Goal: Task Accomplishment & Management: Use online tool/utility

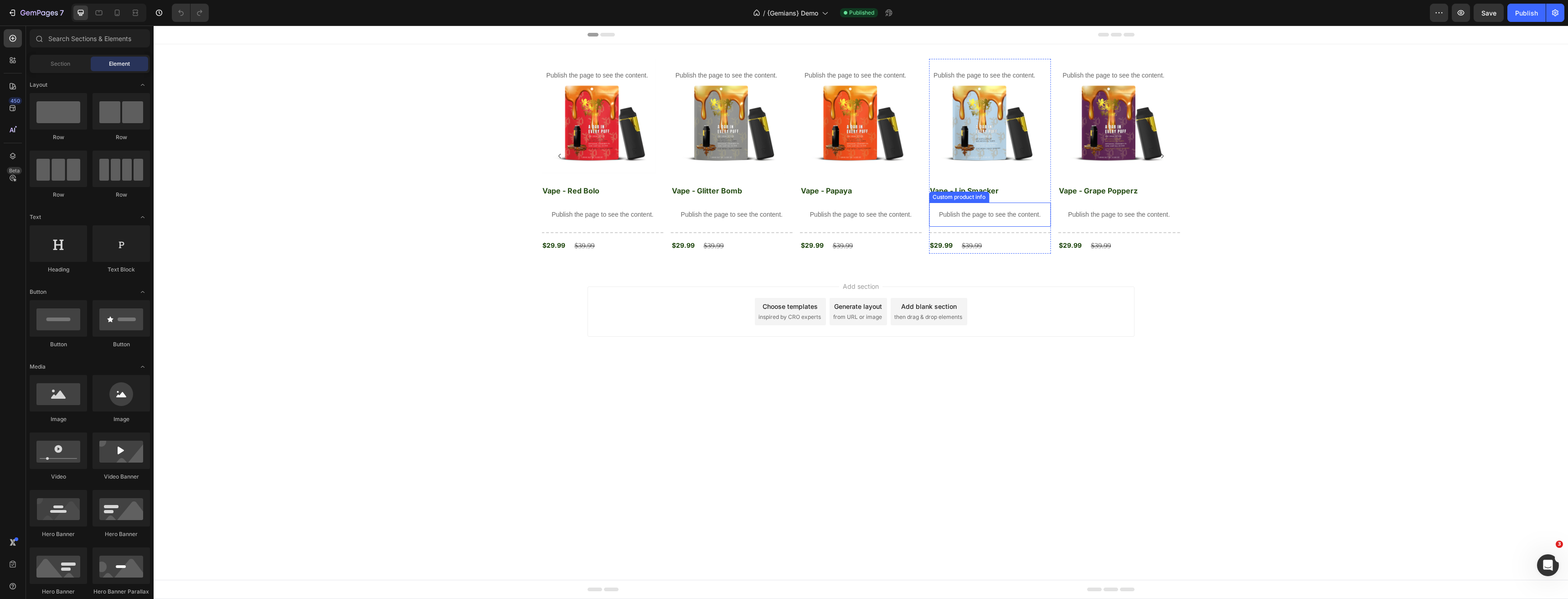
click at [994, 219] on p "Publish the page to see the content." at bounding box center [989, 215] width 122 height 9
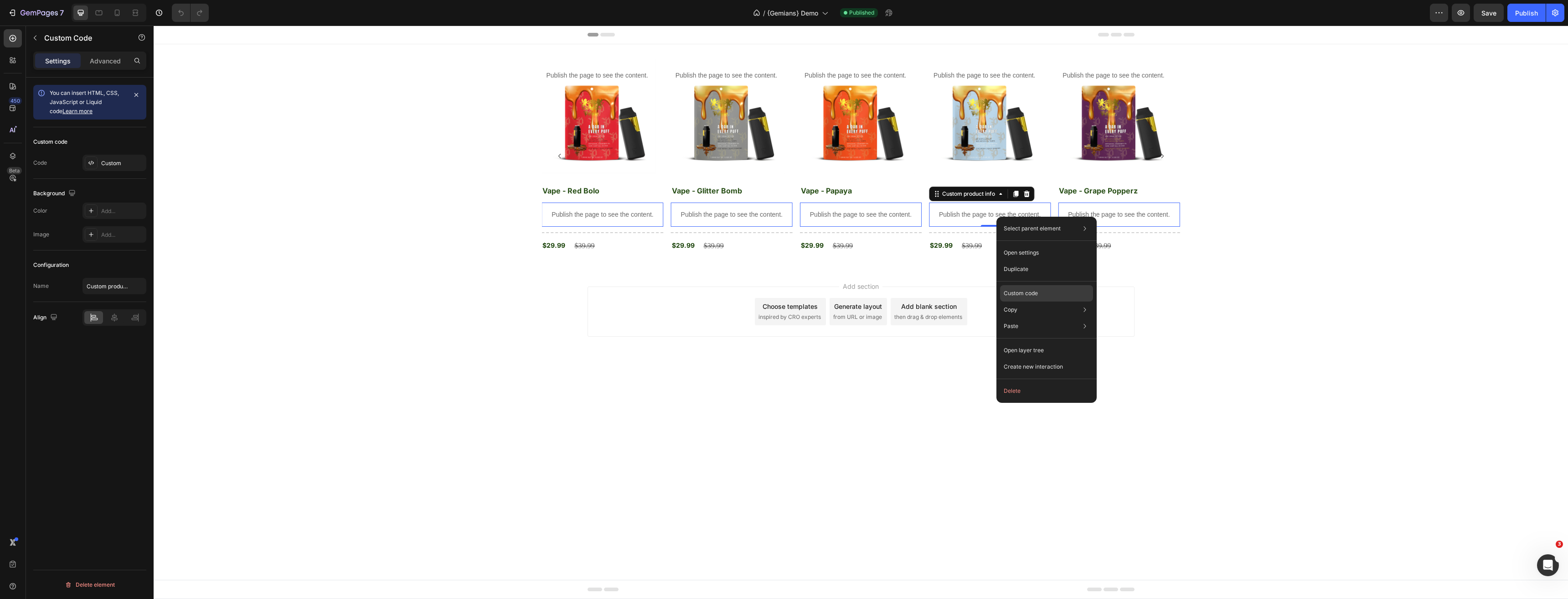
click at [1050, 293] on div "Custom code" at bounding box center [1046, 293] width 93 height 17
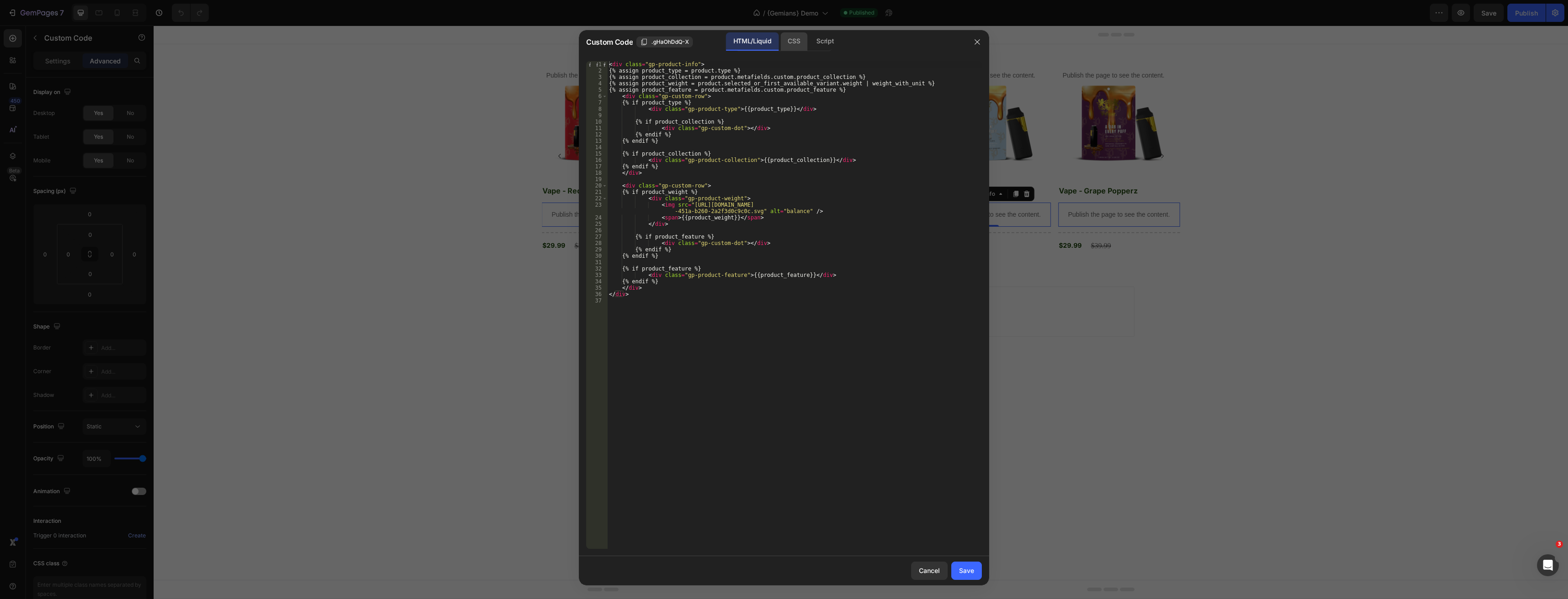
click at [790, 41] on div "CSS" at bounding box center [793, 41] width 27 height 18
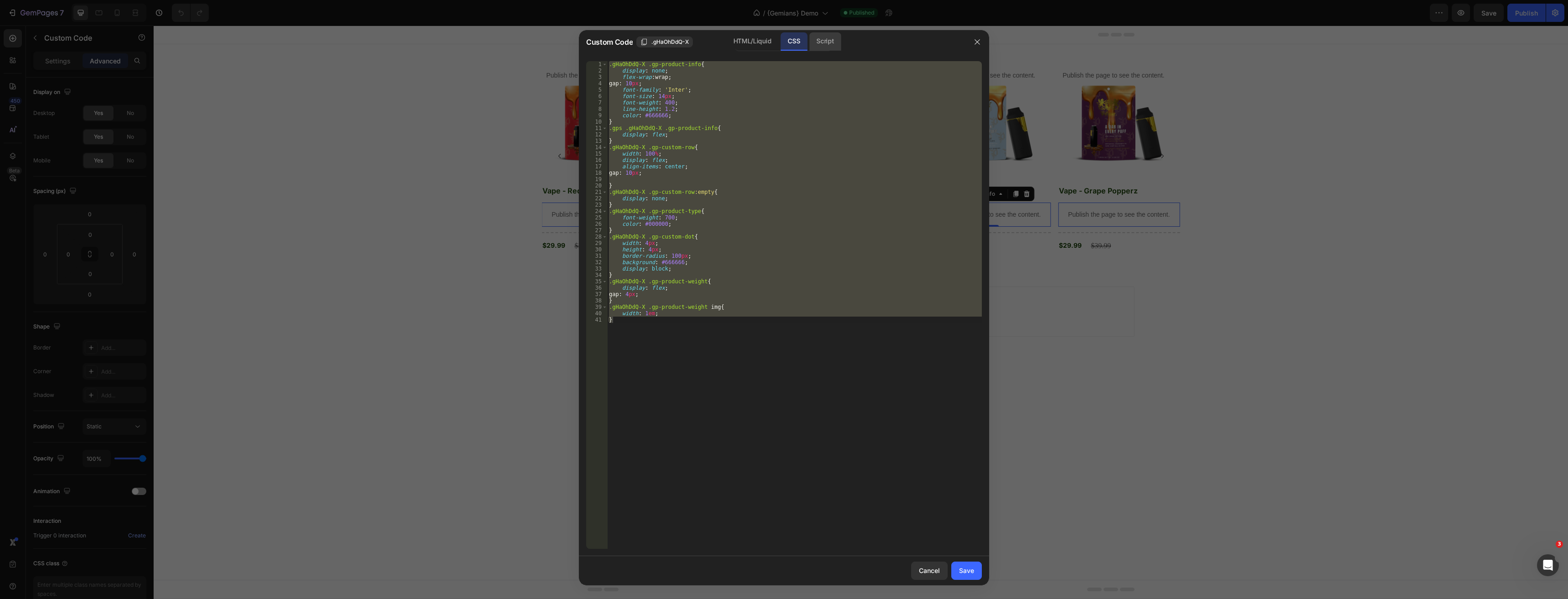
click at [822, 41] on div "Script" at bounding box center [825, 41] width 32 height 18
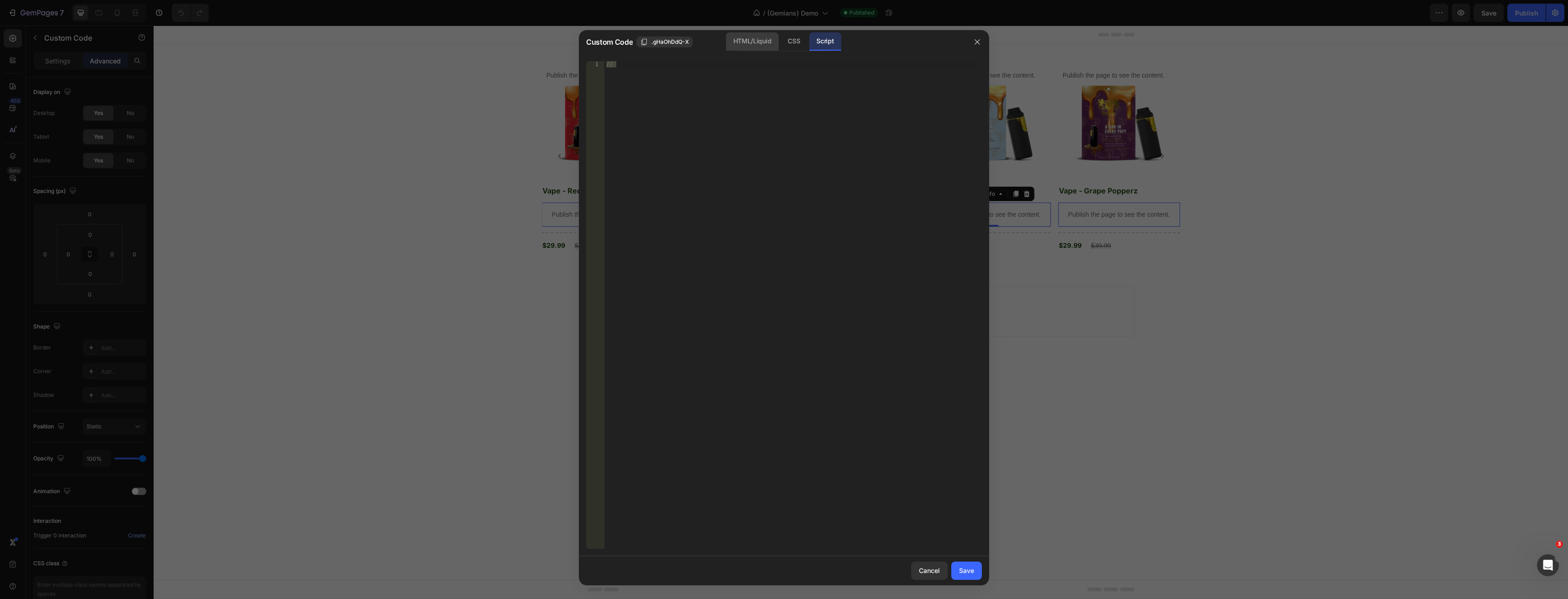
click at [732, 42] on div "HTML/Liquid" at bounding box center [752, 41] width 53 height 18
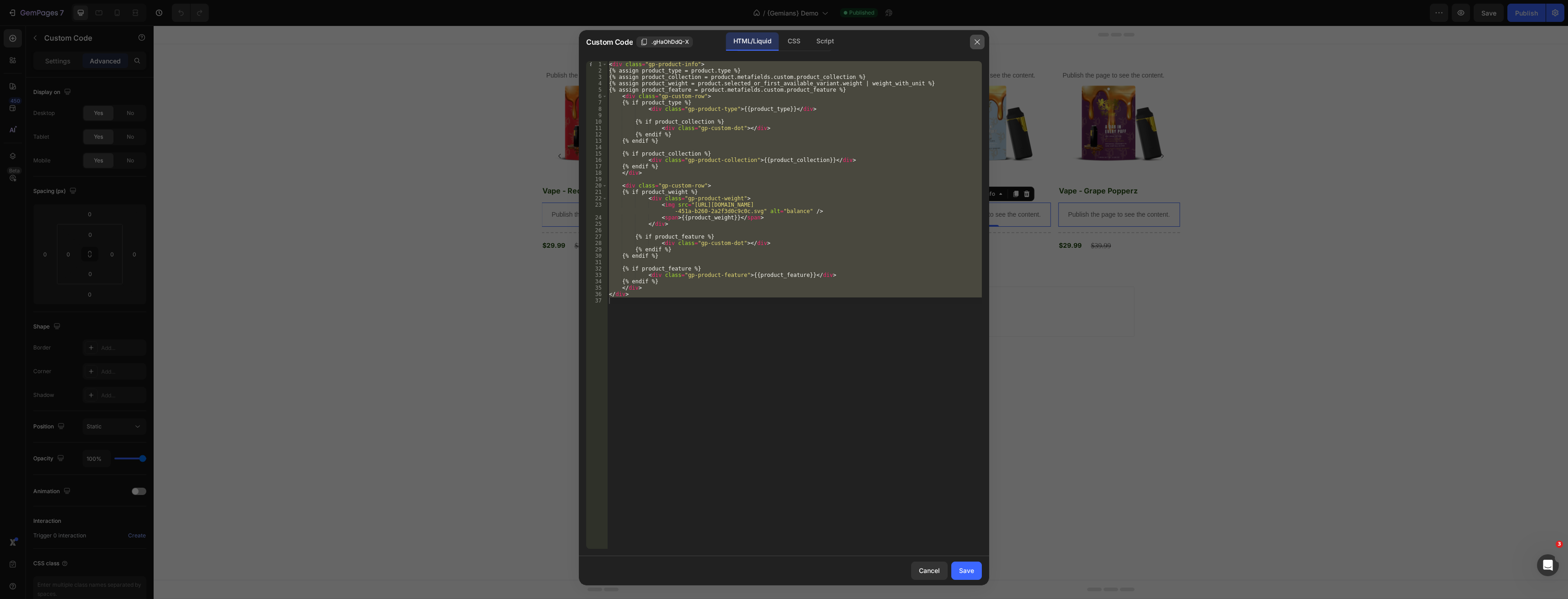
click at [977, 40] on icon "button" at bounding box center [976, 42] width 7 height 7
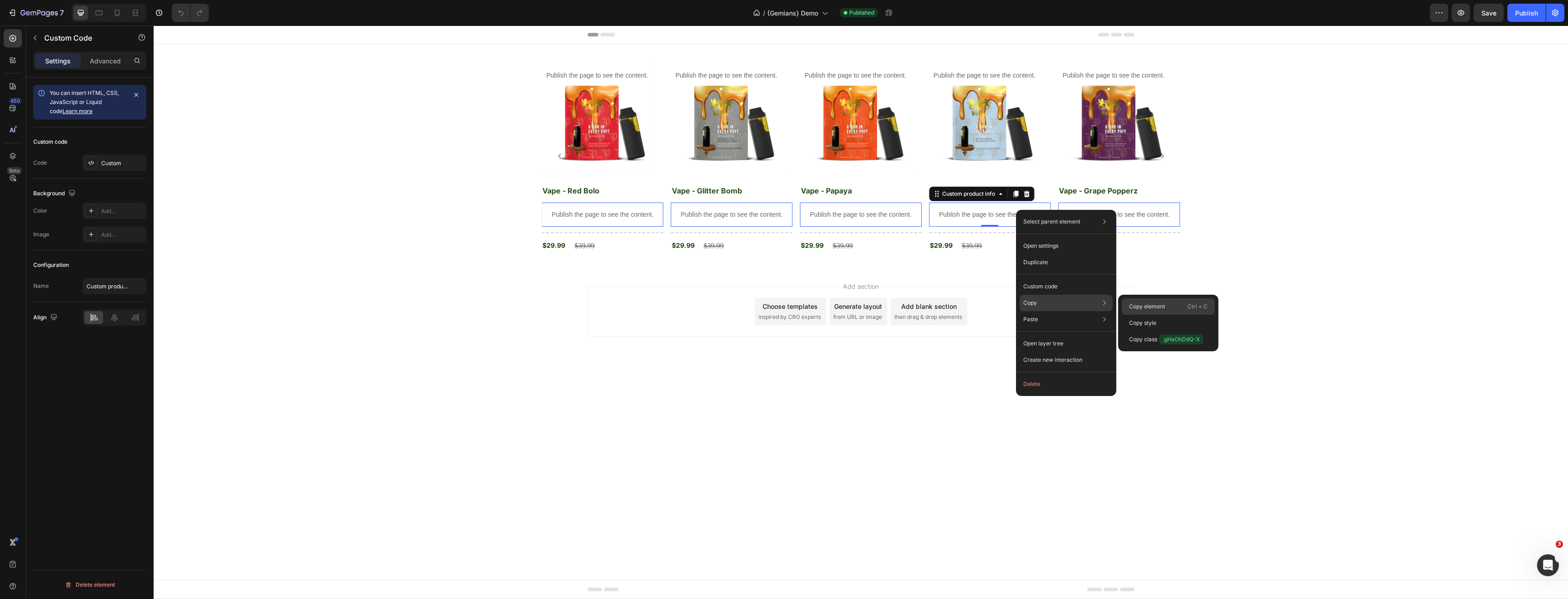
click at [1146, 308] on p "Copy element" at bounding box center [1147, 307] width 36 height 8
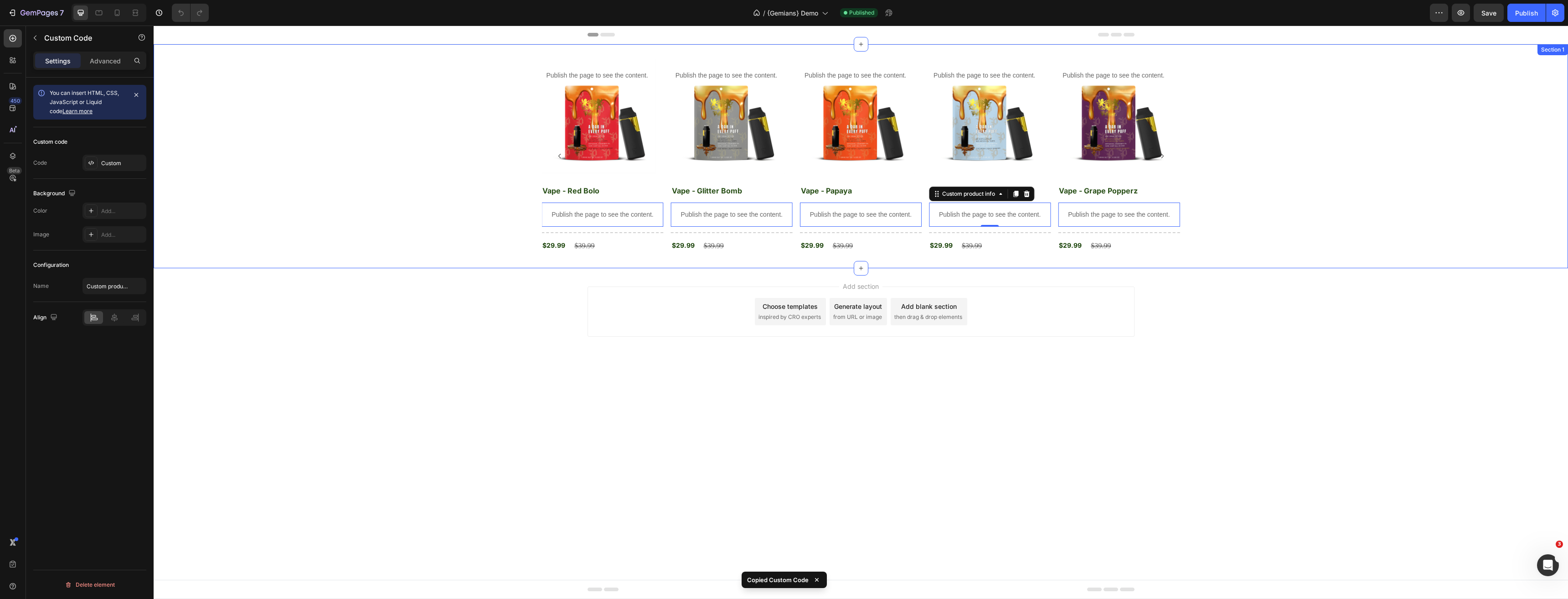
click at [1288, 234] on div "Publish the page to see the content. Custom tab Product Images Vape - Grape Pop…" at bounding box center [861, 156] width 1414 height 195
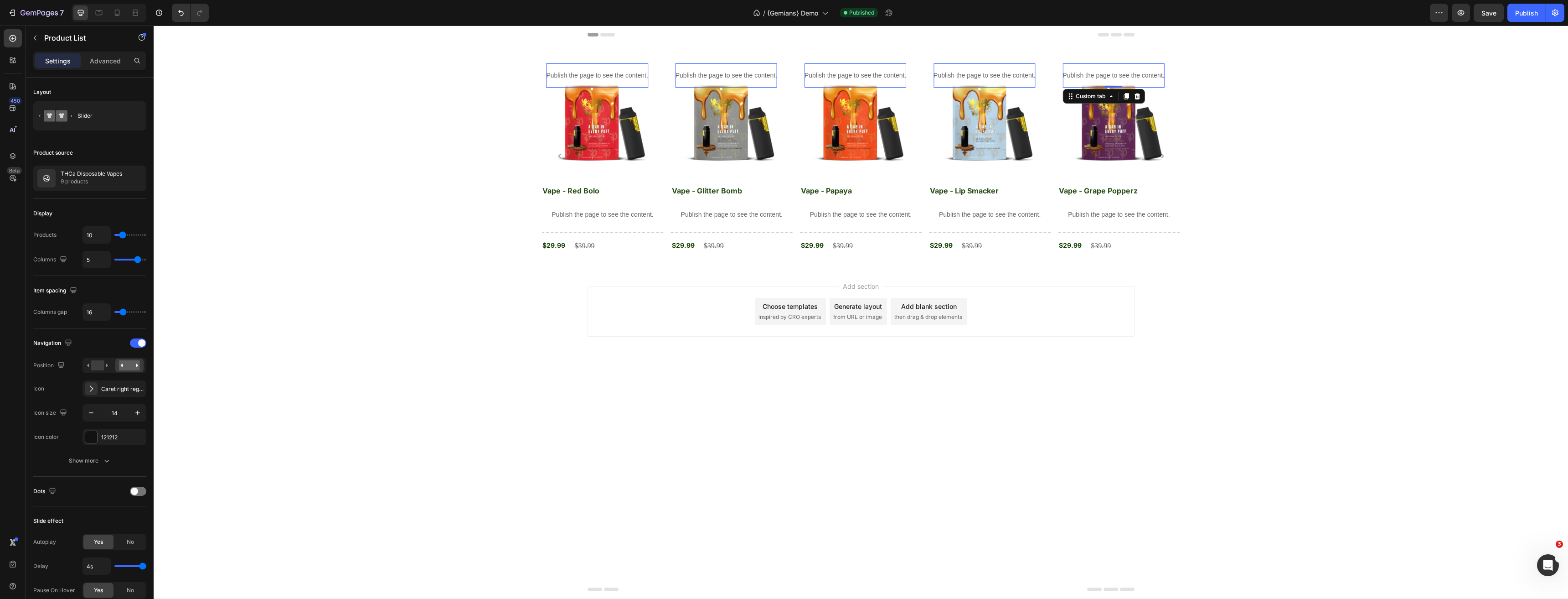
click at [1070, 72] on p "Publish the page to see the content." at bounding box center [1112, 75] width 101 height 9
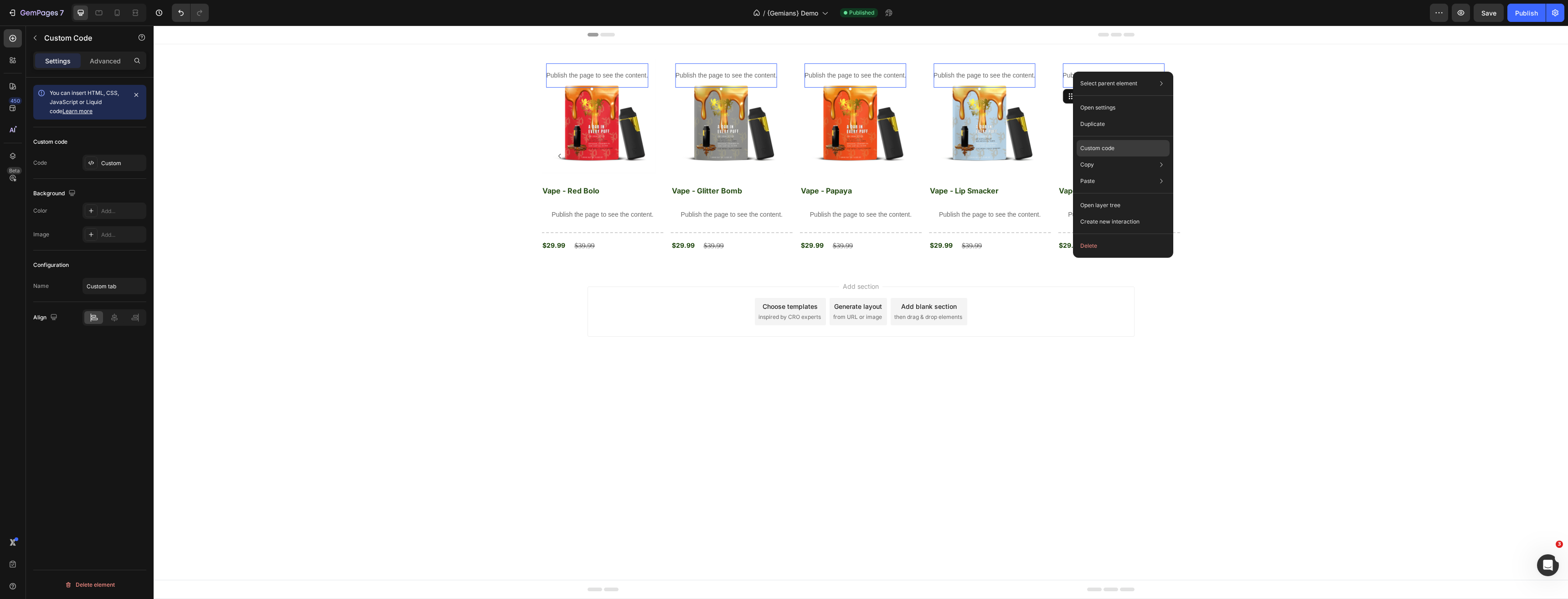
click at [1110, 150] on p "Custom code" at bounding box center [1097, 148] width 35 height 8
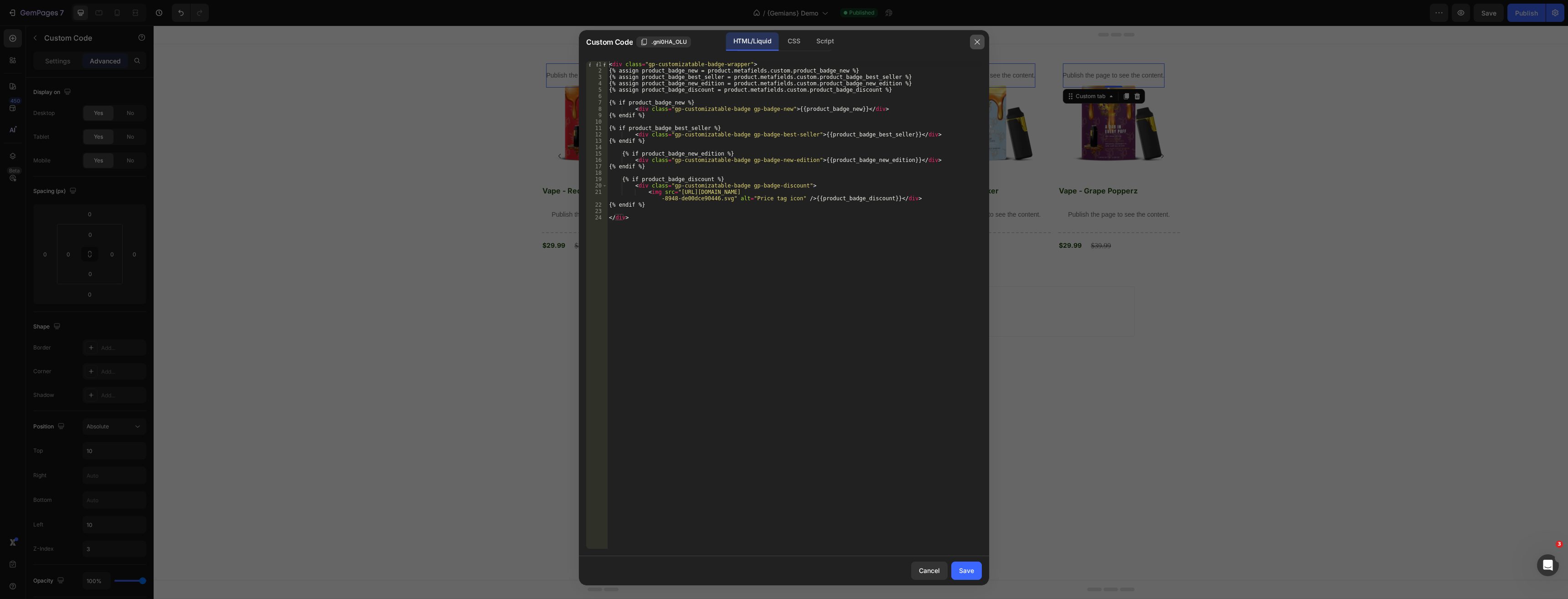
click at [978, 46] on button "button" at bounding box center [977, 42] width 15 height 15
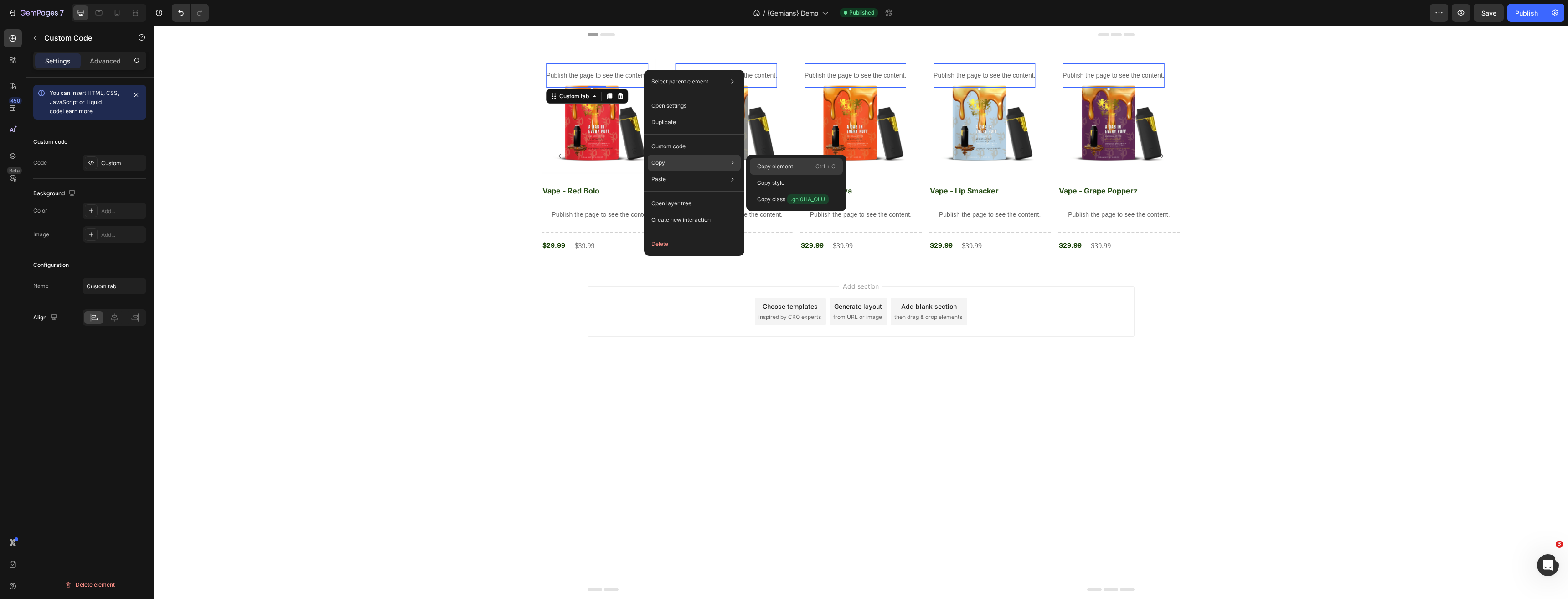
click at [782, 169] on p "Copy element" at bounding box center [775, 167] width 36 height 8
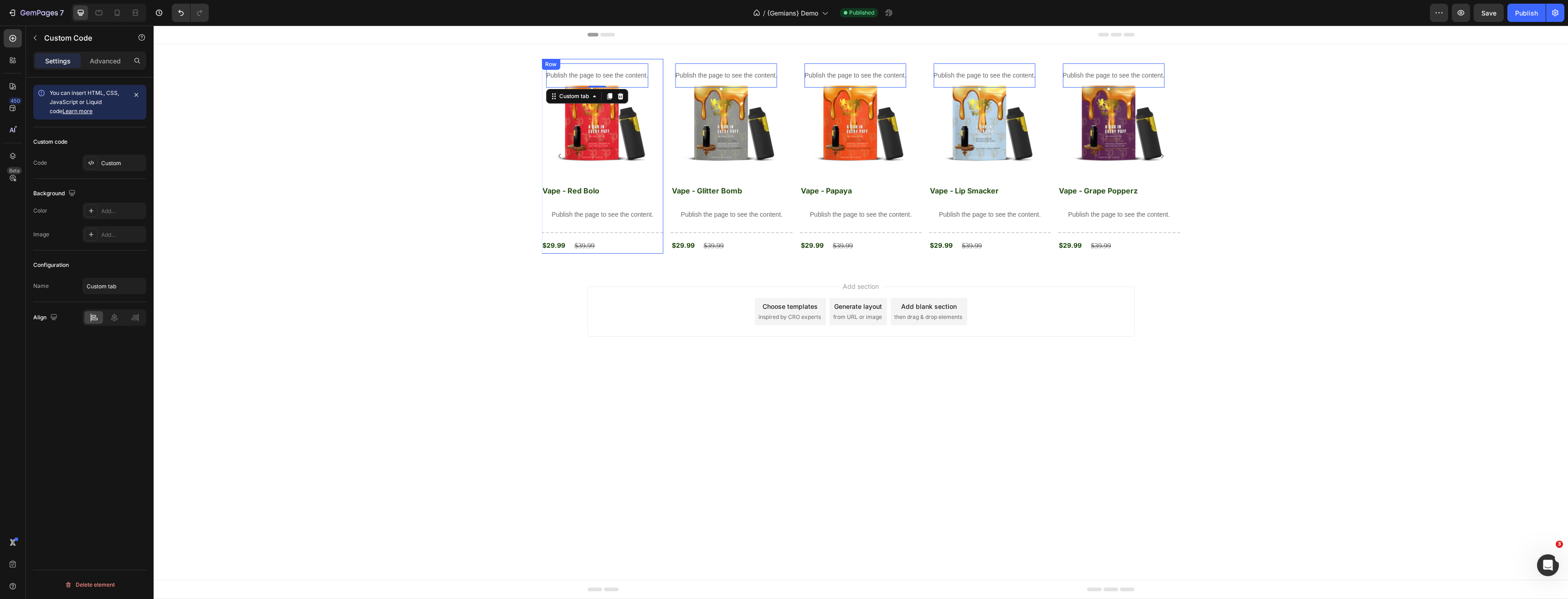
click at [657, 182] on div "Publish the page to see the content. Custom tab 0 Product Images Vape - Red Bol…" at bounding box center [602, 156] width 122 height 195
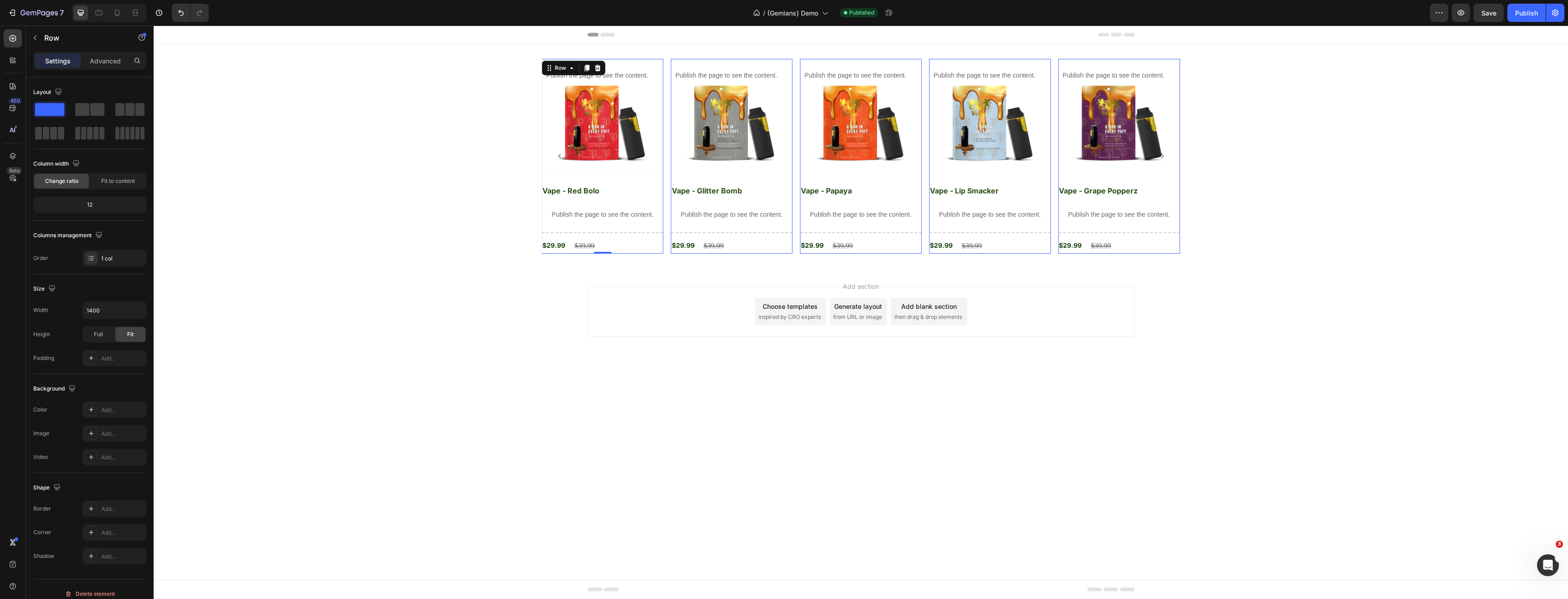
click at [527, 301] on div "Add section Choose templates inspired by CRO experts Generate layout from URL o…" at bounding box center [861, 324] width 1414 height 112
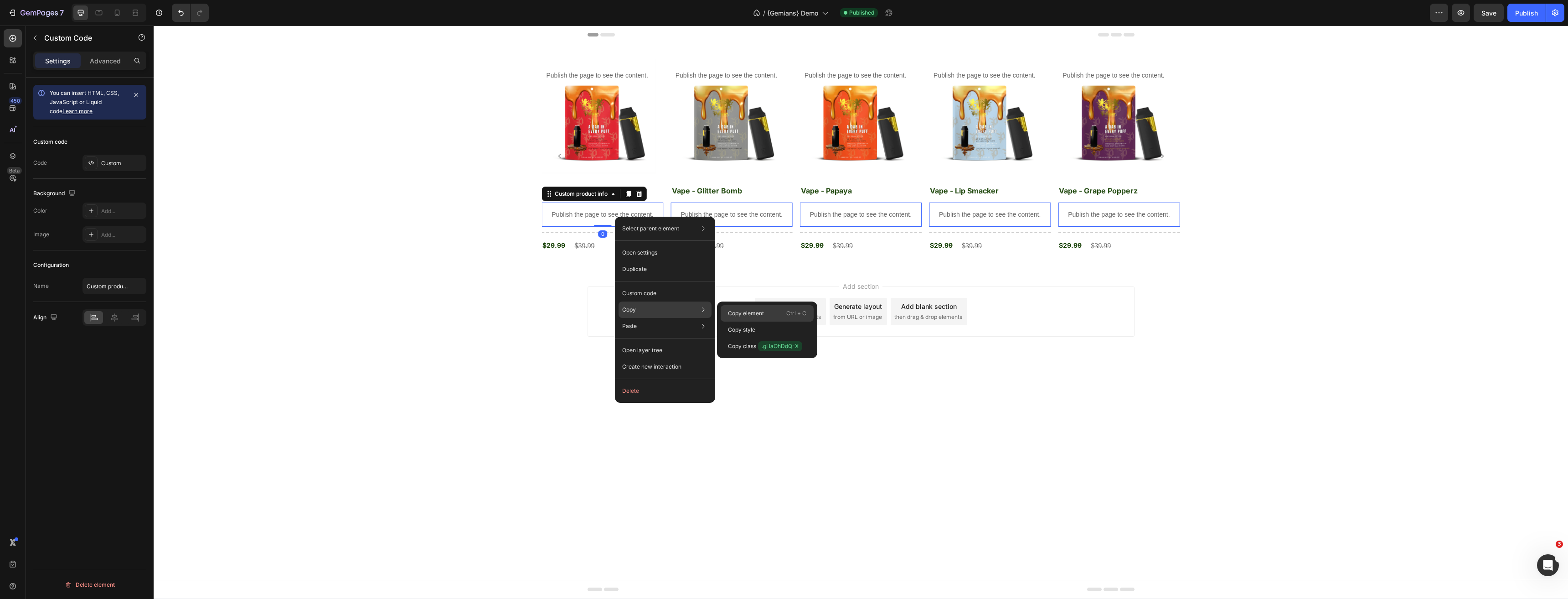
click at [754, 315] on p "Copy element" at bounding box center [746, 313] width 36 height 8
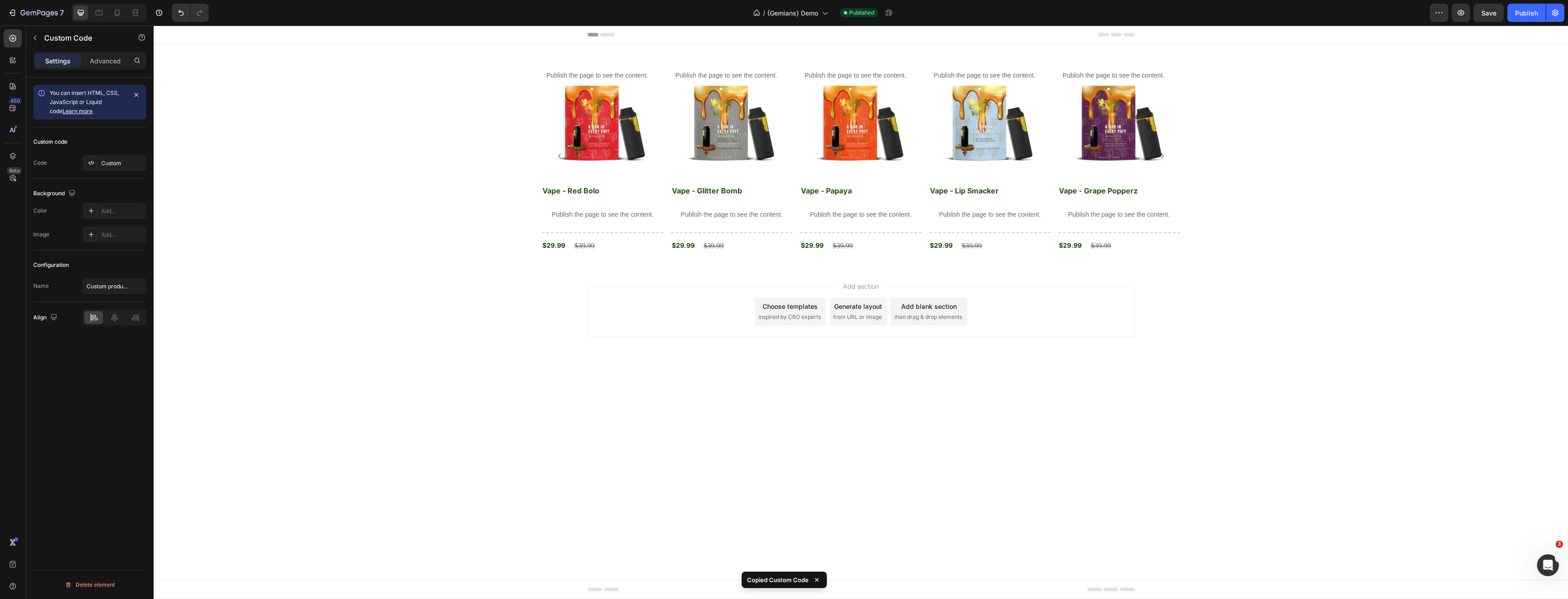
click at [734, 413] on body "Header Publish the page to see the content. Custom tab Product Images Vape - Gr…" at bounding box center [861, 311] width 1414 height 573
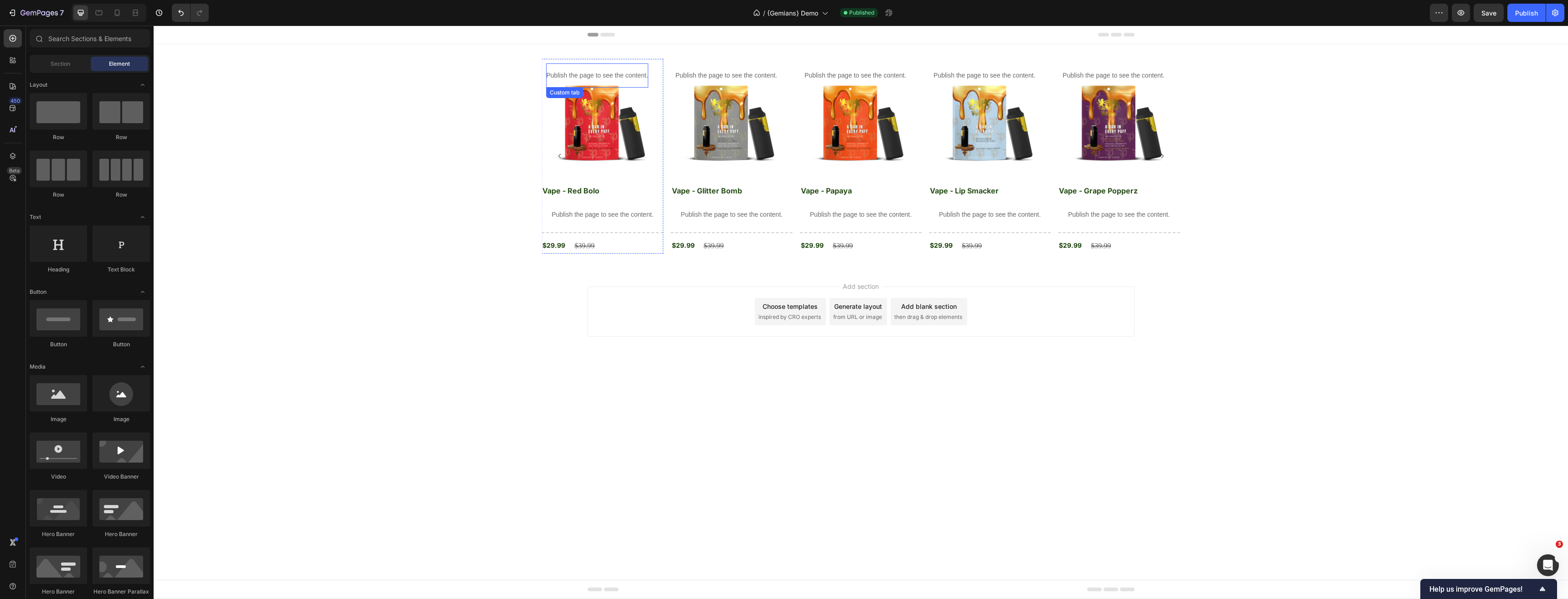
click at [609, 75] on p "Publish the page to see the content." at bounding box center [596, 75] width 101 height 9
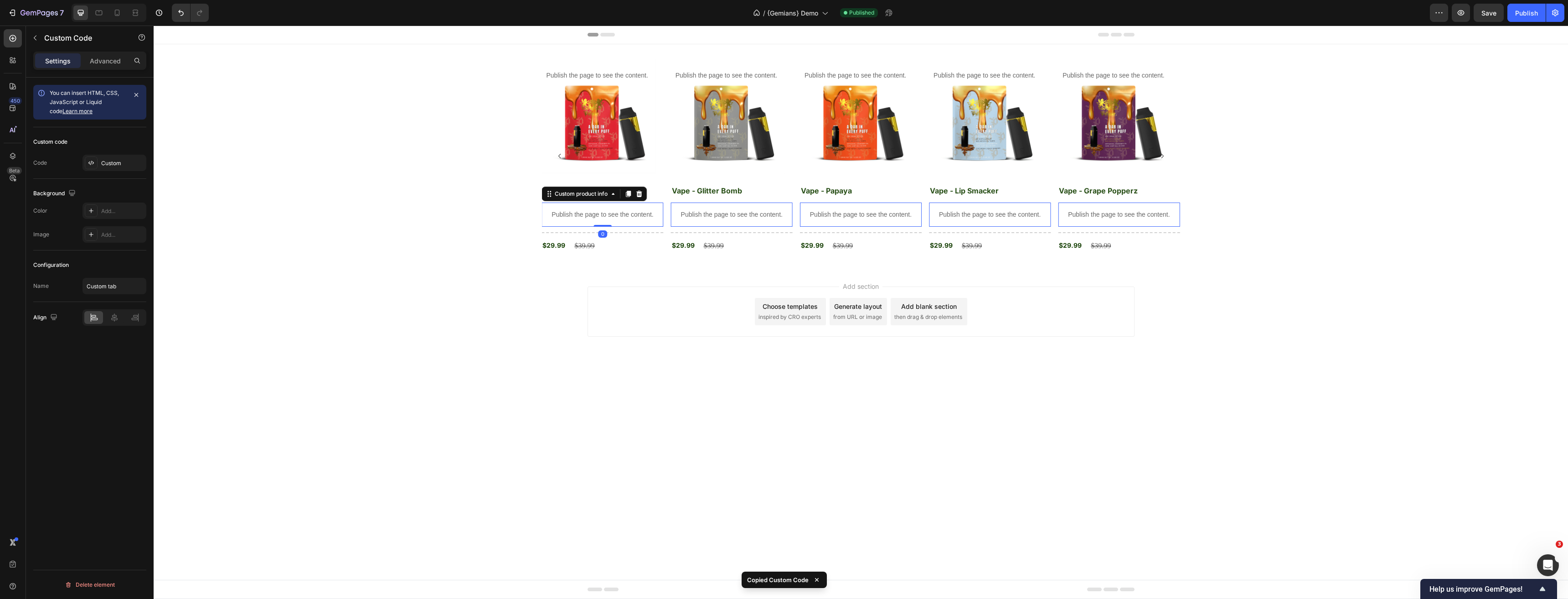
click at [590, 215] on p "Publish the page to see the content." at bounding box center [602, 215] width 122 height 9
click at [608, 76] on p "Publish the page to see the content." at bounding box center [596, 75] width 101 height 9
click at [610, 75] on p "Publish the page to see the content." at bounding box center [596, 75] width 101 height 9
click at [603, 220] on div "Publish the page to see the content." at bounding box center [602, 215] width 122 height 24
click at [641, 234] on div "Title Line" at bounding box center [602, 232] width 122 height 12
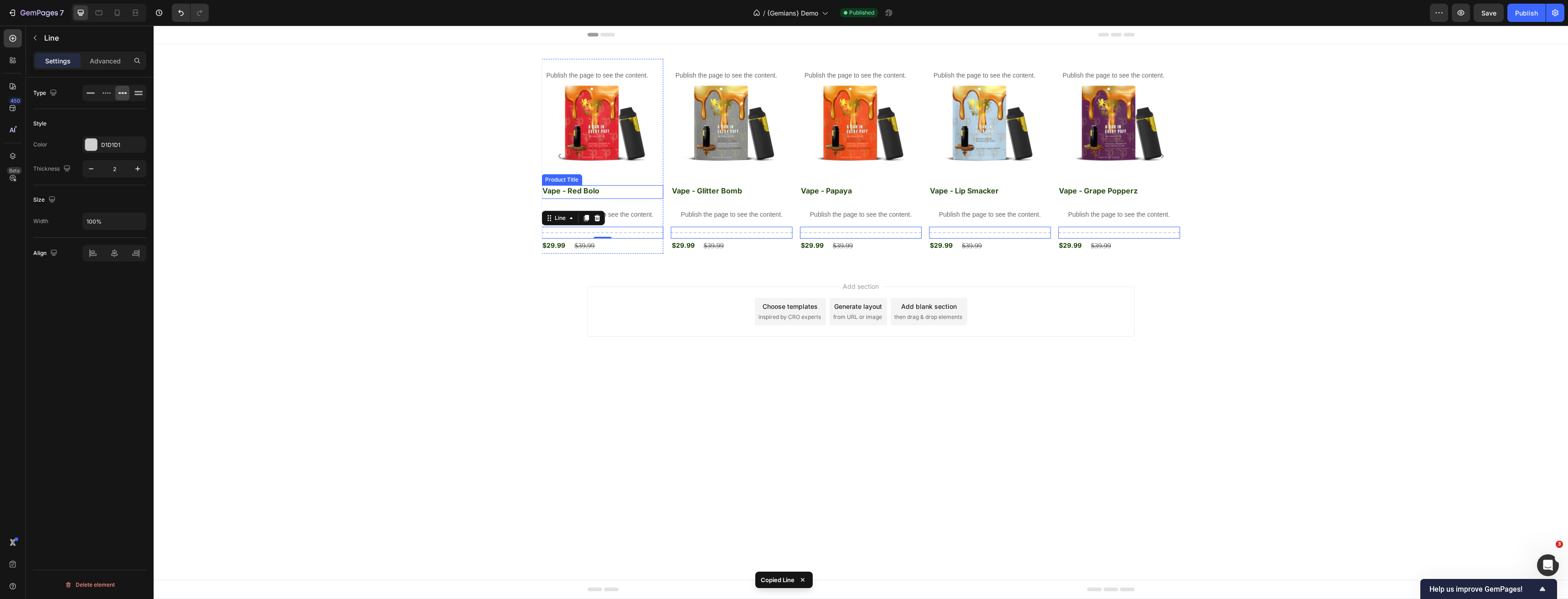
click at [627, 194] on h3 "Vape - Red Bolo" at bounding box center [602, 191] width 122 height 12
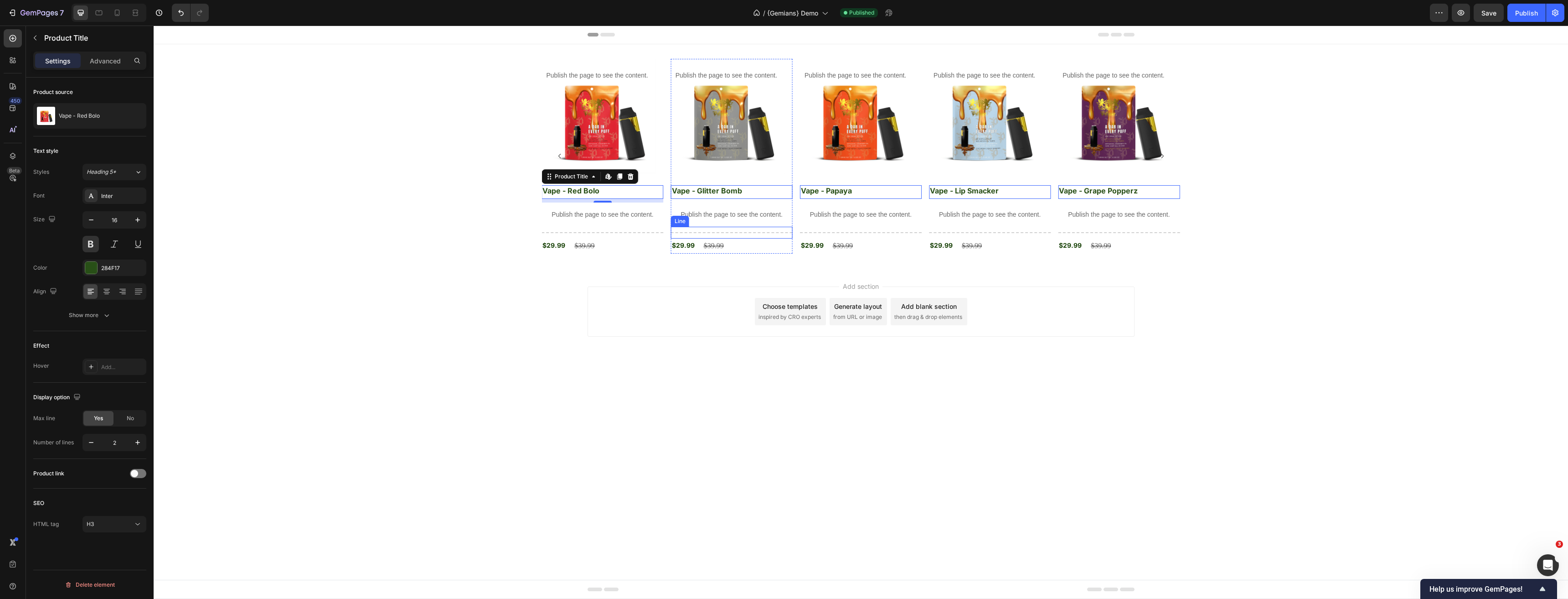
click at [464, 223] on div "Publish the page to see the content. Custom tab Product Images Vape - Grape Pop…" at bounding box center [861, 156] width 1414 height 195
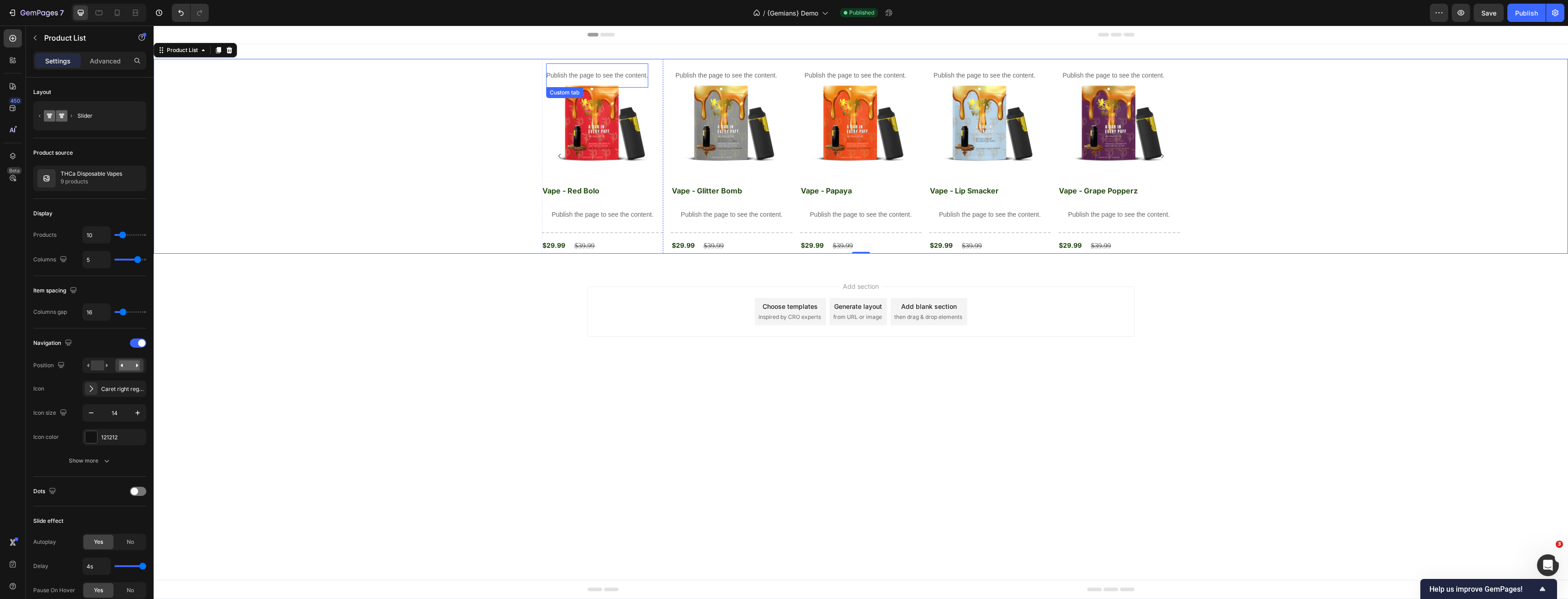
click at [610, 75] on p "Publish the page to see the content." at bounding box center [596, 75] width 101 height 9
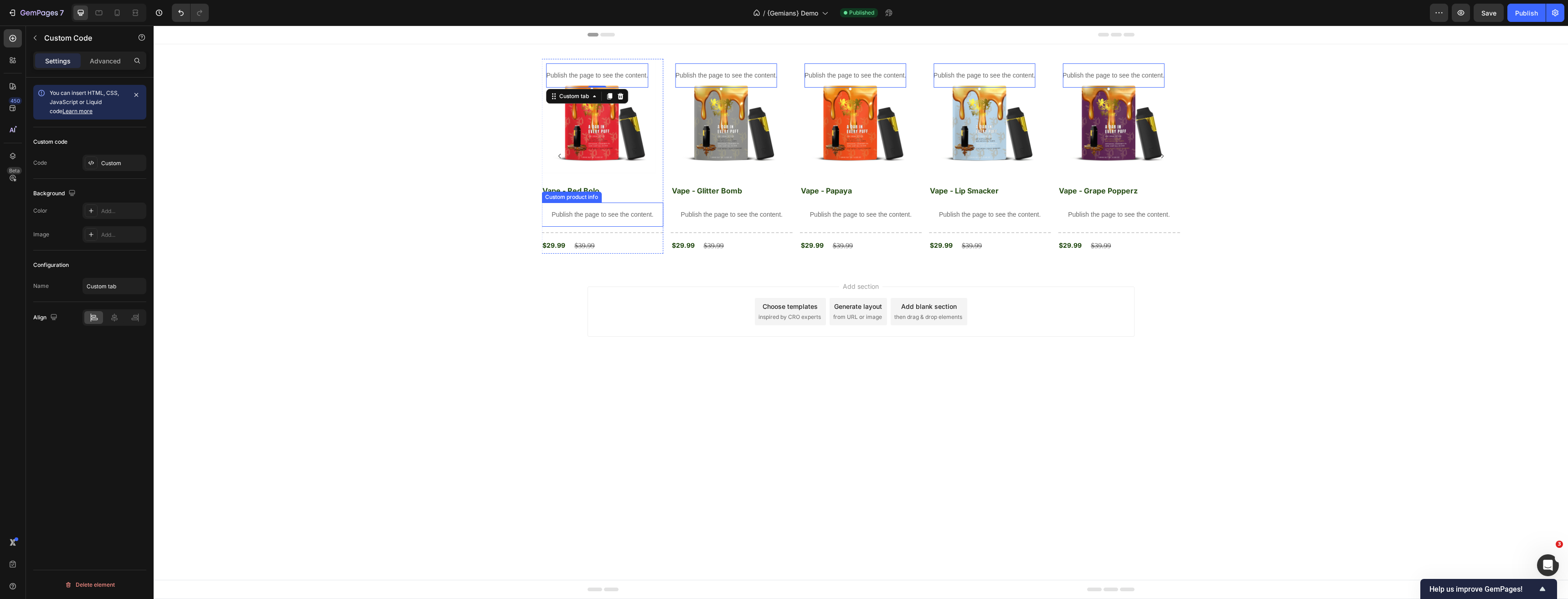
click at [598, 220] on div "Publish the page to see the content." at bounding box center [602, 215] width 122 height 24
click at [589, 70] on div "Publish the page to see the content." at bounding box center [596, 75] width 101 height 24
click at [610, 75] on p "Publish the page to see the content." at bounding box center [596, 75] width 101 height 9
click at [608, 212] on p "Publish the page to see the content." at bounding box center [602, 215] width 122 height 9
click at [637, 233] on div at bounding box center [602, 232] width 122 height 1
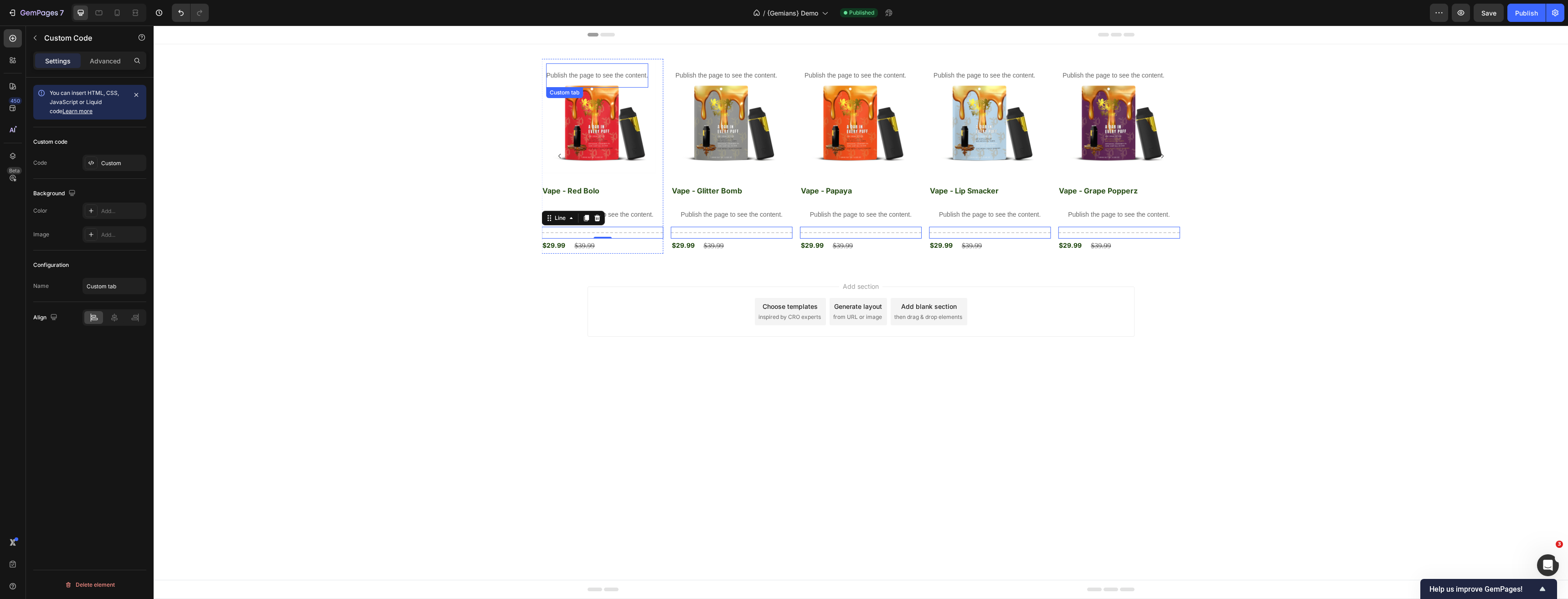
click at [629, 75] on p "Publish the page to see the content." at bounding box center [596, 75] width 101 height 9
click at [632, 215] on p "Publish the page to see the content." at bounding box center [602, 215] width 122 height 9
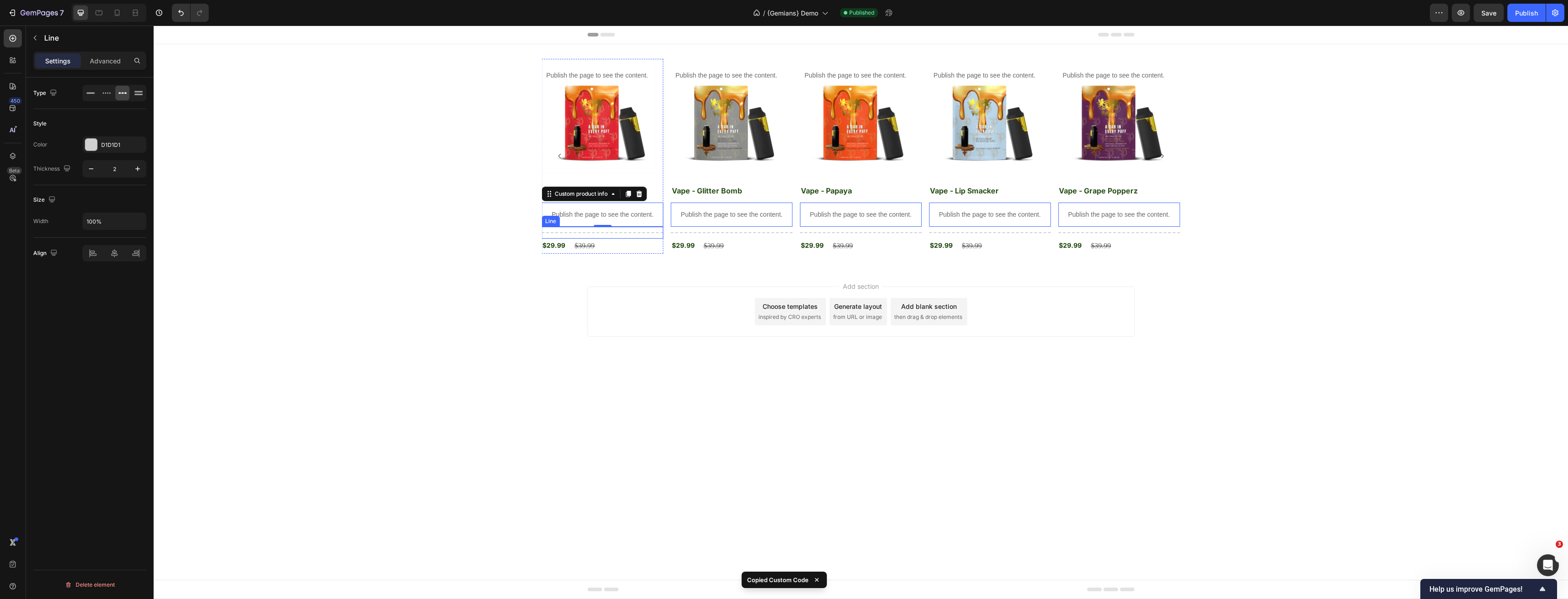
click at [584, 233] on div at bounding box center [602, 232] width 122 height 1
click at [616, 73] on p "Publish the page to see the content." at bounding box center [596, 75] width 101 height 9
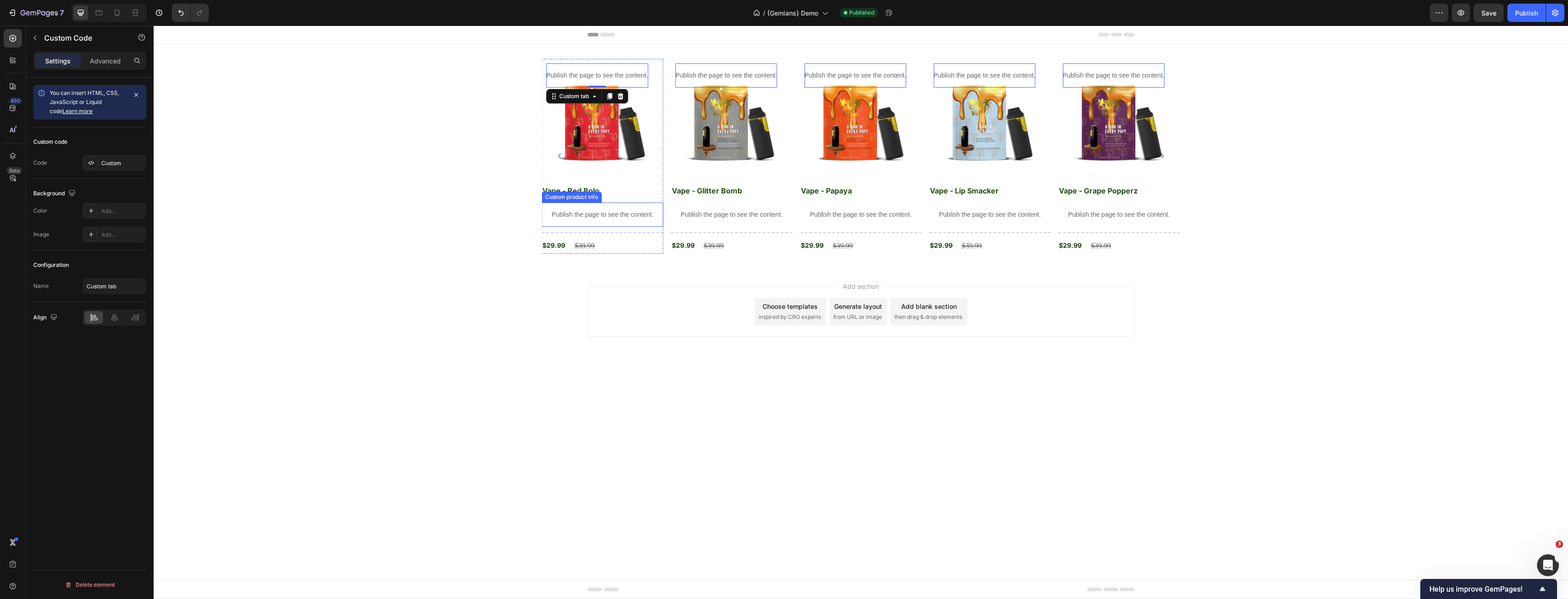
click at [599, 210] on p "Publish the page to see the content." at bounding box center [602, 215] width 122 height 9
click at [612, 215] on p "Publish the page to see the content." at bounding box center [602, 215] width 122 height 9
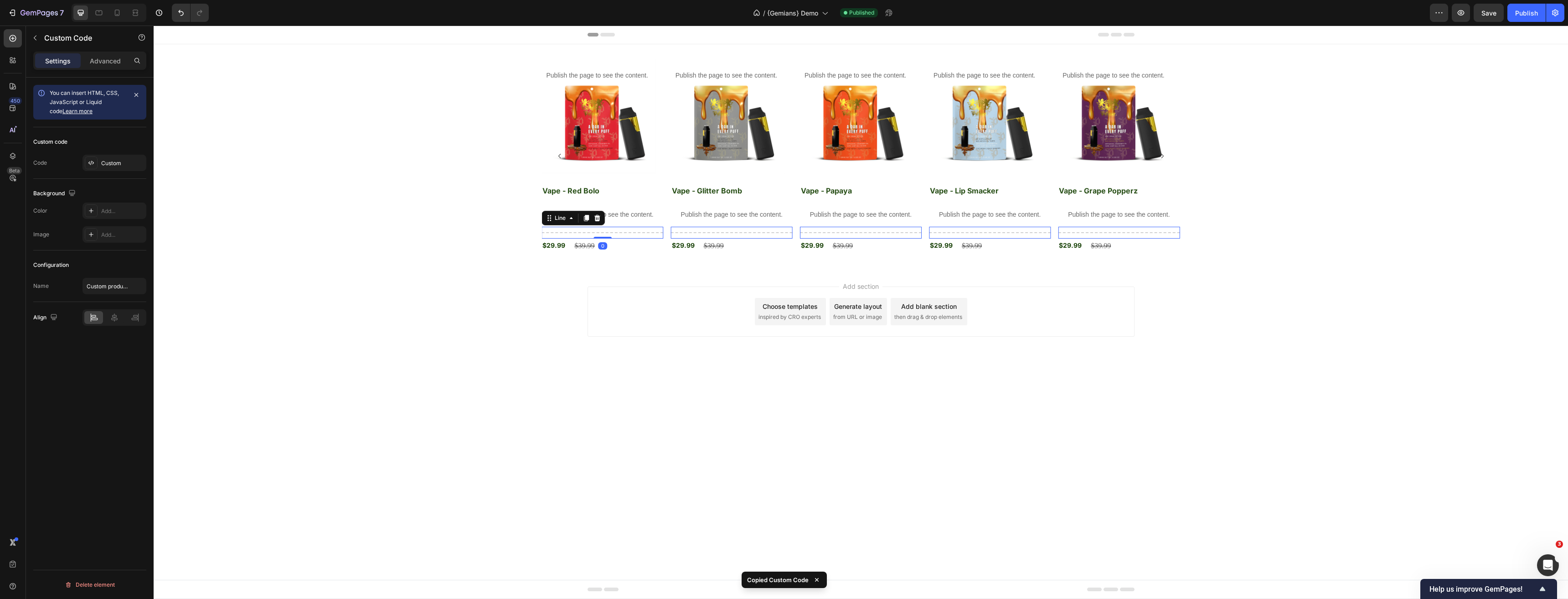
click at [591, 233] on div at bounding box center [602, 232] width 122 height 1
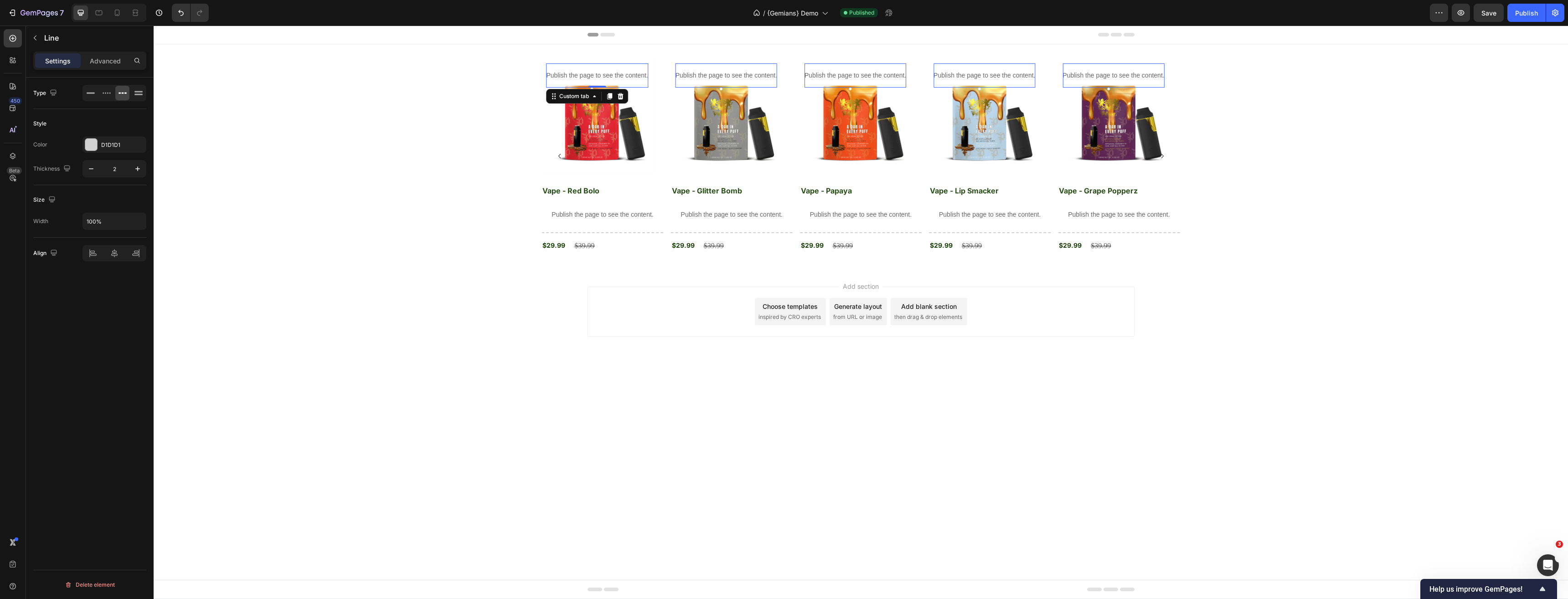
click at [592, 77] on p "Publish the page to see the content." at bounding box center [596, 75] width 101 height 9
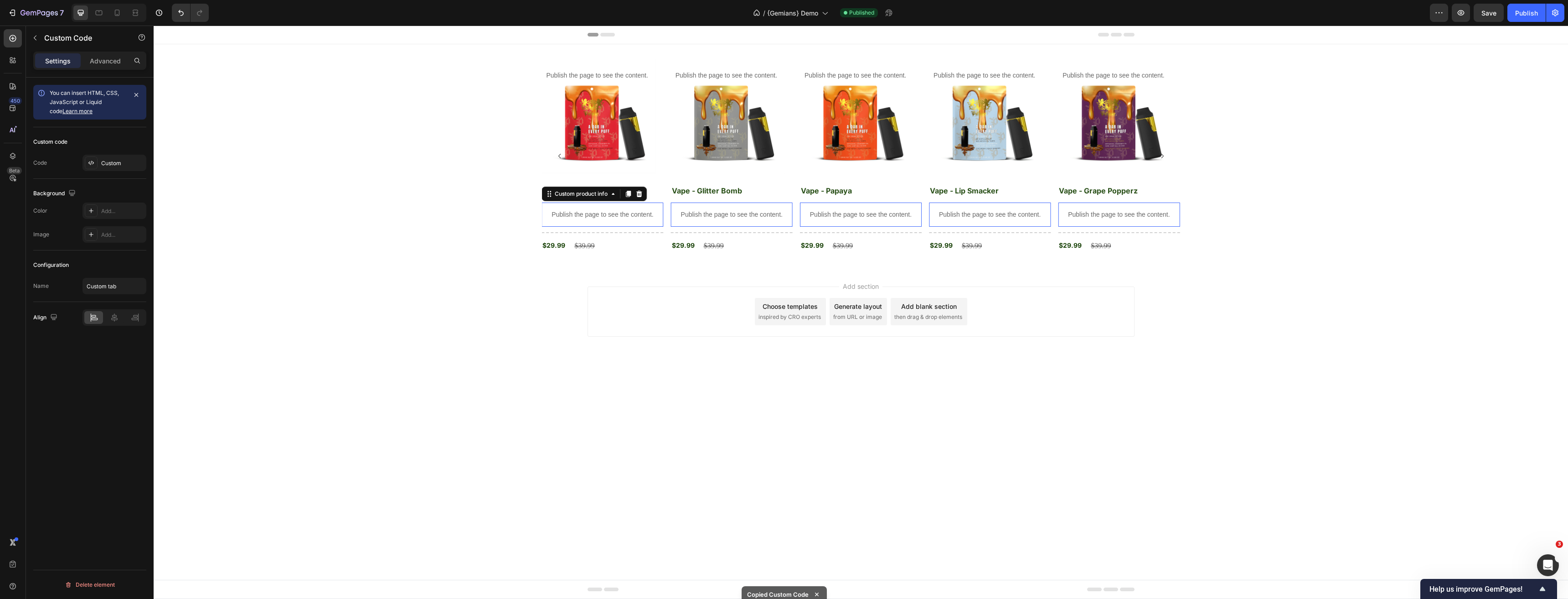
click at [573, 215] on p "Publish the page to see the content." at bounding box center [602, 215] width 122 height 9
click at [612, 235] on div "Title Line 0" at bounding box center [602, 232] width 122 height 12
click at [571, 80] on p "Publish the page to see the content." at bounding box center [596, 75] width 101 height 9
click at [599, 215] on p "Publish the page to see the content." at bounding box center [602, 215] width 122 height 9
click at [588, 233] on div at bounding box center [602, 232] width 122 height 1
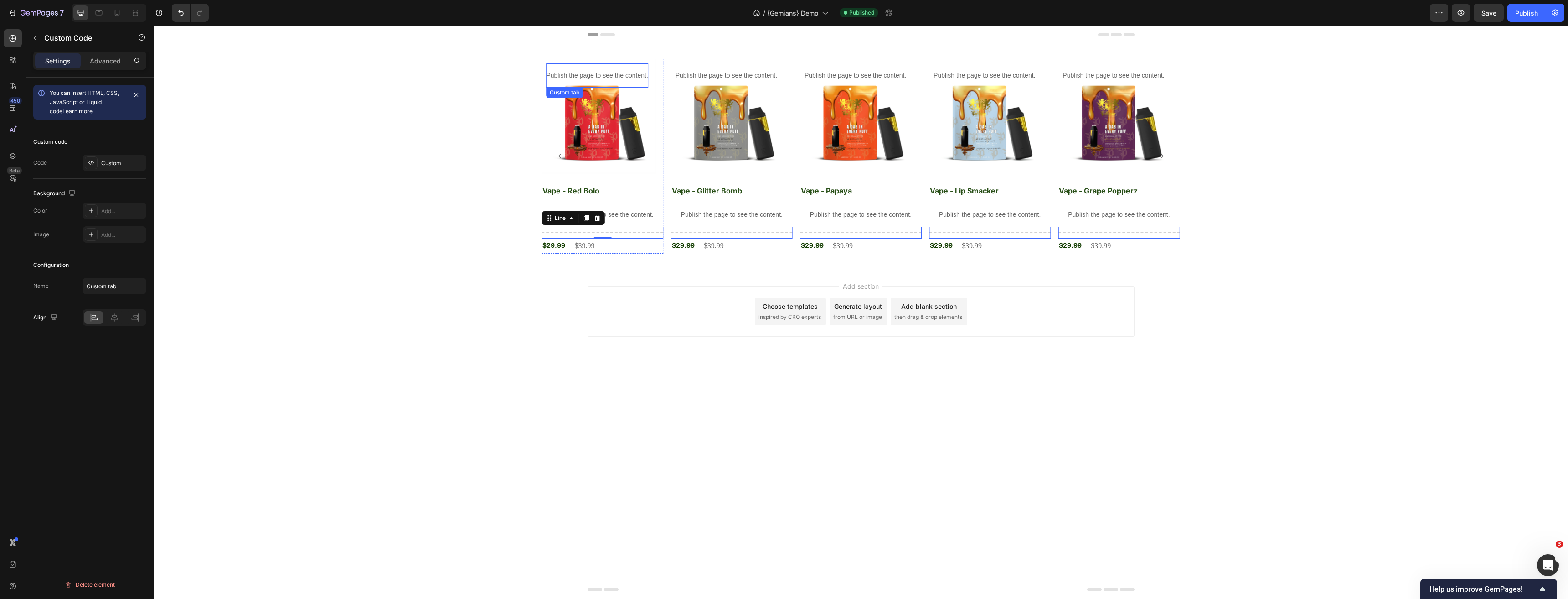
click at [588, 72] on p "Publish the page to see the content." at bounding box center [596, 75] width 101 height 9
click at [593, 220] on div "Publish the page to see the content." at bounding box center [602, 215] width 122 height 24
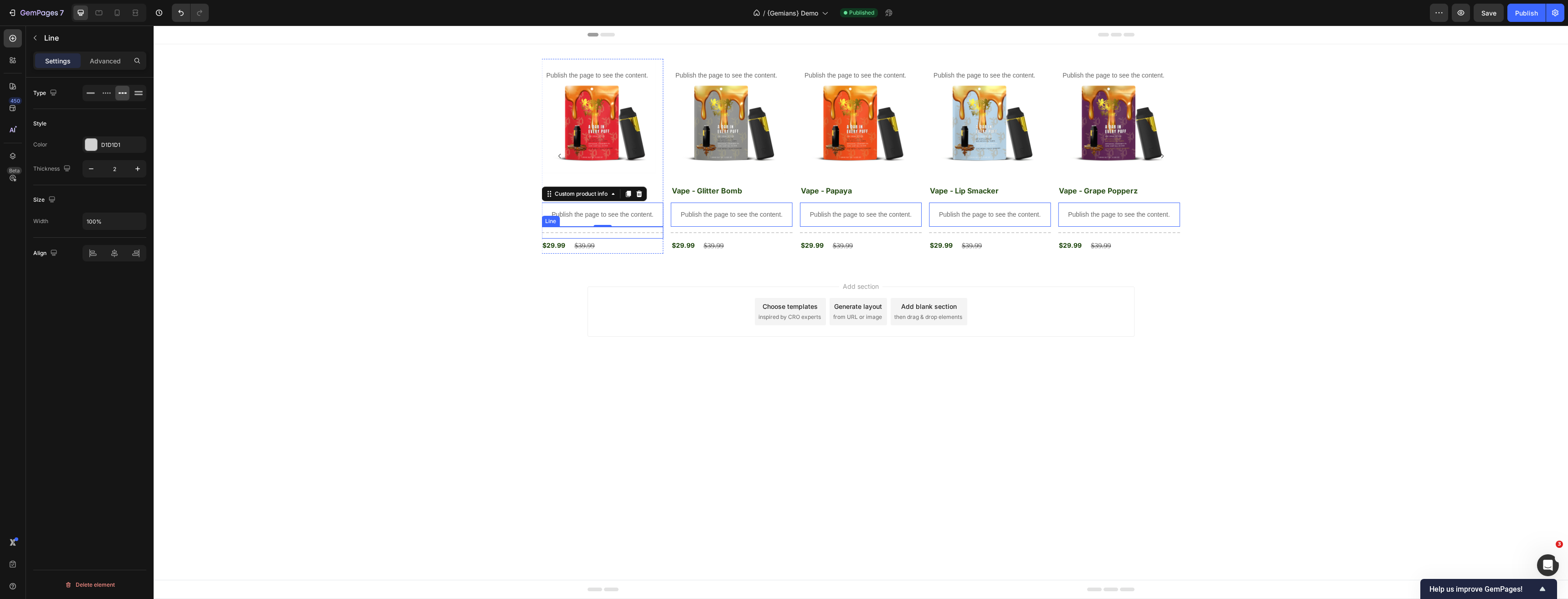
click at [630, 231] on div "Title Line" at bounding box center [602, 232] width 122 height 12
click at [588, 77] on p "Publish the page to see the content." at bounding box center [596, 75] width 101 height 9
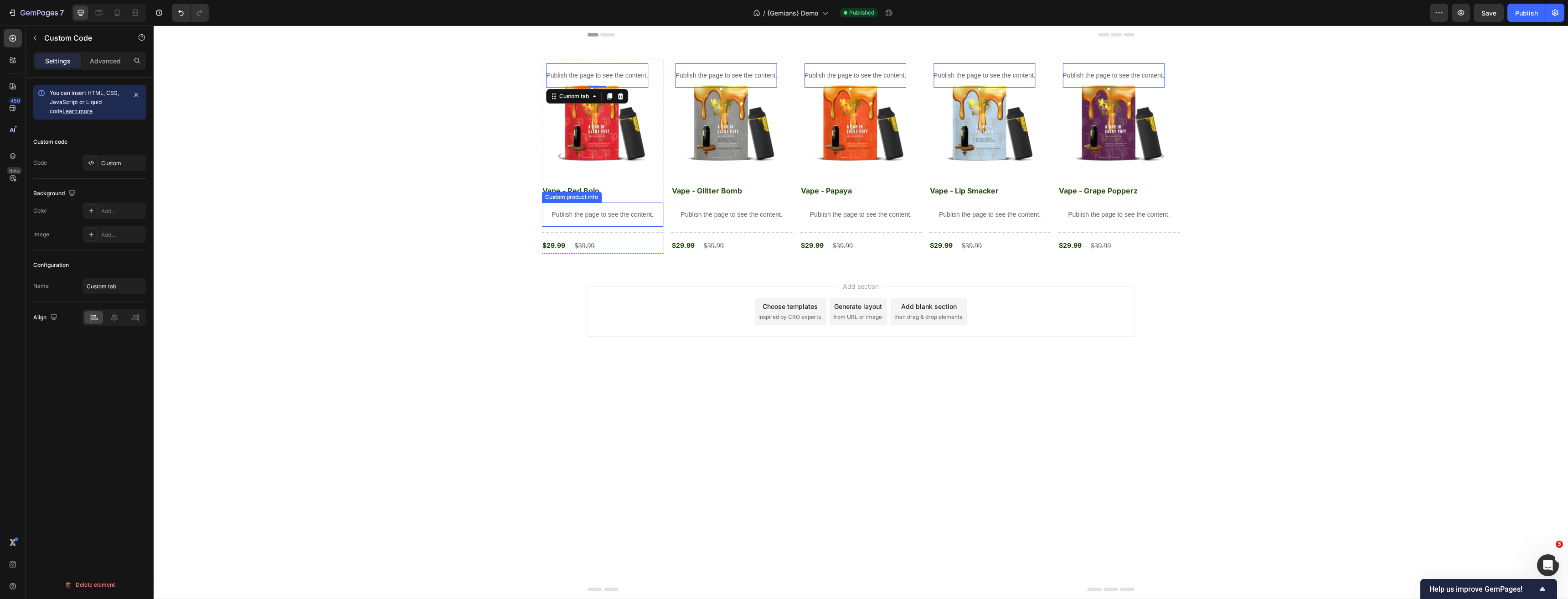
click at [598, 209] on div "Publish the page to see the content." at bounding box center [602, 215] width 122 height 24
click at [635, 232] on div "Title Line 0" at bounding box center [602, 232] width 122 height 12
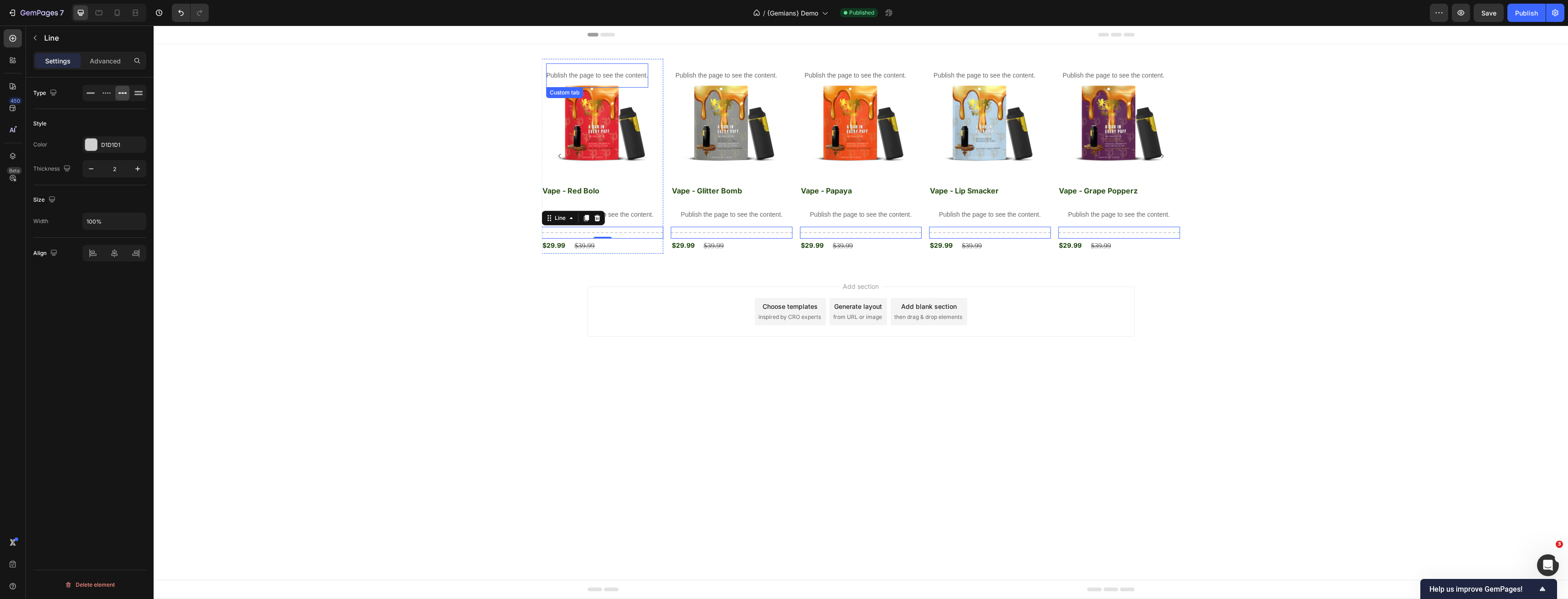
click at [626, 76] on p "Publish the page to see the content." at bounding box center [596, 75] width 101 height 9
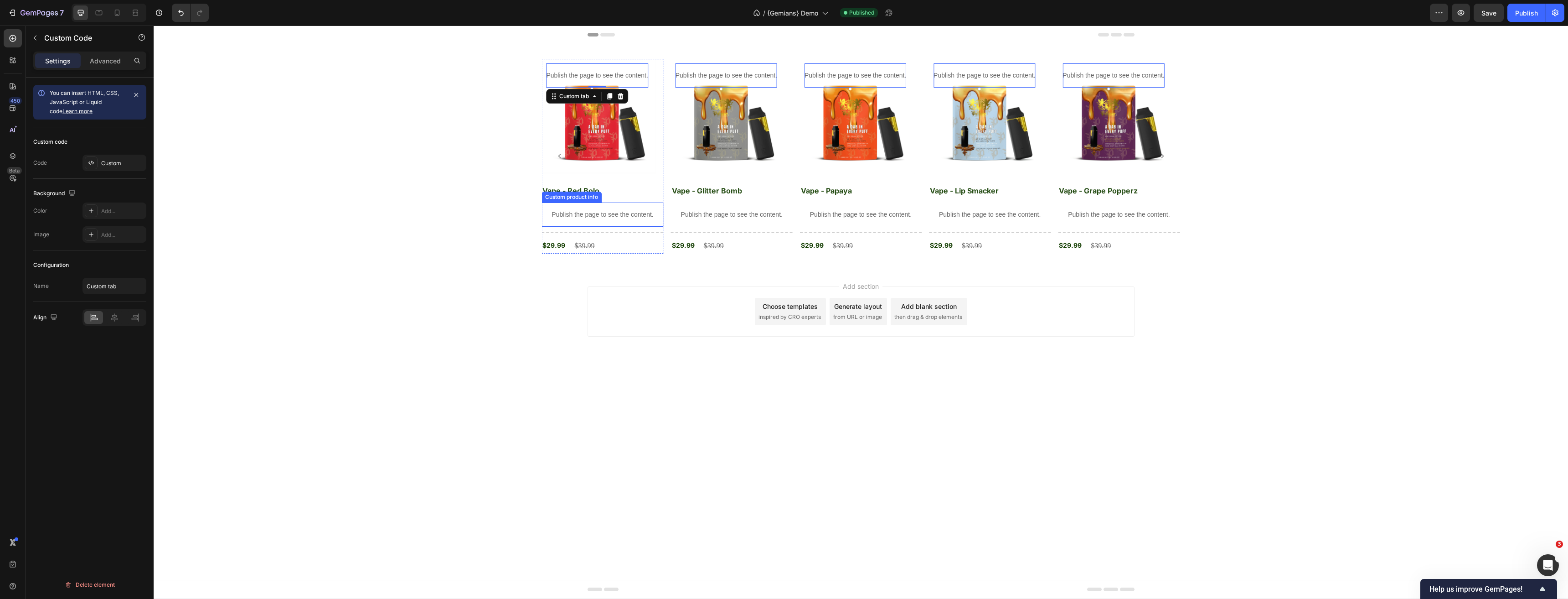
click at [594, 215] on p "Publish the page to see the content." at bounding box center [602, 215] width 122 height 9
click at [611, 235] on div "Title Line" at bounding box center [602, 232] width 122 height 12
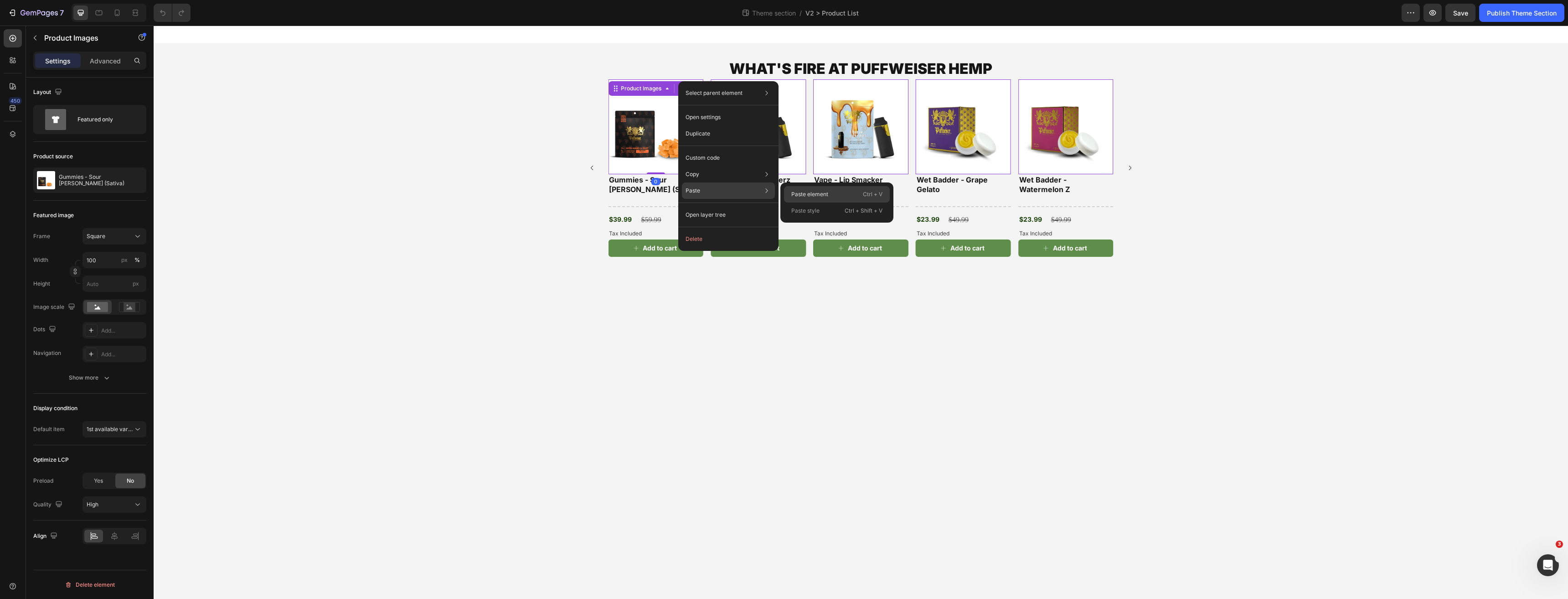
click at [810, 197] on p "Paste element" at bounding box center [809, 194] width 37 height 8
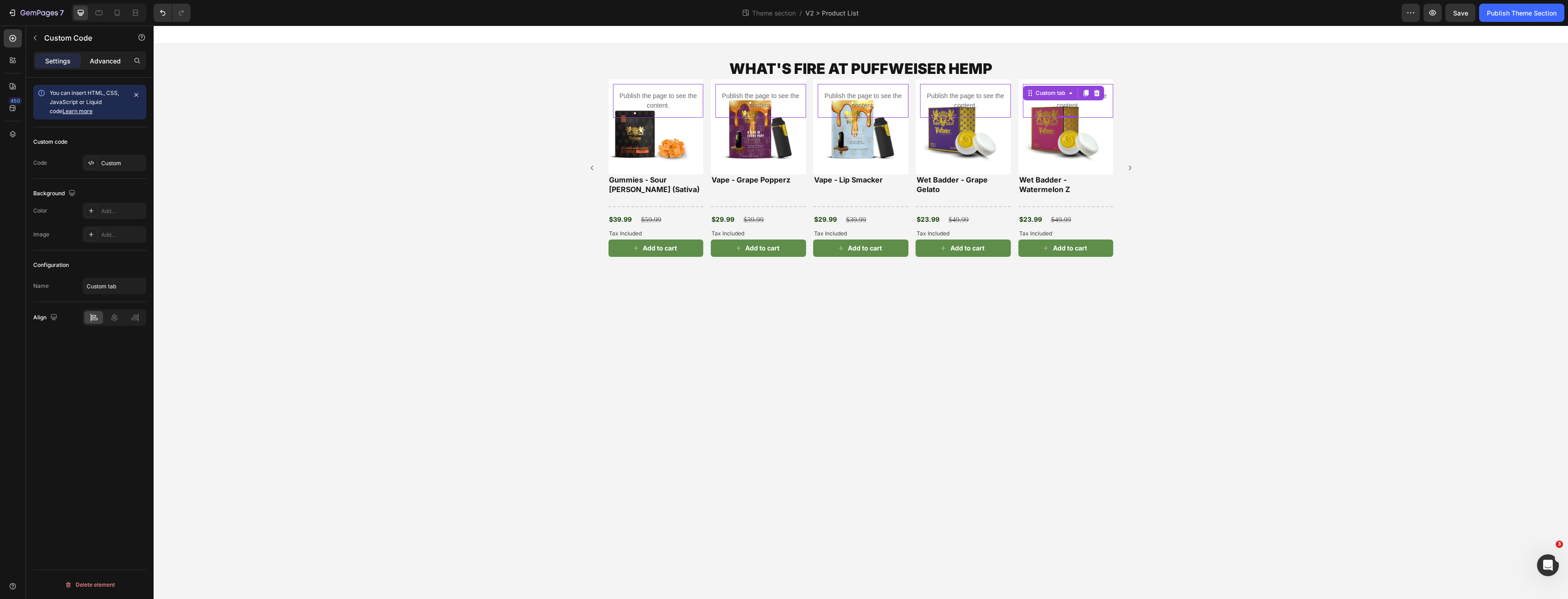
click at [100, 59] on p "Advanced" at bounding box center [104, 61] width 31 height 9
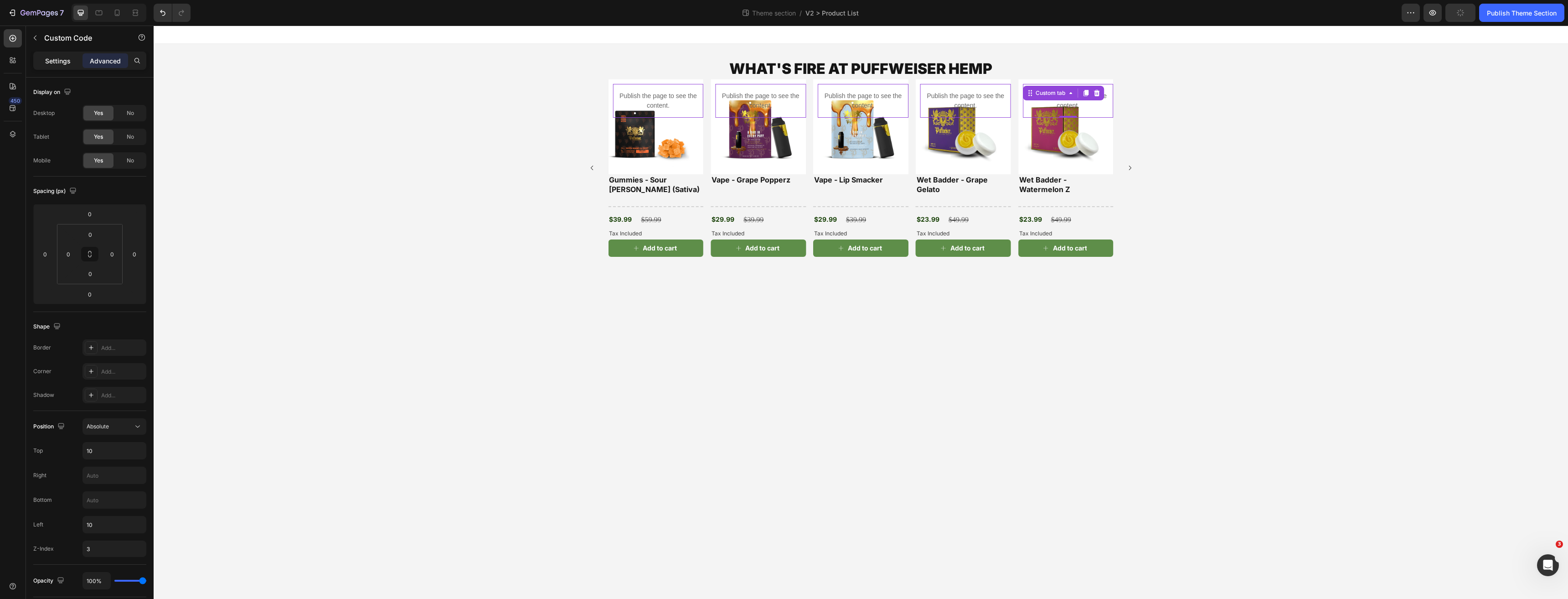
drag, startPoint x: 46, startPoint y: 59, endPoint x: 85, endPoint y: 50, distance: 40.0
click at [46, 59] on p "Settings" at bounding box center [57, 61] width 25 height 9
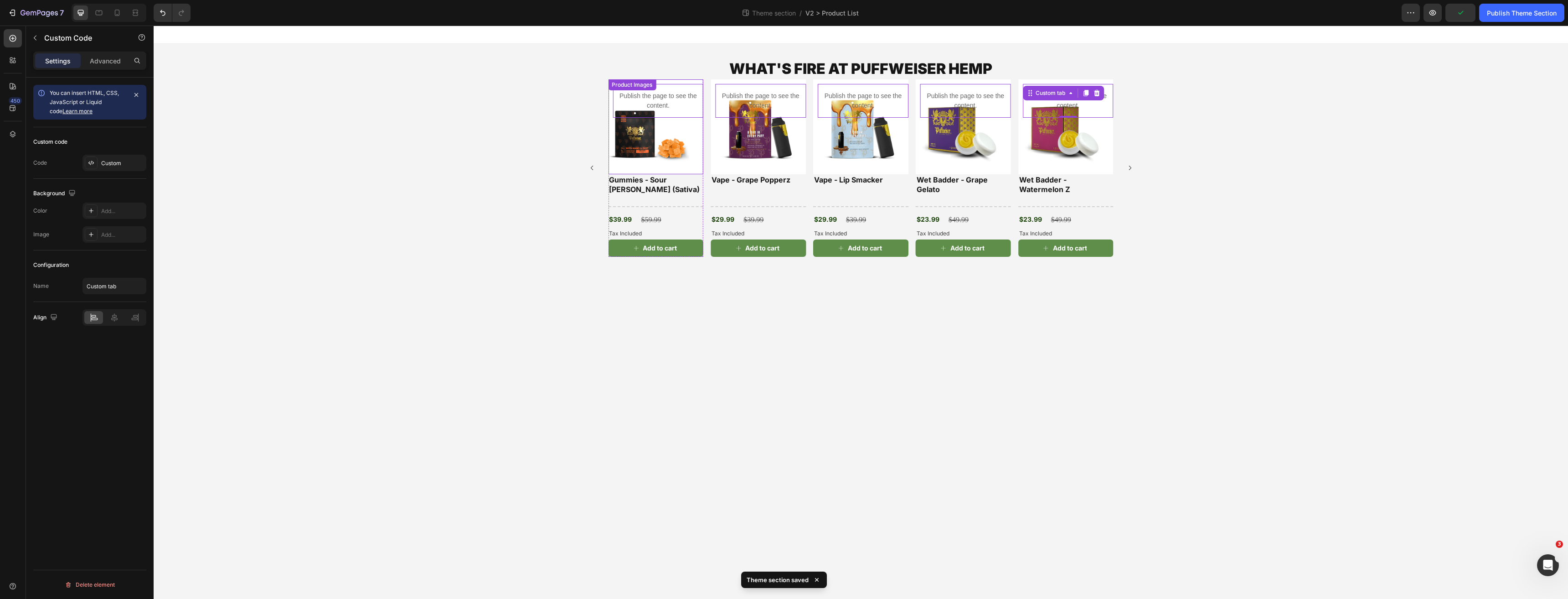
click at [684, 130] on img at bounding box center [655, 127] width 95 height 95
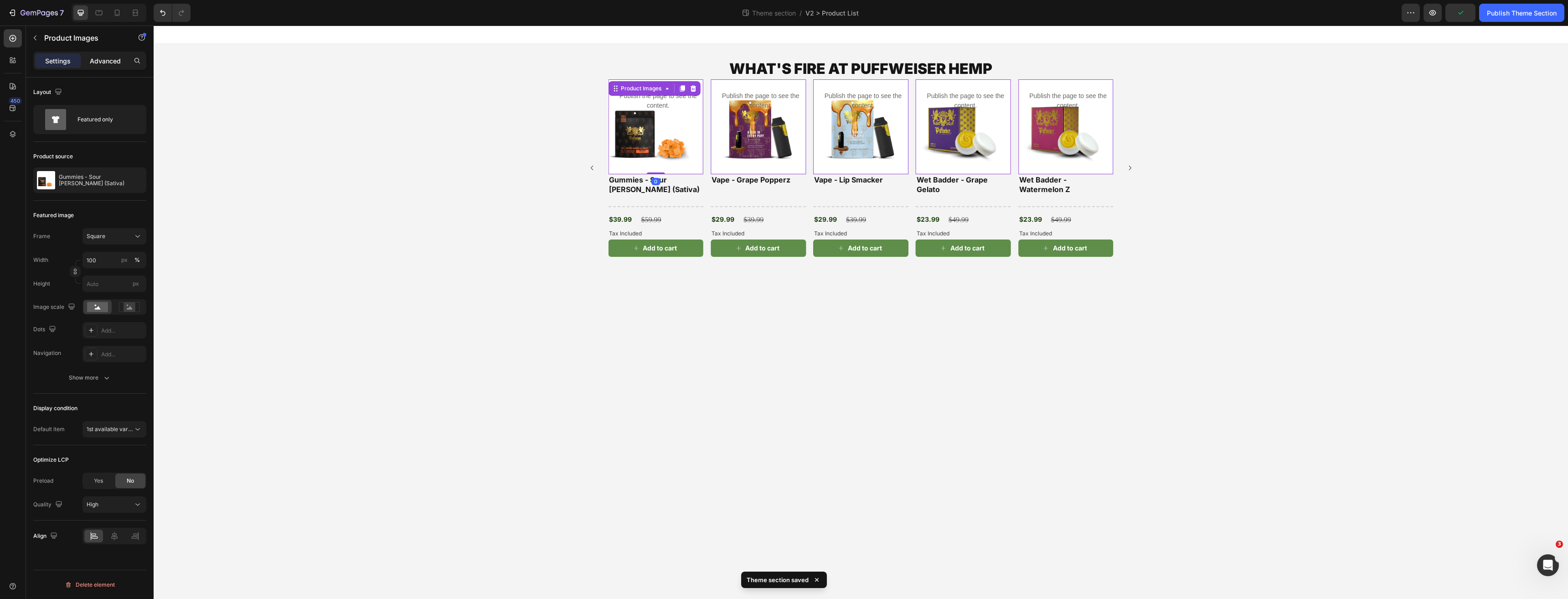
click at [96, 58] on p "Advanced" at bounding box center [104, 61] width 31 height 9
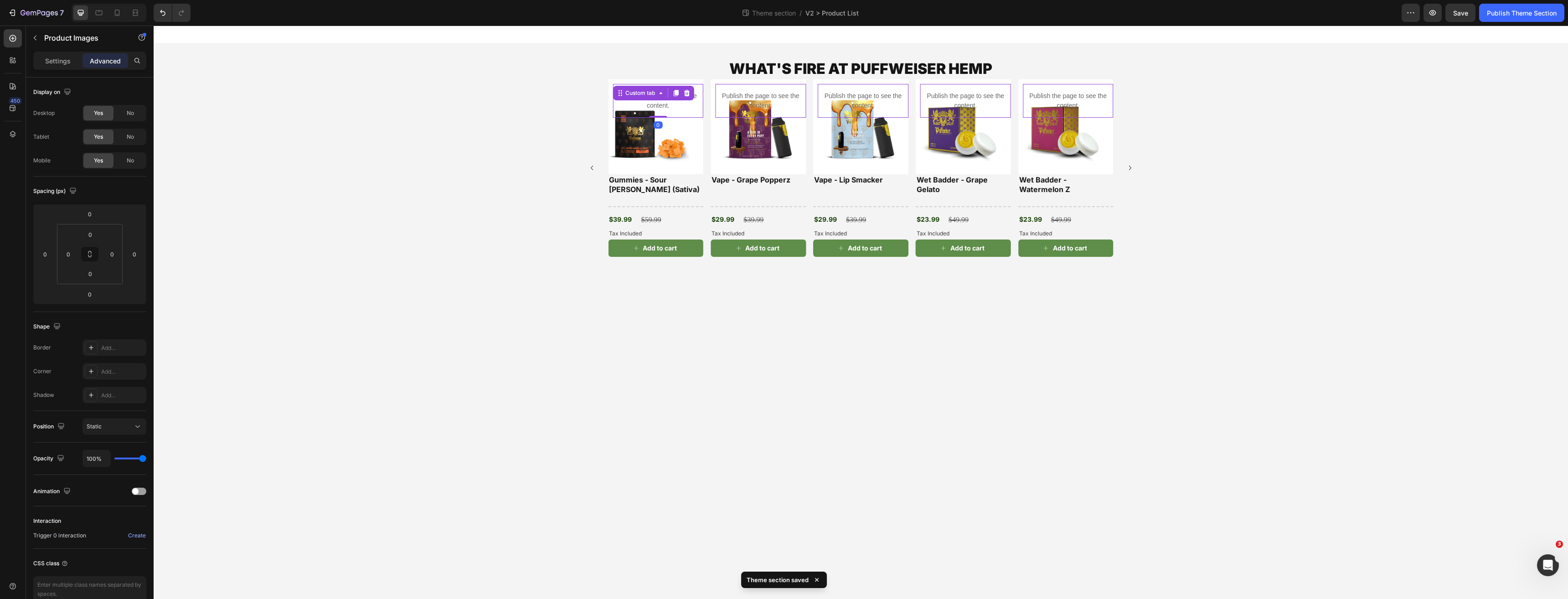
click at [676, 103] on p "Publish the page to see the content." at bounding box center [658, 101] width 90 height 19
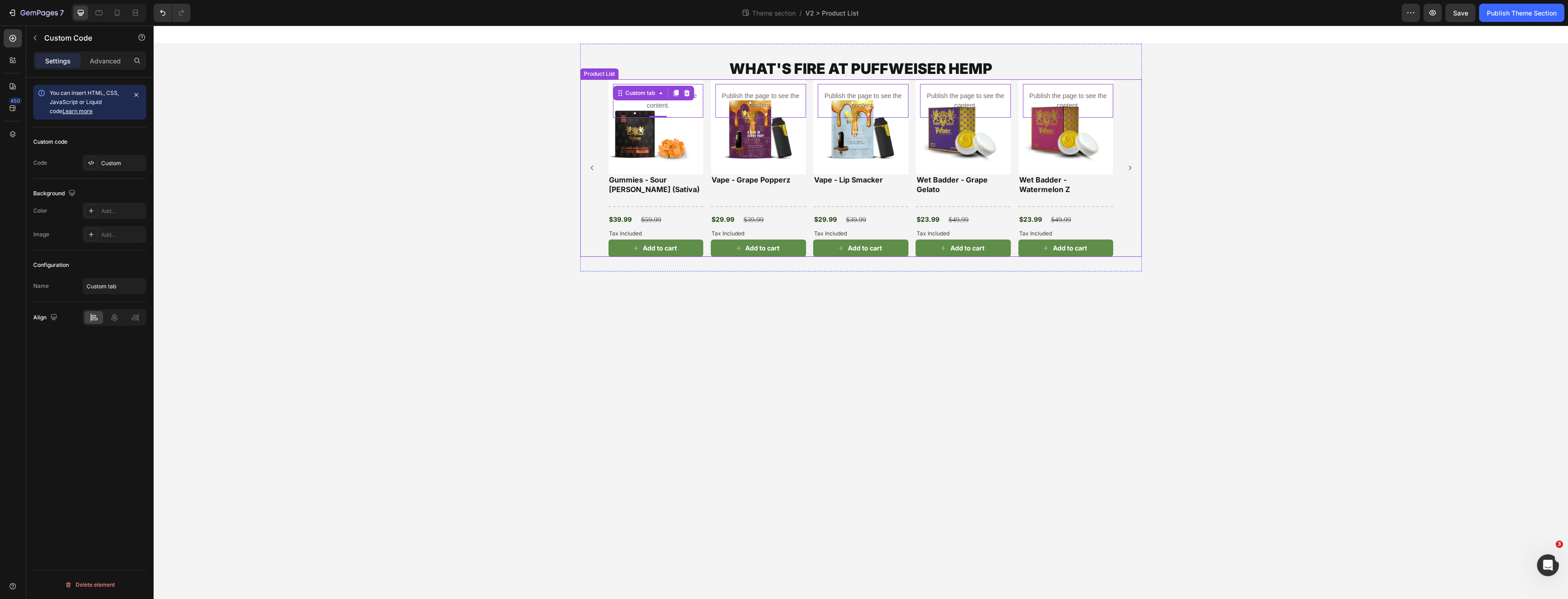
click at [709, 167] on div "Product Images Publish the page to see the content. Custom tab 0 Wet Badder - W…" at bounding box center [860, 168] width 505 height 178
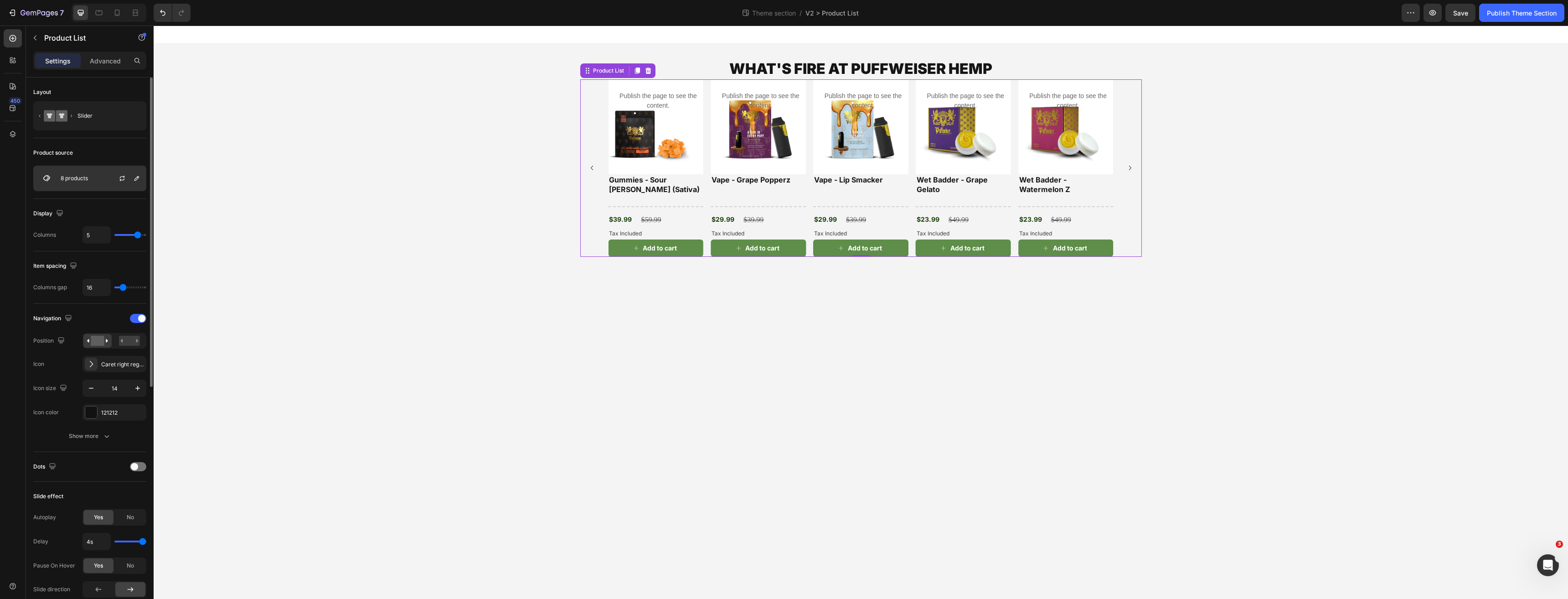
click at [85, 183] on div "8 products" at bounding box center [90, 178] width 113 height 25
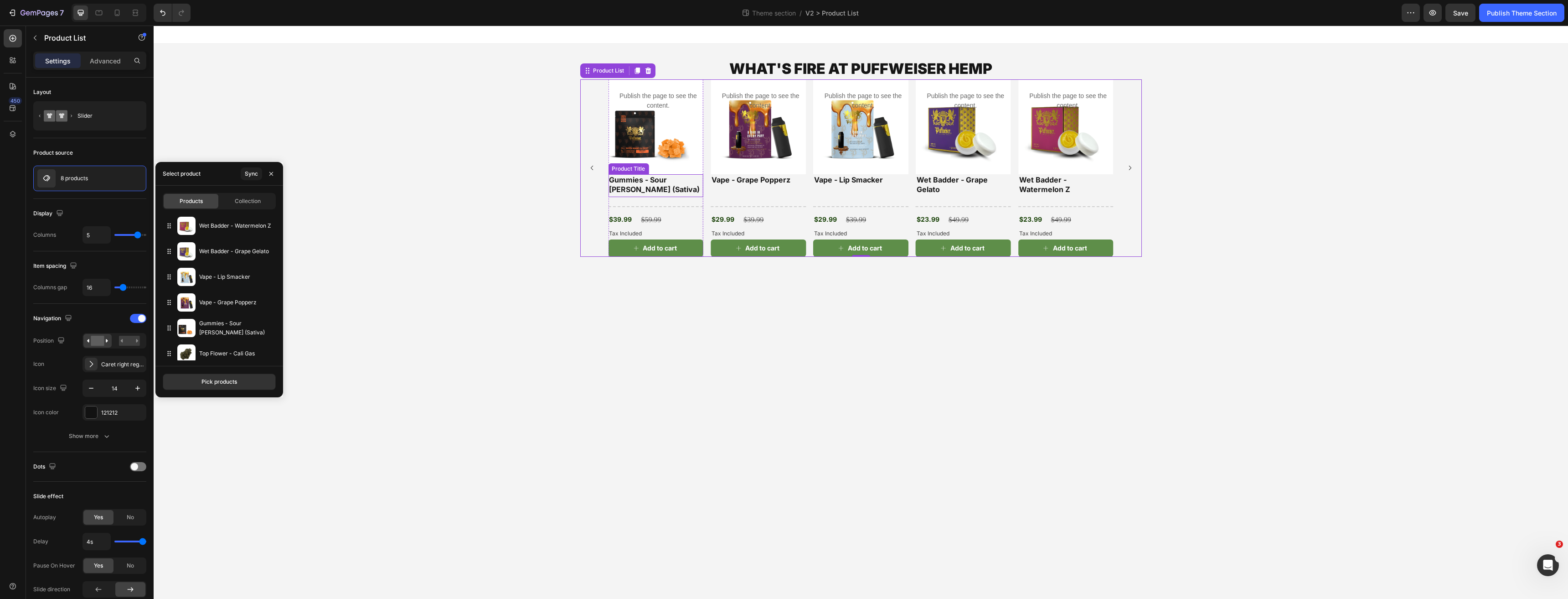
click at [659, 197] on div "Gummies - Sour [PERSON_NAME] (Sativa)" at bounding box center [655, 186] width 95 height 23
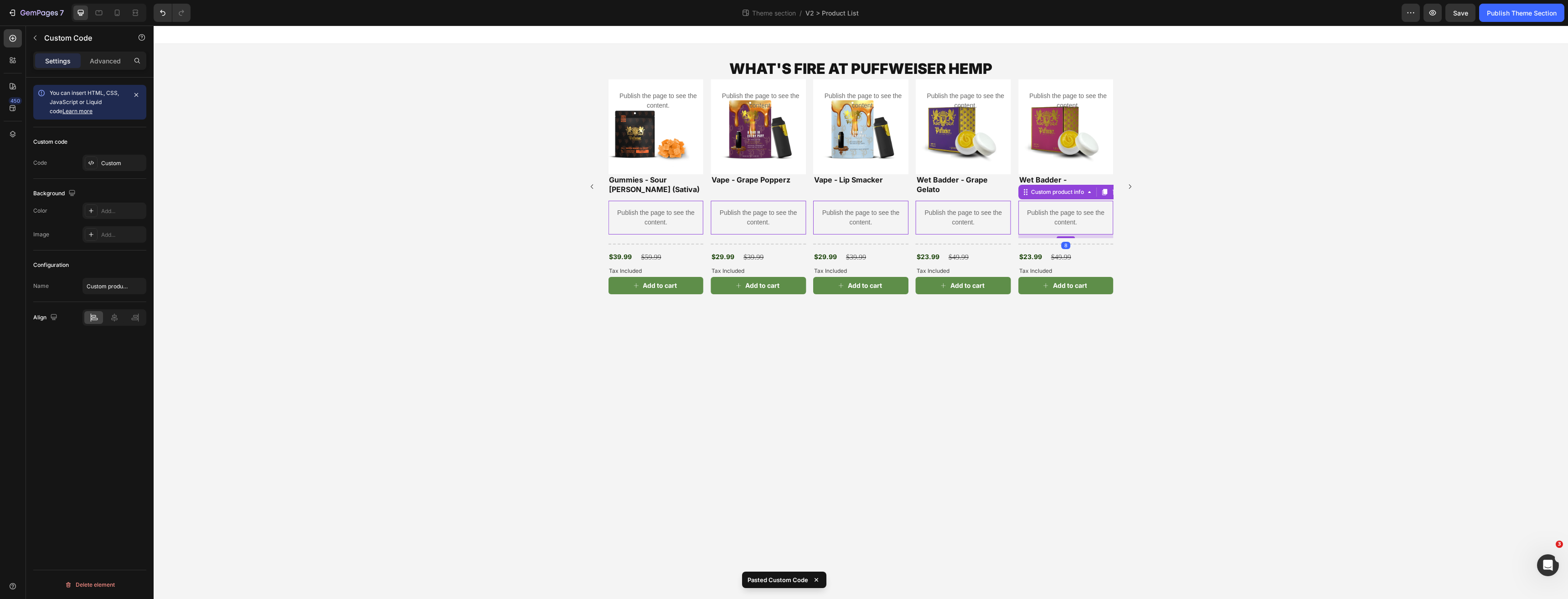
click at [482, 274] on div "WHAT'S FIRE AT PUFFWEISER HEMP Heading Product Images Publish the page to see t…" at bounding box center [861, 176] width 1414 height 265
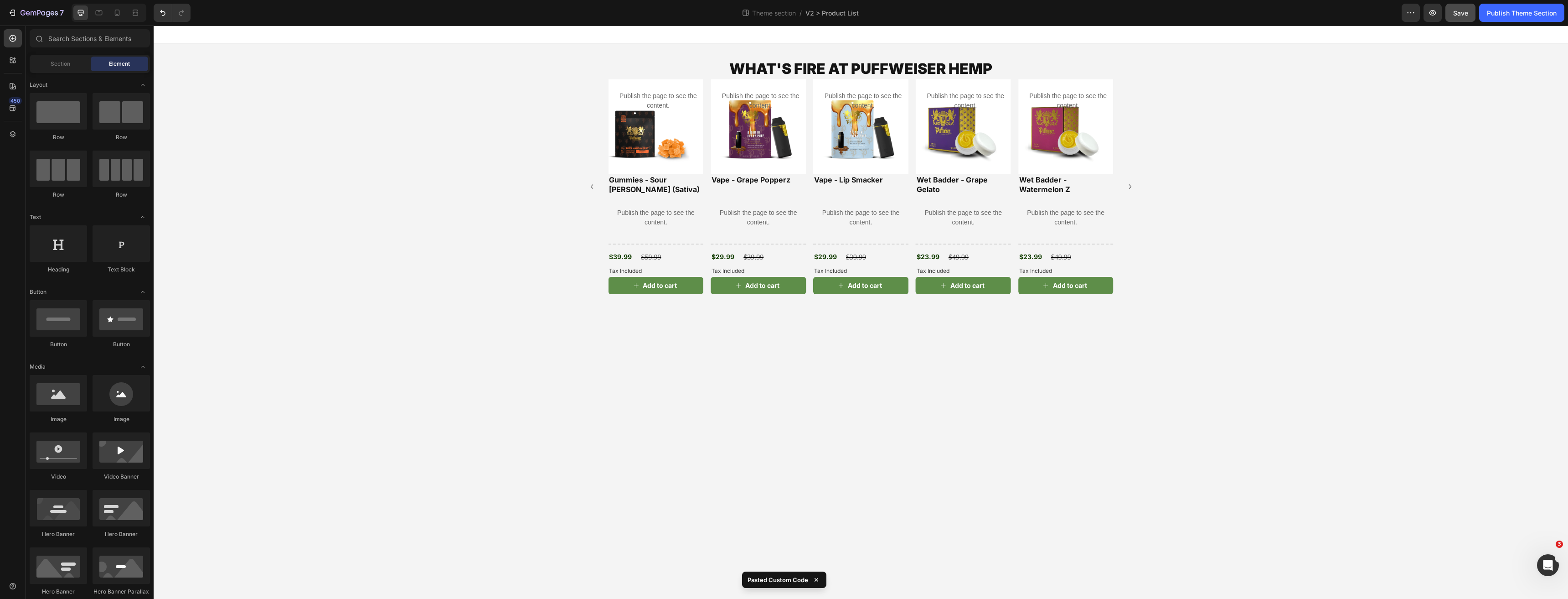
click at [1454, 17] on div "Save" at bounding box center [1460, 13] width 15 height 9
click at [1497, 18] on button "Publish Theme Section" at bounding box center [1521, 13] width 85 height 18
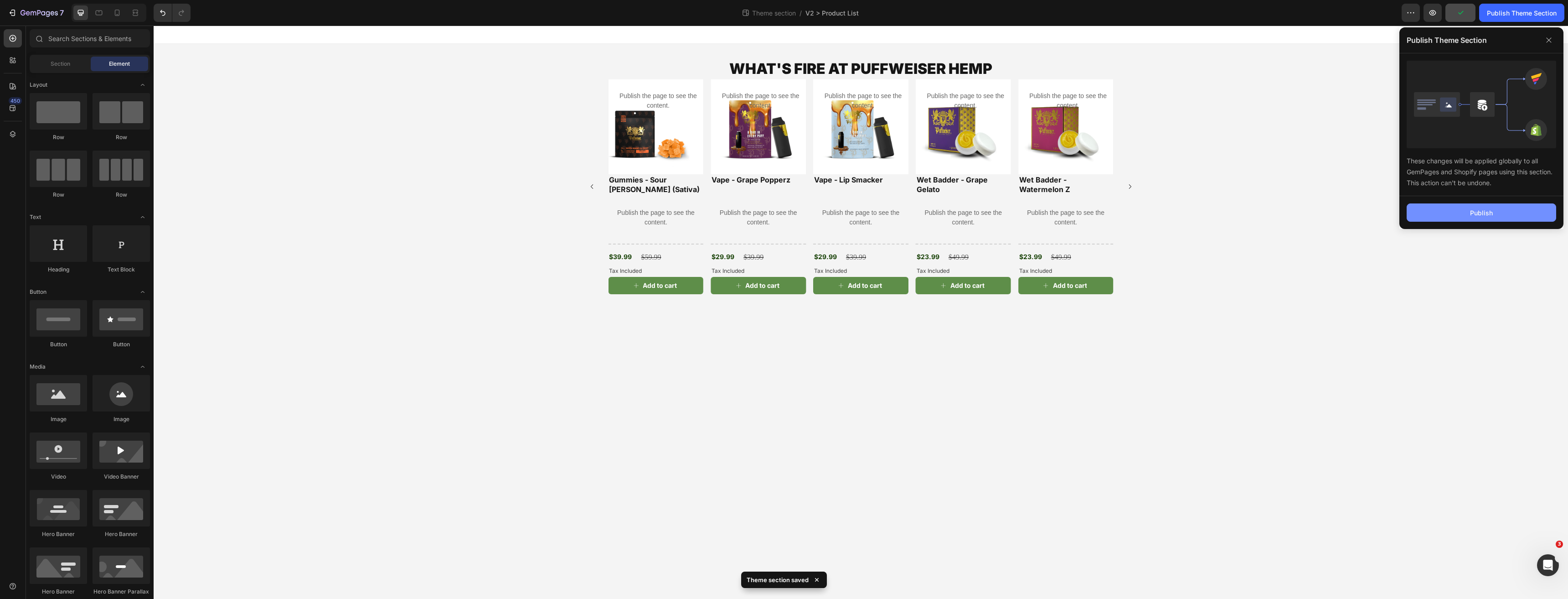
click at [1465, 211] on button "Publish" at bounding box center [1481, 212] width 149 height 18
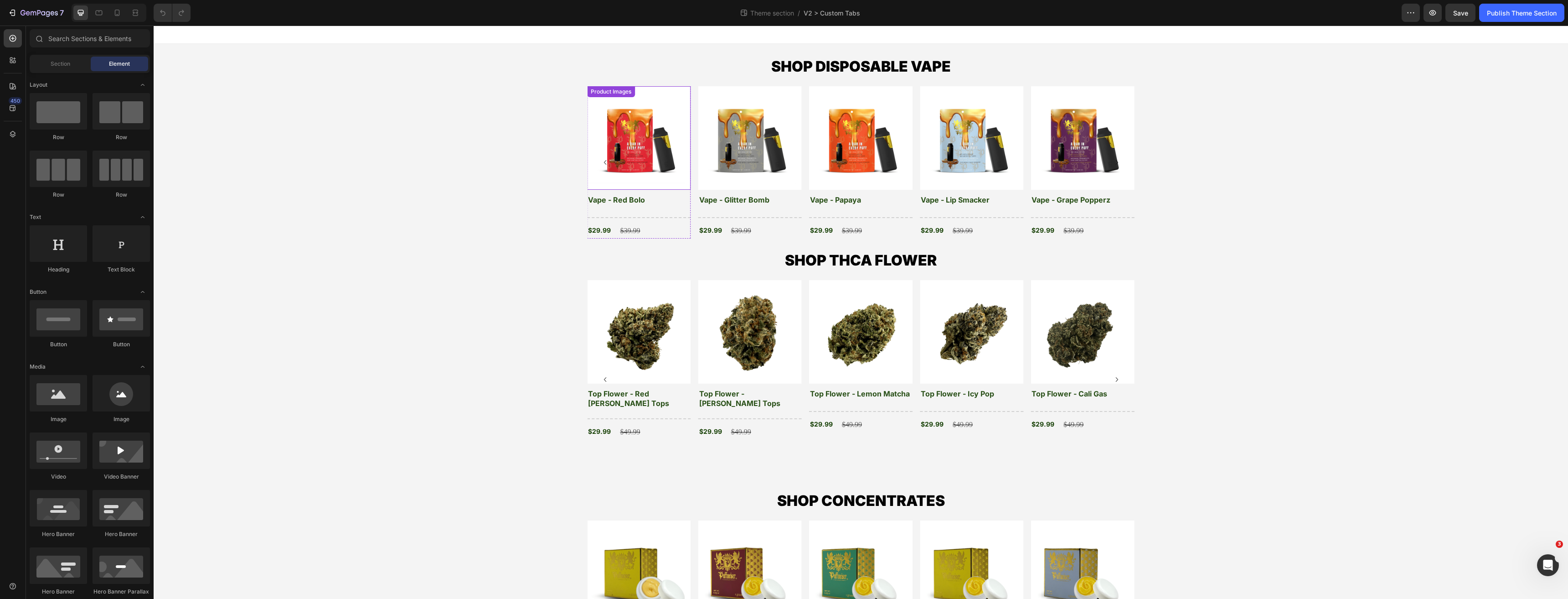
click at [624, 155] on img at bounding box center [639, 138] width 104 height 104
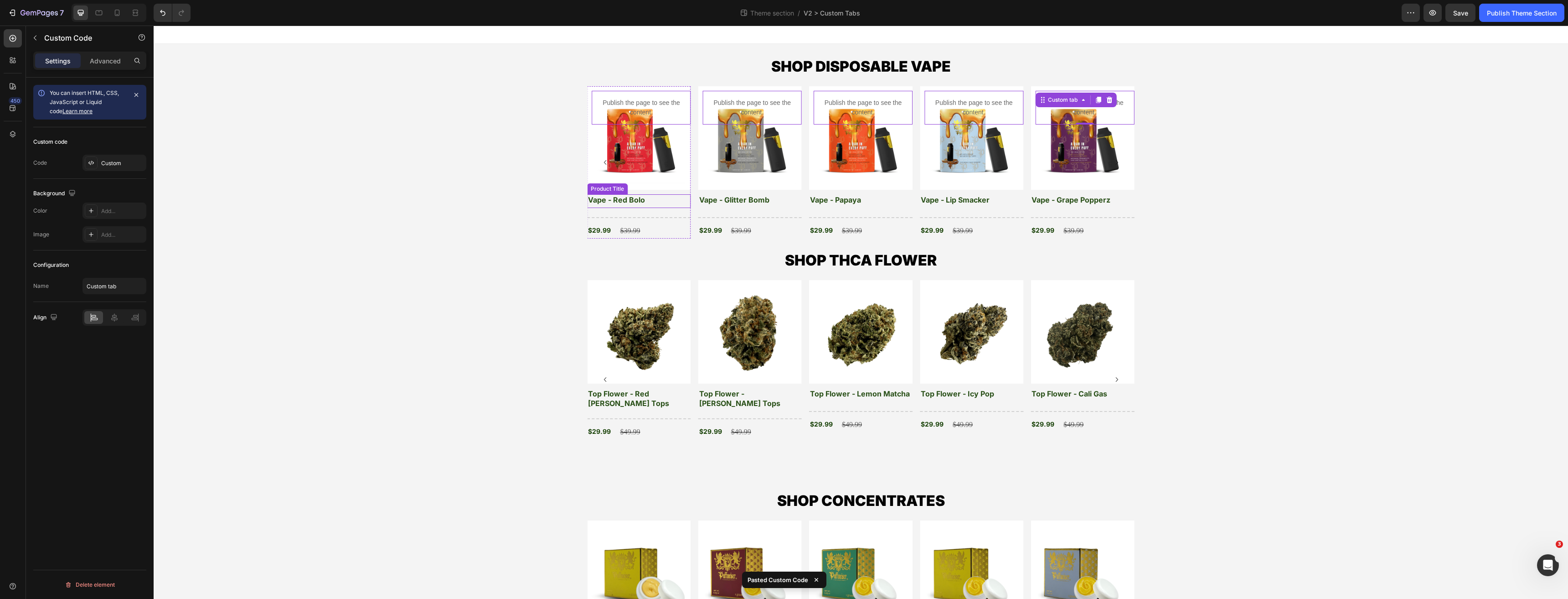
click at [612, 200] on h3 "Vape - Red Bolo" at bounding box center [639, 200] width 104 height 12
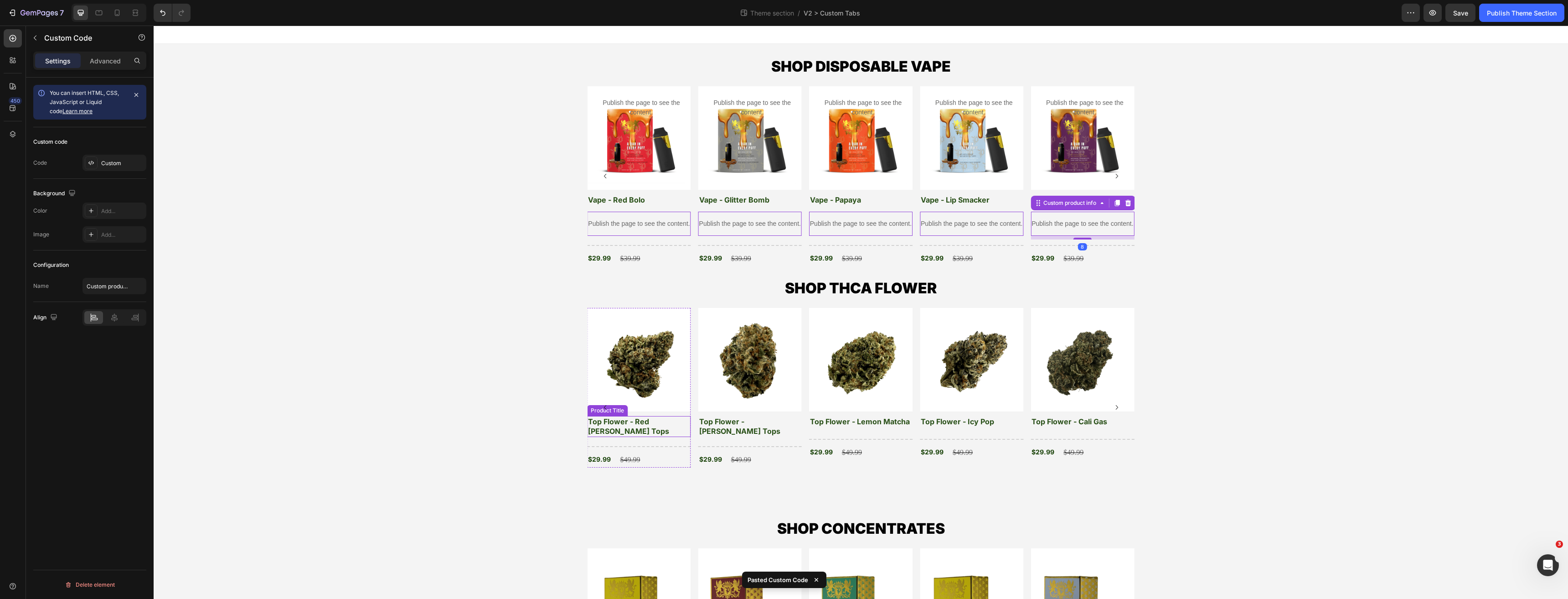
click at [616, 425] on h3 "Top Flower - Red [PERSON_NAME] Tops" at bounding box center [639, 426] width 104 height 21
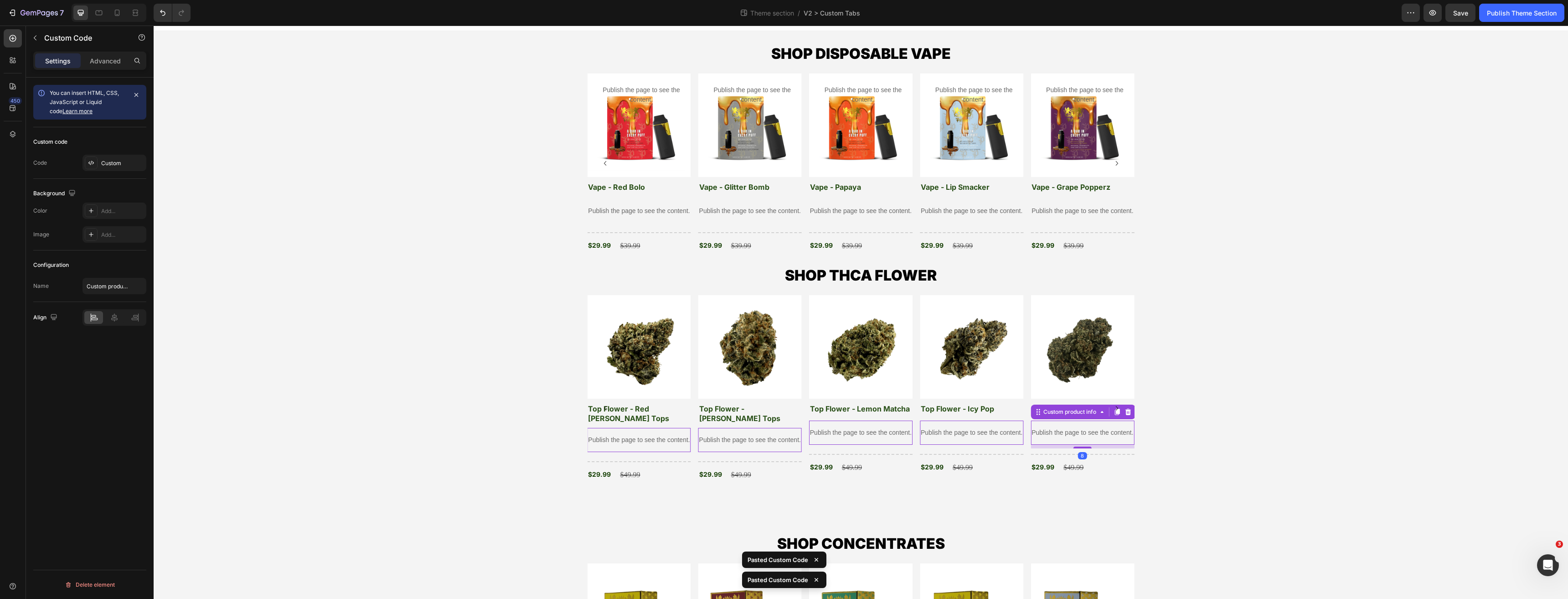
scroll to position [137, 0]
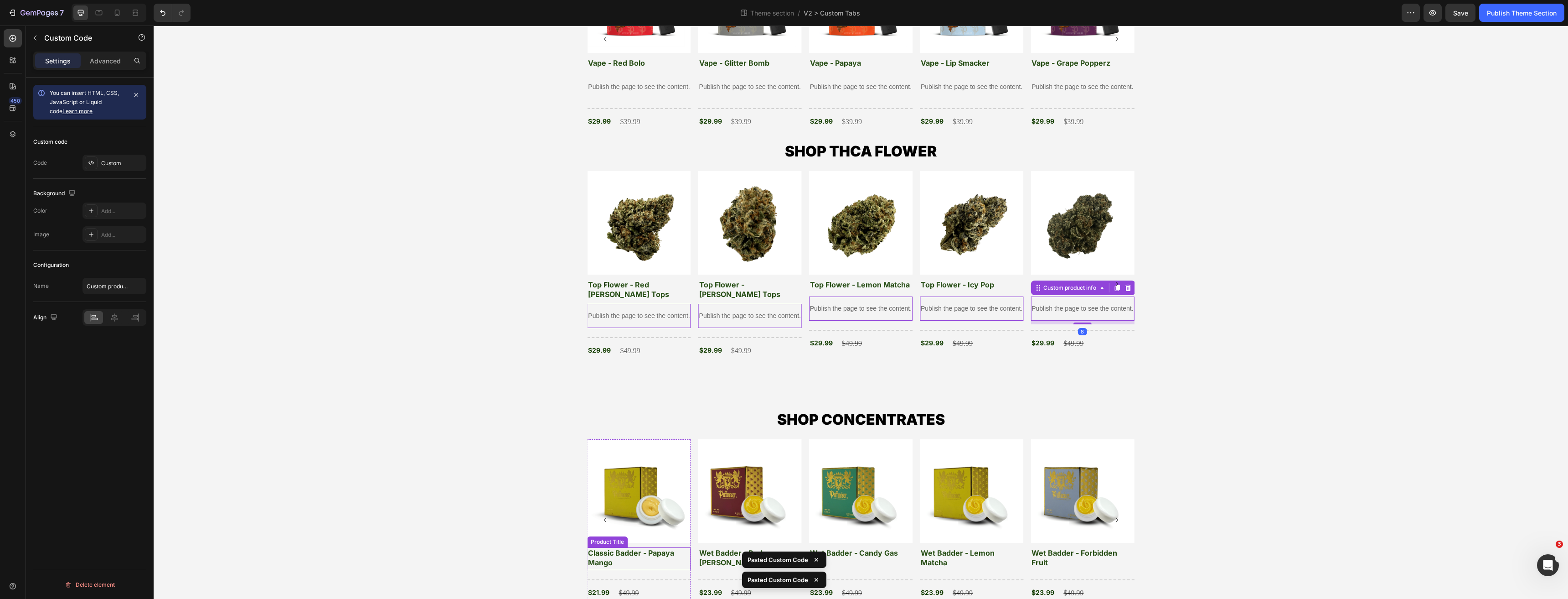
click at [630, 553] on h3 "Classic Badder - Papaya Mango" at bounding box center [639, 557] width 104 height 21
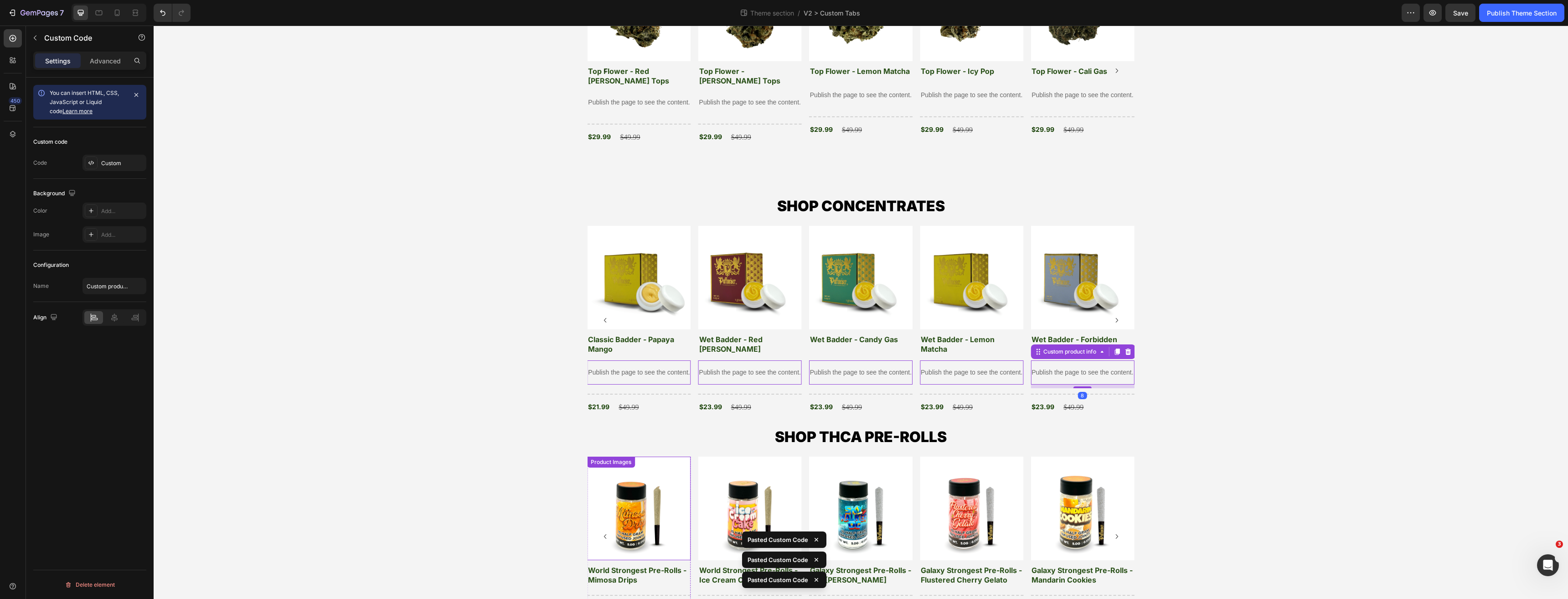
scroll to position [365, 0]
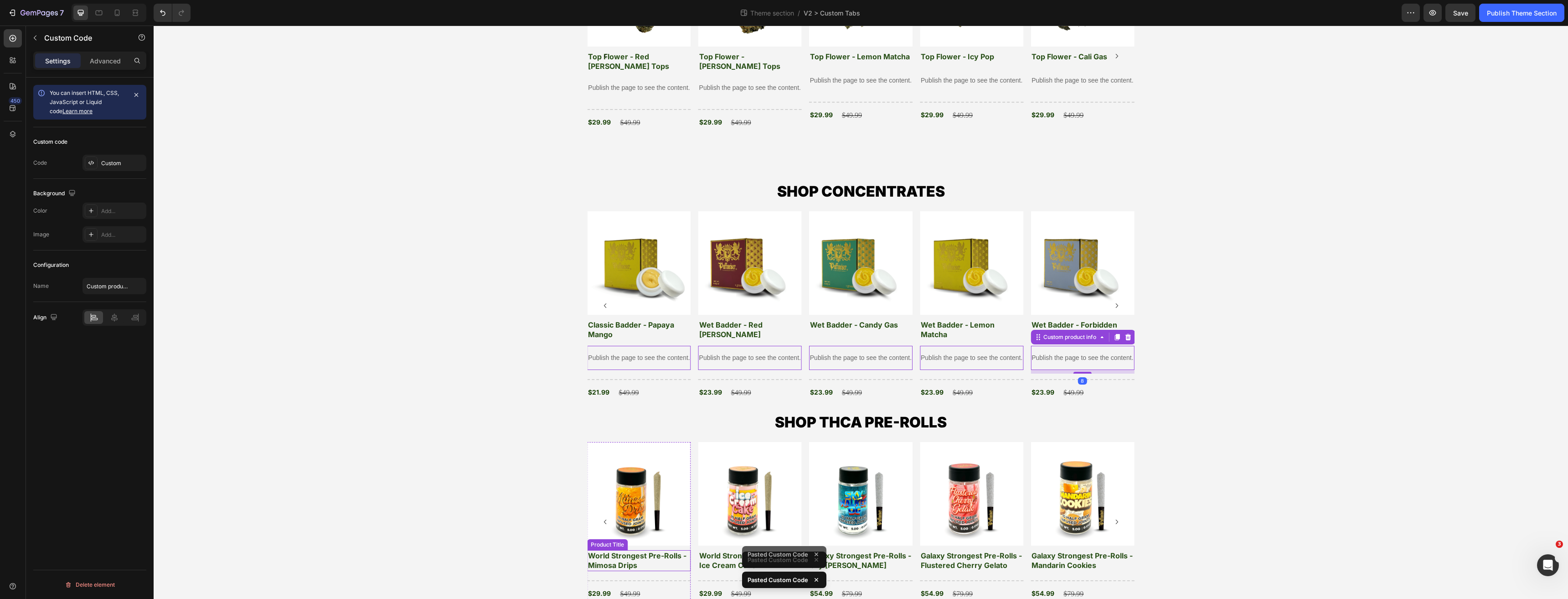
click at [627, 557] on h3 "World Strongest Pre-Rolls -Mimosa Drips" at bounding box center [639, 560] width 104 height 21
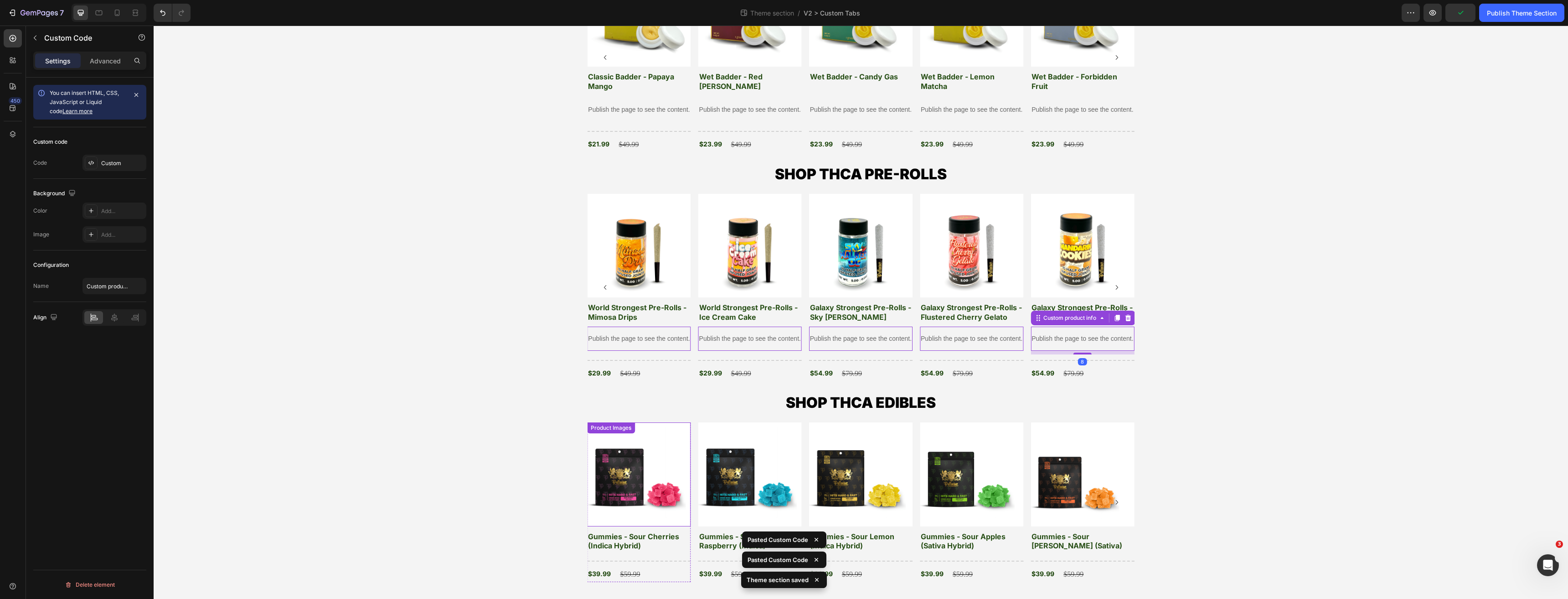
scroll to position [624, 0]
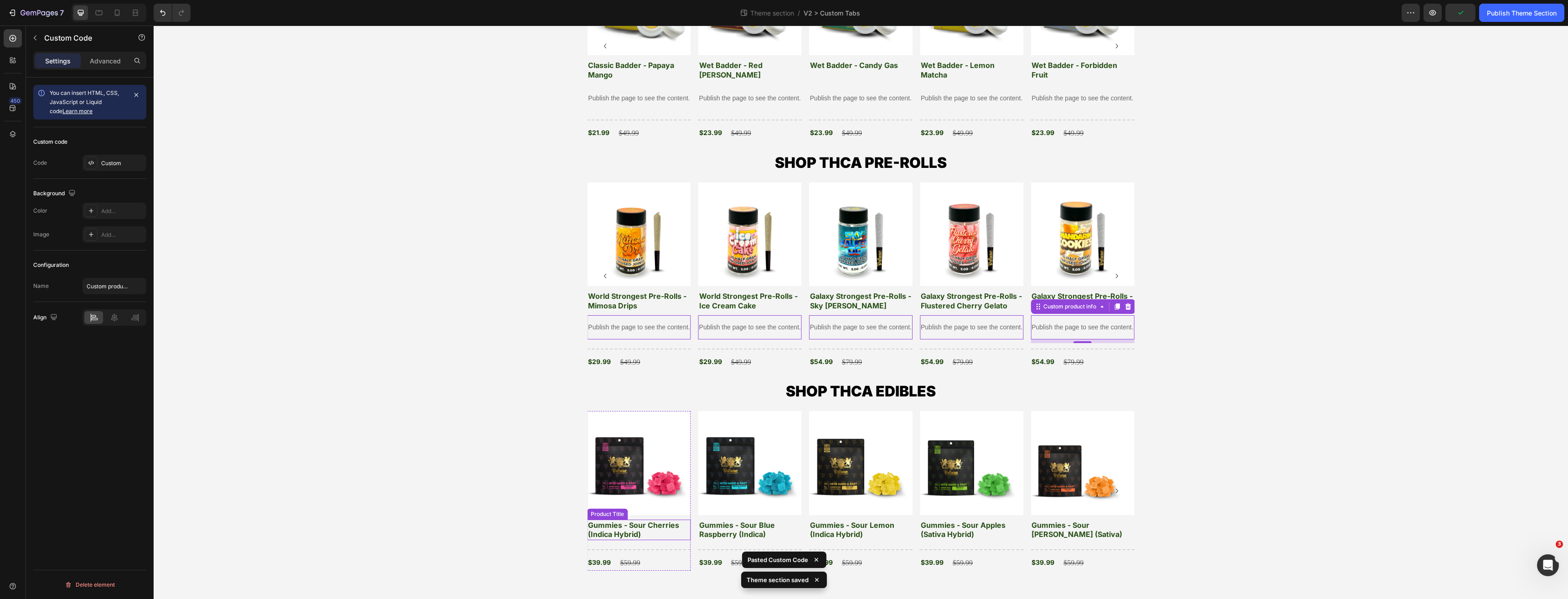
click at [618, 533] on h3 "Gummies - Sour Cherries (Indica Hybrid)" at bounding box center [639, 530] width 104 height 21
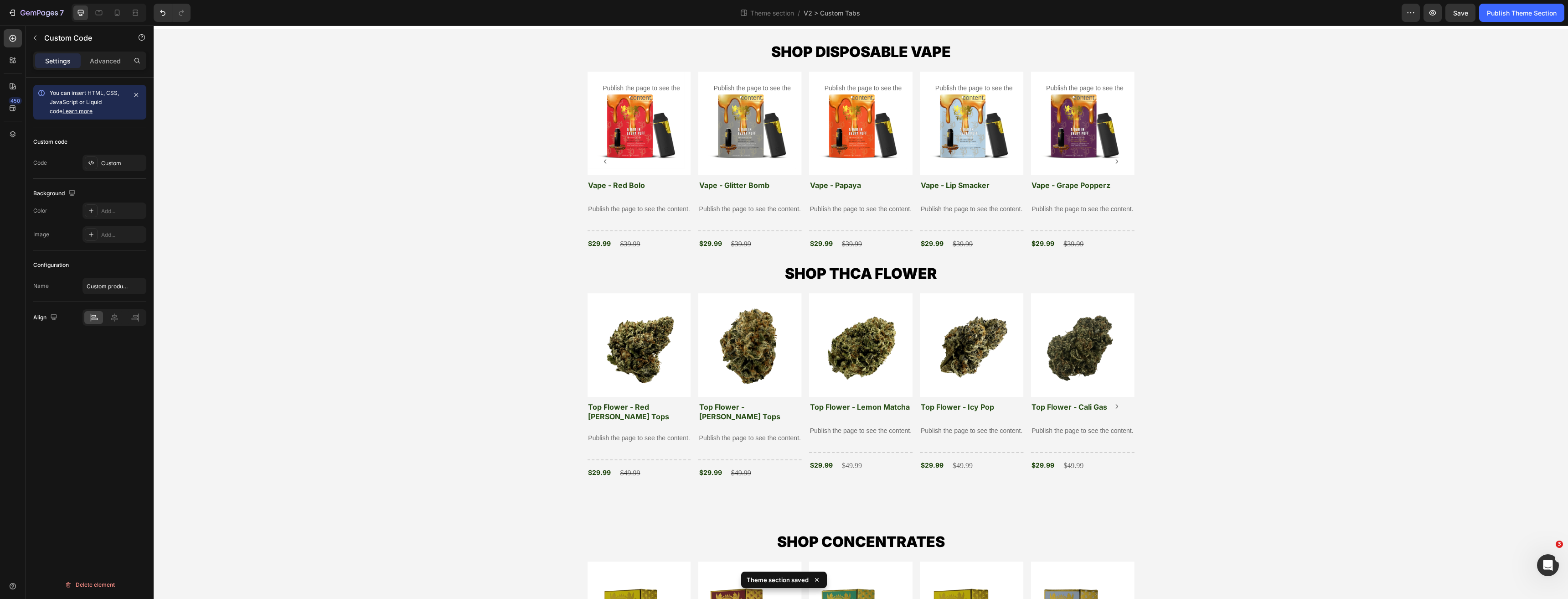
scroll to position [13, 0]
click at [622, 323] on img at bounding box center [639, 346] width 104 height 104
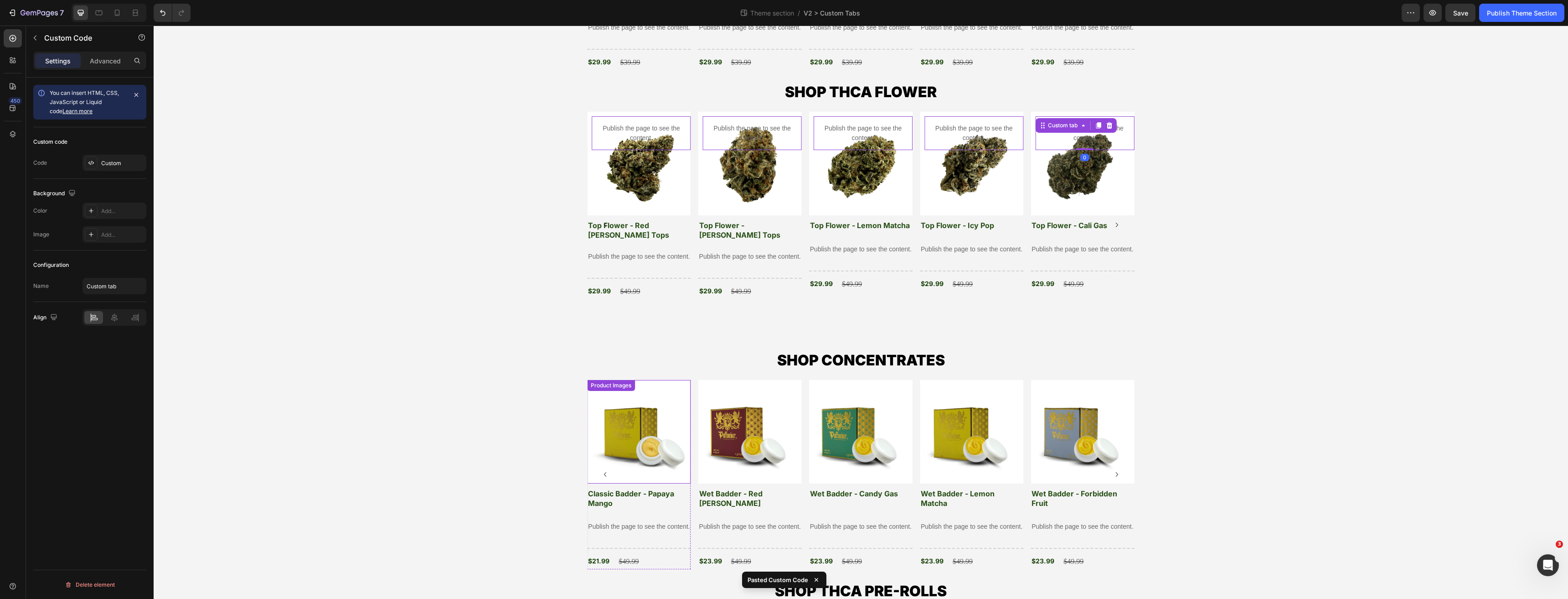
click at [636, 423] on img at bounding box center [639, 432] width 104 height 104
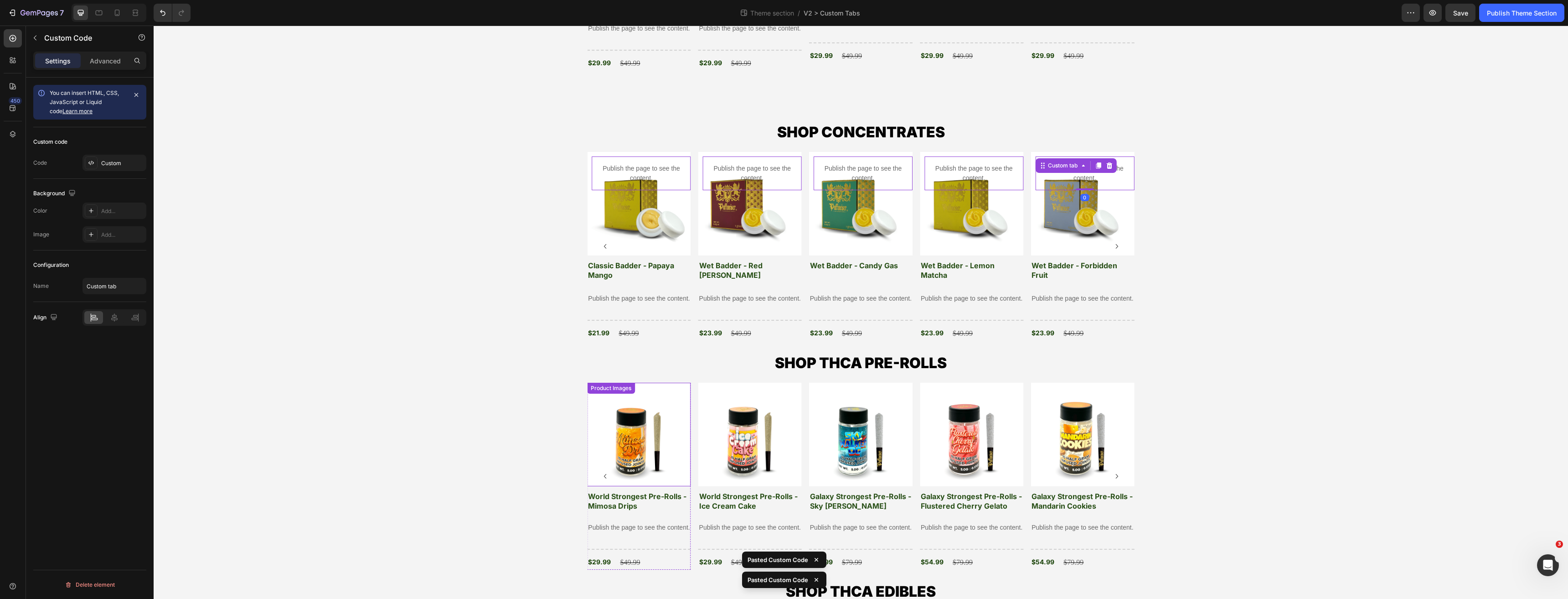
click at [629, 459] on img at bounding box center [639, 435] width 104 height 104
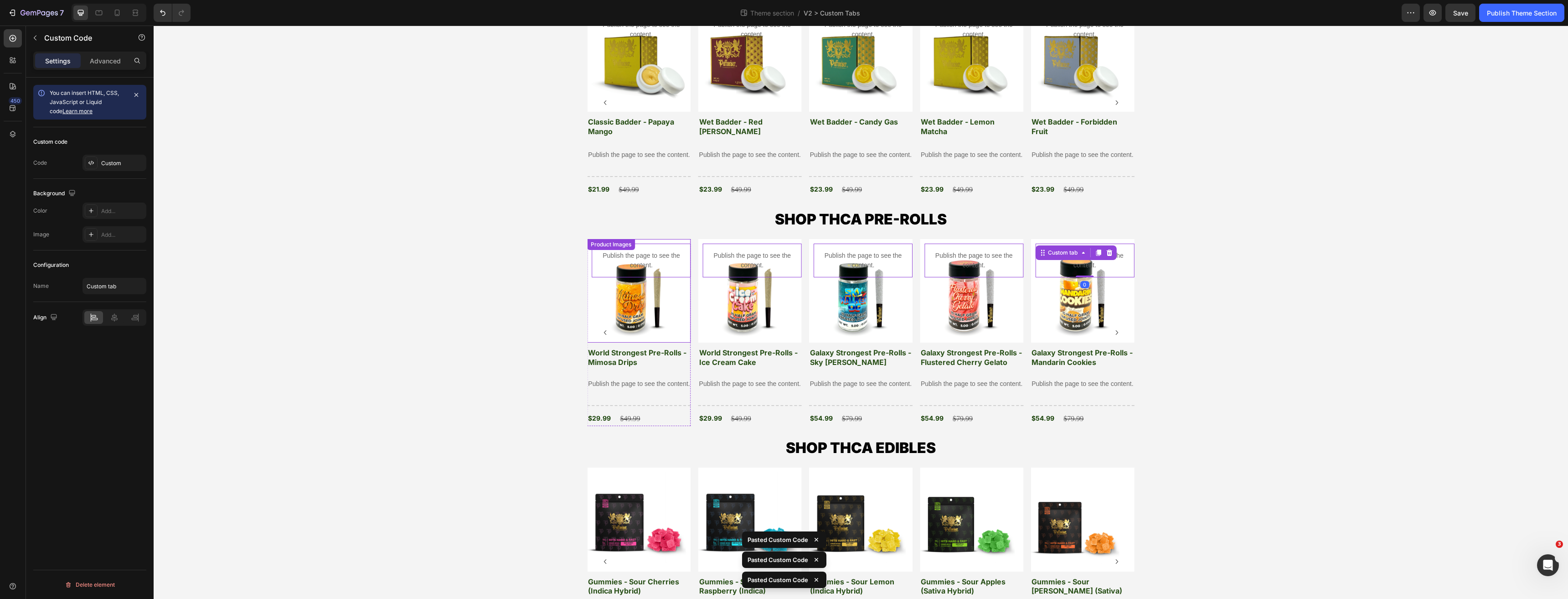
scroll to position [652, 0]
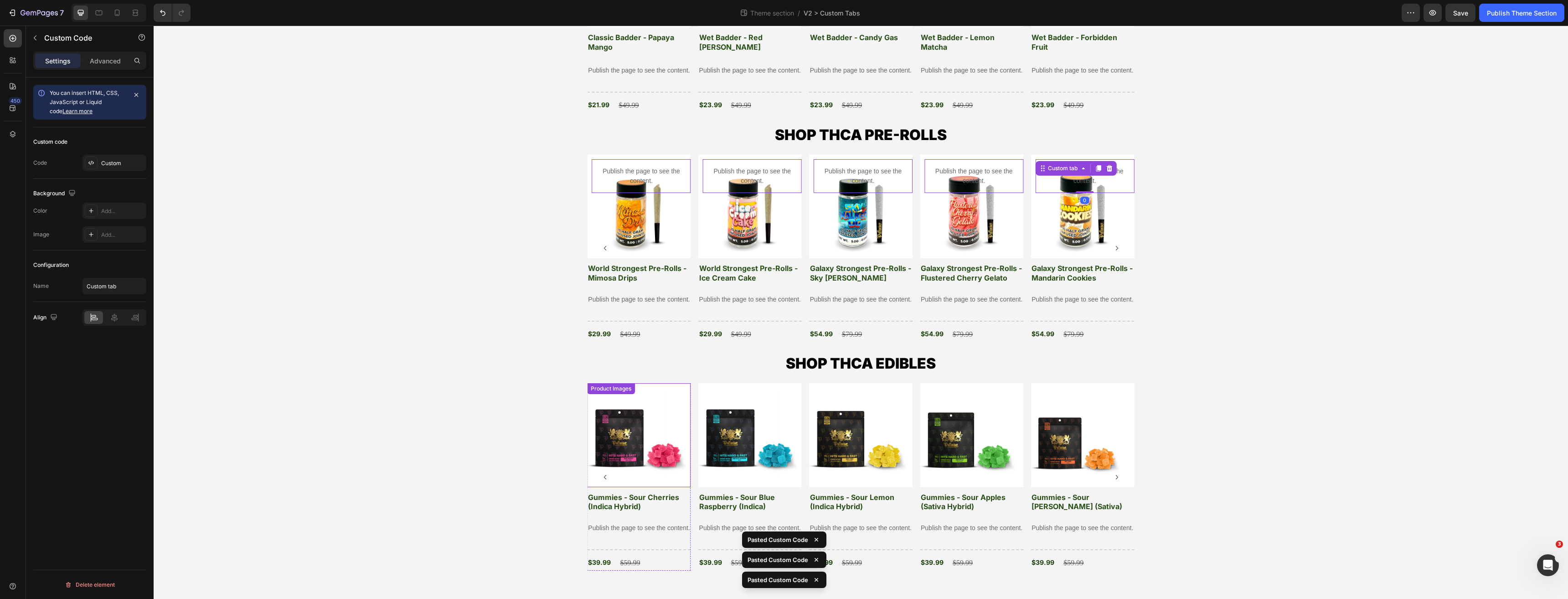
click at [635, 415] on img at bounding box center [639, 435] width 104 height 104
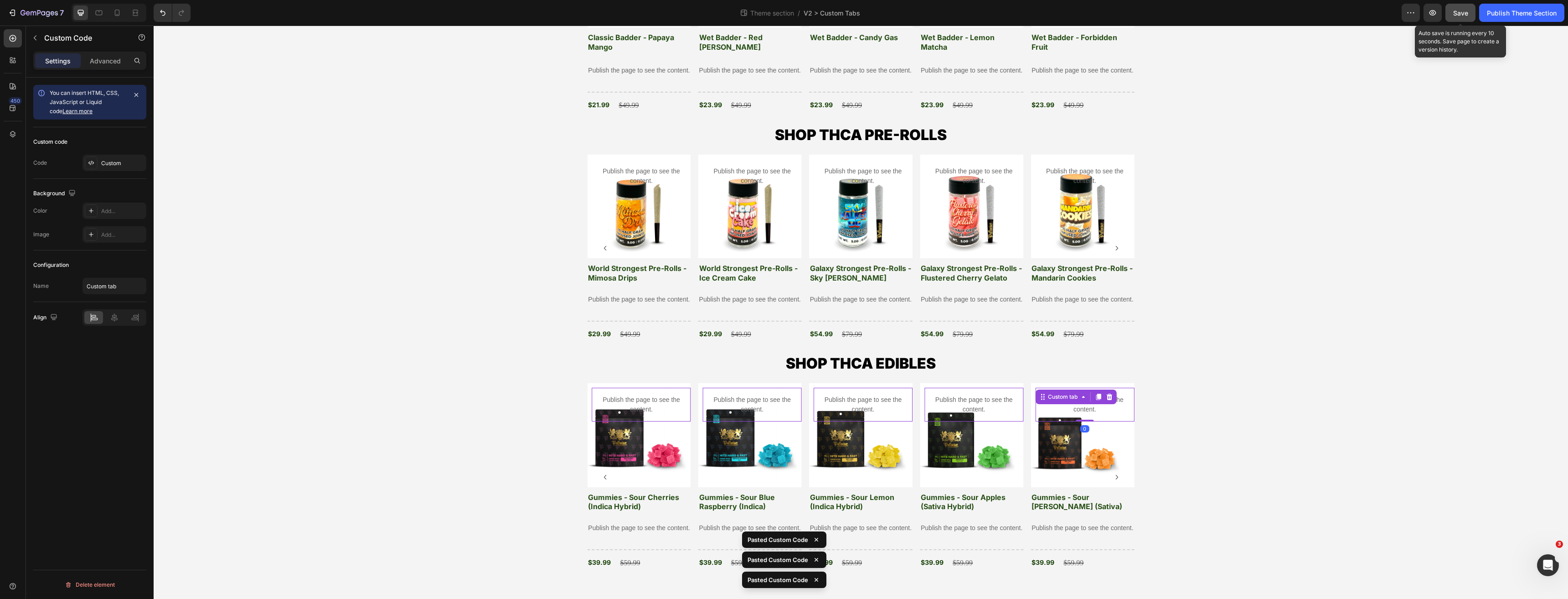
click at [1464, 13] on span "Save" at bounding box center [1460, 13] width 15 height 8
click at [1483, 14] on button "Publish Theme Section" at bounding box center [1521, 13] width 85 height 18
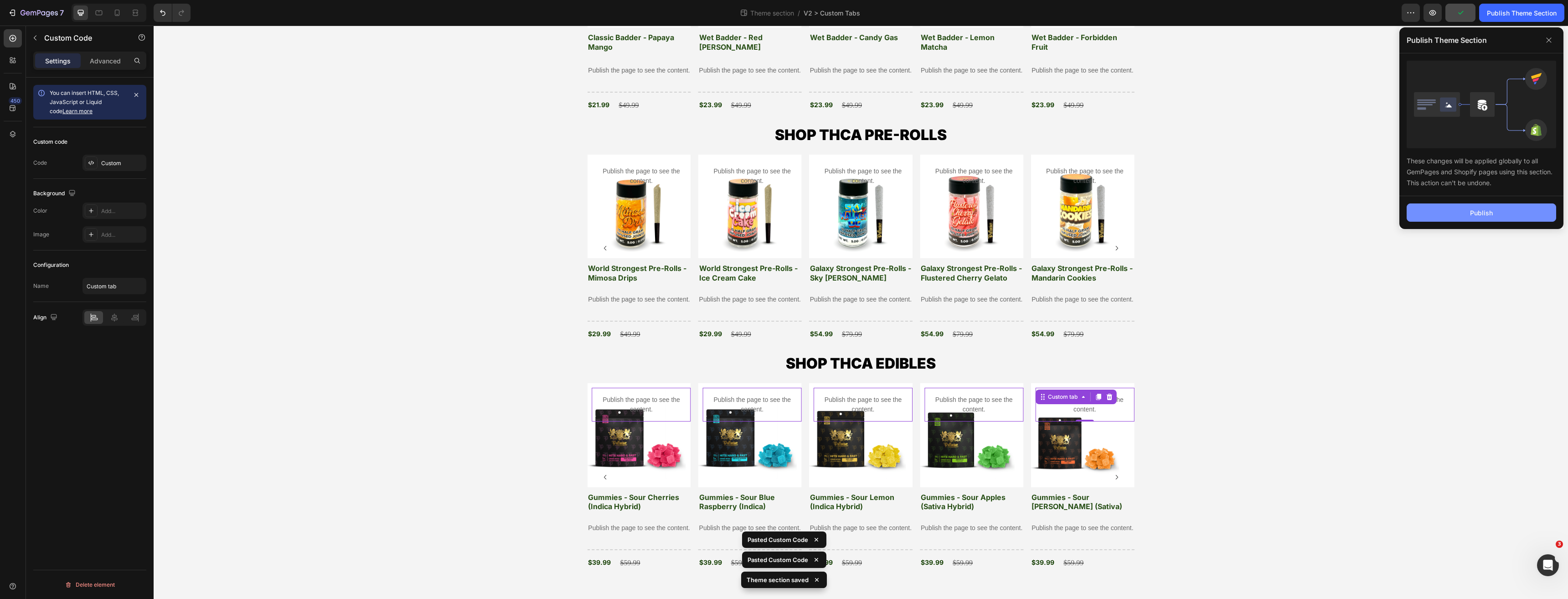
click at [1454, 213] on button "Publish" at bounding box center [1481, 212] width 149 height 18
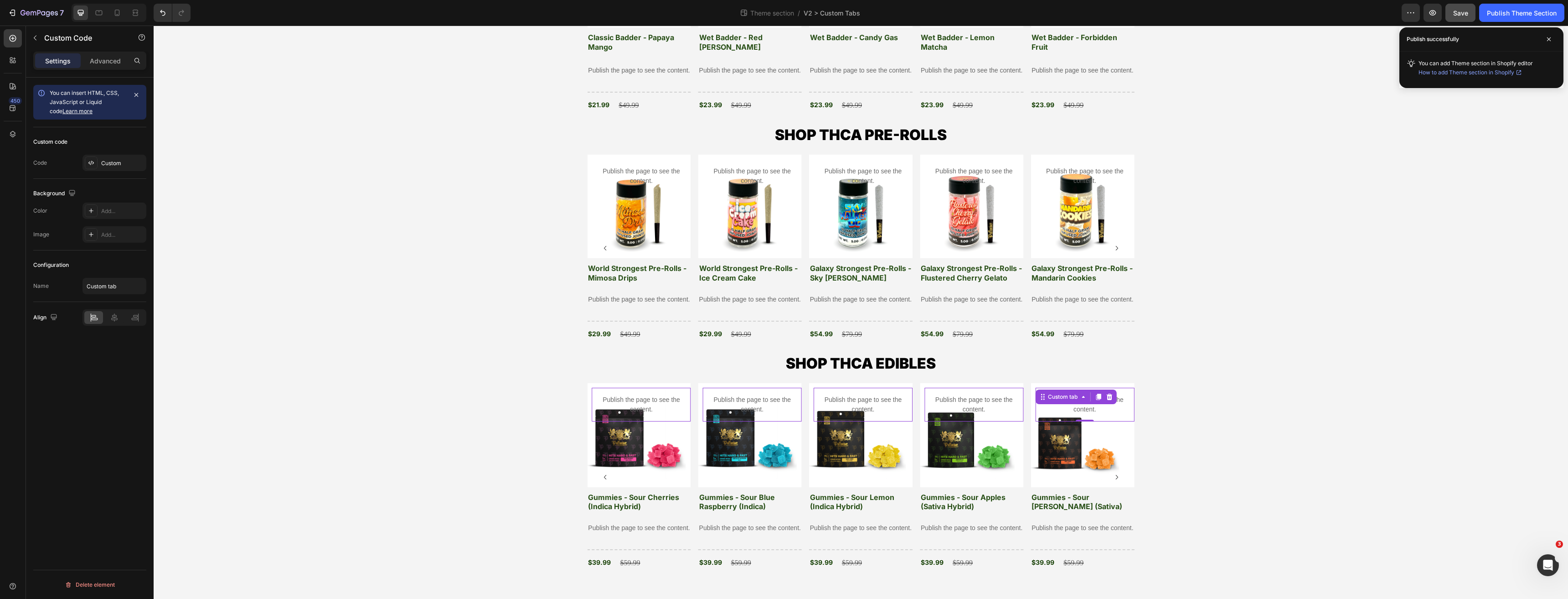
click at [1457, 13] on span "Save" at bounding box center [1460, 13] width 15 height 8
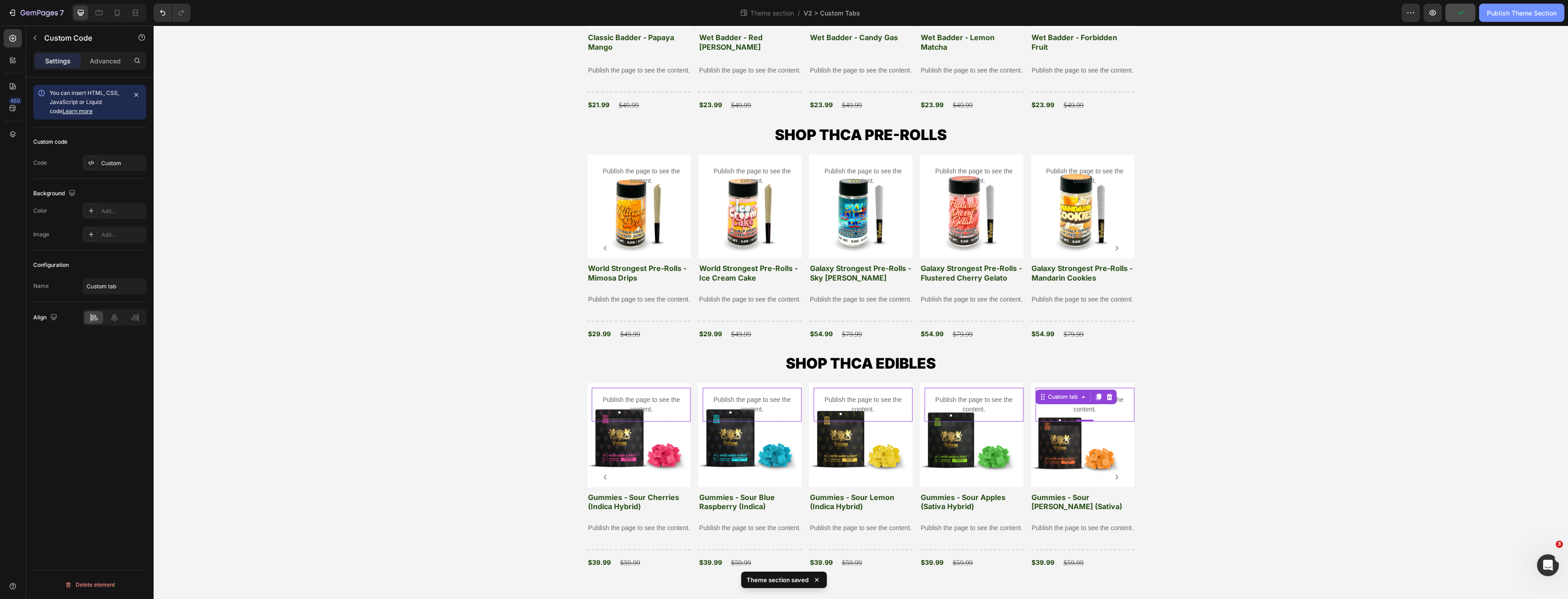
click at [1511, 15] on div "Publish Theme Section" at bounding box center [1521, 13] width 70 height 9
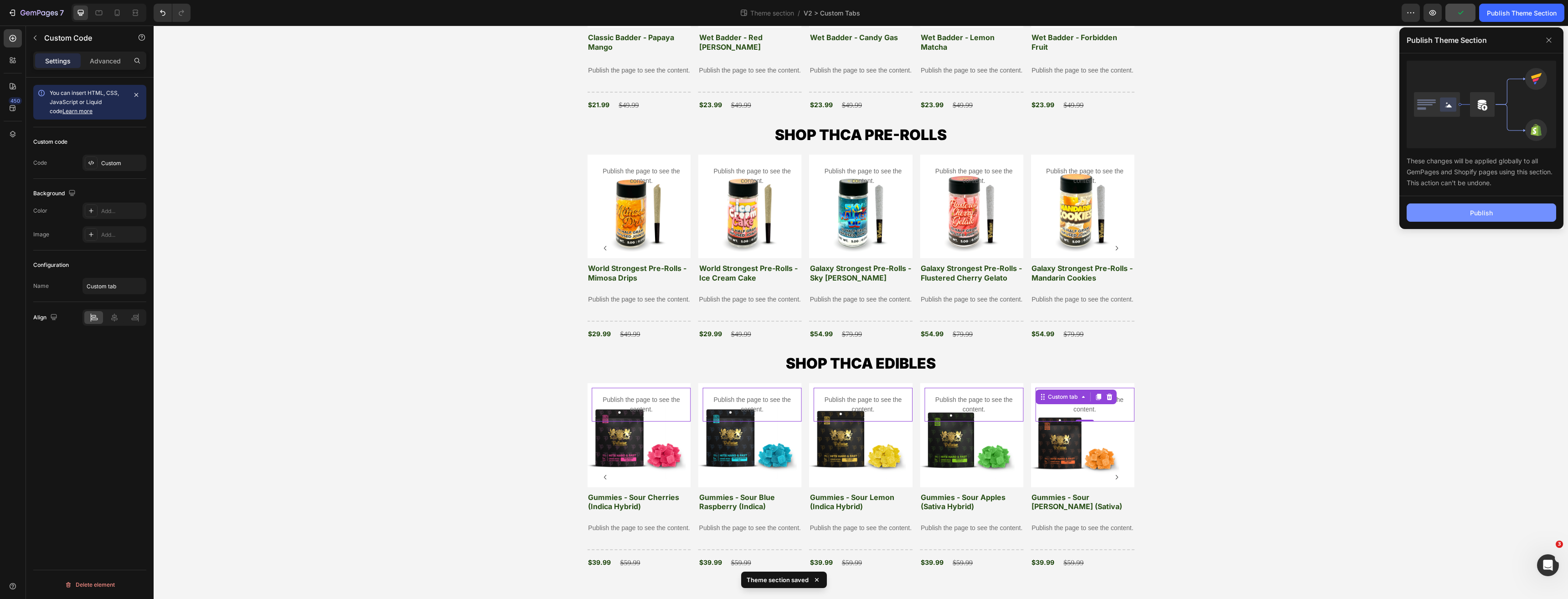
click at [1447, 212] on button "Publish" at bounding box center [1481, 212] width 149 height 18
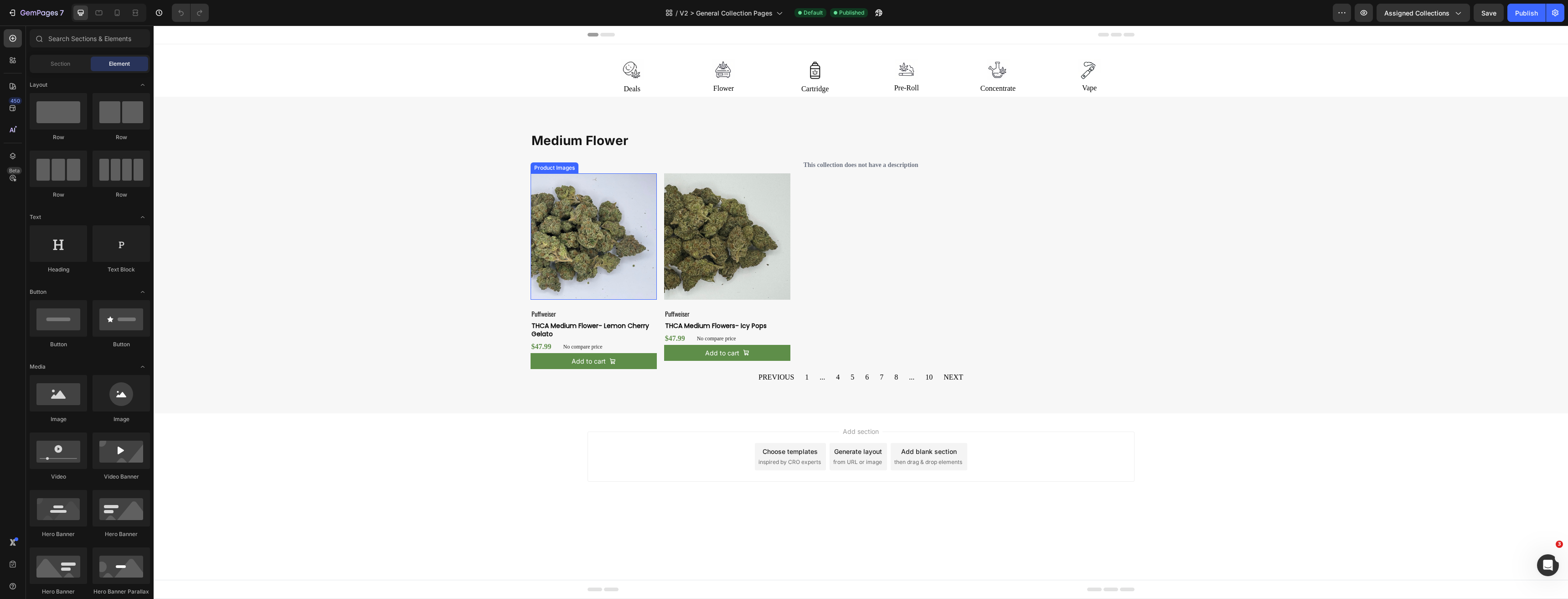
click at [603, 197] on img at bounding box center [593, 236] width 126 height 127
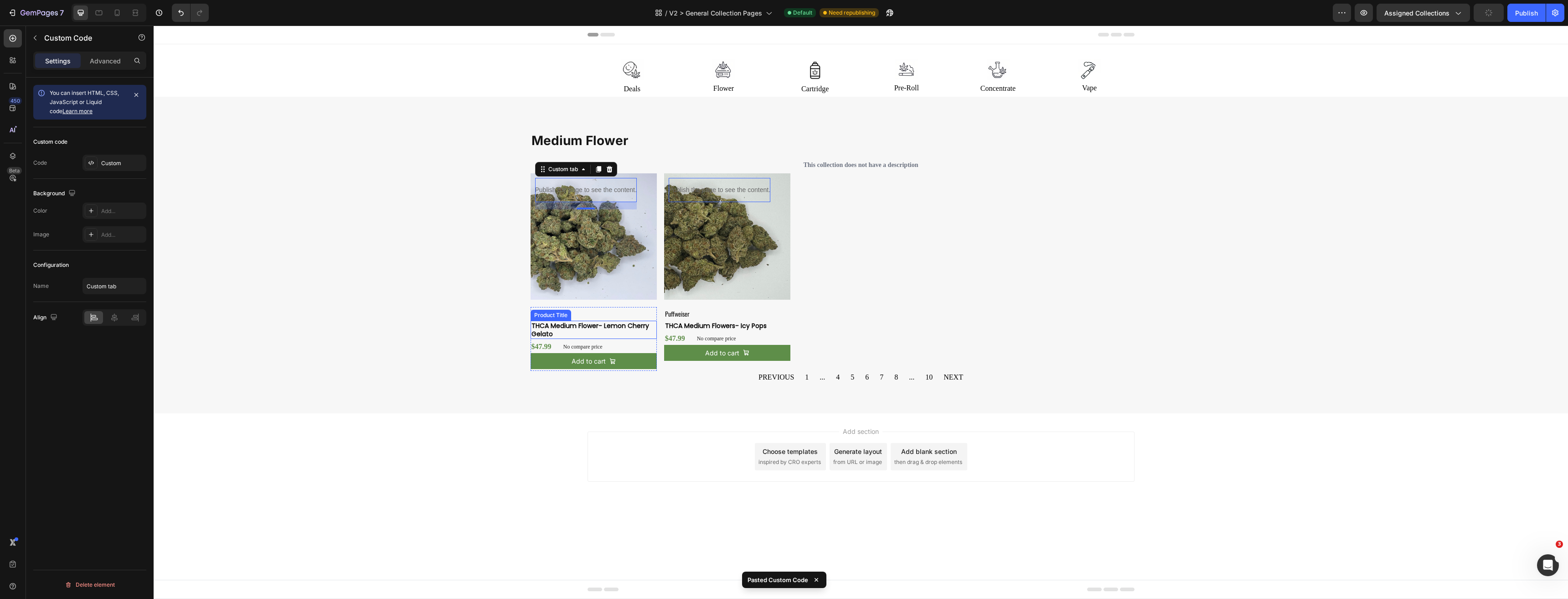
click at [582, 326] on h3 "THCA Medium Flower- Lemon Cherry Gelato" at bounding box center [593, 329] width 126 height 18
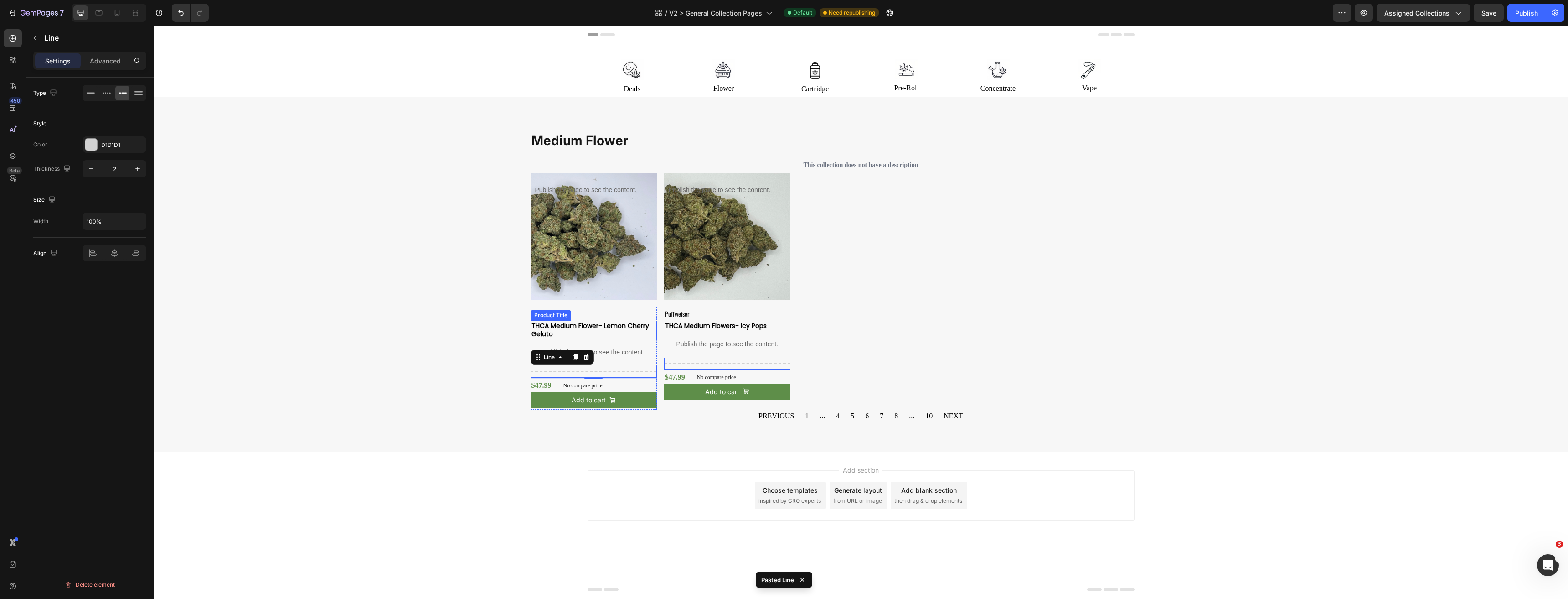
click at [608, 328] on h3 "THCA Medium Flower- Lemon Cherry Gelato" at bounding box center [593, 329] width 126 height 18
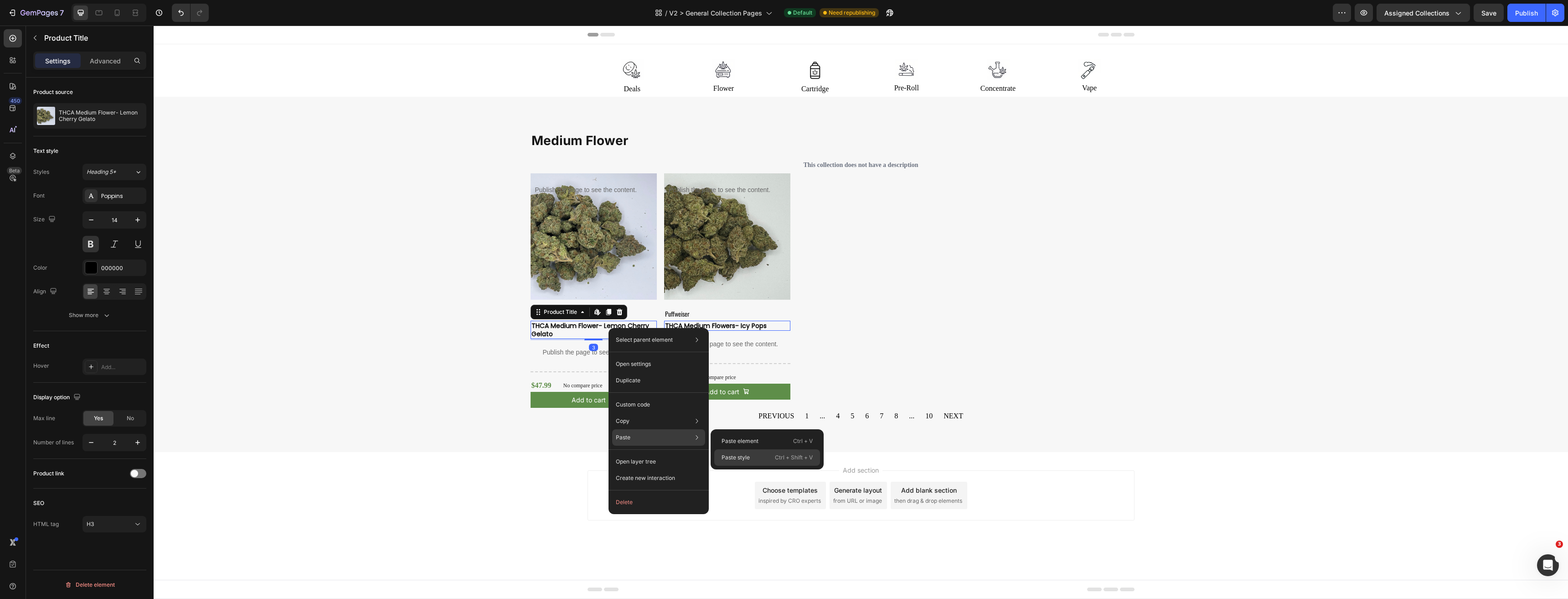
click at [738, 460] on p "Paste style" at bounding box center [735, 458] width 28 height 8
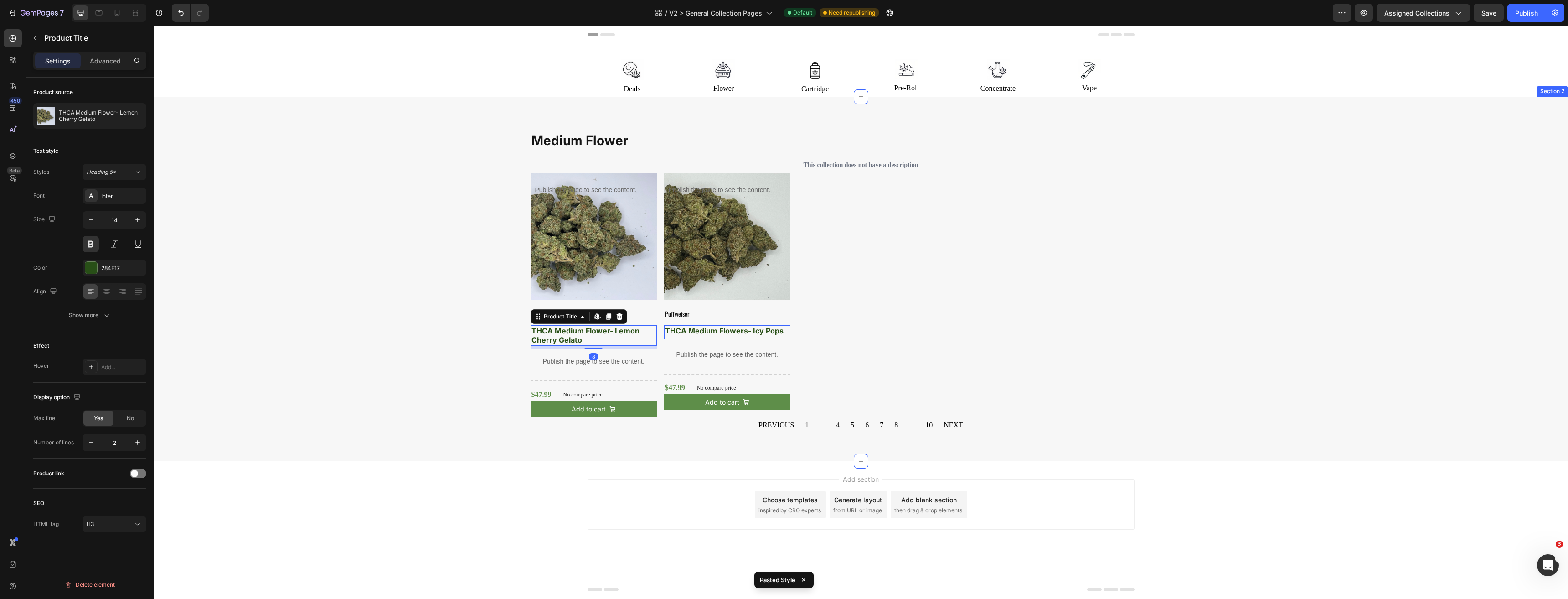
click at [477, 376] on div "Medium Flower Collection Title Row This collection does not have a description …" at bounding box center [861, 282] width 1414 height 299
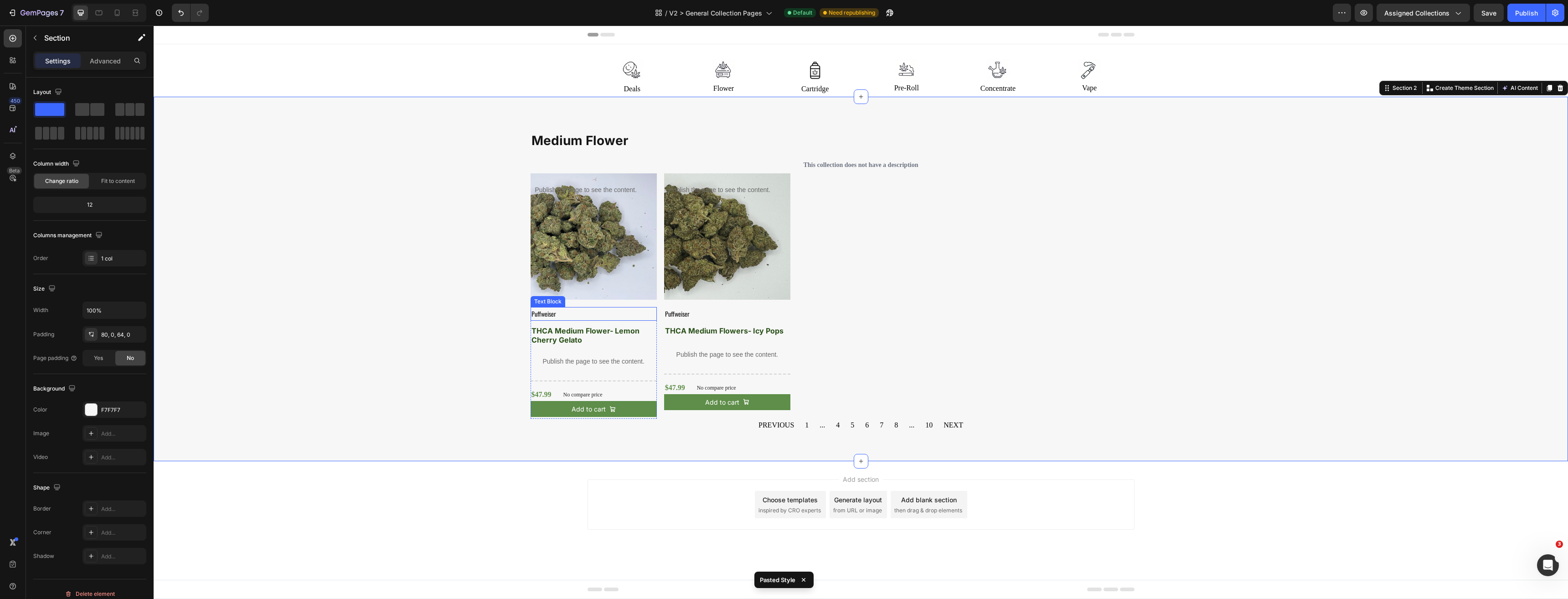
click at [577, 315] on p "Puffweiser" at bounding box center [593, 314] width 124 height 12
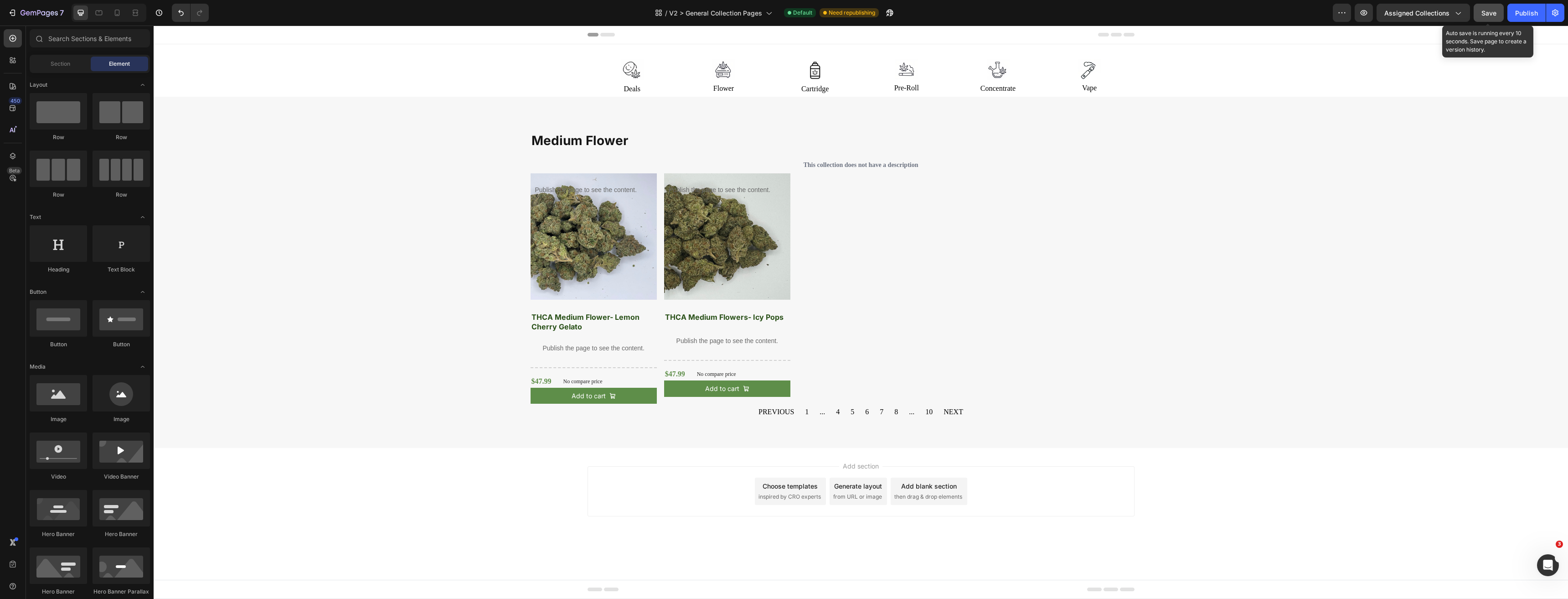
click at [1492, 18] on button "Save" at bounding box center [1489, 13] width 30 height 18
click at [1519, 15] on div "Publish" at bounding box center [1526, 13] width 23 height 9
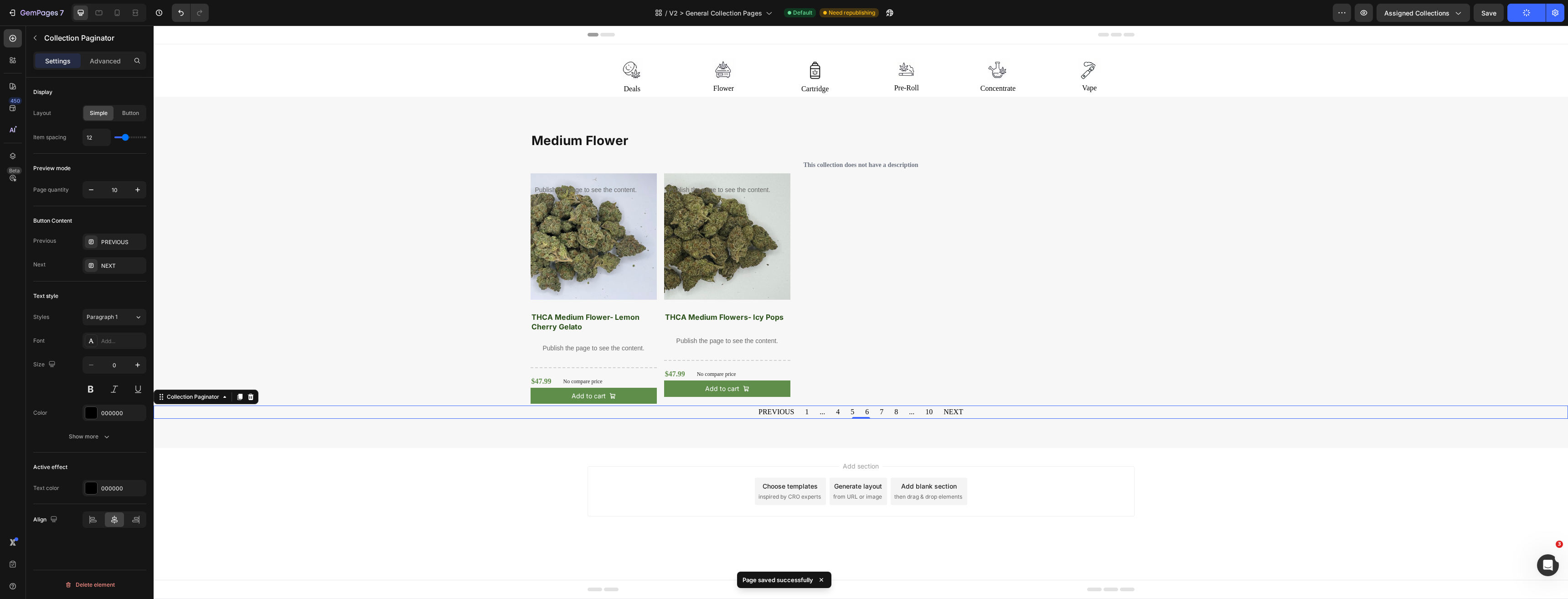
click at [983, 410] on div "PREVIOUS 1 ... 4 5 6 7 8 ... 10 NEXT" at bounding box center [861, 412] width 1414 height 13
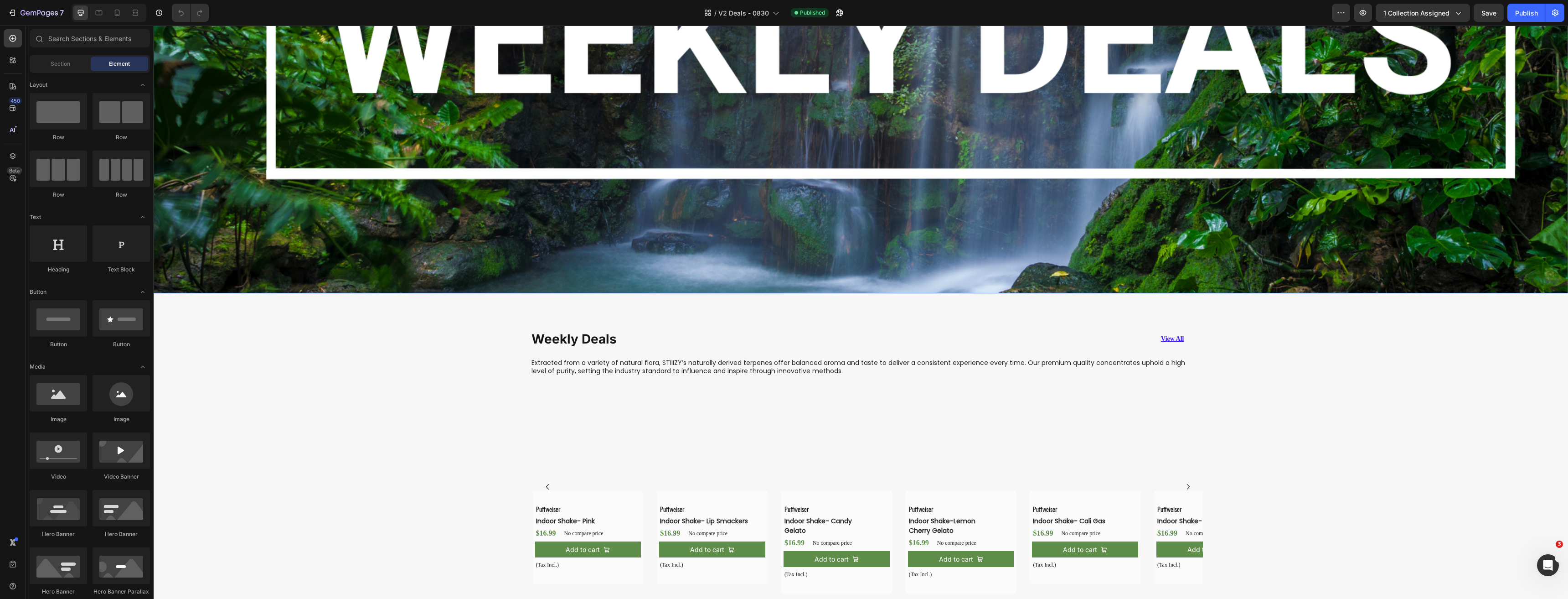
scroll to position [502, 0]
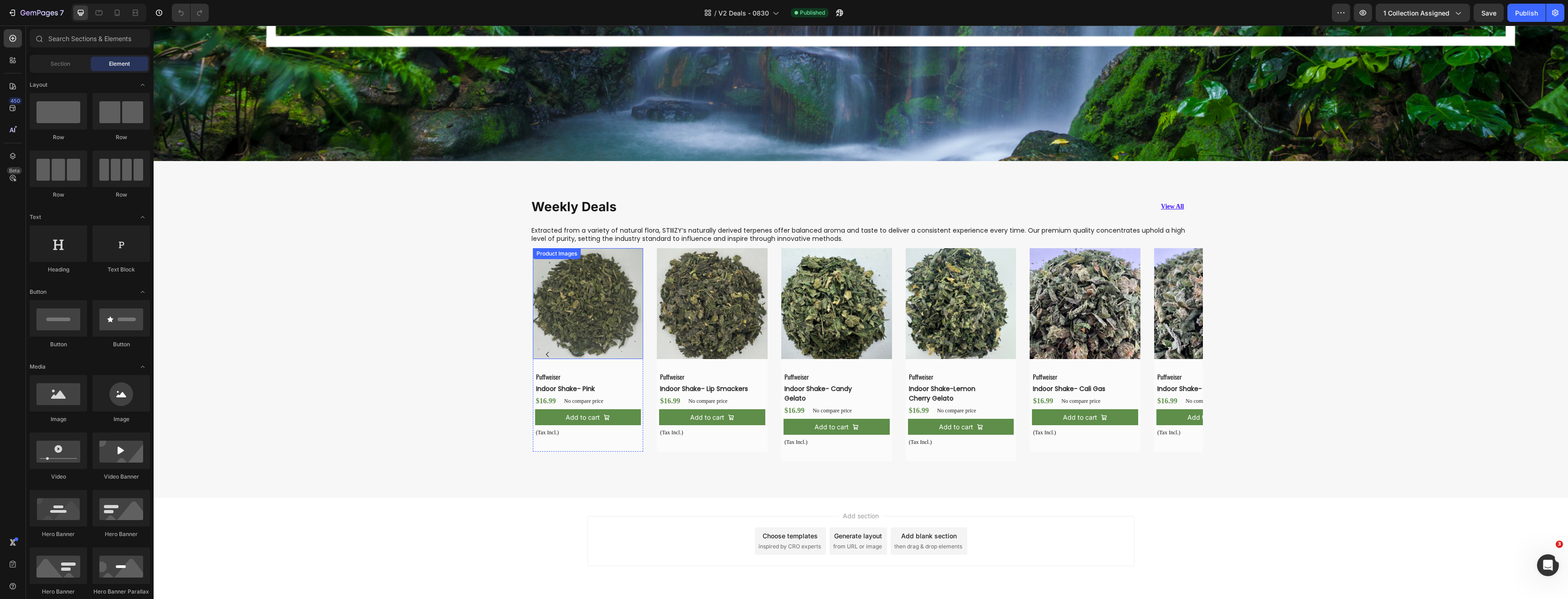
click at [605, 263] on img at bounding box center [588, 303] width 111 height 111
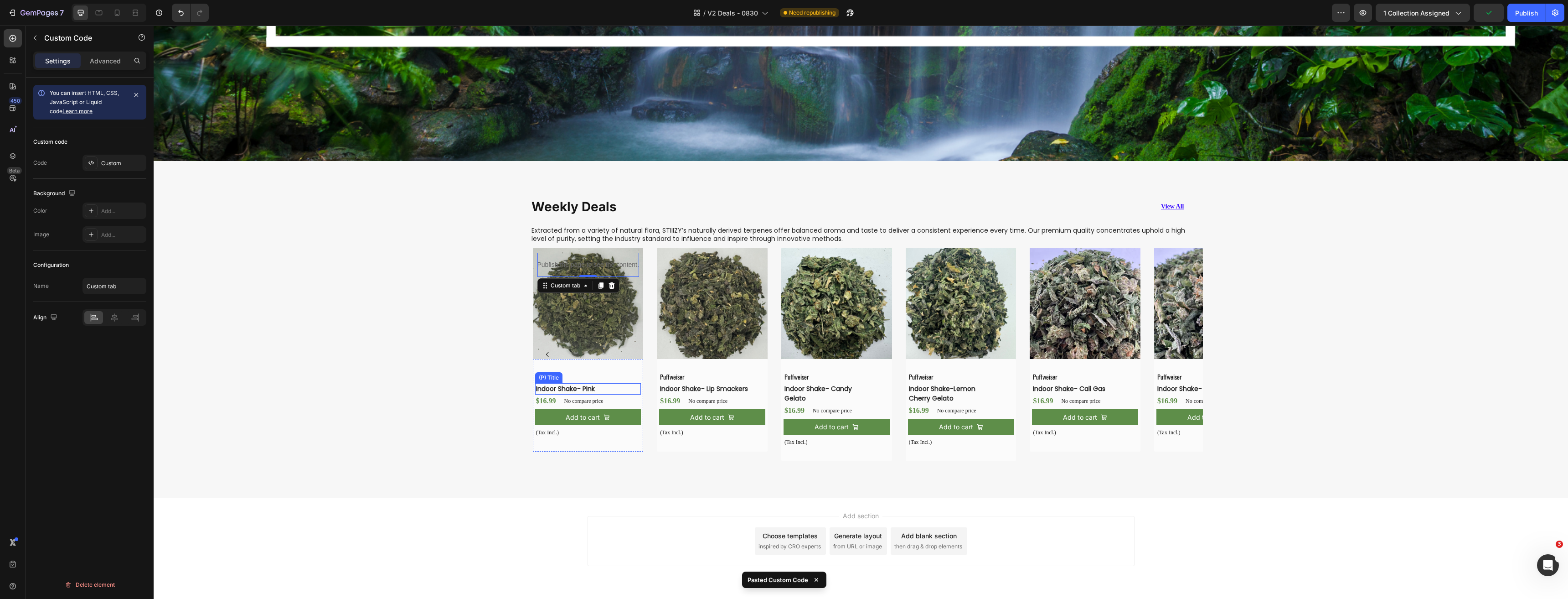
click at [559, 388] on h2 "Indoor Shake- Pink" at bounding box center [581, 388] width 92 height 12
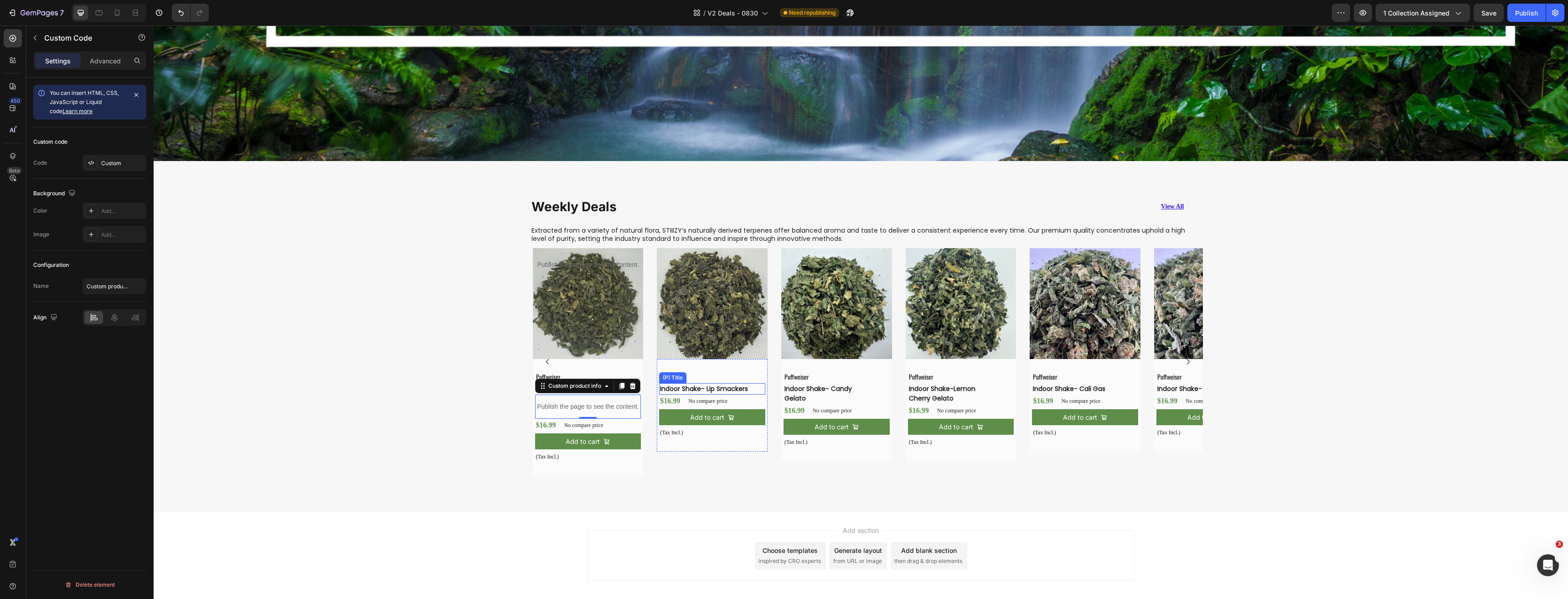
drag, startPoint x: 714, startPoint y: 386, endPoint x: 724, endPoint y: 386, distance: 10.0
click at [714, 386] on h2 "Indoor Shake- Lip Smackers" at bounding box center [705, 388] width 92 height 12
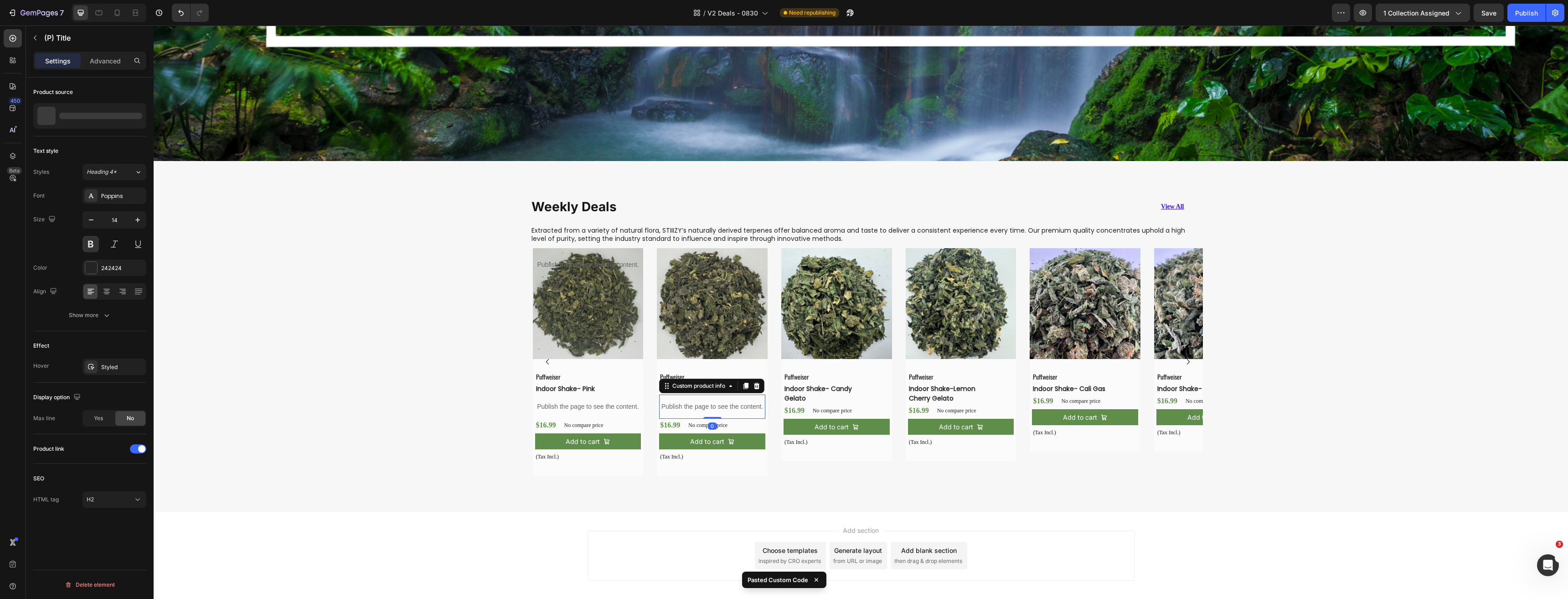
click at [812, 386] on h2 "Indoor Shake- Candy Gelato" at bounding box center [829, 393] width 92 height 21
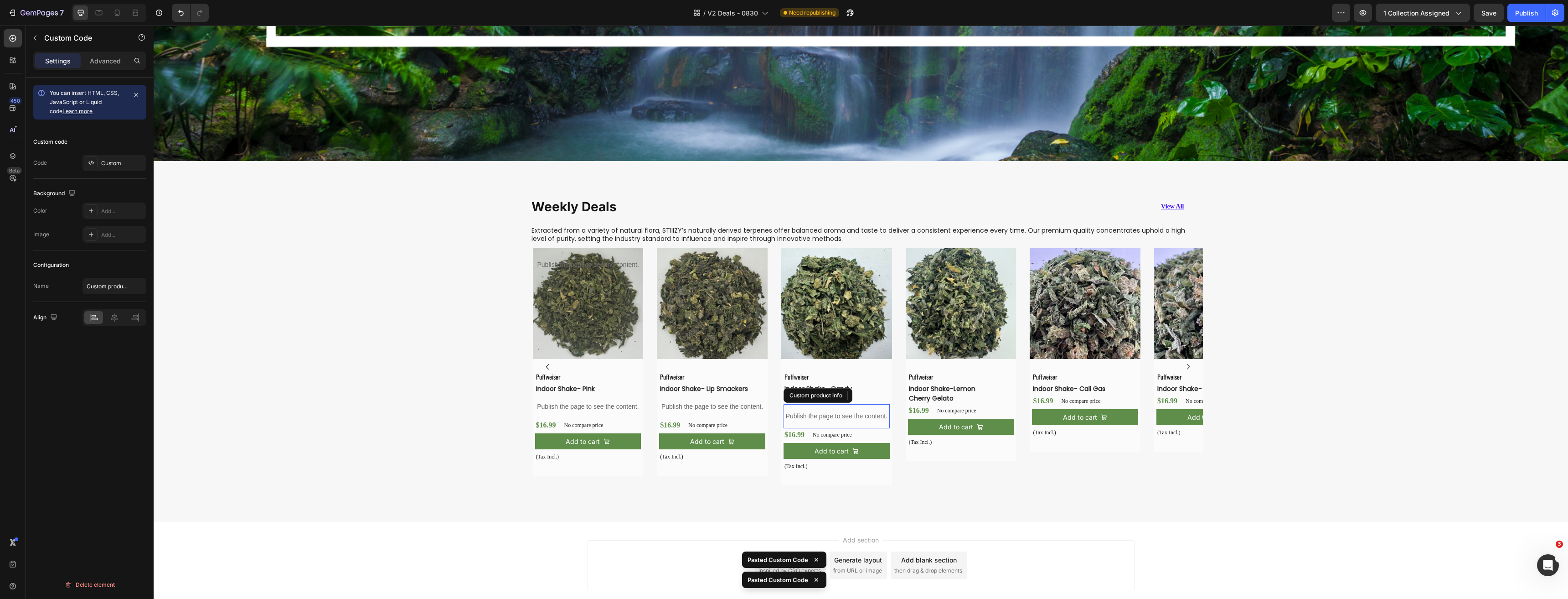
click at [925, 391] on h2 "Indoor Shake-Lemon Cherry Gelato" at bounding box center [954, 393] width 92 height 21
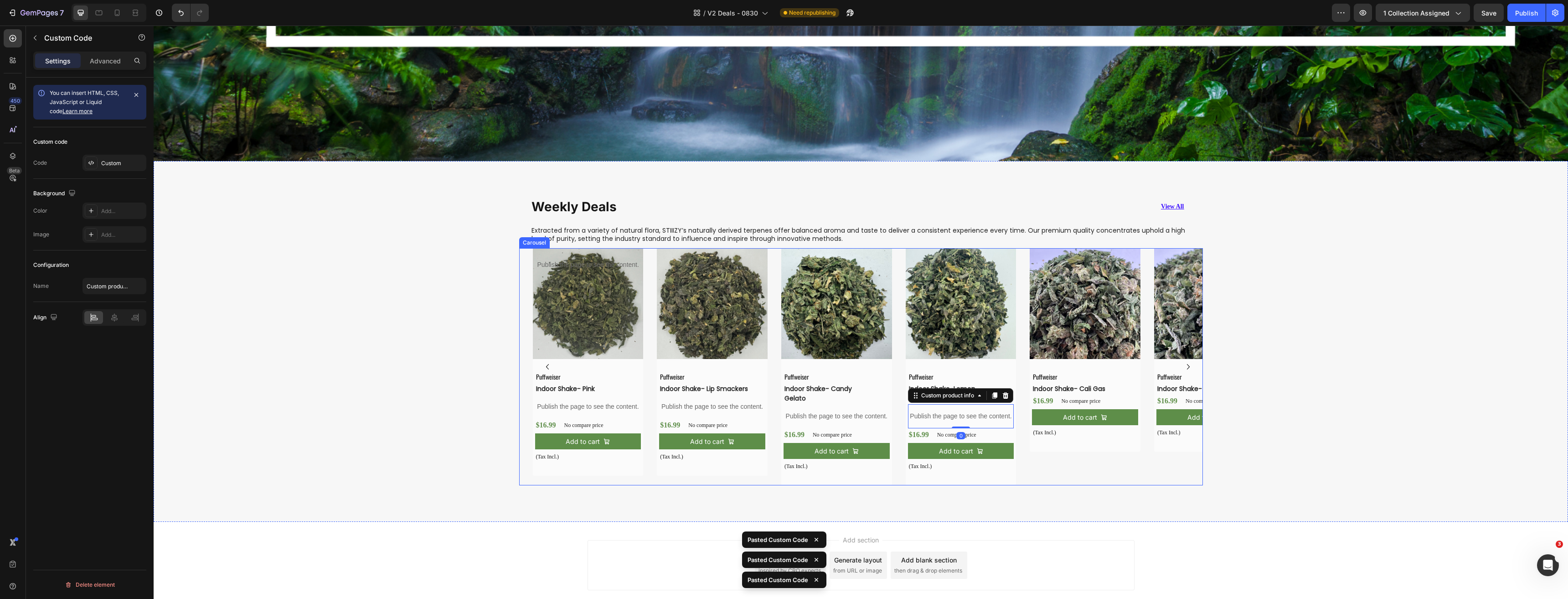
click at [1057, 388] on h2 "Indoor Shake- Cali Gas" at bounding box center [1077, 388] width 92 height 12
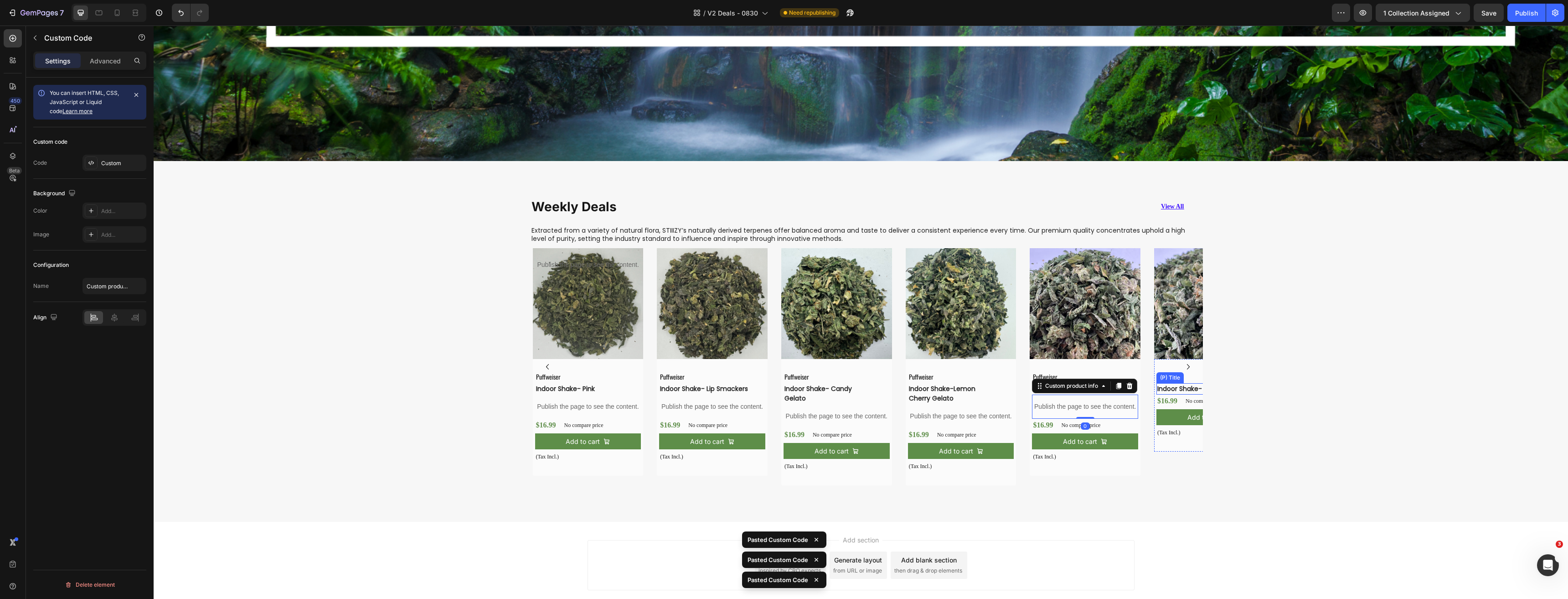
click at [1177, 385] on h2 "Indoor Shake- Icy Pops" at bounding box center [1202, 388] width 92 height 12
click at [1187, 364] on icon "Carousel Next Arrow" at bounding box center [1188, 366] width 2 height 6
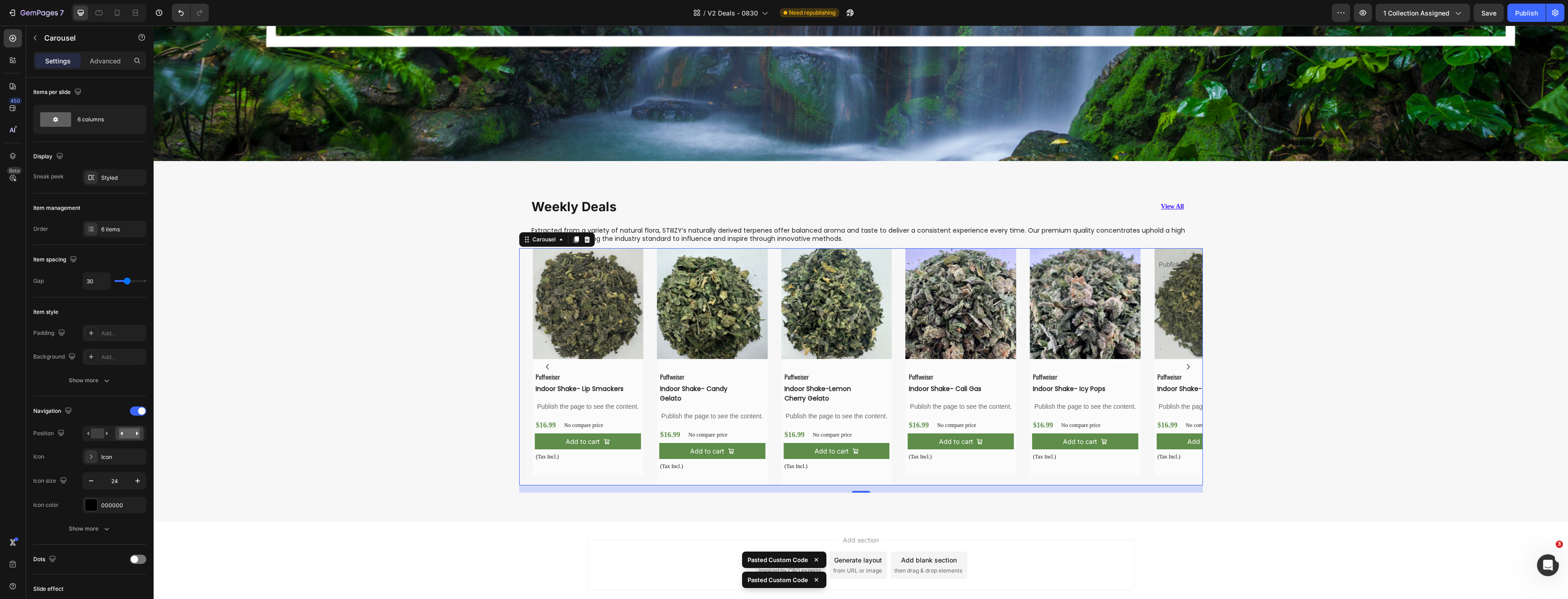
click at [595, 271] on img at bounding box center [588, 303] width 111 height 111
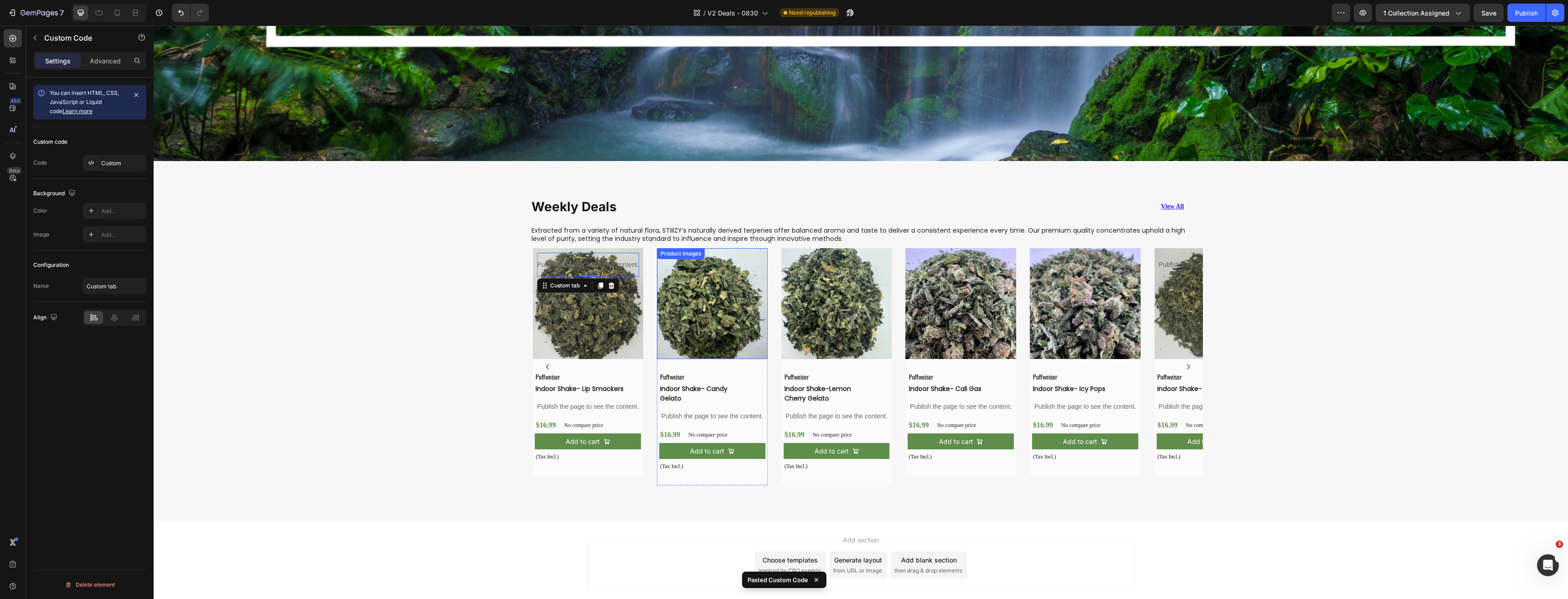
click at [705, 294] on img at bounding box center [712, 303] width 111 height 111
click at [831, 292] on img at bounding box center [836, 303] width 111 height 111
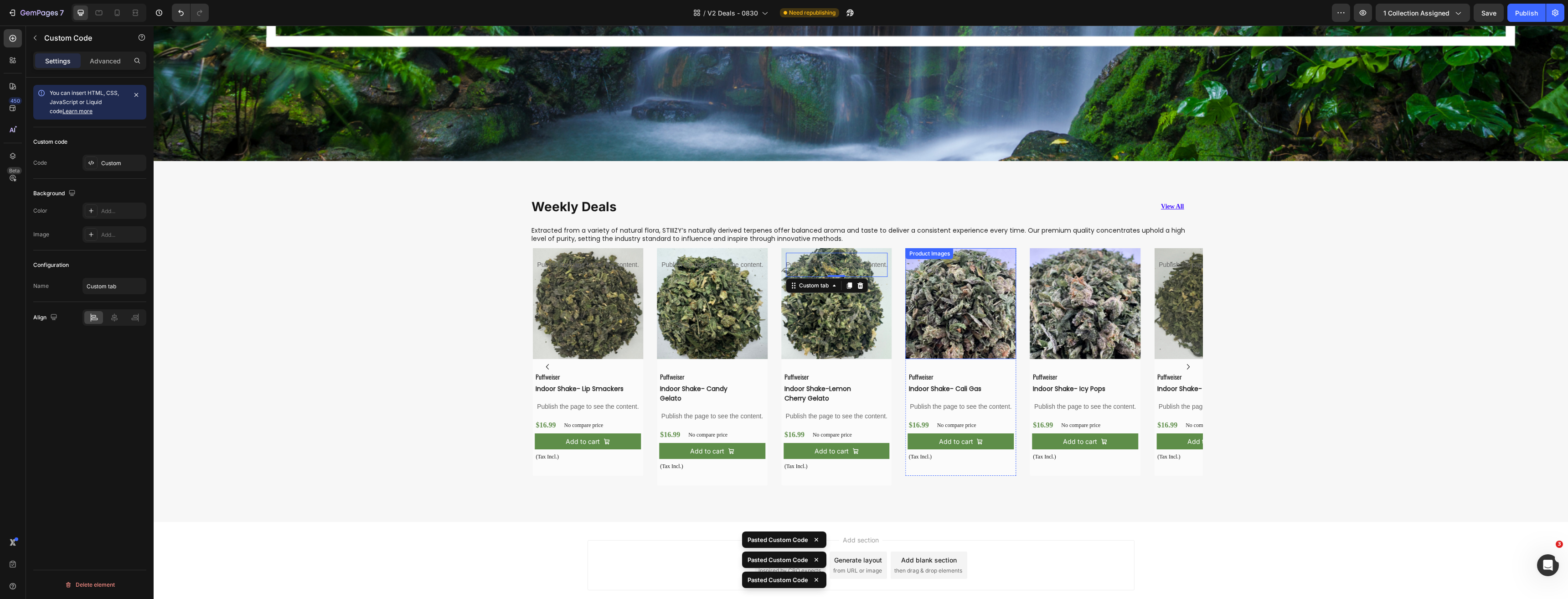
drag, startPoint x: 940, startPoint y: 307, endPoint x: 946, endPoint y: 307, distance: 6.0
click at [940, 307] on img at bounding box center [961, 303] width 111 height 111
drag, startPoint x: 1088, startPoint y: 310, endPoint x: 1081, endPoint y: 310, distance: 7.0
click at [1087, 310] on img at bounding box center [1084, 303] width 111 height 111
click at [1478, 8] on button "Save" at bounding box center [1489, 13] width 30 height 18
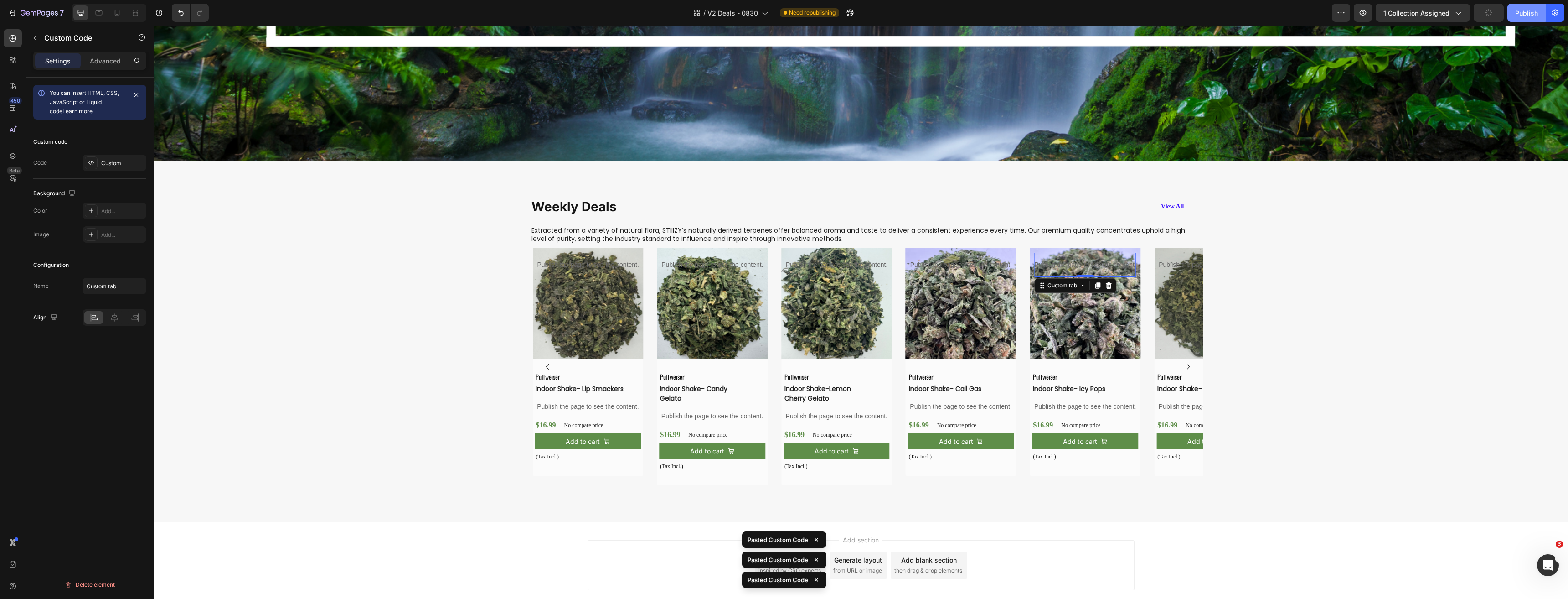
click at [1523, 19] on button "Publish" at bounding box center [1526, 13] width 38 height 18
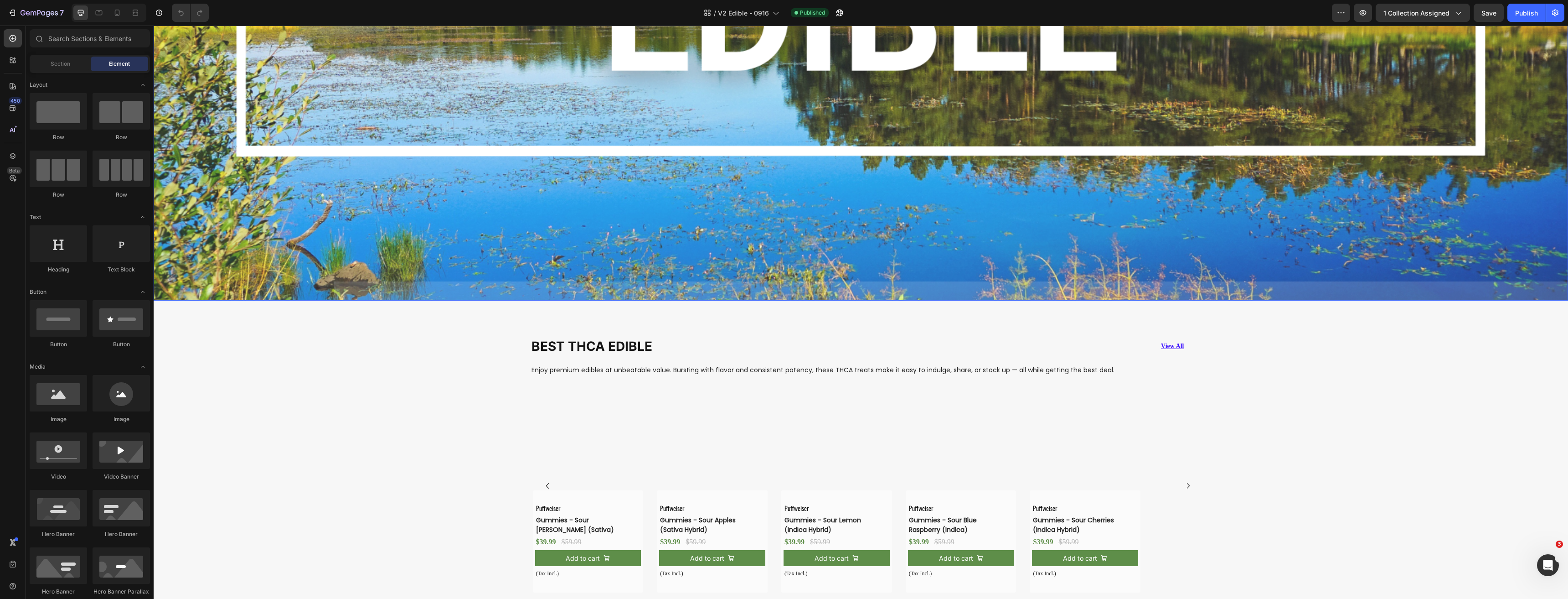
scroll to position [502, 0]
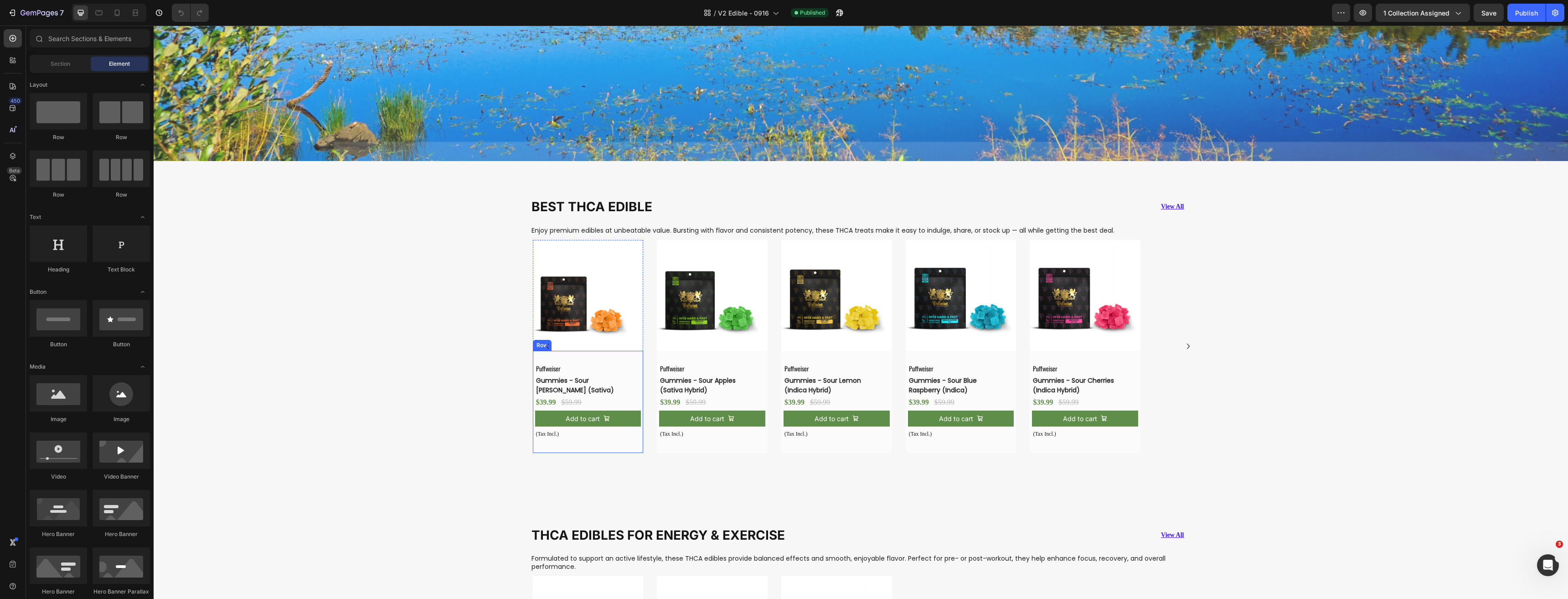
click at [603, 297] on img at bounding box center [588, 295] width 111 height 111
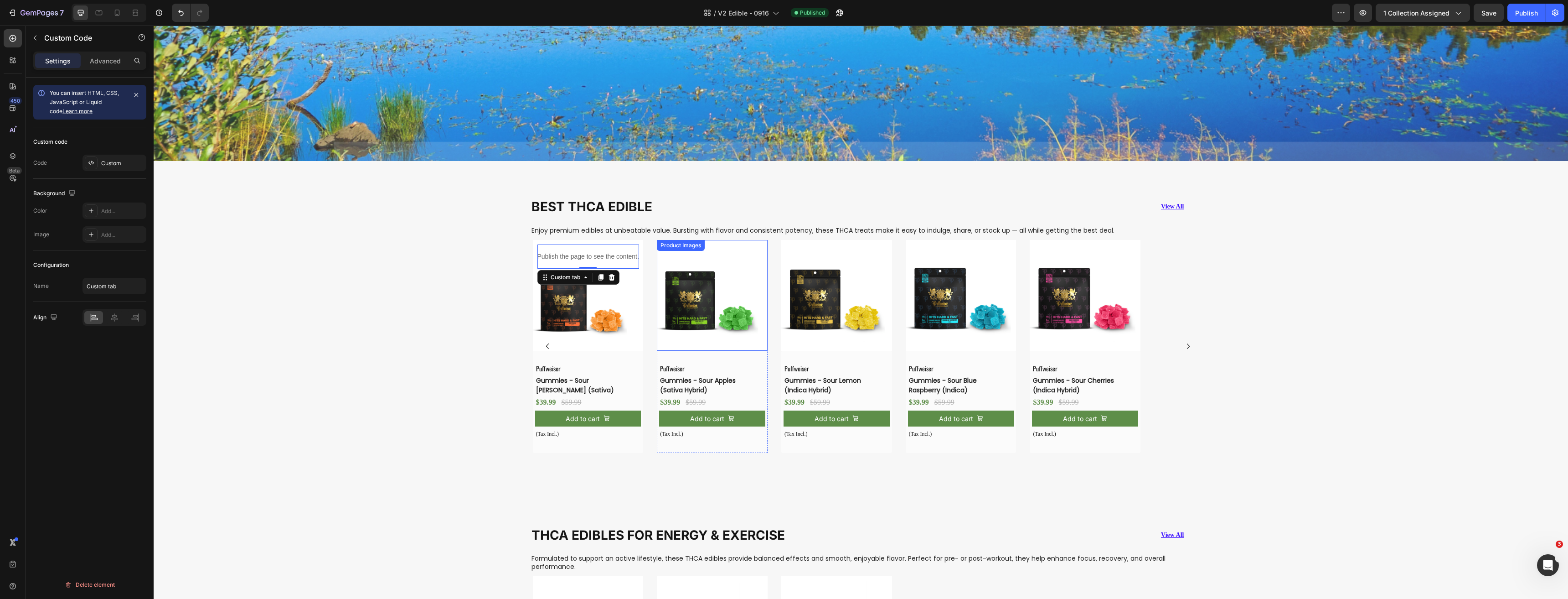
click at [697, 300] on img at bounding box center [712, 295] width 111 height 111
click at [793, 296] on img at bounding box center [836, 295] width 111 height 111
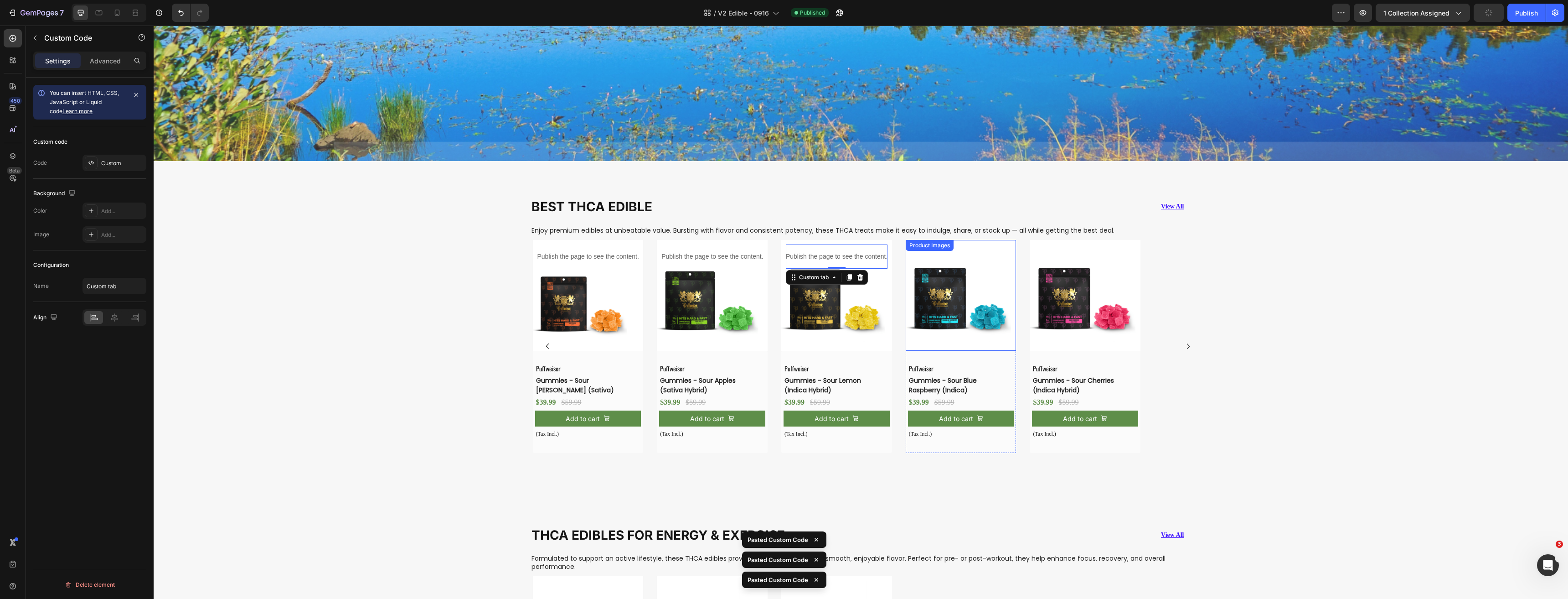
click at [937, 295] on img at bounding box center [961, 295] width 111 height 111
click at [1062, 297] on img at bounding box center [1084, 295] width 111 height 111
click at [1185, 344] on icon "Carousel Next Arrow" at bounding box center [1188, 346] width 11 height 11
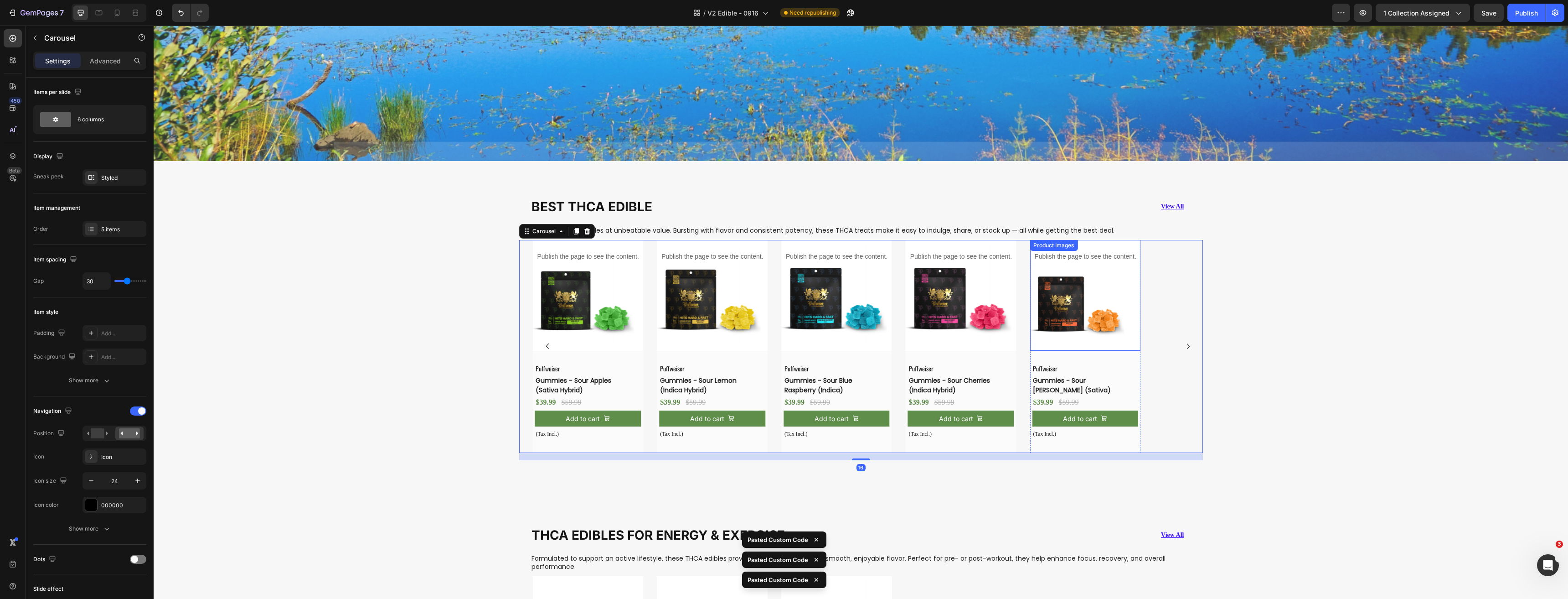
click at [1065, 303] on img at bounding box center [1084, 295] width 111 height 111
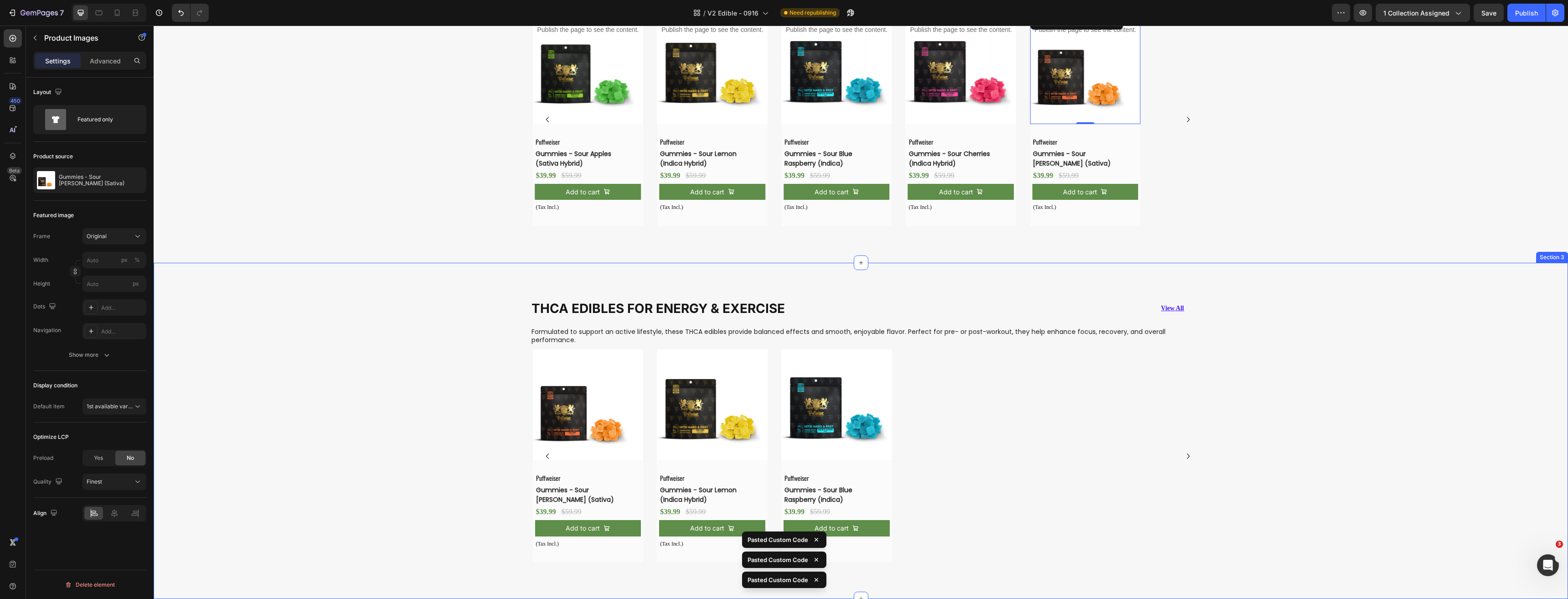
scroll to position [775, 0]
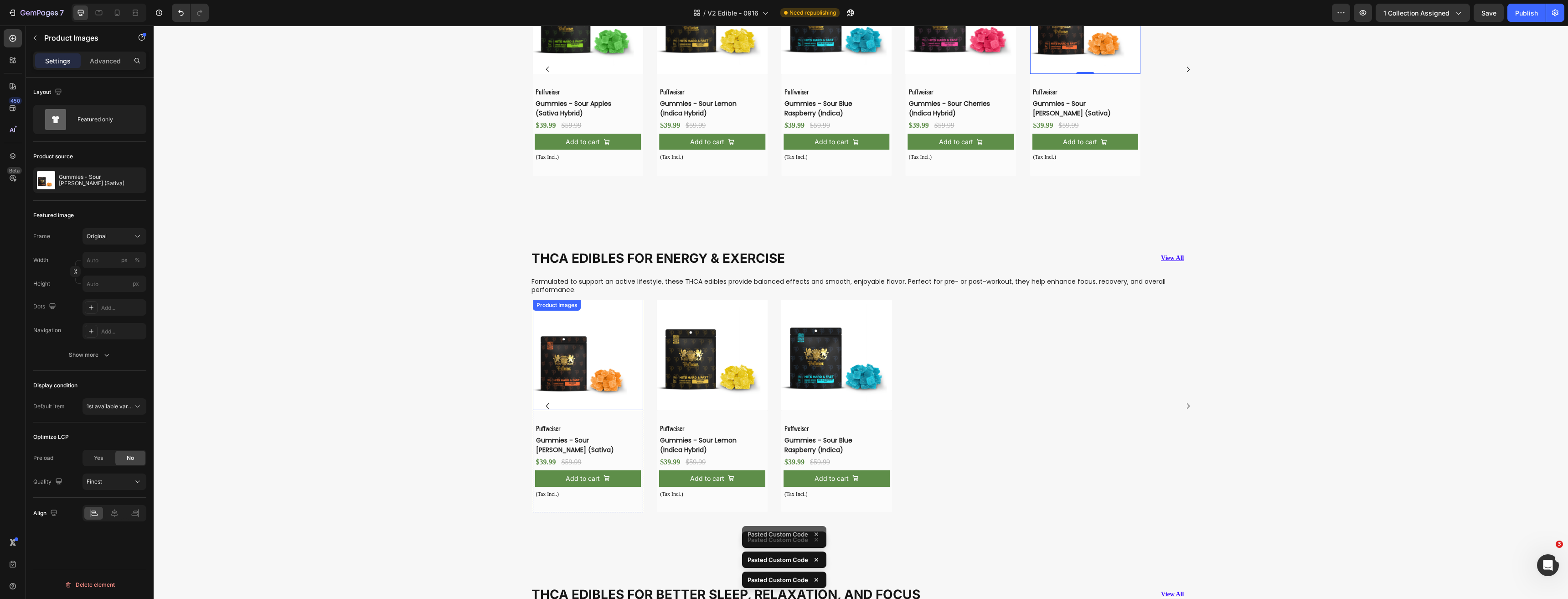
click at [609, 374] on img at bounding box center [588, 355] width 111 height 111
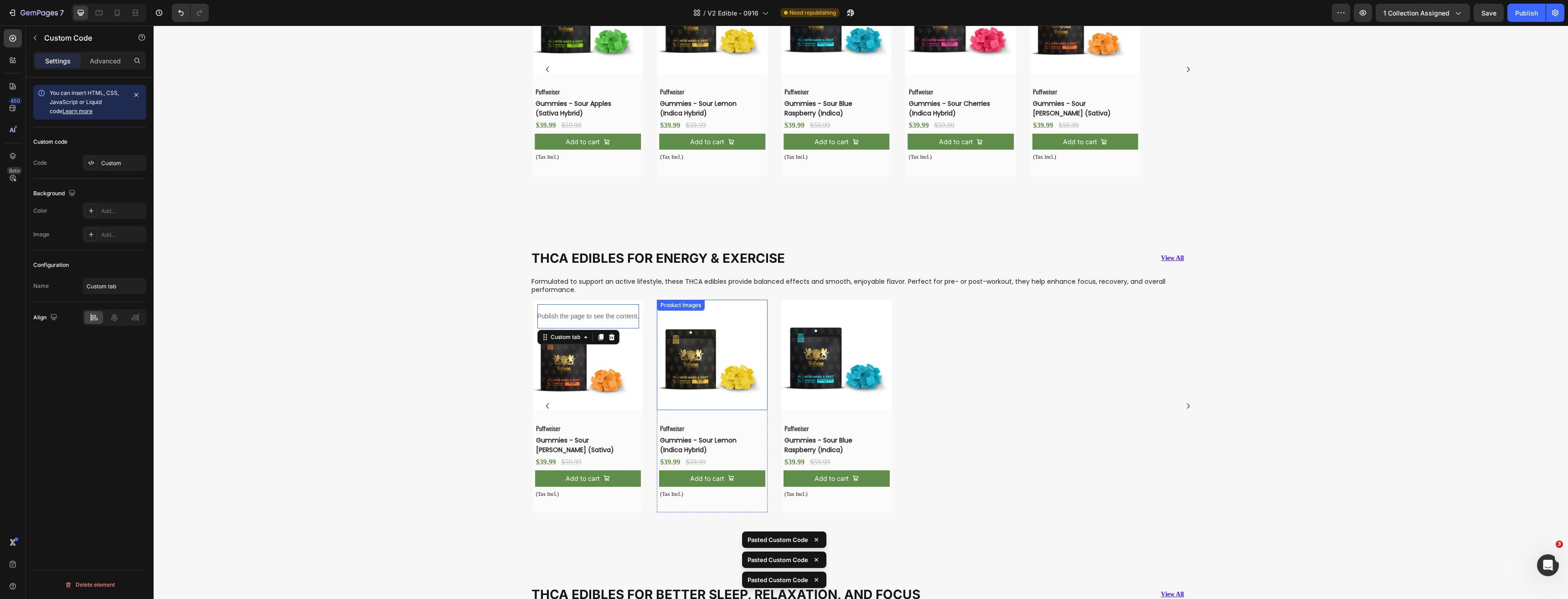
click at [724, 366] on img at bounding box center [712, 355] width 111 height 111
click at [822, 366] on img at bounding box center [836, 355] width 111 height 111
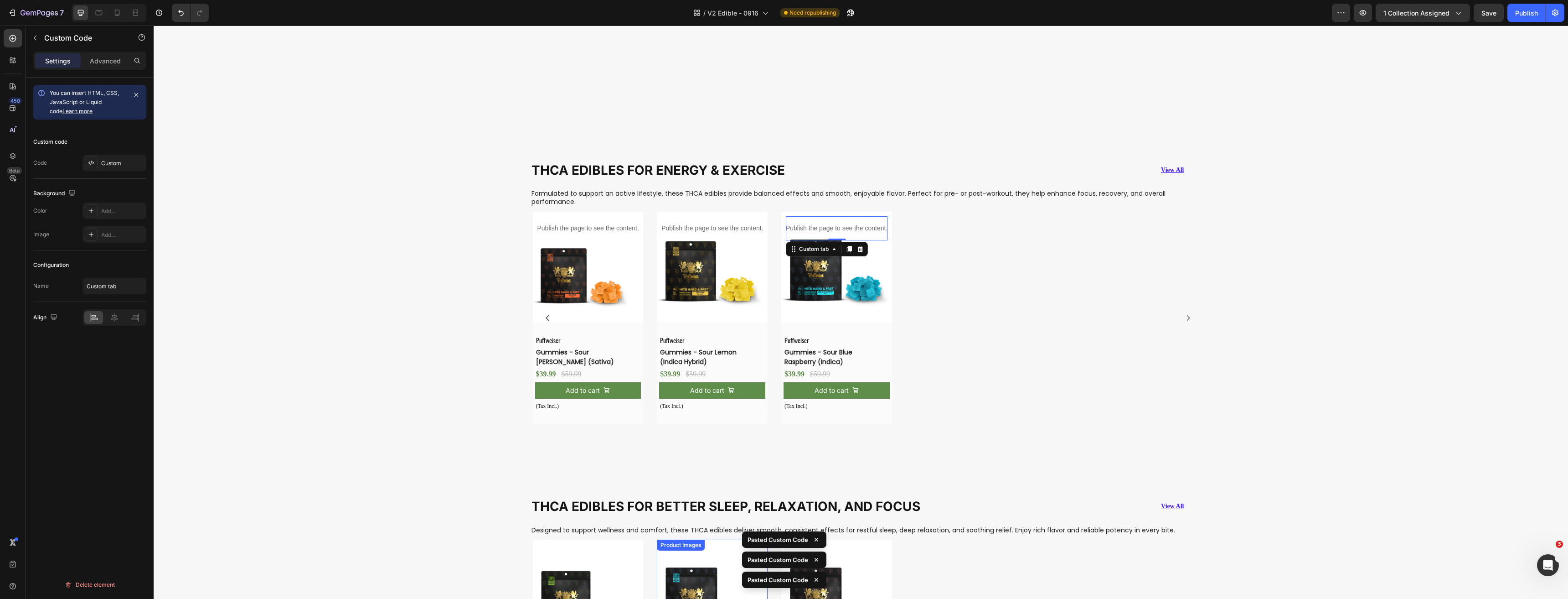
scroll to position [1094, 0]
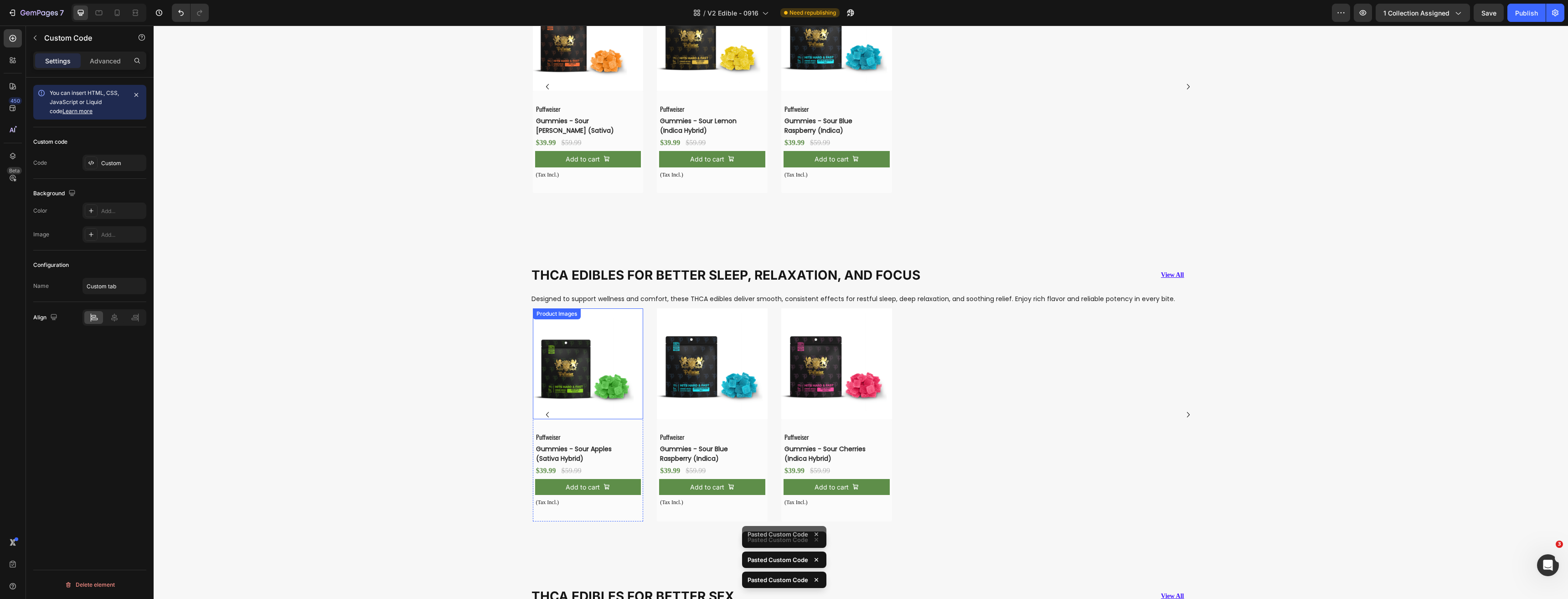
click at [602, 364] on img at bounding box center [588, 363] width 111 height 111
click at [704, 361] on img at bounding box center [712, 363] width 111 height 111
click at [834, 362] on img at bounding box center [836, 363] width 111 height 111
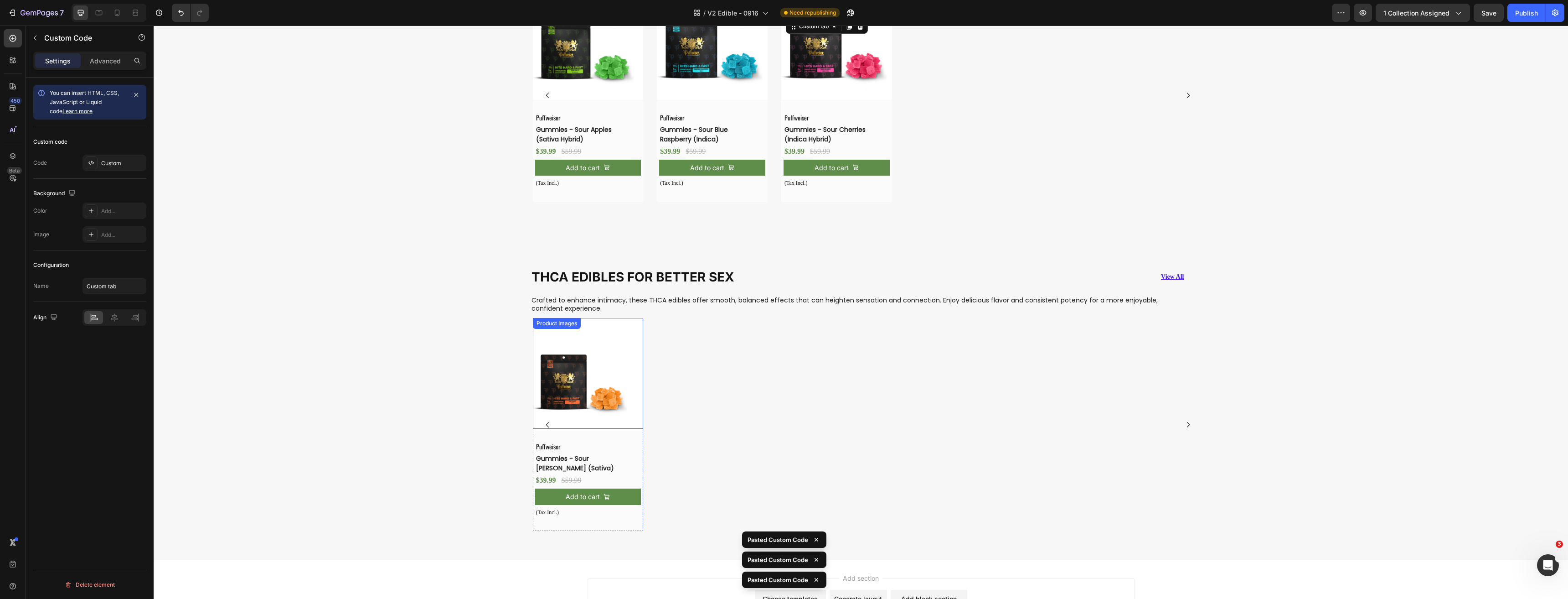
click at [593, 366] on img at bounding box center [588, 373] width 111 height 111
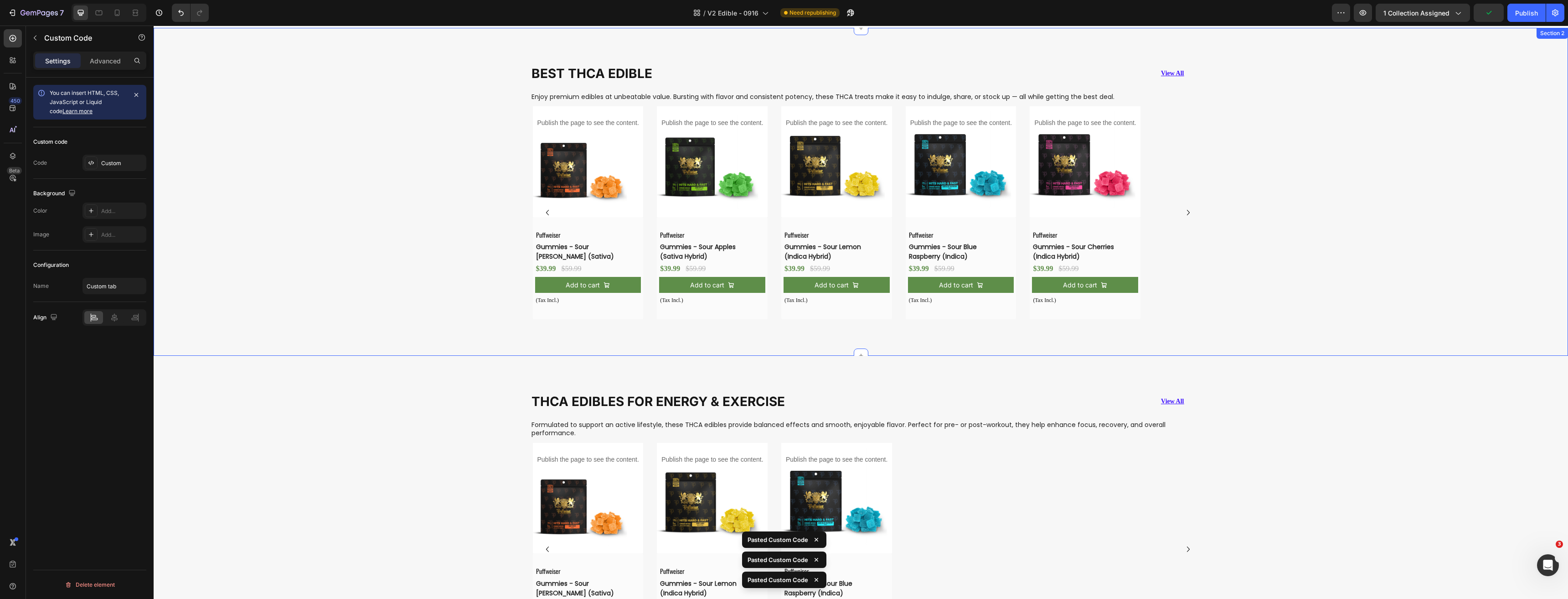
scroll to position [640, 0]
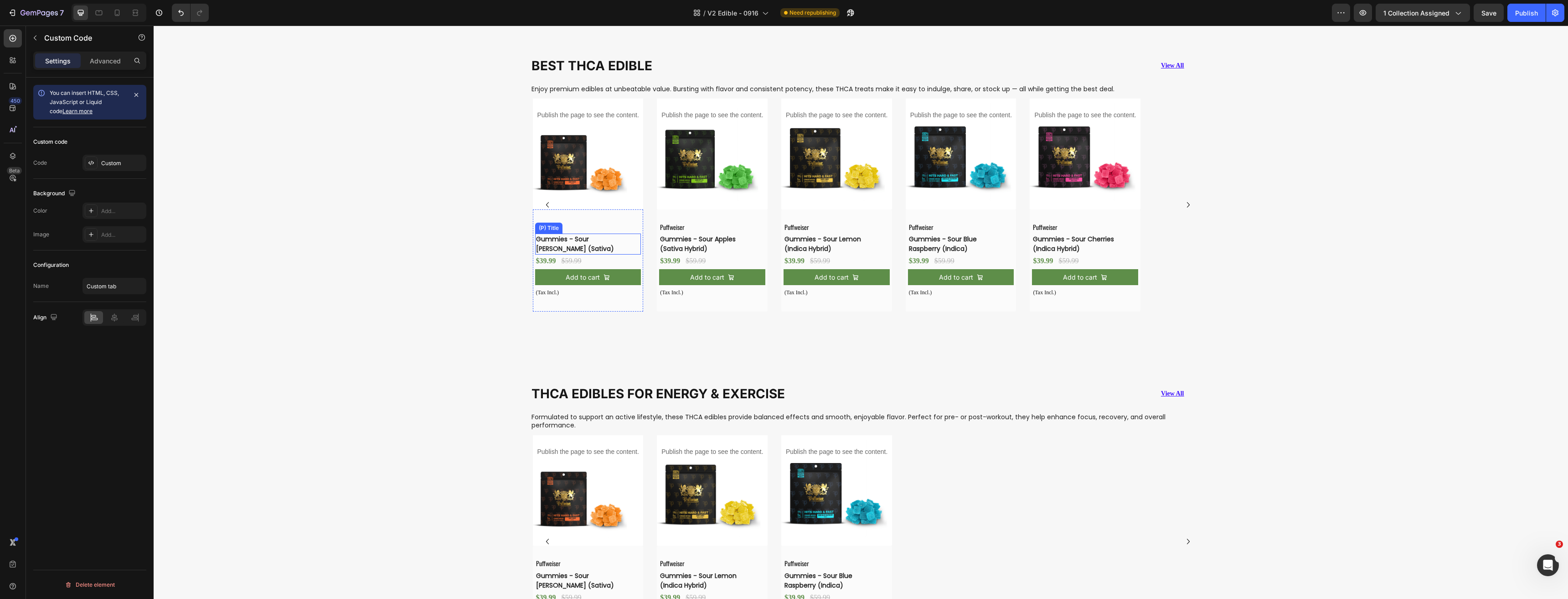
click at [590, 241] on h3 "Gummies - Sour [PERSON_NAME] (Sativa)" at bounding box center [581, 244] width 92 height 21
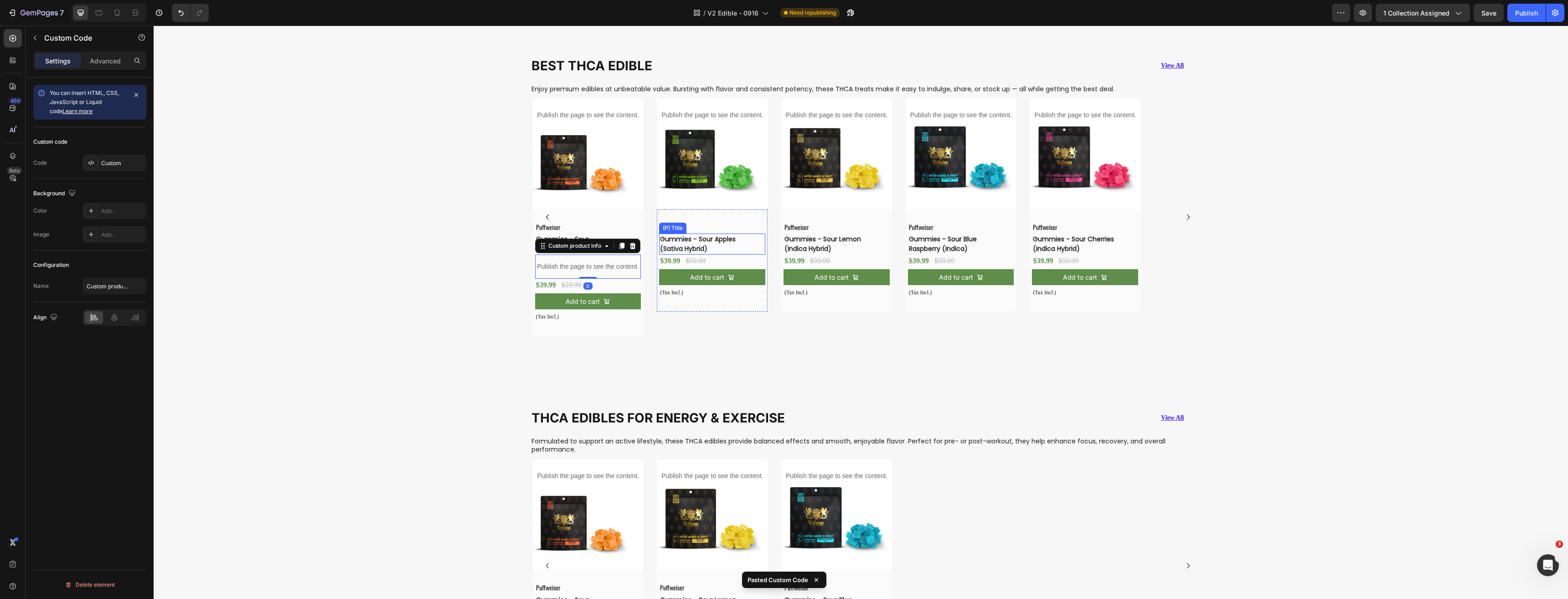
click at [696, 244] on h3 "Gummies - Sour Apples (Sativa Hybrid)" at bounding box center [705, 244] width 92 height 21
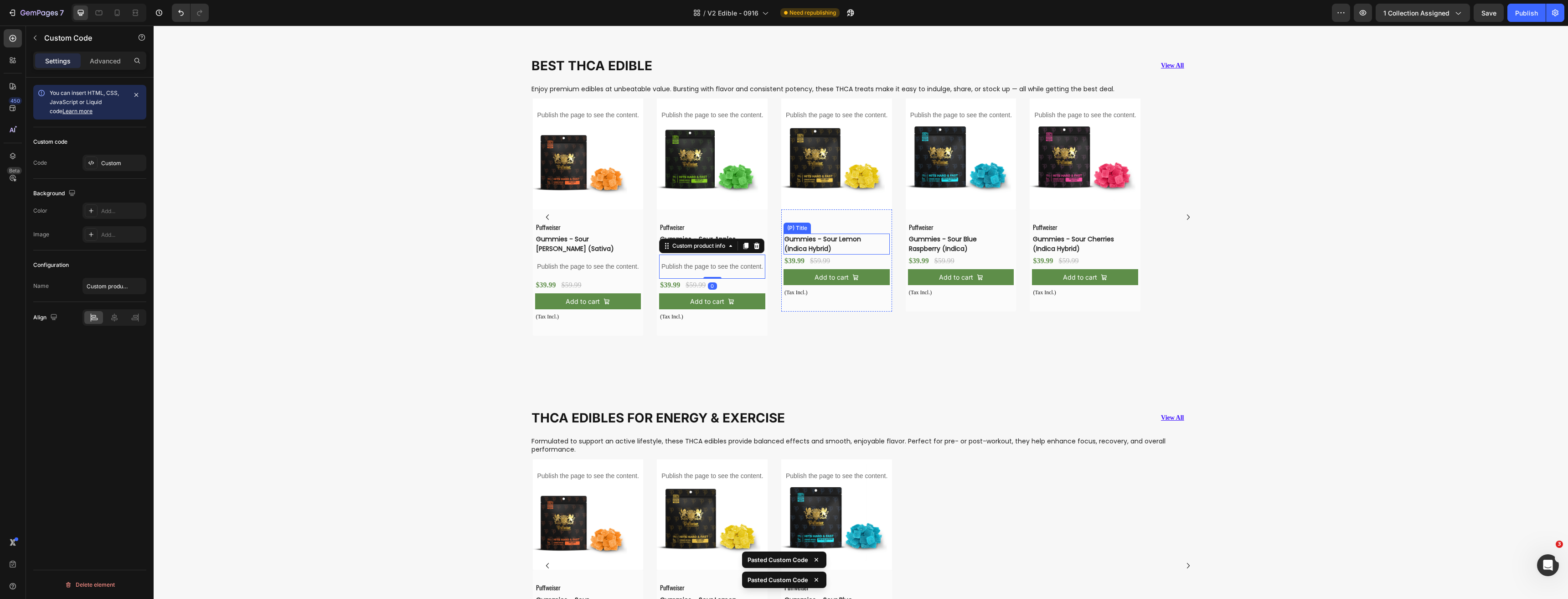
click at [816, 244] on h3 "Gummies - Sour Lemon (Indica Hybrid)" at bounding box center [829, 244] width 92 height 21
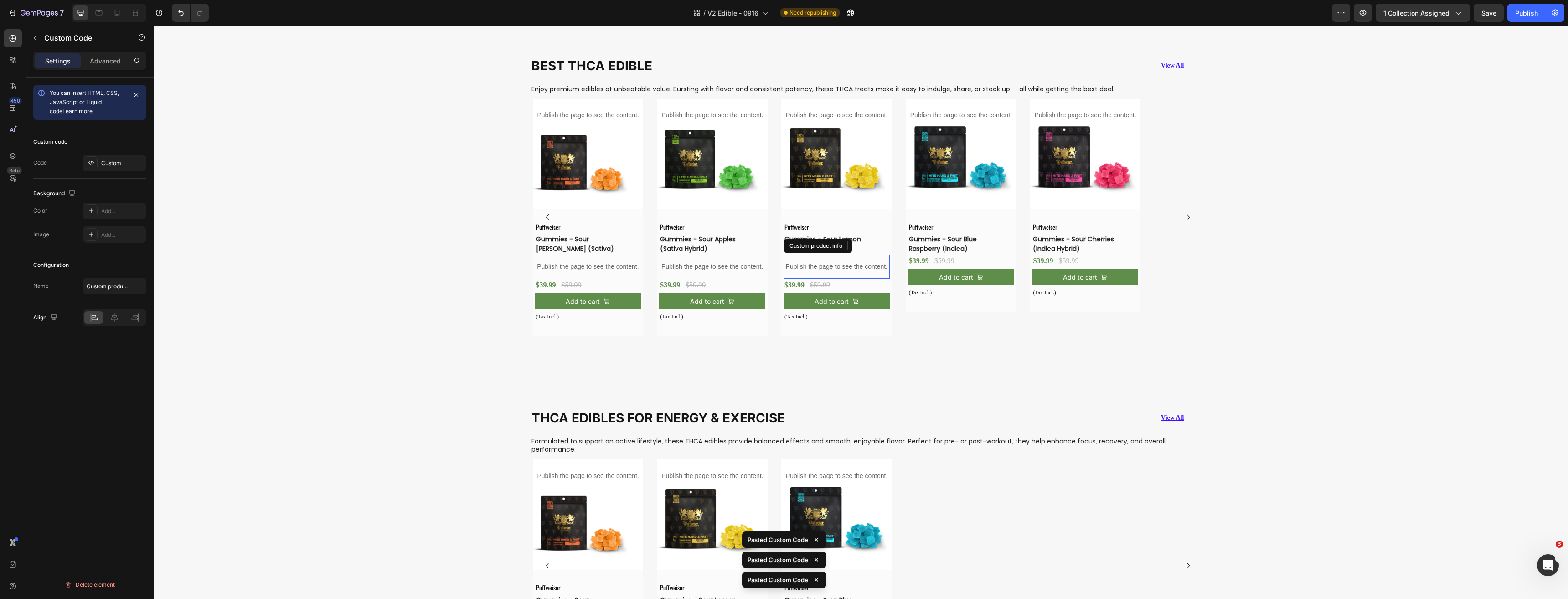
click at [946, 240] on h3 "Gummies - Sour Blue Raspberry (Indica)" at bounding box center [954, 244] width 92 height 21
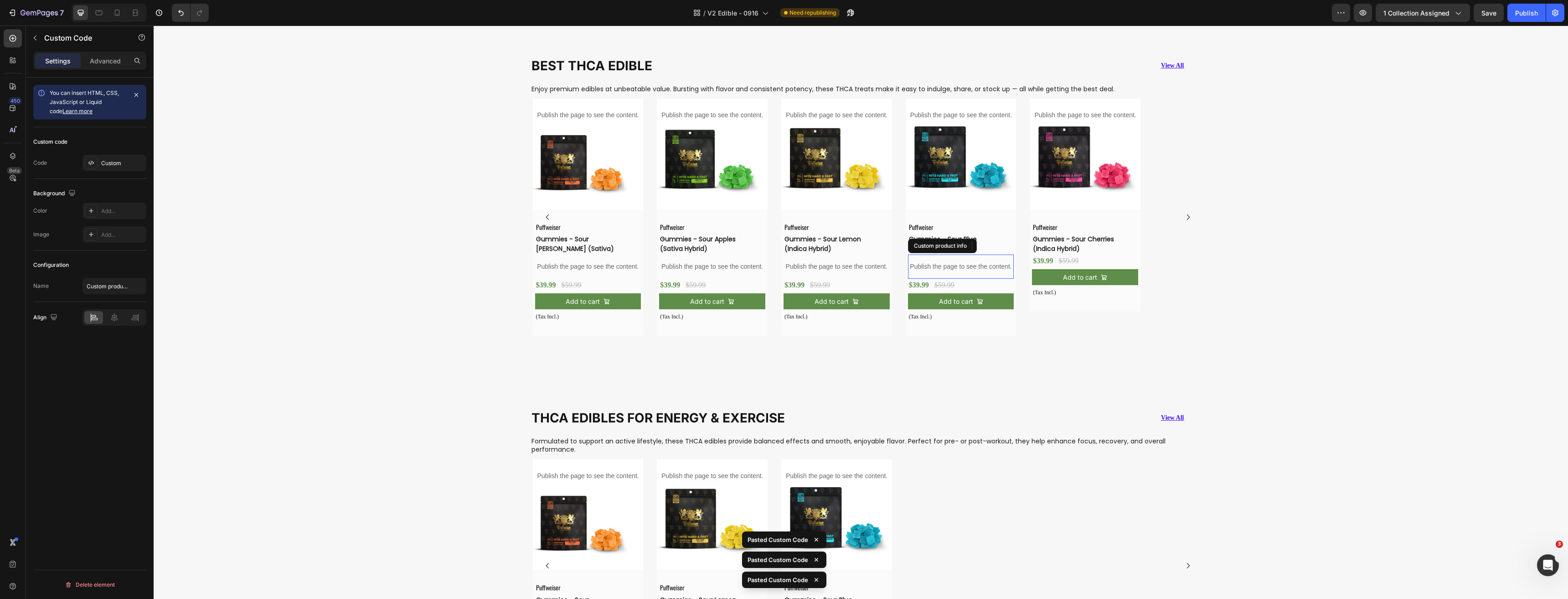
click at [1064, 241] on h3 "Gummies - Sour Cherries (Indica Hybrid)" at bounding box center [1077, 244] width 92 height 21
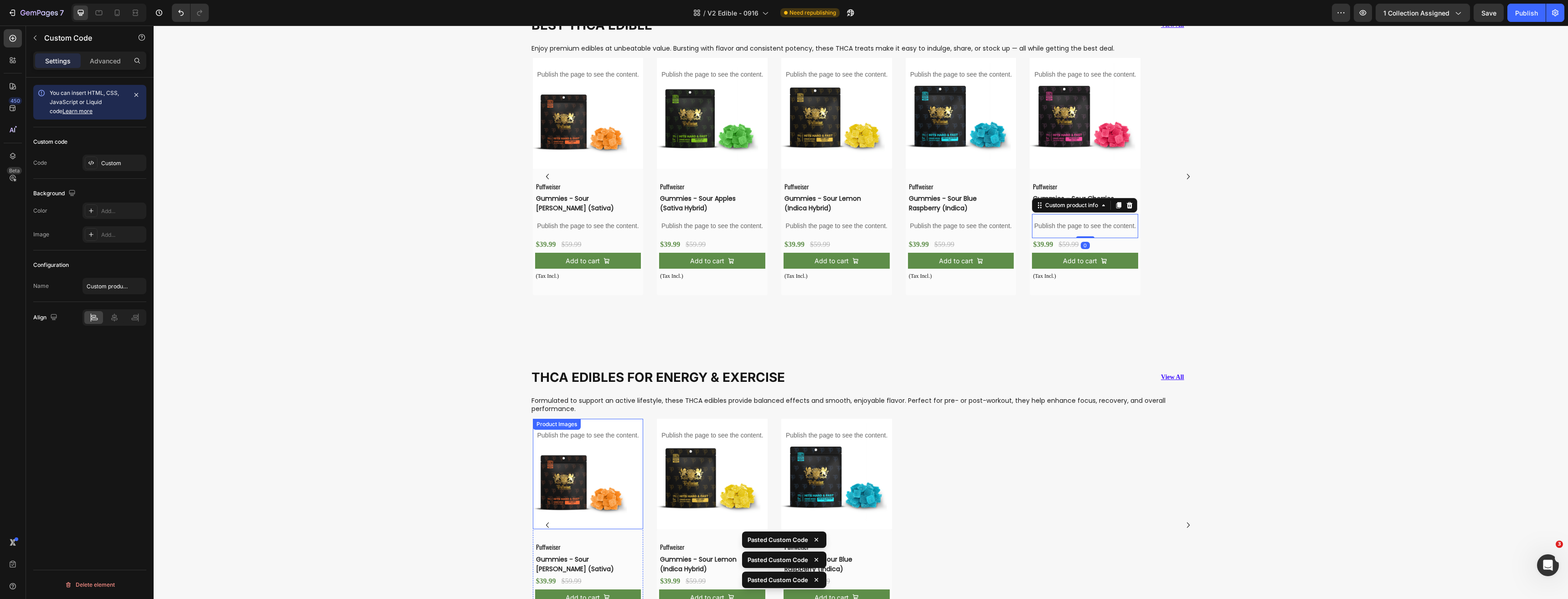
scroll to position [822, 0]
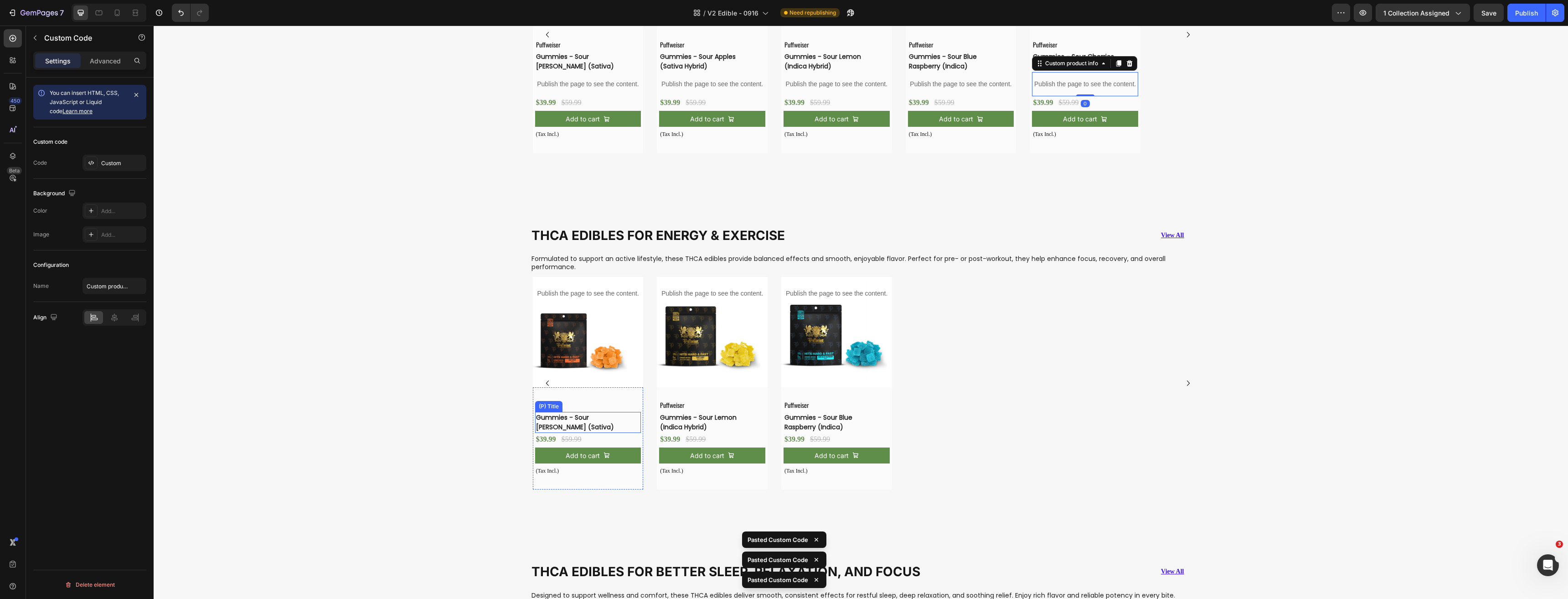
click at [591, 417] on h3 "Gummies - Sour [PERSON_NAME] (Sativa)" at bounding box center [581, 422] width 92 height 21
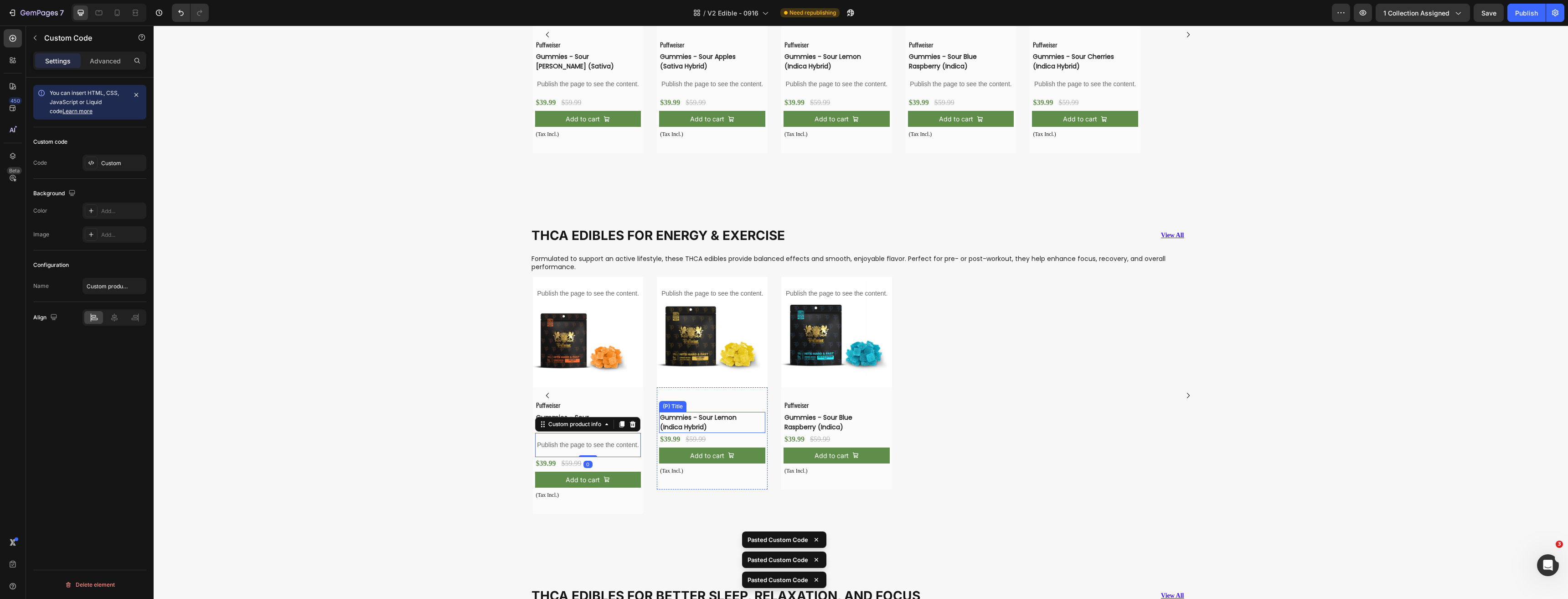
click at [671, 414] on h3 "Gummies - Sour Lemon (Indica Hybrid)" at bounding box center [705, 422] width 92 height 21
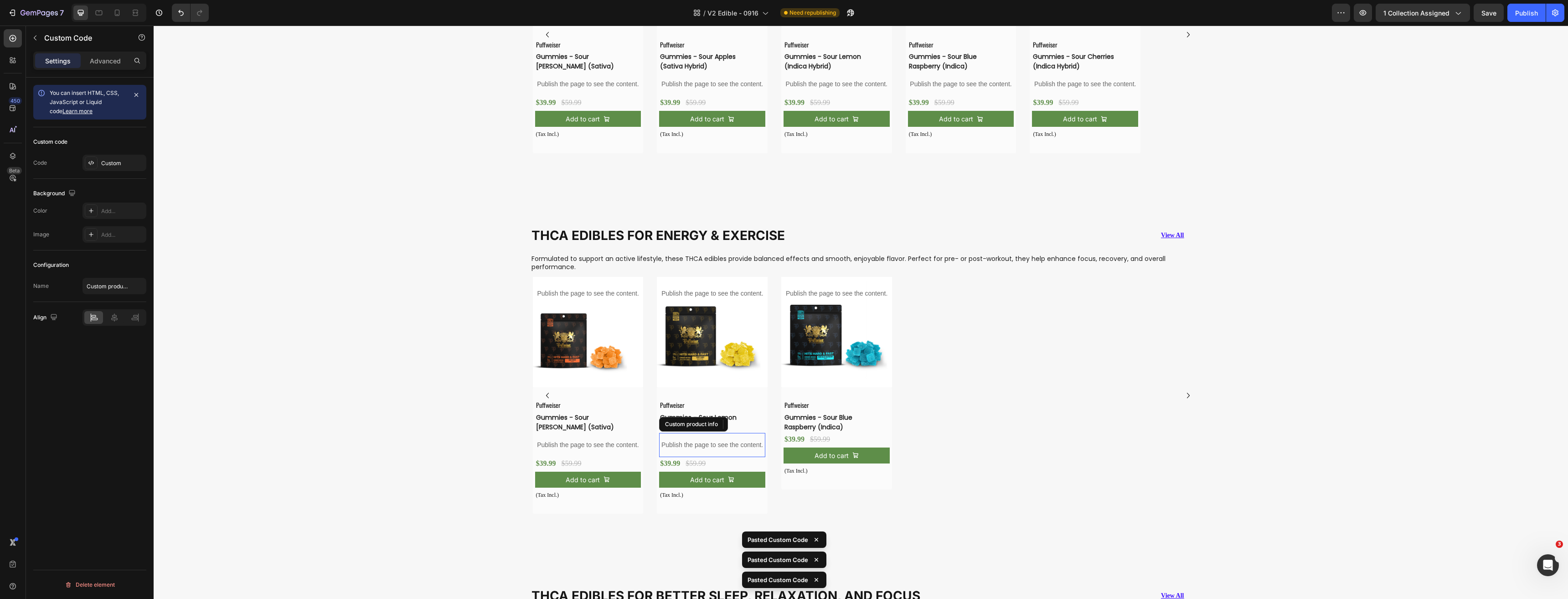
click at [818, 417] on h3 "Gummies - Sour Blue Raspberry (Indica)" at bounding box center [829, 422] width 92 height 21
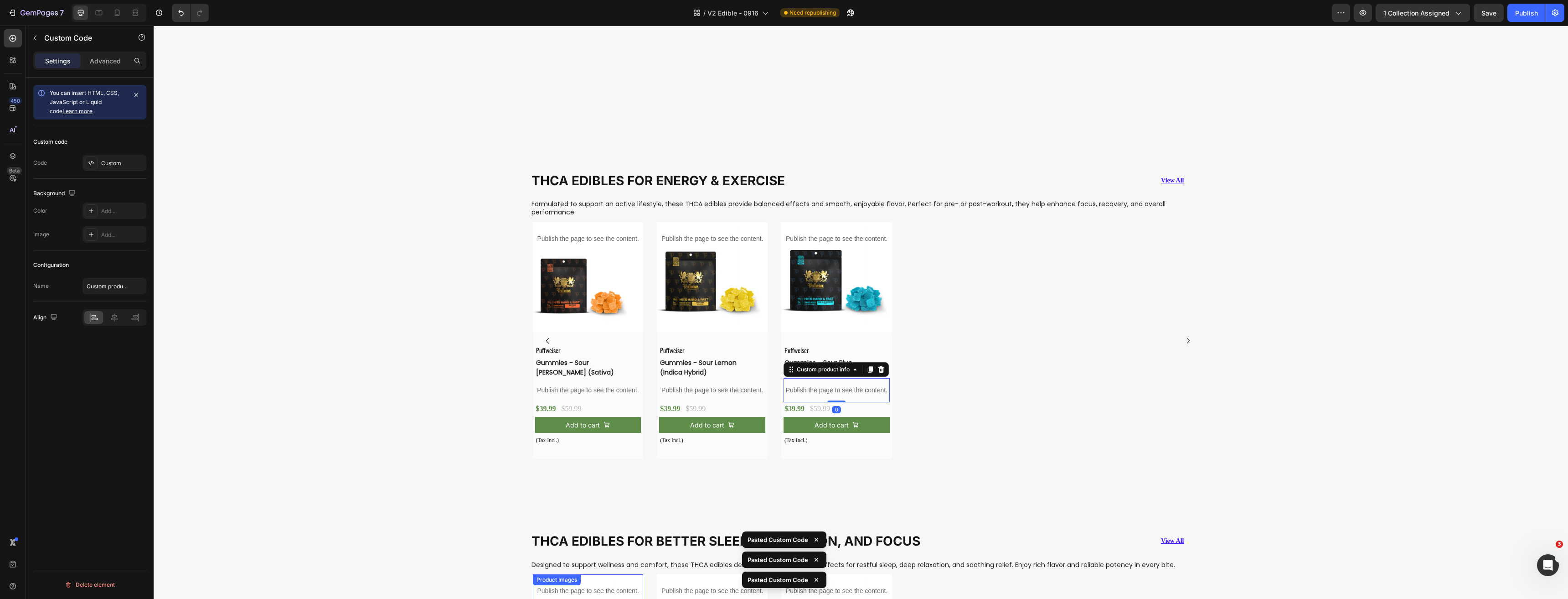
scroll to position [1050, 0]
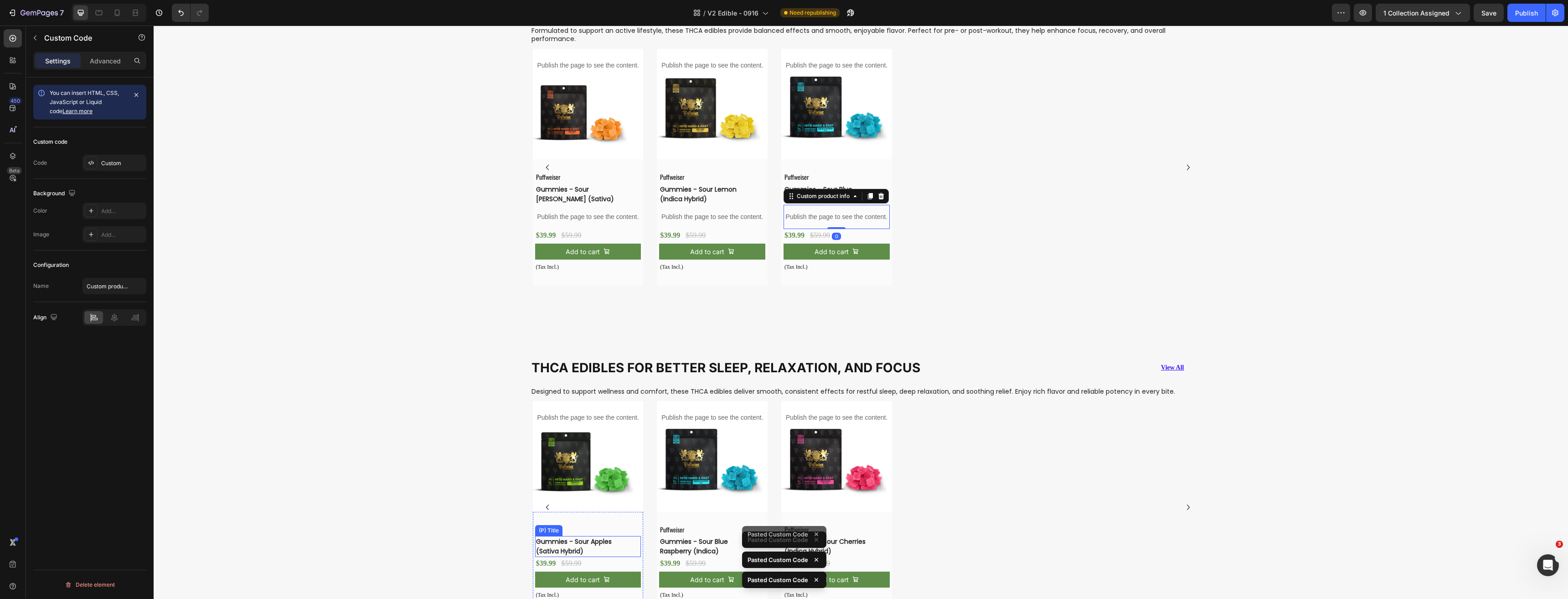
click at [556, 542] on h3 "Gummies - Sour Apples (Sativa Hybrid)" at bounding box center [581, 546] width 92 height 21
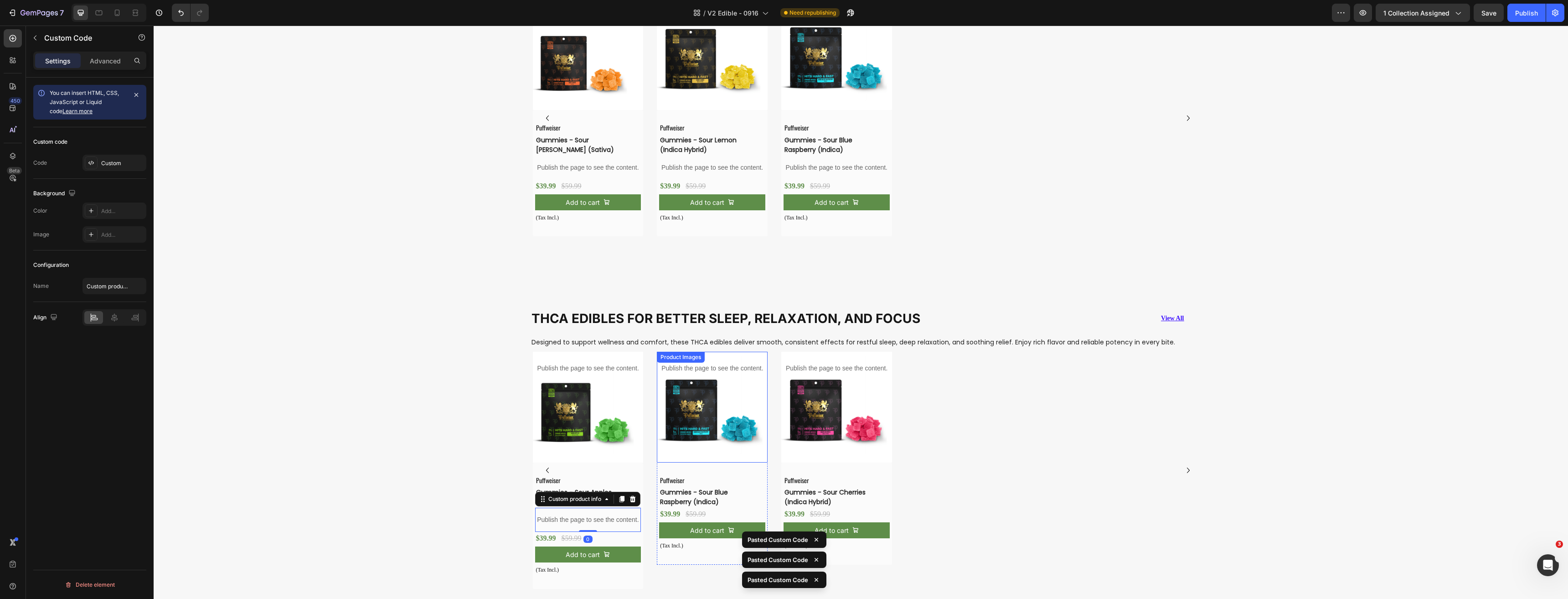
scroll to position [1187, 0]
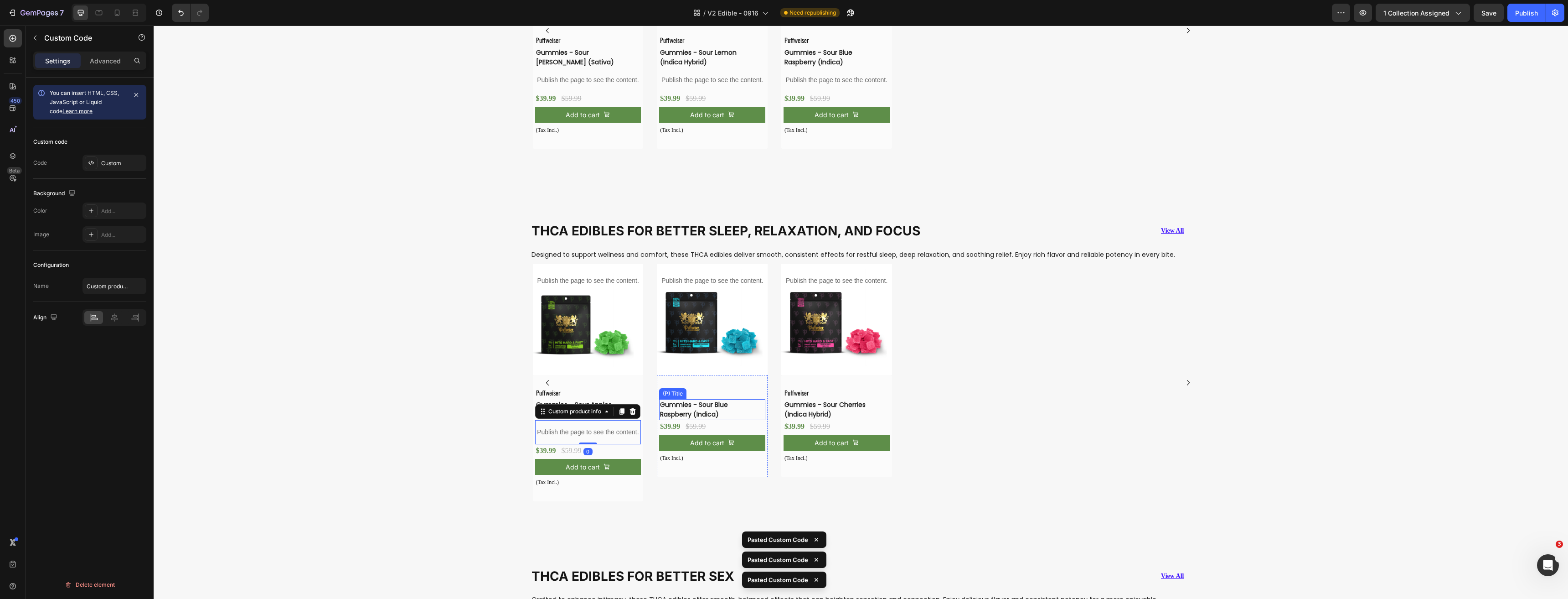
click at [695, 404] on h3 "Gummies - Sour Blue Raspberry (Indica)" at bounding box center [705, 410] width 92 height 21
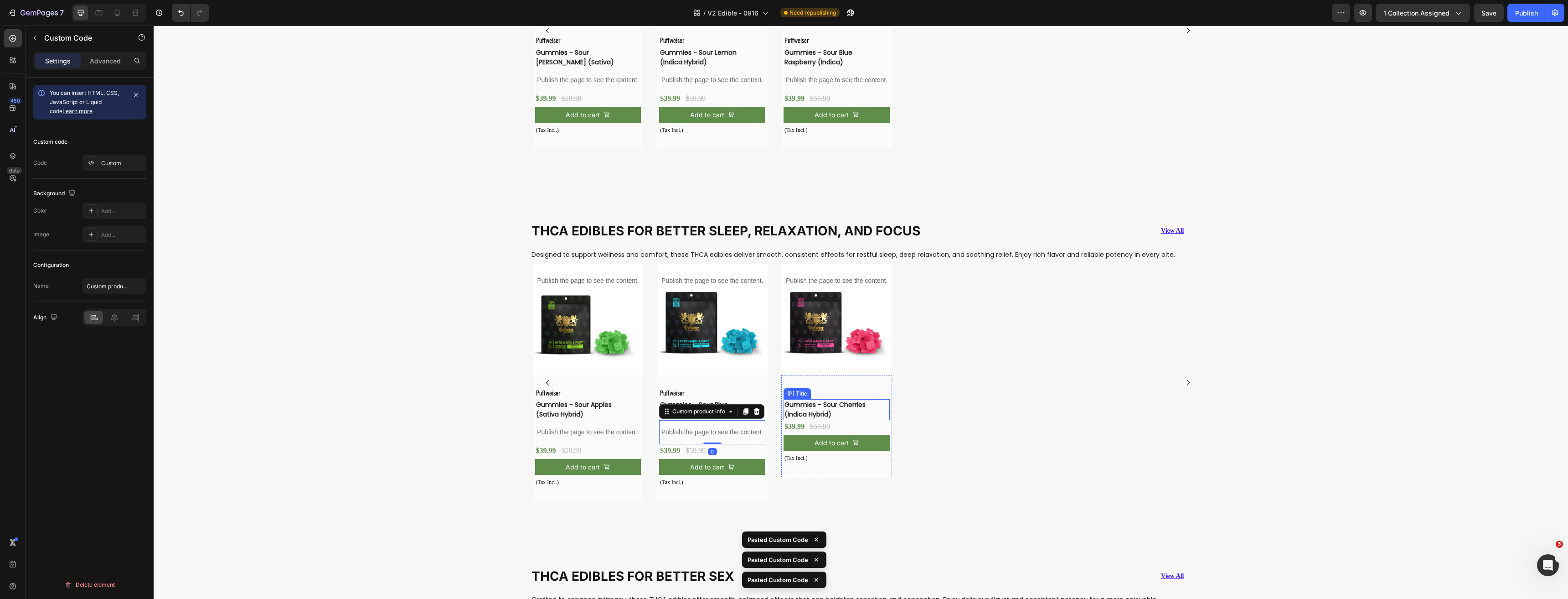
click at [809, 407] on h3 "Gummies - Sour Cherries (Indica Hybrid)" at bounding box center [829, 410] width 92 height 21
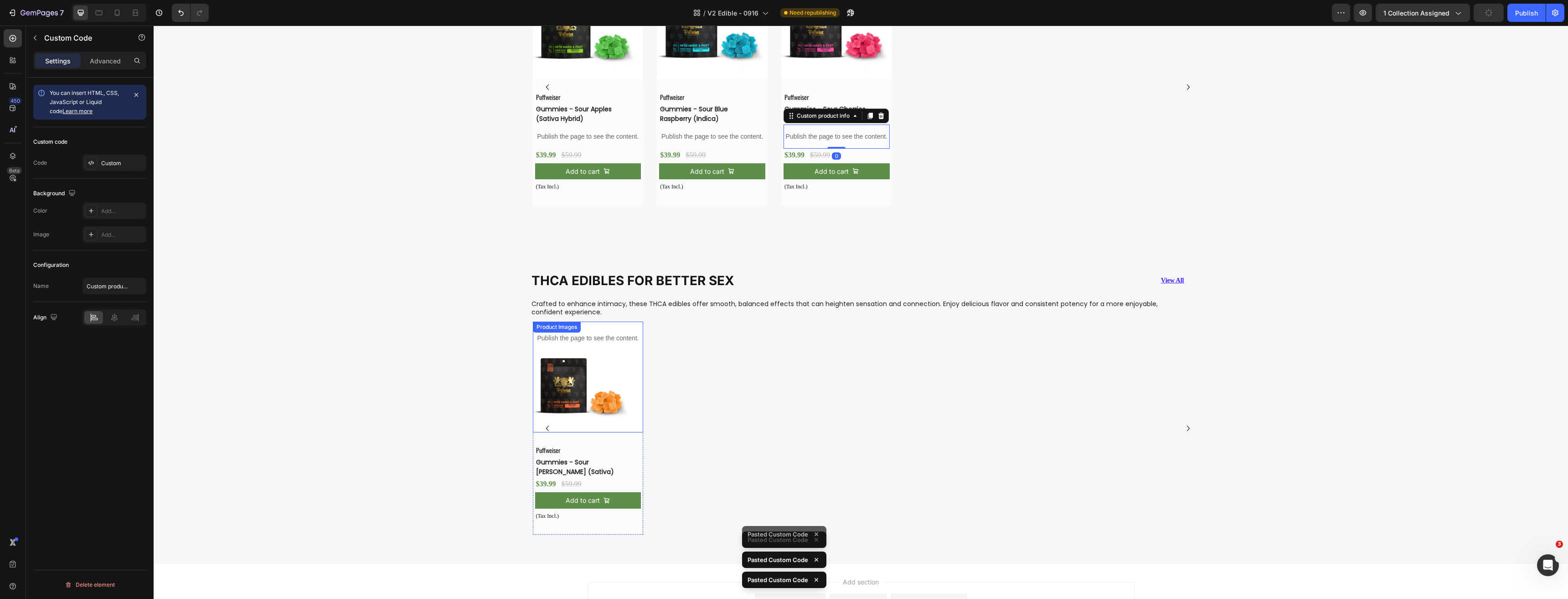
scroll to position [1552, 0]
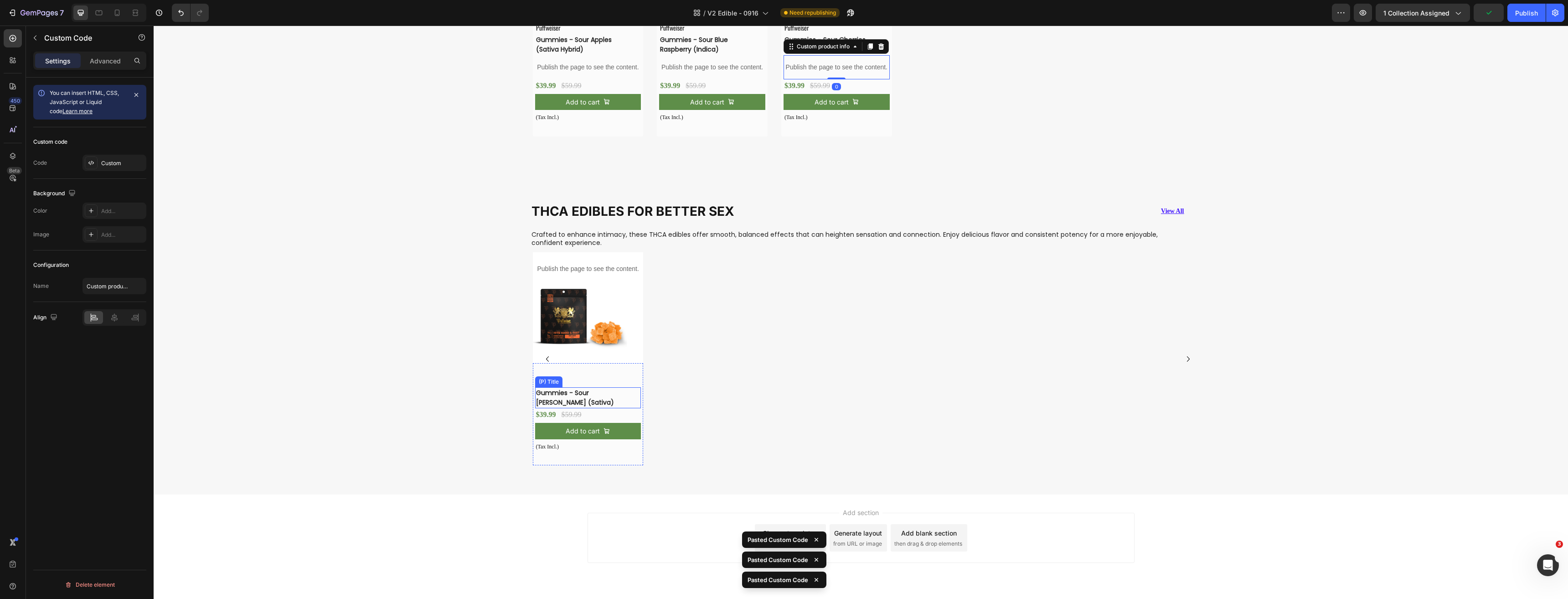
click at [567, 392] on h3 "Gummies - Sour [PERSON_NAME] (Sativa)" at bounding box center [581, 398] width 92 height 21
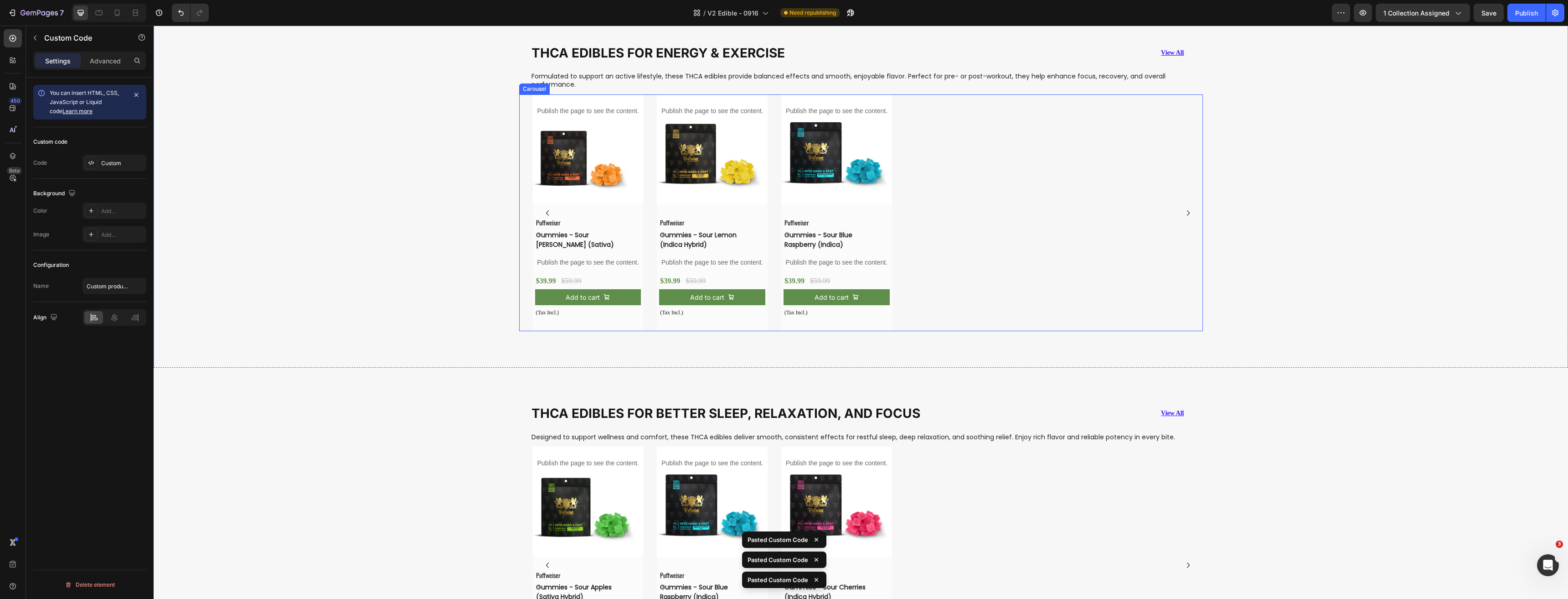
scroll to position [822, 0]
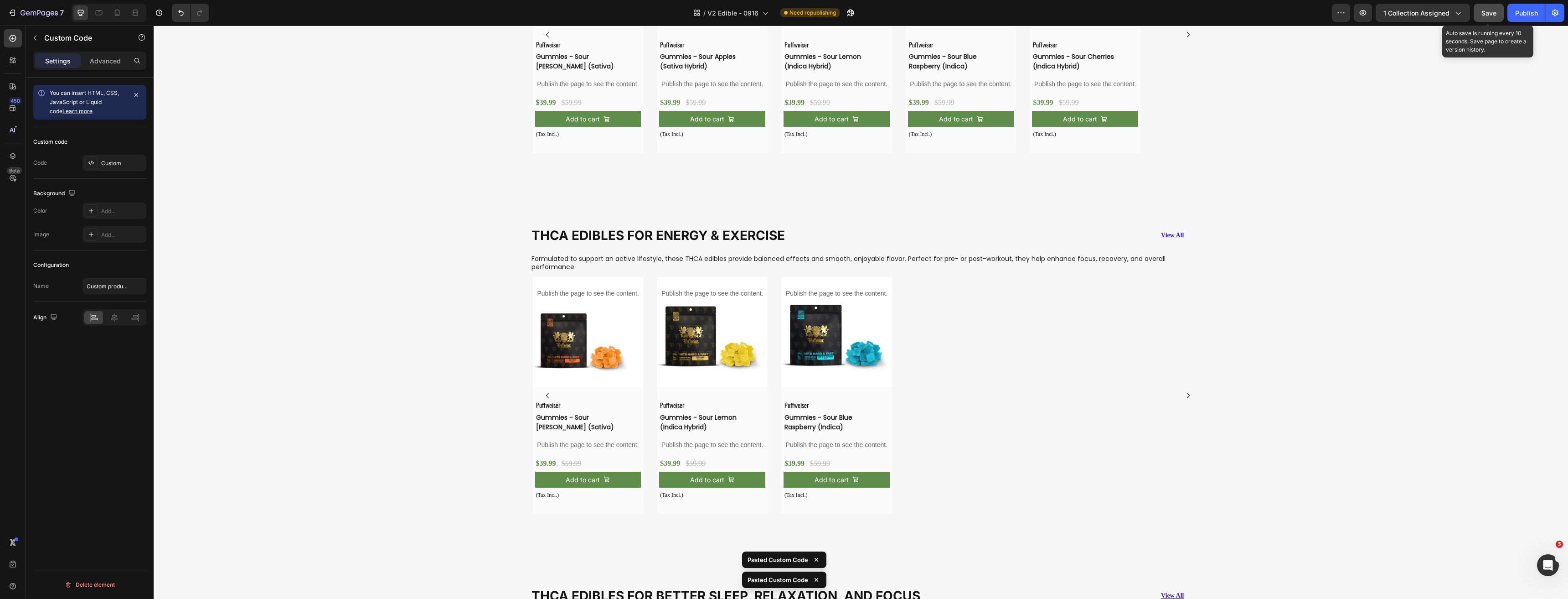
click at [1493, 18] on button "Save" at bounding box center [1489, 13] width 30 height 18
click at [1520, 20] on button "Publish" at bounding box center [1526, 13] width 38 height 18
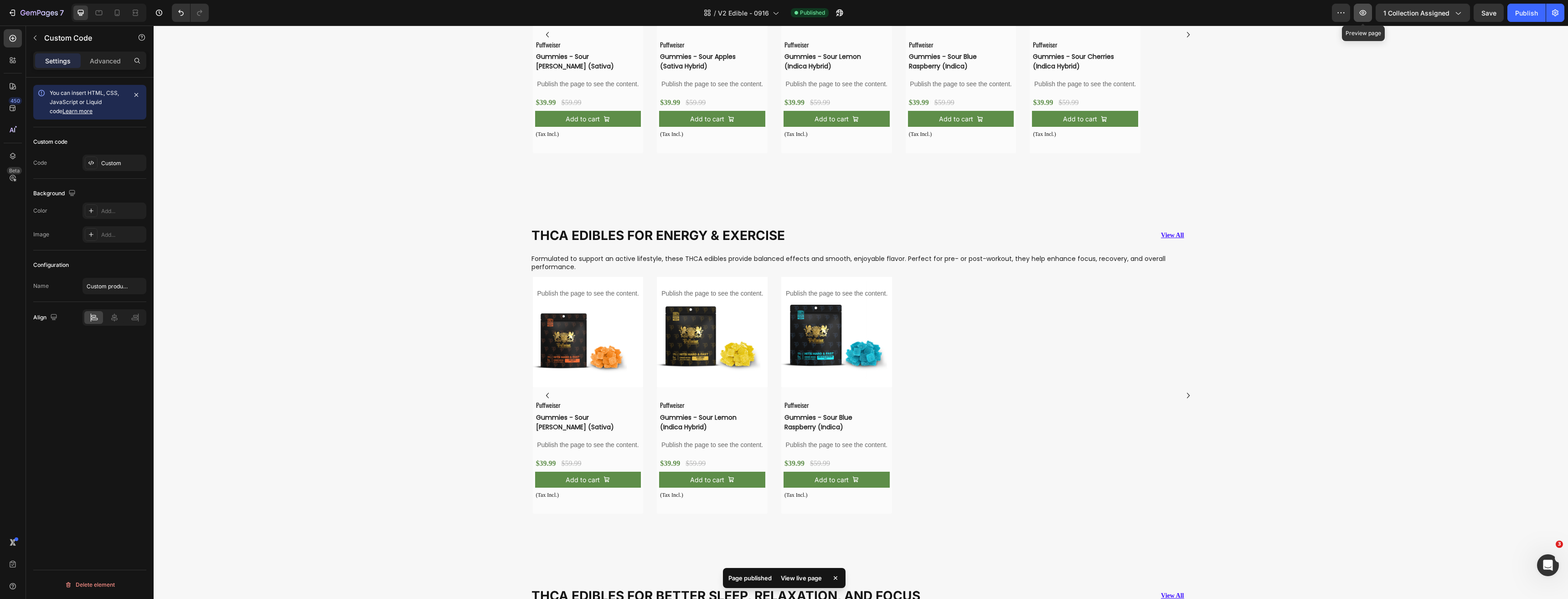
click at [1367, 14] on icon "button" at bounding box center [1363, 13] width 9 height 9
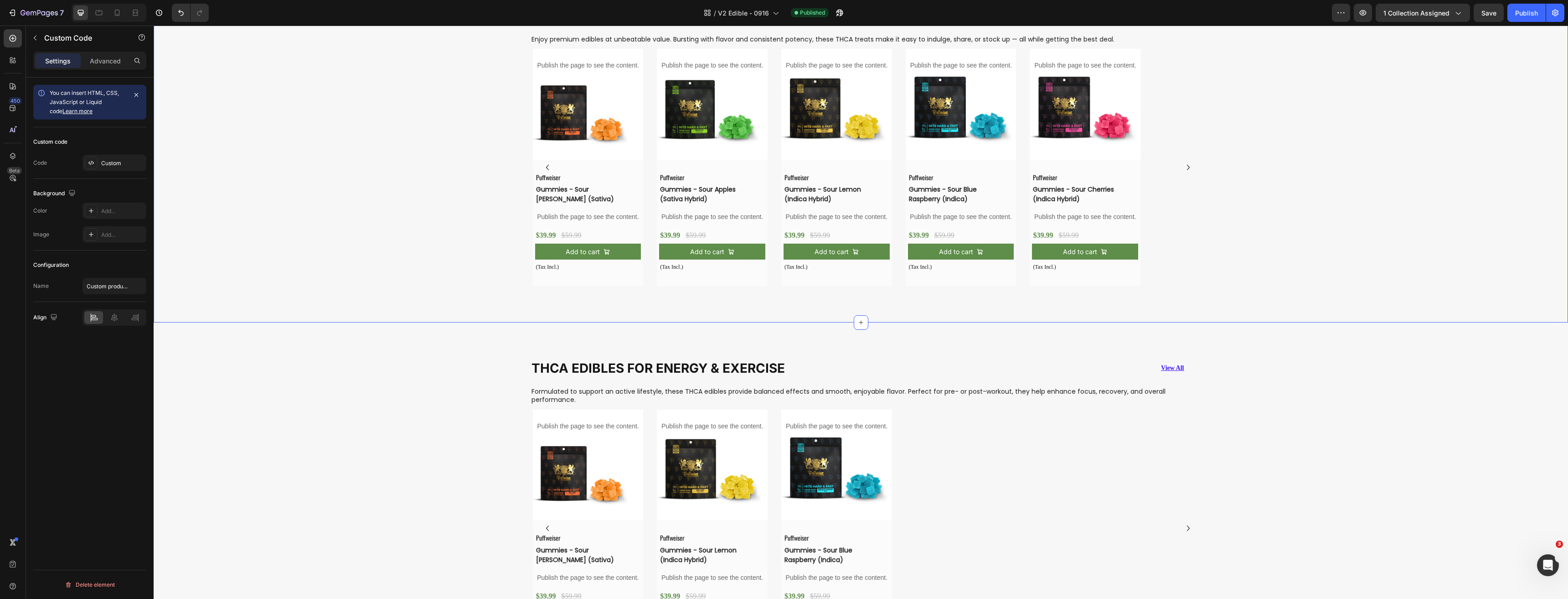
scroll to position [685, 0]
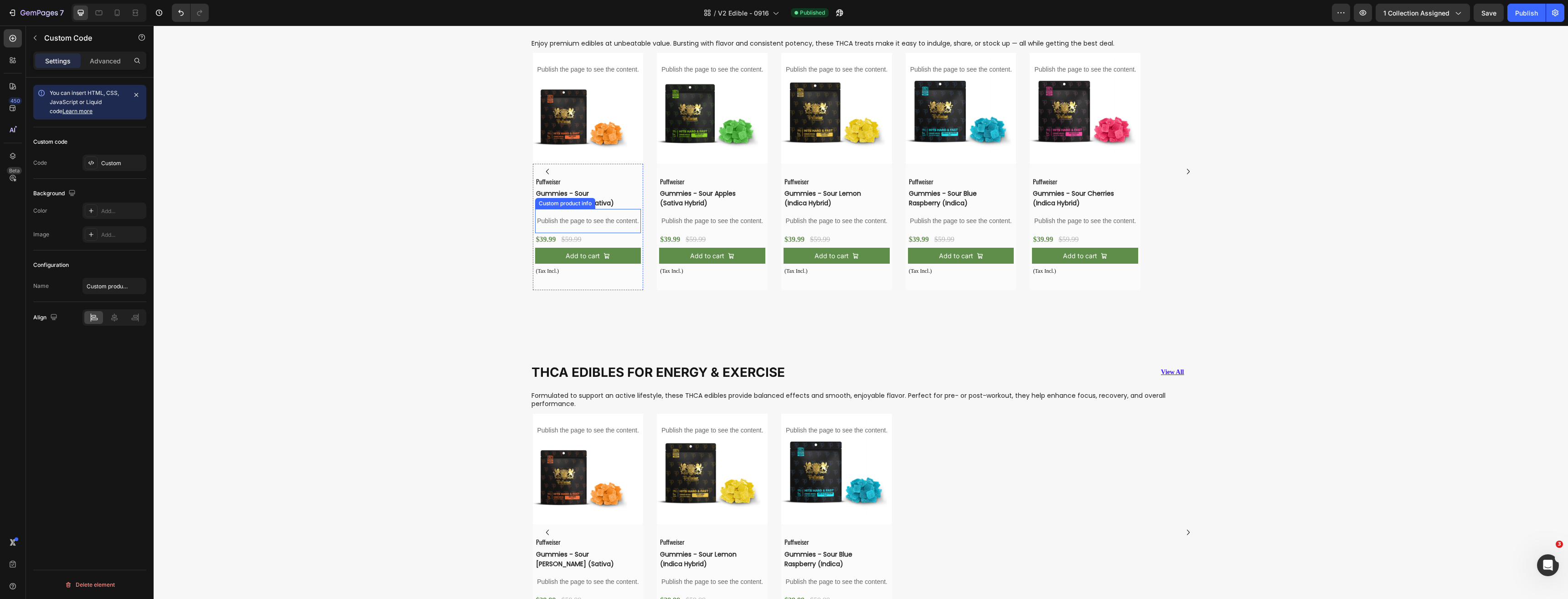
click at [607, 217] on p "Publish the page to see the content." at bounding box center [588, 221] width 106 height 9
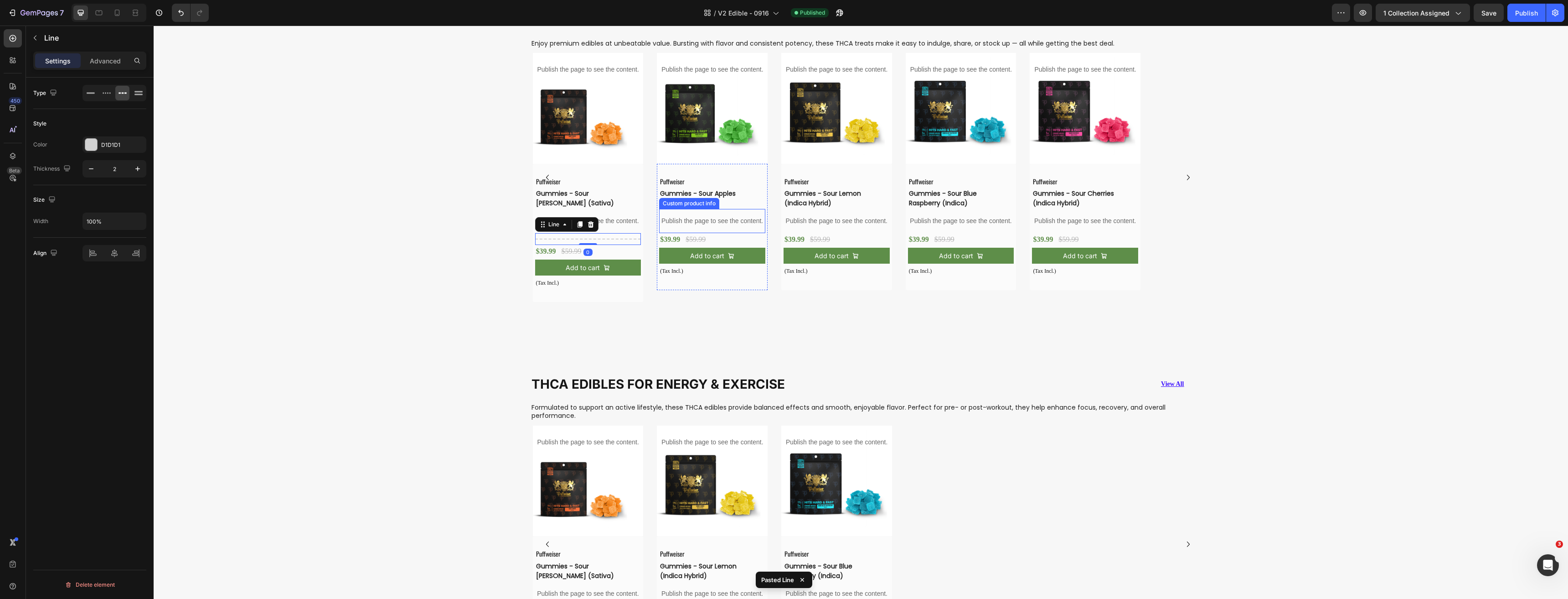
click at [711, 220] on p "Publish the page to see the content." at bounding box center [712, 221] width 106 height 9
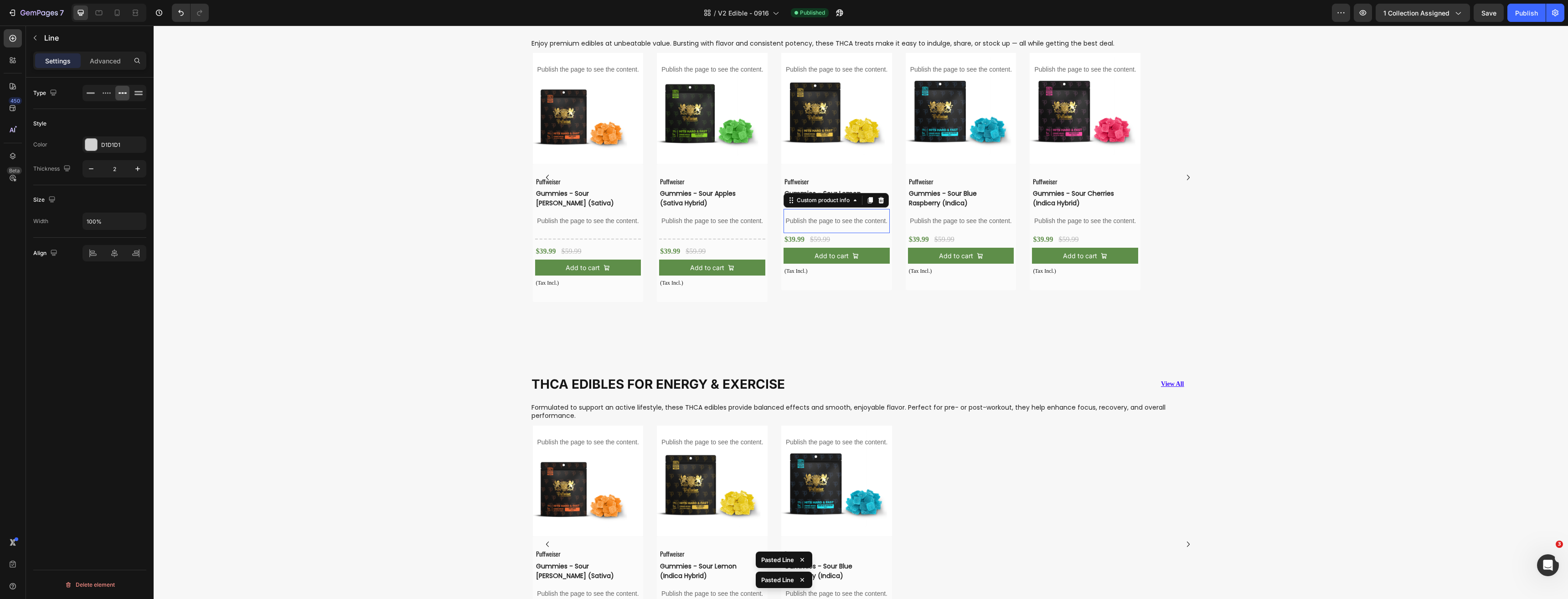
click at [826, 223] on p "Publish the page to see the content." at bounding box center [836, 221] width 106 height 9
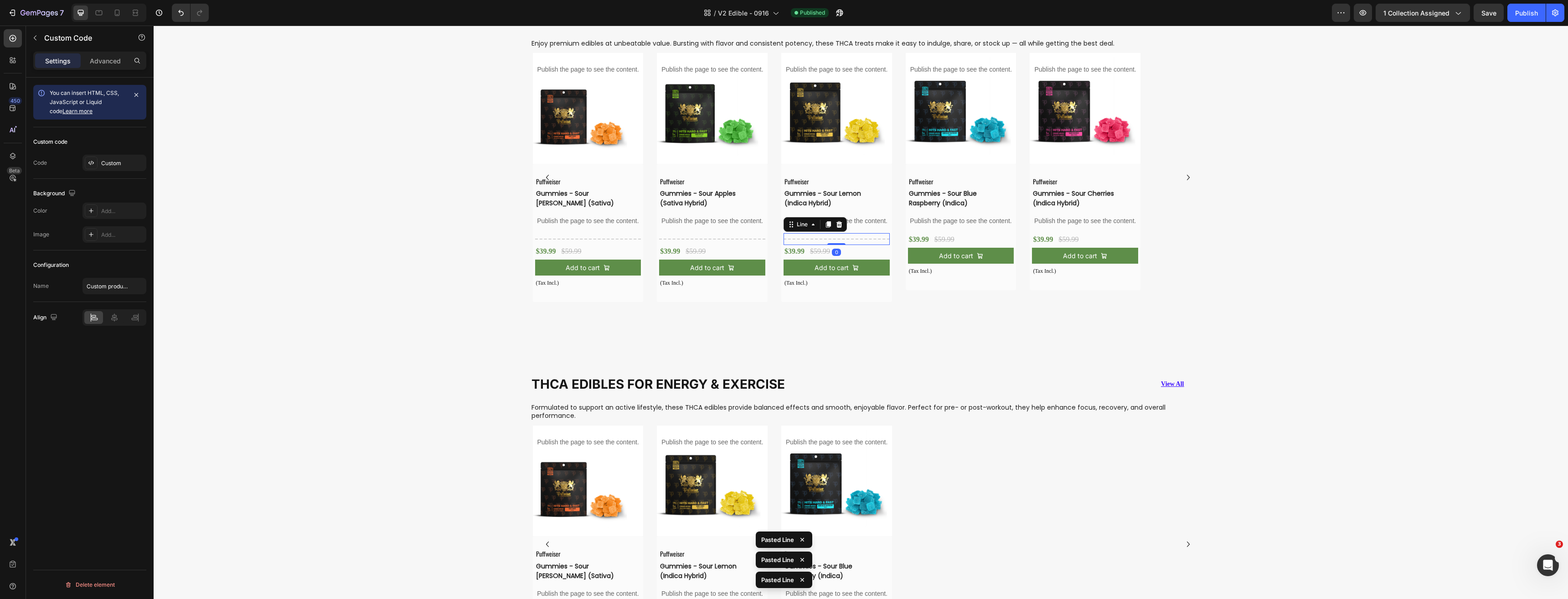
click at [950, 224] on p "Publish the page to see the content." at bounding box center [961, 221] width 106 height 9
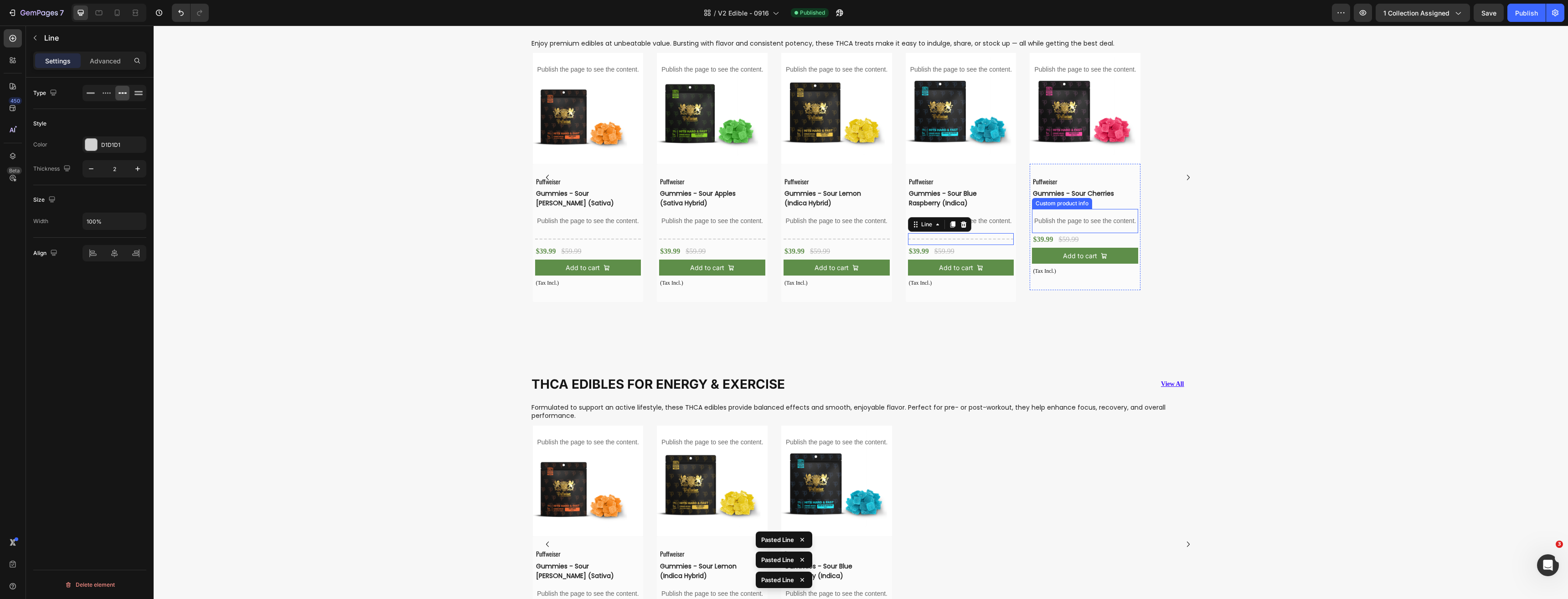
click at [1050, 221] on p "Publish the page to see the content." at bounding box center [1084, 221] width 106 height 9
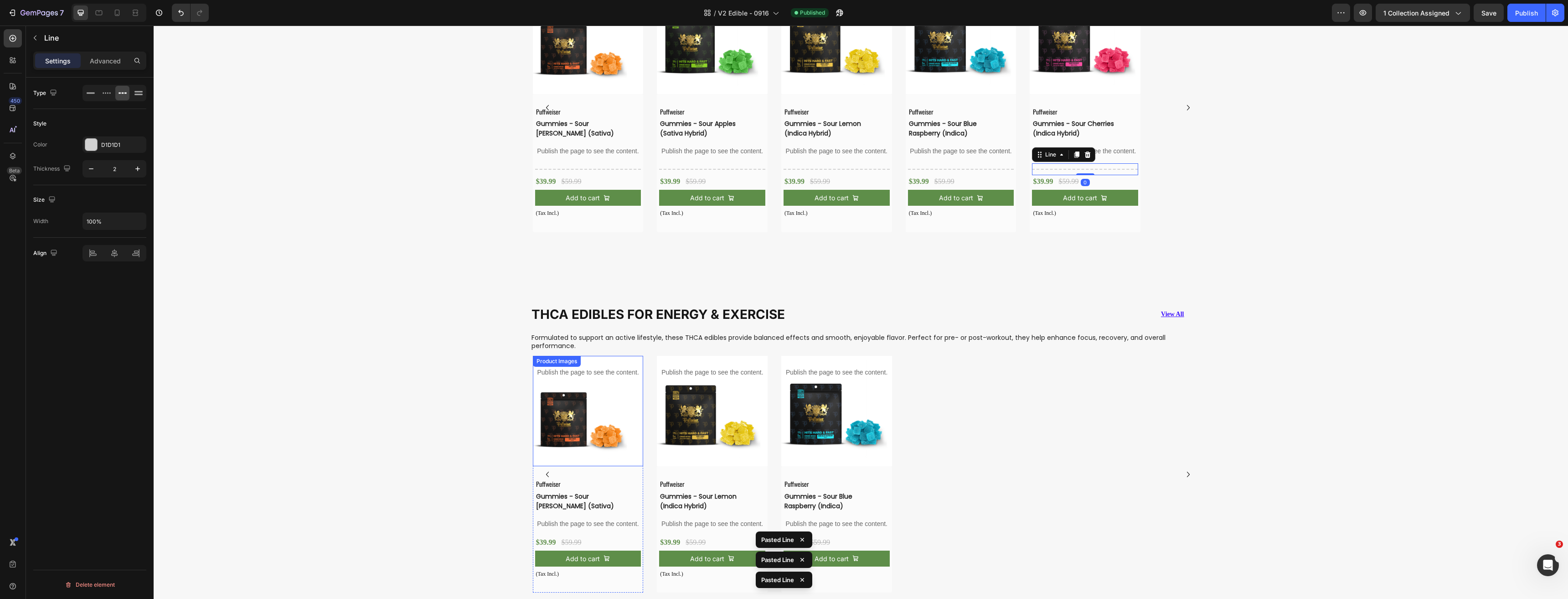
scroll to position [868, 0]
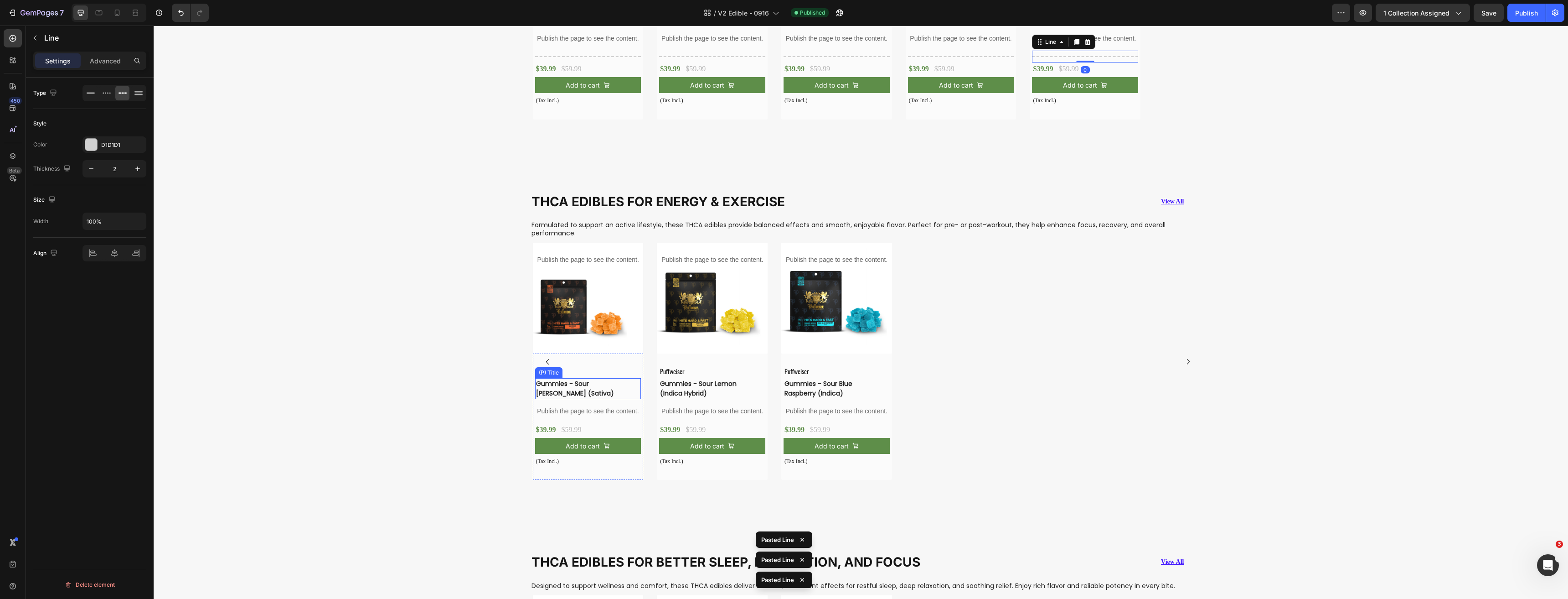
click at [588, 387] on h3 "Gummies - Sour [PERSON_NAME] (Sativa)" at bounding box center [581, 388] width 92 height 21
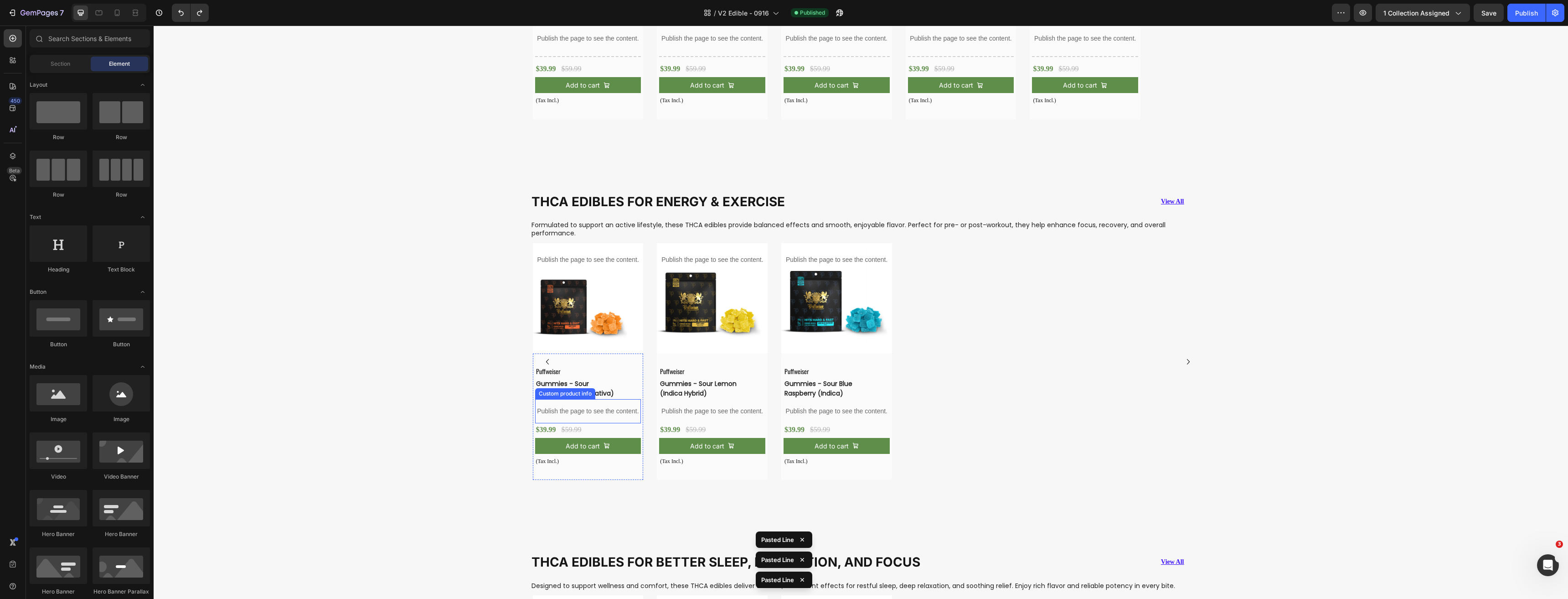
click at [610, 409] on p "Publish the page to see the content." at bounding box center [588, 411] width 106 height 9
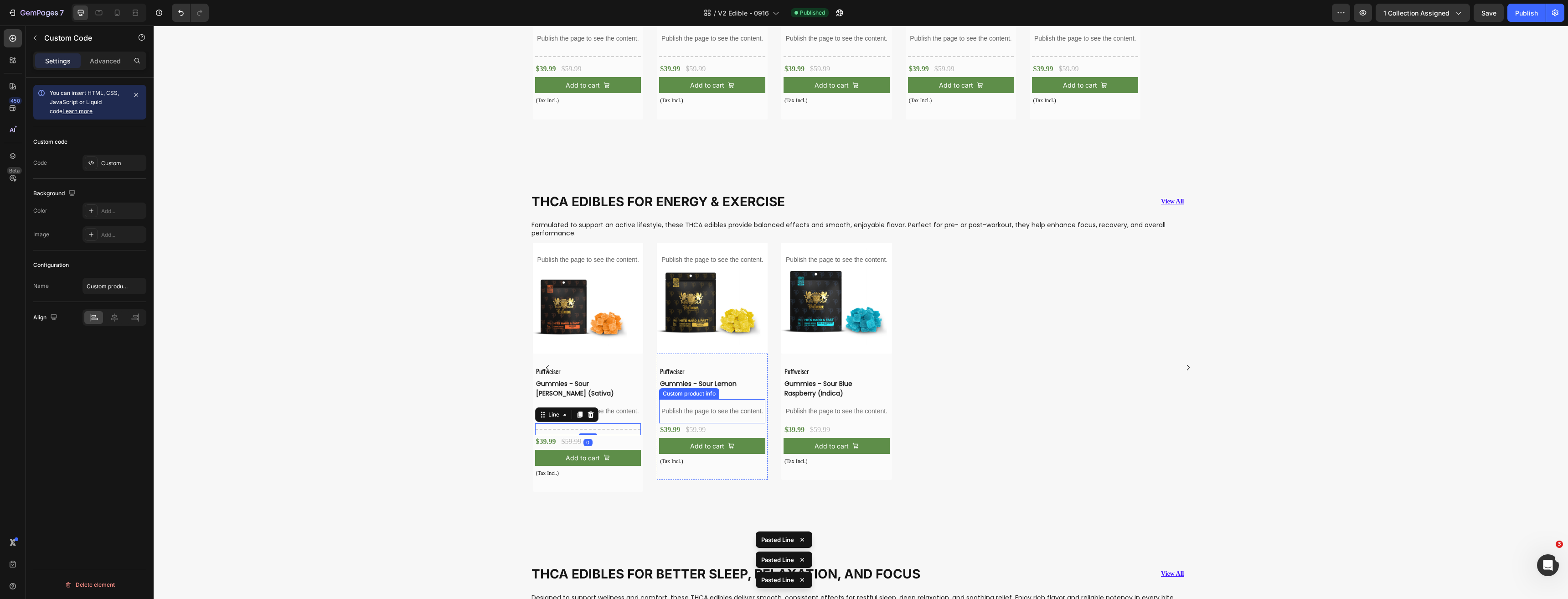
click at [720, 413] on p "Publish the page to see the content." at bounding box center [712, 411] width 106 height 9
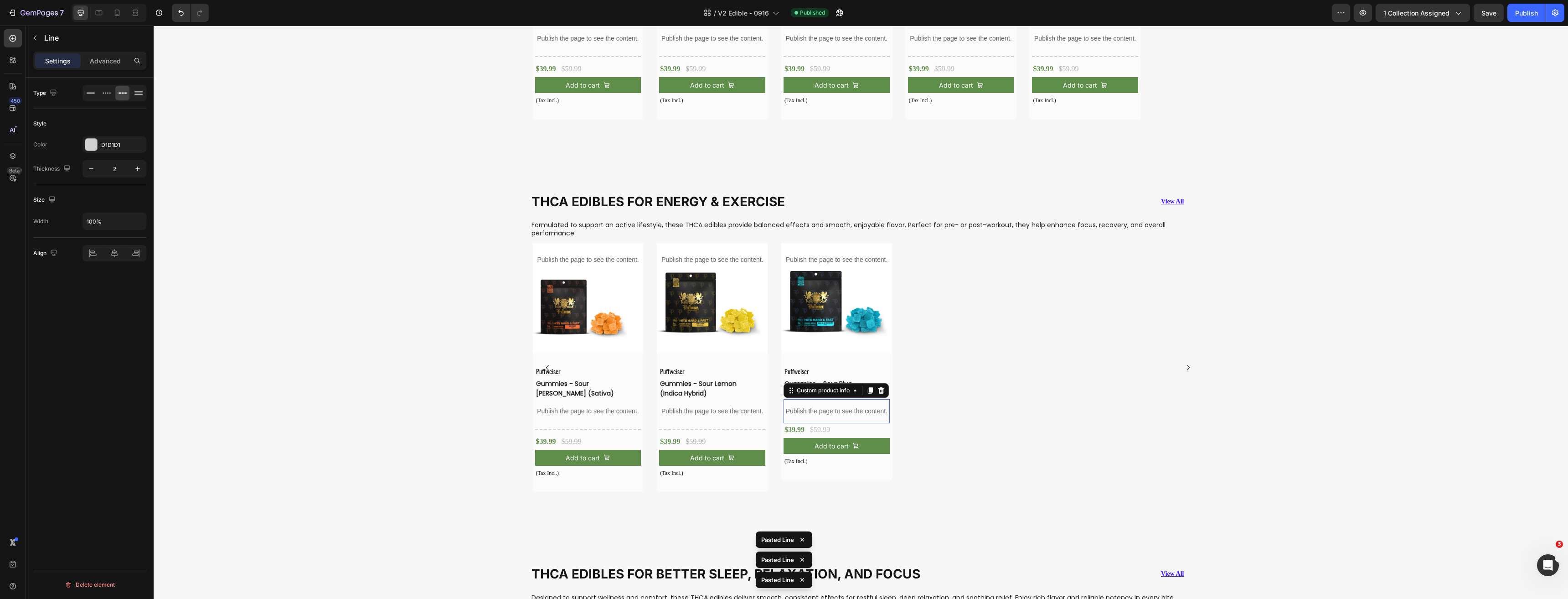
click at [848, 412] on p "Publish the page to see the content." at bounding box center [836, 411] width 106 height 9
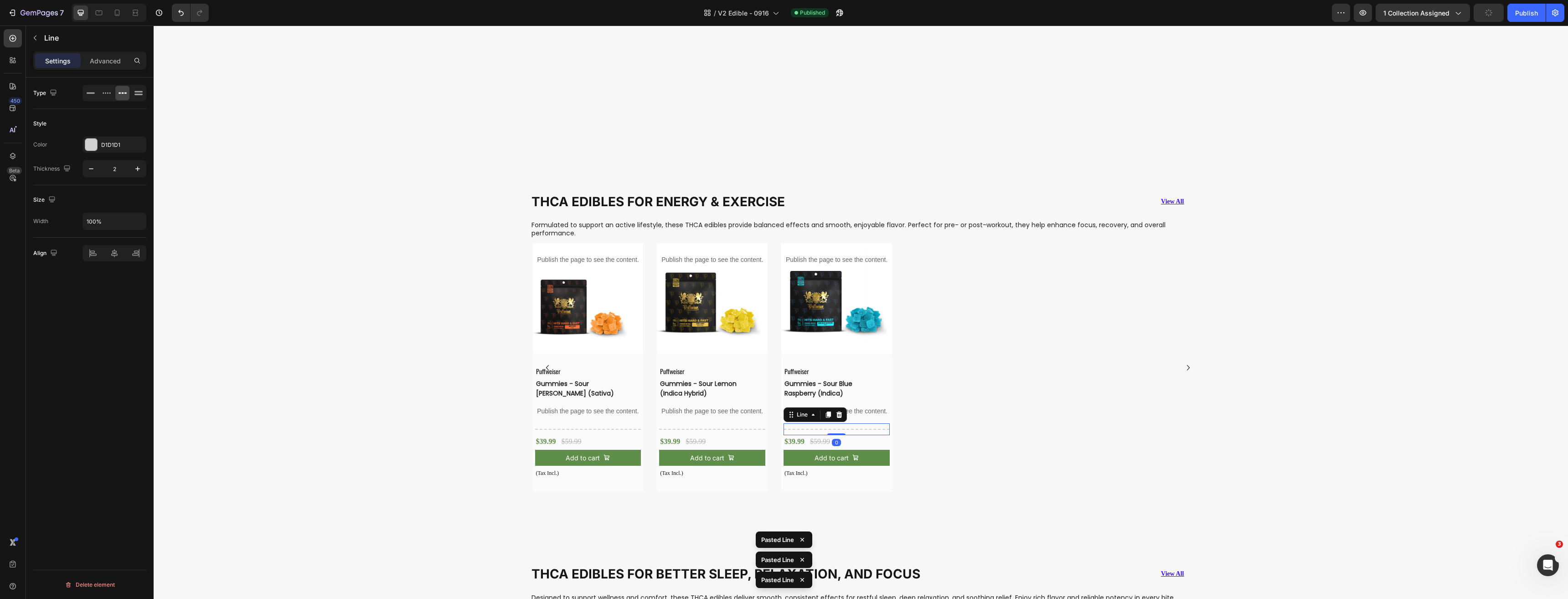
scroll to position [1187, 0]
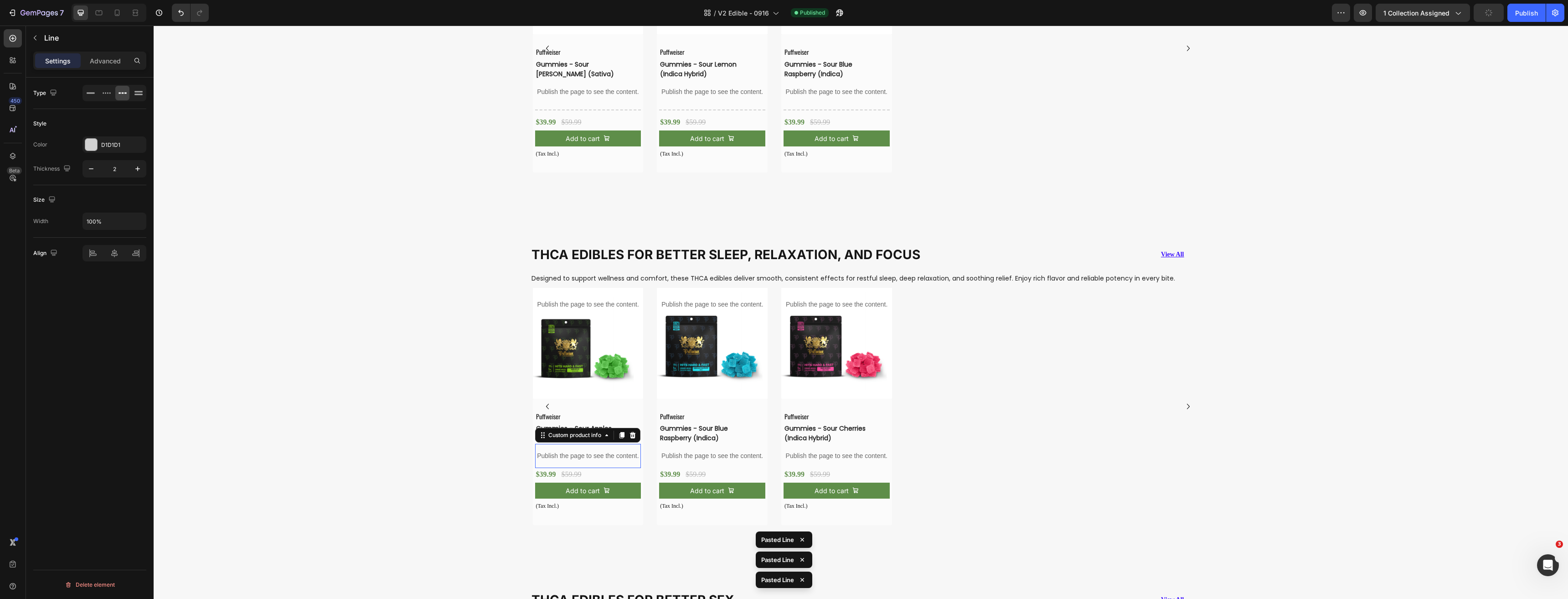
click at [580, 455] on p "Publish the page to see the content." at bounding box center [588, 456] width 106 height 9
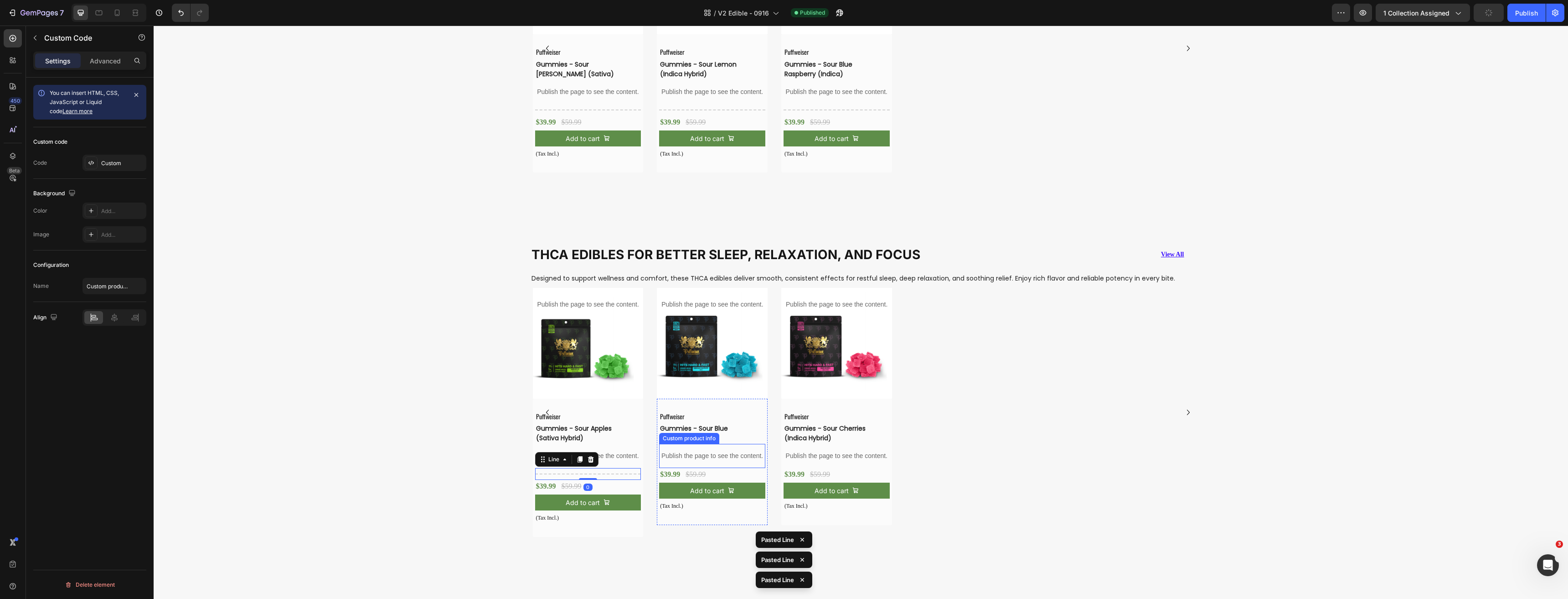
click at [678, 454] on p "Publish the page to see the content." at bounding box center [712, 456] width 106 height 9
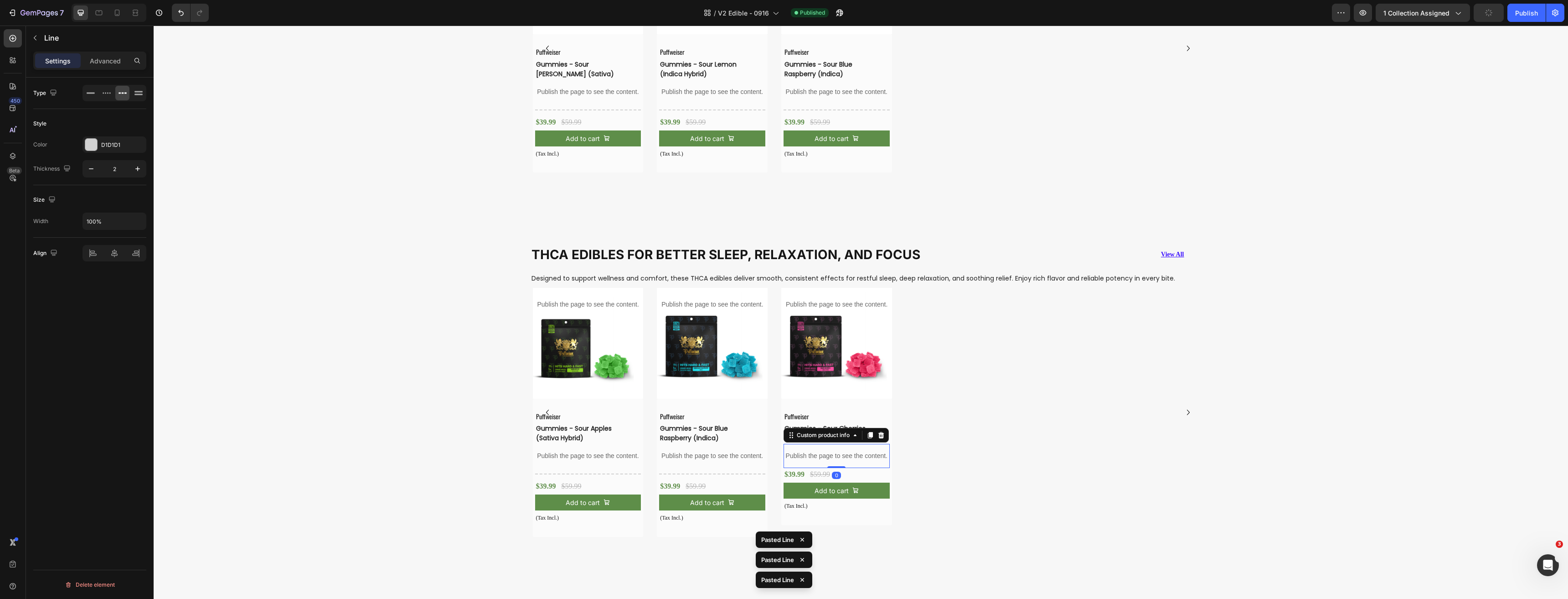
click at [807, 454] on p "Publish the page to see the content." at bounding box center [836, 456] width 106 height 9
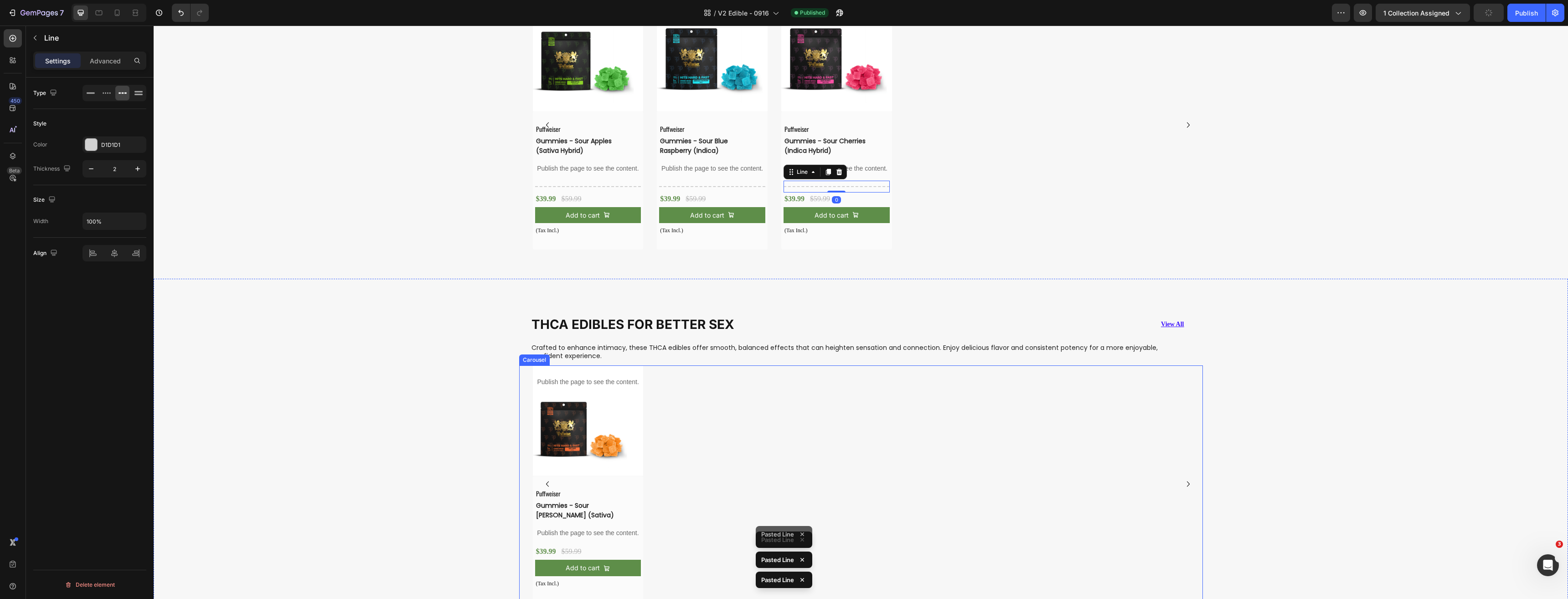
scroll to position [1506, 0]
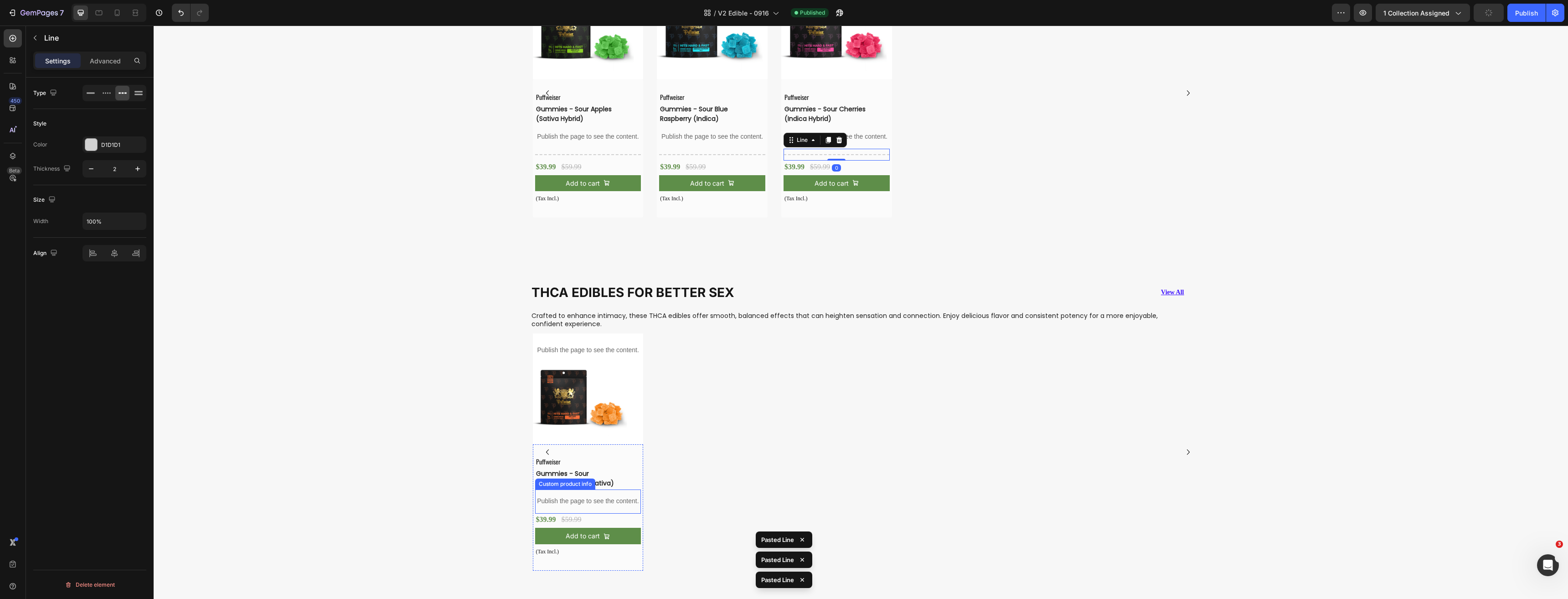
click at [577, 502] on p "Publish the page to see the content." at bounding box center [588, 502] width 106 height 9
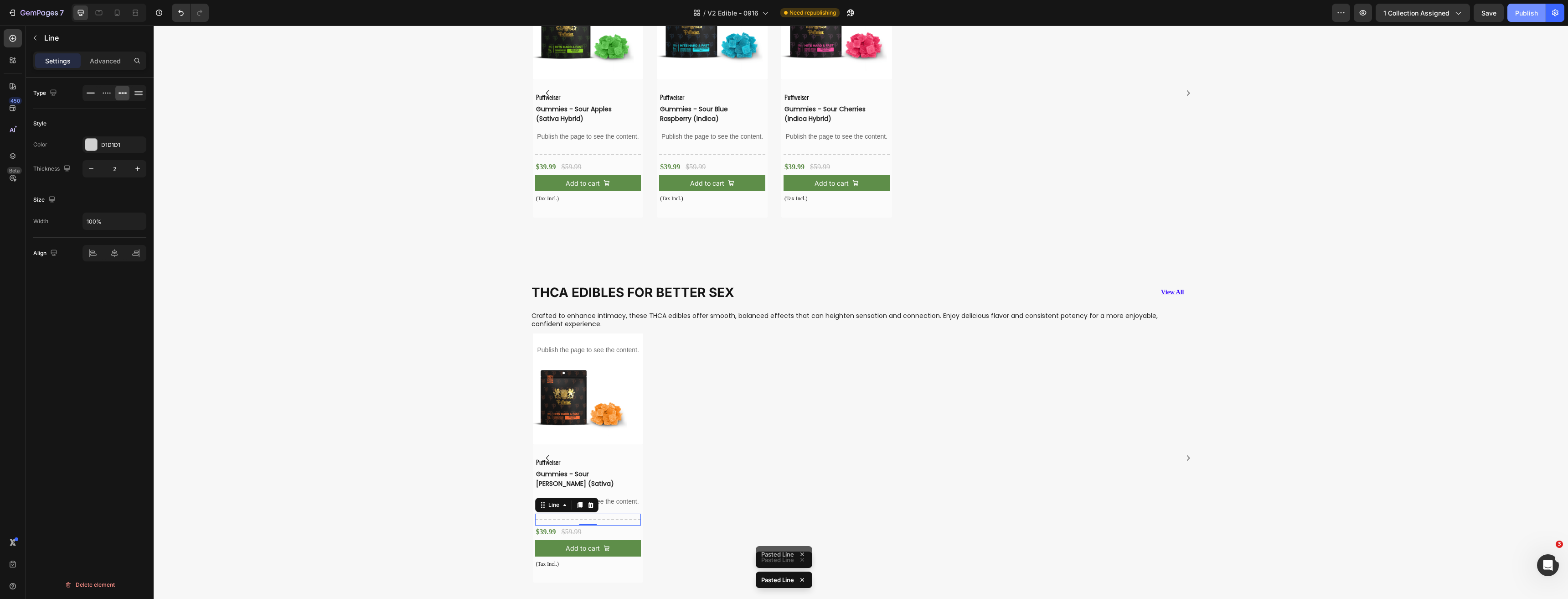
click at [1521, 18] on button "Publish" at bounding box center [1526, 13] width 38 height 18
click at [343, 260] on div "THCA EDIBLES FOR BETTER SEX Heading View All Button Row Crafted to enhance inti…" at bounding box center [861, 429] width 1414 height 366
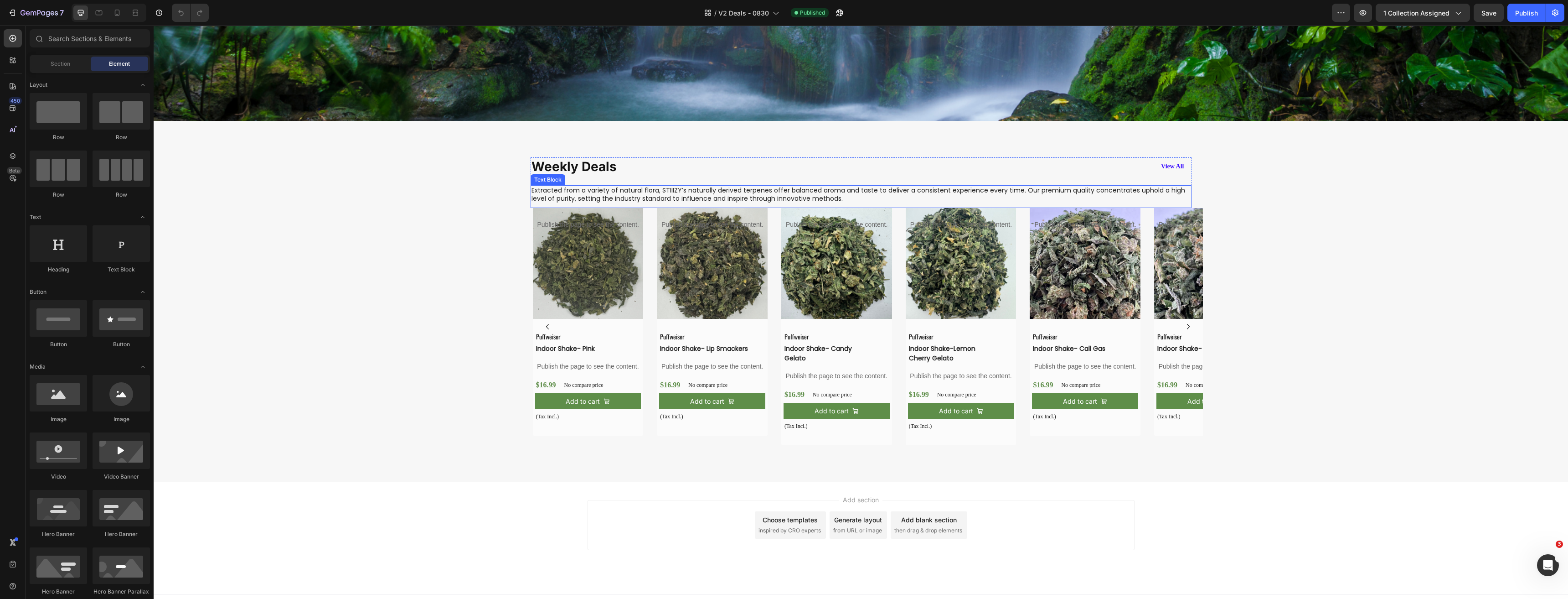
scroll to position [553, 0]
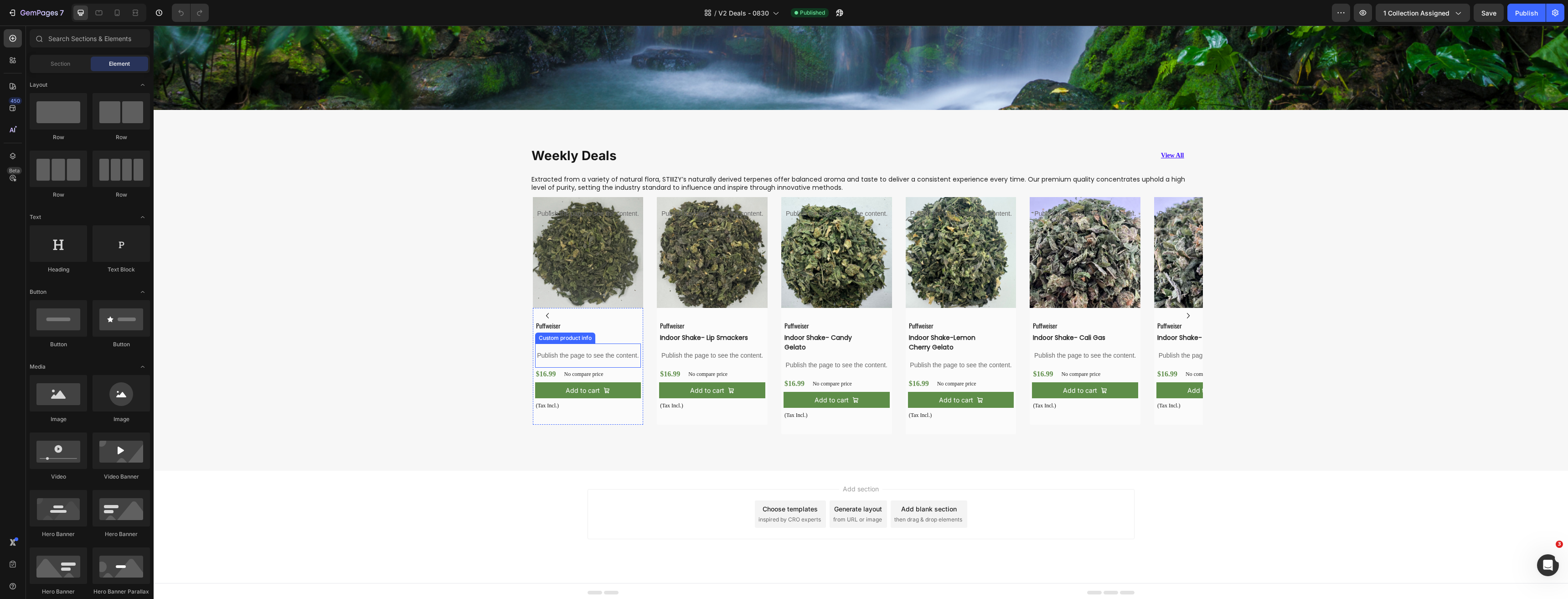
click at [584, 351] on p "Publish the page to see the content." at bounding box center [588, 355] width 106 height 9
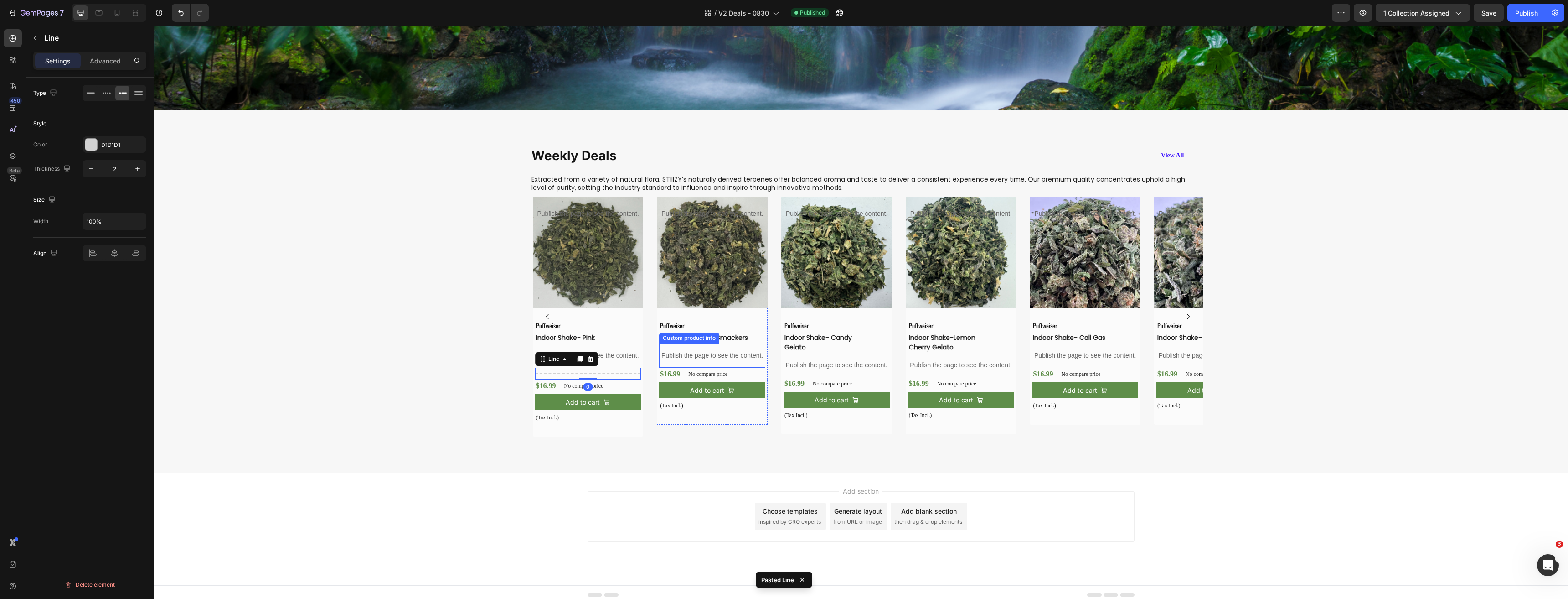
click at [718, 355] on p "Publish the page to see the content." at bounding box center [712, 355] width 106 height 9
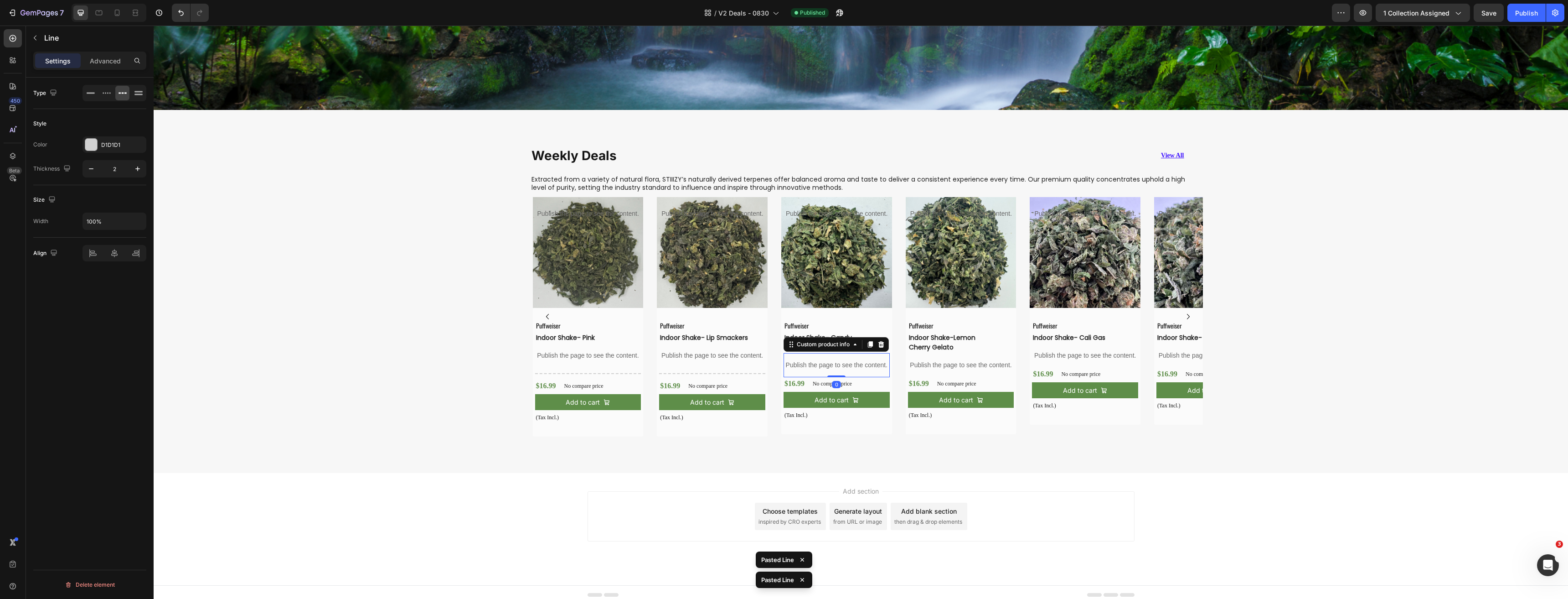
click at [800, 362] on p "Publish the page to see the content." at bounding box center [836, 365] width 106 height 9
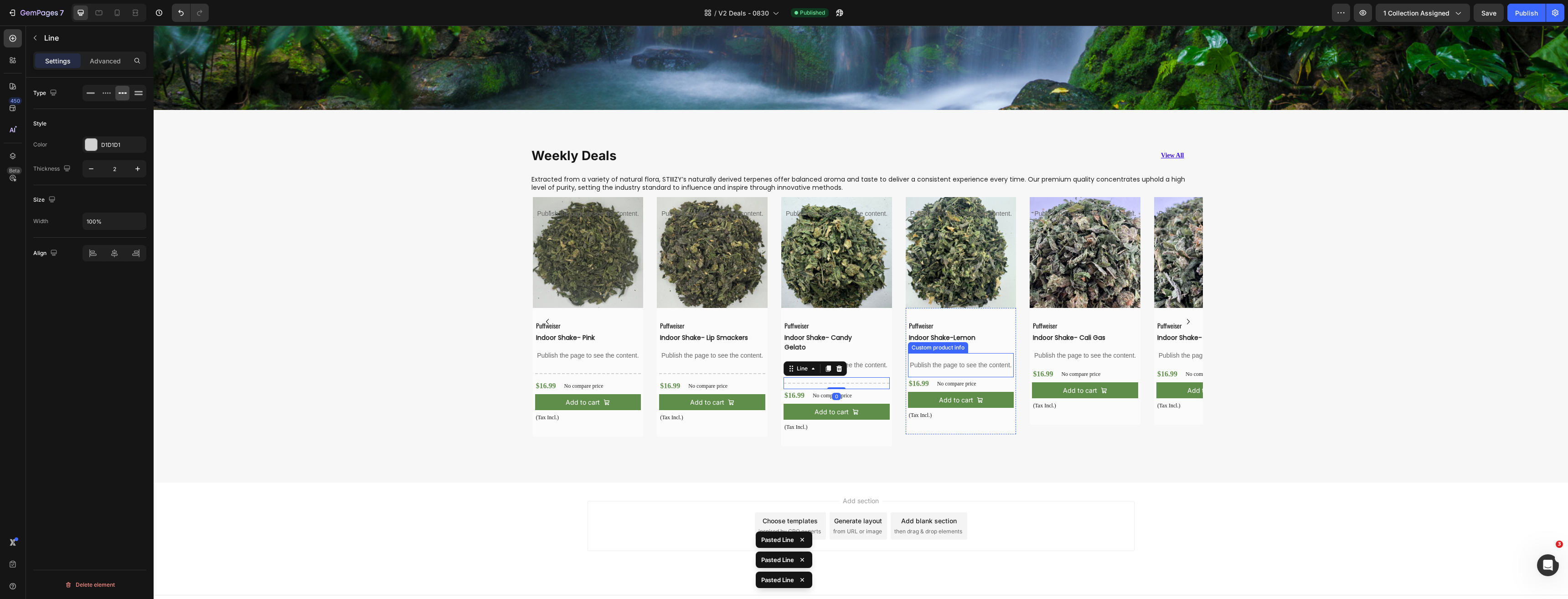
click at [937, 366] on p "Publish the page to see the content." at bounding box center [961, 365] width 106 height 9
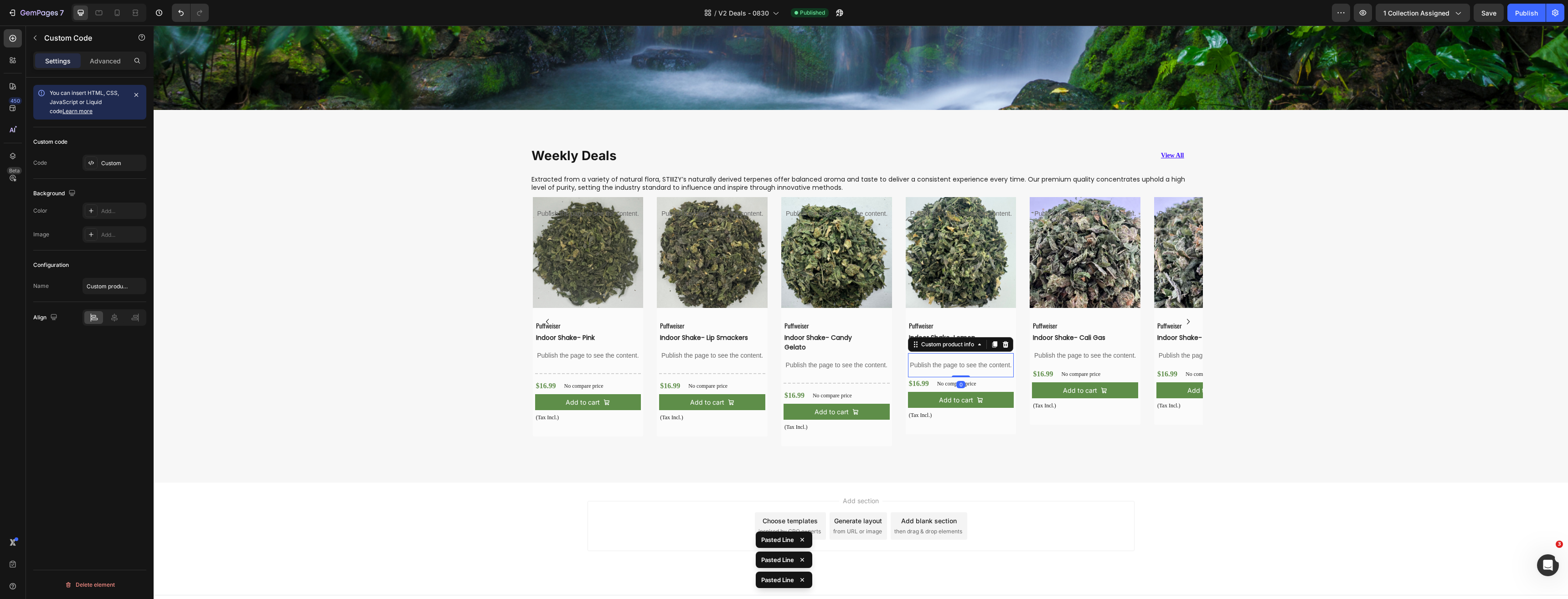
scroll to position [0, 0]
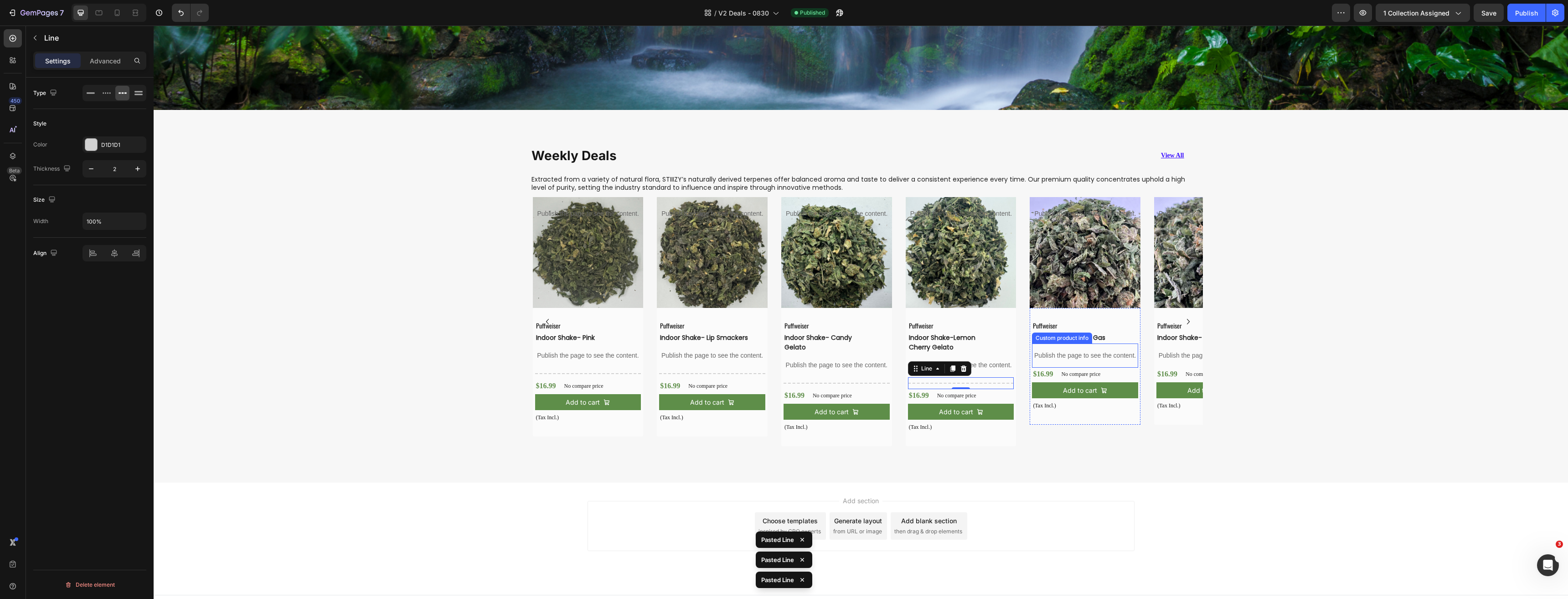
click at [1060, 361] on div "Publish the page to see the content." at bounding box center [1084, 355] width 106 height 24
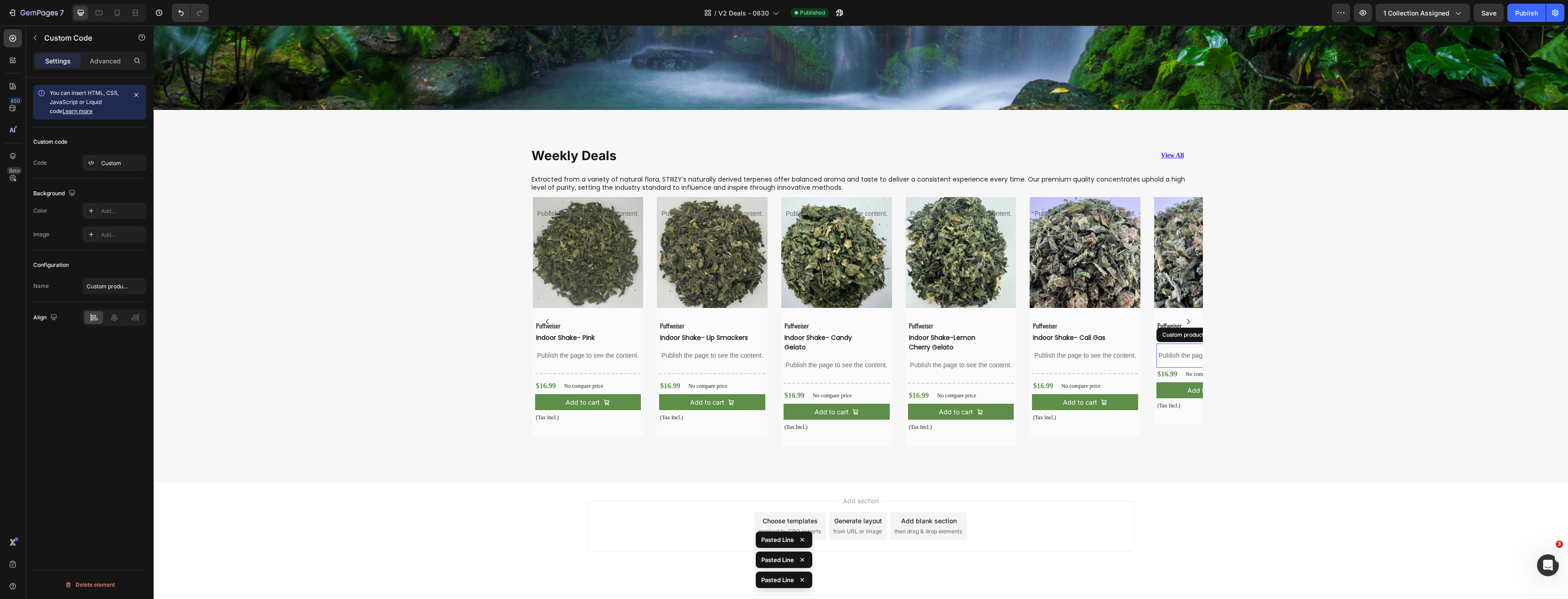
click at [1164, 353] on p "Publish the page to see the content." at bounding box center [1209, 355] width 106 height 9
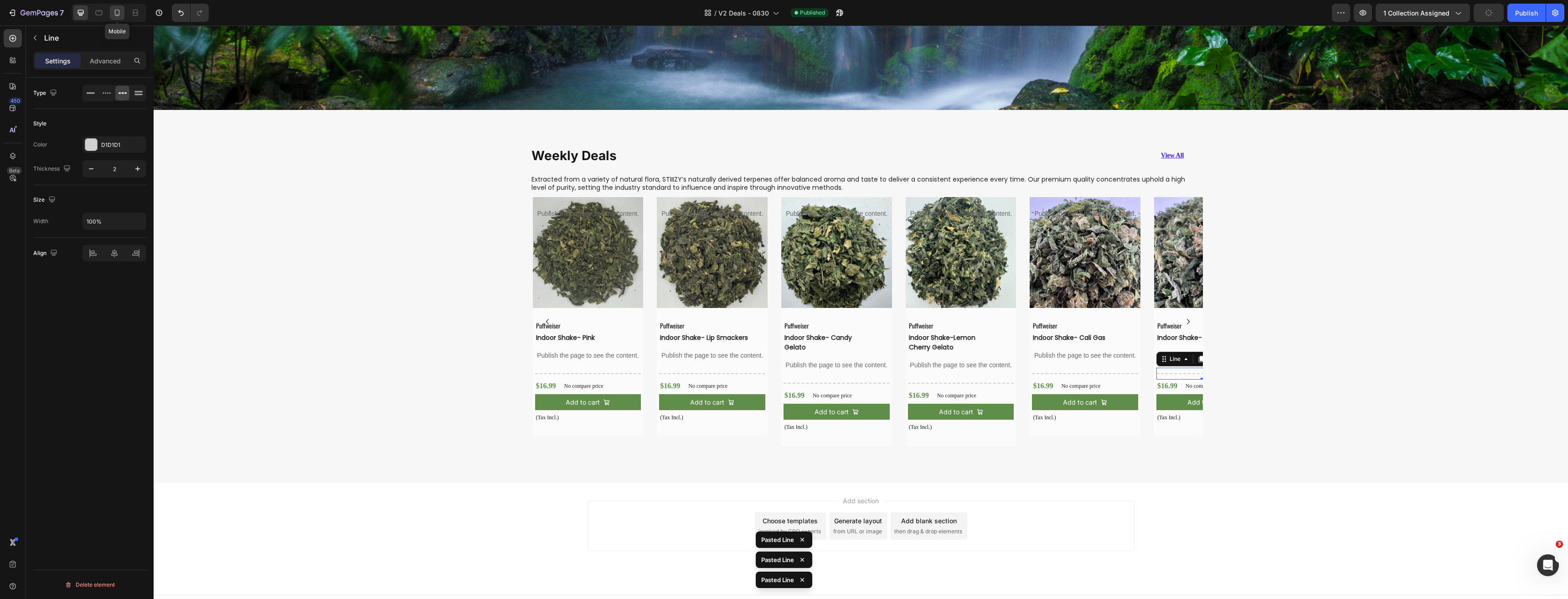
click at [124, 10] on div at bounding box center [117, 13] width 15 height 15
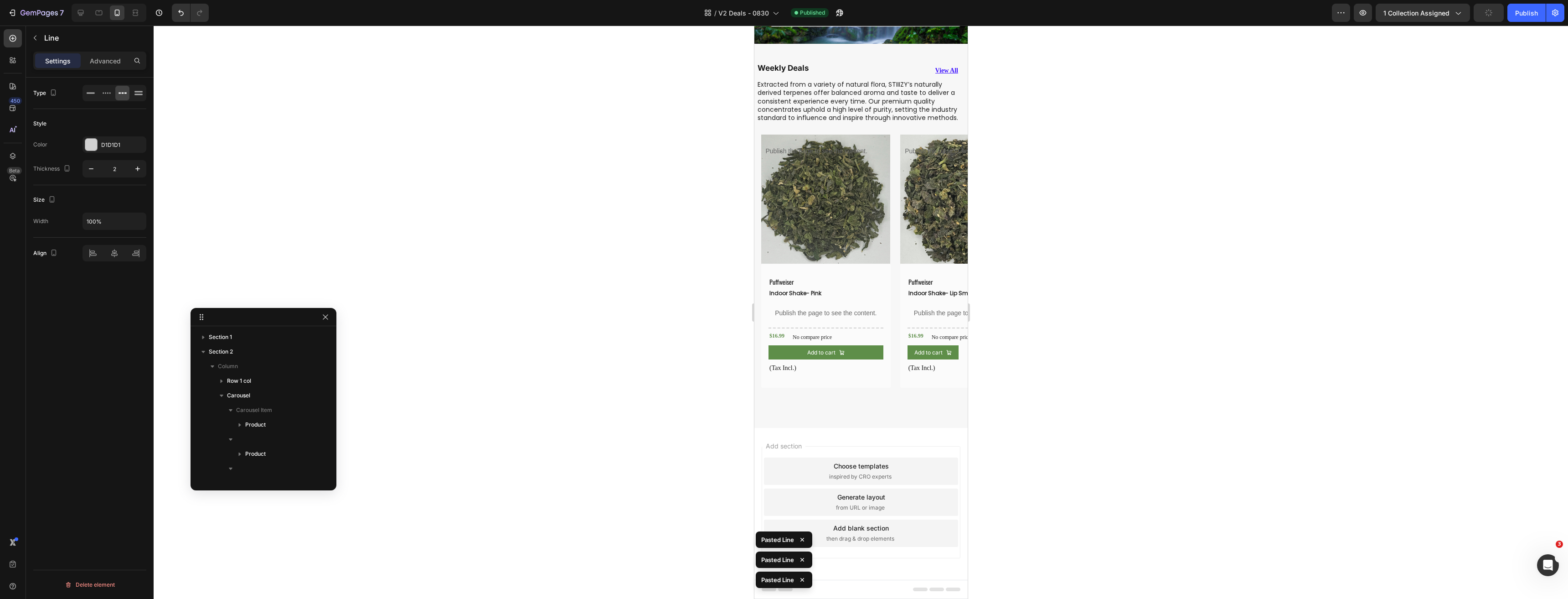
scroll to position [287, 0]
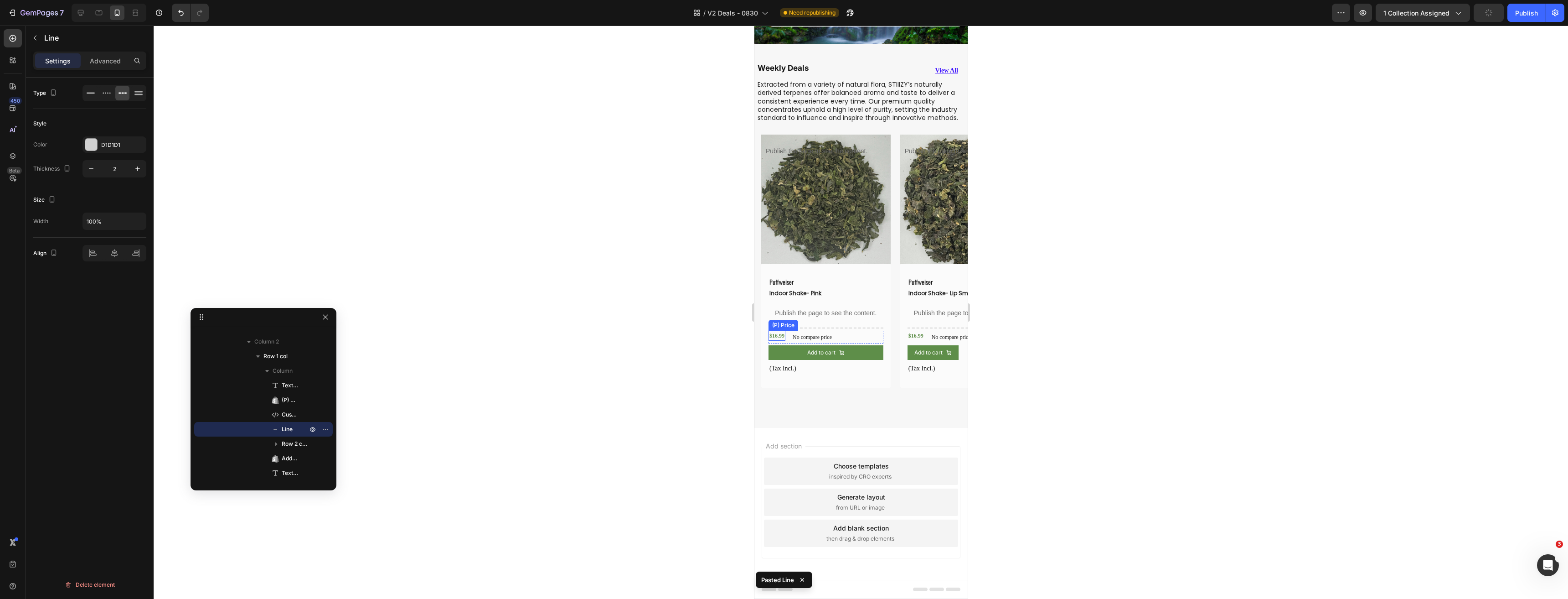
click at [778, 340] on div "$16.99" at bounding box center [776, 336] width 16 height 10
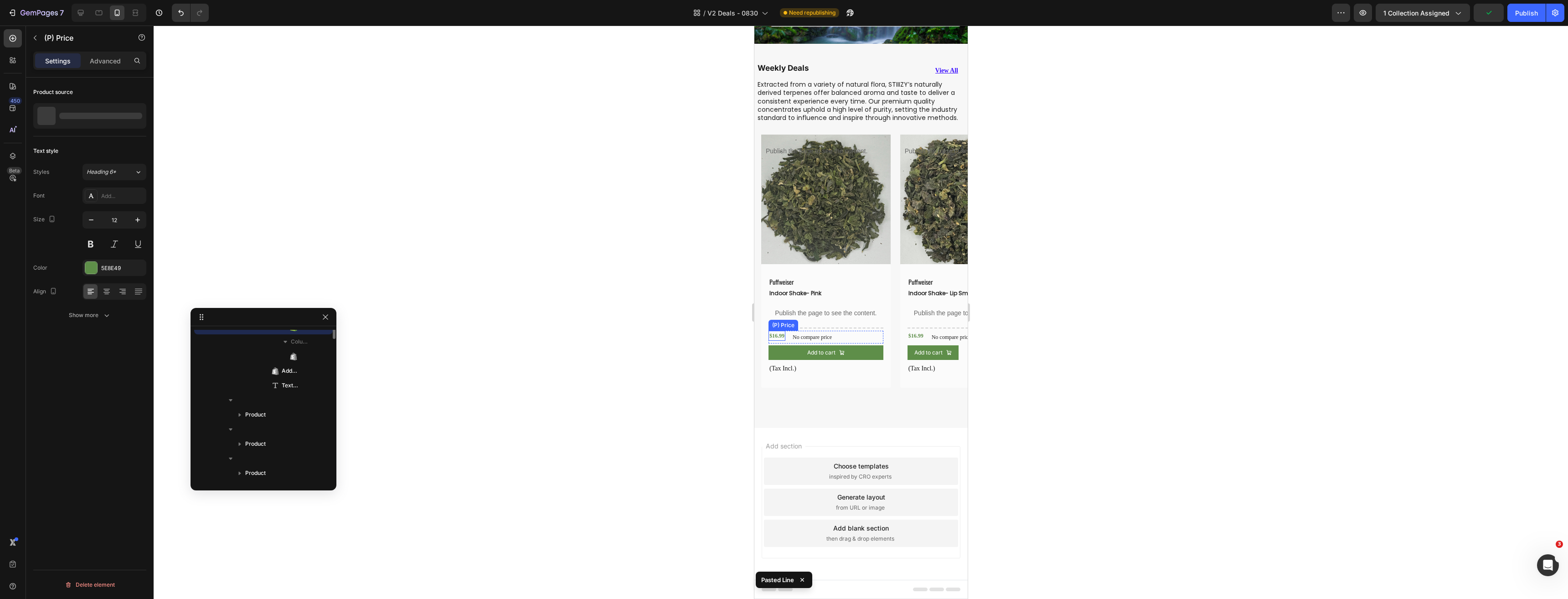
scroll to position [216, 0]
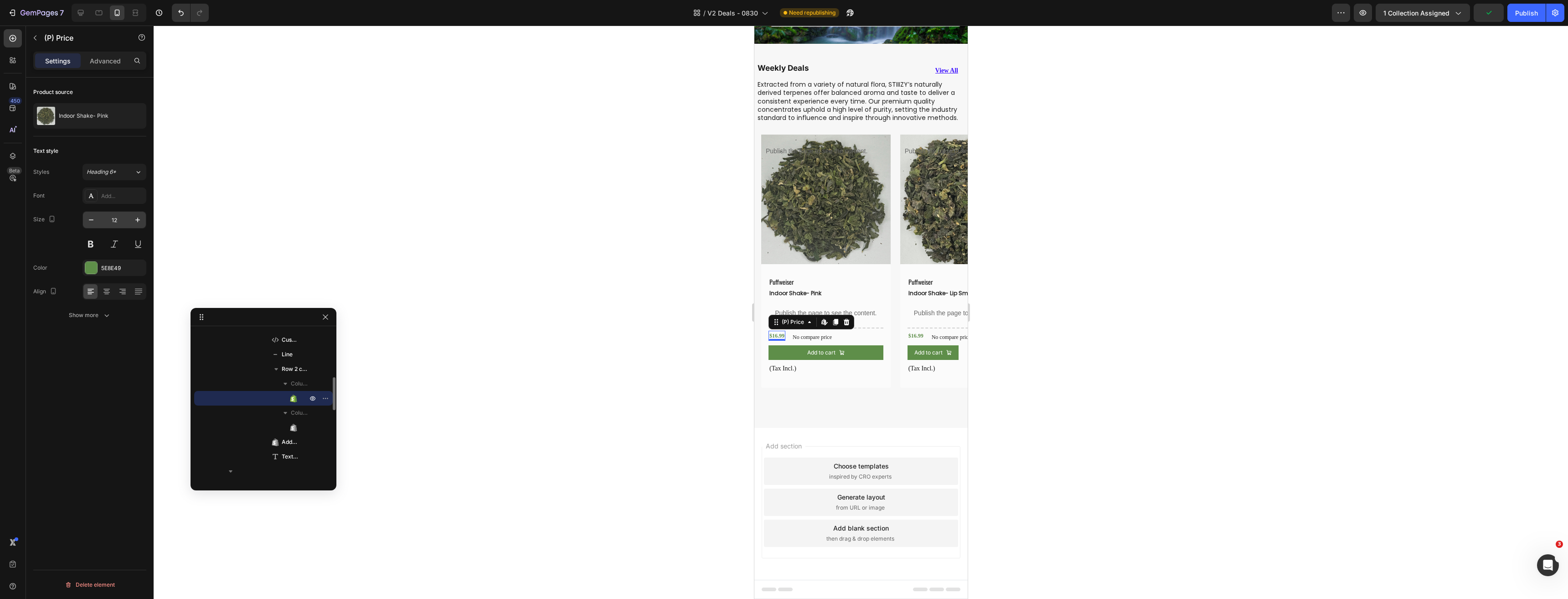
click at [110, 223] on input "12" at bounding box center [114, 219] width 30 height 17
type input "15"
drag, startPoint x: 1269, startPoint y: 263, endPoint x: 782, endPoint y: 306, distance: 488.9
click at [914, 340] on div "$16.99" at bounding box center [914, 336] width 16 height 10
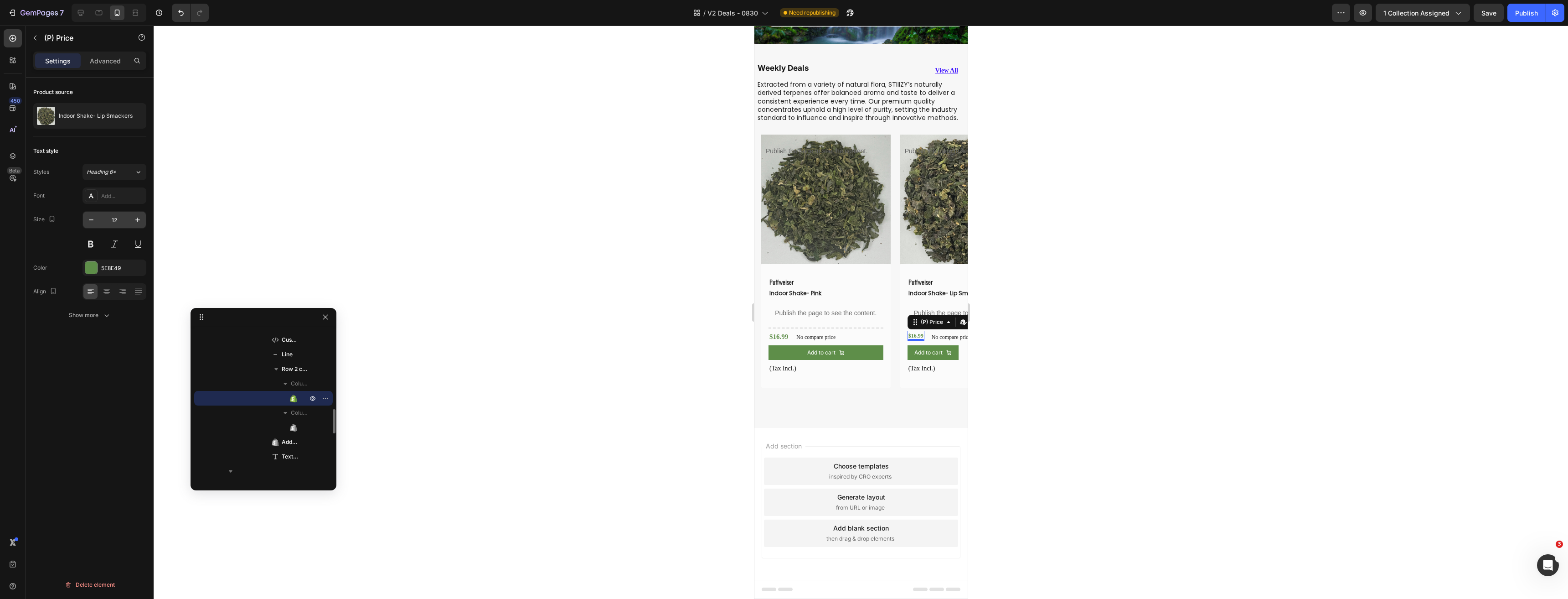
click at [118, 223] on input "12" at bounding box center [114, 219] width 30 height 17
type input "15"
click at [893, 302] on div "Product Images Publish the page to see the content. Custom tab Puffweiser Text …" at bounding box center [863, 265] width 207 height 261
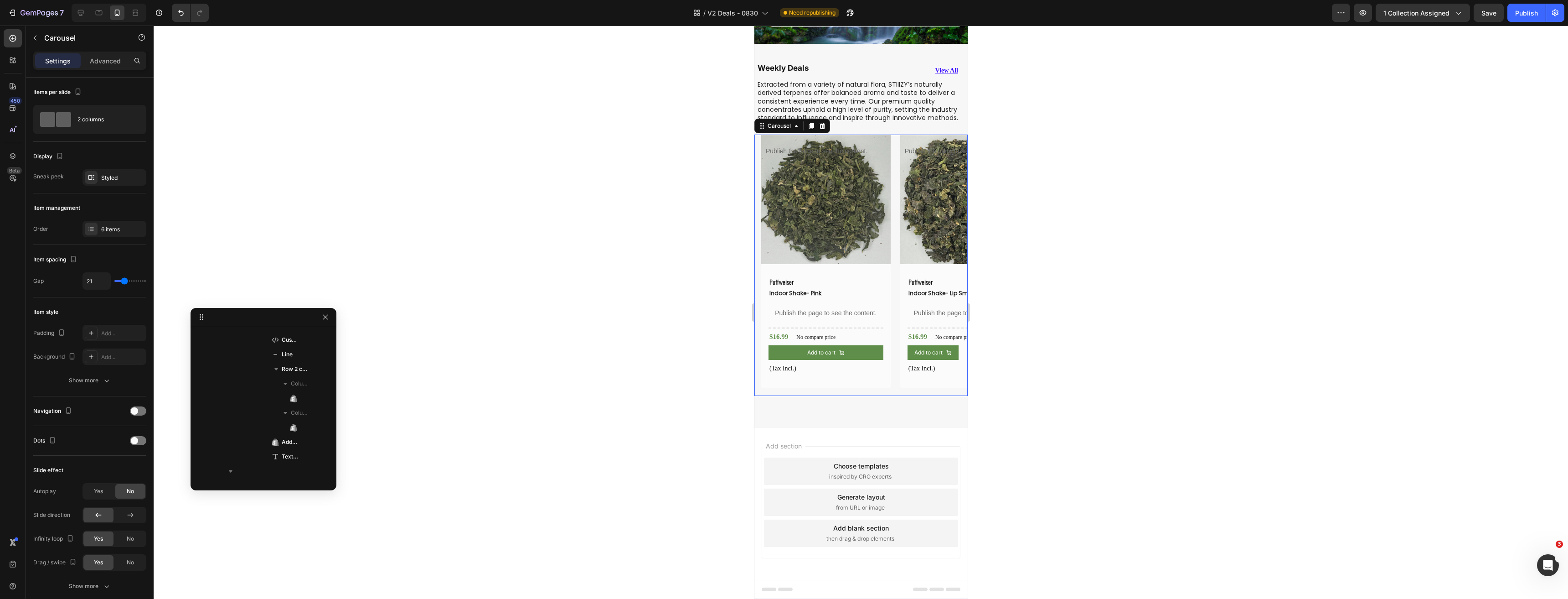
scroll to position [0, 0]
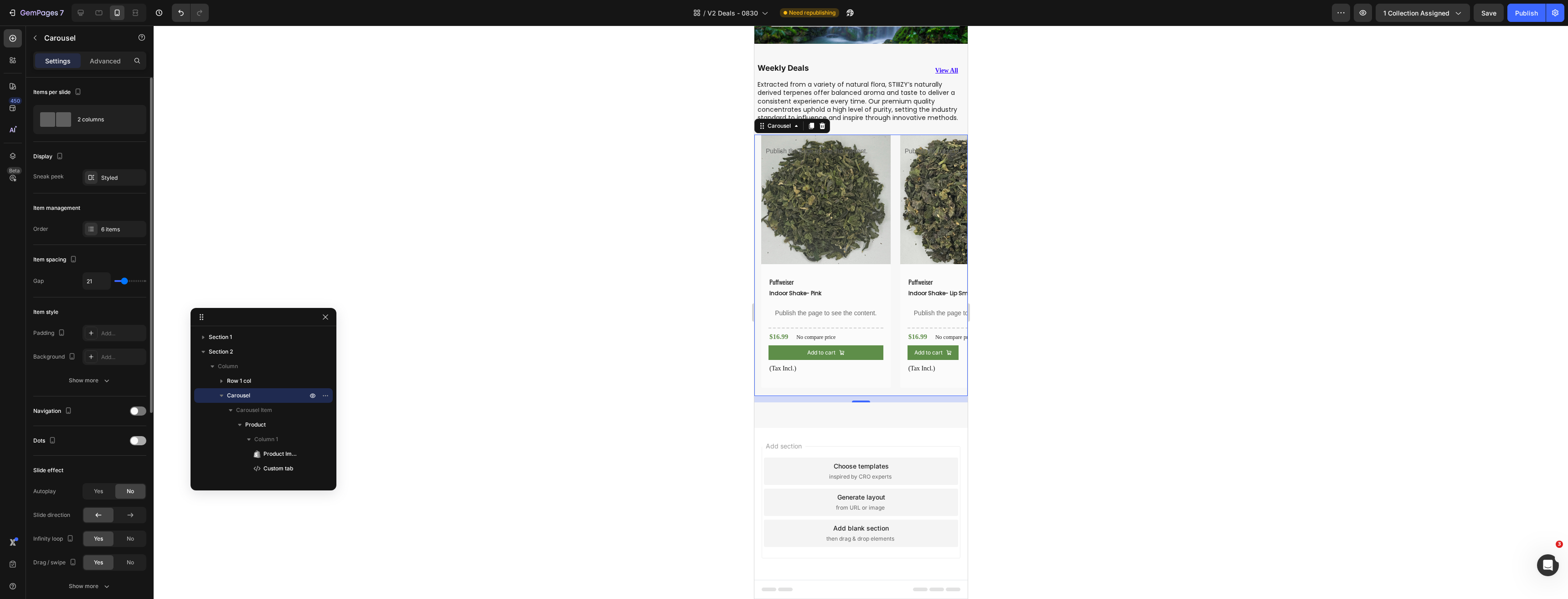
click at [136, 443] on span at bounding box center [134, 440] width 7 height 7
click at [844, 383] on button "Dot" at bounding box center [846, 385] width 5 height 6
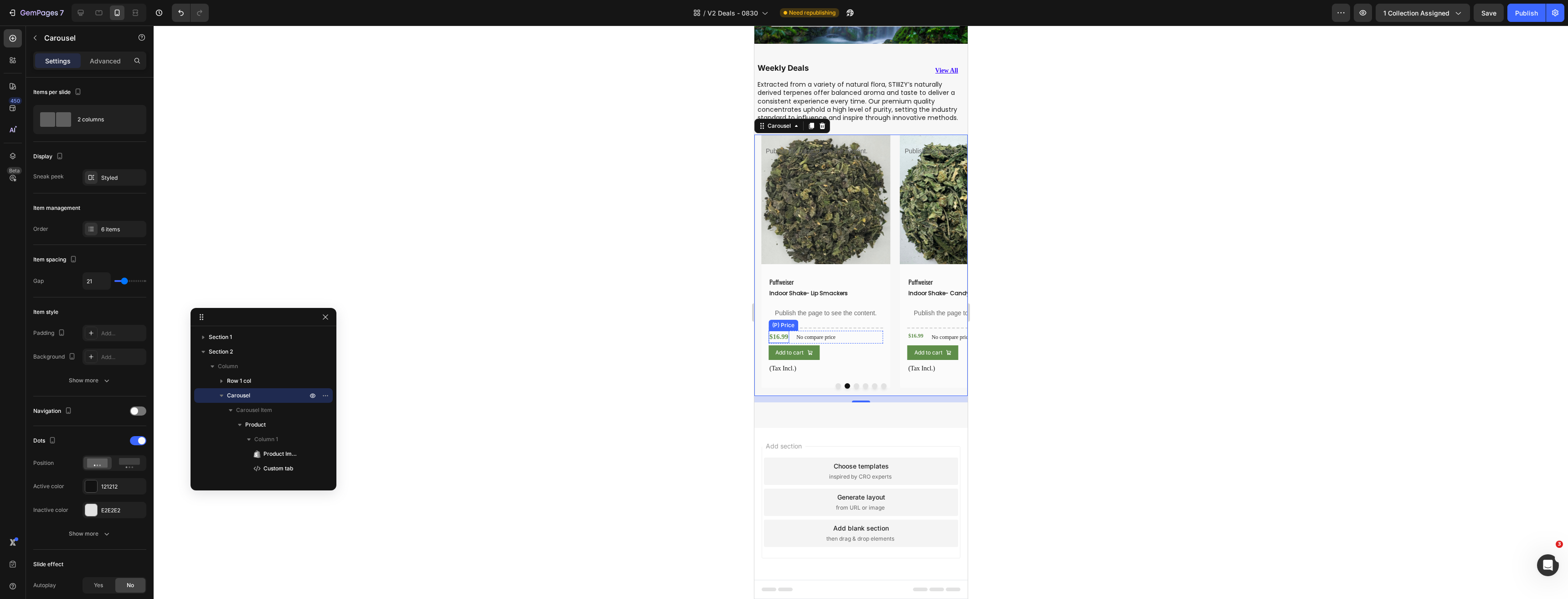
click at [786, 340] on div "$16.99" at bounding box center [779, 337] width 20 height 13
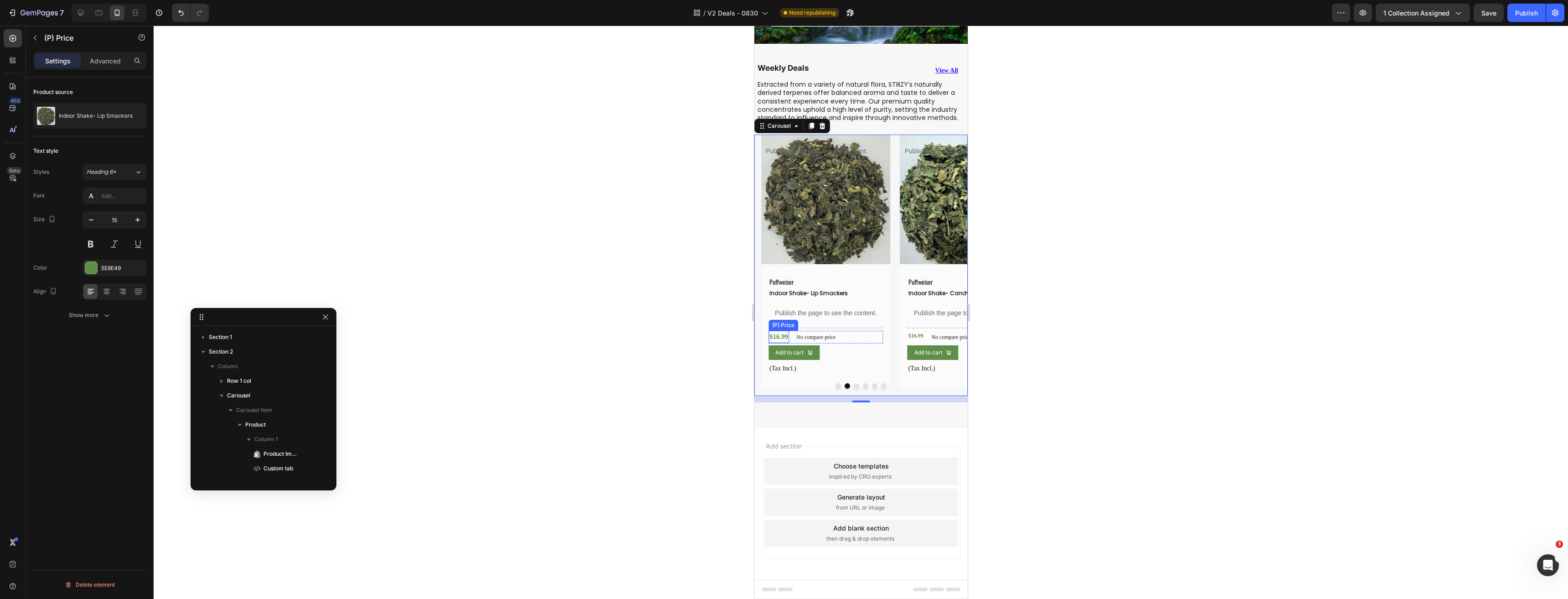
scroll to position [494, 0]
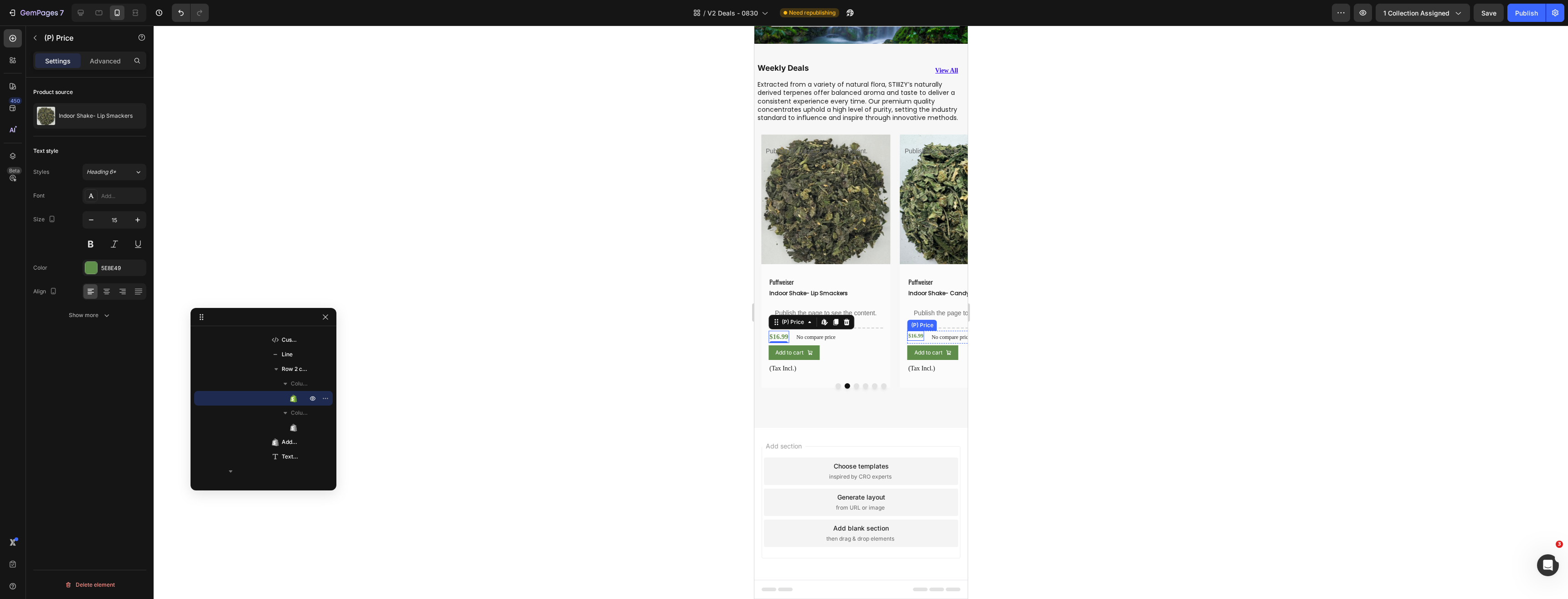
click at [915, 337] on div "$16.99" at bounding box center [914, 336] width 16 height 10
drag, startPoint x: 119, startPoint y: 220, endPoint x: 301, endPoint y: 251, distance: 184.6
click at [119, 220] on input "12" at bounding box center [114, 219] width 30 height 17
type input "15"
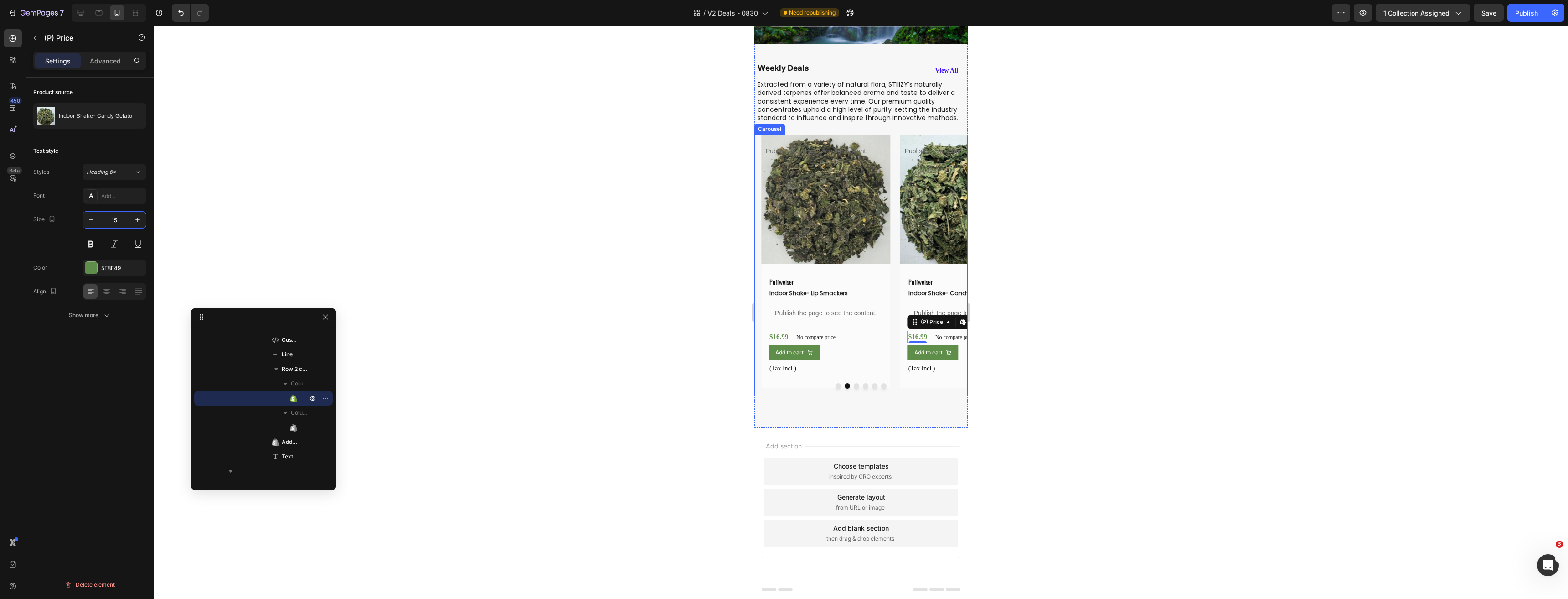
click at [853, 383] on button "Dot" at bounding box center [855, 385] width 5 height 6
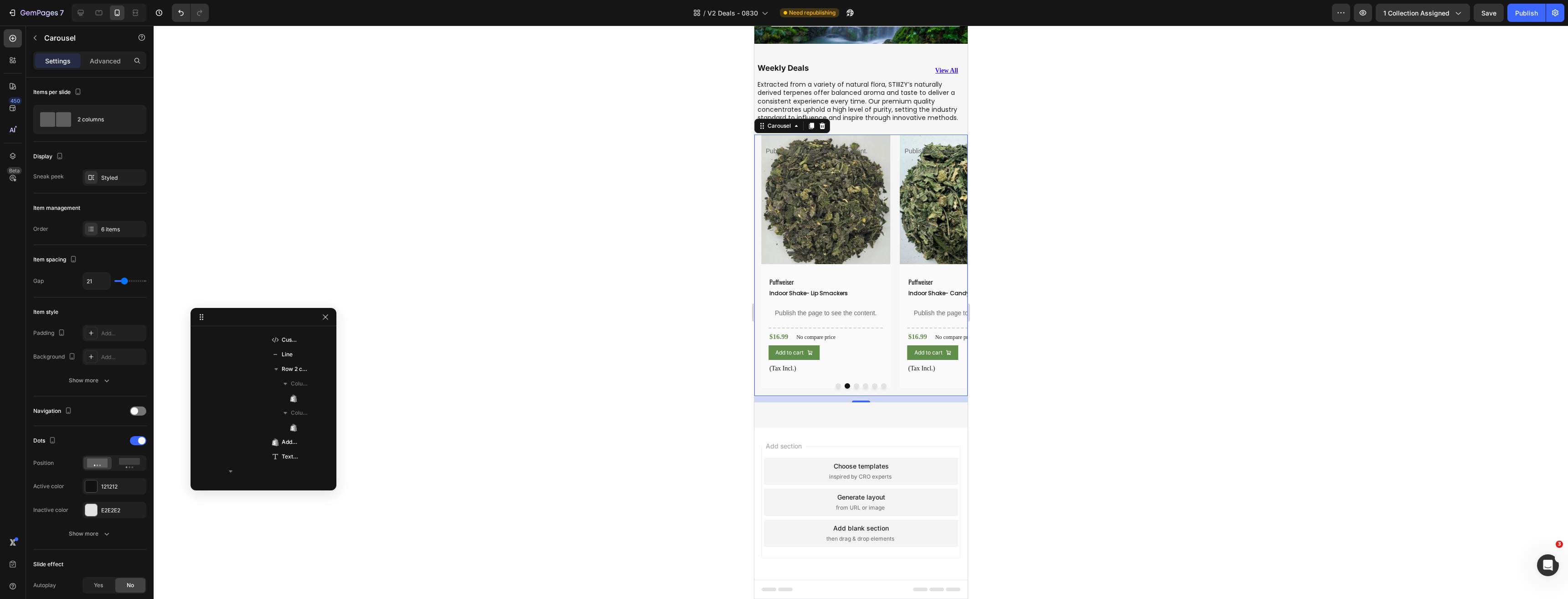
scroll to position [0, 0]
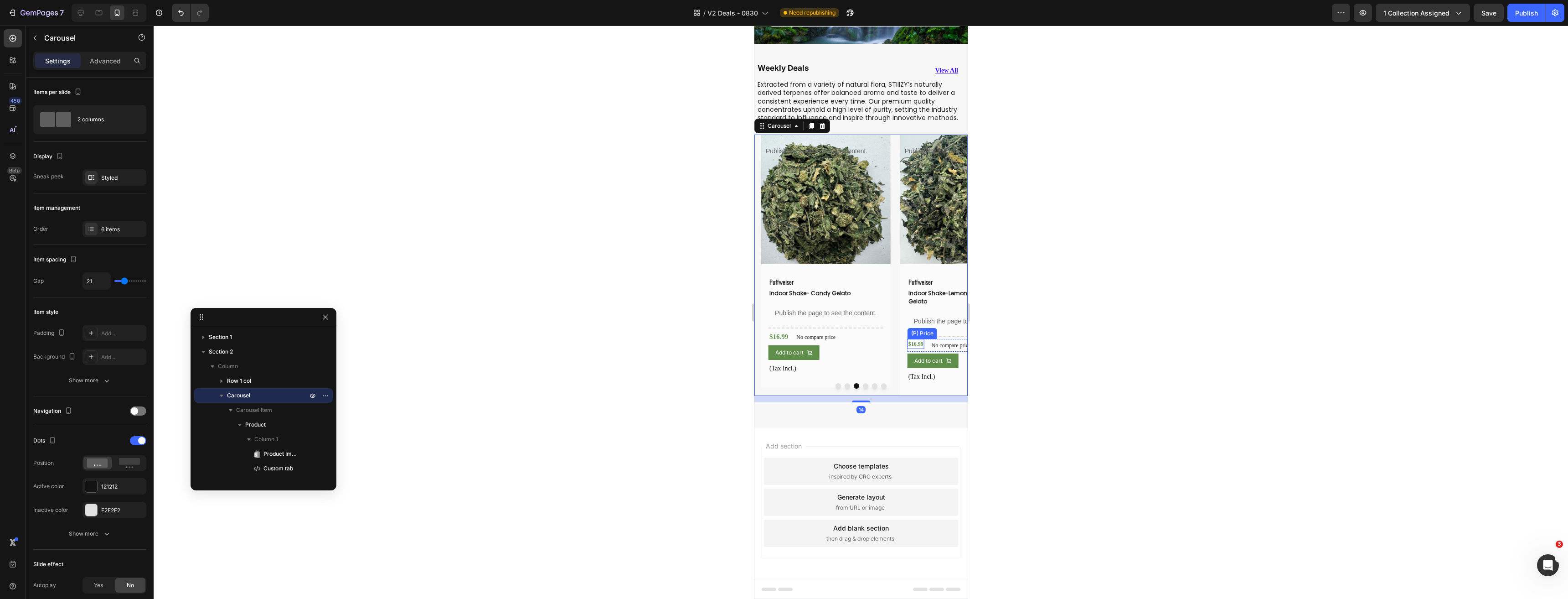
click at [915, 344] on div "$16.99" at bounding box center [914, 344] width 16 height 10
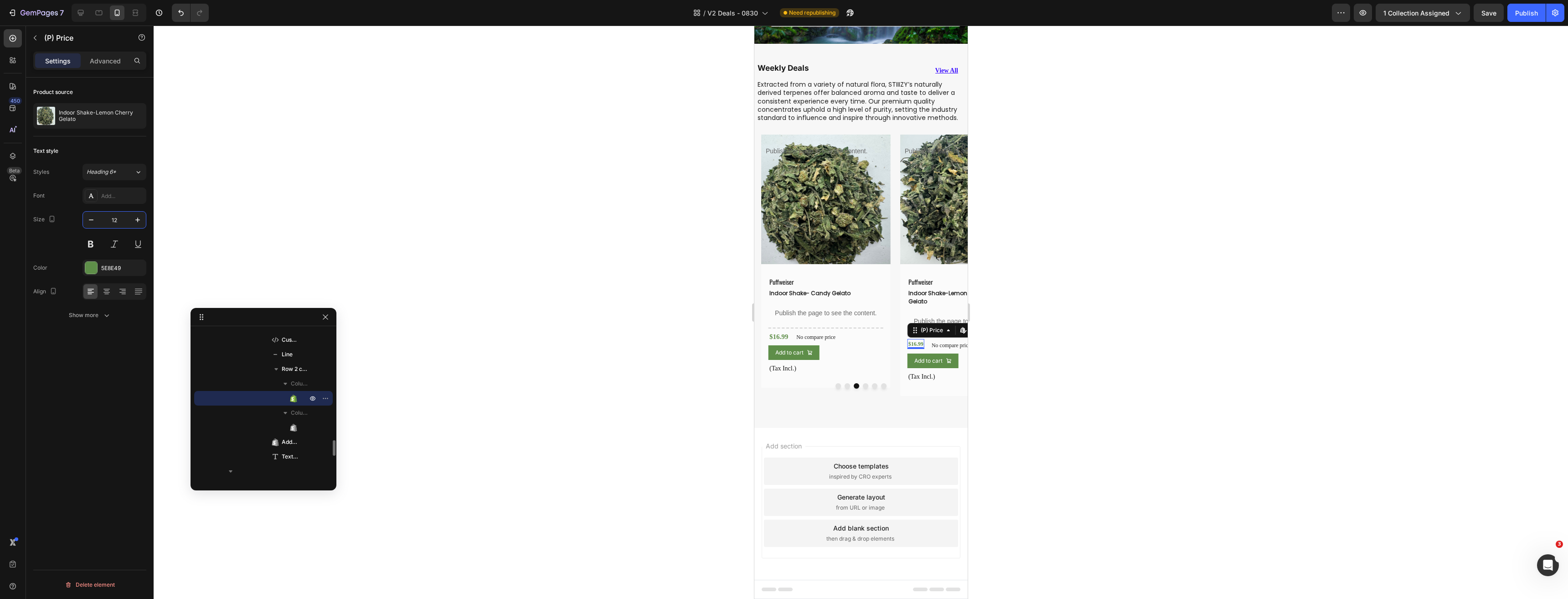
click at [119, 219] on input "12" at bounding box center [114, 219] width 30 height 17
type input "15"
click at [863, 383] on button "Dot" at bounding box center [865, 385] width 5 height 6
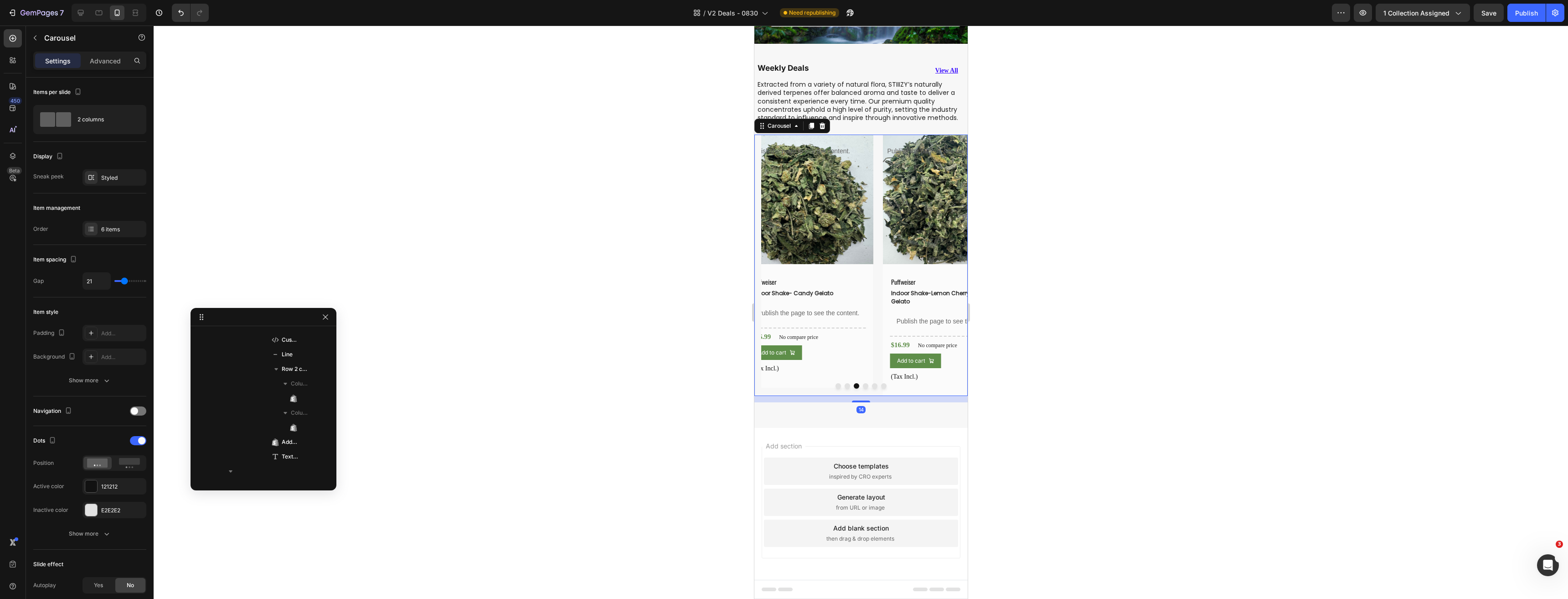
scroll to position [0, 0]
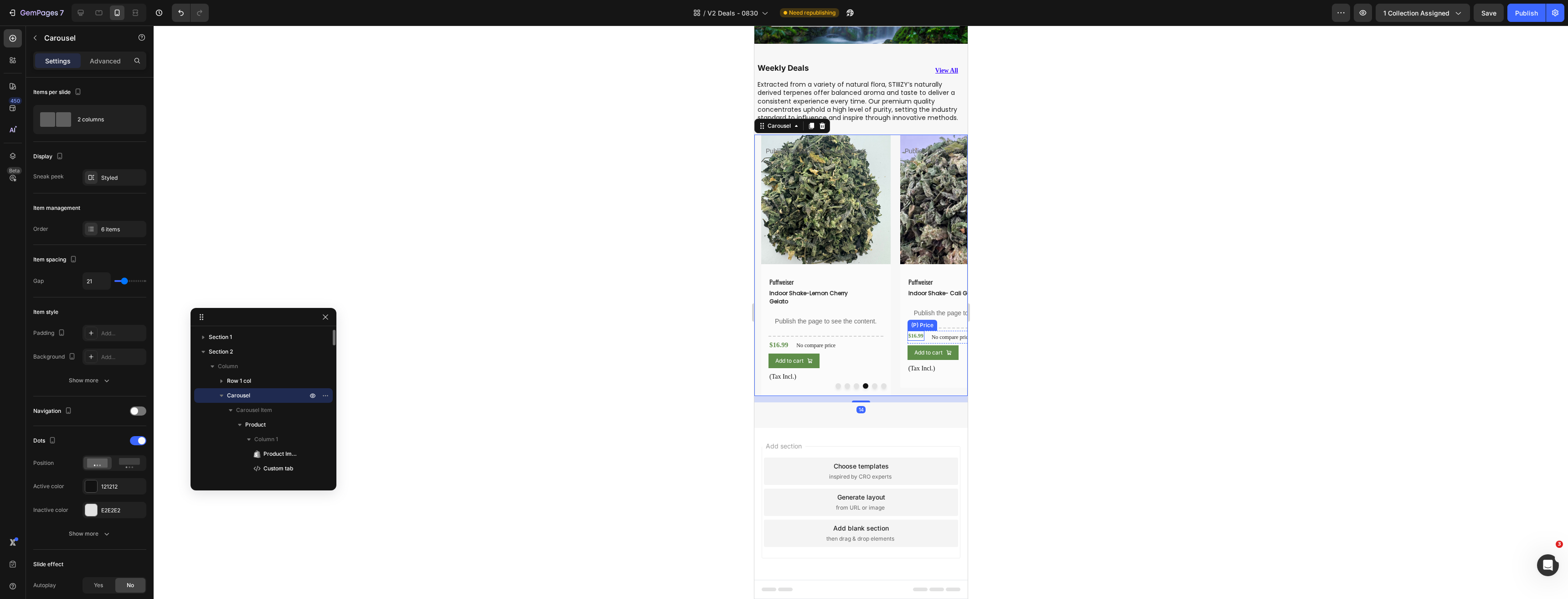
click at [910, 340] on div "$16.99" at bounding box center [914, 336] width 16 height 10
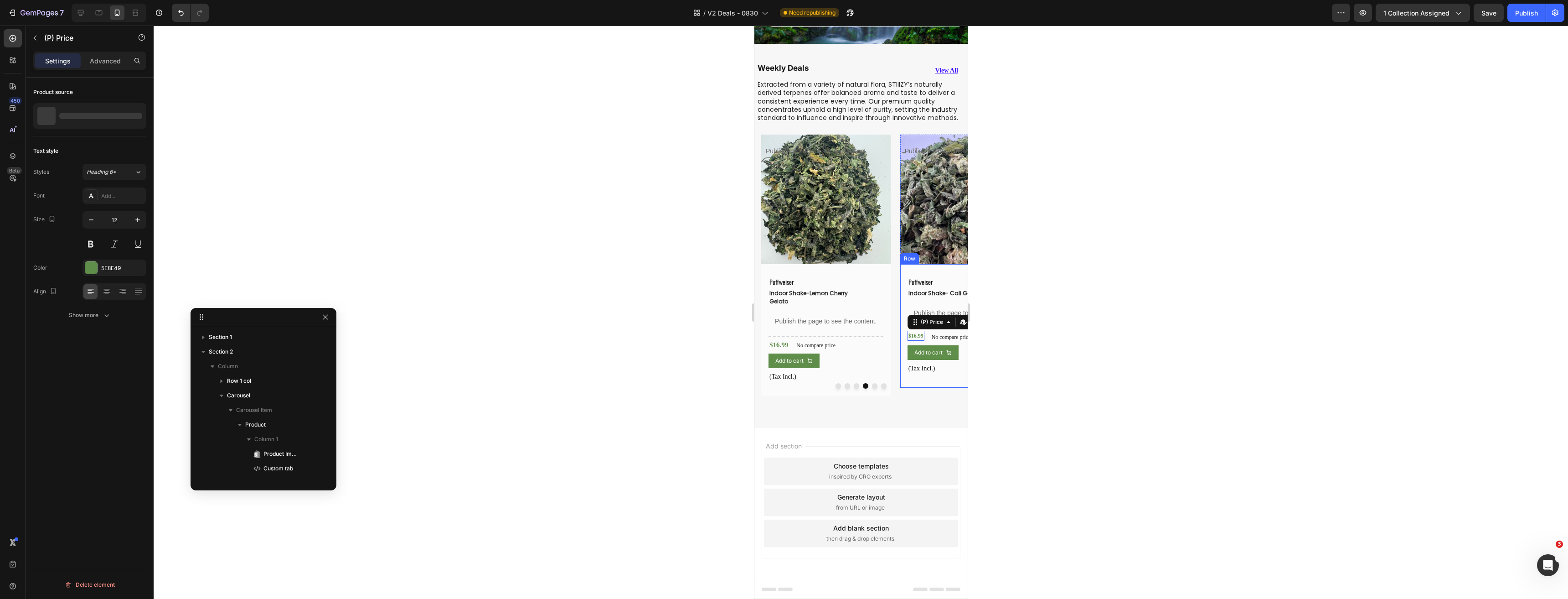
scroll to position [1325, 0]
click at [112, 224] on input "12" at bounding box center [114, 219] width 30 height 17
type input "15"
click at [871, 384] on button "Dot" at bounding box center [874, 385] width 5 height 6
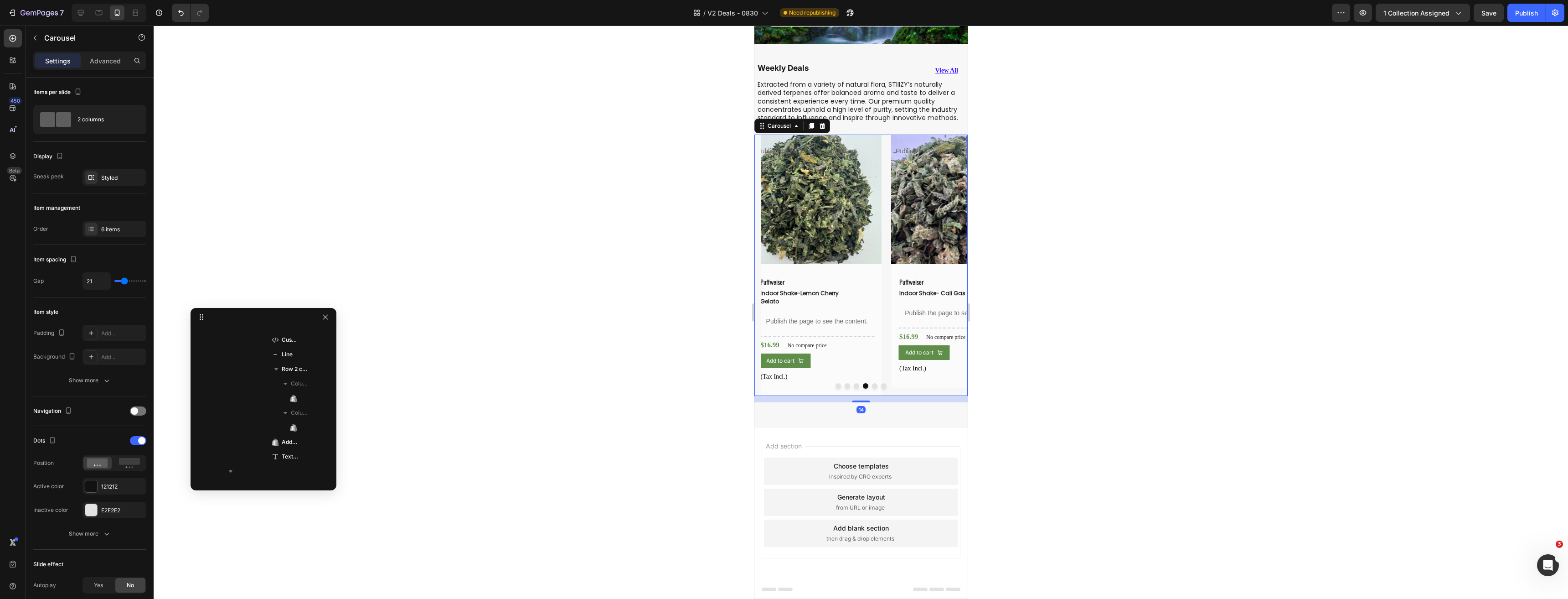
scroll to position [0, 0]
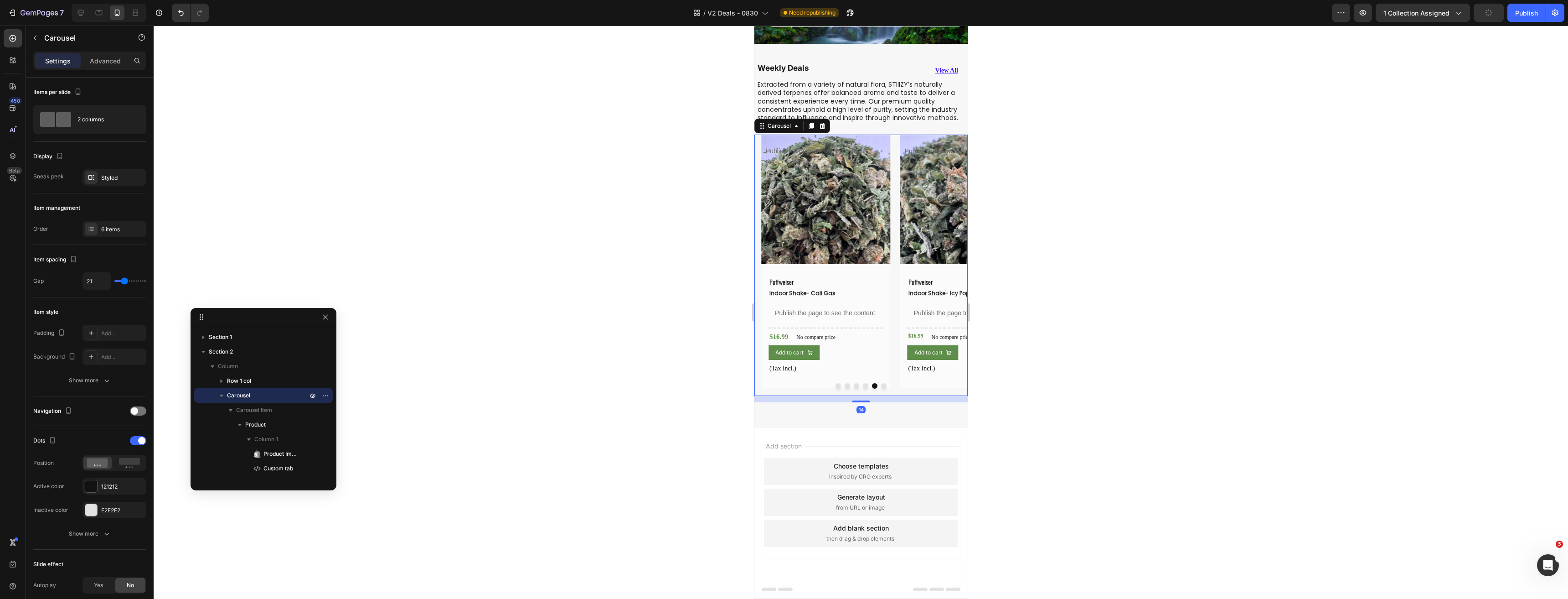
click at [918, 340] on div "$16.99" at bounding box center [914, 336] width 16 height 10
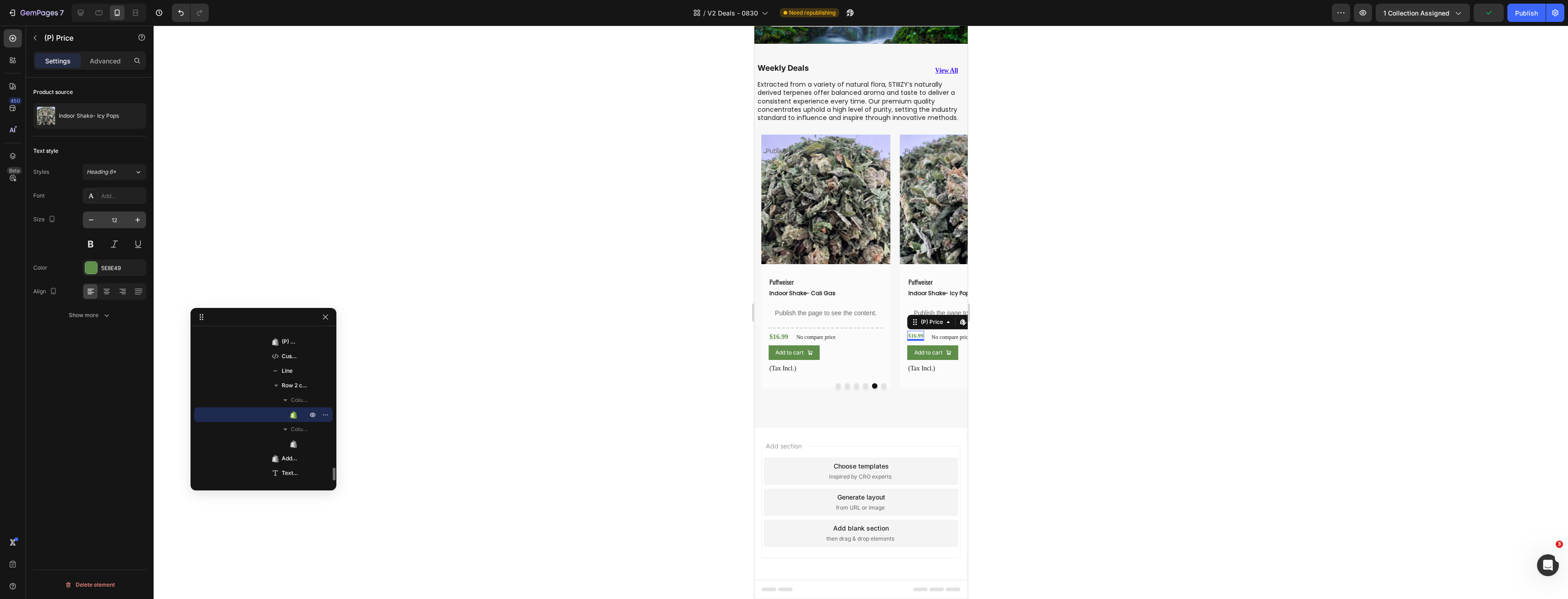
click at [112, 214] on input "12" at bounding box center [114, 219] width 30 height 17
type input "15"
click at [881, 383] on button "Dot" at bounding box center [883, 385] width 5 height 6
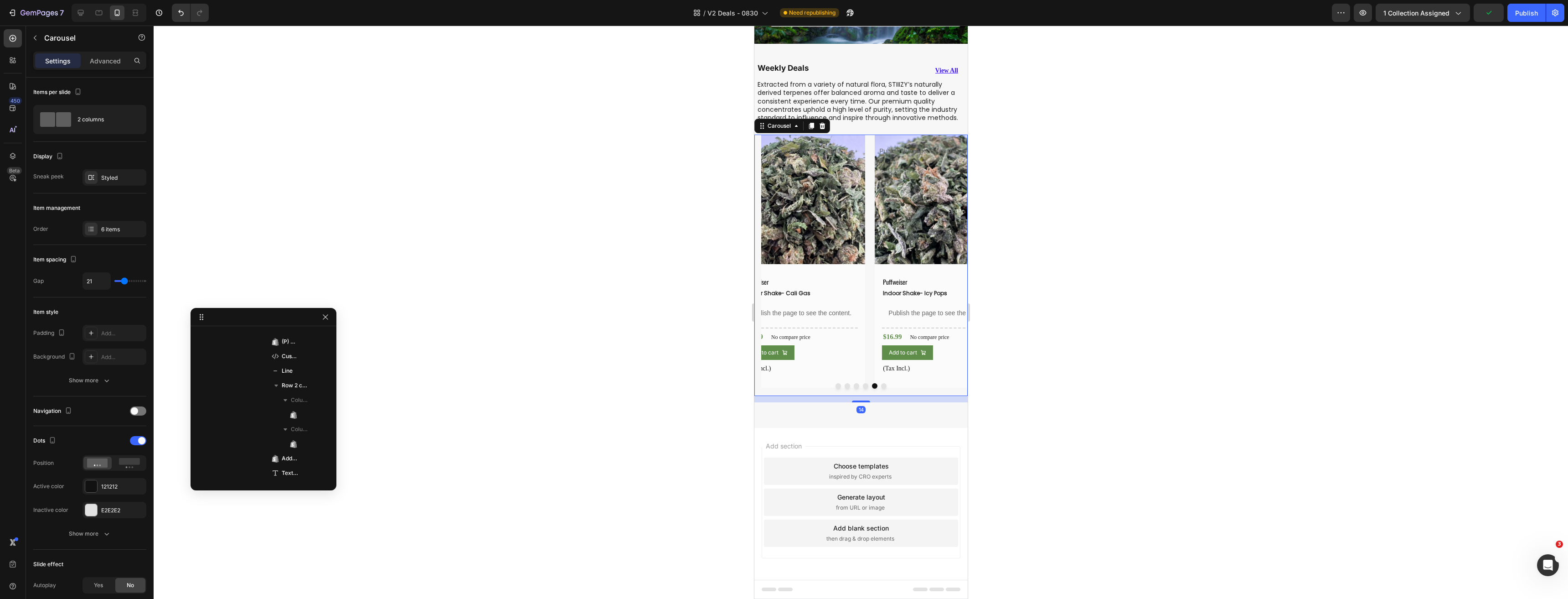
scroll to position [0, 0]
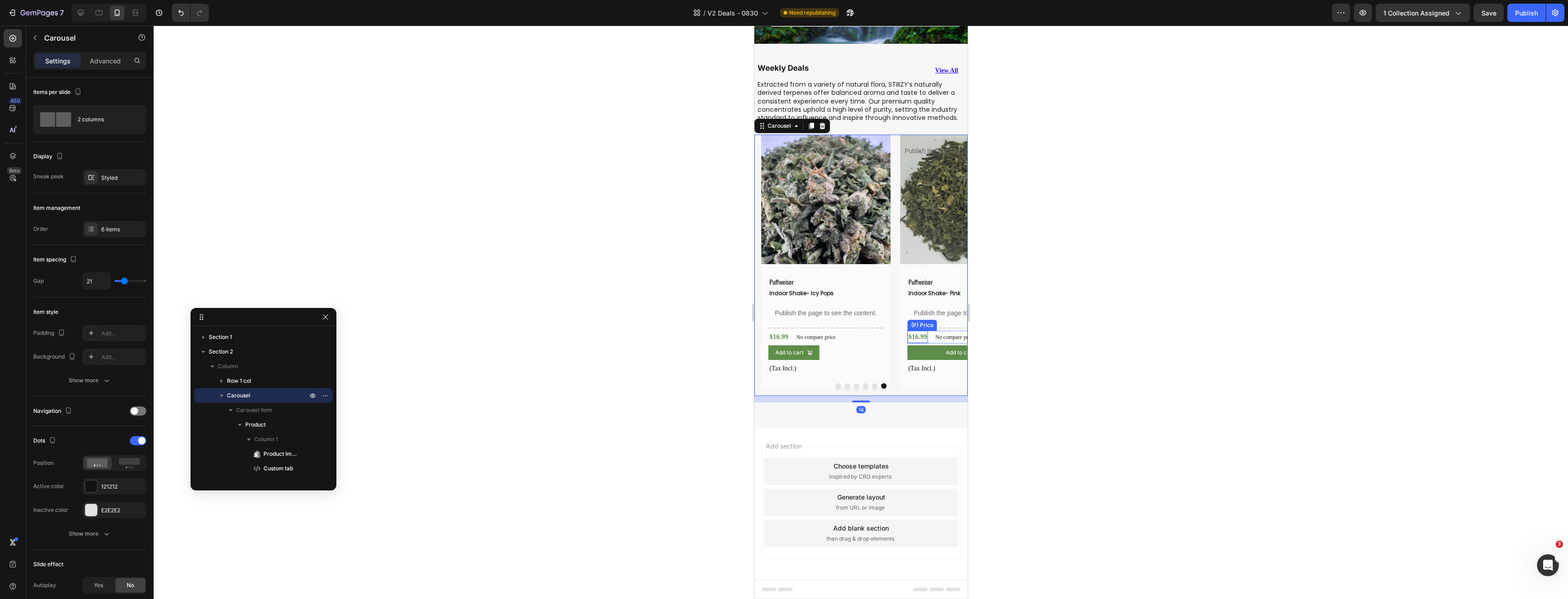
click at [915, 343] on div "$16.99" at bounding box center [917, 337] width 20 height 13
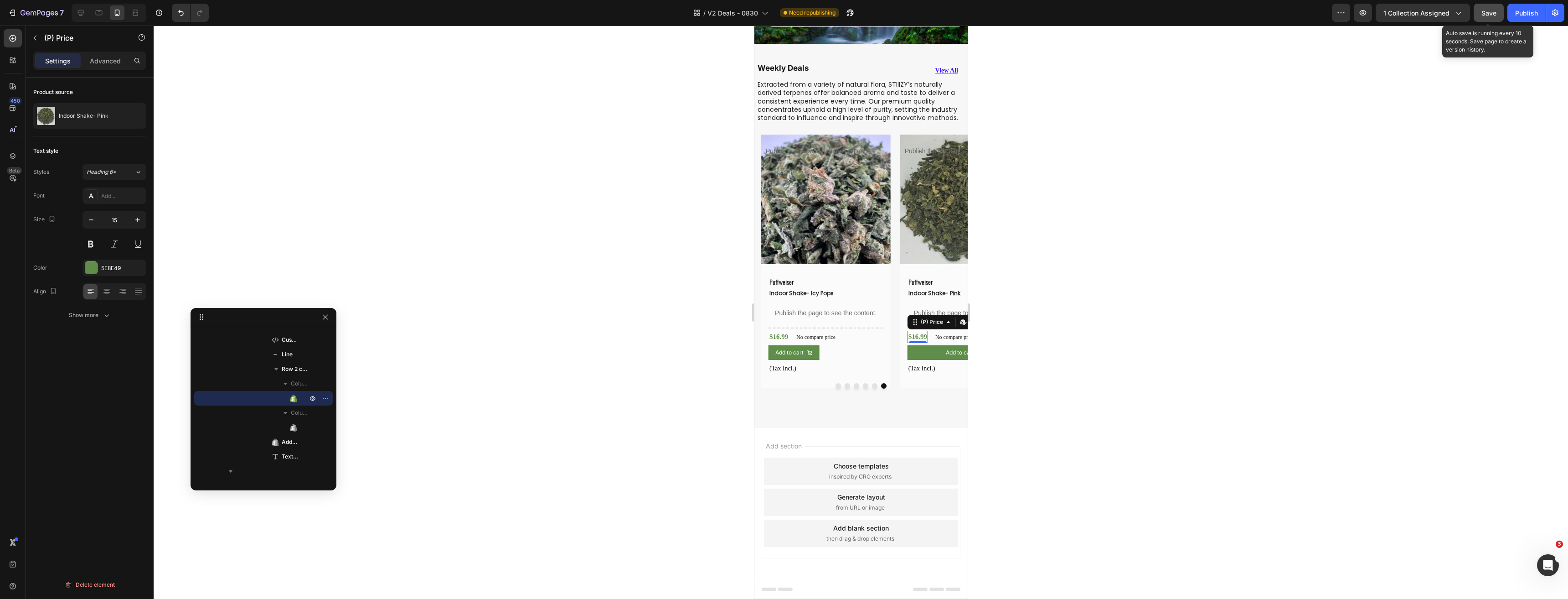
click at [1501, 18] on button "Save" at bounding box center [1489, 13] width 30 height 18
click at [1523, 15] on div "Publish" at bounding box center [1526, 13] width 23 height 9
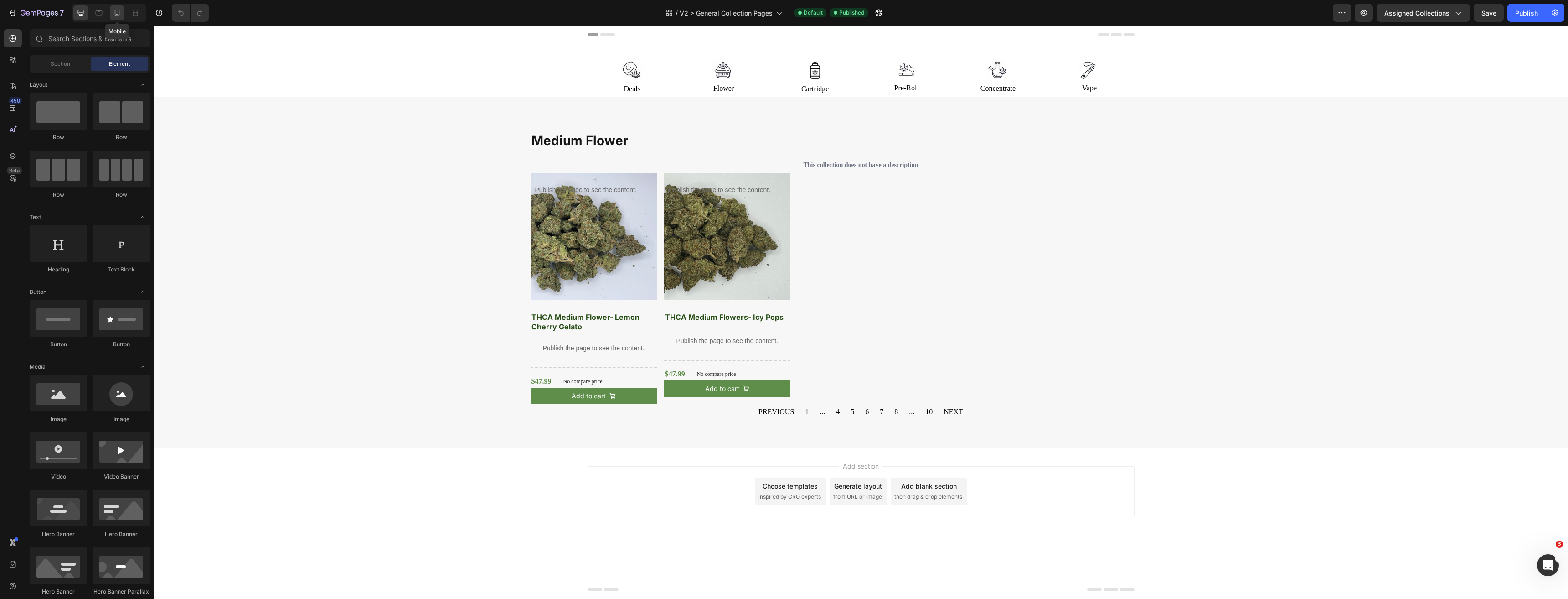
click at [119, 13] on icon at bounding box center [117, 13] width 5 height 6
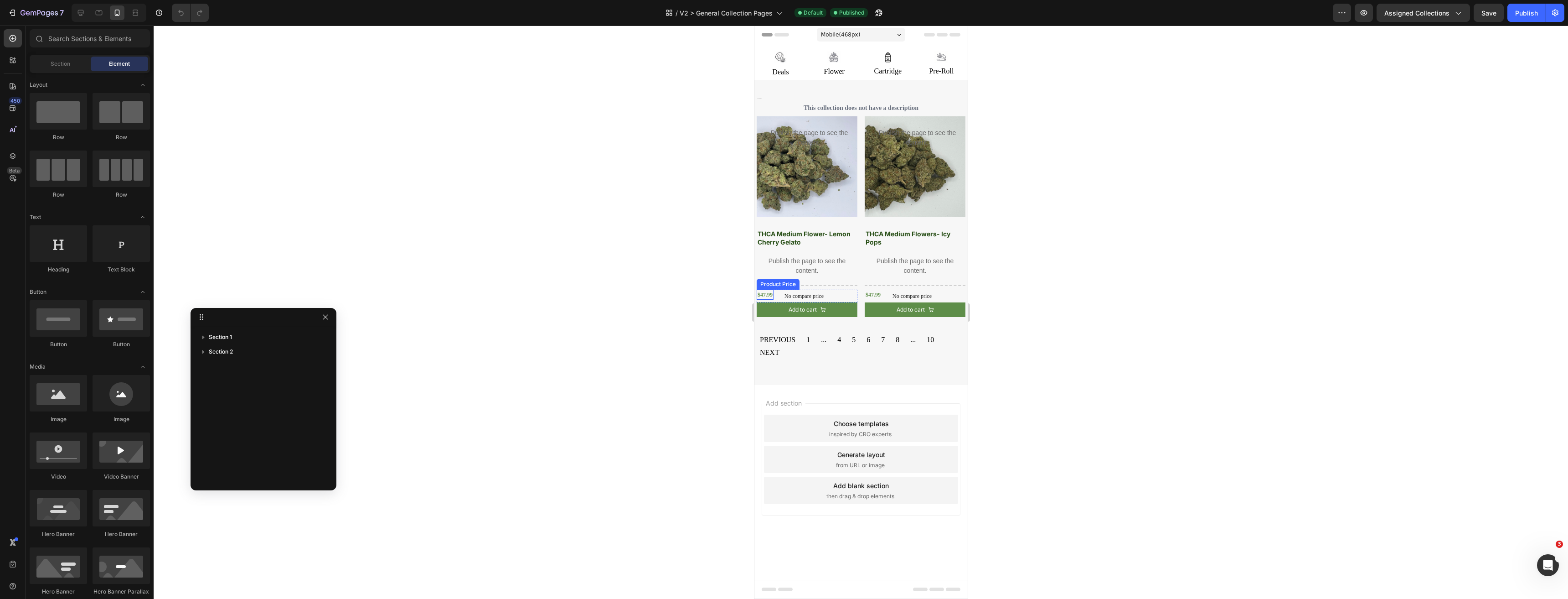
click at [769, 295] on div "$47.99" at bounding box center [764, 294] width 16 height 10
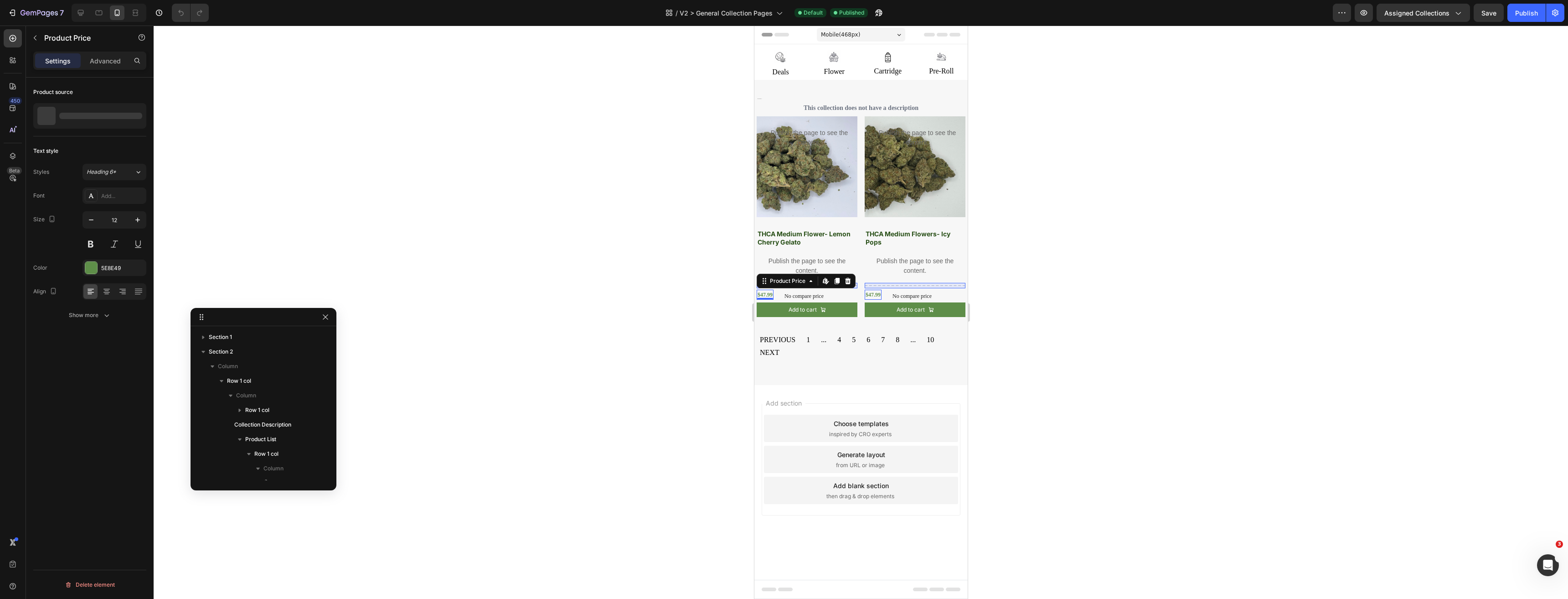
scroll to position [200, 0]
drag, startPoint x: 109, startPoint y: 218, endPoint x: 240, endPoint y: 236, distance: 132.2
click at [109, 218] on input "12" at bounding box center [114, 219] width 30 height 17
type input "15"
click at [878, 297] on div "$47.99" at bounding box center [874, 296] width 20 height 13
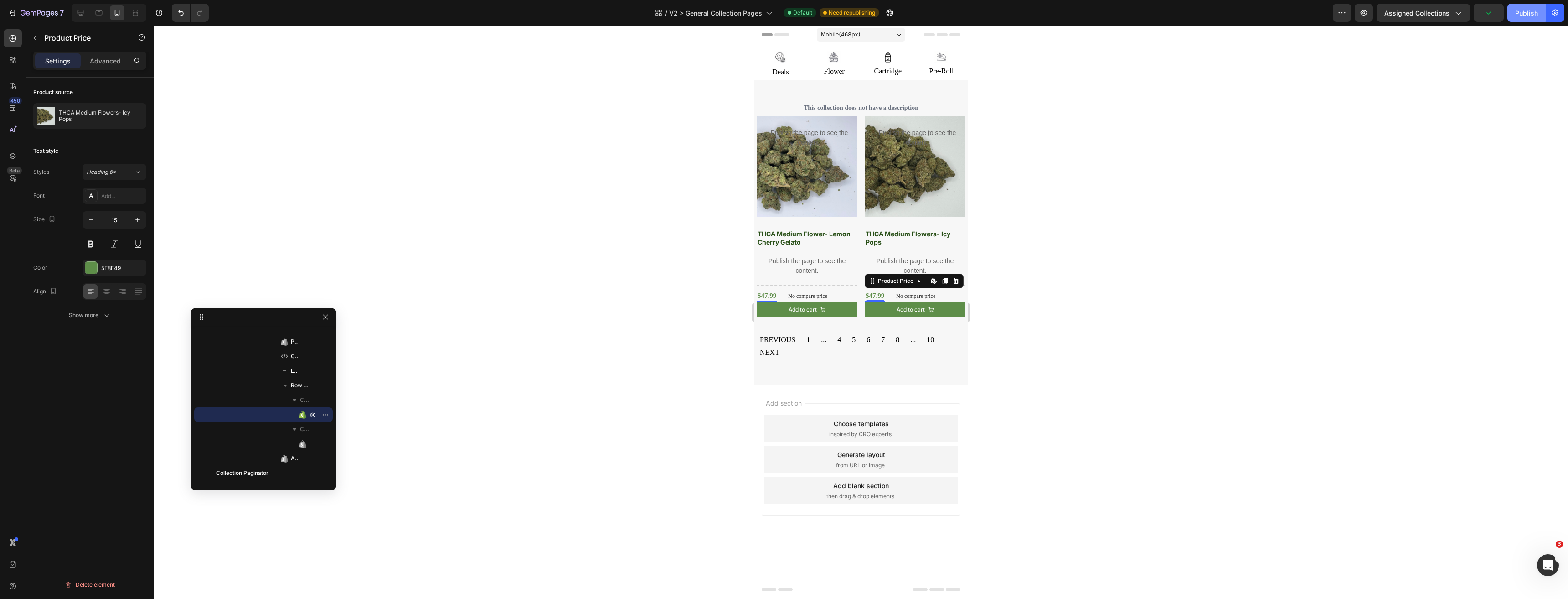
click at [1525, 18] on button "Publish" at bounding box center [1526, 13] width 38 height 18
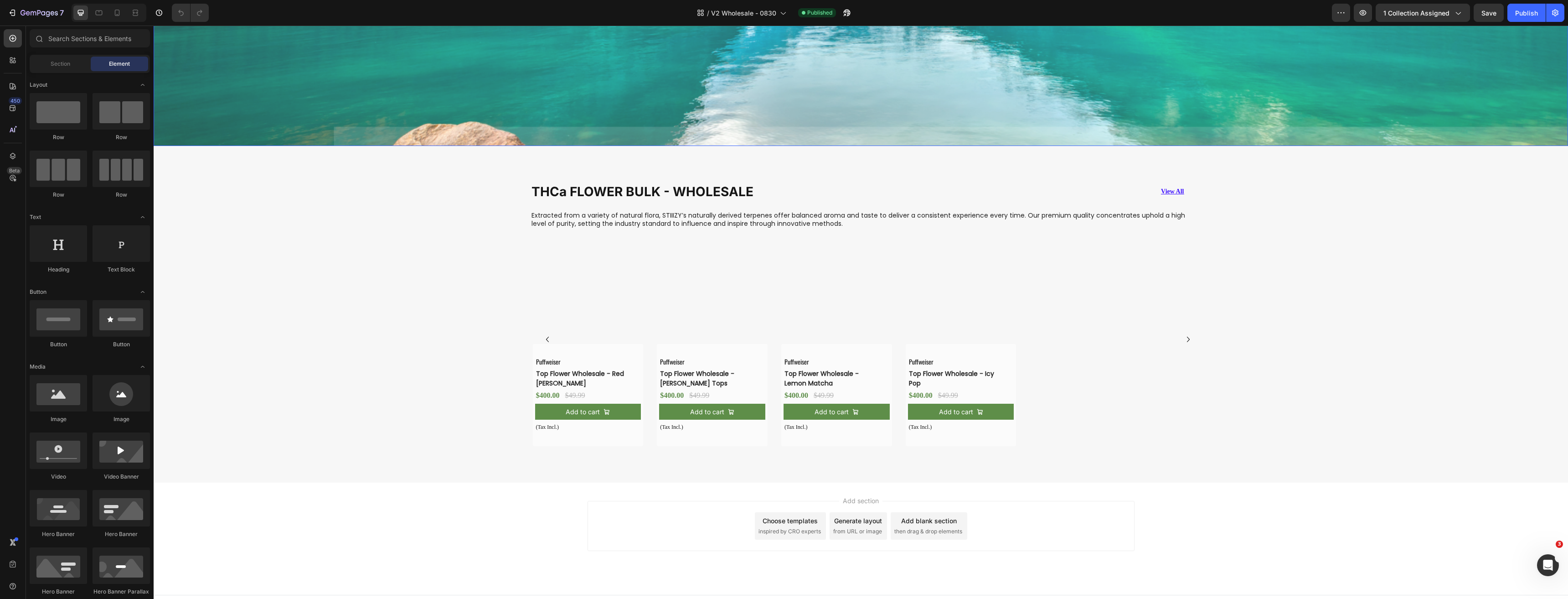
scroll to position [528, 0]
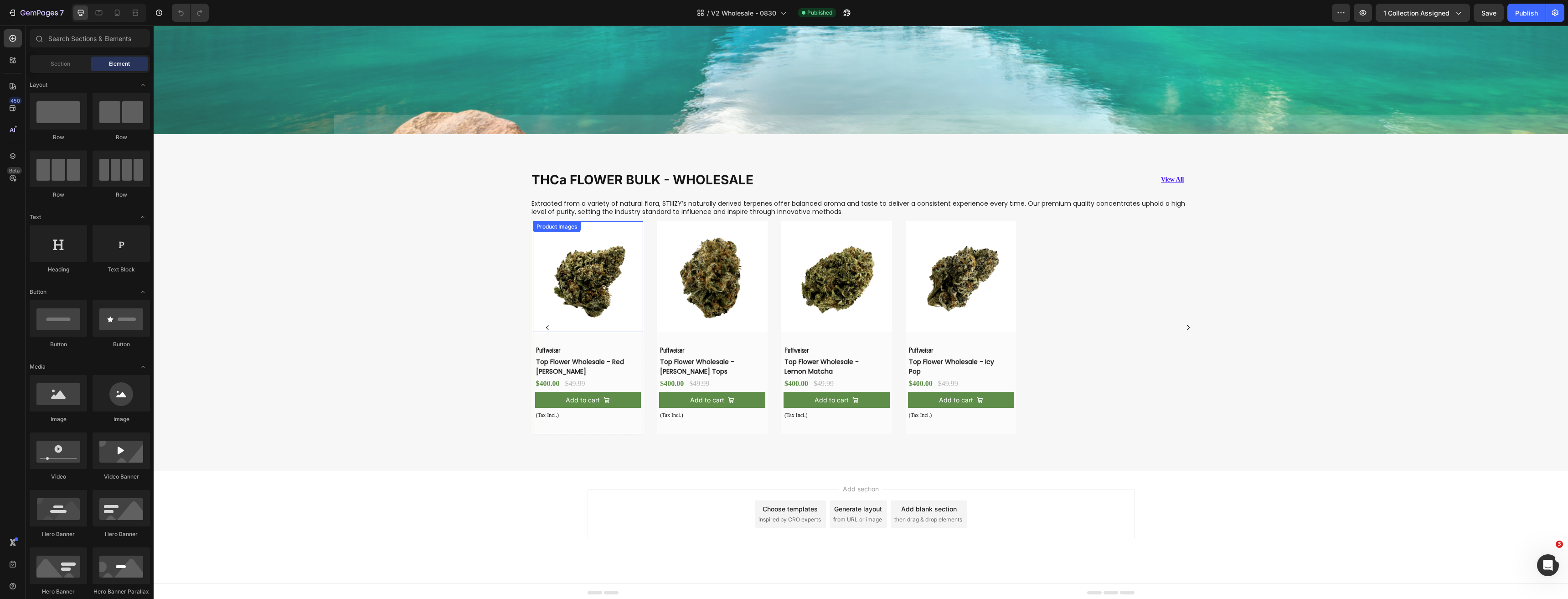
click at [590, 261] on img at bounding box center [588, 276] width 111 height 111
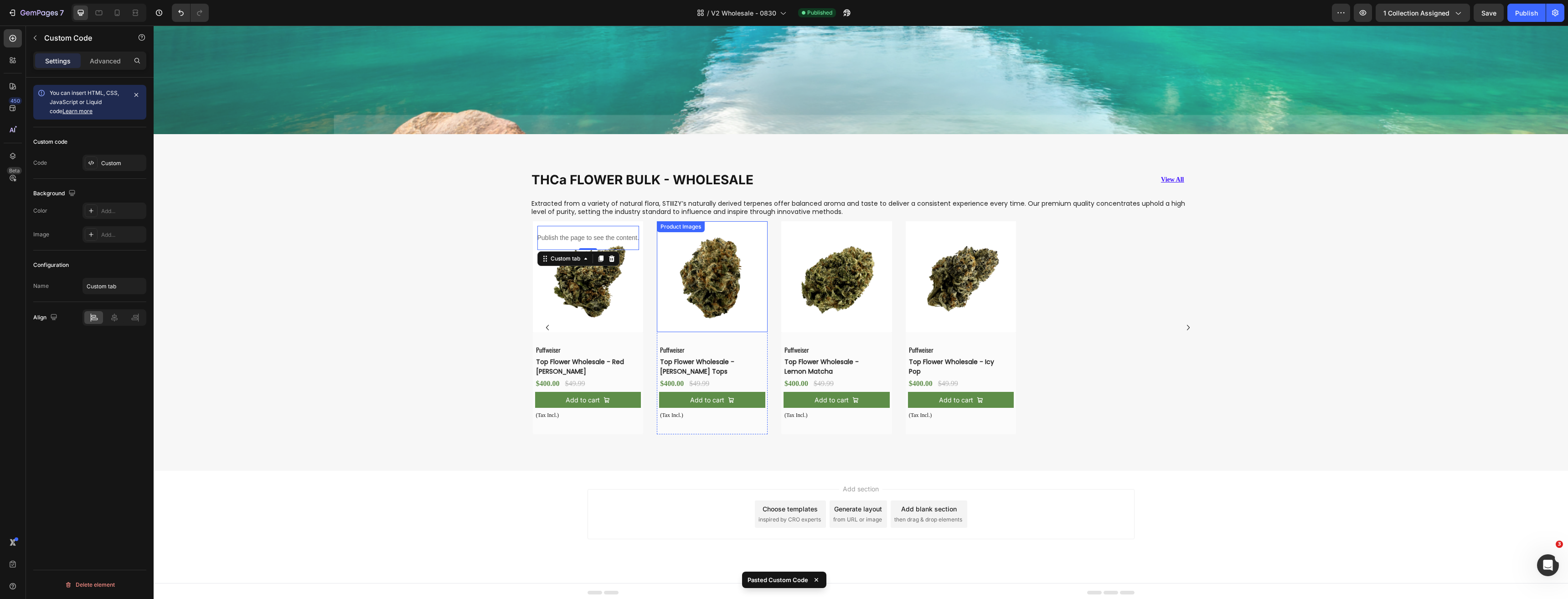
click at [714, 261] on img at bounding box center [712, 276] width 111 height 111
click at [846, 267] on img at bounding box center [836, 276] width 111 height 111
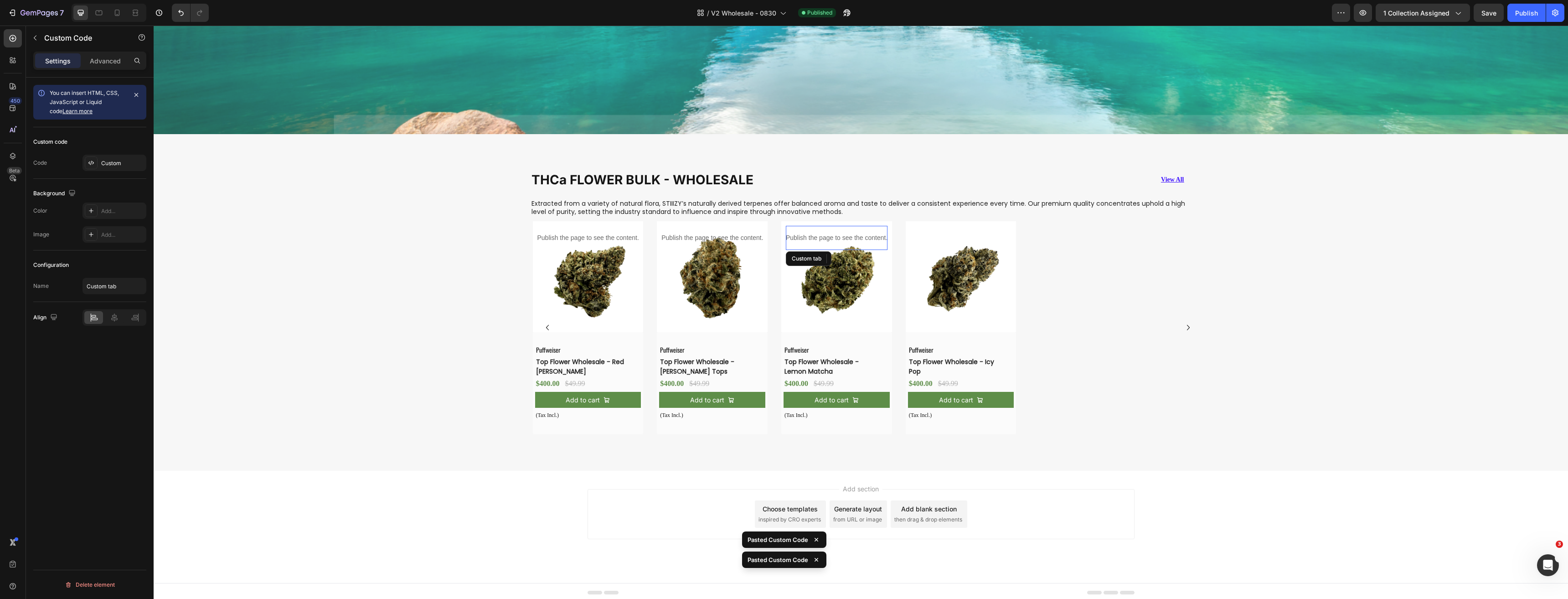
click at [969, 278] on img at bounding box center [961, 276] width 111 height 111
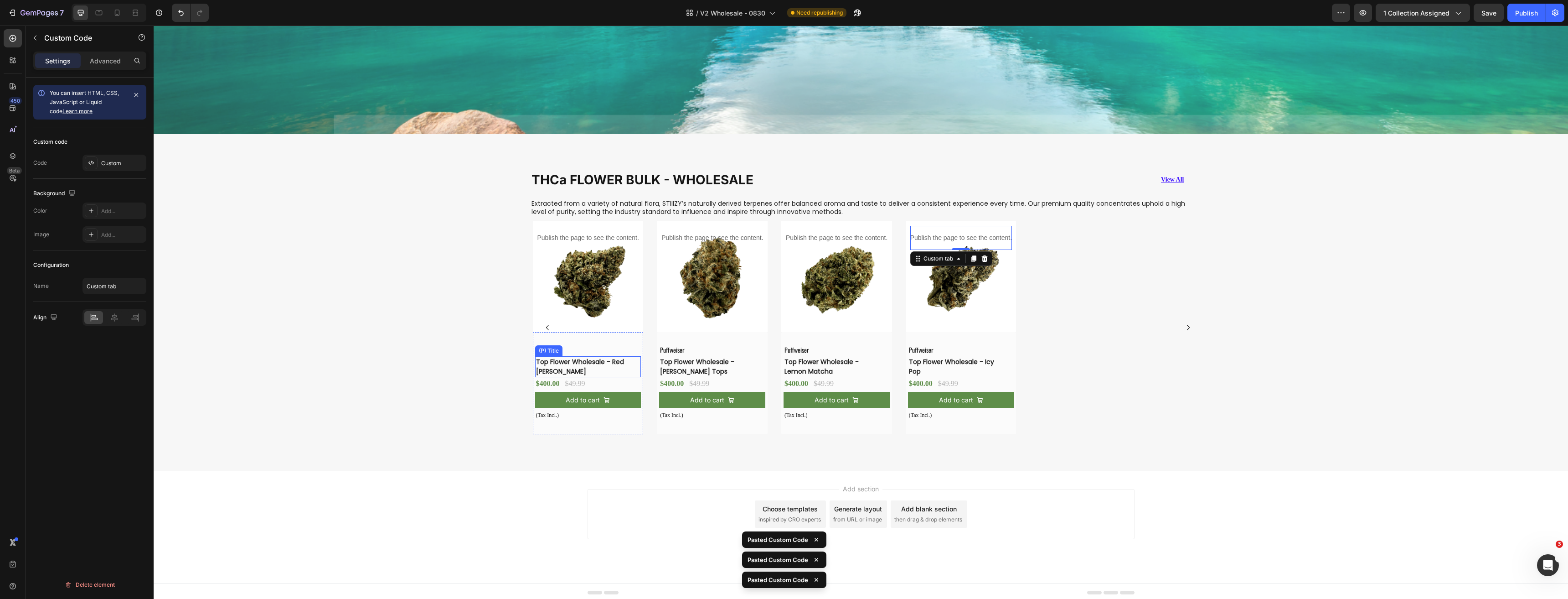
click at [557, 365] on h3 "Top Flower Wholesale - Red [PERSON_NAME]" at bounding box center [581, 366] width 92 height 21
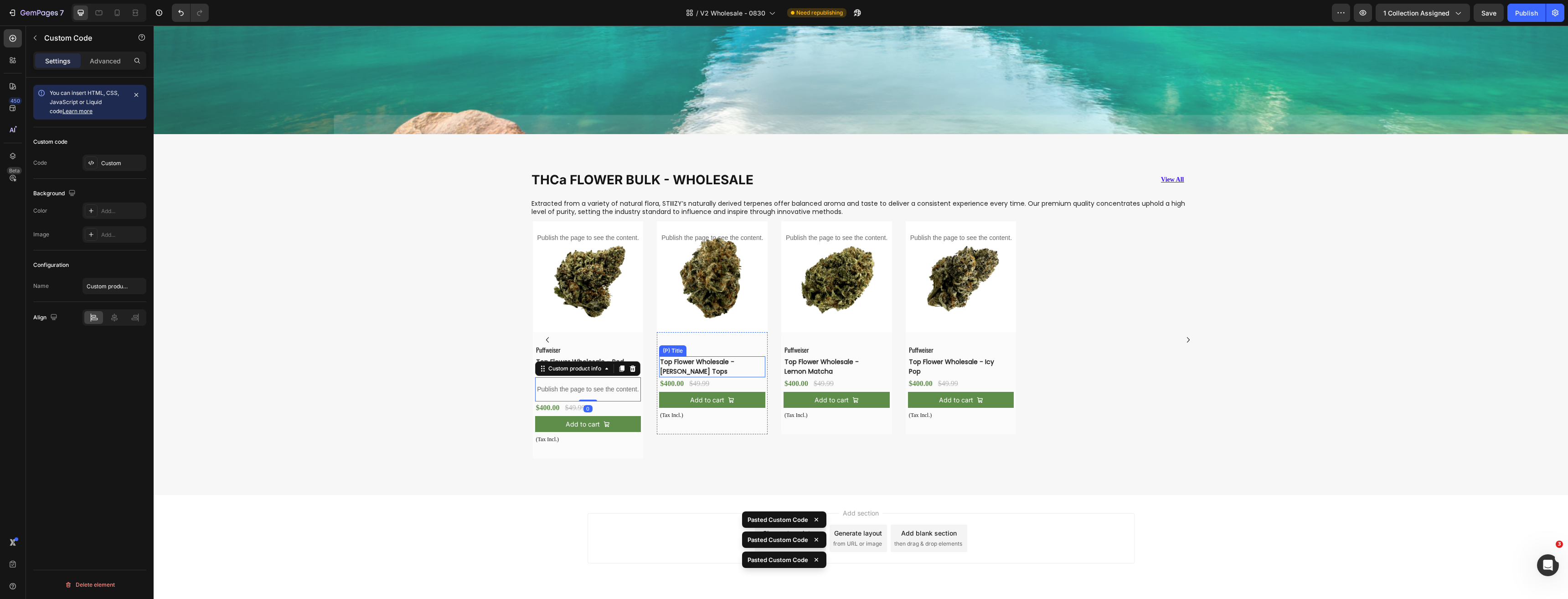
click at [692, 363] on h3 "Top Flower Wholesale - LA Runtz Tops" at bounding box center [705, 366] width 92 height 21
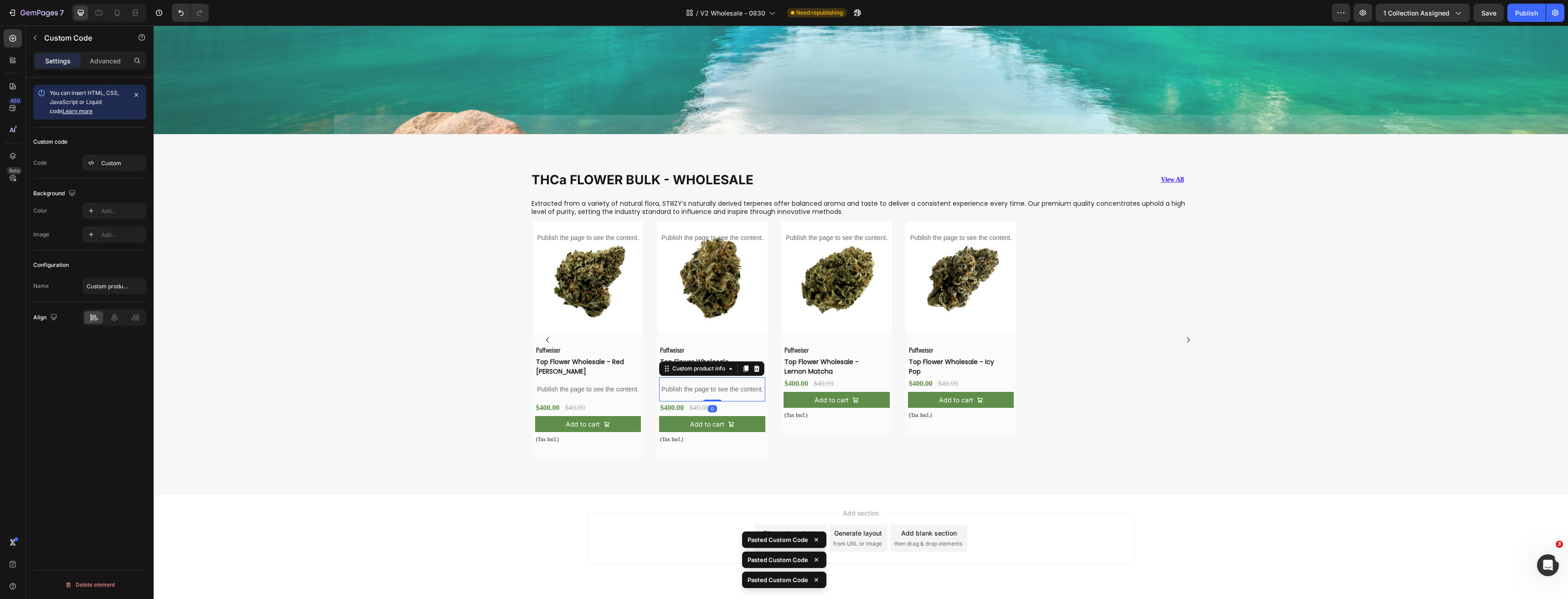
click at [815, 365] on h3 "Top Flower Wholesale - Lemon Matcha" at bounding box center [829, 366] width 92 height 21
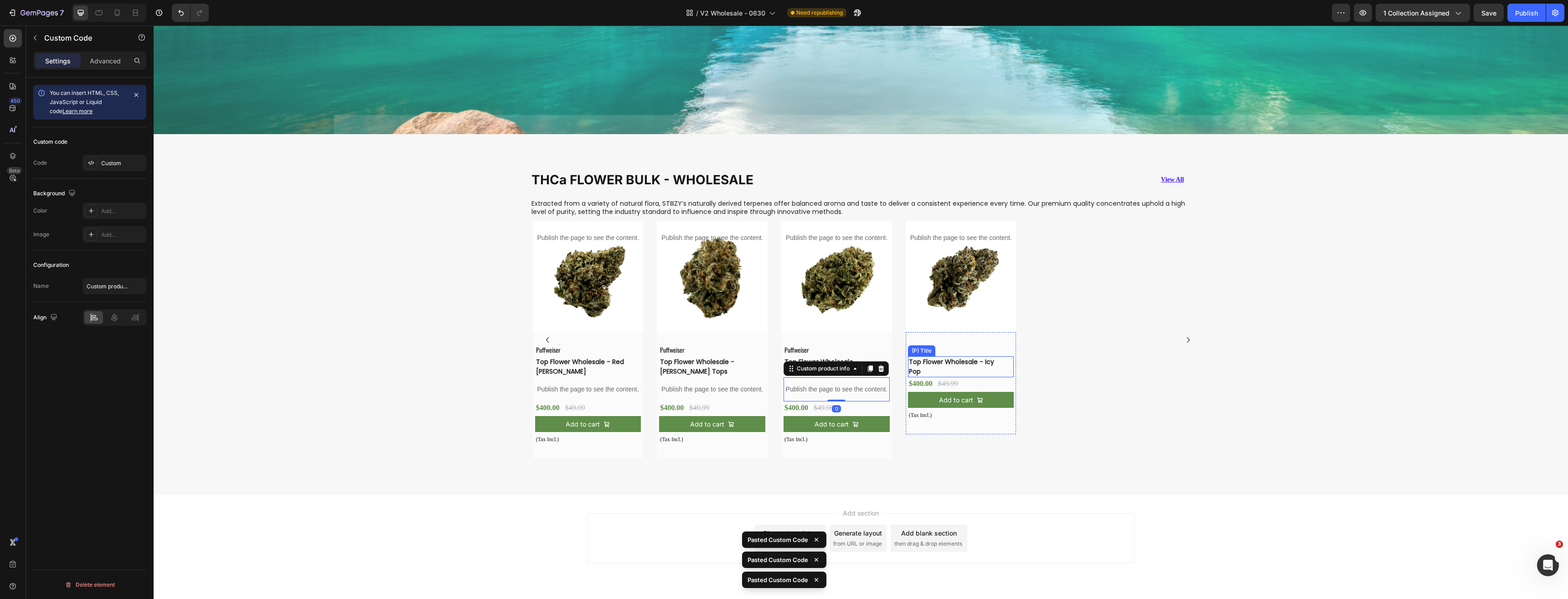
click at [947, 366] on h3 "Top Flower Wholesale - Icy Pop" at bounding box center [954, 366] width 92 height 21
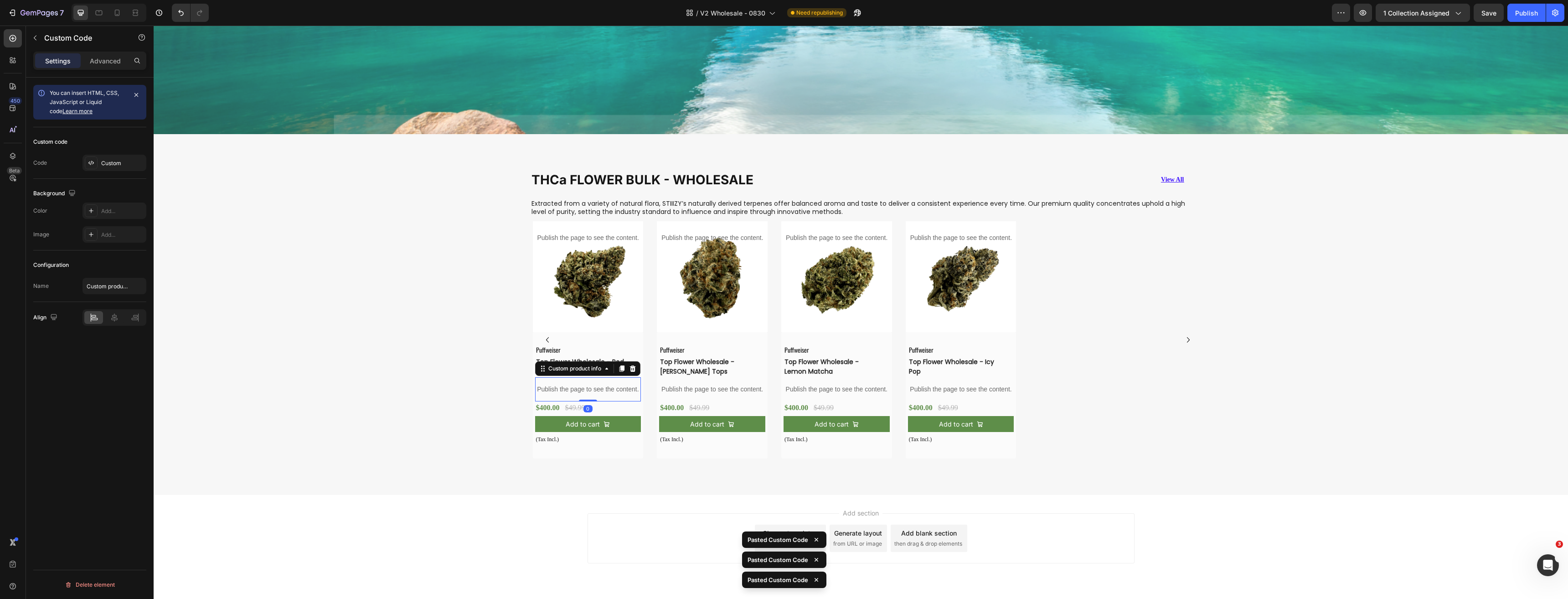
click at [587, 385] on p "Publish the page to see the content." at bounding box center [588, 389] width 106 height 9
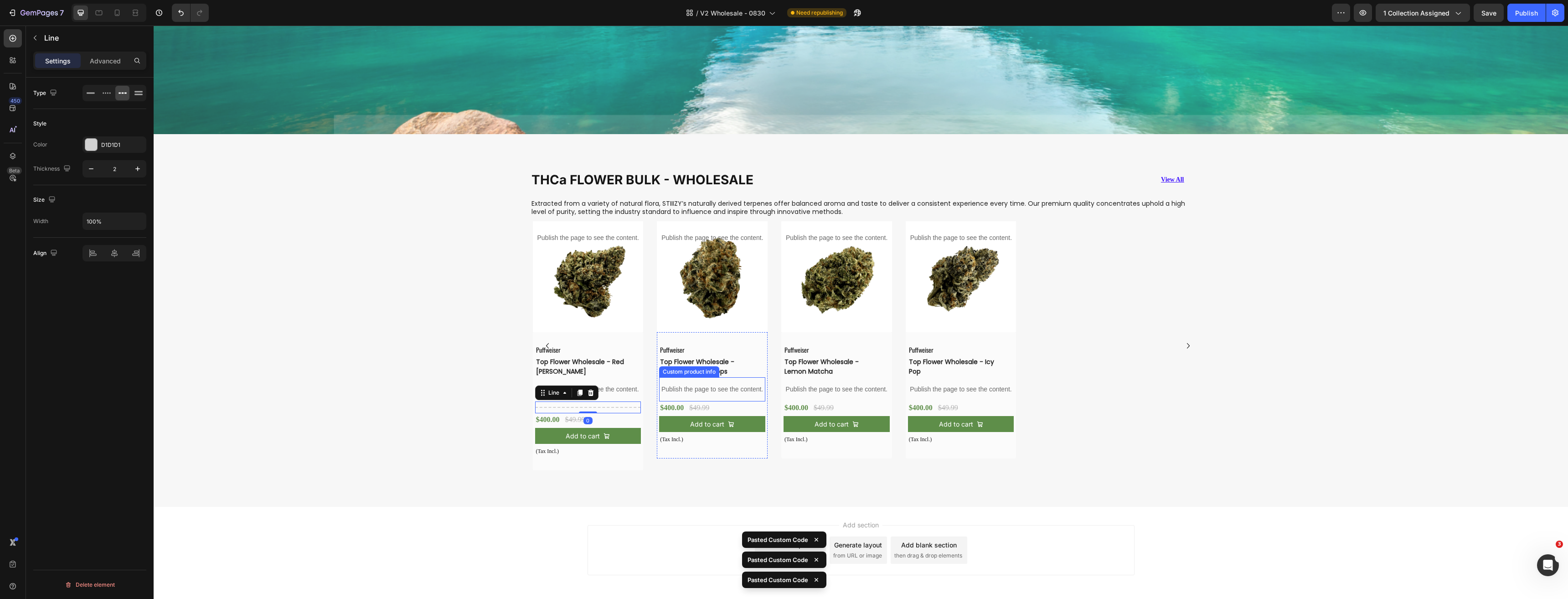
click at [720, 392] on div "Publish the page to see the content." at bounding box center [712, 389] width 106 height 24
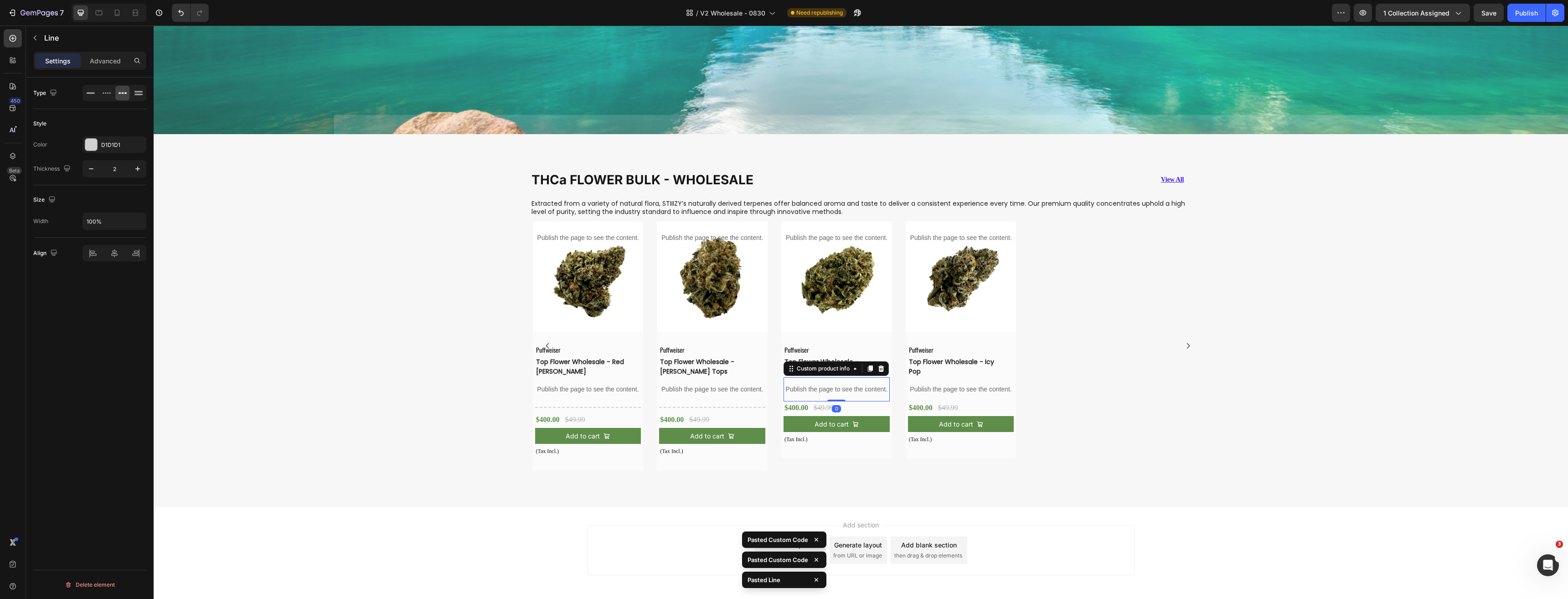
click at [816, 388] on p "Publish the page to see the content." at bounding box center [836, 389] width 106 height 9
click at [933, 387] on p "Publish the page to see the content." at bounding box center [961, 389] width 106 height 9
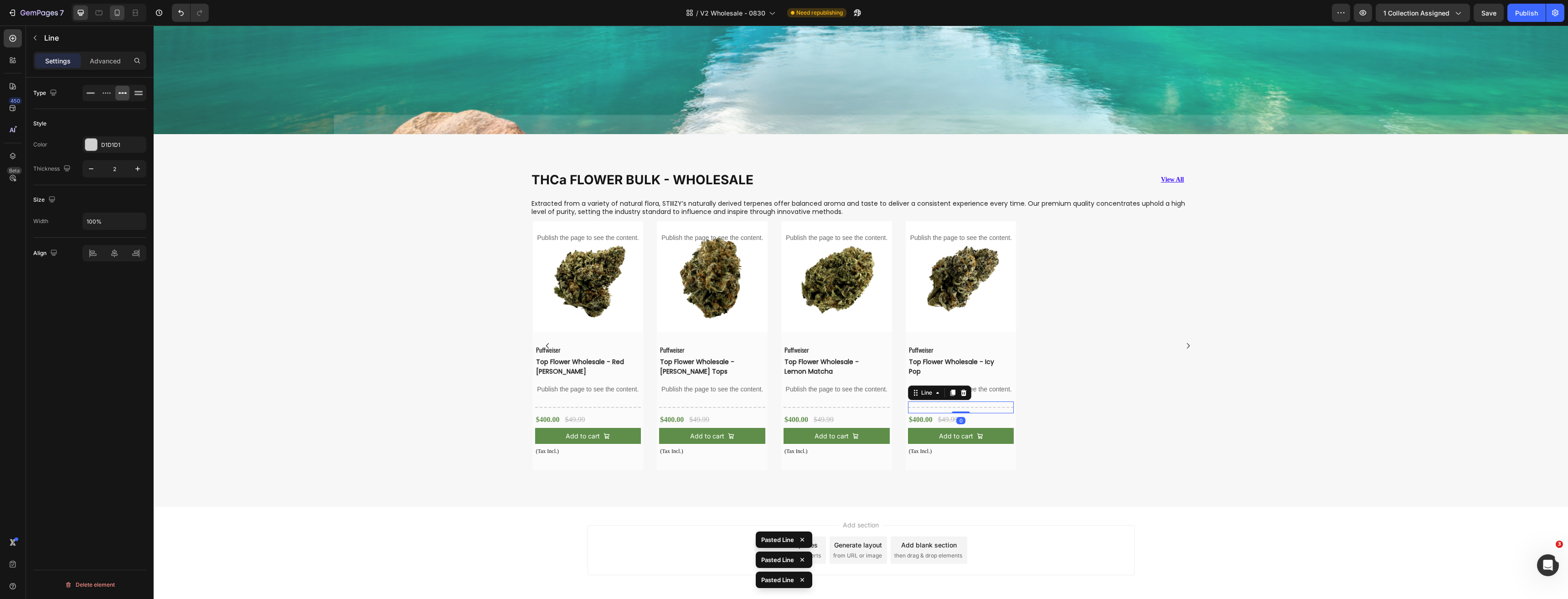
click at [112, 18] on div at bounding box center [117, 13] width 15 height 15
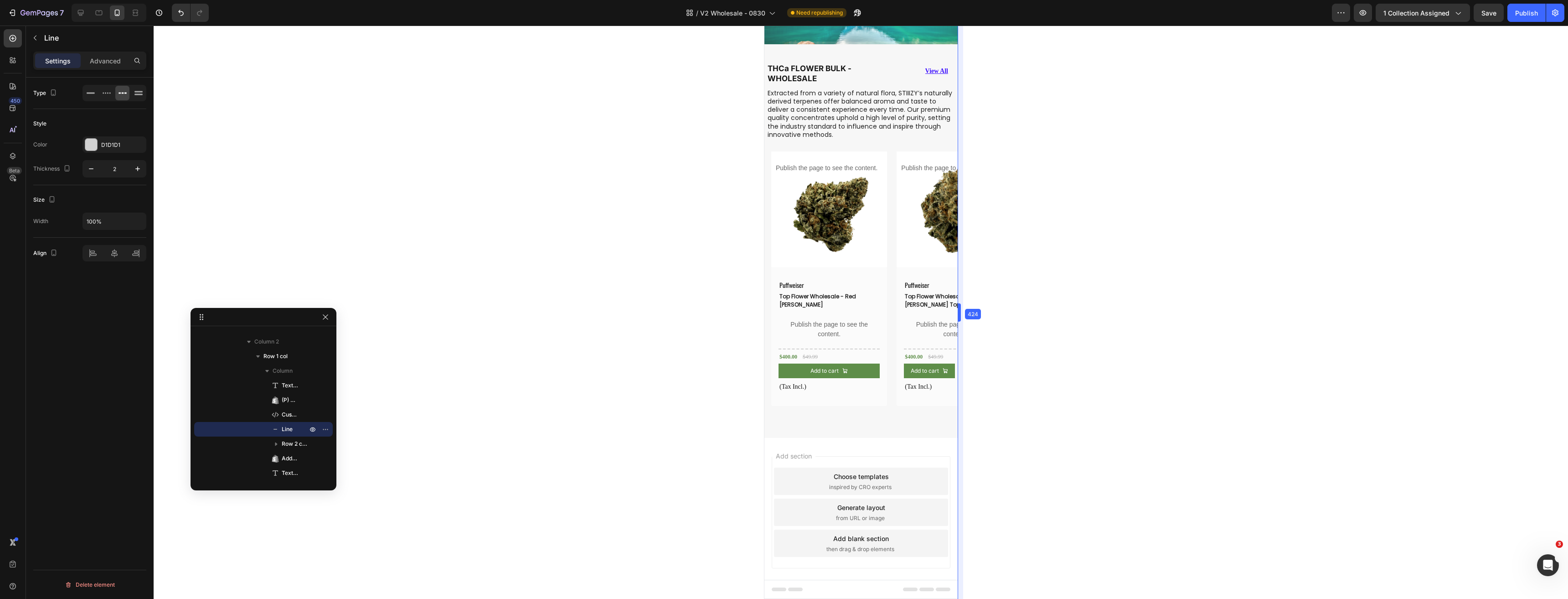
scroll to position [112, 0]
drag, startPoint x: 970, startPoint y: 269, endPoint x: 187, endPoint y: 249, distance: 783.3
click at [787, 353] on div "$400.00" at bounding box center [787, 356] width 20 height 10
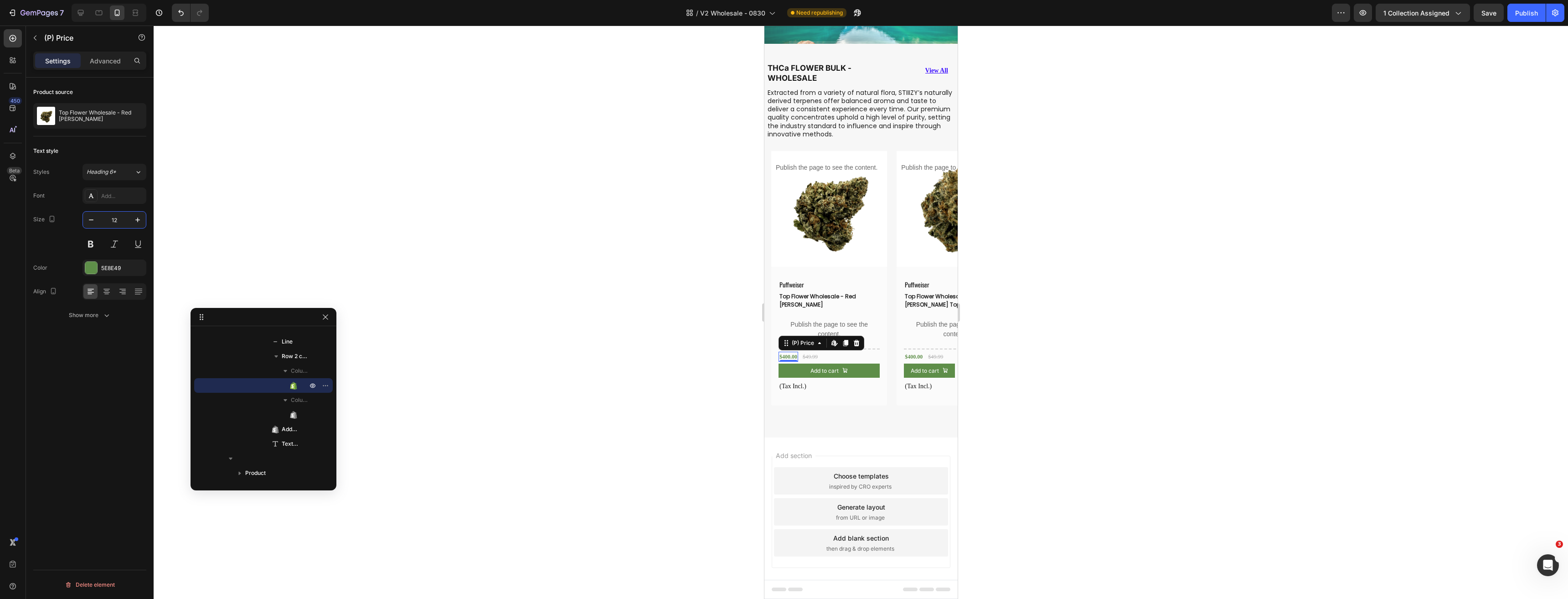
click at [112, 218] on input "12" at bounding box center [114, 219] width 30 height 17
type input "15"
click at [918, 355] on div "$400.00" at bounding box center [913, 356] width 20 height 10
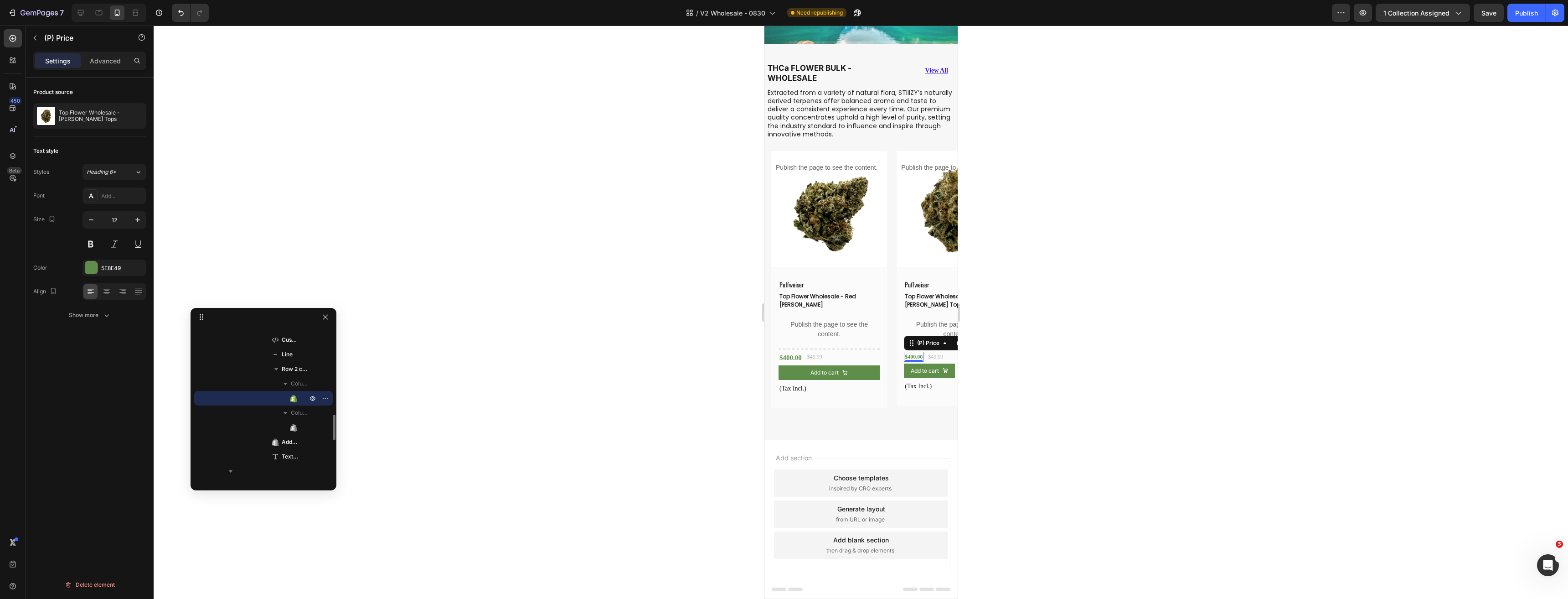
drag, startPoint x: 112, startPoint y: 218, endPoint x: 268, endPoint y: 264, distance: 162.6
click at [112, 218] on input "12" at bounding box center [114, 219] width 30 height 17
type input "15"
click at [890, 394] on div "Product Images Publish the page to see the content. Custom tab Puffweiser Text …" at bounding box center [863, 279] width 186 height 257
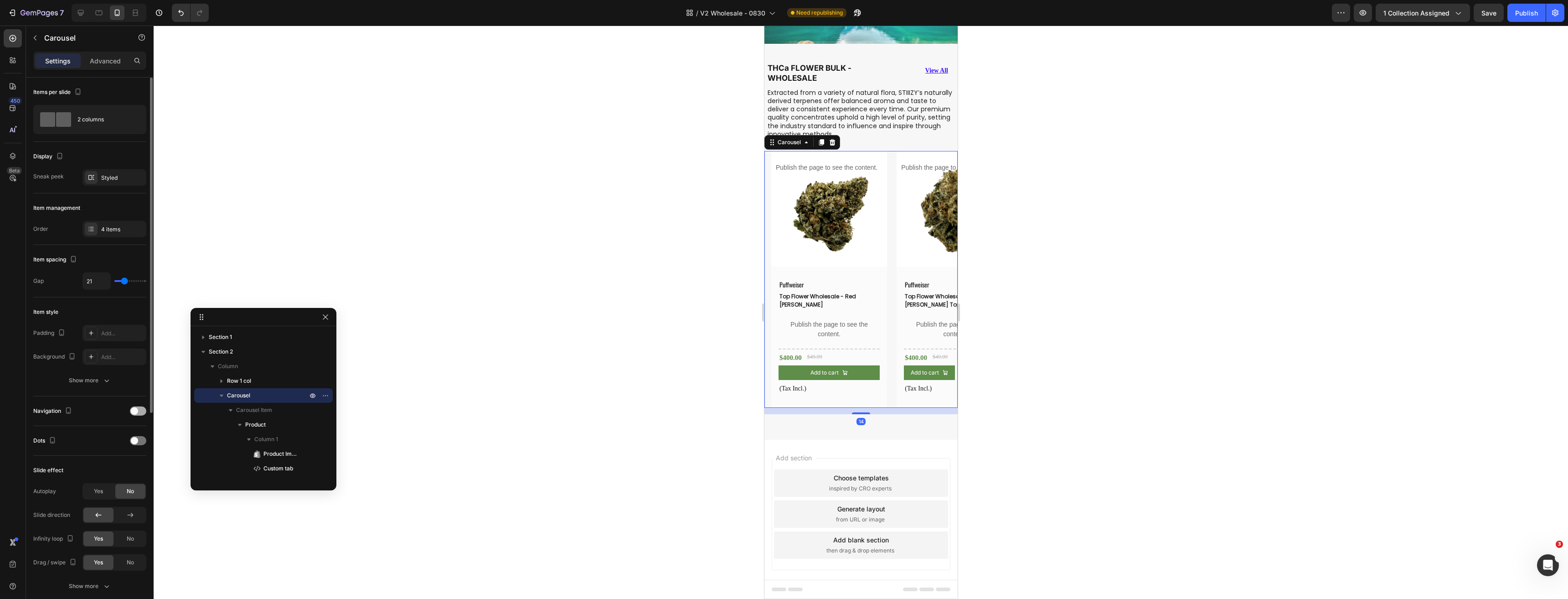
click at [133, 414] on div at bounding box center [137, 411] width 16 height 9
click at [937, 276] on icon "Carousel Next Arrow" at bounding box center [943, 280] width 11 height 11
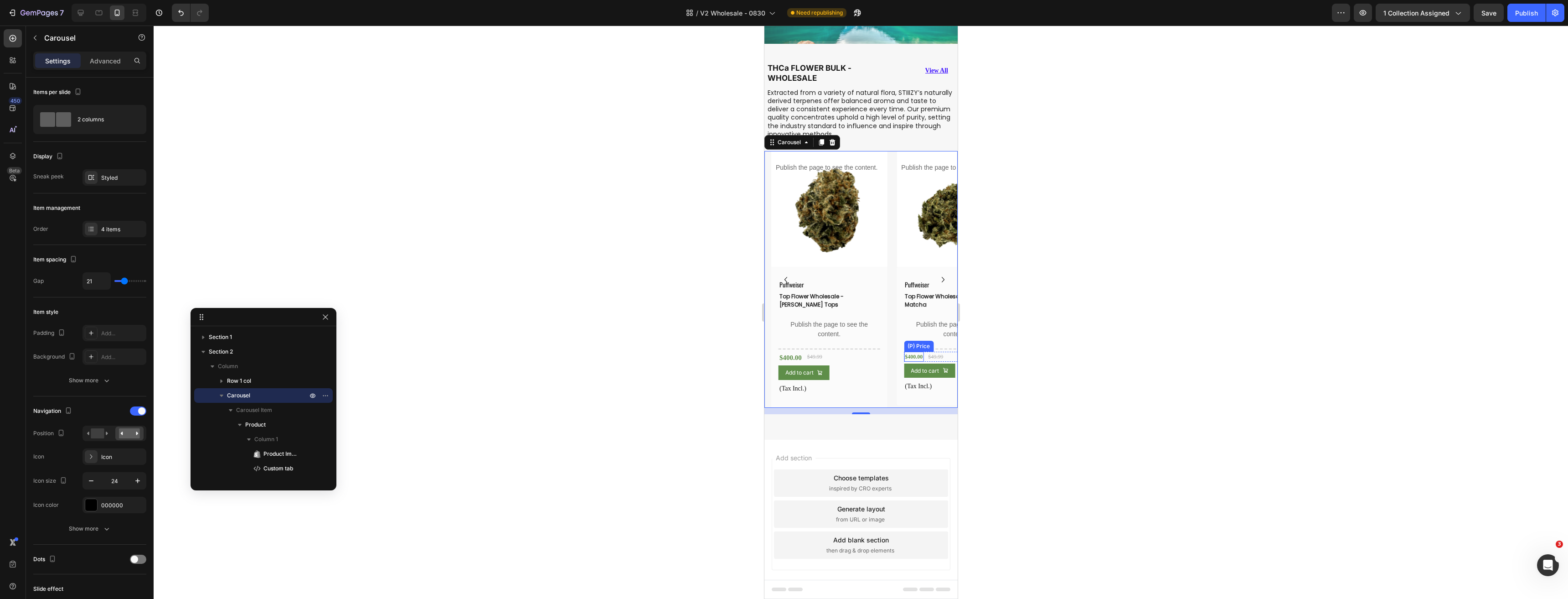
click at [914, 351] on div "$400.00" at bounding box center [913, 356] width 20 height 10
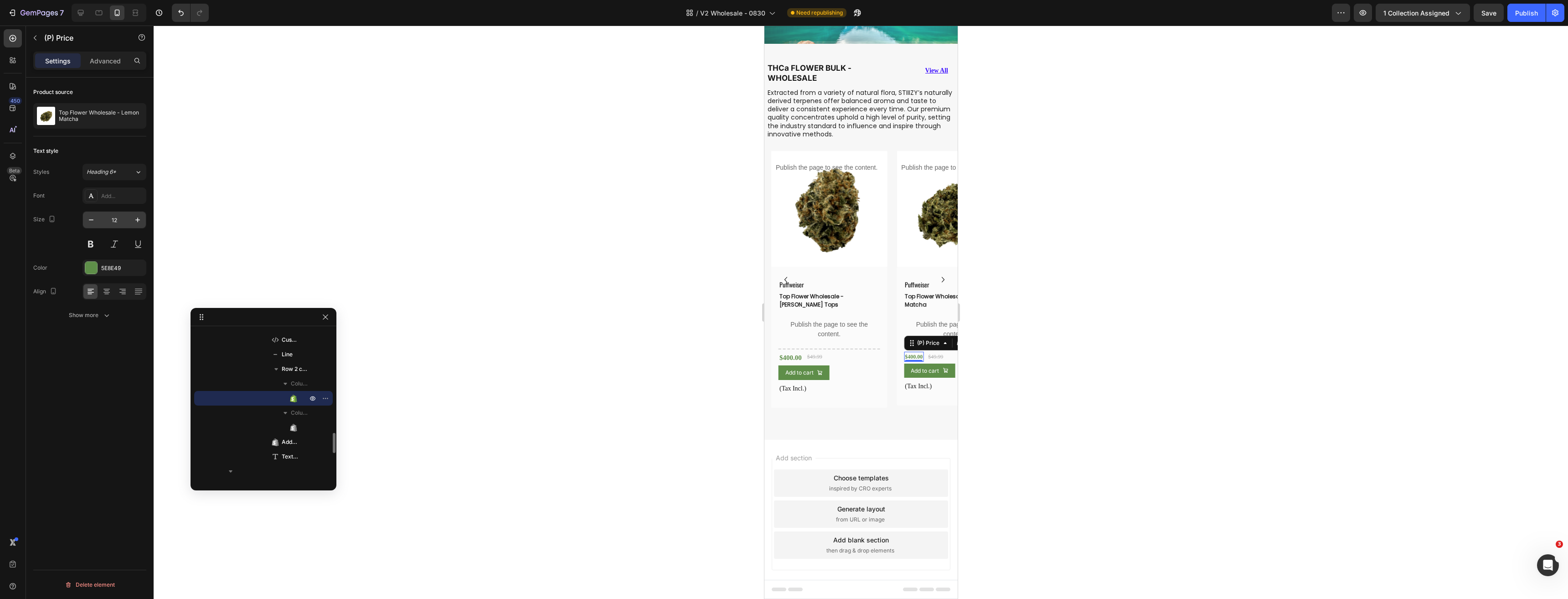
click at [114, 220] on input "12" at bounding box center [114, 219] width 30 height 17
click at [112, 221] on input "51" at bounding box center [114, 219] width 30 height 17
type input "15"
click at [937, 277] on icon "Carousel Next Arrow" at bounding box center [943, 280] width 11 height 11
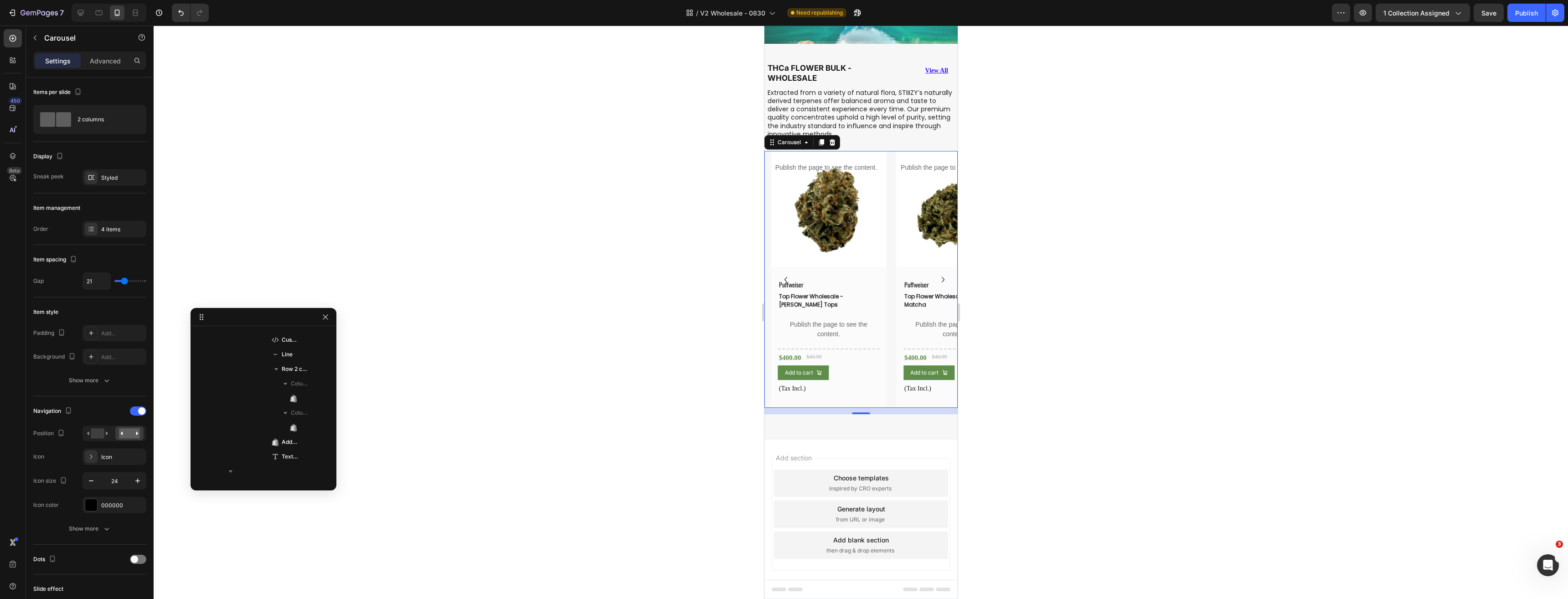
scroll to position [0, 0]
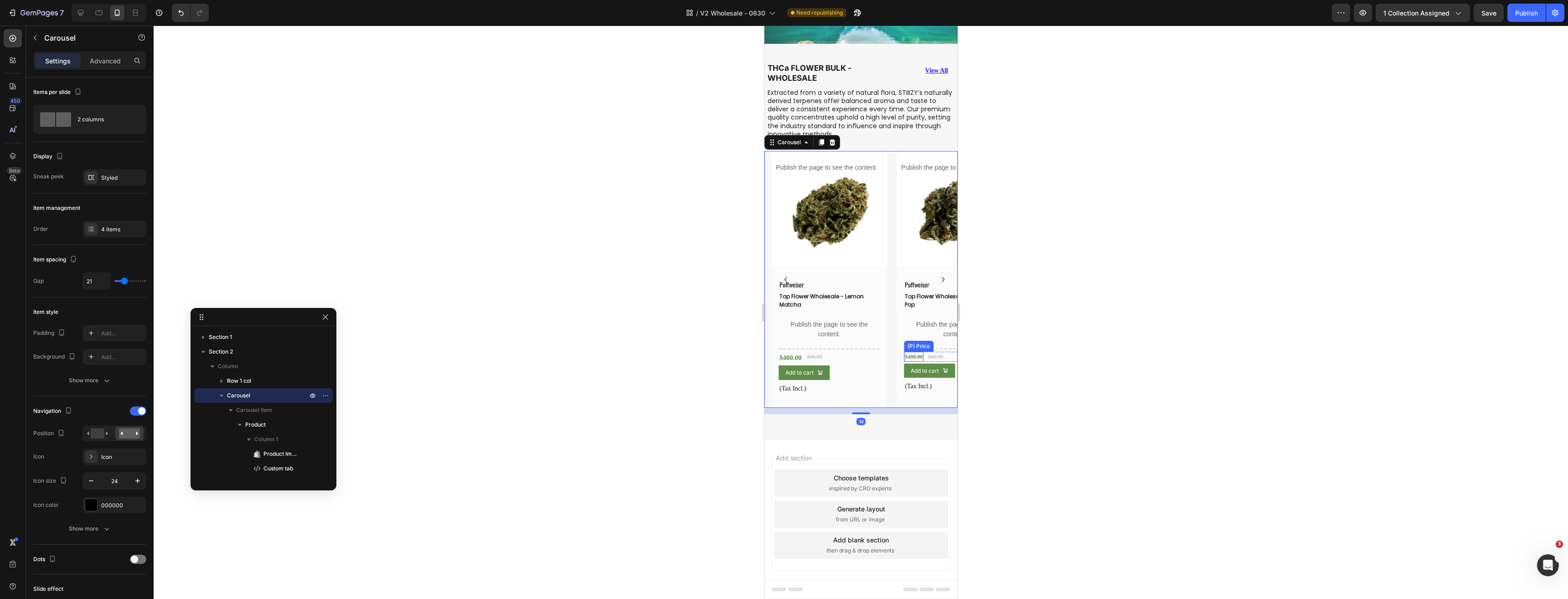
click at [912, 351] on div "$400.00" at bounding box center [913, 356] width 20 height 10
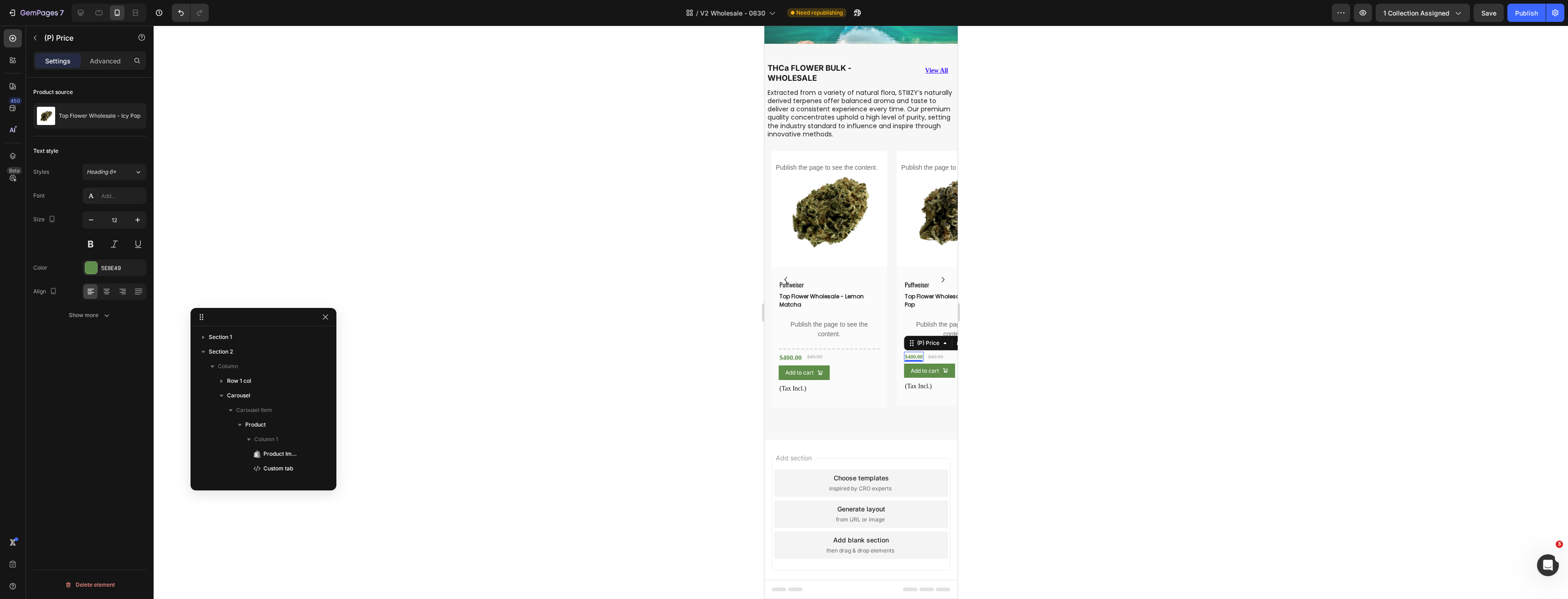
scroll to position [1031, 0]
drag, startPoint x: 115, startPoint y: 219, endPoint x: 130, endPoint y: 222, distance: 15.3
click at [115, 219] on input "12" at bounding box center [114, 219] width 30 height 17
type input "15"
click at [941, 277] on icon "Carousel Next Arrow" at bounding box center [942, 279] width 2 height 6
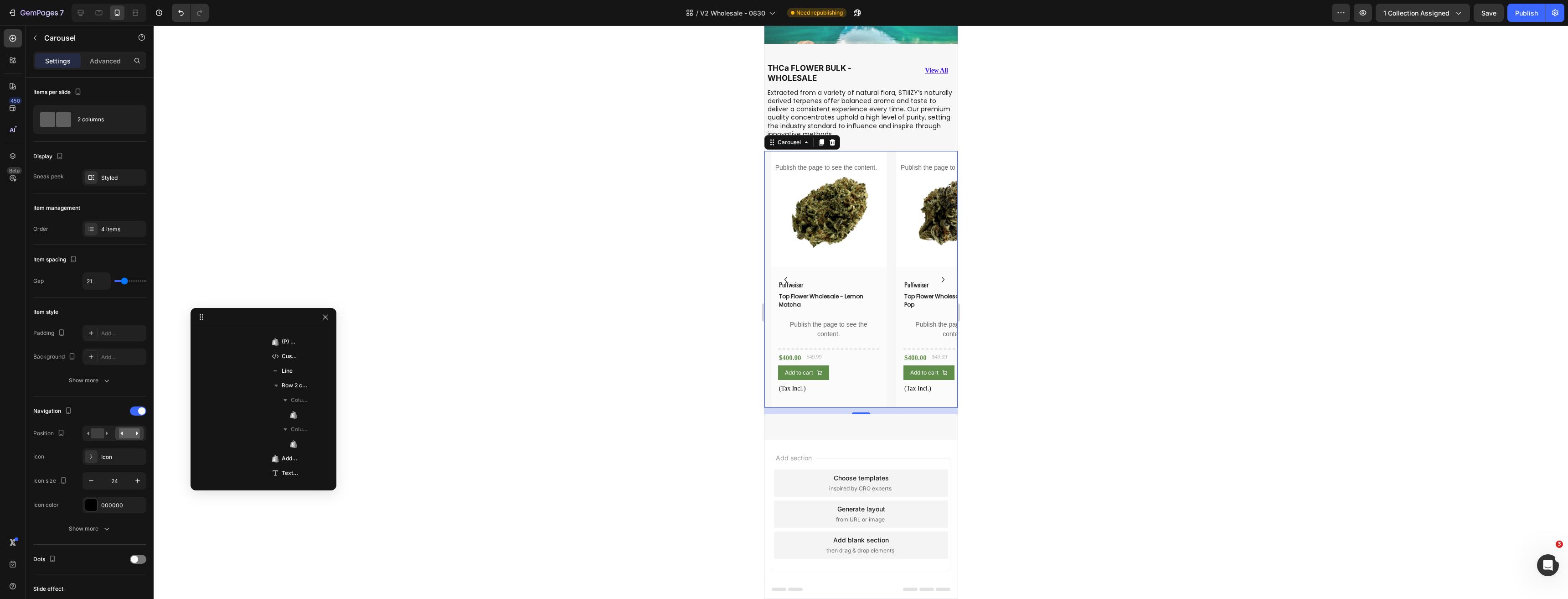
scroll to position [0, 0]
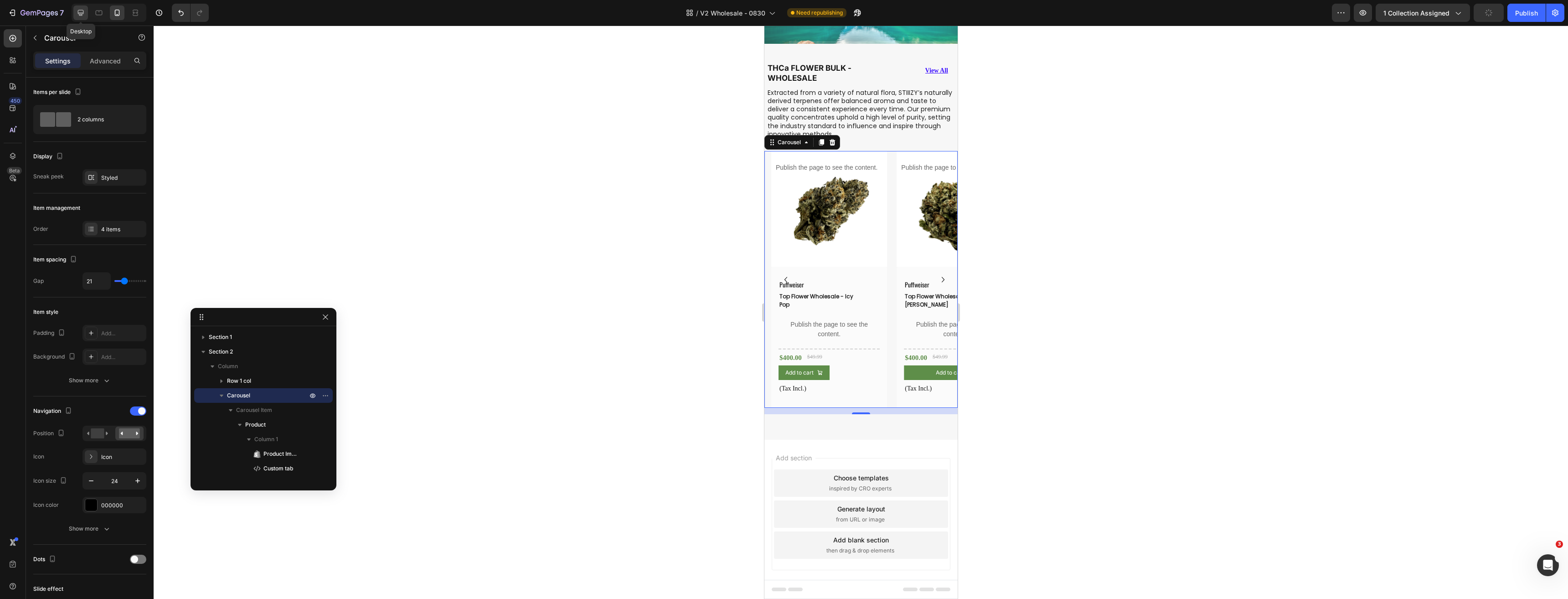
click at [79, 18] on div at bounding box center [80, 13] width 15 height 15
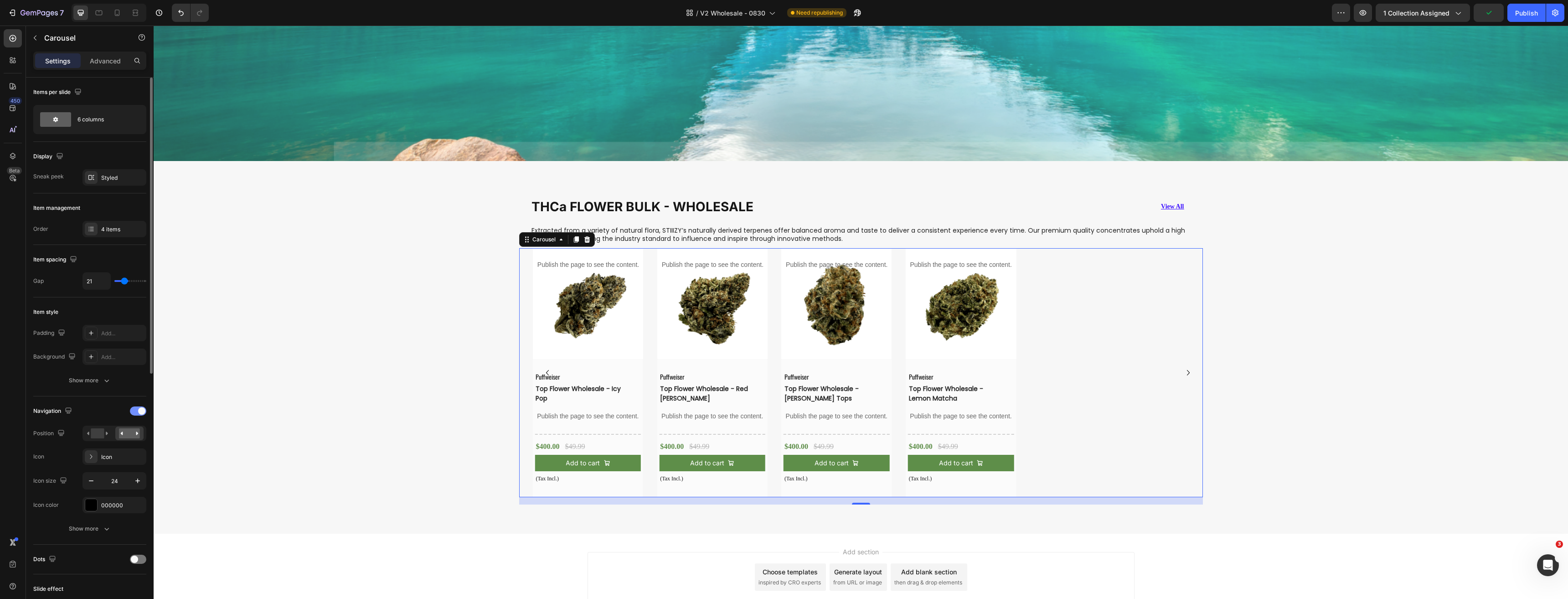
scroll to position [564, 0]
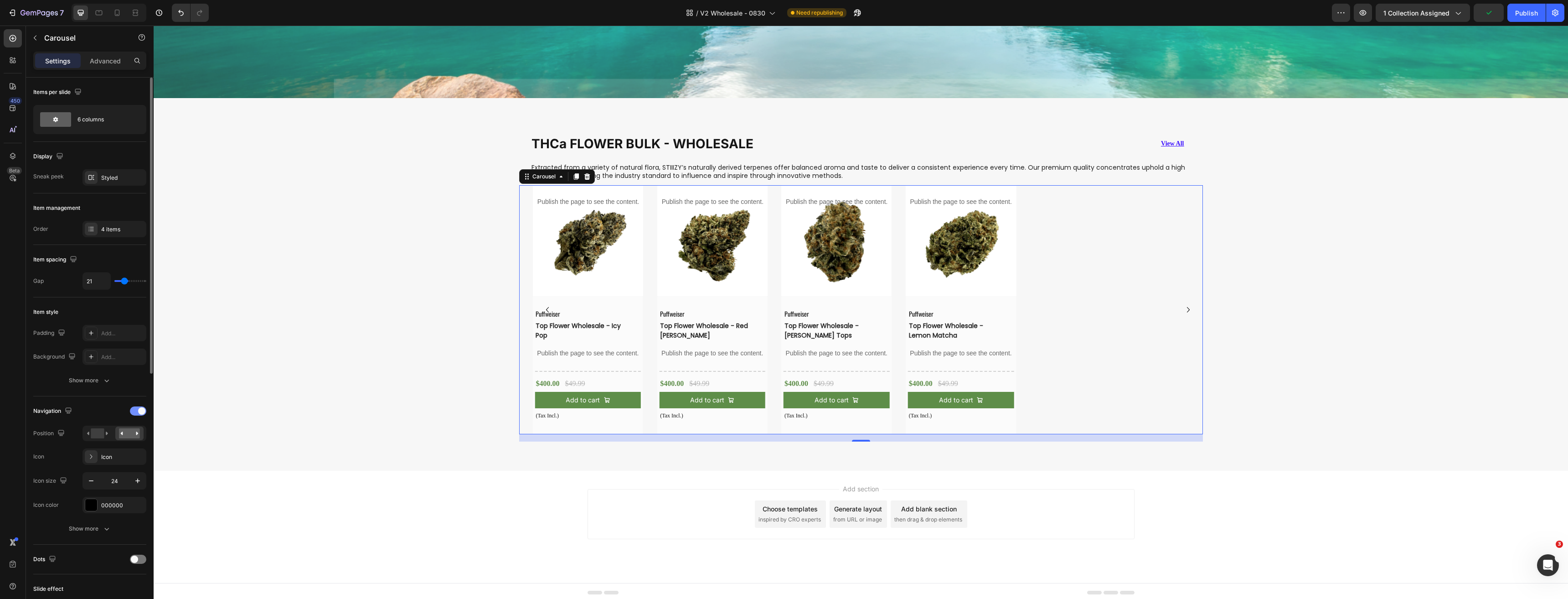
click at [136, 410] on div at bounding box center [137, 411] width 16 height 9
click at [133, 411] on span at bounding box center [134, 410] width 7 height 7
click at [119, 17] on div at bounding box center [117, 13] width 15 height 15
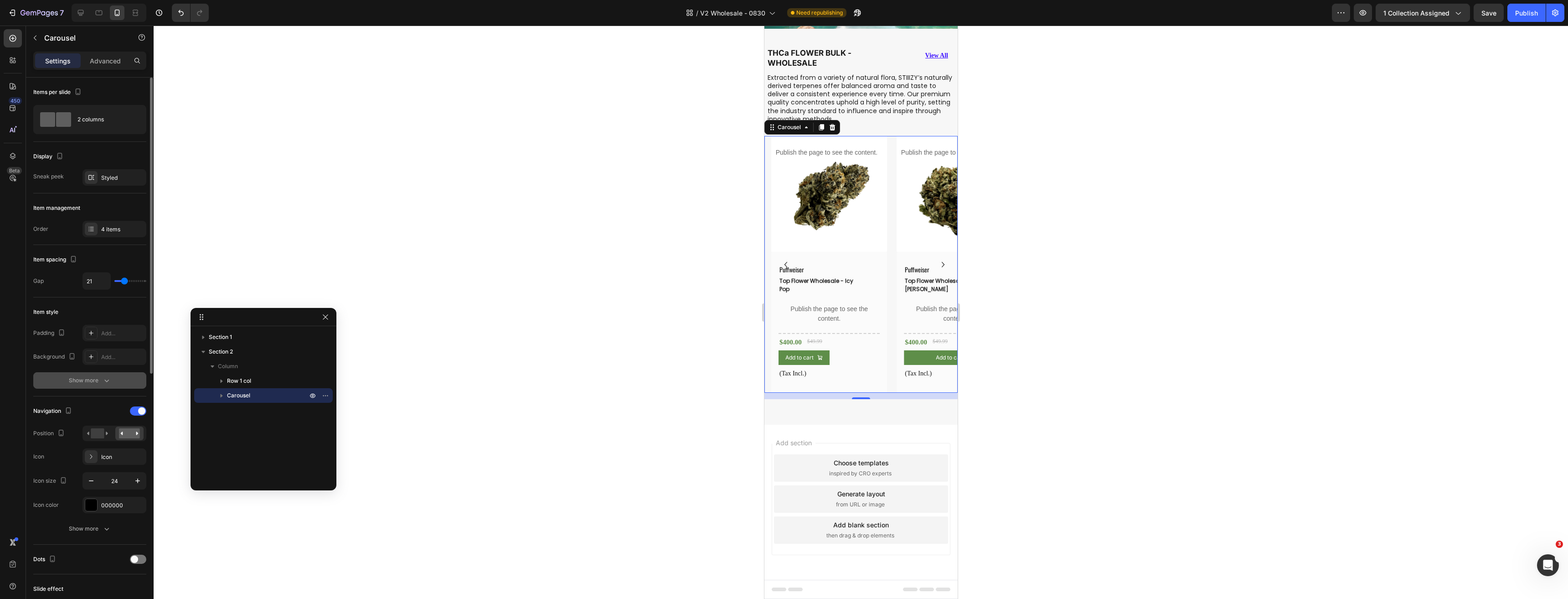
scroll to position [123, 0]
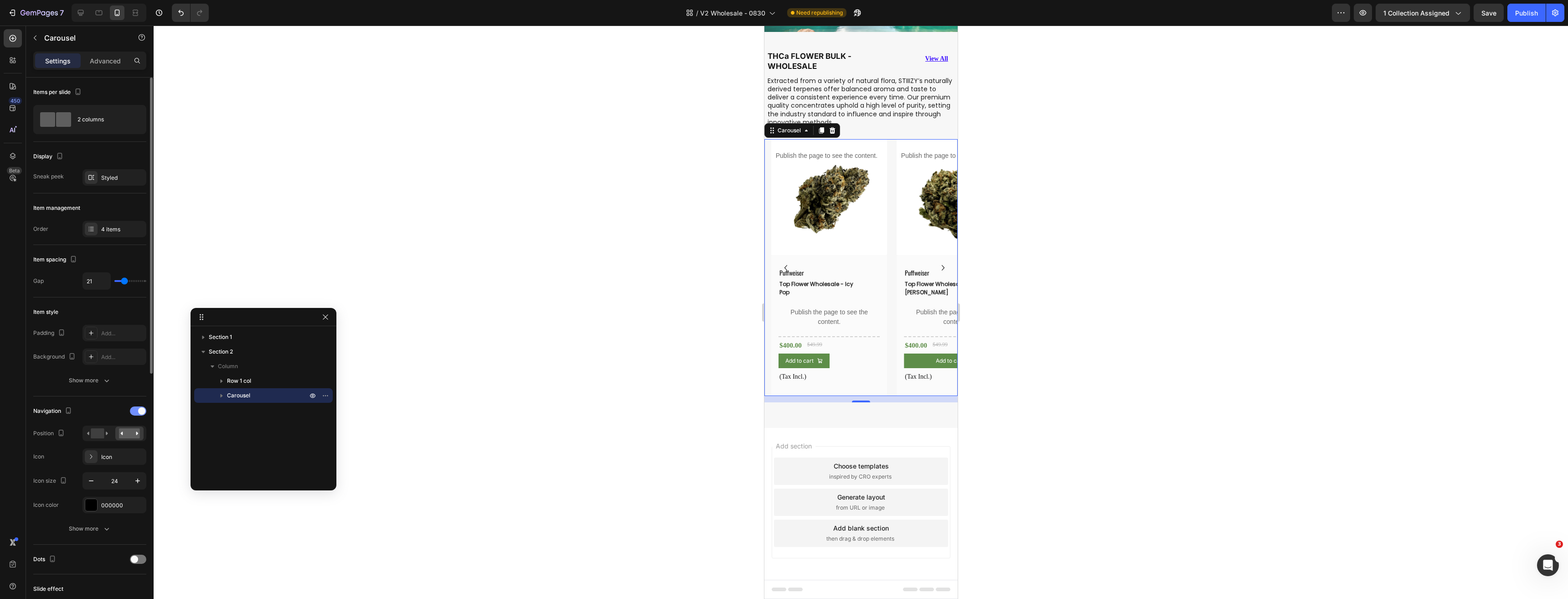
click at [140, 410] on span at bounding box center [141, 410] width 7 height 7
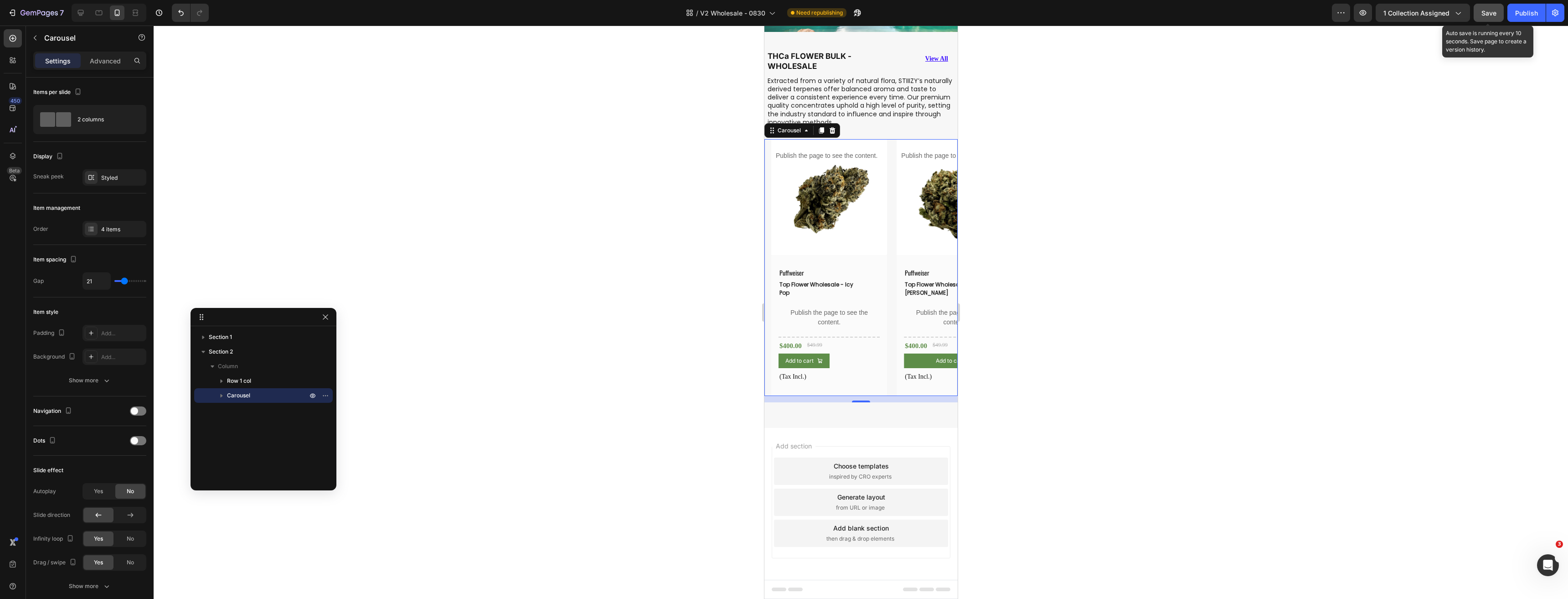
click at [1480, 20] on button "Save" at bounding box center [1489, 13] width 30 height 18
click at [1526, 17] on div "Publish" at bounding box center [1526, 13] width 23 height 9
click at [849, 354] on div "Add to cart Add to Cart" at bounding box center [828, 361] width 101 height 15
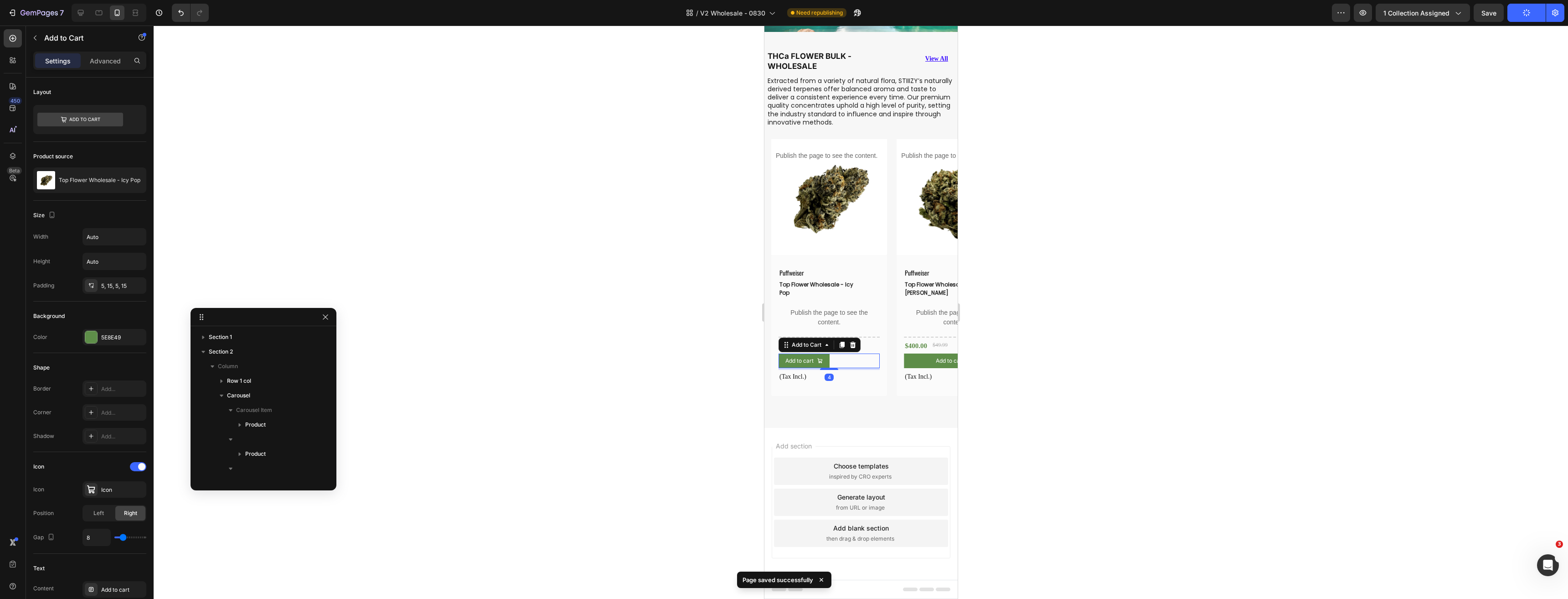
scroll to position [229, 0]
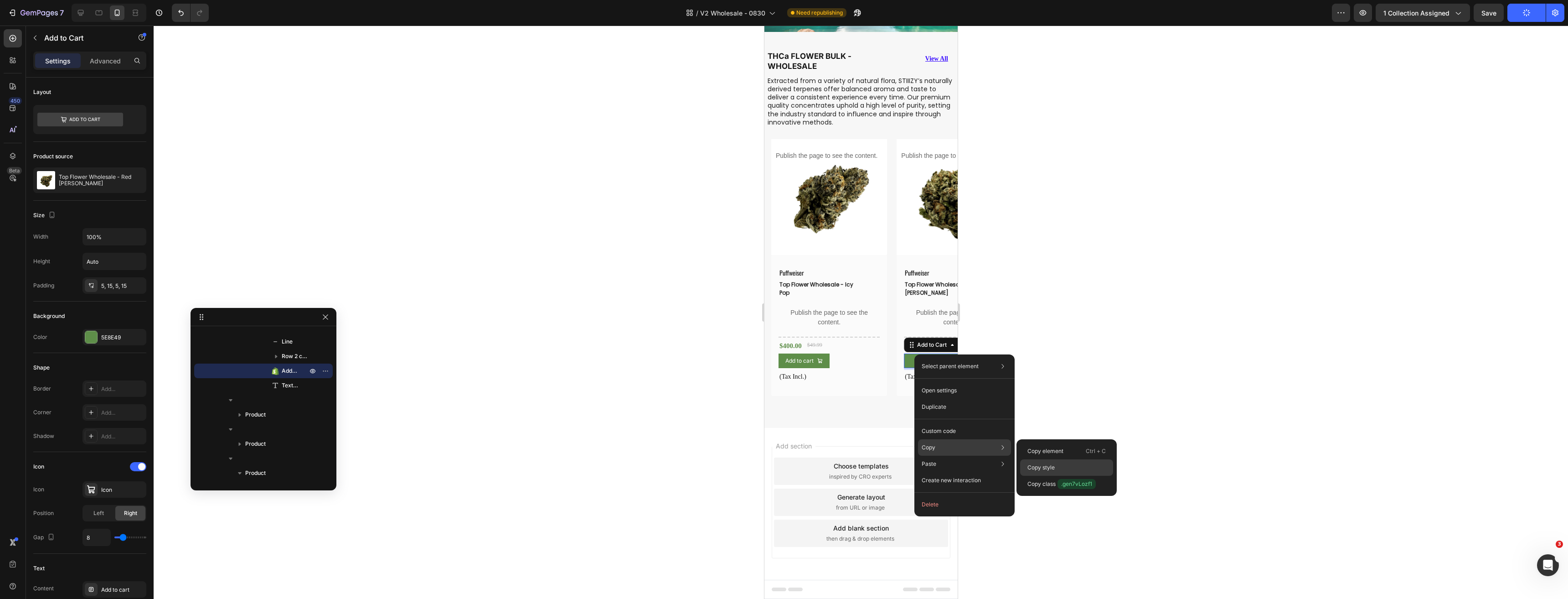
click at [1044, 462] on div "Copy style" at bounding box center [1066, 467] width 93 height 17
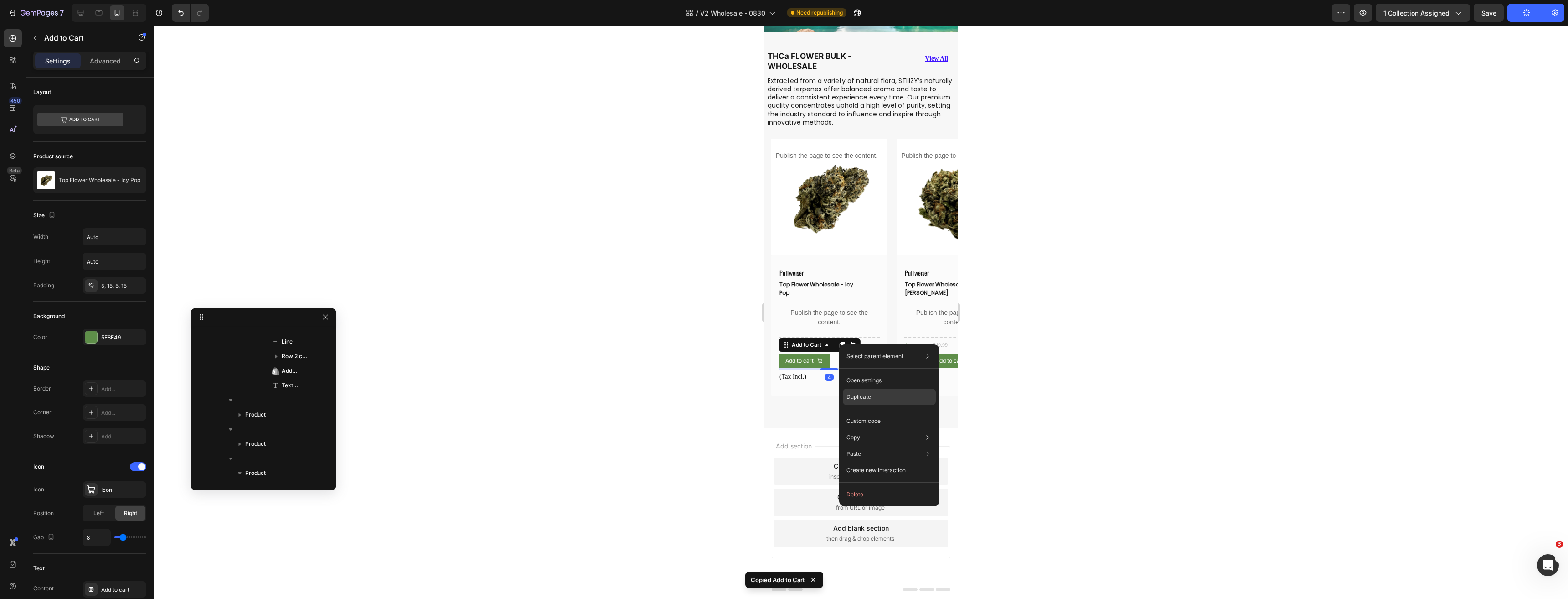
scroll to position [419, 0]
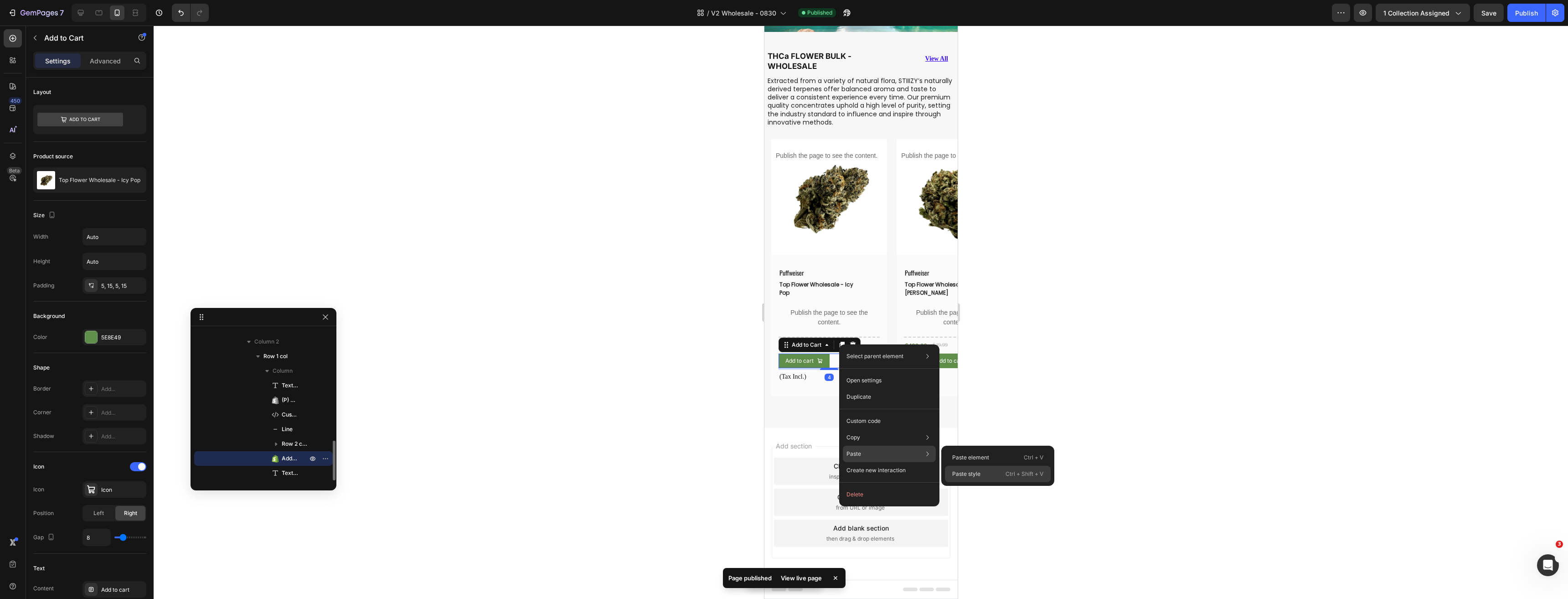
click at [974, 472] on p "Paste style" at bounding box center [966, 474] width 28 height 8
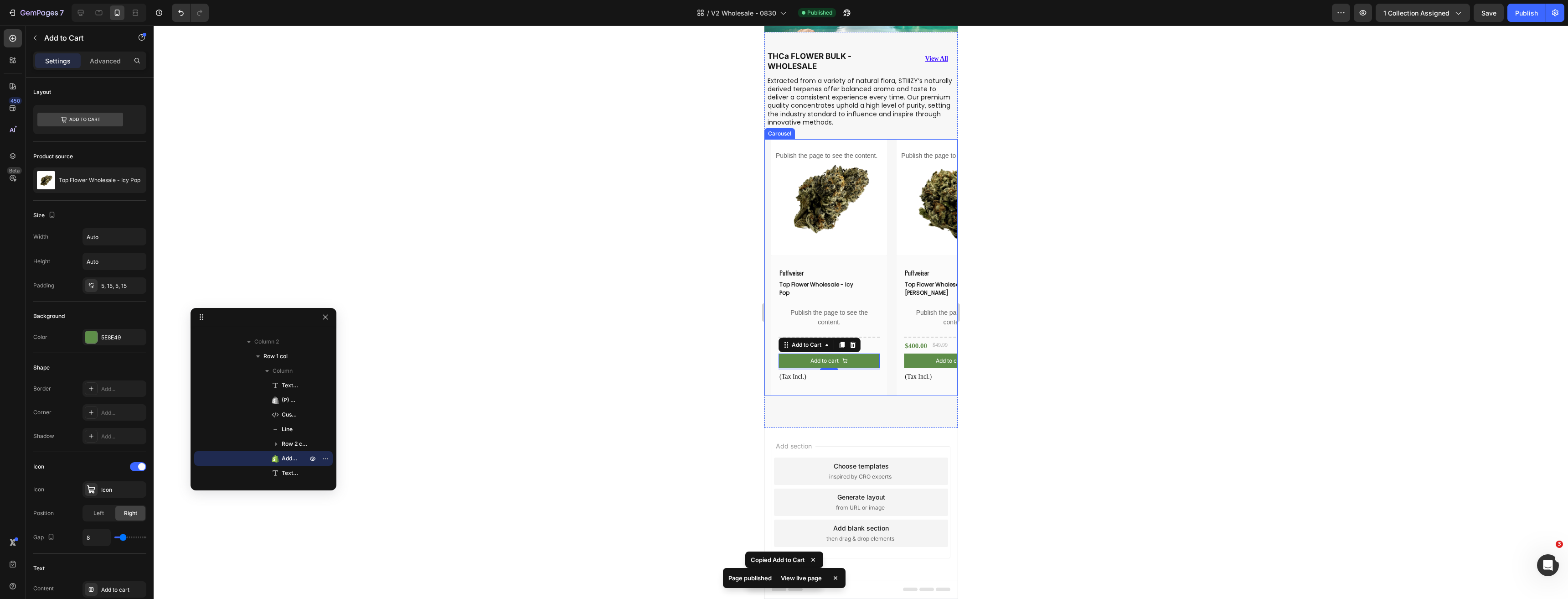
click at [888, 379] on div "Product Images Publish the page to see the content. Custom tab Puffweiser Text …" at bounding box center [863, 267] width 186 height 257
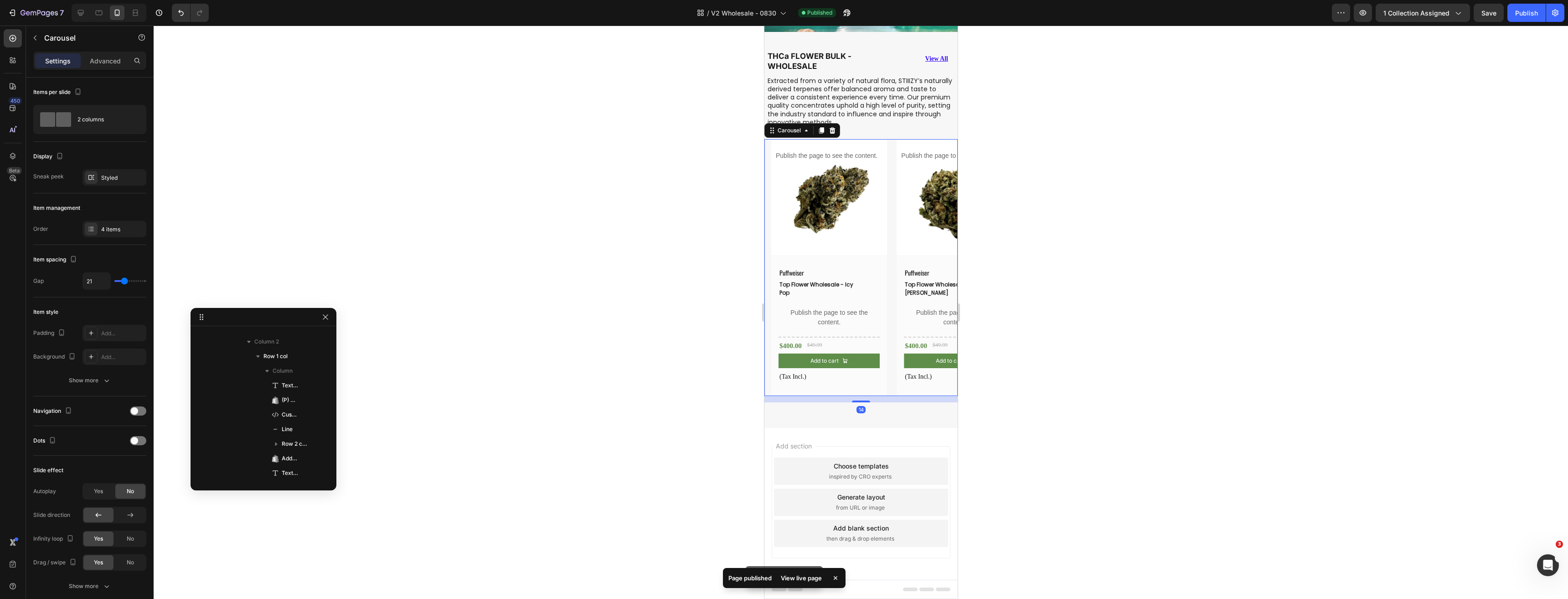
scroll to position [0, 0]
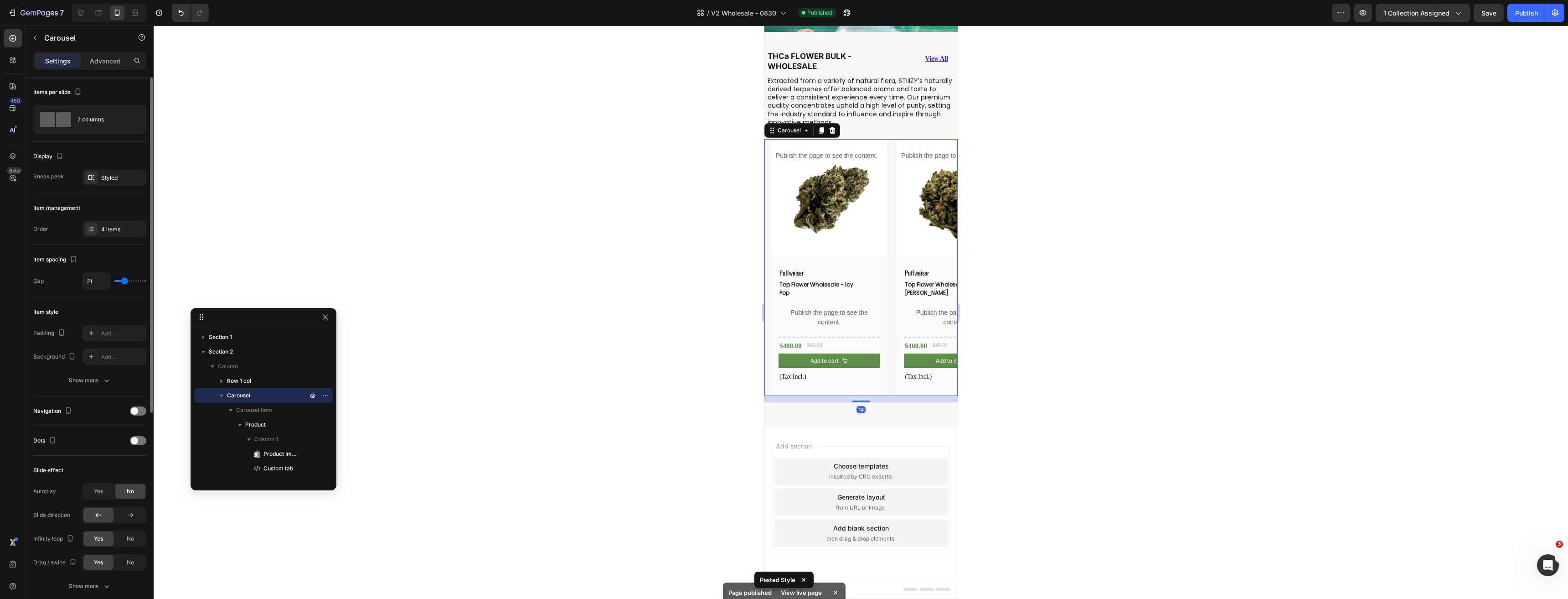
click at [132, 415] on div "Navigation" at bounding box center [90, 410] width 113 height 15
click at [134, 414] on div at bounding box center [137, 411] width 16 height 9
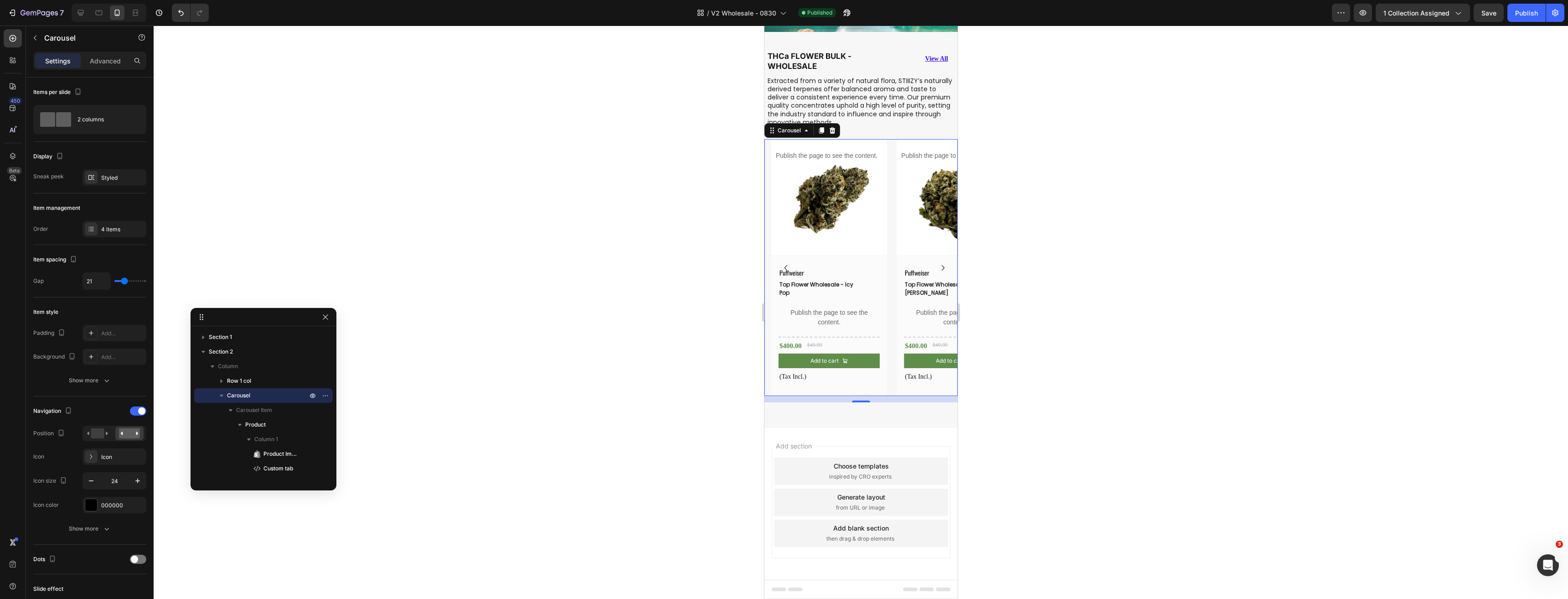
click at [937, 263] on icon "Carousel Next Arrow" at bounding box center [943, 268] width 11 height 11
click at [937, 263] on icon "Carousel Next Arrow" at bounding box center [943, 268] width 11 height 11
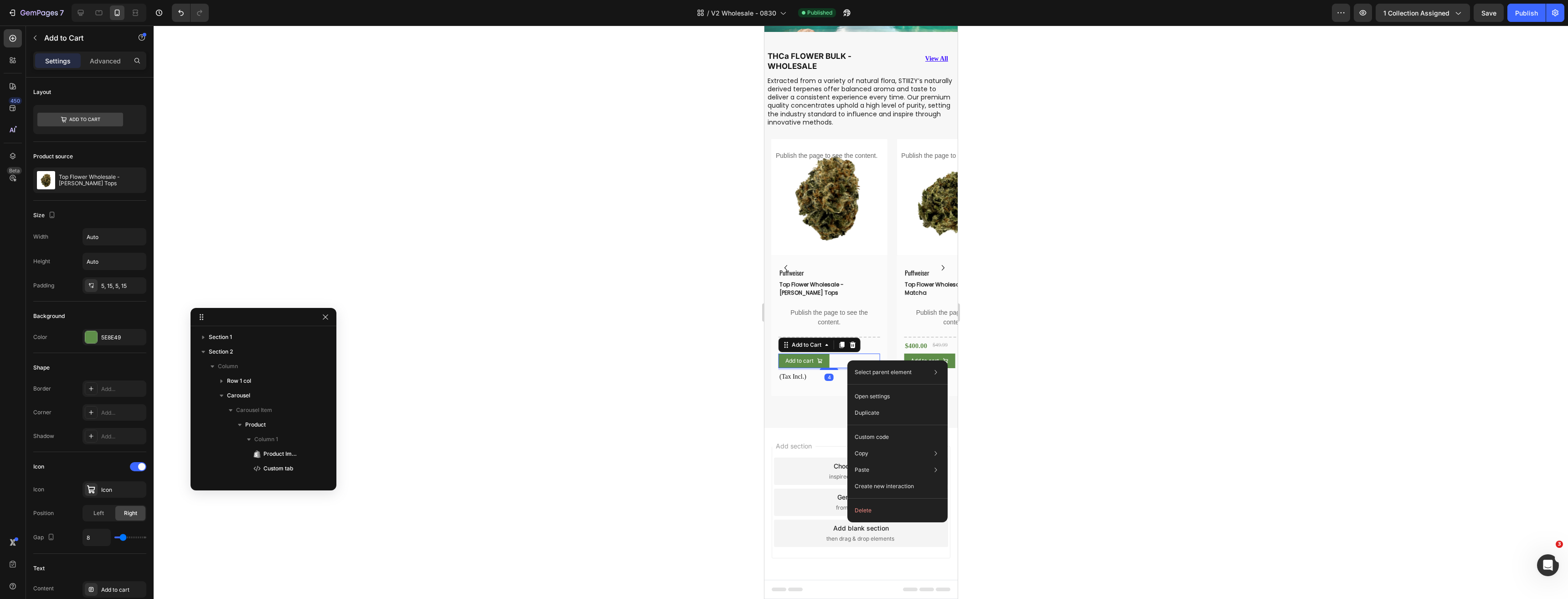
scroll to position [421, 0]
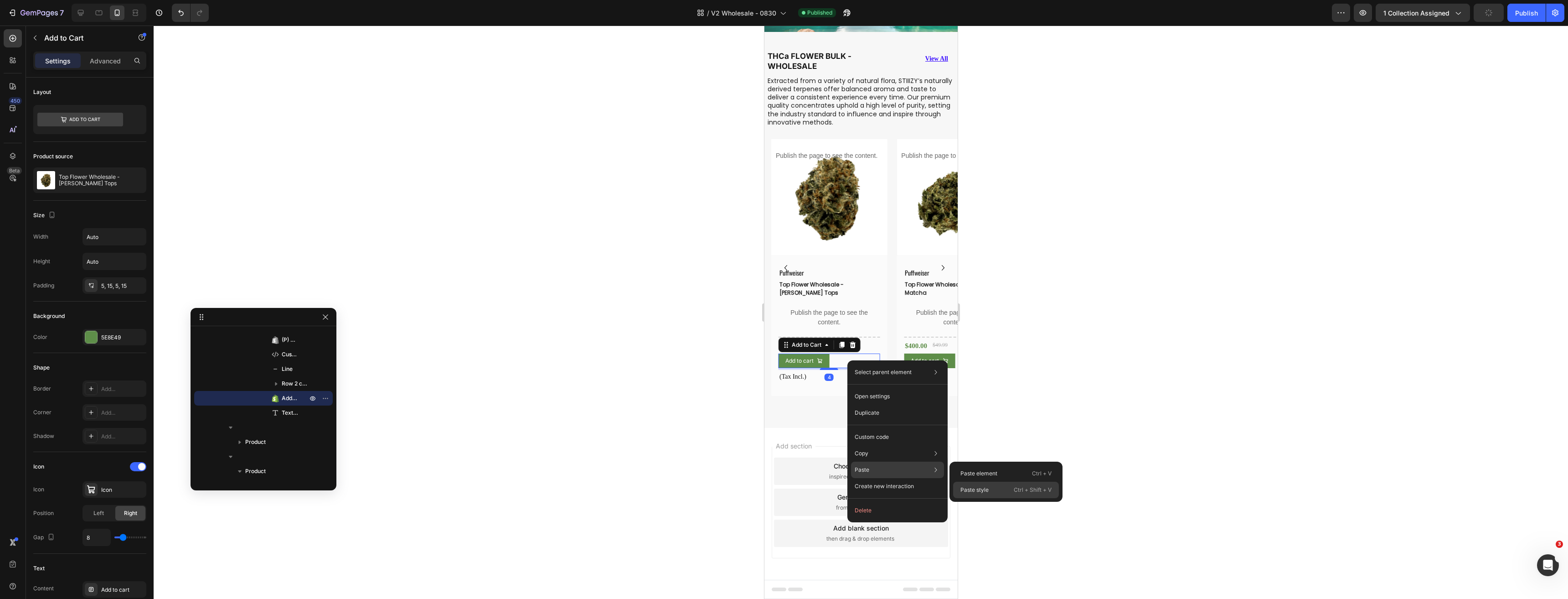
click at [991, 493] on div "Paste style Ctrl + Shift + V" at bounding box center [1006, 490] width 106 height 17
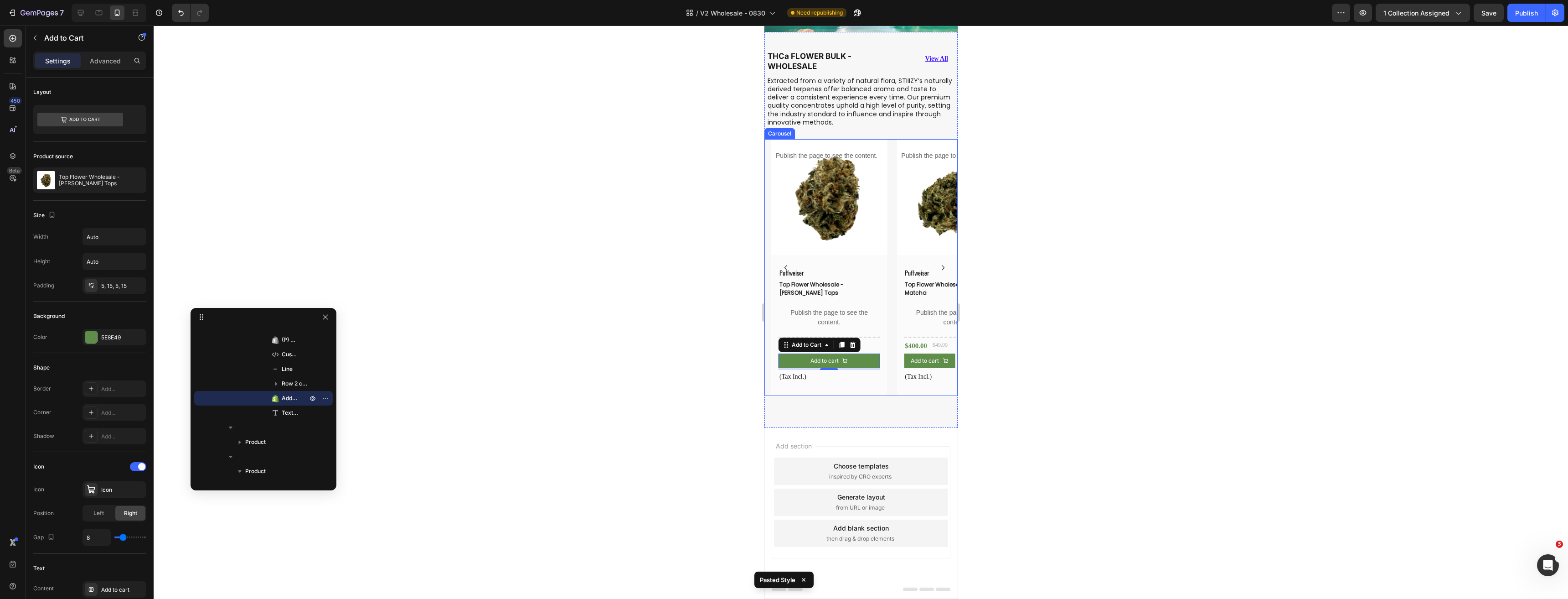
click at [937, 263] on icon "Carousel Next Arrow" at bounding box center [943, 268] width 11 height 11
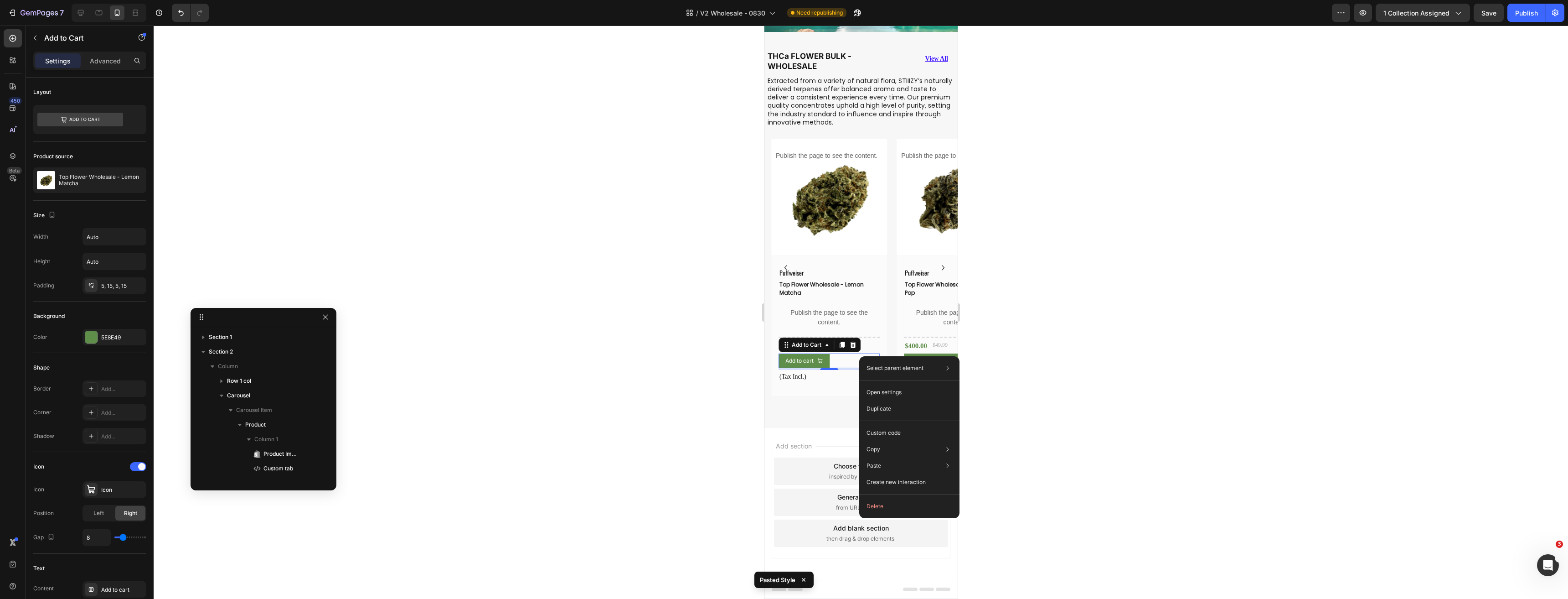
scroll to position [639, 0]
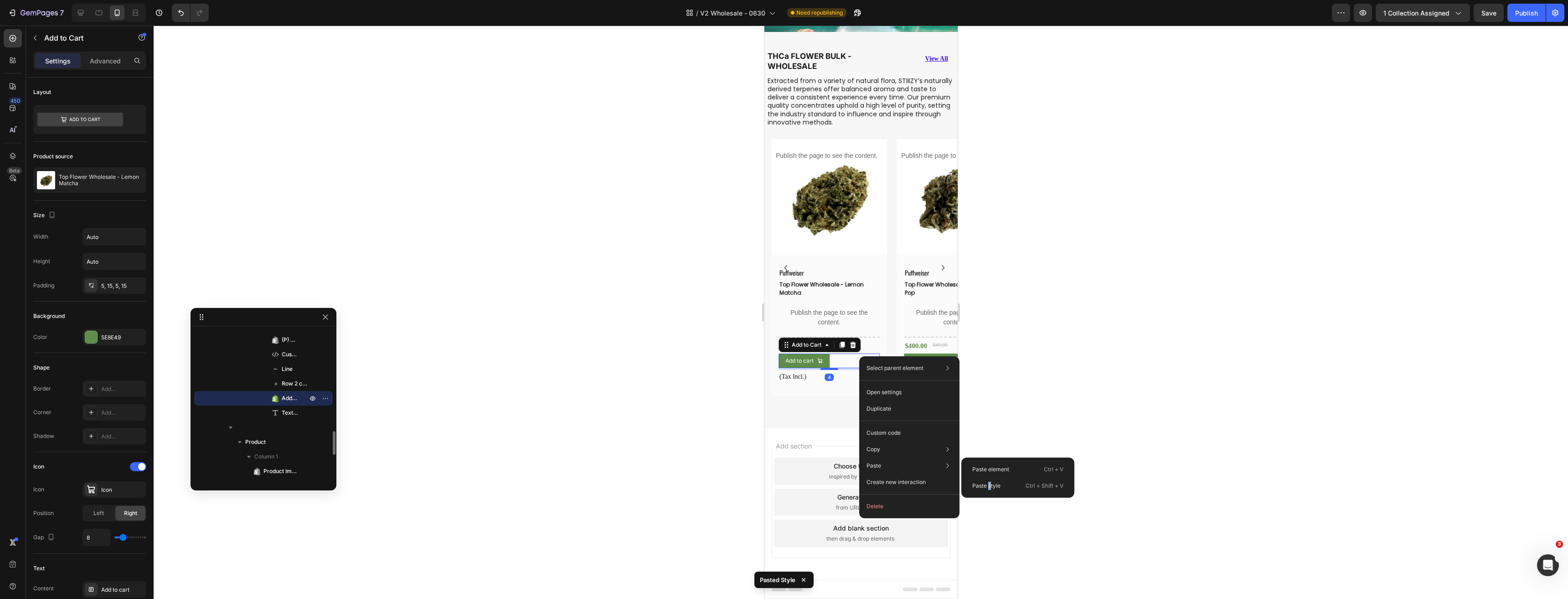
click at [990, 486] on p "Paste style" at bounding box center [986, 486] width 28 height 8
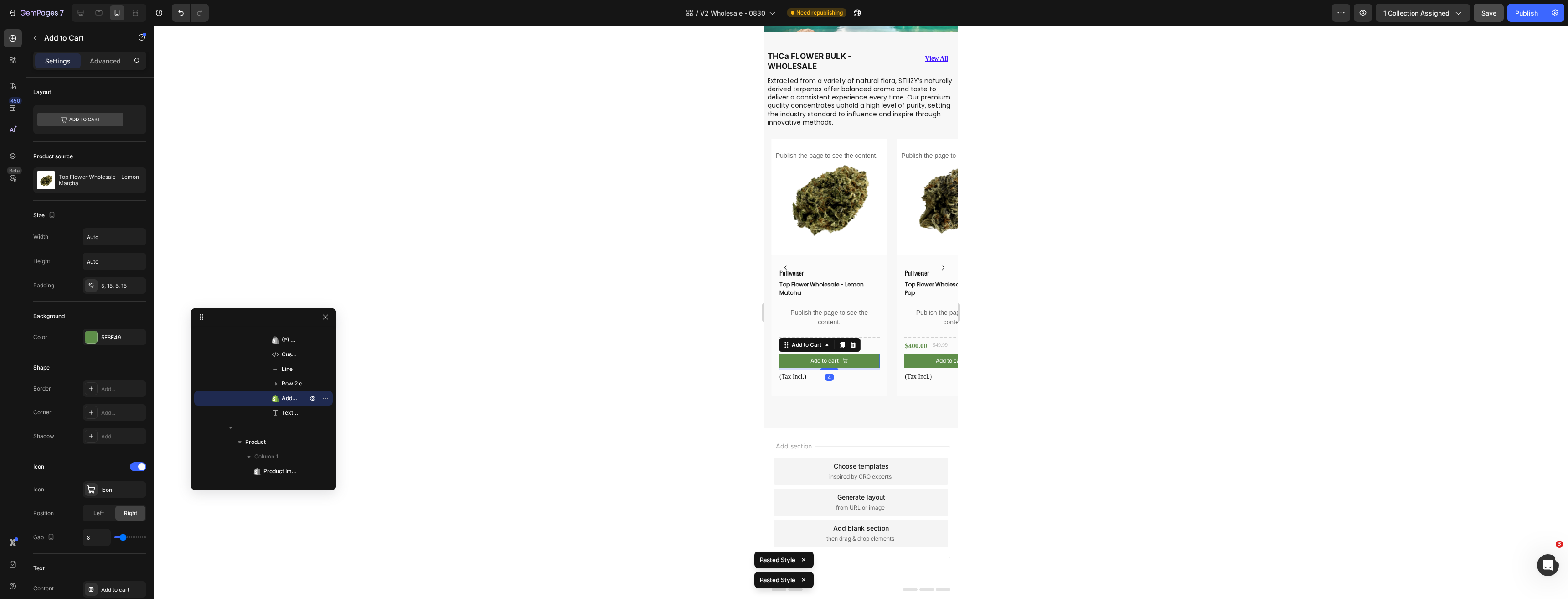
click at [1482, 12] on span "Save" at bounding box center [1488, 13] width 15 height 8
click at [1530, 17] on div "Publish" at bounding box center [1526, 13] width 23 height 9
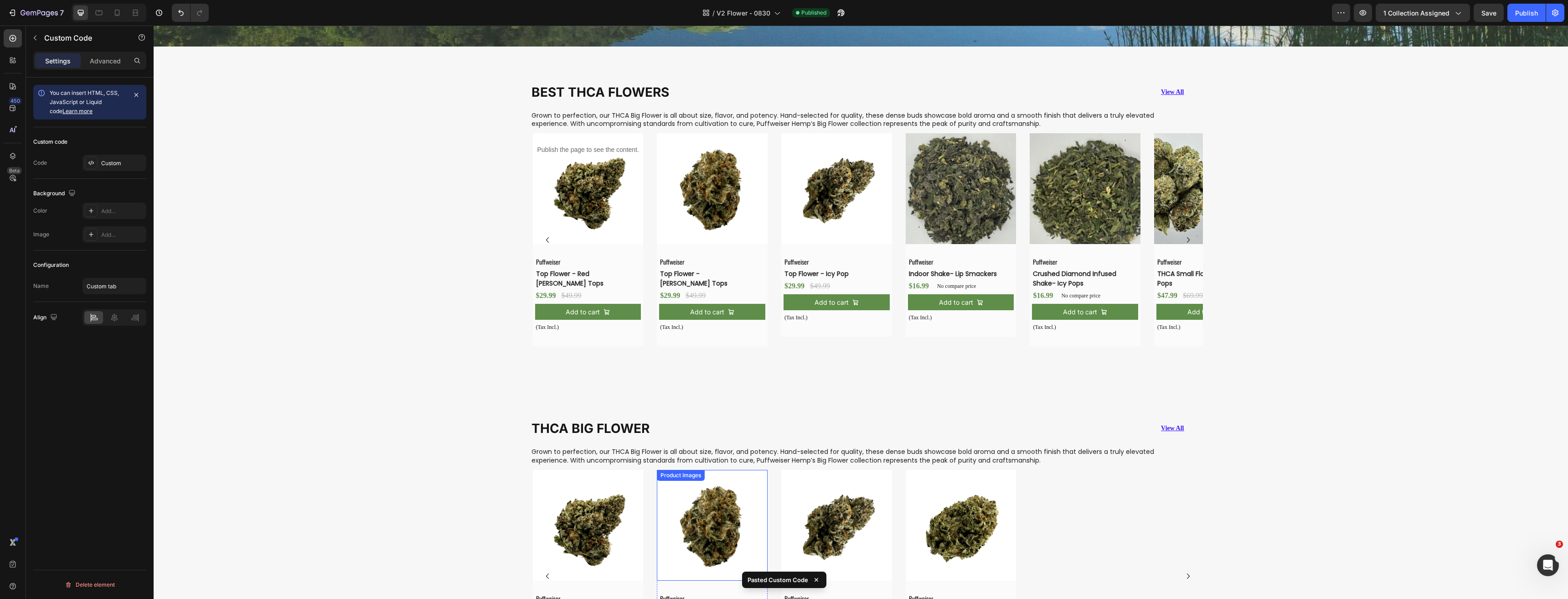
scroll to position [602, 0]
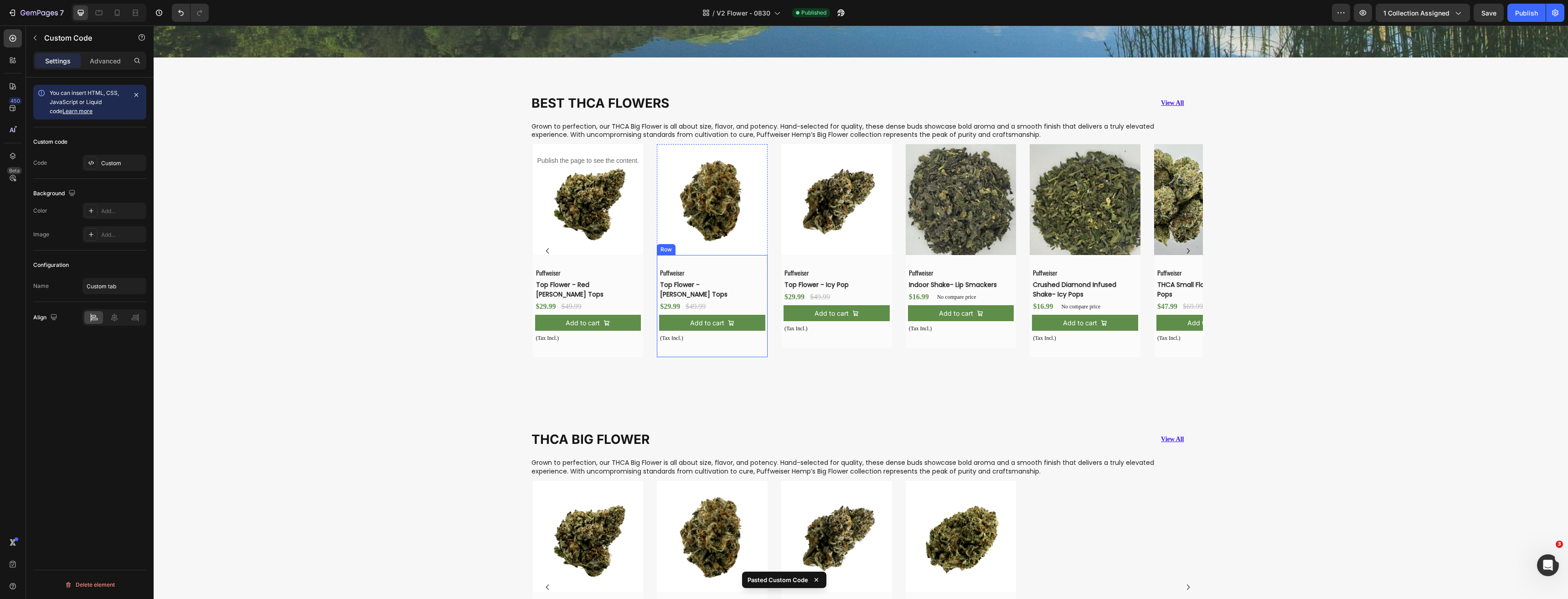
click at [713, 206] on img at bounding box center [712, 199] width 111 height 111
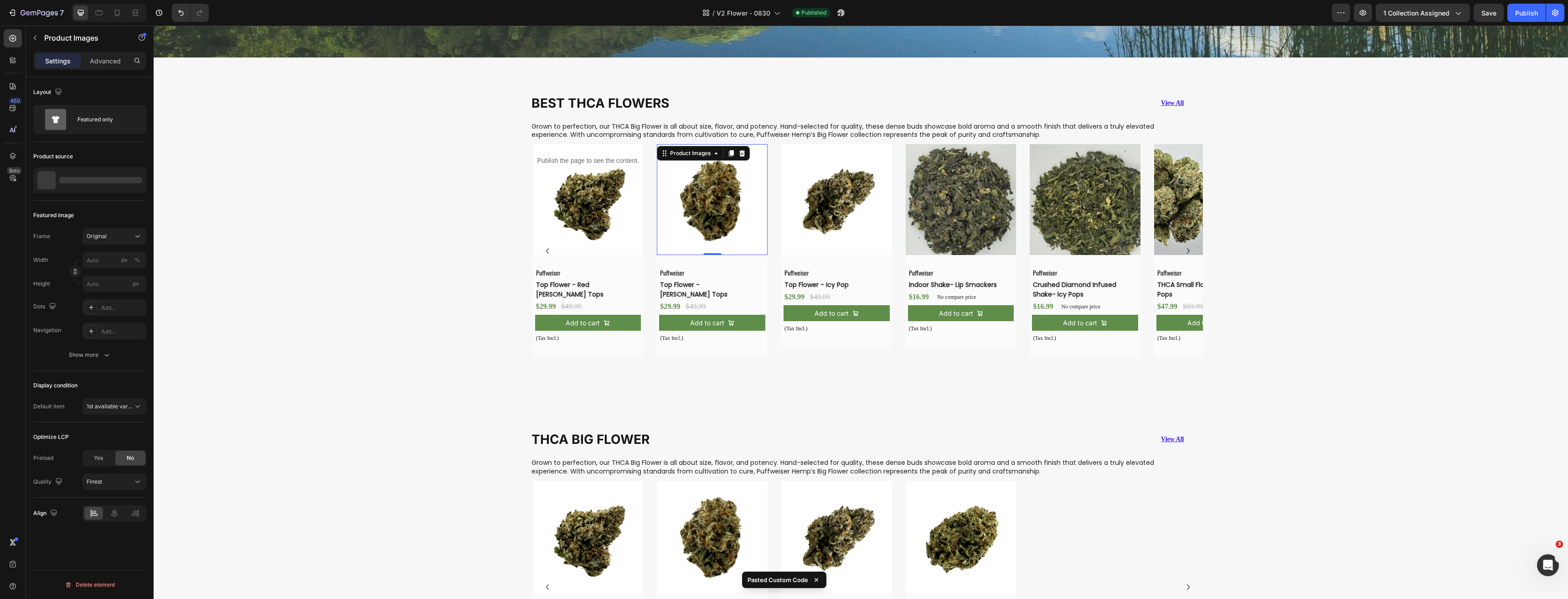
click at [816, 220] on img at bounding box center [836, 199] width 111 height 111
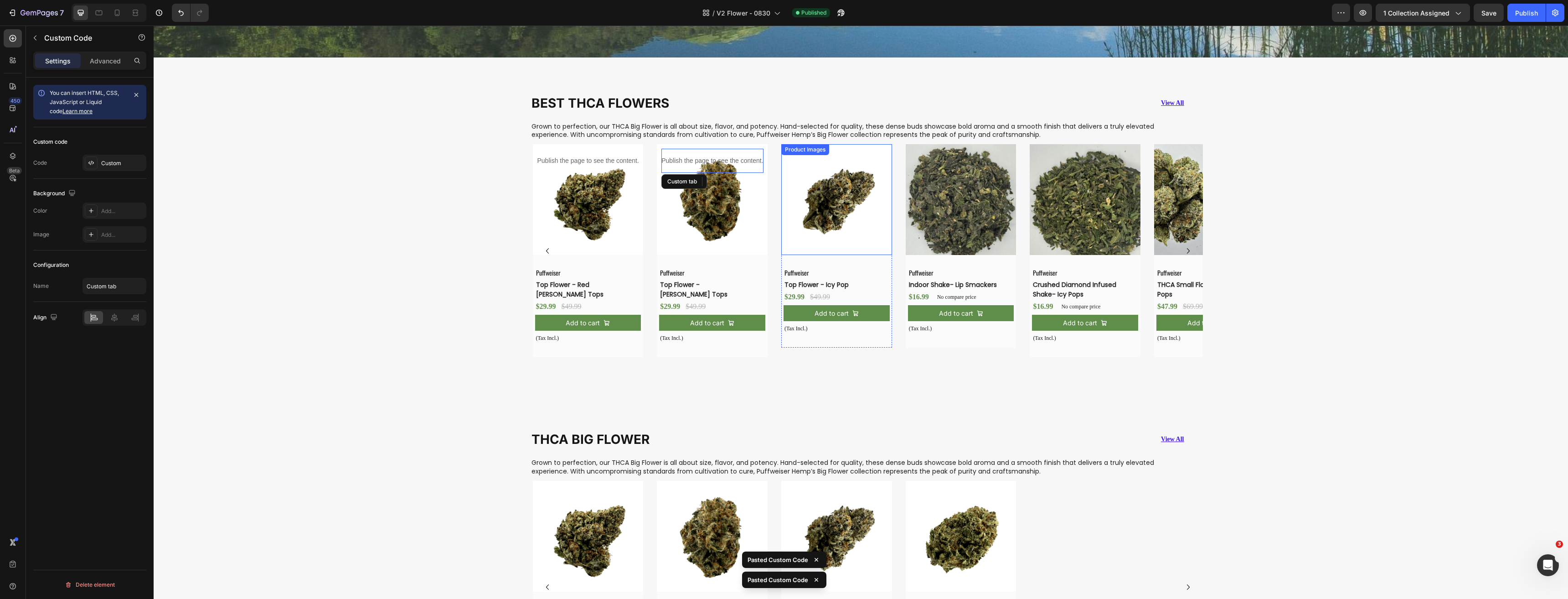
click at [980, 218] on img at bounding box center [961, 199] width 111 height 111
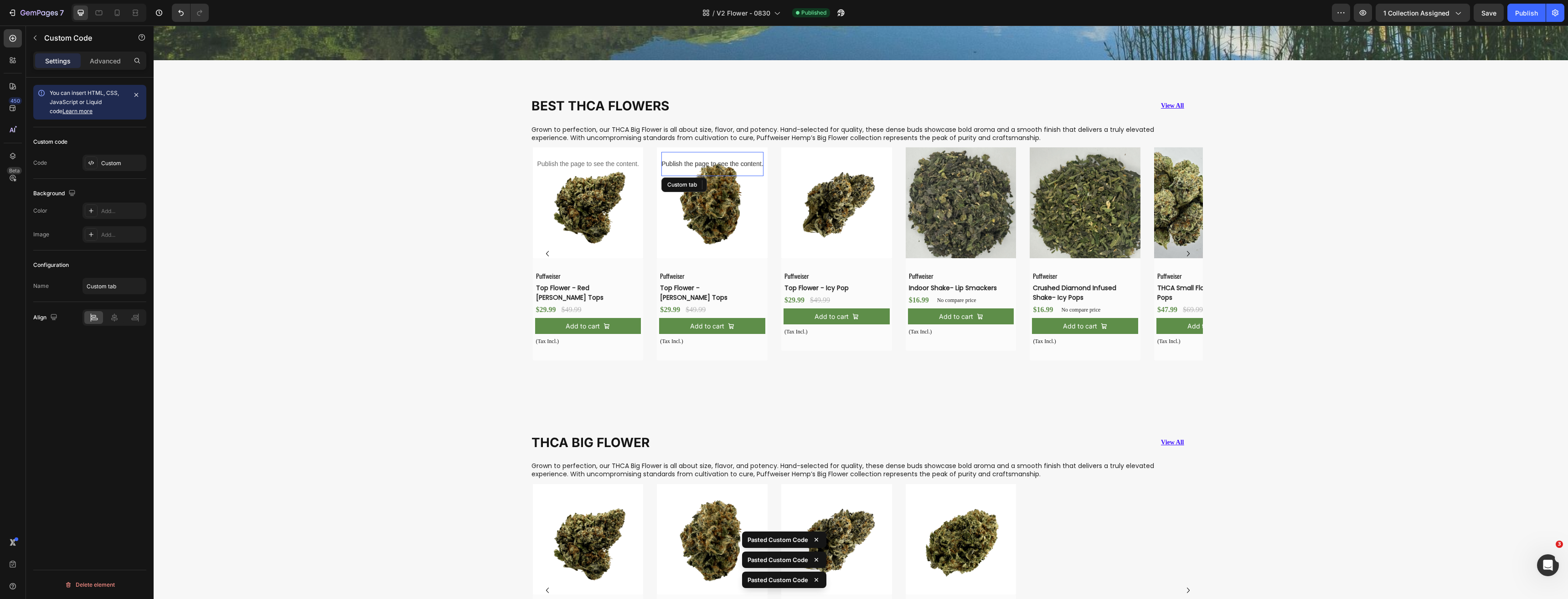
click at [1076, 216] on img at bounding box center [1084, 202] width 111 height 111
click at [848, 228] on img at bounding box center [836, 202] width 111 height 111
click at [954, 213] on img at bounding box center [961, 202] width 111 height 111
click at [1181, 225] on img at bounding box center [1209, 202] width 111 height 111
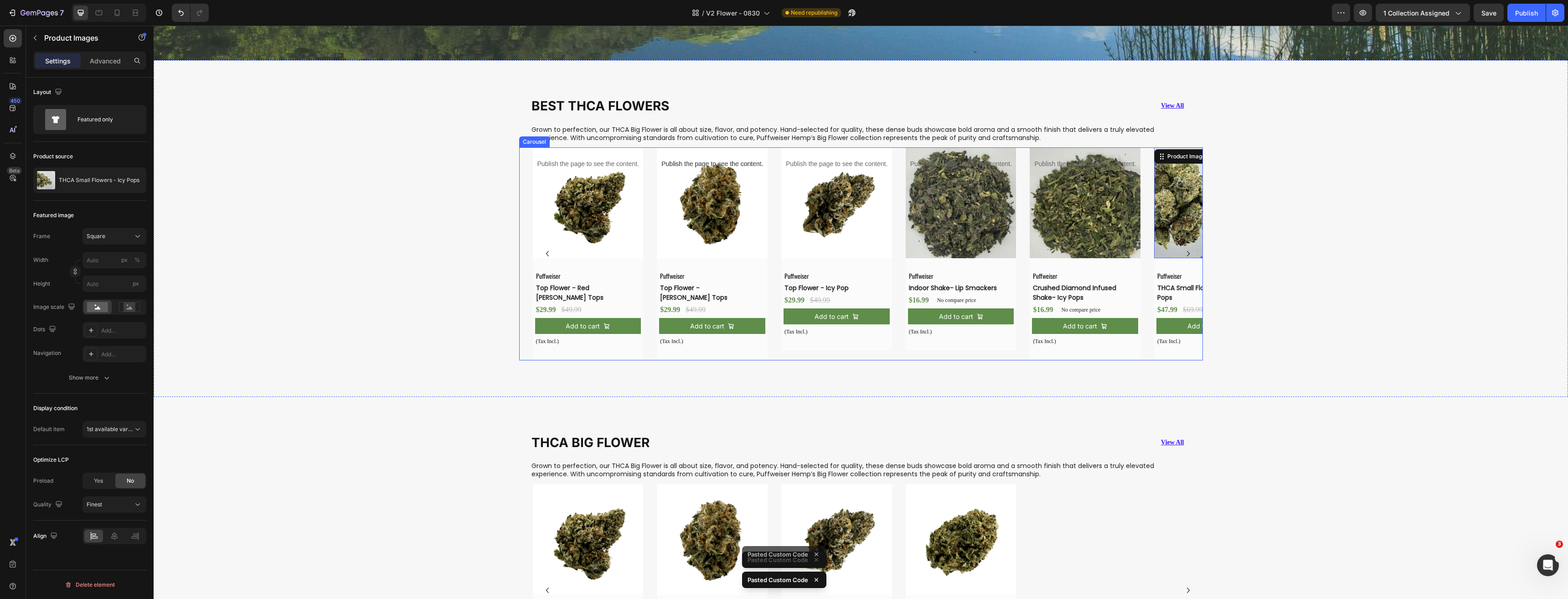
click at [1187, 251] on icon "Carousel Next Arrow" at bounding box center [1188, 253] width 2 height 6
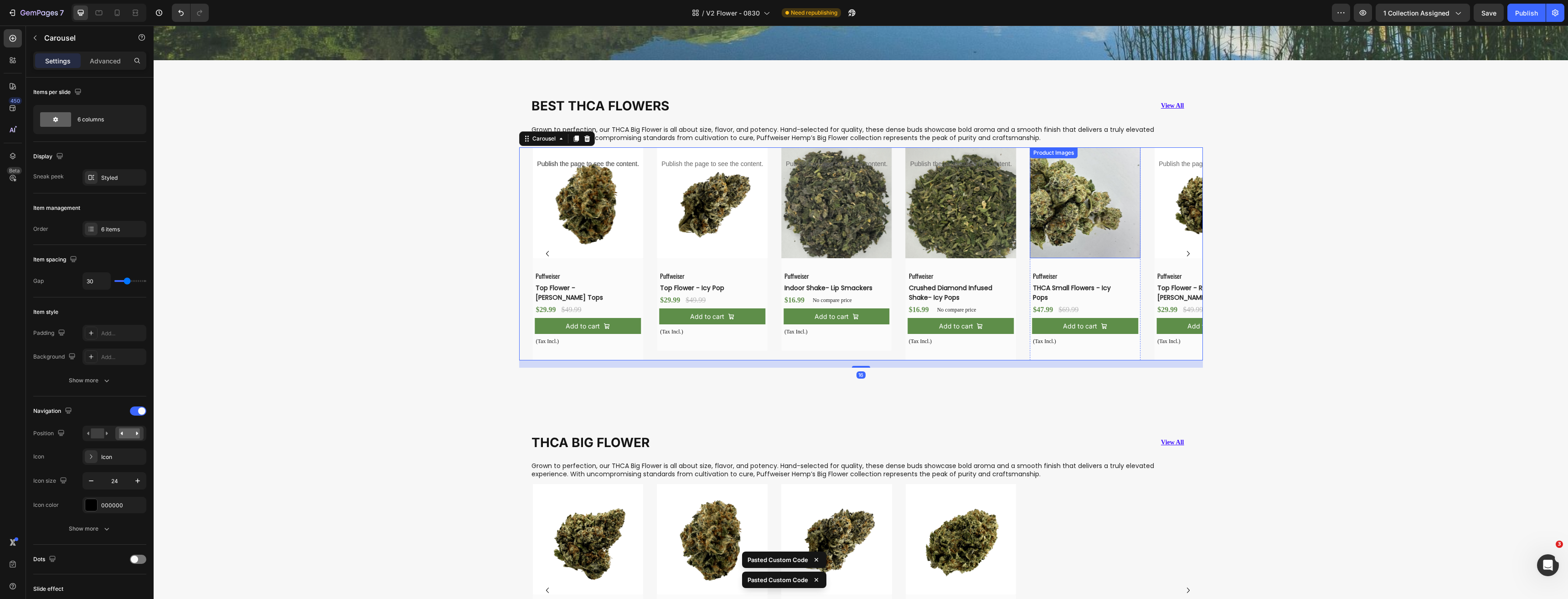
click at [1082, 220] on img at bounding box center [1084, 202] width 111 height 111
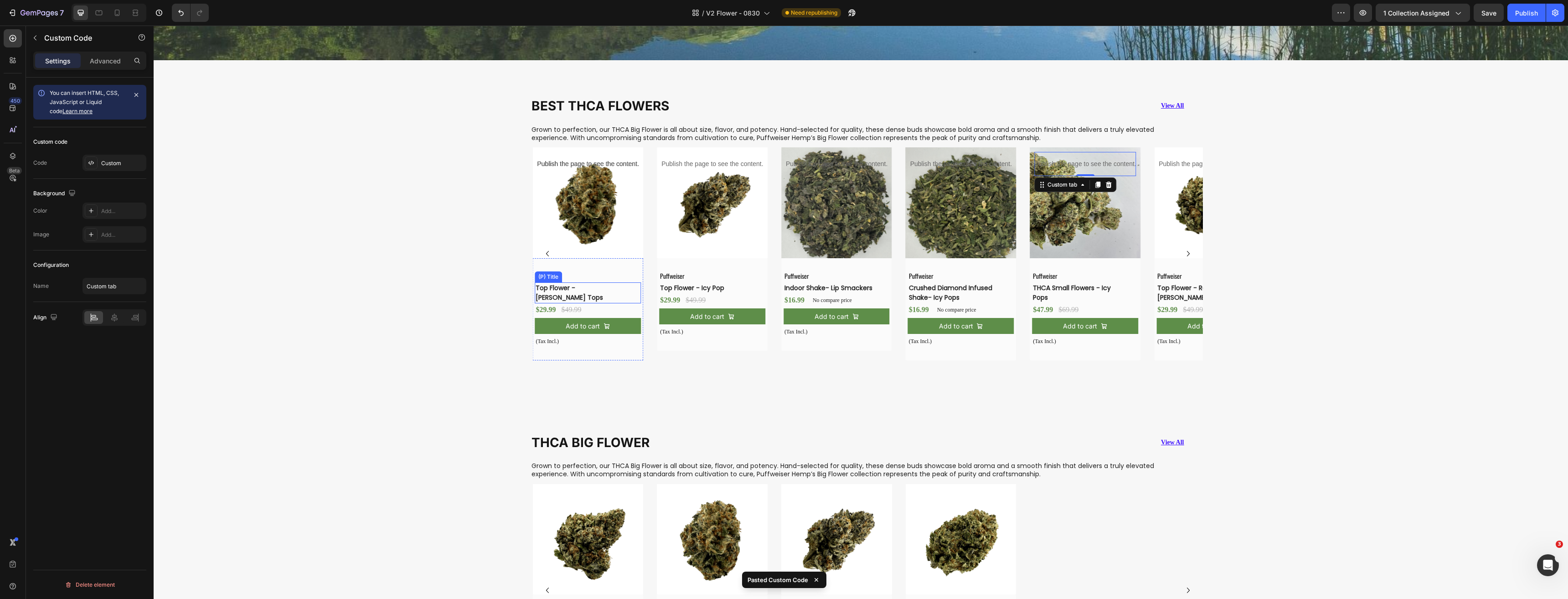
click at [590, 284] on h3 "Top Flower - [PERSON_NAME] Tops" at bounding box center [580, 292] width 92 height 21
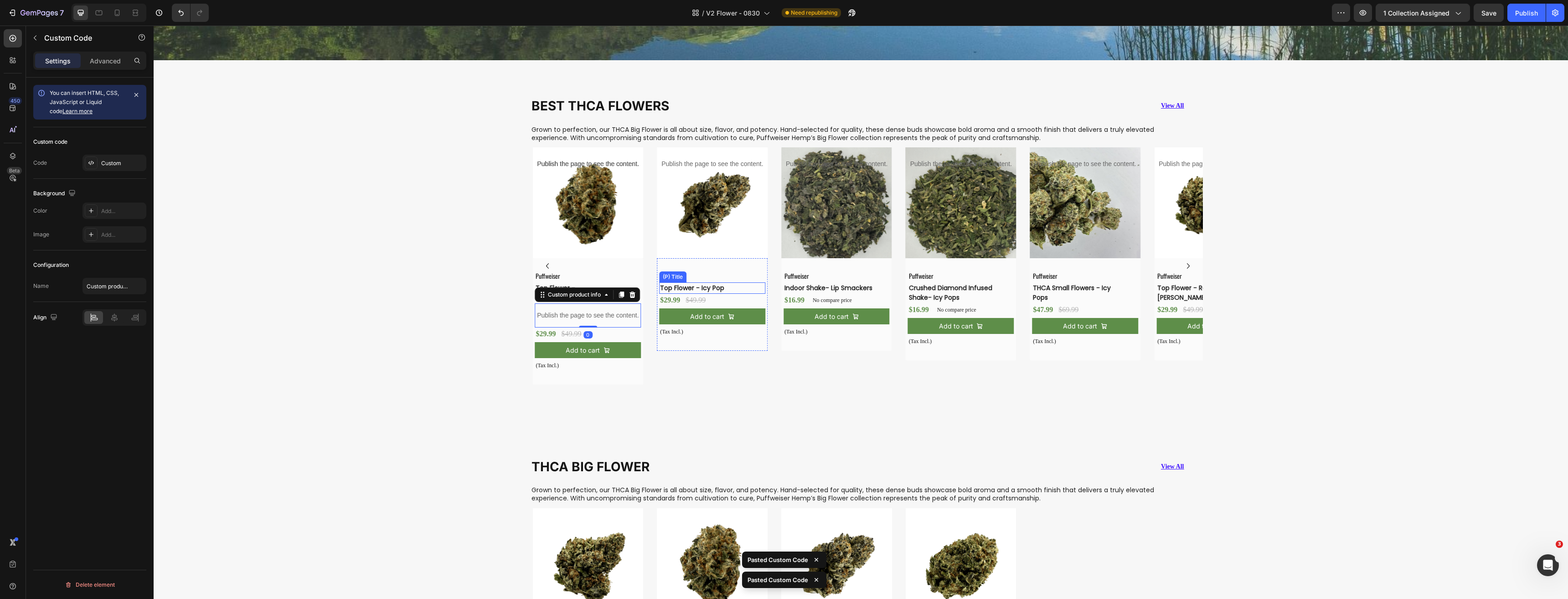
click at [691, 285] on h3 "Top Flower - Icy Pop" at bounding box center [705, 288] width 92 height 12
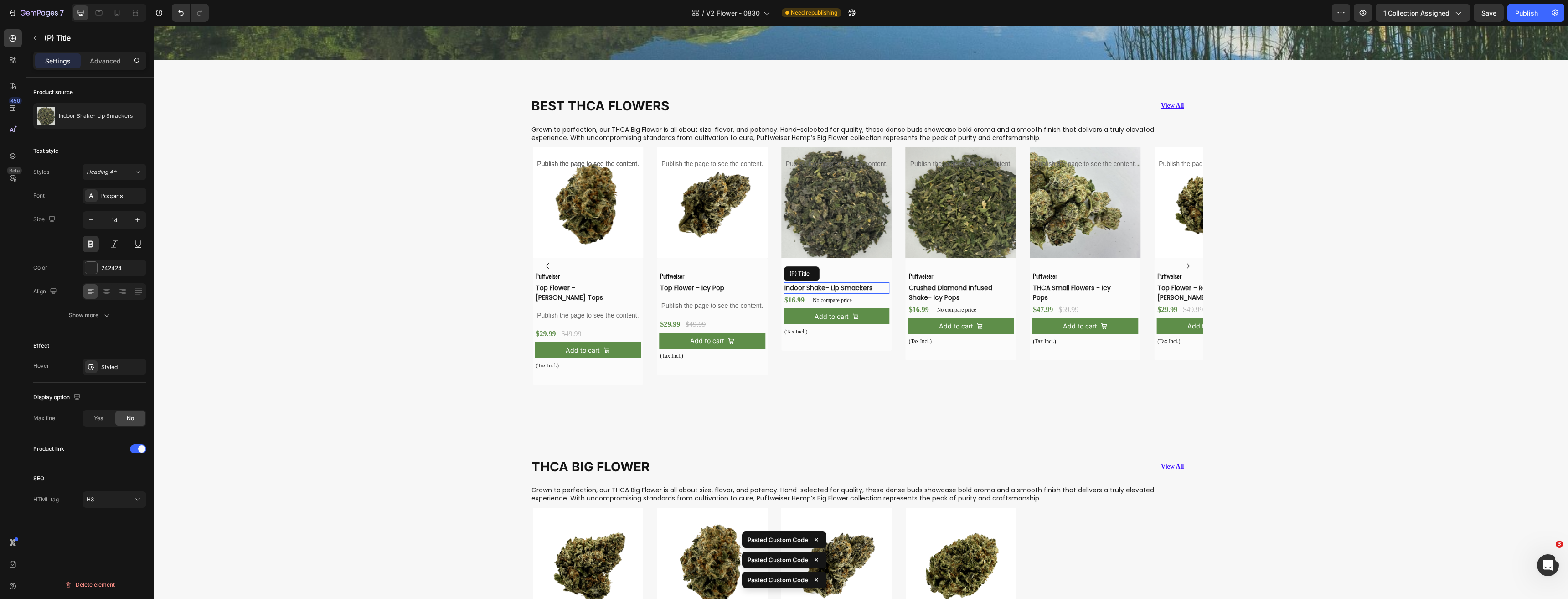
click at [831, 290] on div "Indoor Shake- Lip Smackers (P) Title" at bounding box center [836, 288] width 106 height 12
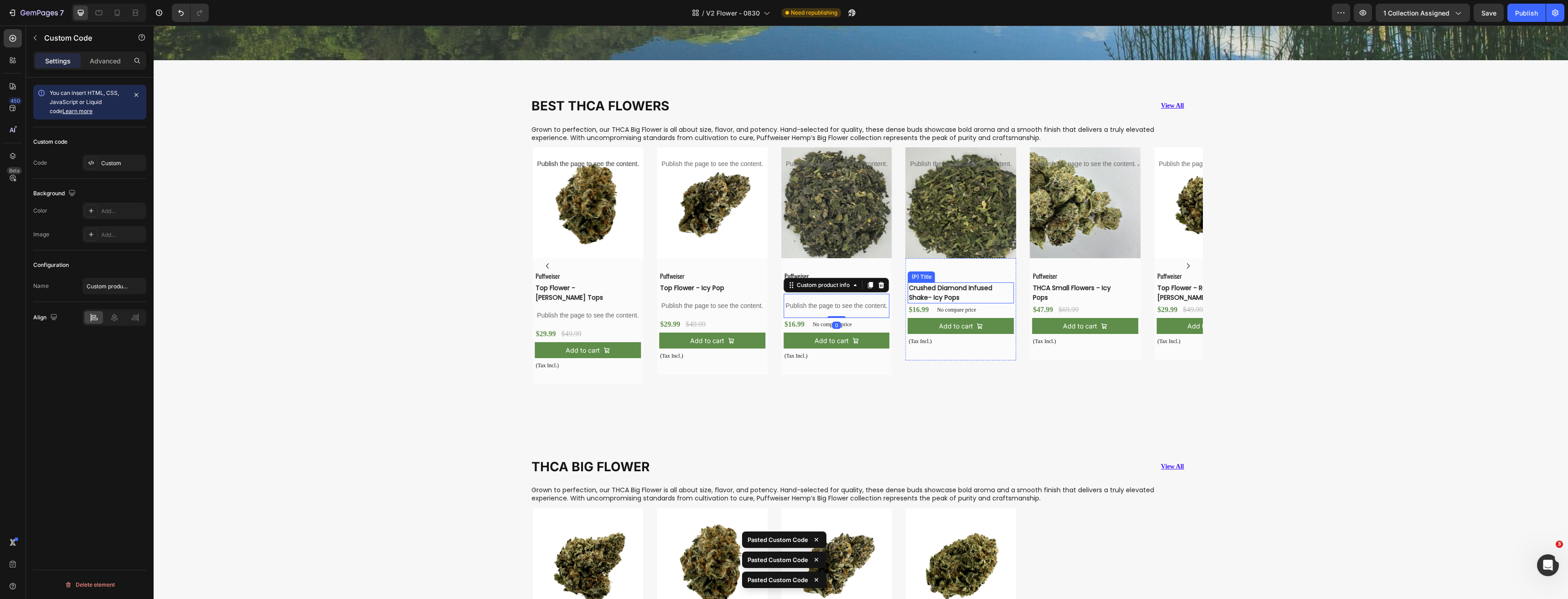
click at [942, 288] on h3 "Crushed Diamond Infused Shake- Icy Pops" at bounding box center [954, 292] width 92 height 21
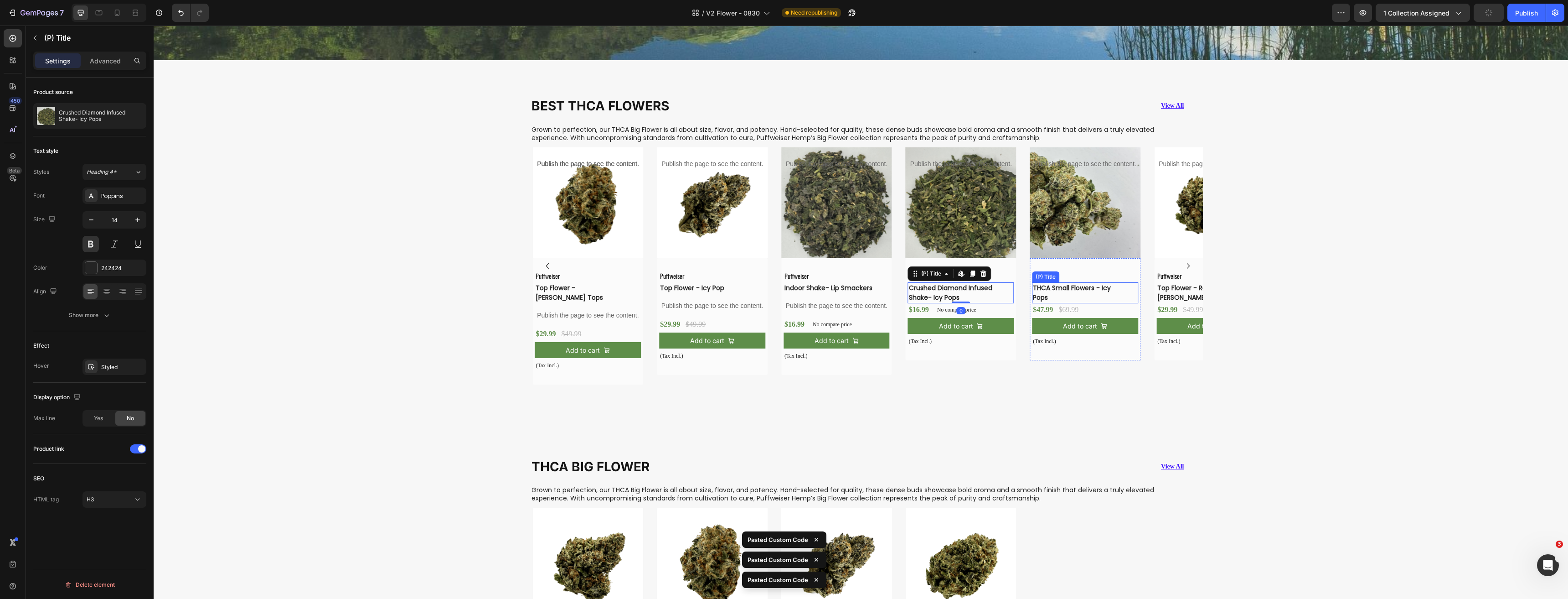
click at [1042, 289] on h3 "THCA Small Flowers - Icy Pops" at bounding box center [1077, 292] width 92 height 21
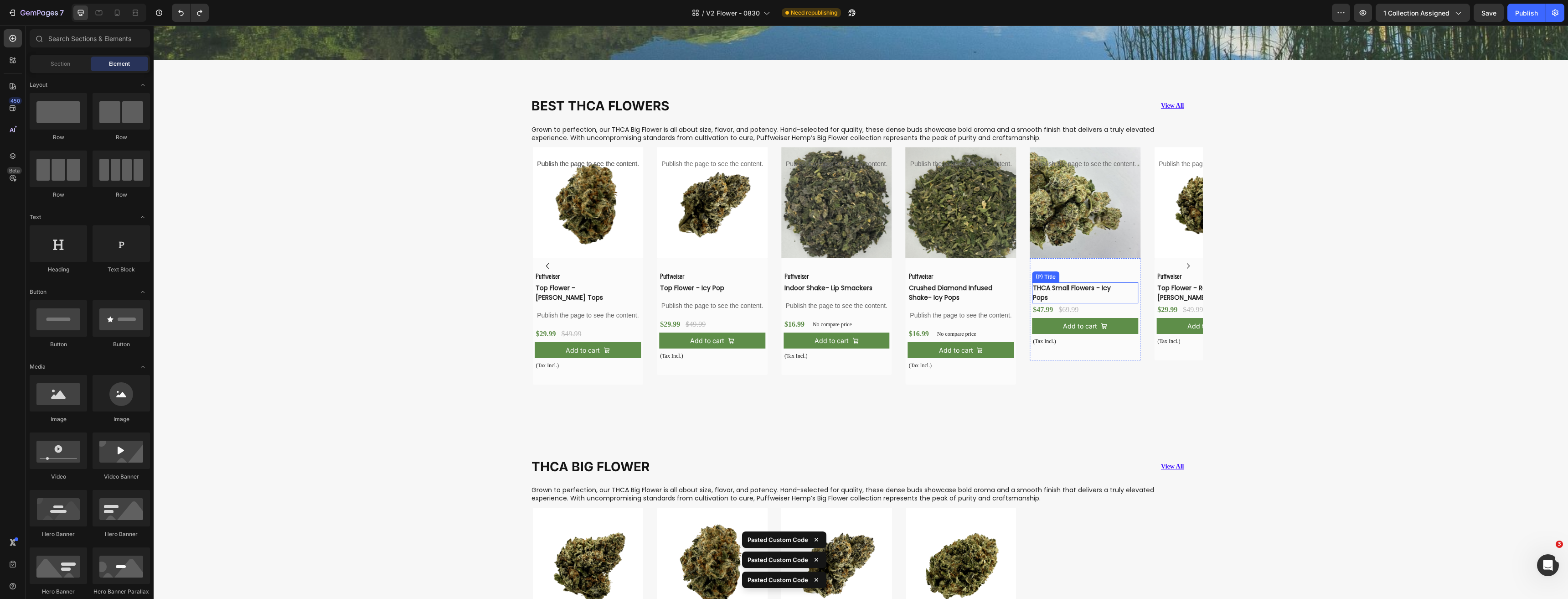
click at [1068, 289] on h3 "THCA Small Flowers - Icy Pops" at bounding box center [1077, 292] width 92 height 21
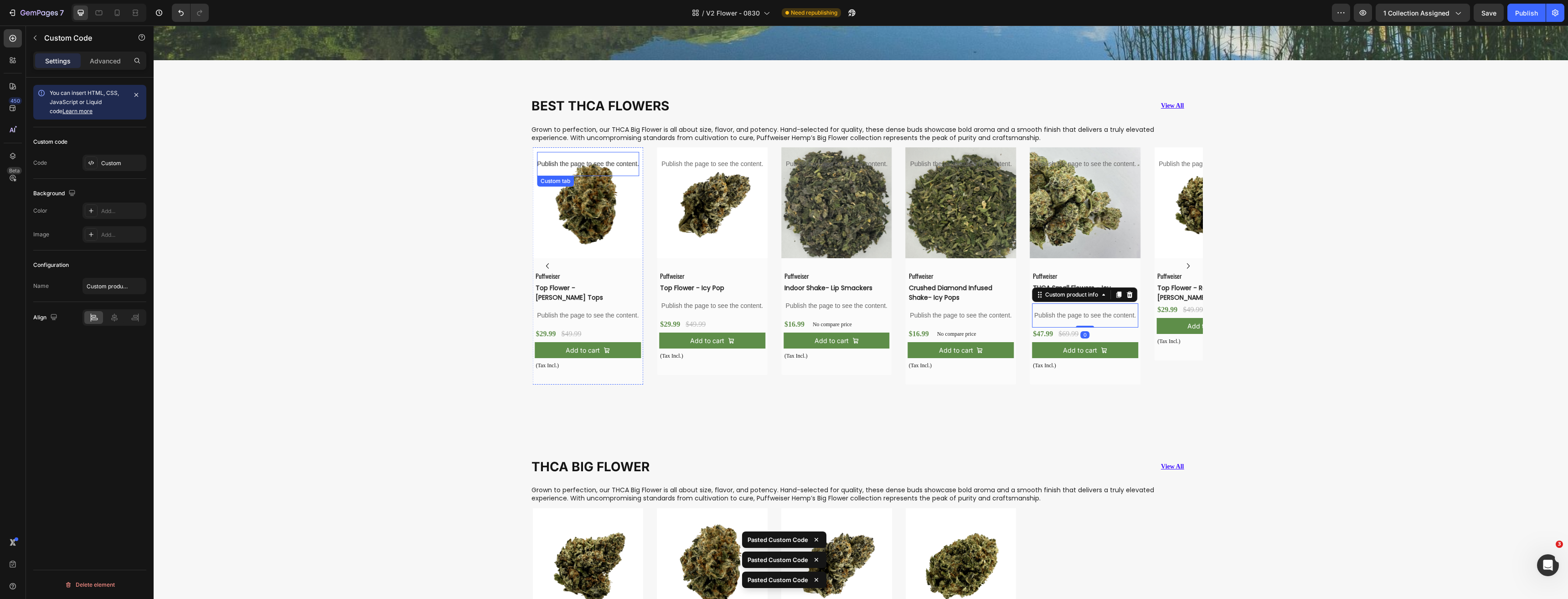
click at [599, 164] on p "Publish the page to see the content." at bounding box center [587, 164] width 101 height 9
click at [607, 182] on icon at bounding box center [610, 184] width 7 height 7
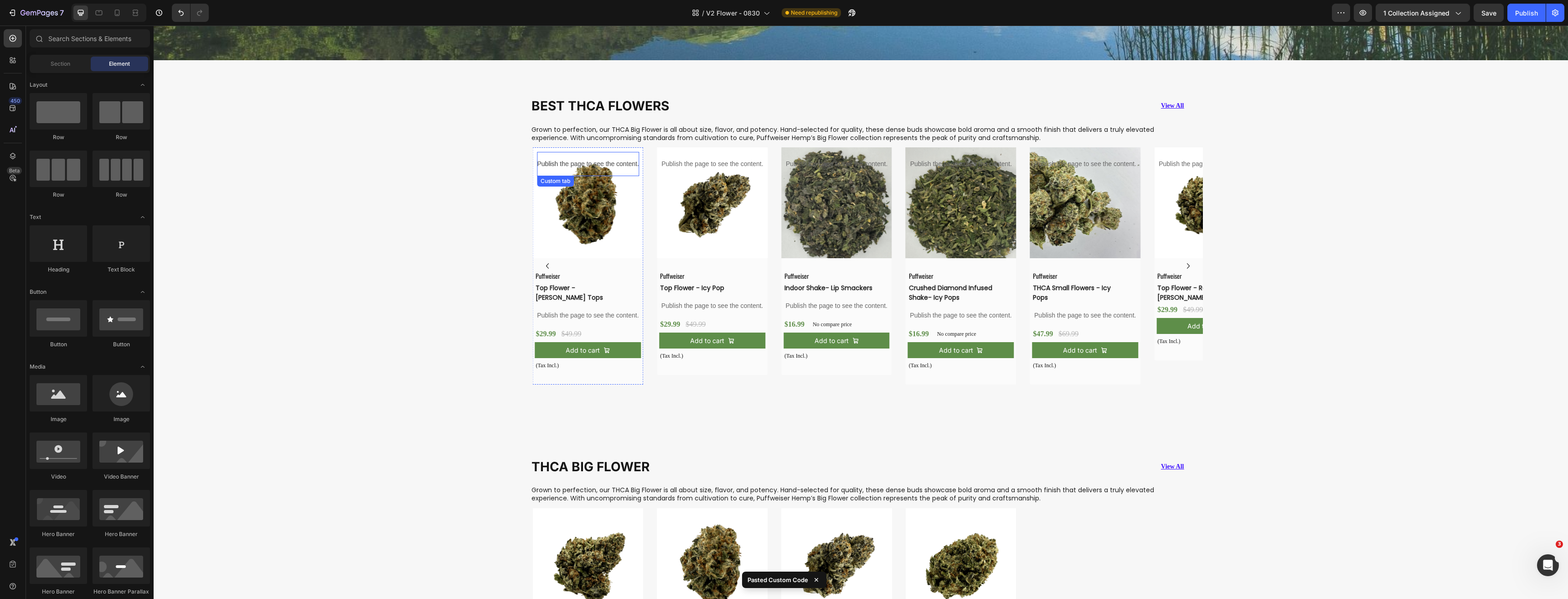
click at [614, 159] on p "Publish the page to see the content." at bounding box center [587, 164] width 101 height 9
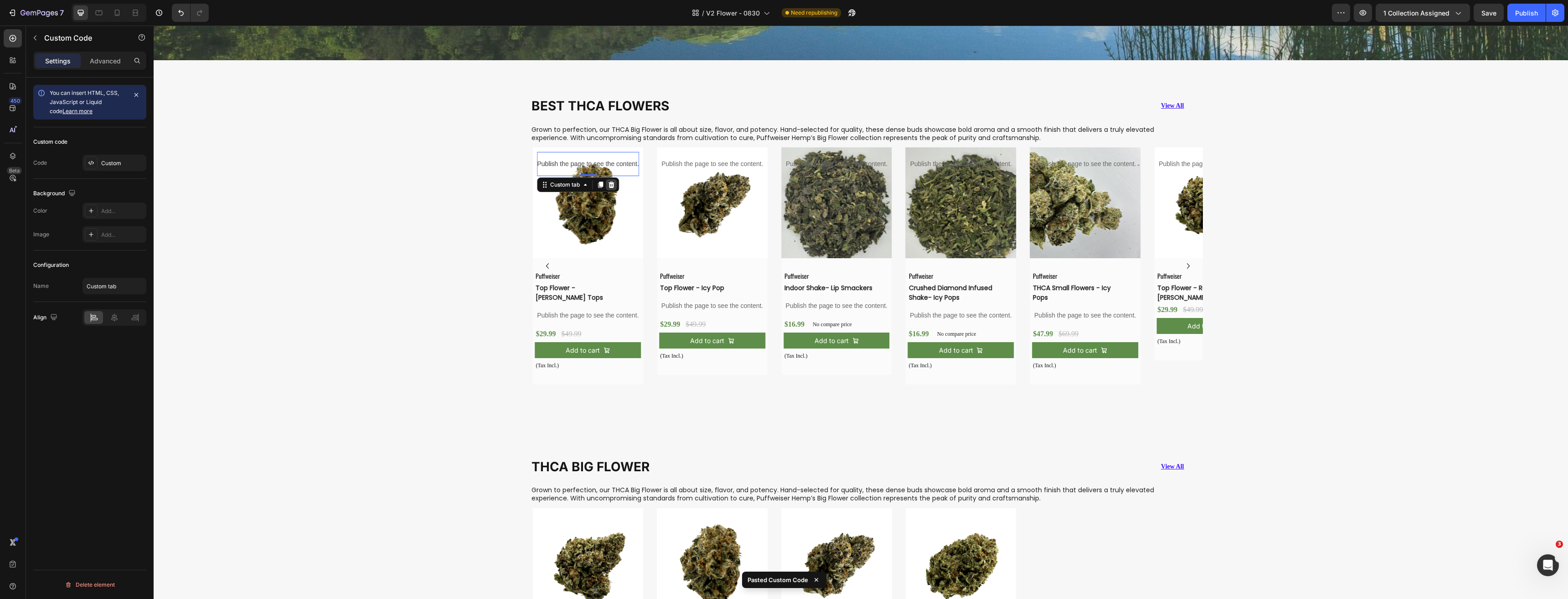
click at [611, 187] on div at bounding box center [611, 185] width 11 height 11
click at [609, 164] on p "Publish the page to see the content." at bounding box center [587, 164] width 101 height 9
click at [610, 182] on icon at bounding box center [611, 185] width 6 height 6
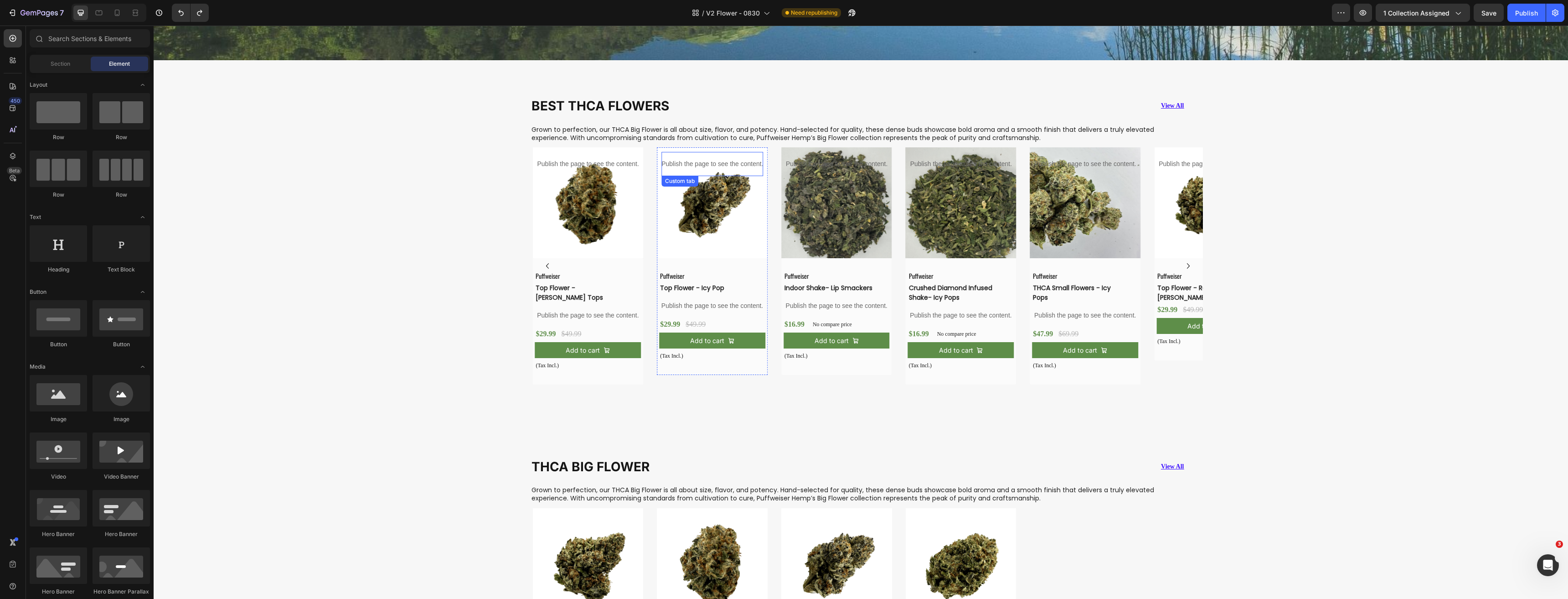
click at [681, 163] on p "Publish the page to see the content." at bounding box center [712, 164] width 101 height 9
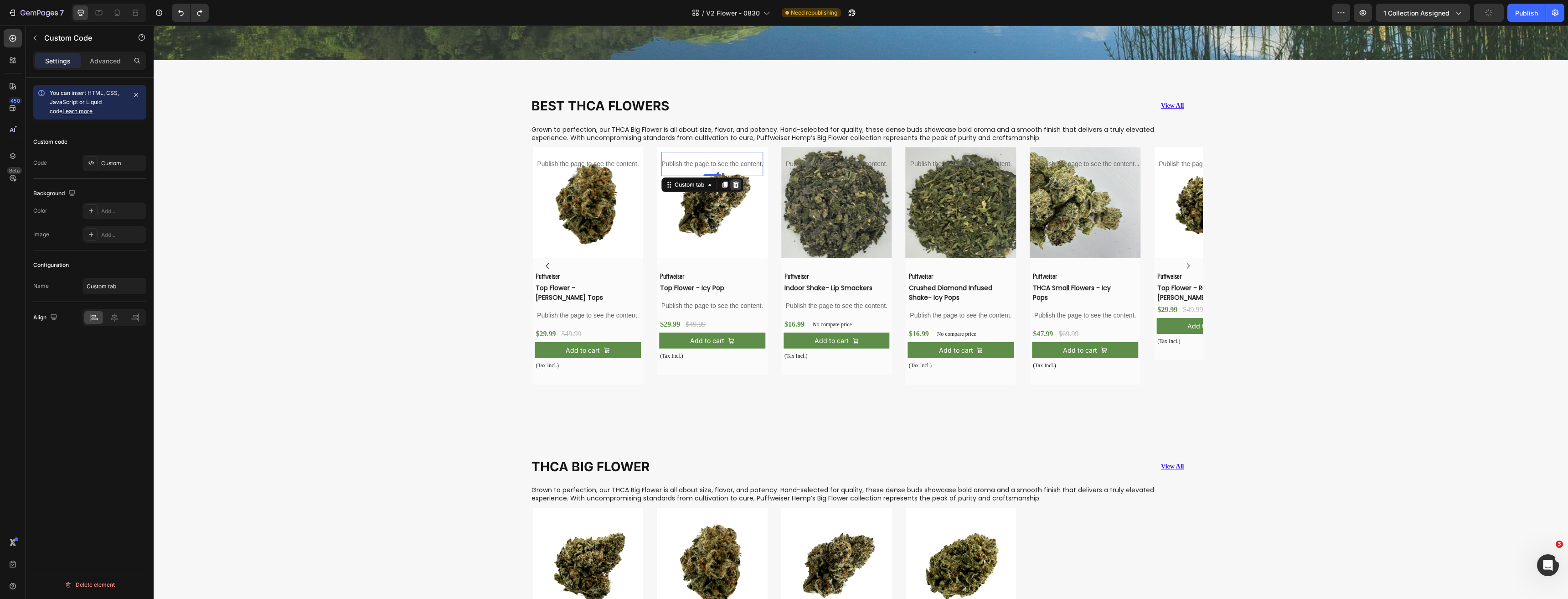
click at [732, 182] on icon at bounding box center [735, 184] width 7 height 7
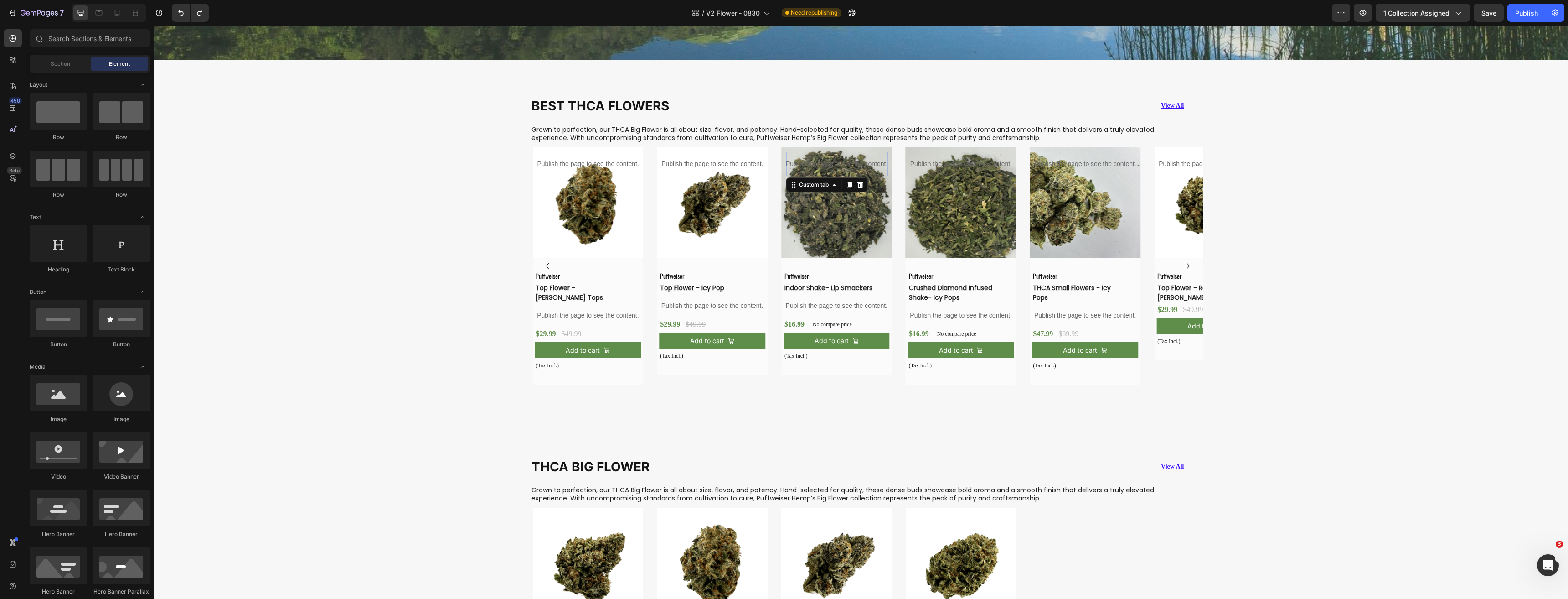
click at [815, 160] on p "Publish the page to see the content." at bounding box center [836, 164] width 101 height 9
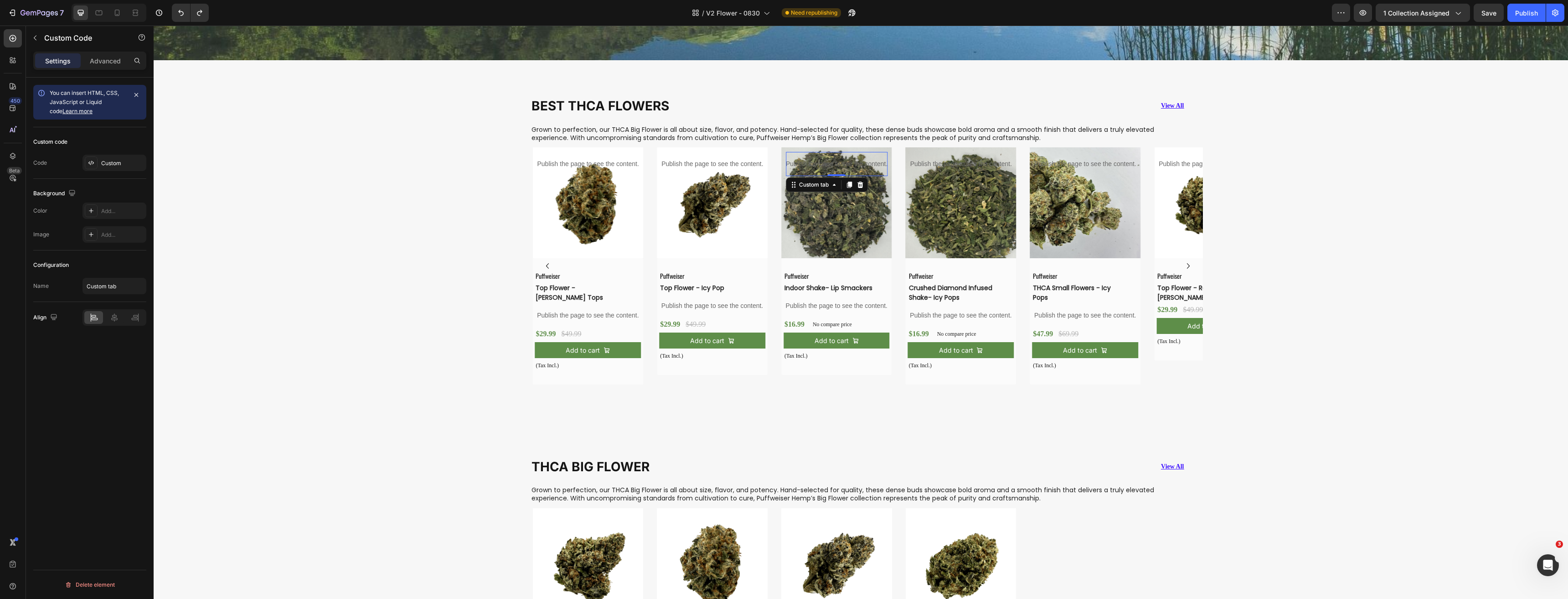
click at [860, 187] on div at bounding box center [860, 185] width 11 height 11
click at [951, 167] on div "Publish the page to see the content." at bounding box center [961, 164] width 101 height 24
click at [980, 186] on div at bounding box center [984, 185] width 11 height 11
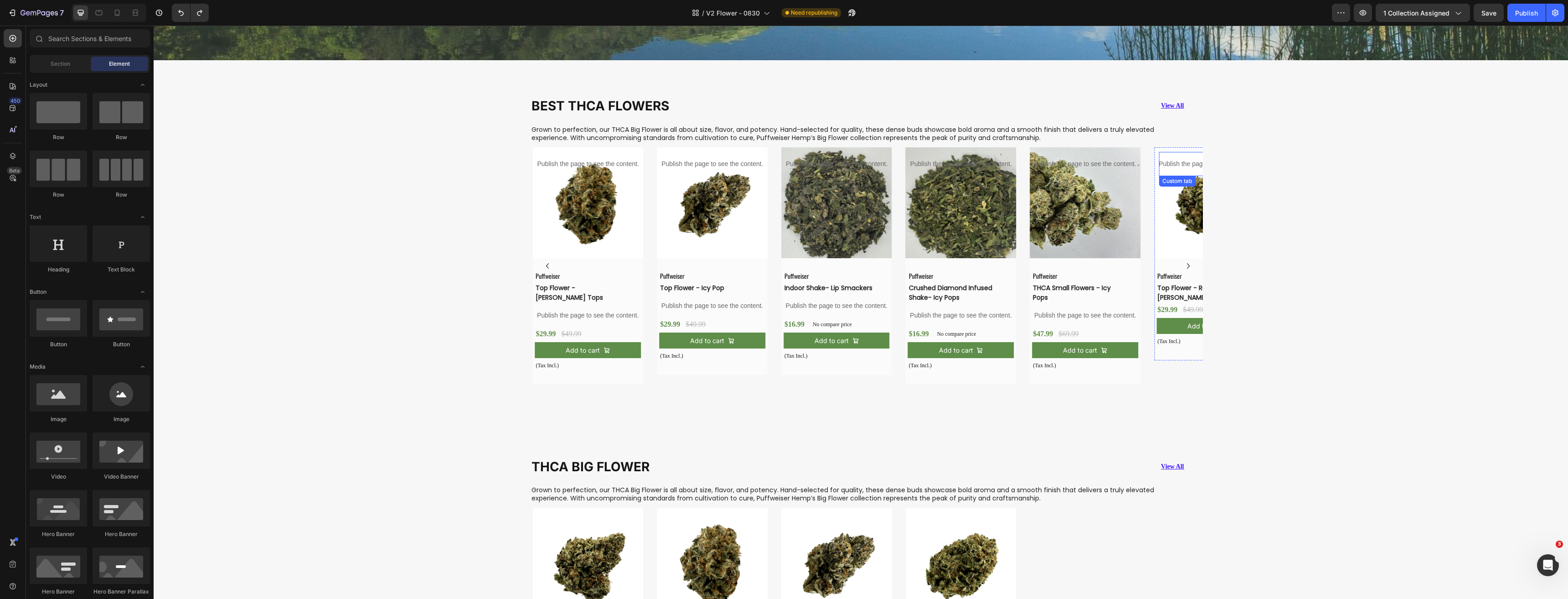
click at [1174, 164] on p "Publish the page to see the content." at bounding box center [1209, 164] width 101 height 9
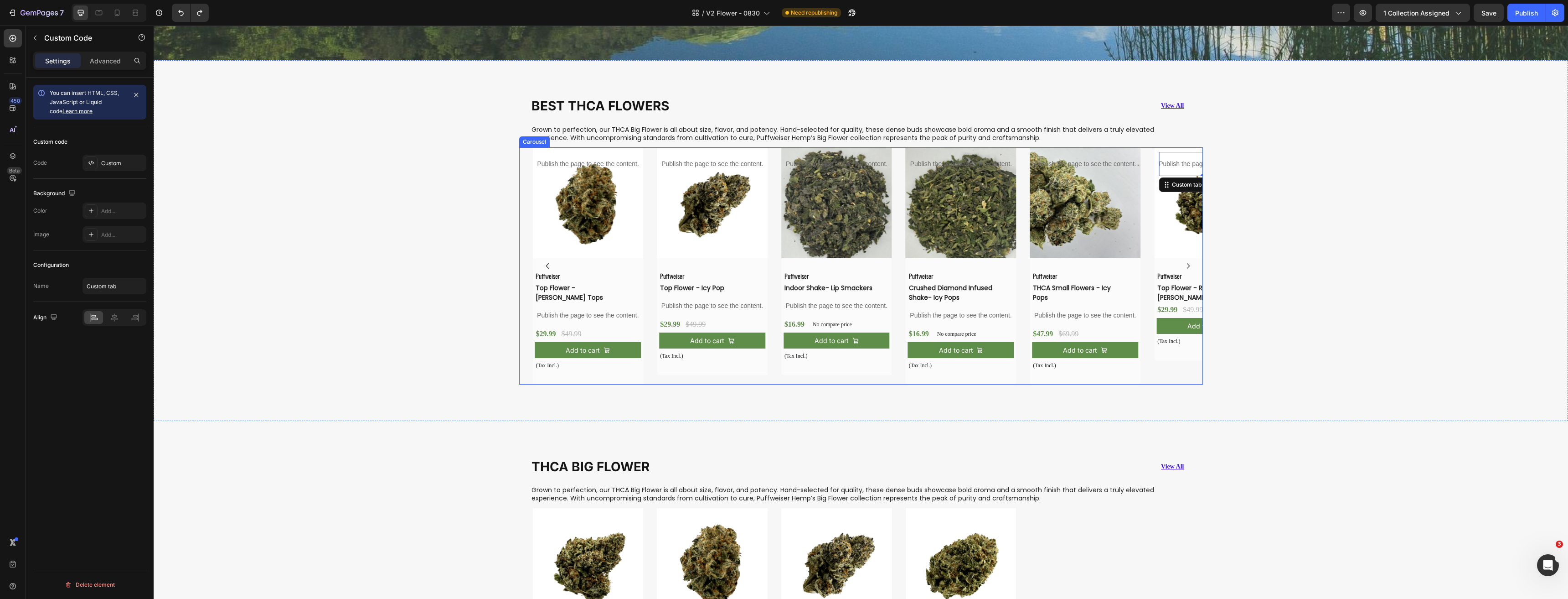
click at [1185, 264] on icon "Carousel Next Arrow" at bounding box center [1188, 266] width 11 height 11
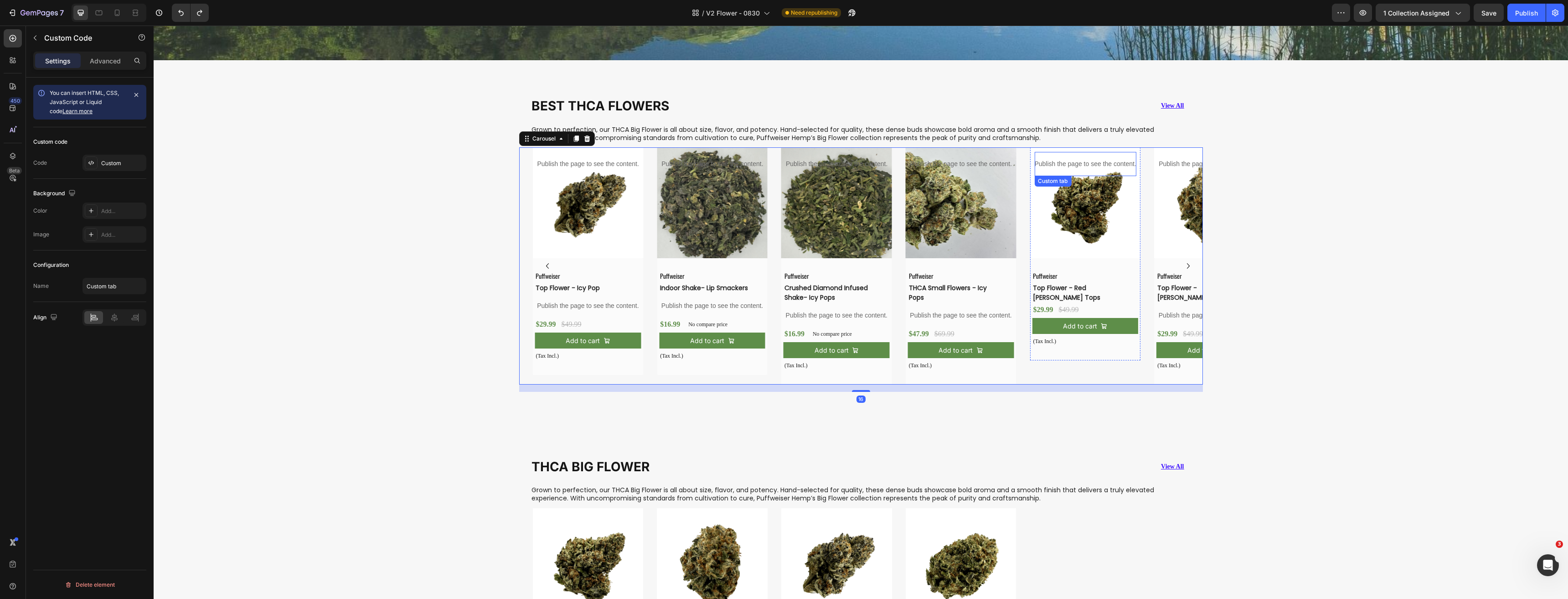
click at [1094, 164] on p "Publish the page to see the content." at bounding box center [1084, 164] width 101 height 9
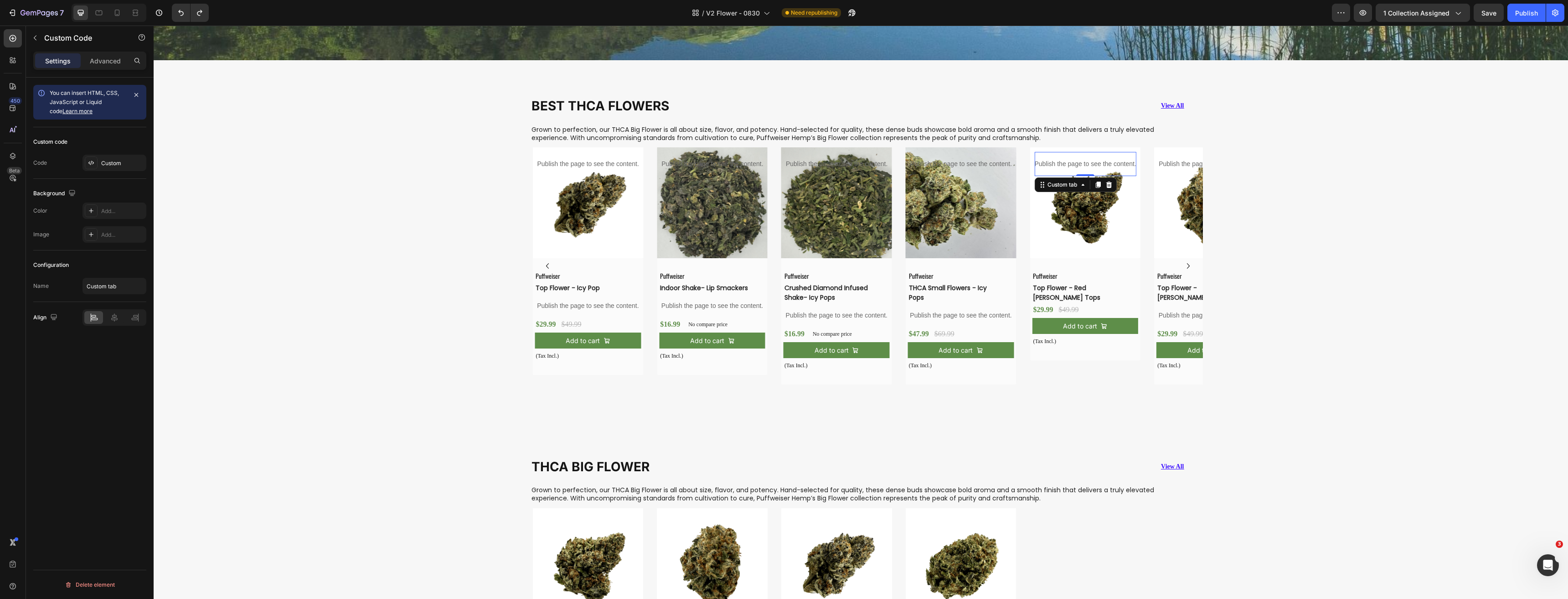
click at [1105, 184] on icon at bounding box center [1108, 185] width 6 height 6
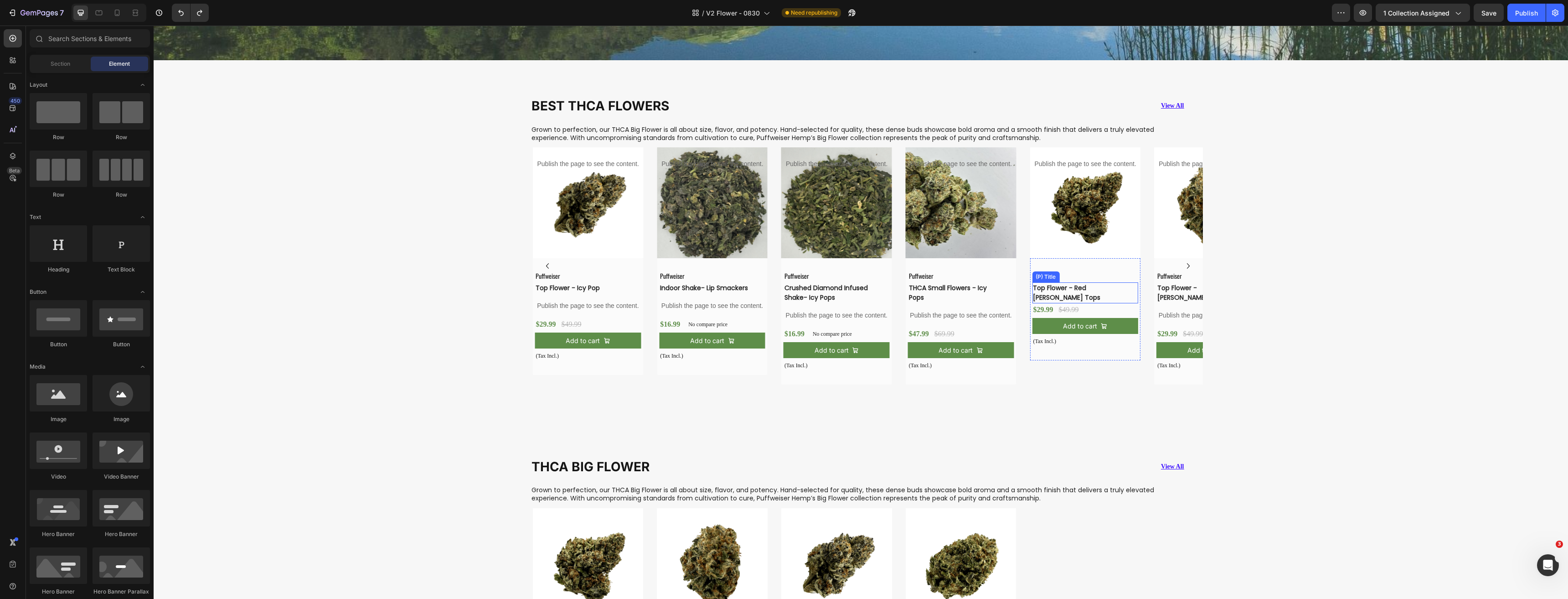
click at [1082, 286] on h3 "Top Flower - Red [PERSON_NAME] Tops" at bounding box center [1077, 292] width 92 height 21
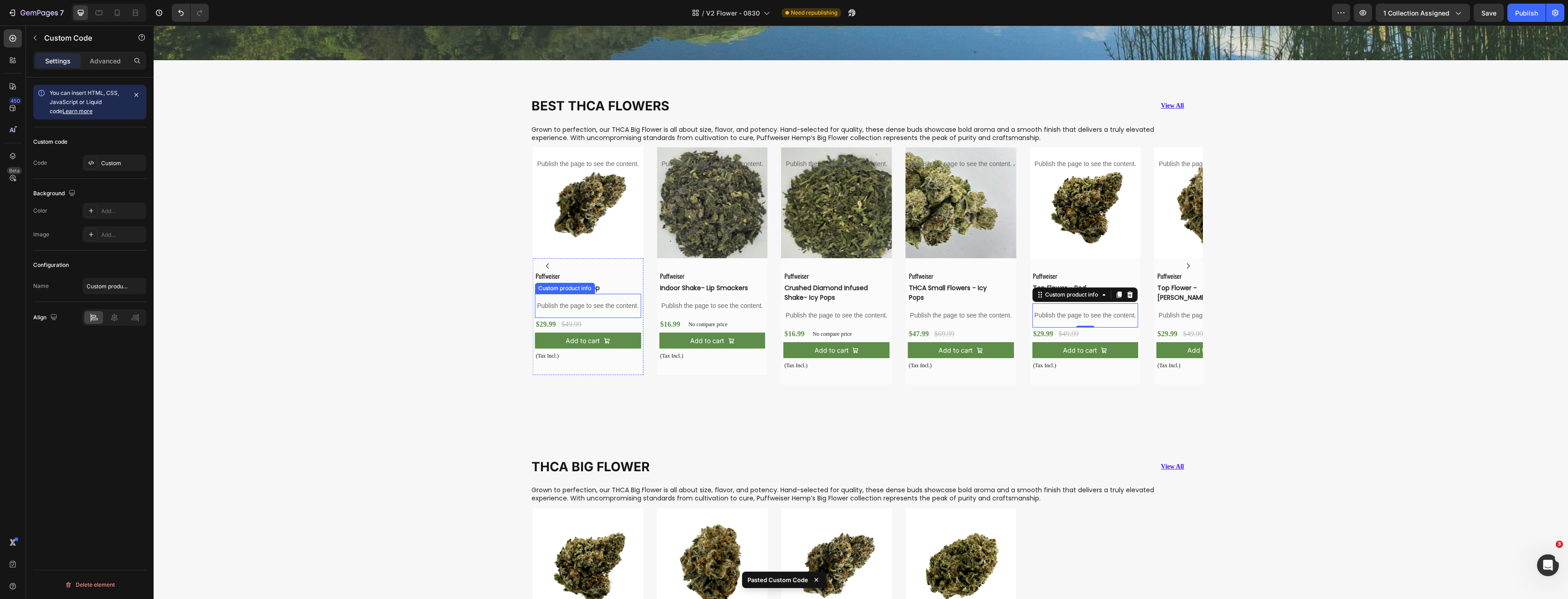
click at [565, 301] on p "Publish the page to see the content." at bounding box center [587, 306] width 106 height 9
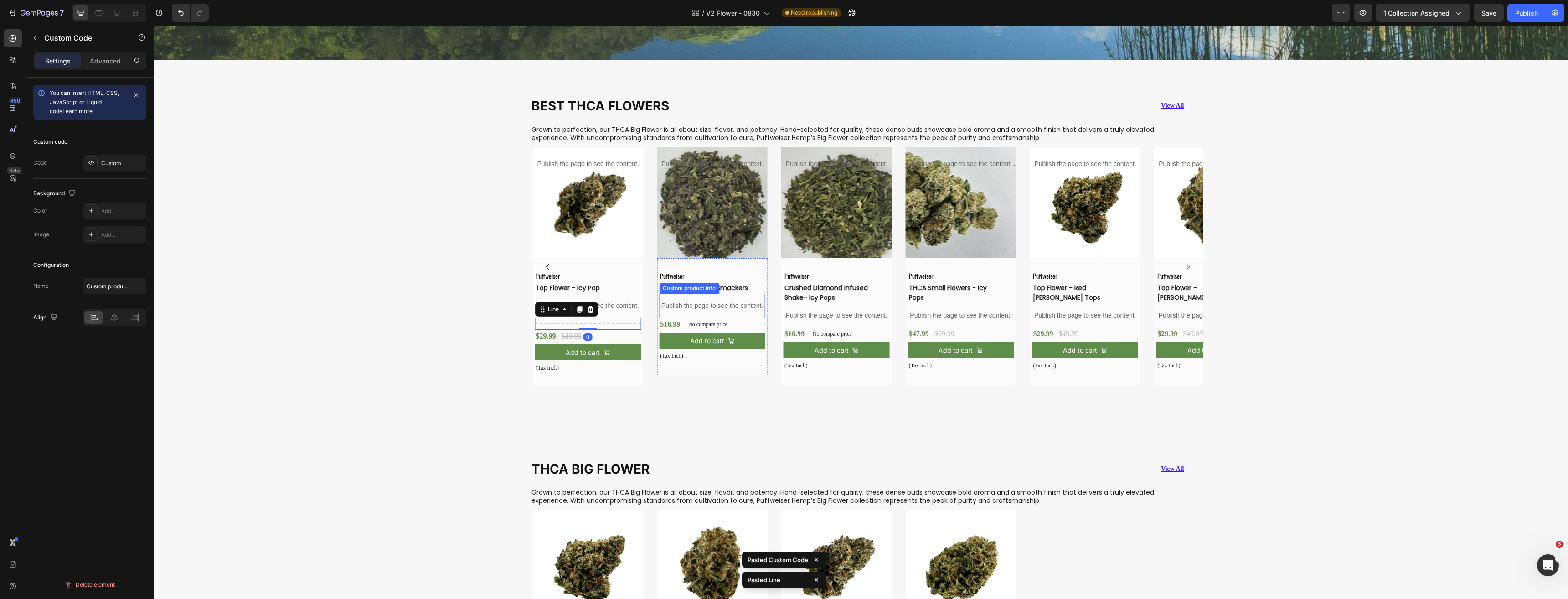
click at [674, 303] on p "Publish the page to see the content." at bounding box center [712, 306] width 106 height 9
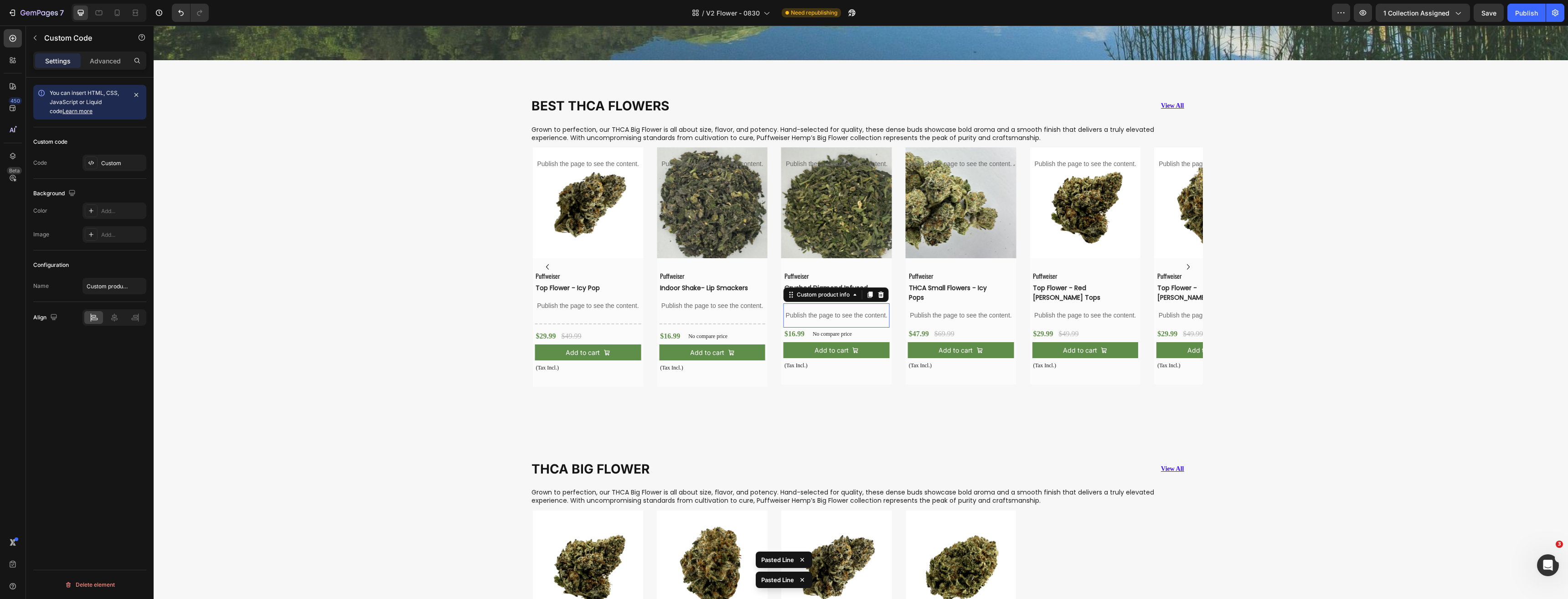
click at [821, 311] on p "Publish the page to see the content." at bounding box center [836, 315] width 106 height 9
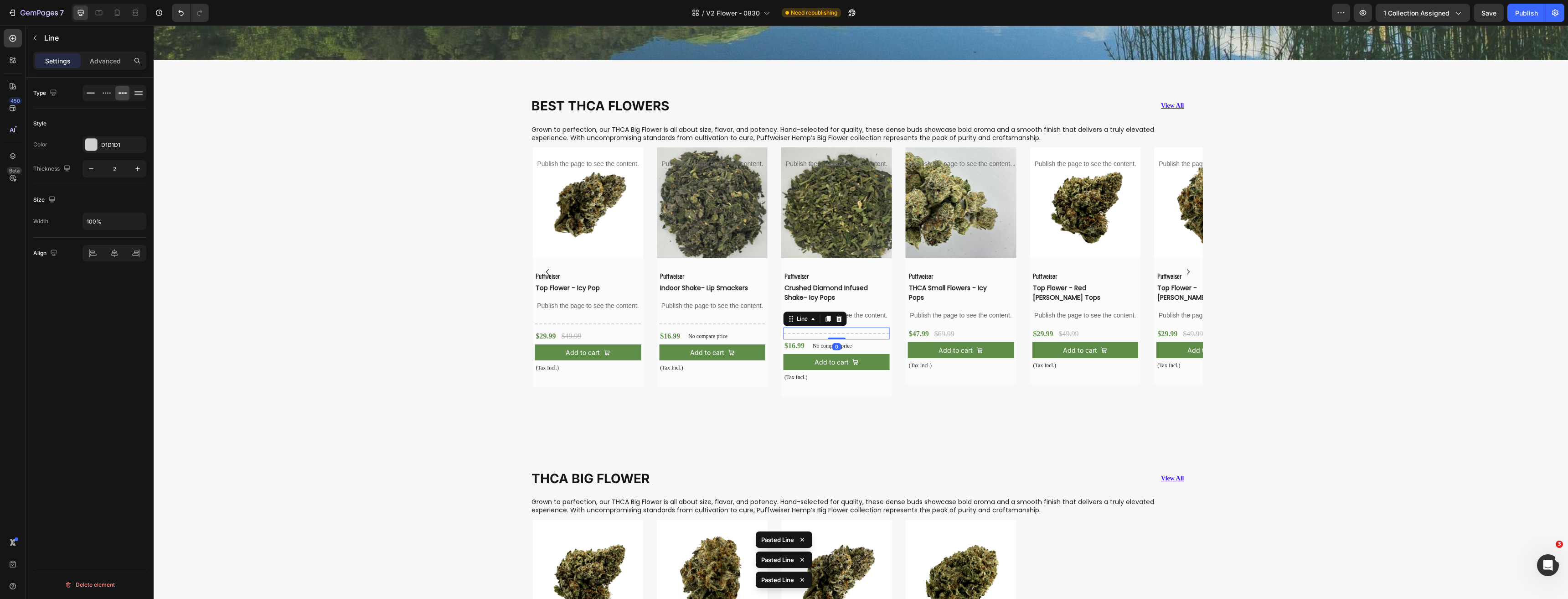
click at [945, 317] on p "Publish the page to see the content." at bounding box center [961, 315] width 106 height 9
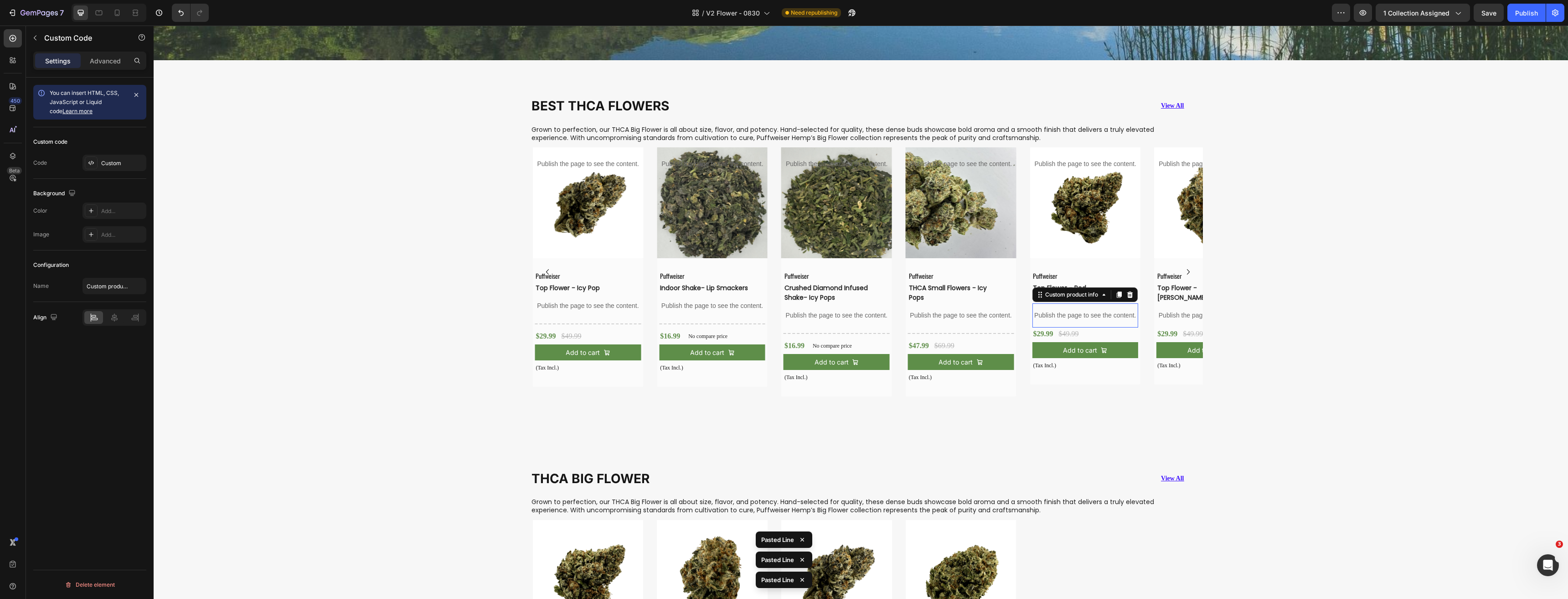
click at [1072, 311] on p "Publish the page to see the content." at bounding box center [1084, 315] width 106 height 9
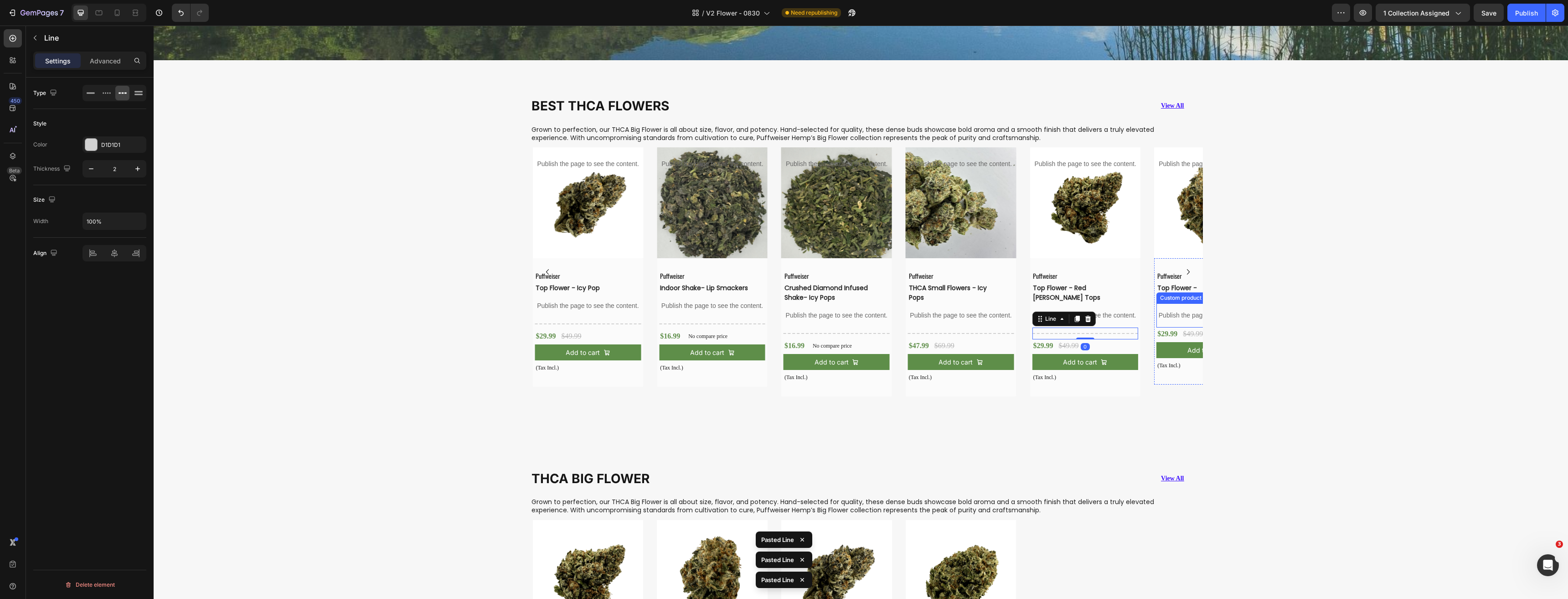
click at [1171, 311] on p "Publish the page to see the content." at bounding box center [1209, 315] width 106 height 9
click at [1185, 268] on icon "Carousel Next Arrow" at bounding box center [1188, 272] width 11 height 11
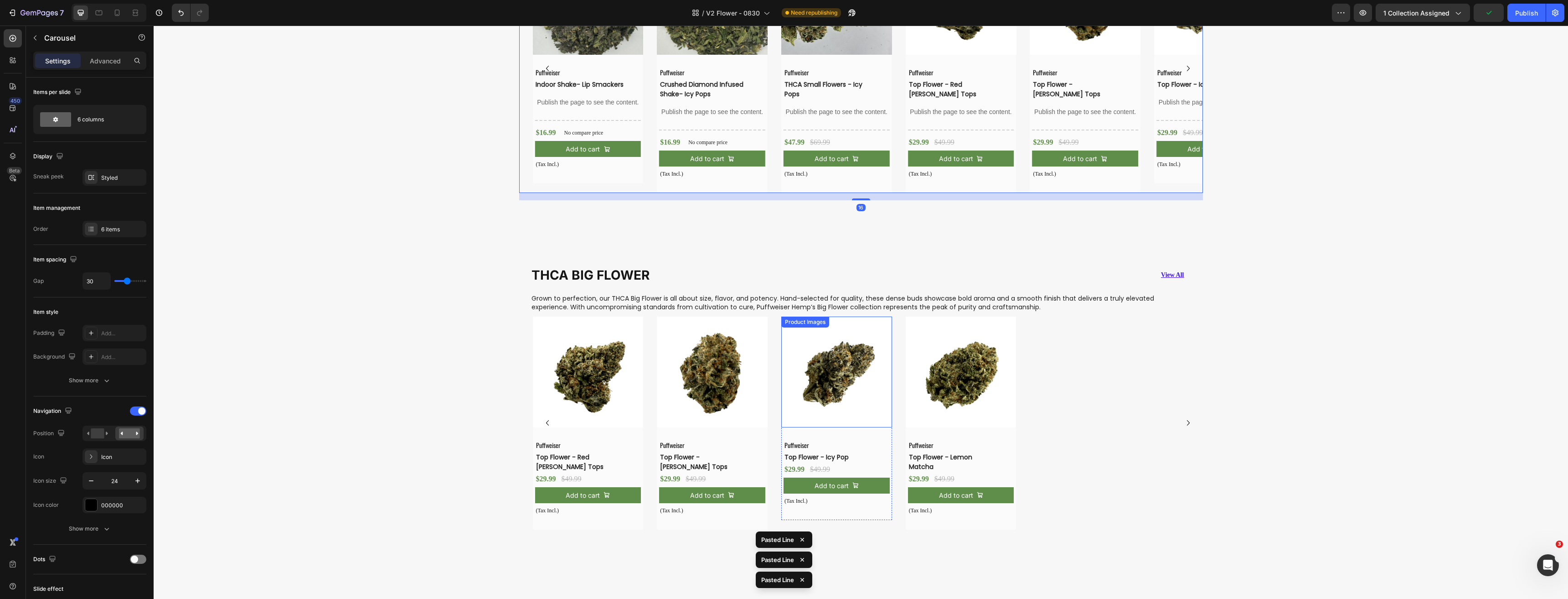
scroll to position [876, 0]
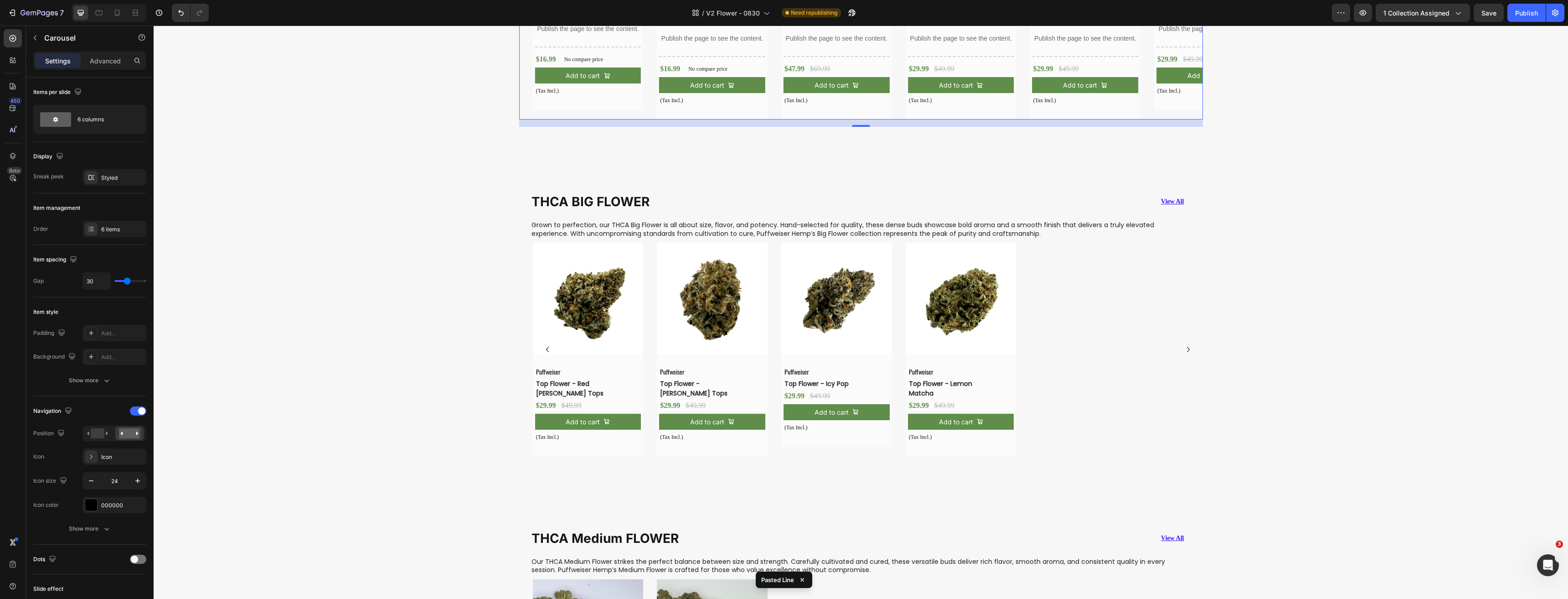
click at [609, 314] on img at bounding box center [588, 298] width 111 height 111
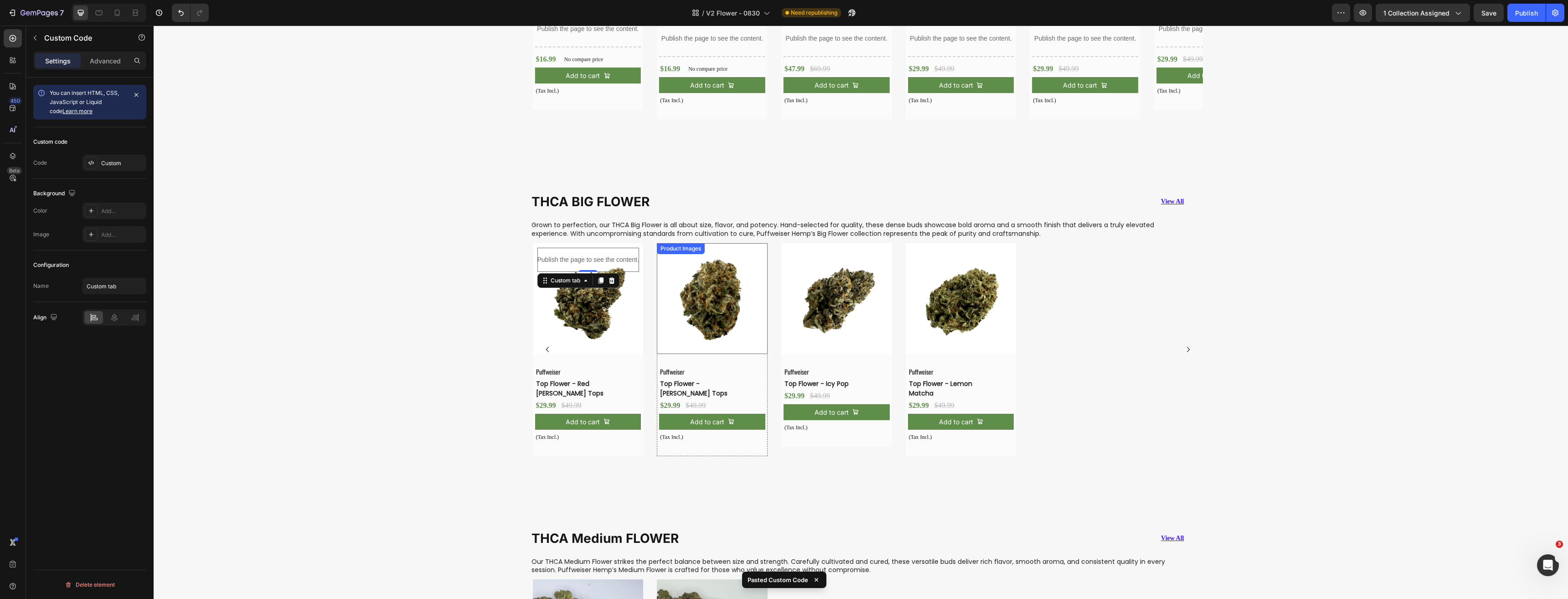
click at [728, 325] on img at bounding box center [712, 298] width 111 height 111
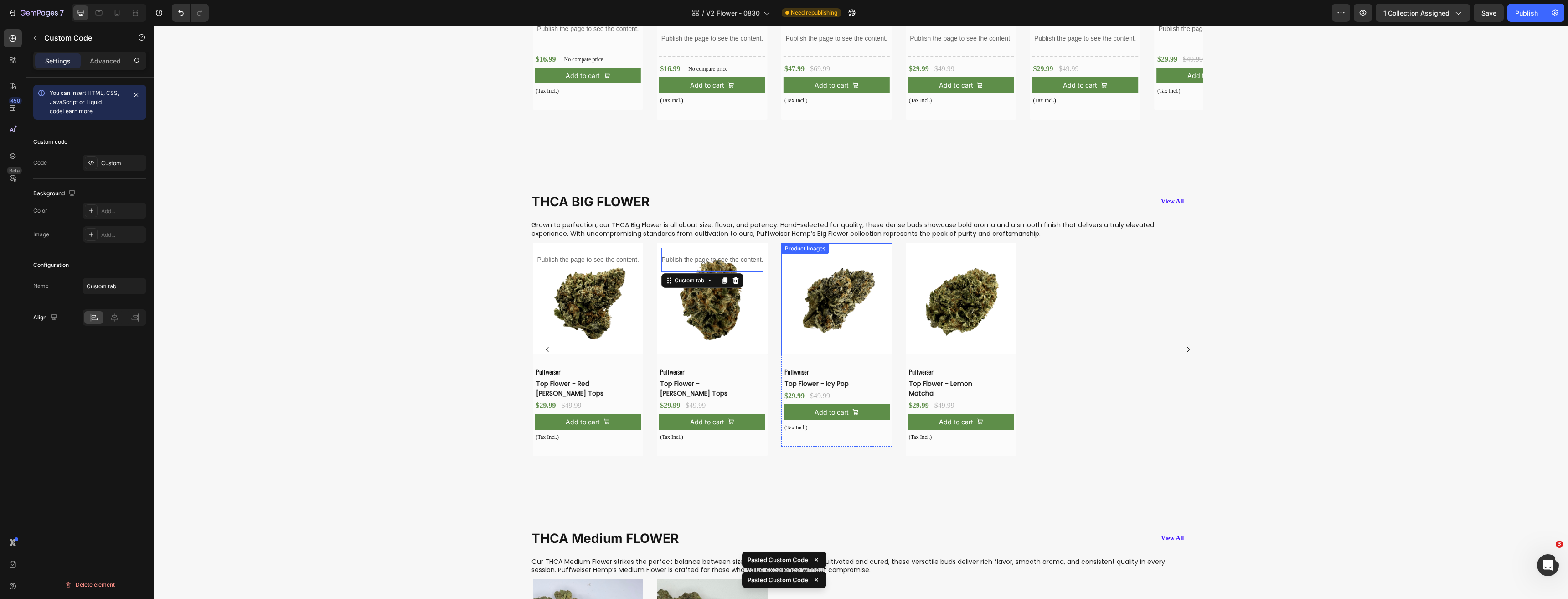
drag, startPoint x: 829, startPoint y: 326, endPoint x: 835, endPoint y: 328, distance: 6.3
click at [829, 326] on img at bounding box center [836, 298] width 111 height 111
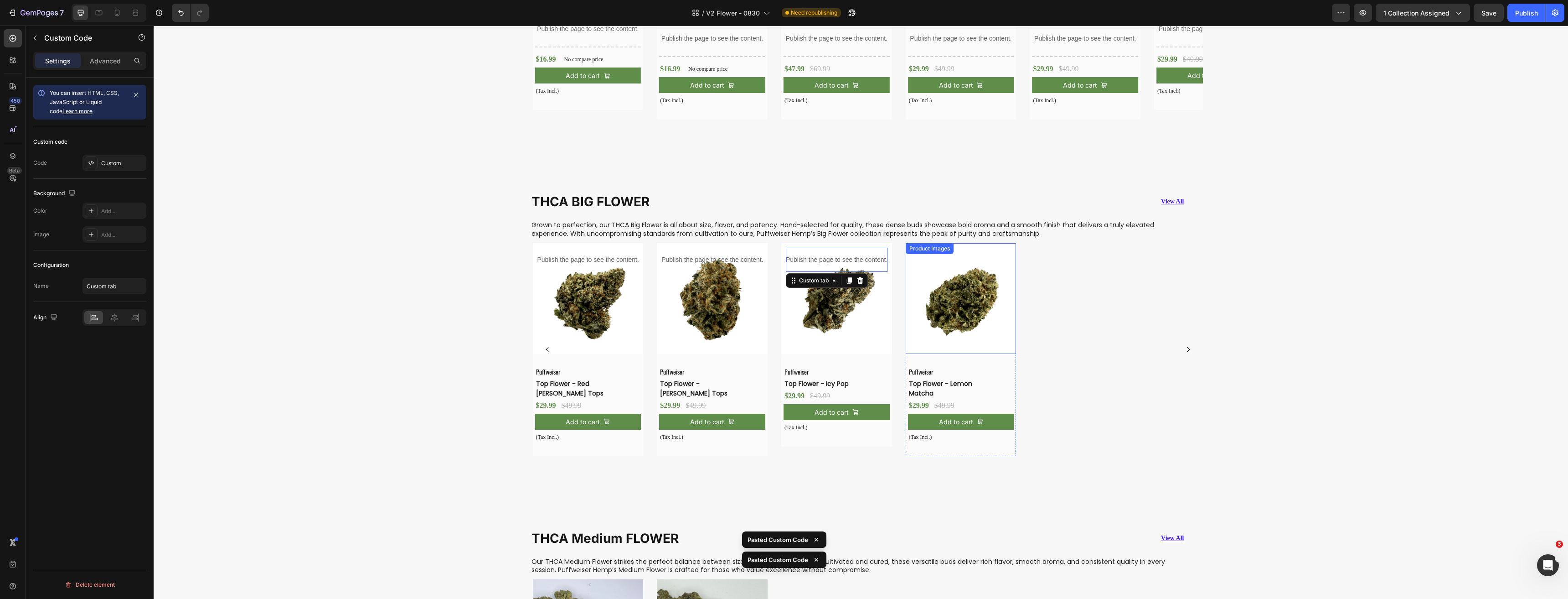
click at [934, 323] on img at bounding box center [961, 298] width 111 height 111
click at [581, 385] on h3 "Top Flower - Red [PERSON_NAME] Tops" at bounding box center [581, 388] width 92 height 21
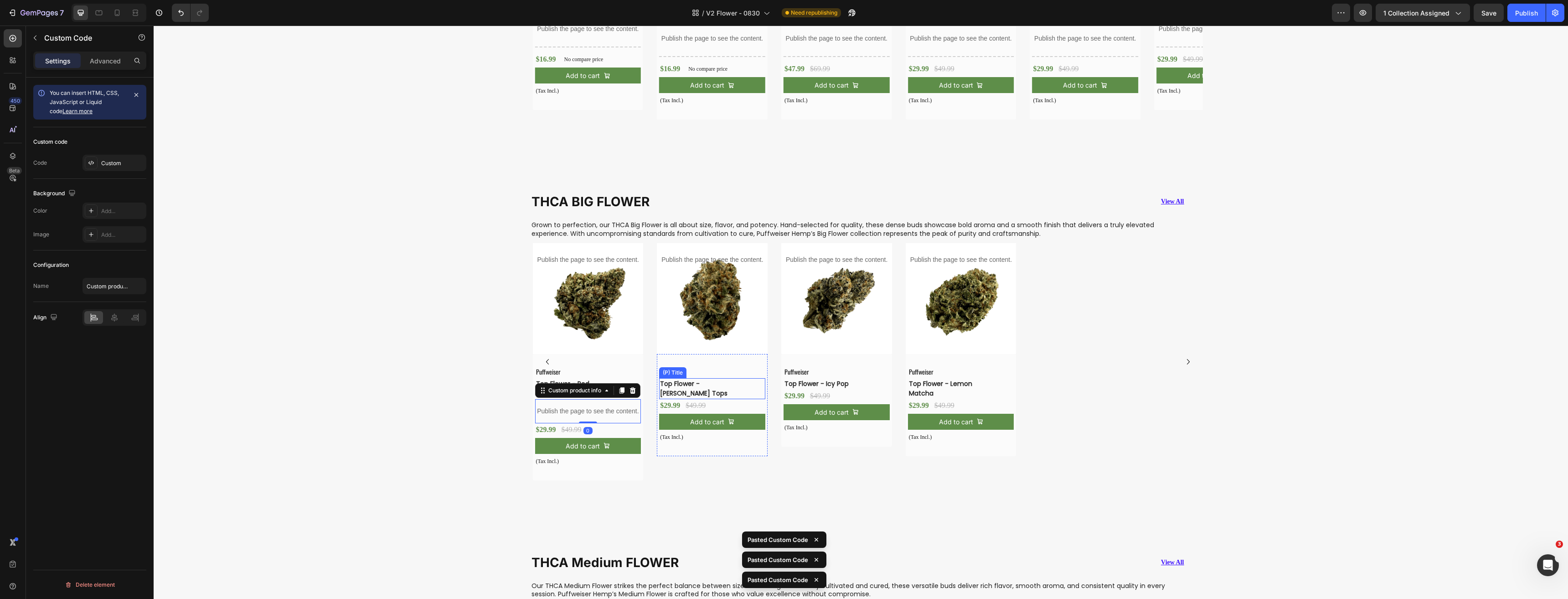
click at [683, 386] on h3 "Top Flower - [PERSON_NAME] Tops" at bounding box center [705, 388] width 92 height 21
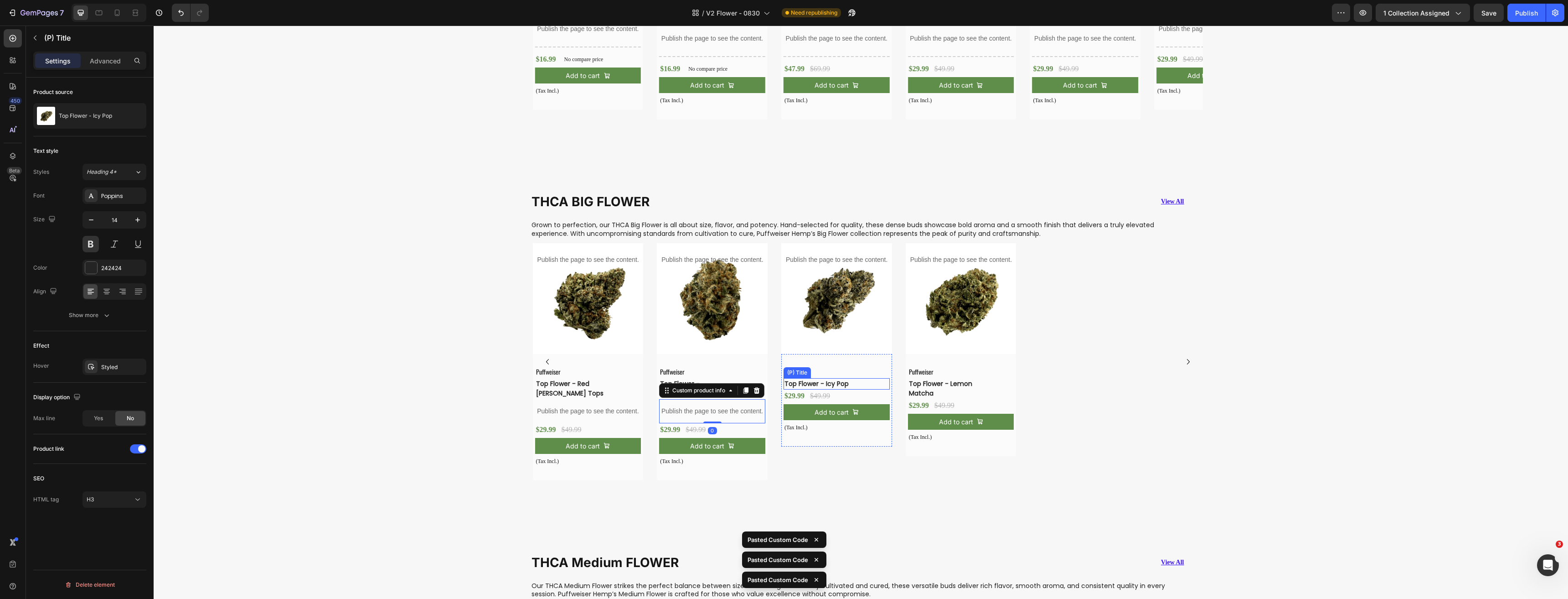
click at [802, 386] on h3 "Top Flower - Icy Pop" at bounding box center [829, 384] width 92 height 12
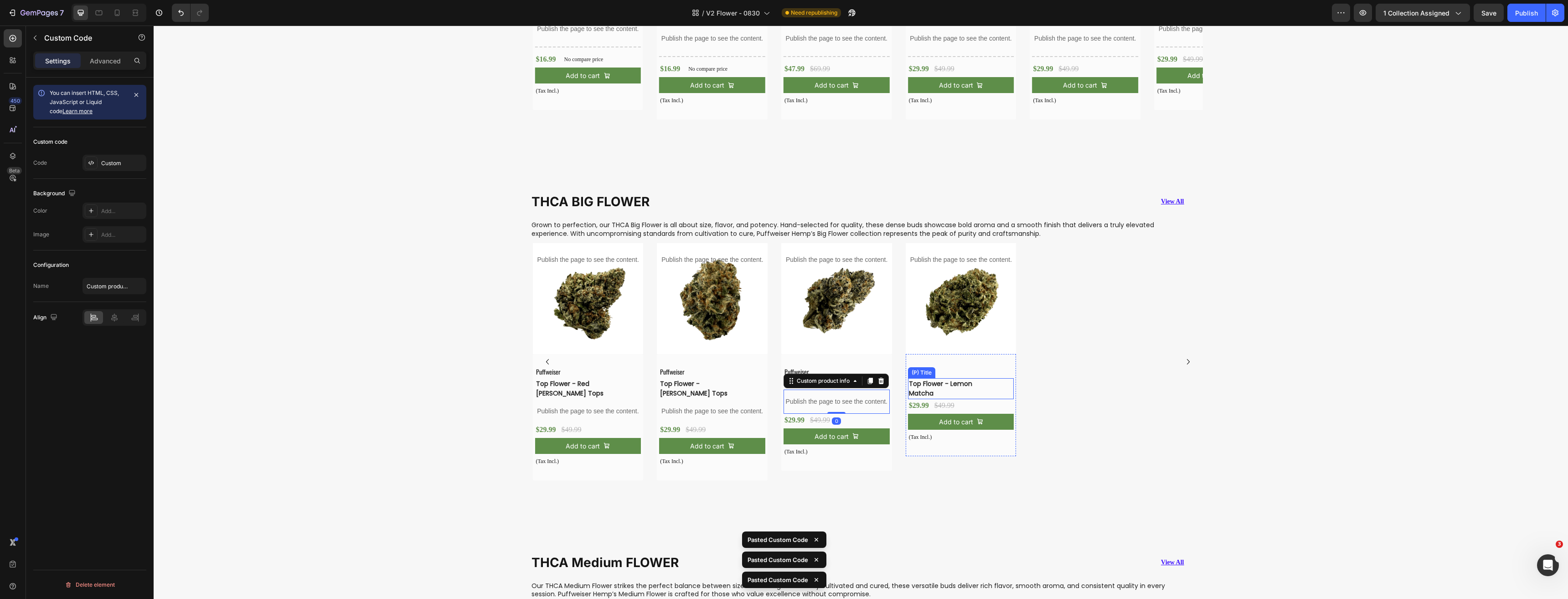
click at [916, 386] on h3 "Top Flower - Lemon Matcha" at bounding box center [954, 388] width 92 height 21
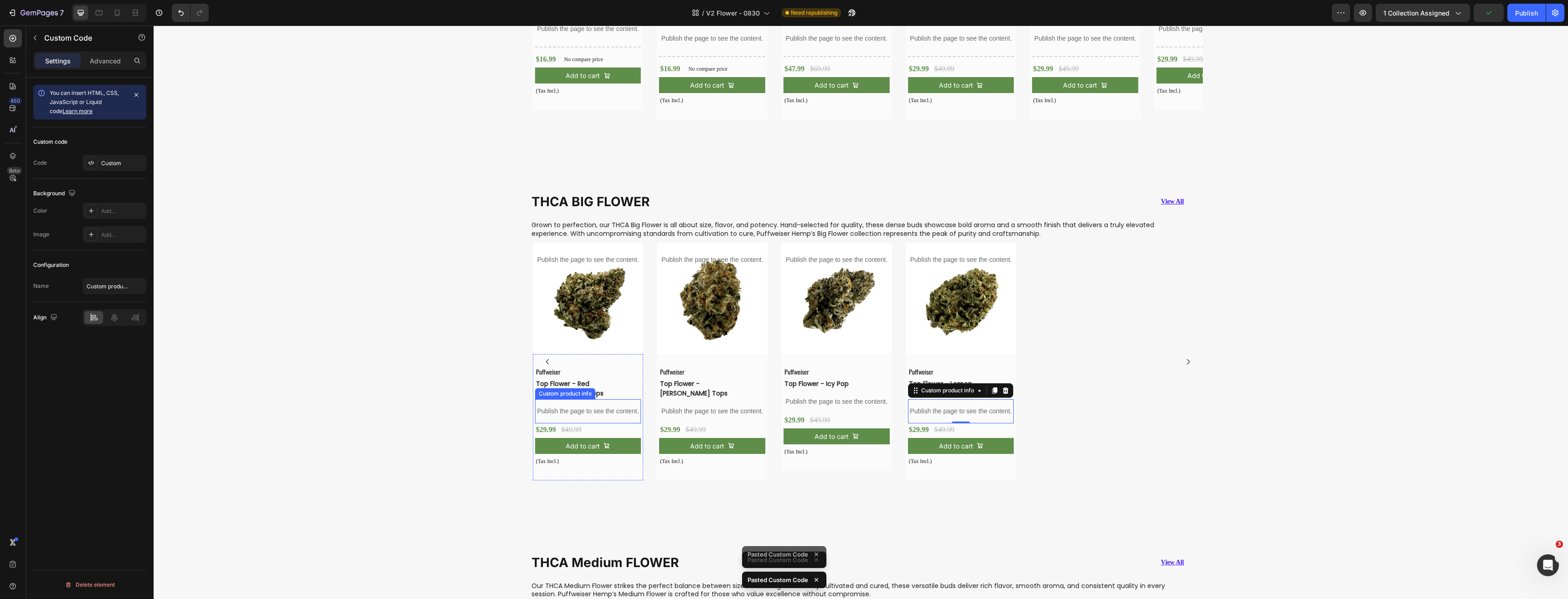
click at [568, 406] on p "Publish the page to see the content." at bounding box center [588, 411] width 106 height 9
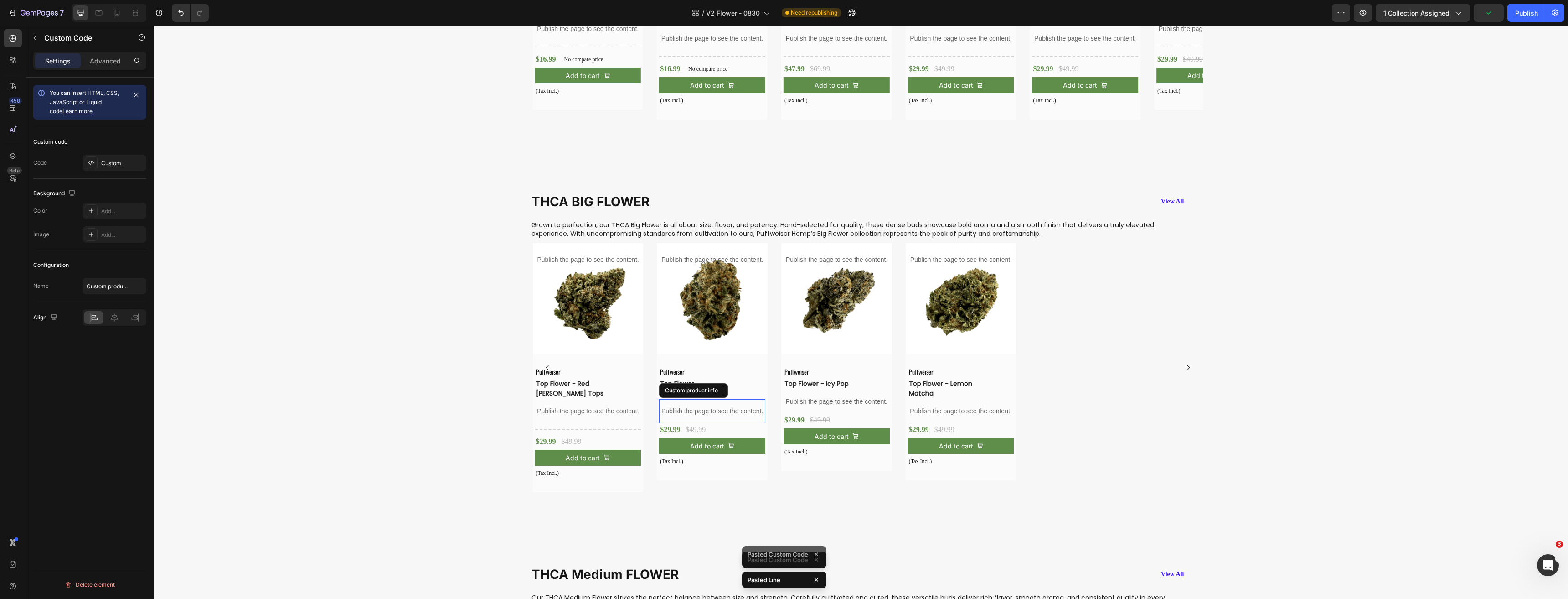
click at [694, 406] on p "Publish the page to see the content." at bounding box center [712, 411] width 106 height 9
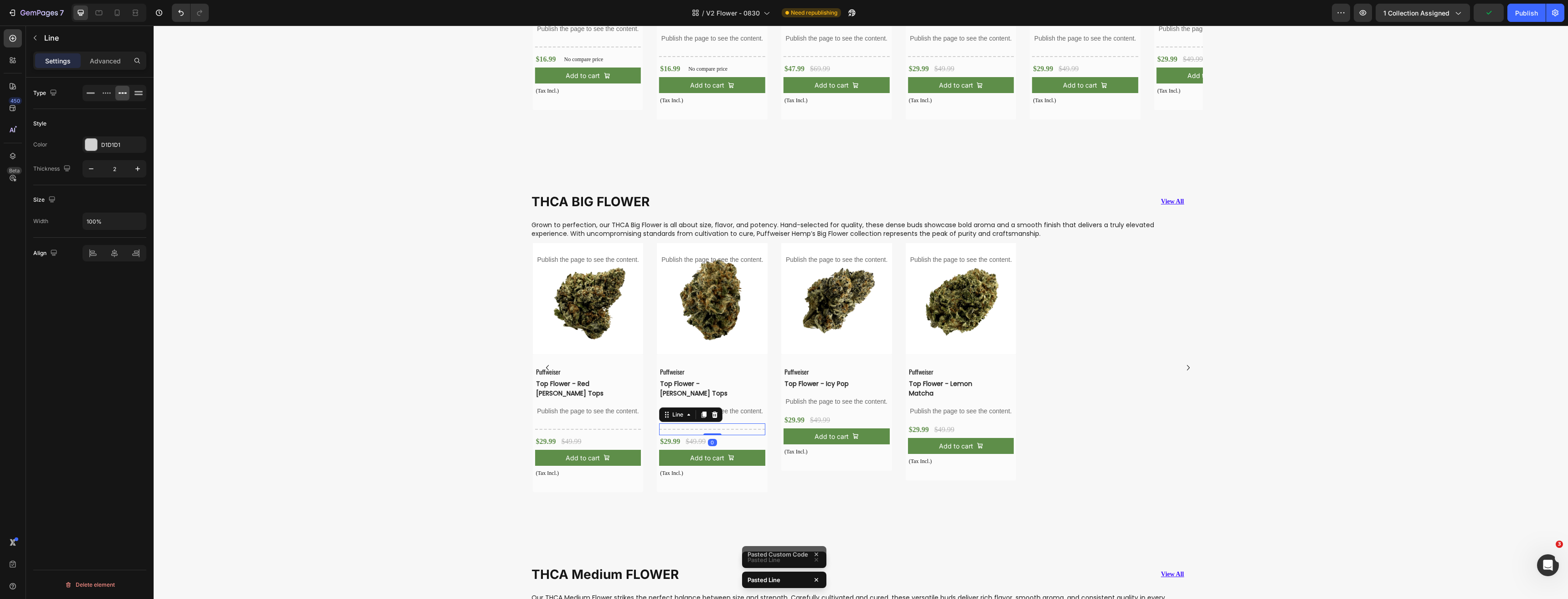
click at [812, 403] on p "Publish the page to see the content." at bounding box center [836, 402] width 106 height 9
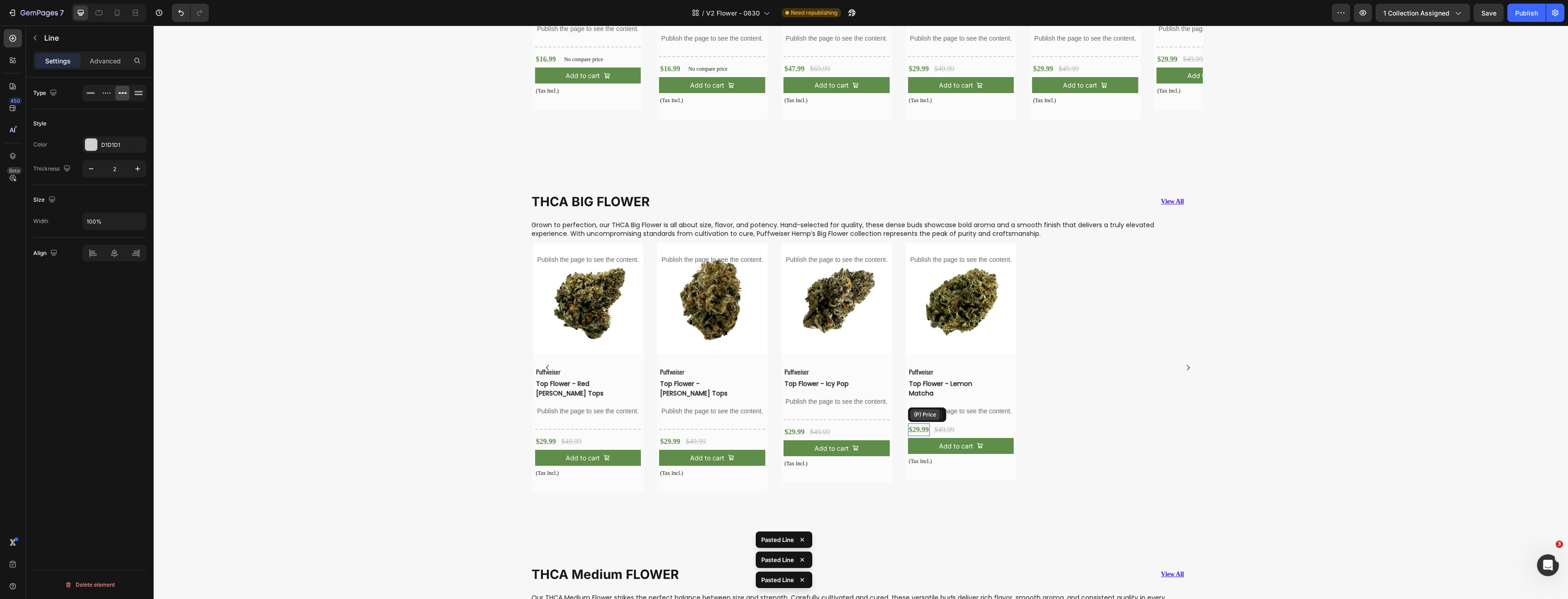
click at [928, 410] on div "(P) Price" at bounding box center [925, 414] width 26 height 8
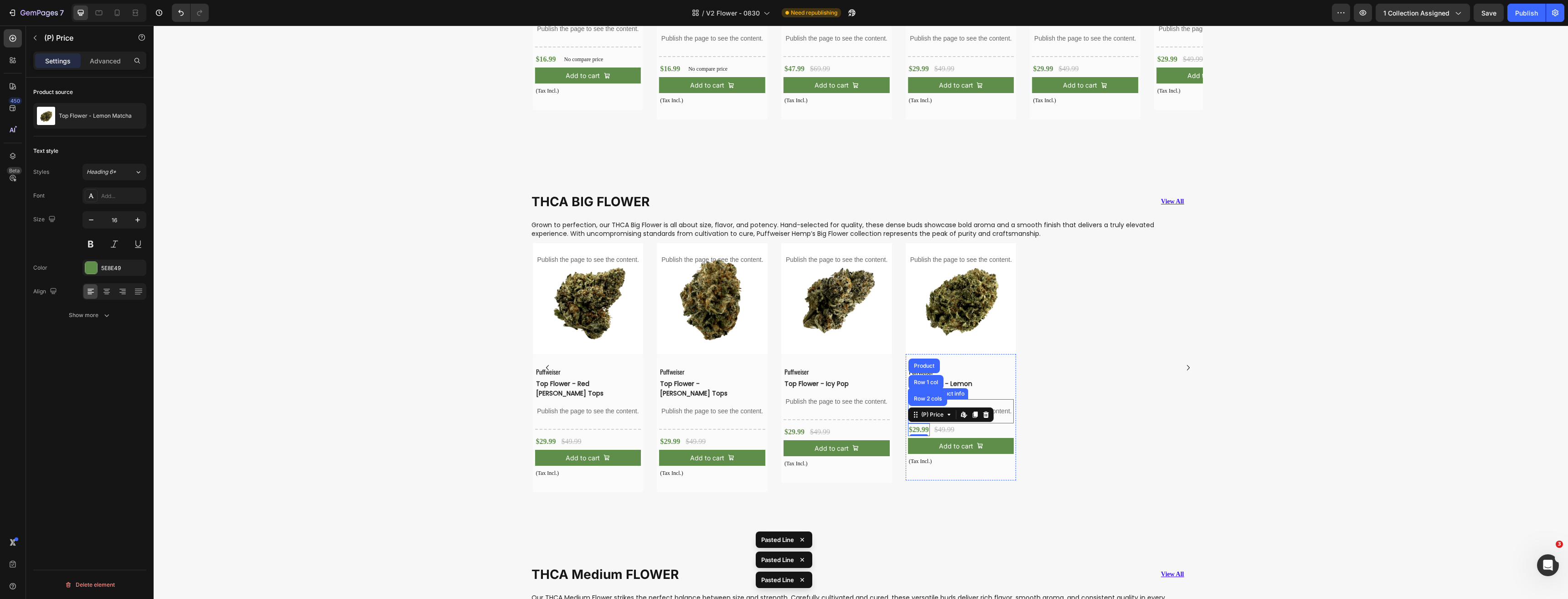
click at [998, 406] on p "Publish the page to see the content." at bounding box center [961, 411] width 106 height 9
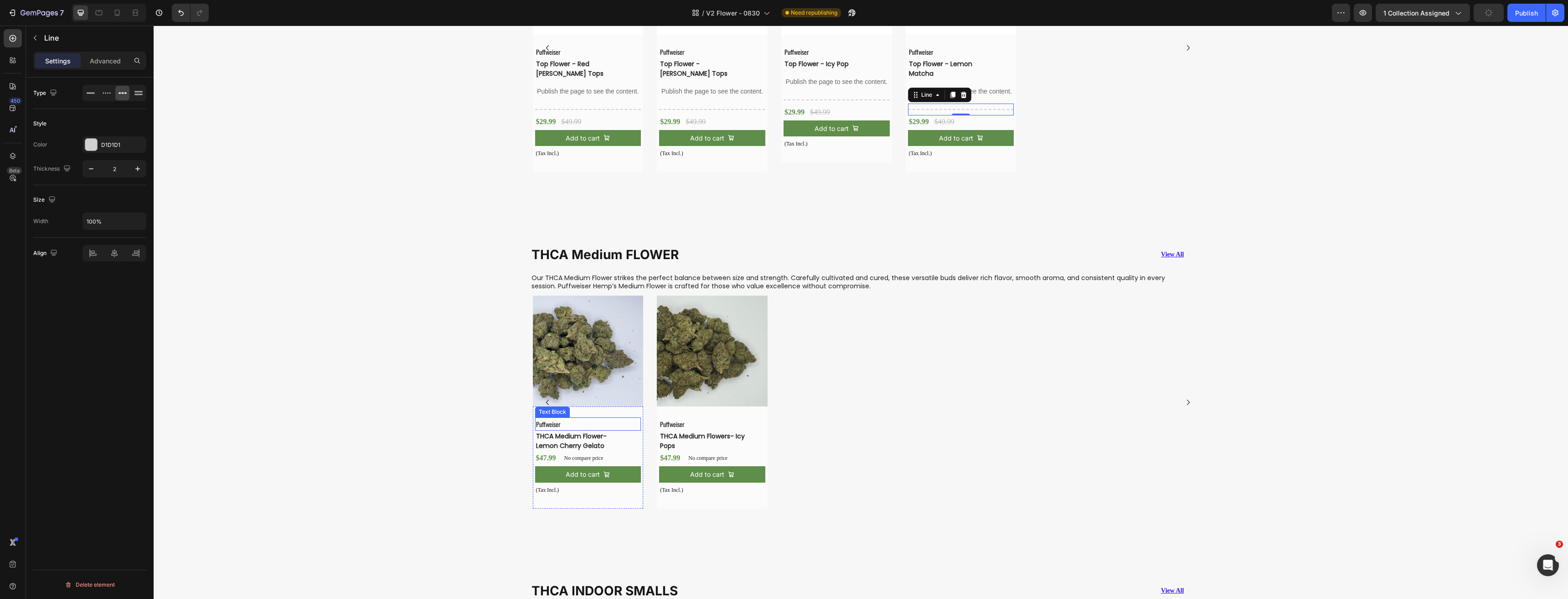
scroll to position [1241, 0]
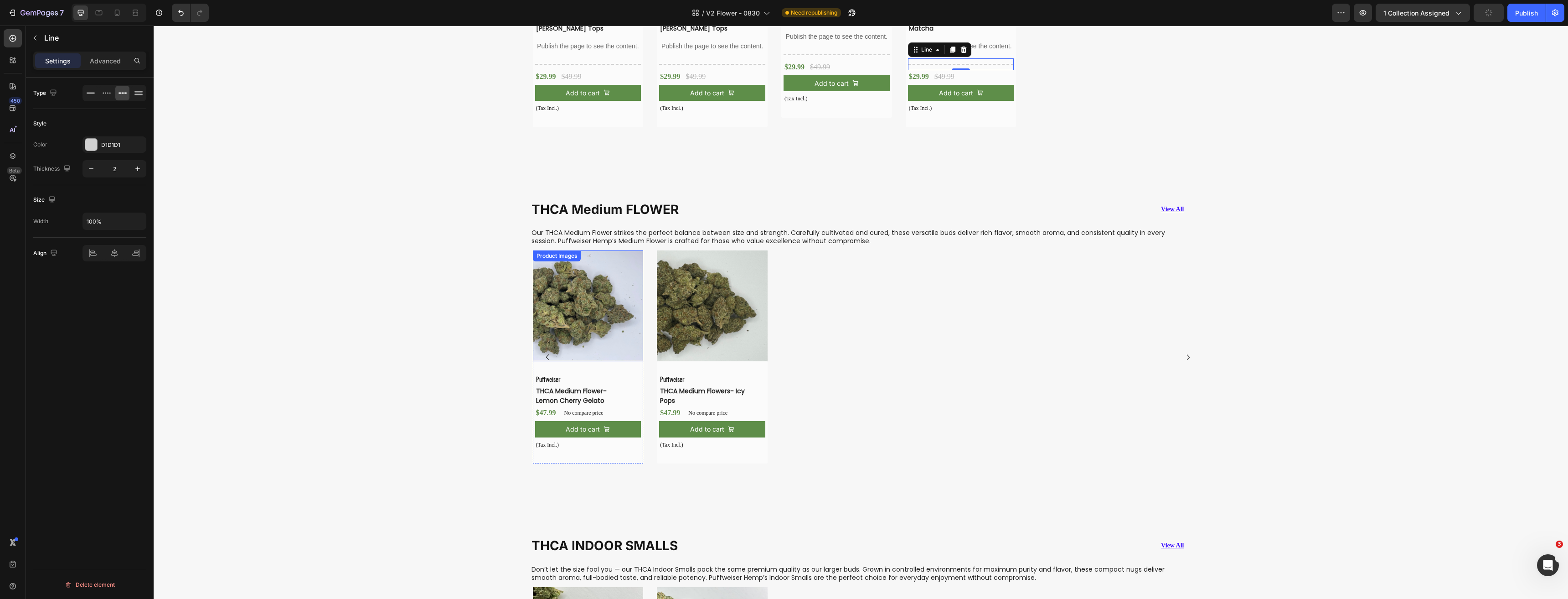
click at [573, 277] on img at bounding box center [588, 305] width 111 height 111
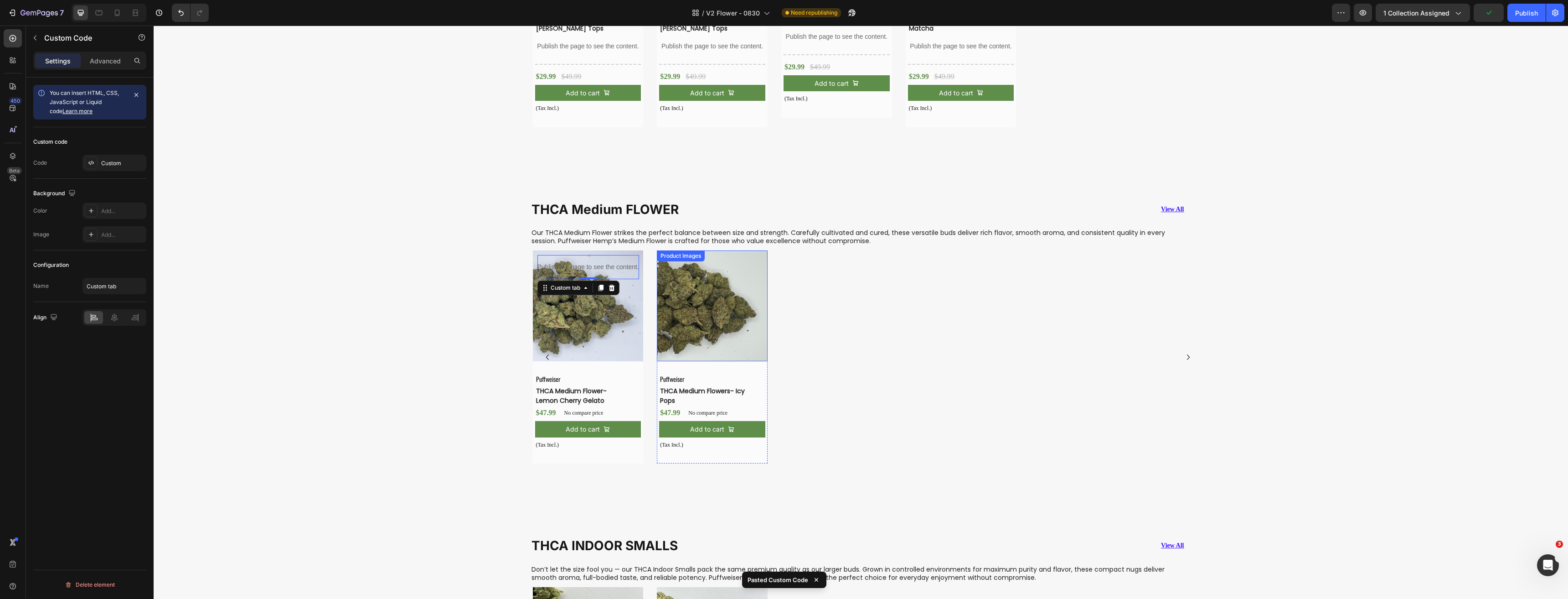
click at [727, 303] on img at bounding box center [712, 305] width 111 height 111
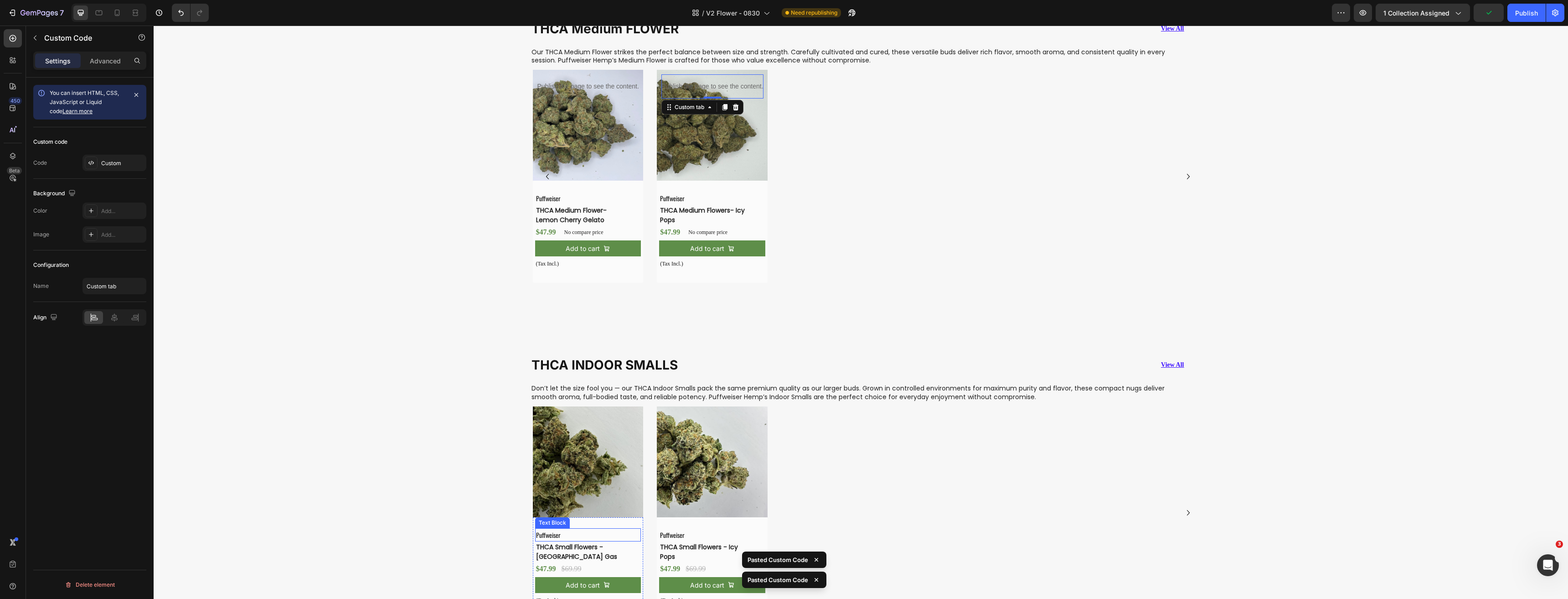
click at [573, 406] on img at bounding box center [588, 461] width 111 height 111
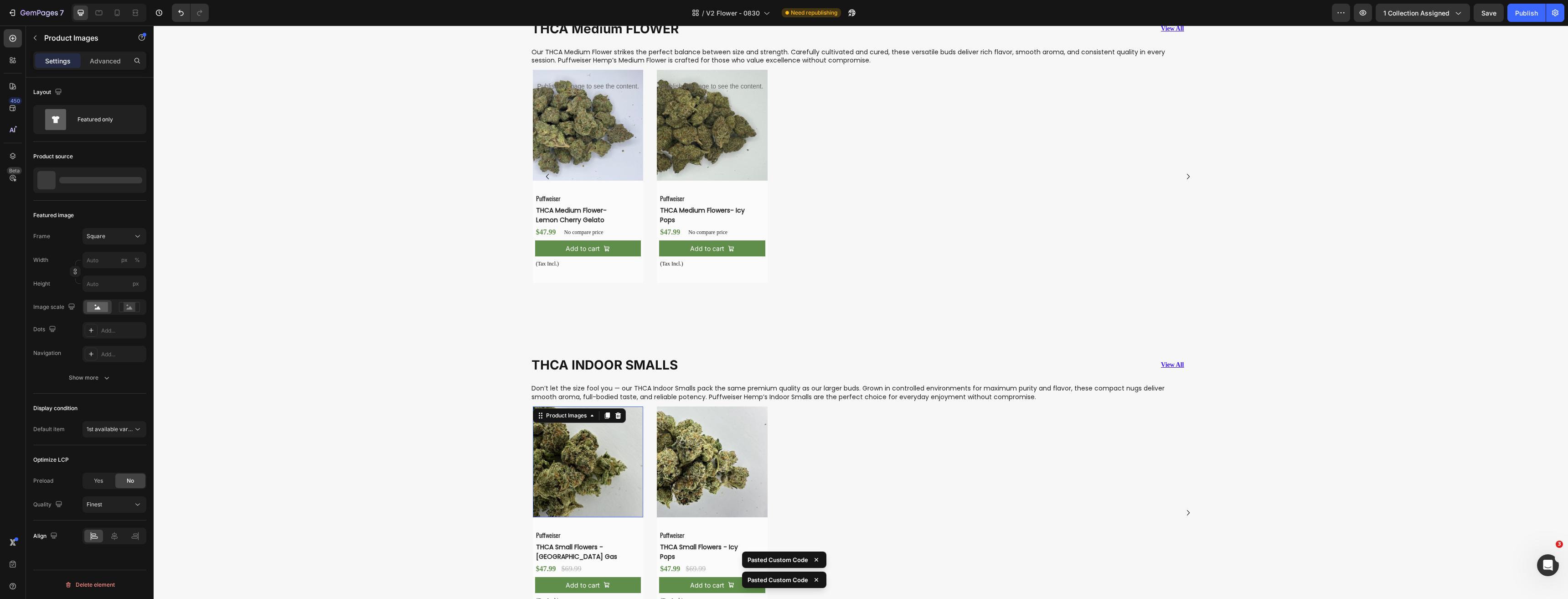
scroll to position [1560, 0]
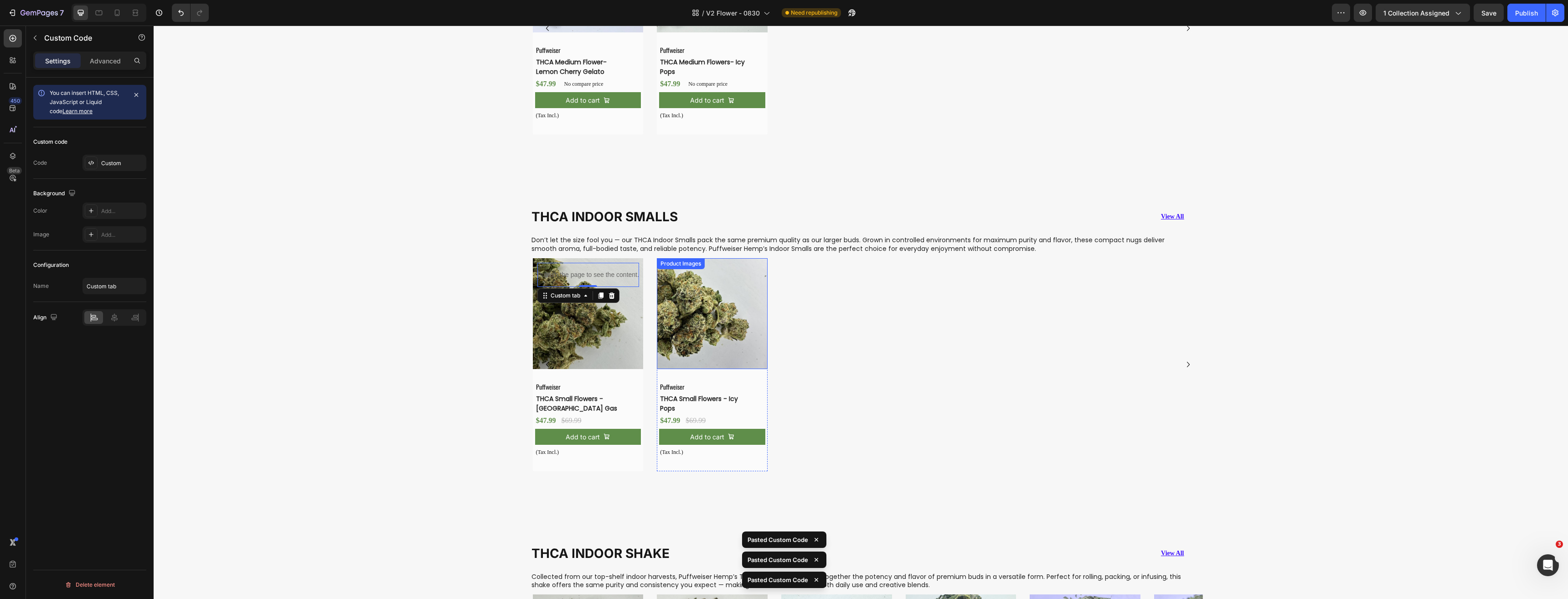
click at [705, 329] on img at bounding box center [712, 313] width 111 height 111
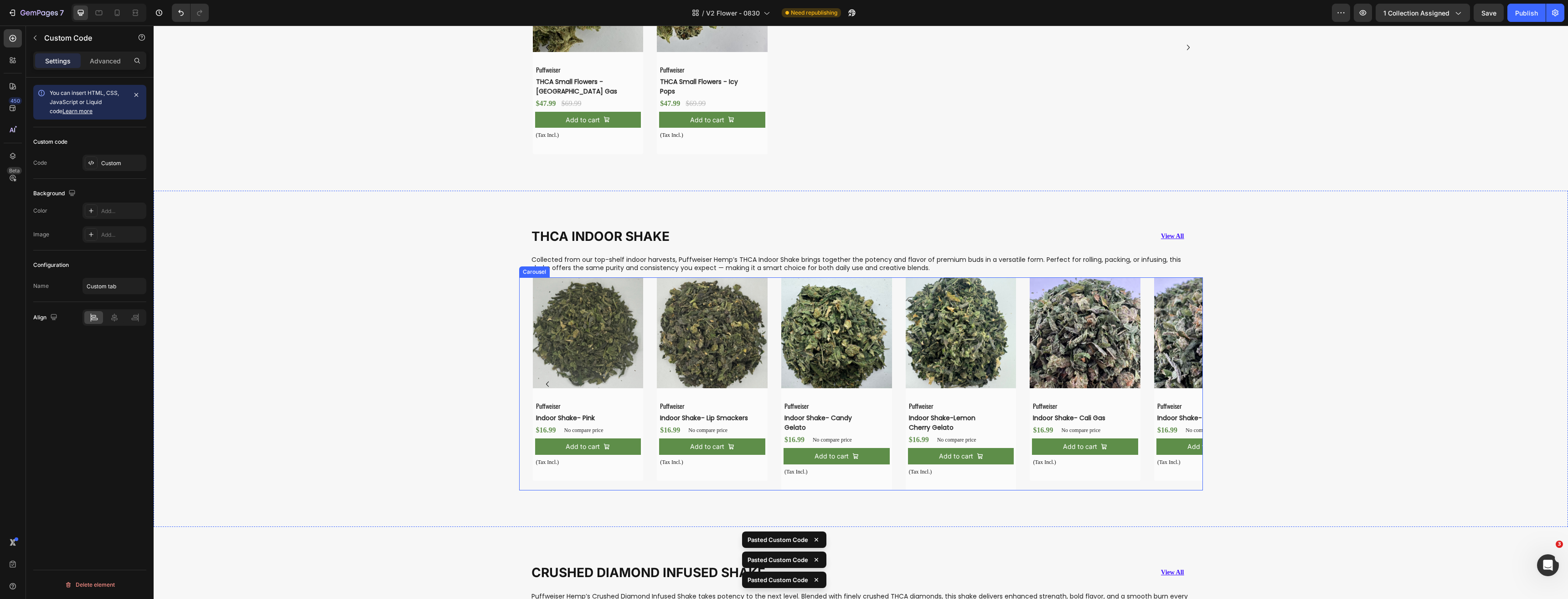
scroll to position [1880, 0]
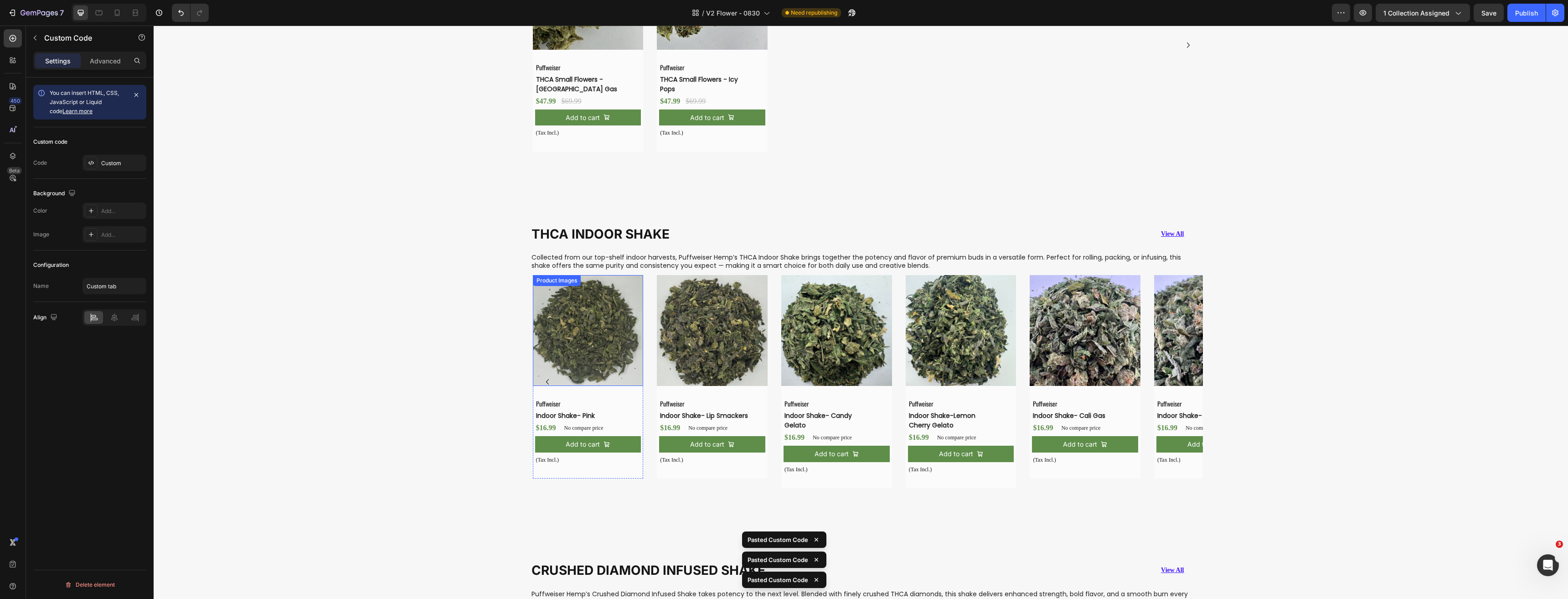
click at [592, 347] on img at bounding box center [588, 330] width 111 height 111
click at [709, 355] on img at bounding box center [712, 330] width 111 height 111
click at [863, 353] on img at bounding box center [836, 330] width 111 height 111
click at [963, 349] on img at bounding box center [961, 330] width 111 height 111
click at [1072, 347] on img at bounding box center [1084, 330] width 111 height 111
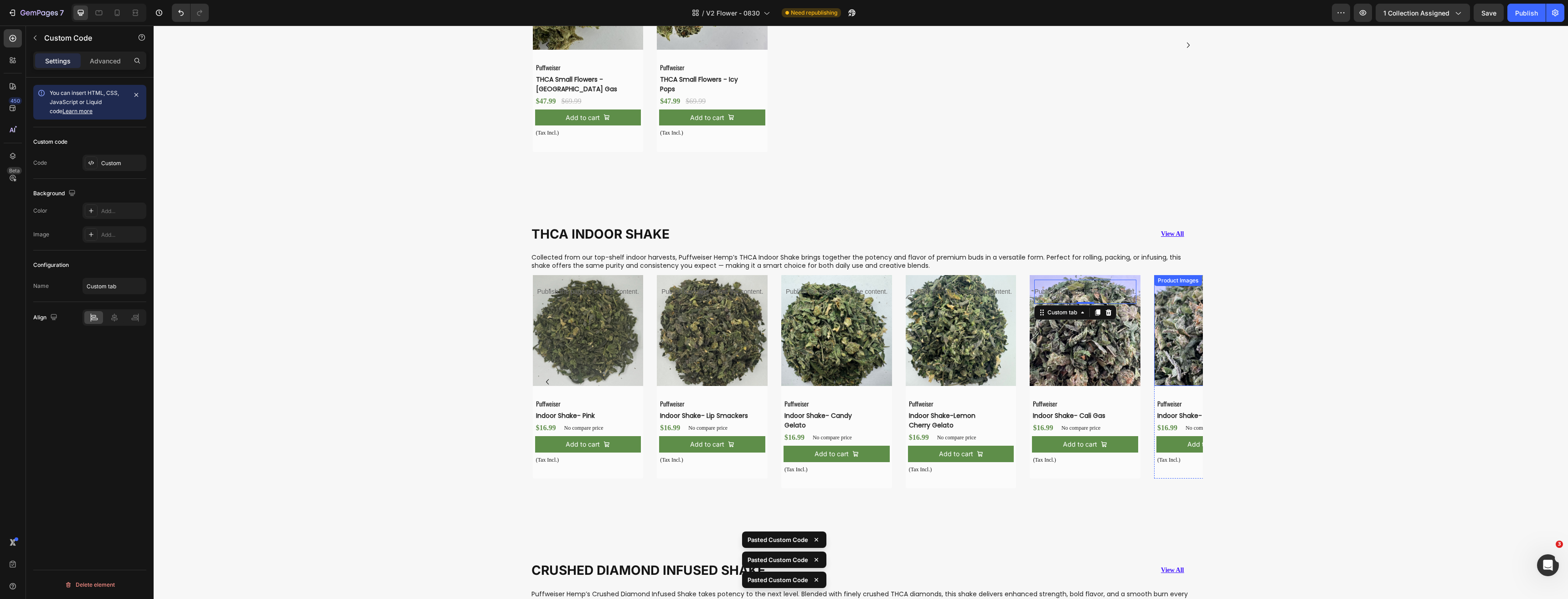
click at [1159, 350] on img at bounding box center [1209, 330] width 111 height 111
click at [1191, 364] on img at bounding box center [1209, 330] width 111 height 111
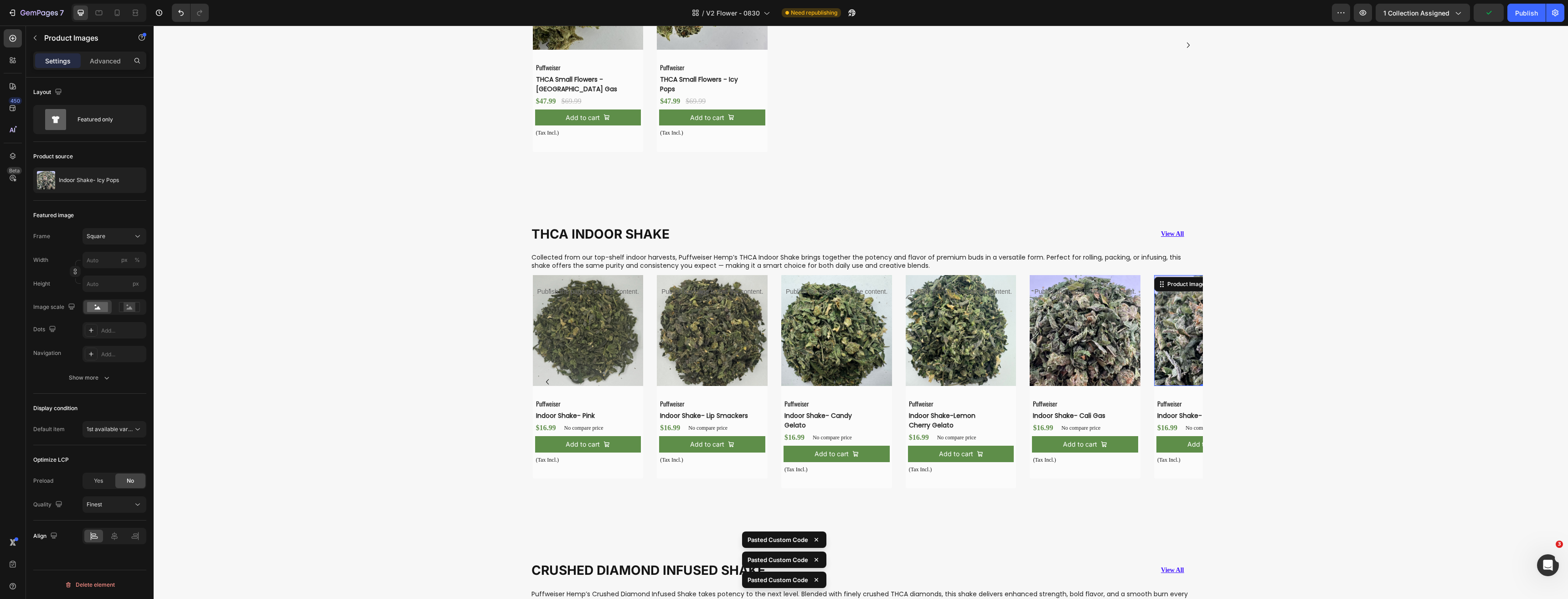
click at [1196, 381] on img at bounding box center [1209, 330] width 111 height 111
click at [542, 382] on icon "Carousel Back Arrow" at bounding box center [548, 382] width 11 height 11
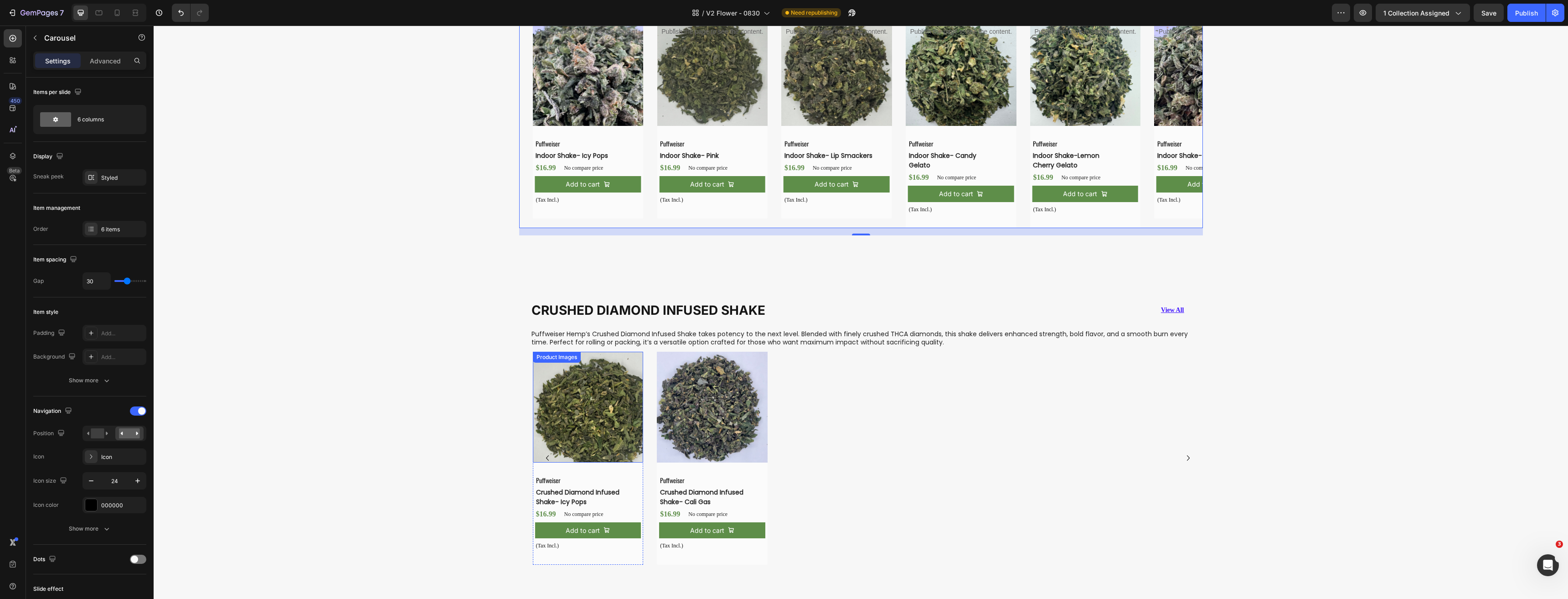
click at [612, 392] on img at bounding box center [588, 406] width 111 height 111
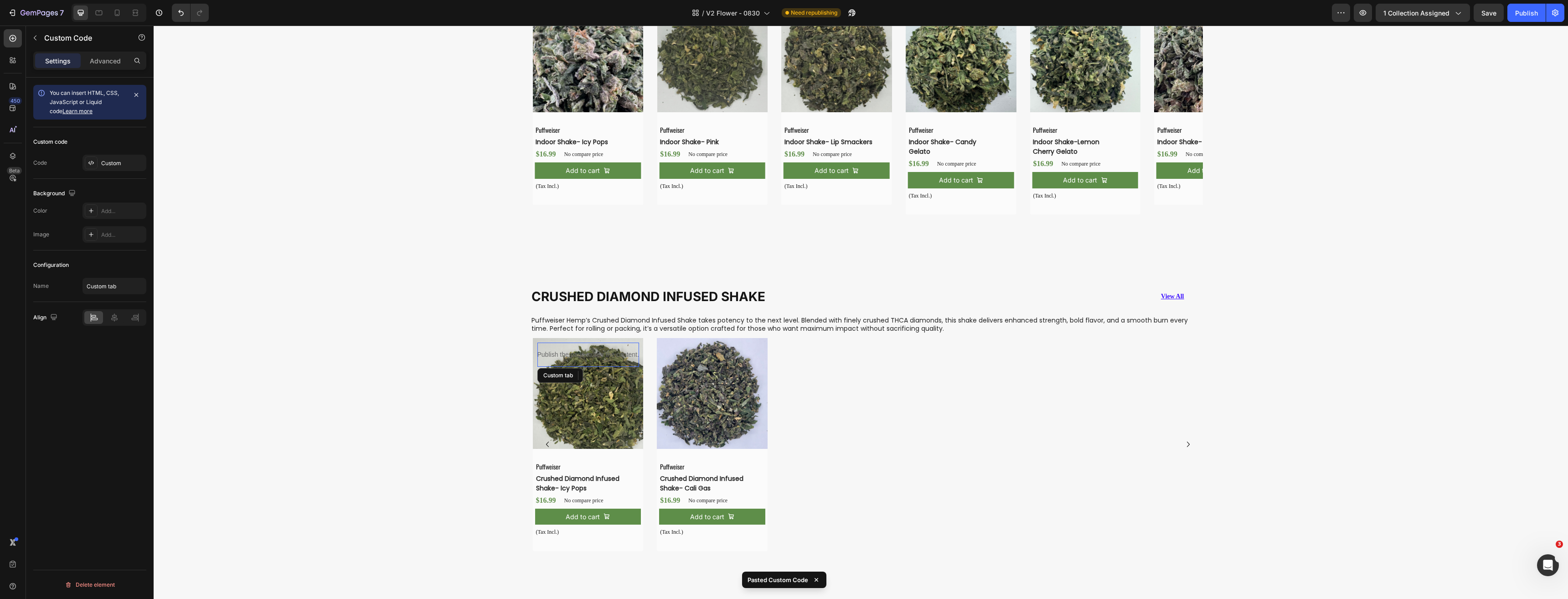
click at [719, 402] on img at bounding box center [712, 393] width 111 height 111
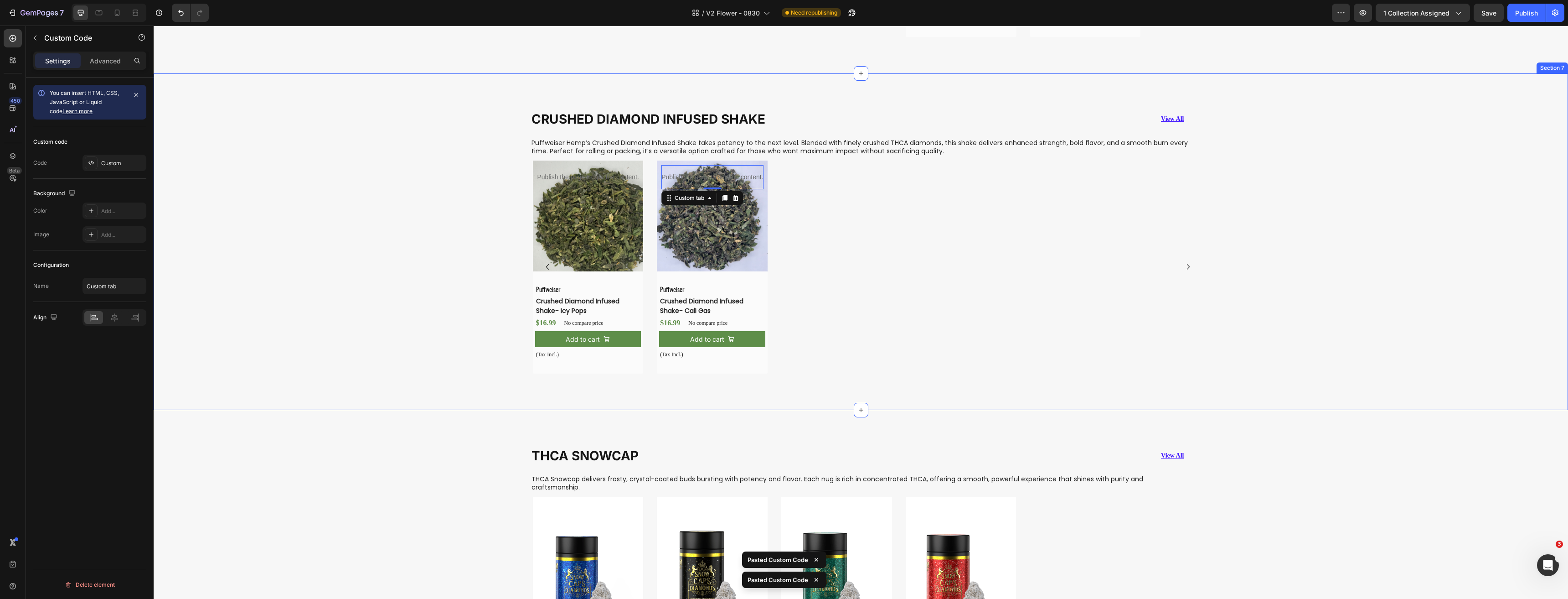
scroll to position [2427, 0]
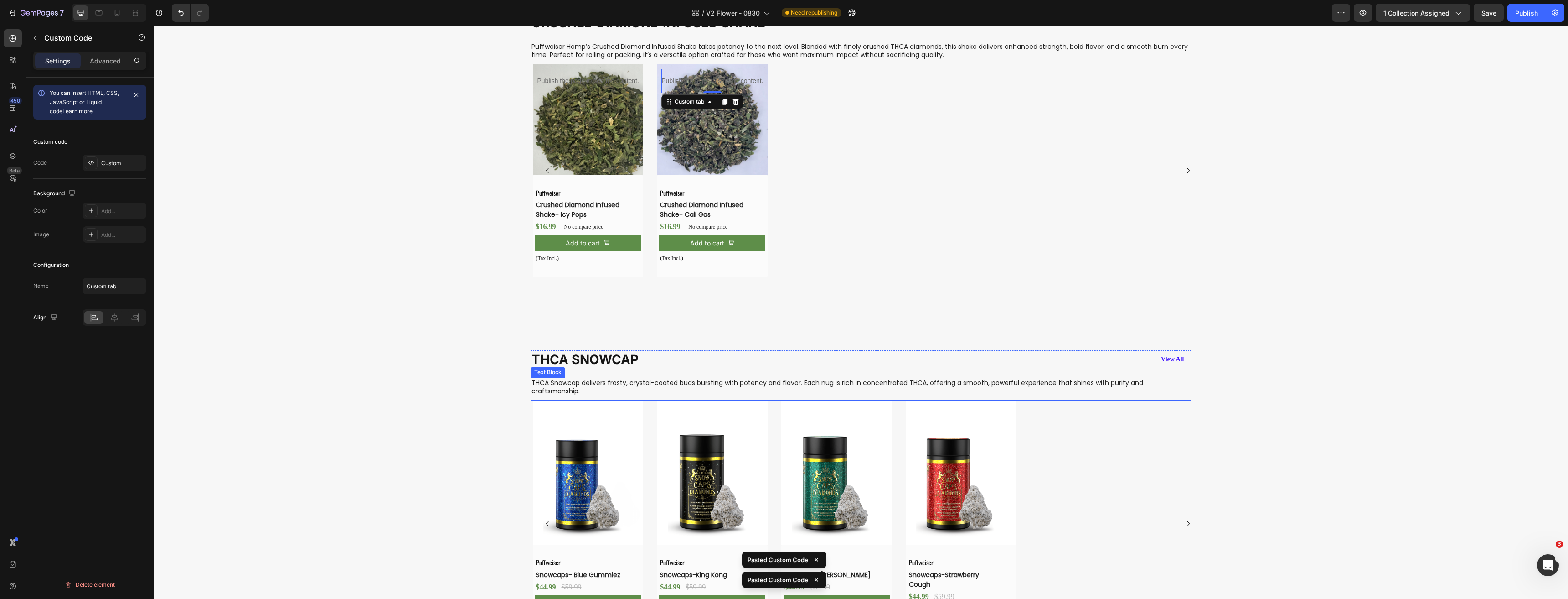
click at [562, 421] on img at bounding box center [588, 472] width 111 height 144
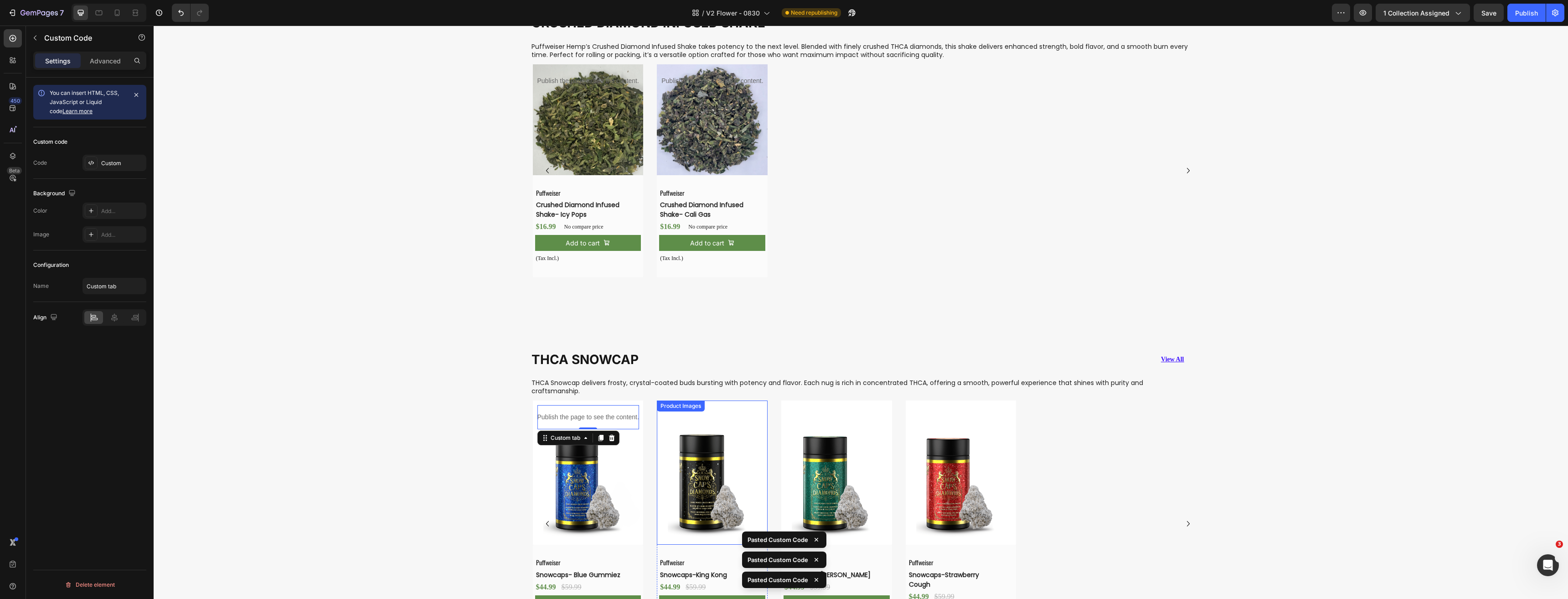
click at [715, 435] on img at bounding box center [712, 472] width 111 height 144
click at [822, 437] on img at bounding box center [836, 472] width 111 height 144
click at [951, 454] on img at bounding box center [961, 472] width 111 height 144
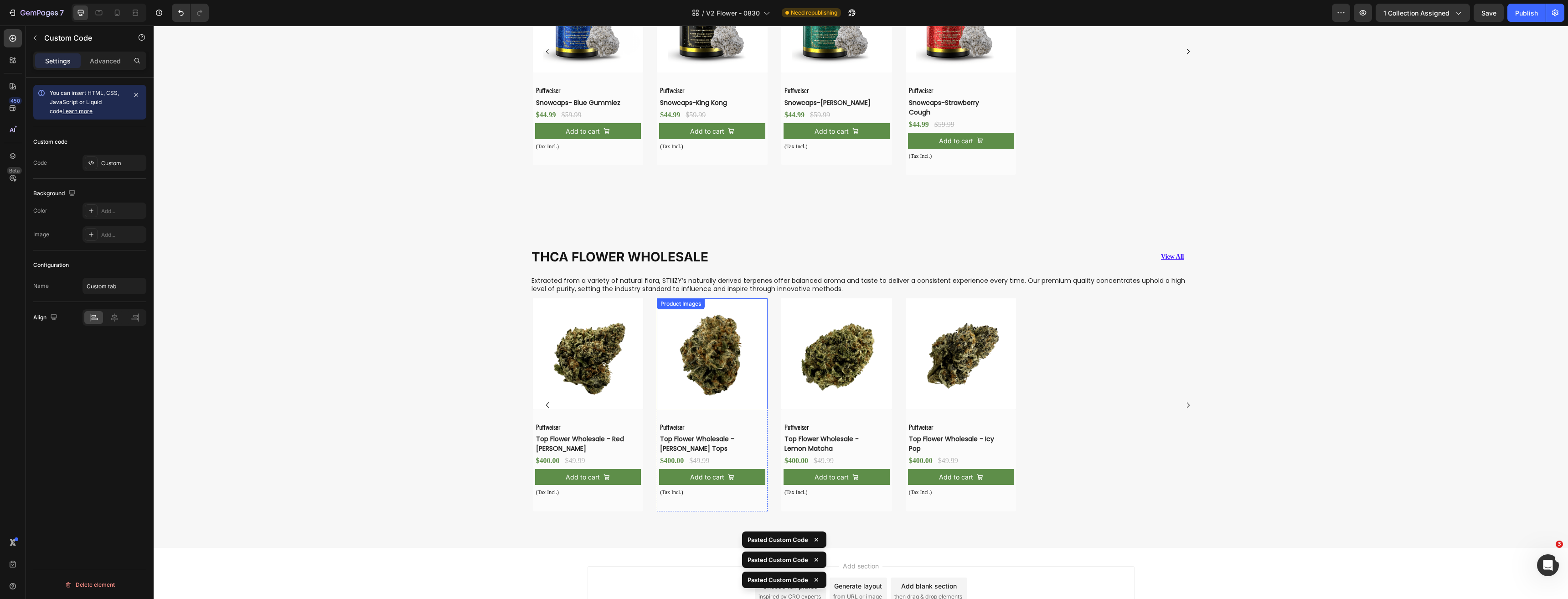
scroll to position [2947, 0]
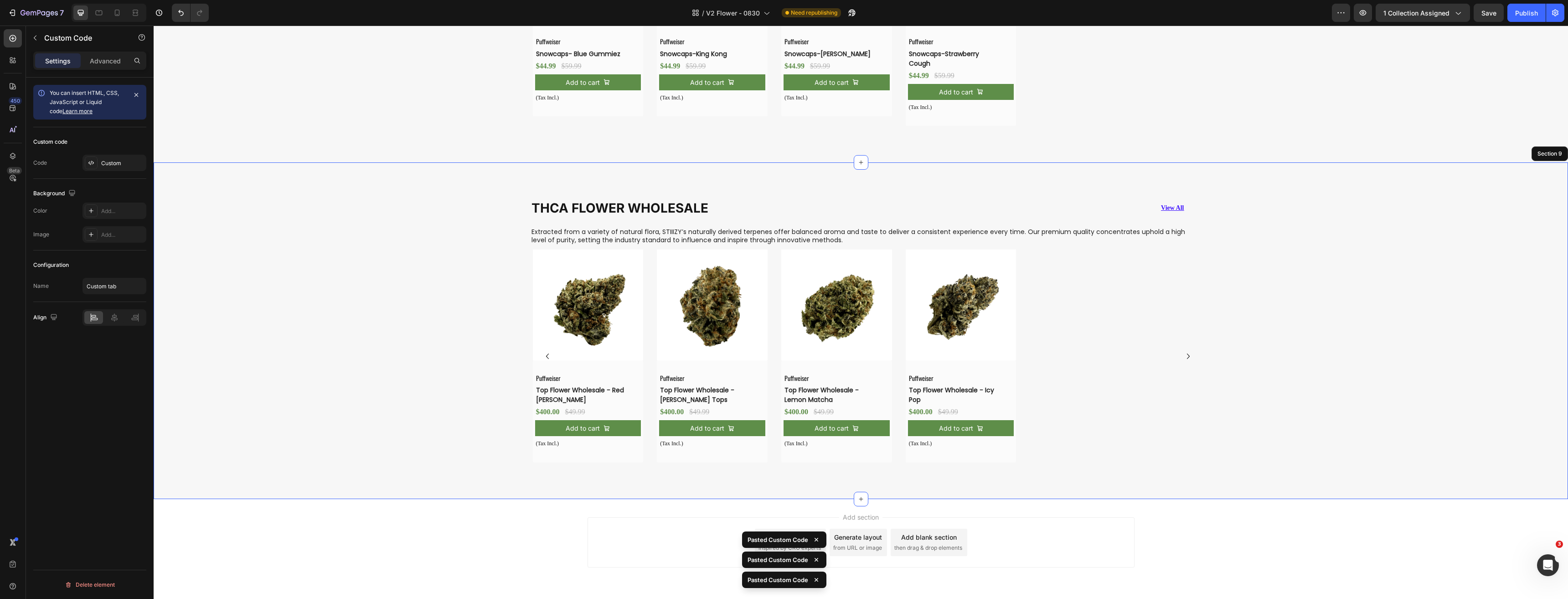
click at [445, 230] on div "THCA FLOWER WHOLESALE Heading View All Button Row Extracted from a variety of n…" at bounding box center [861, 334] width 1414 height 271
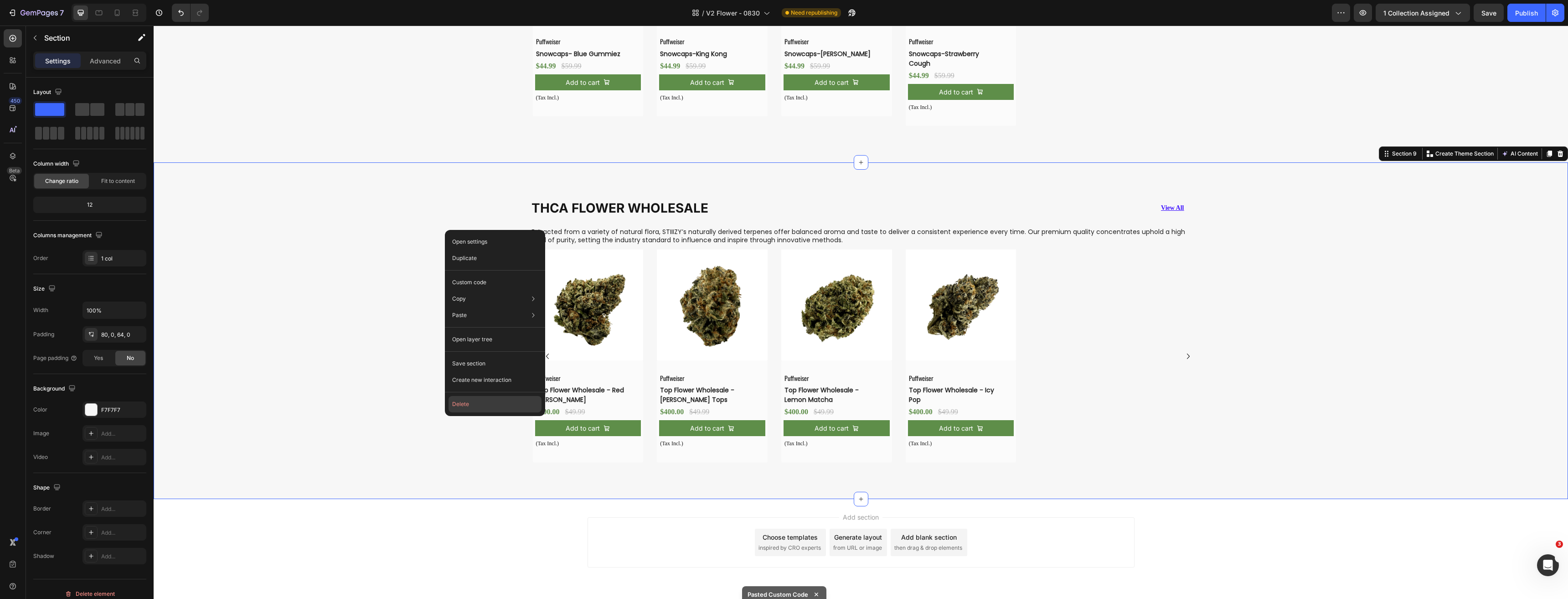
click at [475, 402] on button "Delete" at bounding box center [495, 404] width 93 height 17
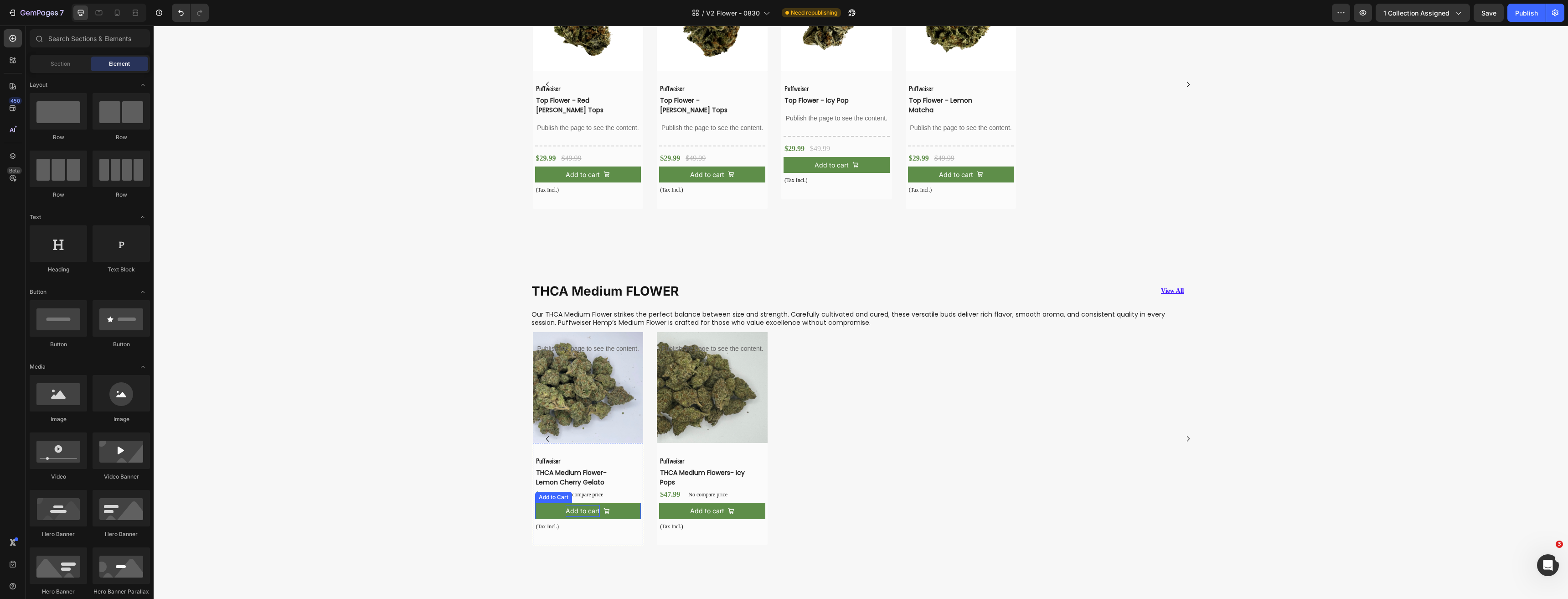
scroll to position [1220, 0]
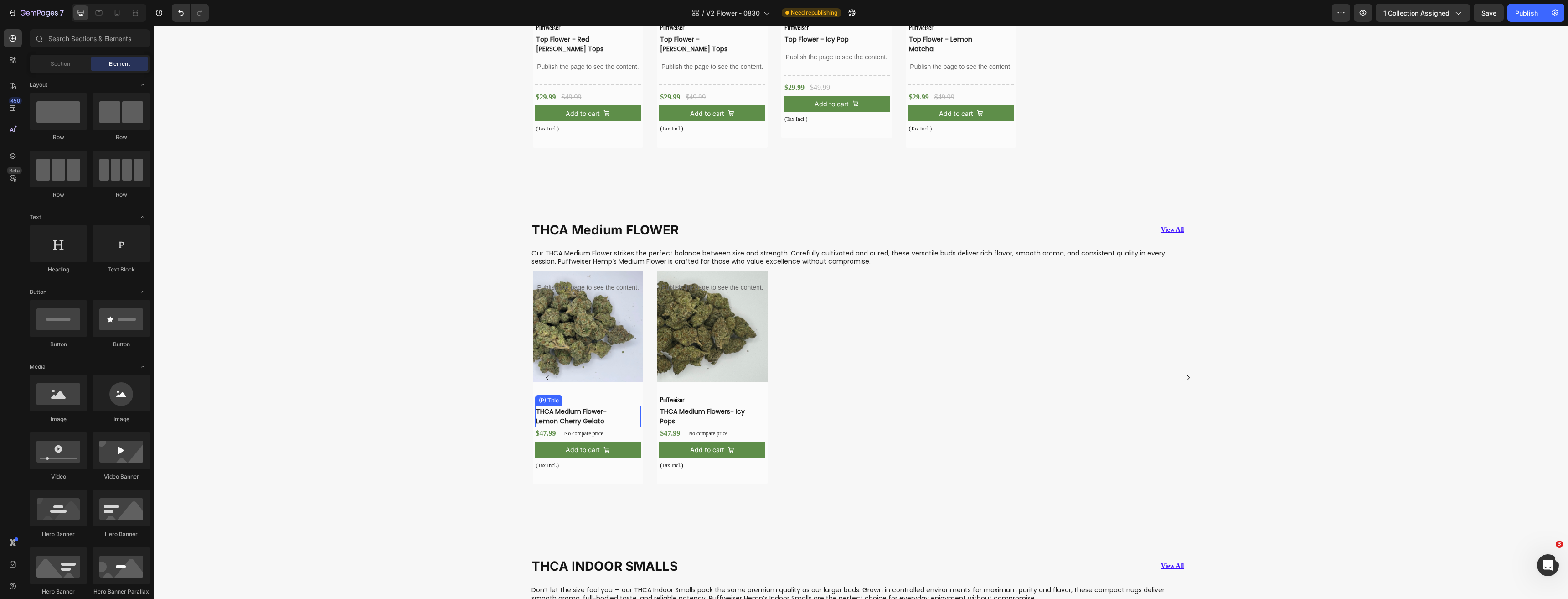
click at [588, 406] on h3 "THCA Medium Flower- Lemon Cherry Gelato" at bounding box center [581, 416] width 92 height 21
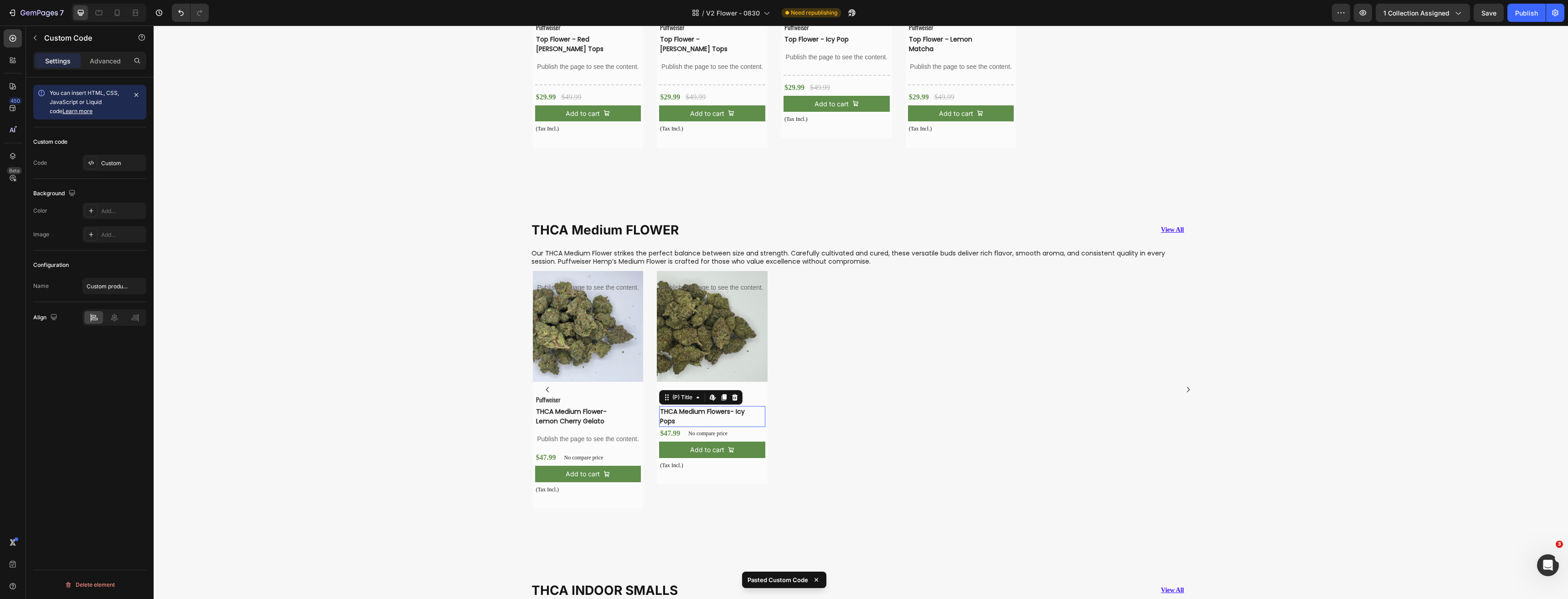
click at [713, 406] on h3 "THCA Medium Flowers- Icy Pops" at bounding box center [705, 416] width 92 height 21
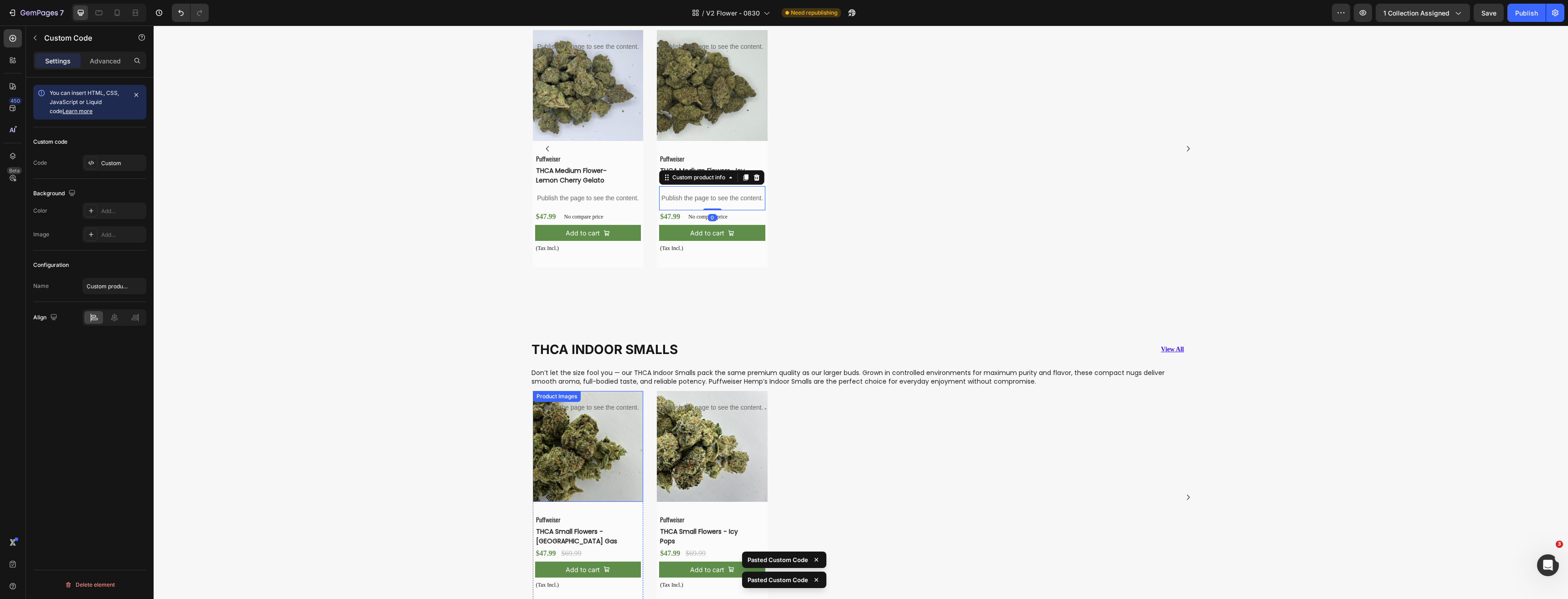
scroll to position [1494, 0]
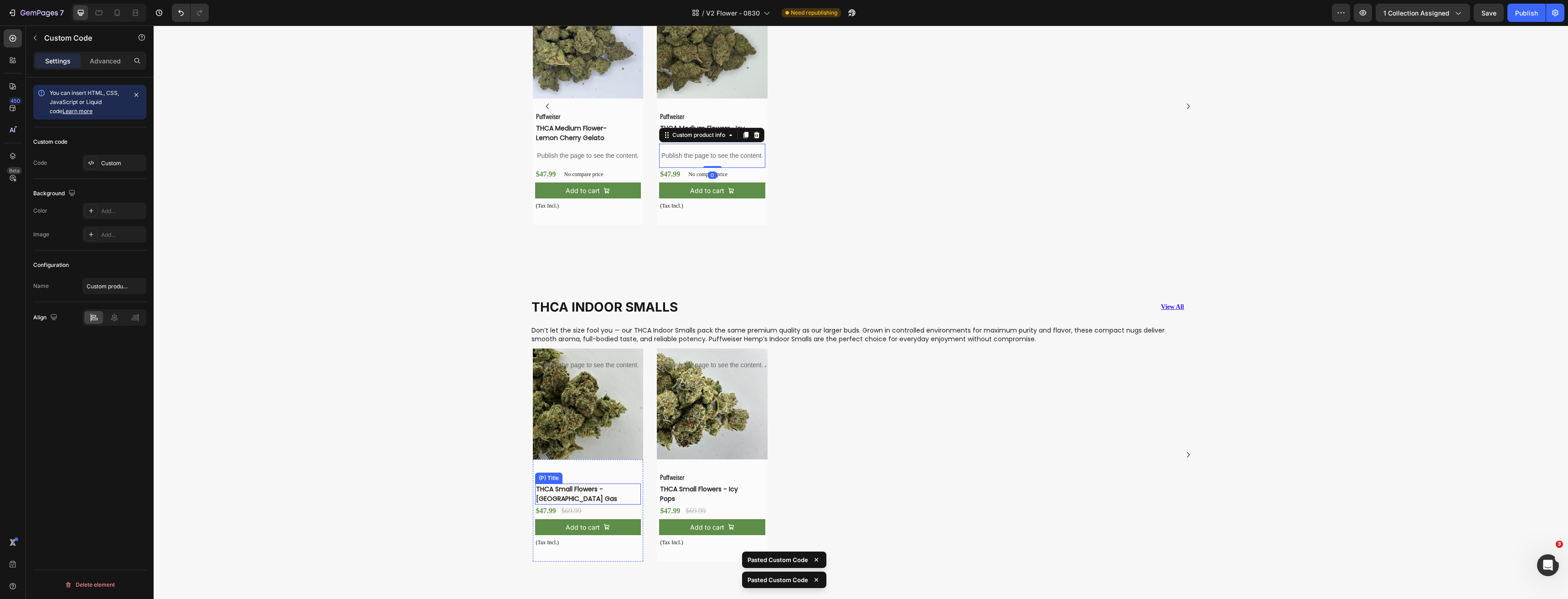
click at [581, 491] on h3 "THCA Small Flowers - [GEOGRAPHIC_DATA] Gas" at bounding box center [581, 494] width 92 height 21
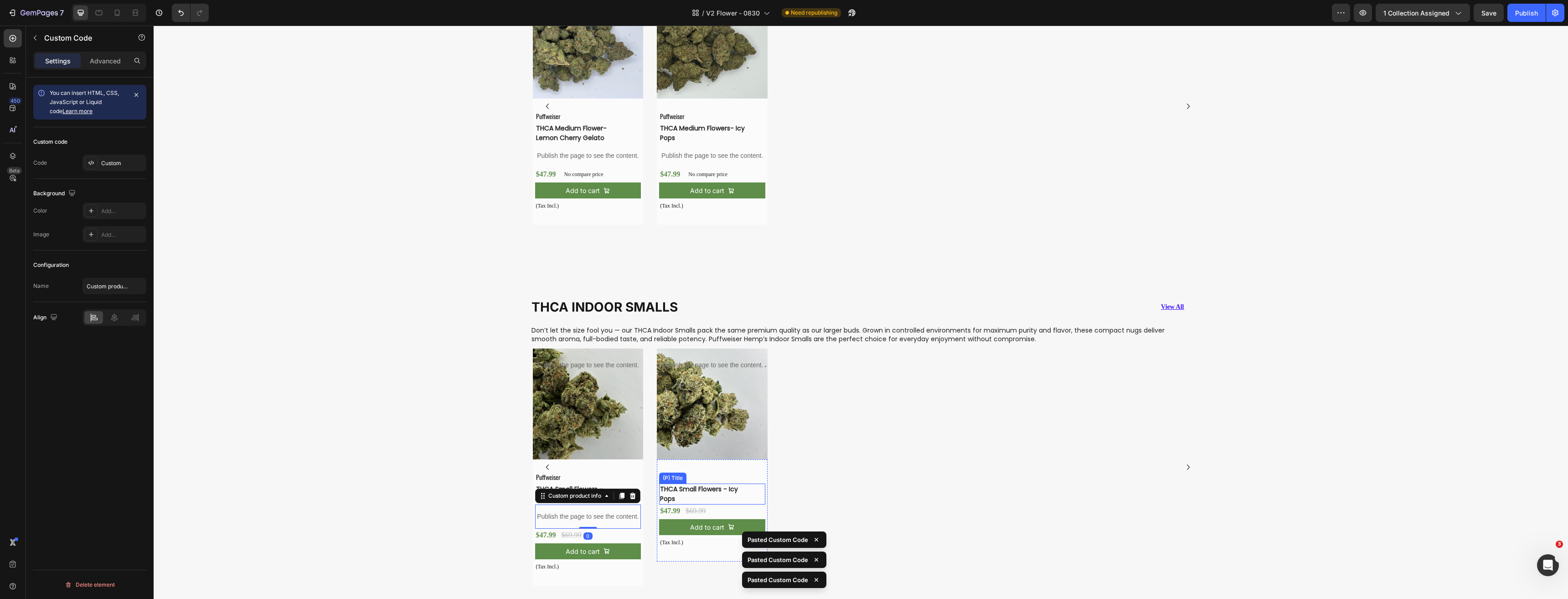
click at [686, 494] on h3 "THCA Small Flowers - Icy Pops" at bounding box center [705, 494] width 92 height 21
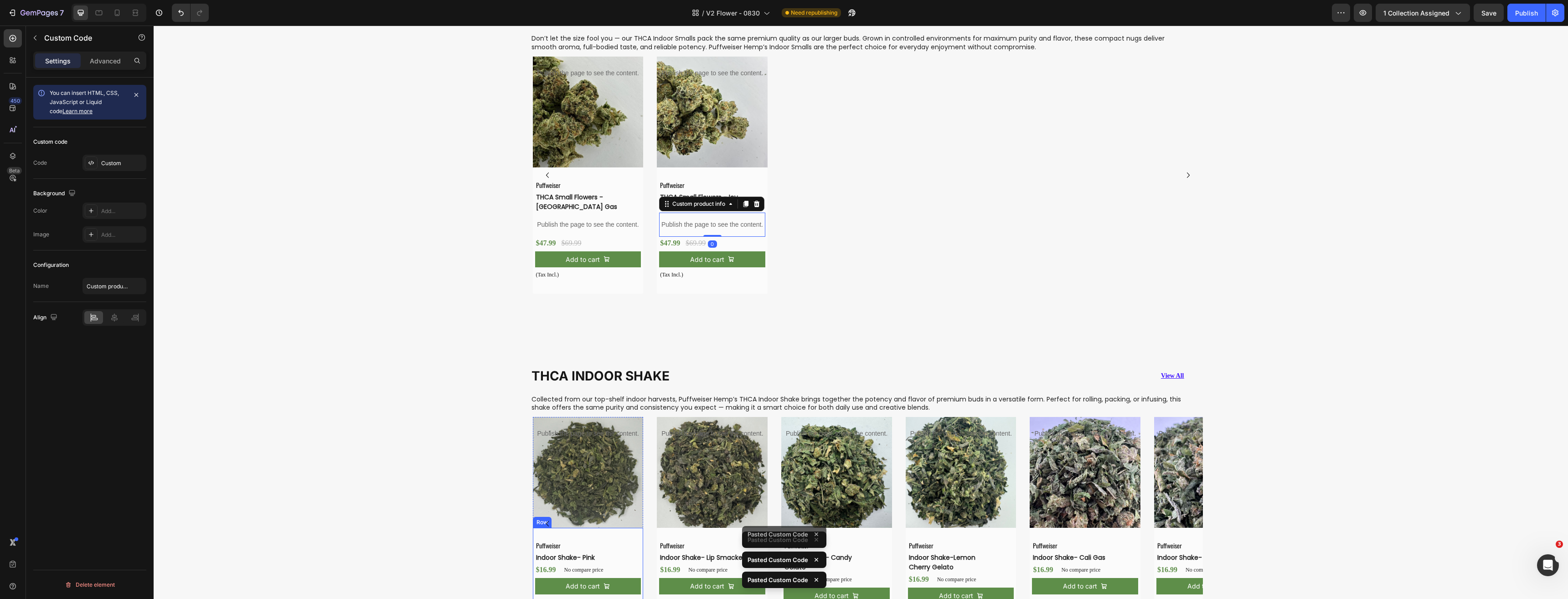
scroll to position [1996, 0]
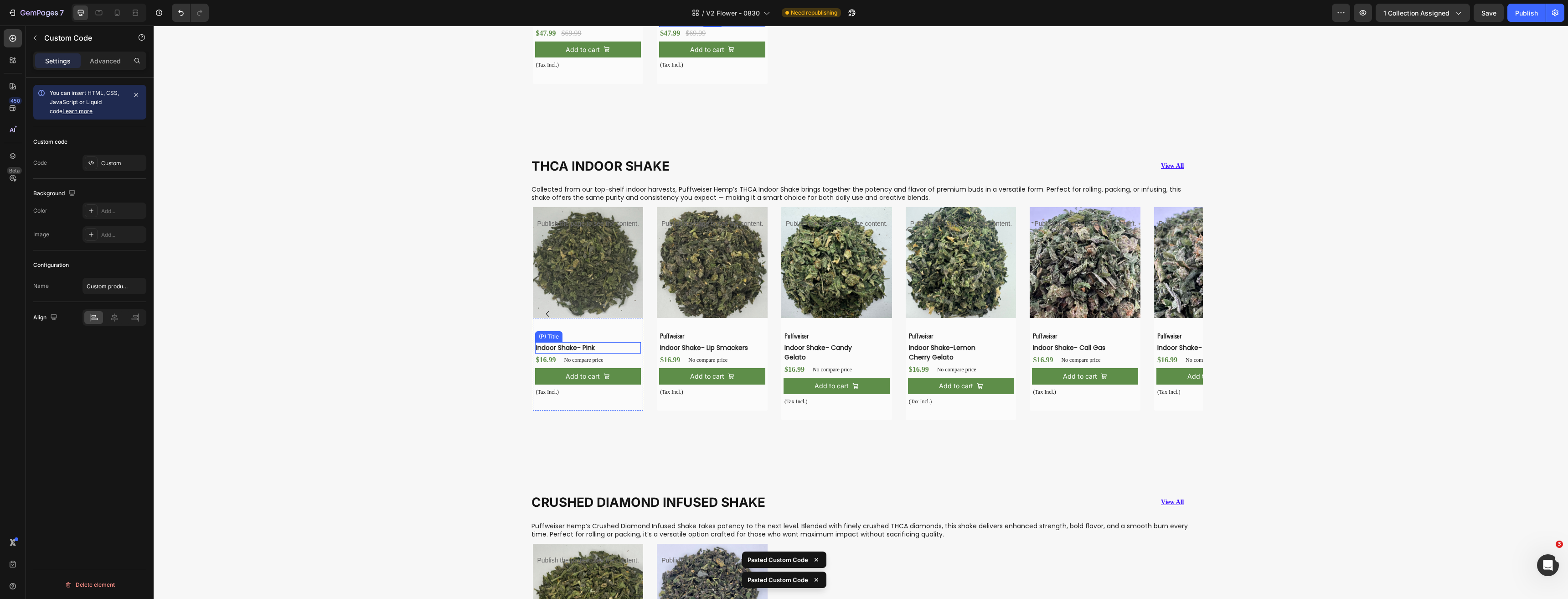
click at [608, 349] on h3 "Indoor Shake- Pink" at bounding box center [581, 347] width 92 height 12
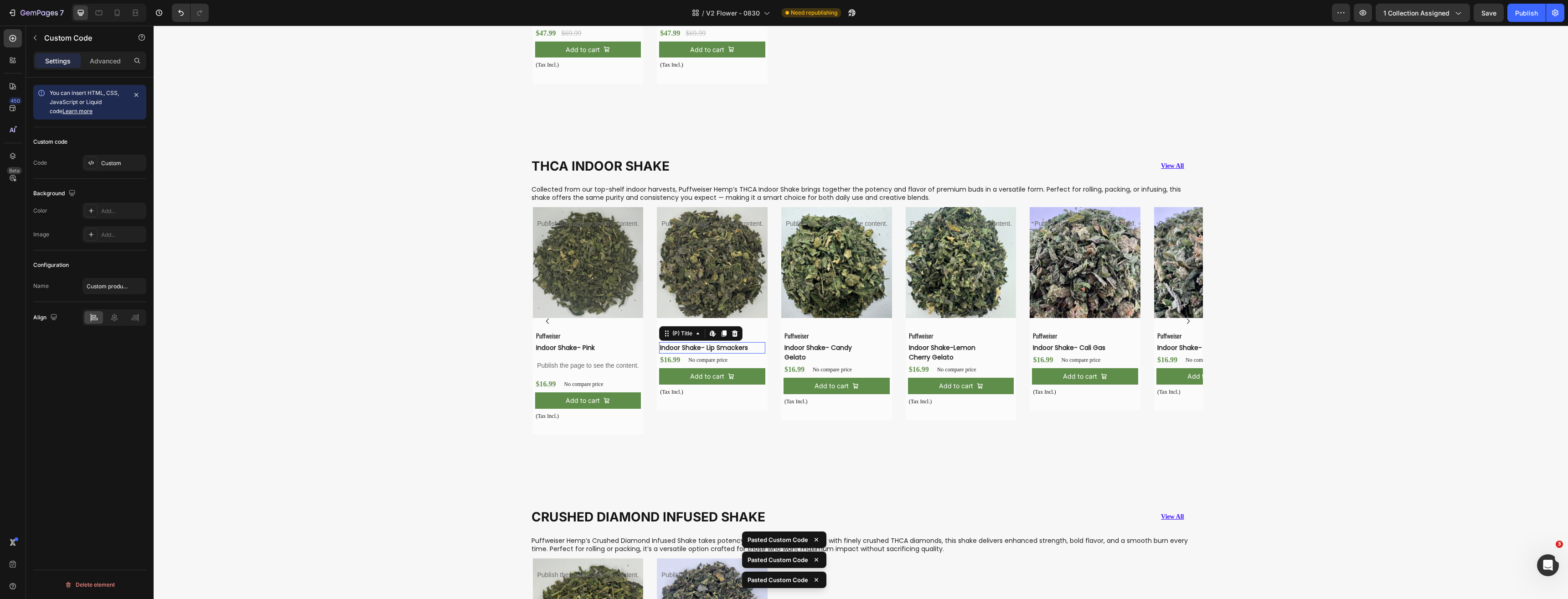
click at [707, 346] on h3 "Indoor Shake- Lip Smackers" at bounding box center [705, 347] width 92 height 12
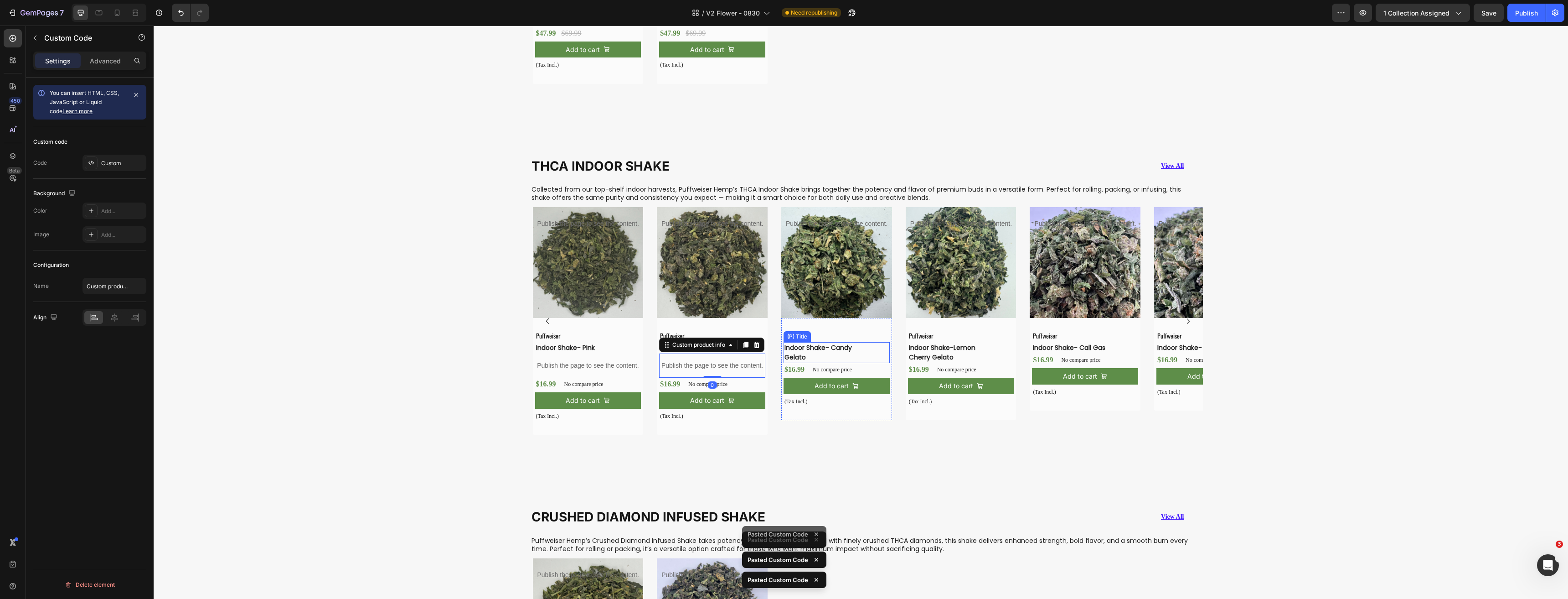
click at [810, 350] on h3 "Indoor Shake- Candy Gelato" at bounding box center [829, 352] width 92 height 21
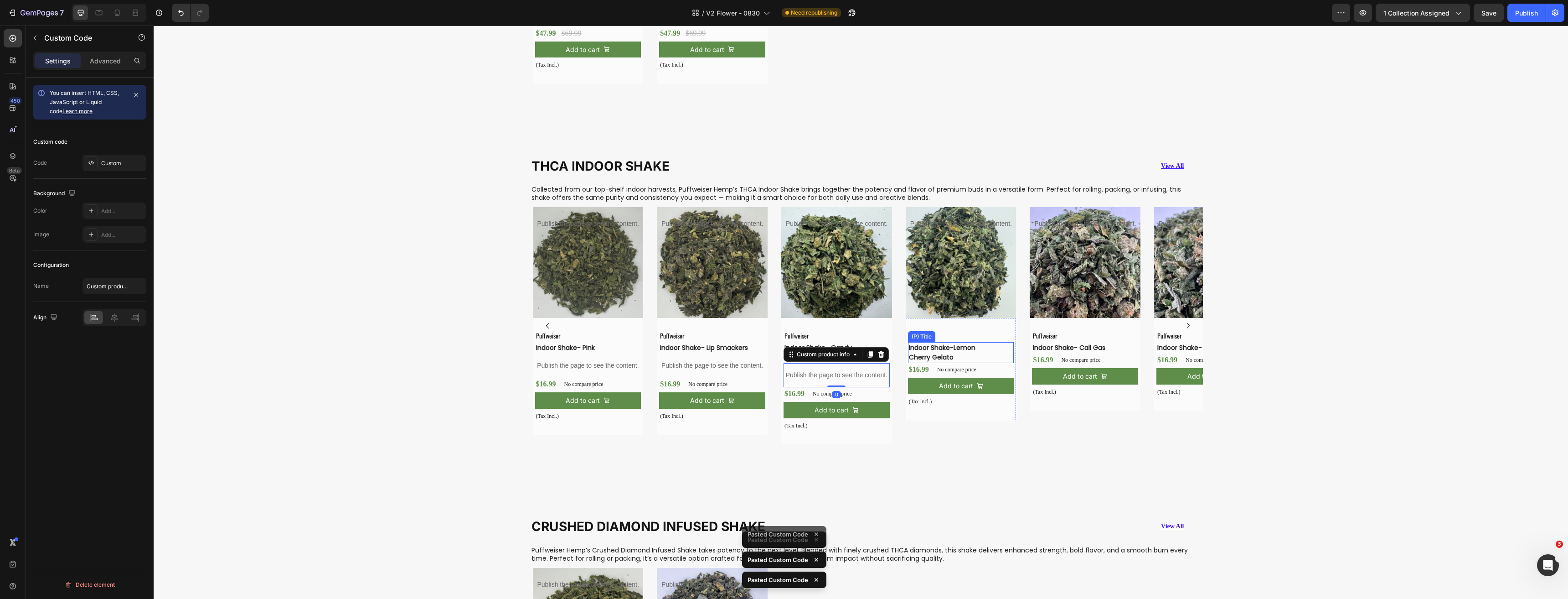
click at [924, 351] on h3 "Indoor Shake-Lemon Cherry Gelato" at bounding box center [954, 352] width 92 height 21
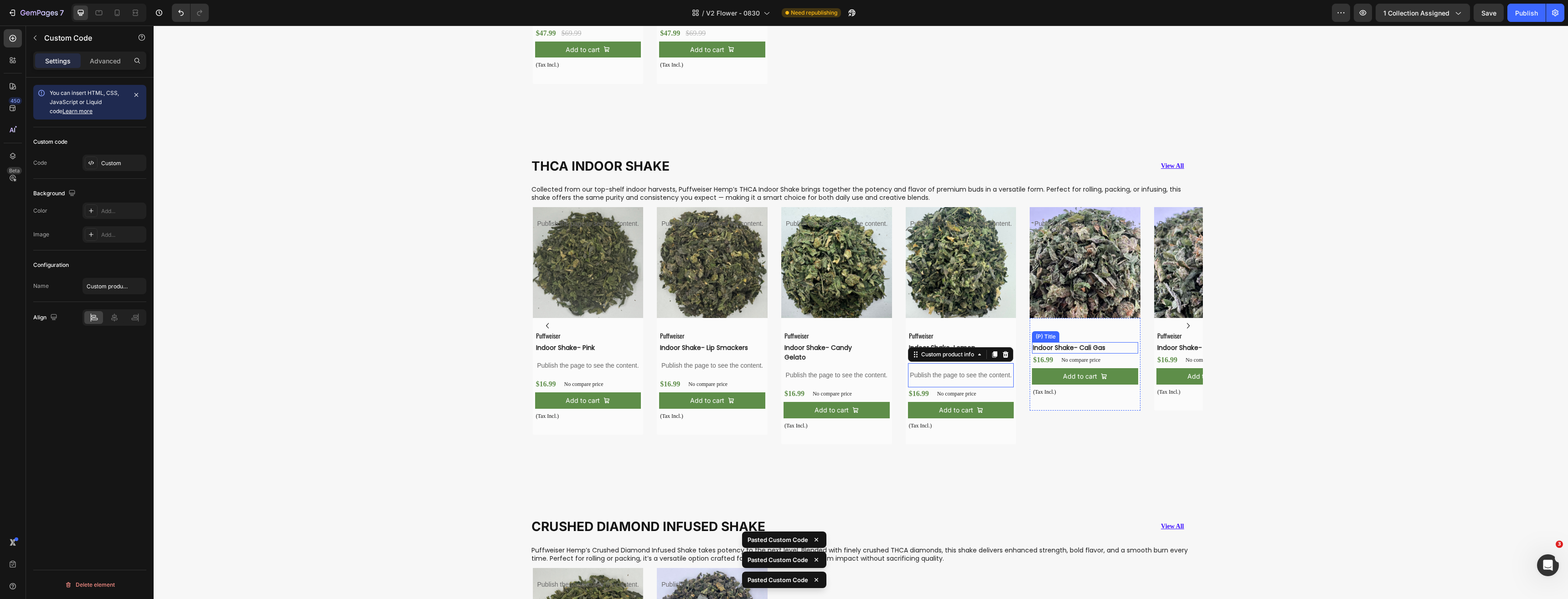
click at [1050, 351] on h3 "Indoor Shake- Cali Gas" at bounding box center [1077, 347] width 92 height 12
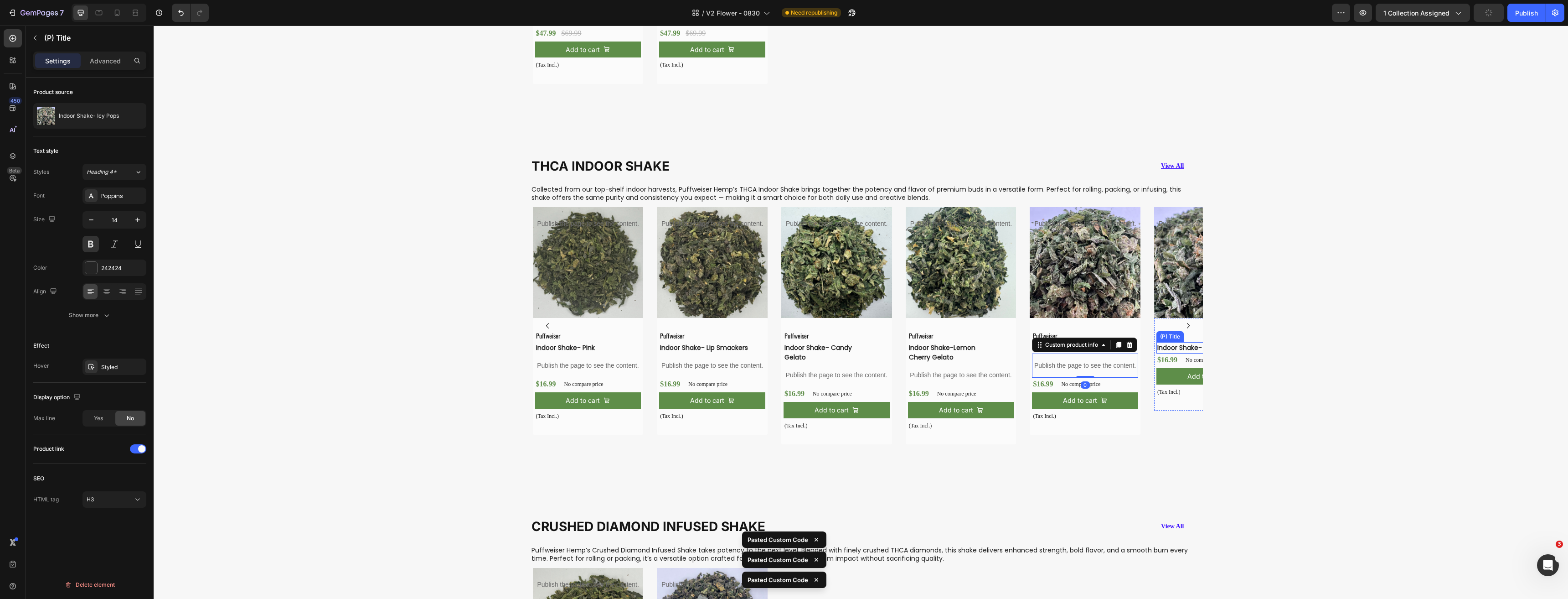
click at [1158, 352] on h3 "Indoor Shake- Icy Pops" at bounding box center [1202, 347] width 92 height 12
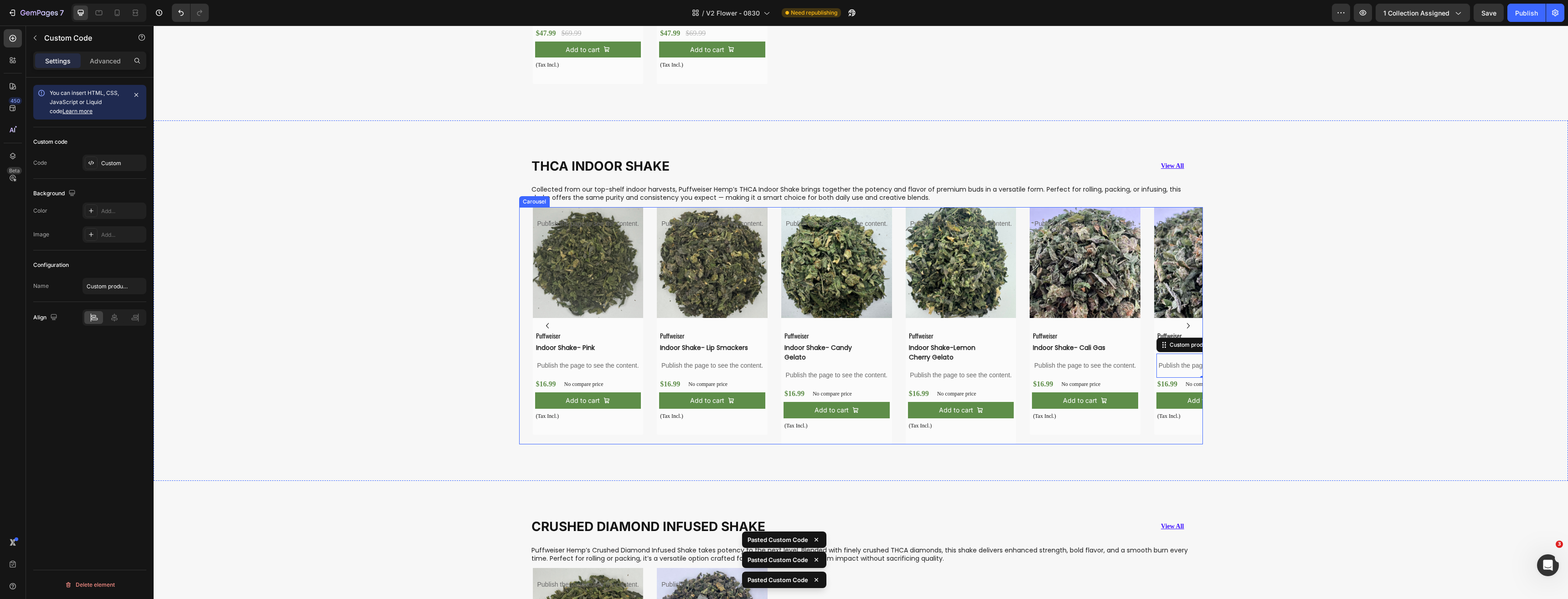
click at [1185, 326] on icon "Carousel Next Arrow" at bounding box center [1188, 325] width 11 height 11
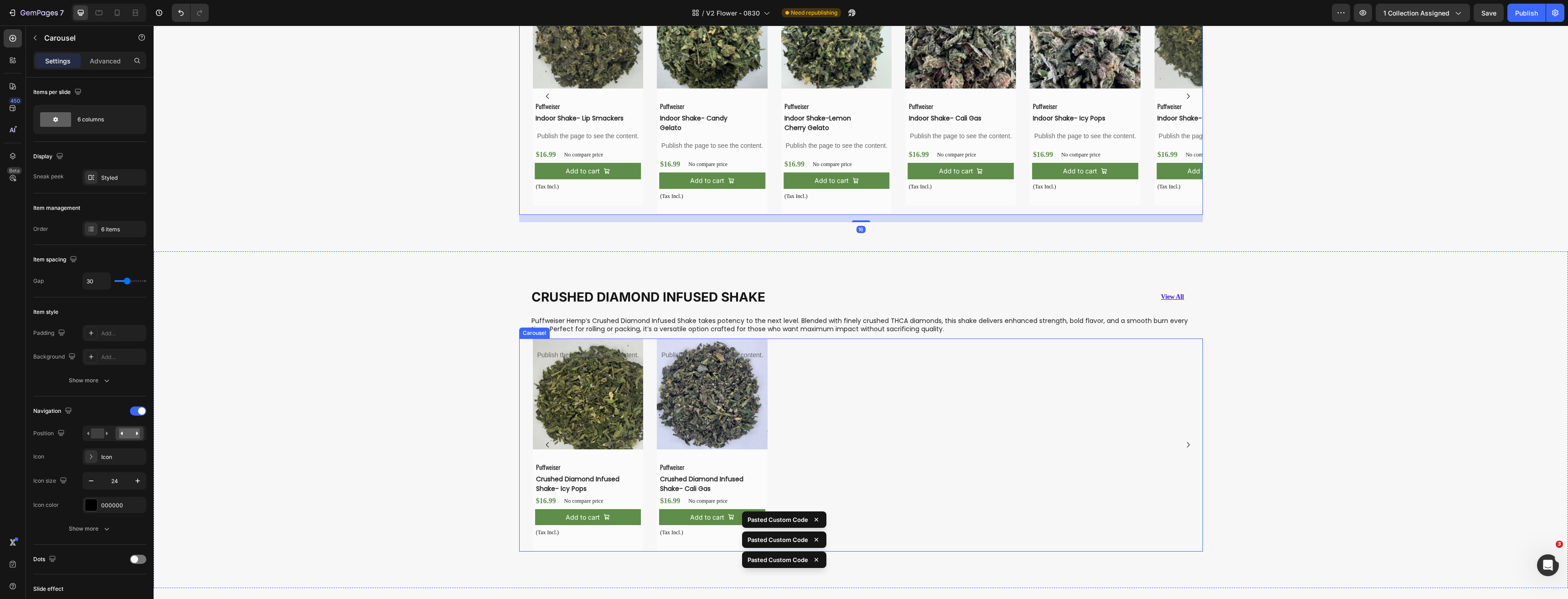
scroll to position [2269, 0]
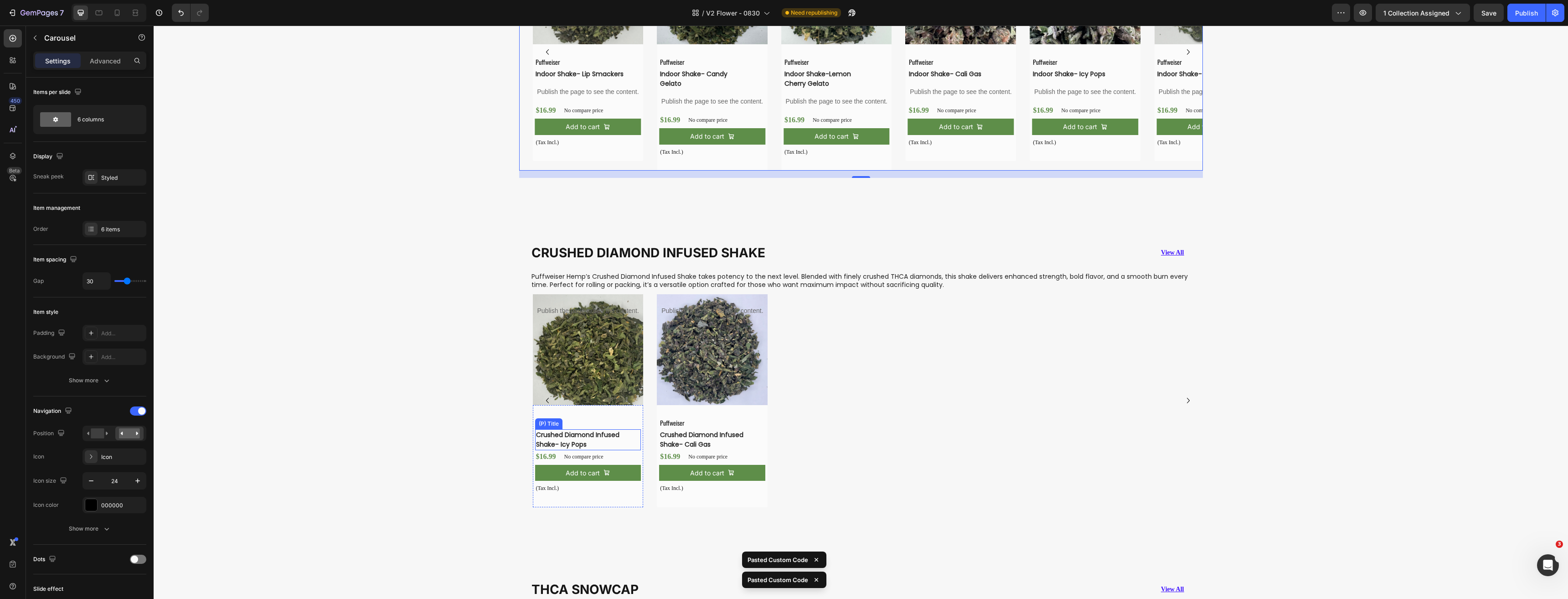
click at [565, 443] on h3 "Crushed Diamond Infused Shake- Icy Pops" at bounding box center [581, 439] width 92 height 21
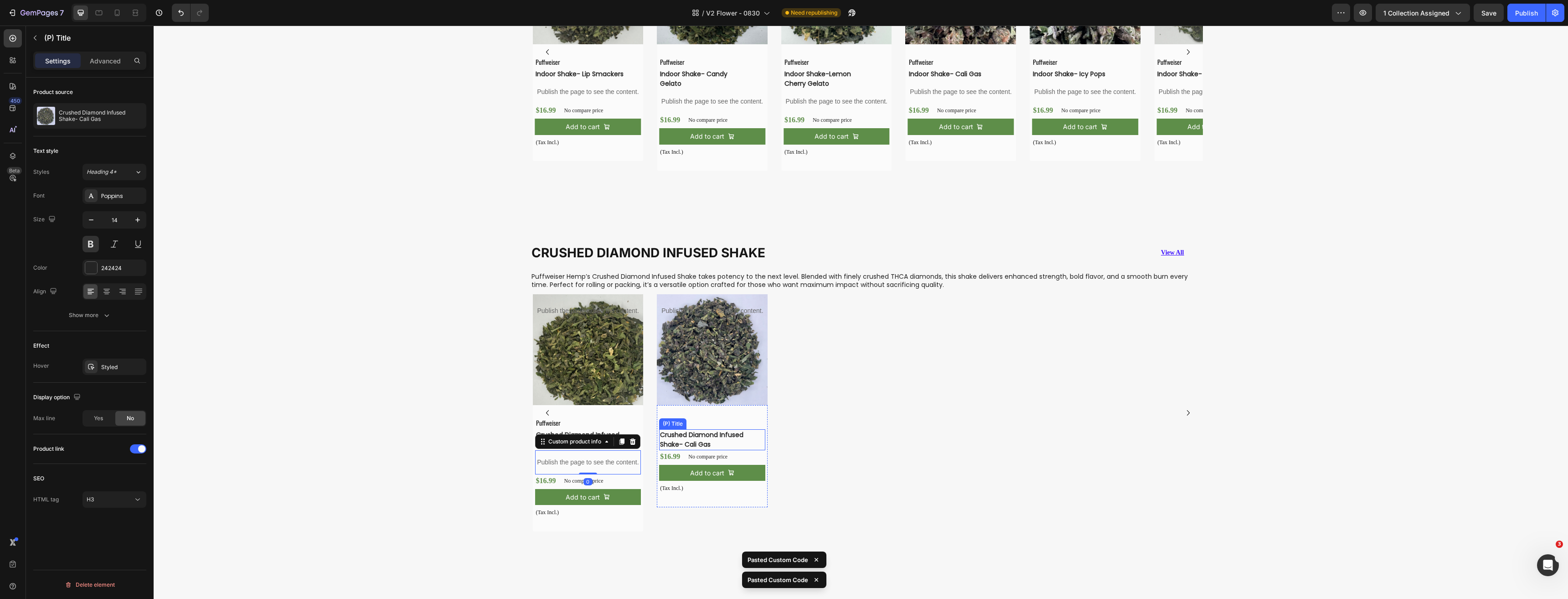
click at [695, 443] on h3 "Crushed Diamond Infused Shake- Cali Gas" at bounding box center [705, 439] width 92 height 21
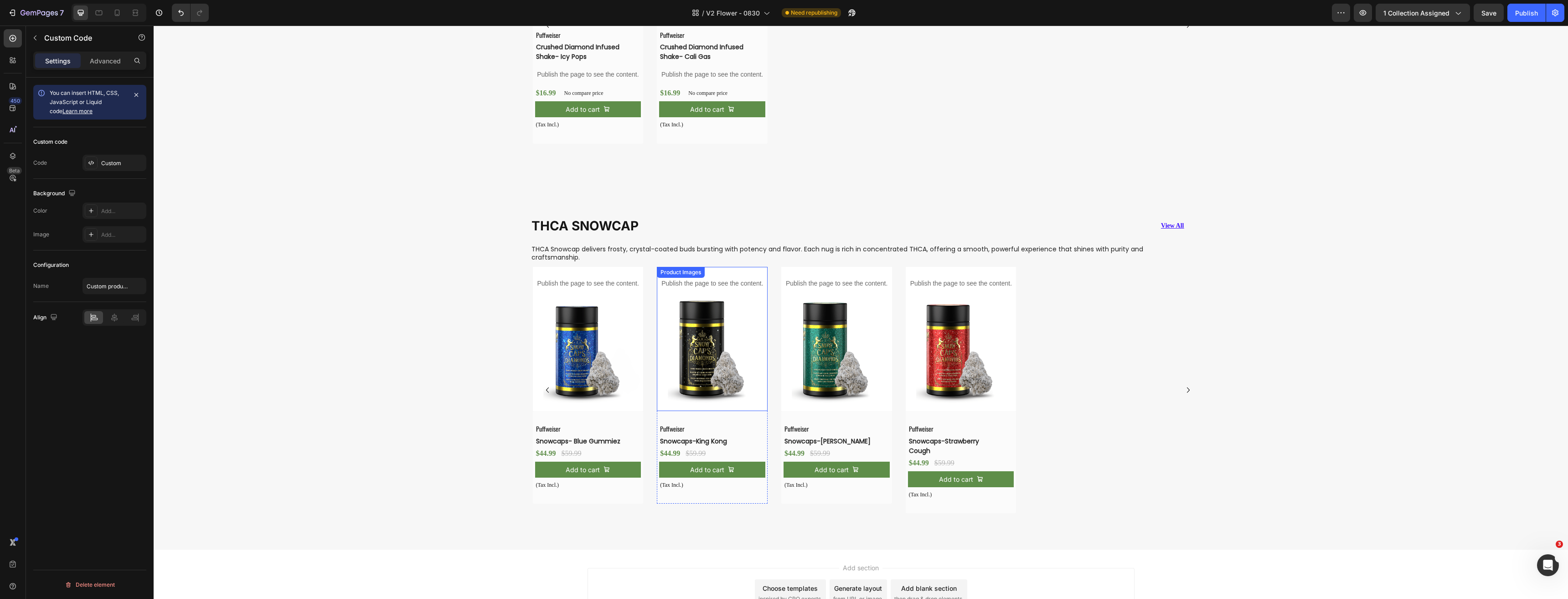
scroll to position [2634, 0]
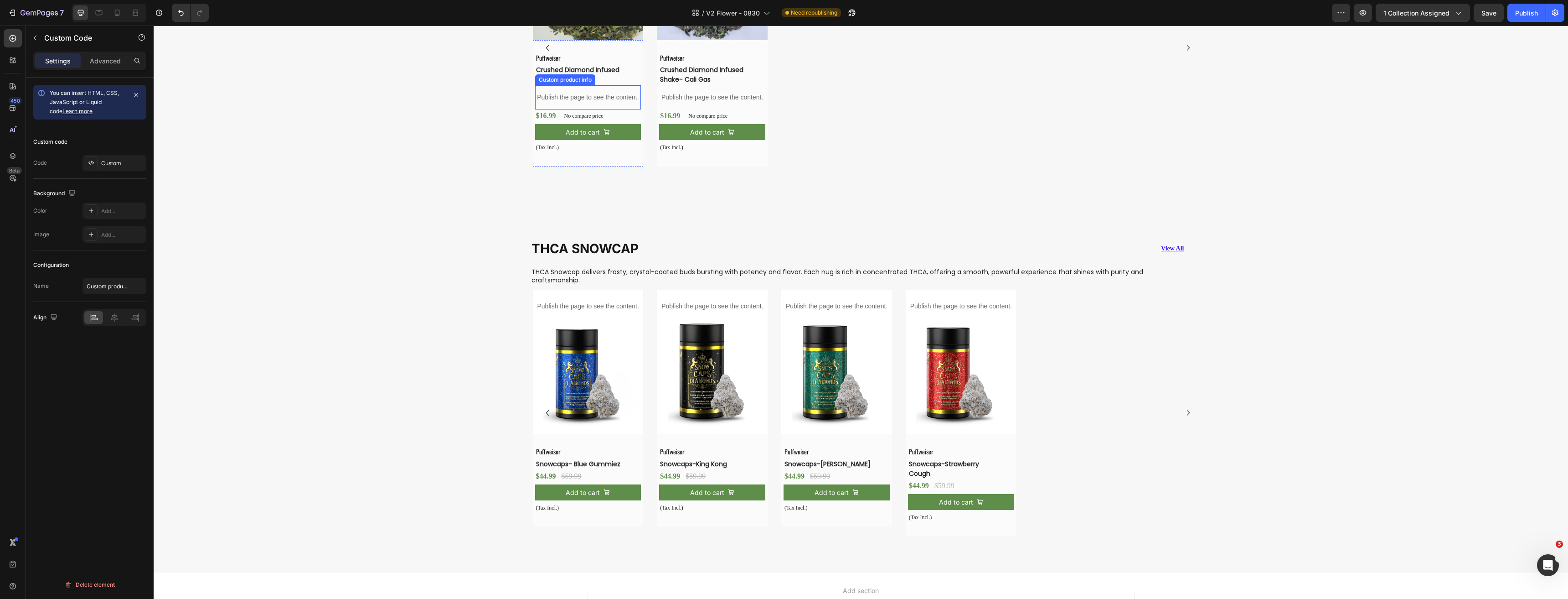
drag, startPoint x: 569, startPoint y: 96, endPoint x: 577, endPoint y: 101, distance: 9.4
click at [570, 96] on p "Publish the page to see the content." at bounding box center [588, 97] width 106 height 9
drag, startPoint x: 617, startPoint y: 453, endPoint x: 626, endPoint y: 452, distance: 9.1
click at [617, 458] on h3 "Snowcaps- Blue Gummiez" at bounding box center [581, 464] width 92 height 12
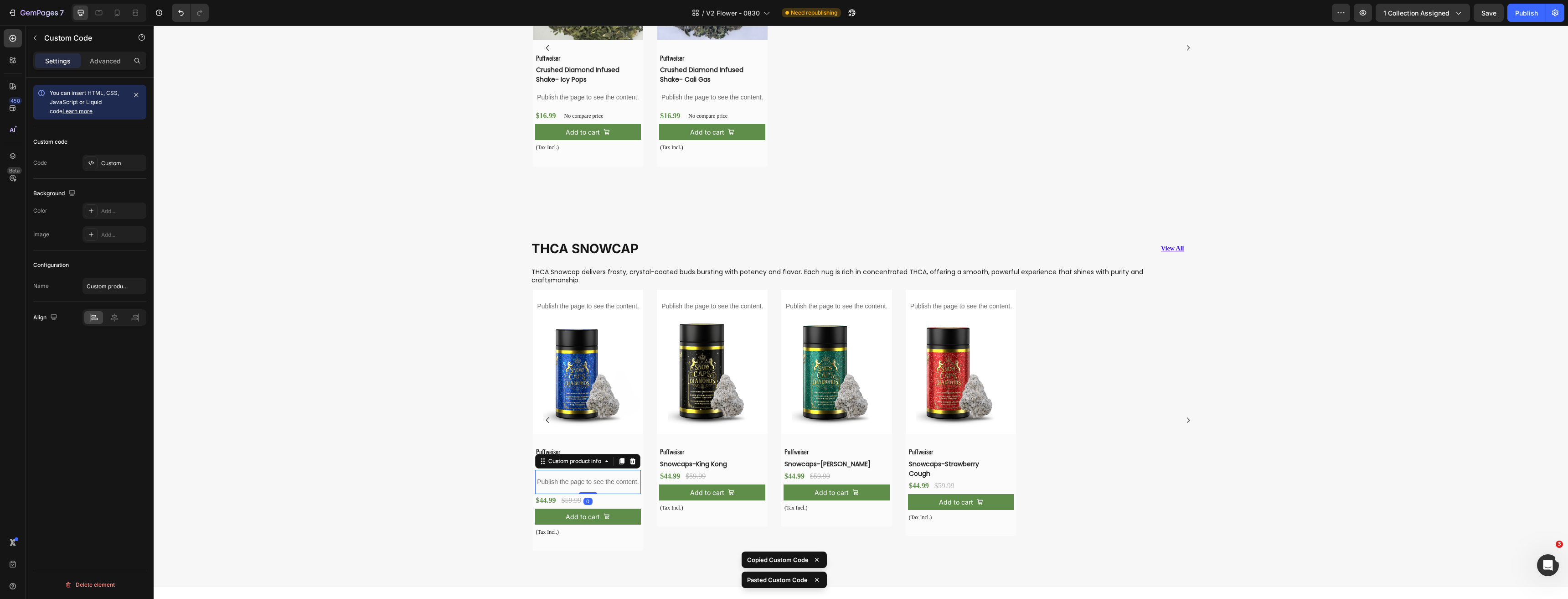
click at [702, 458] on h3 "Snowcaps-King Kong" at bounding box center [705, 464] width 92 height 12
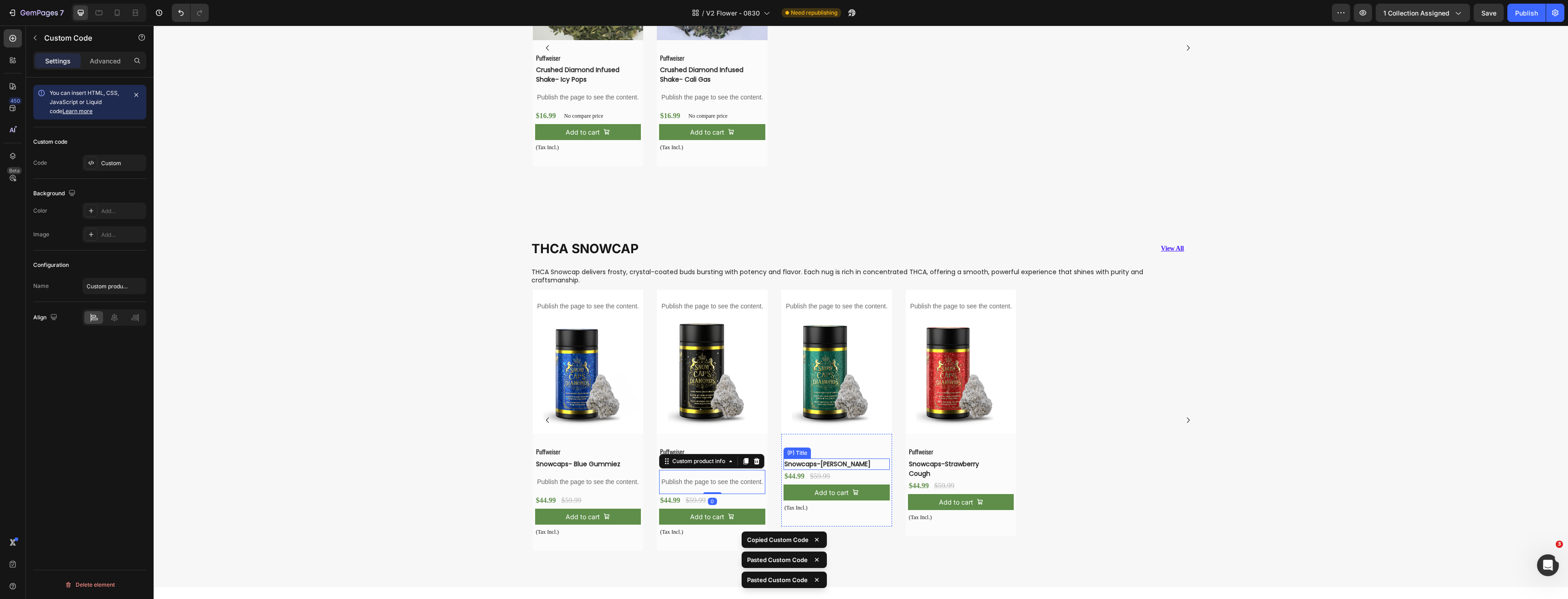
click at [818, 458] on h3 "Snowcaps-Vanilla Biscotti" at bounding box center [829, 464] width 92 height 12
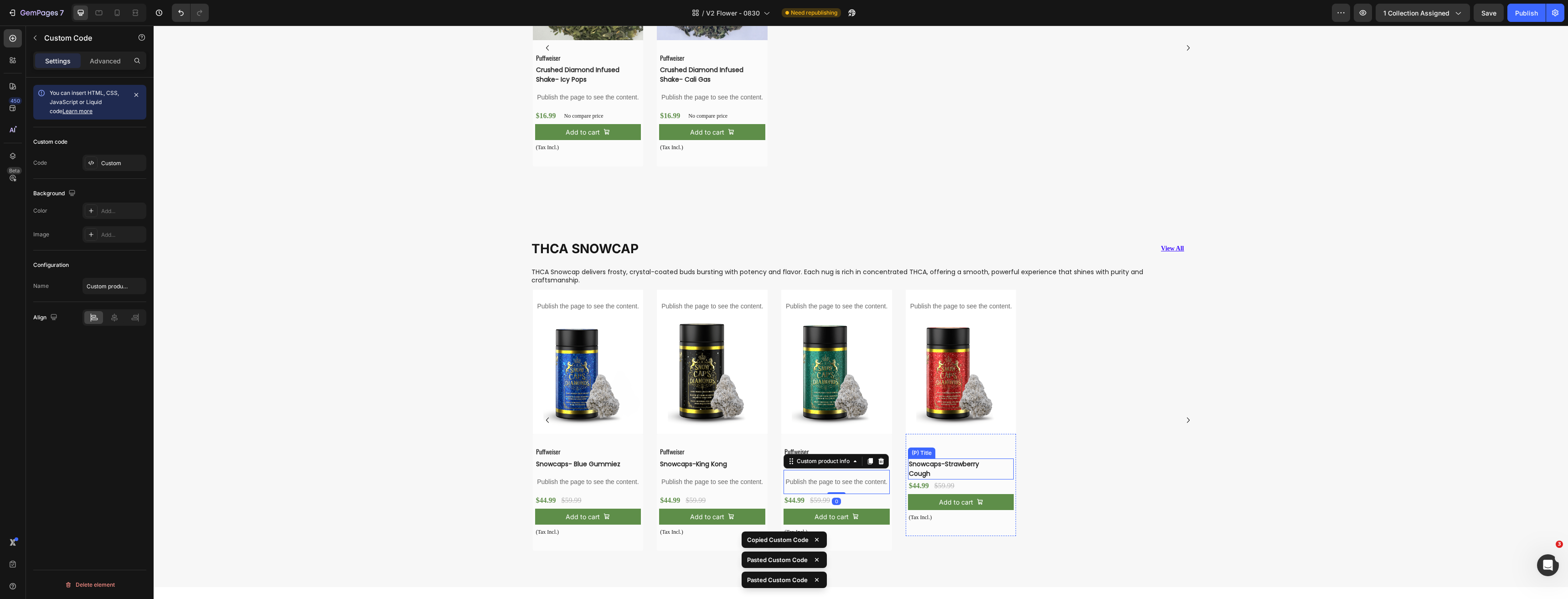
click at [920, 458] on h3 "Snowcaps-Strawberry Cough" at bounding box center [954, 469] width 92 height 21
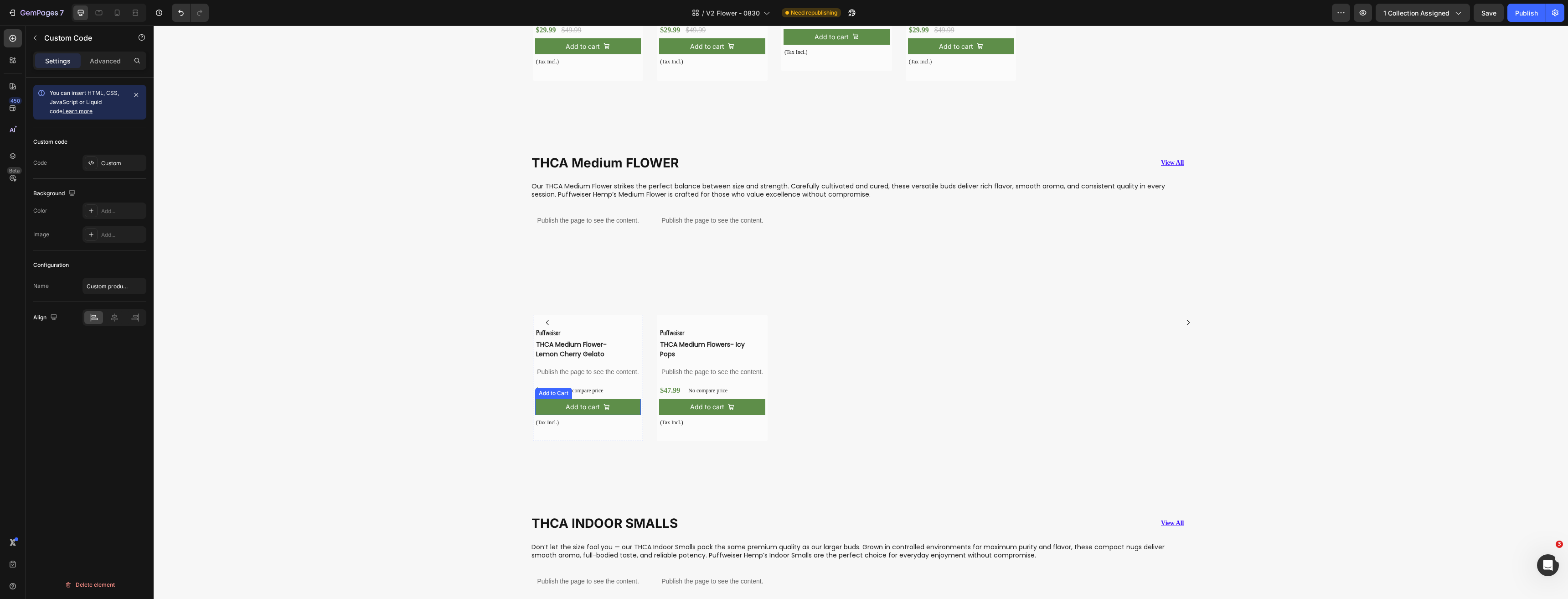
scroll to position [1311, 0]
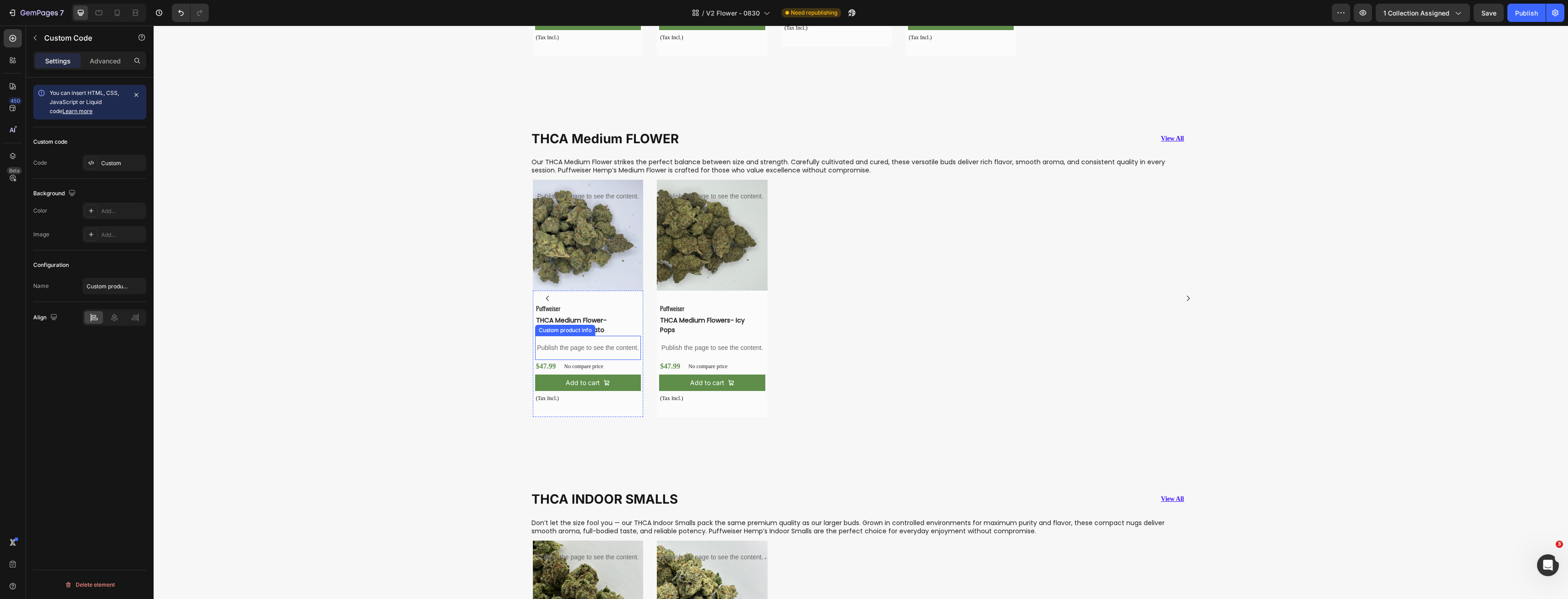
click at [611, 343] on p "Publish the page to see the content." at bounding box center [588, 347] width 106 height 9
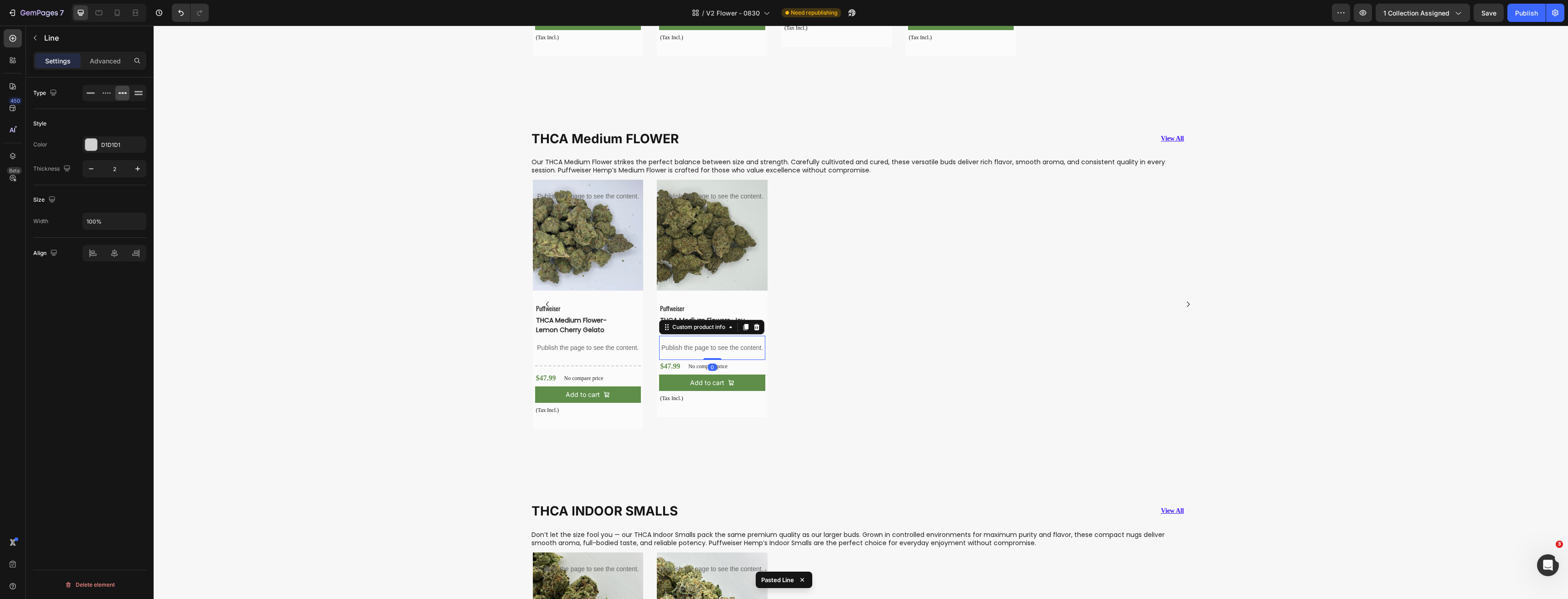
click at [687, 343] on p "Publish the page to see the content." at bounding box center [712, 347] width 106 height 9
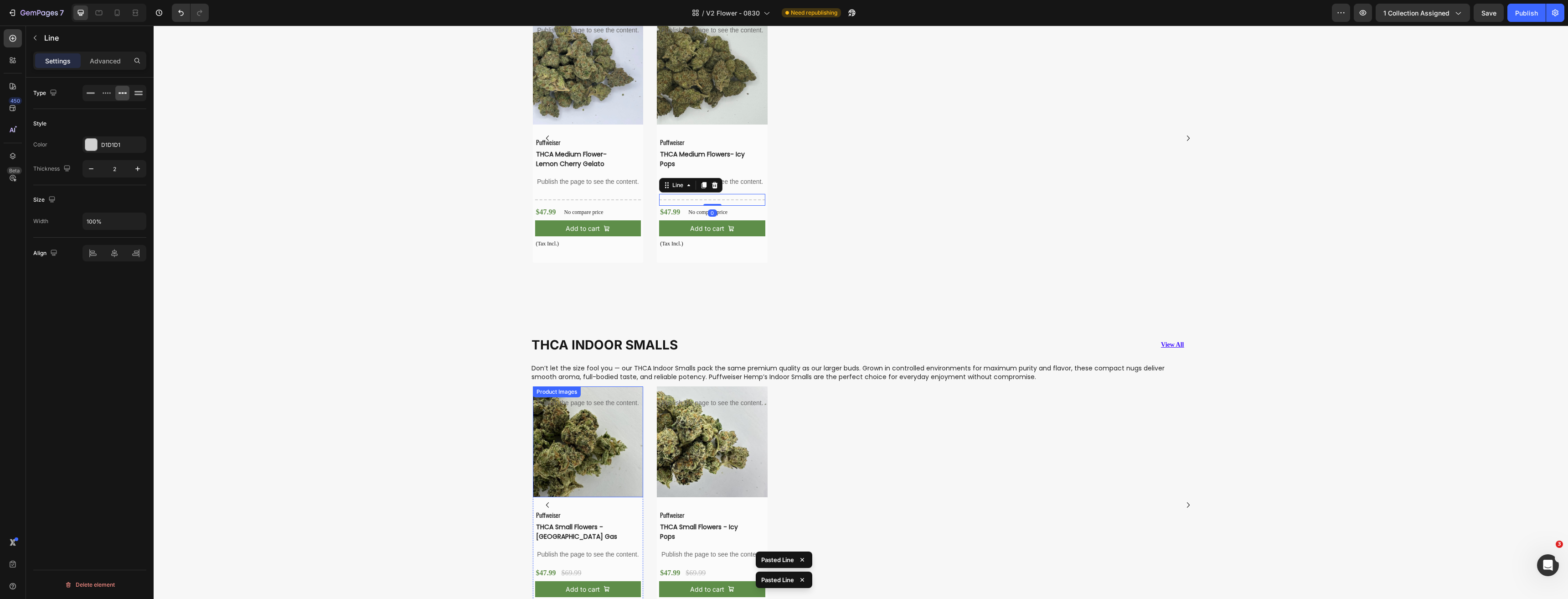
scroll to position [1539, 0]
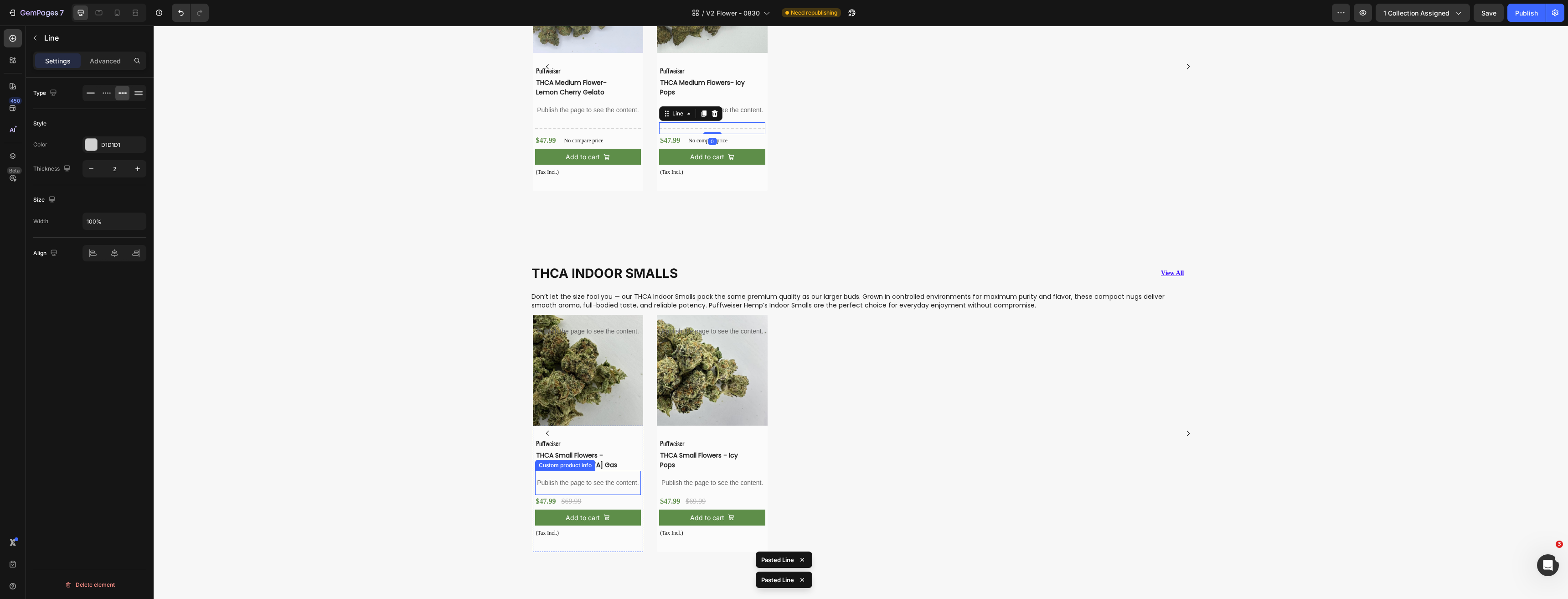
click at [592, 477] on div "Publish the page to see the content." at bounding box center [588, 483] width 106 height 24
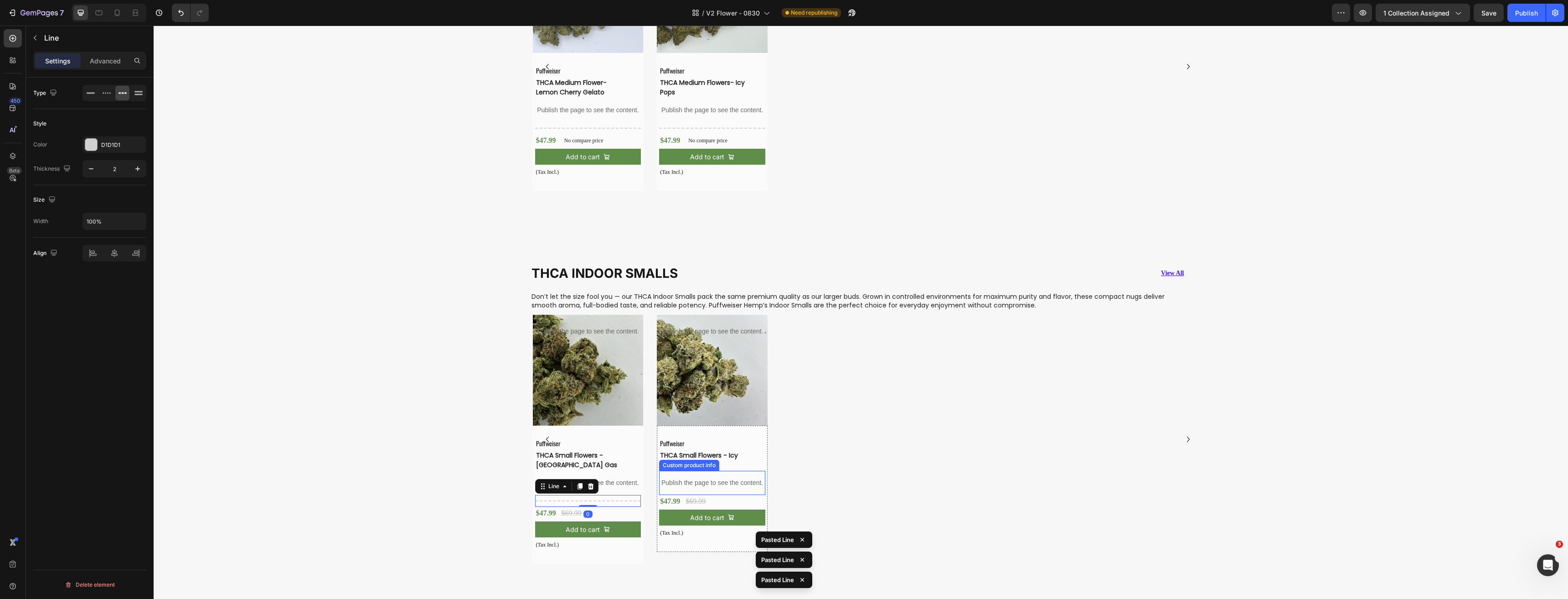
click at [703, 481] on p "Publish the page to see the content." at bounding box center [712, 483] width 106 height 9
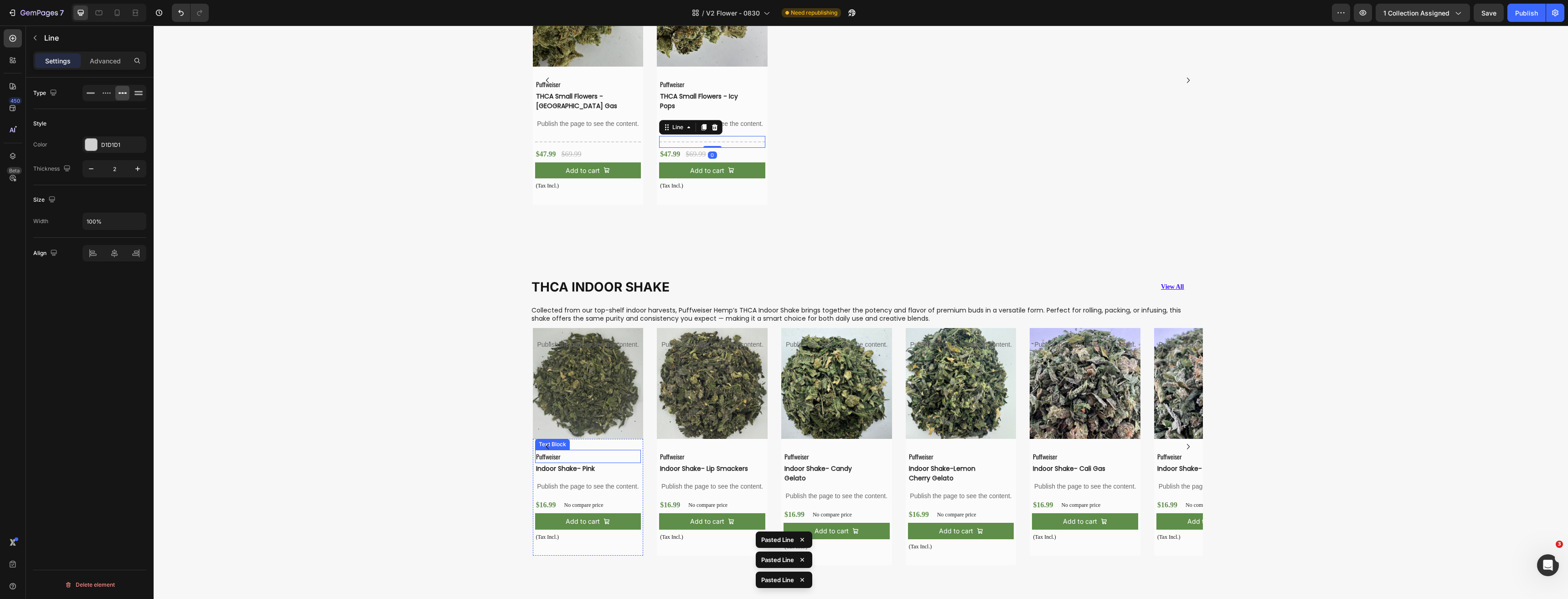
scroll to position [1950, 0]
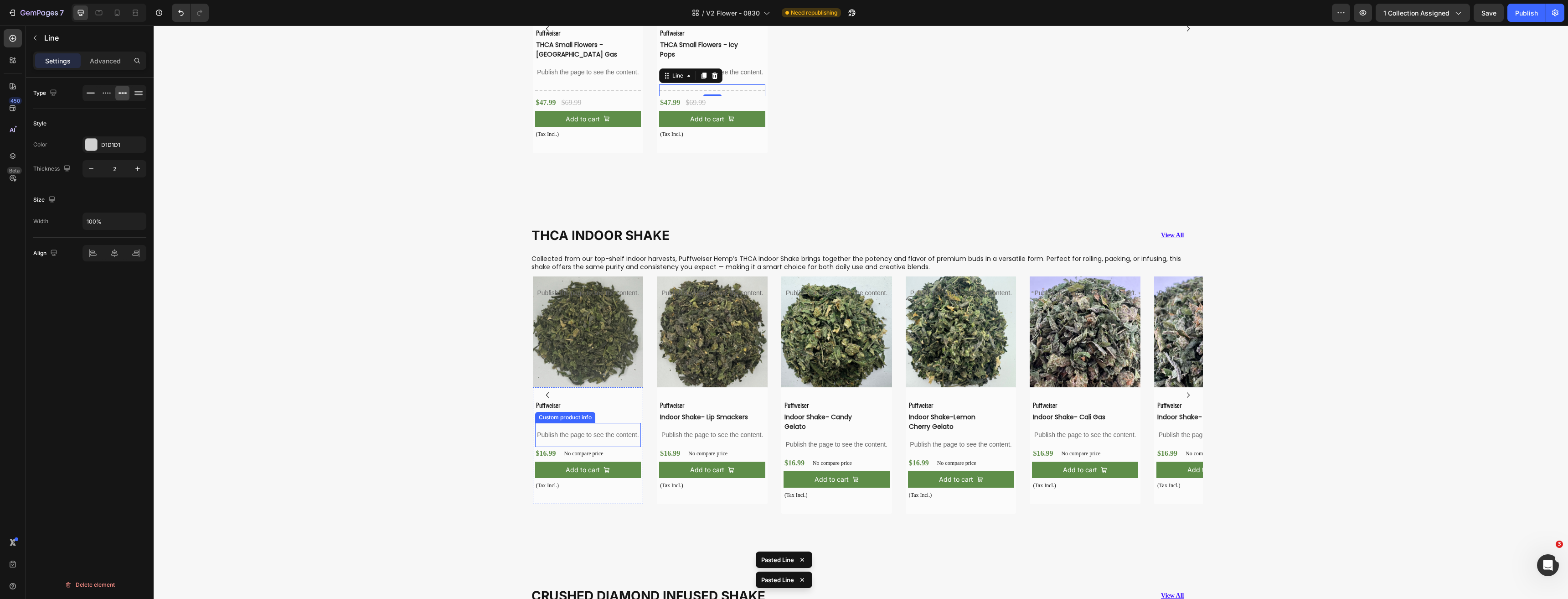
click at [610, 432] on p "Publish the page to see the content." at bounding box center [588, 435] width 106 height 9
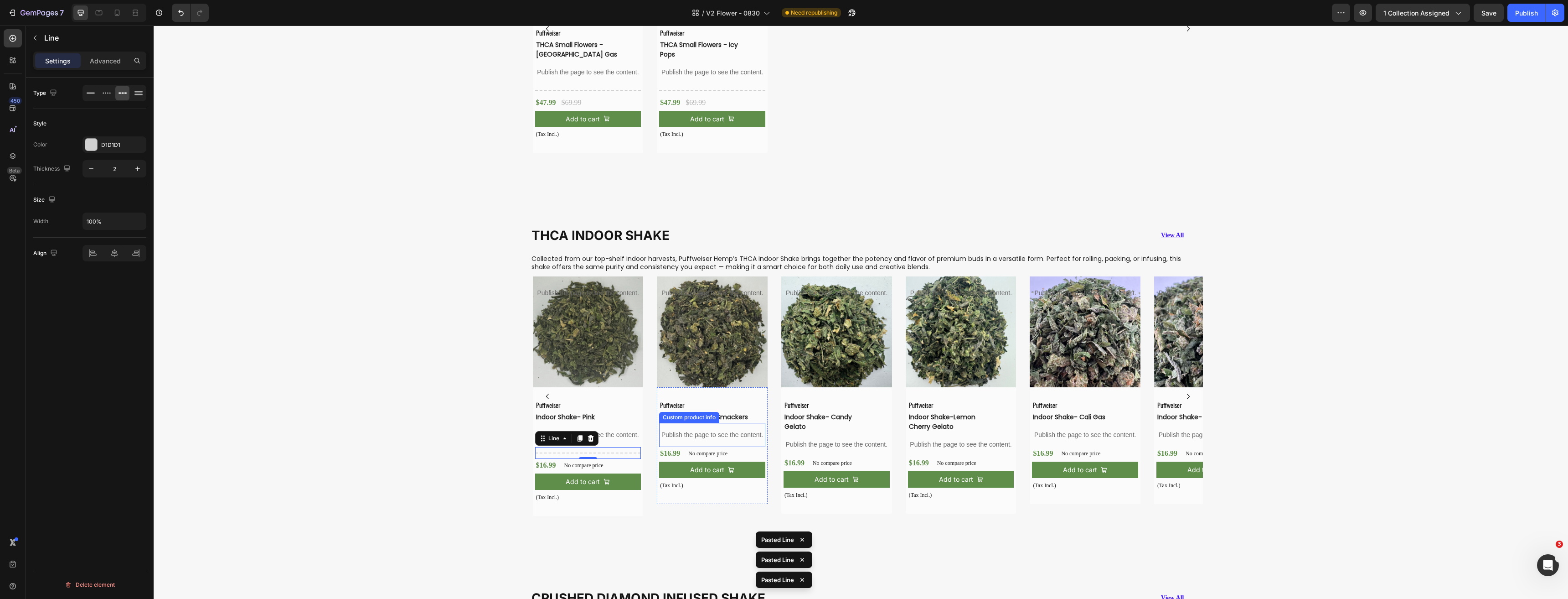
click at [690, 434] on p "Publish the page to see the content." at bounding box center [712, 435] width 106 height 9
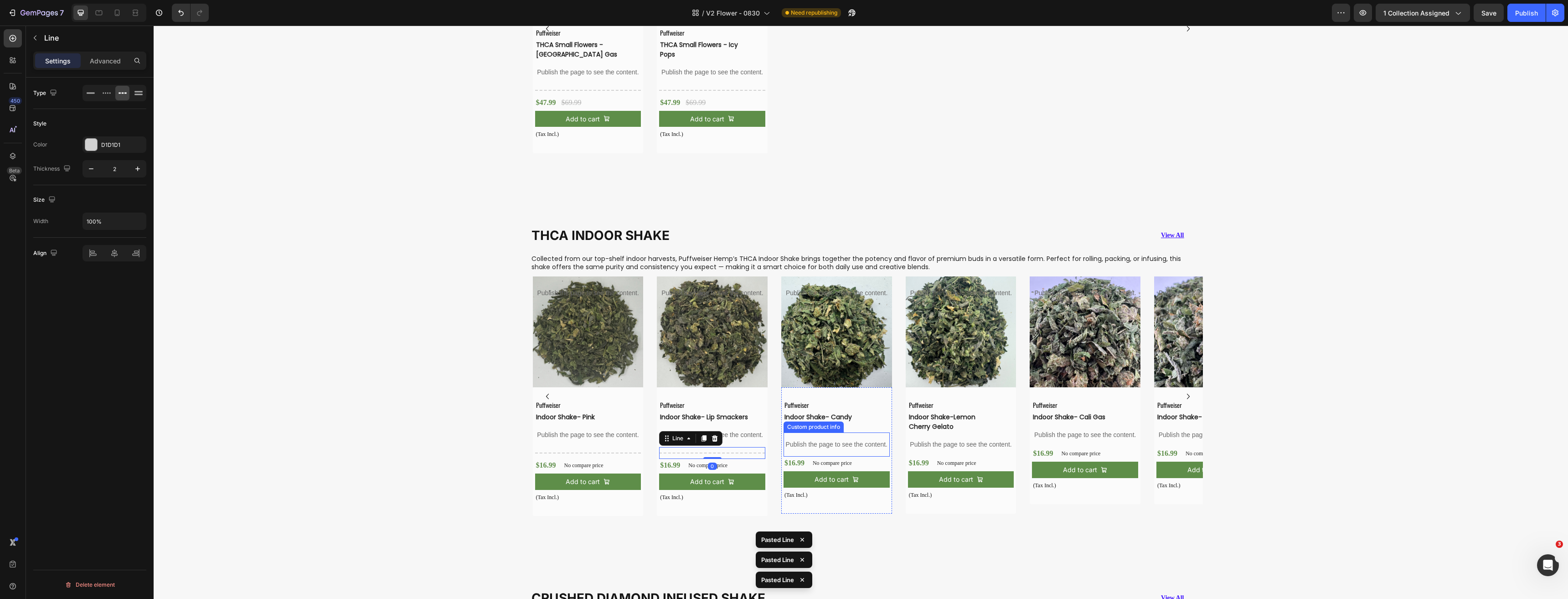
click at [815, 438] on div "Publish the page to see the content." at bounding box center [836, 444] width 106 height 24
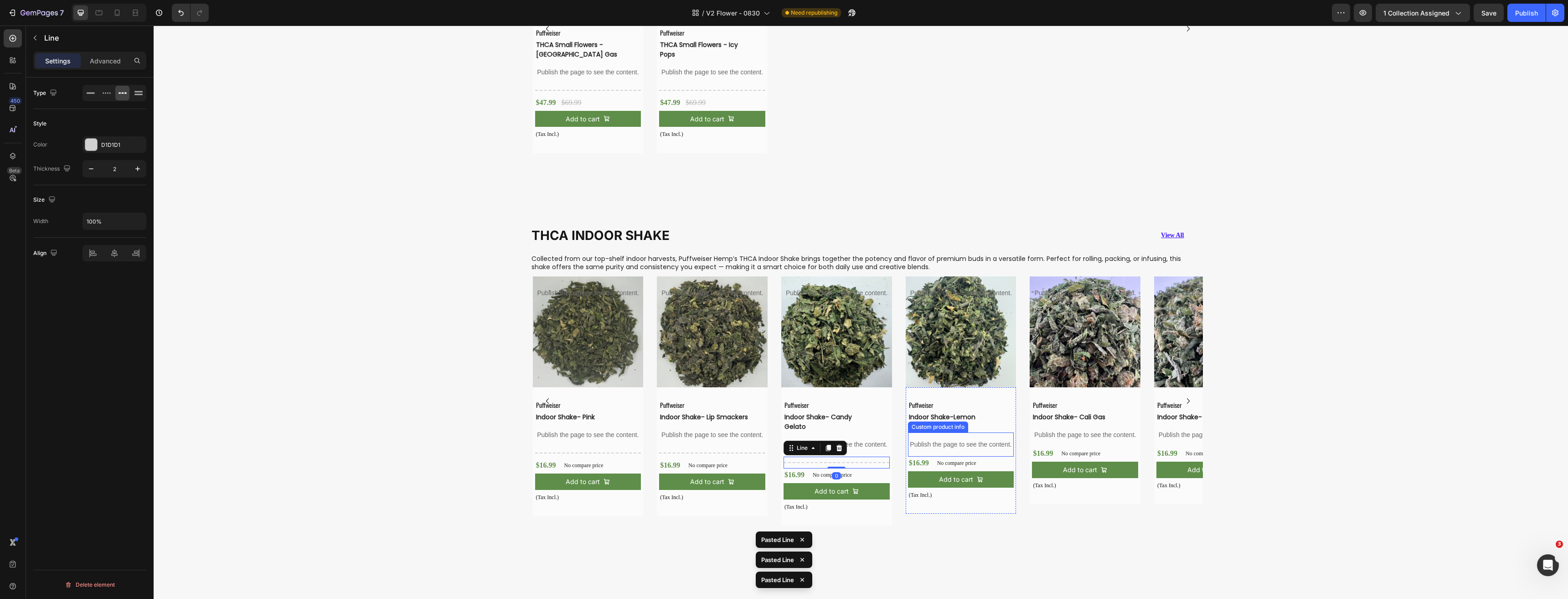
click at [937, 443] on p "Publish the page to see the content." at bounding box center [961, 444] width 106 height 9
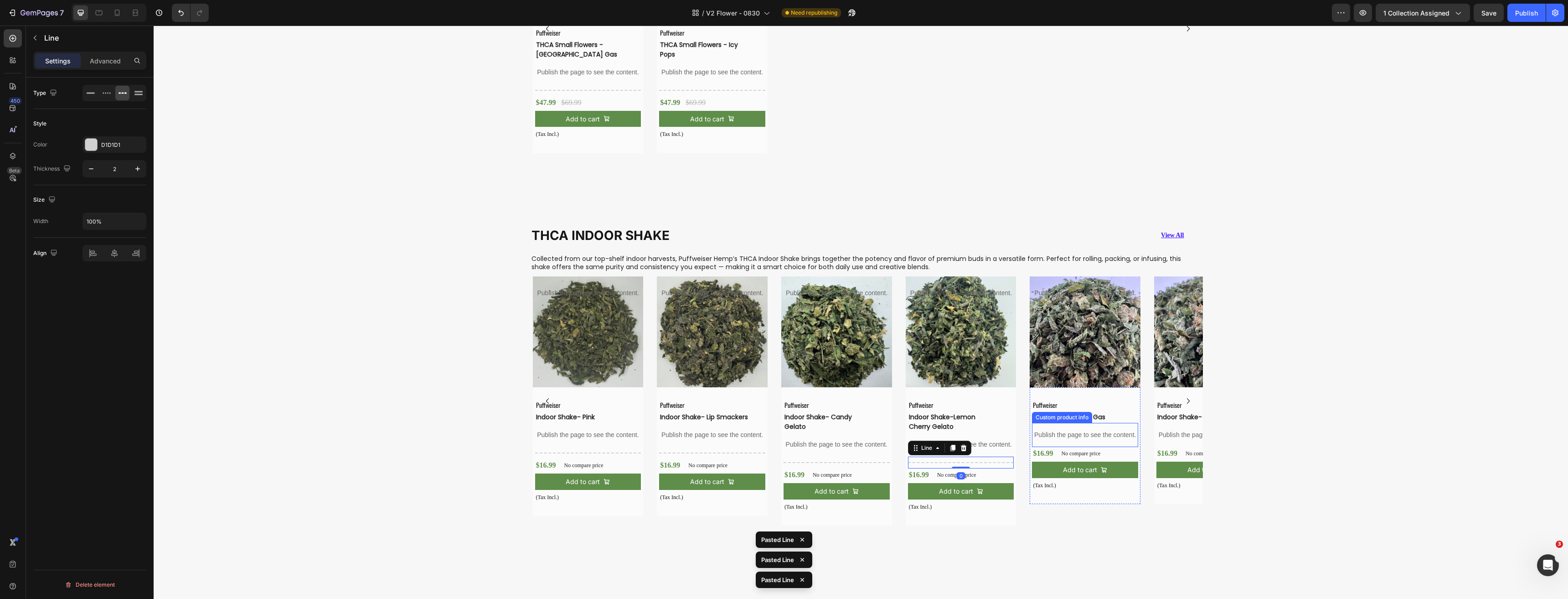
click at [1076, 439] on p "Publish the page to see the content." at bounding box center [1084, 435] width 106 height 9
click at [1167, 435] on p "Publish the page to see the content." at bounding box center [1209, 435] width 106 height 9
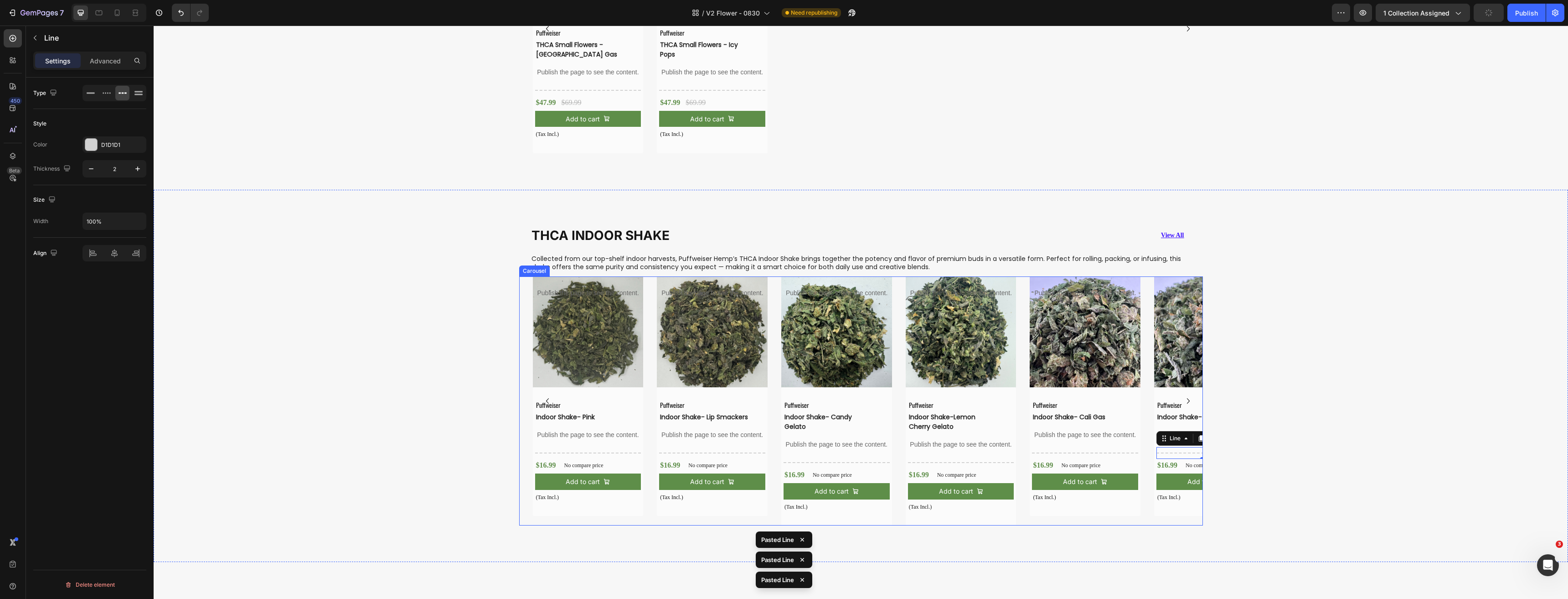
click at [1186, 399] on icon "Carousel Next Arrow" at bounding box center [1188, 401] width 11 height 11
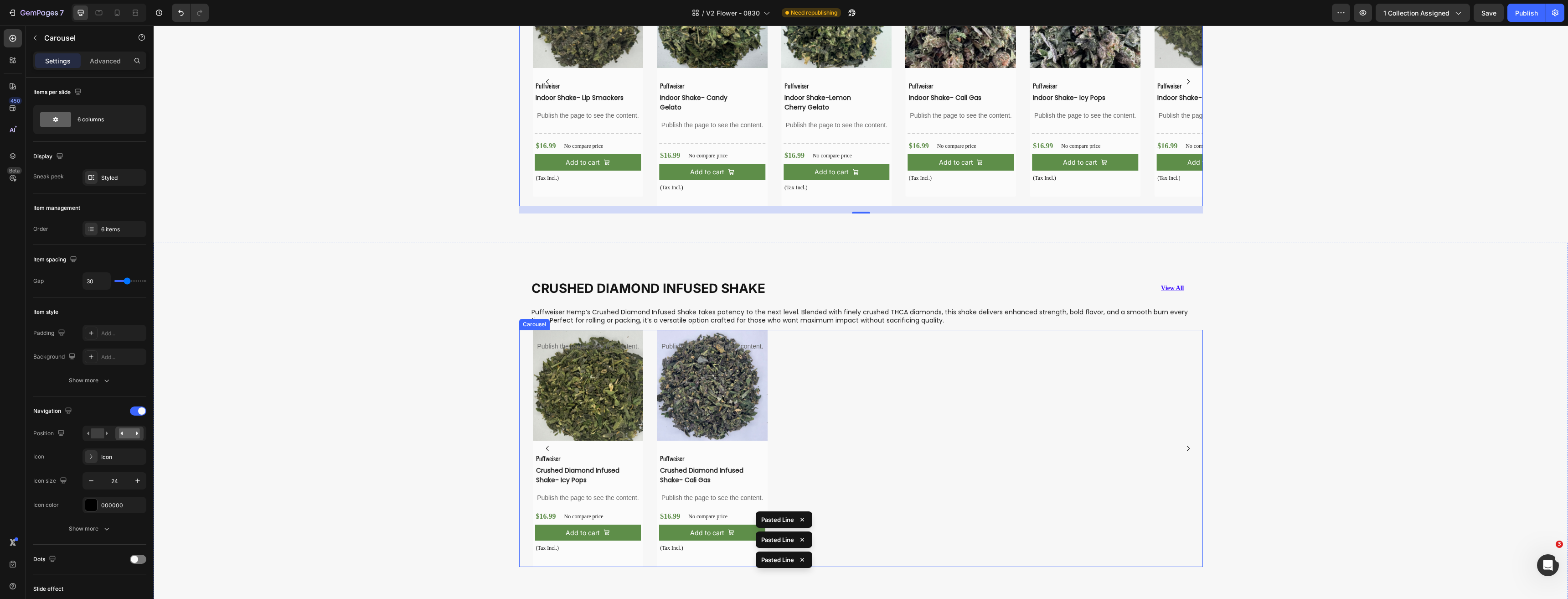
scroll to position [2315, 0]
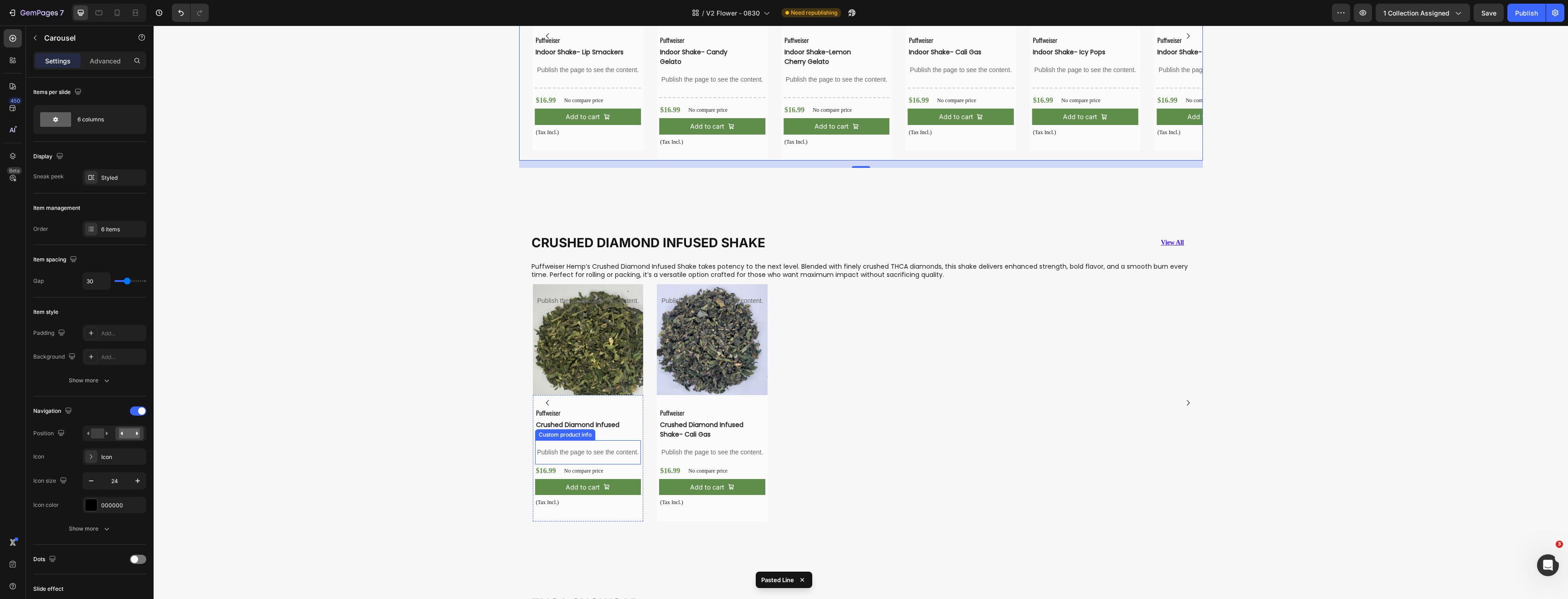
click at [603, 452] on p "Publish the page to see the content." at bounding box center [588, 452] width 106 height 9
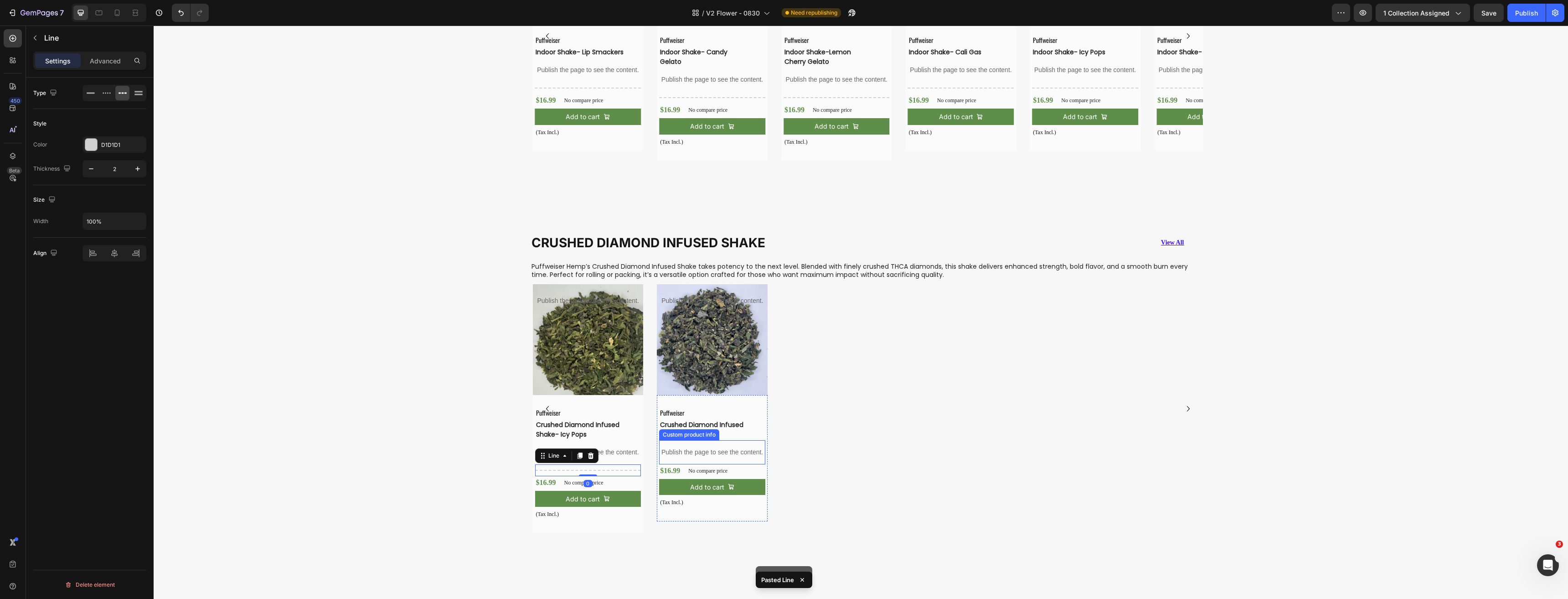
click at [690, 452] on p "Publish the page to see the content." at bounding box center [712, 452] width 106 height 9
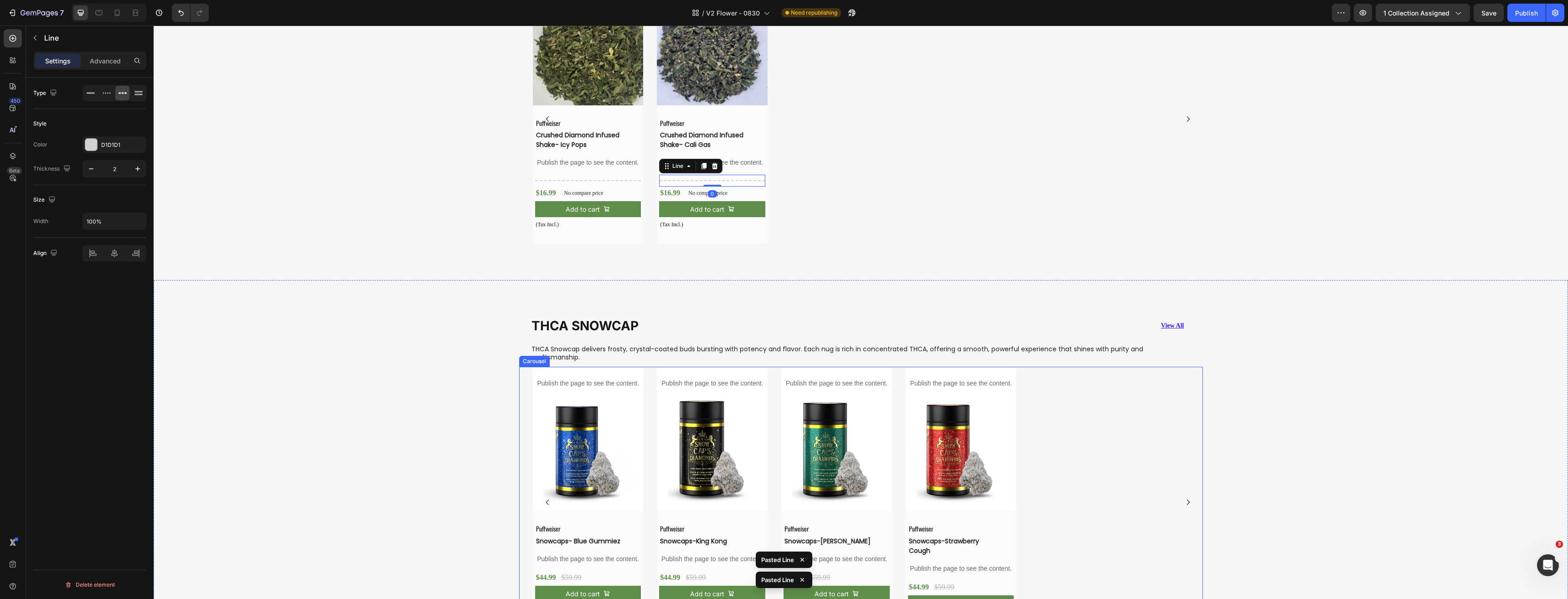
scroll to position [2634, 0]
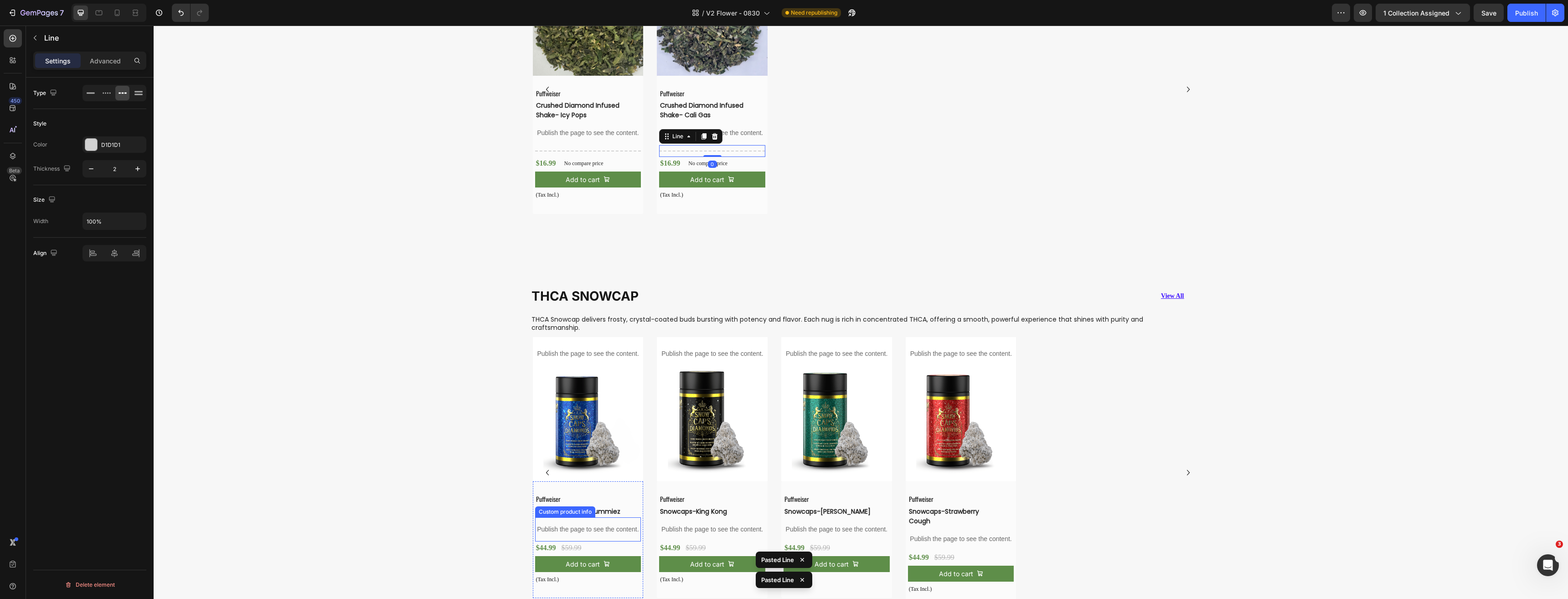
click at [597, 524] on p "Publish the page to see the content." at bounding box center [588, 529] width 106 height 9
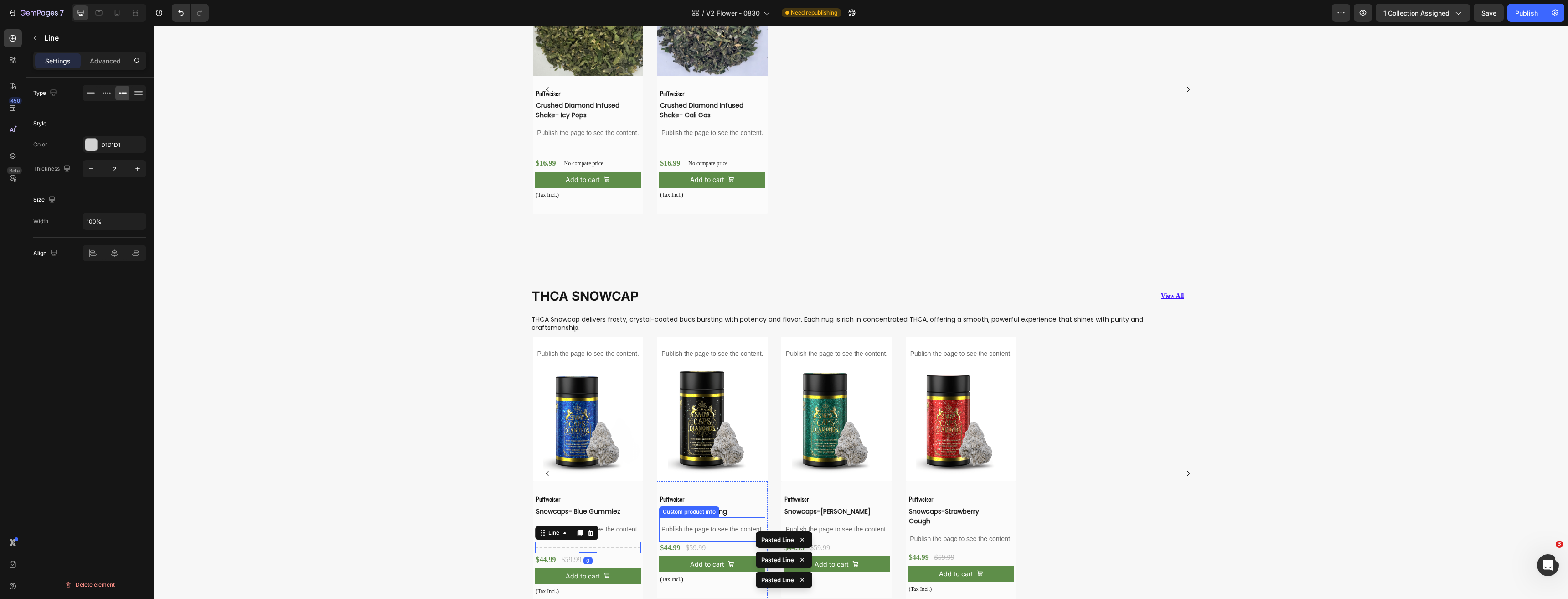
click at [684, 524] on p "Publish the page to see the content." at bounding box center [712, 529] width 106 height 9
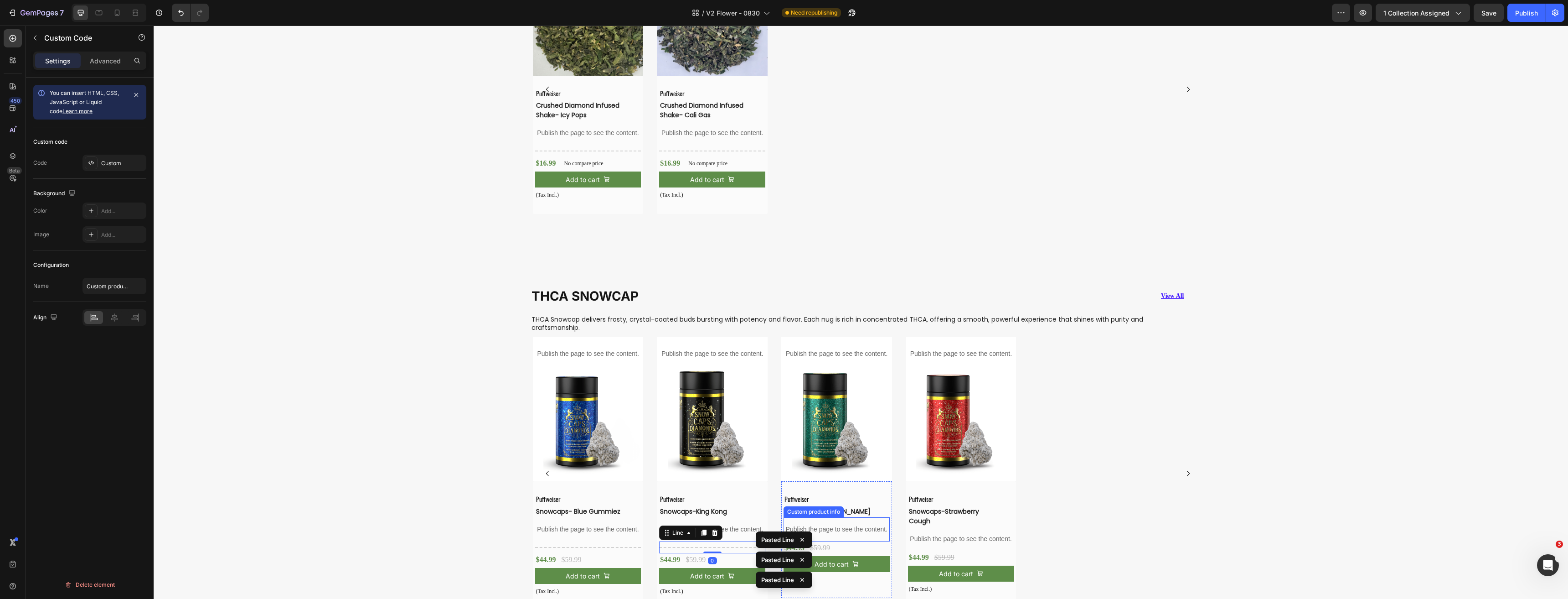
click at [835, 517] on div "Publish the page to see the content." at bounding box center [836, 529] width 106 height 24
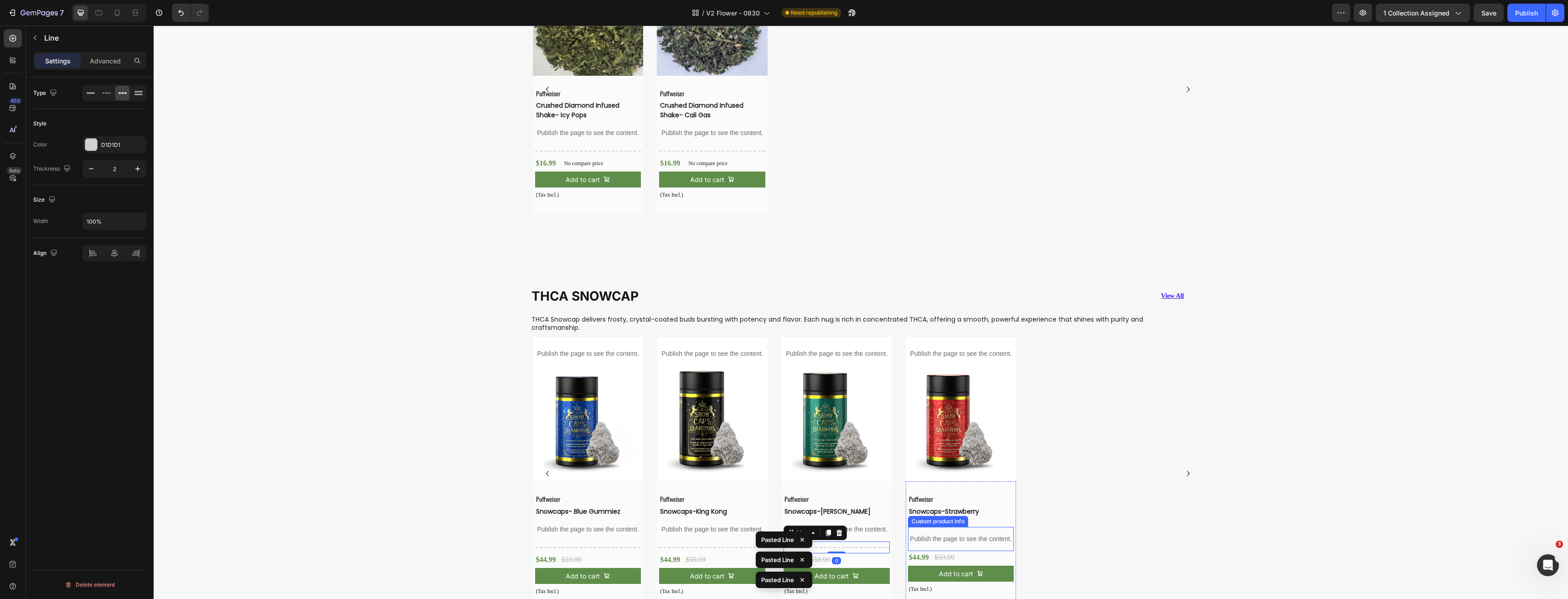
click at [942, 534] on p "Publish the page to see the content." at bounding box center [961, 538] width 106 height 9
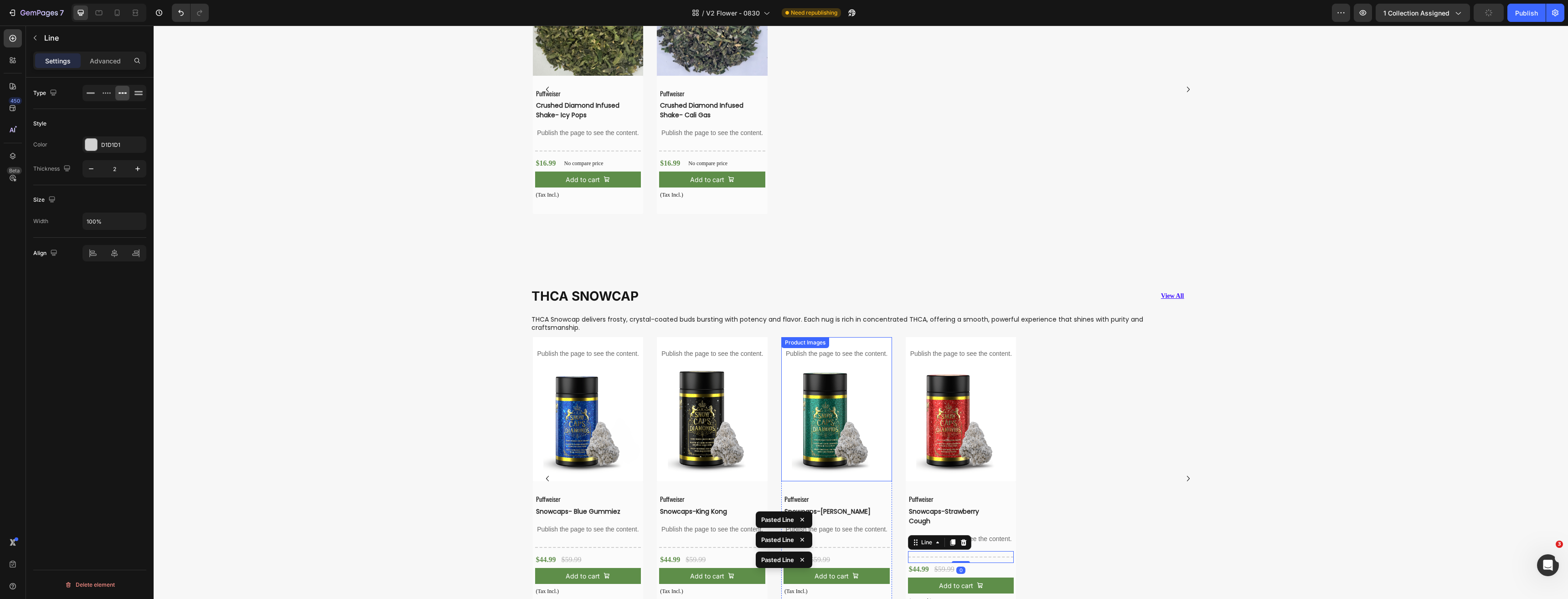
scroll to position [2814, 0]
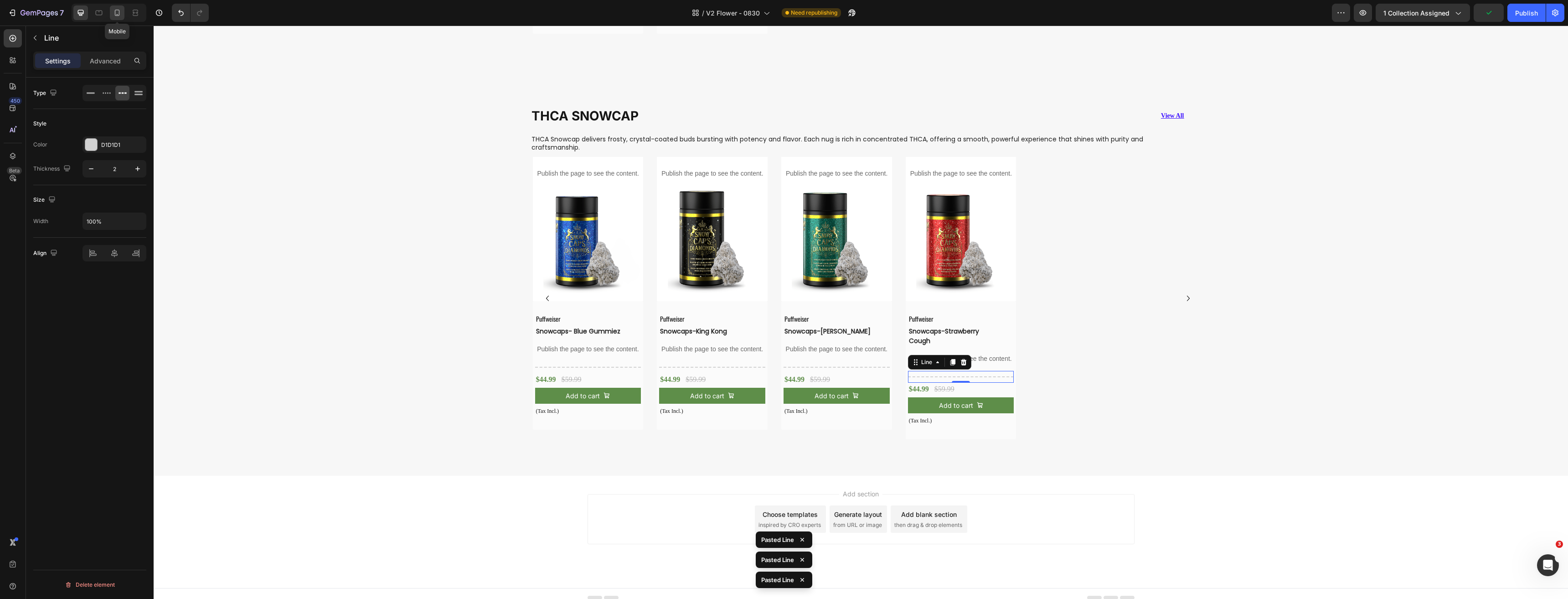
click at [115, 14] on icon at bounding box center [117, 13] width 9 height 9
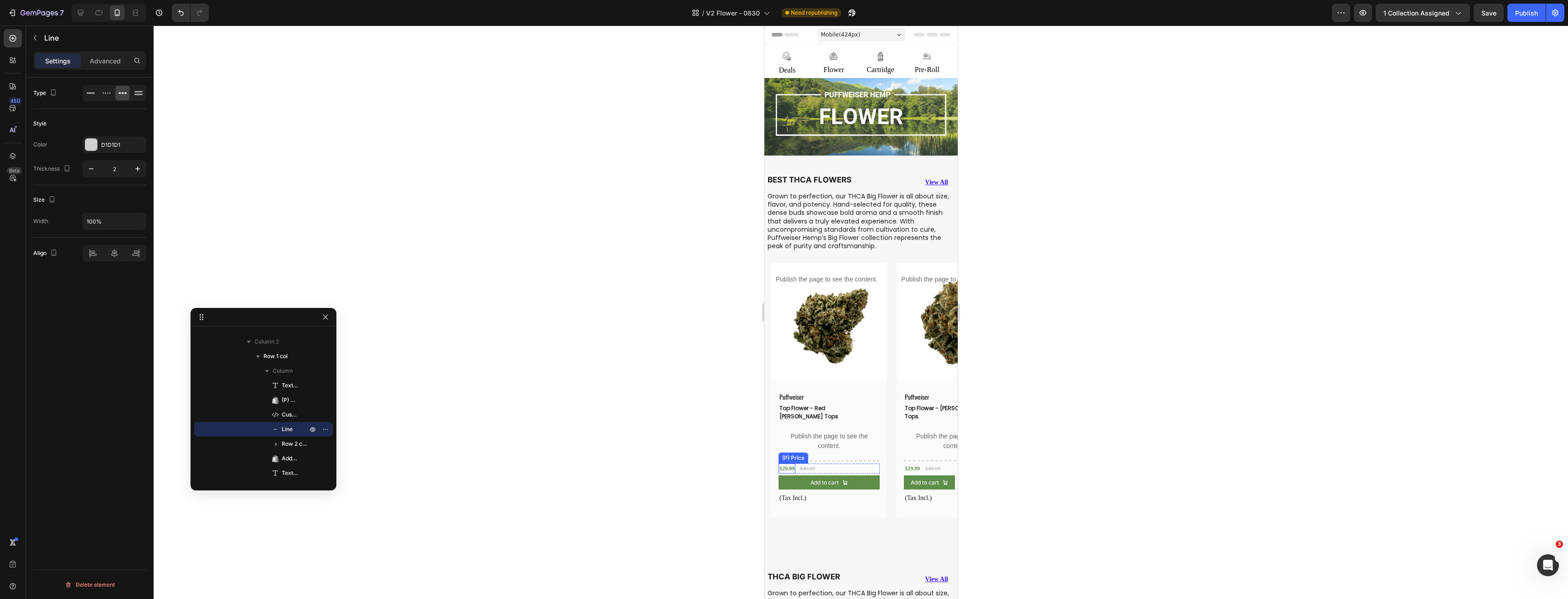
click at [789, 463] on div "$29.99" at bounding box center [786, 468] width 16 height 10
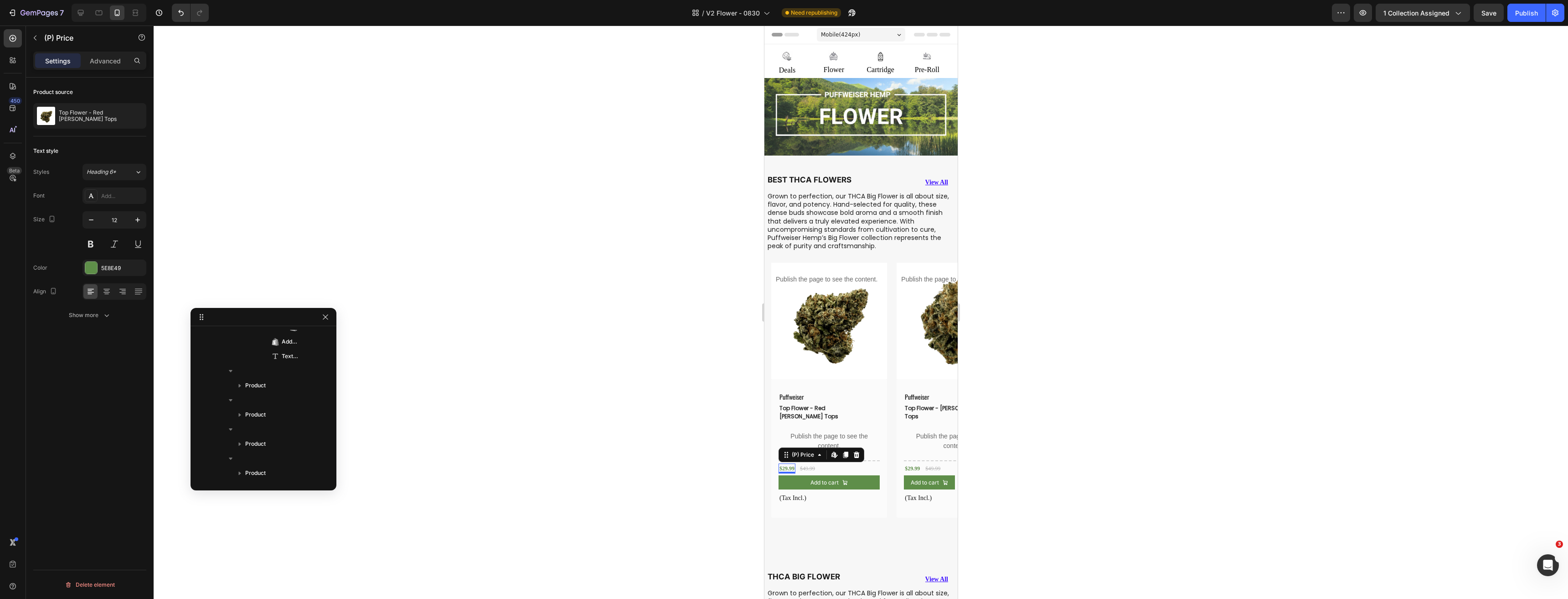
scroll to position [216, 0]
click at [116, 221] on input "12" at bounding box center [114, 219] width 30 height 17
click at [892, 382] on div "Product Images Publish the page to see the content. Custom tab Puffweiser Text …" at bounding box center [863, 391] width 186 height 257
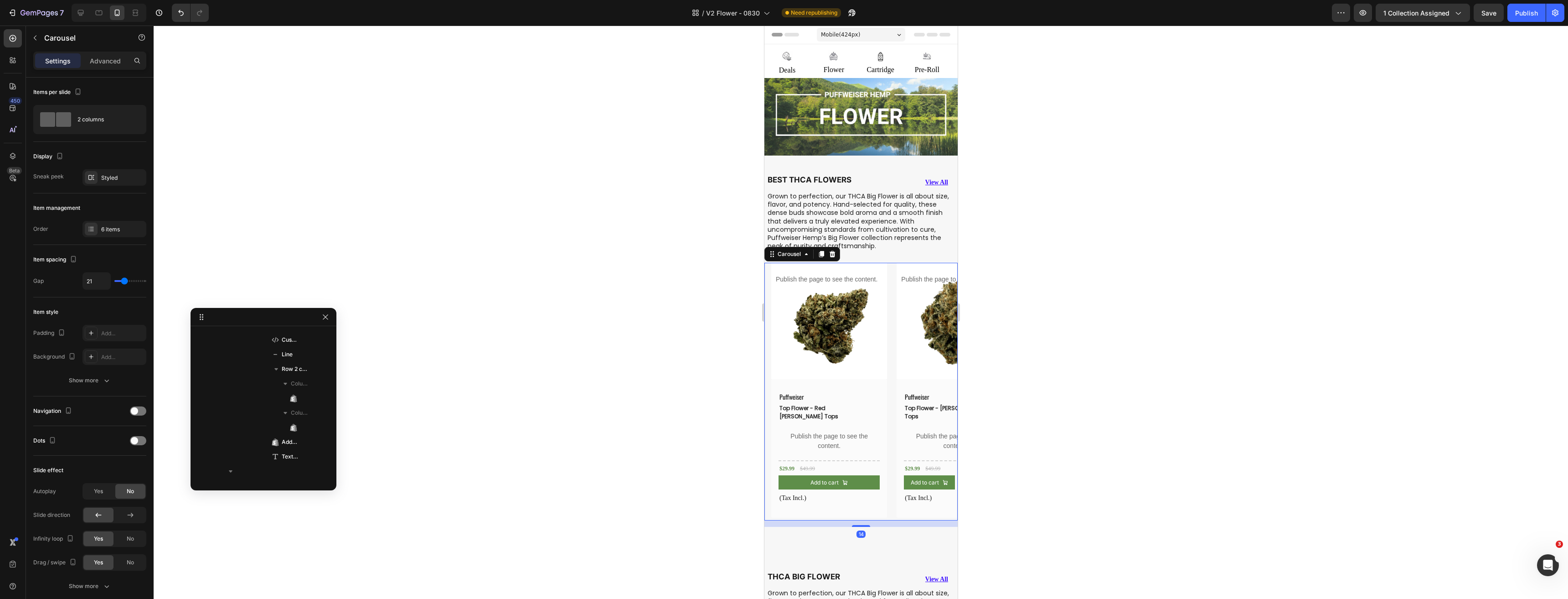
scroll to position [0, 0]
click at [139, 444] on div at bounding box center [137, 441] width 16 height 9
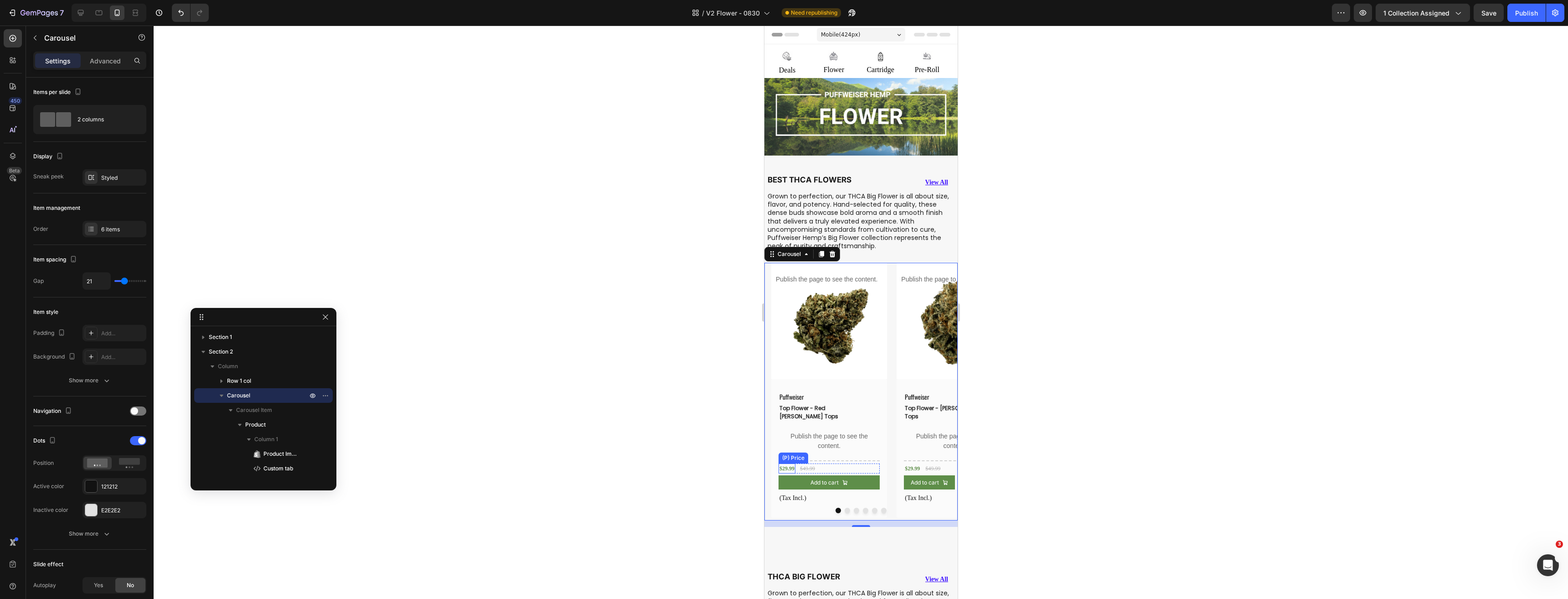
click at [788, 463] on div "$29.99" at bounding box center [786, 468] width 16 height 10
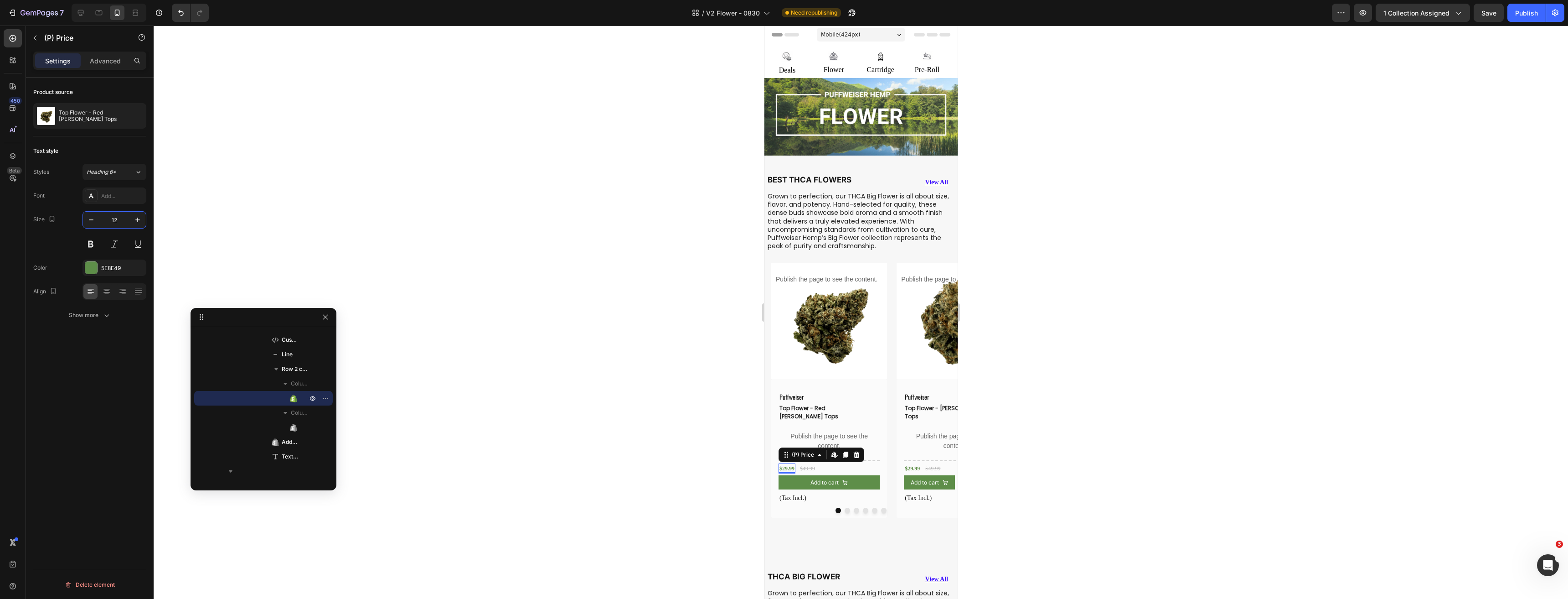
click at [104, 218] on input "12" at bounding box center [114, 219] width 30 height 17
type input "15"
click at [914, 463] on div "$29.99" at bounding box center [911, 468] width 16 height 10
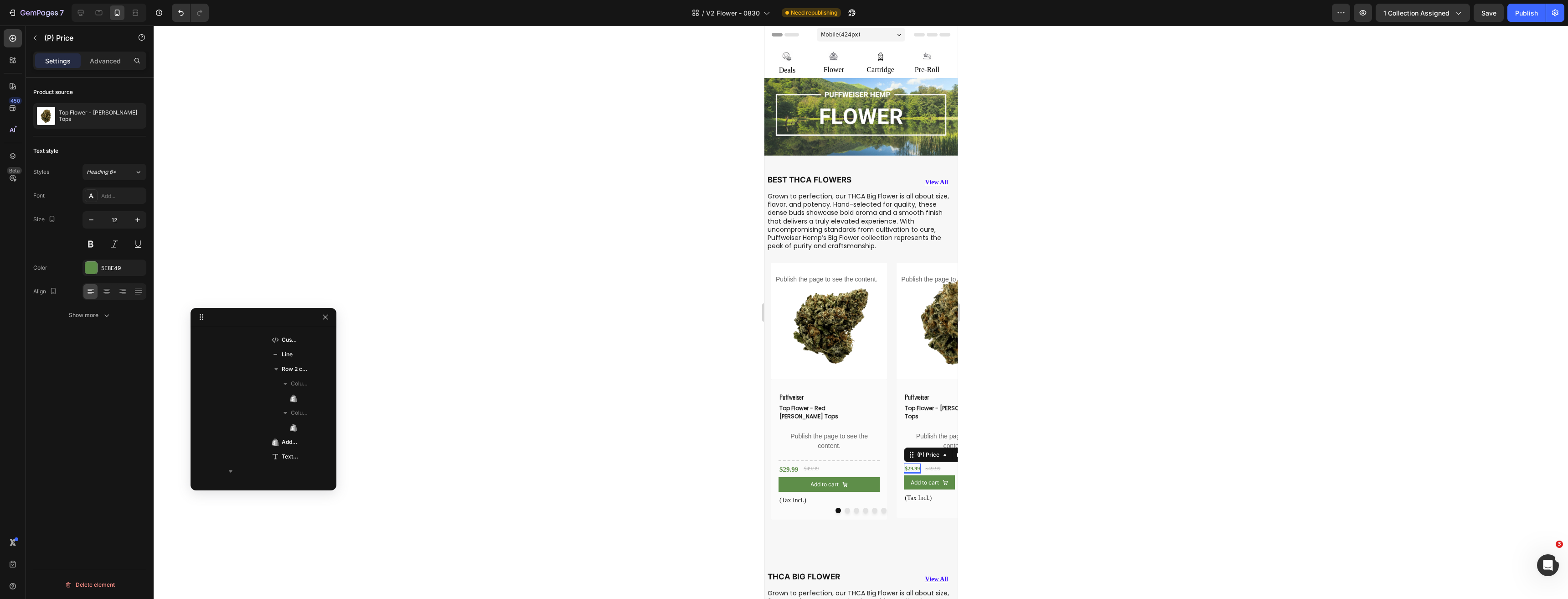
scroll to position [494, 0]
click at [118, 214] on input "12" at bounding box center [114, 219] width 30 height 17
type input "15"
click at [853, 508] on button "Dot" at bounding box center [855, 510] width 5 height 6
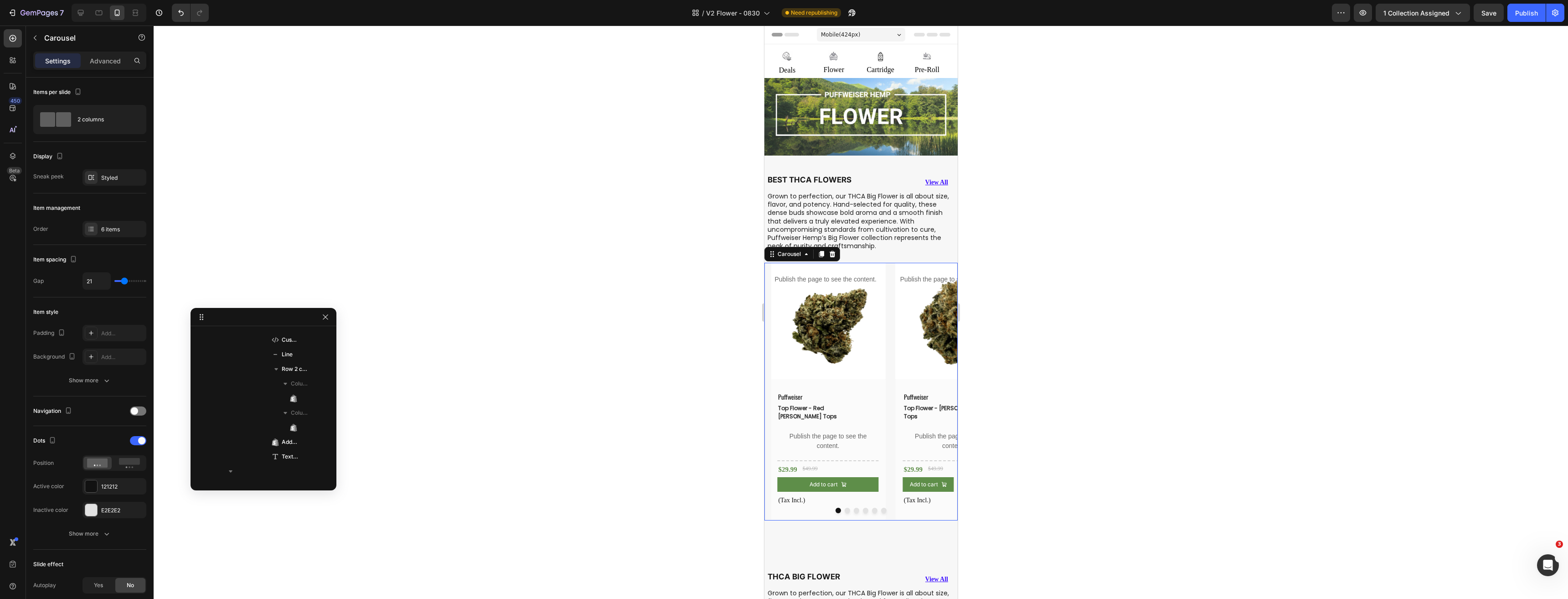
scroll to position [0, 0]
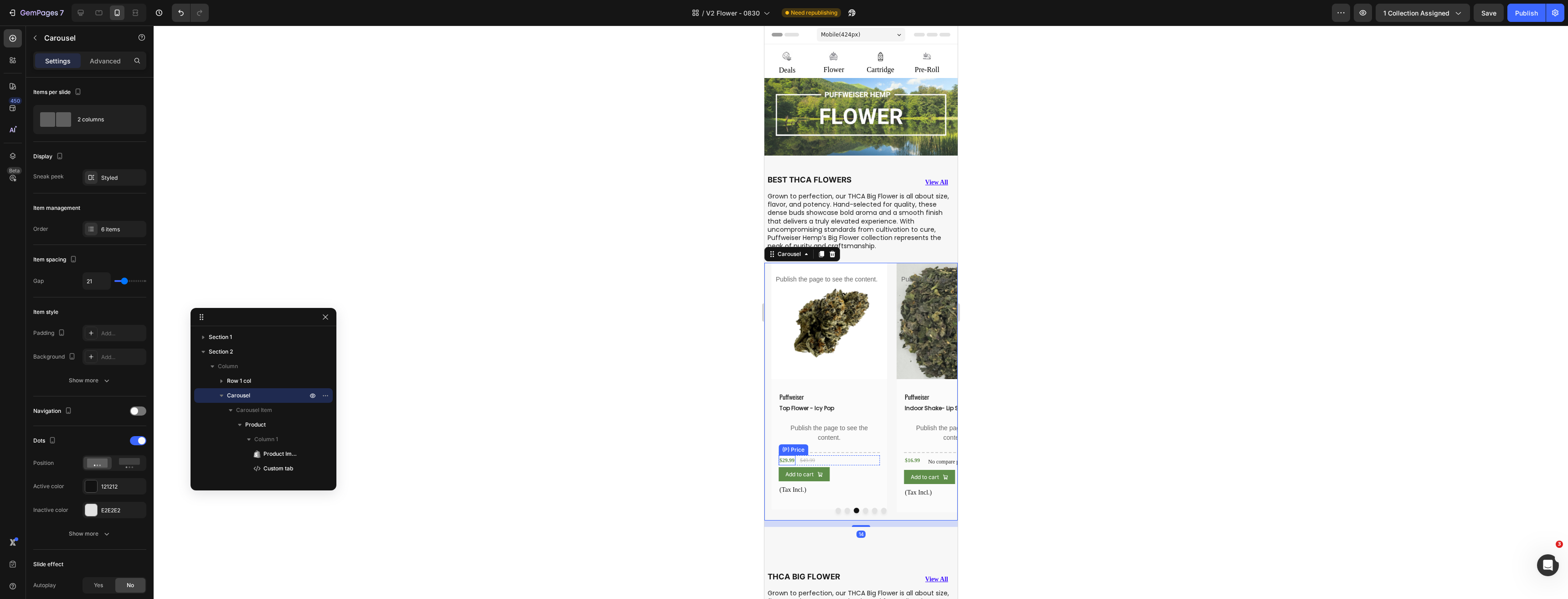
click at [790, 457] on div "$29.99" at bounding box center [786, 460] width 16 height 10
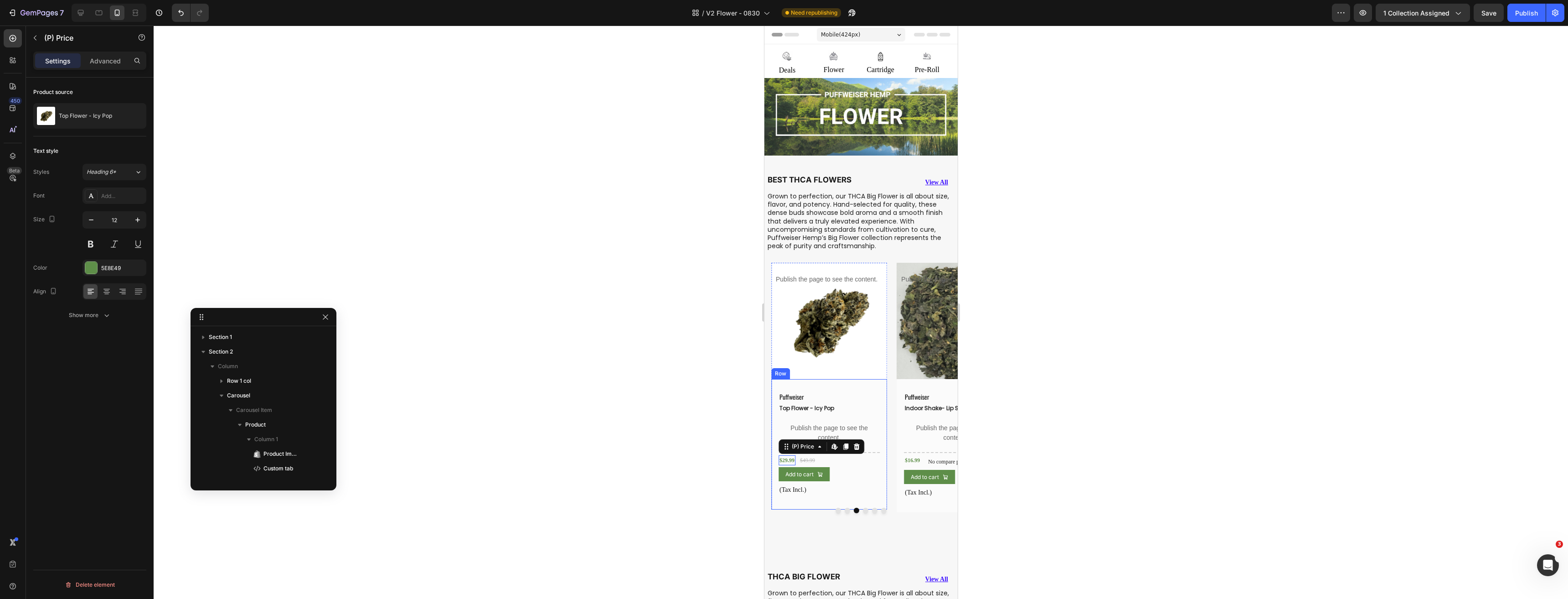
scroll to position [770, 0]
click at [114, 222] on input "12" at bounding box center [114, 219] width 30 height 17
type input "15"
click at [910, 457] on div "$16.99" at bounding box center [911, 460] width 16 height 10
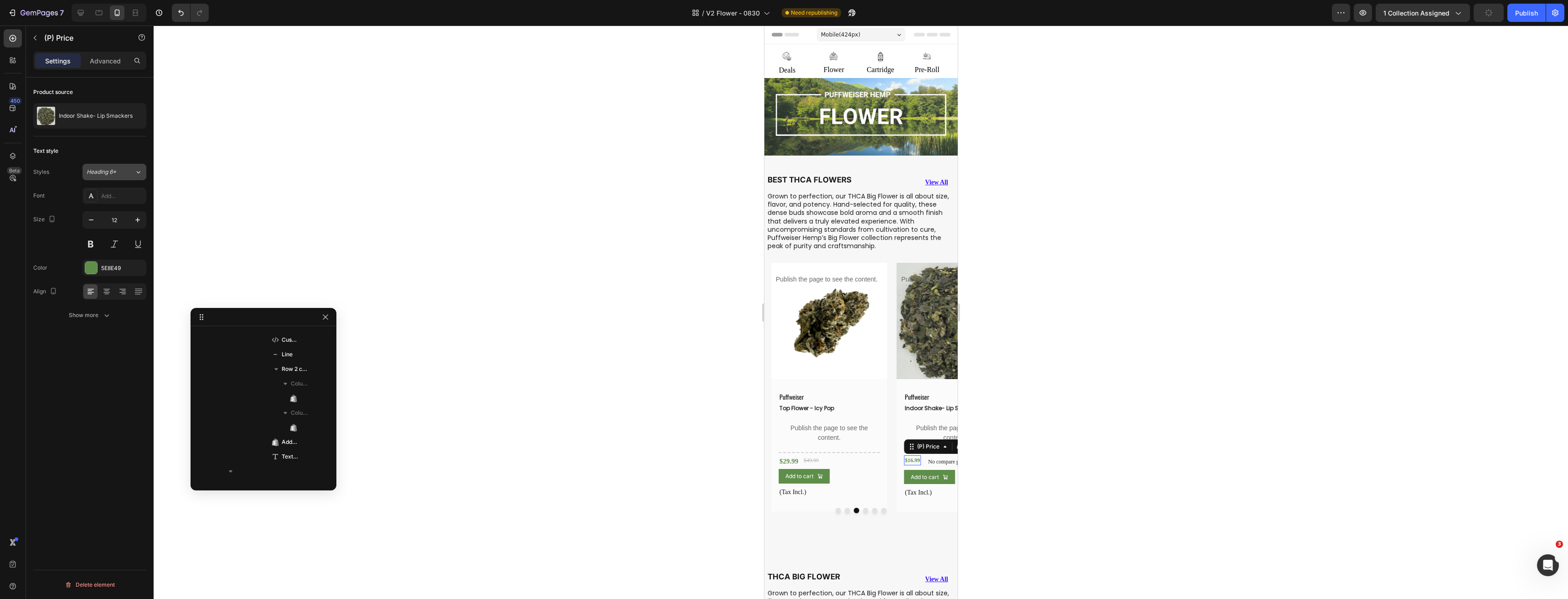
scroll to position [1048, 0]
click at [112, 226] on input "12" at bounding box center [114, 219] width 30 height 17
type input "15"
click at [871, 508] on button "Dot" at bounding box center [874, 510] width 5 height 6
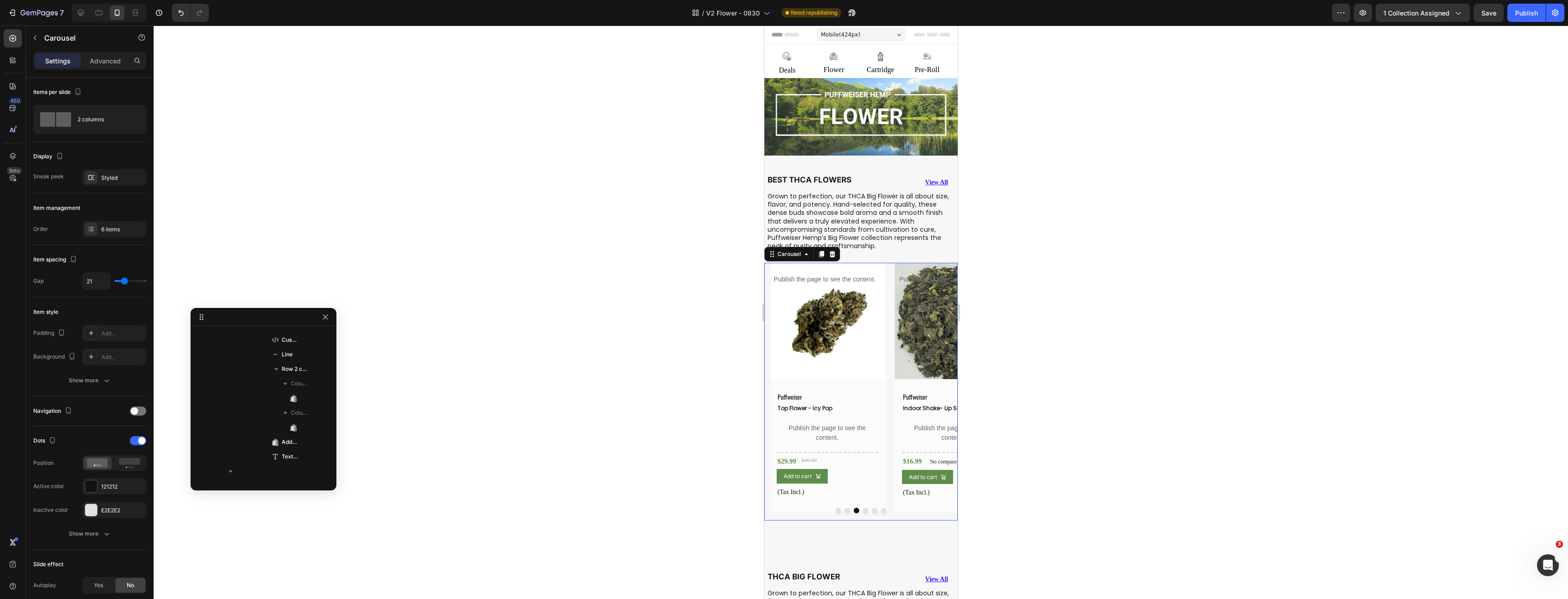
scroll to position [0, 0]
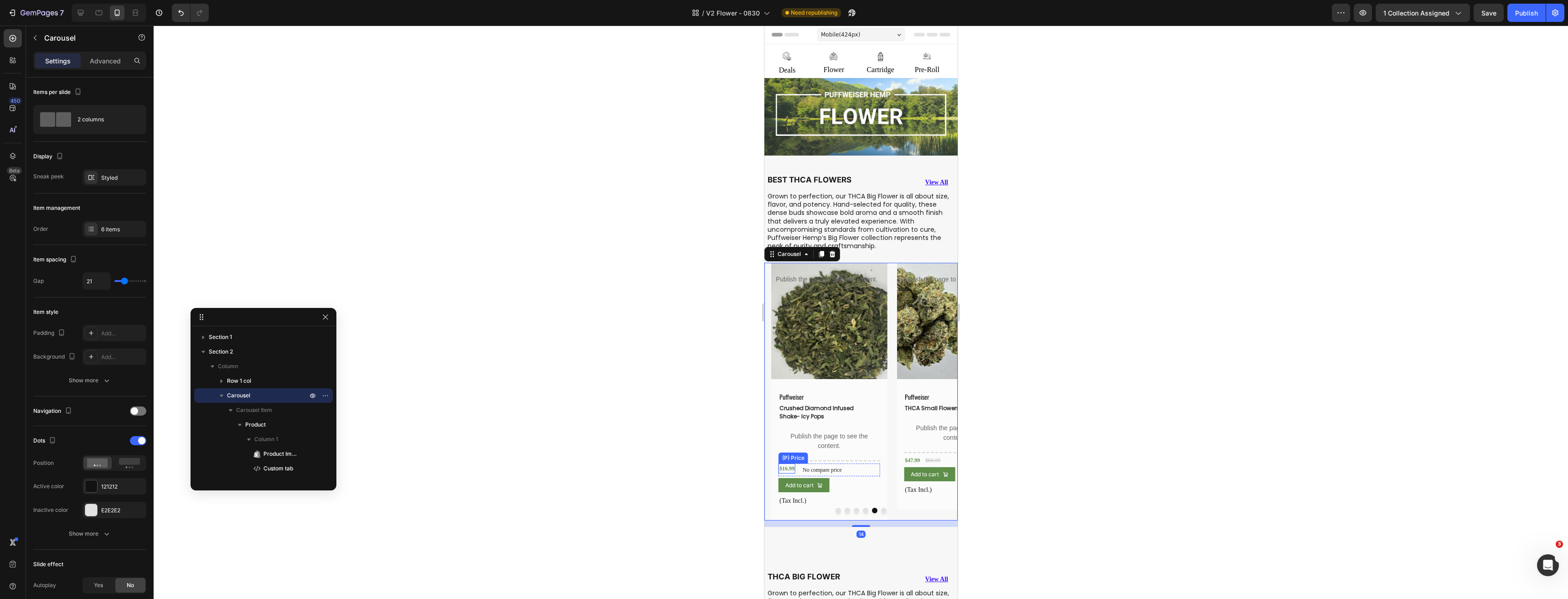
click at [786, 466] on div "$16.99" at bounding box center [786, 468] width 16 height 10
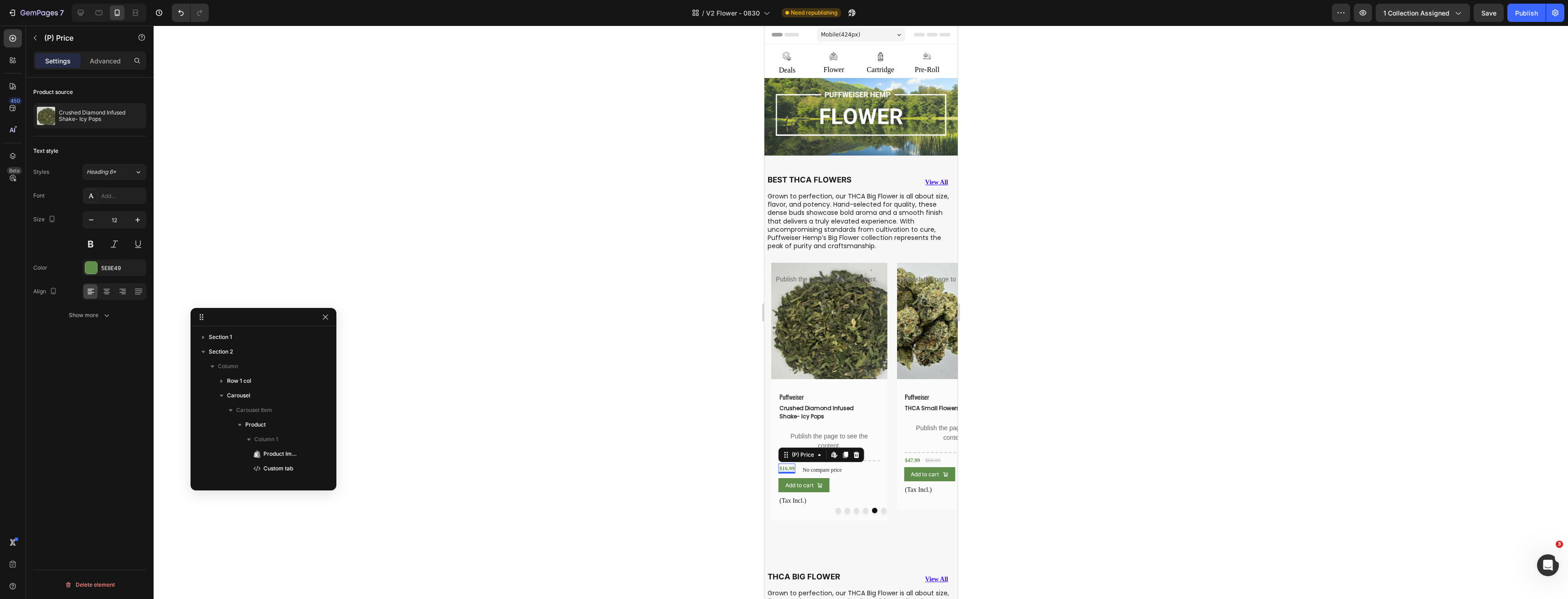
scroll to position [1325, 0]
drag, startPoint x: 110, startPoint y: 211, endPoint x: 367, endPoint y: 274, distance: 264.6
click at [110, 211] on input "12" at bounding box center [114, 219] width 30 height 17
type input "15"
click at [909, 457] on div "$47.99" at bounding box center [911, 460] width 16 height 10
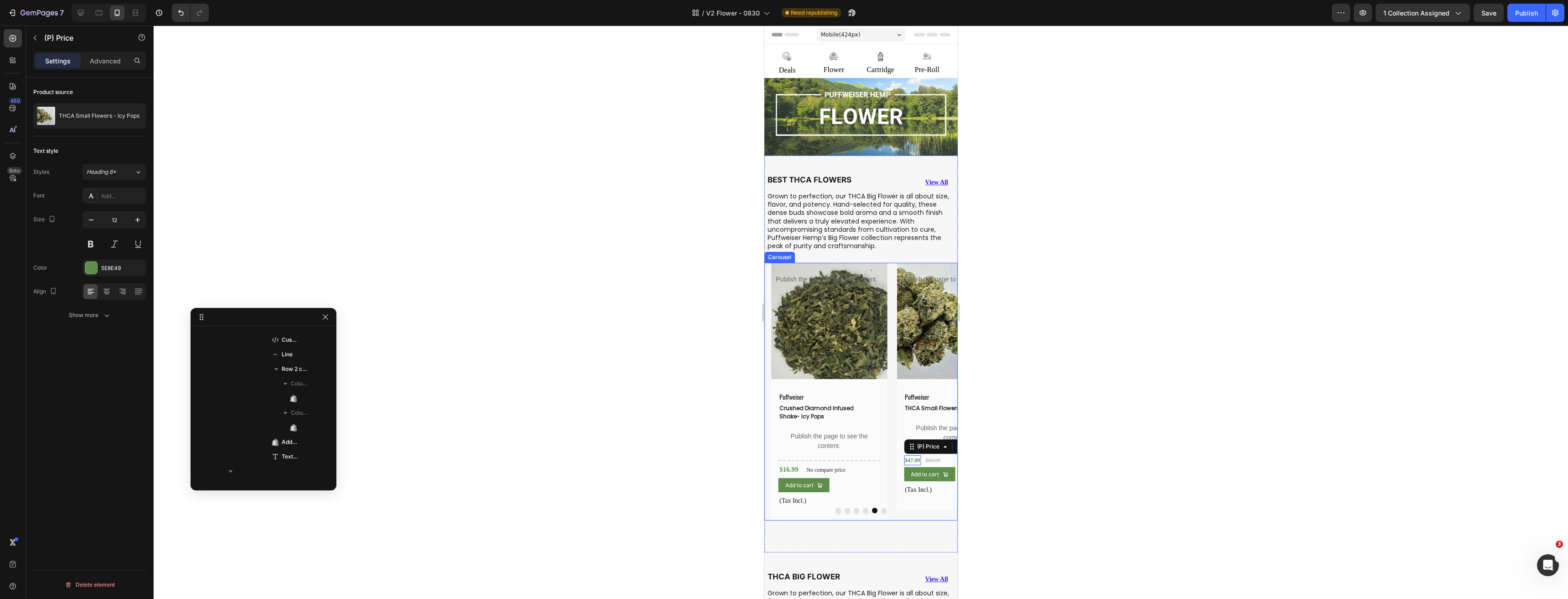
scroll to position [1603, 0]
click at [112, 220] on input "12" at bounding box center [114, 219] width 30 height 17
type input "15"
drag, startPoint x: 879, startPoint y: 508, endPoint x: 874, endPoint y: 506, distance: 5.4
click at [881, 508] on button "Dot" at bounding box center [883, 510] width 5 height 6
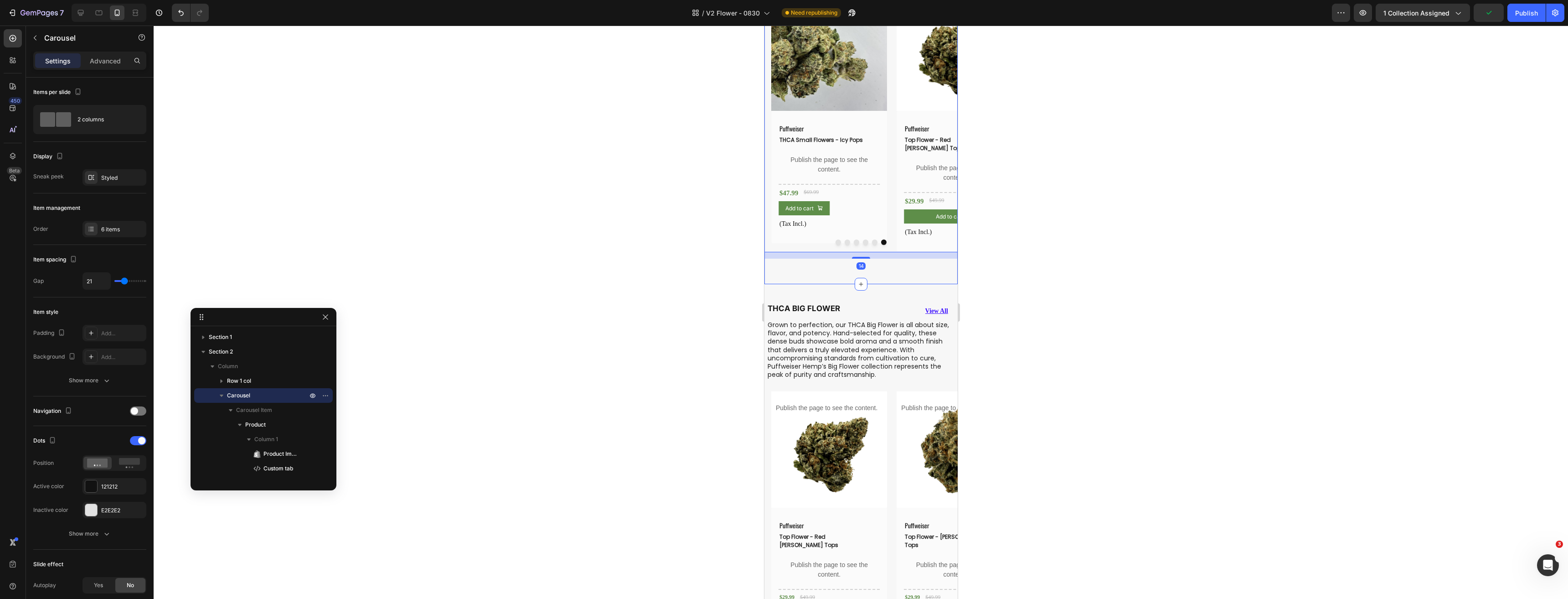
scroll to position [319, 0]
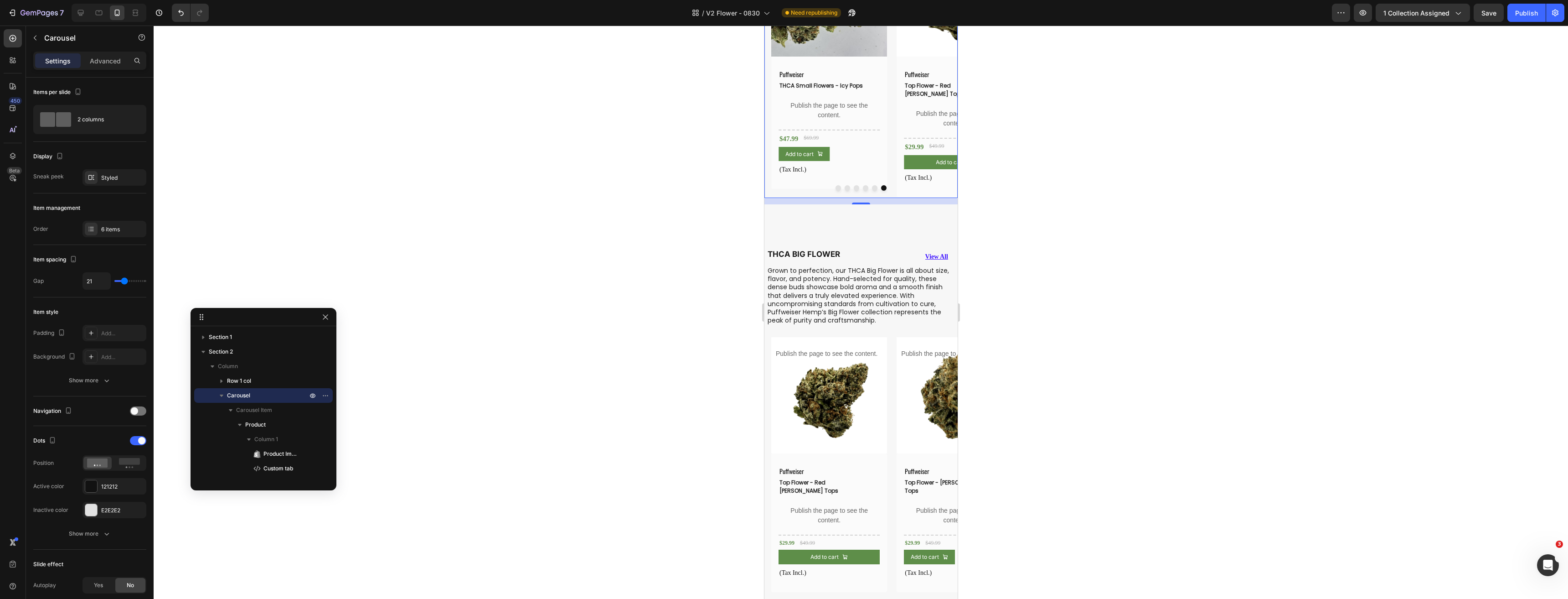
click at [810, 189] on div at bounding box center [860, 188] width 193 height 6
click at [134, 429] on div "Dots Position Active color 121212 Inactive color E2E2E2 Show more" at bounding box center [90, 487] width 113 height 123
drag, startPoint x: 137, startPoint y: 440, endPoint x: 61, endPoint y: 458, distance: 78.1
click at [137, 440] on div at bounding box center [137, 441] width 16 height 9
click at [888, 496] on div "Product Images Publish the page to see the content. Custom tab Puffweiser Text …" at bounding box center [863, 465] width 186 height 255
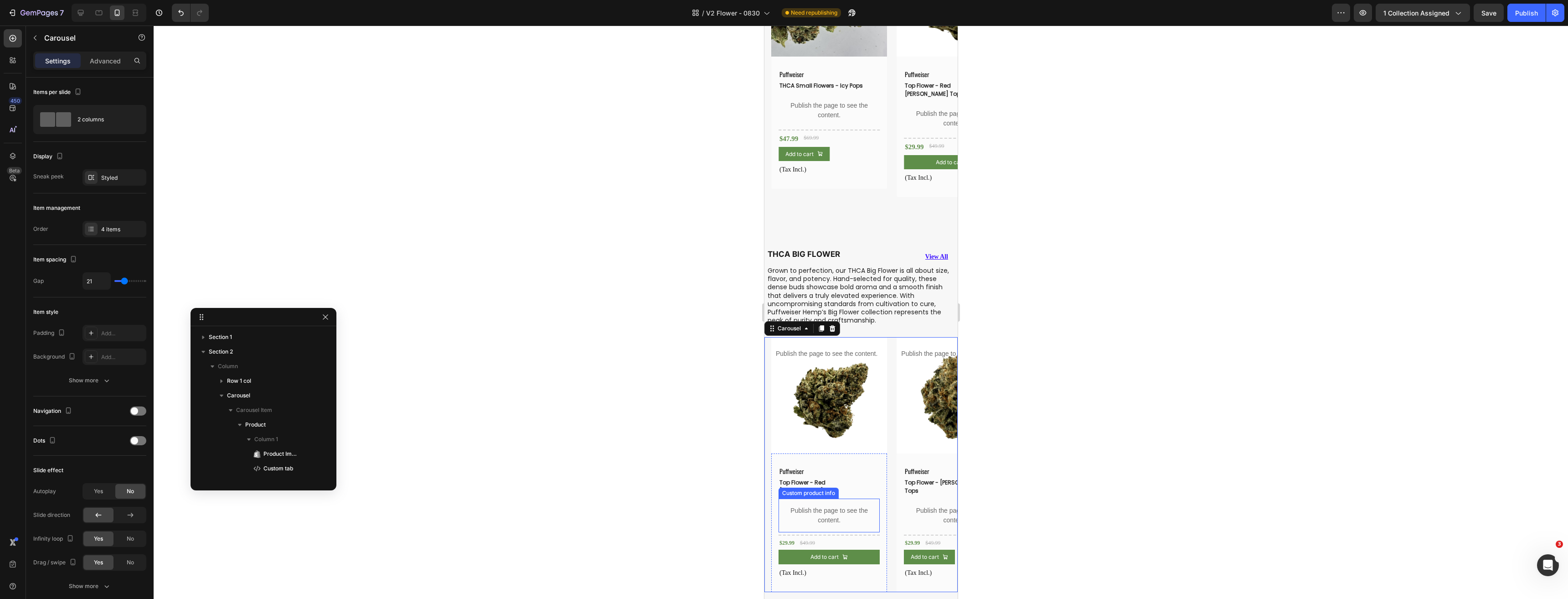
scroll to position [1719, 0]
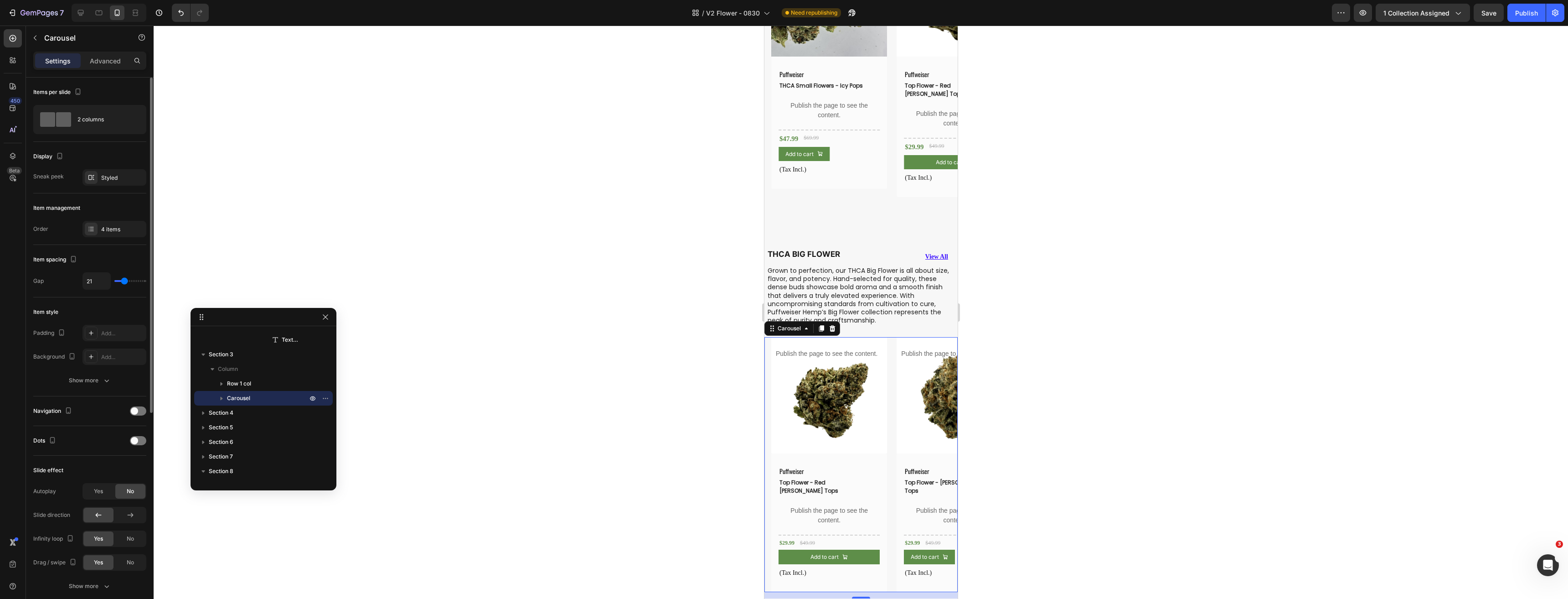
click at [130, 446] on div "Dots" at bounding box center [90, 440] width 113 height 15
click at [135, 440] on span at bounding box center [134, 440] width 7 height 7
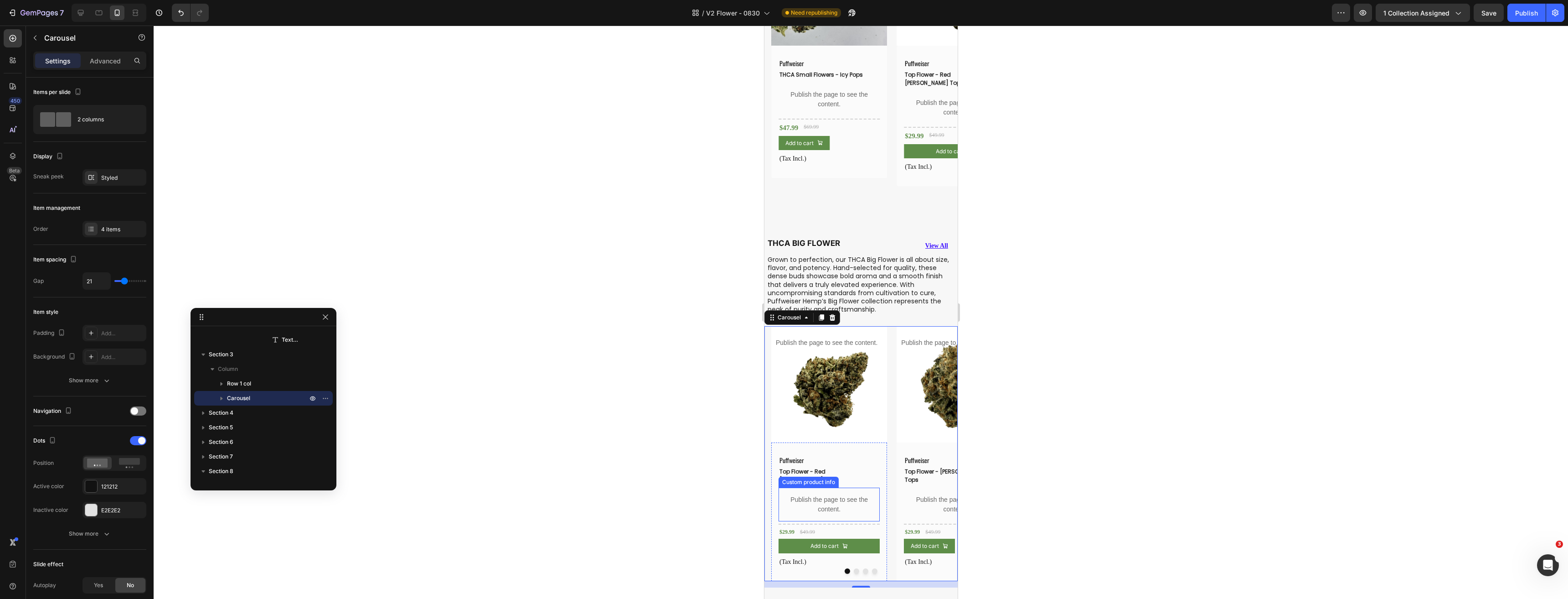
scroll to position [410, 0]
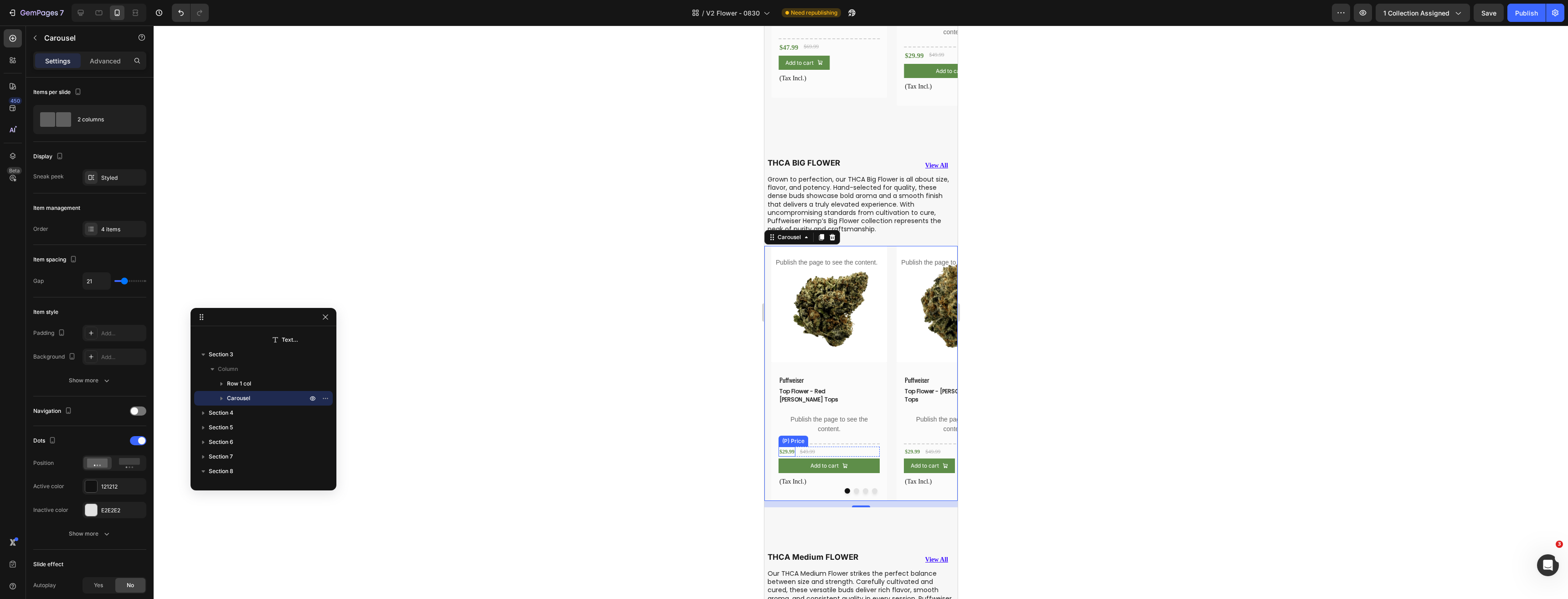
click at [787, 446] on div "$29.99" at bounding box center [786, 451] width 16 height 10
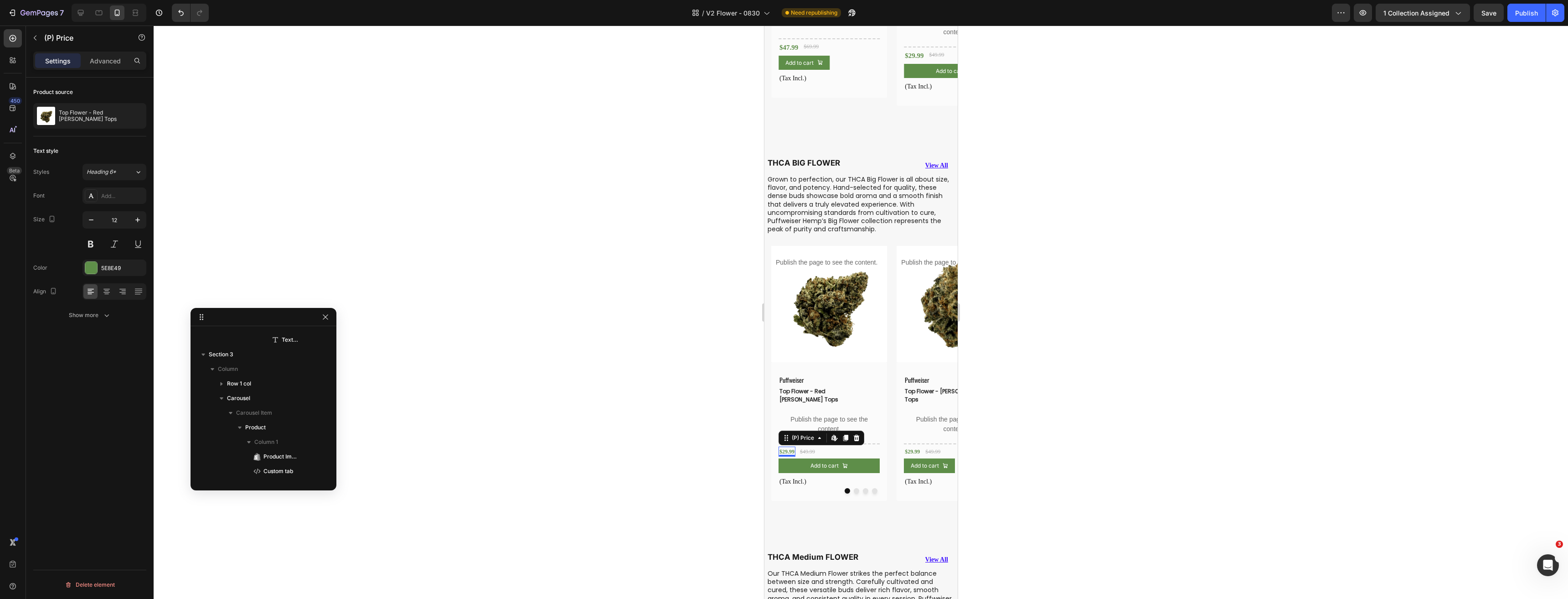
scroll to position [1938, 0]
click at [121, 217] on input "12" at bounding box center [114, 219] width 30 height 17
type input "15"
click at [853, 490] on button "Dot" at bounding box center [855, 492] width 5 height 6
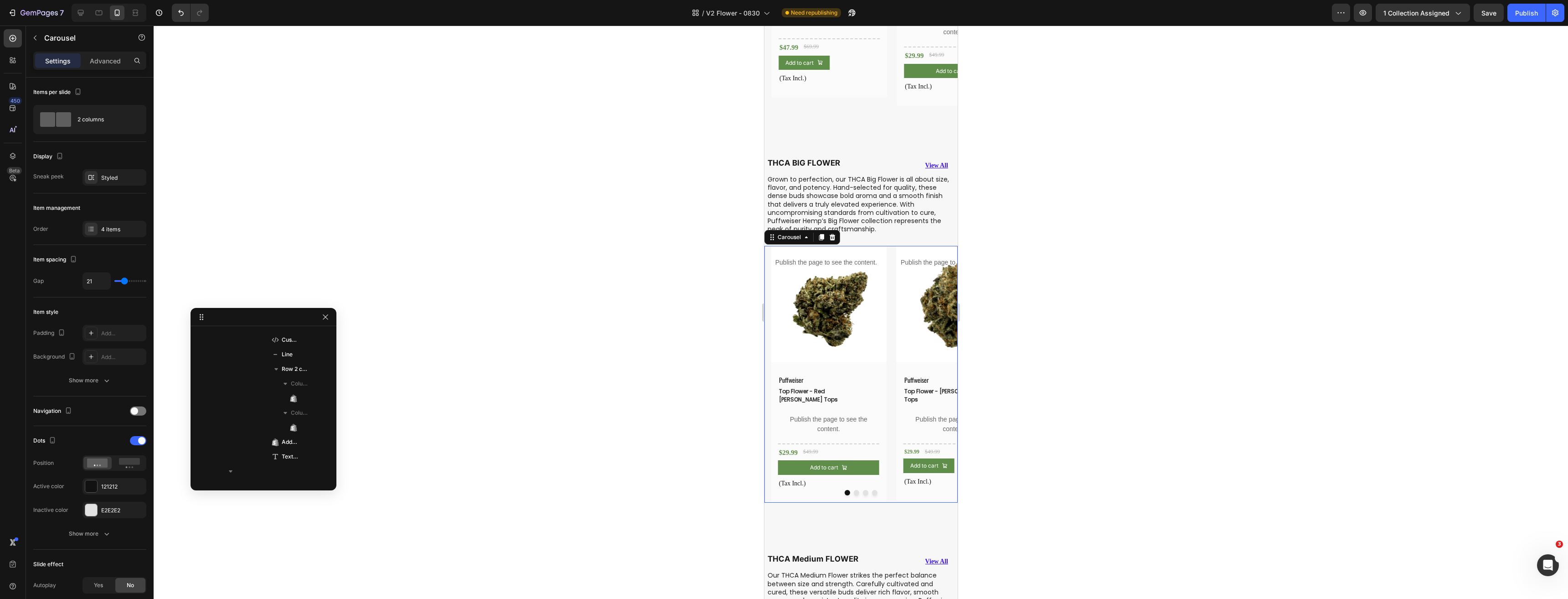
scroll to position [1719, 0]
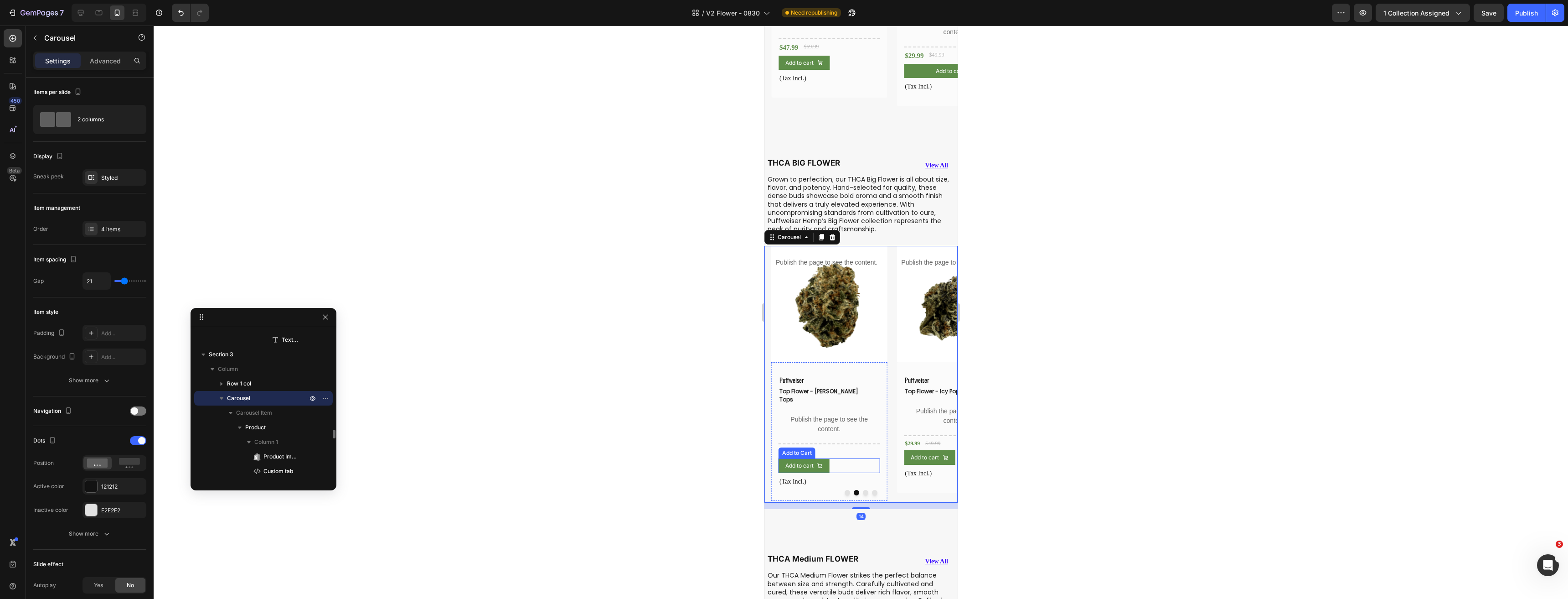
click at [784, 449] on div "Add to Cart" at bounding box center [797, 453] width 33 height 8
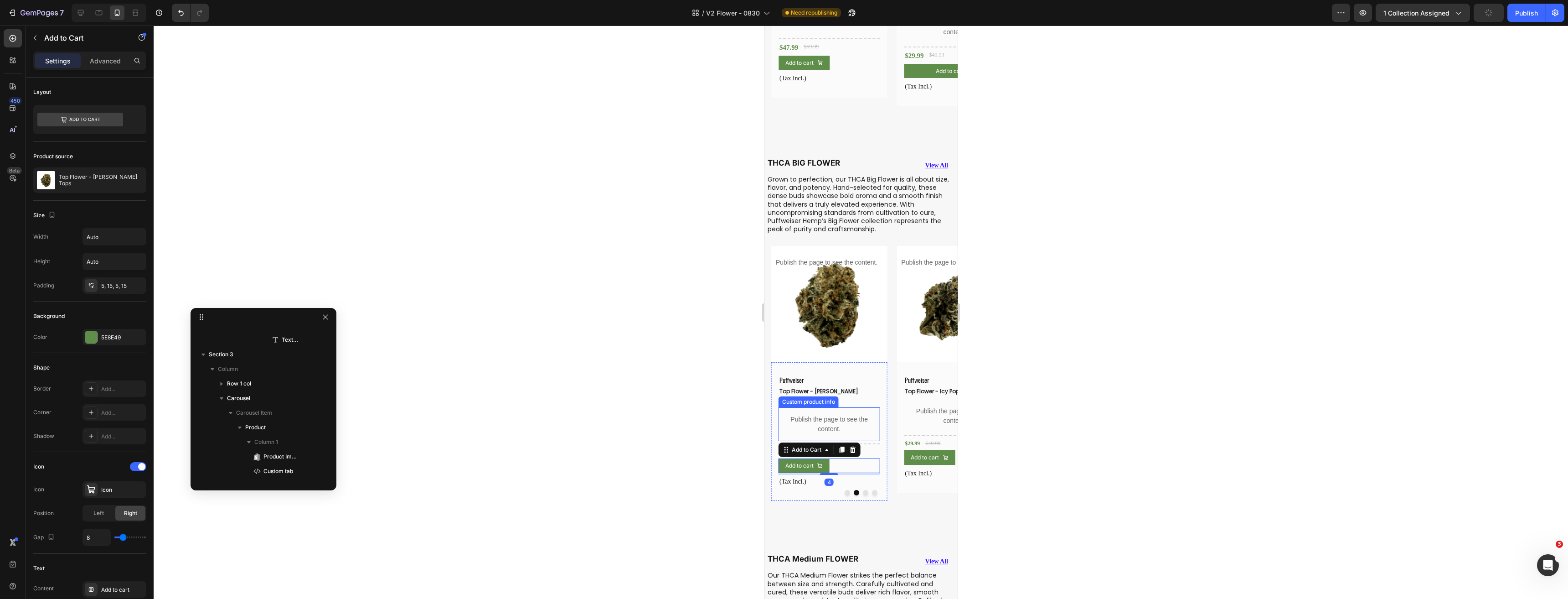
scroll to position [2201, 0]
click at [787, 423] on p "Publish the page to see the content." at bounding box center [828, 424] width 101 height 19
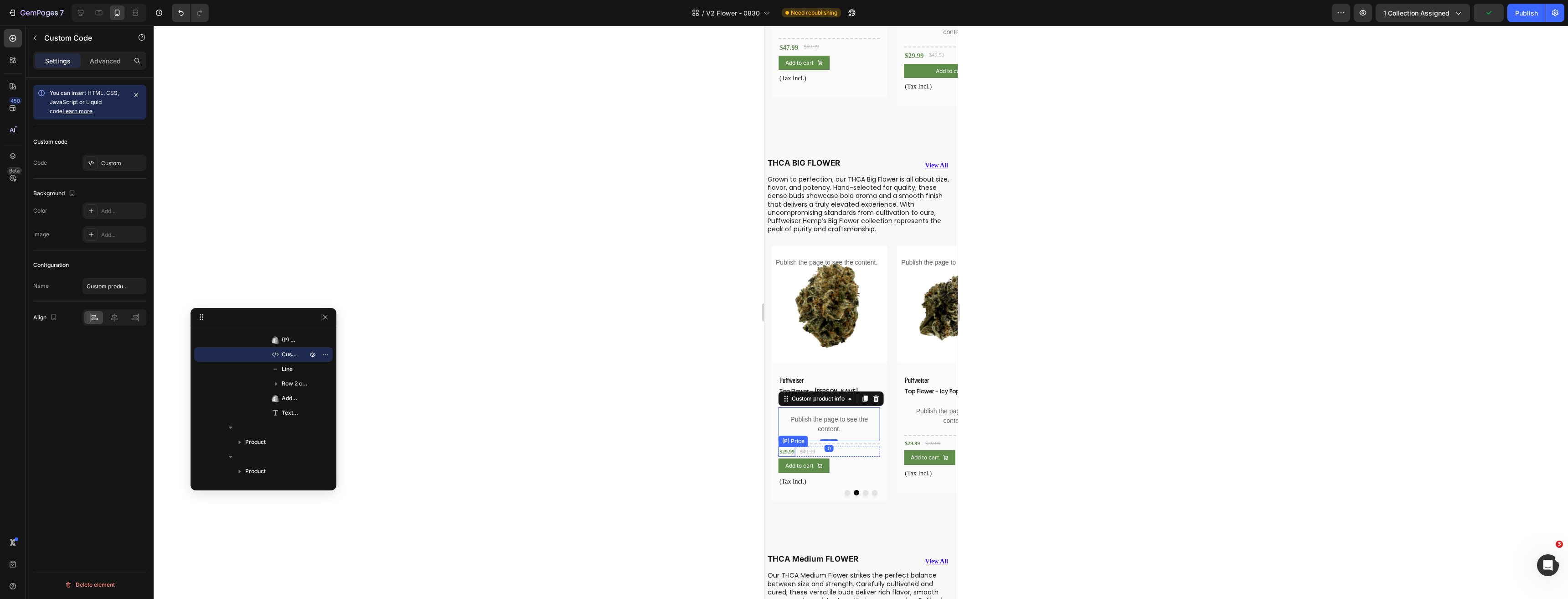
click at [784, 446] on div "$29.99" at bounding box center [786, 451] width 16 height 10
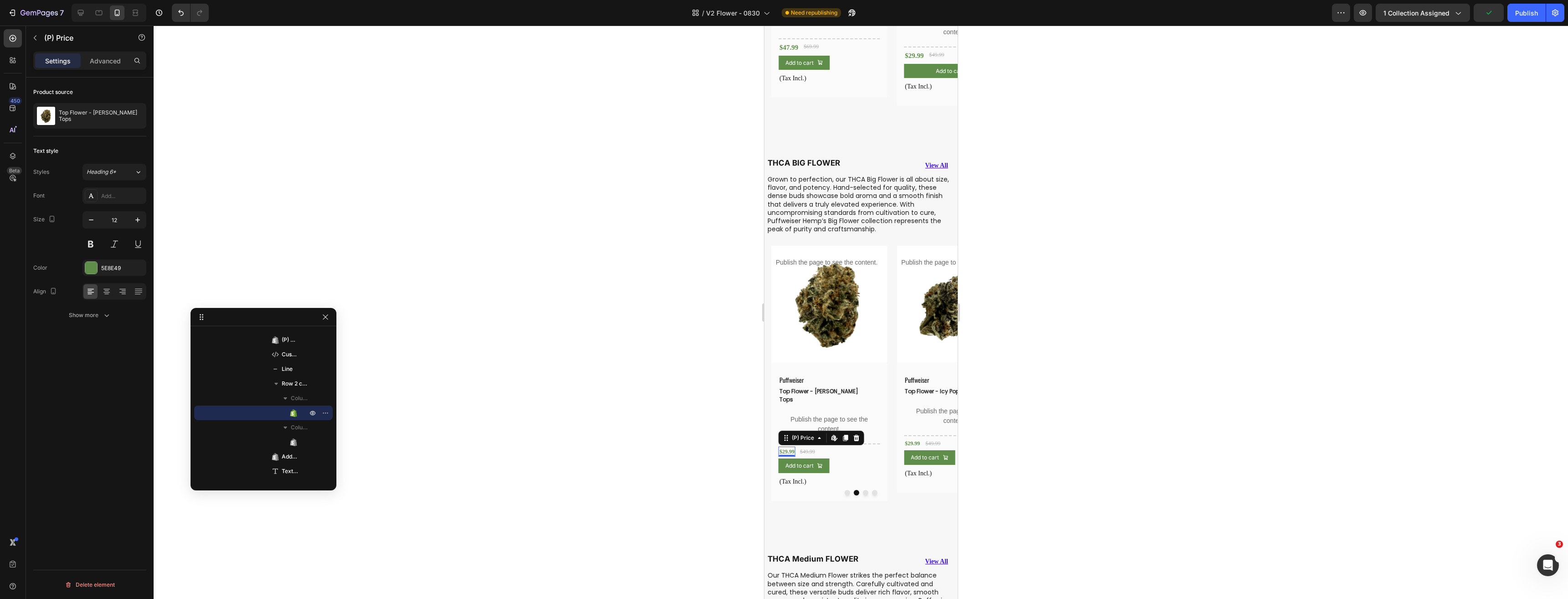
drag, startPoint x: 51, startPoint y: 402, endPoint x: 295, endPoint y: 294, distance: 266.8
click at [112, 218] on input "12" at bounding box center [114, 219] width 30 height 17
type input "15"
click at [911, 443] on div "$29.99" at bounding box center [911, 443] width 16 height 10
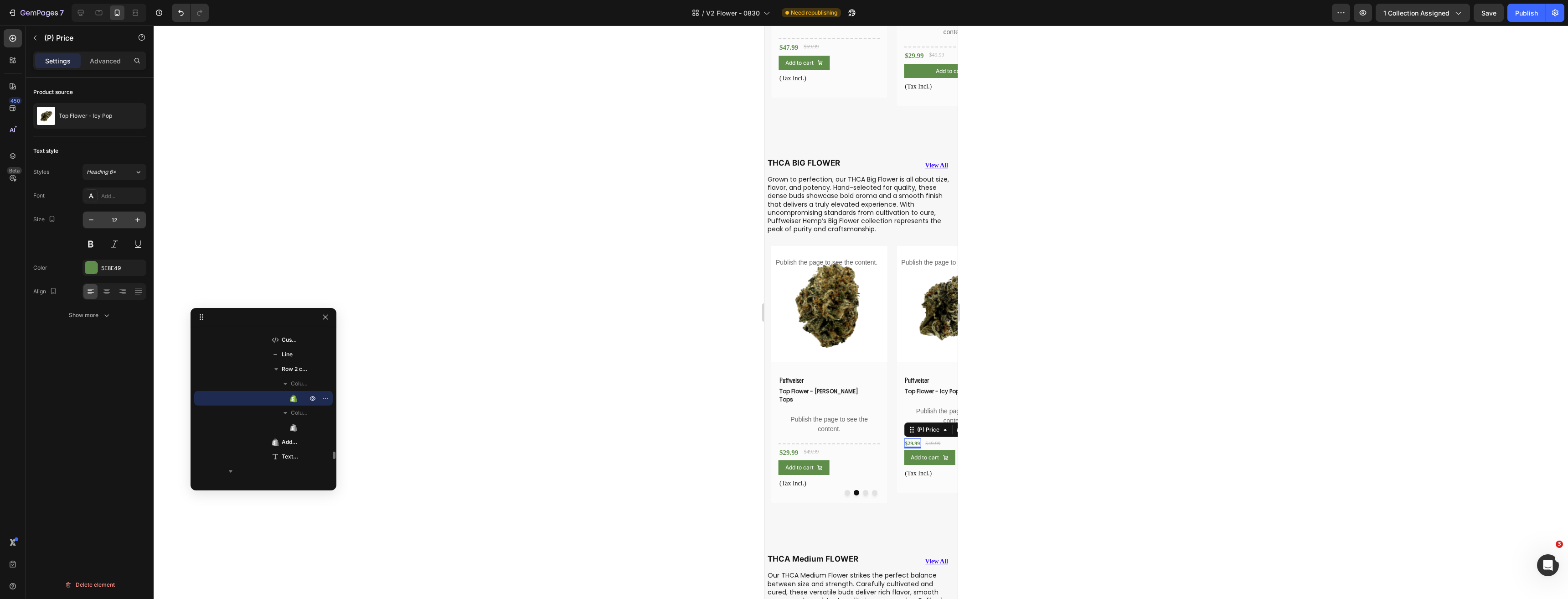
click at [113, 223] on input "12" at bounding box center [114, 219] width 30 height 17
type input "15"
click at [871, 490] on button "Dot" at bounding box center [874, 492] width 5 height 6
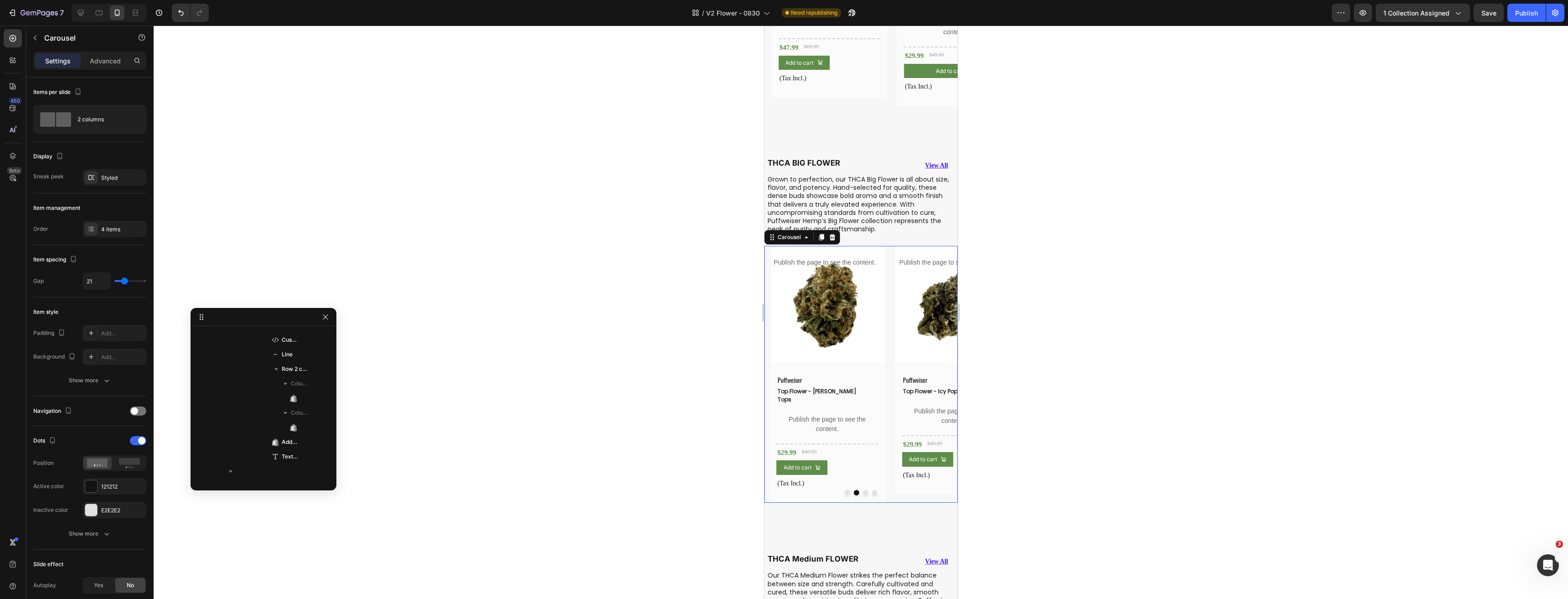
scroll to position [1719, 0]
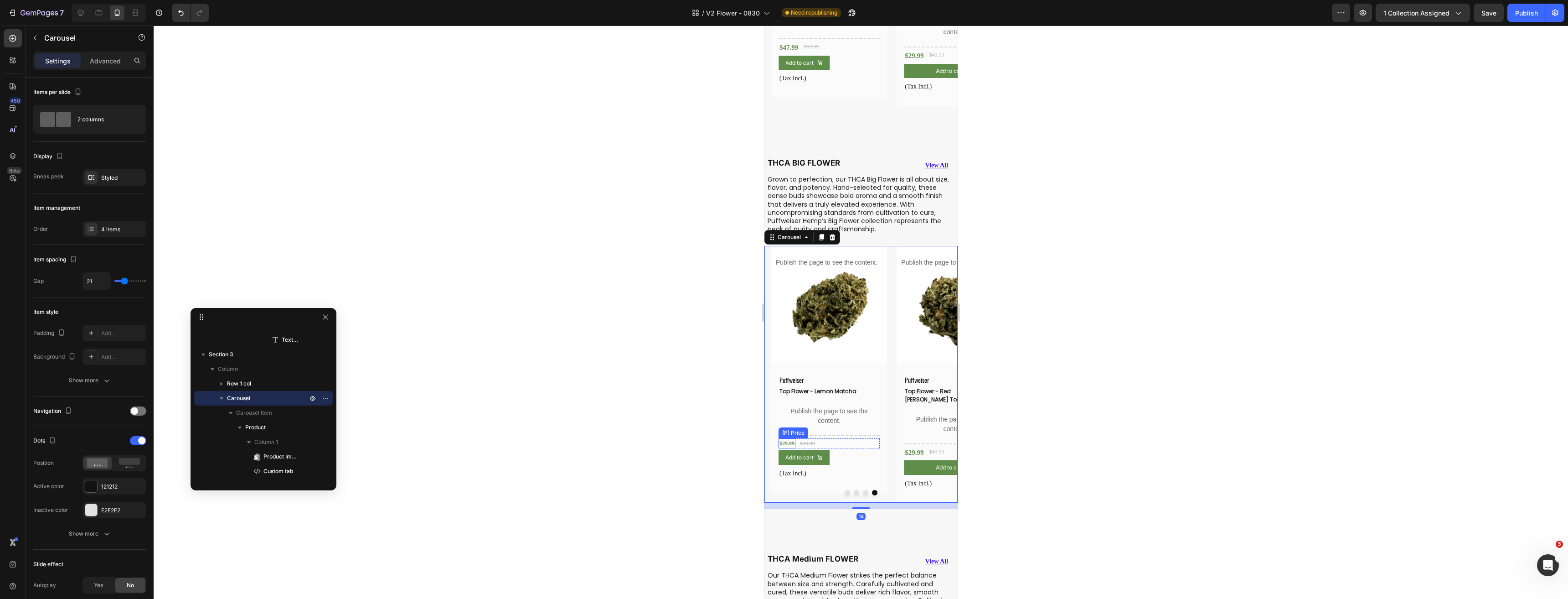
click at [784, 443] on div "$29.99" at bounding box center [786, 443] width 16 height 10
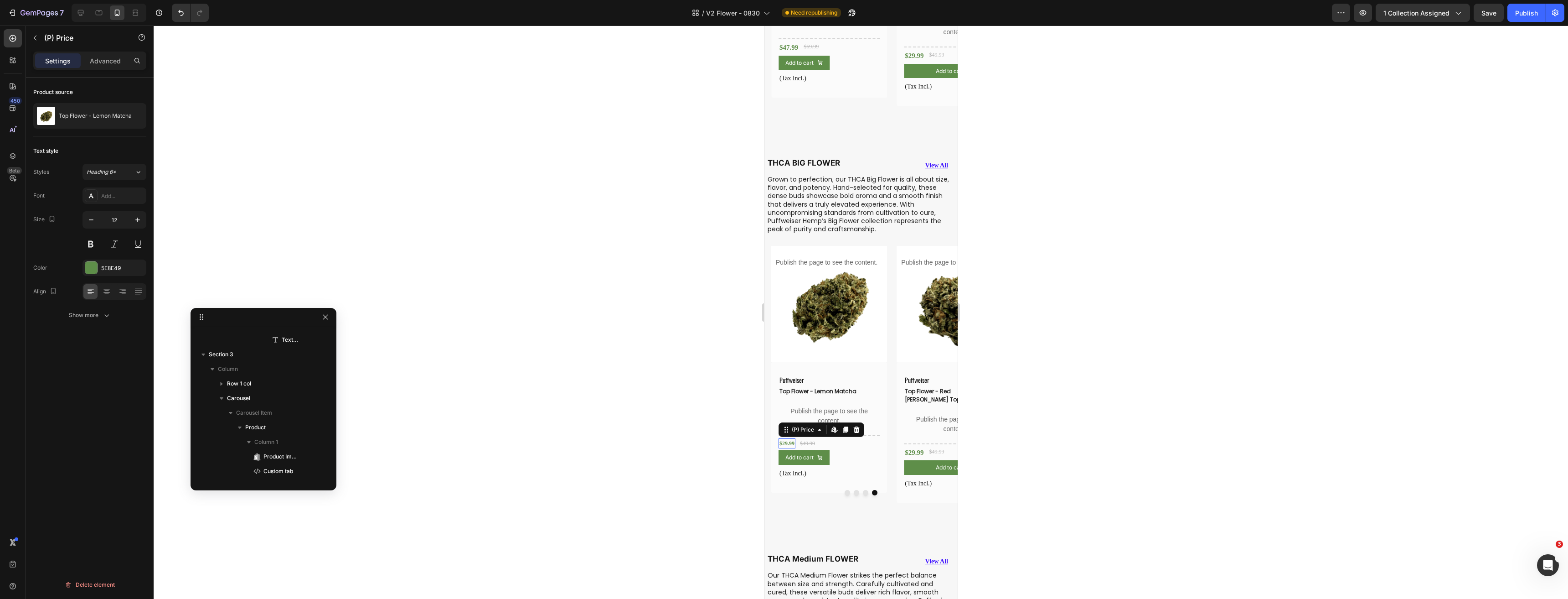
scroll to position [2770, 0]
click at [106, 220] on input "12" at bounding box center [114, 219] width 30 height 17
type input "15"
click at [914, 446] on div "$29.99" at bounding box center [914, 453] width 20 height 13
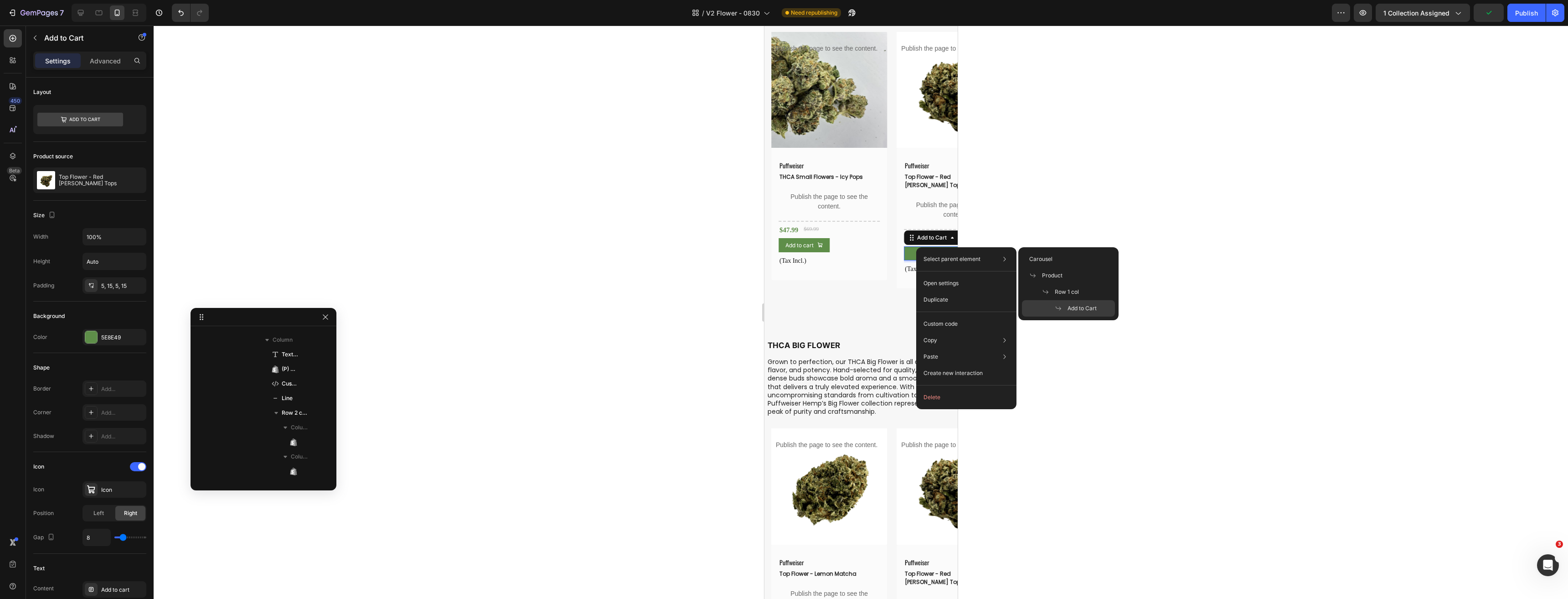
scroll to position [303, 0]
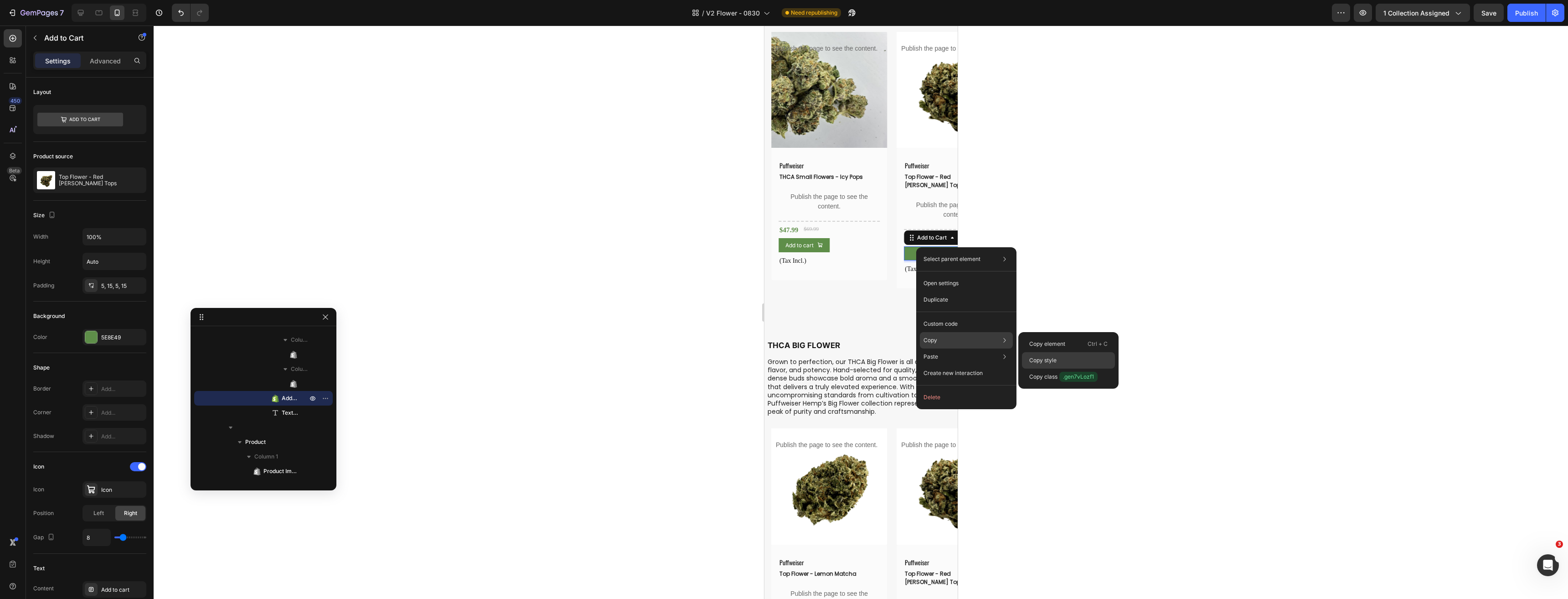
click at [1051, 361] on p "Copy style" at bounding box center [1042, 360] width 27 height 8
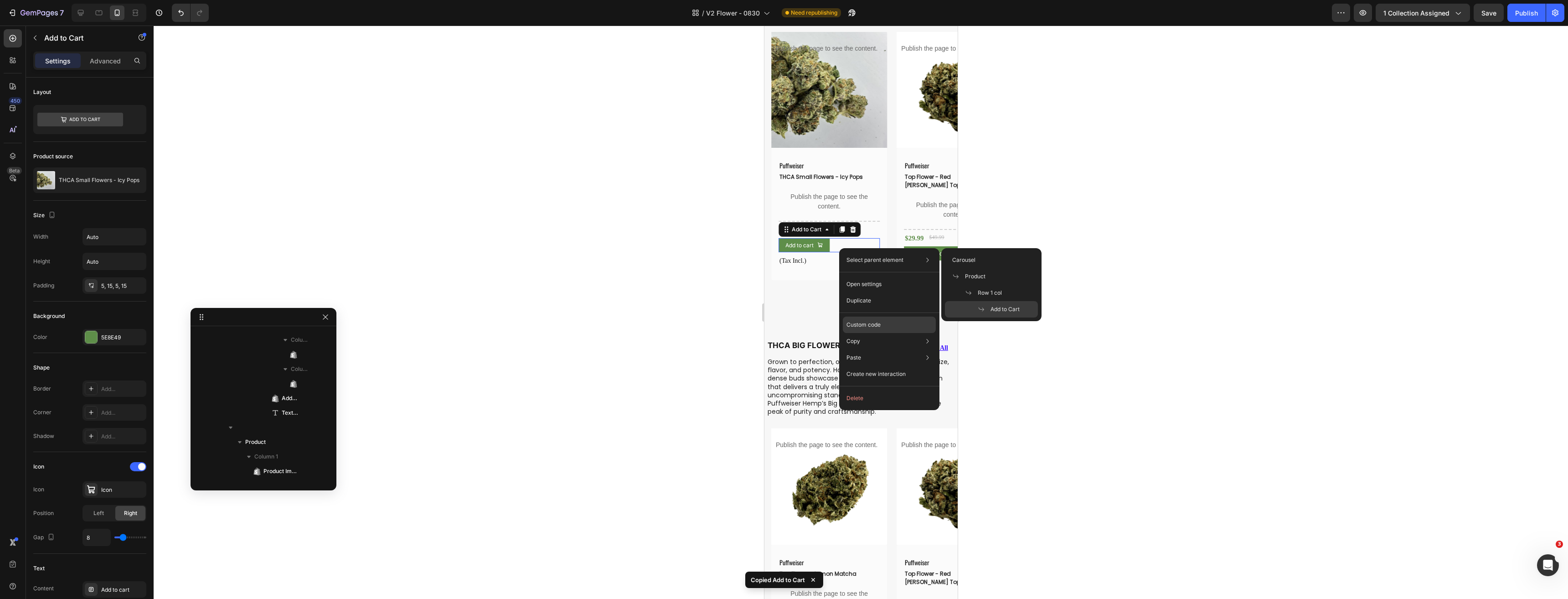
scroll to position [1690, 0]
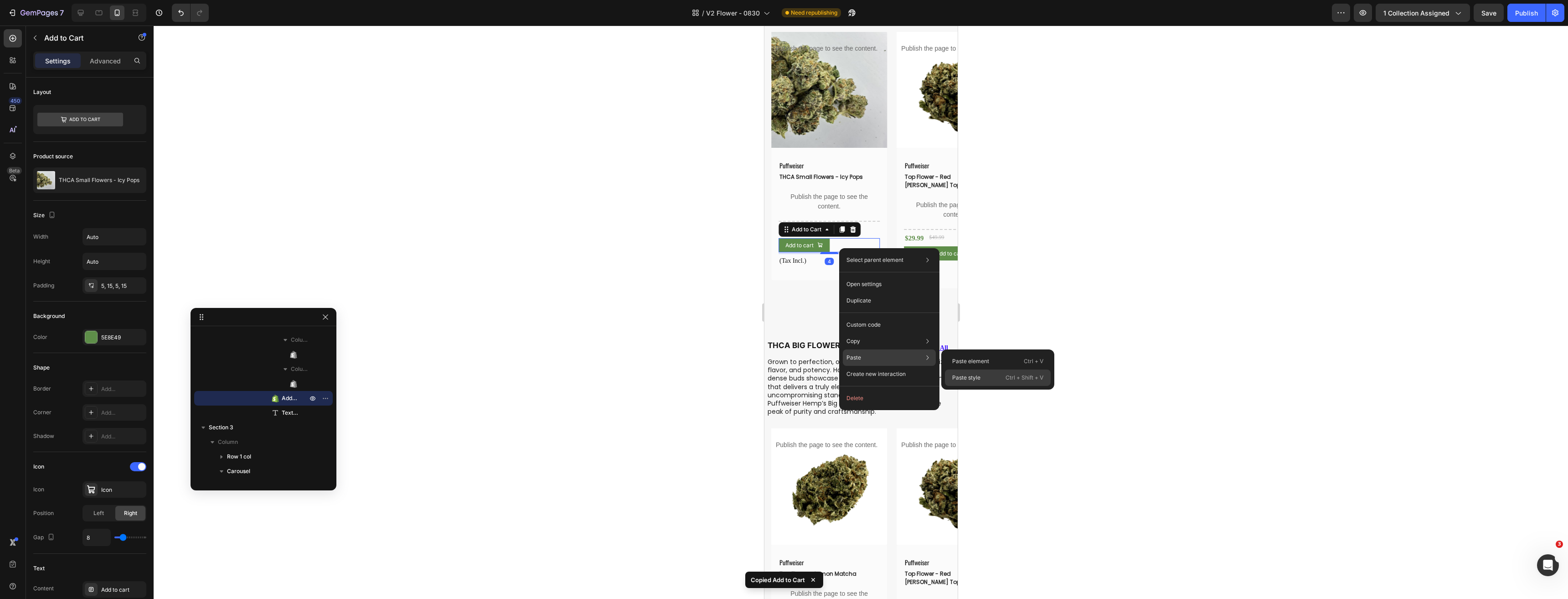
click at [963, 374] on p "Paste style" at bounding box center [966, 377] width 28 height 8
type input "100%"
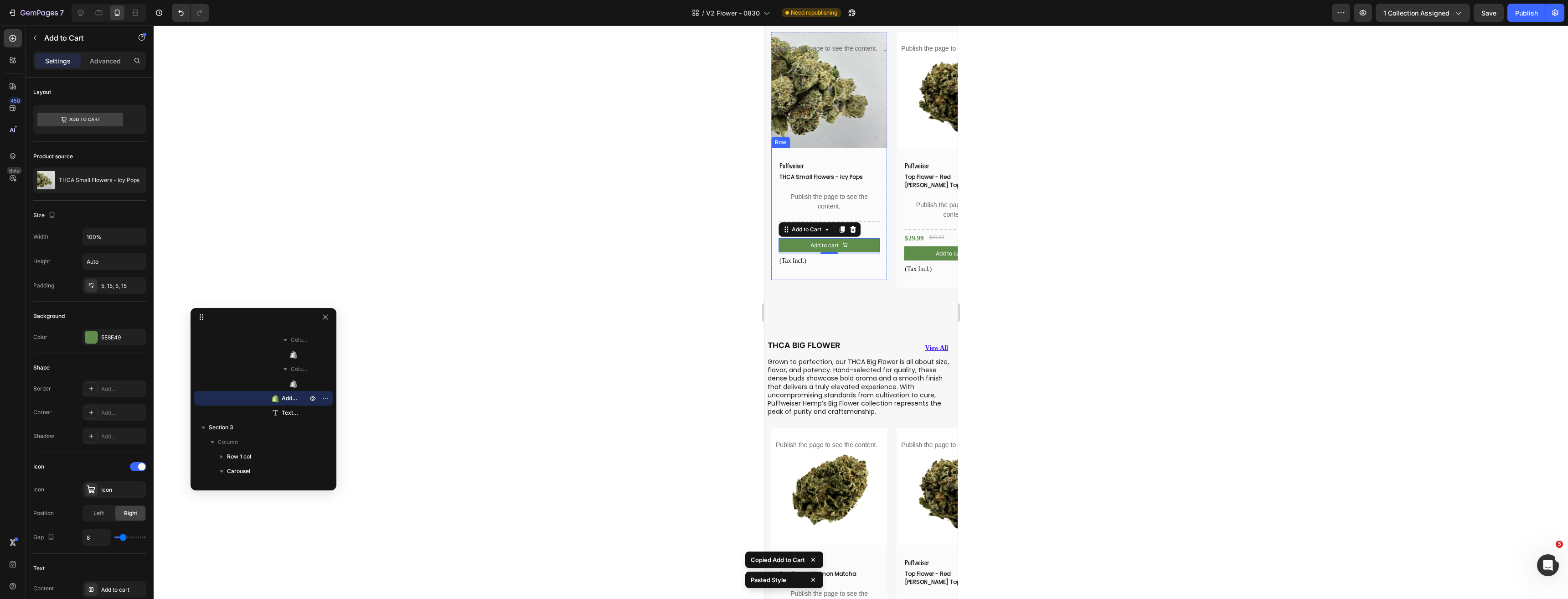
click at [880, 277] on div "Puffweiser Text Block THCA Small Flowers - Icy Pops (P) Title Publish the page …" at bounding box center [828, 214] width 115 height 133
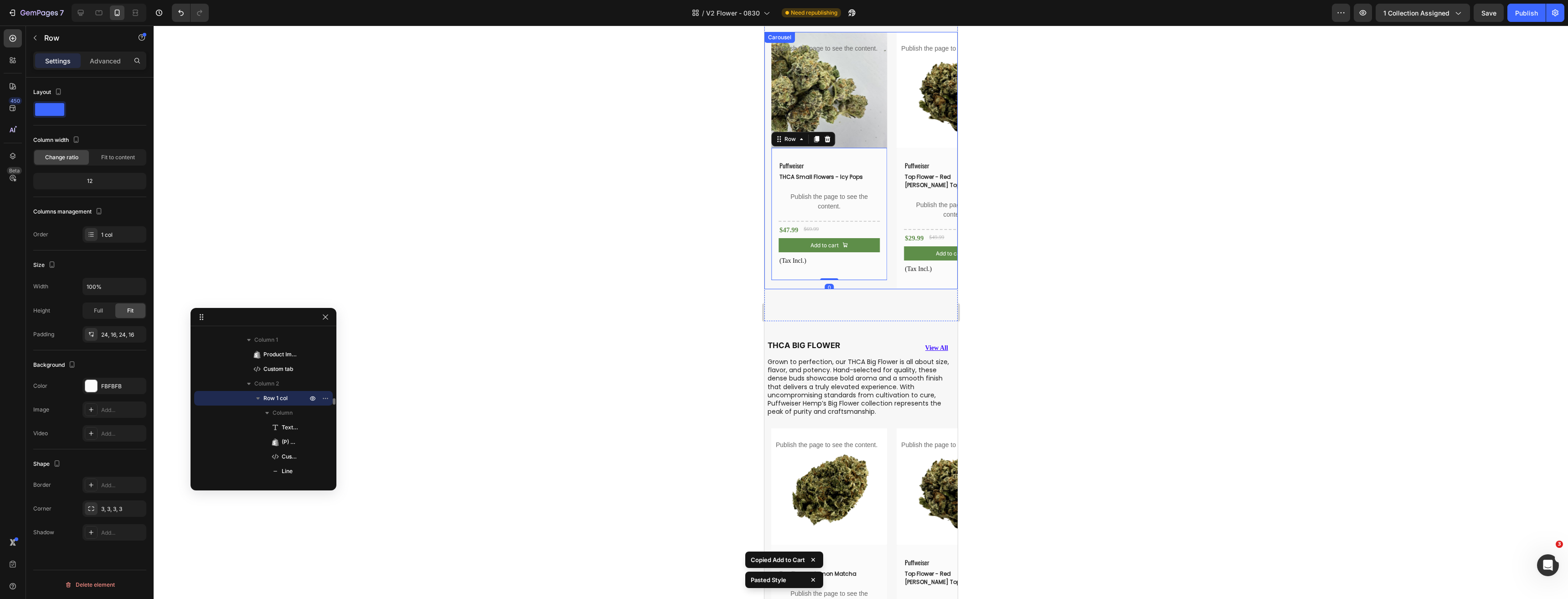
click at [895, 274] on div "Product Images Publish the page to see the content. Custom tab Puffweiser Text …" at bounding box center [863, 160] width 186 height 257
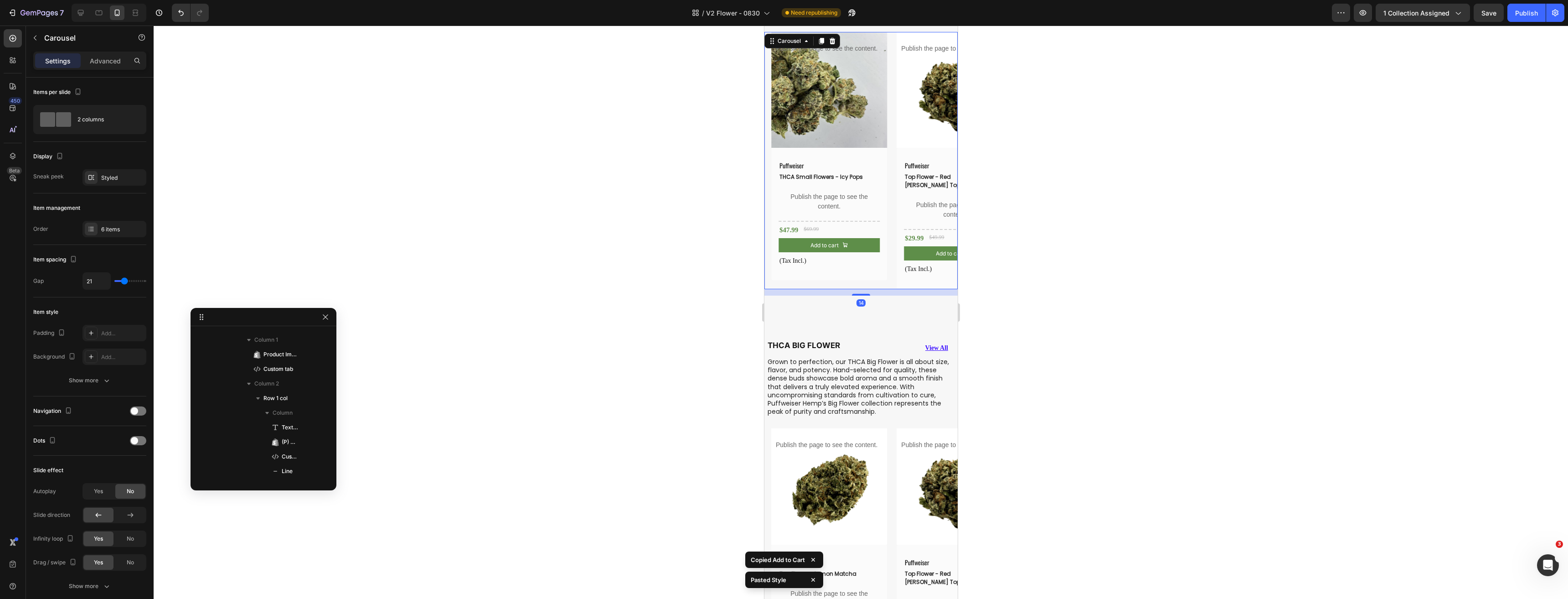
scroll to position [41, 0]
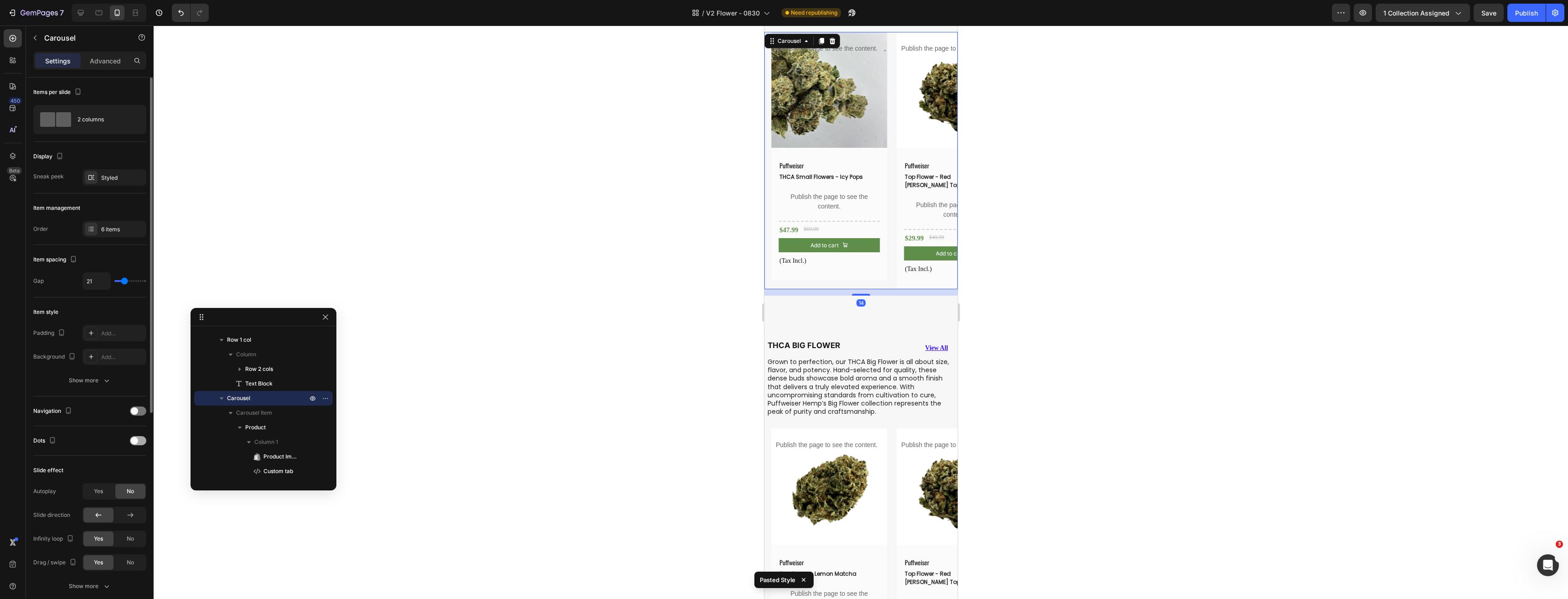
click at [137, 441] on span at bounding box center [134, 440] width 7 height 7
click at [871, 278] on button "Dot" at bounding box center [874, 279] width 5 height 6
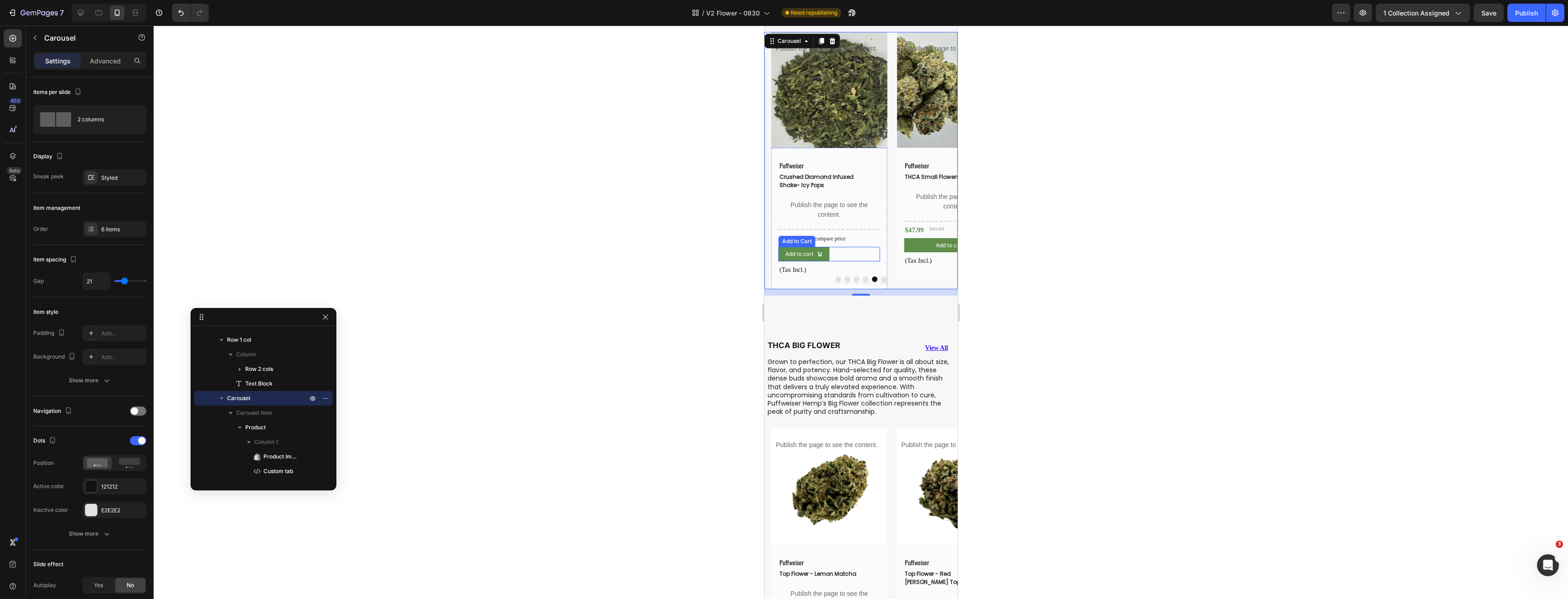
click at [853, 259] on div "Add to cart Add to Cart" at bounding box center [828, 254] width 101 height 15
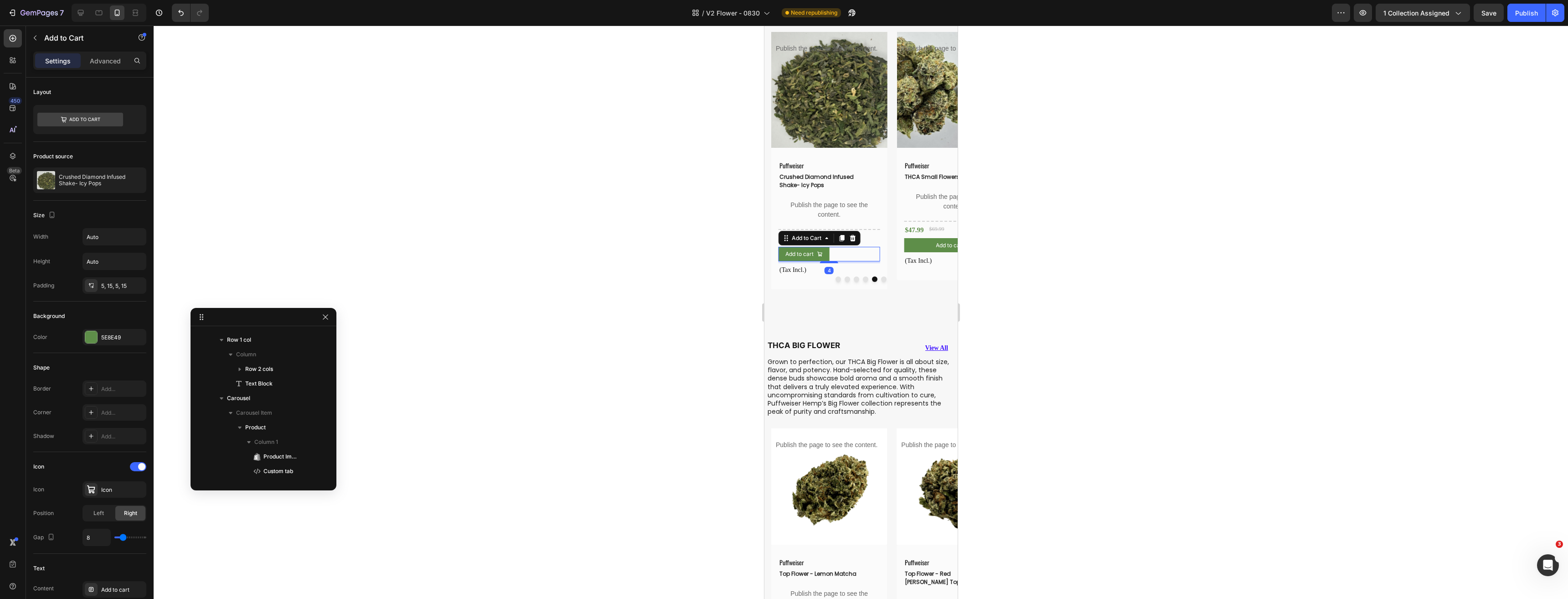
scroll to position [1413, 0]
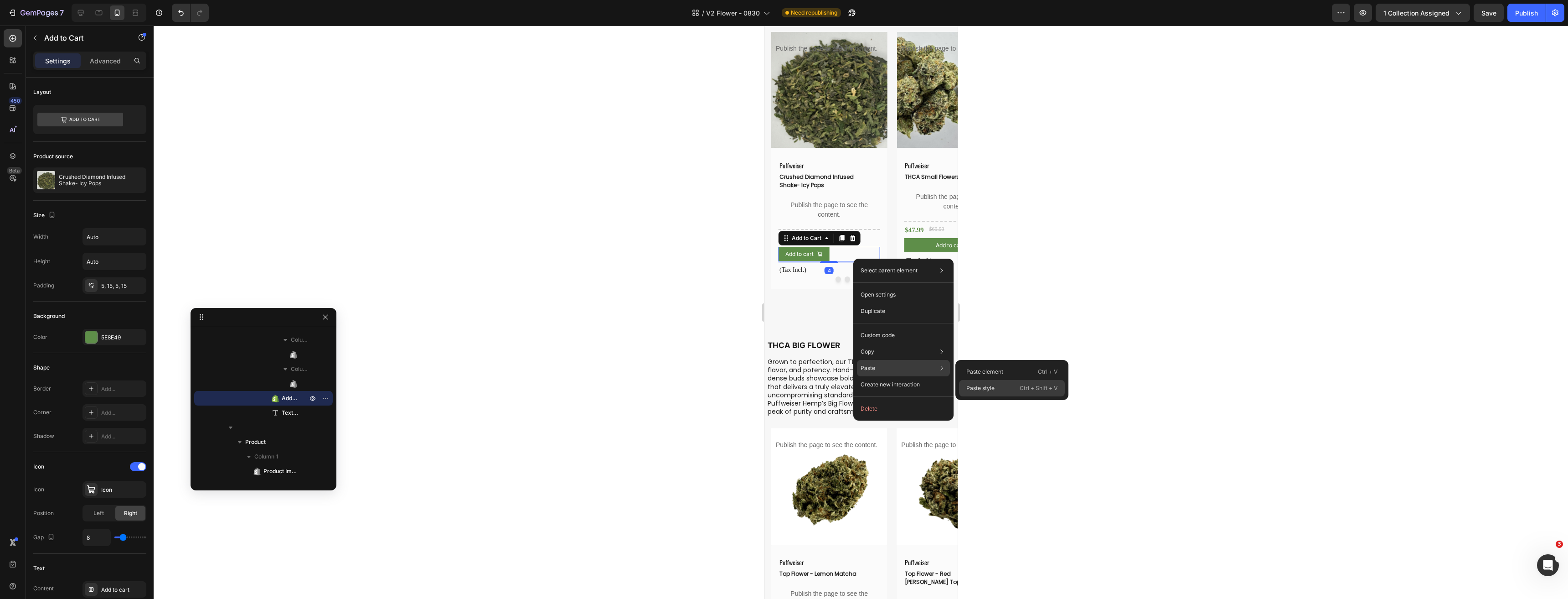
drag, startPoint x: 984, startPoint y: 386, endPoint x: 170, endPoint y: 319, distance: 816.8
click at [984, 386] on p "Paste style" at bounding box center [980, 388] width 28 height 8
type input "100%"
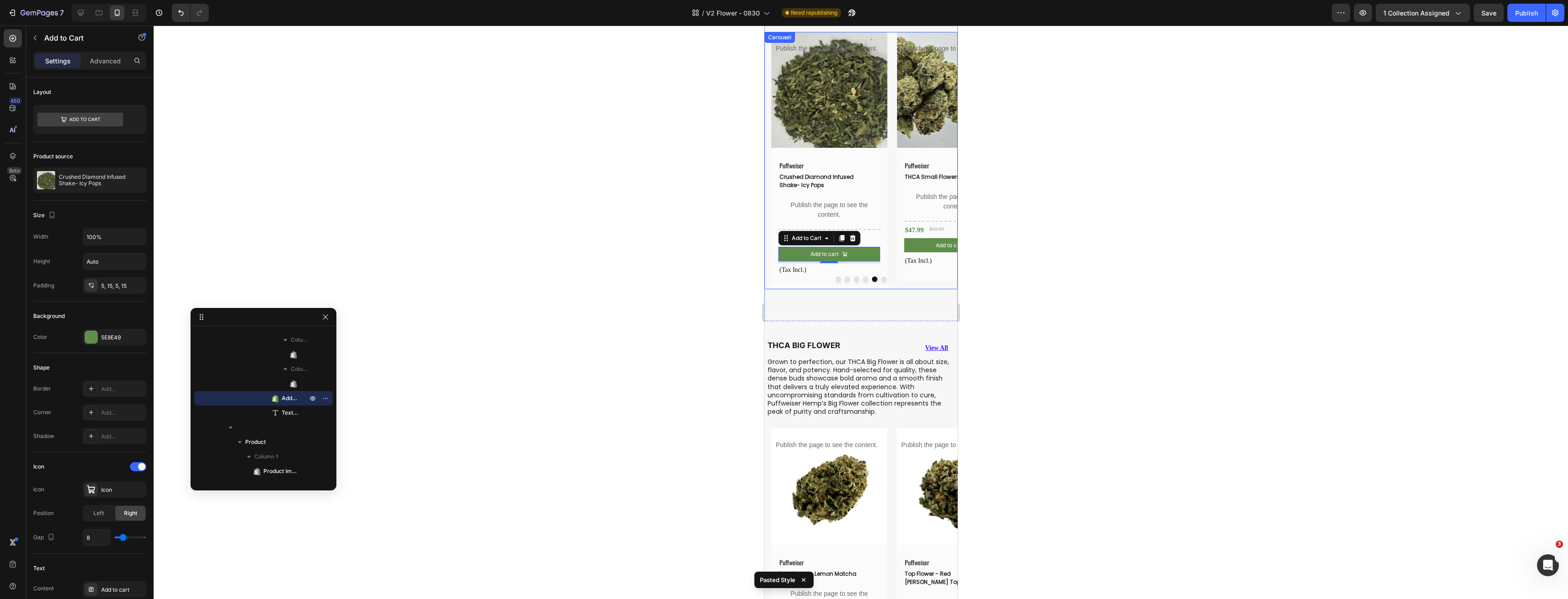
click at [853, 280] on button "Dot" at bounding box center [855, 279] width 5 height 6
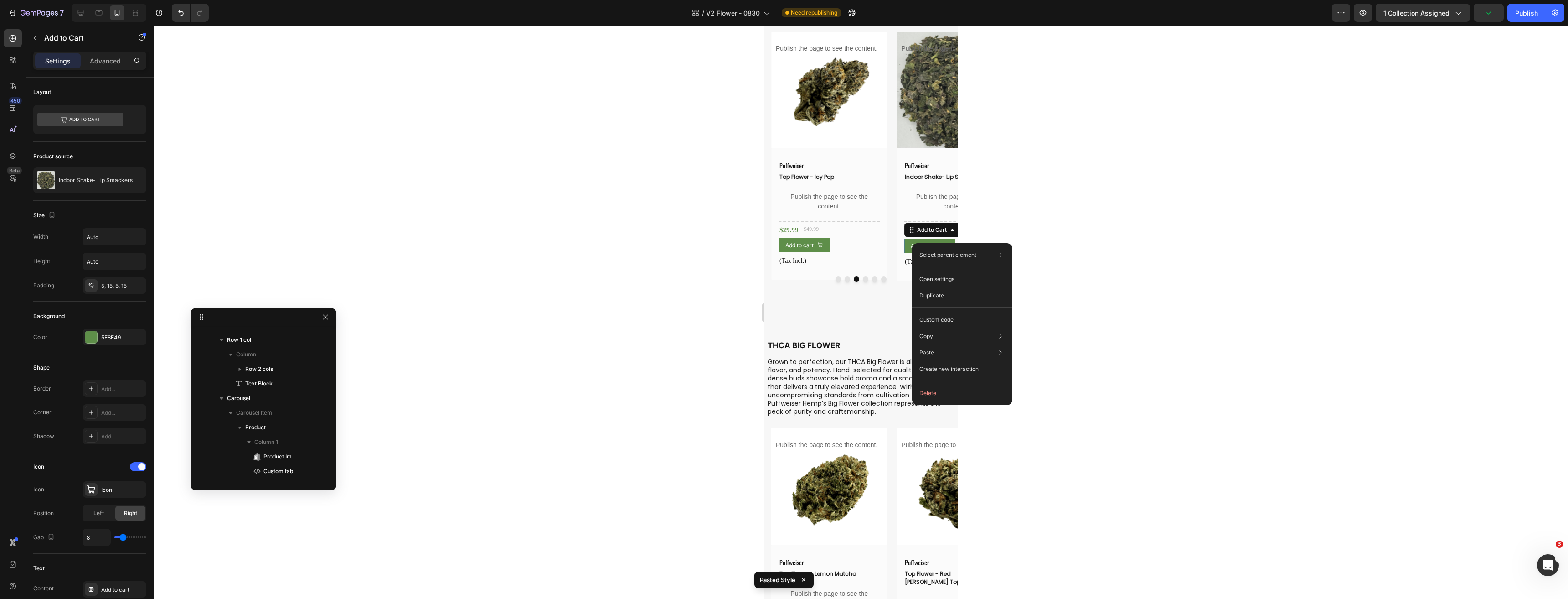
scroll to position [1136, 0]
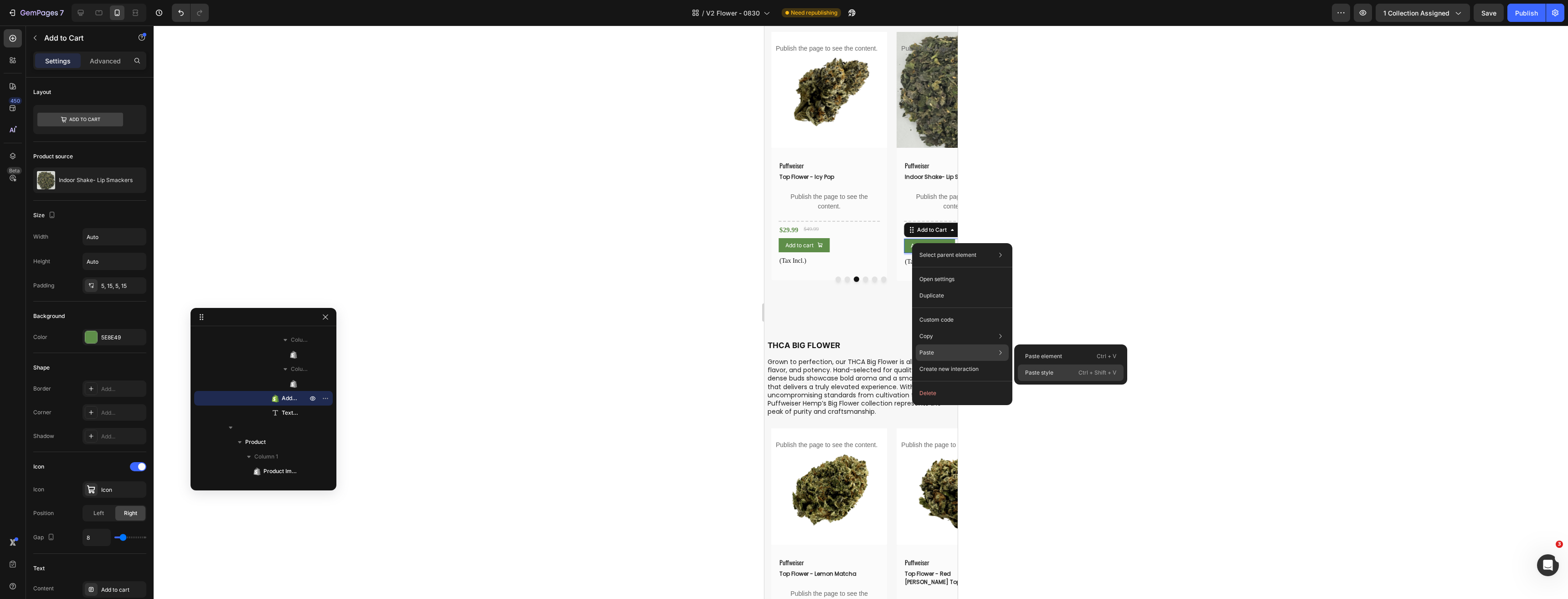
click at [1037, 372] on p "Paste style" at bounding box center [1039, 373] width 28 height 8
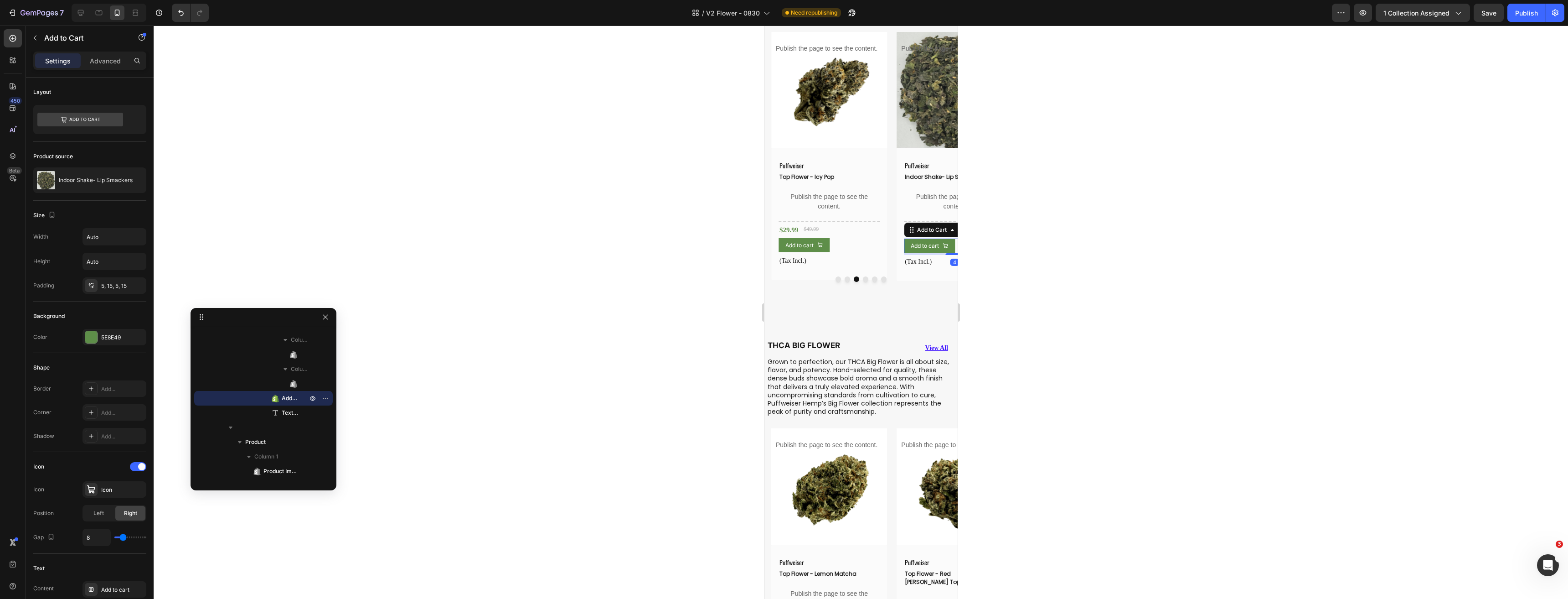
type input "100%"
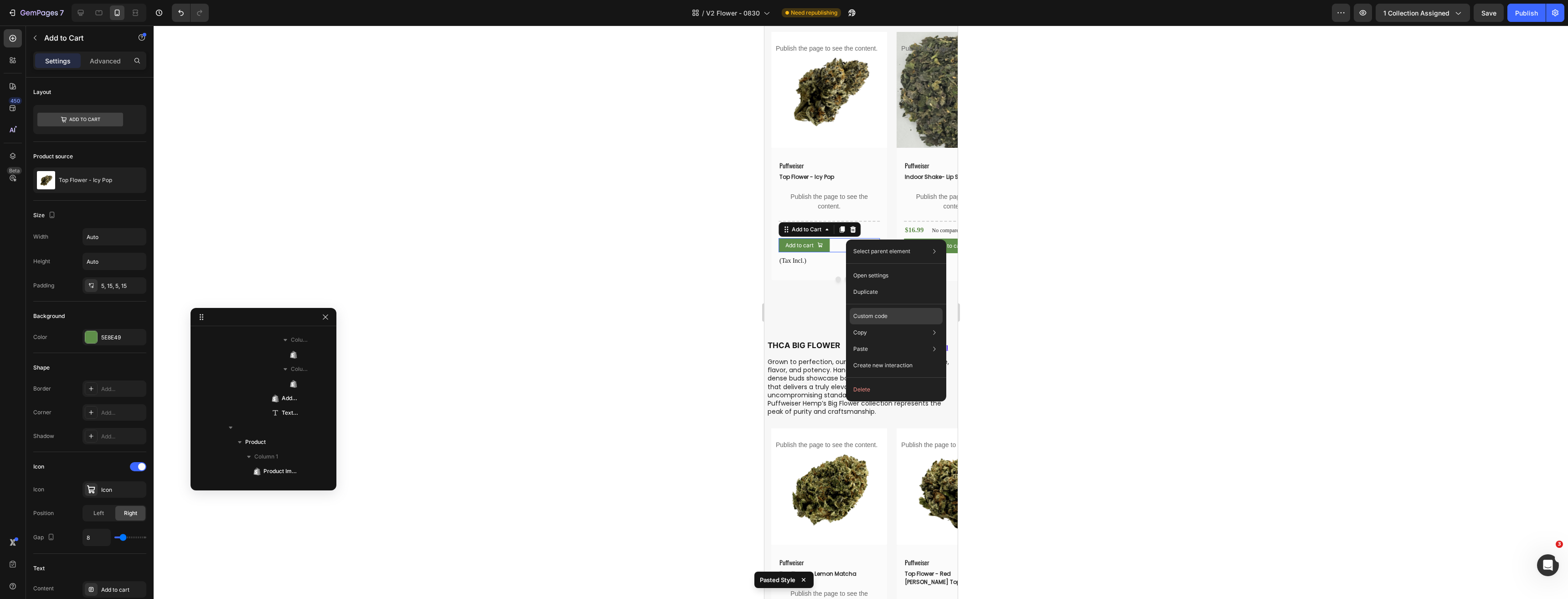
scroll to position [858, 0]
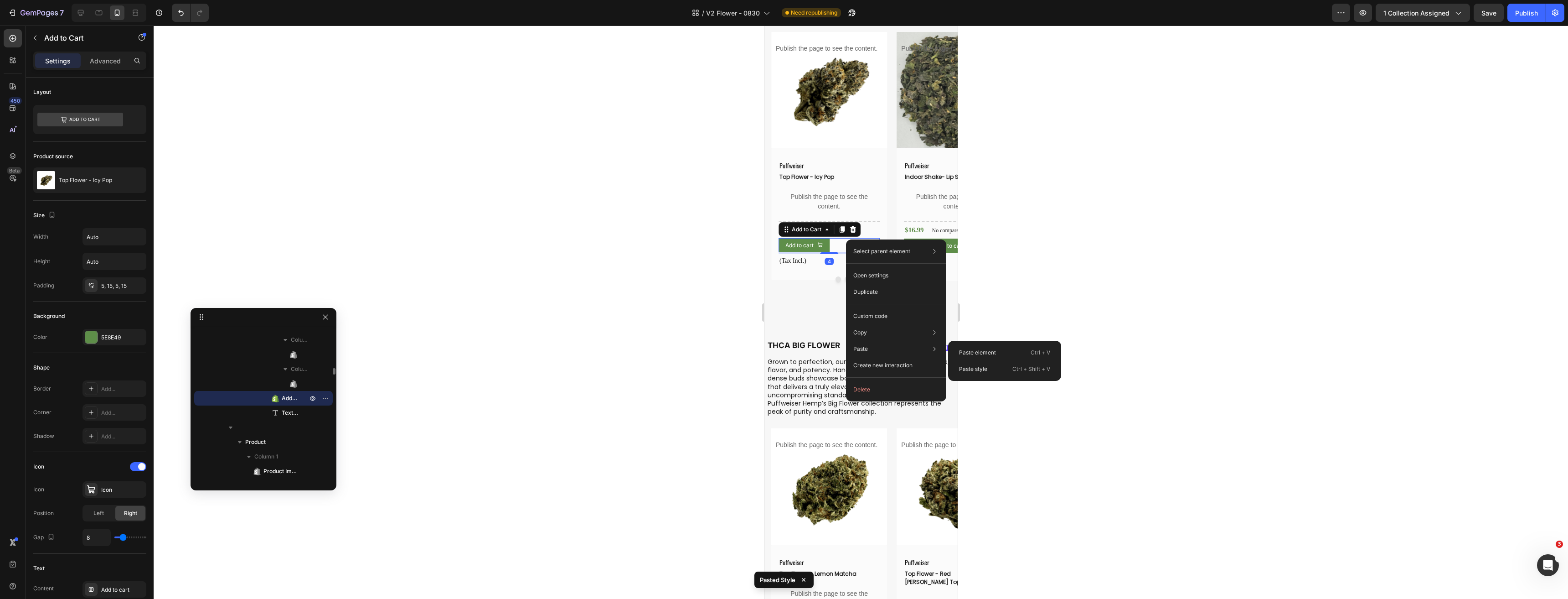
click at [983, 366] on p "Paste style" at bounding box center [973, 369] width 28 height 8
type input "100%"
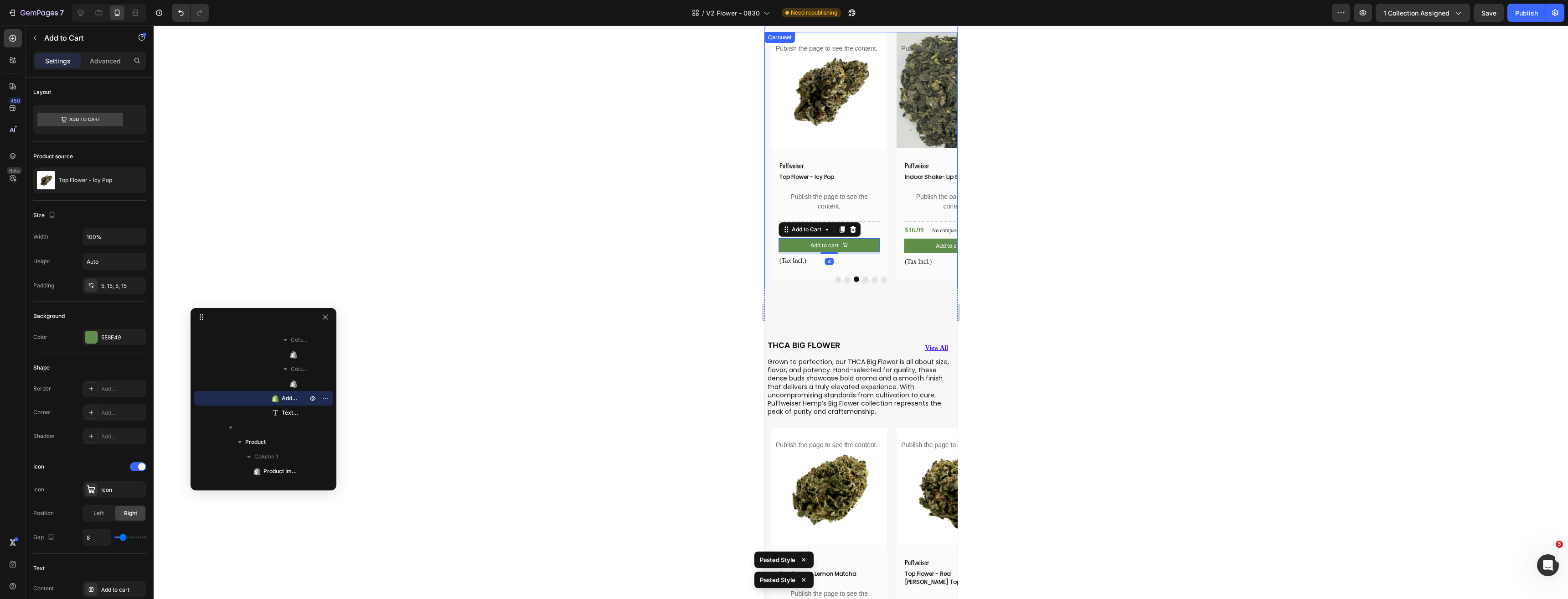
click at [845, 280] on div at bounding box center [860, 279] width 193 height 6
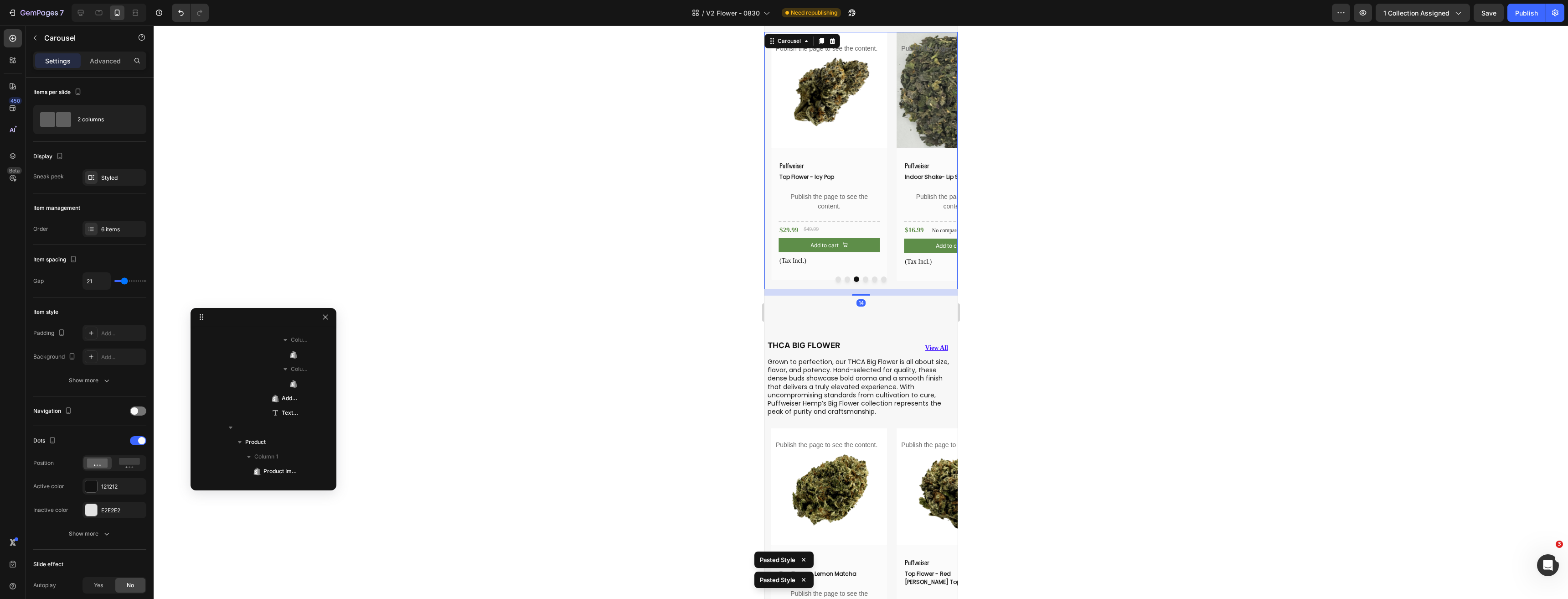
scroll to position [41, 0]
click at [844, 279] on button "Dot" at bounding box center [846, 279] width 5 height 6
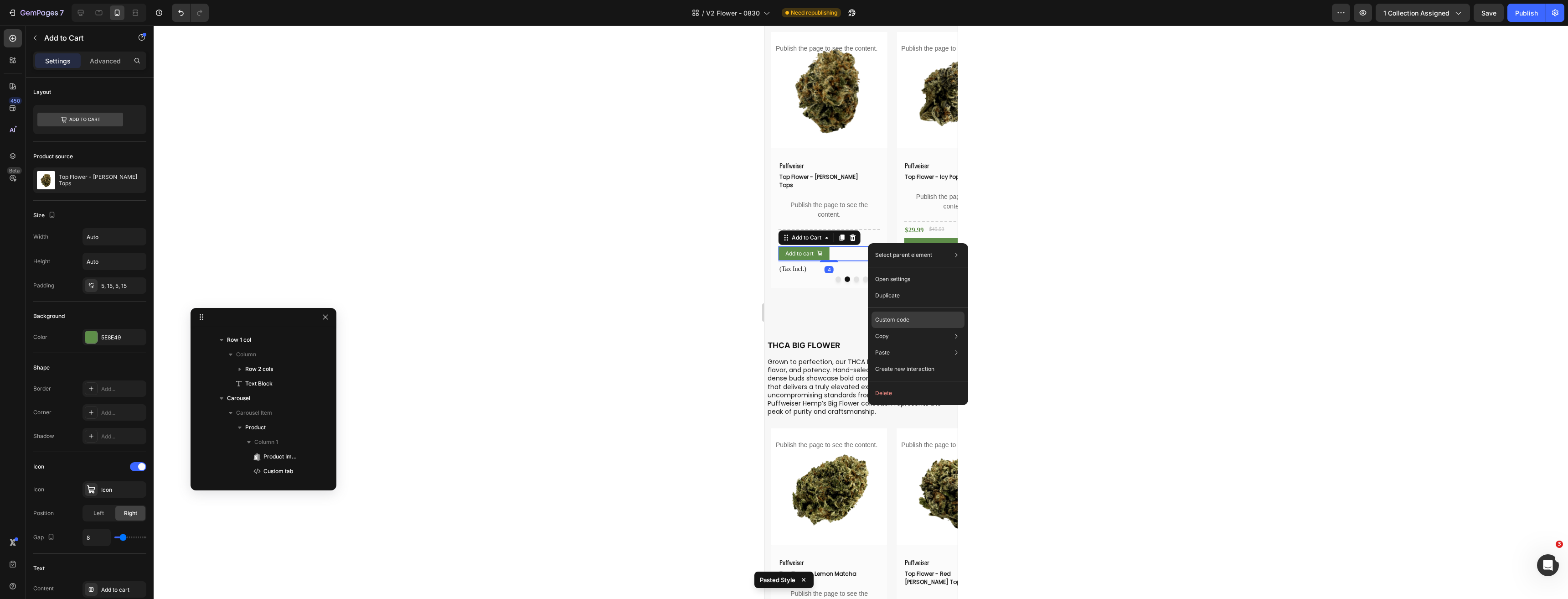
scroll to position [581, 0]
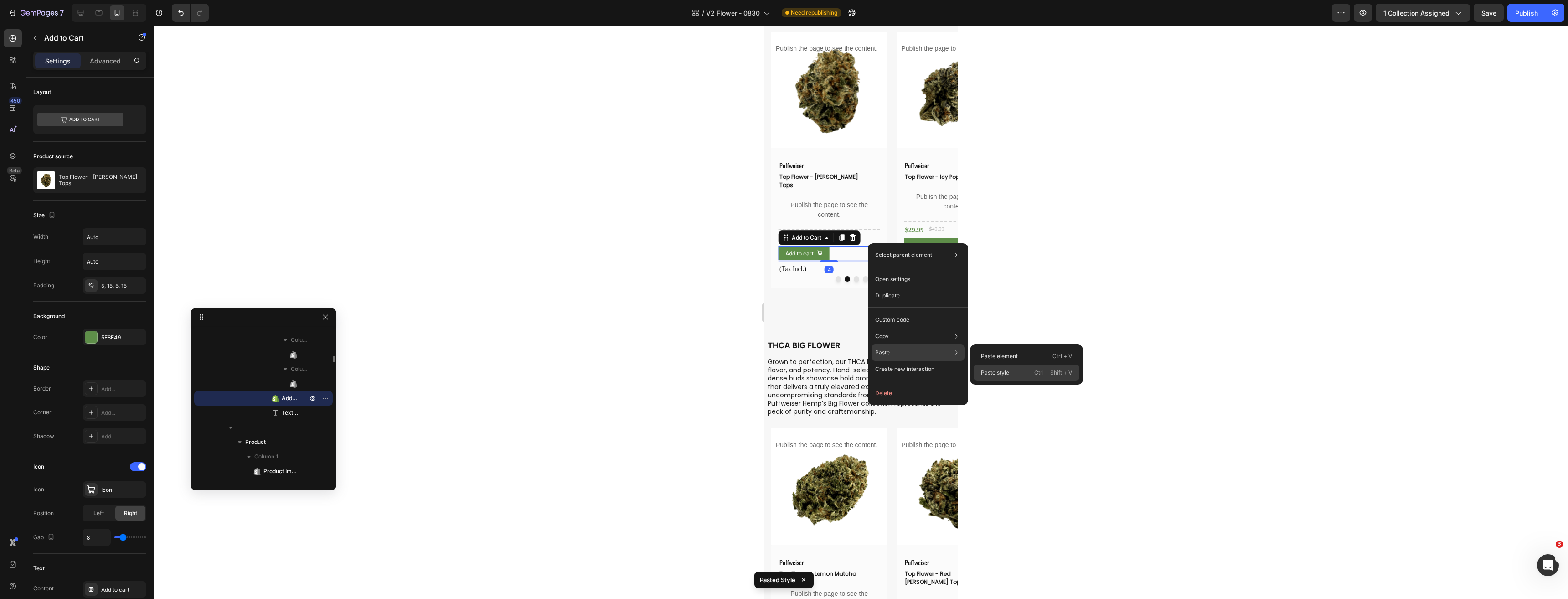
click at [989, 367] on div "Paste style Ctrl + Shift + V" at bounding box center [1026, 373] width 106 height 17
type input "100%"
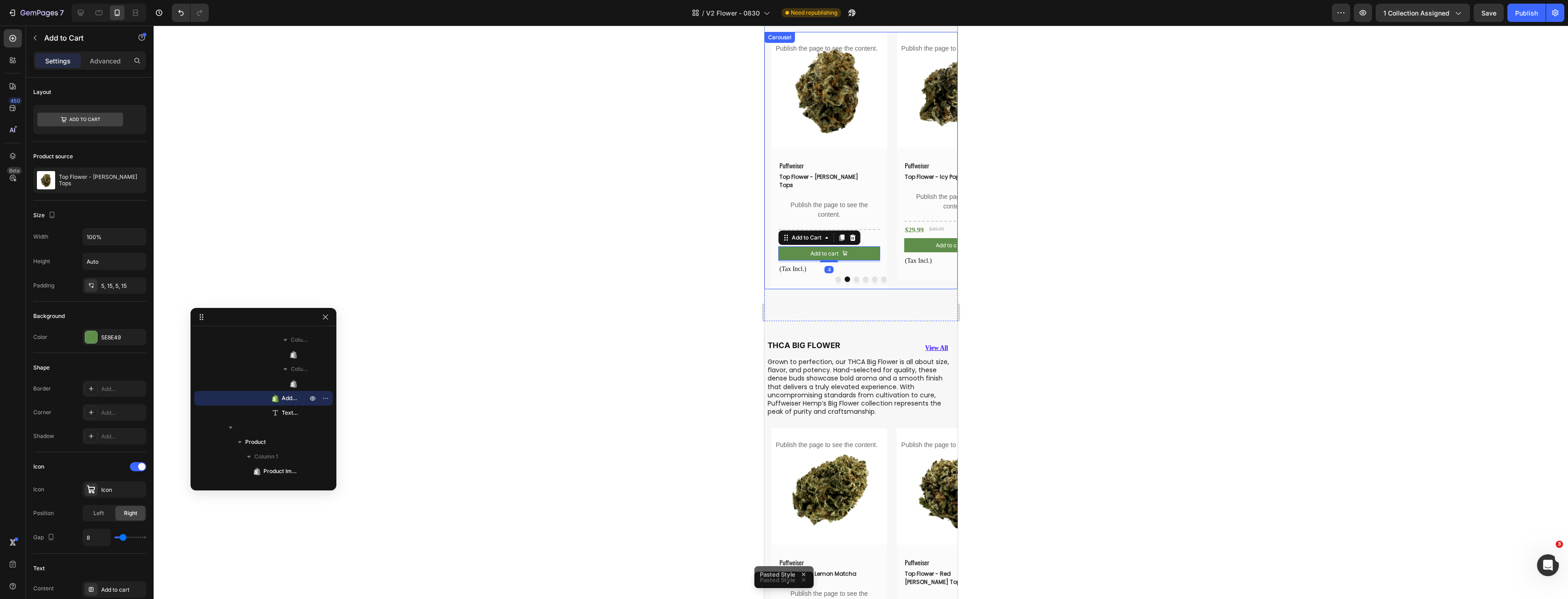
click at [835, 278] on button "Dot" at bounding box center [837, 279] width 5 height 6
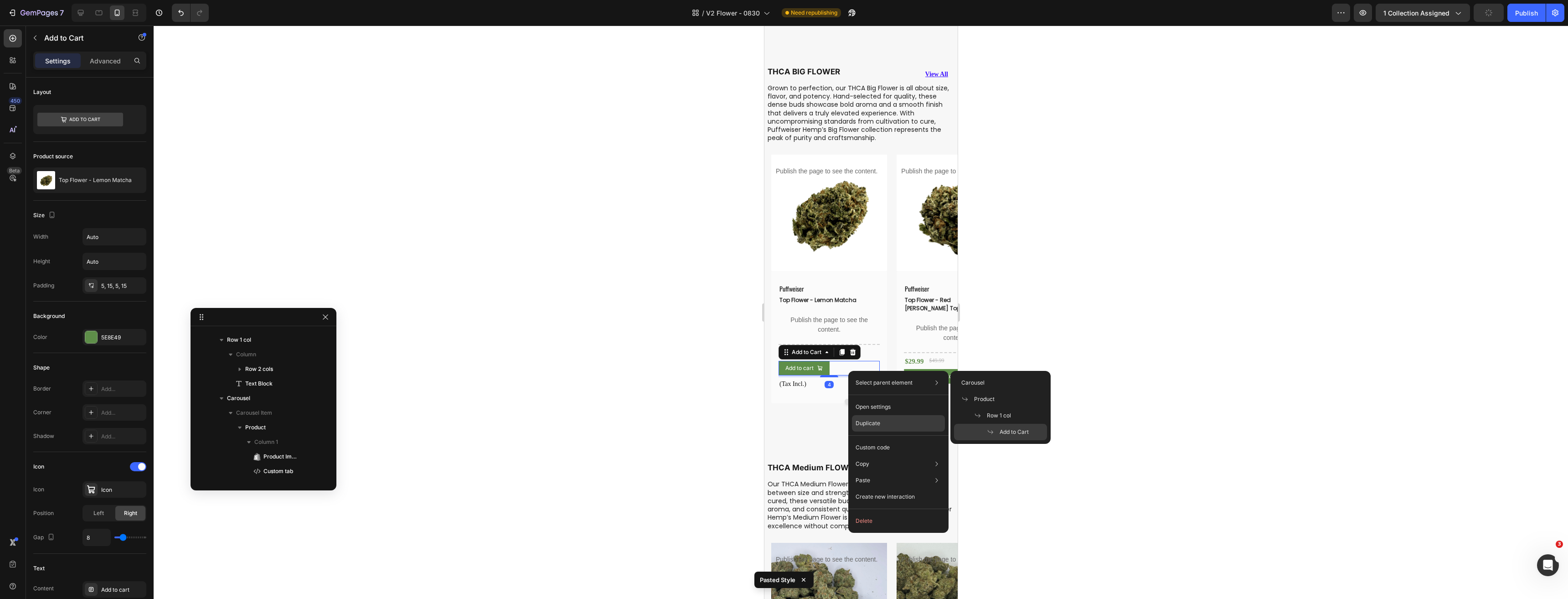
scroll to position [2901, 0]
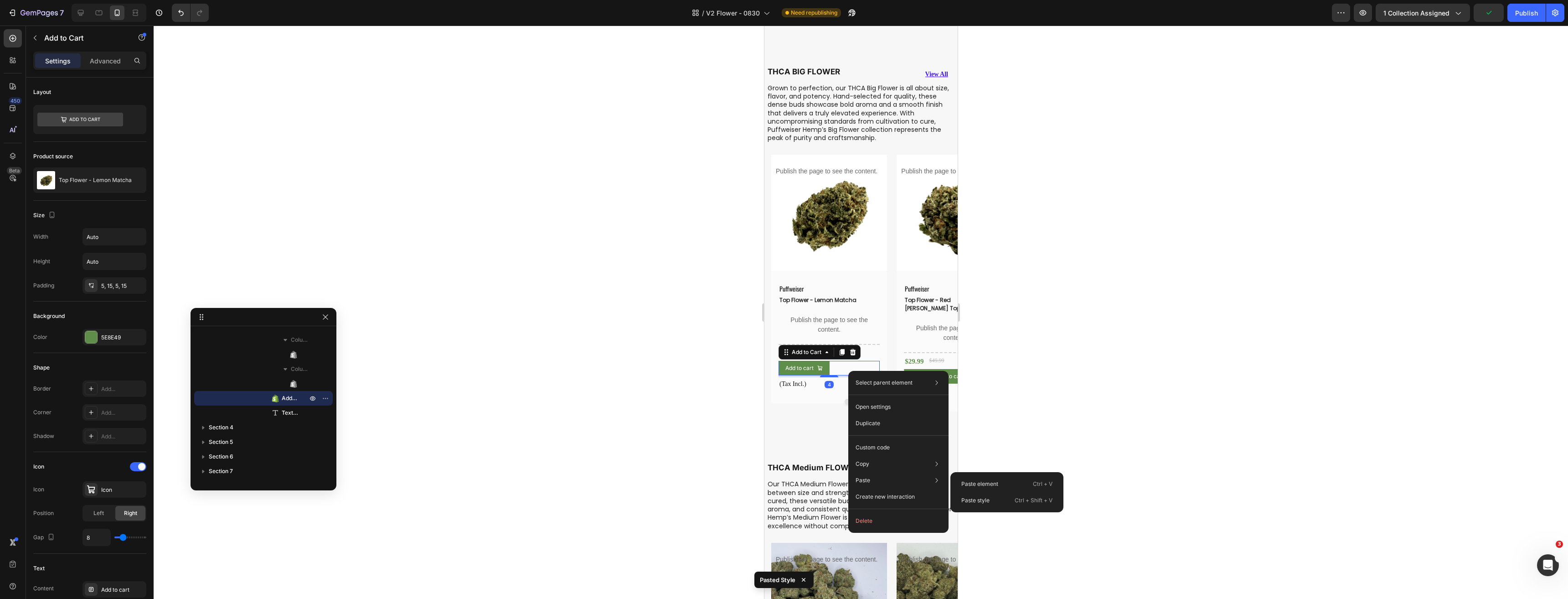
click at [976, 496] on div "Paste style Ctrl + Shift + V" at bounding box center [1006, 500] width 106 height 17
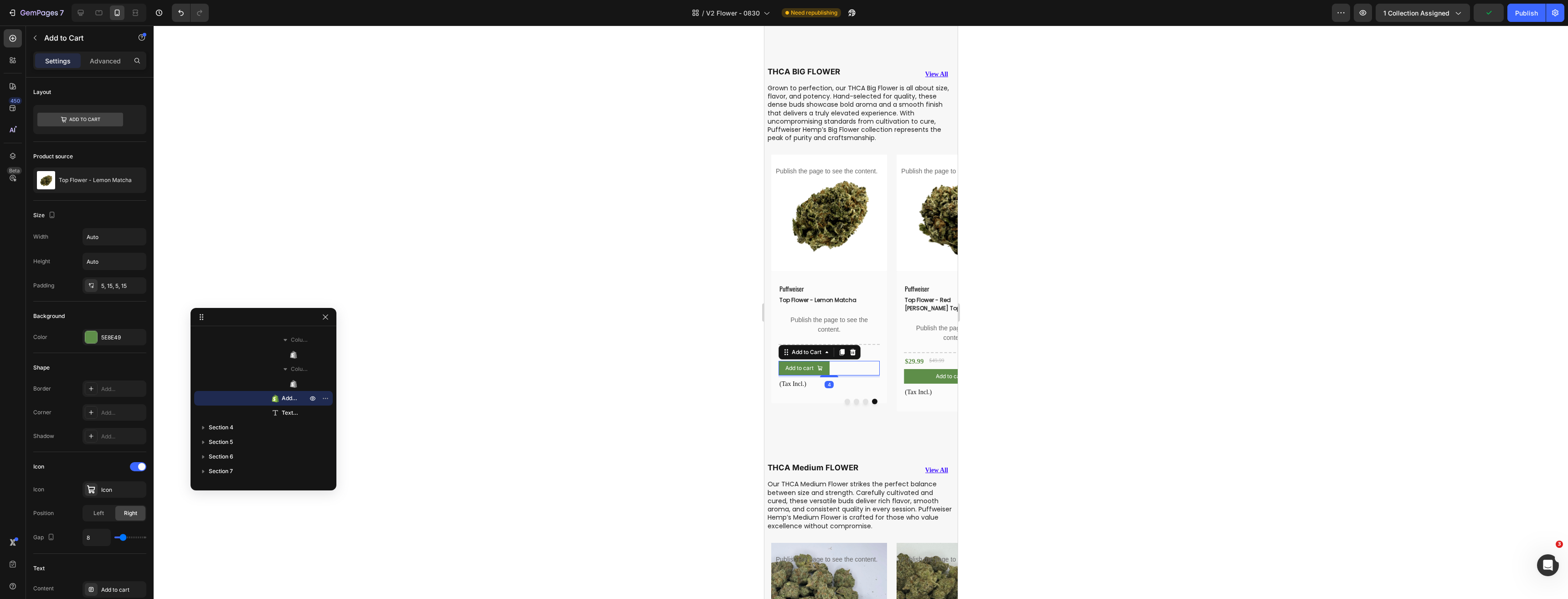
type input "100%"
click at [863, 399] on button "Dot" at bounding box center [865, 401] width 5 height 6
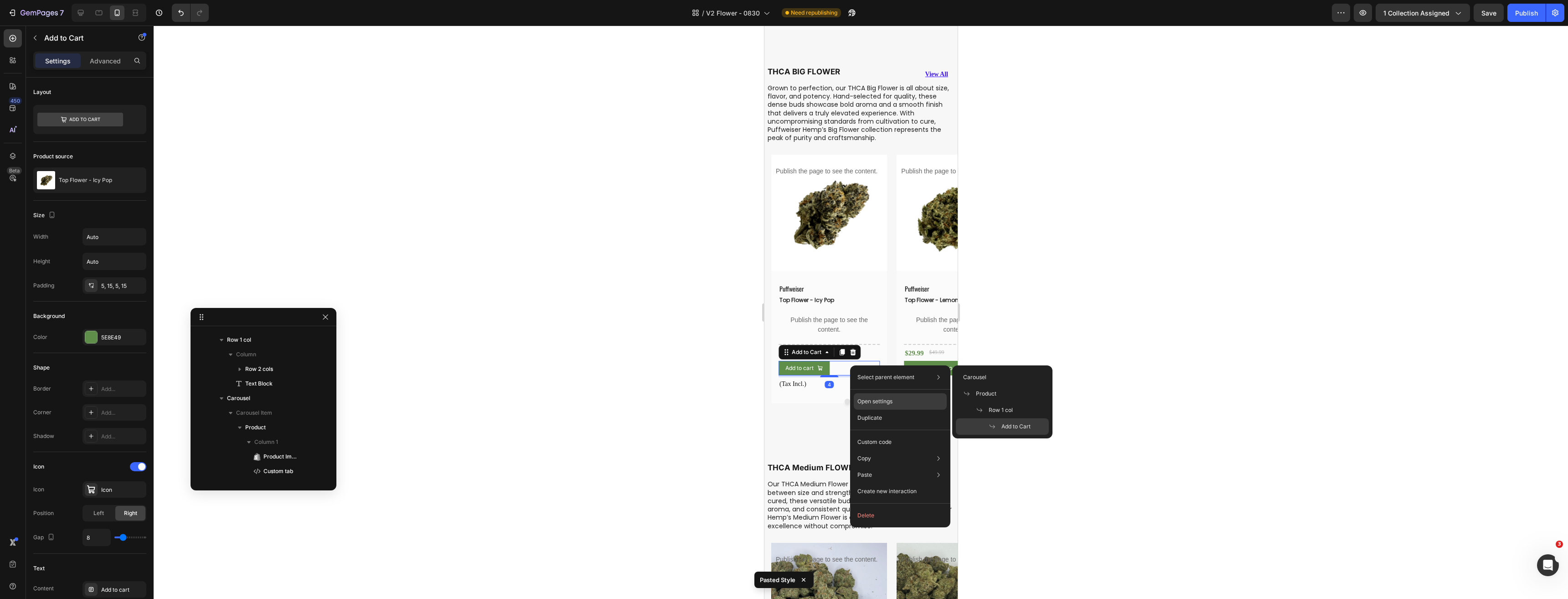
scroll to position [2624, 0]
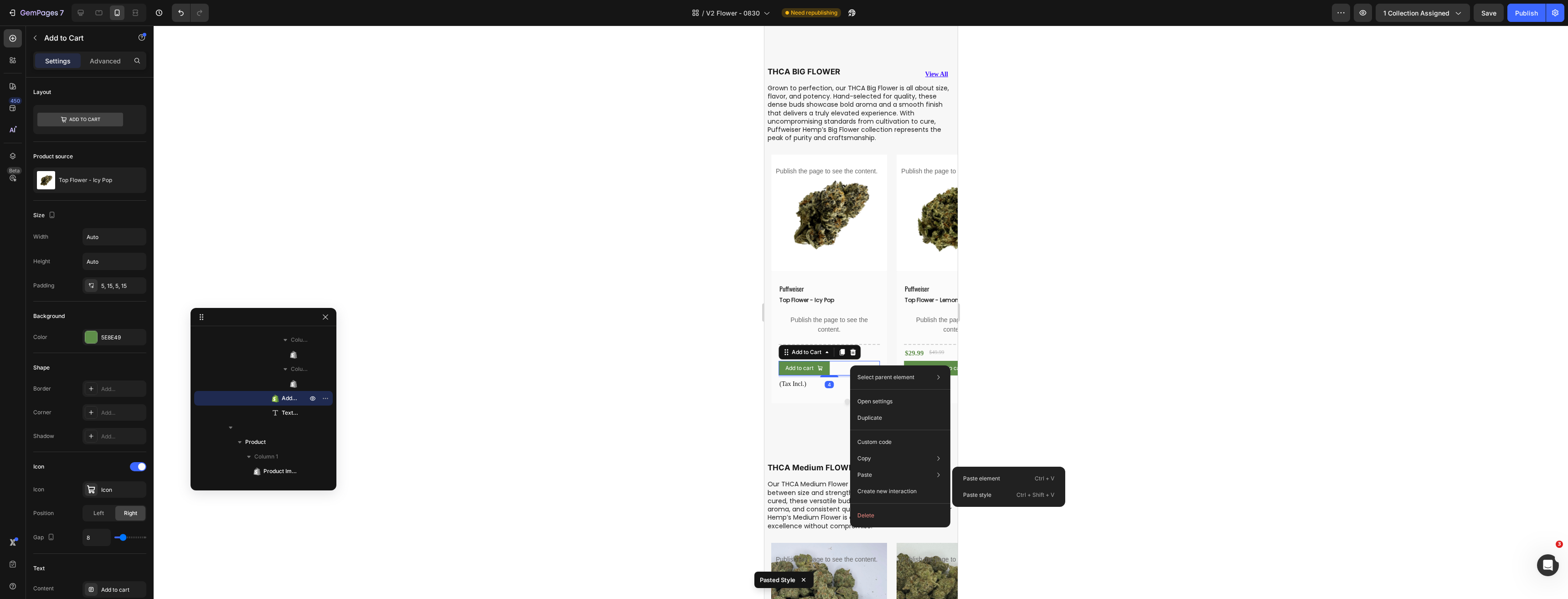
click at [984, 494] on p "Paste style" at bounding box center [977, 494] width 28 height 8
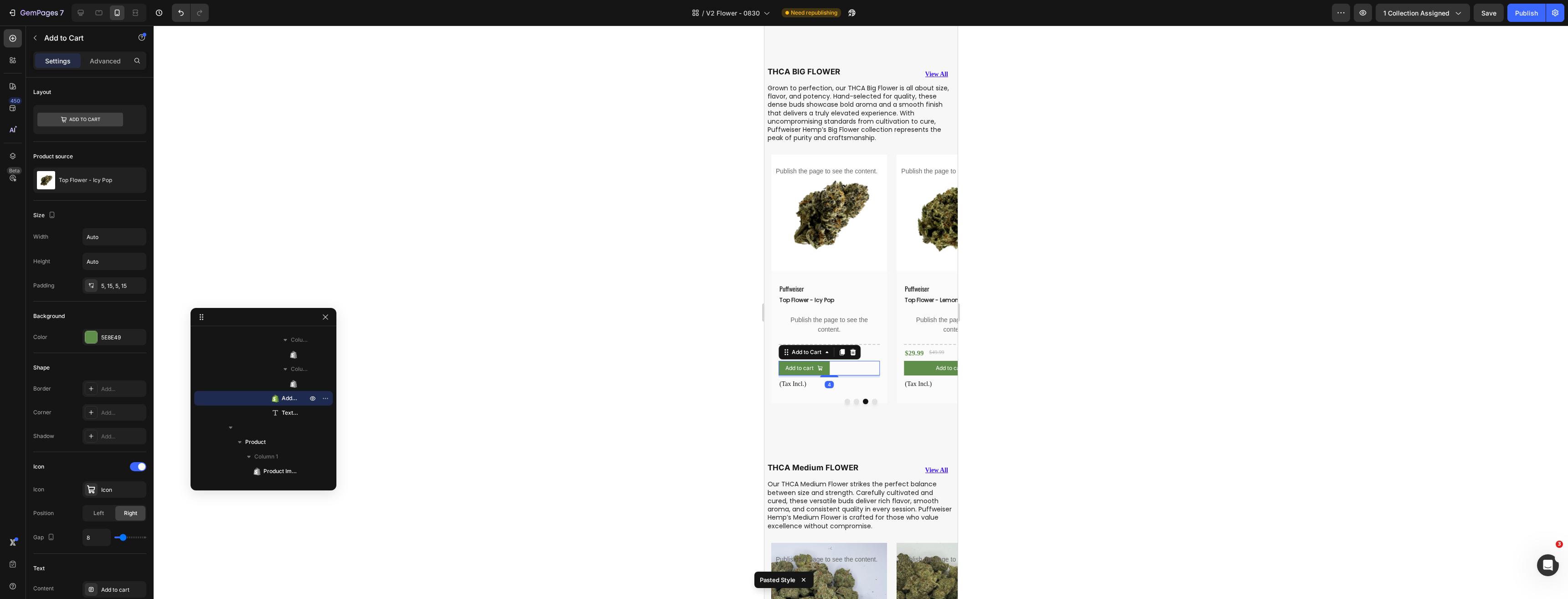
type input "100%"
click at [853, 399] on button "Dot" at bounding box center [855, 401] width 5 height 6
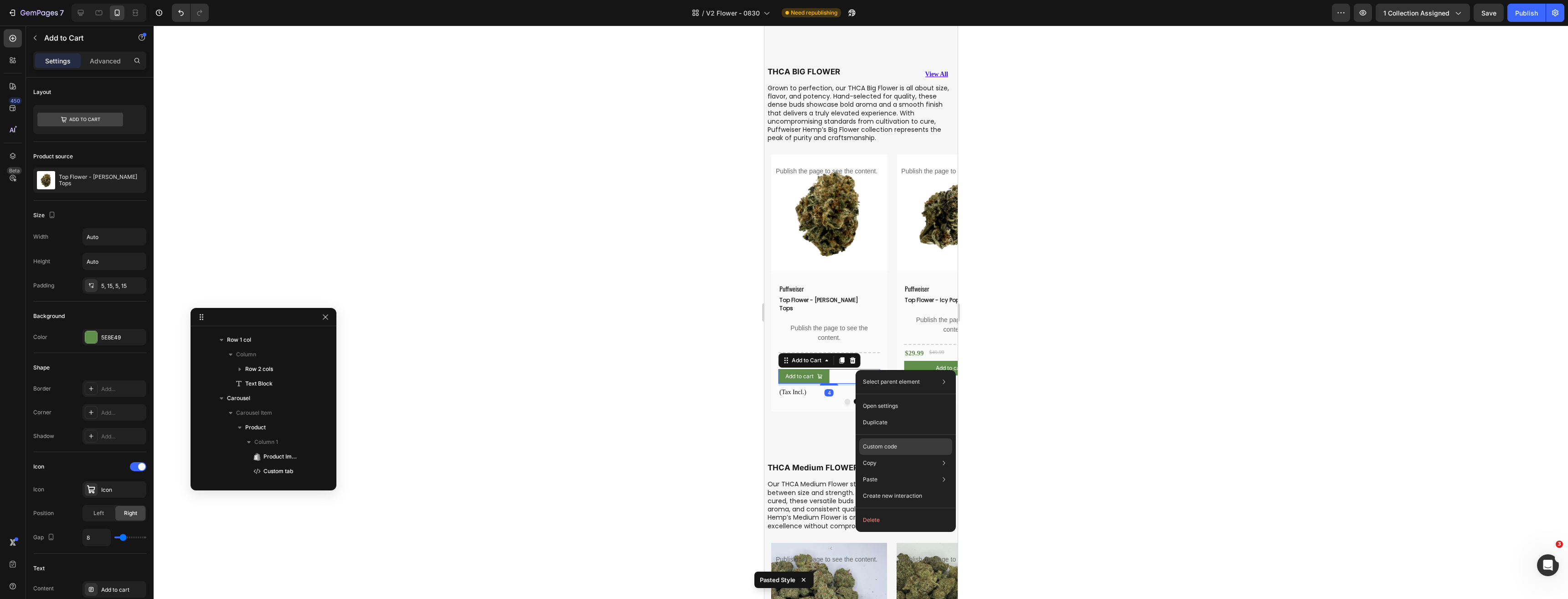
scroll to position [2346, 0]
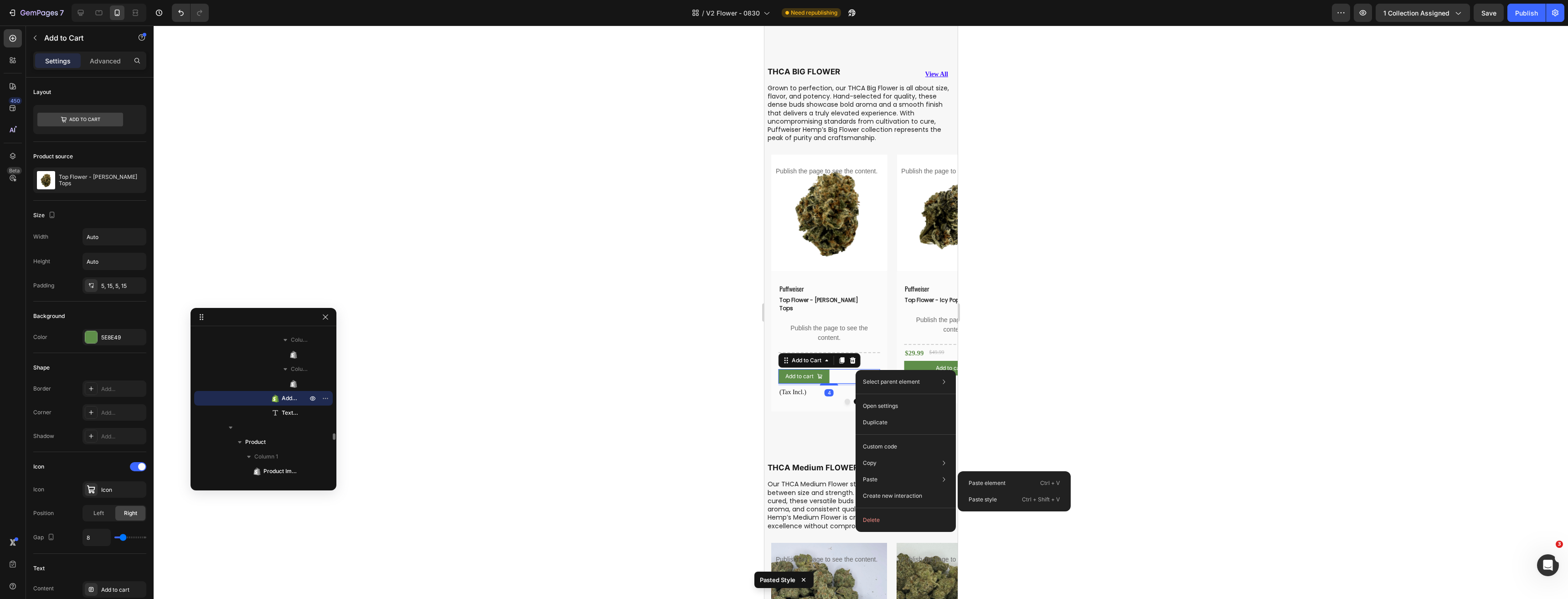
click at [984, 502] on p "Paste style" at bounding box center [983, 499] width 28 height 8
type input "100%"
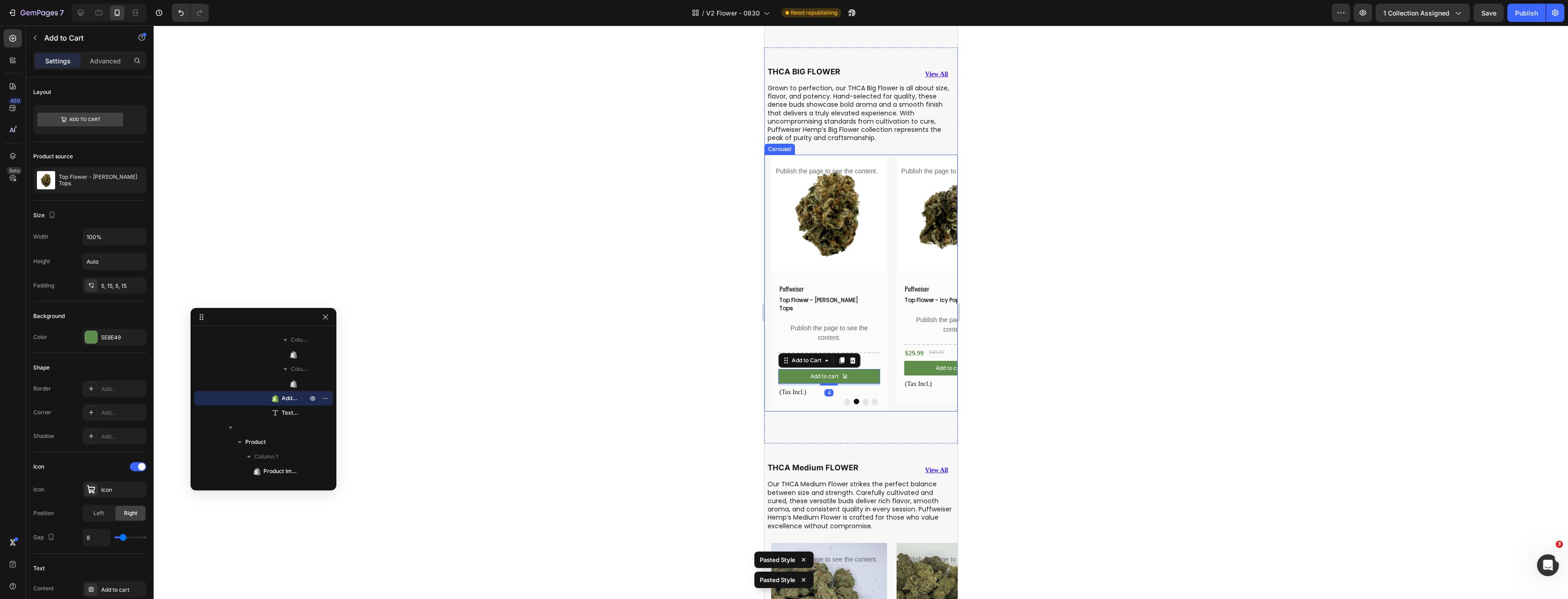
click at [844, 399] on button "Dot" at bounding box center [846, 401] width 5 height 6
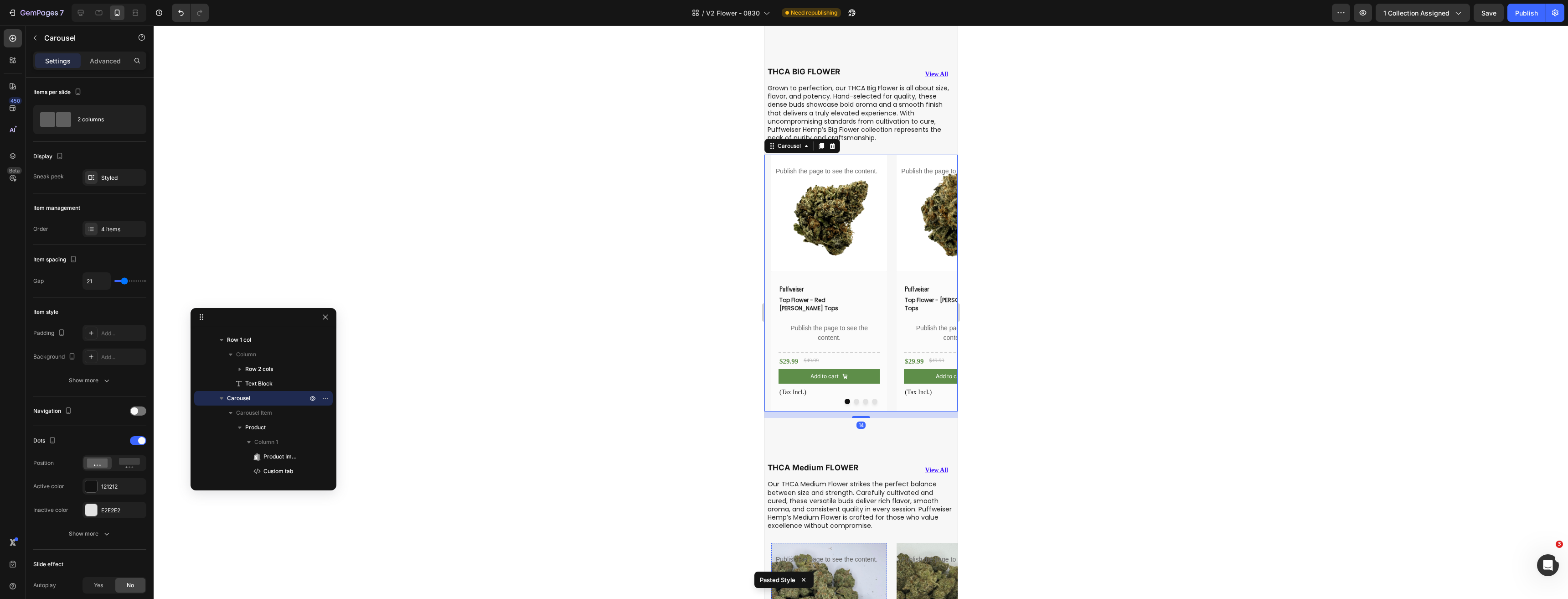
scroll to position [775, 0]
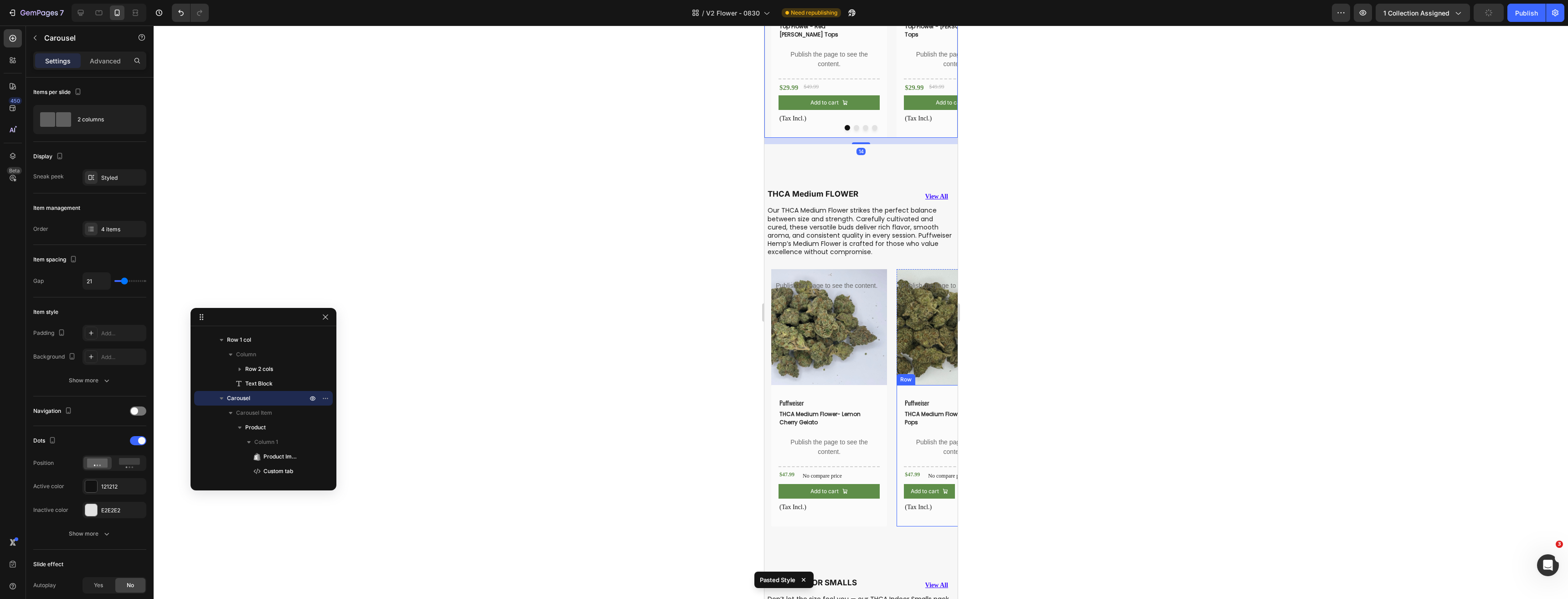
click at [899, 485] on div "Puffweiser Text Block THCA Medium Flowers- Icy Pops (P) Title Publish the page …" at bounding box center [954, 456] width 115 height 141
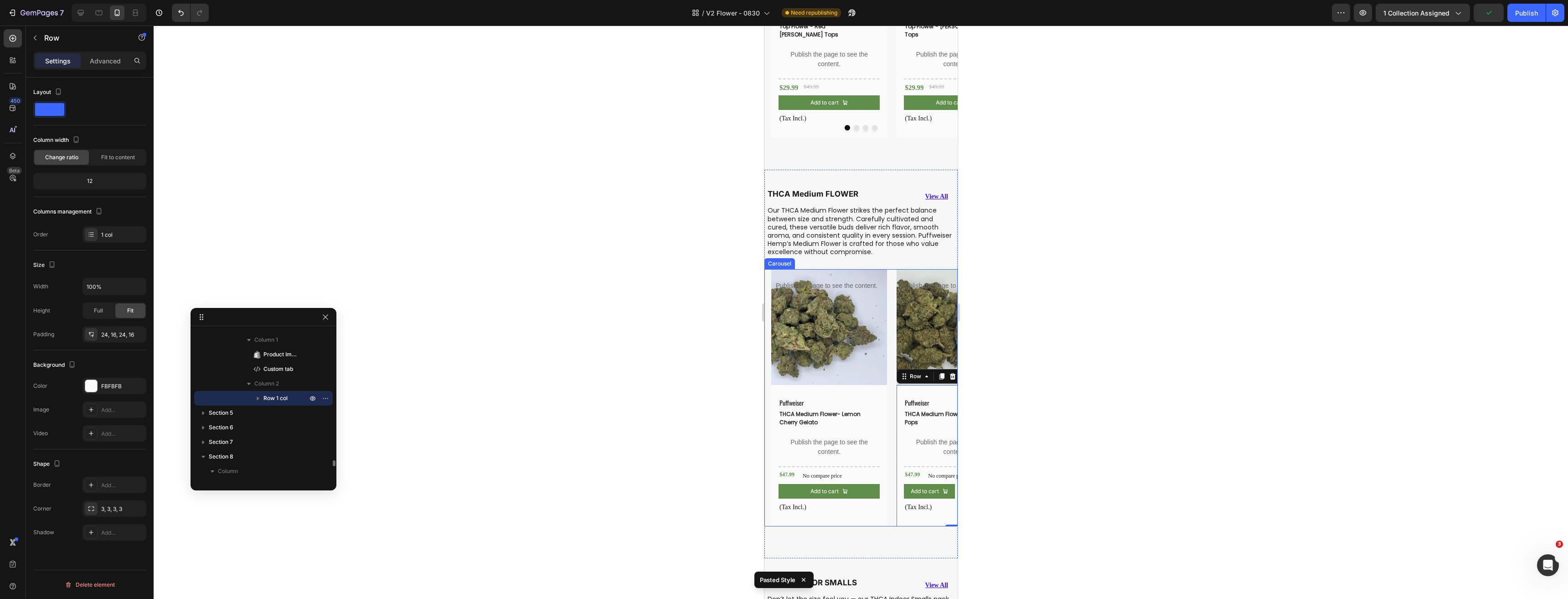
drag, startPoint x: 891, startPoint y: 484, endPoint x: 863, endPoint y: 480, distance: 28.3
click at [891, 485] on div "Product Images Publish the page to see the content. Custom tab Puffweiser Text …" at bounding box center [863, 397] width 186 height 257
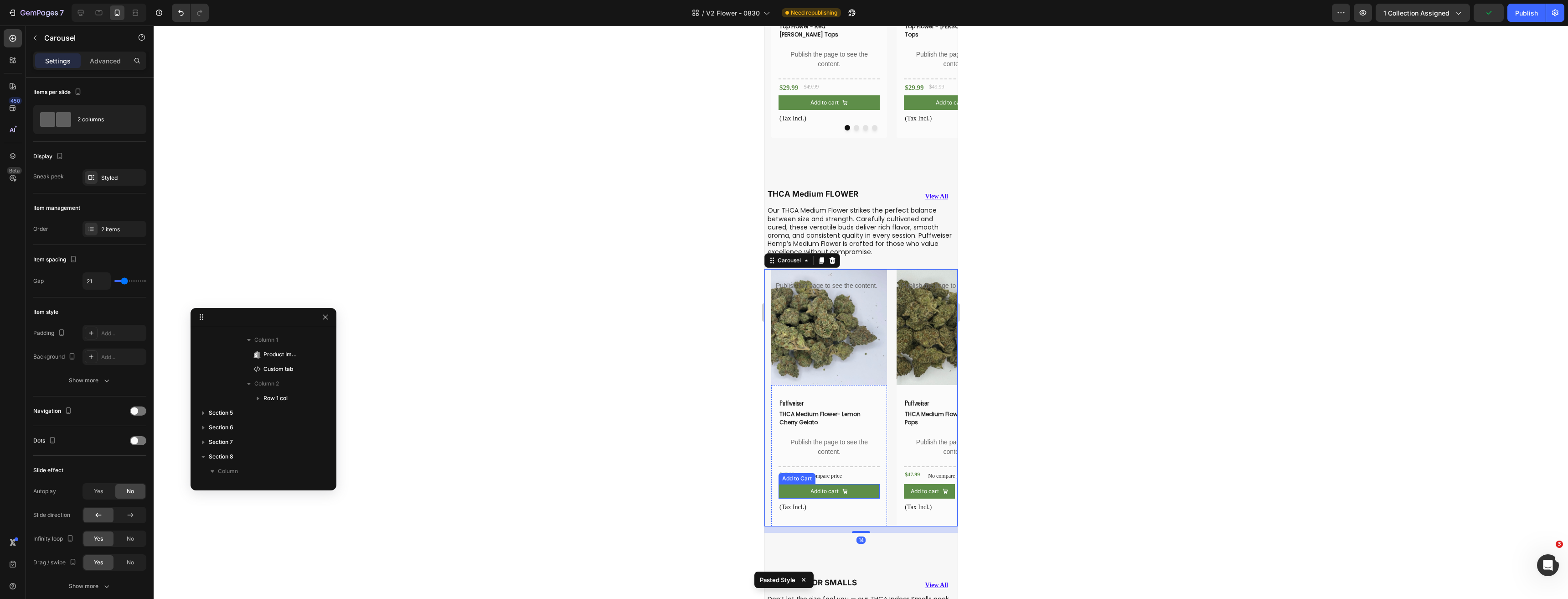
scroll to position [2975, 0]
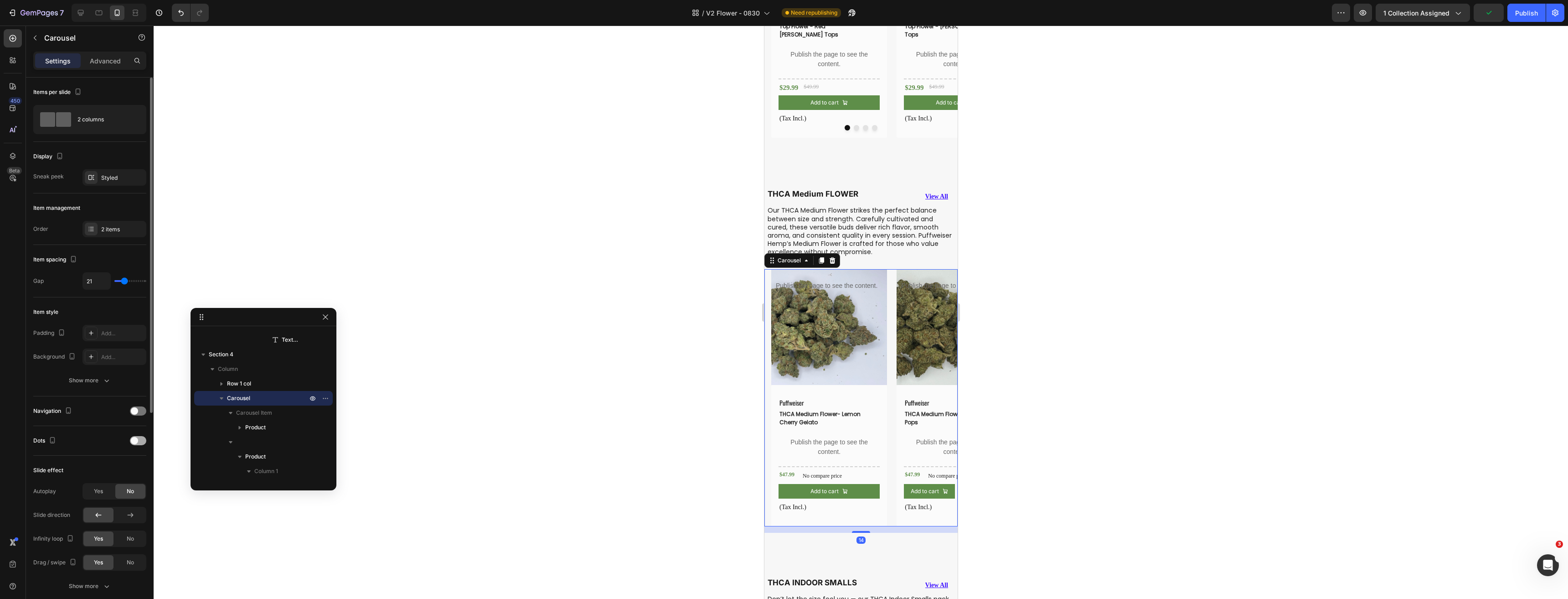
click at [133, 440] on span at bounding box center [134, 440] width 7 height 7
click at [863, 513] on button "Dot" at bounding box center [865, 516] width 5 height 6
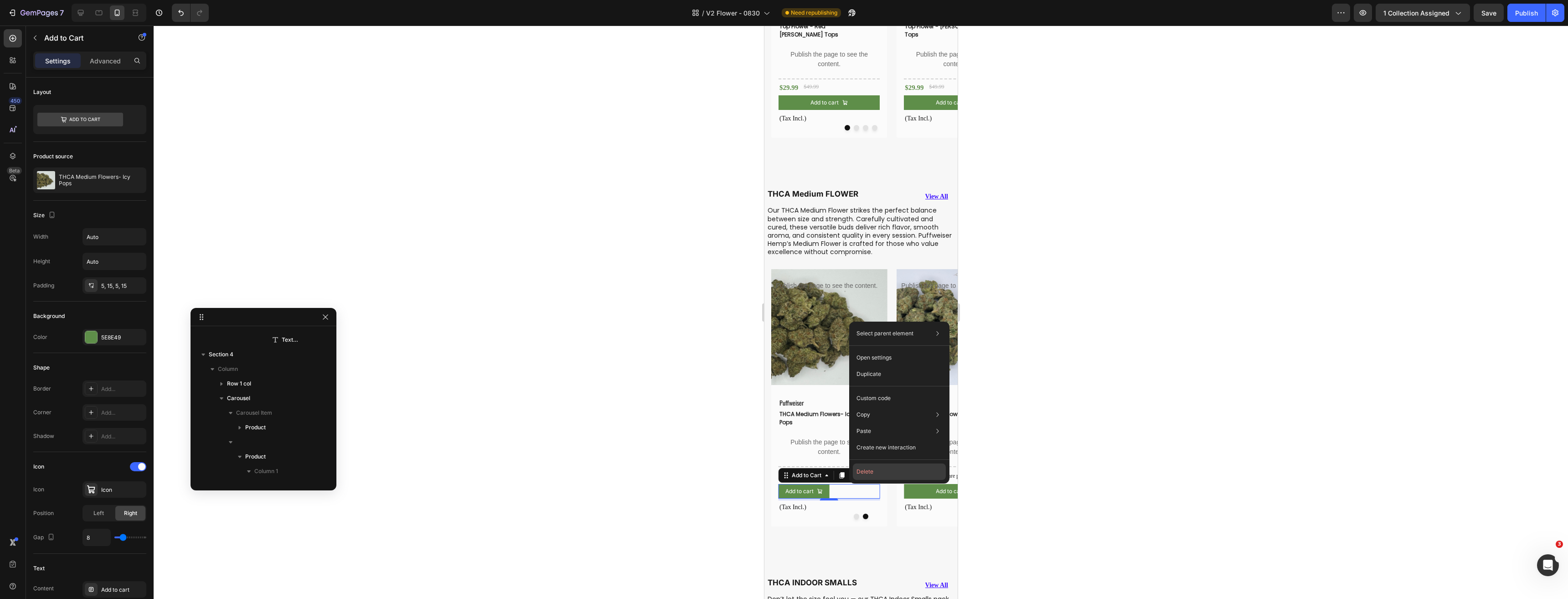
scroll to position [3208, 0]
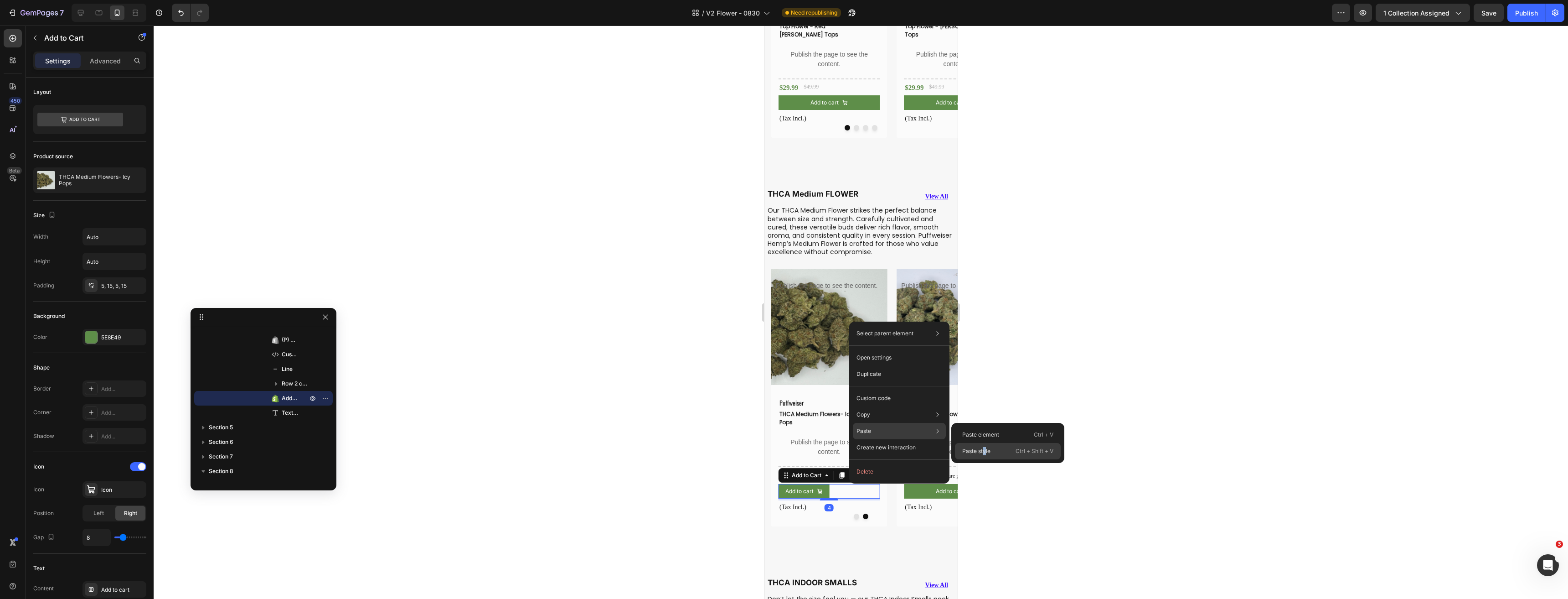
click at [984, 447] on p "Paste style" at bounding box center [976, 451] width 28 height 8
type input "100%"
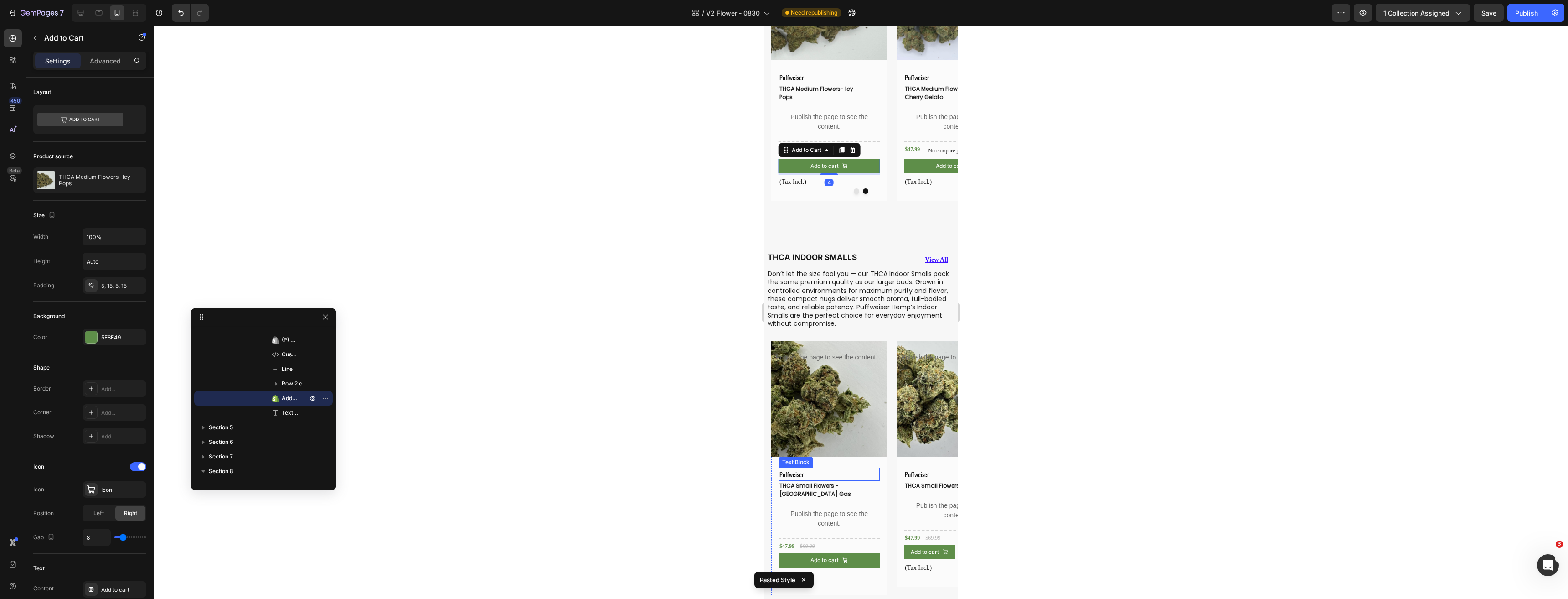
scroll to position [1094, 0]
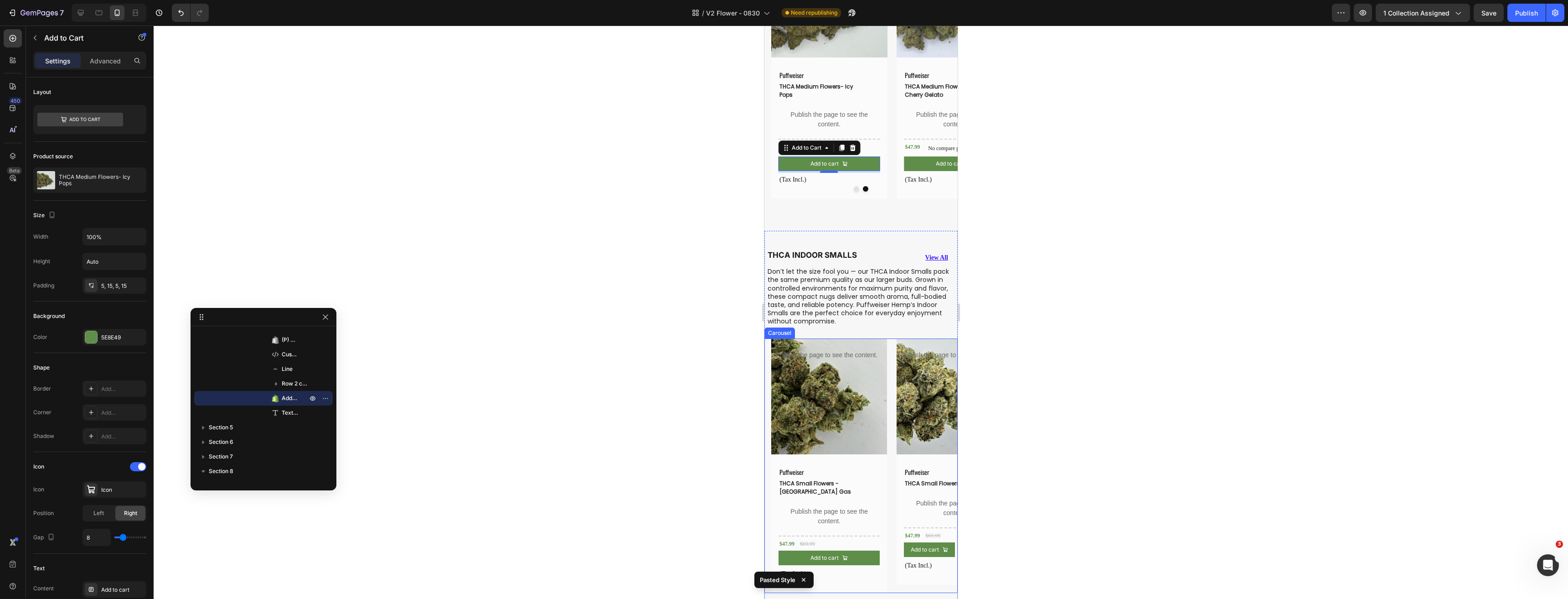
click at [892, 483] on div "Product Images Publish the page to see the content. Custom tab Puffweiser Text …" at bounding box center [863, 465] width 186 height 255
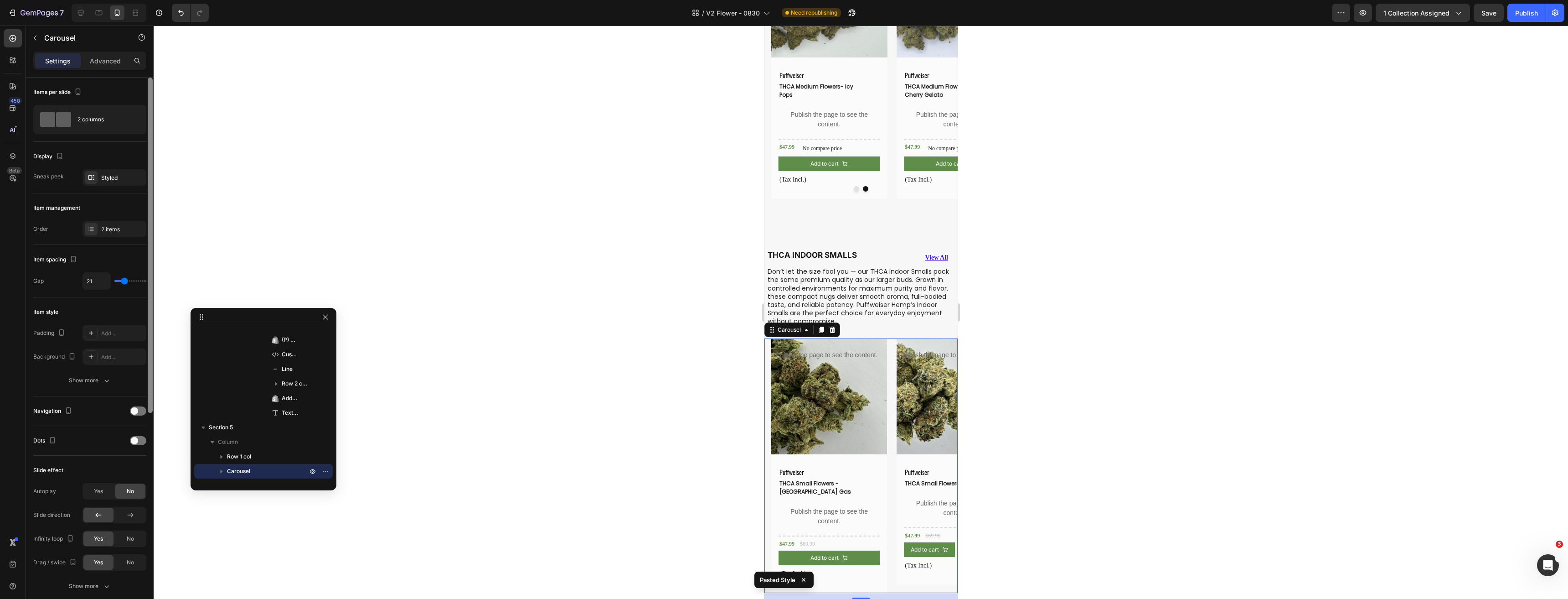
click at [130, 443] on div at bounding box center [137, 441] width 16 height 9
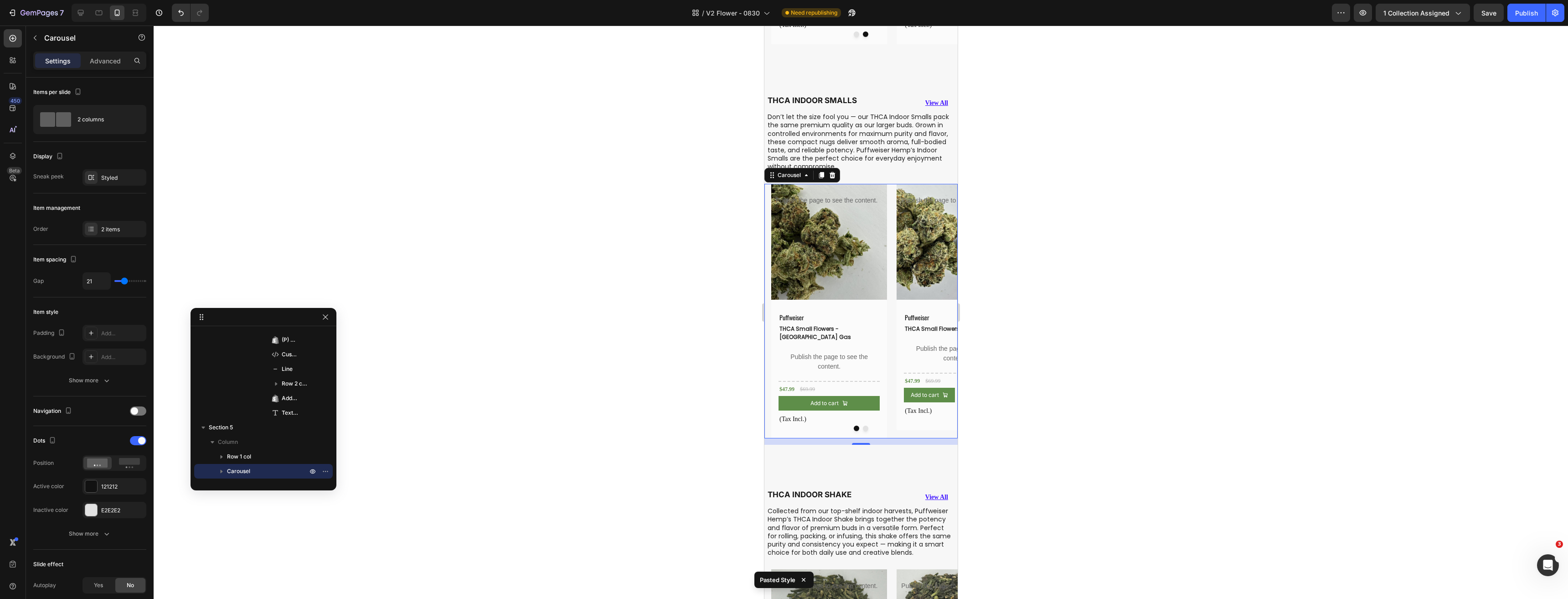
scroll to position [1322, 0]
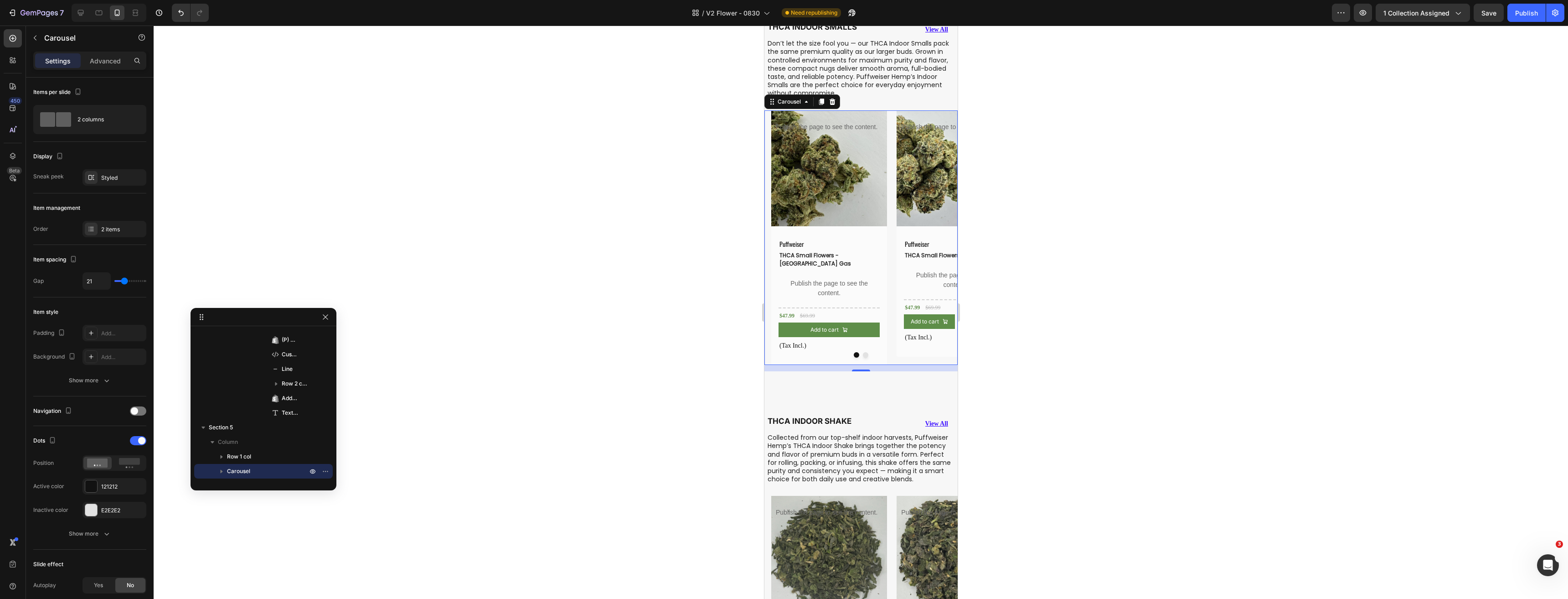
click at [863, 352] on button "Dot" at bounding box center [865, 355] width 5 height 6
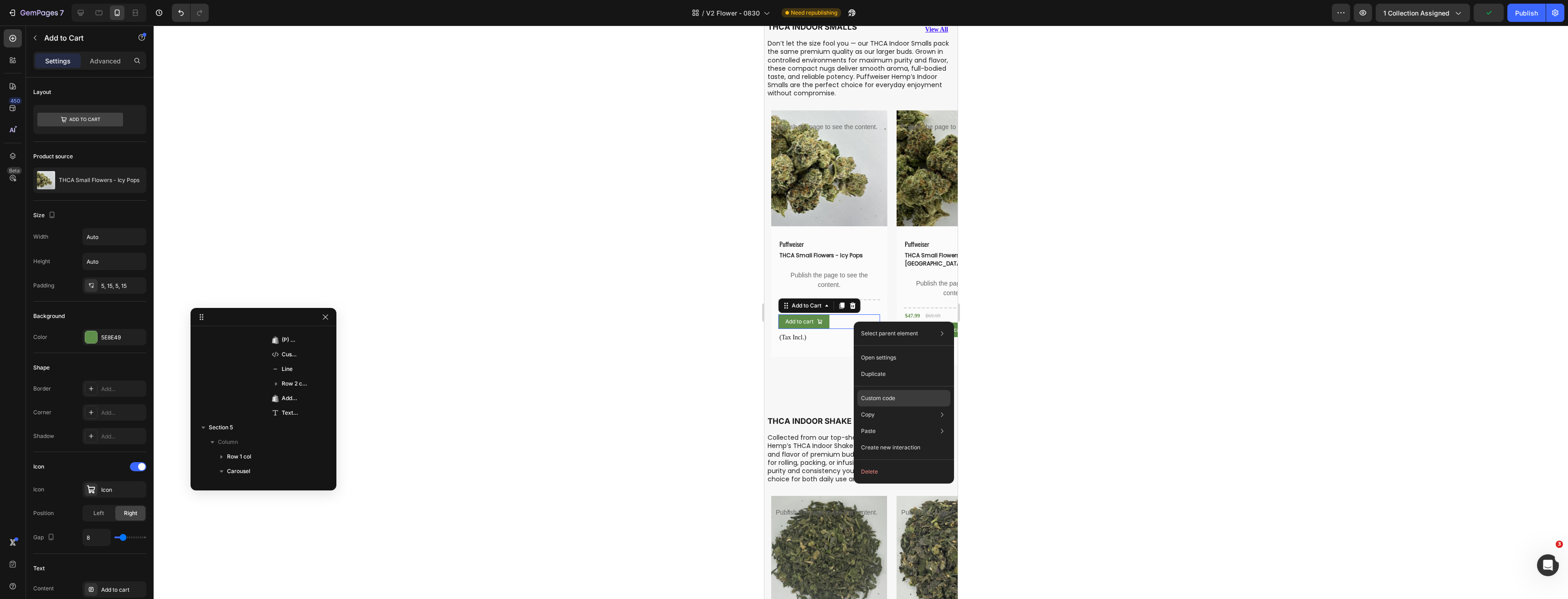
scroll to position [3514, 0]
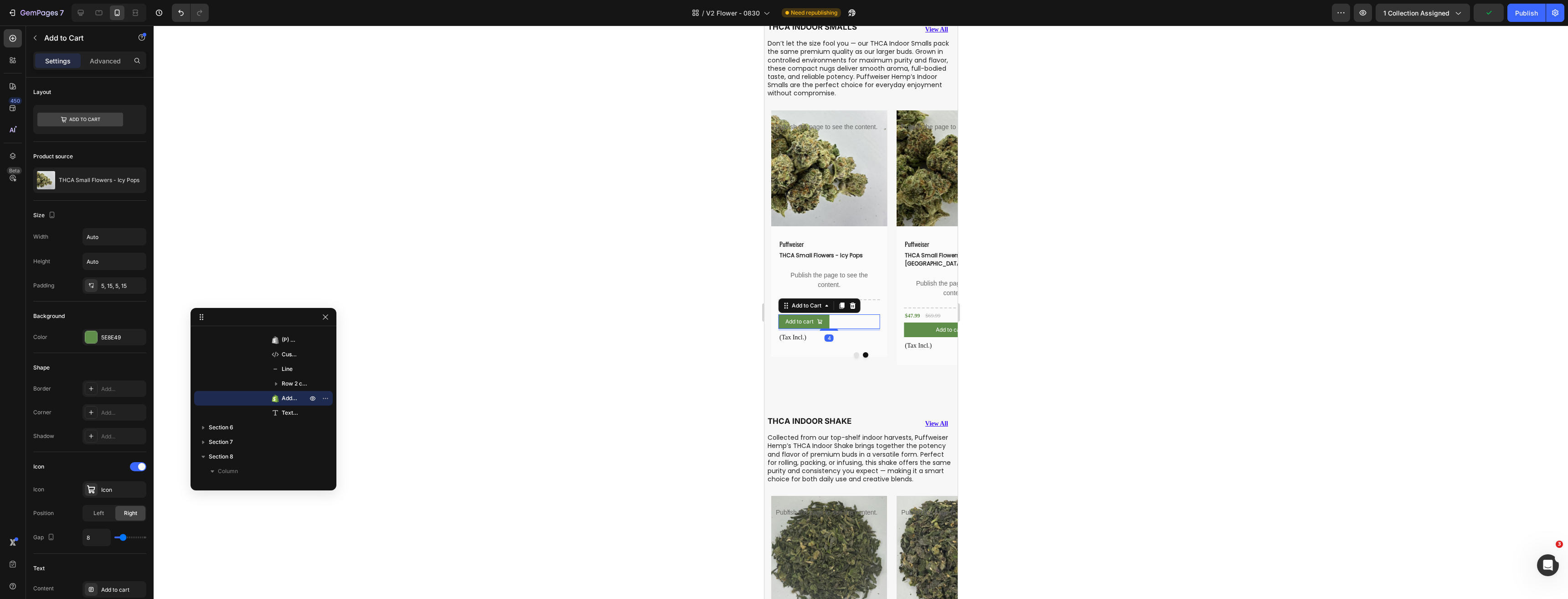
click at [984, 454] on div at bounding box center [861, 311] width 1414 height 573
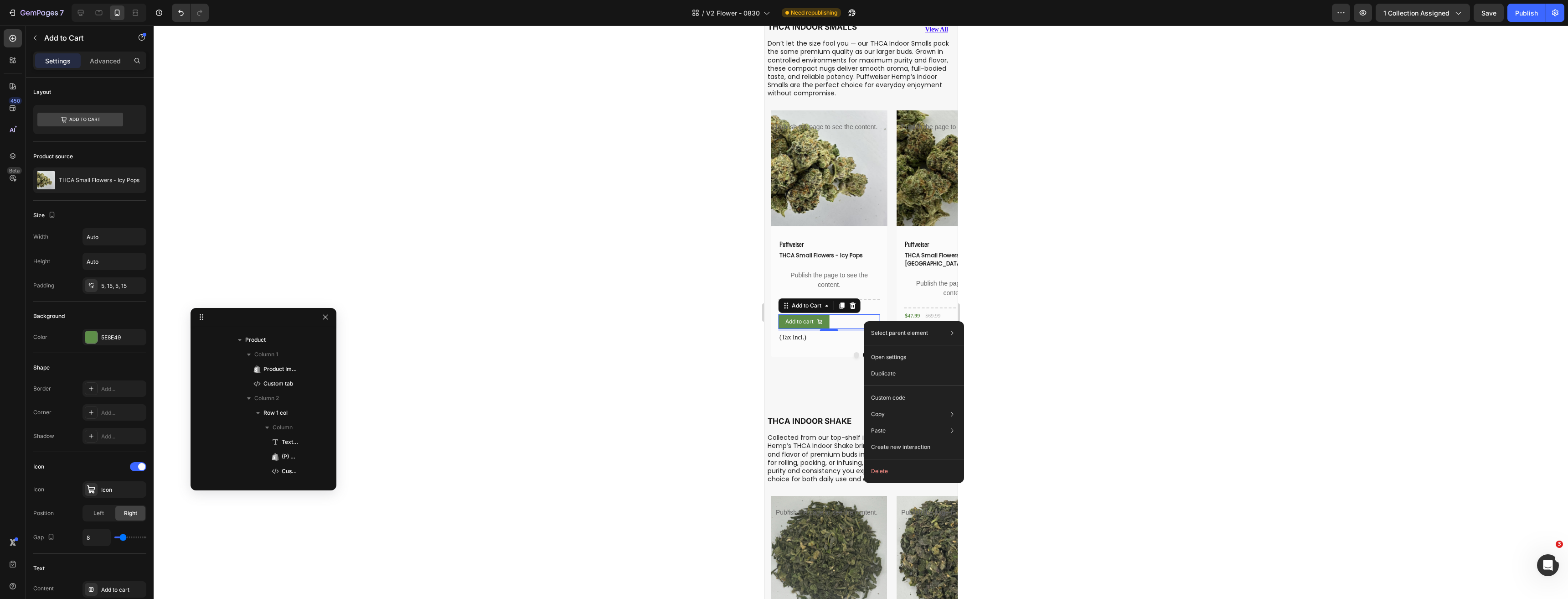
scroll to position [3689, 0]
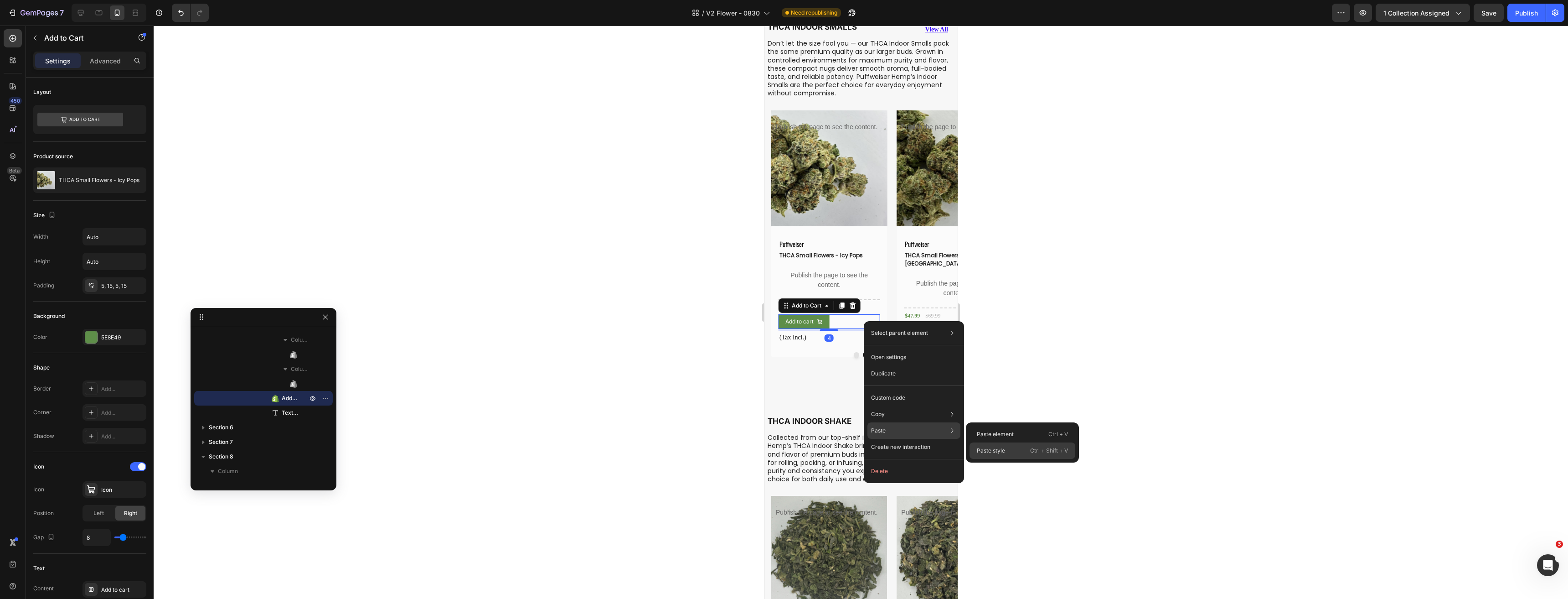
click at [987, 449] on p "Paste style" at bounding box center [991, 450] width 28 height 8
type input "100%"
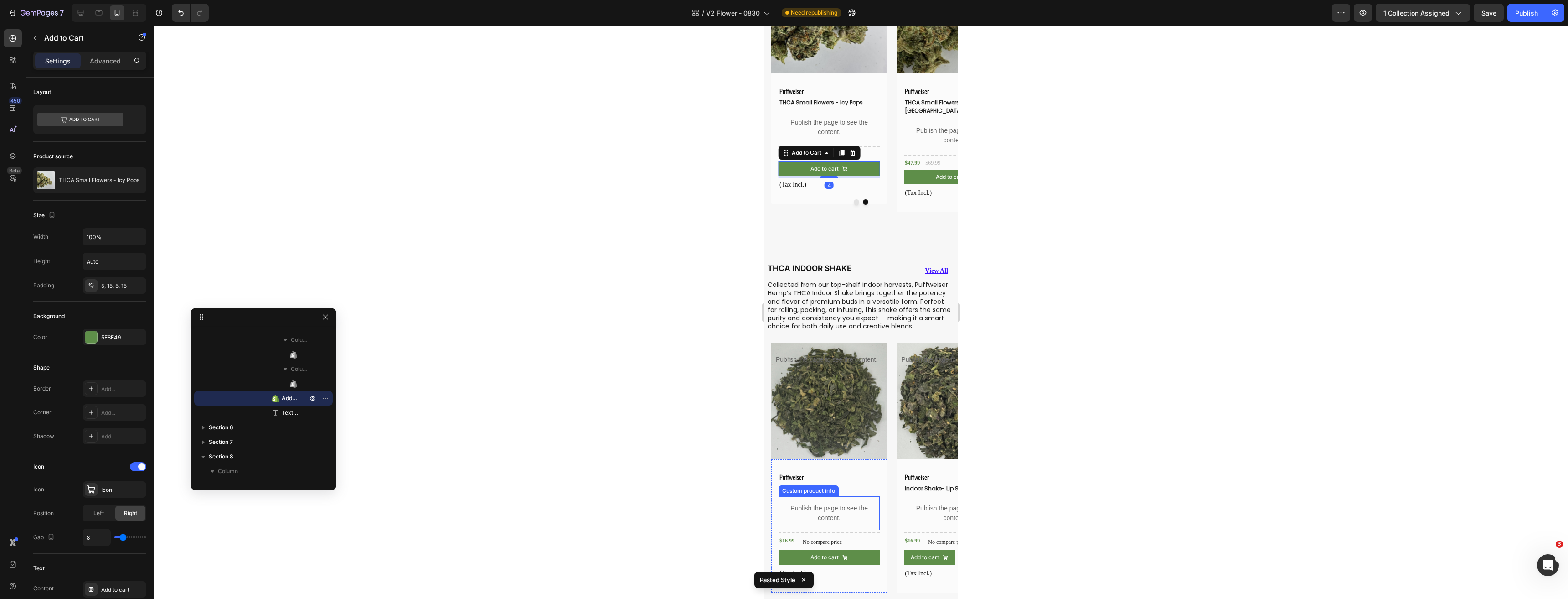
scroll to position [1596, 0]
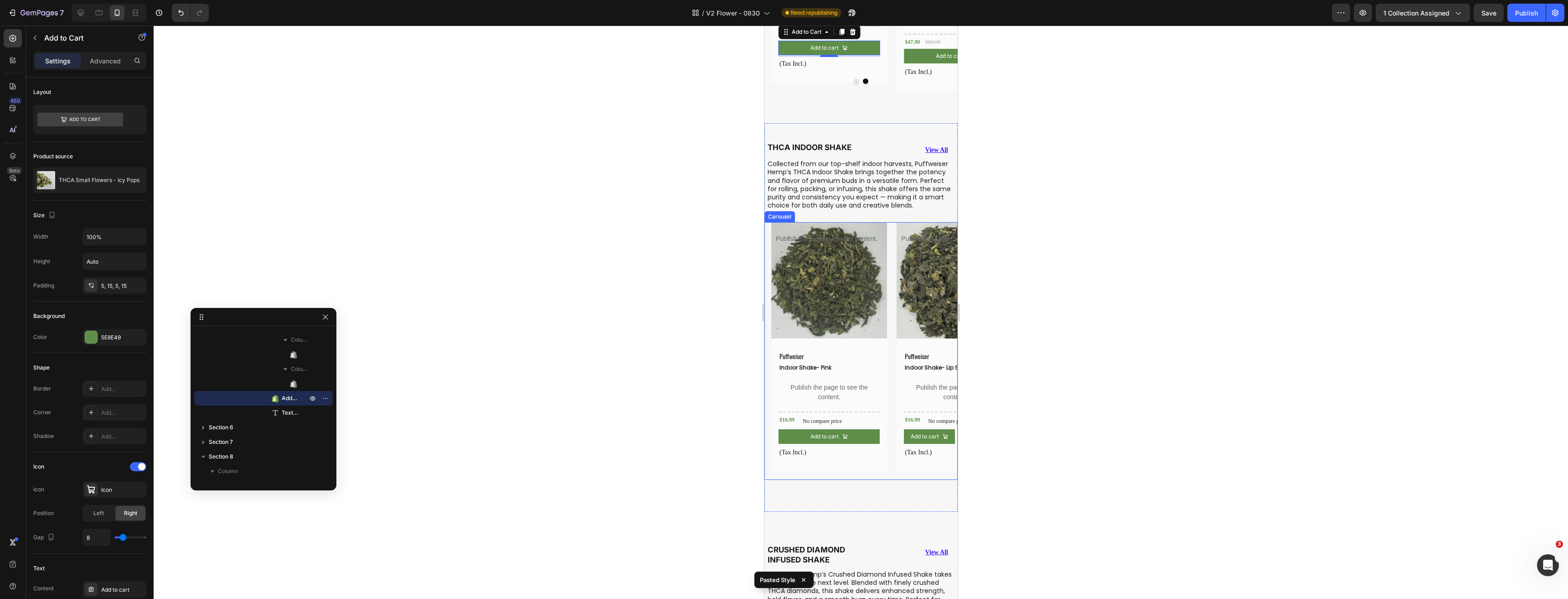
click at [890, 369] on div "Product Images Publish the page to see the content. Custom tab Puffweiser Text …" at bounding box center [863, 351] width 186 height 257
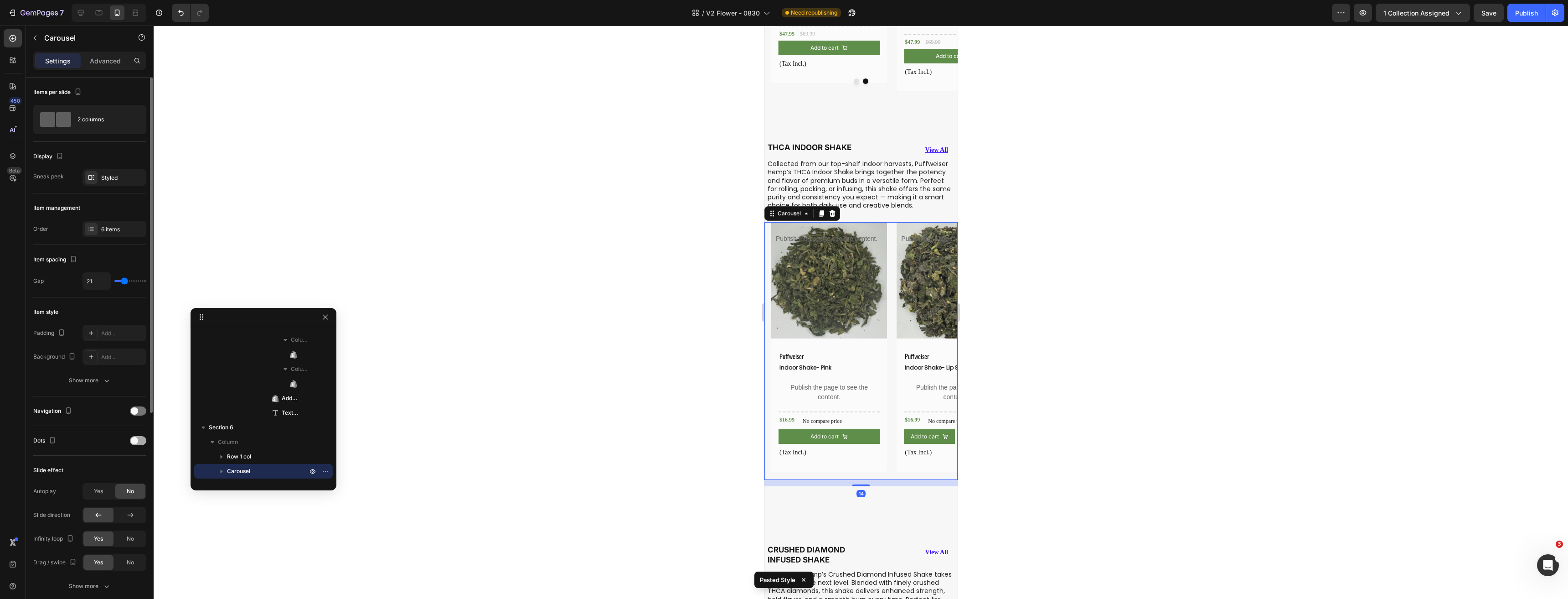
click at [136, 438] on span at bounding box center [134, 440] width 7 height 7
click at [844, 467] on button "Dot" at bounding box center [846, 469] width 5 height 6
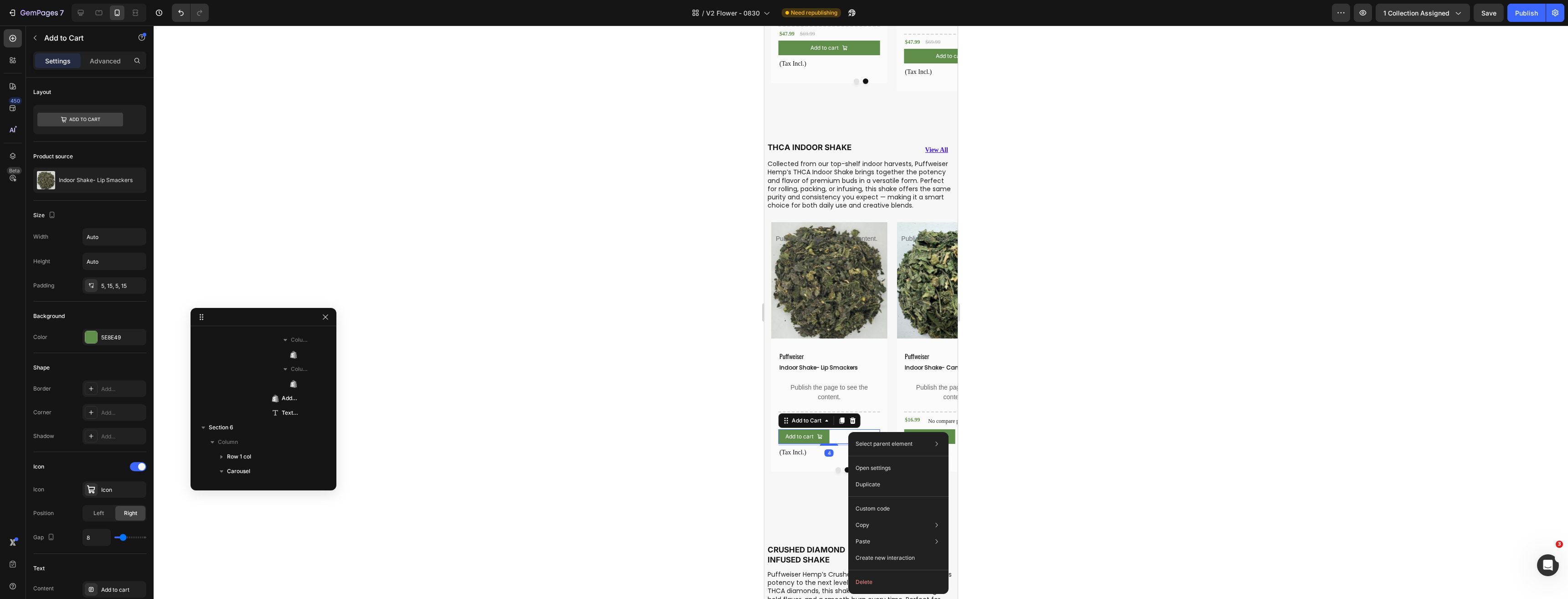
scroll to position [3996, 0]
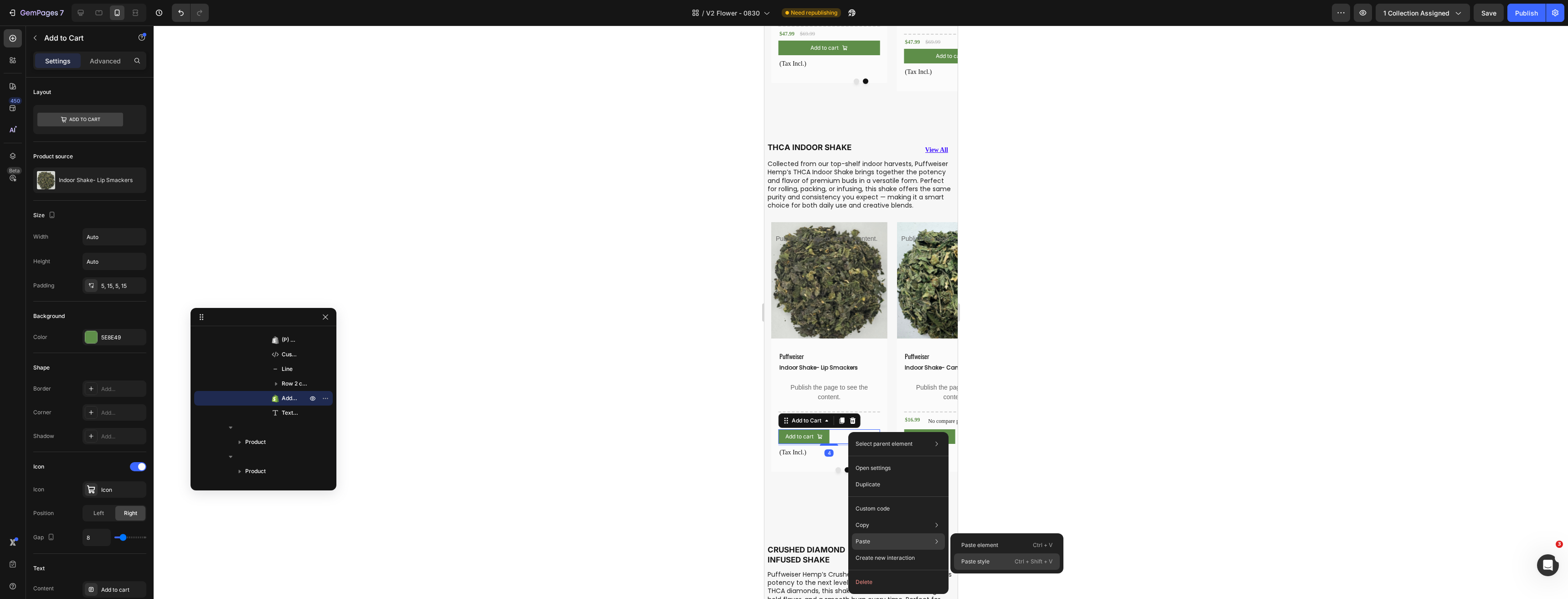
click at [986, 557] on div "Paste style Ctrl + Shift + V" at bounding box center [1006, 561] width 106 height 17
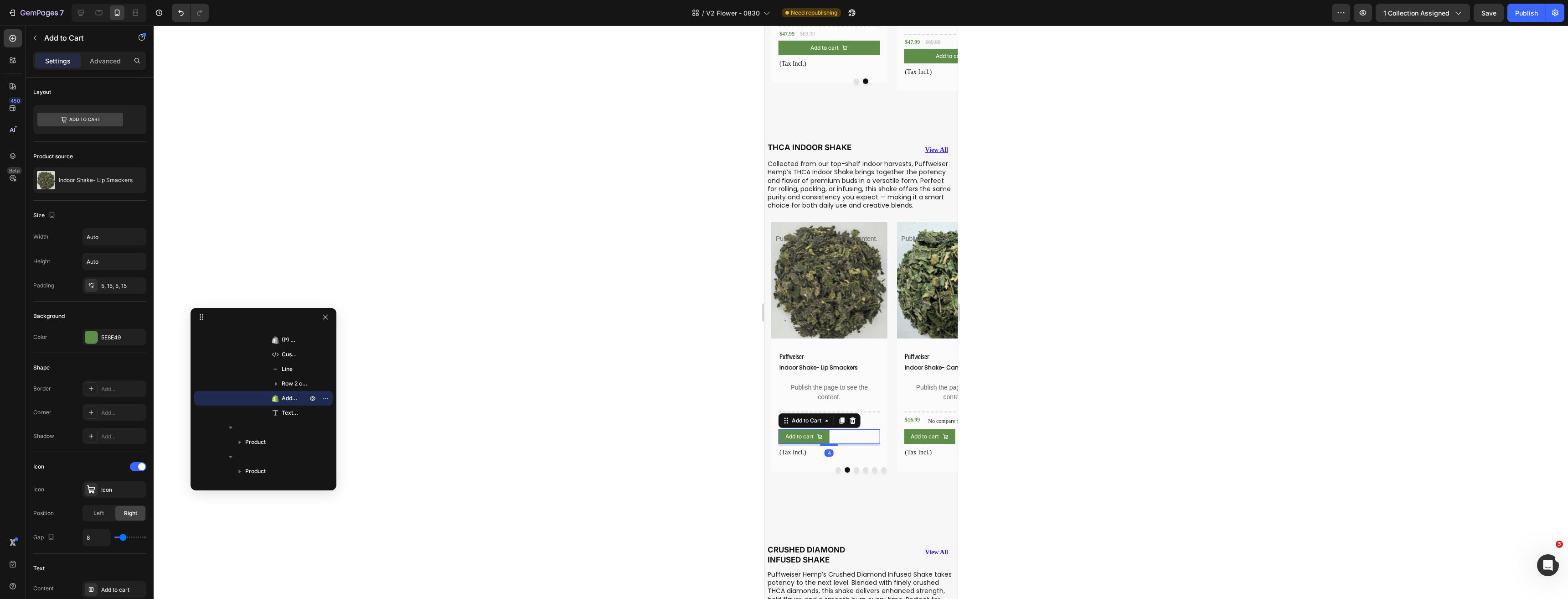
type input "100%"
click at [863, 467] on button "Dot" at bounding box center [865, 469] width 5 height 6
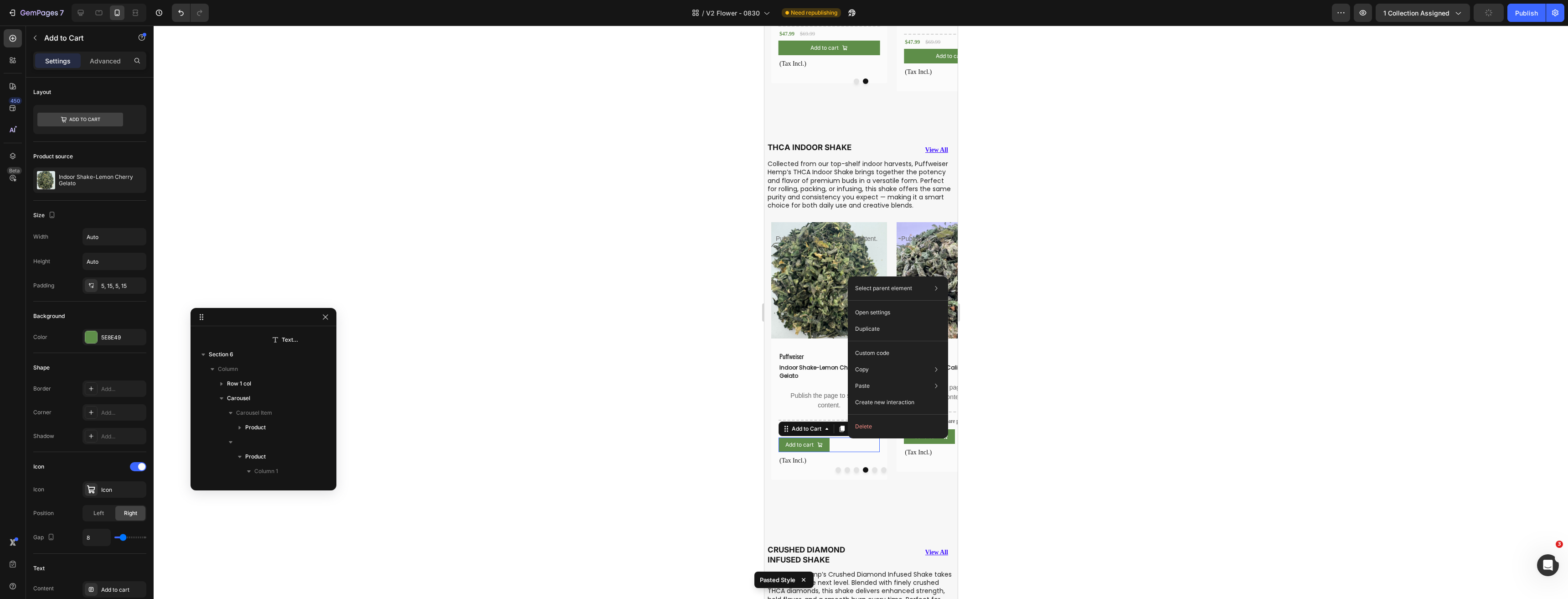
scroll to position [4244, 0]
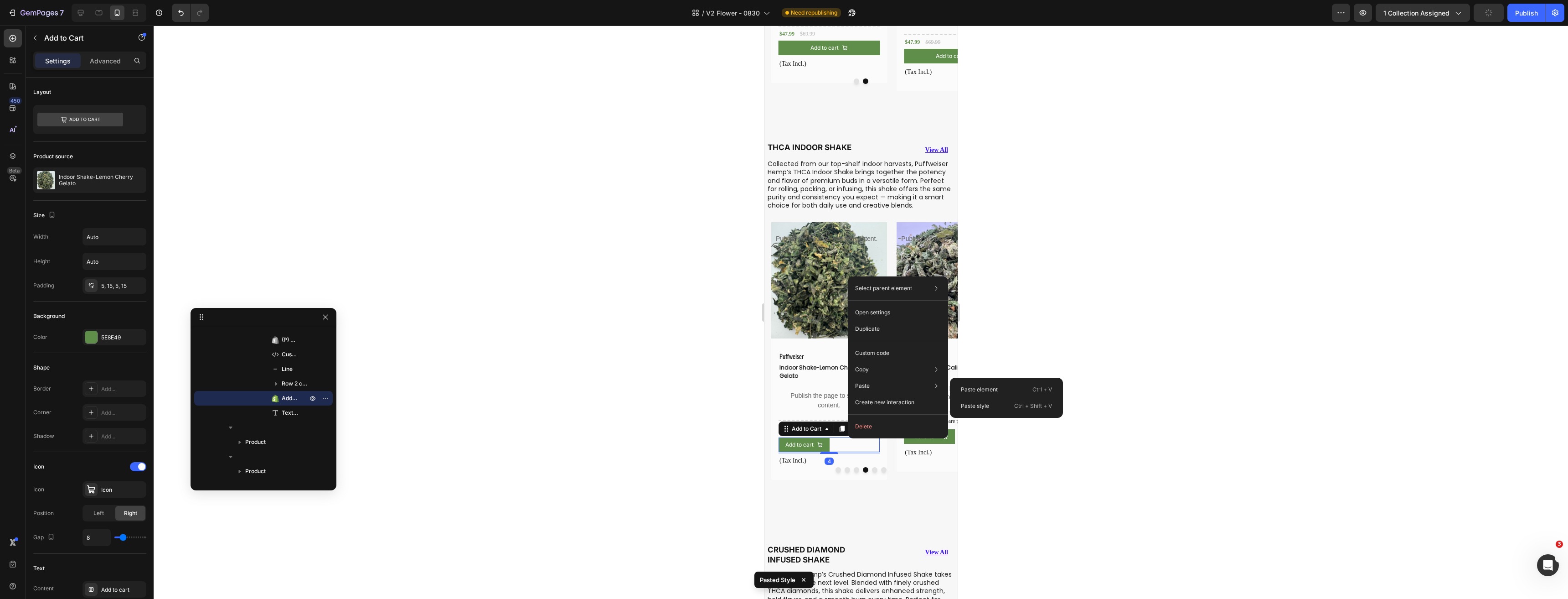
click at [980, 405] on p "Paste style" at bounding box center [975, 406] width 28 height 8
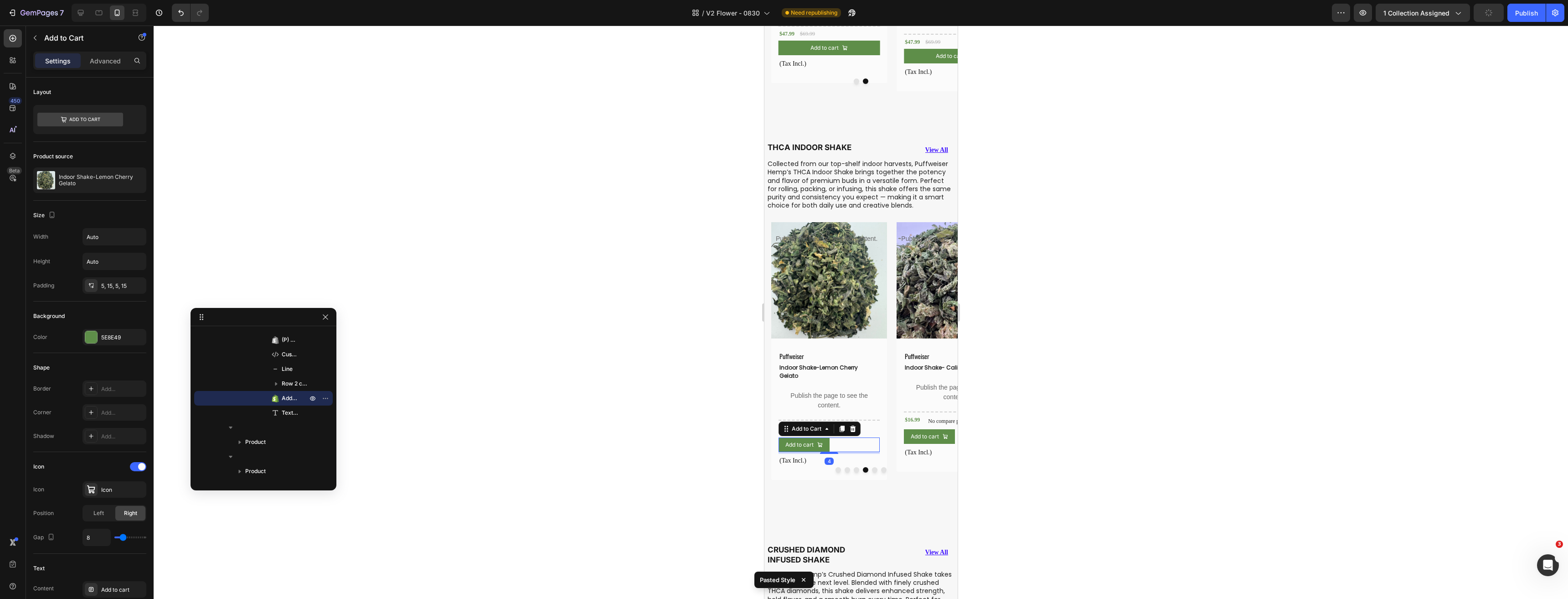
type input "100%"
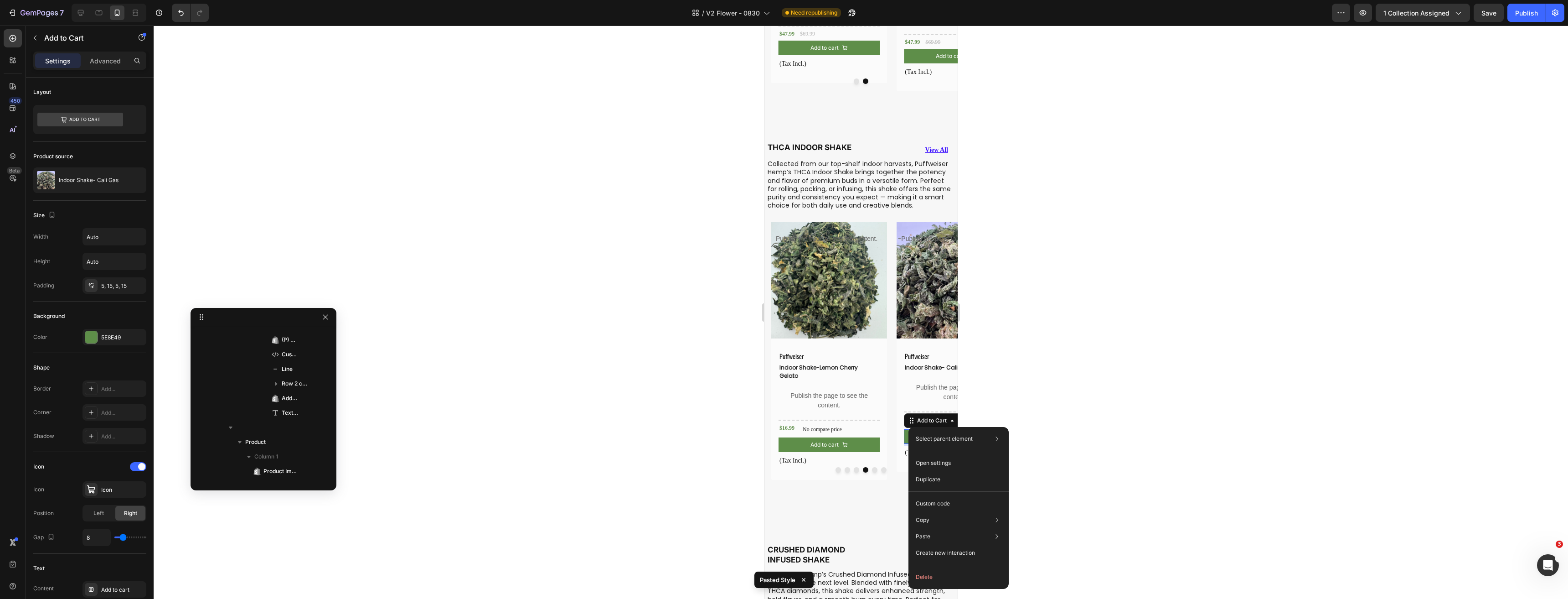
scroll to position [4463, 0]
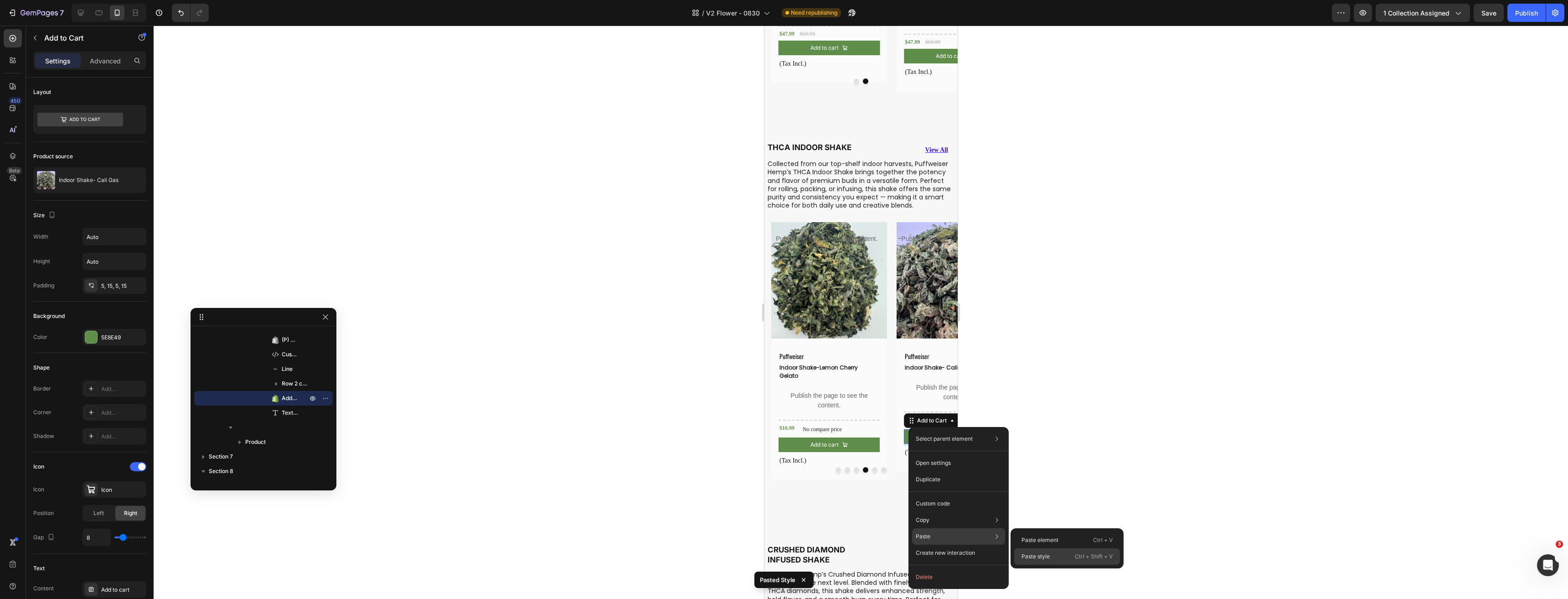
click at [1037, 553] on p "Paste style" at bounding box center [1035, 557] width 28 height 8
type input "100%"
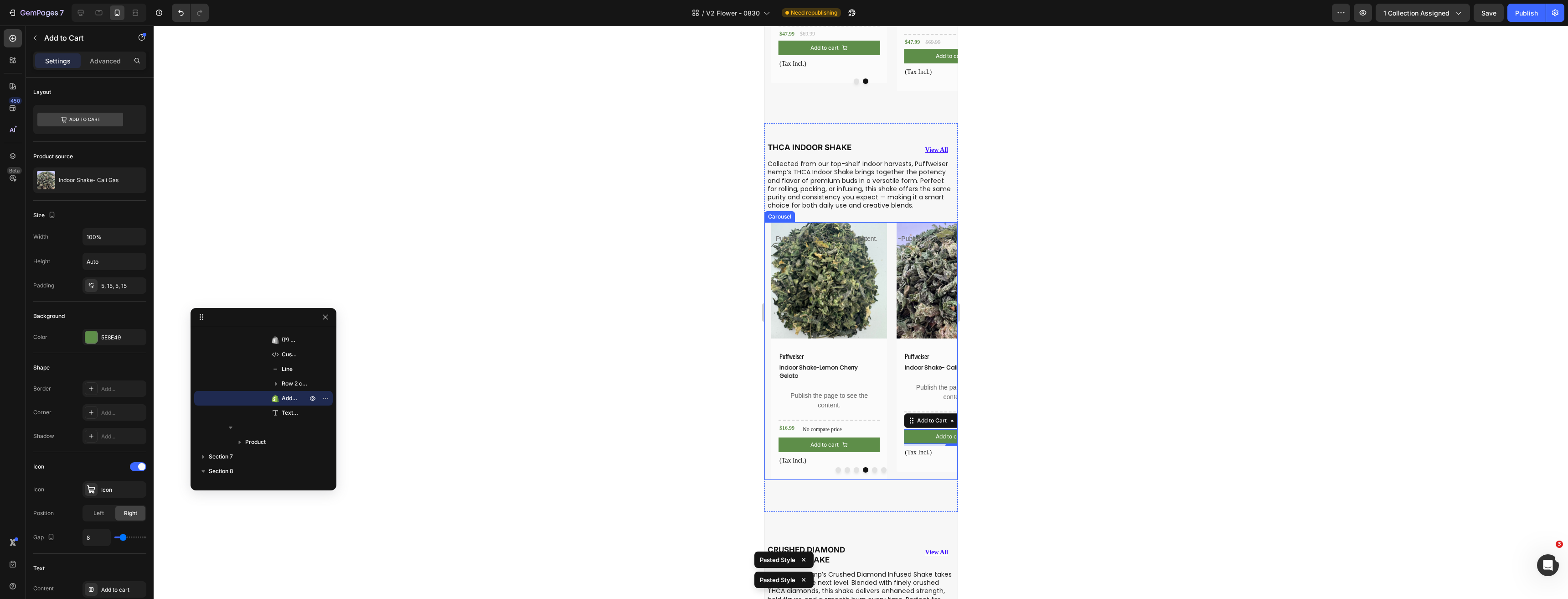
click at [853, 467] on button "Dot" at bounding box center [855, 469] width 5 height 6
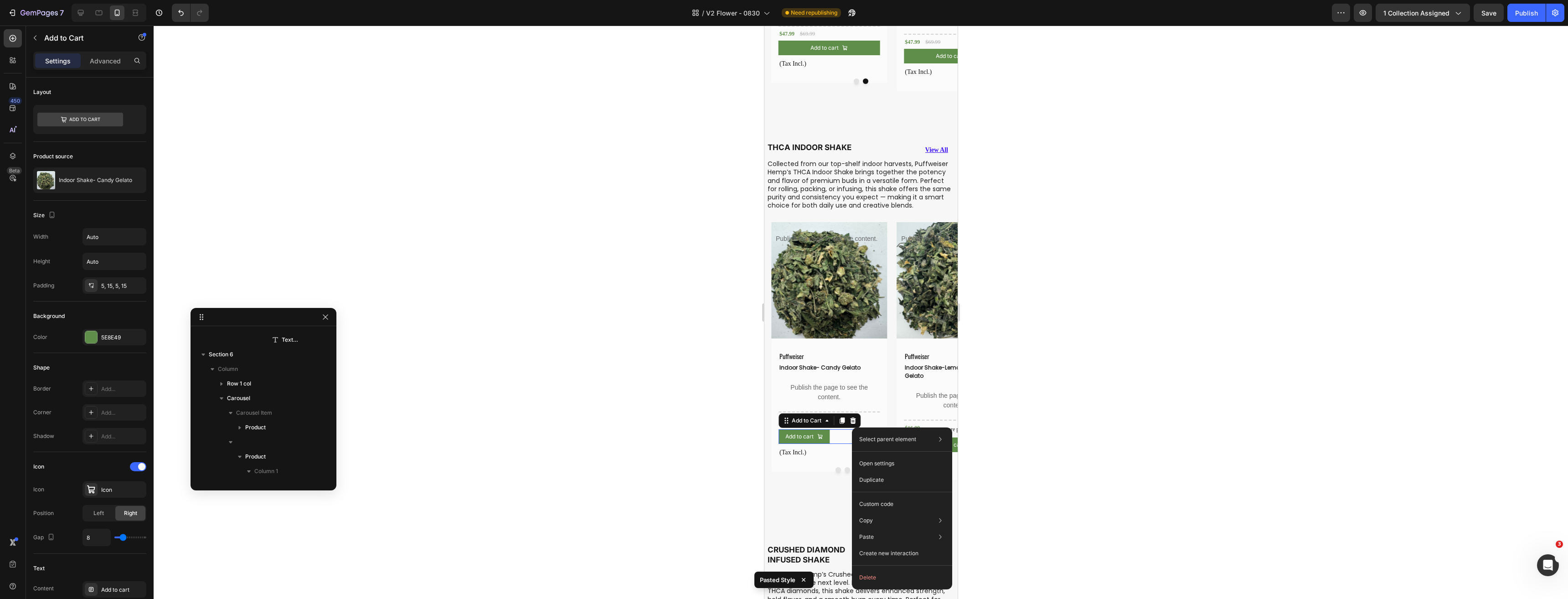
scroll to position [4214, 0]
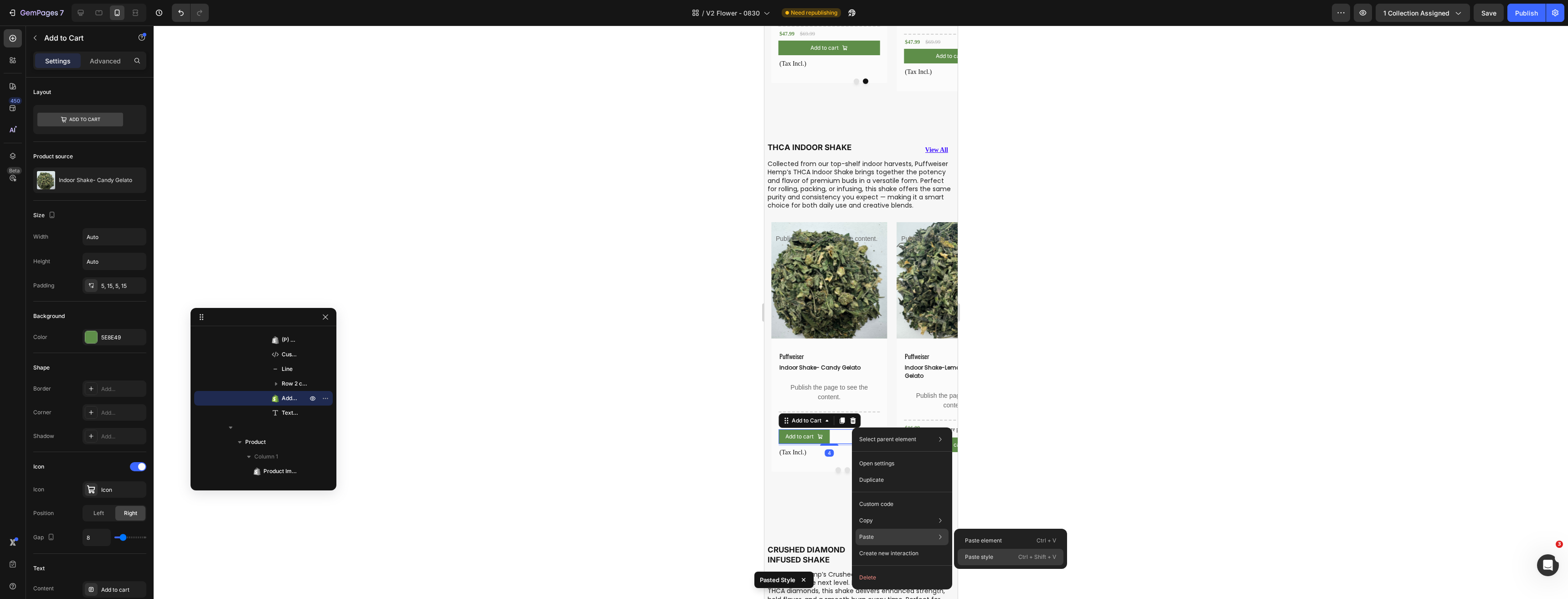
click at [982, 554] on p "Paste style" at bounding box center [979, 557] width 28 height 8
type input "100%"
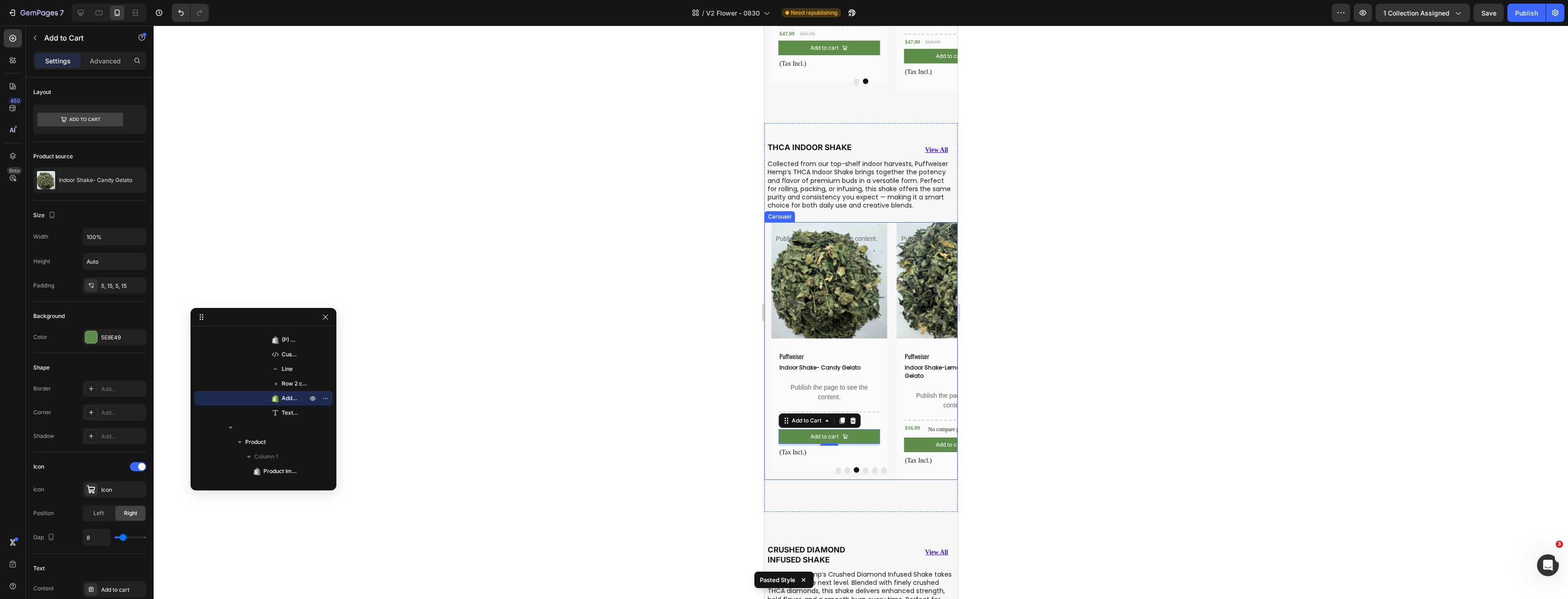
click at [871, 467] on button "Dot" at bounding box center [874, 469] width 5 height 6
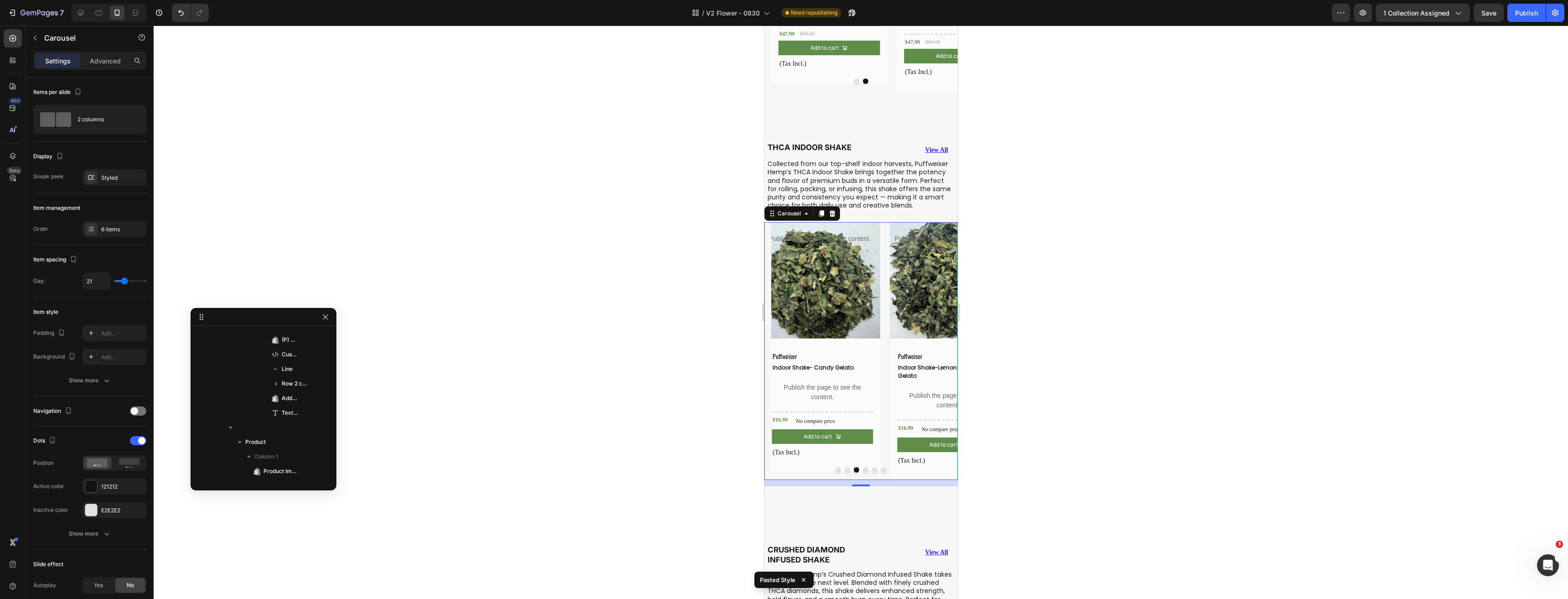
scroll to position [3762, 0]
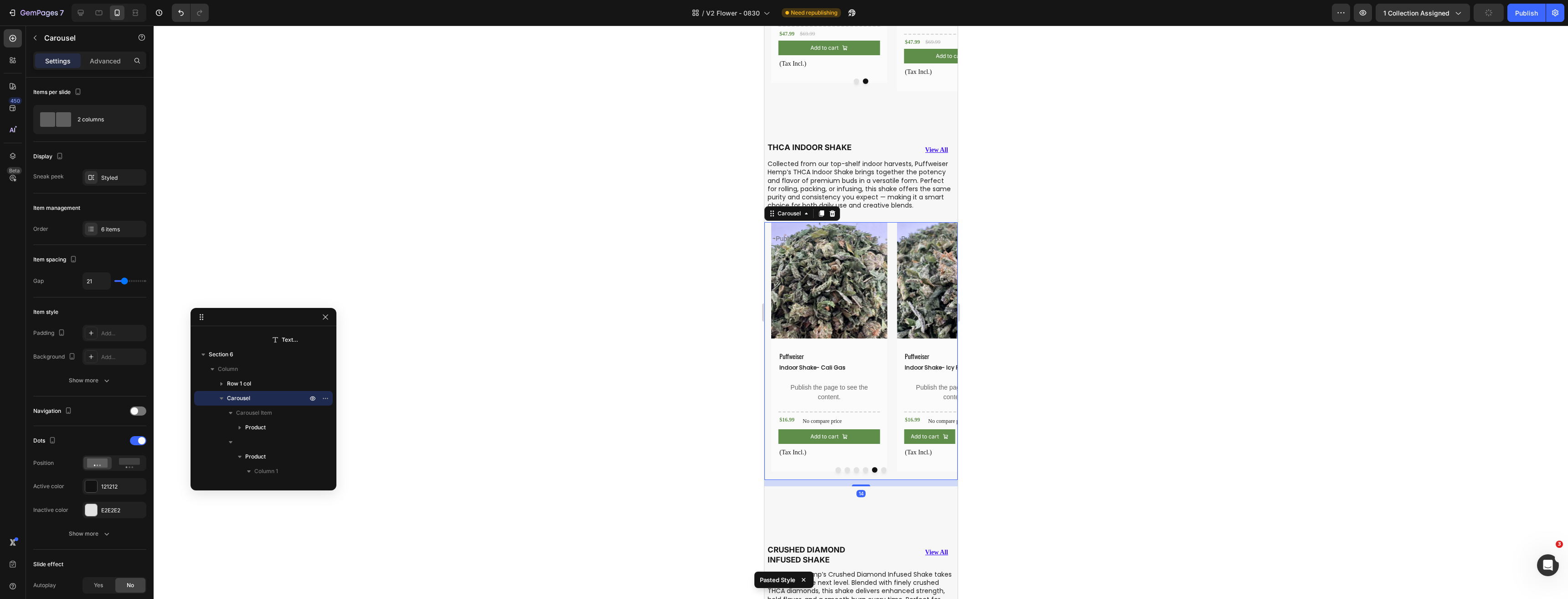
click at [881, 467] on button "Dot" at bounding box center [883, 469] width 5 height 6
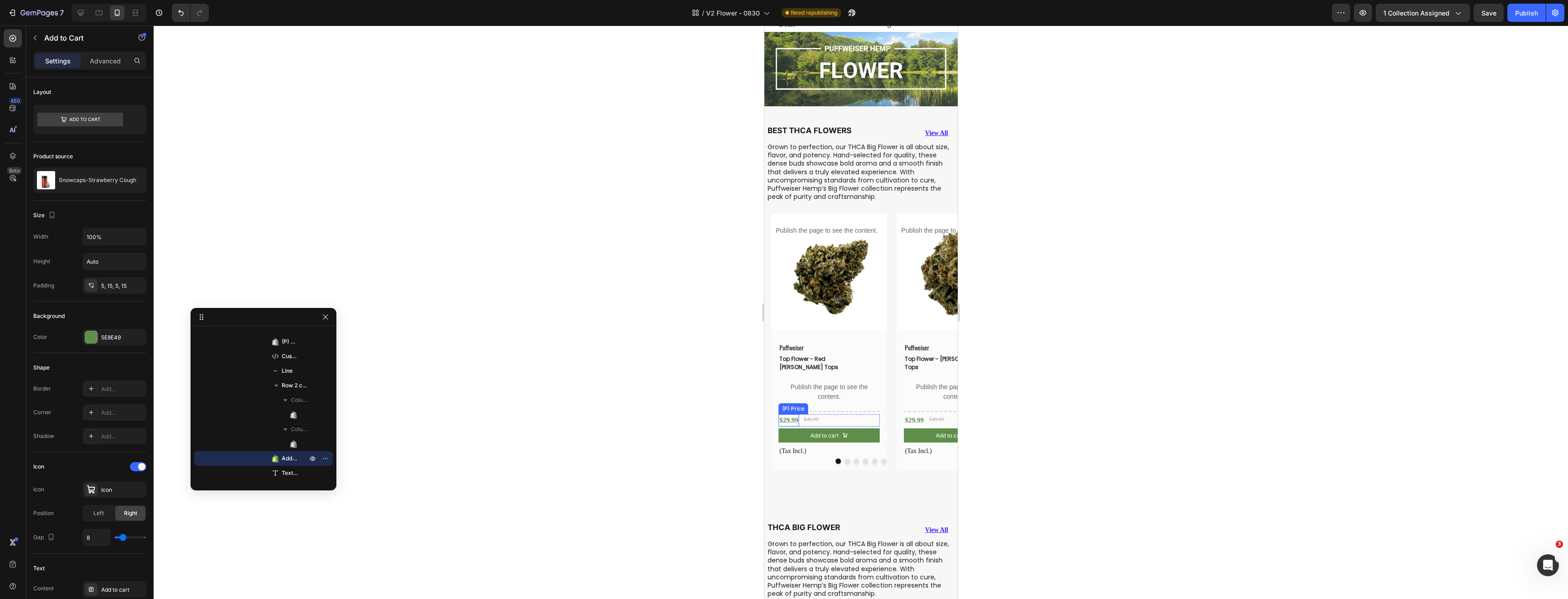
click at [789, 414] on div "$29.99" at bounding box center [788, 421] width 20 height 13
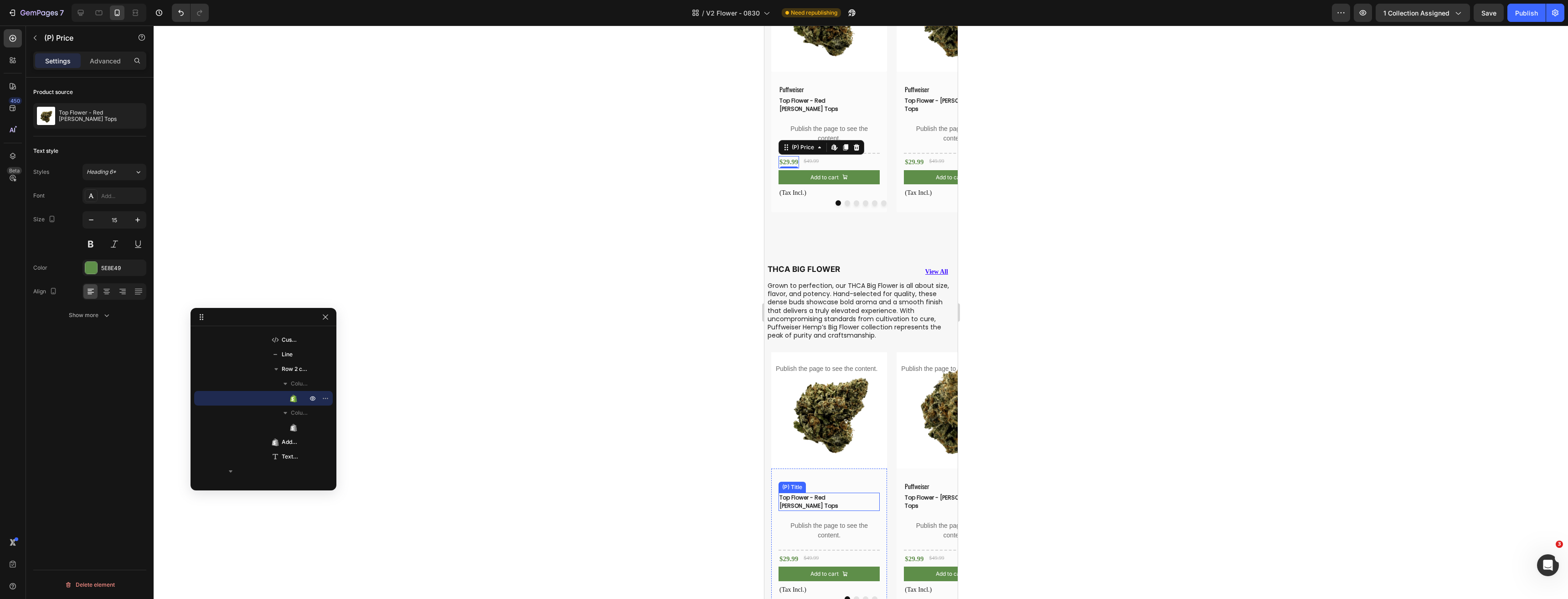
scroll to position [320, 0]
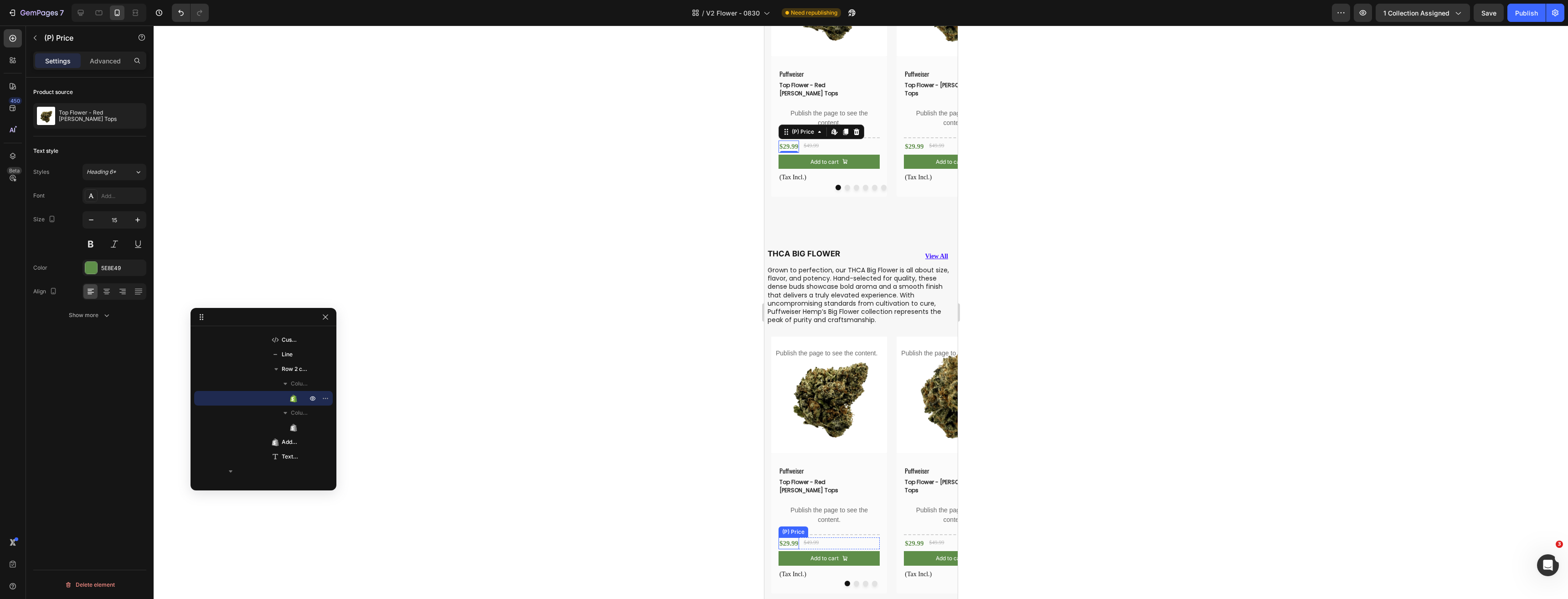
click at [787, 537] on div "$29.99" at bounding box center [788, 543] width 20 height 13
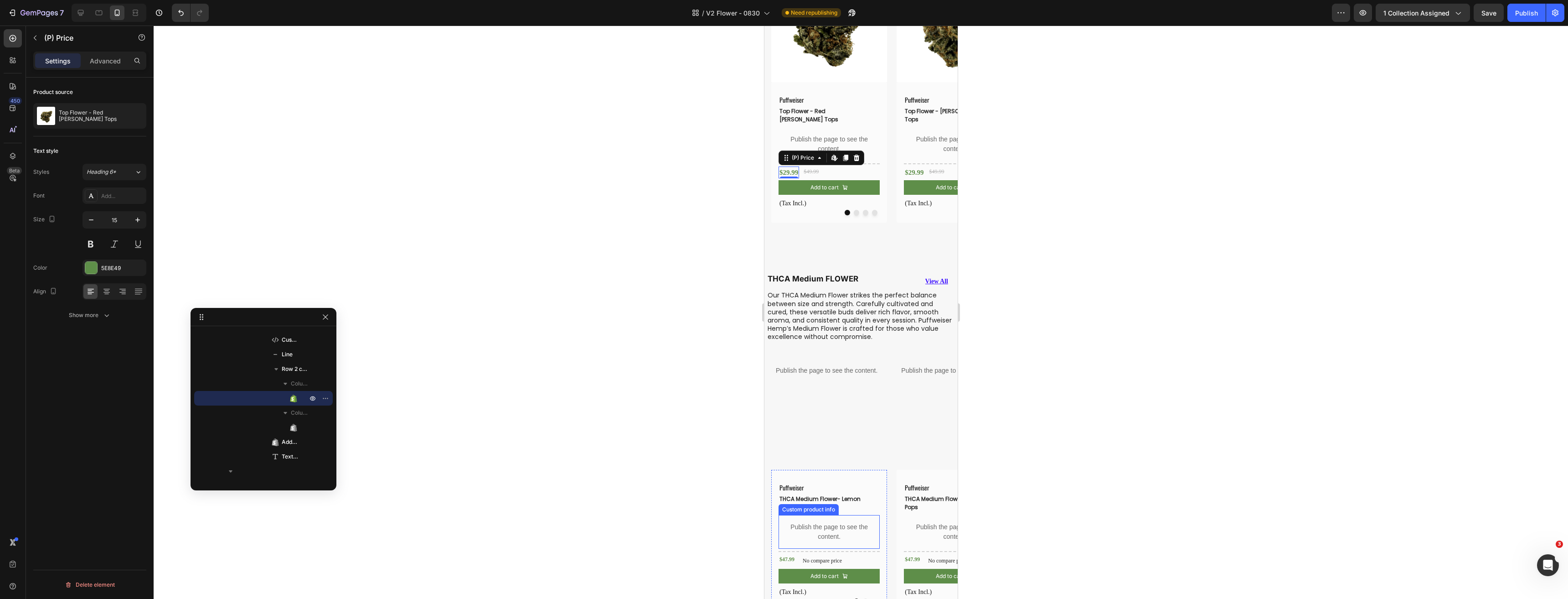
scroll to position [730, 0]
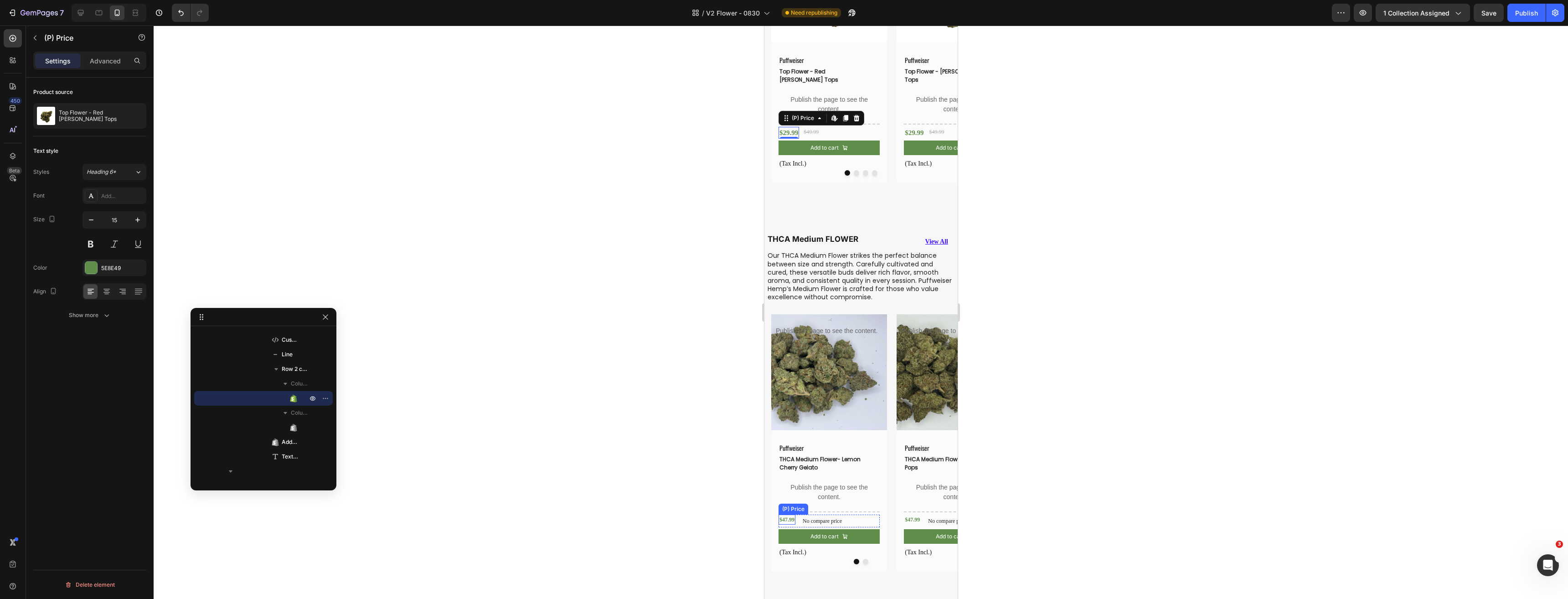
click at [787, 514] on div "$47.99" at bounding box center [786, 519] width 16 height 10
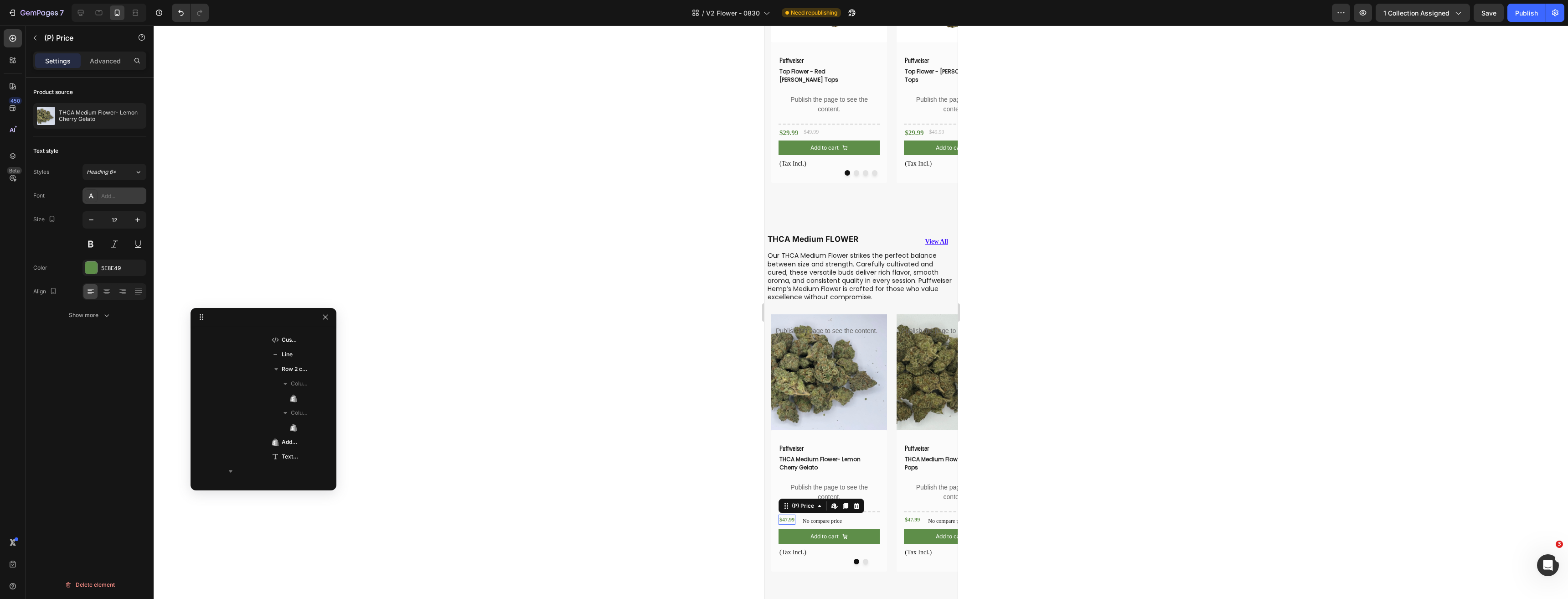
scroll to position [3353, 0]
click at [110, 224] on input "12" at bounding box center [114, 219] width 30 height 17
type input "15"
click at [911, 514] on div "$47.99" at bounding box center [911, 519] width 16 height 10
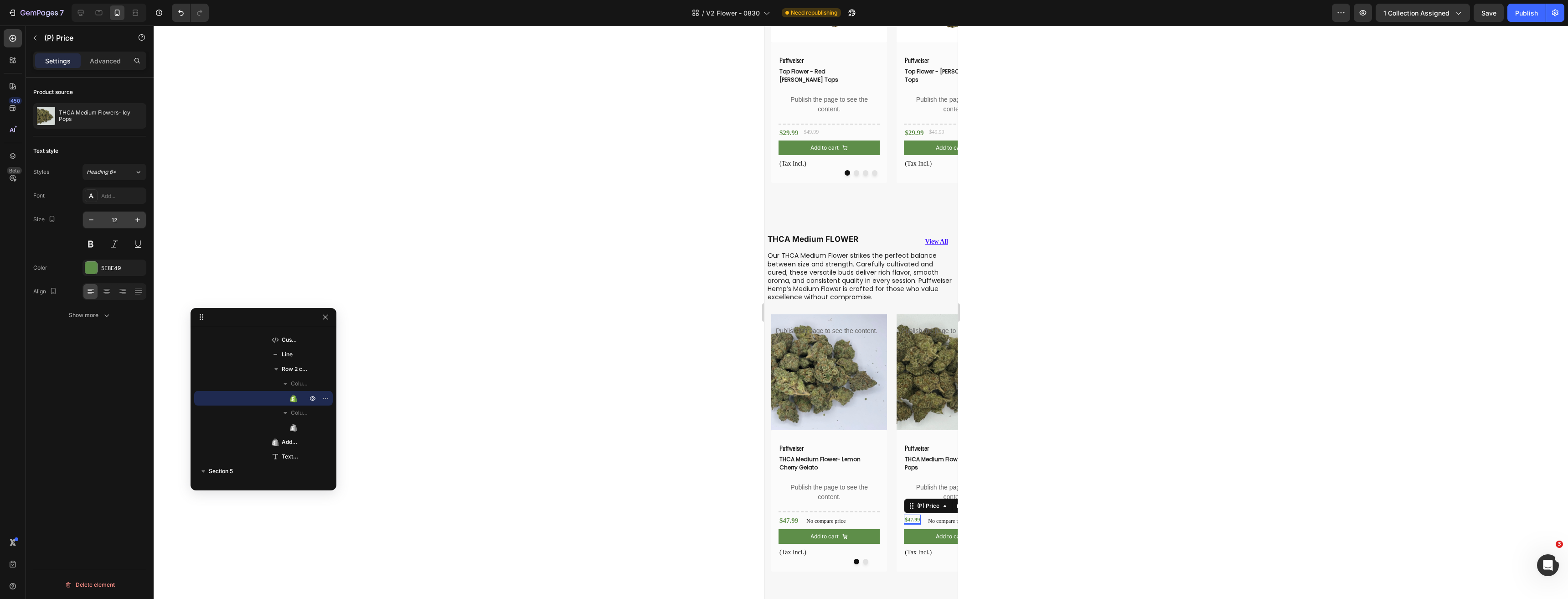
click at [112, 217] on input "12" at bounding box center [114, 219] width 30 height 17
type input "15"
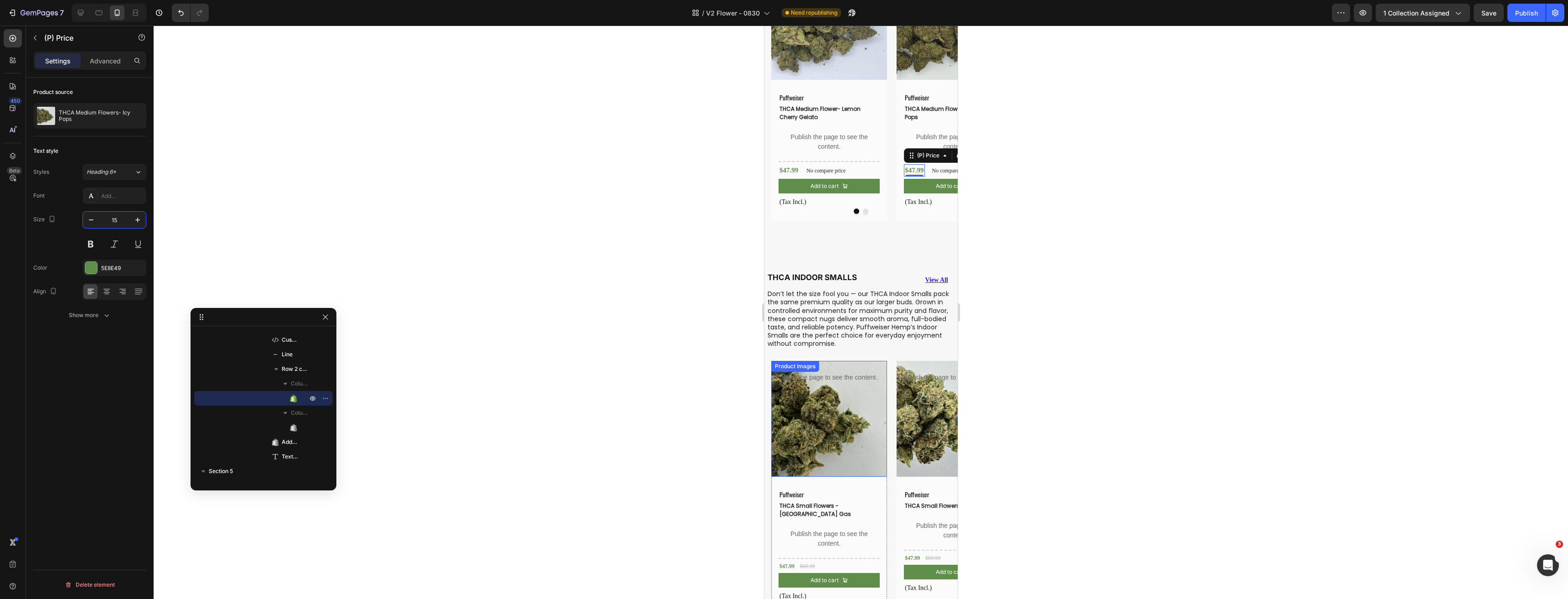
scroll to position [1095, 0]
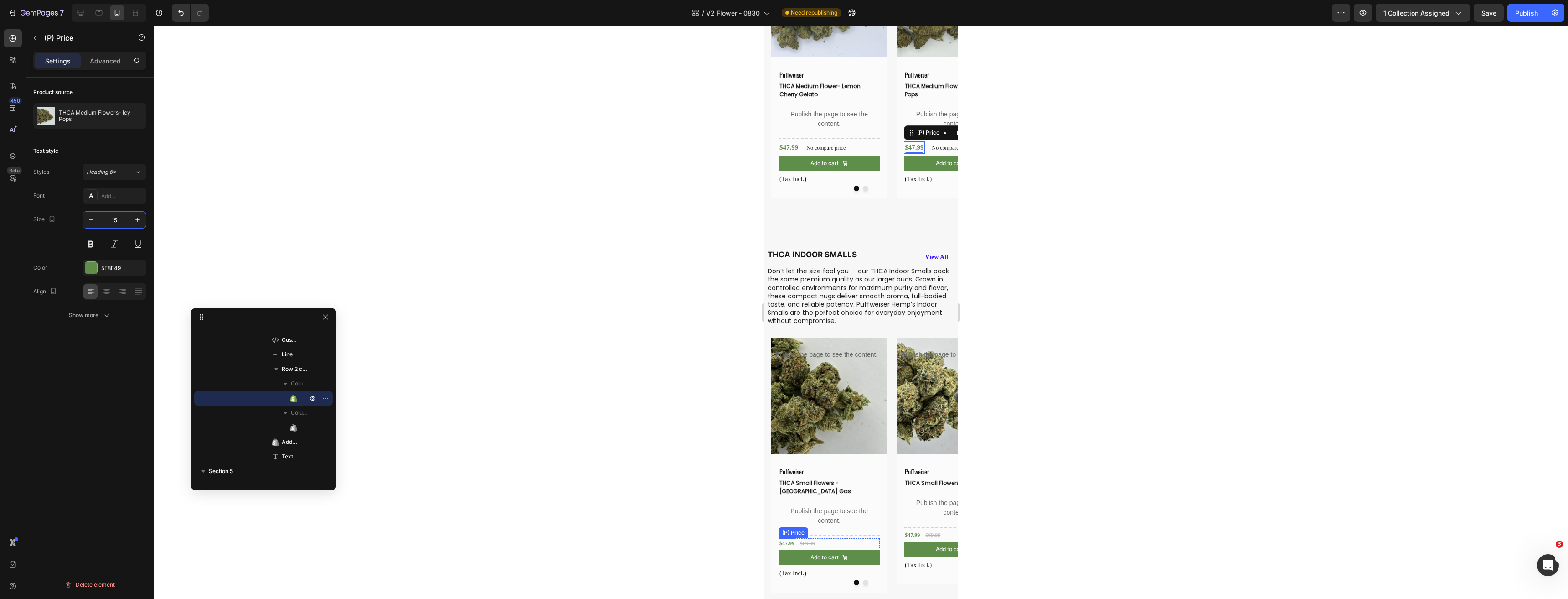
click at [787, 538] on div "$47.99" at bounding box center [786, 543] width 16 height 10
drag, startPoint x: 101, startPoint y: 224, endPoint x: 27, endPoint y: 468, distance: 255.0
click at [101, 224] on input "12" at bounding box center [114, 219] width 30 height 17
type input "15"
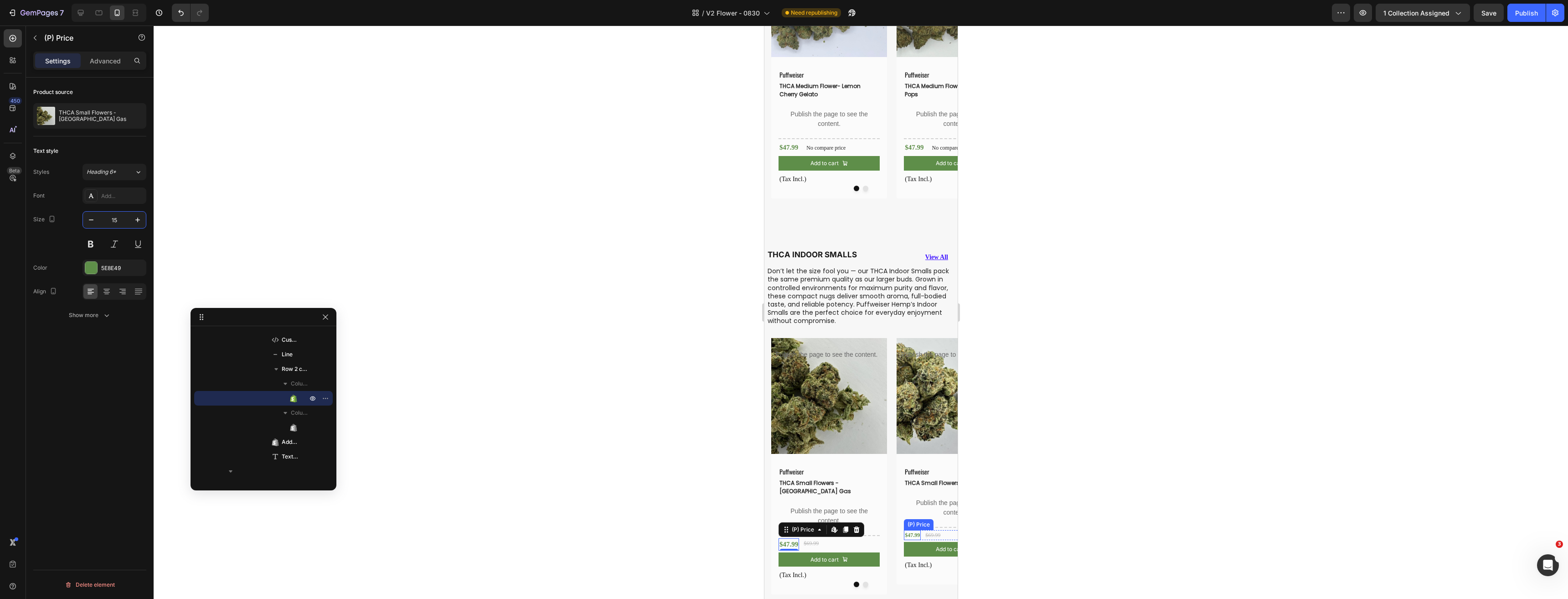
click at [907, 535] on div "$47.99" at bounding box center [911, 535] width 16 height 10
click at [107, 220] on input "12" at bounding box center [114, 219] width 30 height 17
type input "15"
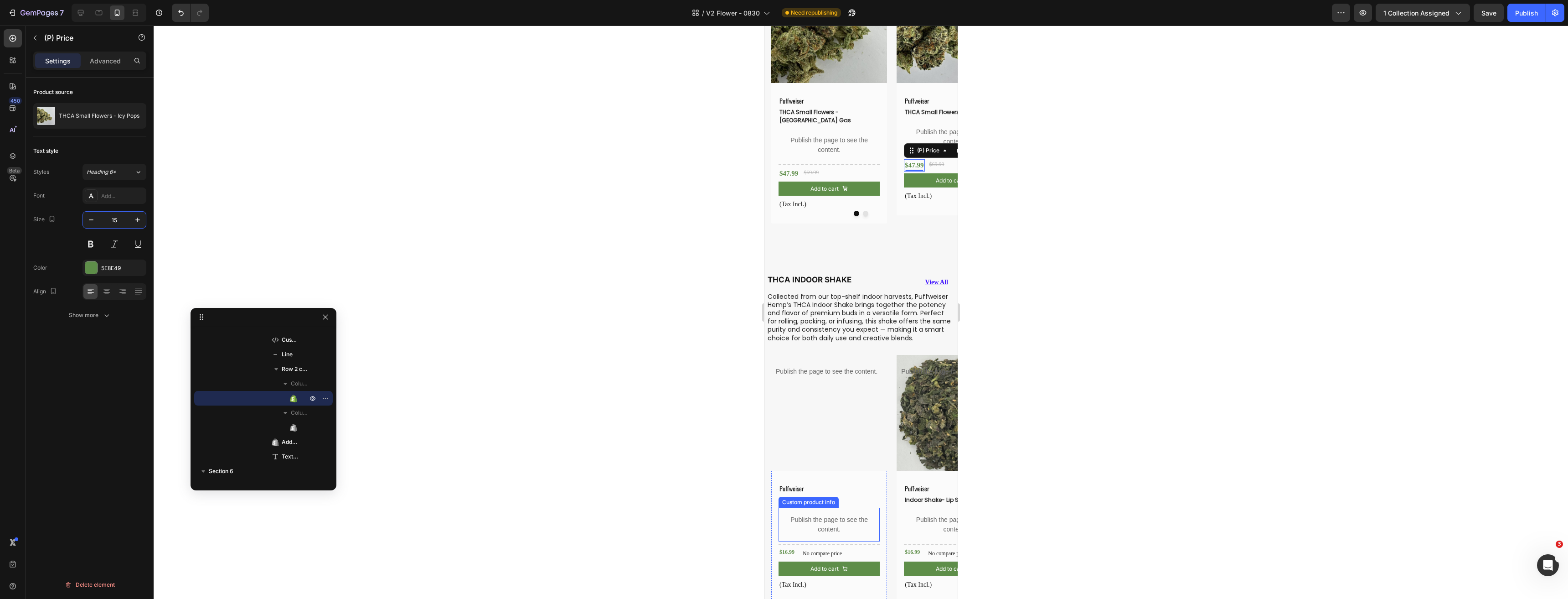
scroll to position [1597, 0]
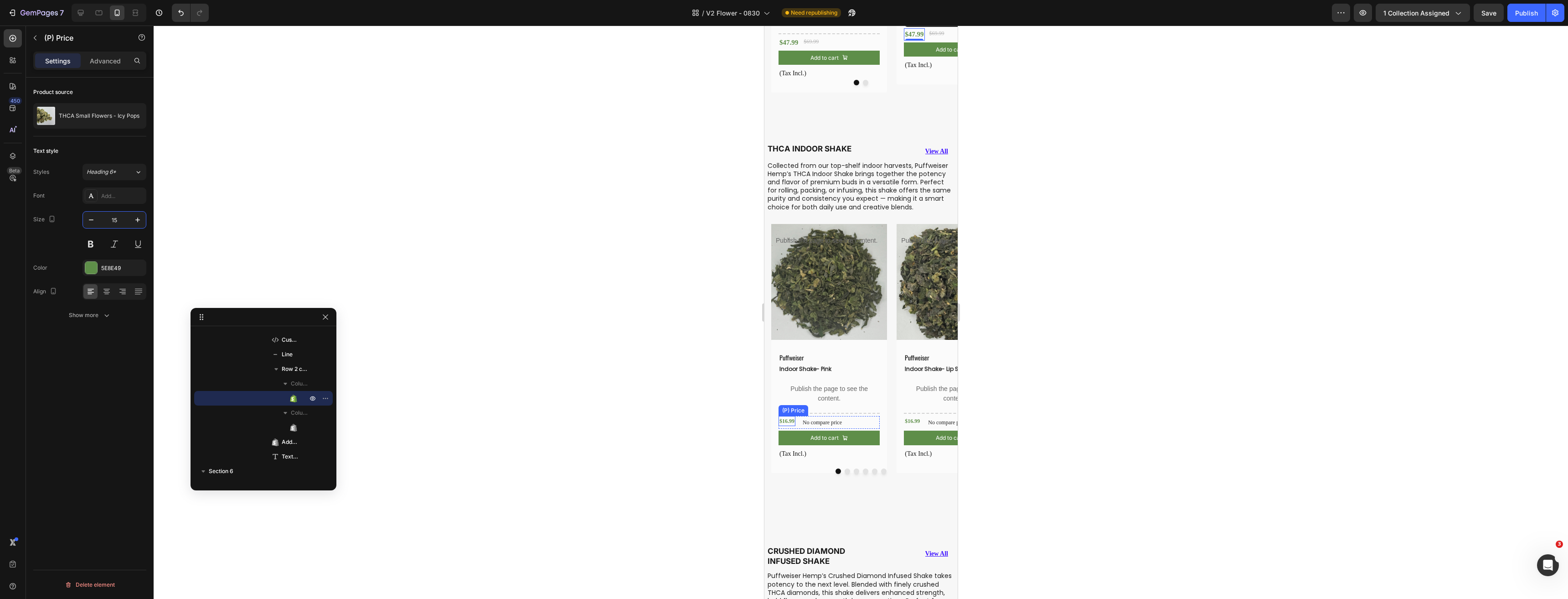
click at [789, 416] on div "$16.99" at bounding box center [786, 421] width 16 height 10
click at [114, 221] on input "12" at bounding box center [114, 219] width 30 height 17
type input "15"
click at [912, 416] on div "$16.99" at bounding box center [911, 421] width 16 height 10
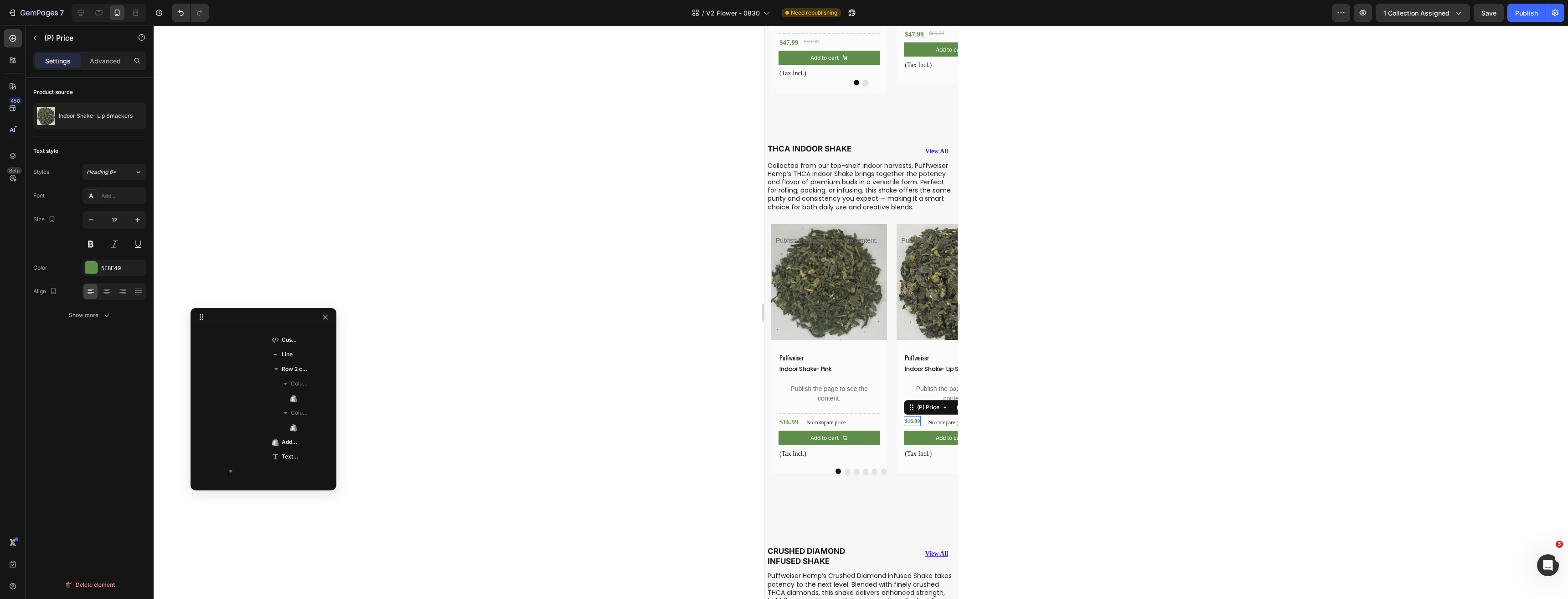
scroll to position [5003, 0]
drag, startPoint x: 115, startPoint y: 215, endPoint x: 414, endPoint y: 303, distance: 311.7
click at [115, 215] on input "12" at bounding box center [114, 219] width 30 height 17
type input "15"
click at [844, 469] on button "Dot" at bounding box center [846, 471] width 5 height 6
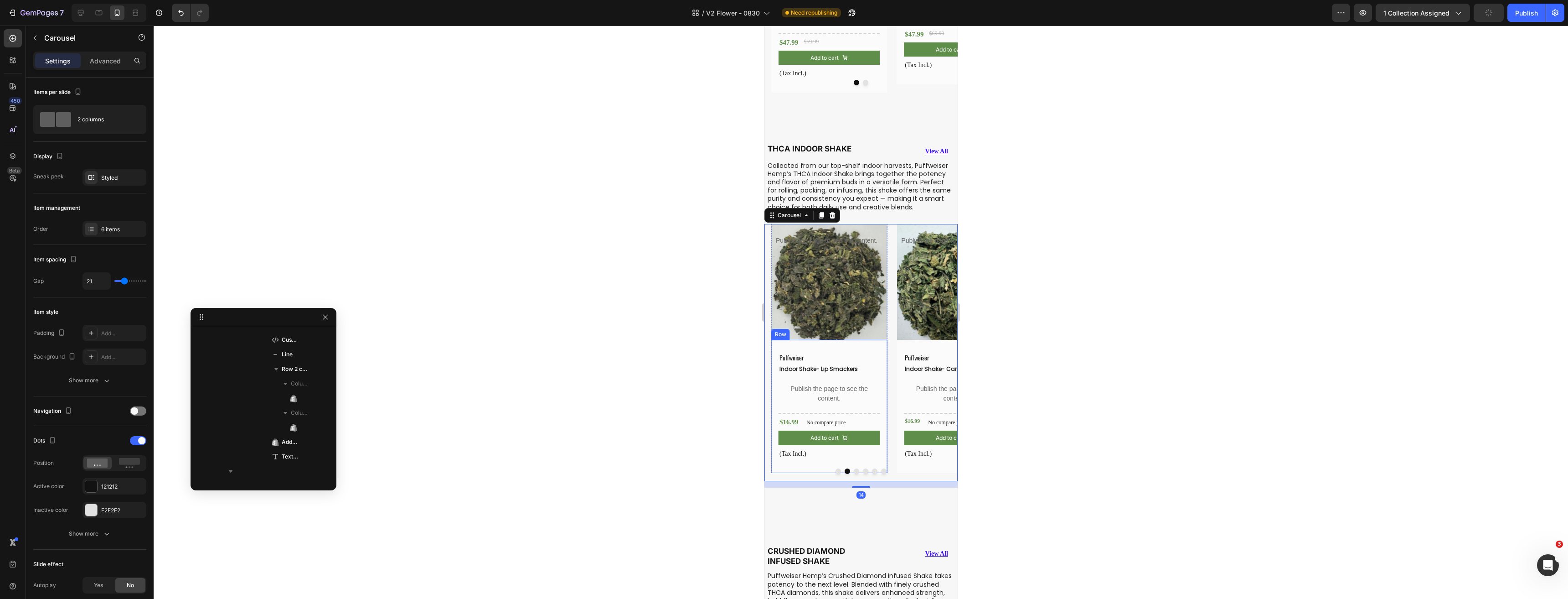
scroll to position [4507, 0]
click at [915, 416] on div "$16.99" at bounding box center [911, 421] width 16 height 10
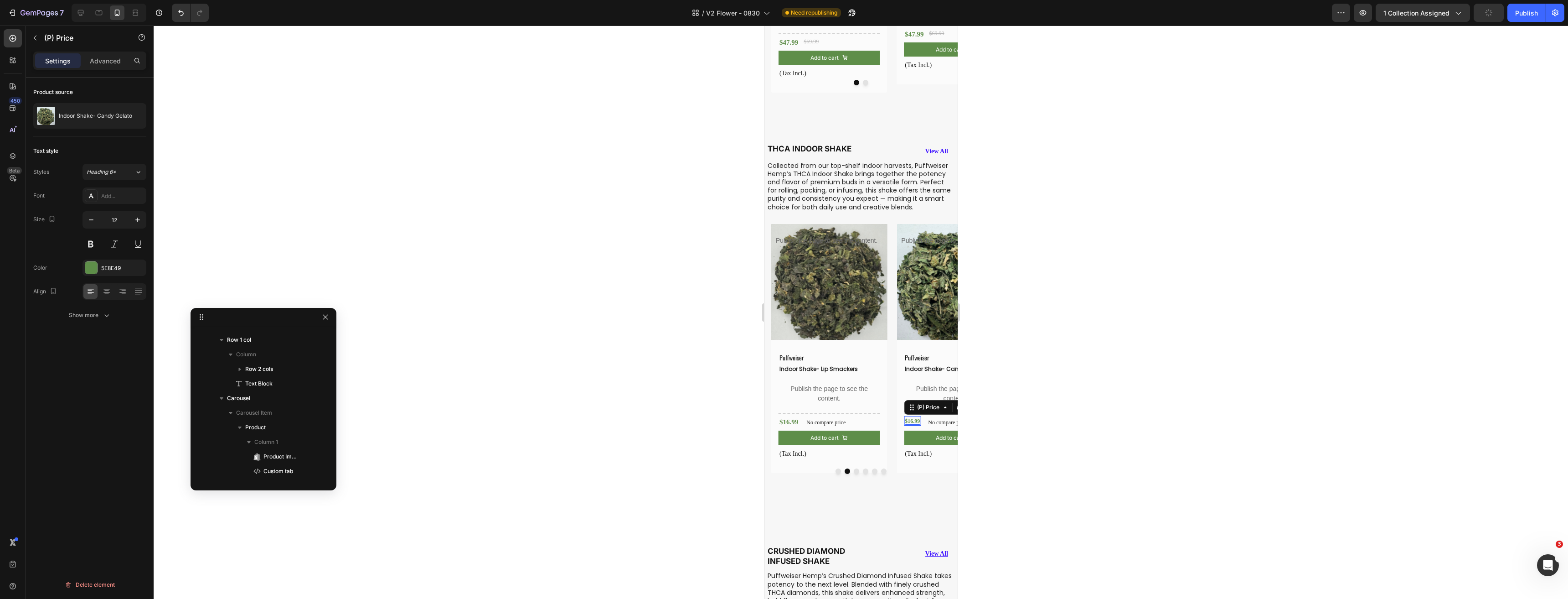
scroll to position [5280, 0]
drag, startPoint x: 115, startPoint y: 224, endPoint x: 305, endPoint y: 266, distance: 194.6
click at [115, 224] on input "12" at bounding box center [114, 219] width 30 height 17
type input "15"
click at [853, 469] on button "Dot" at bounding box center [855, 471] width 5 height 6
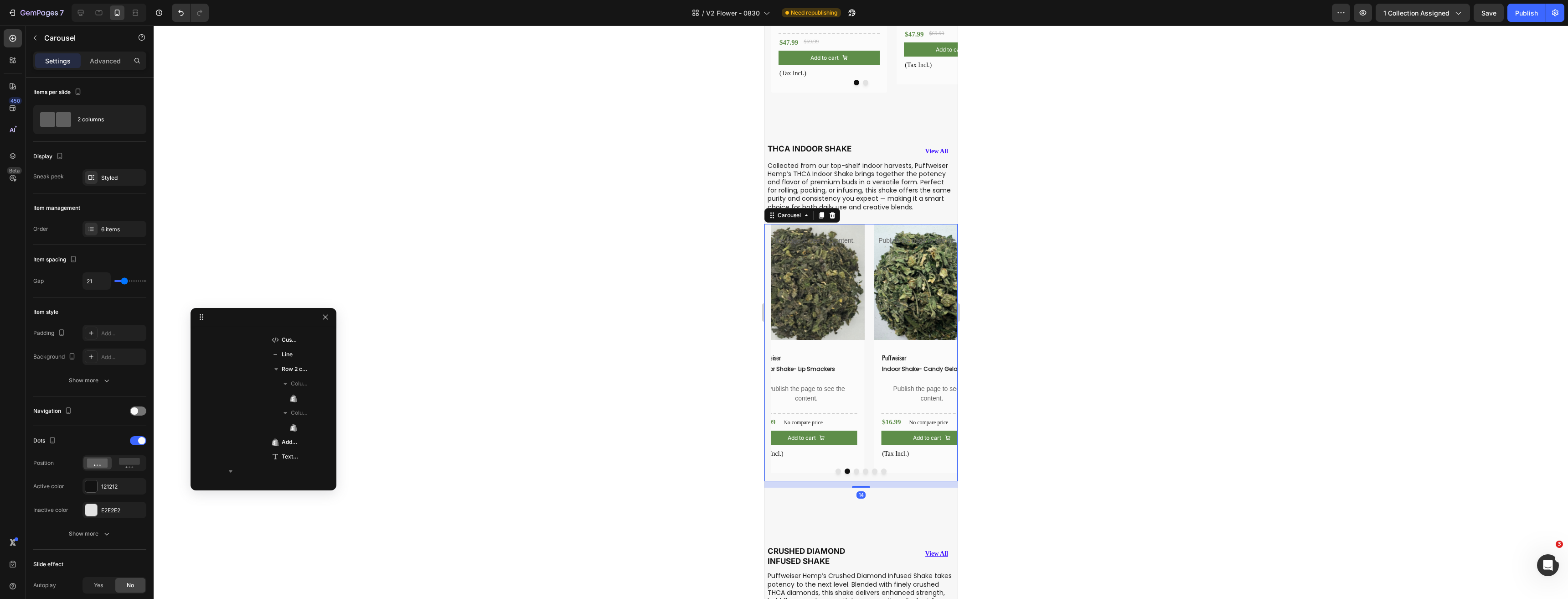
scroll to position [4507, 0]
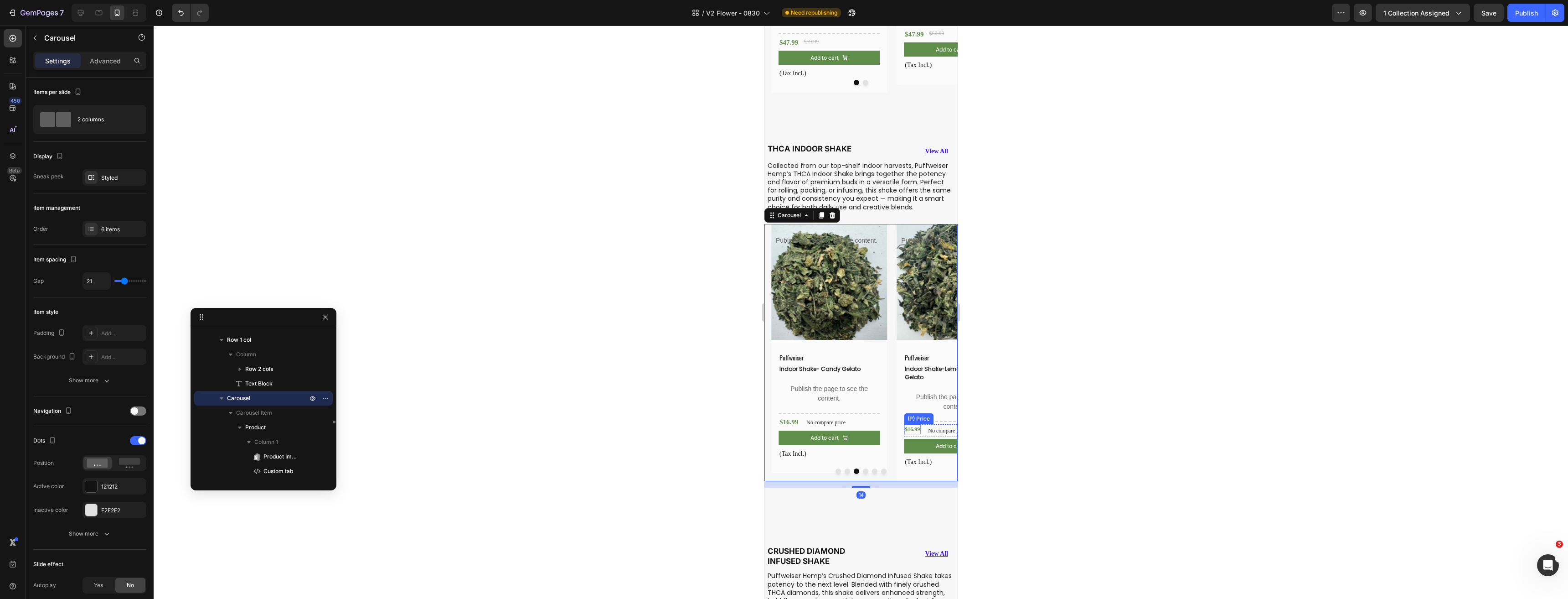
click at [906, 424] on div "$16.99" at bounding box center [911, 429] width 16 height 10
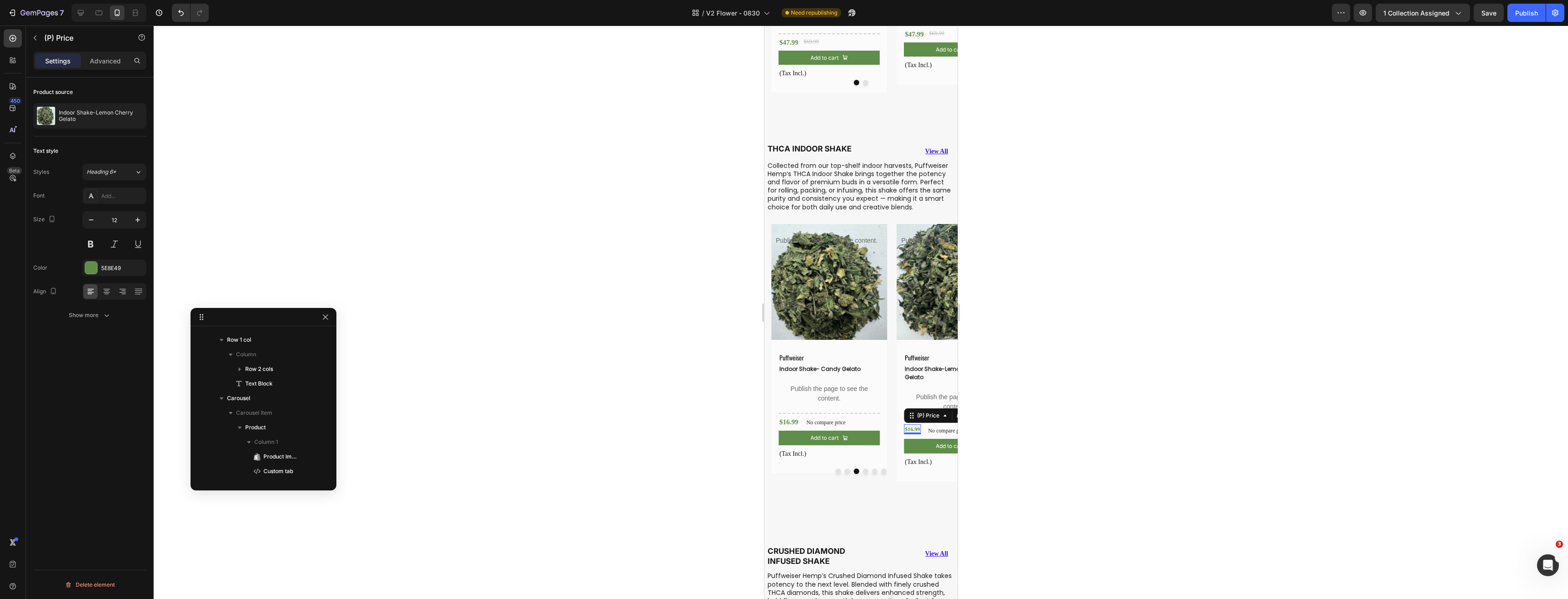
scroll to position [5557, 0]
click at [115, 217] on input "12" at bounding box center [114, 219] width 30 height 17
type input "15"
click at [863, 469] on button "Dot" at bounding box center [865, 471] width 5 height 6
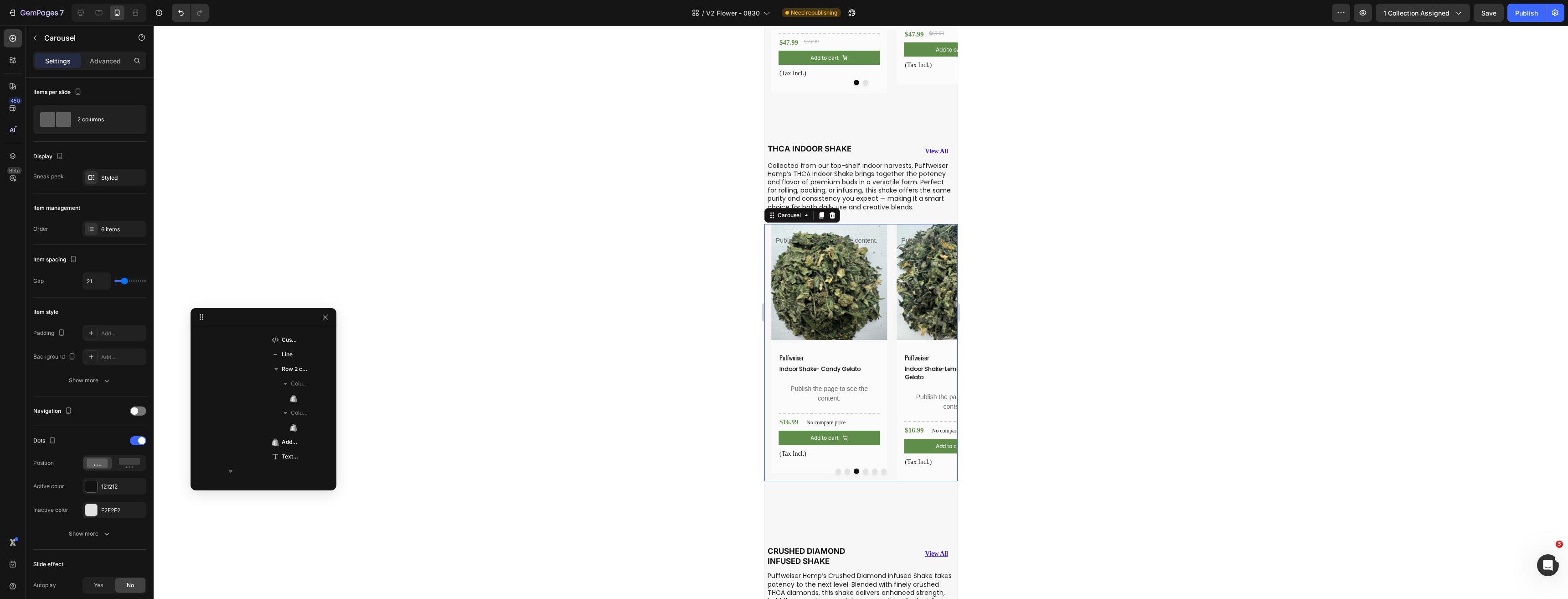
scroll to position [4507, 0]
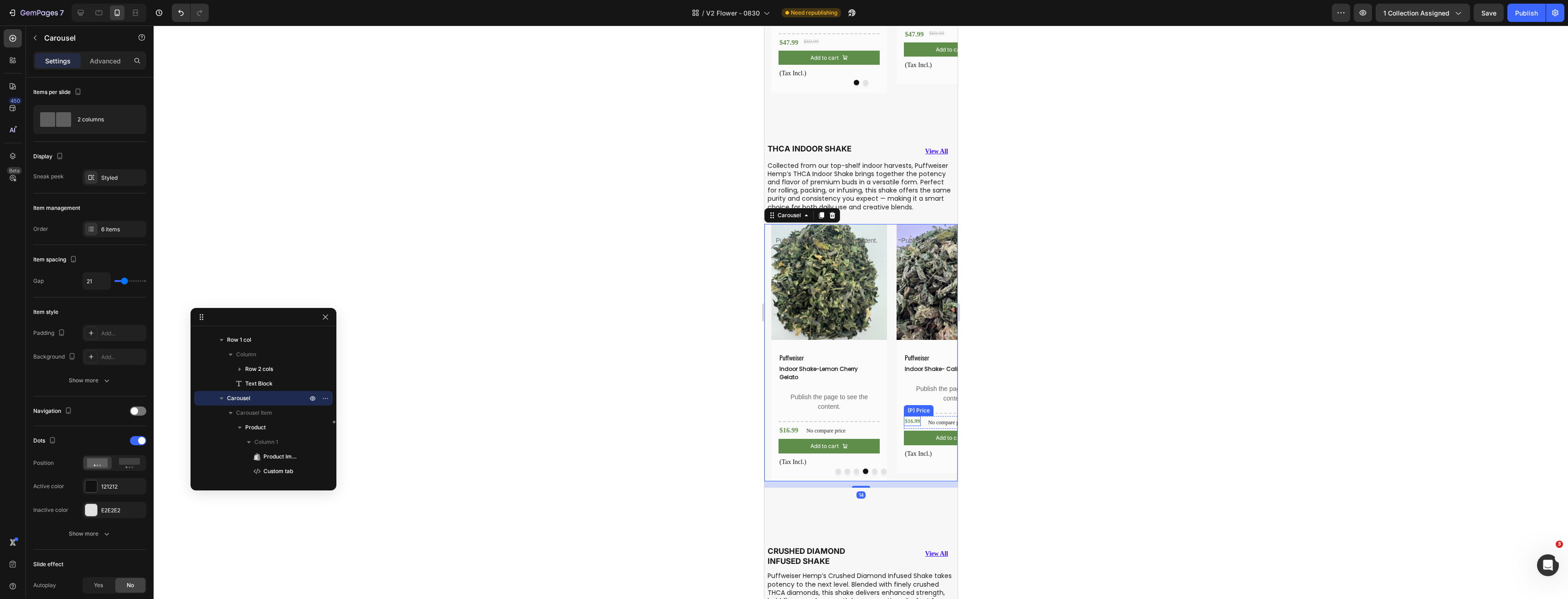
click at [910, 416] on div "$16.99" at bounding box center [911, 421] width 16 height 10
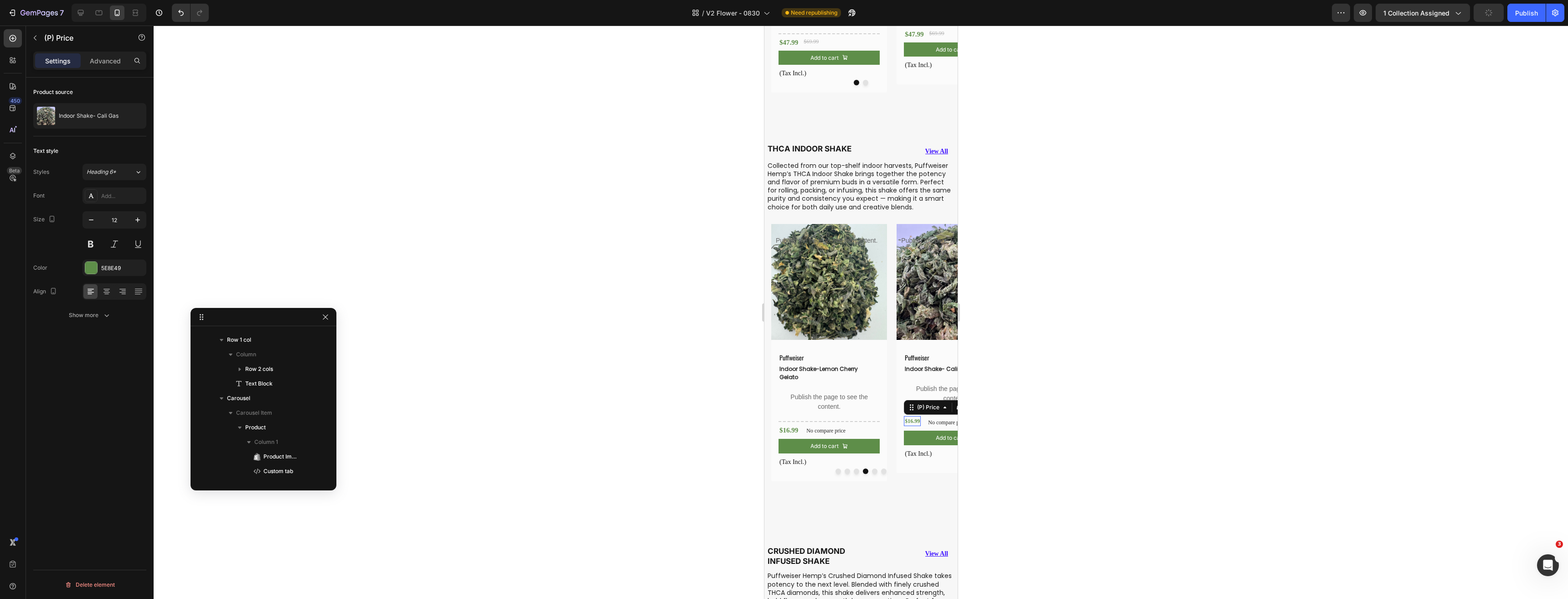
scroll to position [5834, 0]
click at [107, 219] on input "12" at bounding box center [114, 219] width 30 height 17
type input "15"
click at [871, 469] on button "Dot" at bounding box center [874, 471] width 5 height 6
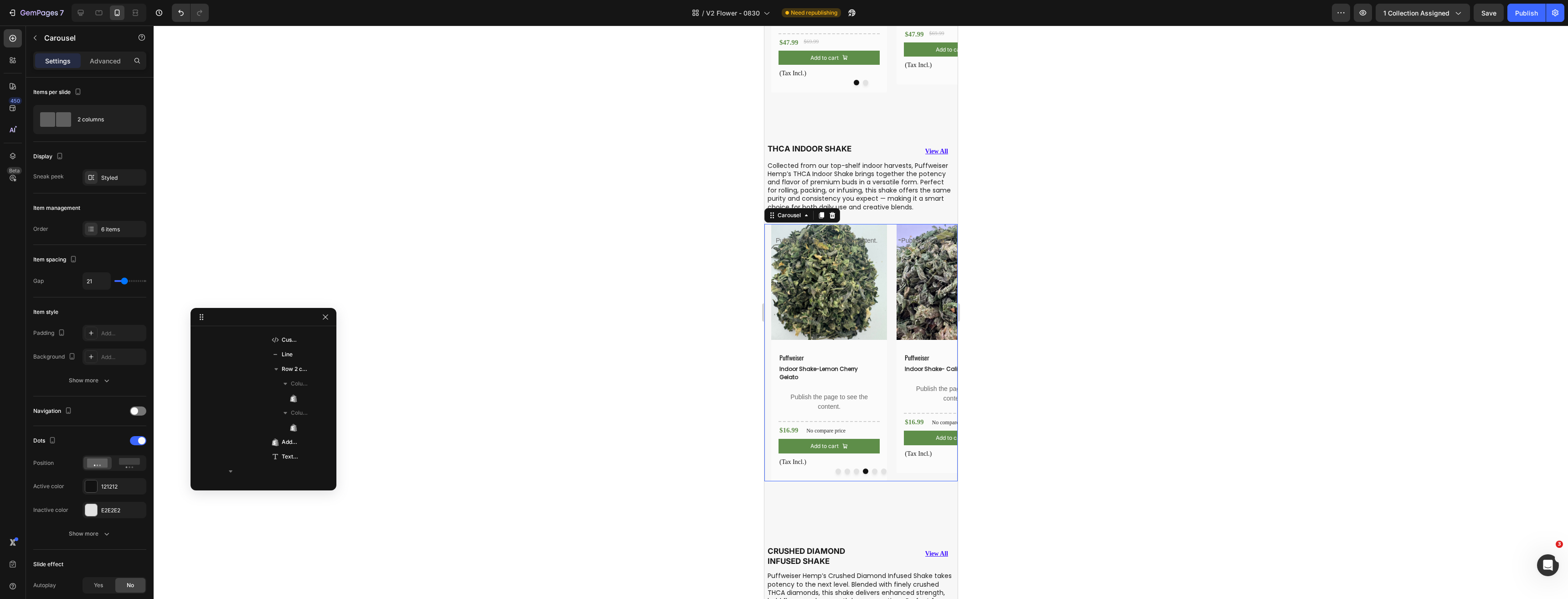
scroll to position [4507, 0]
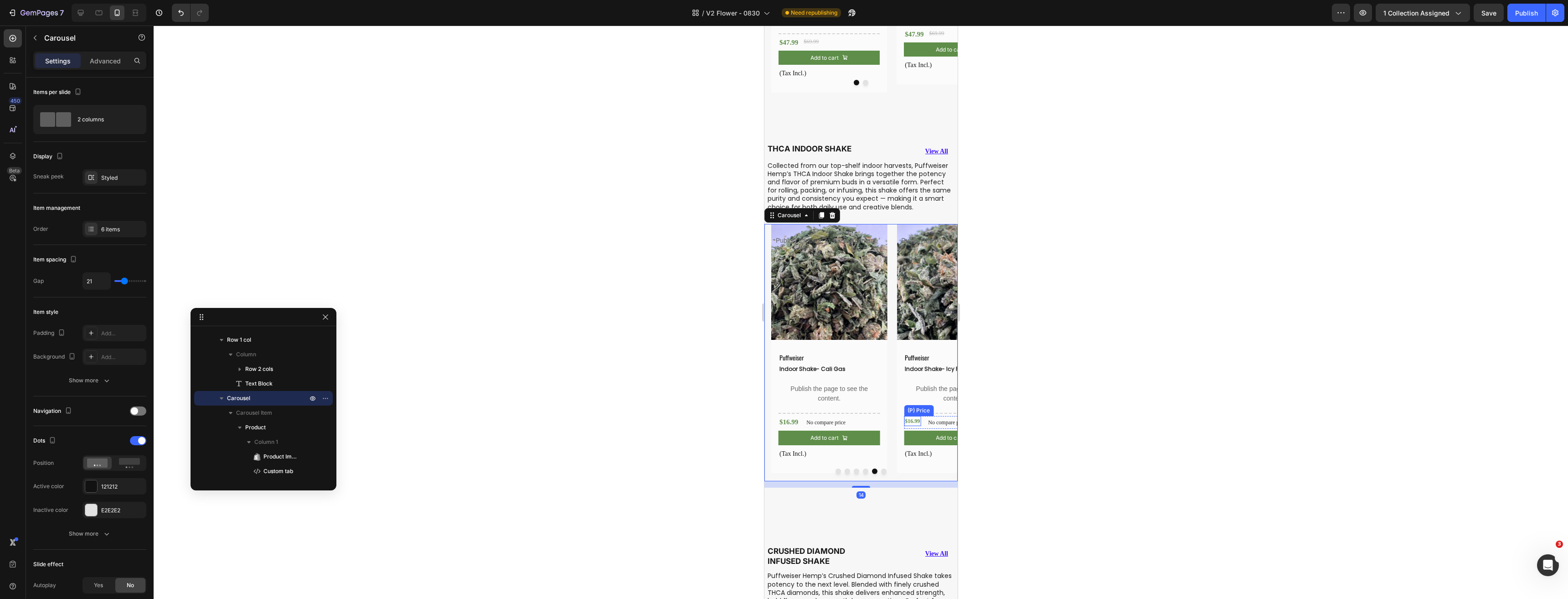
click at [914, 416] on div "$16.99" at bounding box center [911, 421] width 16 height 10
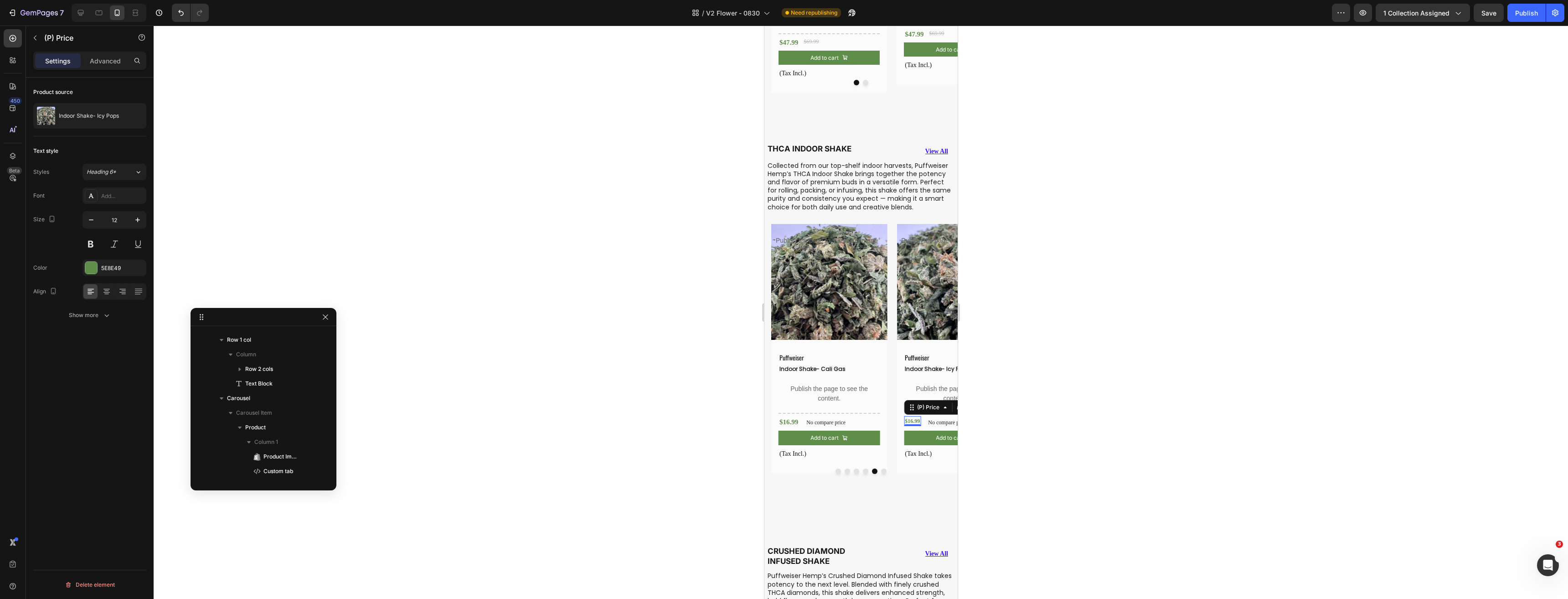
scroll to position [6112, 0]
click at [109, 218] on input "12" at bounding box center [114, 219] width 30 height 17
type input "15"
click at [881, 469] on button "Dot" at bounding box center [883, 471] width 5 height 6
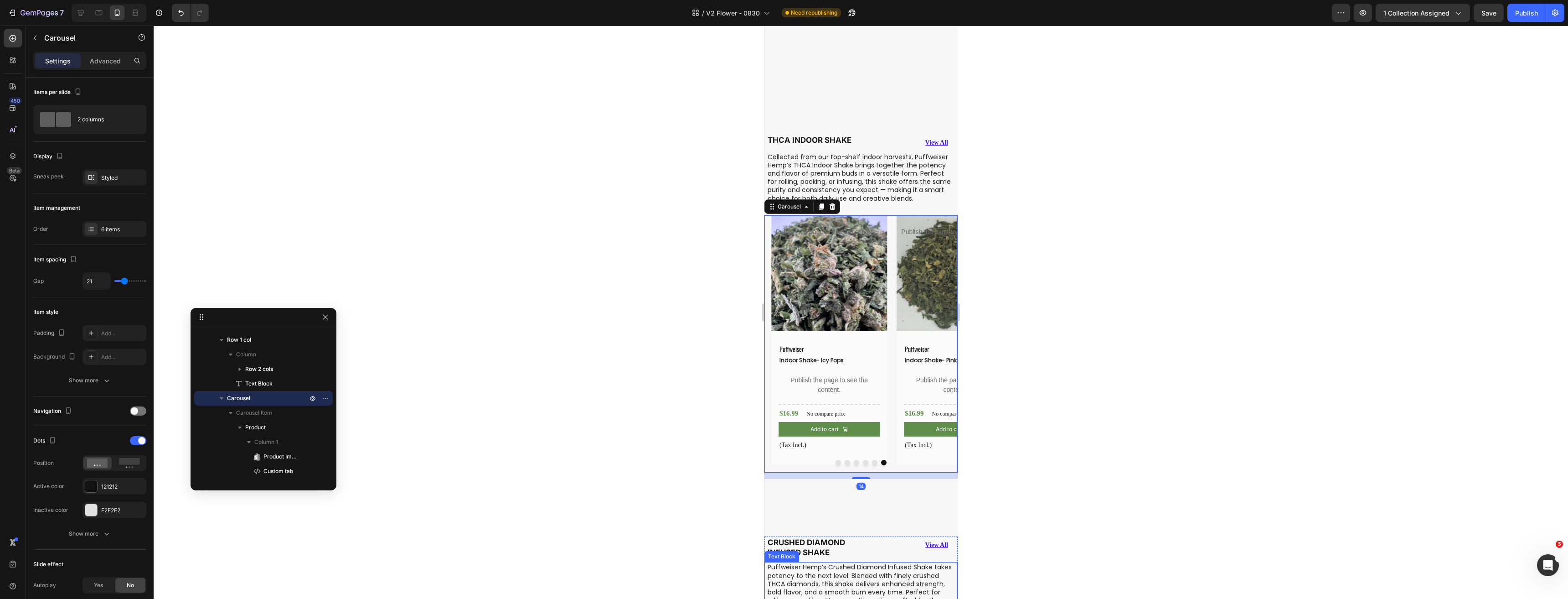
scroll to position [1930, 0]
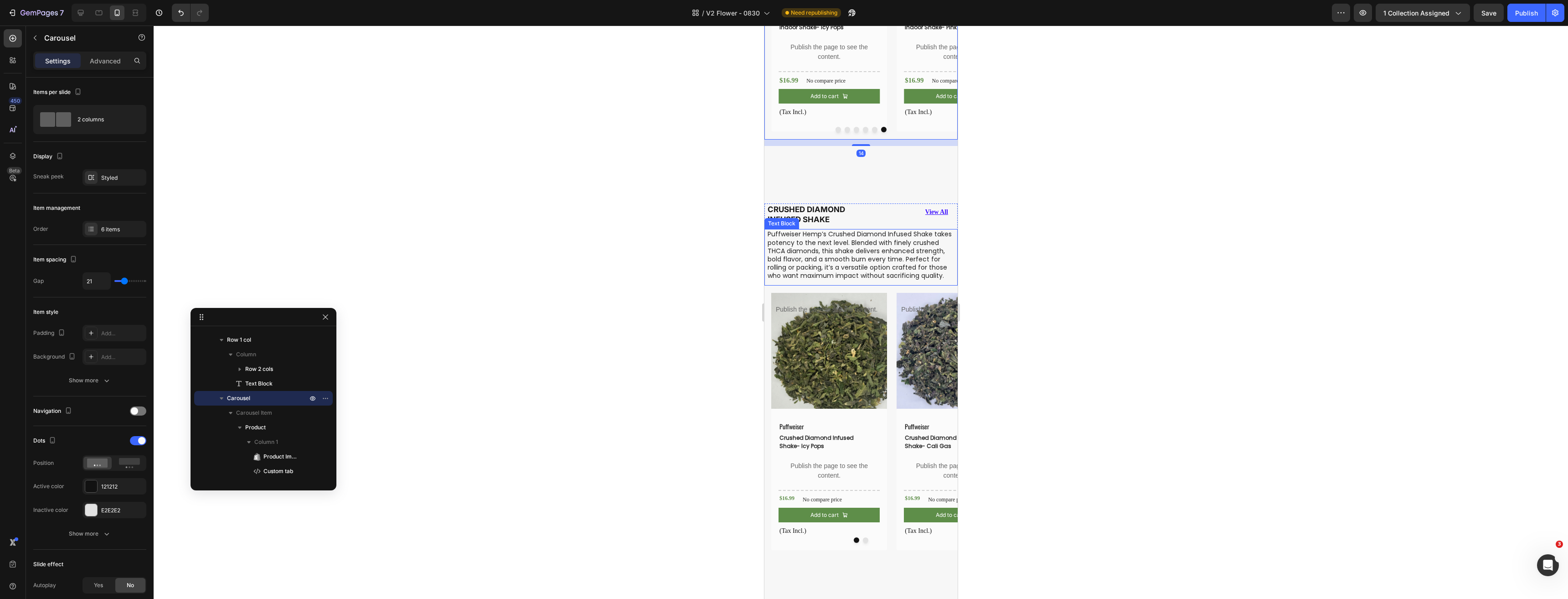
click at [789, 508] on div "Puffweiser Text Block Crushed Diamond Infused Shake- Icy Pops (P) Title Publish…" at bounding box center [828, 480] width 101 height 119
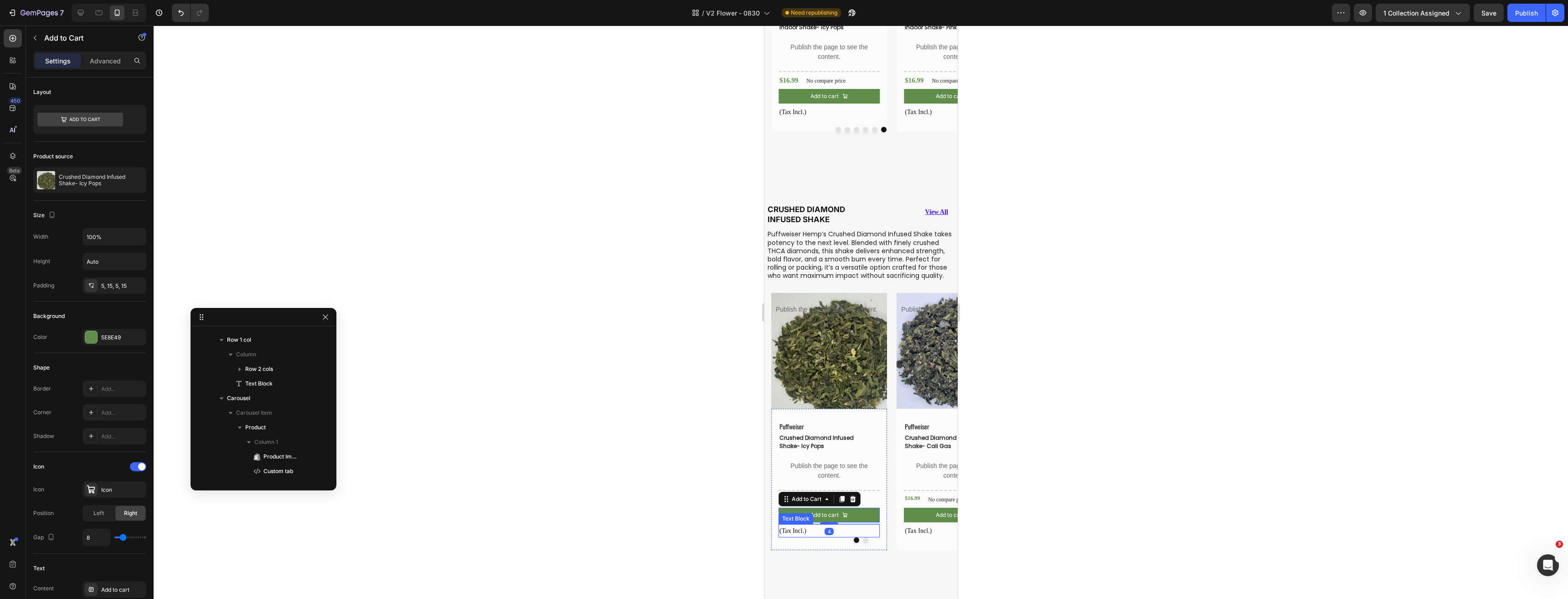
scroll to position [6477, 0]
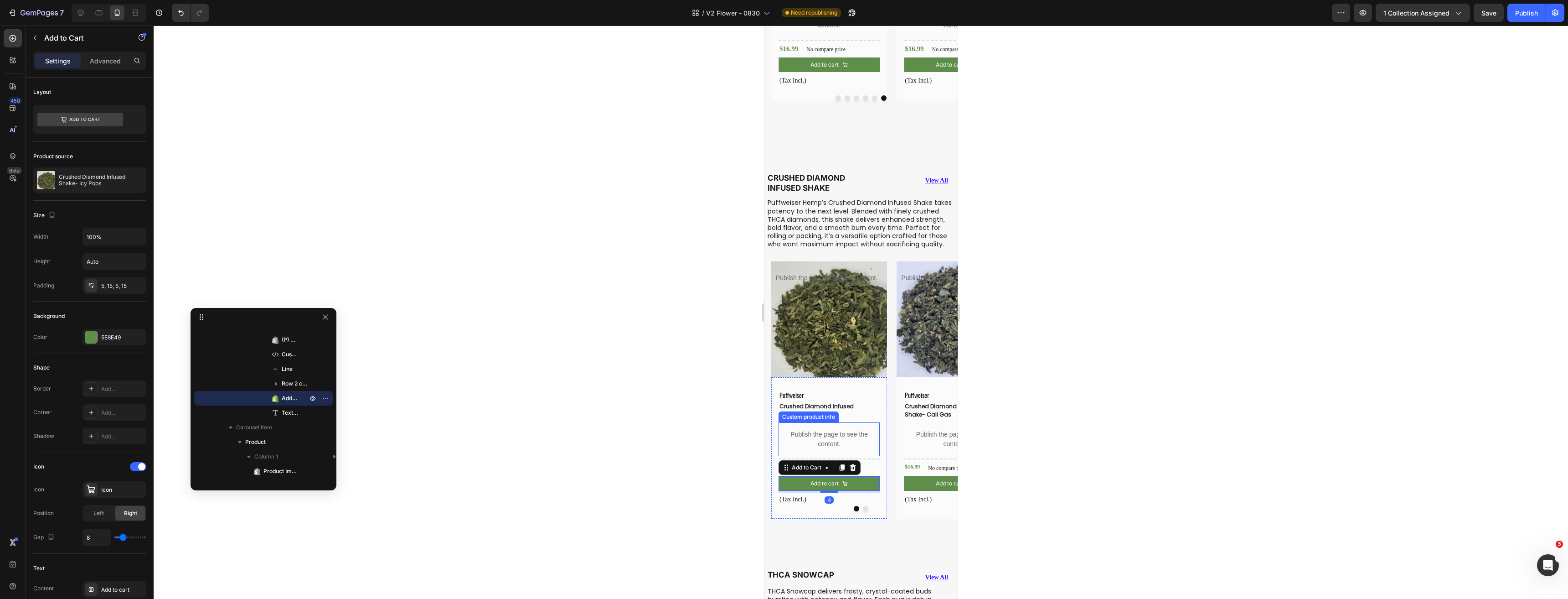
click at [882, 457] on div "Puffweiser Text Block Crushed Diamond Infused Shake- Icy Pops (P) Title Publish…" at bounding box center [828, 448] width 115 height 141
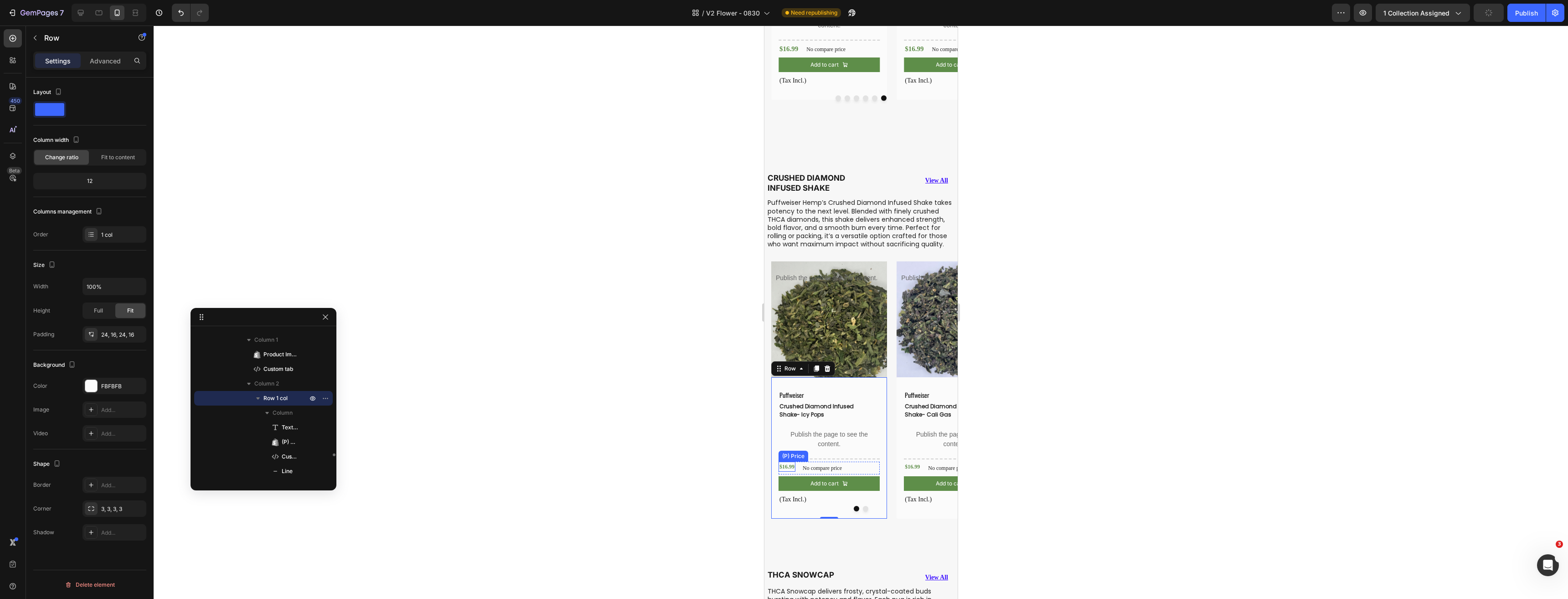
click at [789, 472] on div "$16.99" at bounding box center [786, 466] width 16 height 10
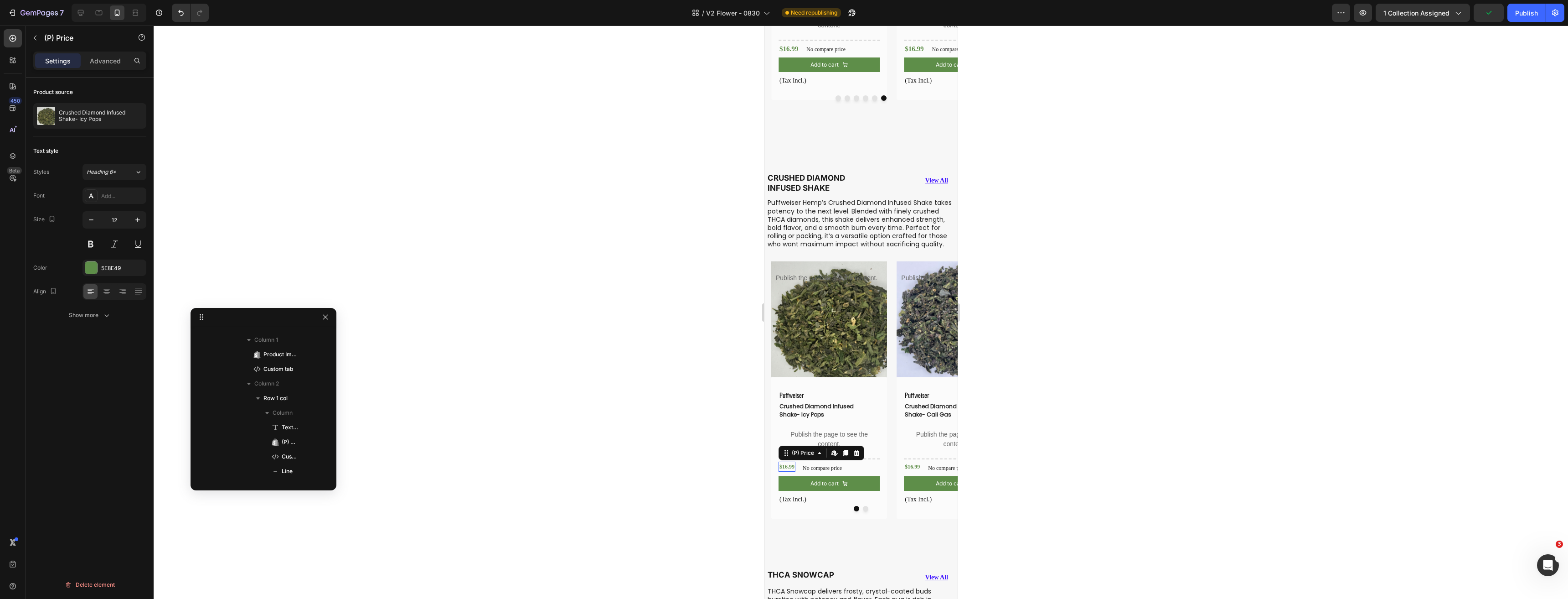
scroll to position [0, 0]
drag, startPoint x: 109, startPoint y: 223, endPoint x: 547, endPoint y: 373, distance: 463.0
click at [109, 222] on input "12" at bounding box center [114, 219] width 30 height 17
type input "15"
click at [917, 472] on div "$16.99" at bounding box center [911, 466] width 16 height 10
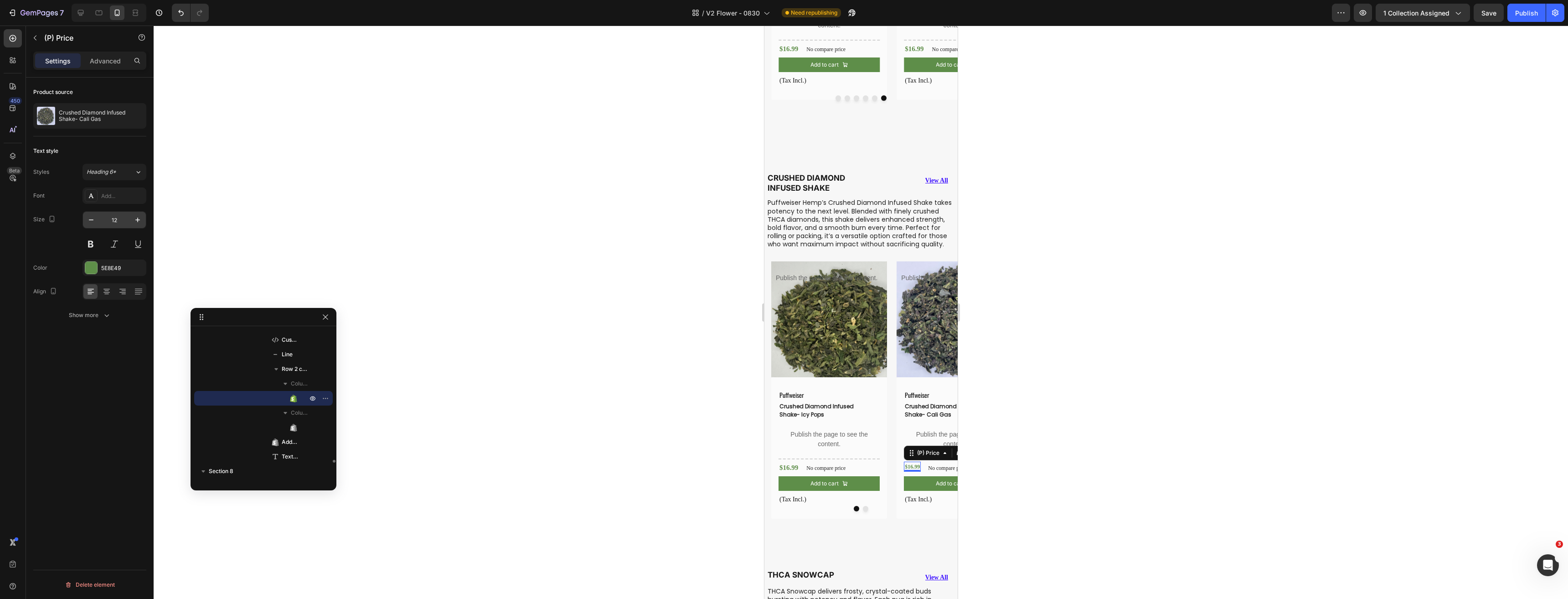
click at [109, 226] on input "12" at bounding box center [114, 219] width 30 height 17
type input "15"
click at [860, 519] on div "Puffweiser Text Block Crushed Diamond Infused Shake- Icy Pops (P) Title Publish…" at bounding box center [828, 448] width 115 height 141
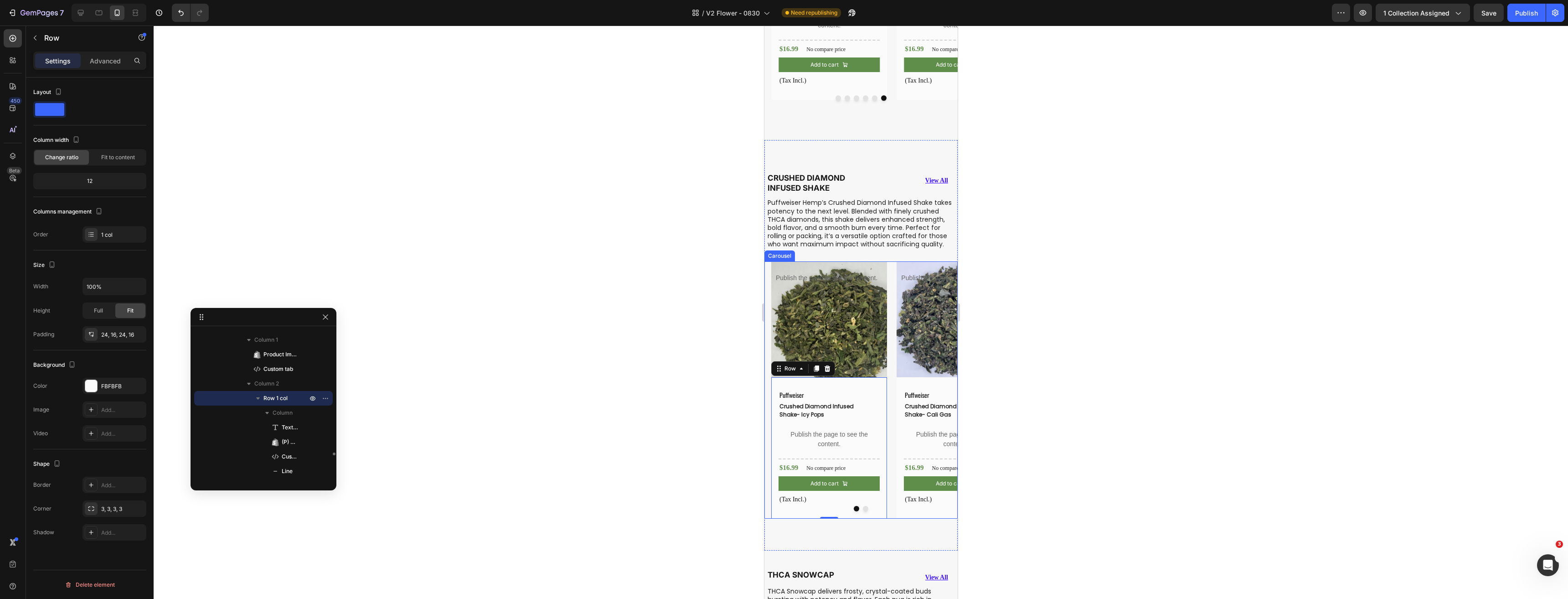
click at [863, 511] on button "Dot" at bounding box center [865, 508] width 5 height 6
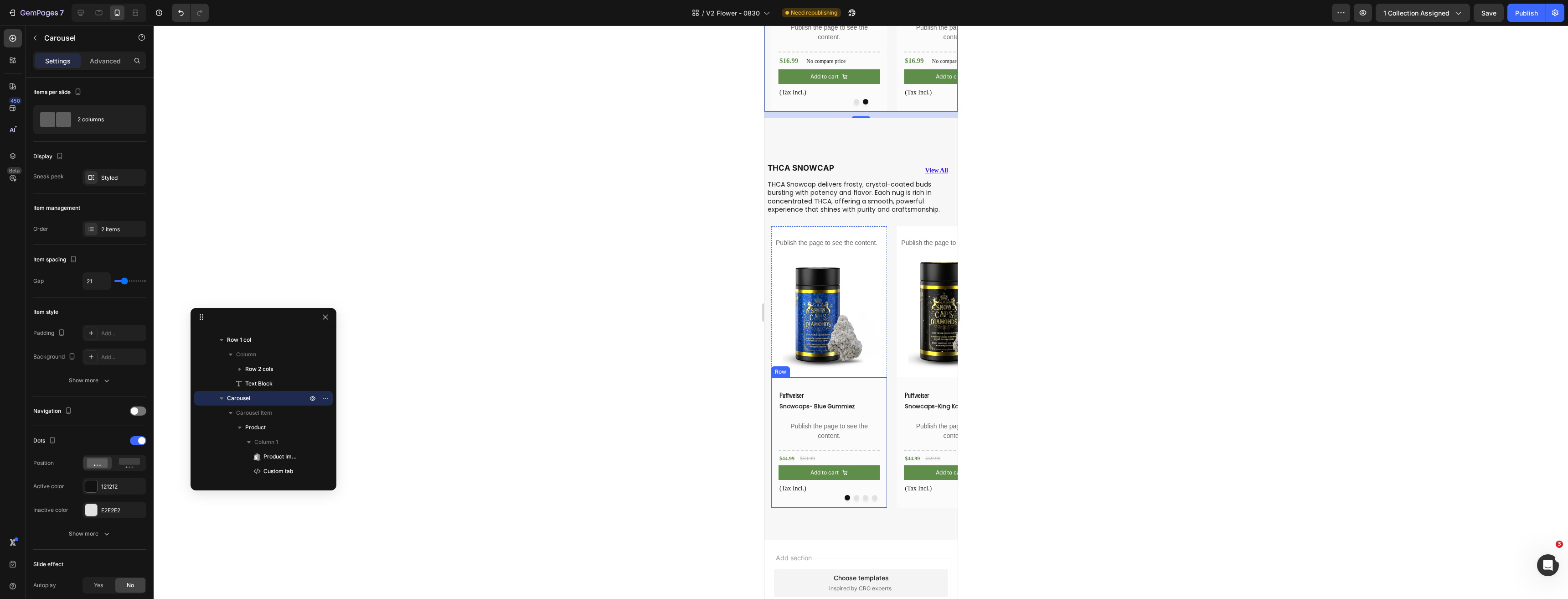
scroll to position [2372, 0]
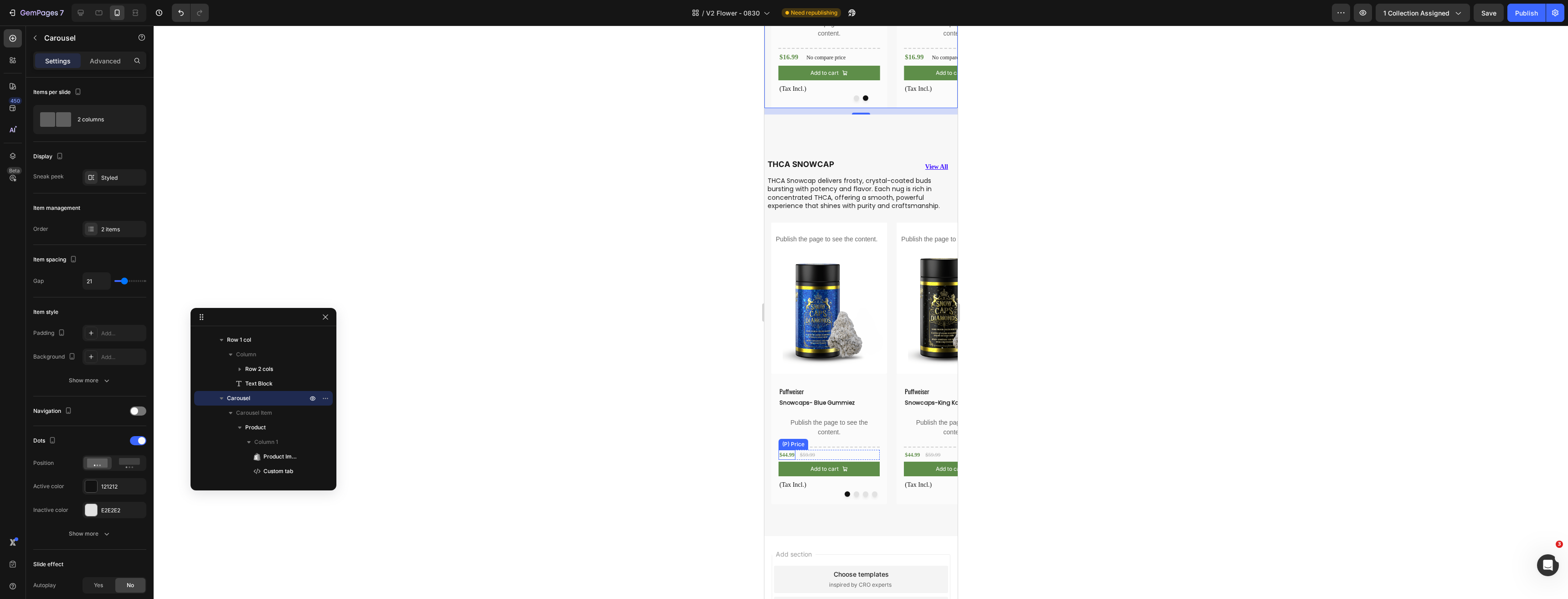
click at [789, 460] on div "$44.99" at bounding box center [786, 454] width 16 height 10
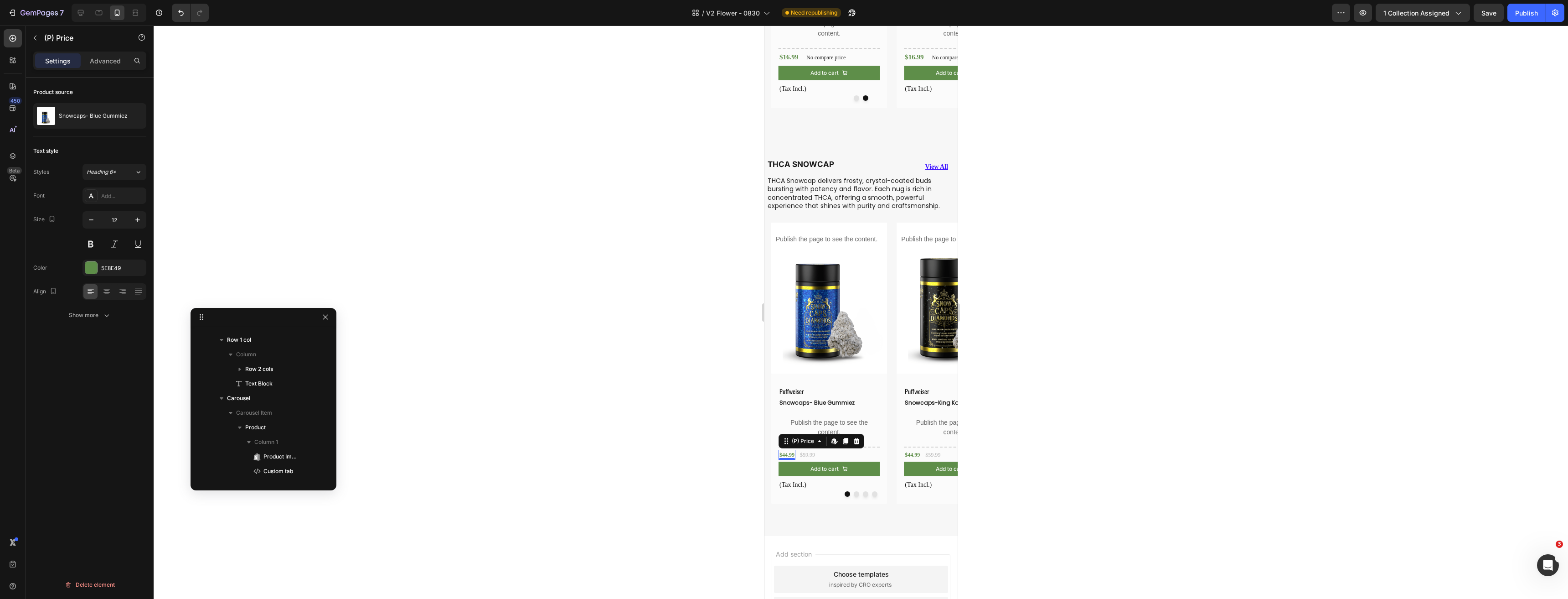
scroll to position [7206, 0]
drag, startPoint x: 112, startPoint y: 223, endPoint x: 354, endPoint y: 315, distance: 258.9
click at [112, 223] on input "12" at bounding box center [114, 219] width 30 height 17
type input "15"
click at [914, 460] on div "$44.99" at bounding box center [911, 454] width 16 height 10
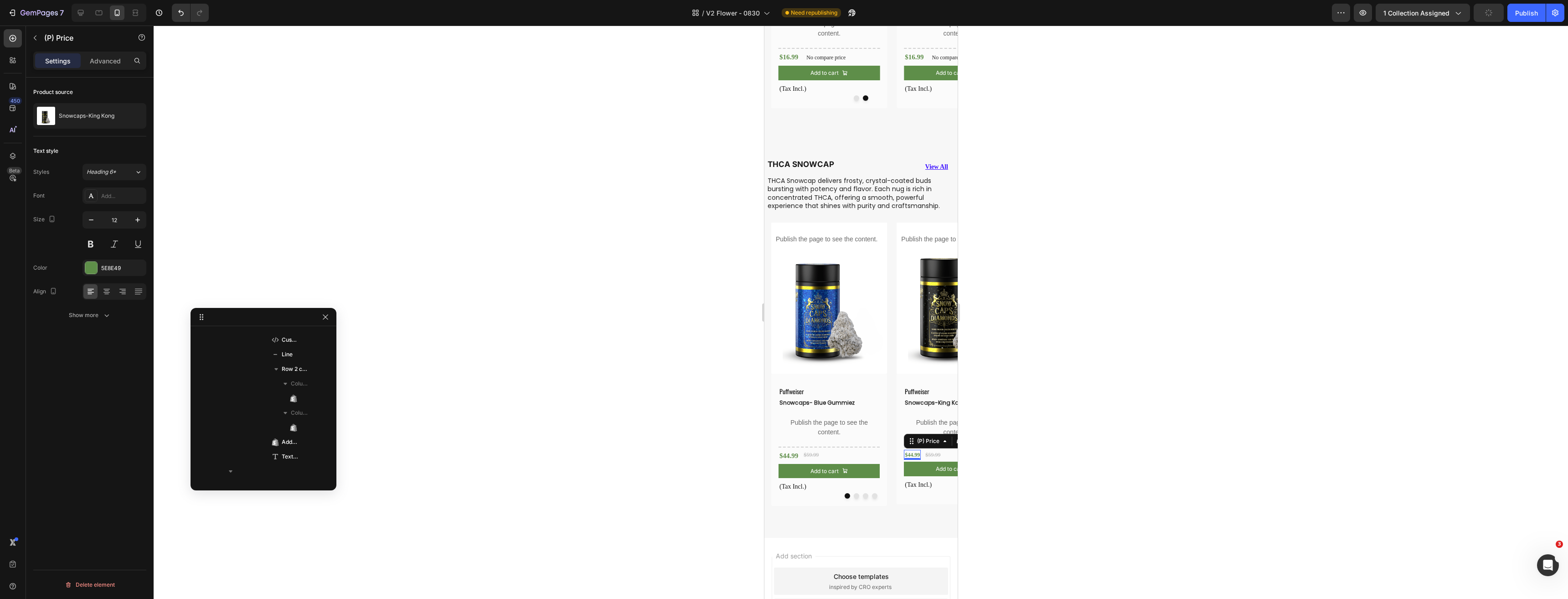
scroll to position [7484, 0]
click at [112, 219] on input "12" at bounding box center [114, 219] width 30 height 17
type input "15"
click at [853, 498] on button "Dot" at bounding box center [855, 495] width 5 height 6
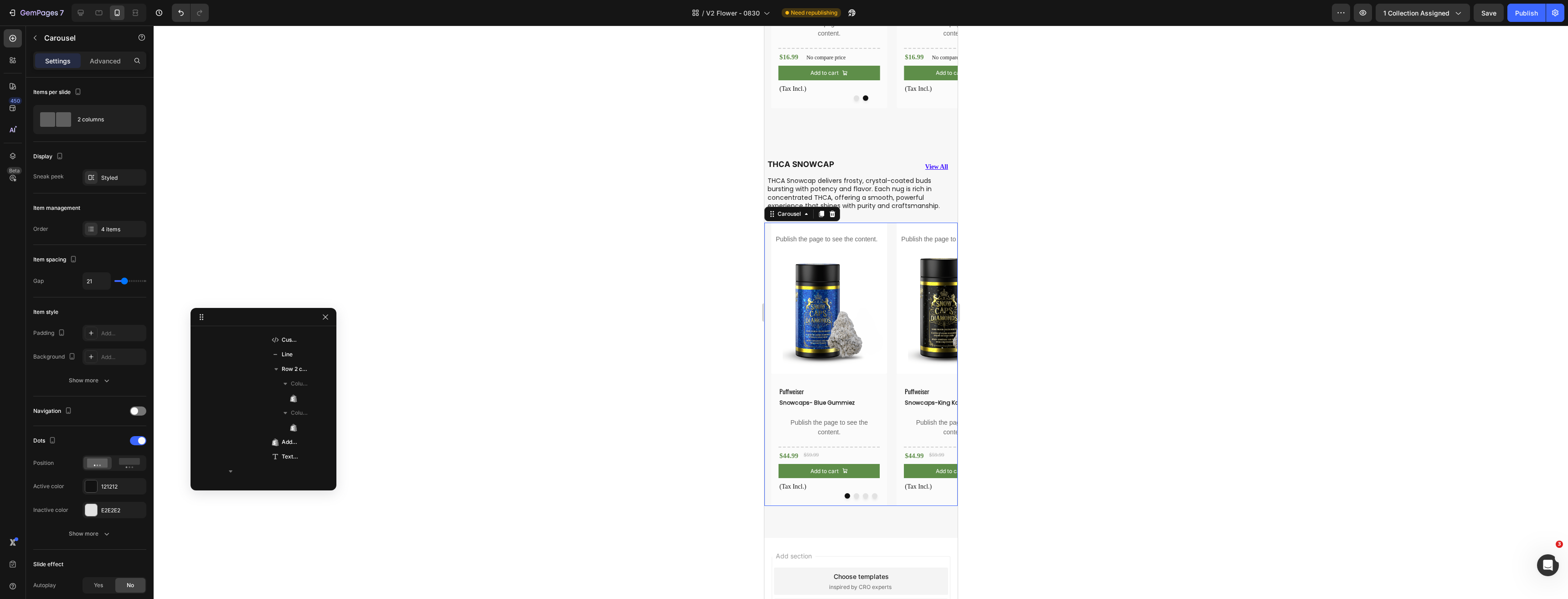
scroll to position [6988, 0]
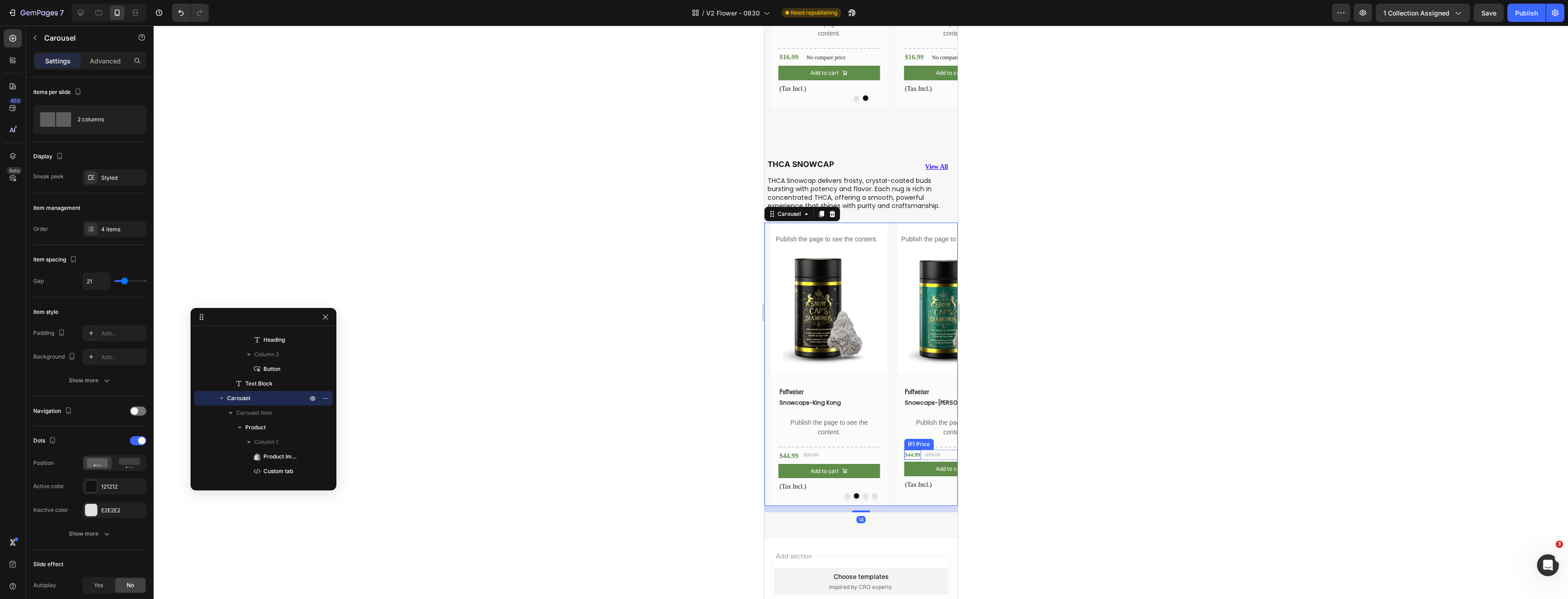
click at [906, 460] on div "$44.99" at bounding box center [911, 454] width 16 height 10
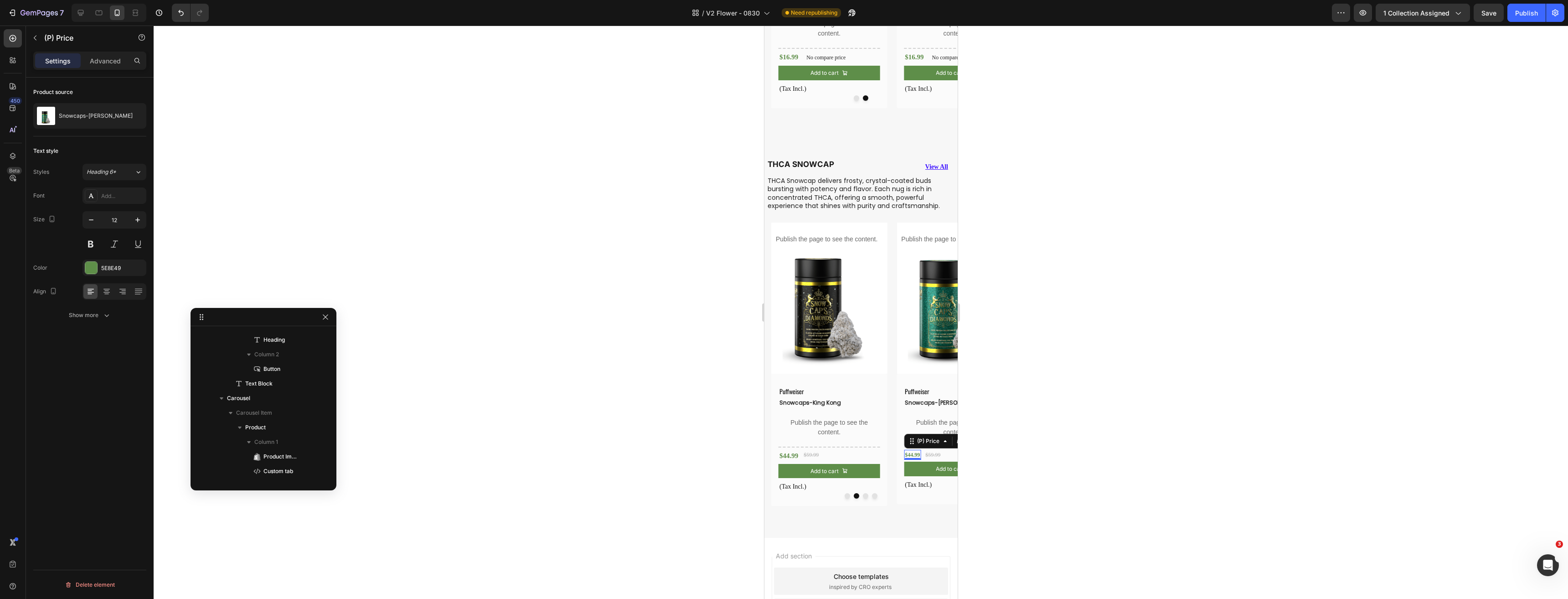
scroll to position [7761, 0]
drag, startPoint x: 112, startPoint y: 220, endPoint x: 324, endPoint y: 292, distance: 223.9
click at [112, 220] on input "12" at bounding box center [114, 219] width 30 height 17
type input "15"
click at [863, 498] on button "Dot" at bounding box center [865, 495] width 5 height 6
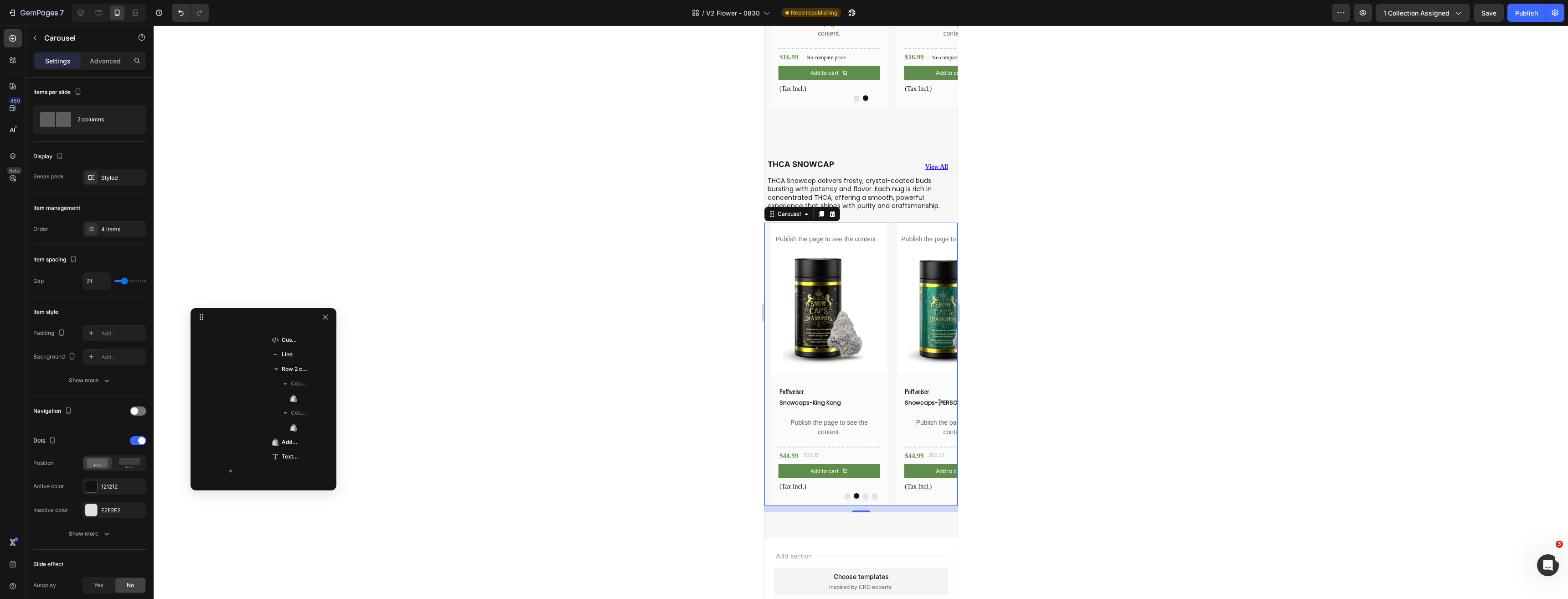
scroll to position [6988, 0]
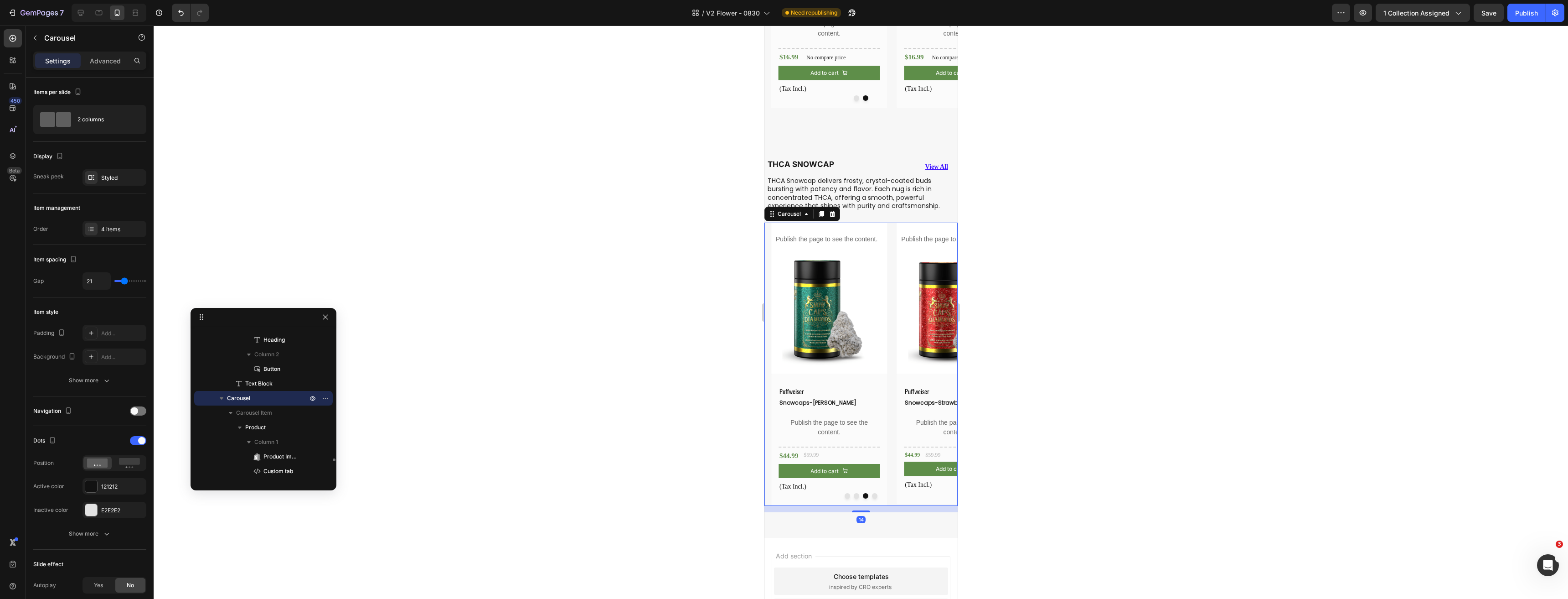
click at [912, 460] on div "$44.99" at bounding box center [911, 454] width 16 height 10
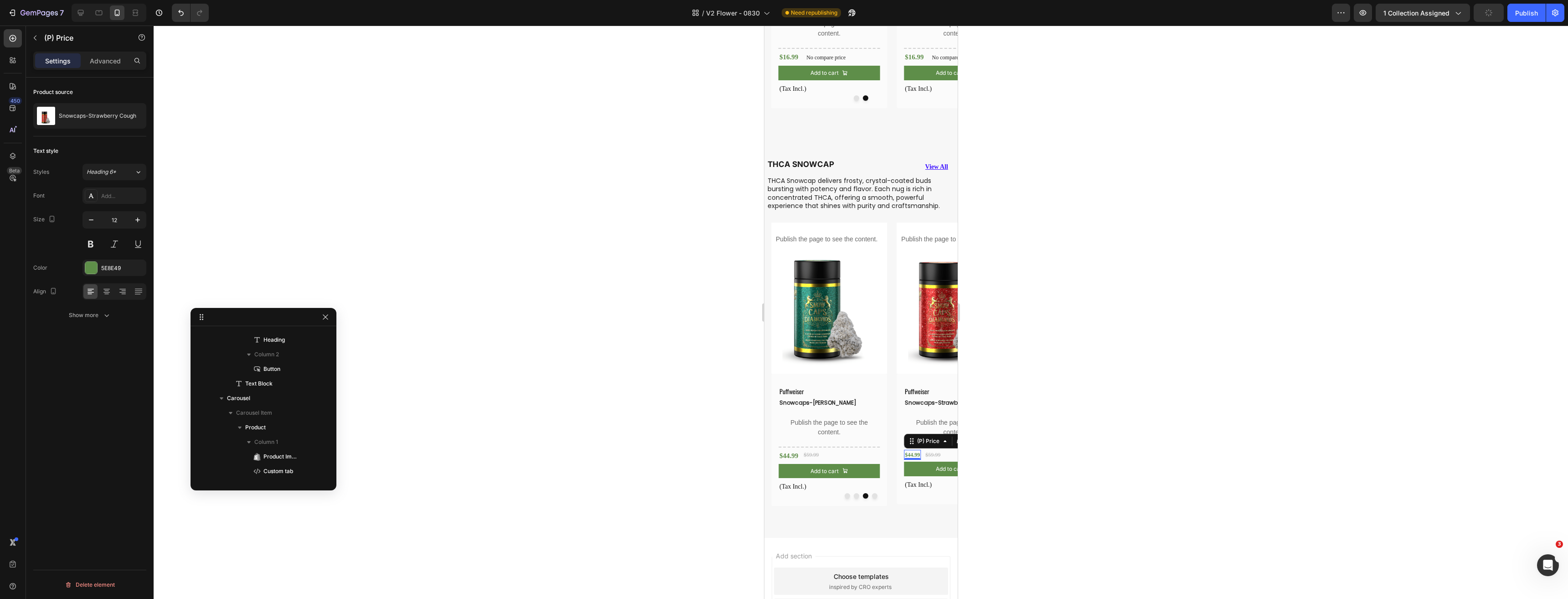
scroll to position [8021, 0]
click at [112, 224] on input "12" at bounding box center [114, 219] width 30 height 17
type input "15"
click at [870, 506] on div "Puffweiser Text Block Snowcaps-Vanilla Biscotti (P) Title Publish the page to s…" at bounding box center [828, 439] width 115 height 133
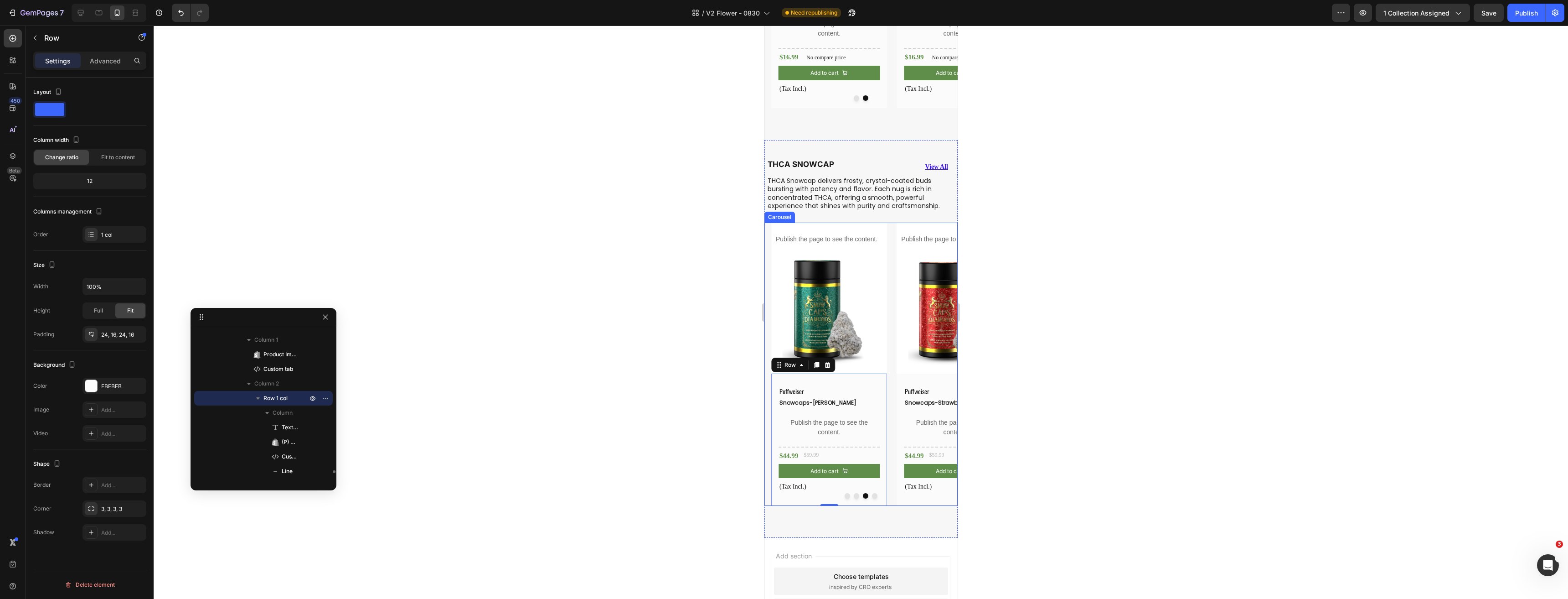
click at [871, 498] on button "Dot" at bounding box center [874, 495] width 5 height 6
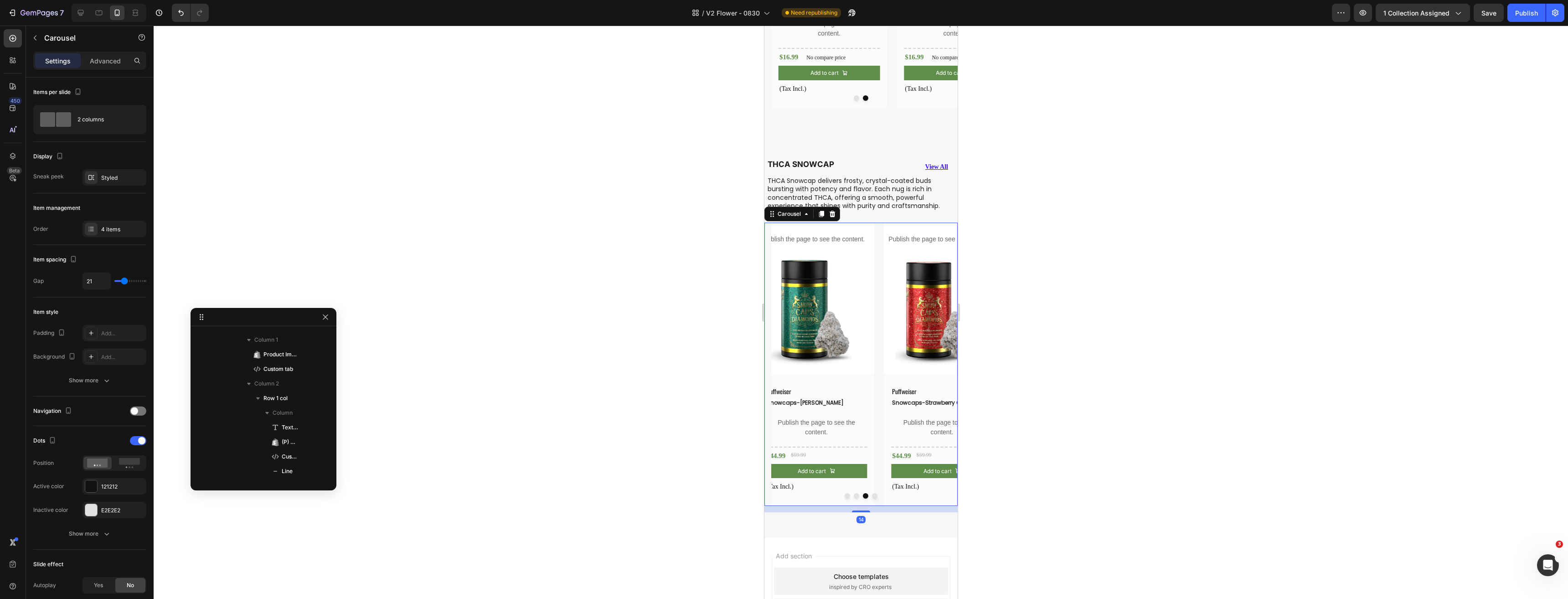
scroll to position [6988, 0]
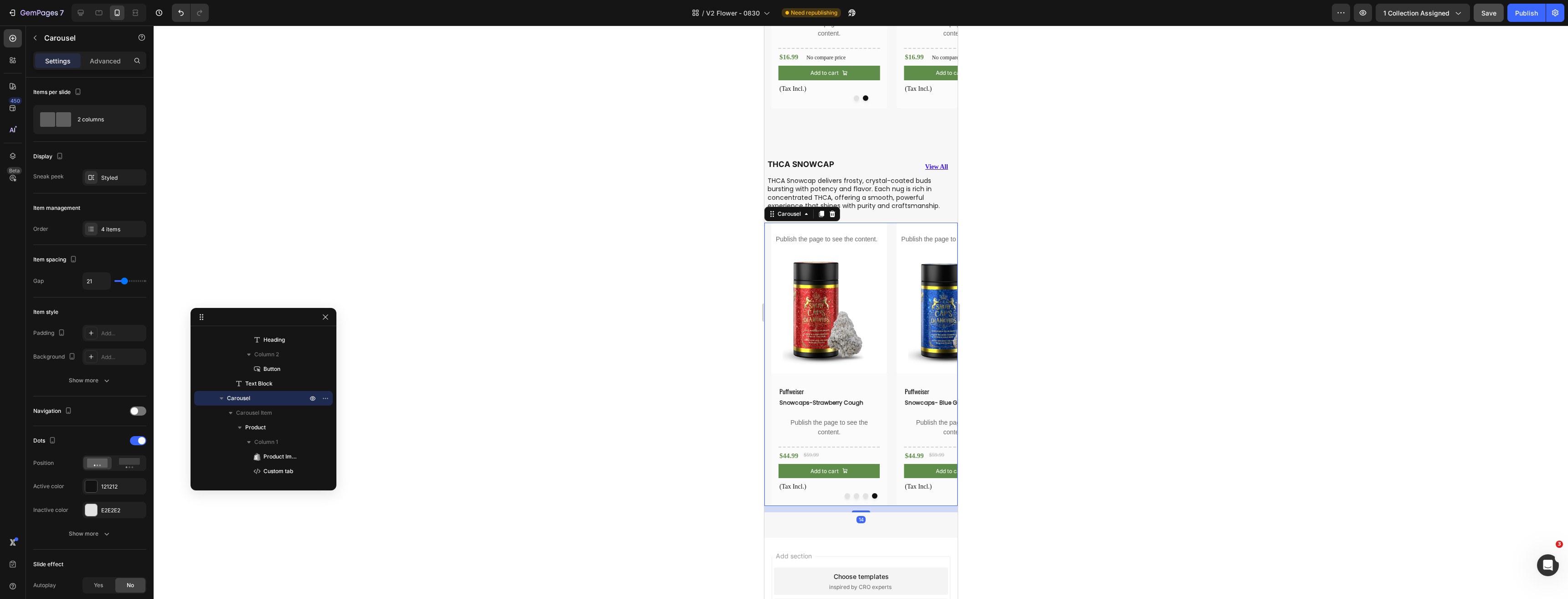
click at [1488, 18] on button "Save" at bounding box center [1489, 13] width 30 height 18
click at [82, 9] on icon at bounding box center [81, 13] width 9 height 9
type input "30"
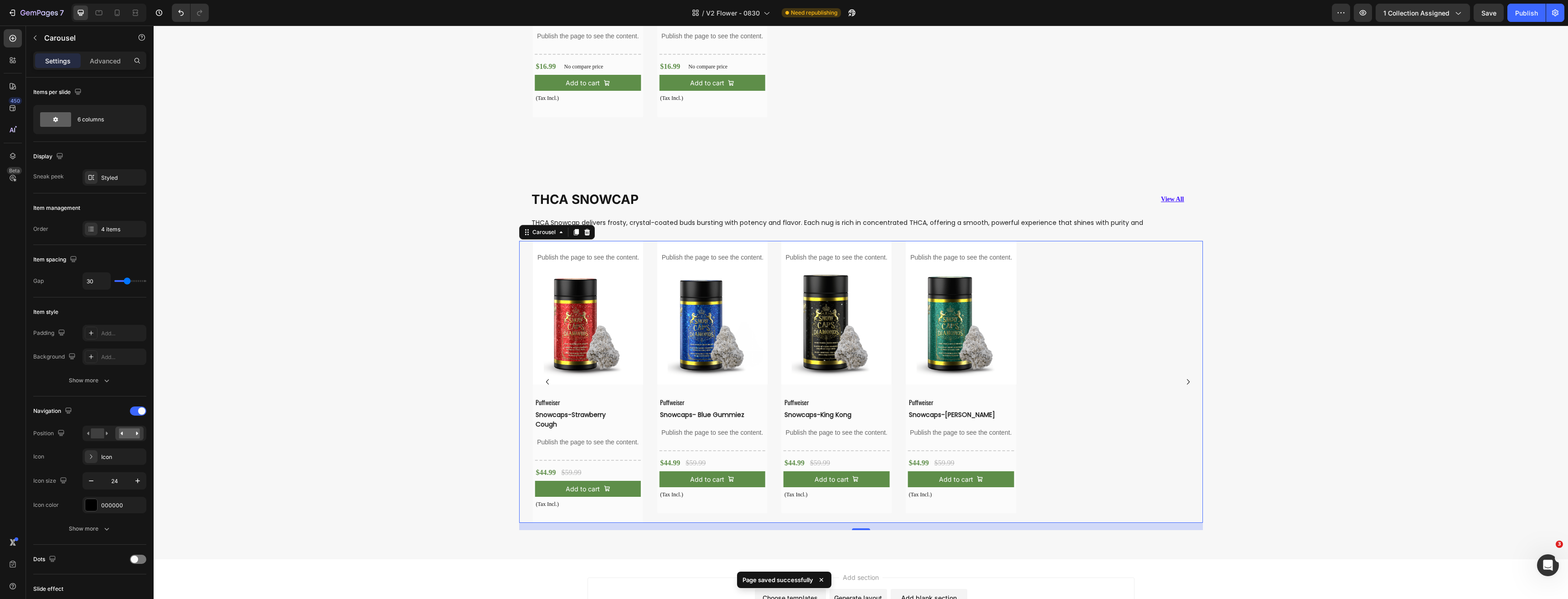
scroll to position [2313, 0]
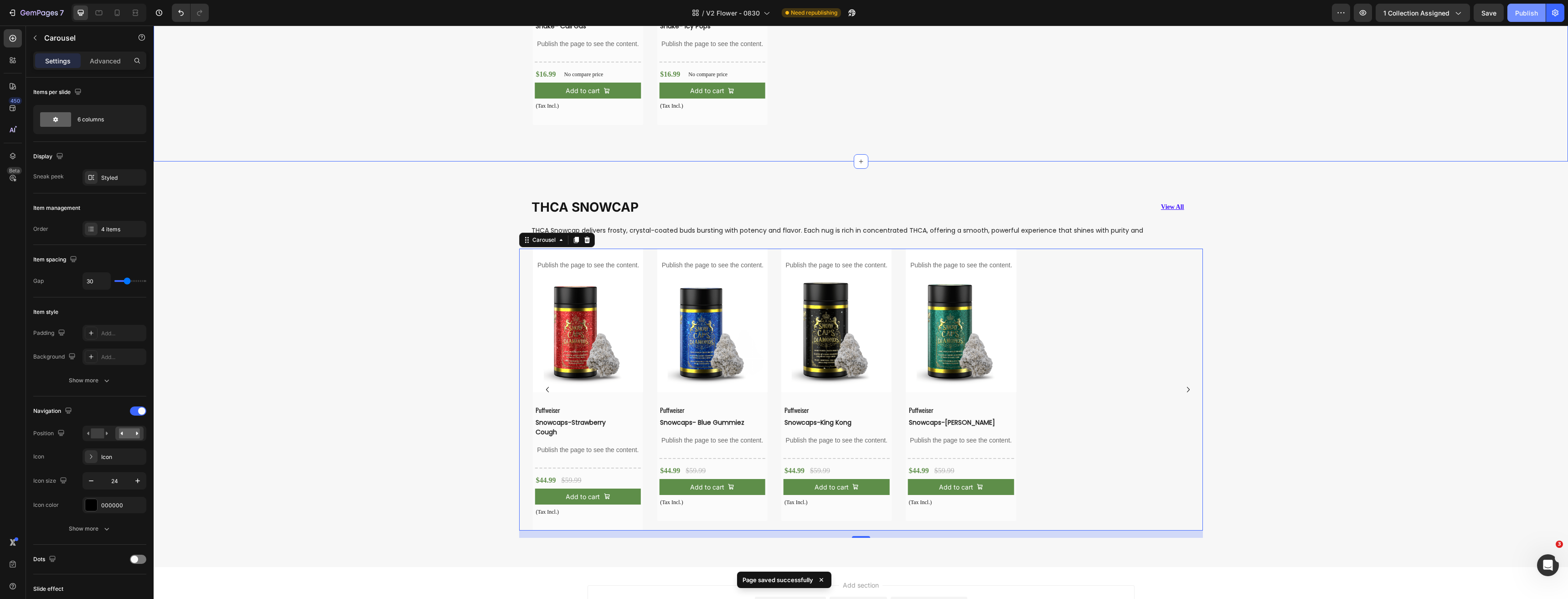
click at [1524, 18] on button "Publish" at bounding box center [1526, 13] width 38 height 18
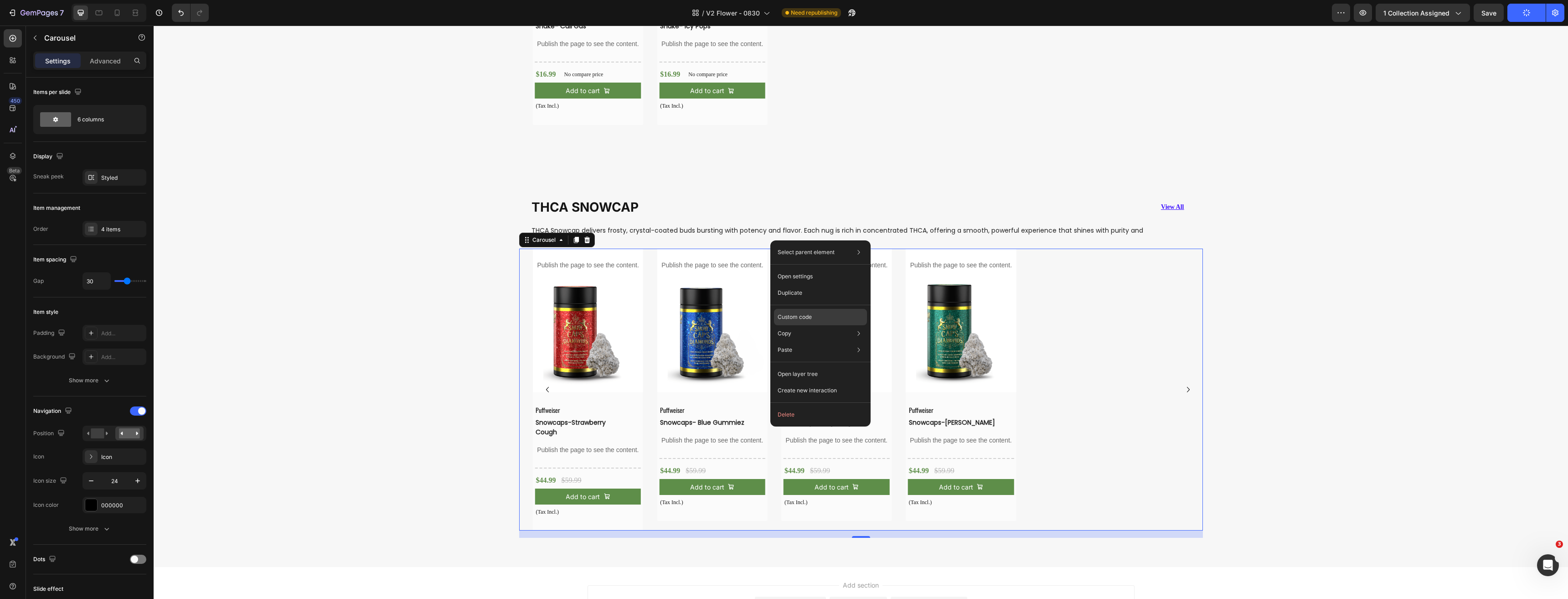
click at [822, 318] on div "Custom code" at bounding box center [820, 317] width 93 height 17
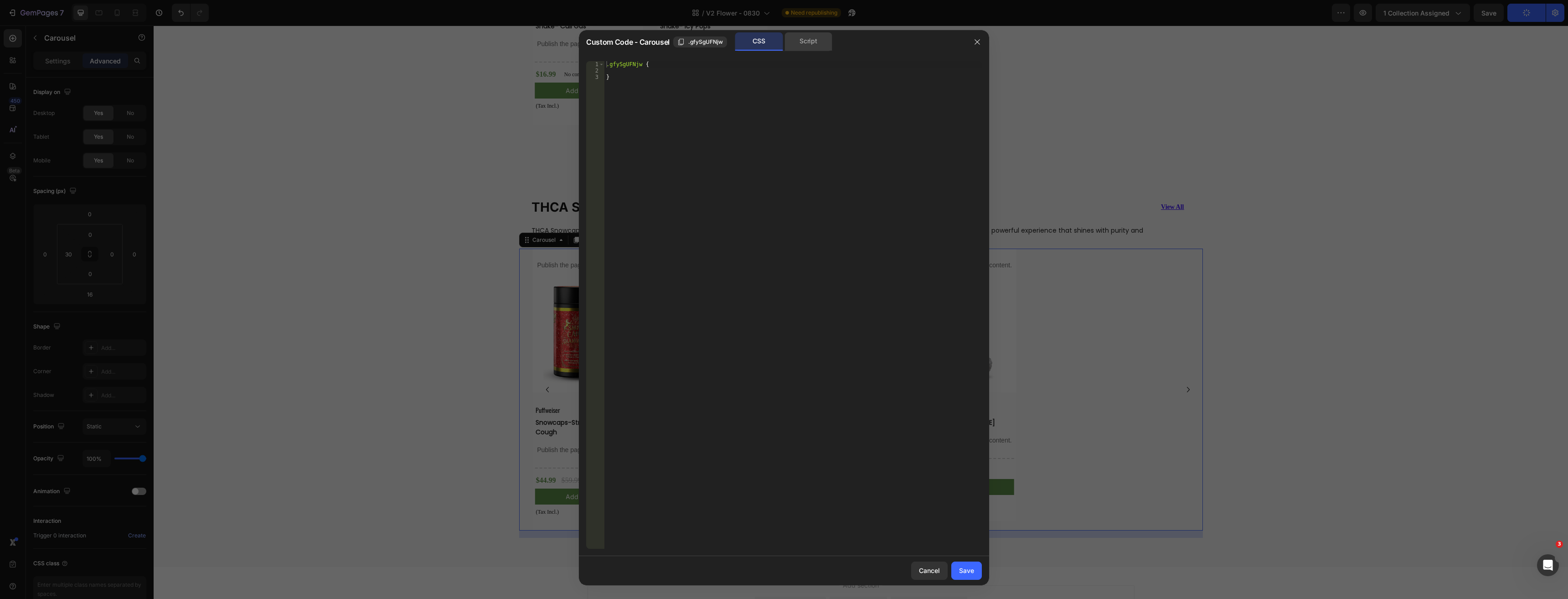
click at [801, 46] on div "Script" at bounding box center [808, 41] width 48 height 18
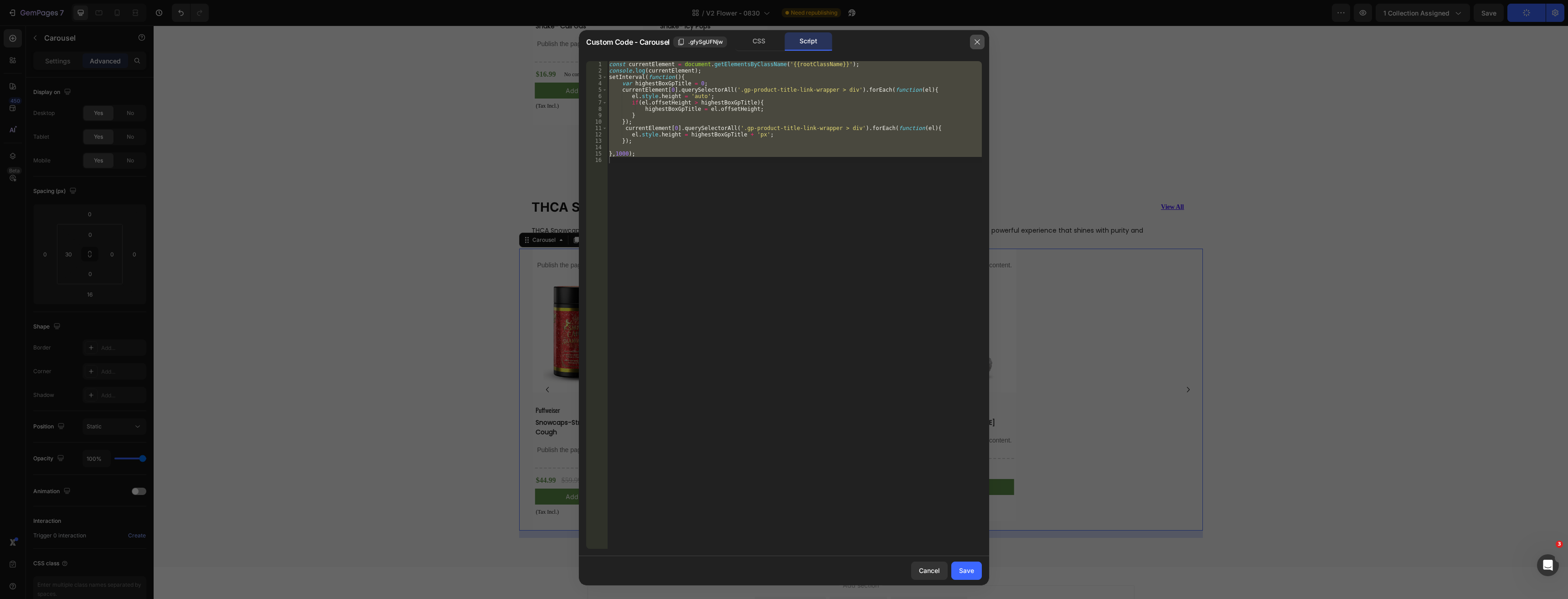
click at [977, 42] on icon "button" at bounding box center [976, 42] width 5 height 5
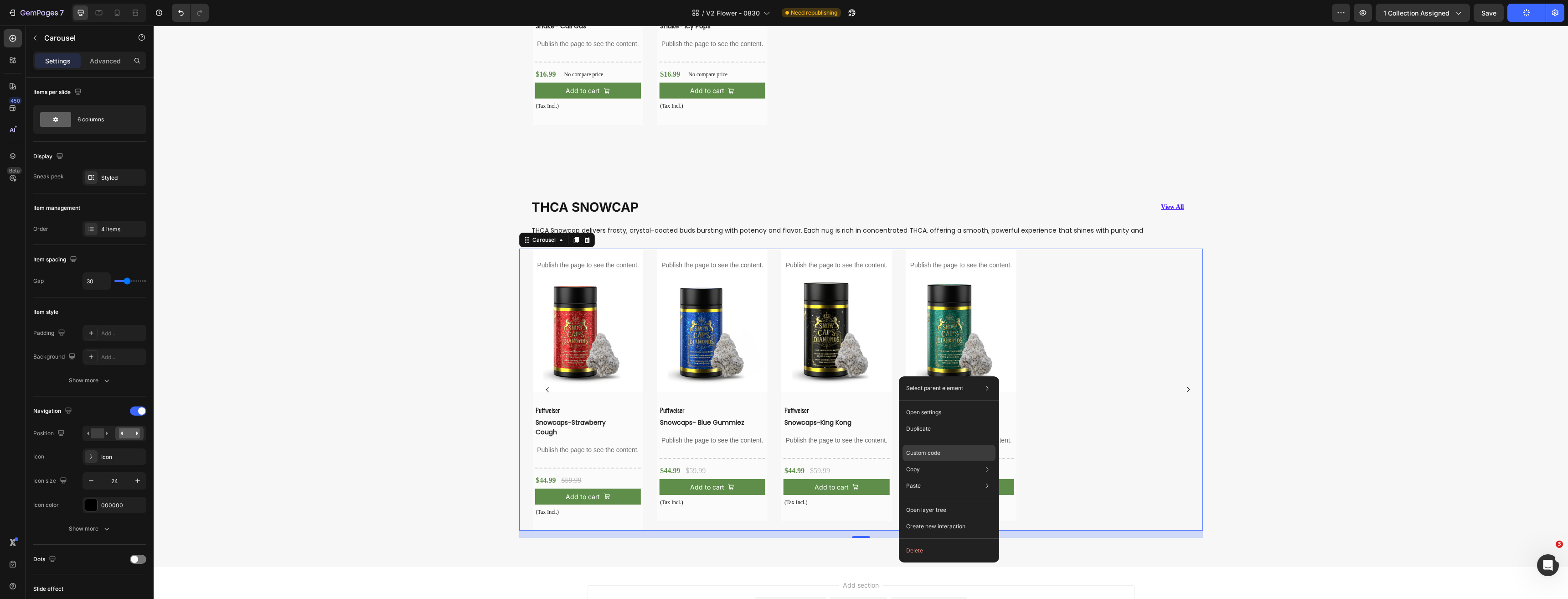
click at [941, 455] on div "Custom code" at bounding box center [949, 453] width 93 height 17
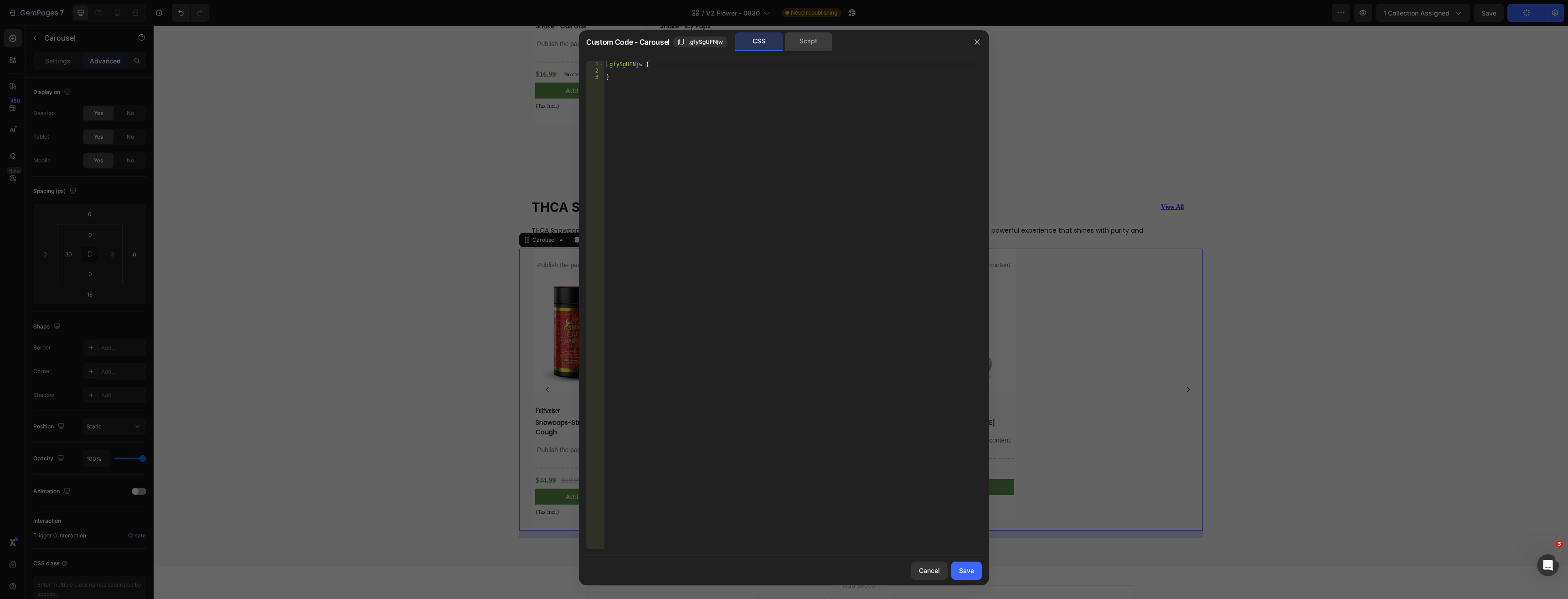
click at [800, 43] on div "Script" at bounding box center [808, 41] width 48 height 18
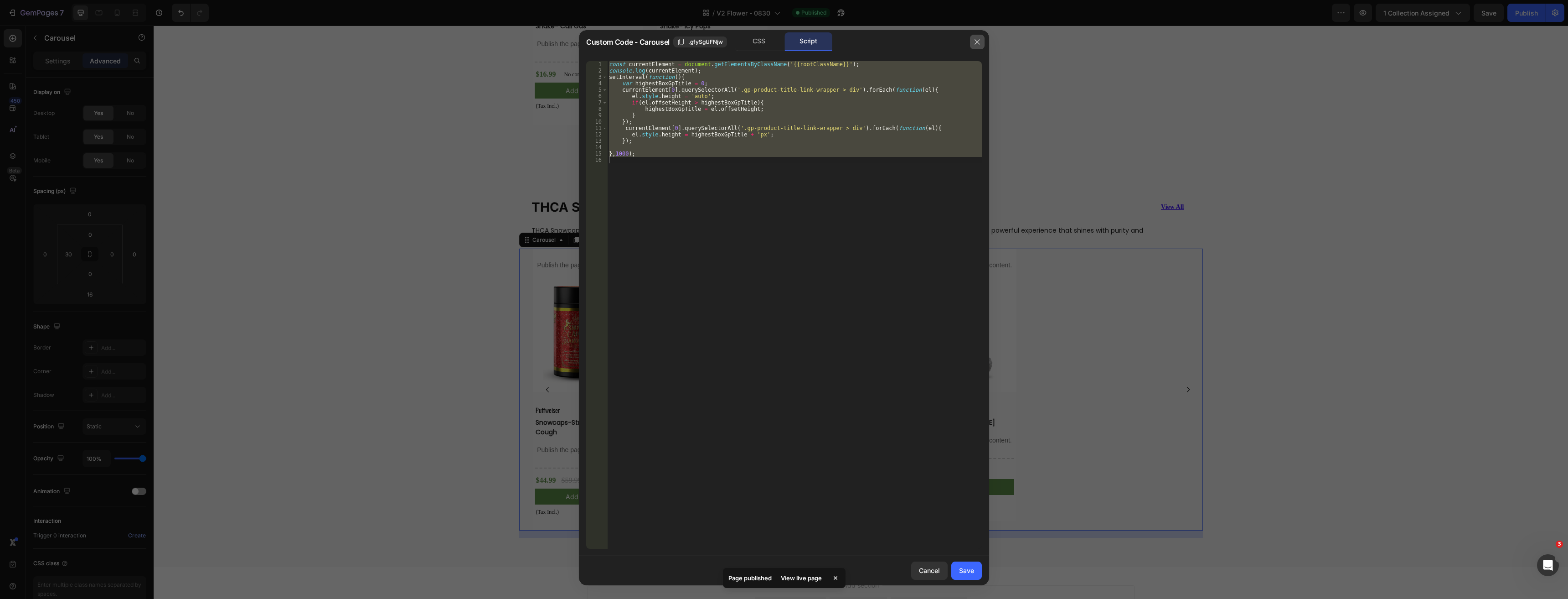
click at [976, 44] on icon "button" at bounding box center [976, 42] width 7 height 7
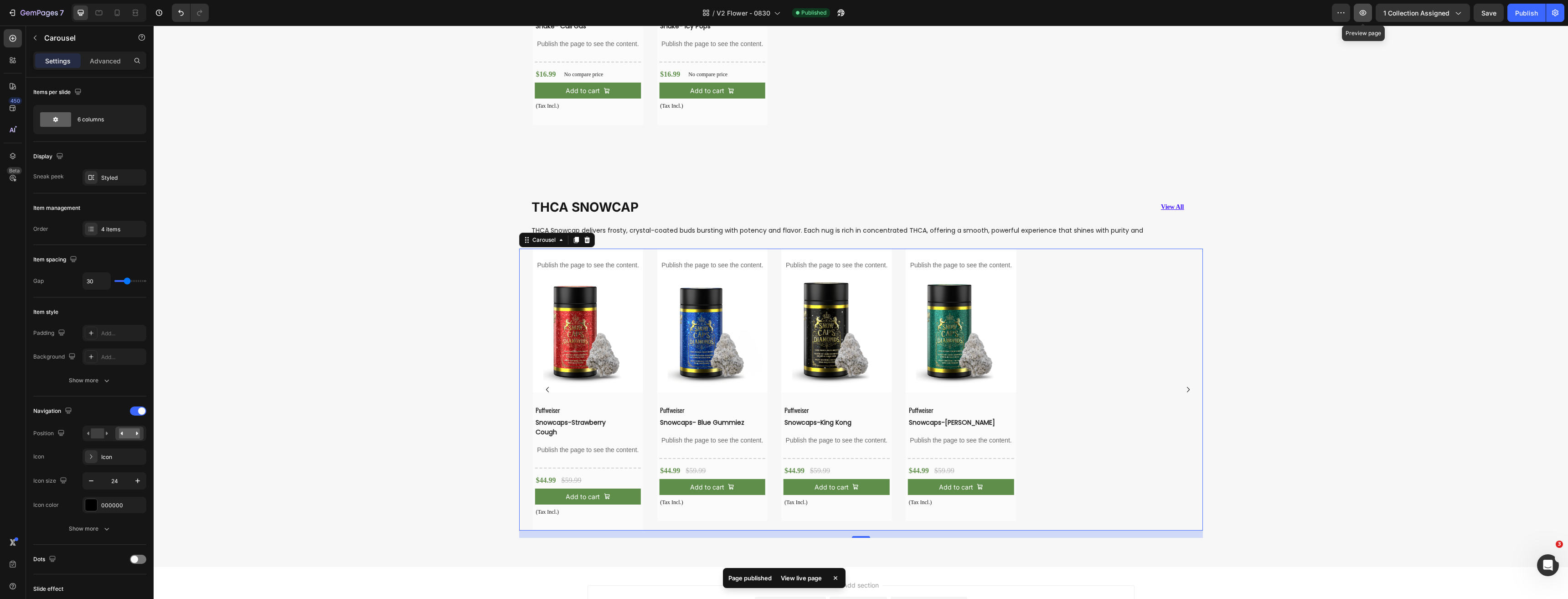
click at [1361, 15] on icon "button" at bounding box center [1363, 13] width 9 height 9
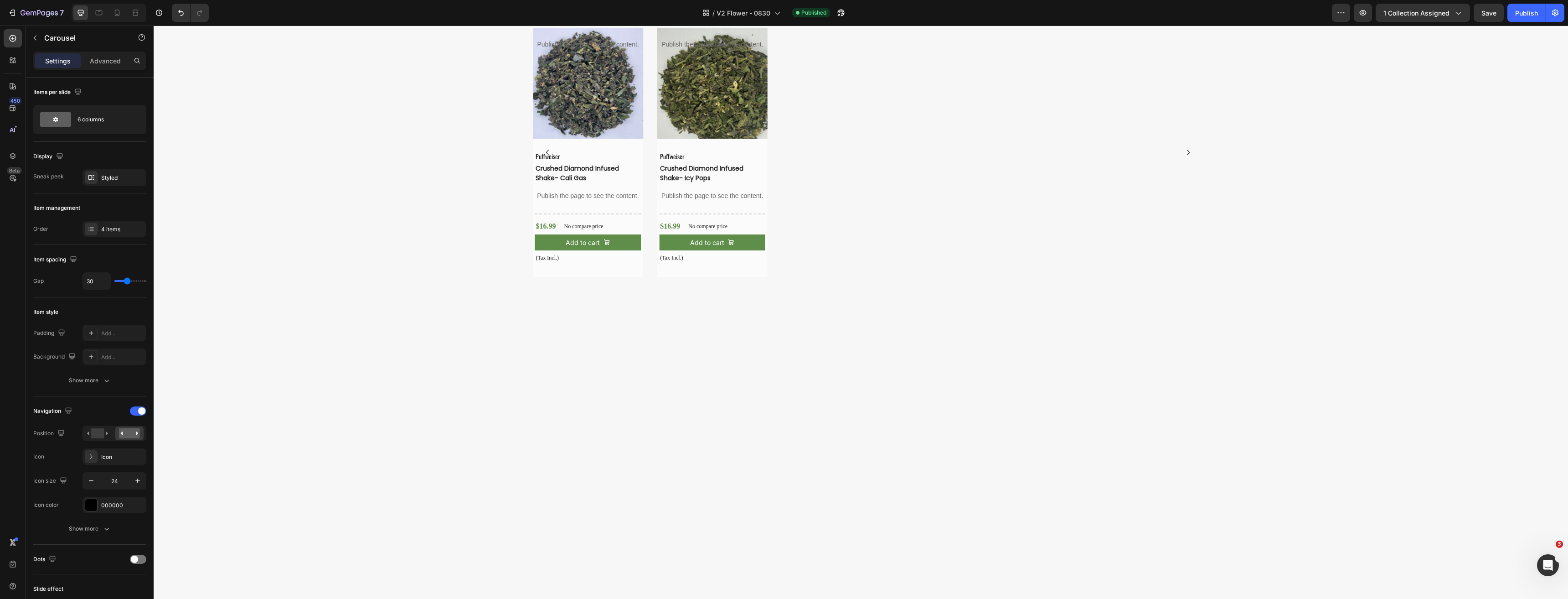
scroll to position [1720, 0]
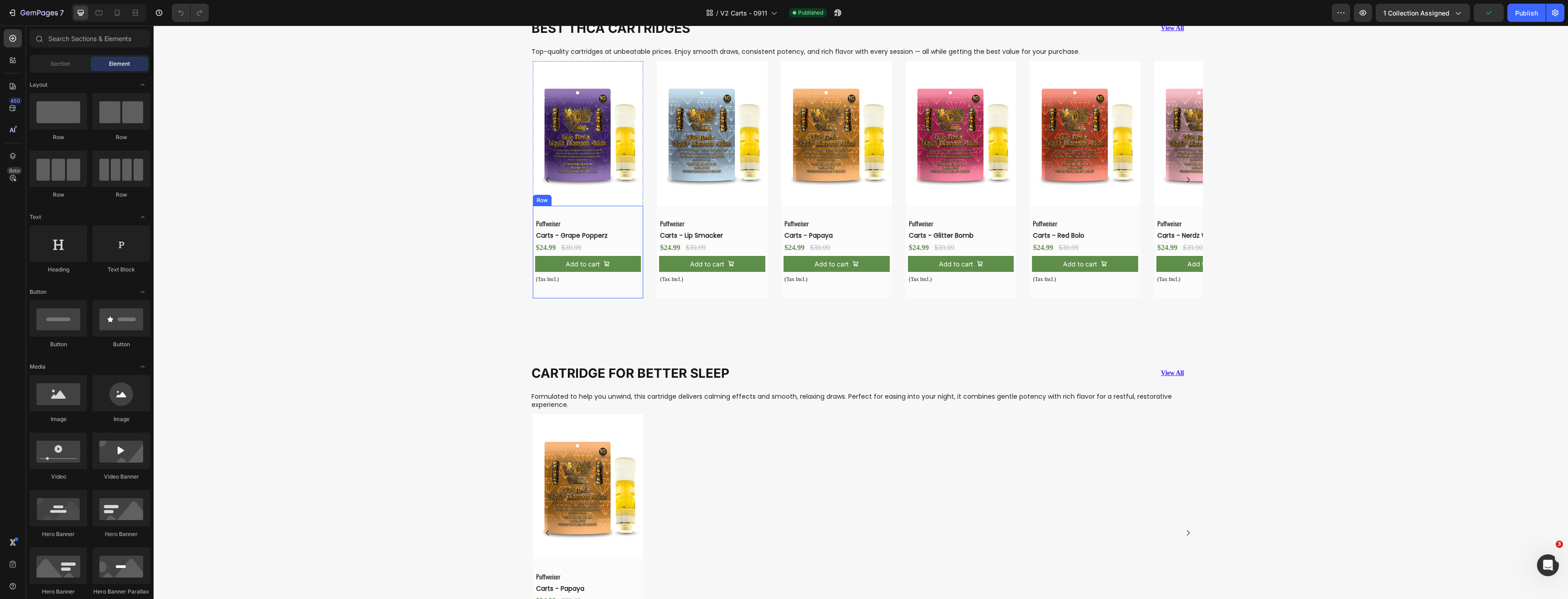
scroll to position [593, 0]
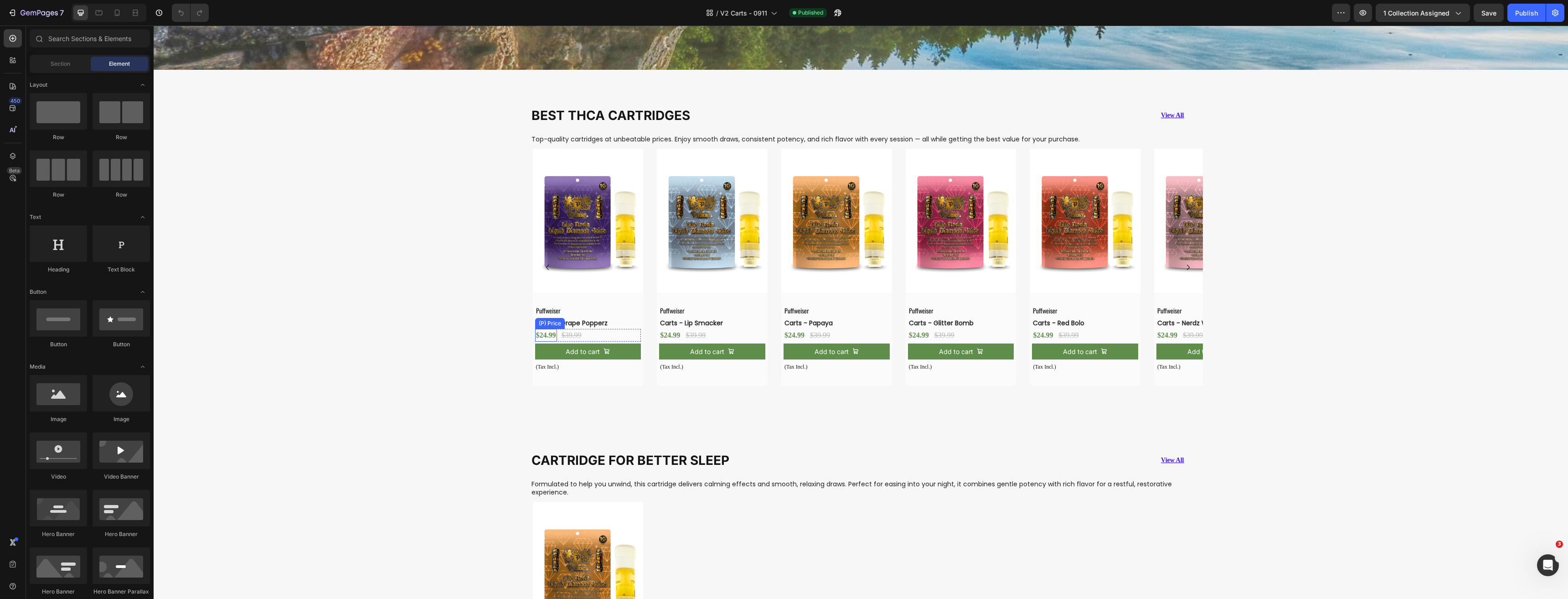
click at [546, 333] on div "$24.99" at bounding box center [546, 335] width 22 height 13
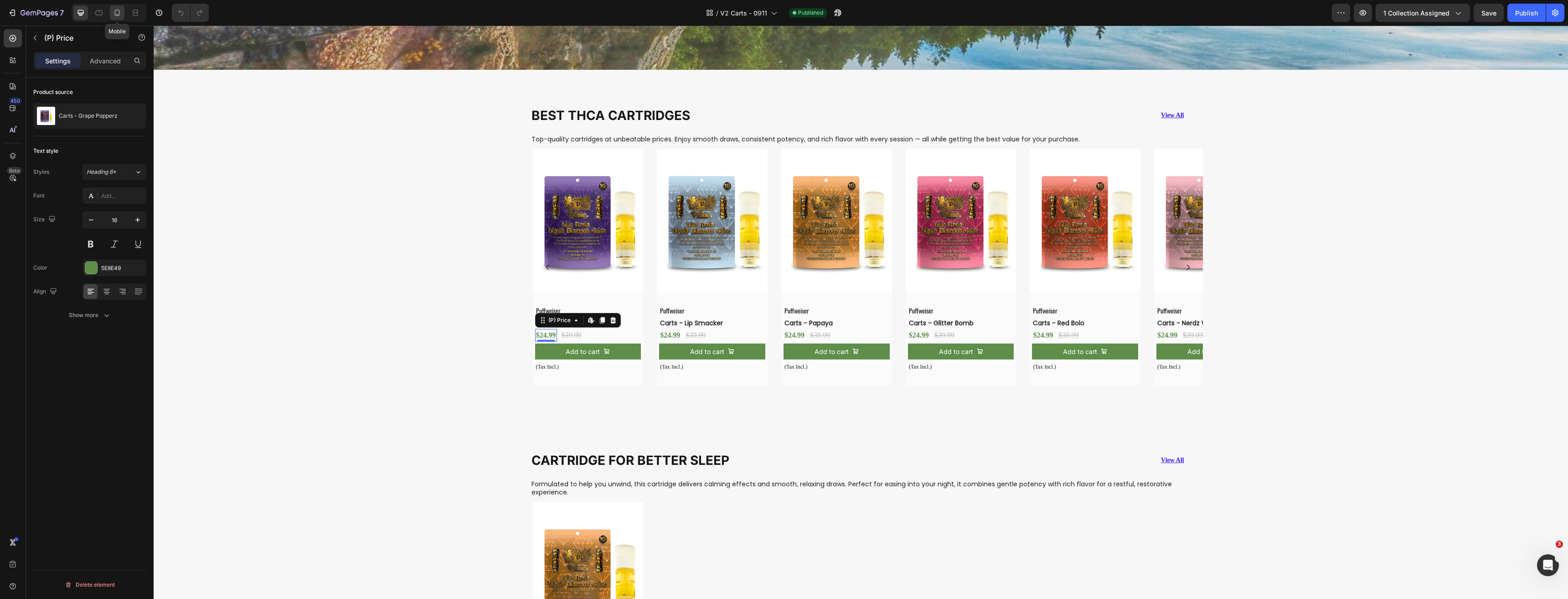
click at [122, 16] on div at bounding box center [117, 13] width 15 height 15
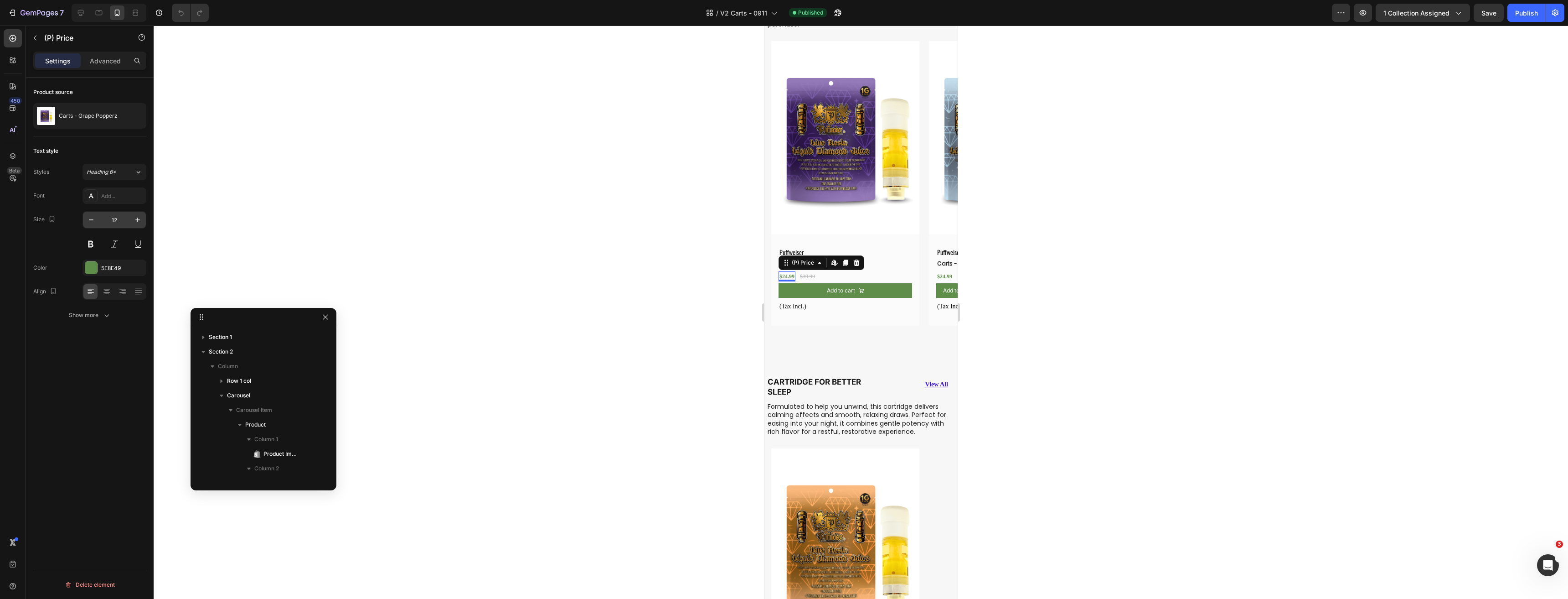
scroll to position [172, 0]
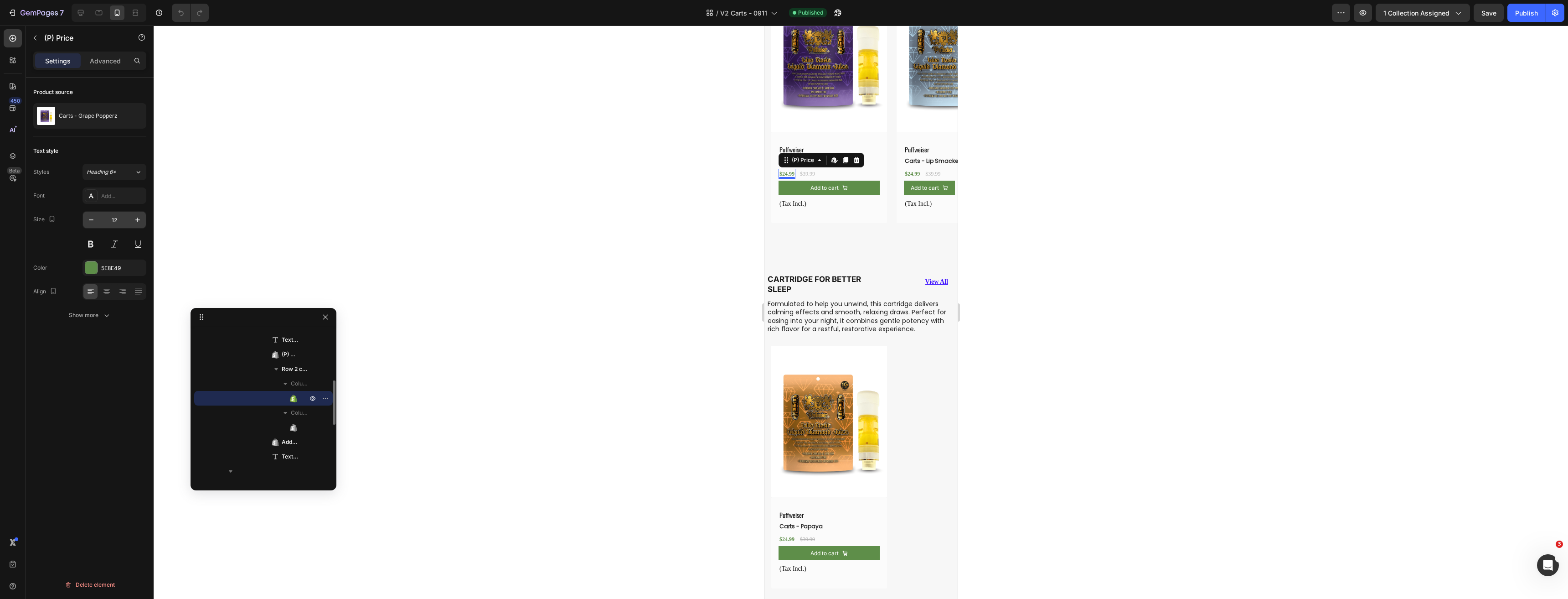
click at [117, 215] on input "12" at bounding box center [114, 219] width 30 height 17
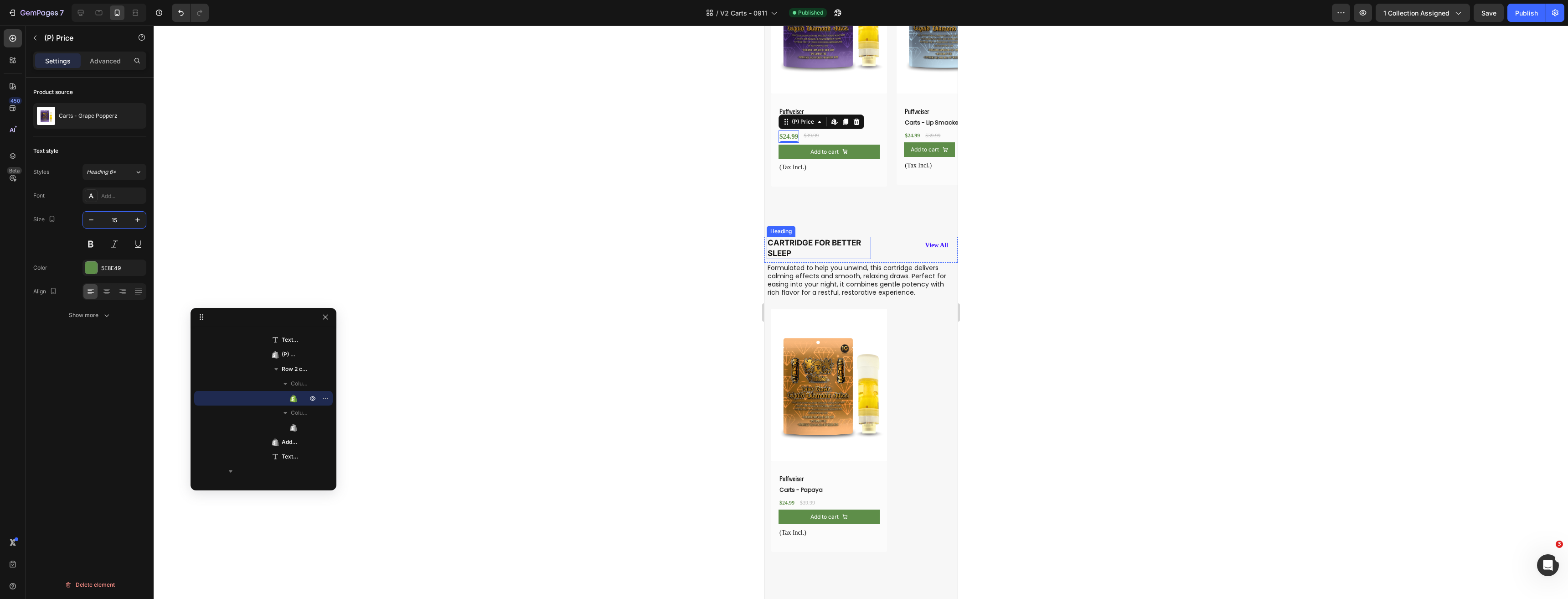
scroll to position [670, 0]
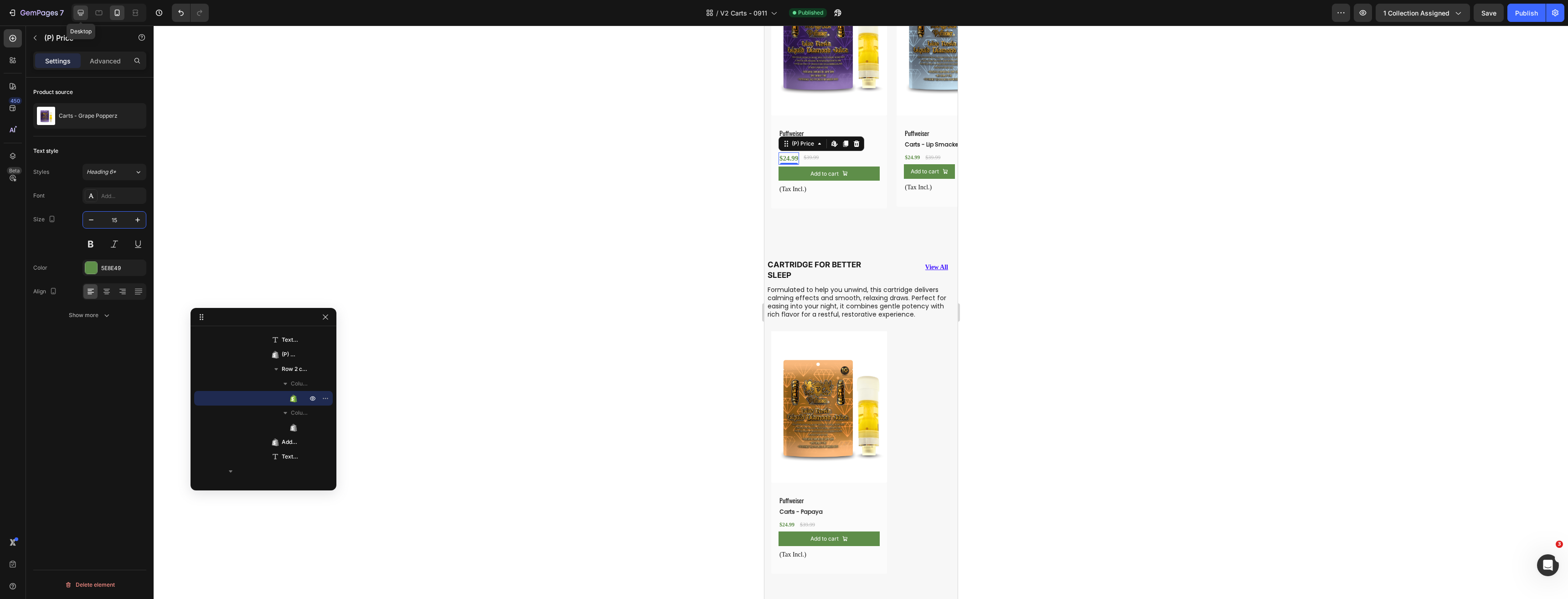
click at [85, 13] on icon at bounding box center [81, 13] width 9 height 9
type input "16"
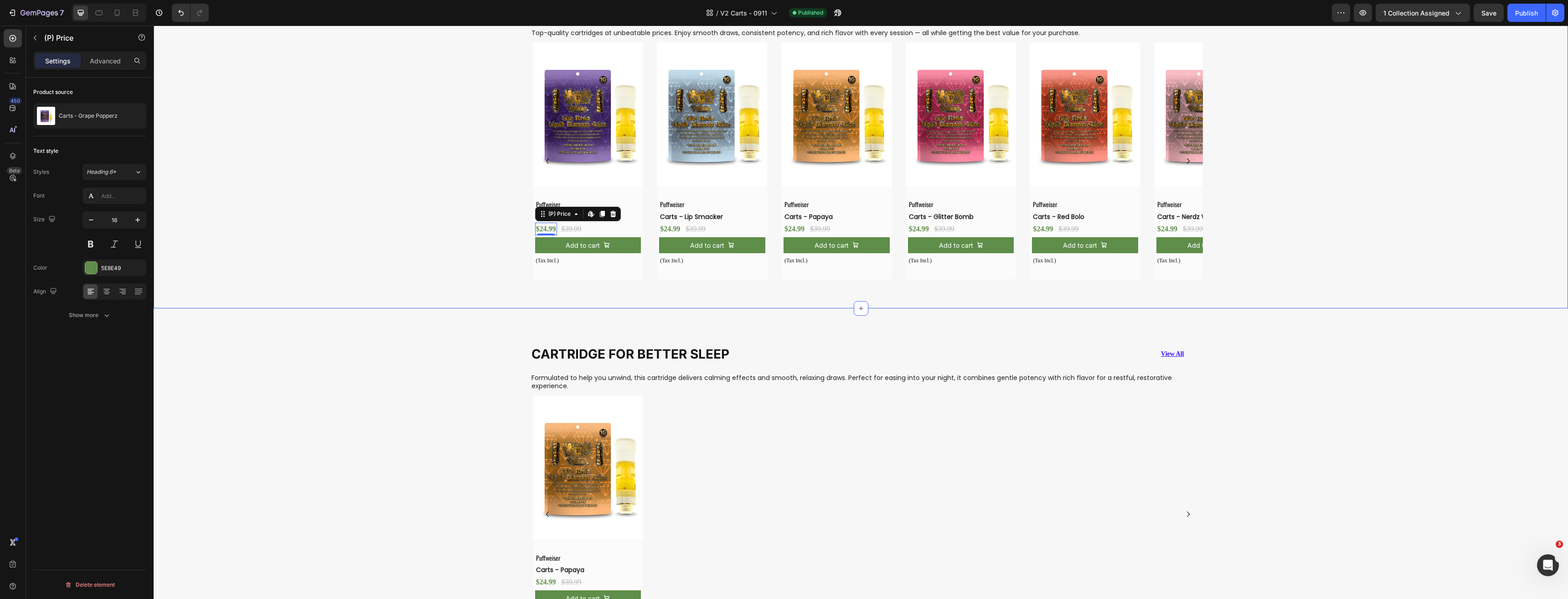
scroll to position [570, 0]
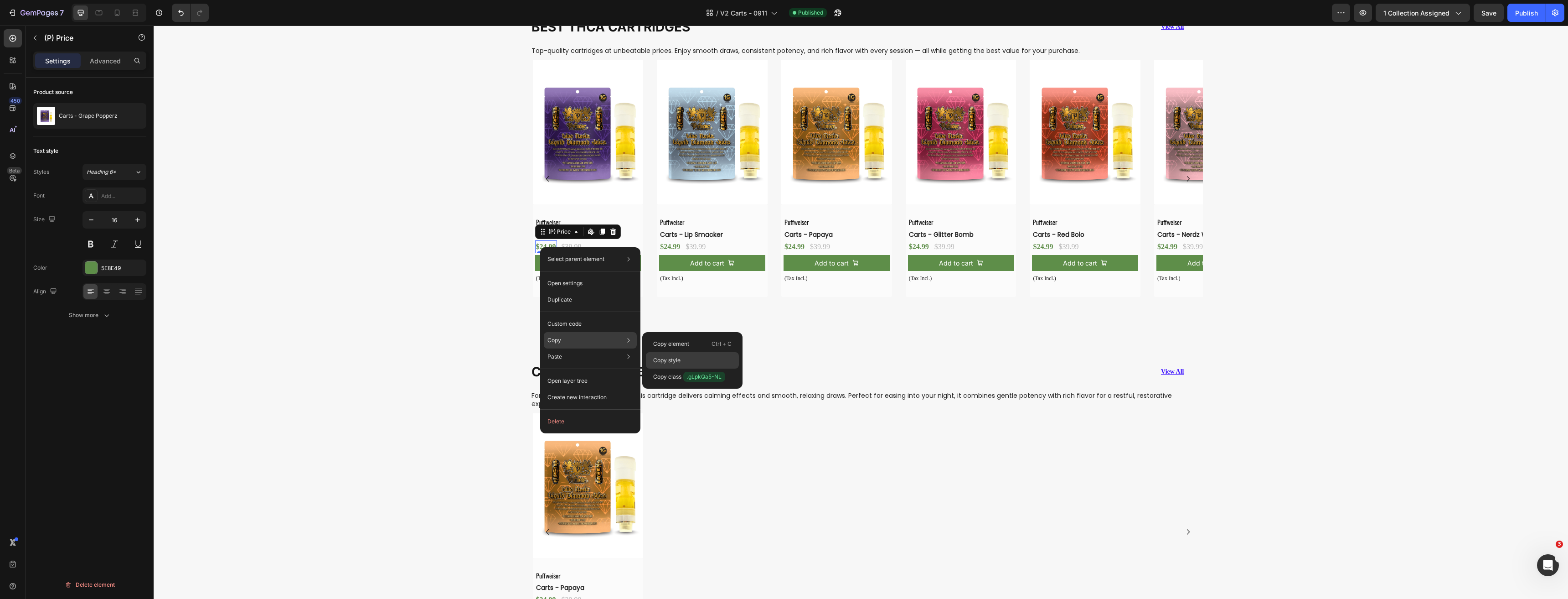
drag, startPoint x: 678, startPoint y: 358, endPoint x: 541, endPoint y: 248, distance: 175.7
click at [678, 358] on p "Copy style" at bounding box center [666, 360] width 27 height 8
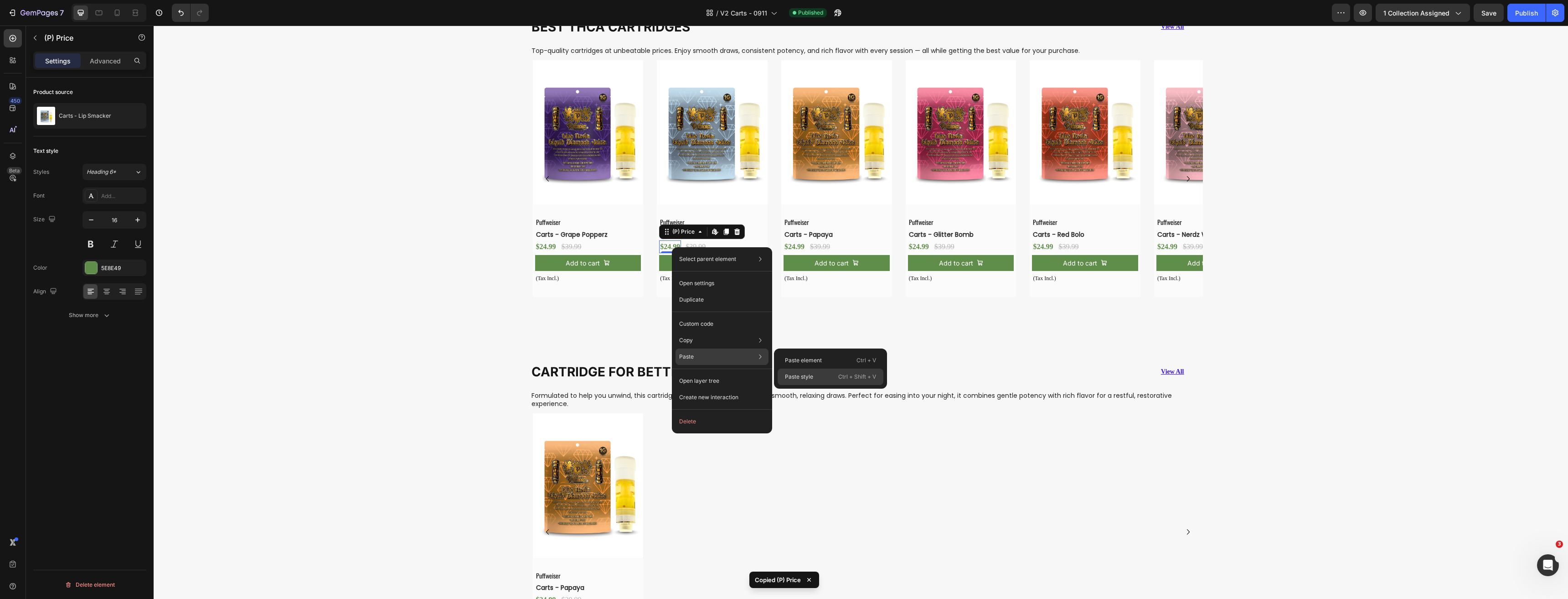
click at [801, 380] on p "Paste style" at bounding box center [799, 377] width 28 height 8
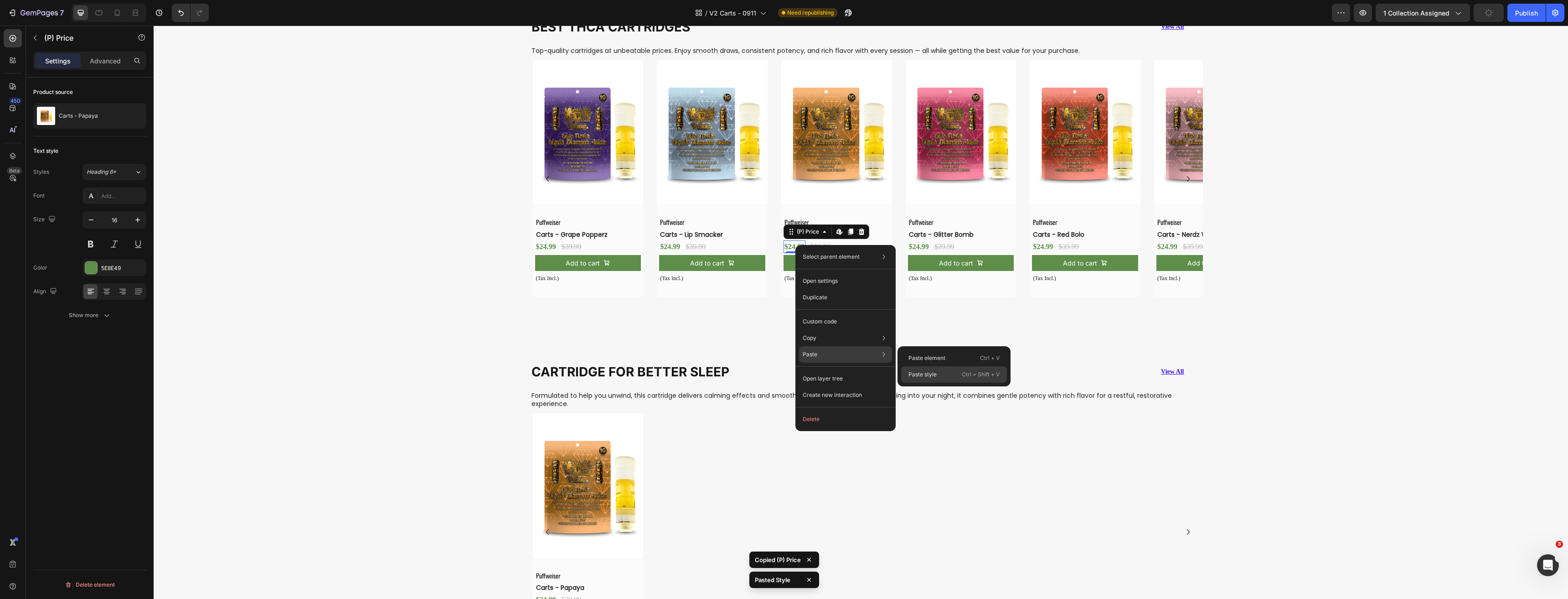
click at [917, 373] on p "Paste style" at bounding box center [922, 374] width 28 height 8
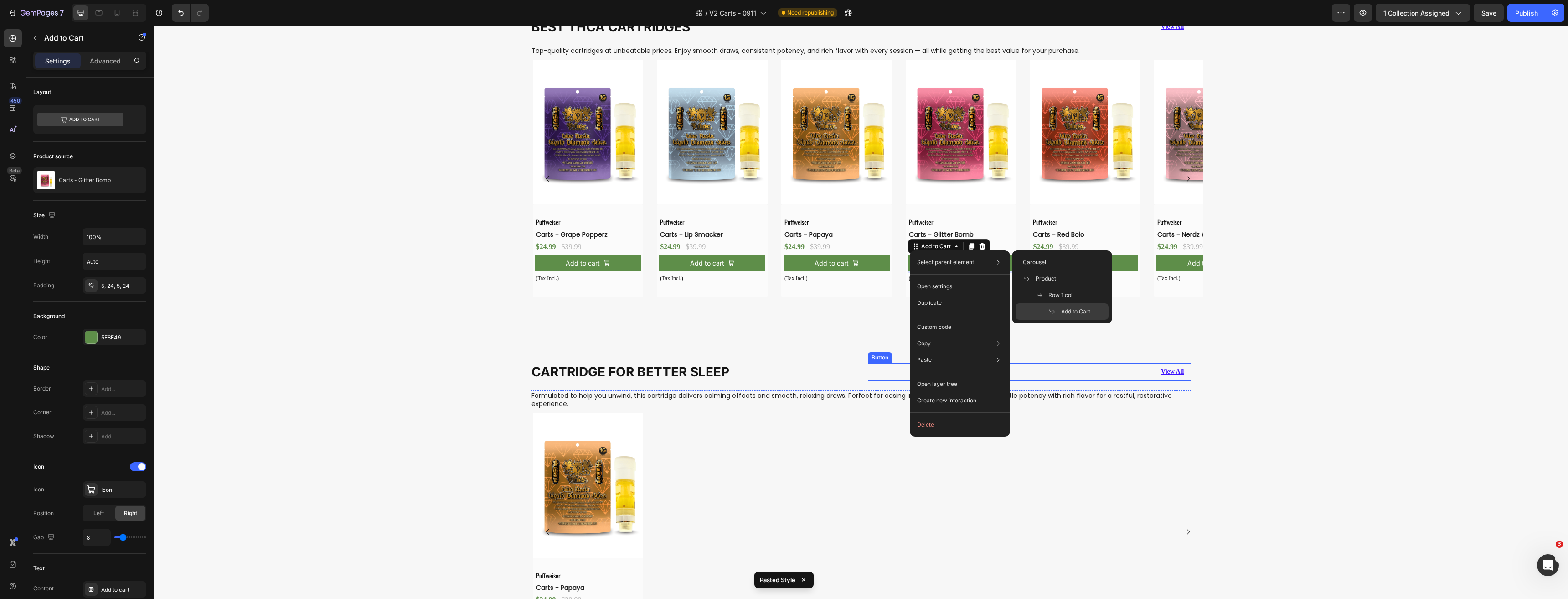
click at [1138, 369] on div "View All Button" at bounding box center [1030, 372] width 324 height 17
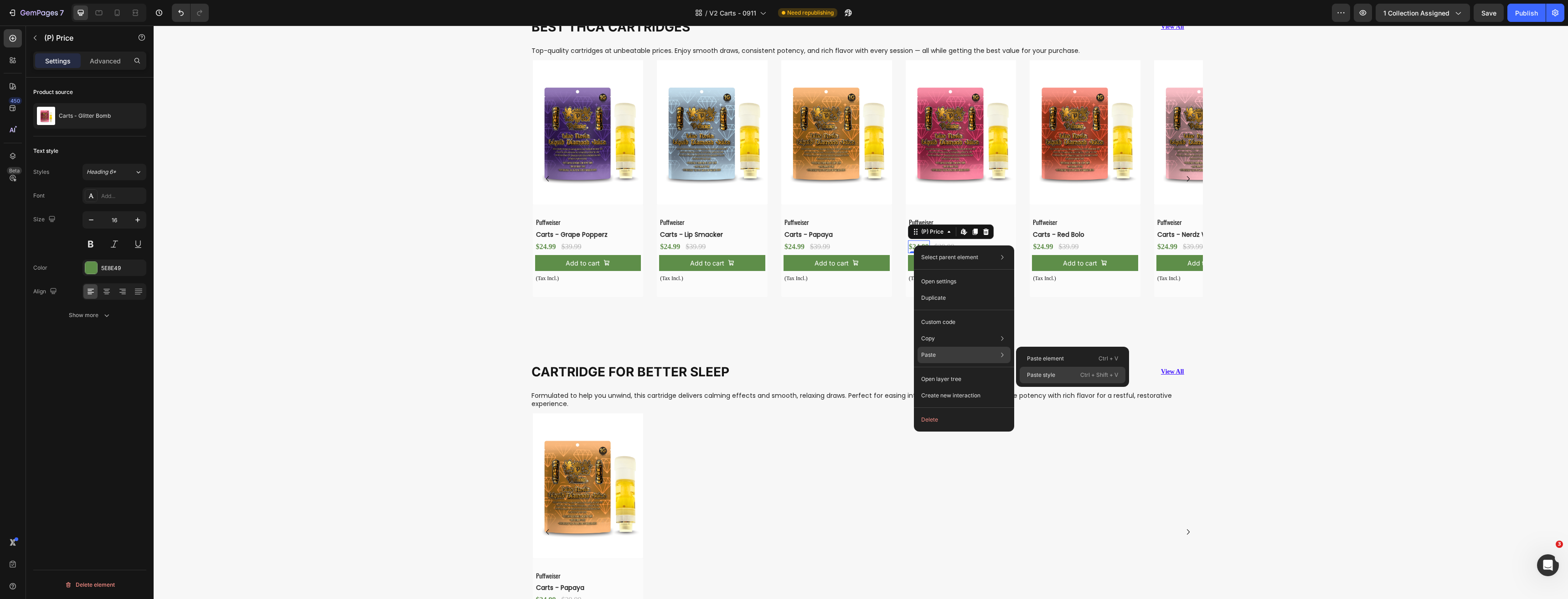
click at [1048, 376] on p "Paste style" at bounding box center [1041, 375] width 28 height 8
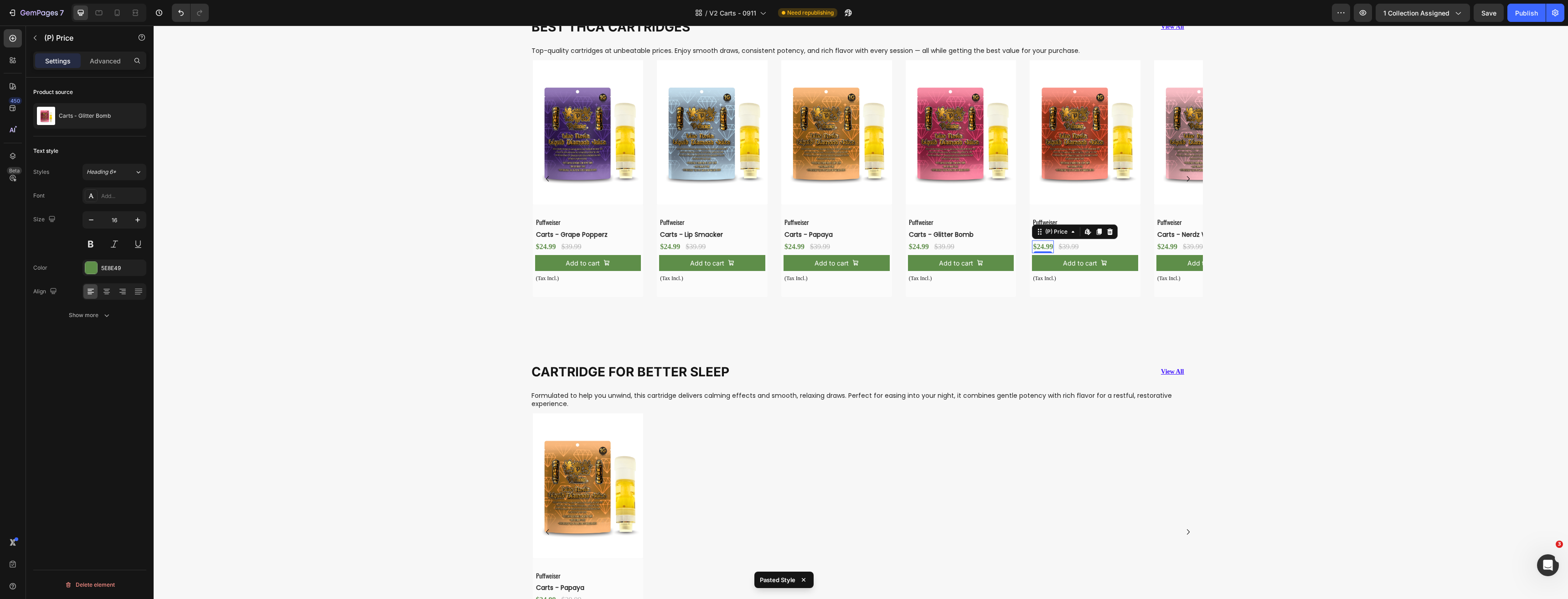
drag, startPoint x: 1042, startPoint y: 243, endPoint x: 1260, endPoint y: 331, distance: 235.1
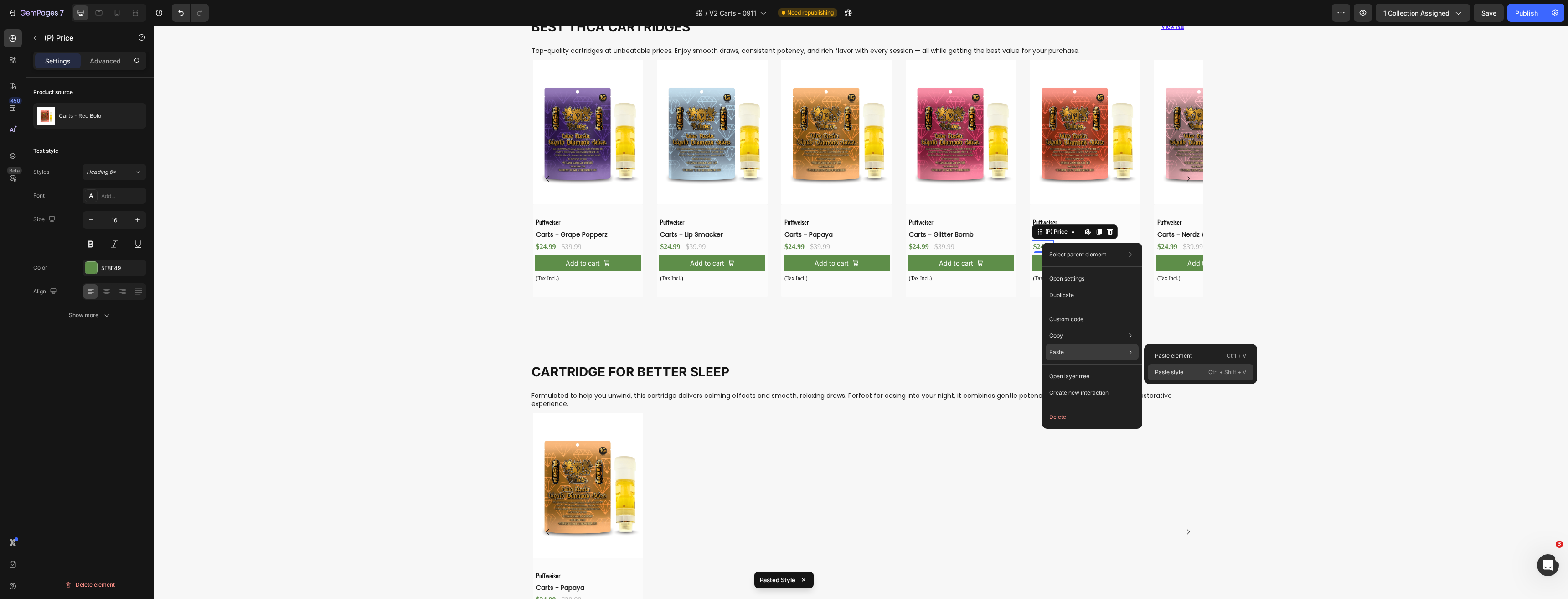
drag, startPoint x: 1181, startPoint y: 377, endPoint x: 1016, endPoint y: 351, distance: 167.0
click at [1181, 377] on div "Paste style Ctrl + Shift + V" at bounding box center [1200, 372] width 106 height 17
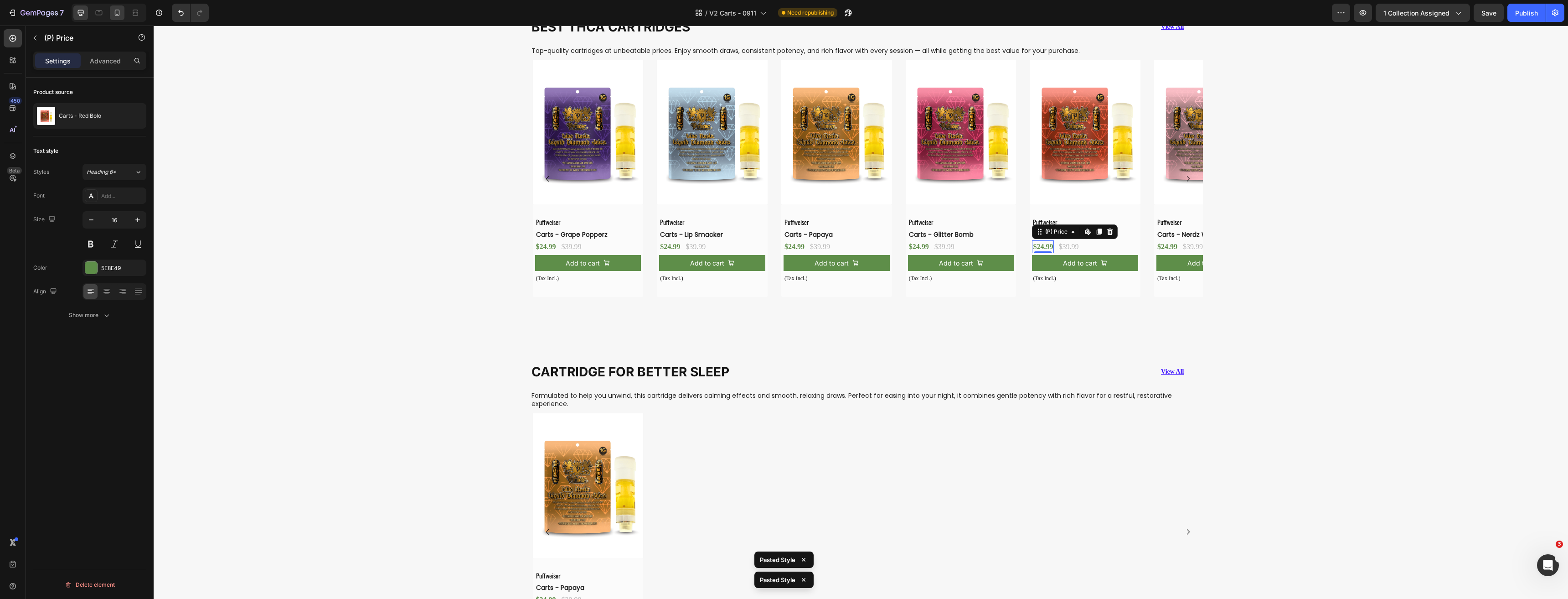
click at [124, 16] on div at bounding box center [117, 13] width 15 height 15
type input "15"
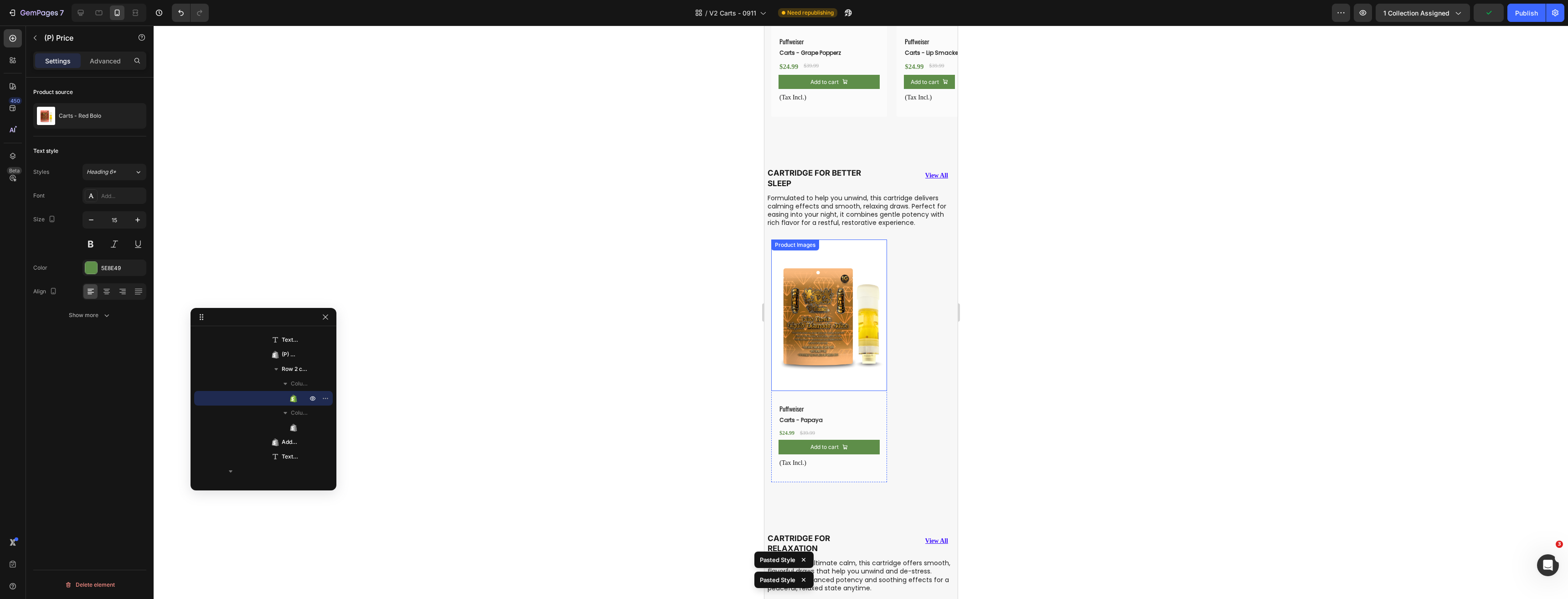
scroll to position [616, 0]
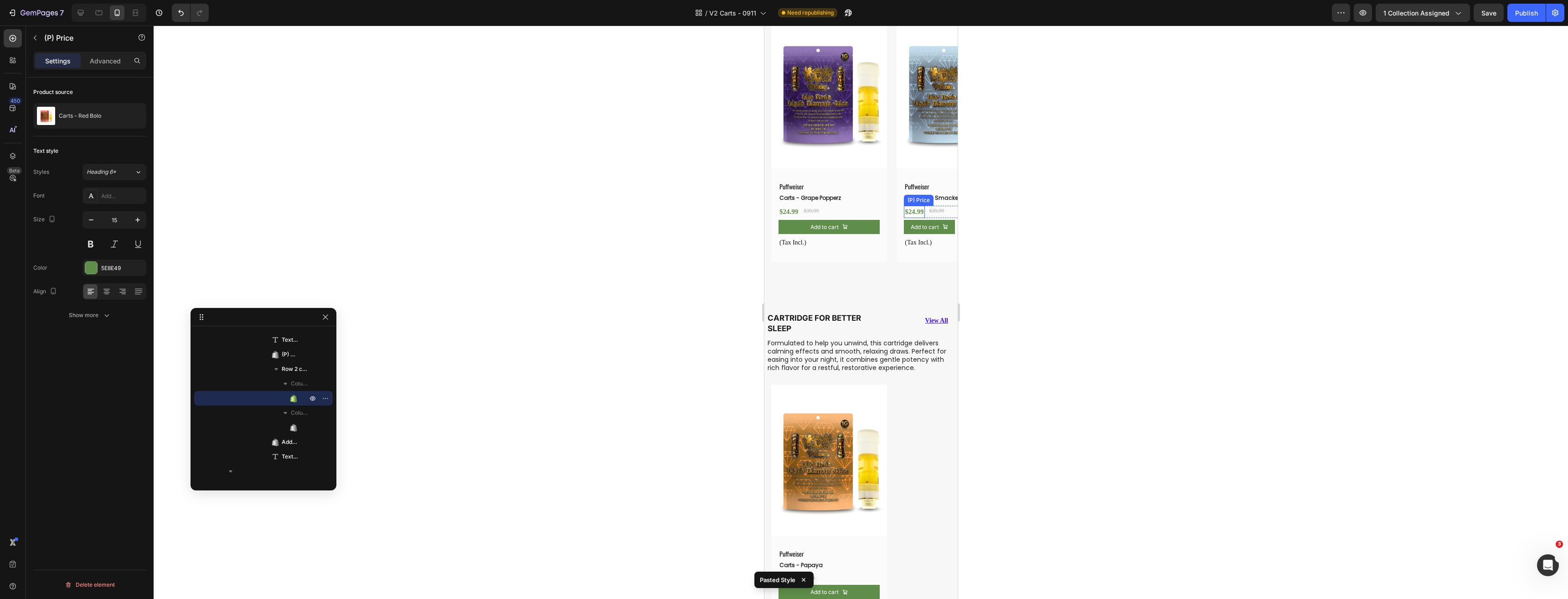
click at [911, 211] on div "$24.99" at bounding box center [914, 212] width 20 height 13
drag, startPoint x: 82, startPoint y: 13, endPoint x: 244, endPoint y: 73, distance: 172.8
click at [82, 13] on icon at bounding box center [81, 13] width 6 height 6
type input "16"
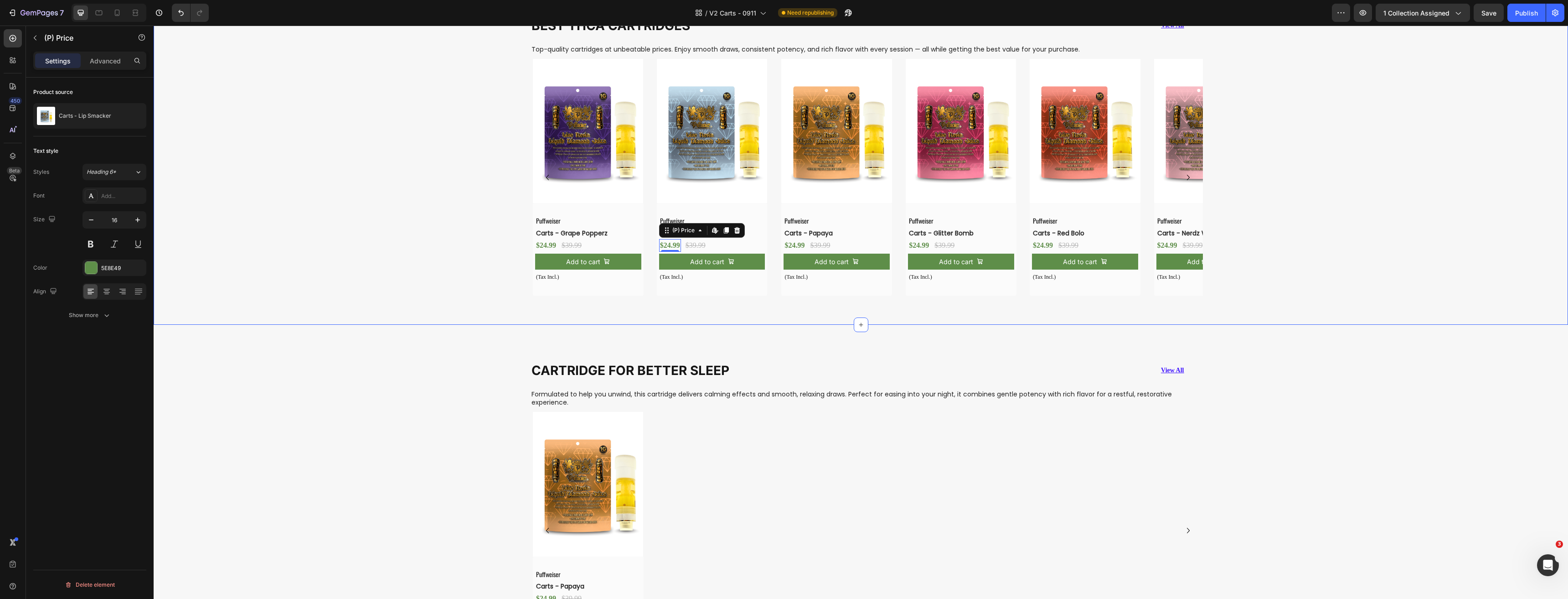
scroll to position [570, 0]
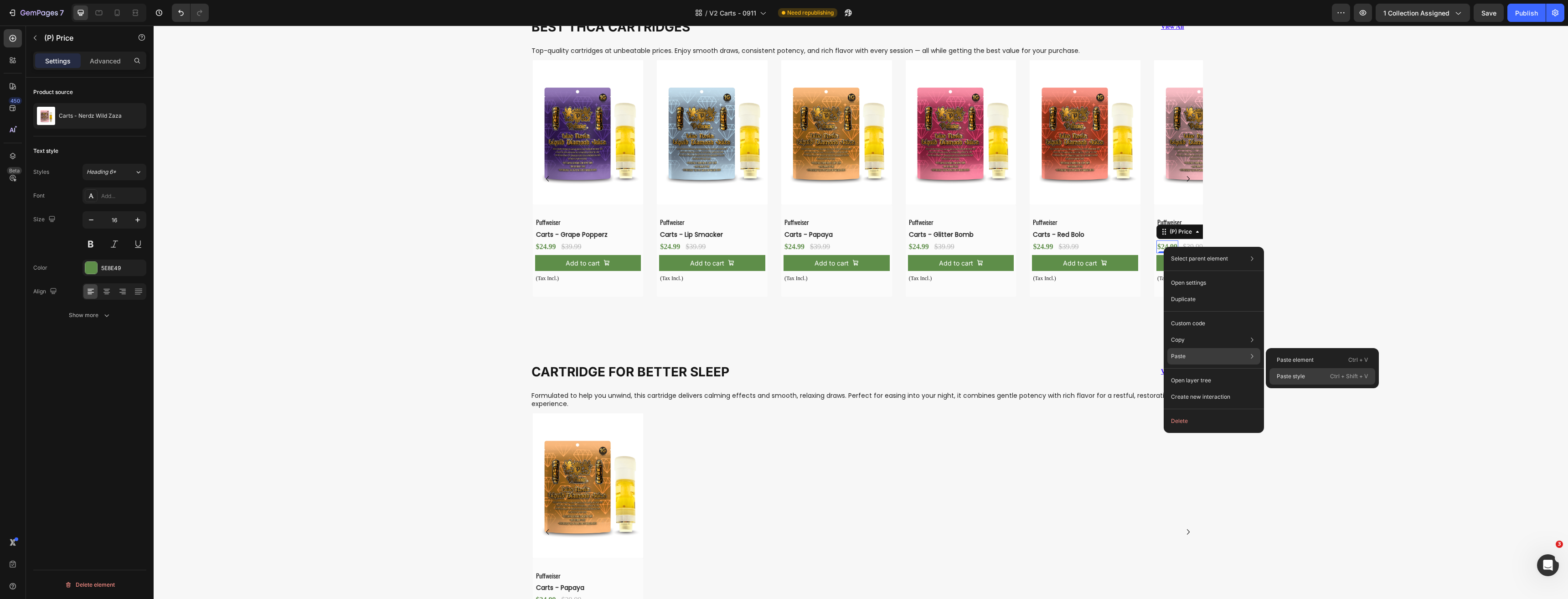
click at [1295, 375] on p "Paste style" at bounding box center [1291, 376] width 28 height 8
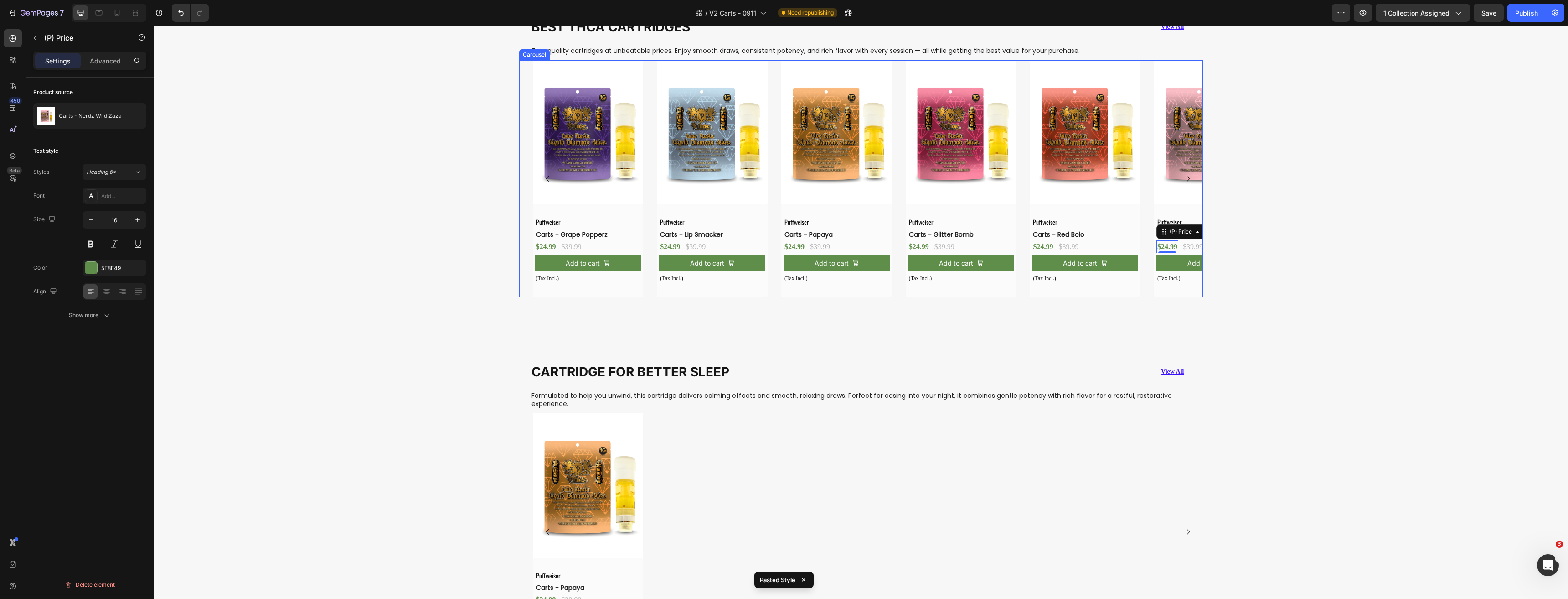
click at [1185, 180] on icon "Carousel Next Arrow" at bounding box center [1188, 178] width 11 height 11
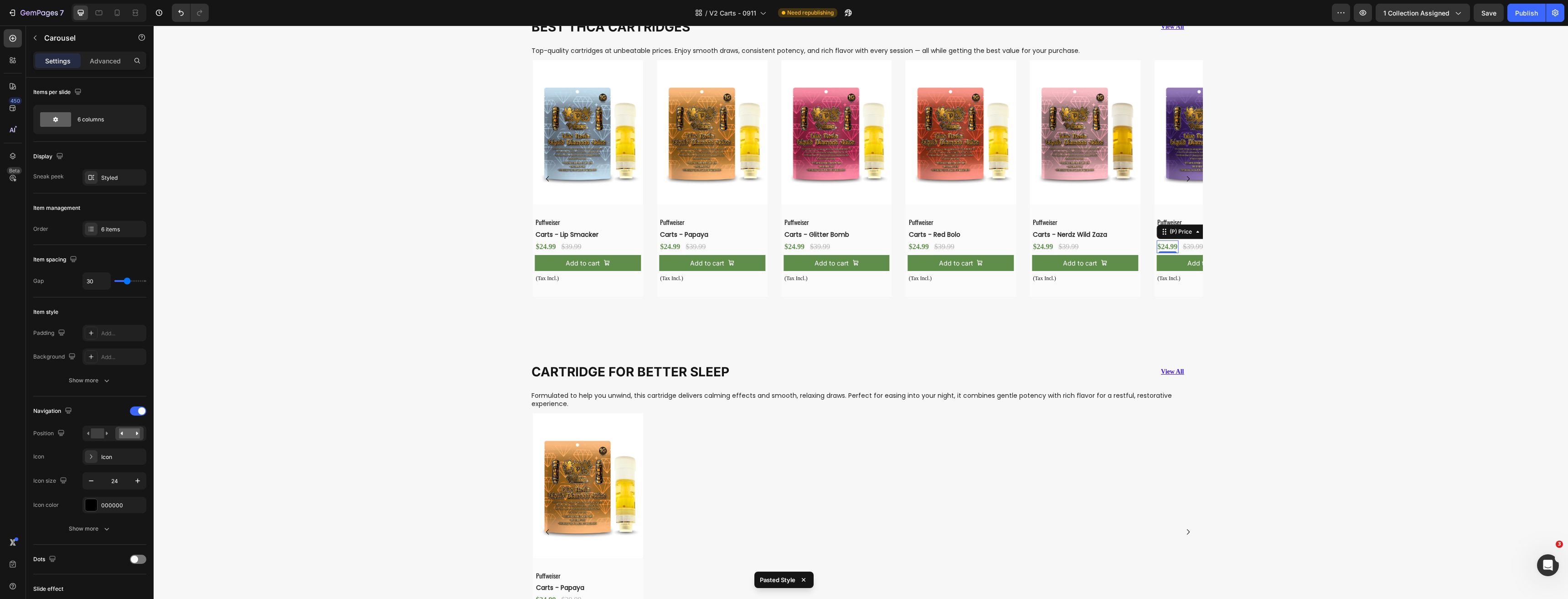
drag, startPoint x: 1159, startPoint y: 248, endPoint x: 1320, endPoint y: 285, distance: 165.2
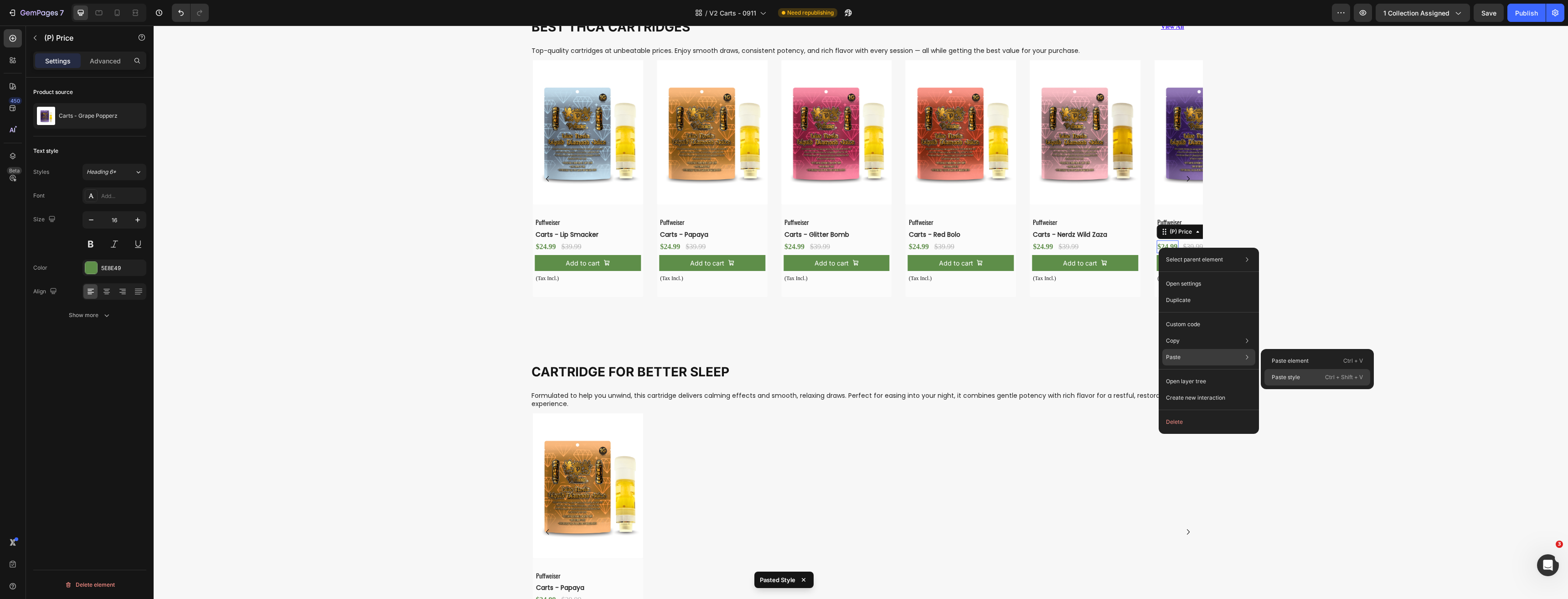
drag, startPoint x: 1289, startPoint y: 376, endPoint x: 1103, endPoint y: 343, distance: 188.9
click at [1289, 376] on p "Paste style" at bounding box center [1286, 377] width 28 height 8
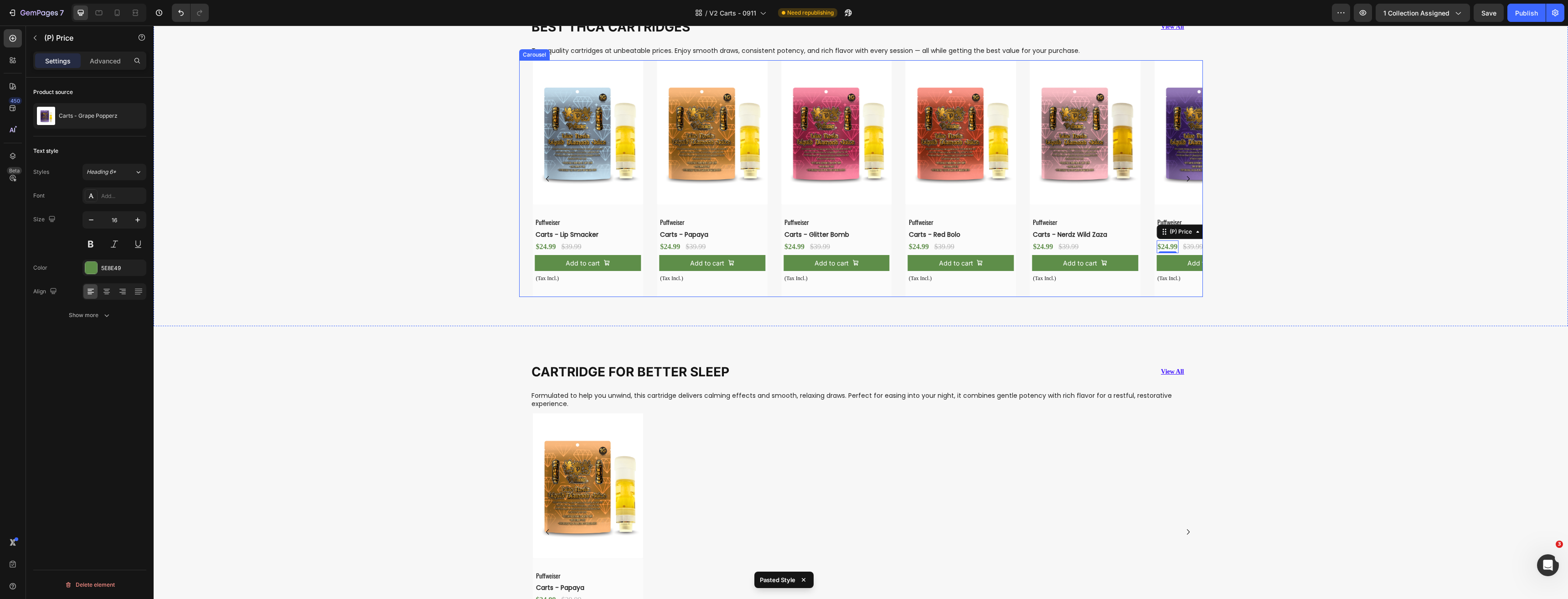
click at [544, 178] on icon "Carousel Back Arrow" at bounding box center [548, 178] width 11 height 11
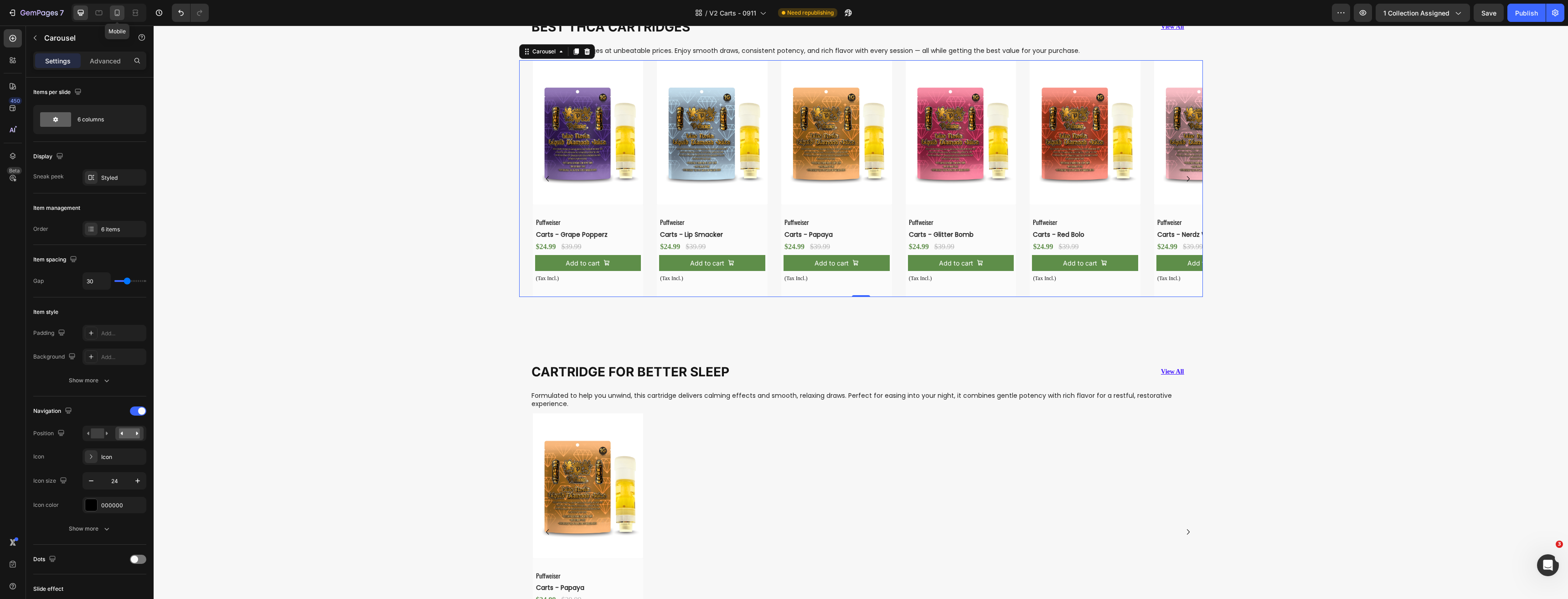
click at [119, 16] on icon at bounding box center [117, 13] width 5 height 6
type input "21"
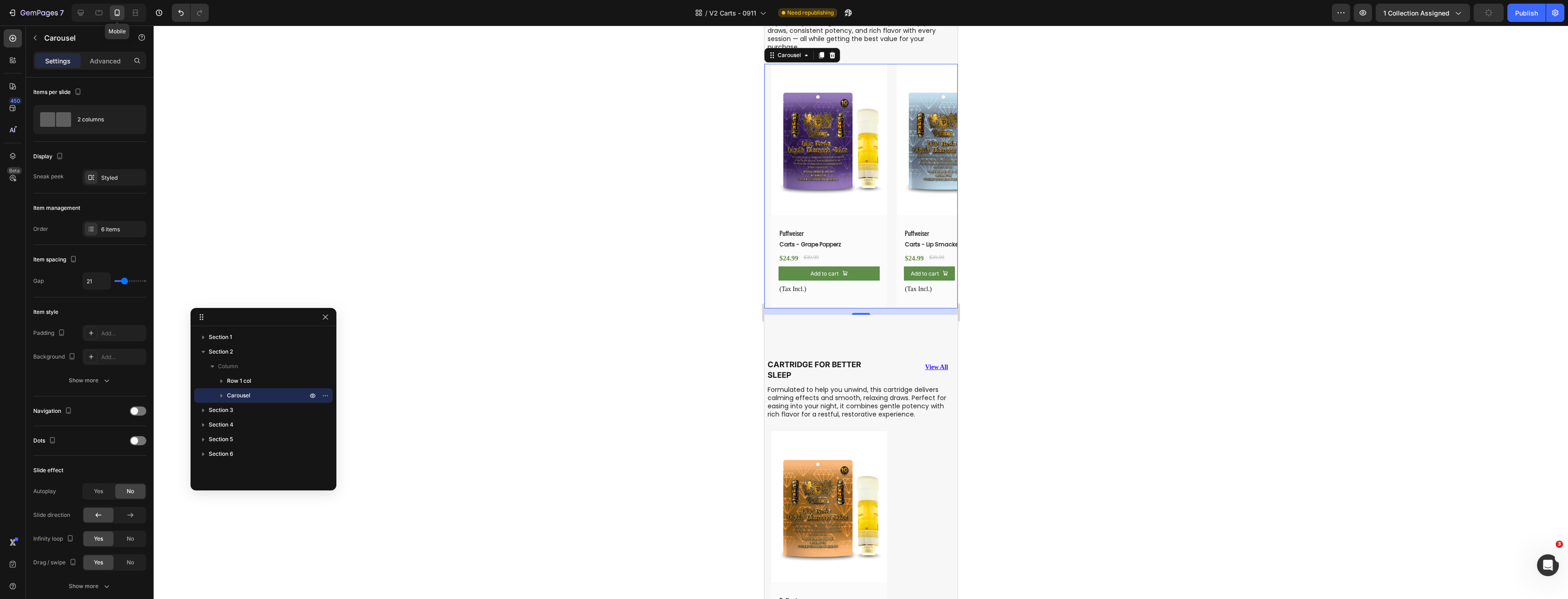
scroll to position [576, 0]
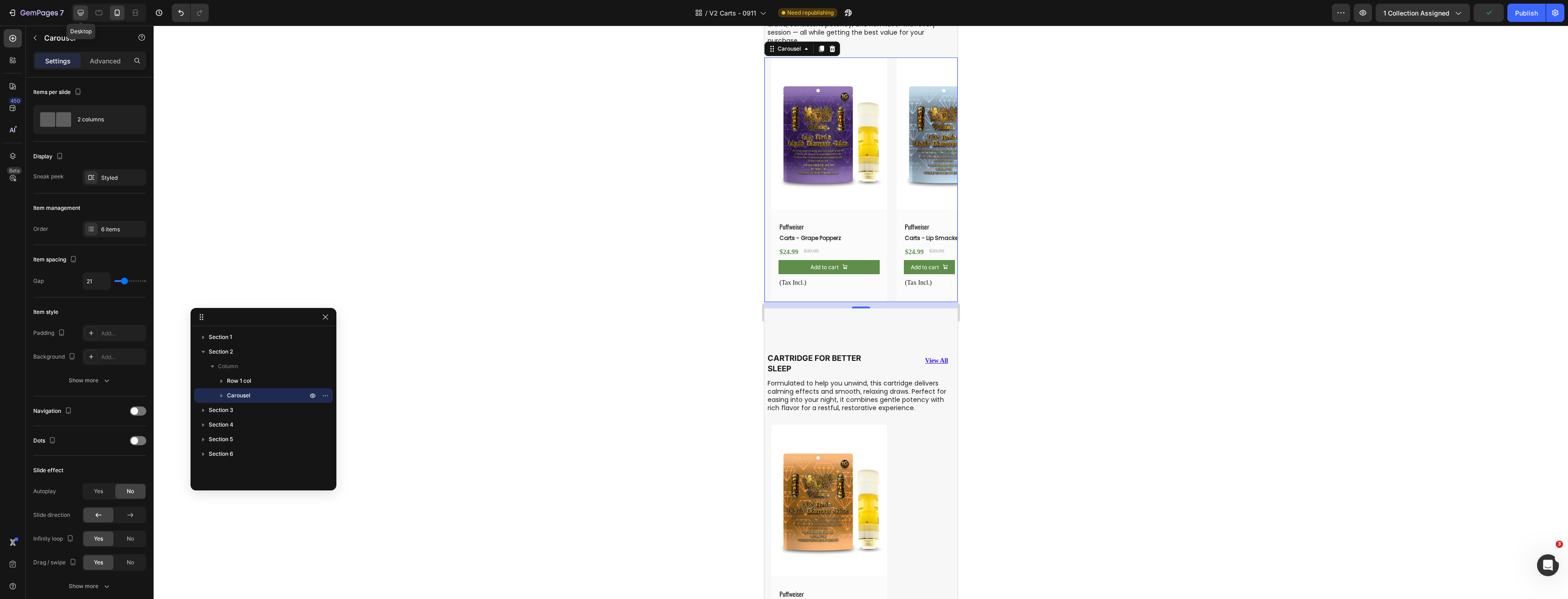
click at [80, 10] on icon at bounding box center [81, 13] width 6 height 6
type input "30"
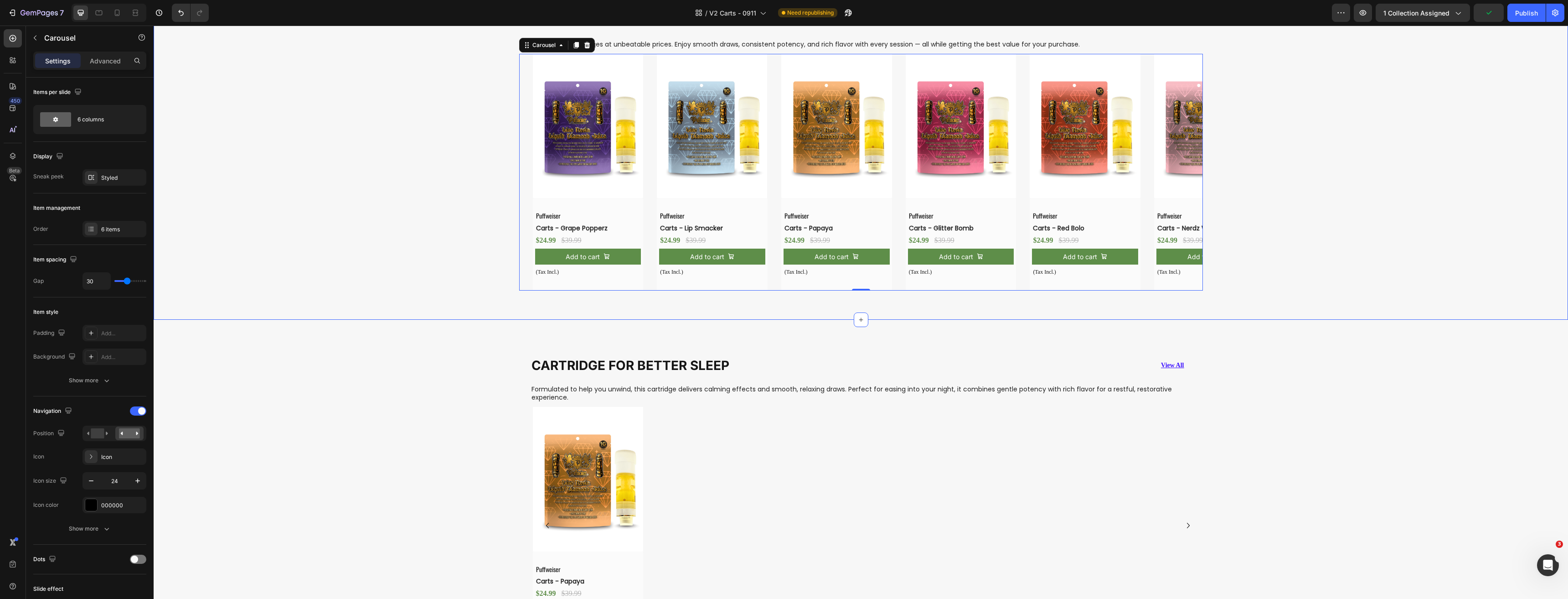
scroll to position [572, 0]
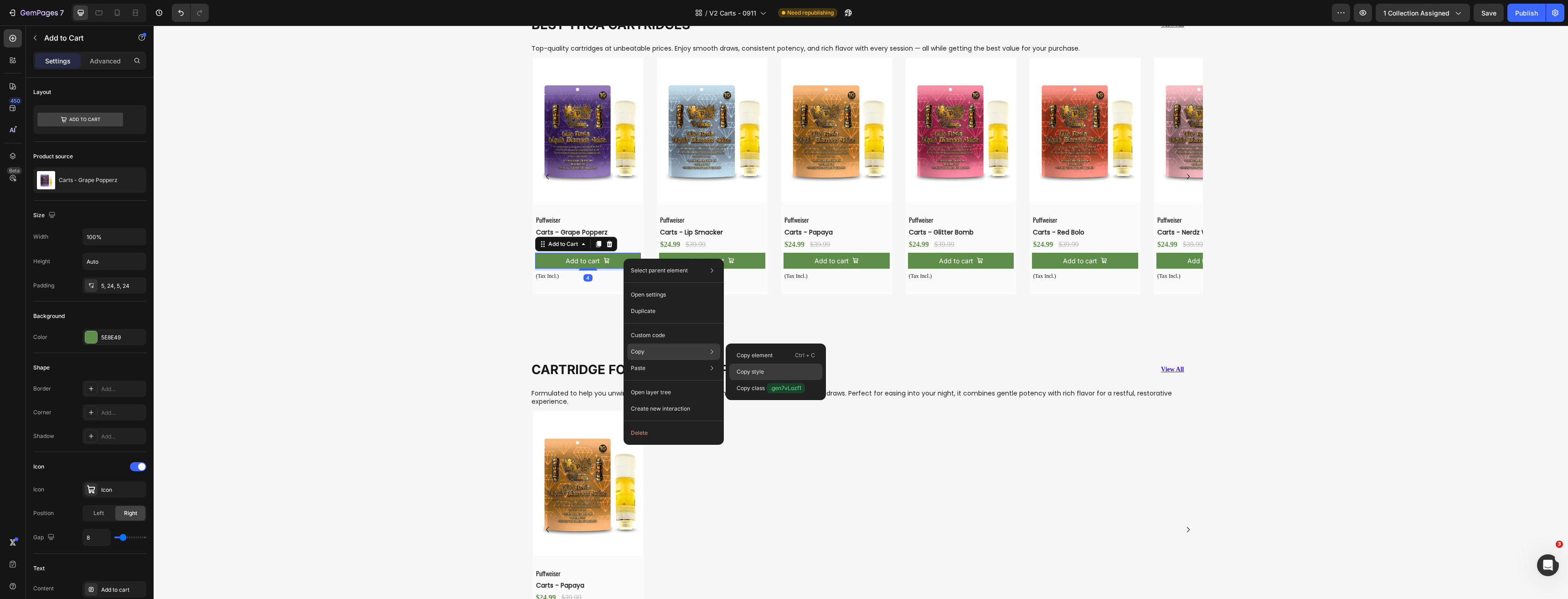
click at [764, 373] on p "Copy style" at bounding box center [749, 372] width 27 height 8
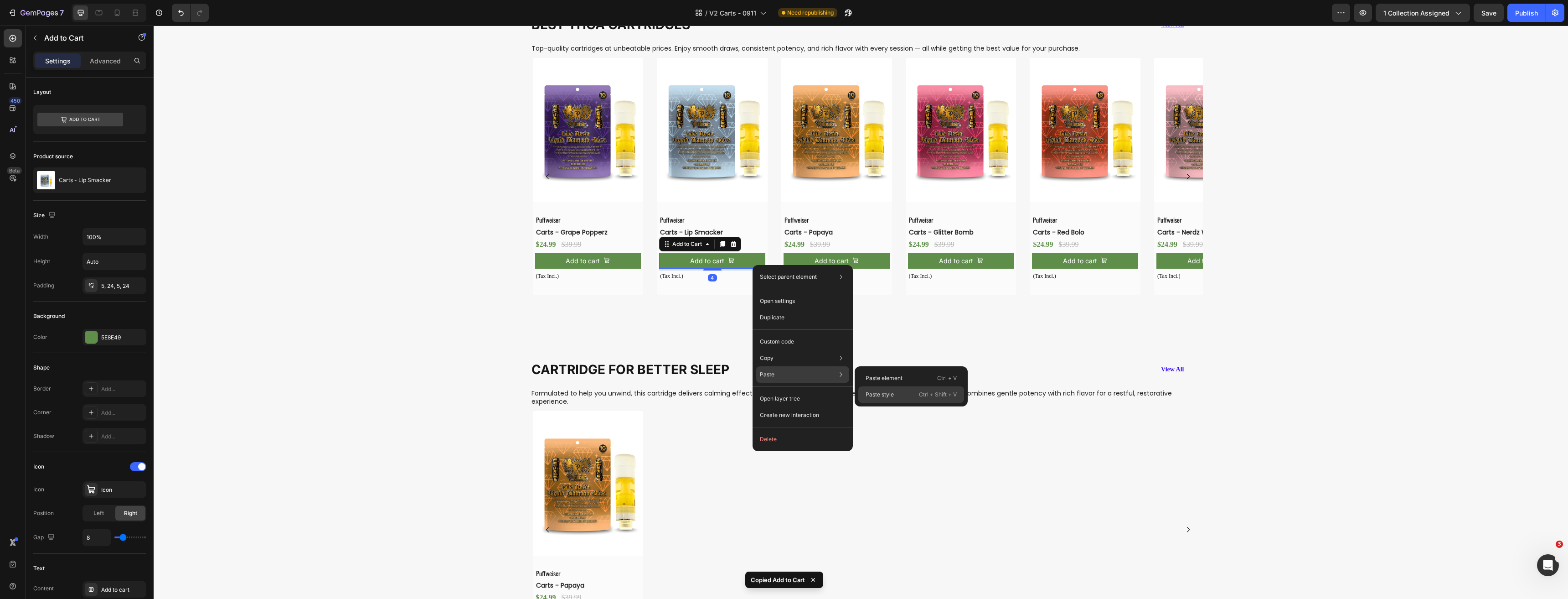
click at [879, 392] on p "Paste style" at bounding box center [880, 395] width 28 height 8
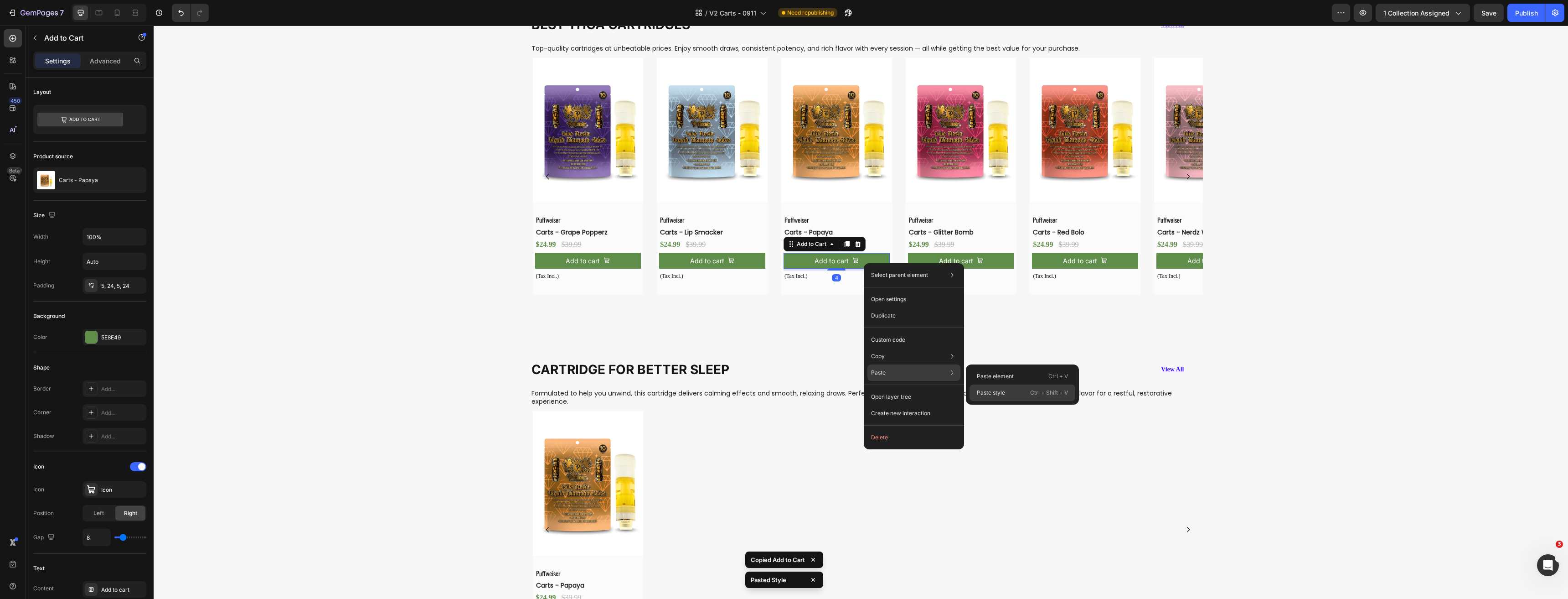
click at [993, 394] on p "Paste style" at bounding box center [991, 392] width 28 height 8
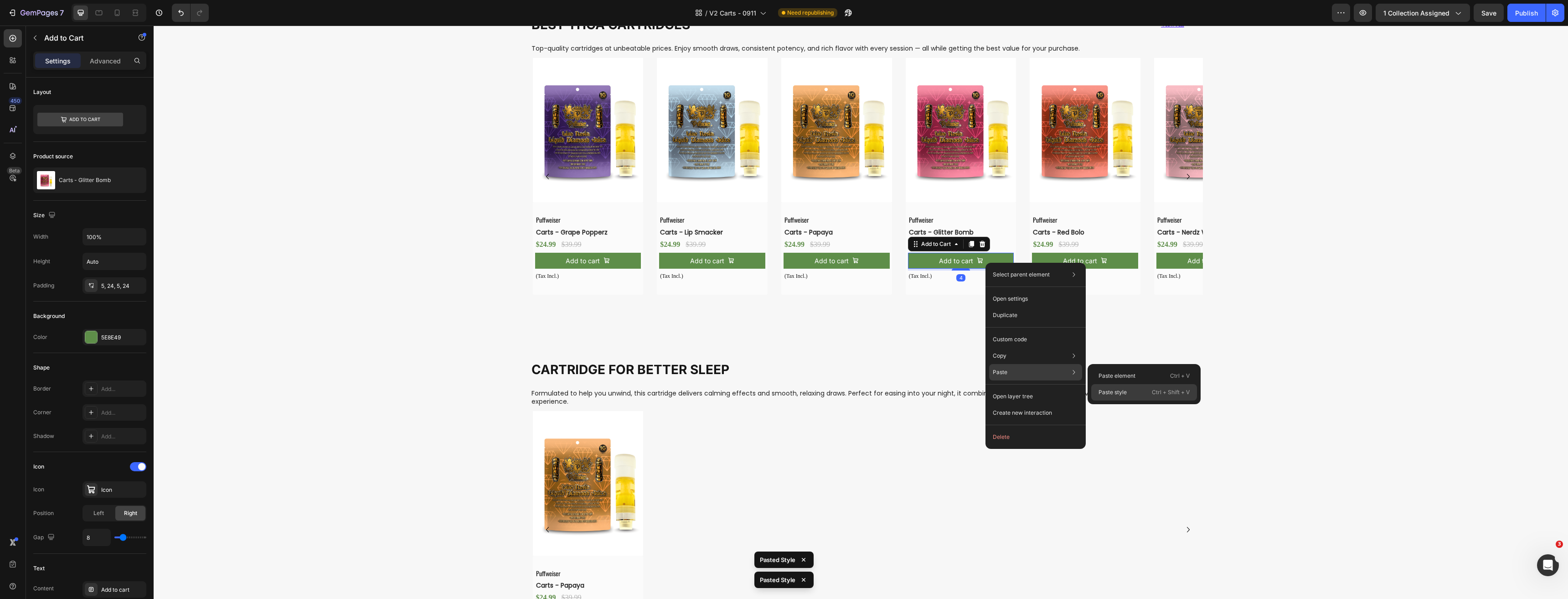
drag, startPoint x: 1119, startPoint y: 392, endPoint x: 937, endPoint y: 236, distance: 239.7
click at [1119, 392] on p "Paste style" at bounding box center [1112, 392] width 28 height 8
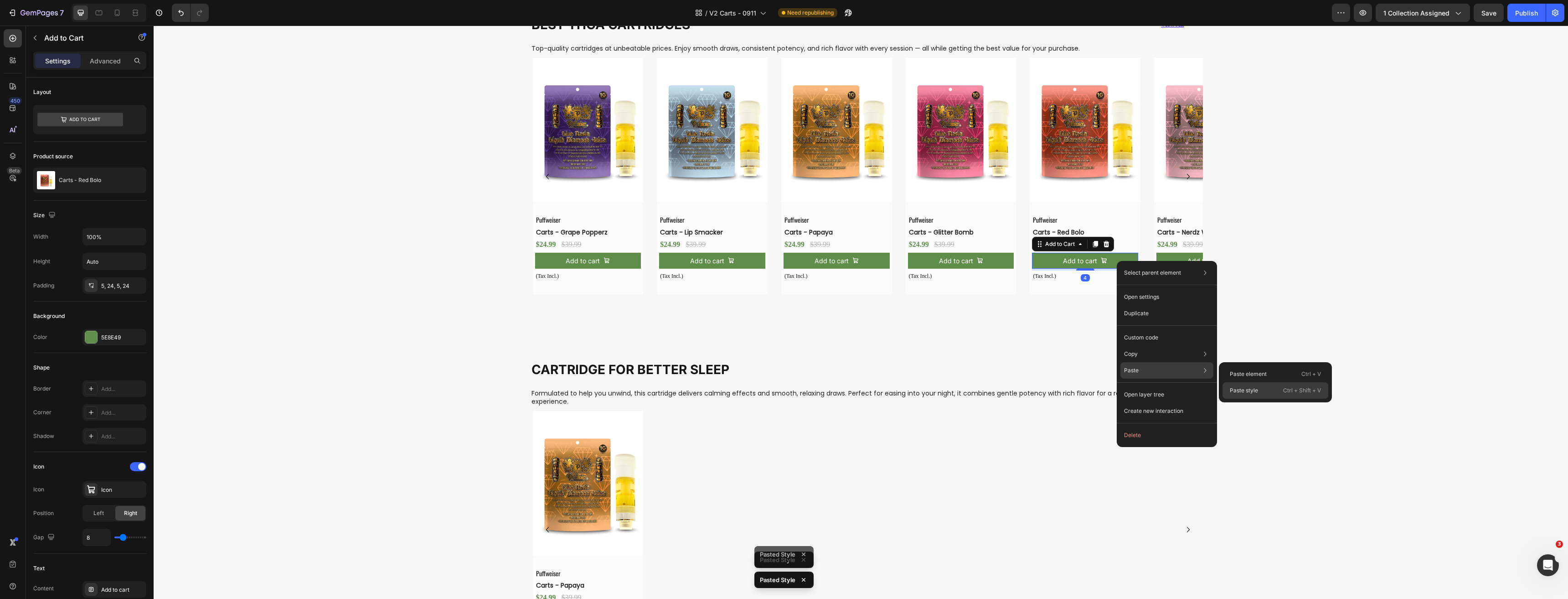
click at [1244, 391] on p "Paste style" at bounding box center [1244, 390] width 28 height 8
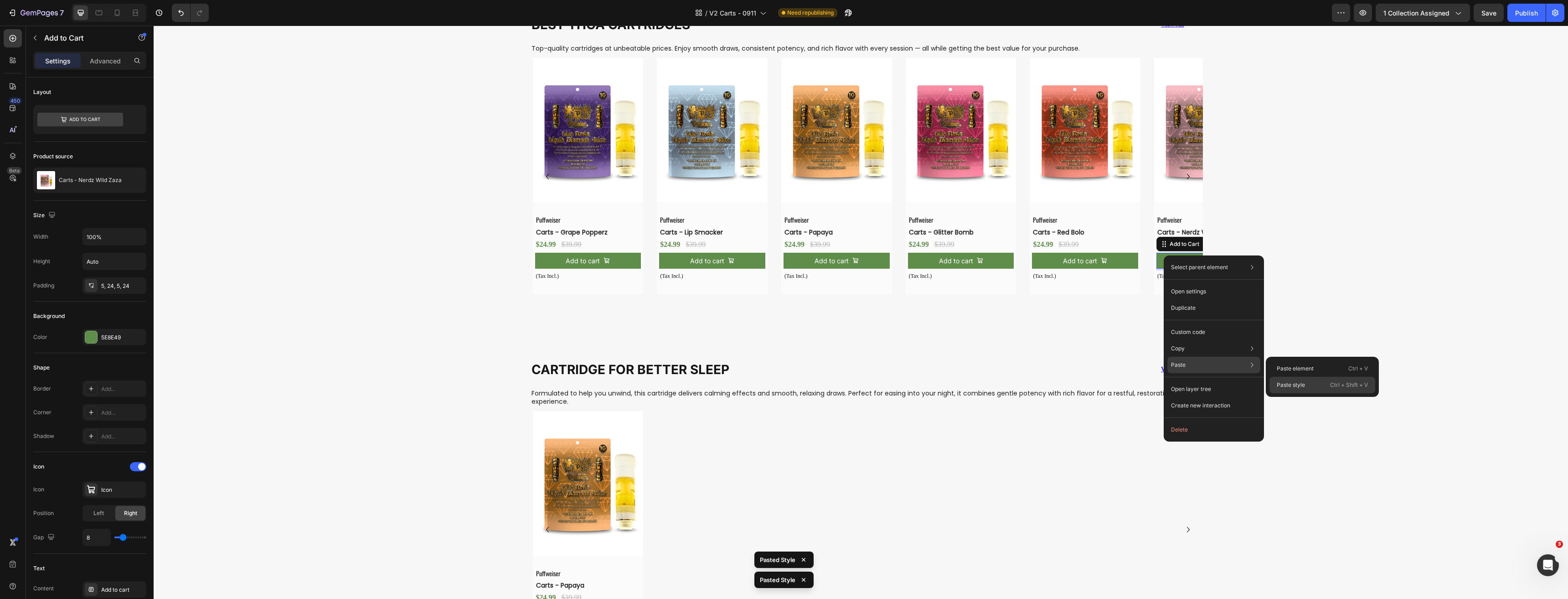
click at [1286, 382] on p "Paste style" at bounding box center [1291, 384] width 28 height 8
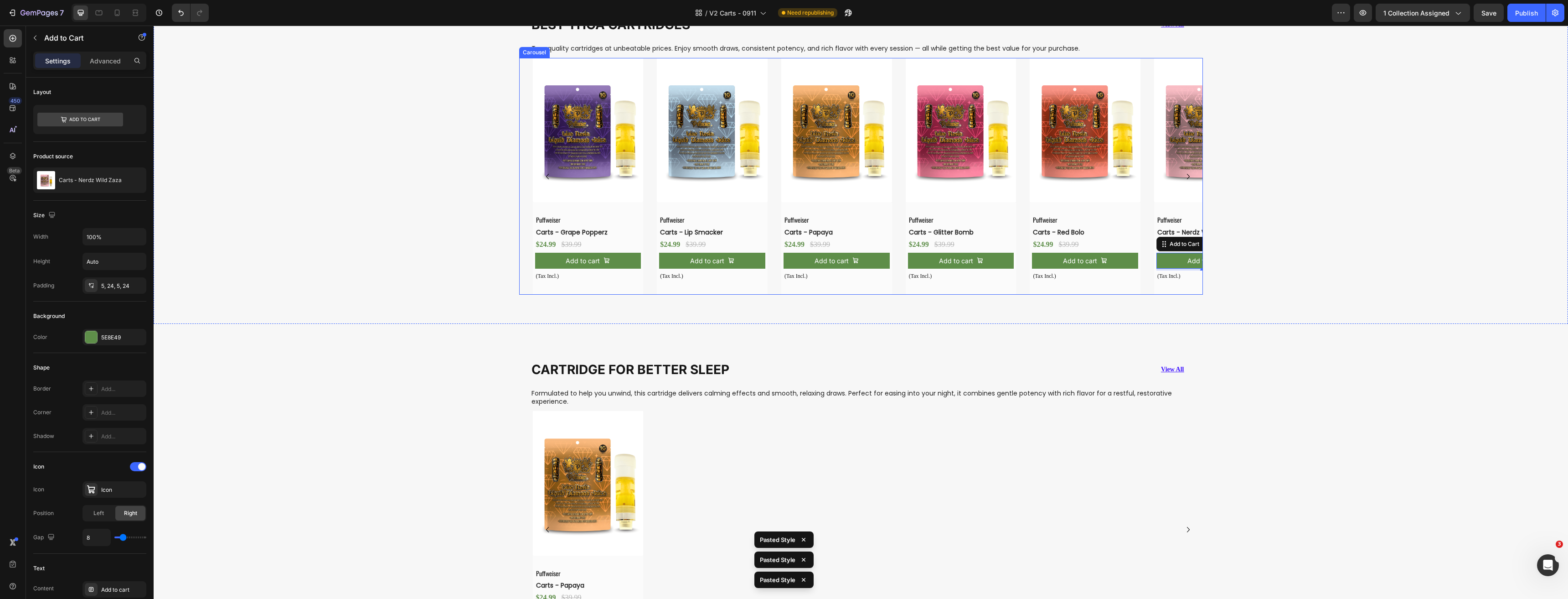
click at [1187, 175] on icon "Carousel Next Arrow" at bounding box center [1188, 176] width 2 height 6
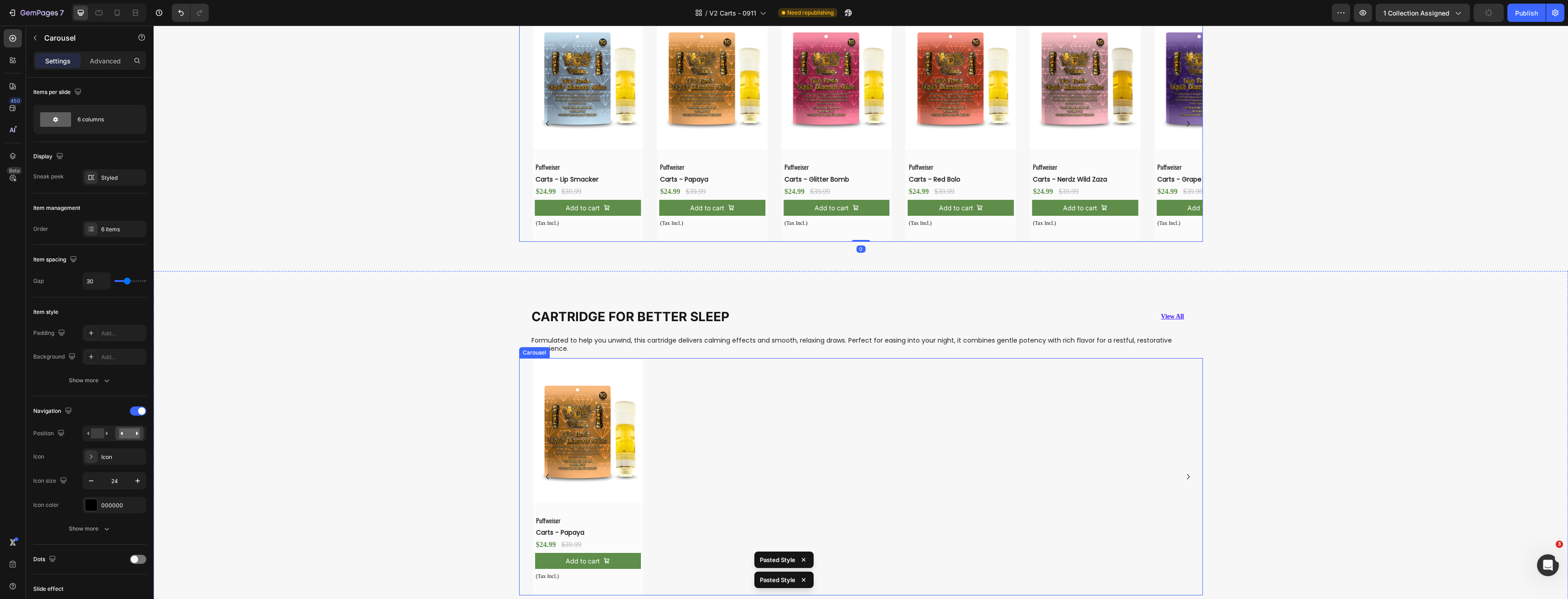
scroll to position [800, 0]
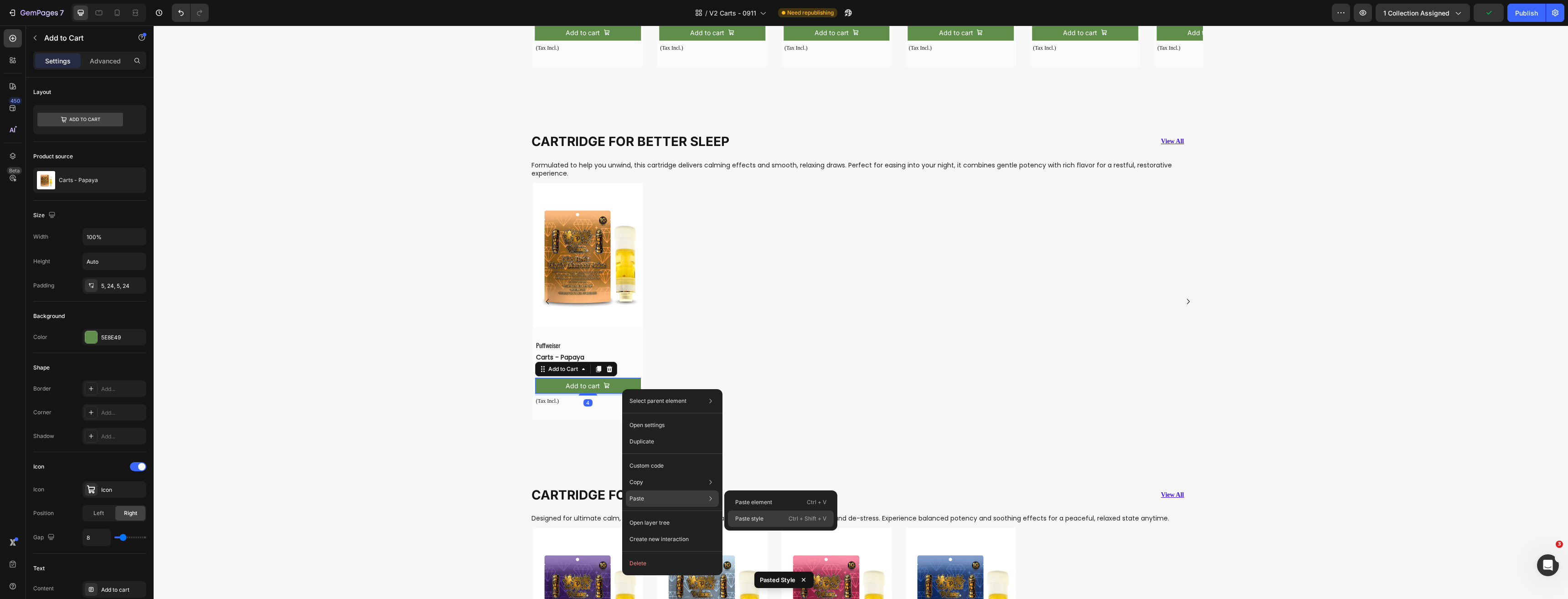
drag, startPoint x: 757, startPoint y: 519, endPoint x: 599, endPoint y: 438, distance: 177.6
click at [757, 519] on p "Paste style" at bounding box center [749, 518] width 28 height 8
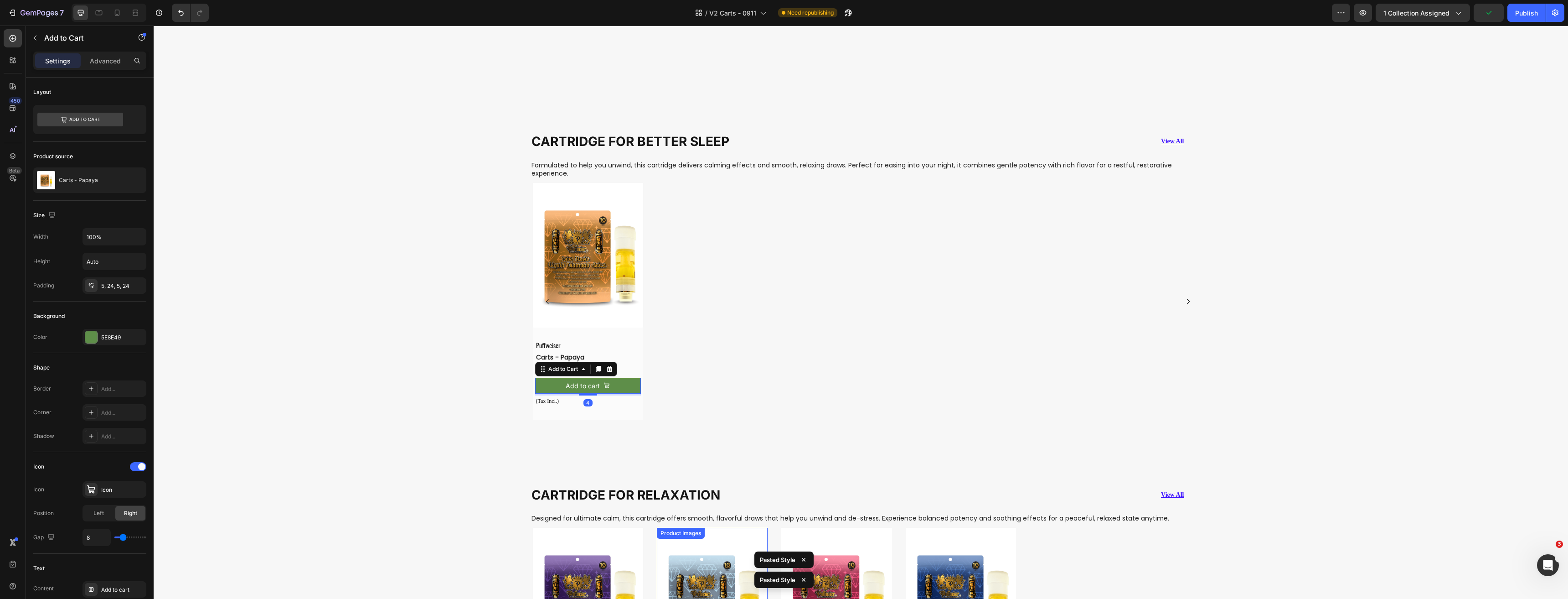
scroll to position [1074, 0]
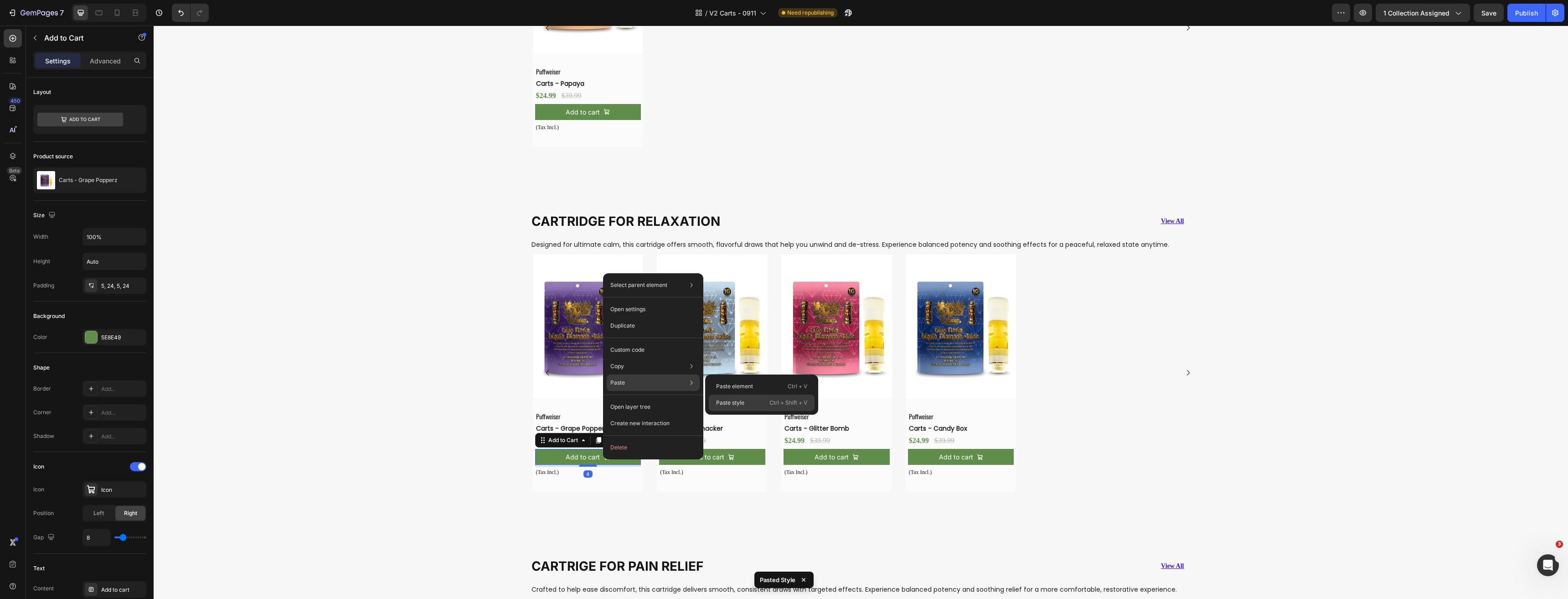
drag, startPoint x: 738, startPoint y: 402, endPoint x: 595, endPoint y: 424, distance: 144.7
click at [738, 402] on p "Paste style" at bounding box center [730, 402] width 28 height 8
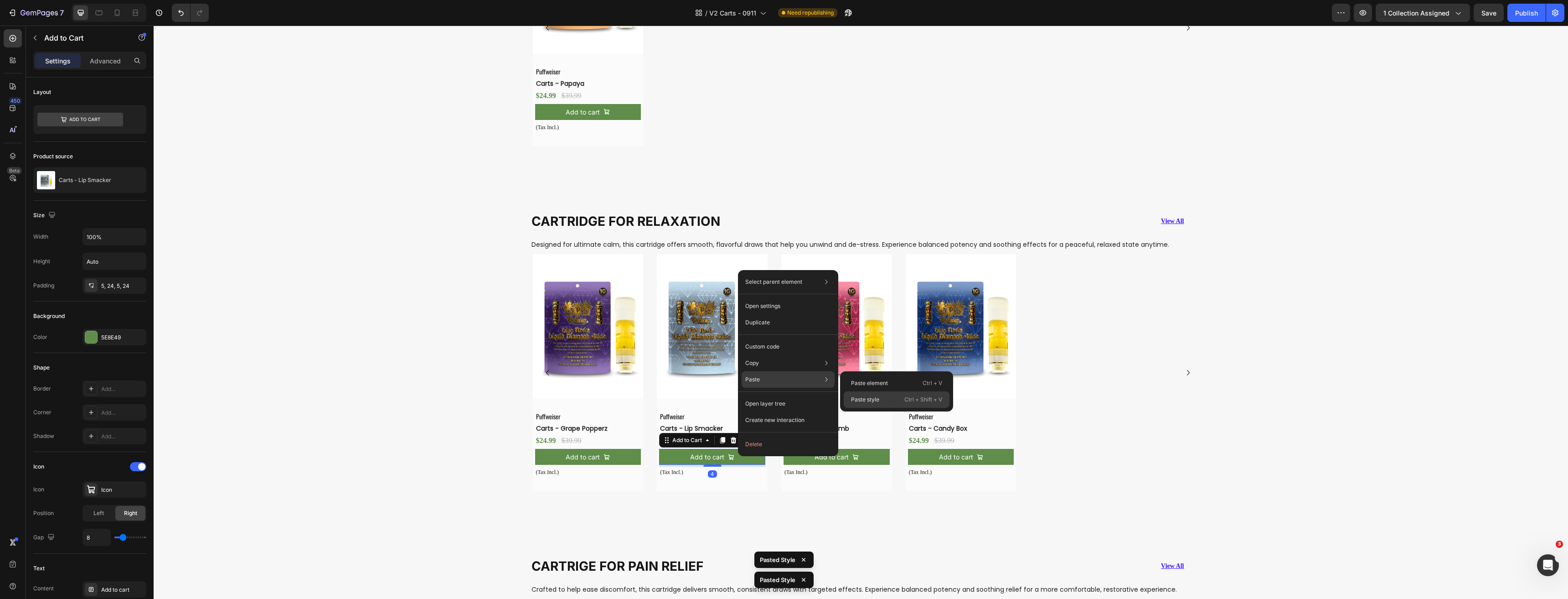
drag, startPoint x: 868, startPoint y: 405, endPoint x: 717, endPoint y: 417, distance: 151.5
click at [868, 405] on div "Paste style Ctrl + Shift + V" at bounding box center [896, 399] width 106 height 17
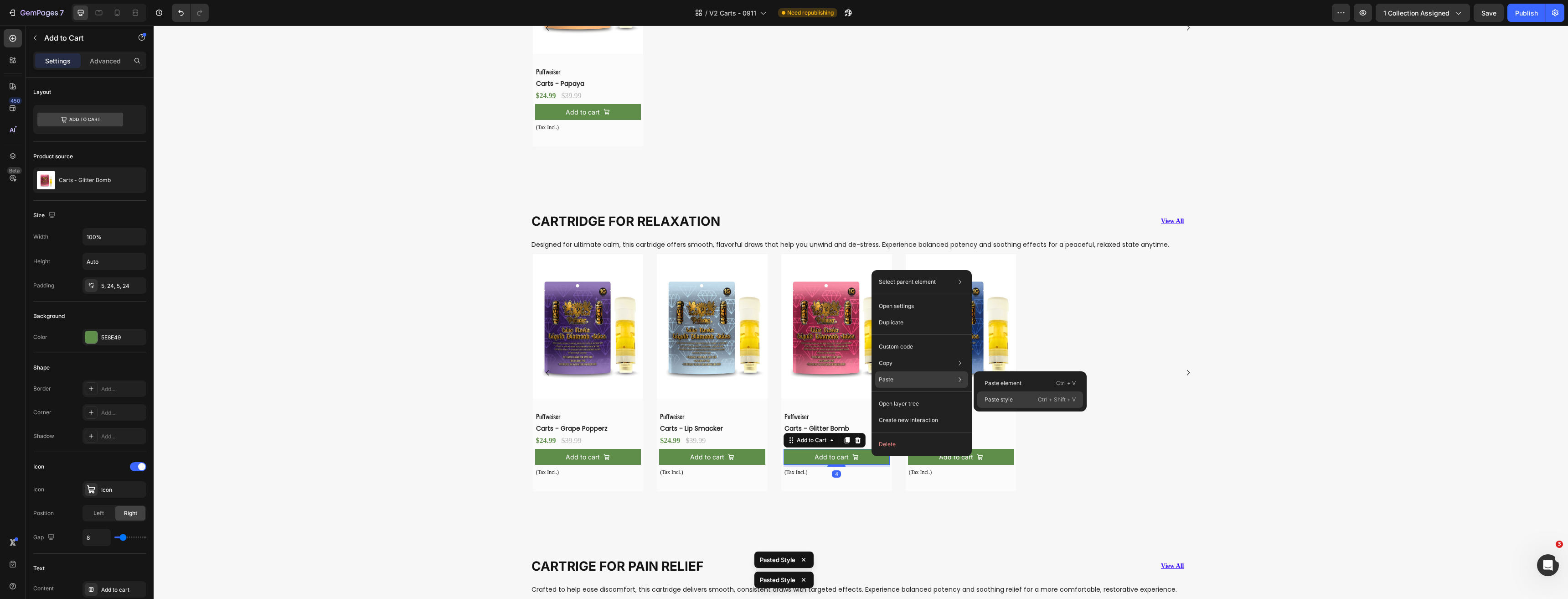
drag, startPoint x: 1008, startPoint y: 398, endPoint x: 828, endPoint y: 422, distance: 181.6
click at [1008, 398] on p "Paste style" at bounding box center [998, 399] width 28 height 8
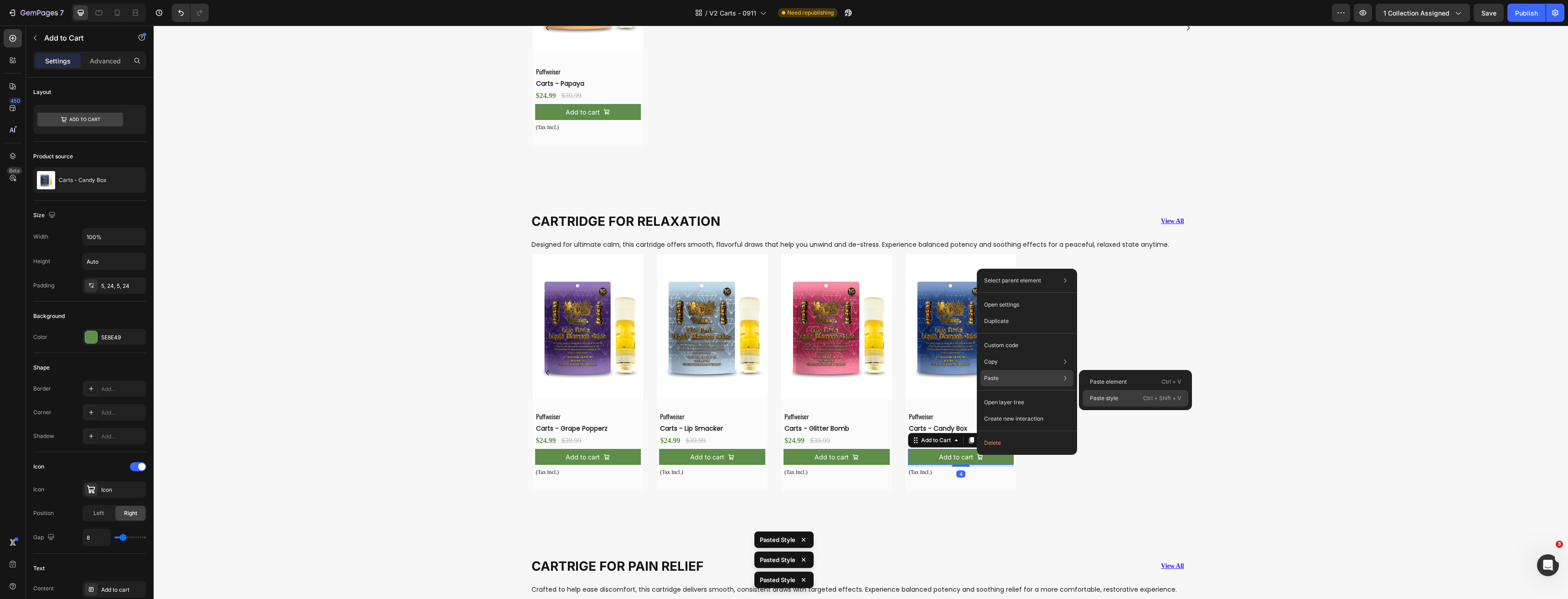
drag, startPoint x: 1107, startPoint y: 395, endPoint x: 841, endPoint y: 393, distance: 266.0
click at [1107, 395] on p "Paste style" at bounding box center [1104, 398] width 28 height 8
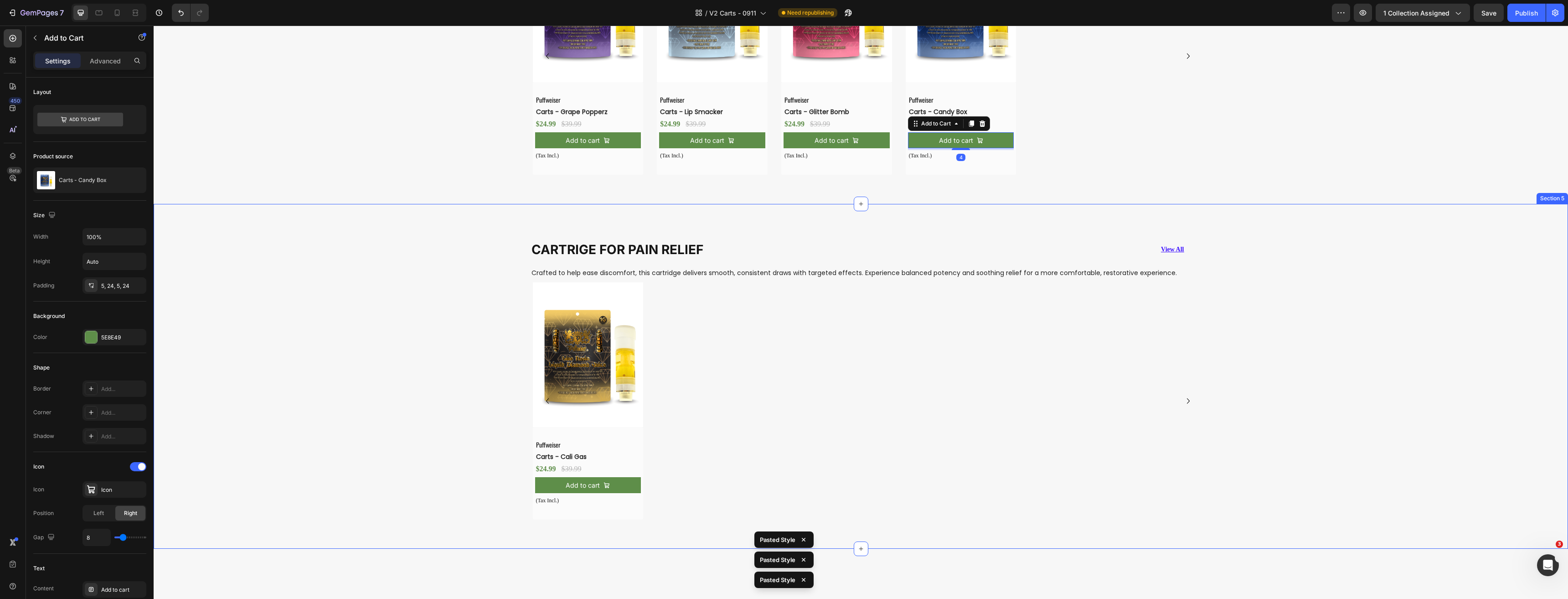
scroll to position [1439, 0]
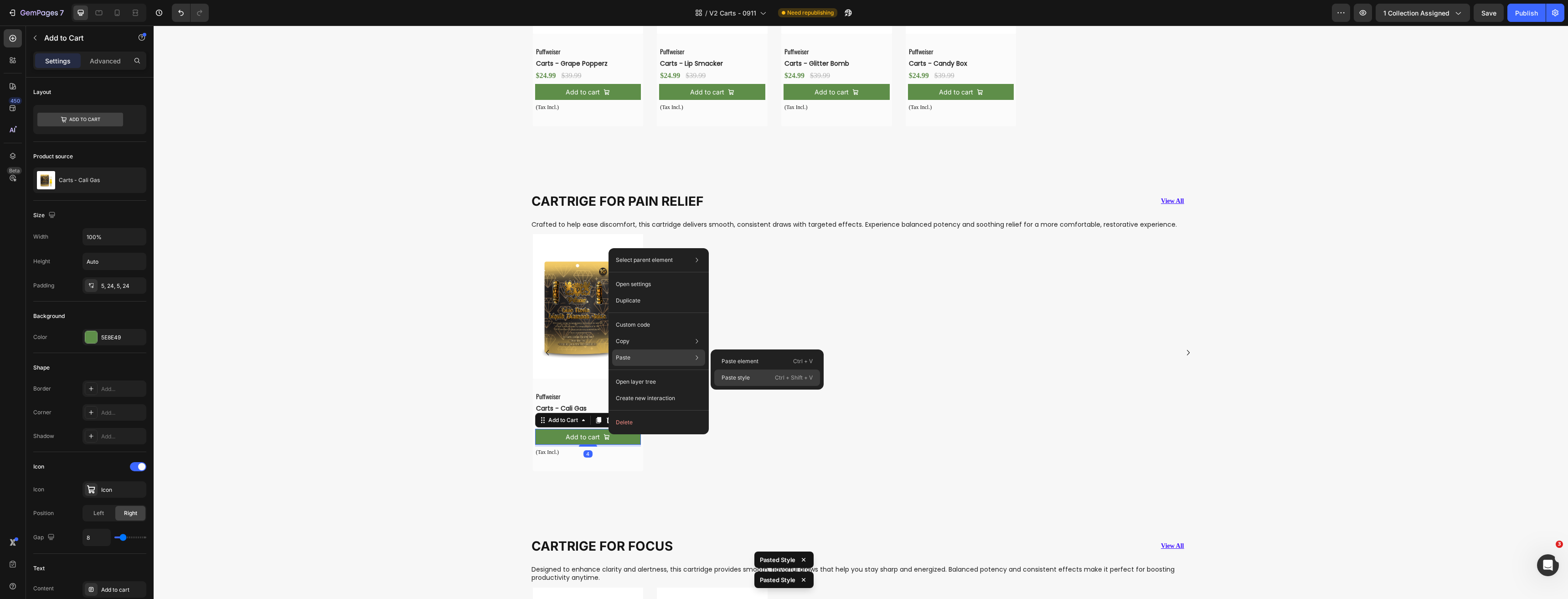
click at [750, 381] on div "Paste style Ctrl + Shift + V" at bounding box center [767, 377] width 106 height 17
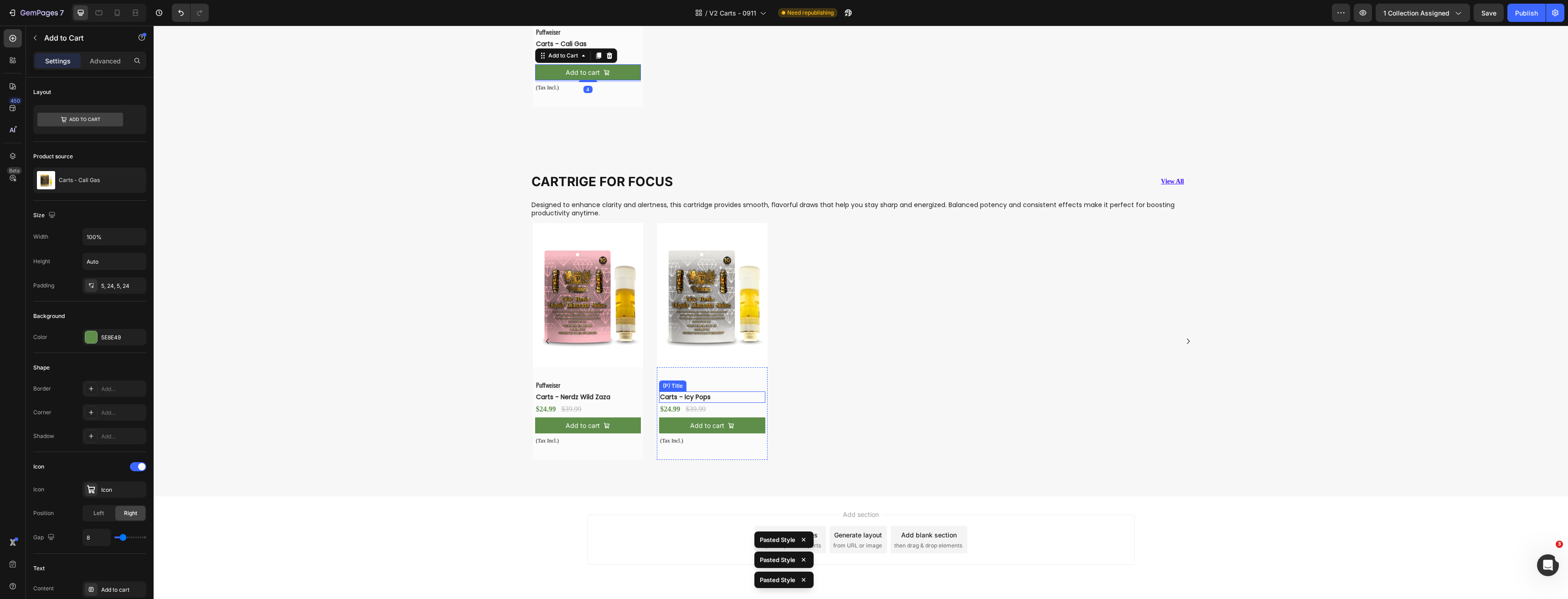
scroll to position [1803, 0]
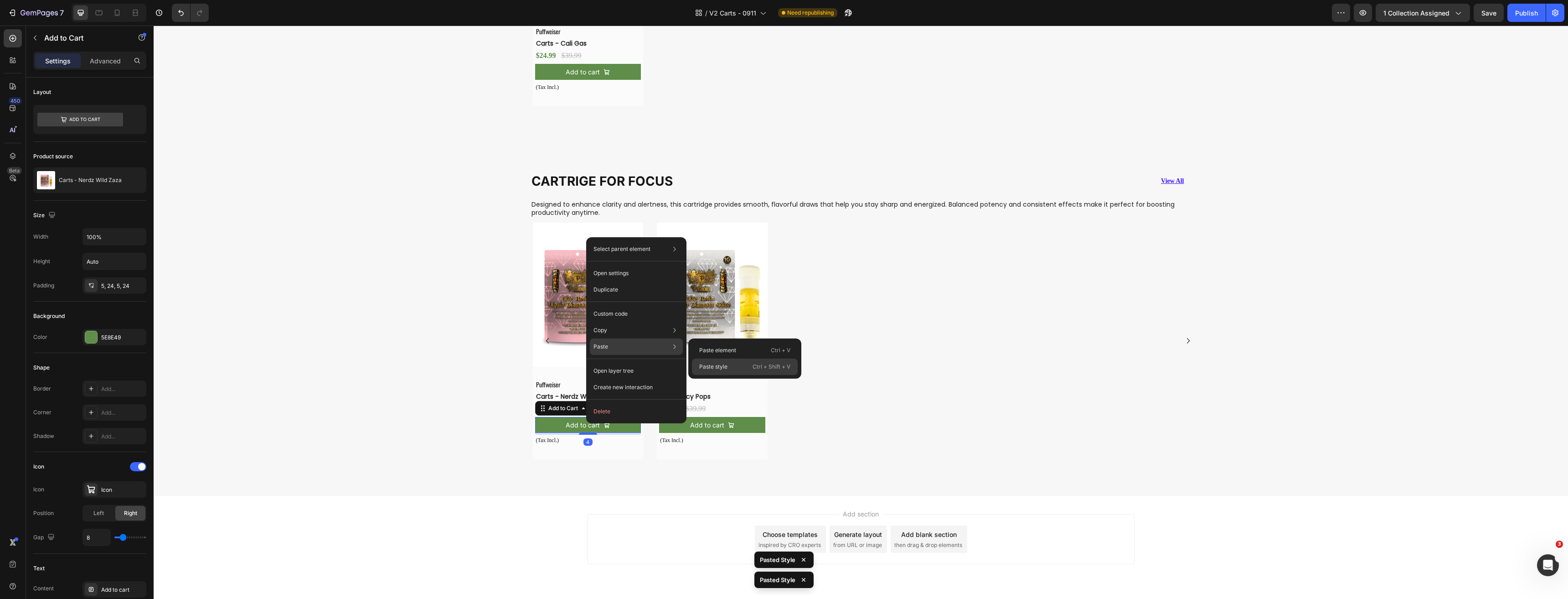
drag, startPoint x: 733, startPoint y: 361, endPoint x: 583, endPoint y: 373, distance: 150.5
click at [733, 361] on div "Paste style Ctrl + Shift + V" at bounding box center [745, 366] width 106 height 17
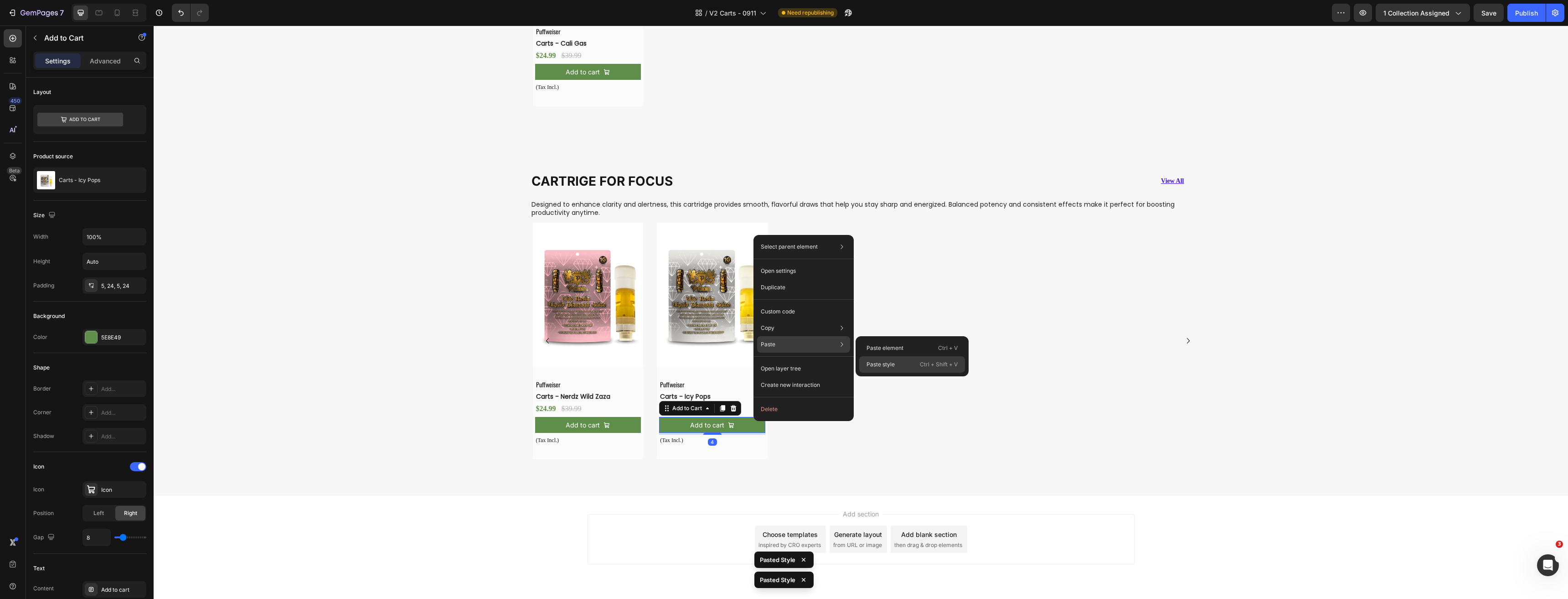
click at [899, 362] on div "Paste style Ctrl + Shift + V" at bounding box center [912, 364] width 106 height 17
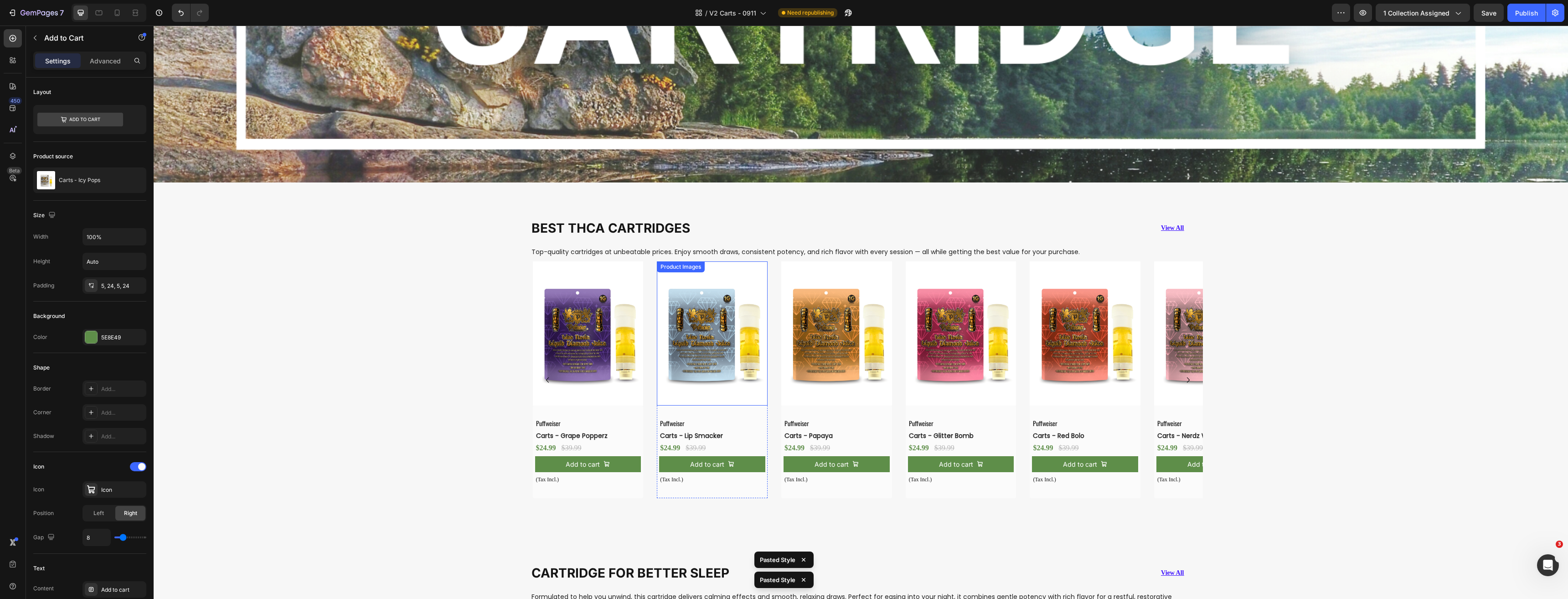
scroll to position [481, 0]
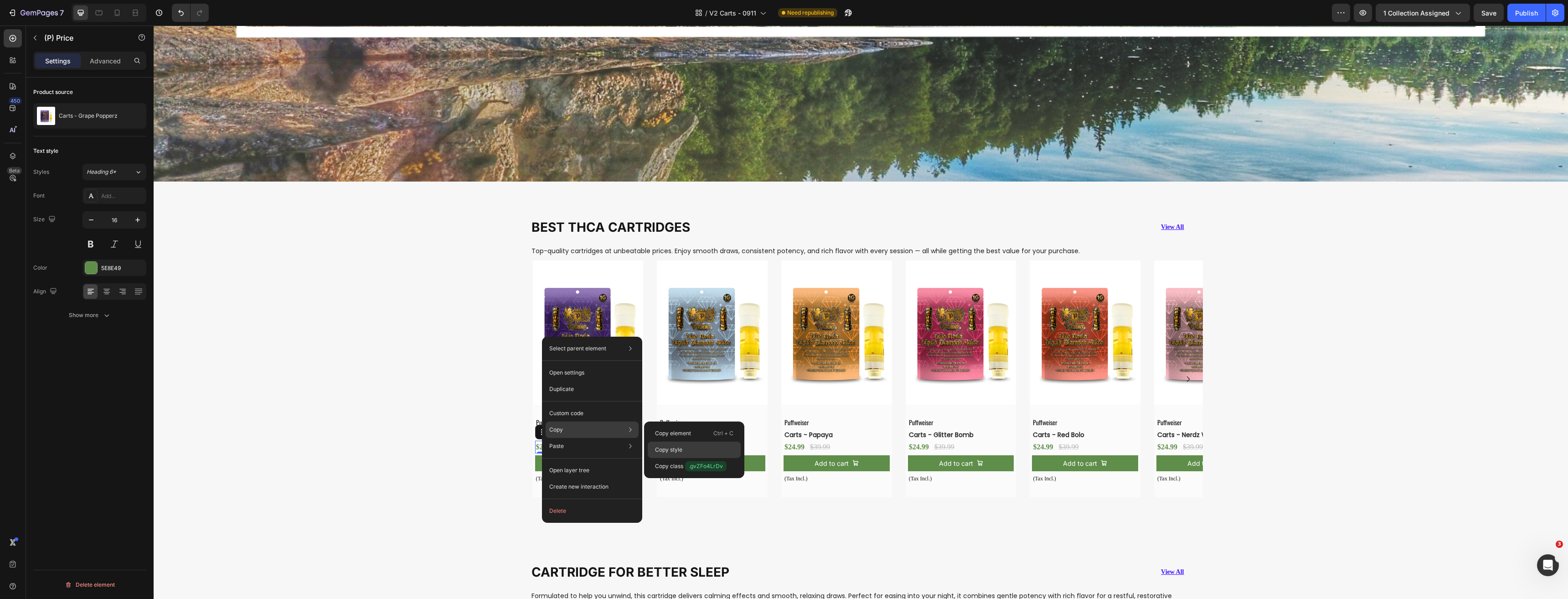
drag, startPoint x: 687, startPoint y: 447, endPoint x: 569, endPoint y: 406, distance: 124.9
click at [687, 447] on div "Copy style" at bounding box center [694, 450] width 93 height 17
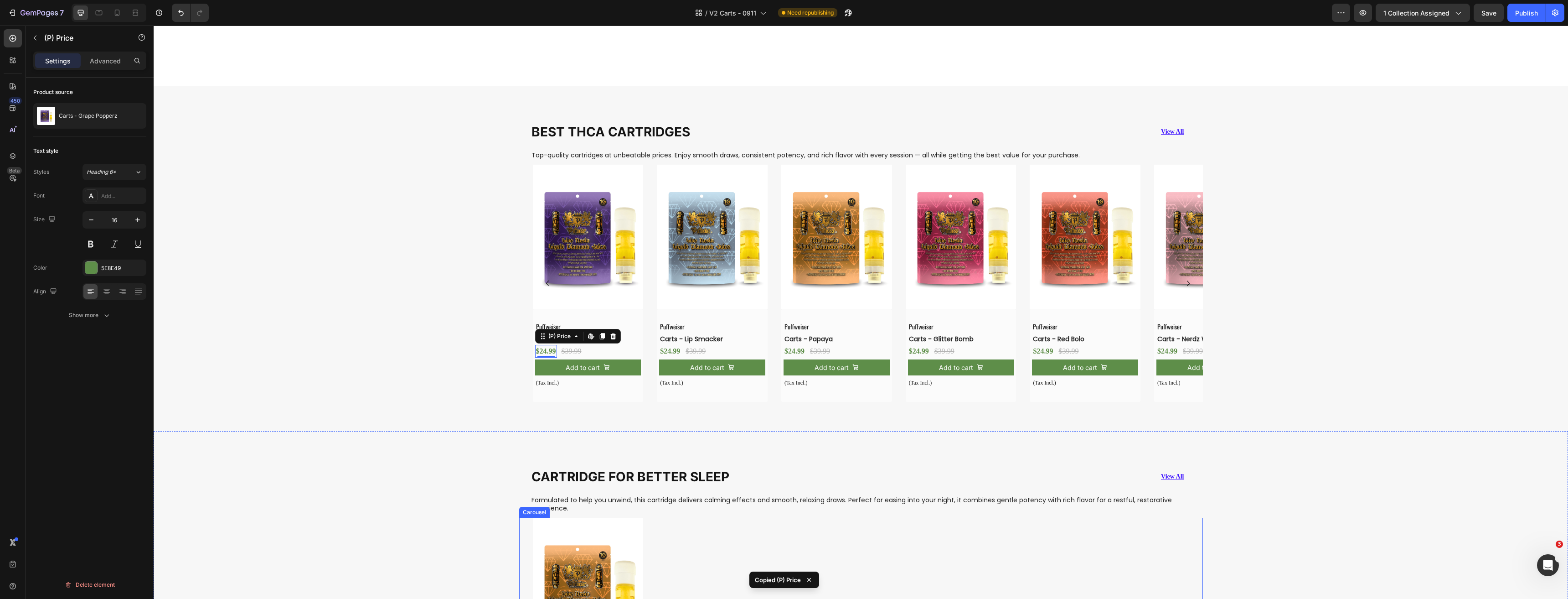
scroll to position [846, 0]
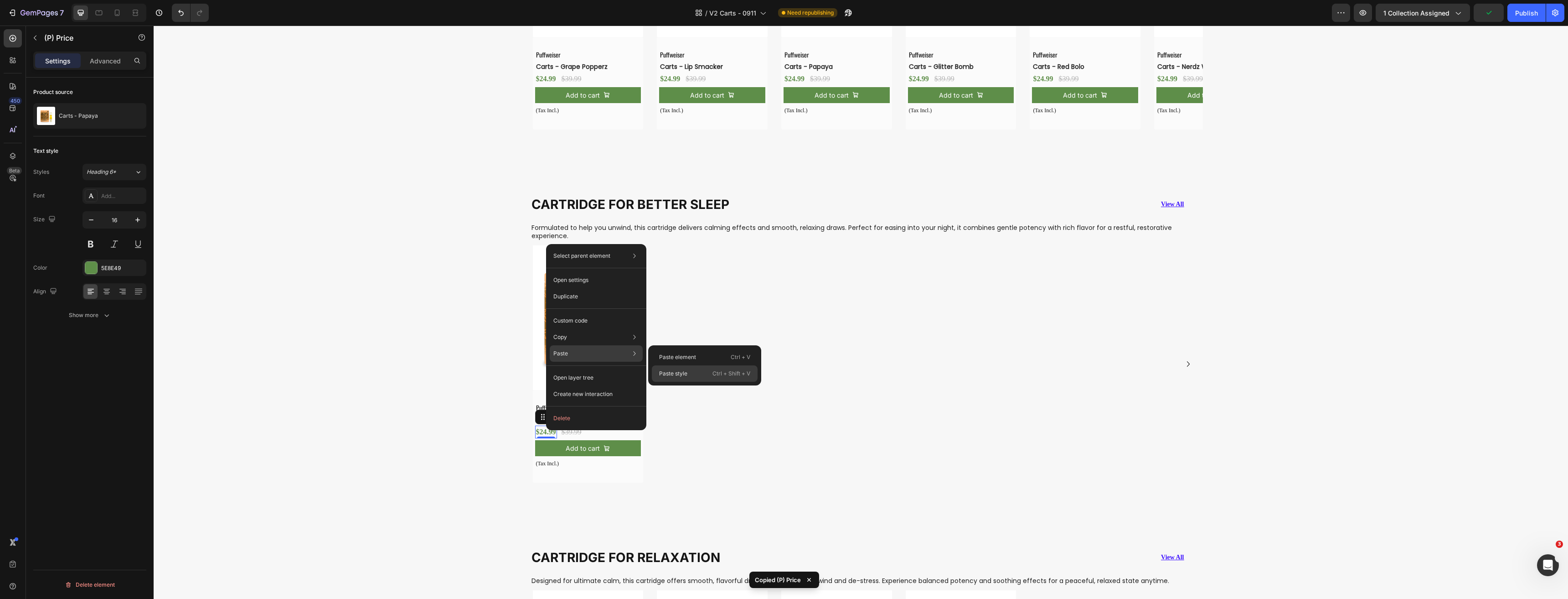
drag, startPoint x: 686, startPoint y: 374, endPoint x: 536, endPoint y: 360, distance: 150.7
click at [686, 374] on p "Paste style" at bounding box center [673, 373] width 28 height 8
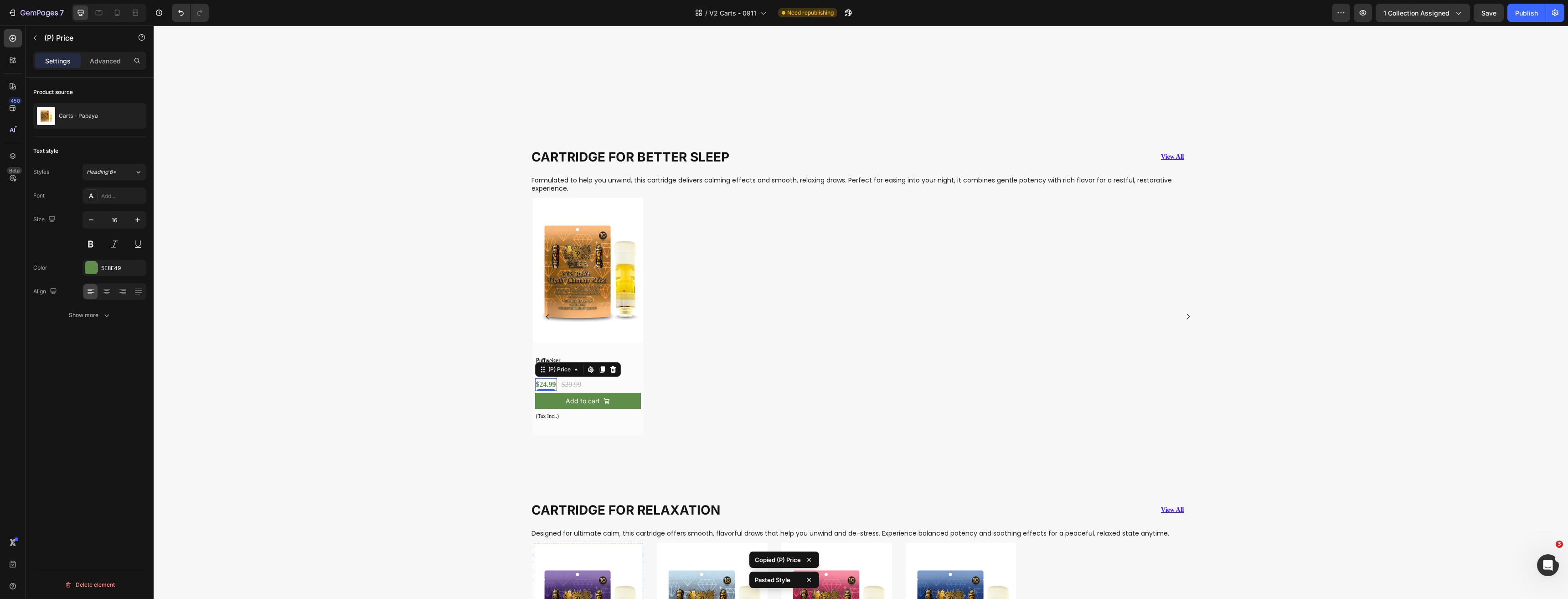
scroll to position [1165, 0]
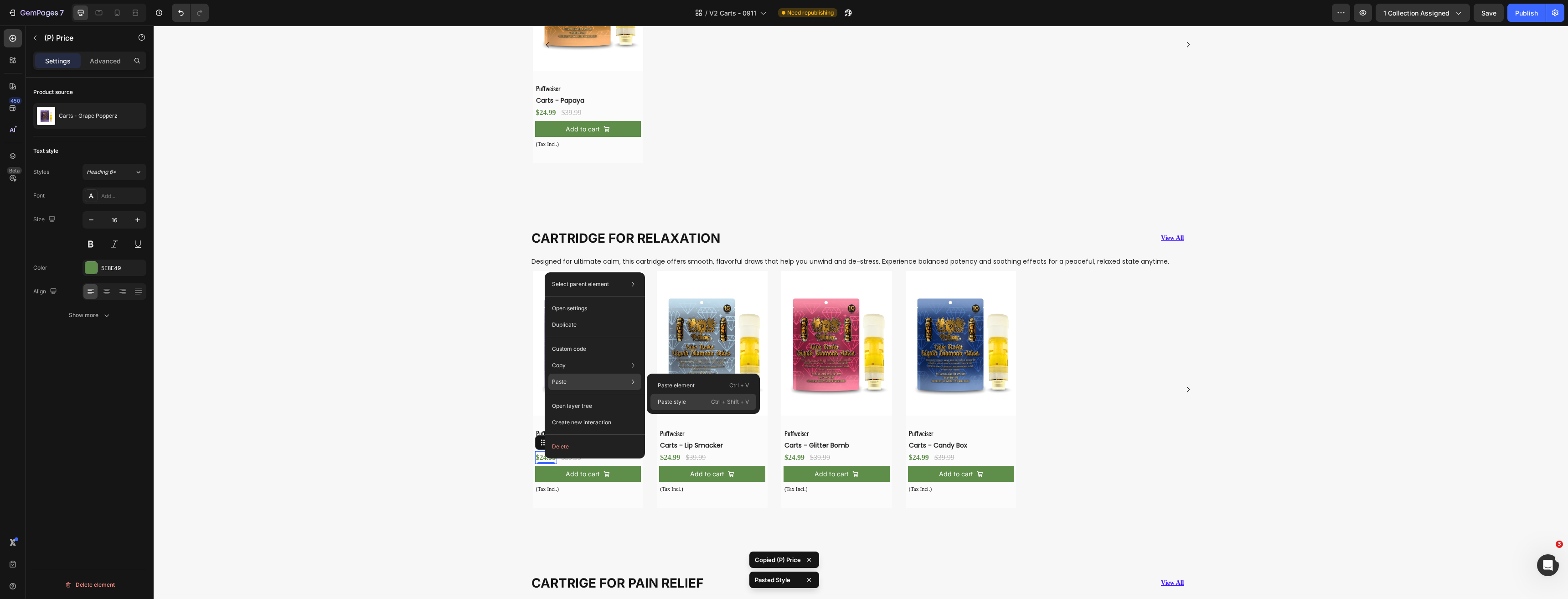
click at [675, 394] on div "Paste style Ctrl + Shift + V" at bounding box center [703, 402] width 106 height 17
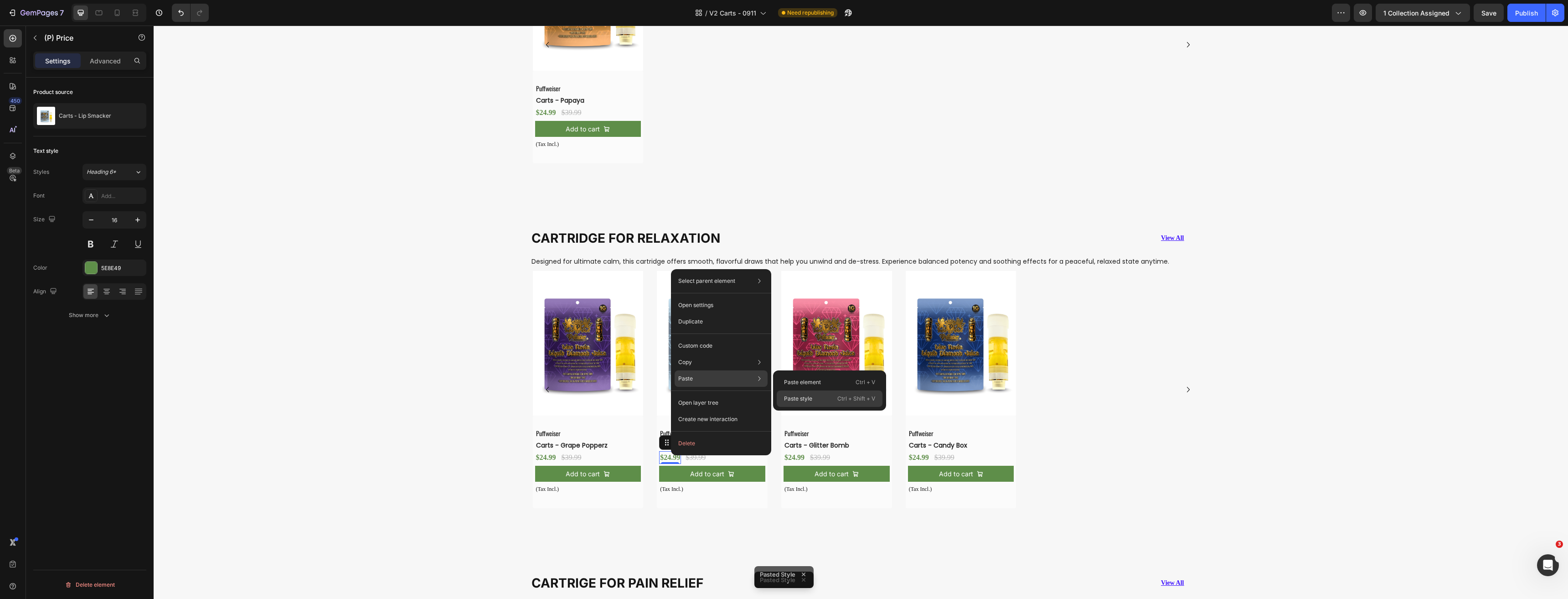
drag, startPoint x: 804, startPoint y: 402, endPoint x: 664, endPoint y: 421, distance: 141.3
click at [804, 402] on p "Paste style" at bounding box center [798, 399] width 28 height 8
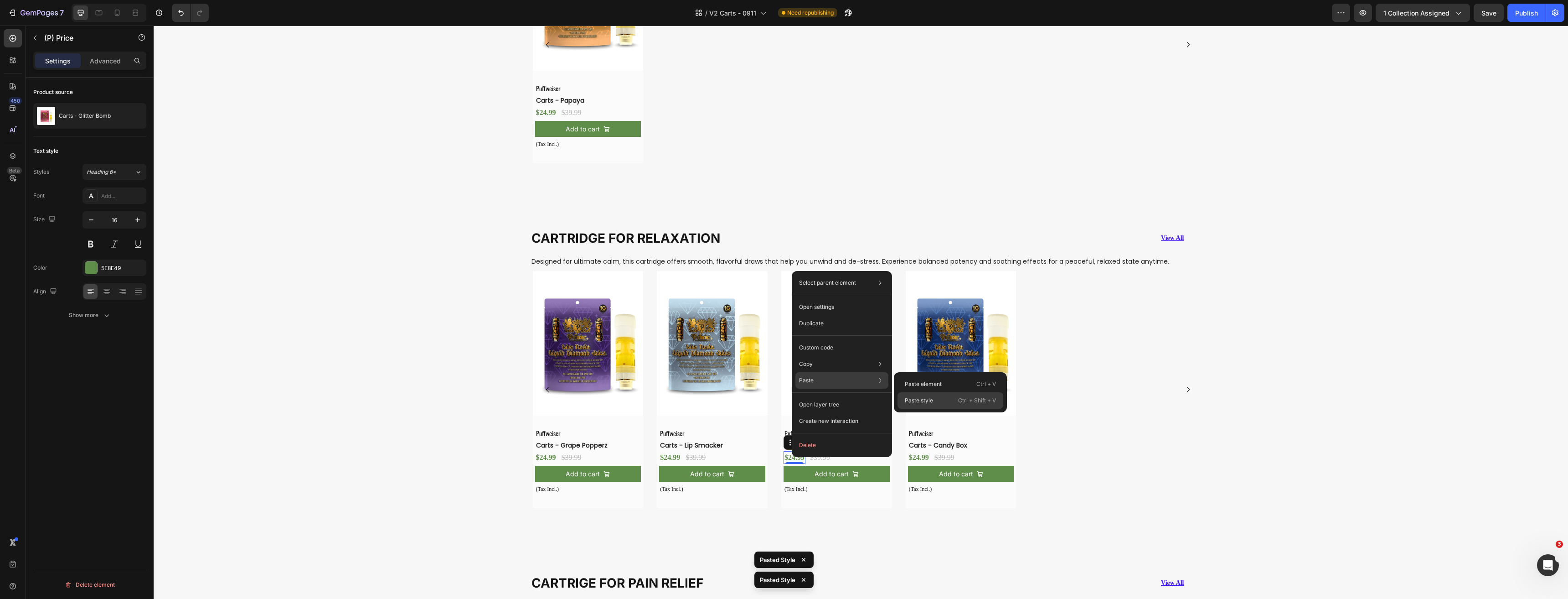
drag, startPoint x: 919, startPoint y: 395, endPoint x: 768, endPoint y: 380, distance: 151.7
click at [919, 395] on div "Paste style Ctrl + Shift + V" at bounding box center [950, 400] width 106 height 17
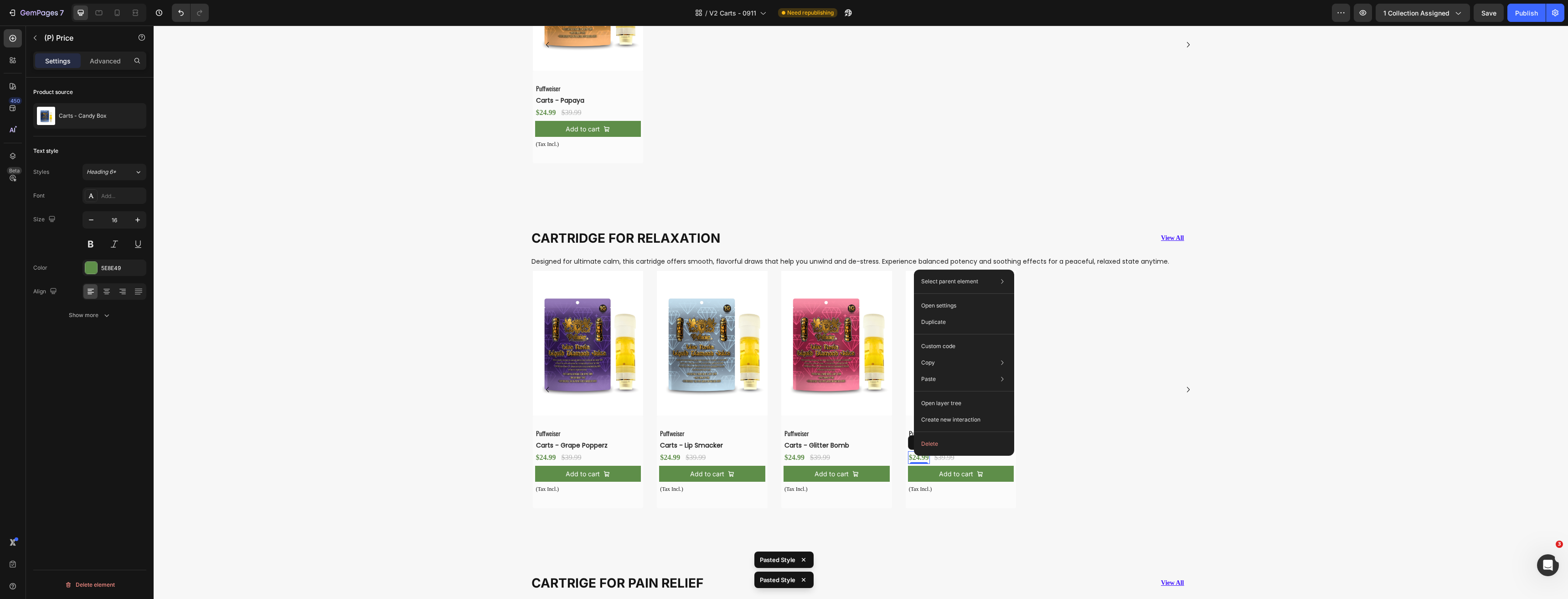
click at [1032, 400] on div "Product Images Puffweiser Text Block Carts - Grape Popperz (P) Title $24.99 (P)…" at bounding box center [867, 389] width 670 height 237
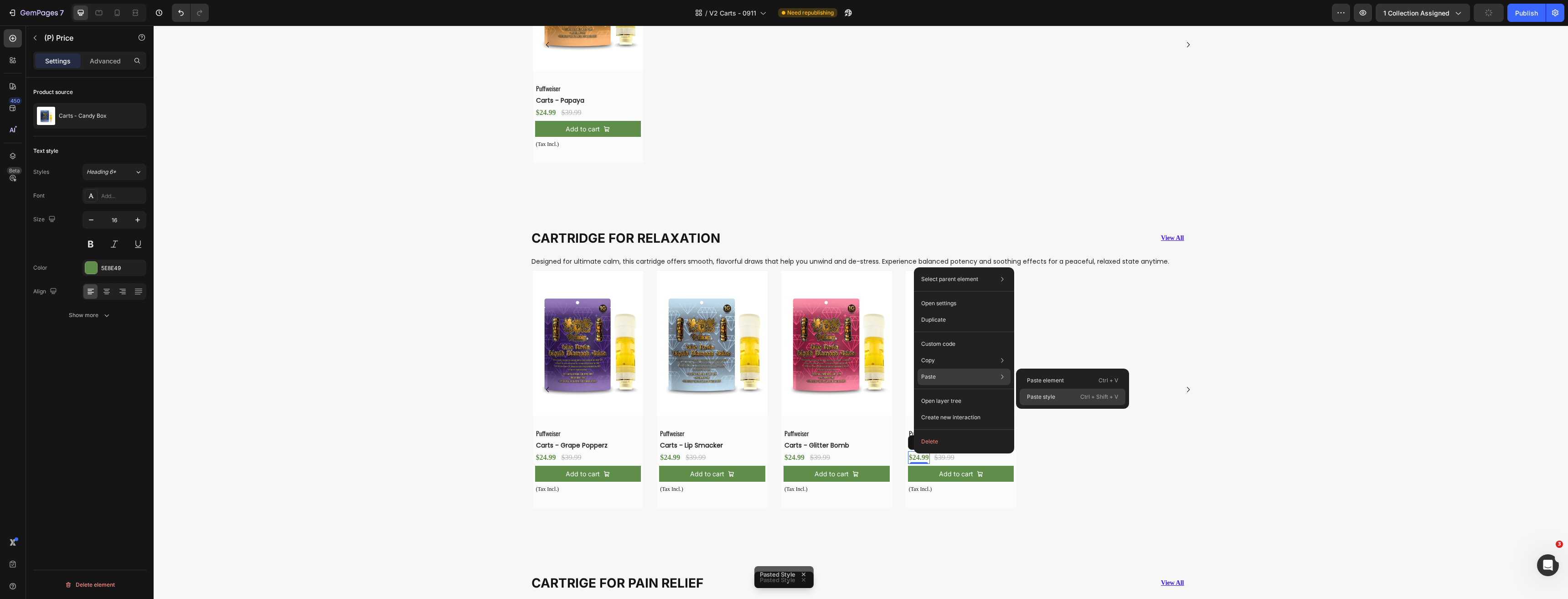
drag, startPoint x: 1042, startPoint y: 396, endPoint x: 639, endPoint y: 398, distance: 403.0
click at [1042, 396] on p "Paste style" at bounding box center [1041, 396] width 28 height 8
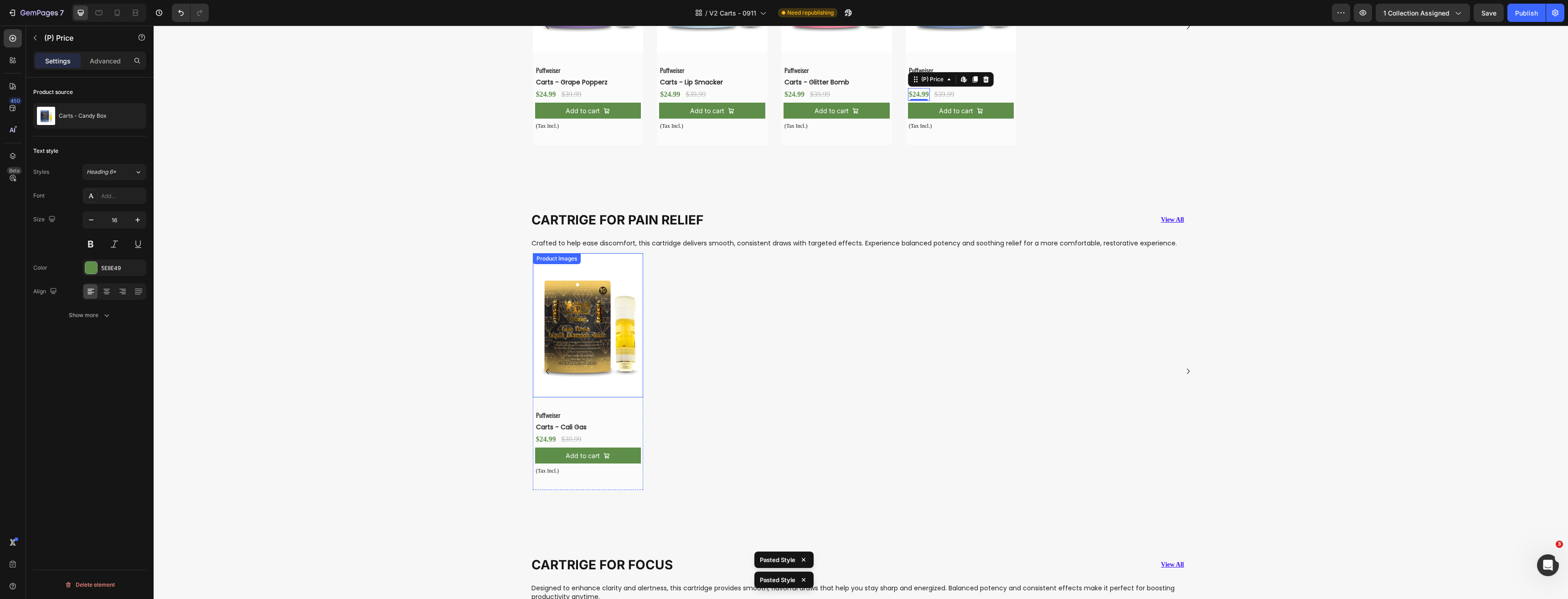
scroll to position [1530, 0]
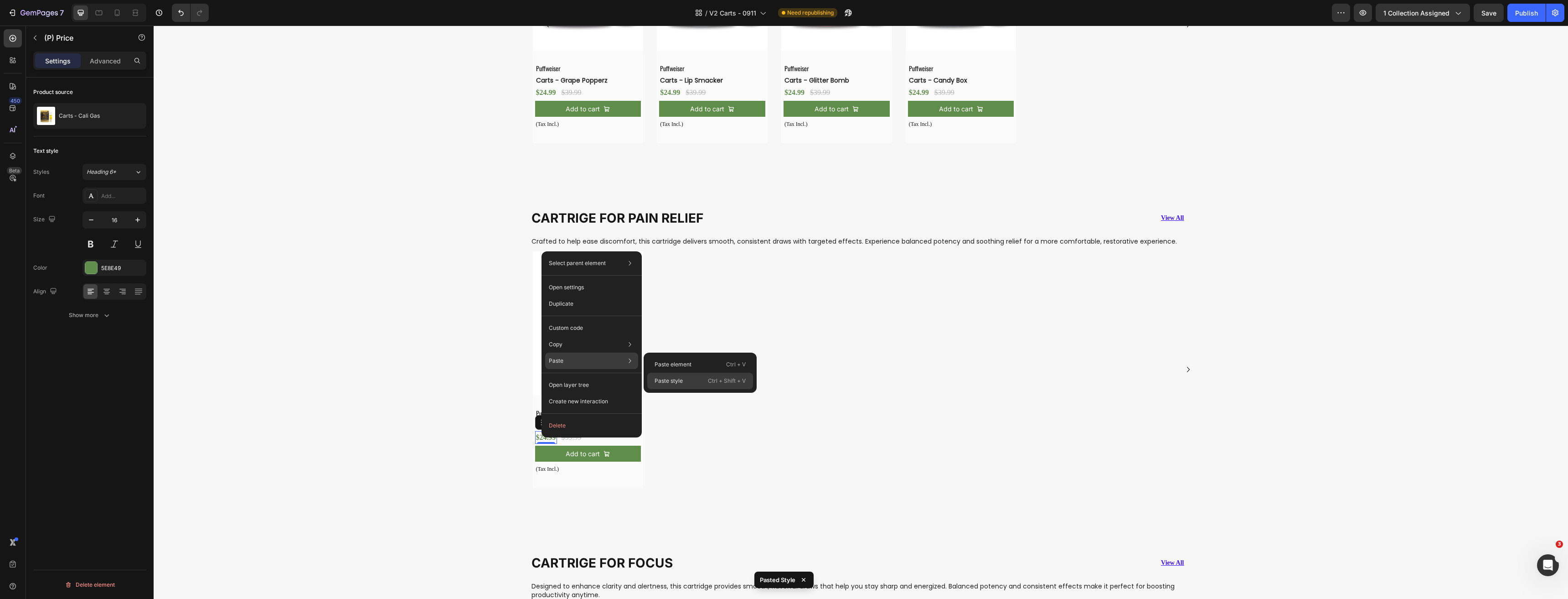
drag, startPoint x: 669, startPoint y: 377, endPoint x: 541, endPoint y: 378, distance: 128.0
click at [669, 377] on p "Paste style" at bounding box center [669, 380] width 28 height 8
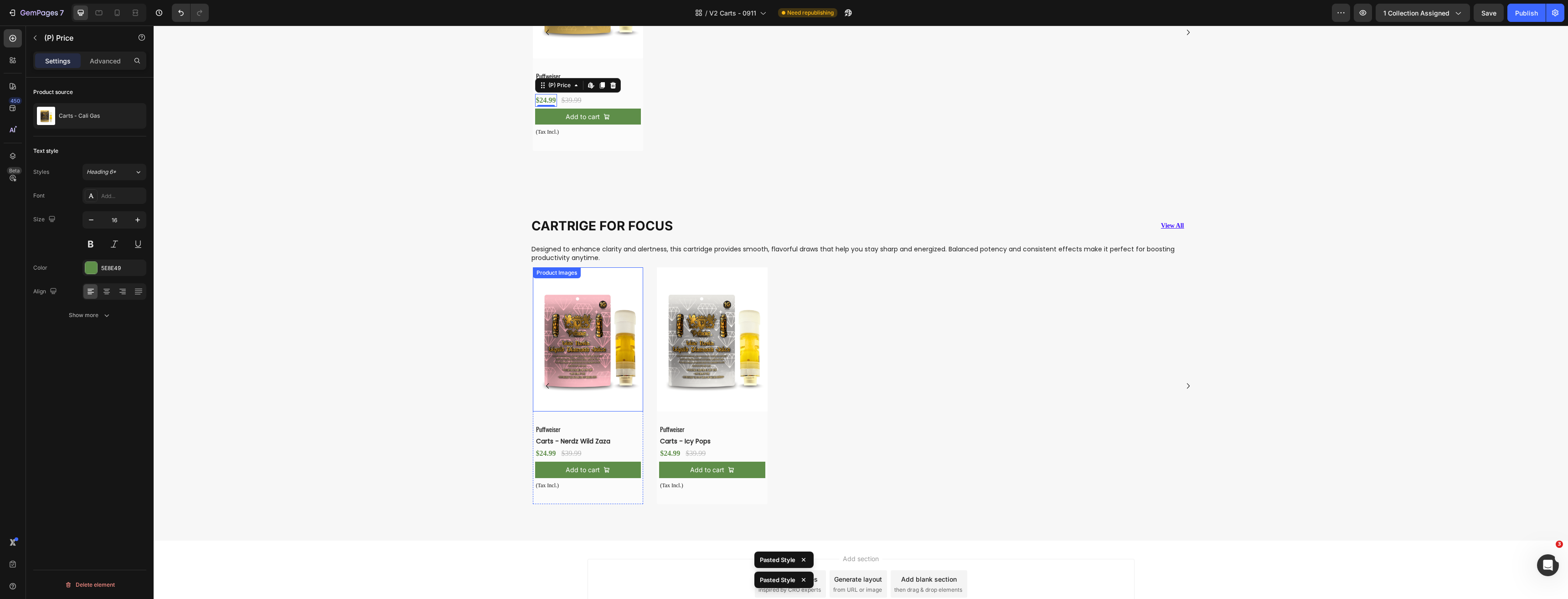
scroll to position [1894, 0]
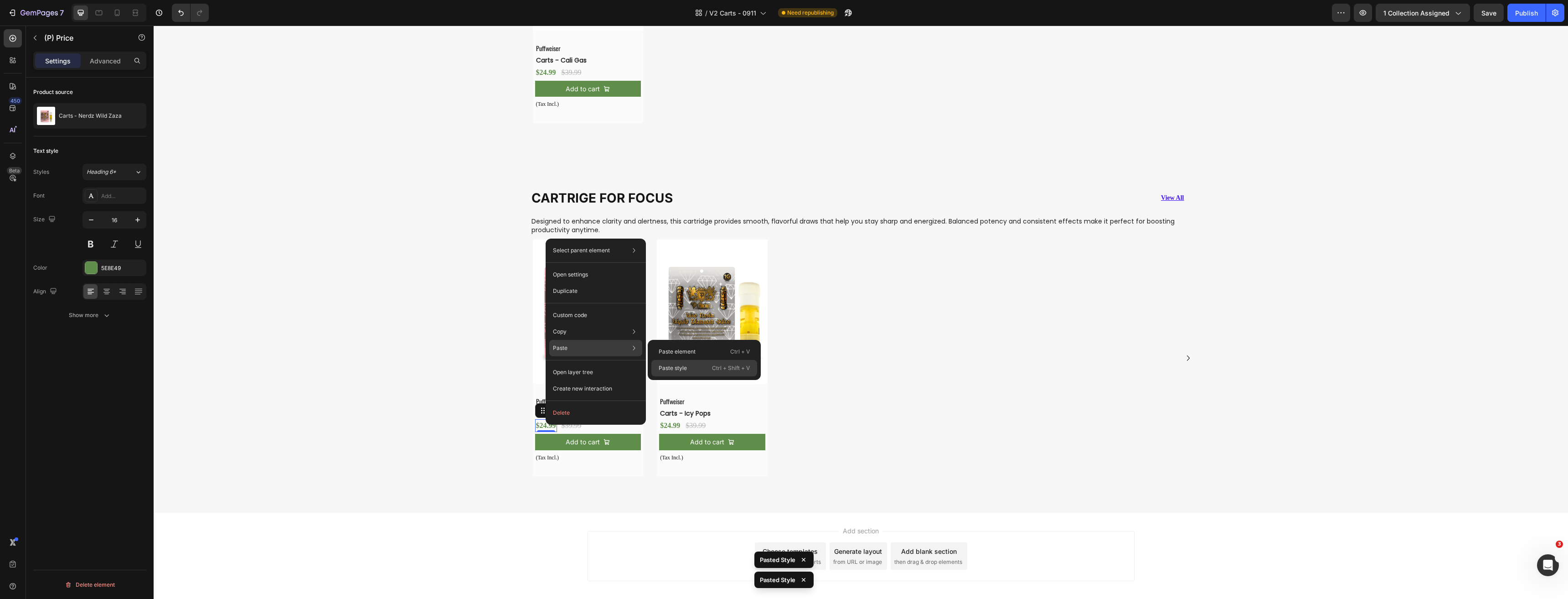
click at [680, 370] on p "Paste style" at bounding box center [672, 368] width 28 height 8
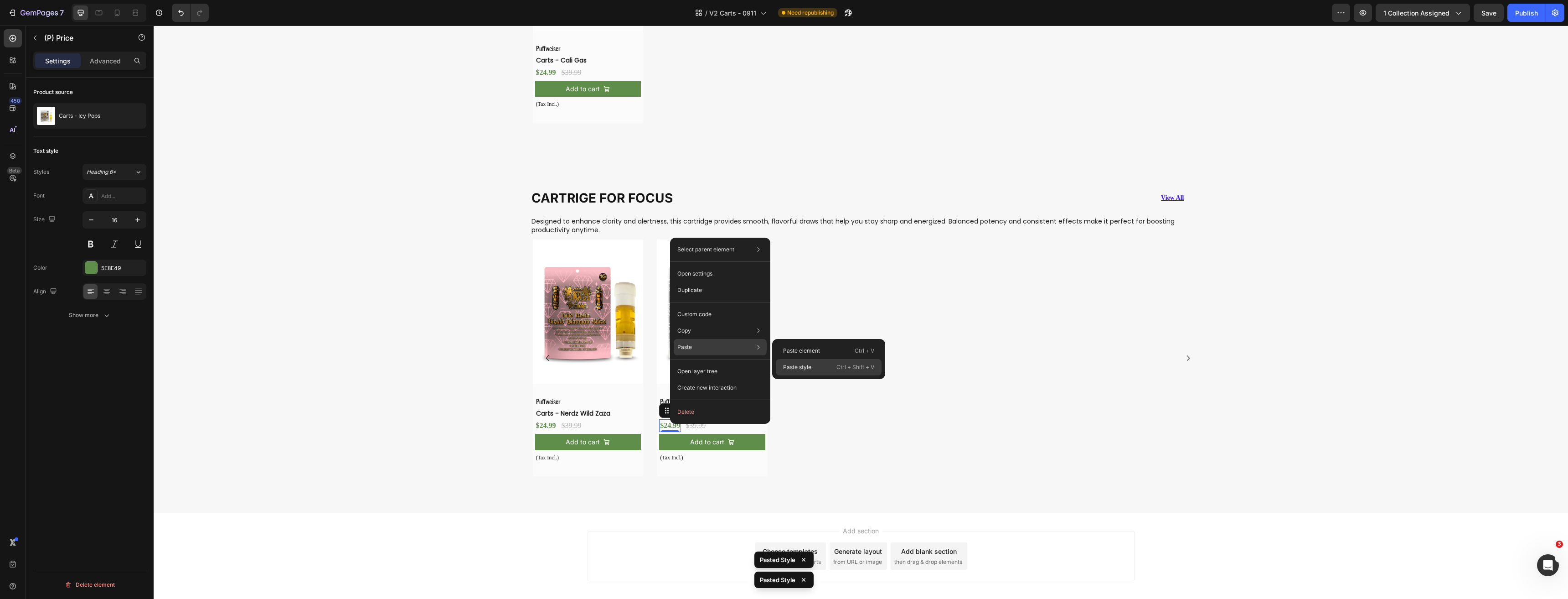
drag, startPoint x: 797, startPoint y: 365, endPoint x: 639, endPoint y: 347, distance: 159.0
click at [797, 365] on p "Paste style" at bounding box center [797, 367] width 28 height 8
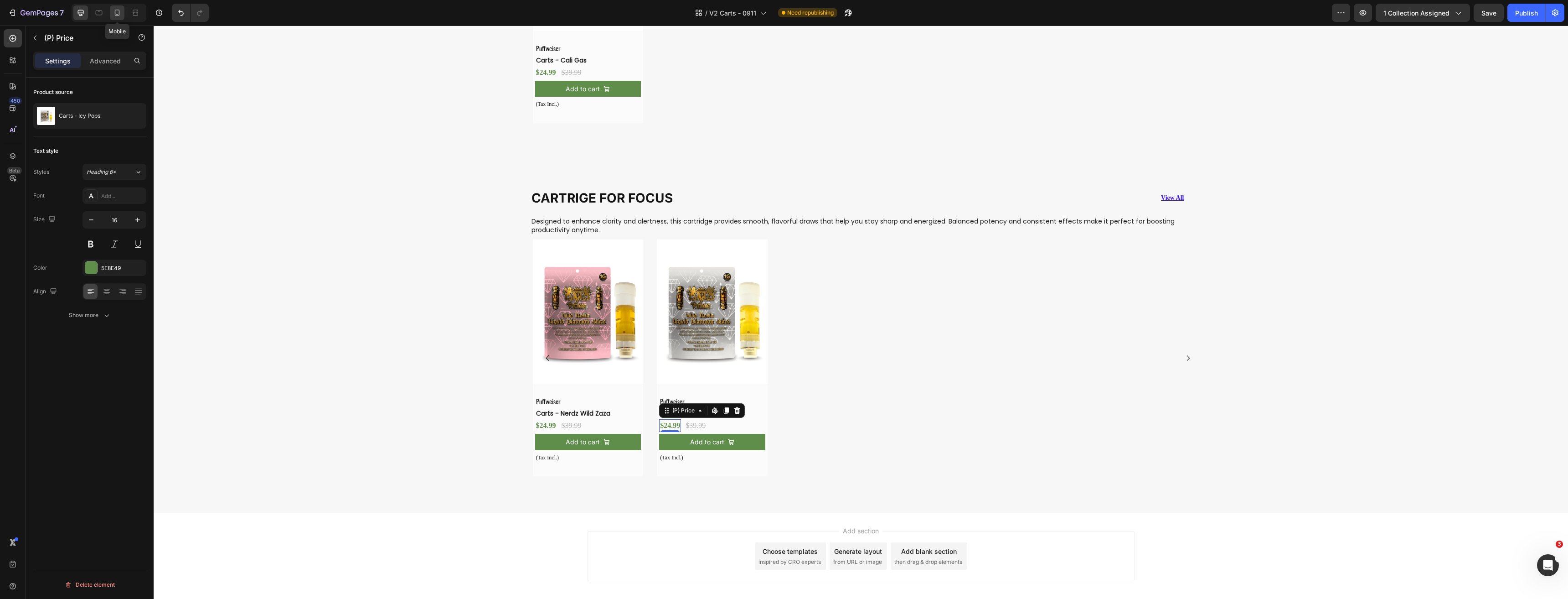
click at [119, 18] on div at bounding box center [117, 13] width 15 height 15
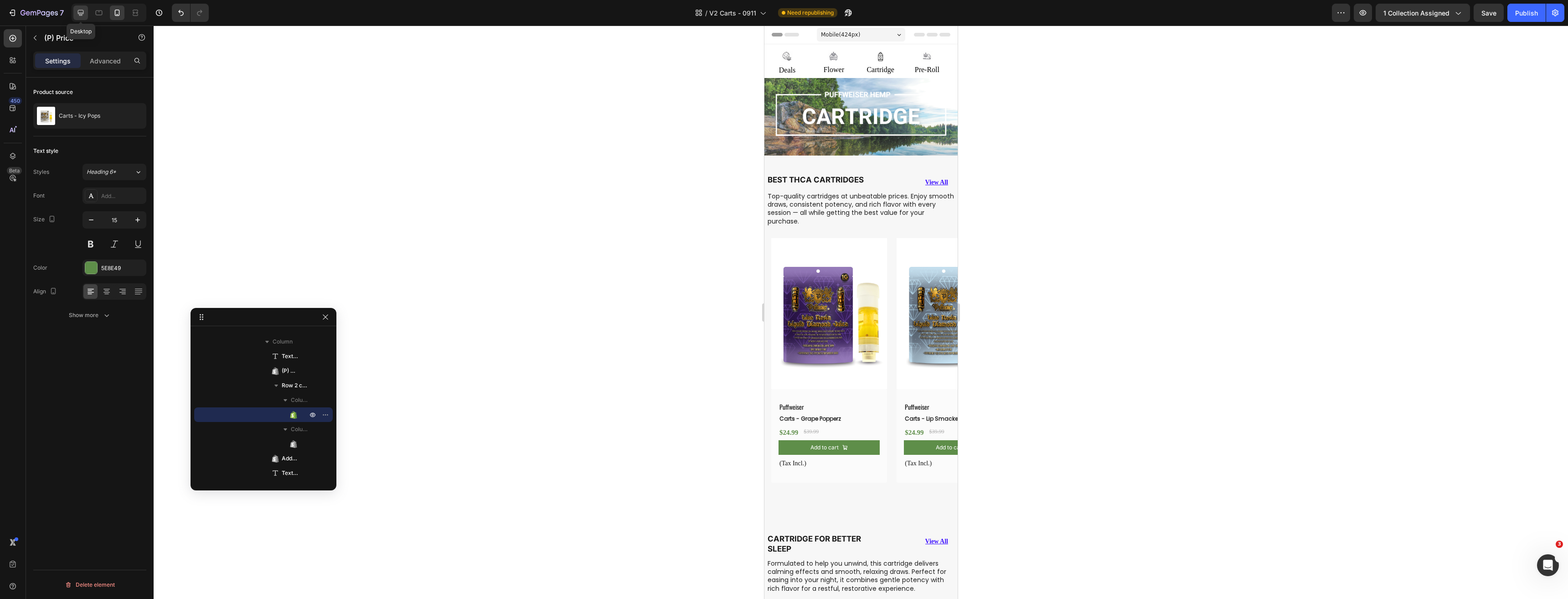
click at [80, 7] on div at bounding box center [80, 13] width 15 height 15
type input "16"
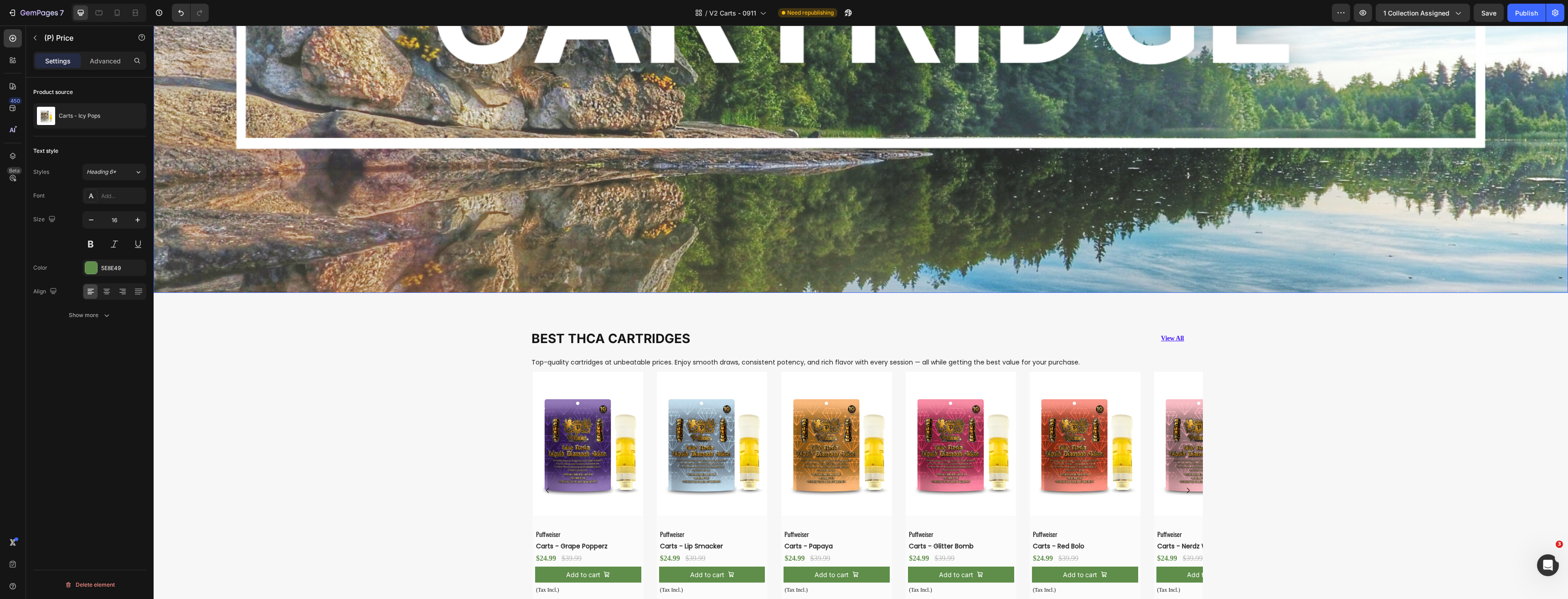
scroll to position [502, 0]
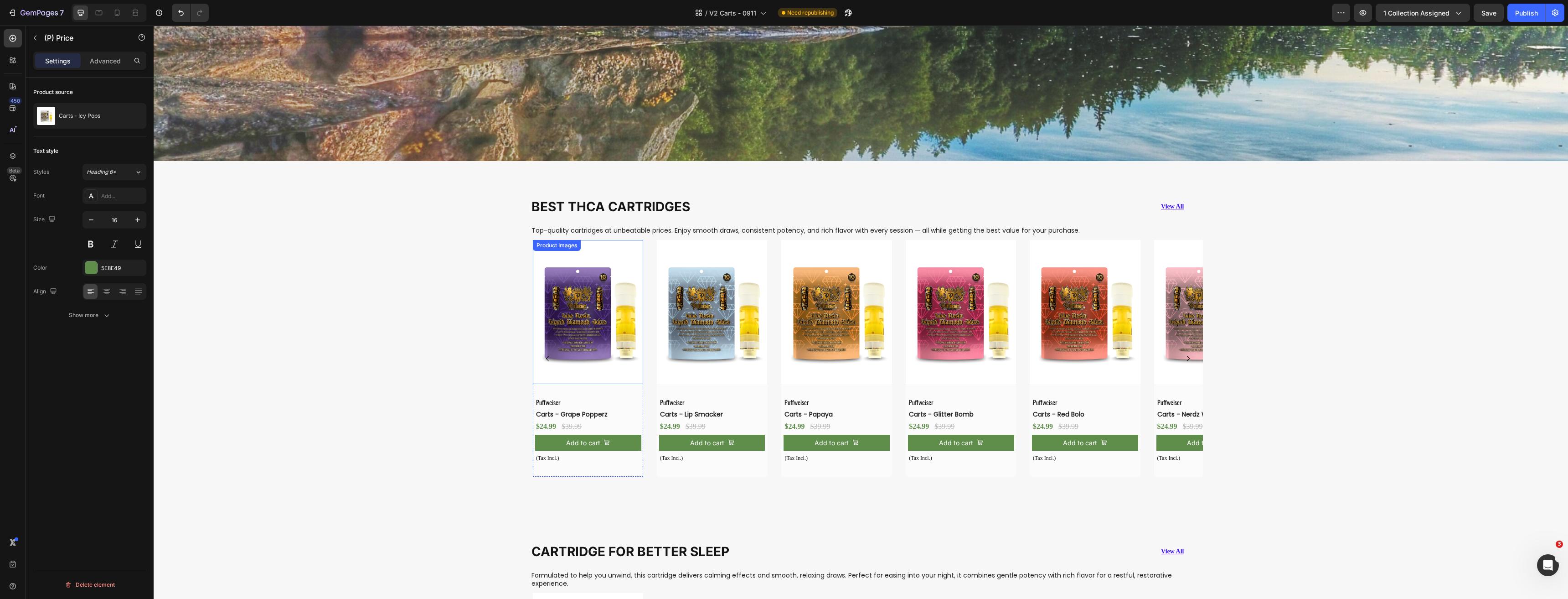
click at [592, 280] on img at bounding box center [588, 311] width 111 height 144
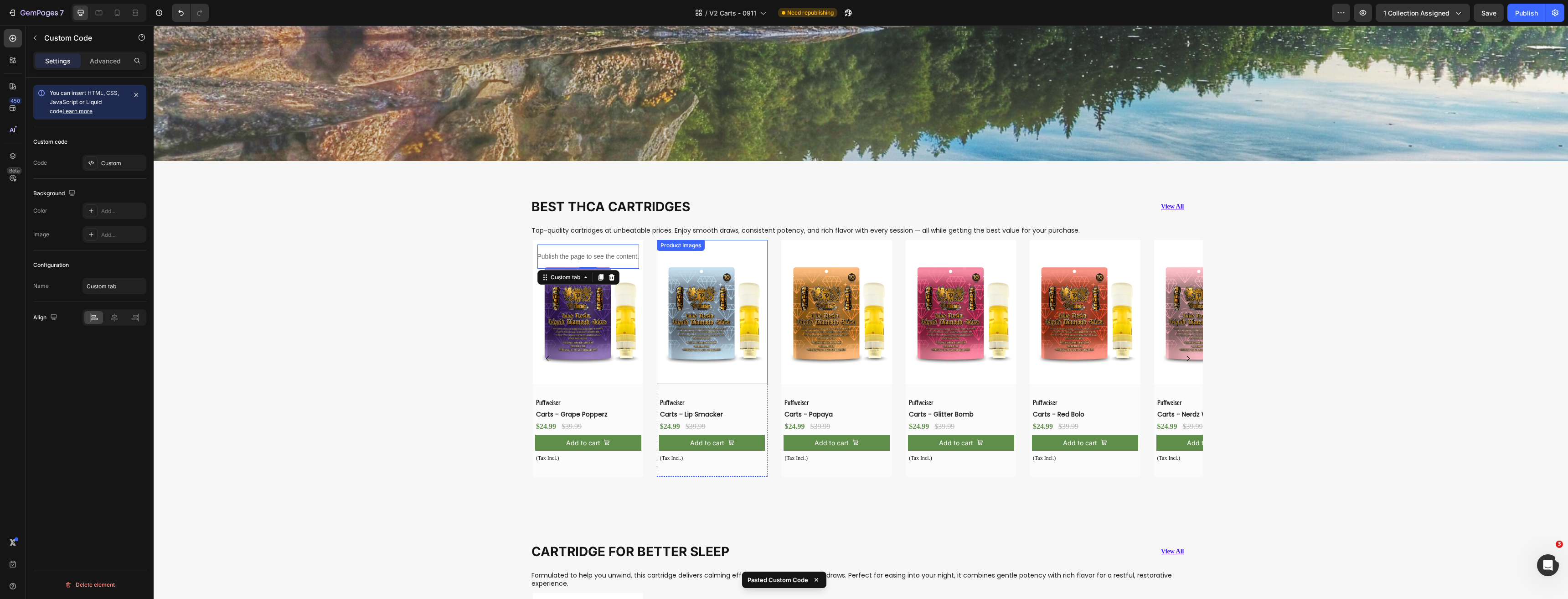
click at [699, 300] on img at bounding box center [712, 311] width 111 height 144
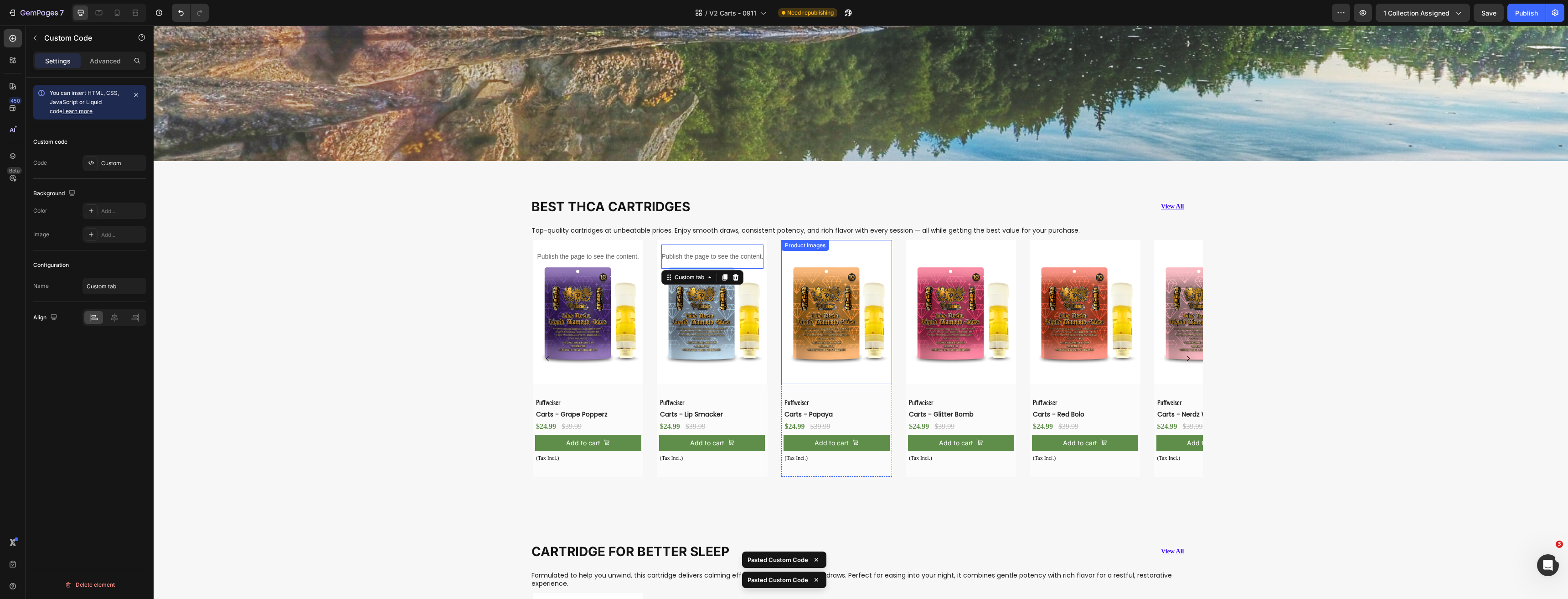
click at [848, 300] on img at bounding box center [836, 311] width 111 height 144
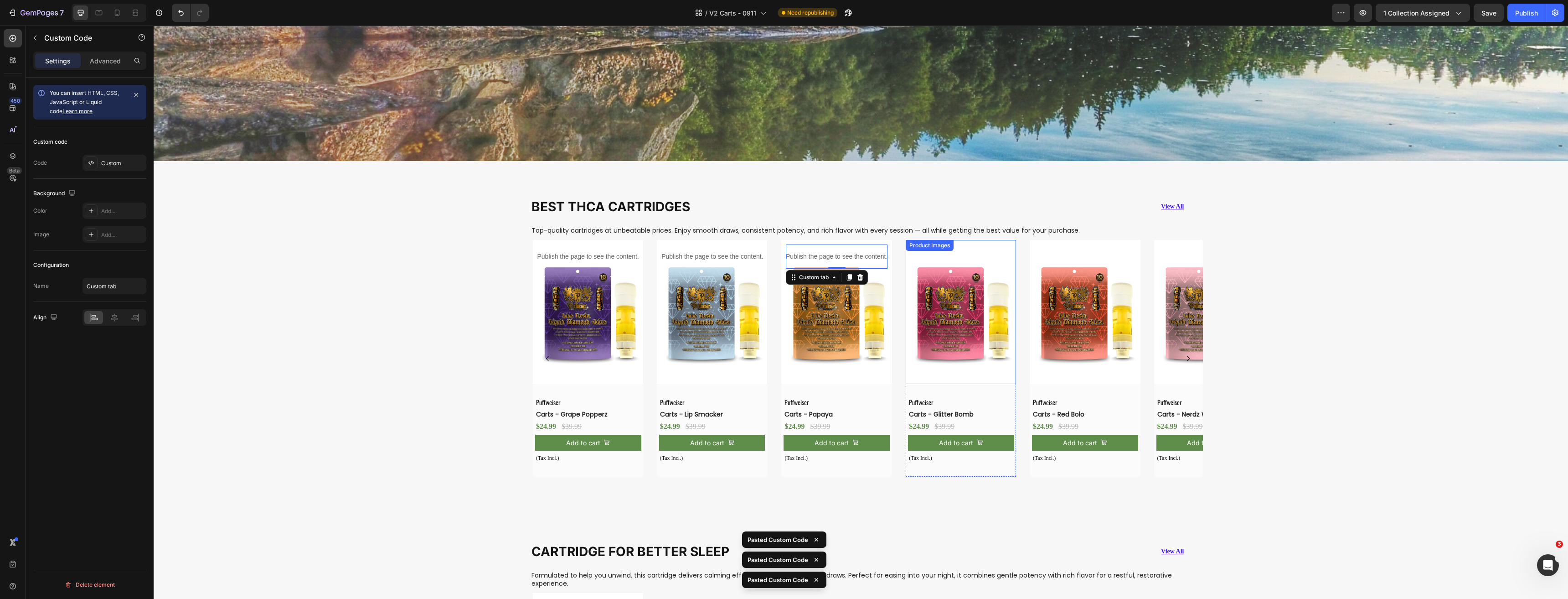
click at [936, 317] on img at bounding box center [961, 311] width 111 height 144
click at [1084, 321] on img at bounding box center [1084, 311] width 111 height 144
click at [1167, 326] on img at bounding box center [1209, 311] width 111 height 144
click at [1183, 355] on icon "Carousel Next Arrow" at bounding box center [1188, 358] width 11 height 11
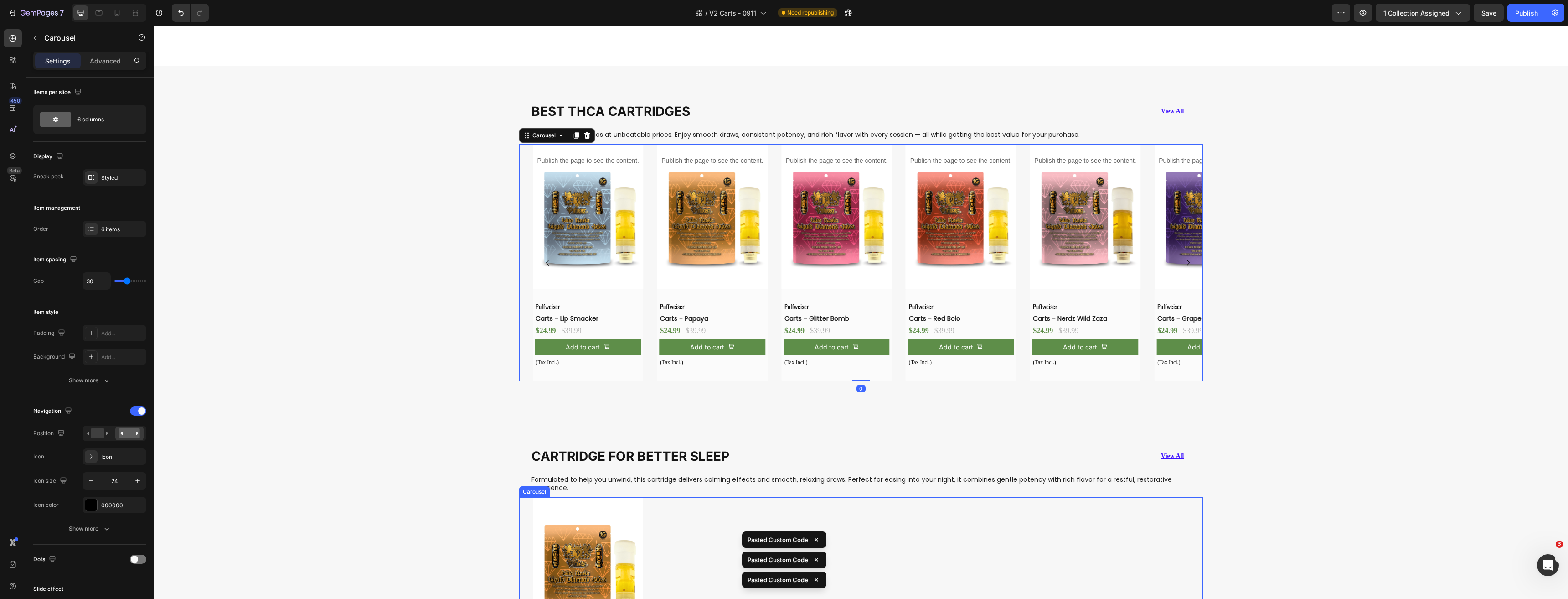
scroll to position [866, 0]
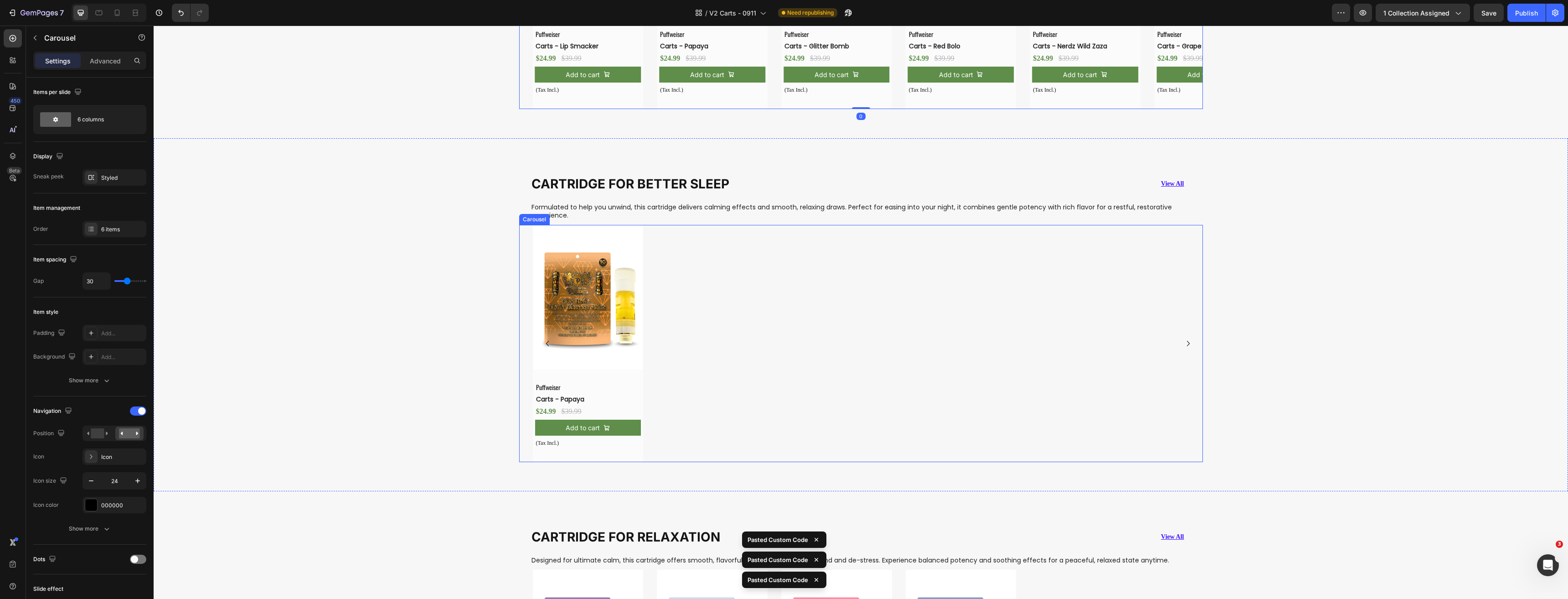
click at [605, 319] on img at bounding box center [588, 296] width 111 height 144
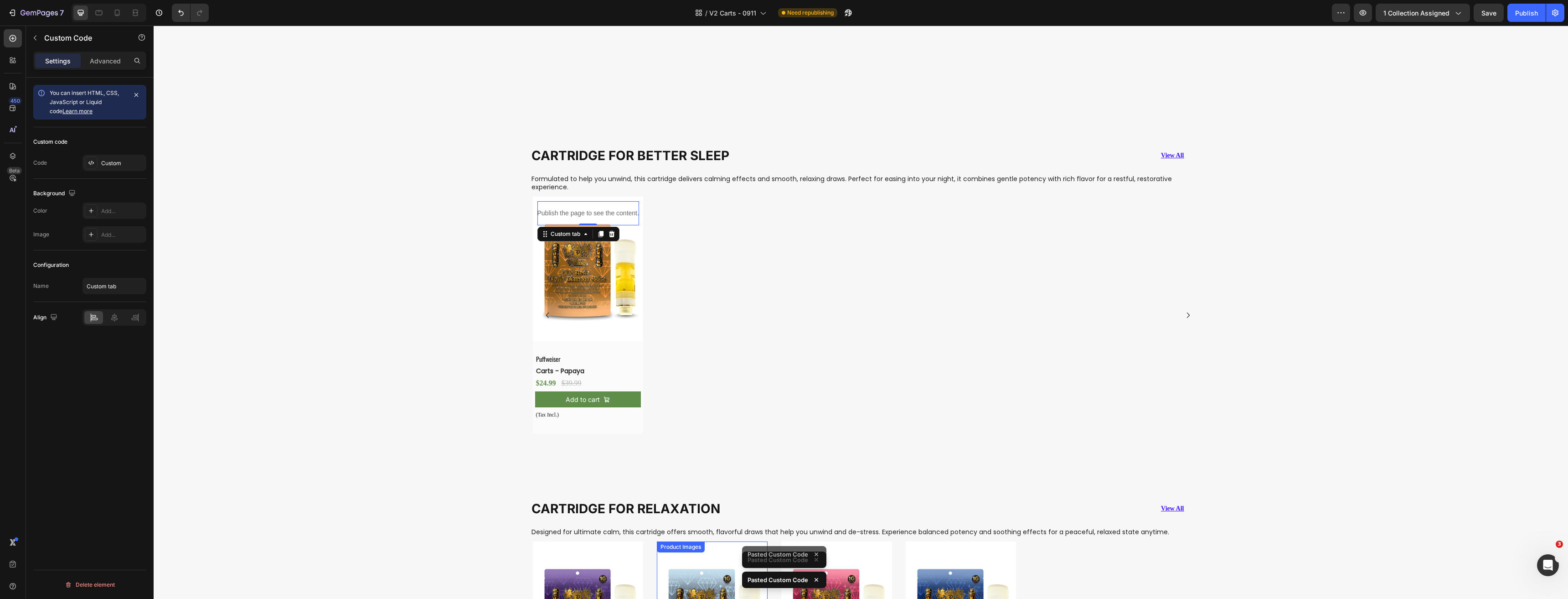
scroll to position [1231, 0]
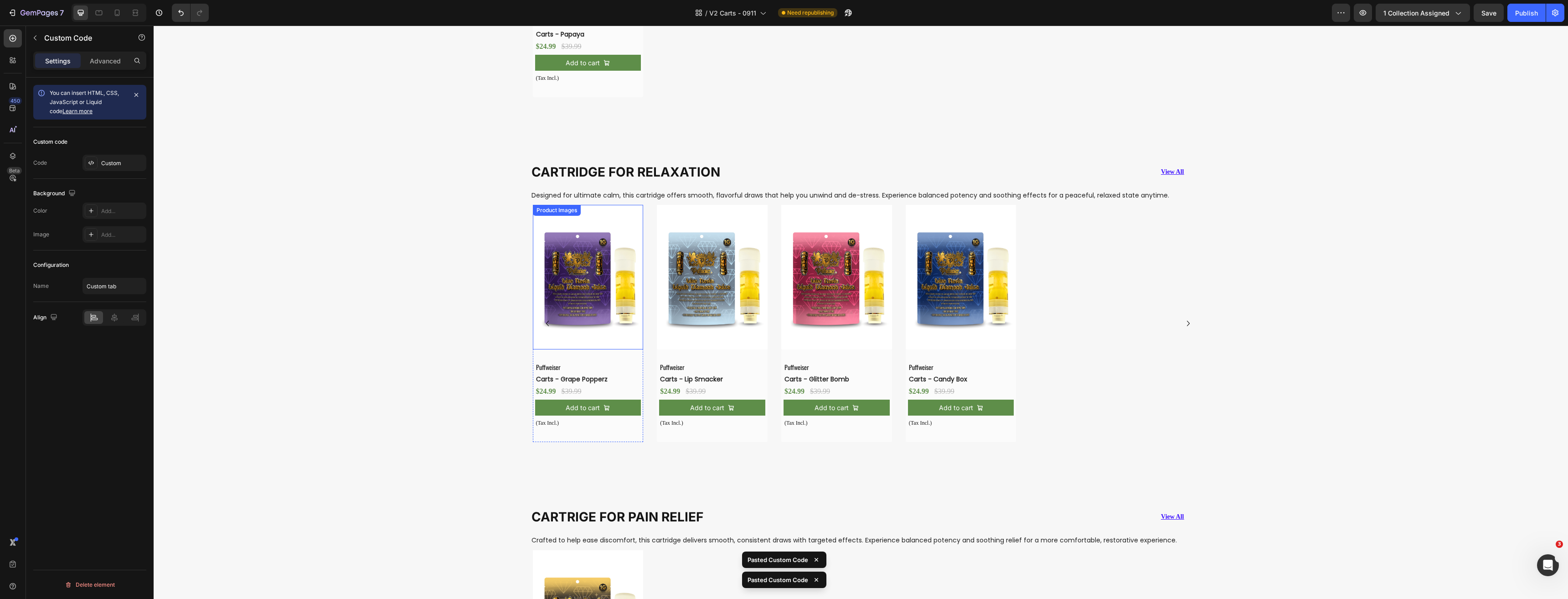
click at [597, 300] on img at bounding box center [588, 276] width 111 height 144
click at [735, 297] on img at bounding box center [712, 276] width 111 height 144
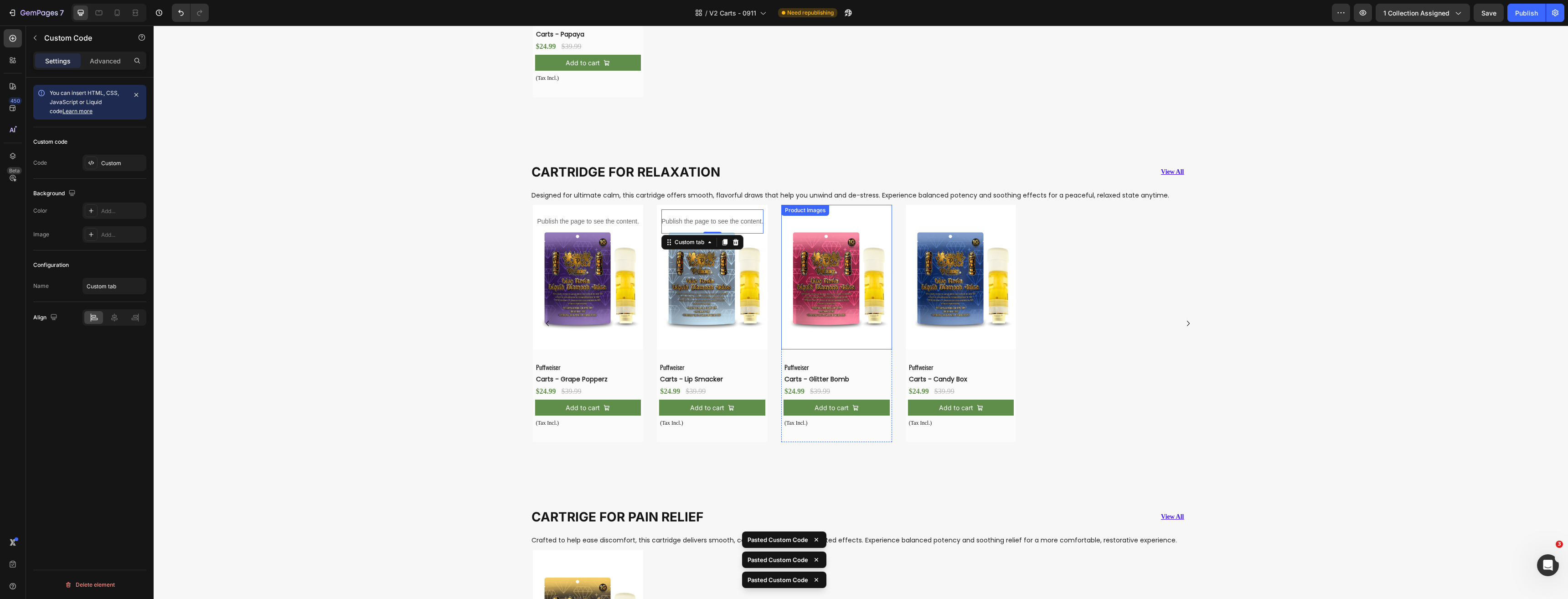
click at [854, 302] on img at bounding box center [836, 276] width 111 height 144
click at [954, 307] on img at bounding box center [961, 276] width 111 height 144
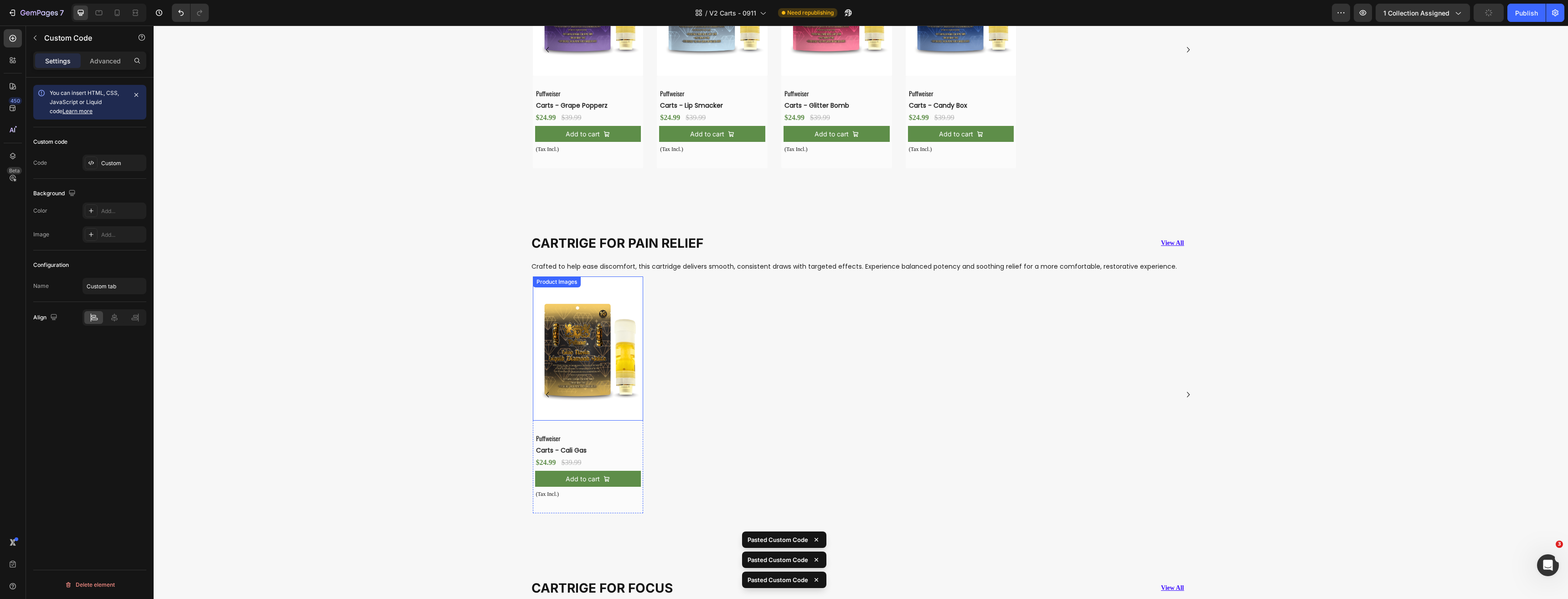
click at [595, 385] on img at bounding box center [588, 348] width 111 height 144
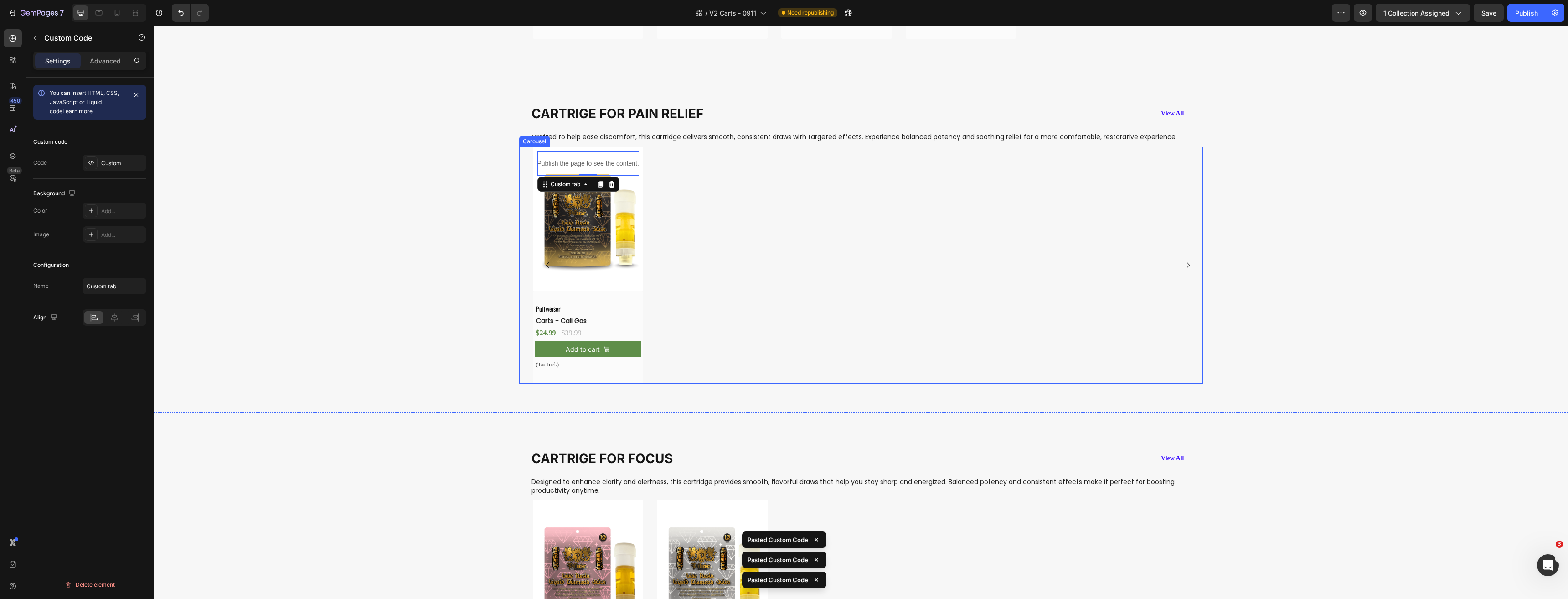
scroll to position [1824, 0]
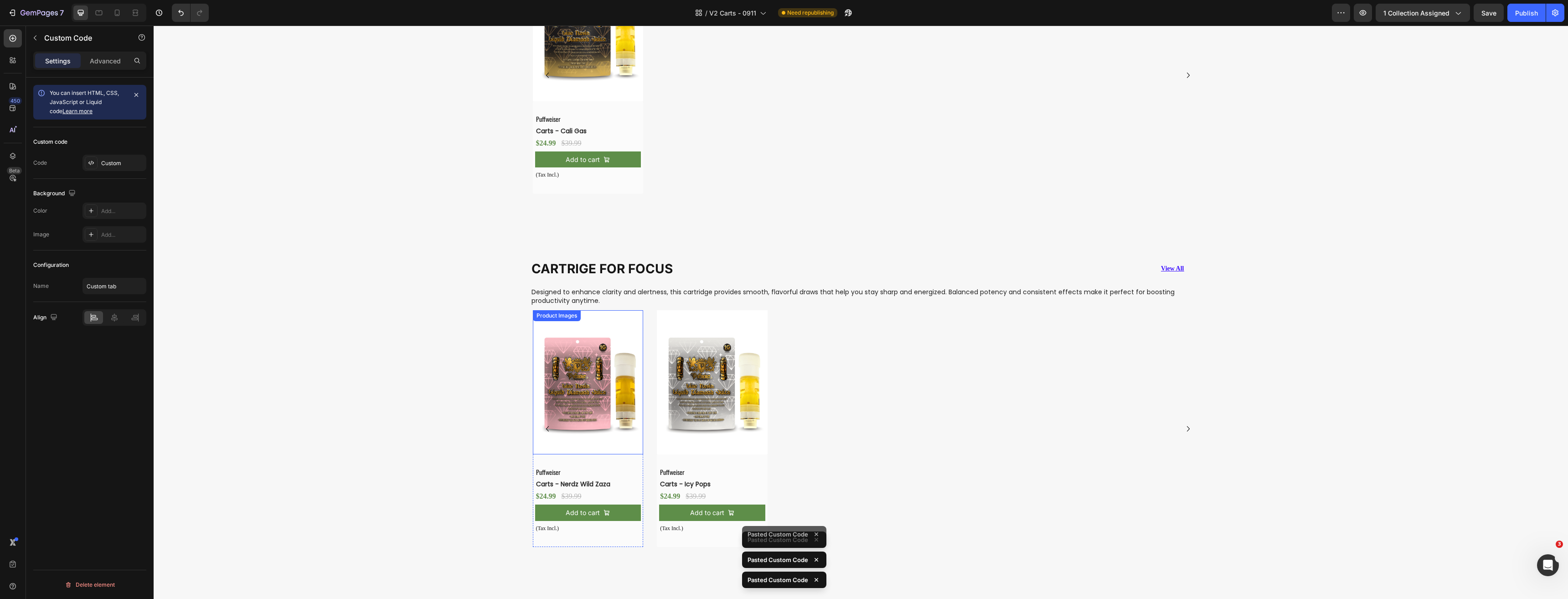
click at [589, 391] on img at bounding box center [588, 381] width 111 height 144
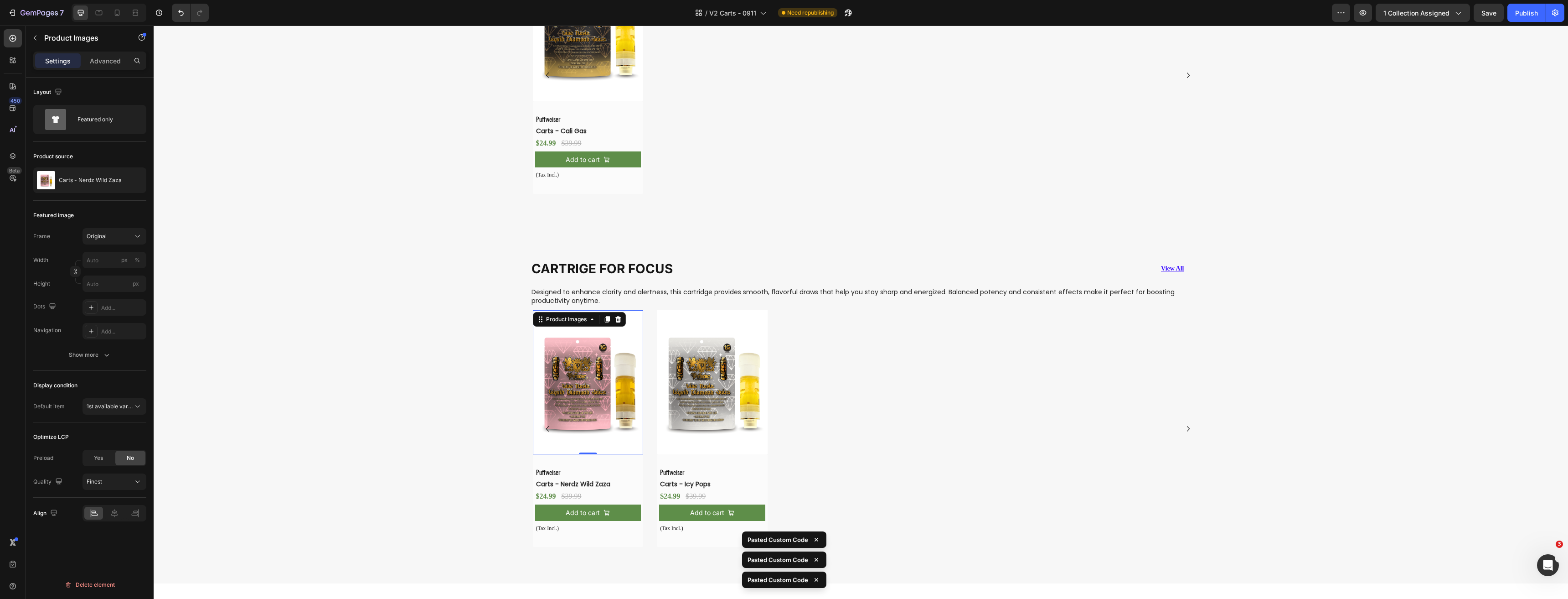
click at [709, 403] on img at bounding box center [712, 381] width 111 height 144
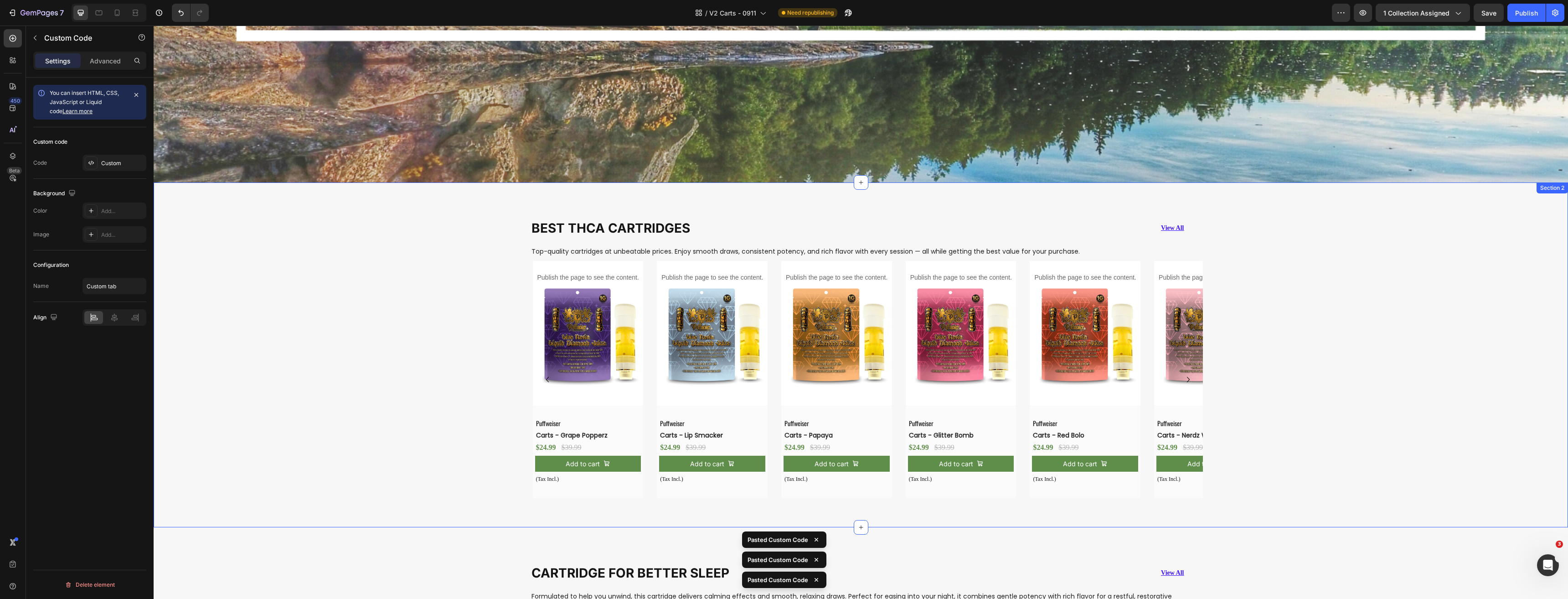
scroll to position [617, 0]
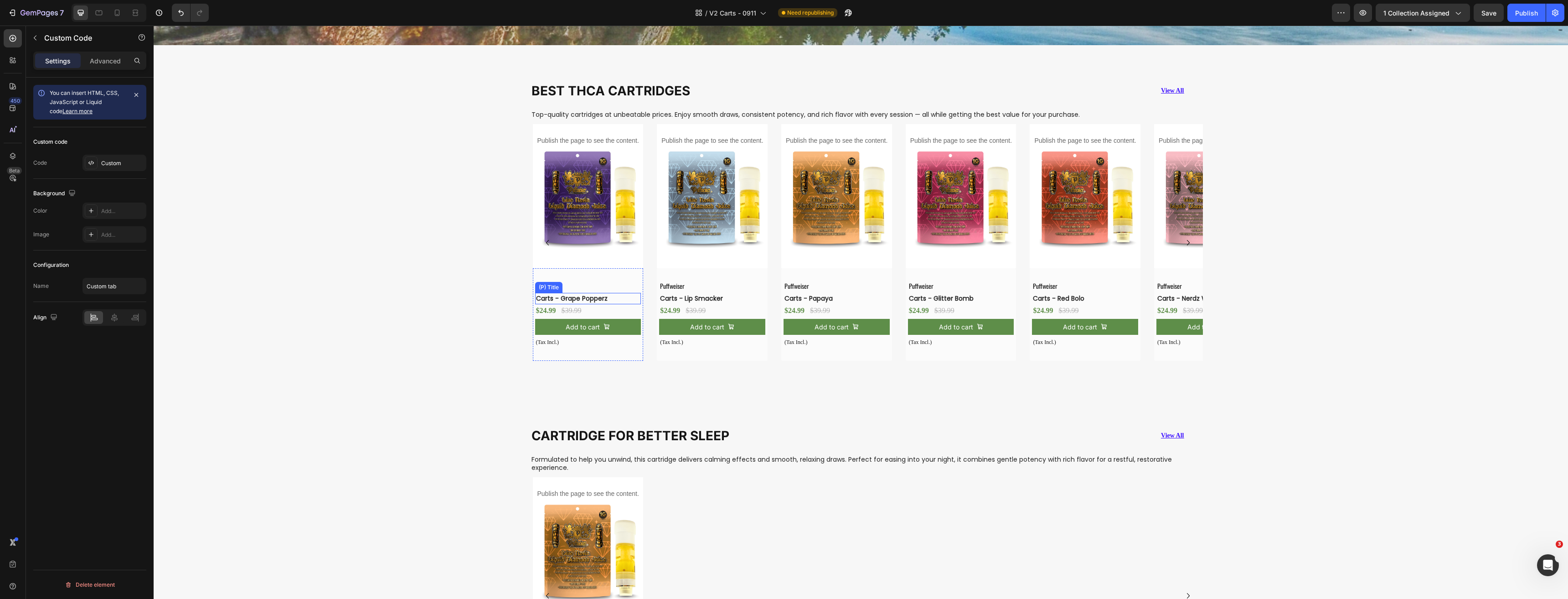
click at [583, 296] on h3 "Carts - Grape Popperz" at bounding box center [581, 298] width 92 height 12
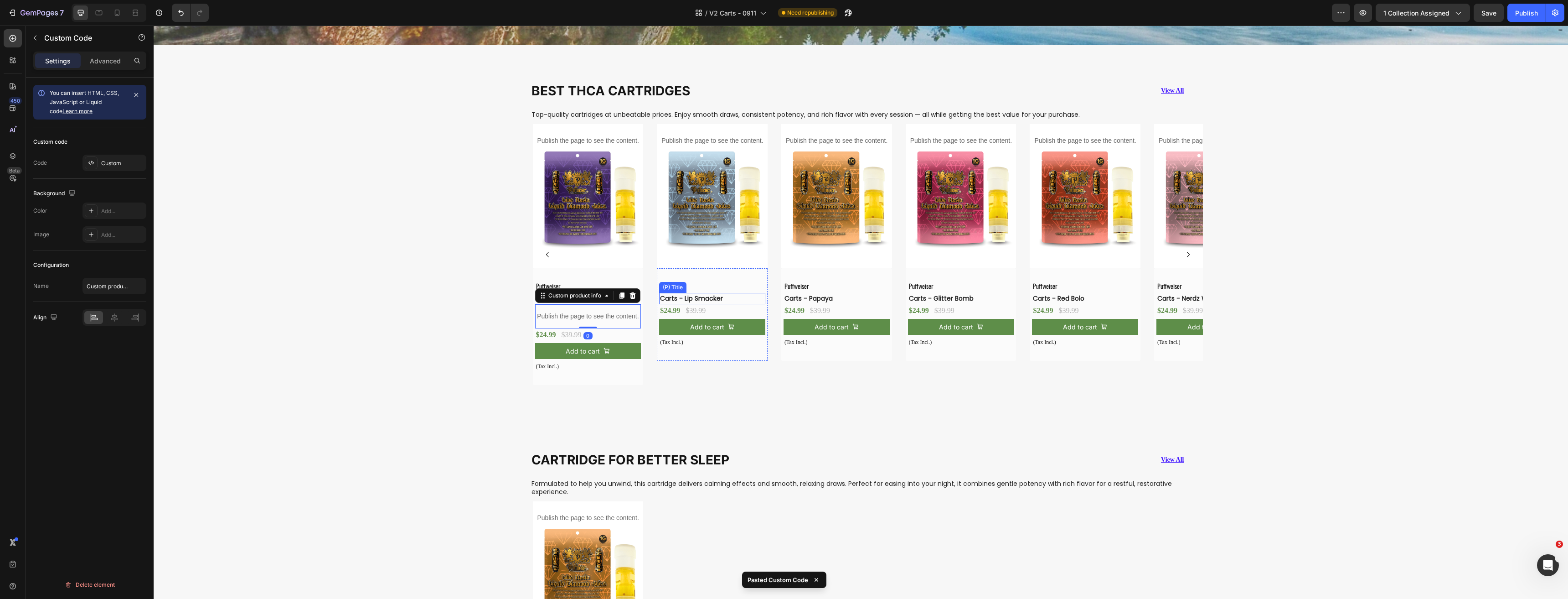
click at [702, 298] on h3 "Carts - Lip Smacker" at bounding box center [705, 298] width 92 height 12
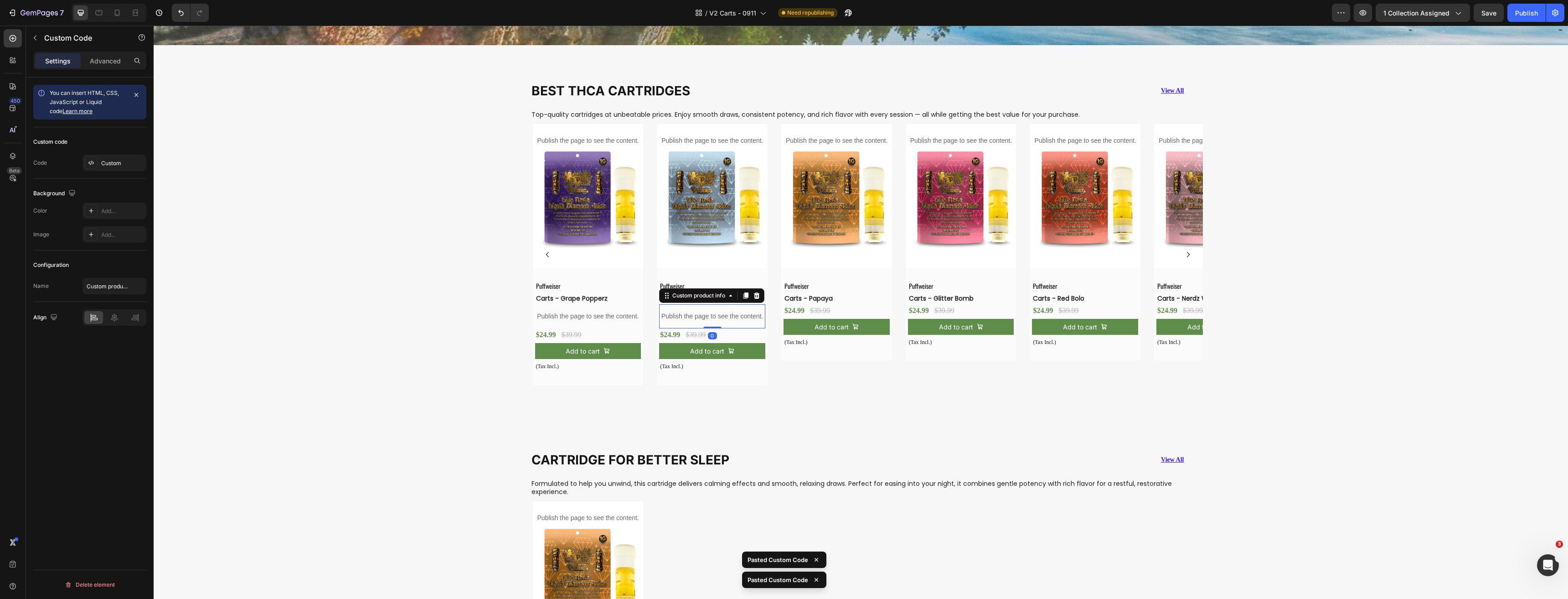
click at [811, 296] on h3 "Carts - Papaya" at bounding box center [829, 298] width 92 height 12
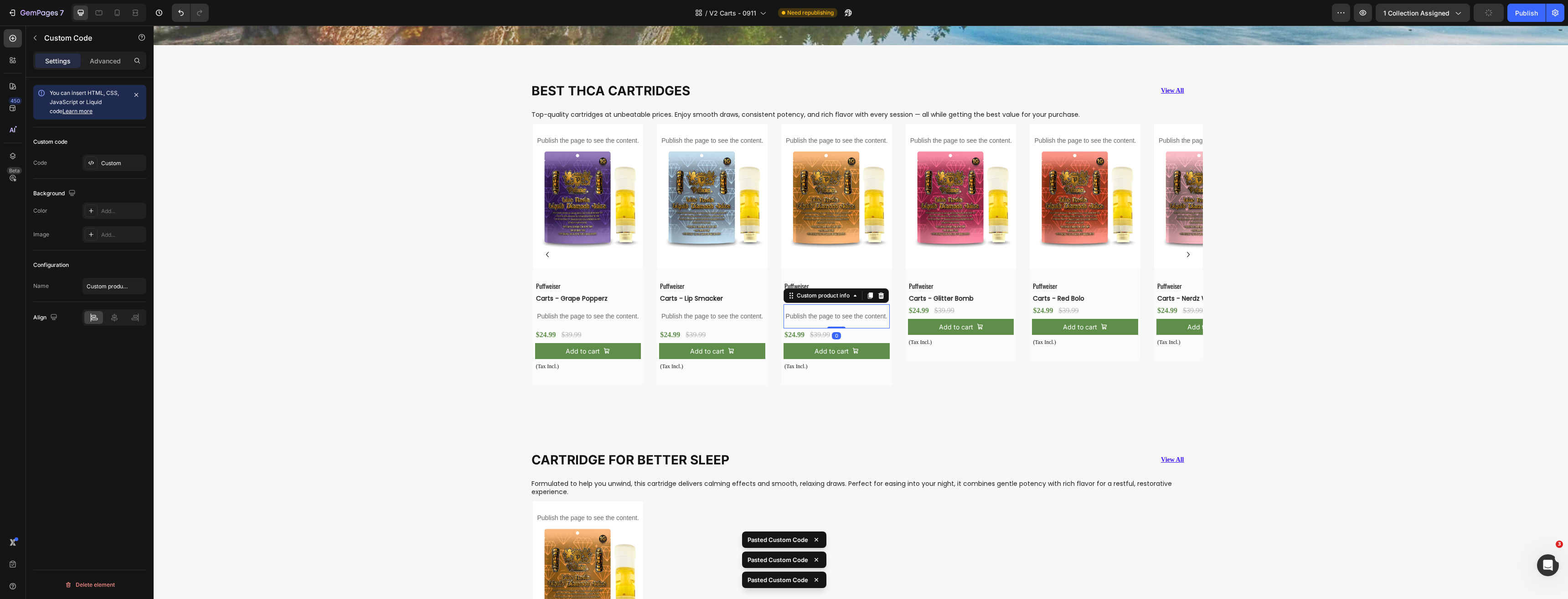
click at [942, 294] on h3 "Carts - Glitter Bomb" at bounding box center [954, 298] width 92 height 12
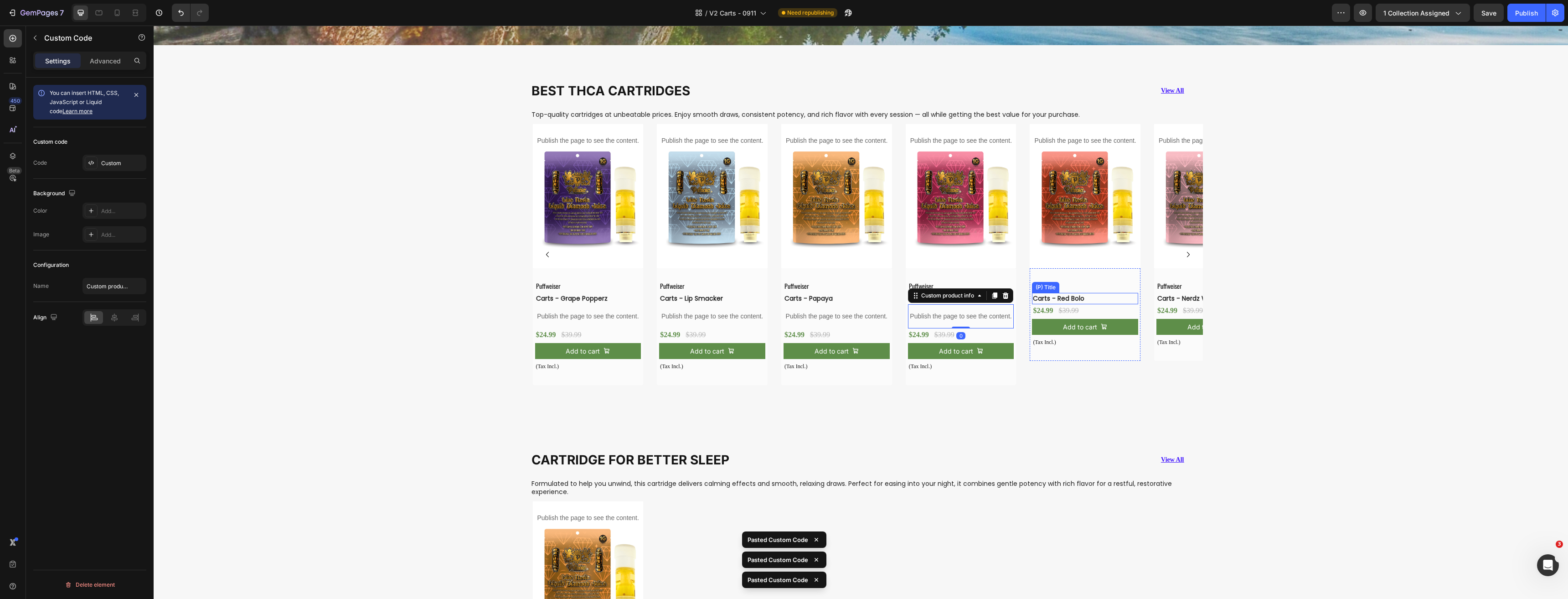
click at [1057, 293] on h3 "Carts - Red Bolo" at bounding box center [1077, 298] width 92 height 12
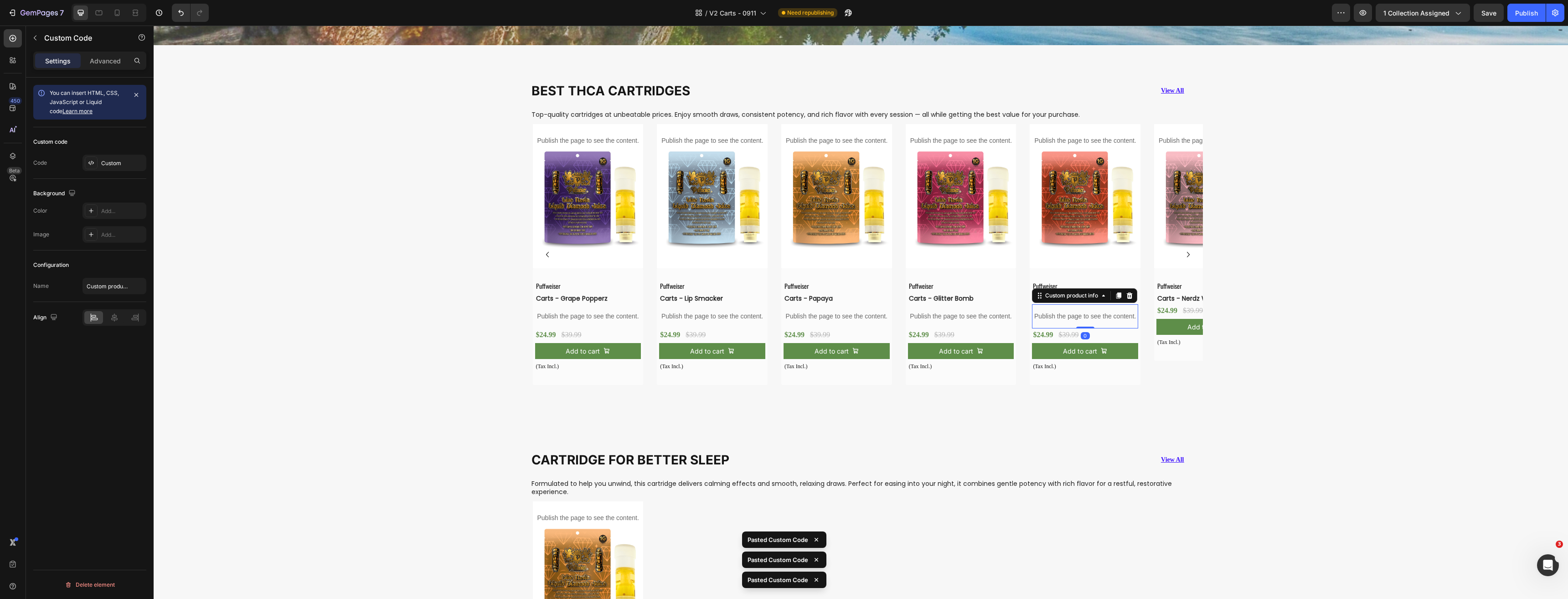
click at [1171, 295] on h3 "Carts - Nerdz Wild Zaza" at bounding box center [1202, 298] width 92 height 12
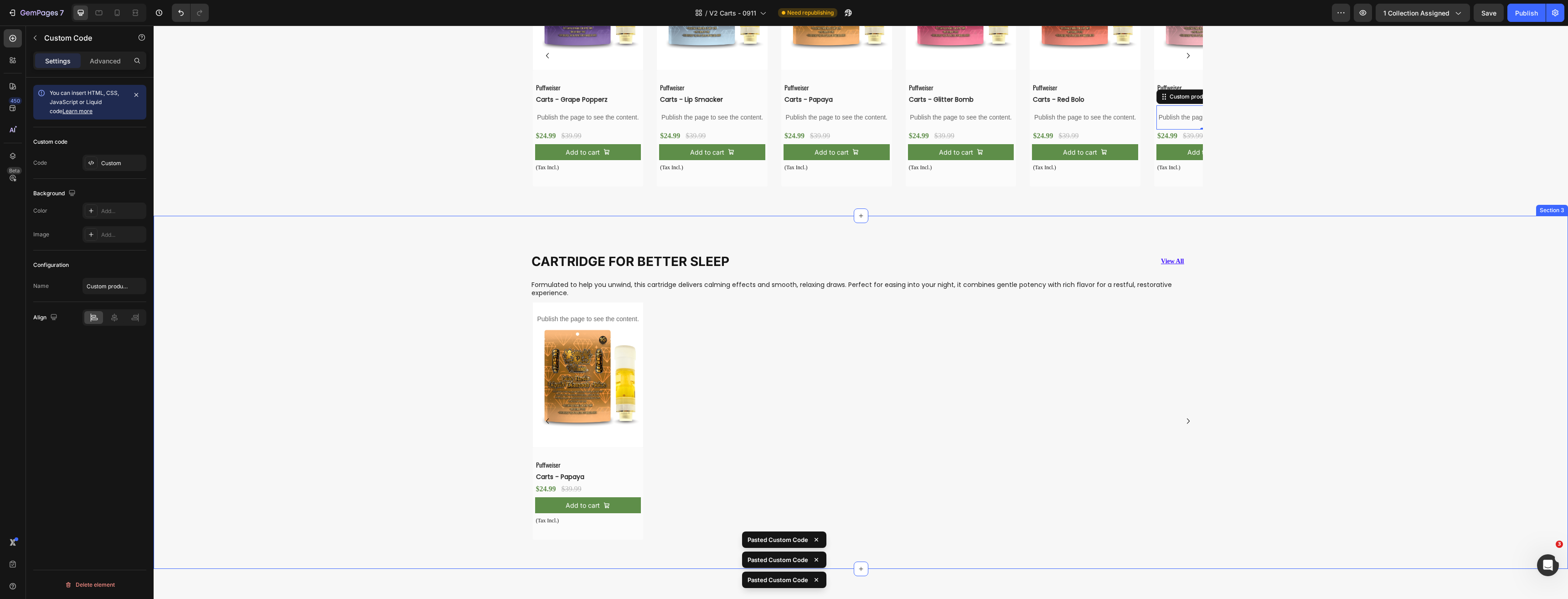
scroll to position [891, 0]
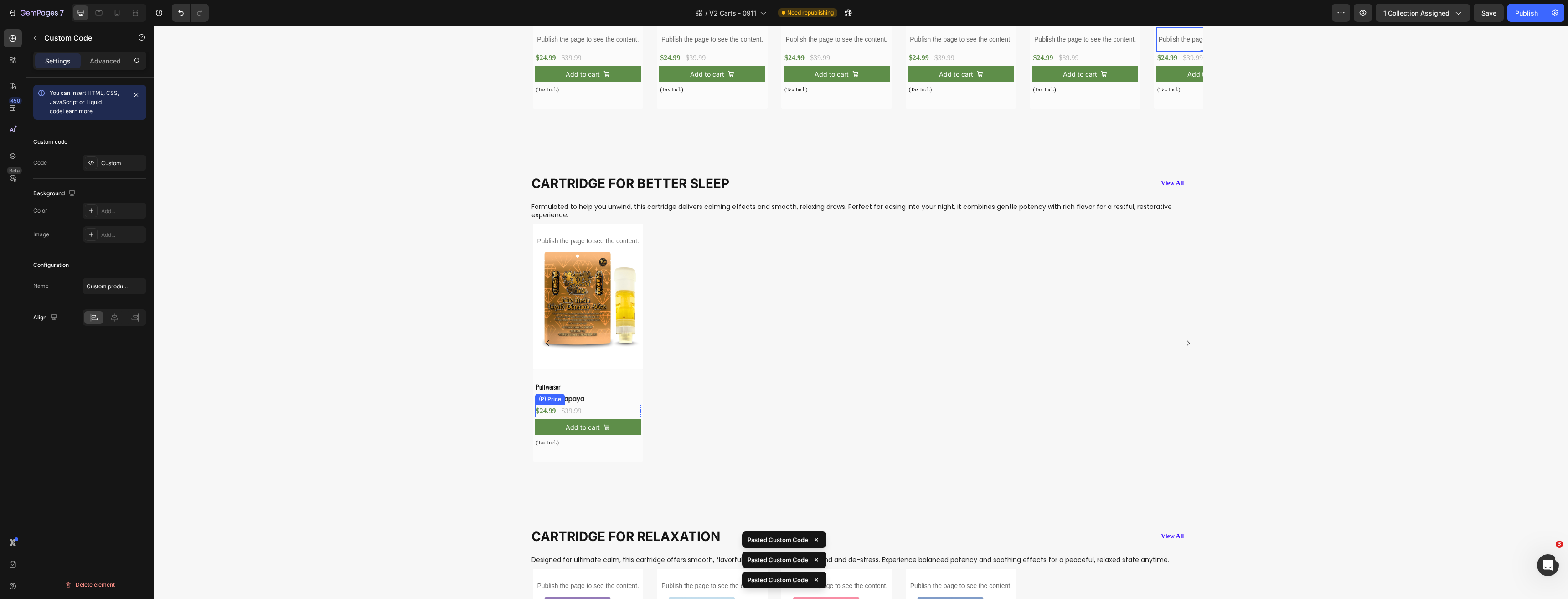
click at [555, 400] on div "(P) Price" at bounding box center [549, 399] width 26 height 8
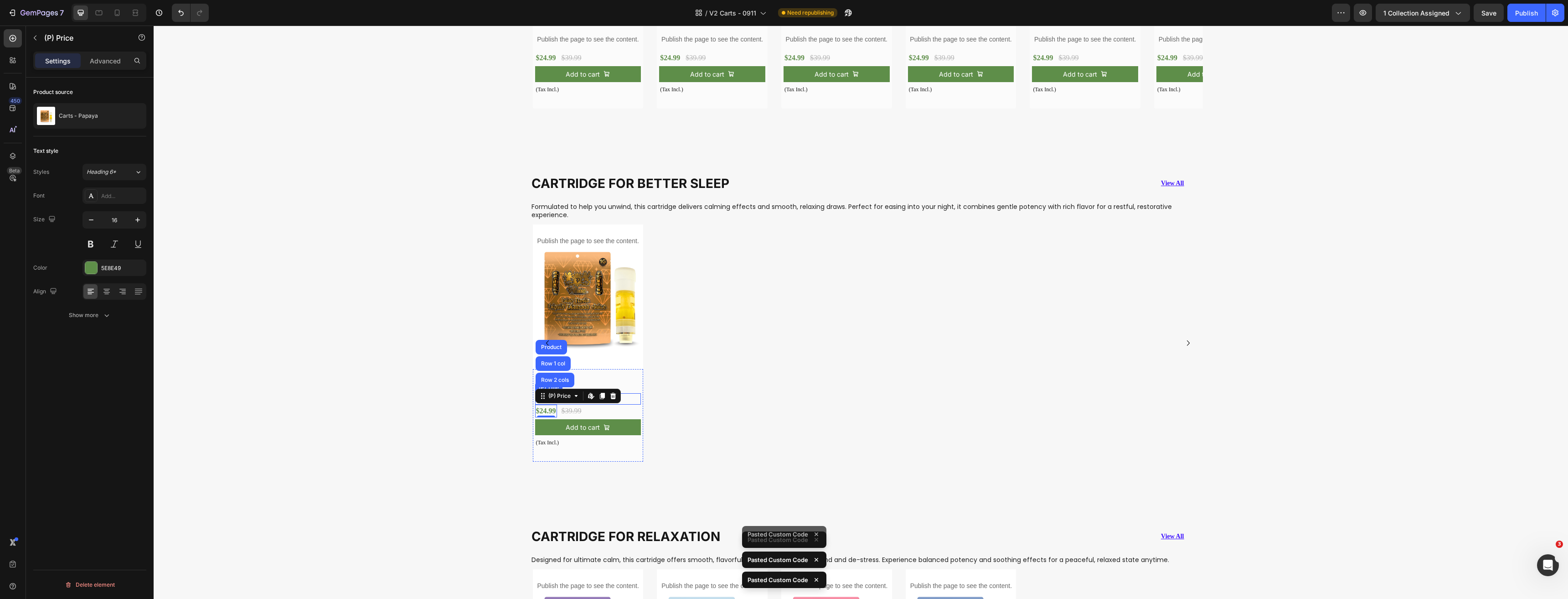
click at [626, 398] on div "Carts - Papaya (P) Title" at bounding box center [588, 399] width 106 height 12
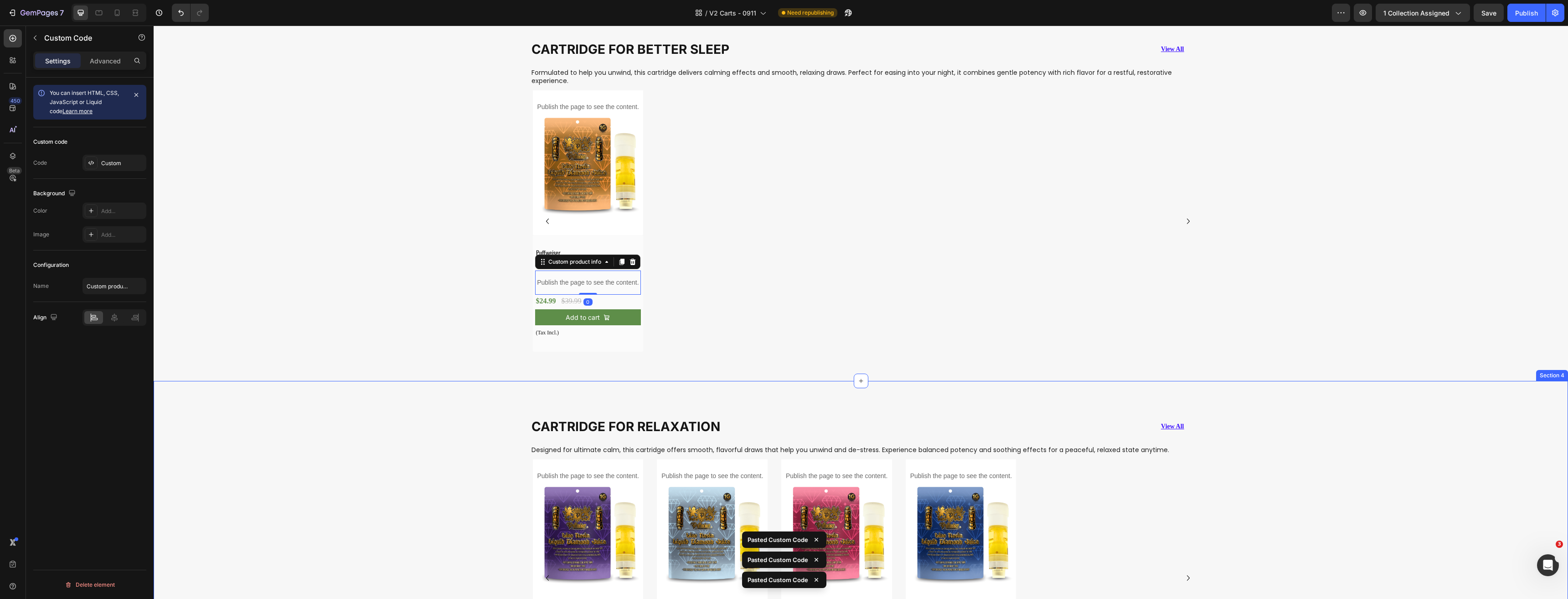
scroll to position [1302, 0]
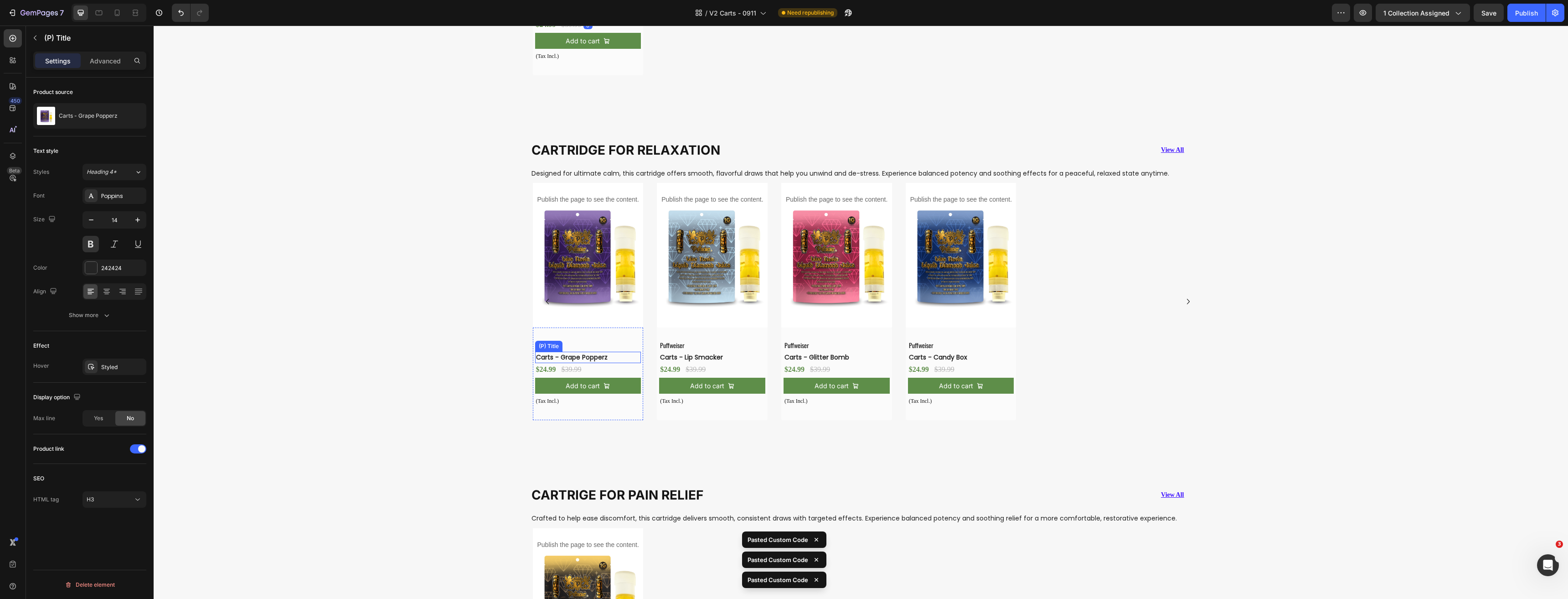
click at [610, 357] on h3 "Carts - Grape Popperz" at bounding box center [581, 357] width 92 height 12
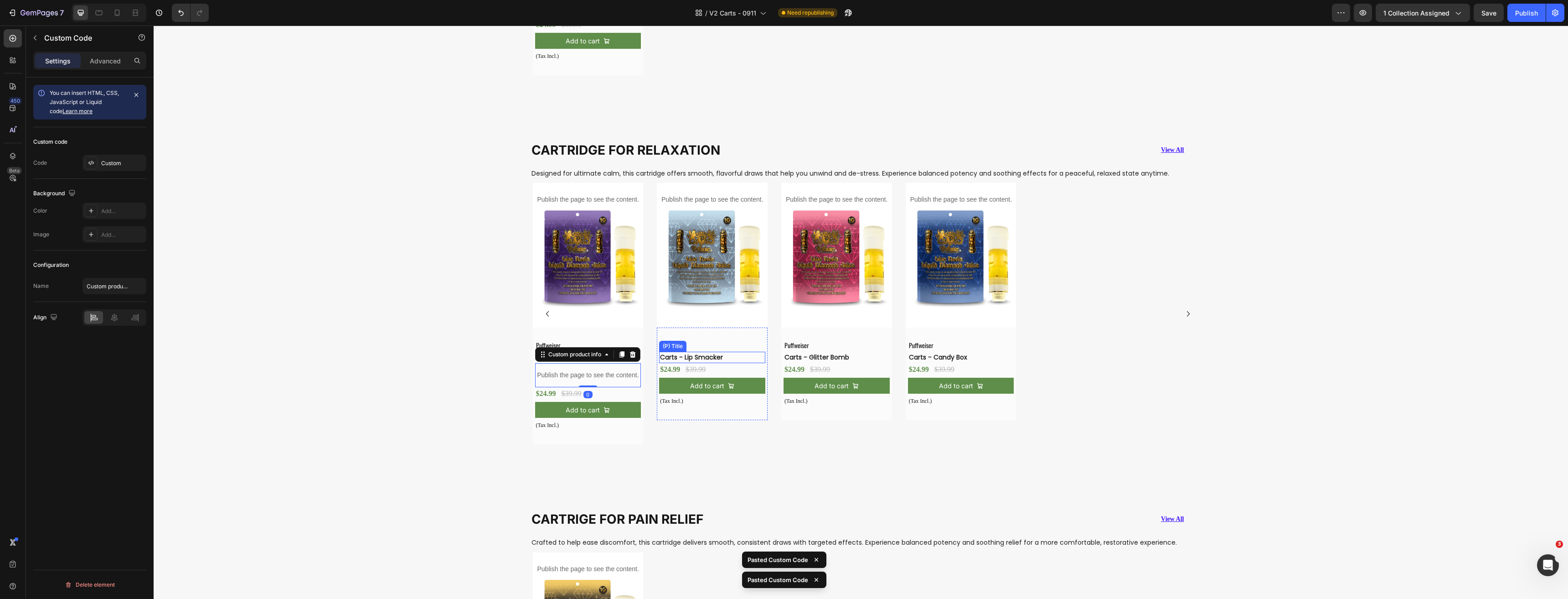
click at [721, 358] on h3 "Carts - Lip Smacker" at bounding box center [705, 357] width 92 height 12
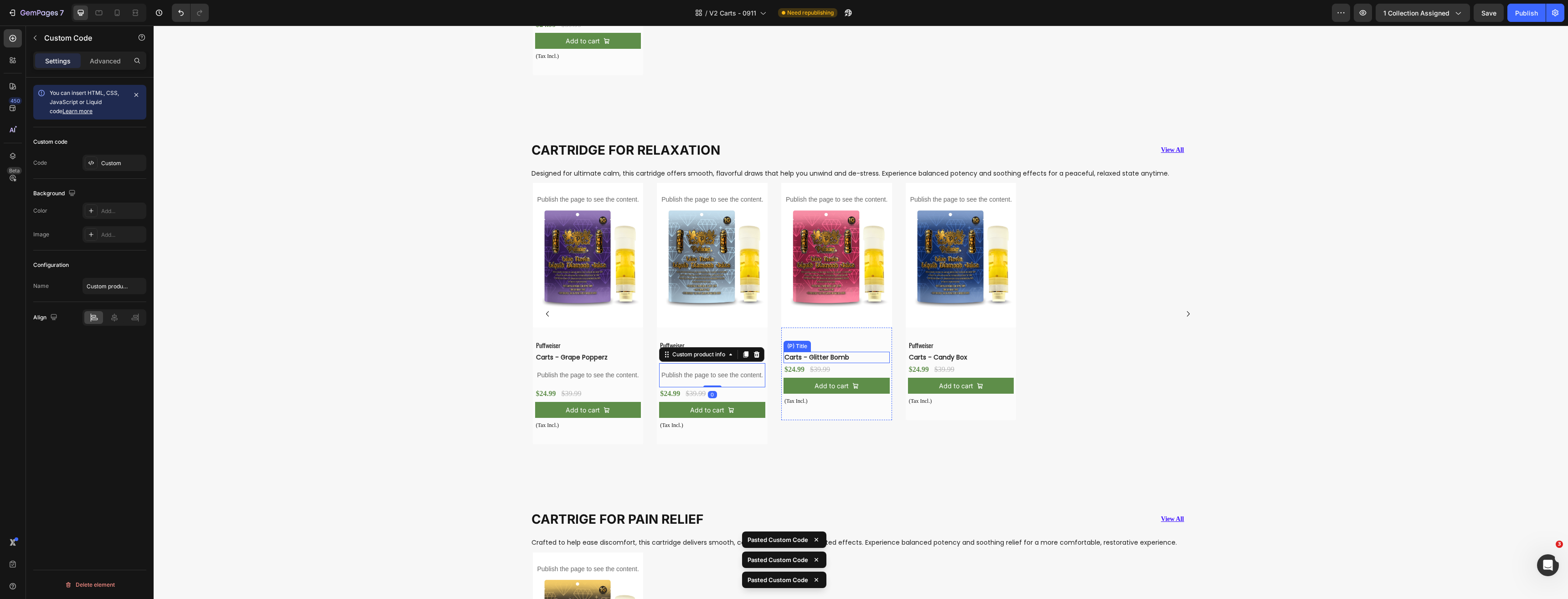
click at [847, 358] on h3 "Carts - Glitter Bomb" at bounding box center [829, 357] width 92 height 12
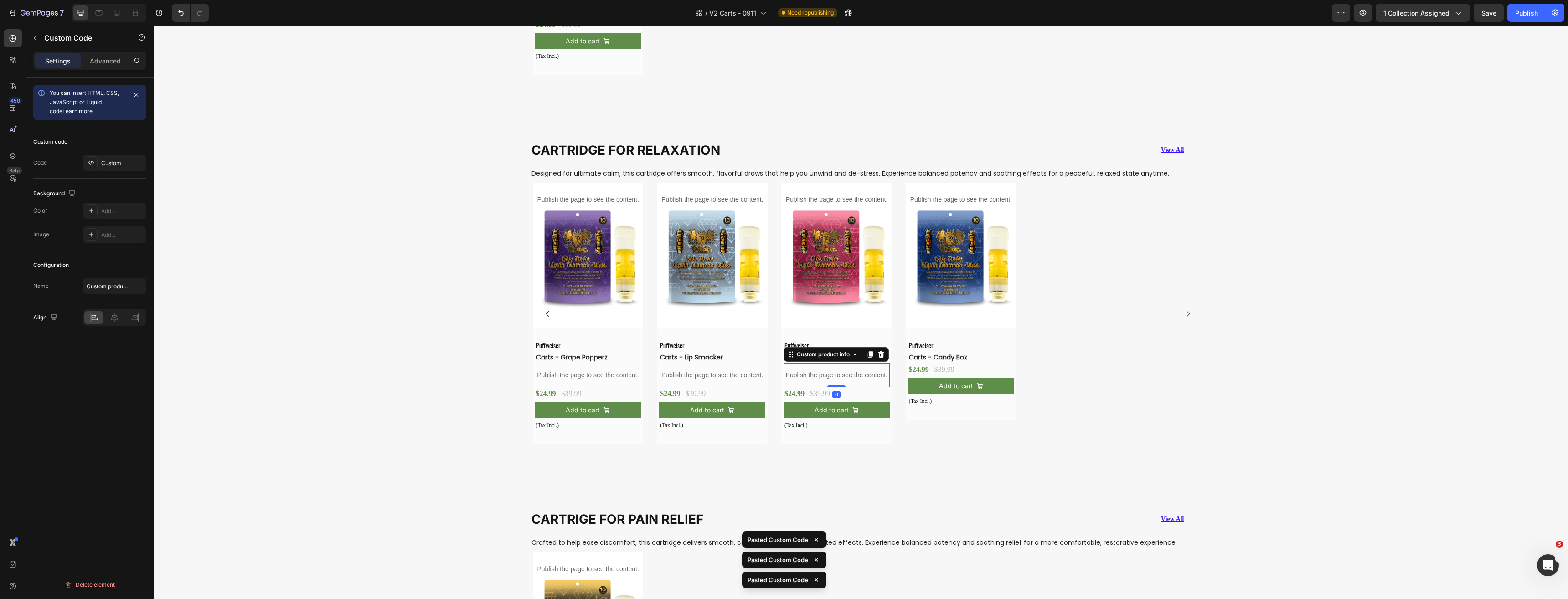
click at [936, 358] on h3 "Carts - Candy Box" at bounding box center [954, 357] width 92 height 12
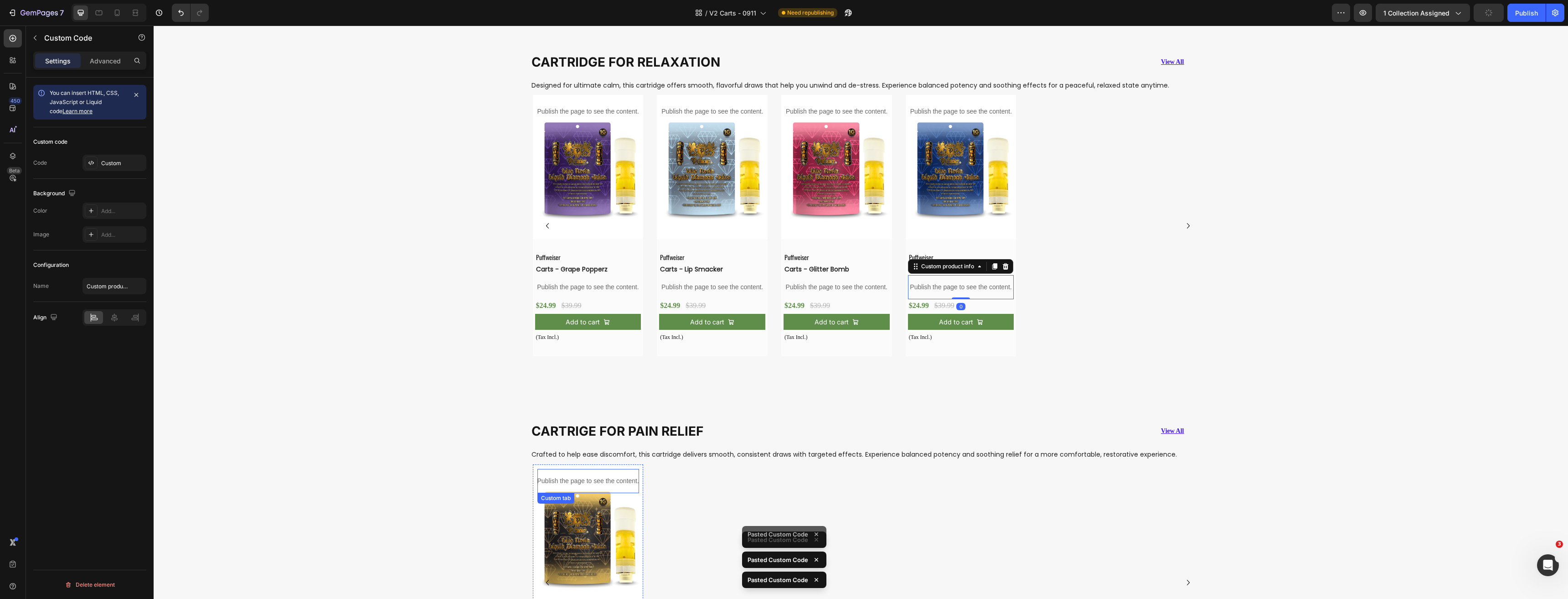
scroll to position [1575, 0]
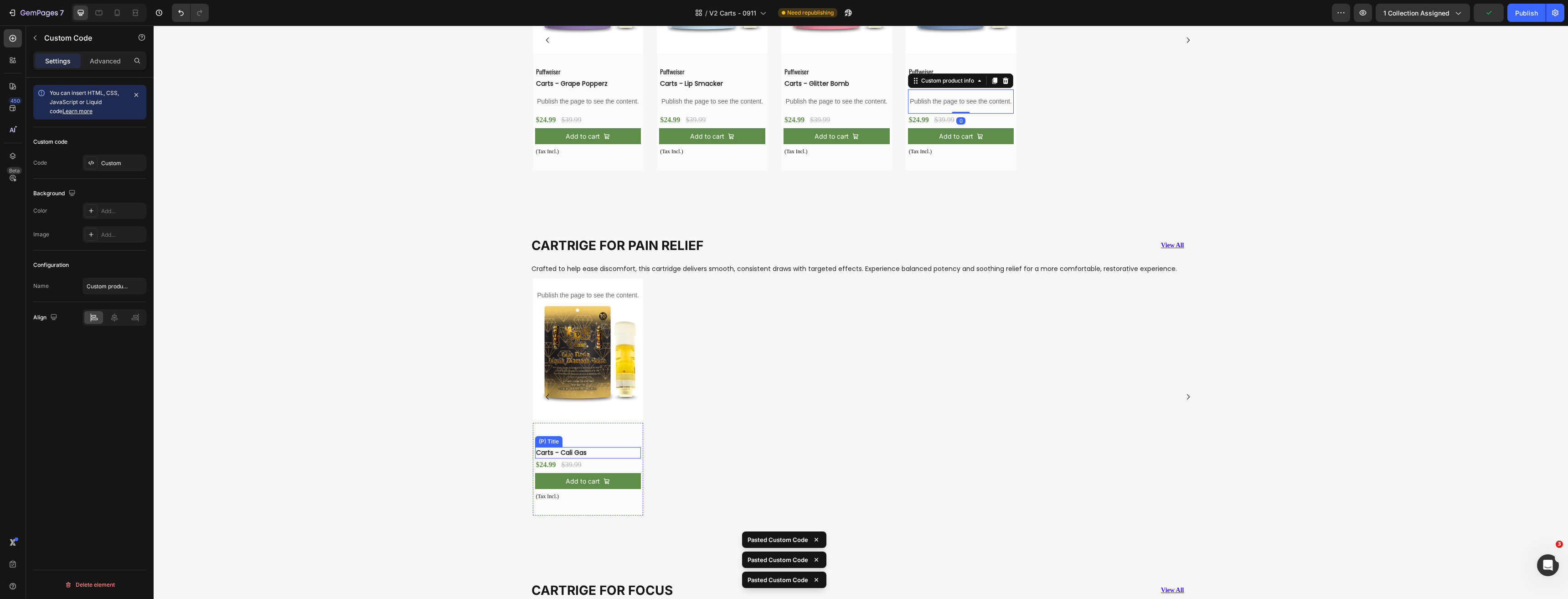
click at [573, 454] on h3 "Carts - Cali Gas" at bounding box center [581, 453] width 92 height 12
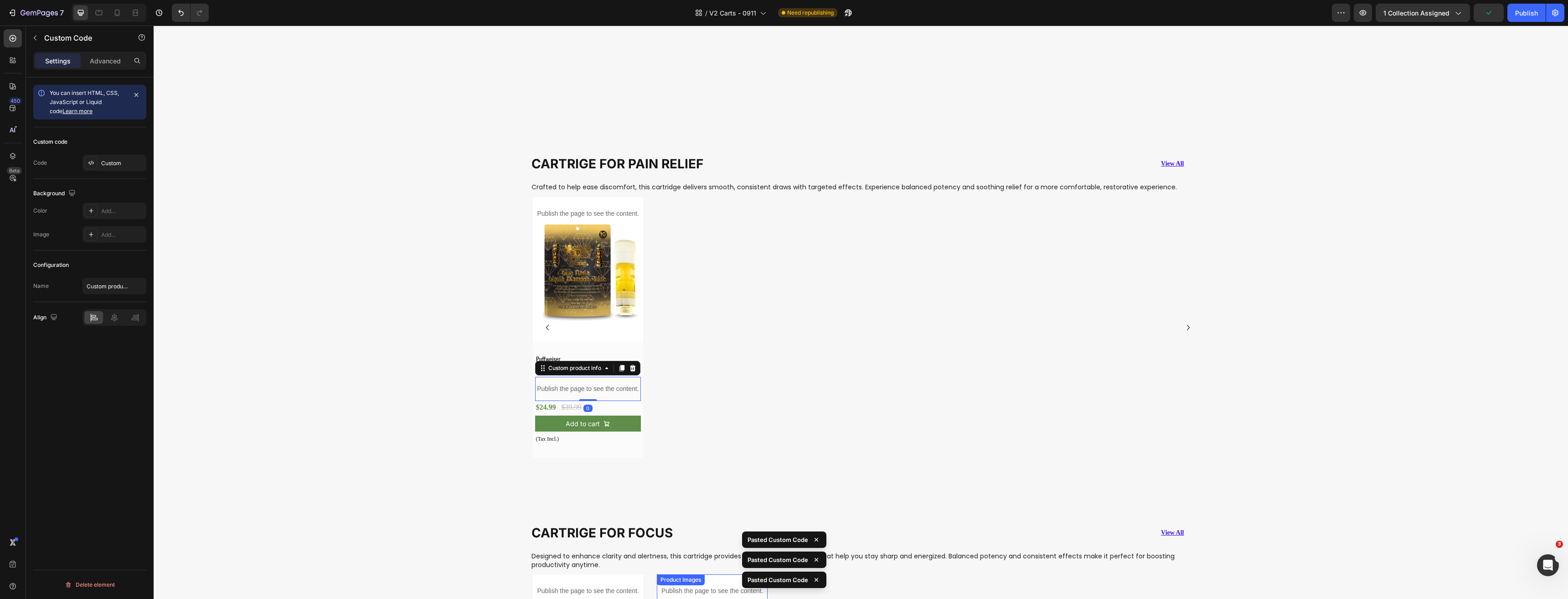
scroll to position [1894, 0]
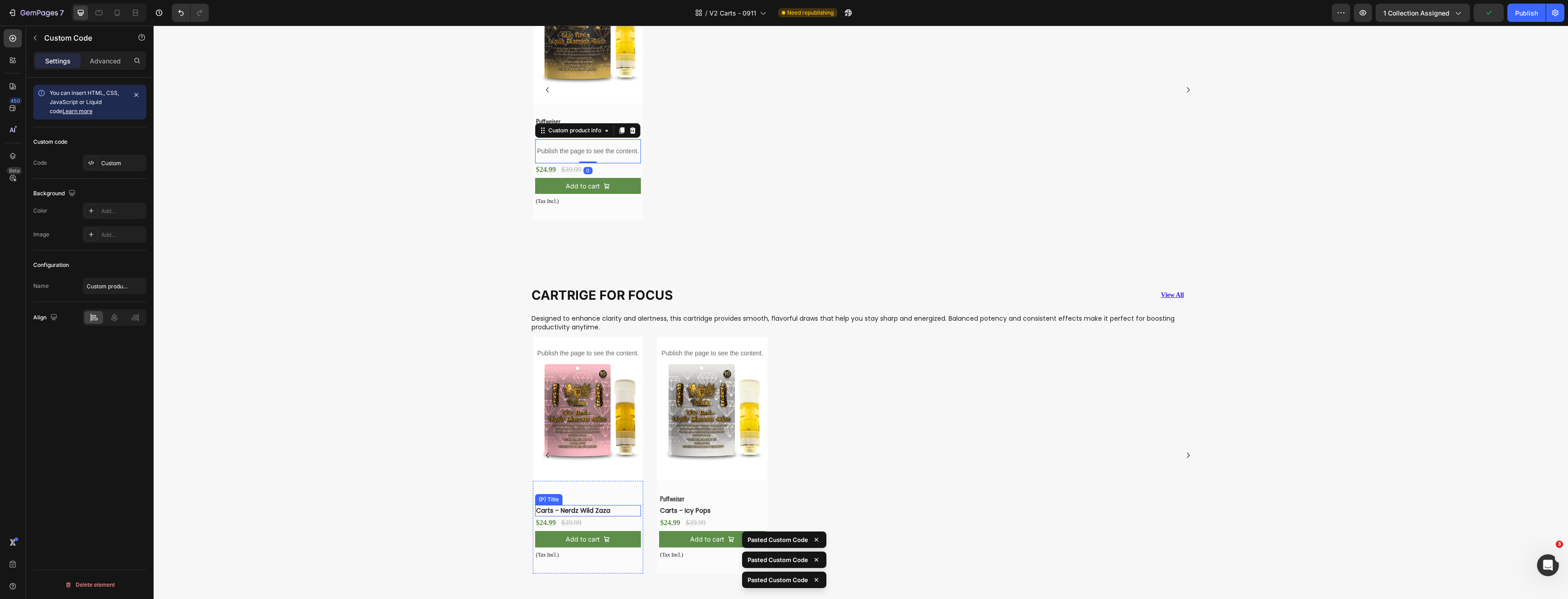
click at [564, 510] on h3 "Carts - Nerdz Wild Zaza" at bounding box center [581, 510] width 92 height 12
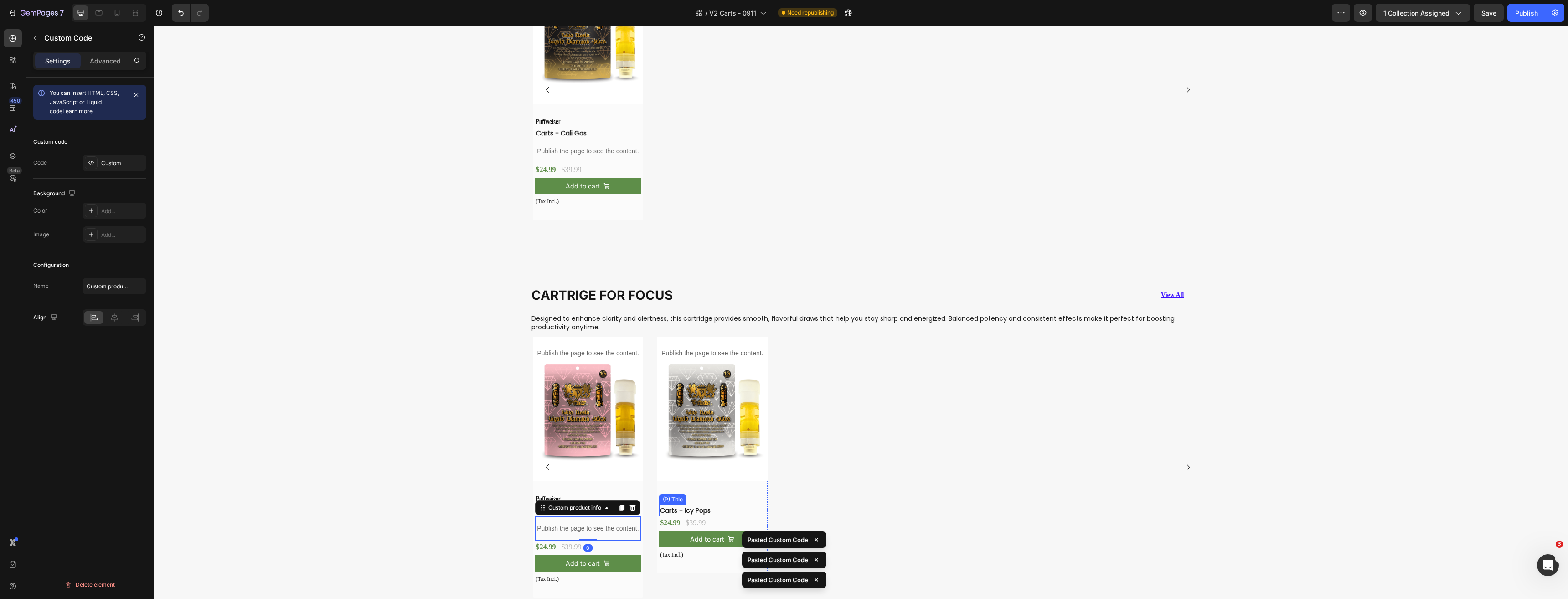
click at [689, 509] on h3 "Carts - Icy Pops" at bounding box center [705, 510] width 92 height 12
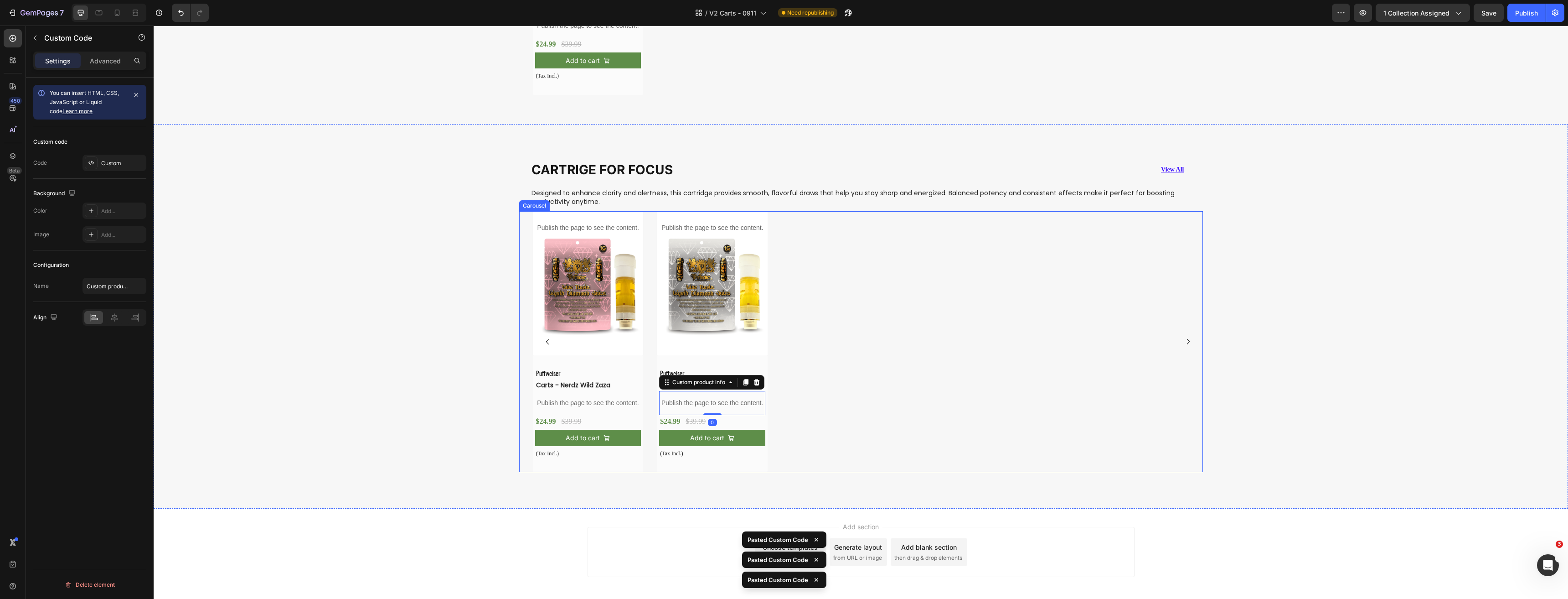
scroll to position [2061, 0]
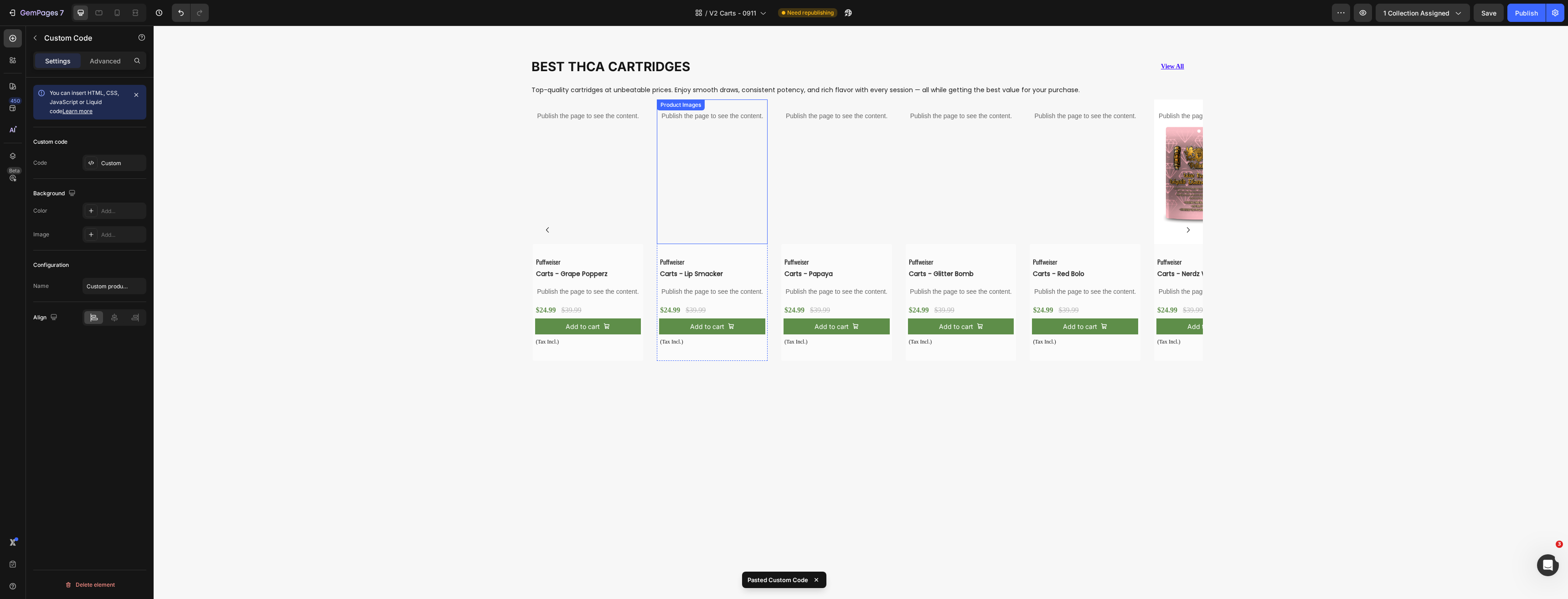
scroll to position [647, 0]
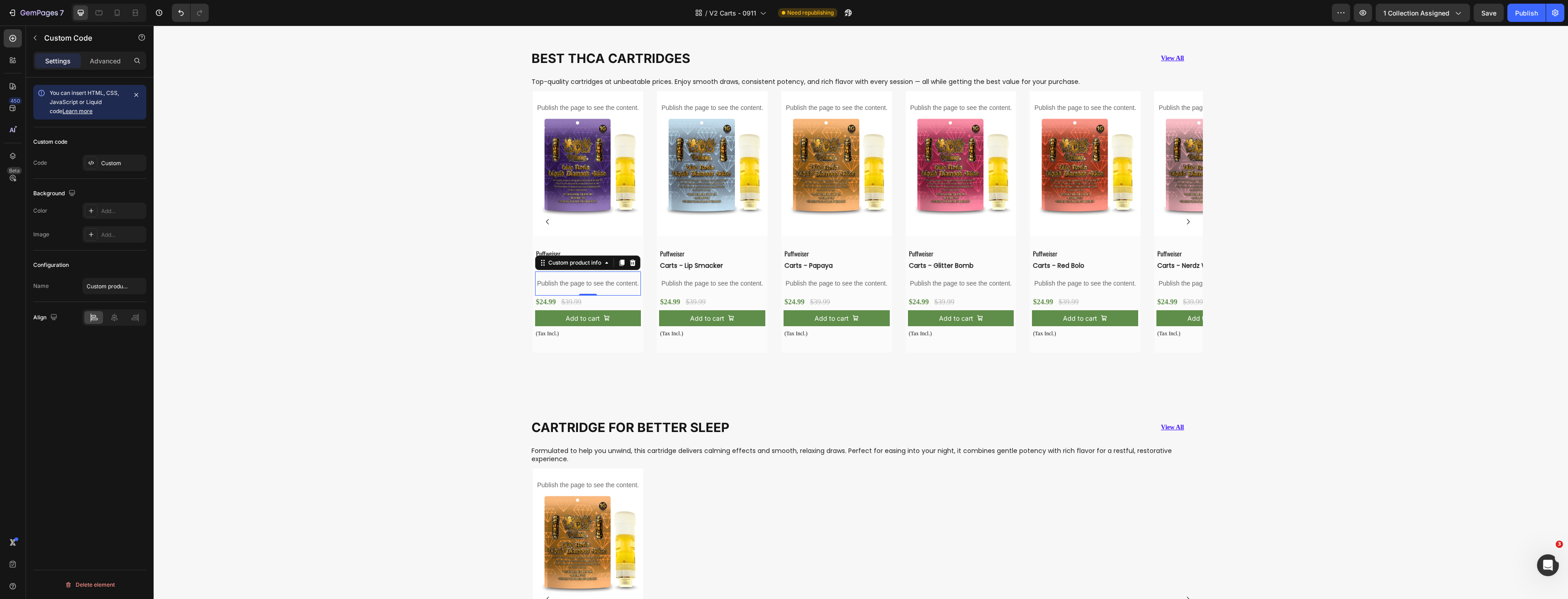
click at [592, 285] on p "Publish the page to see the content." at bounding box center [588, 283] width 106 height 9
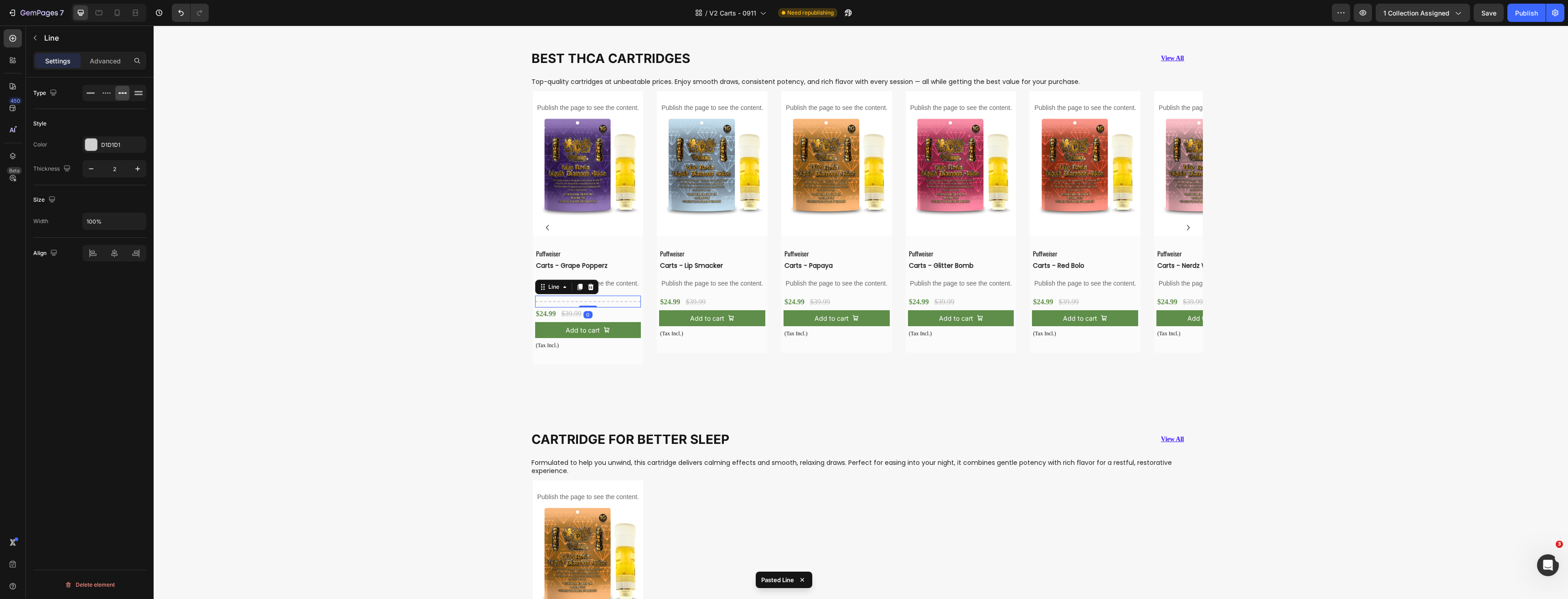
click at [721, 282] on p "Publish the page to see the content." at bounding box center [712, 283] width 106 height 9
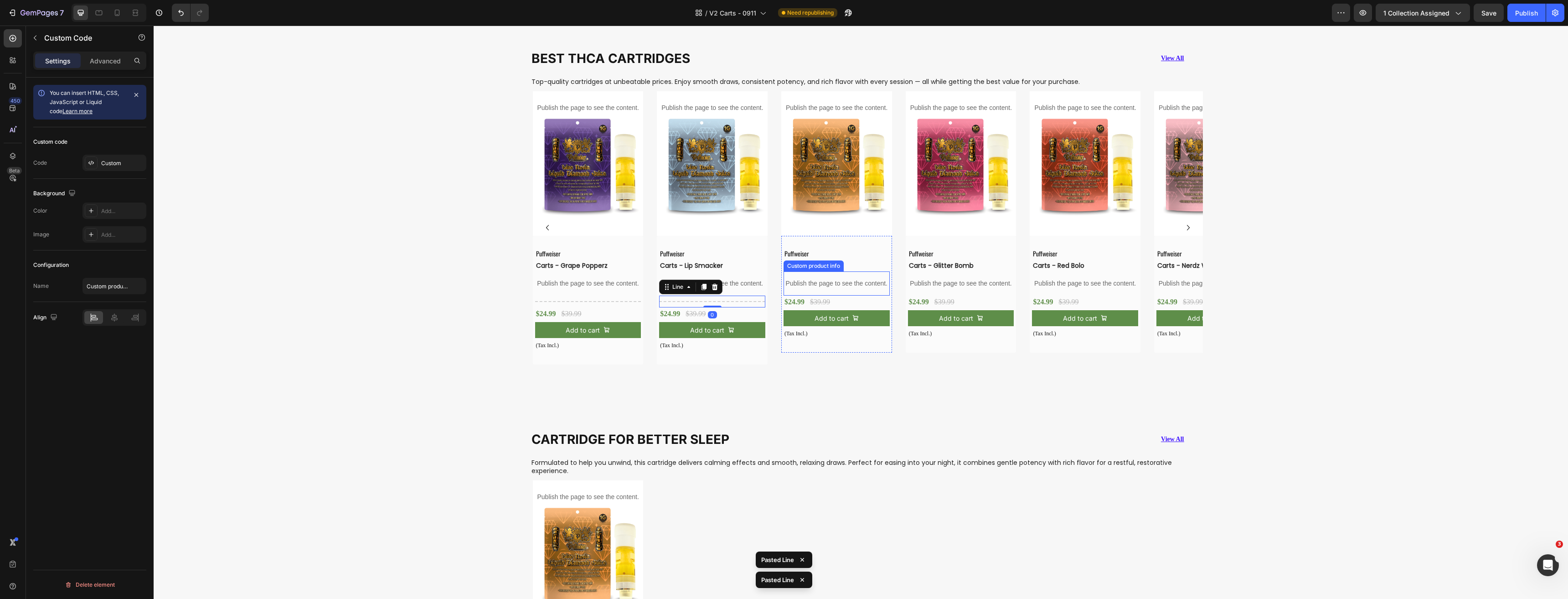
click at [815, 284] on p "Publish the page to see the content." at bounding box center [836, 283] width 106 height 9
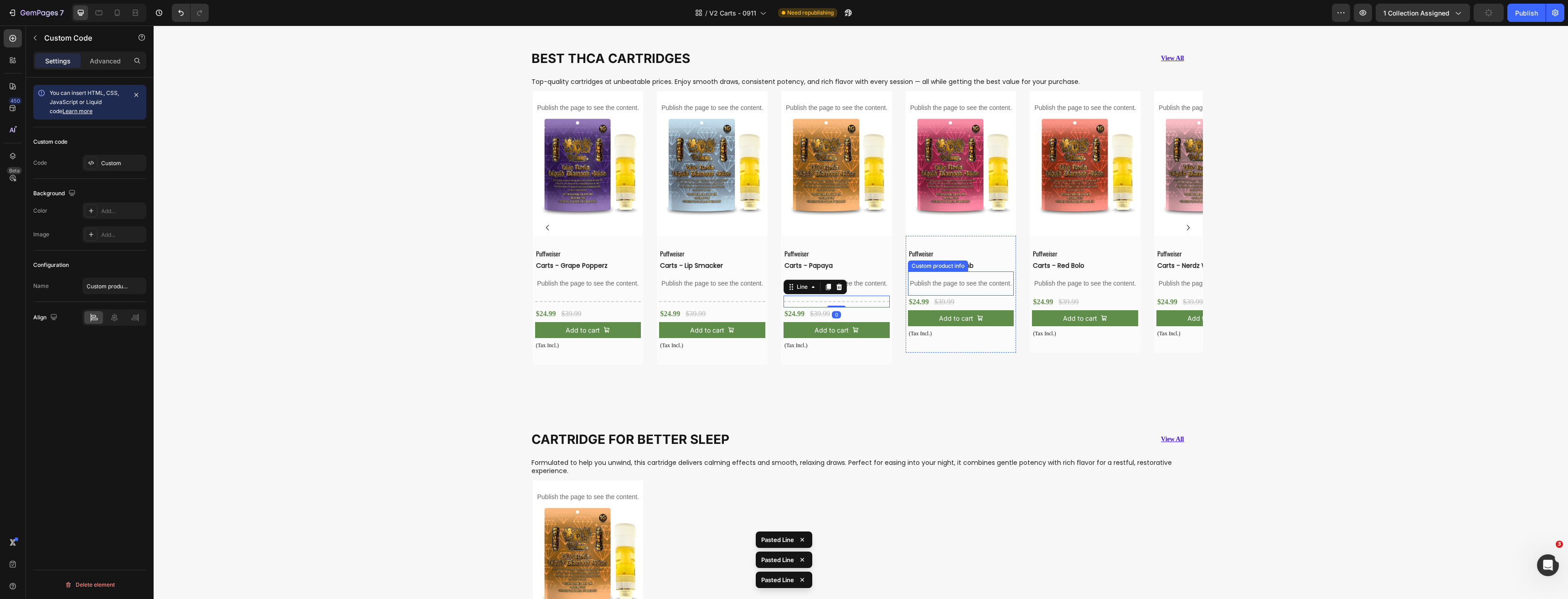
click at [940, 285] on p "Publish the page to see the content." at bounding box center [961, 283] width 106 height 9
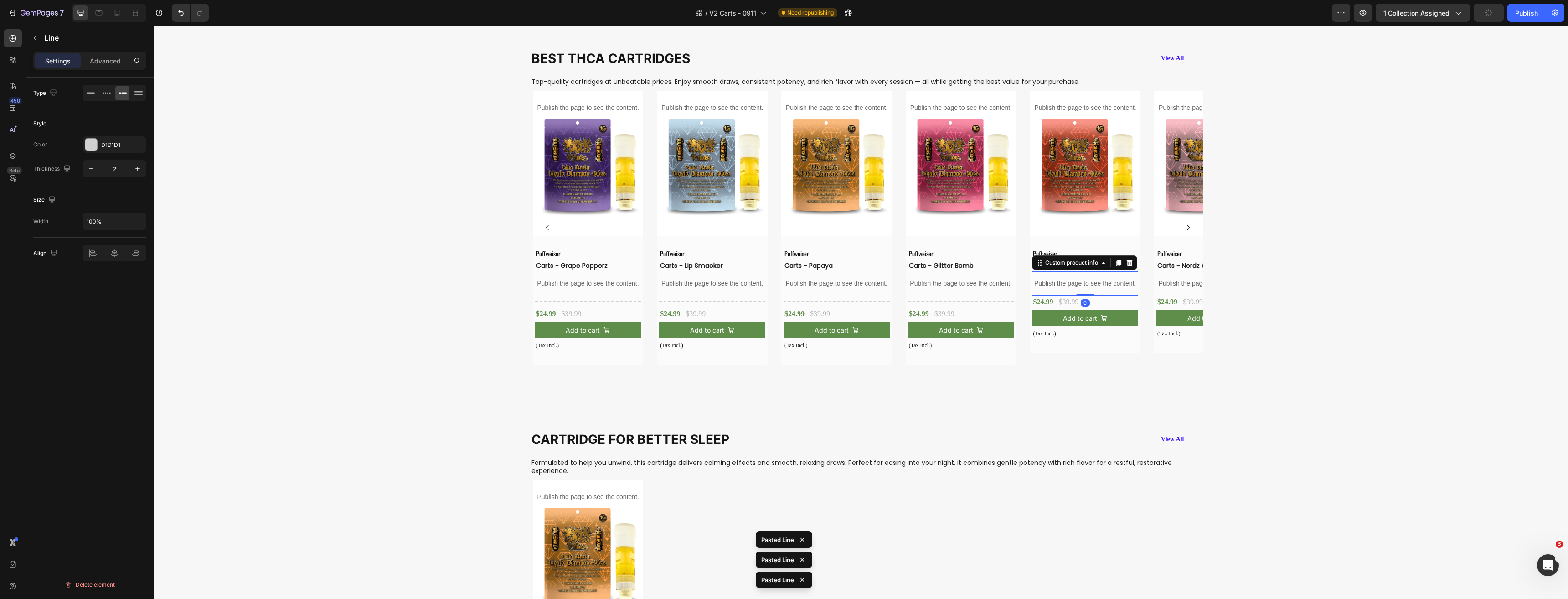
click at [1057, 282] on p "Publish the page to see the content." at bounding box center [1084, 283] width 106 height 9
click at [1167, 285] on p "Publish the page to see the content." at bounding box center [1209, 283] width 106 height 9
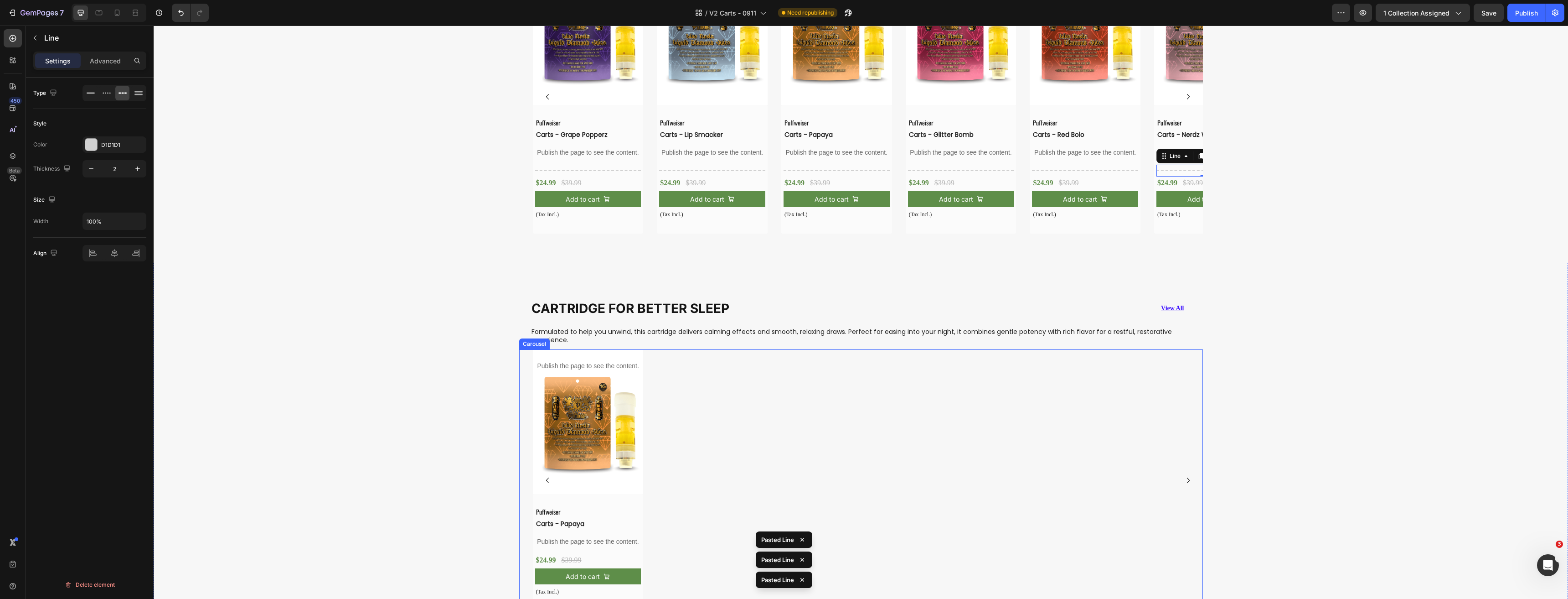
scroll to position [921, 0]
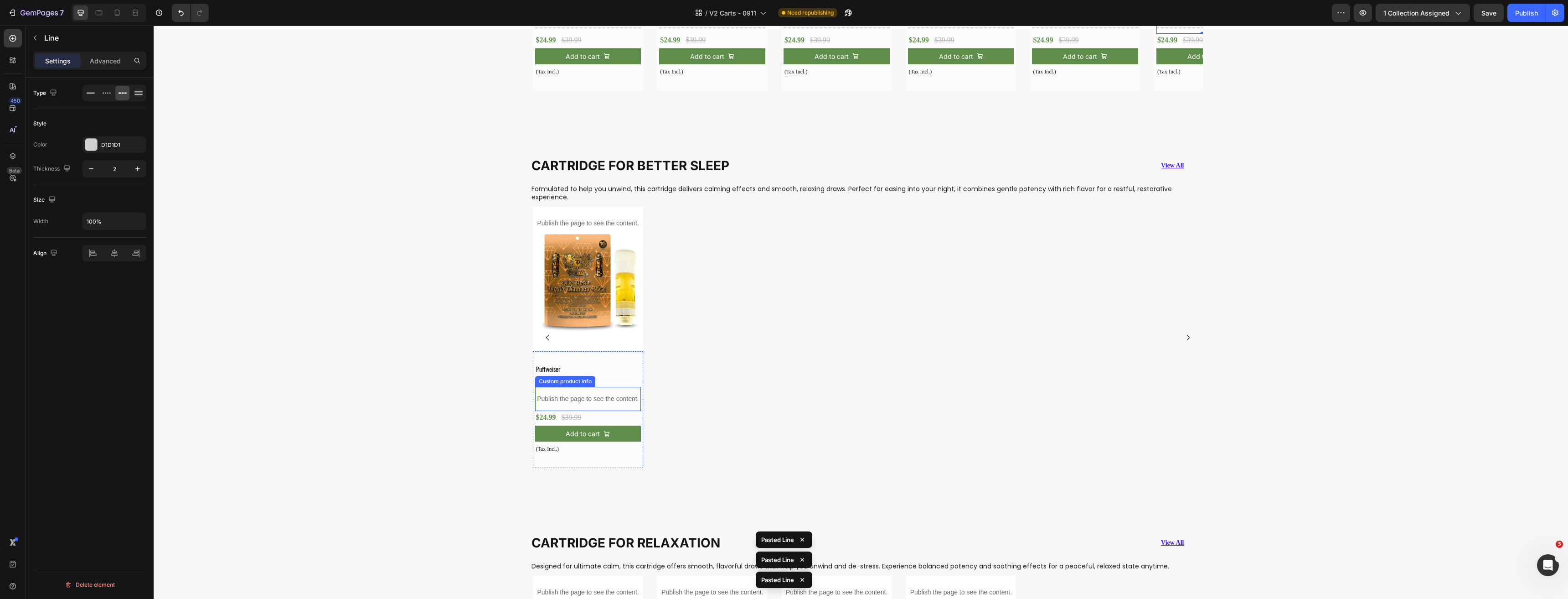
click at [592, 395] on p "Publish the page to see the content." at bounding box center [588, 399] width 106 height 9
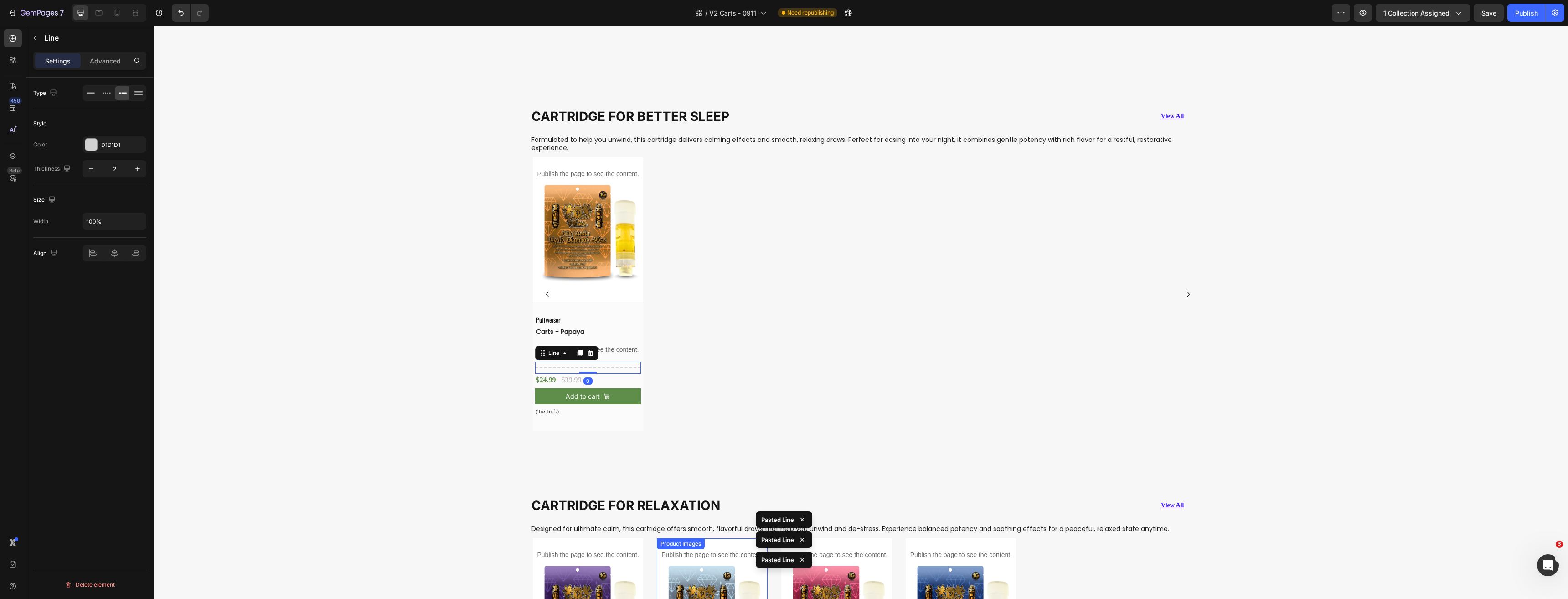
scroll to position [1240, 0]
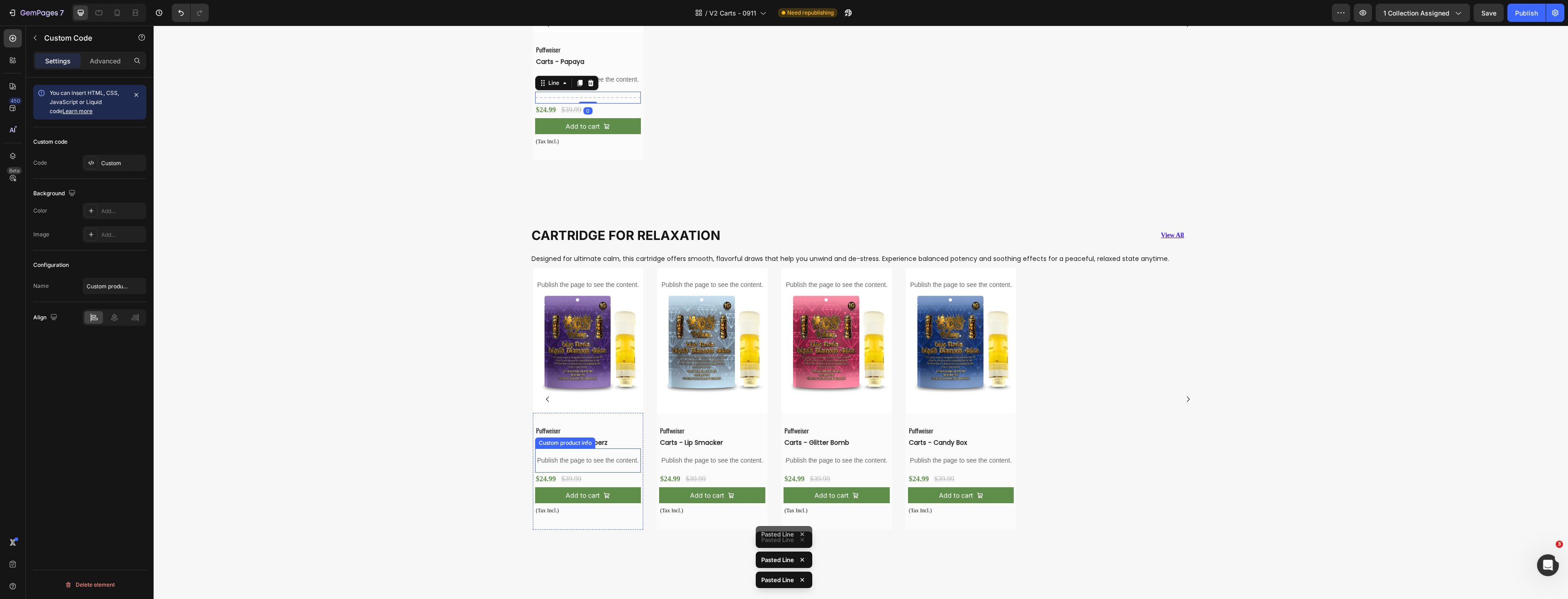
click at [583, 466] on div "Publish the page to see the content." at bounding box center [588, 460] width 106 height 24
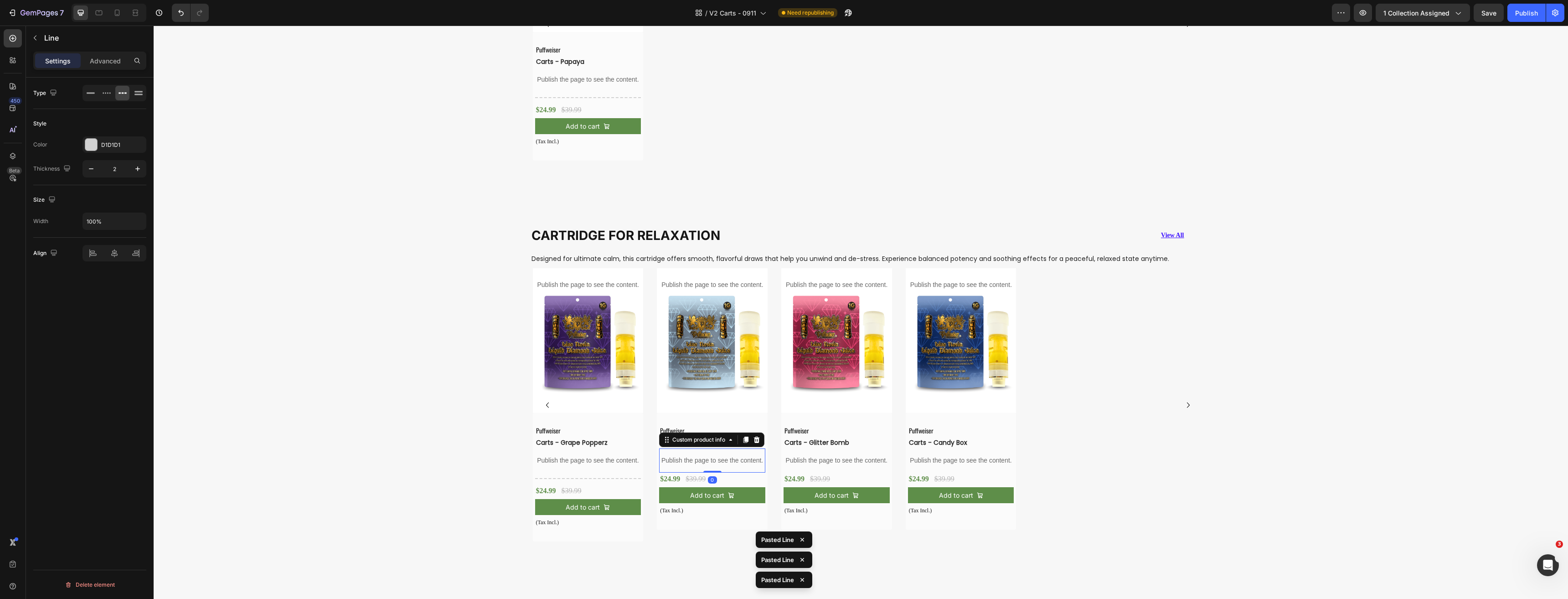
click at [667, 462] on p "Publish the page to see the content." at bounding box center [712, 461] width 106 height 9
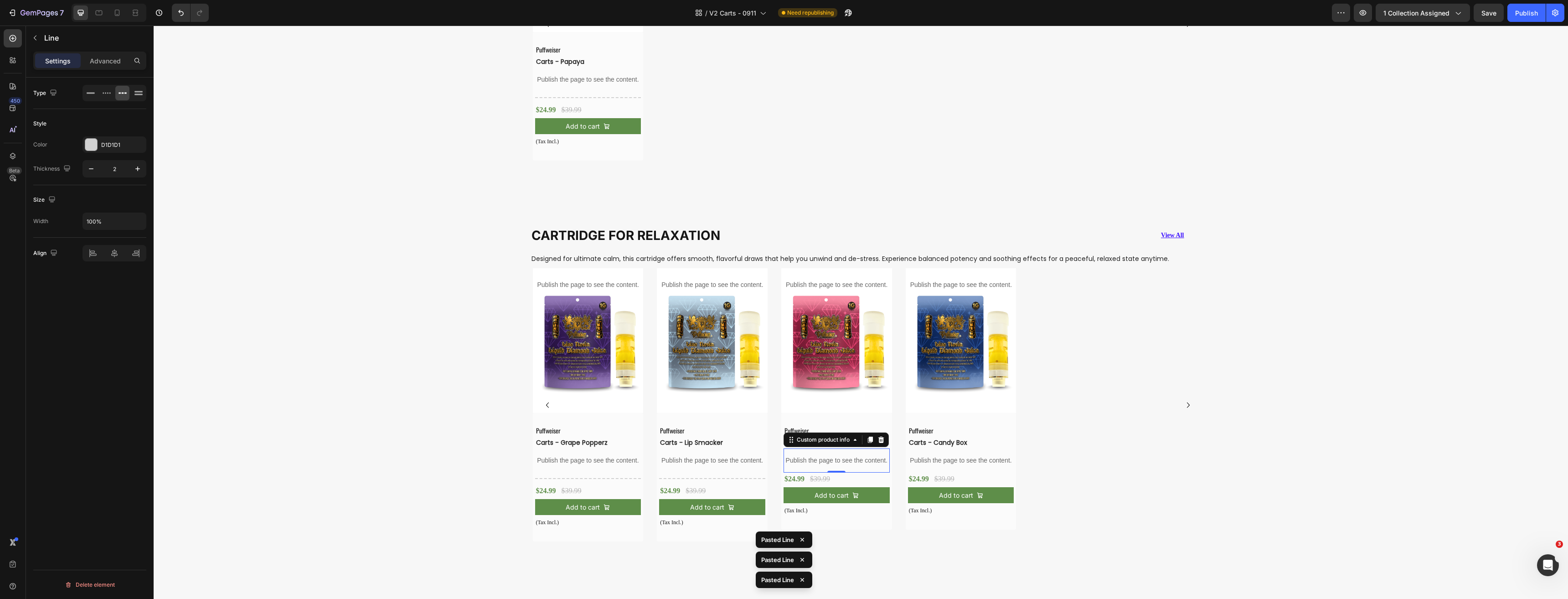
drag, startPoint x: 815, startPoint y: 458, endPoint x: 940, endPoint y: 451, distance: 125.2
click at [815, 458] on p "Publish the page to see the content." at bounding box center [836, 461] width 106 height 9
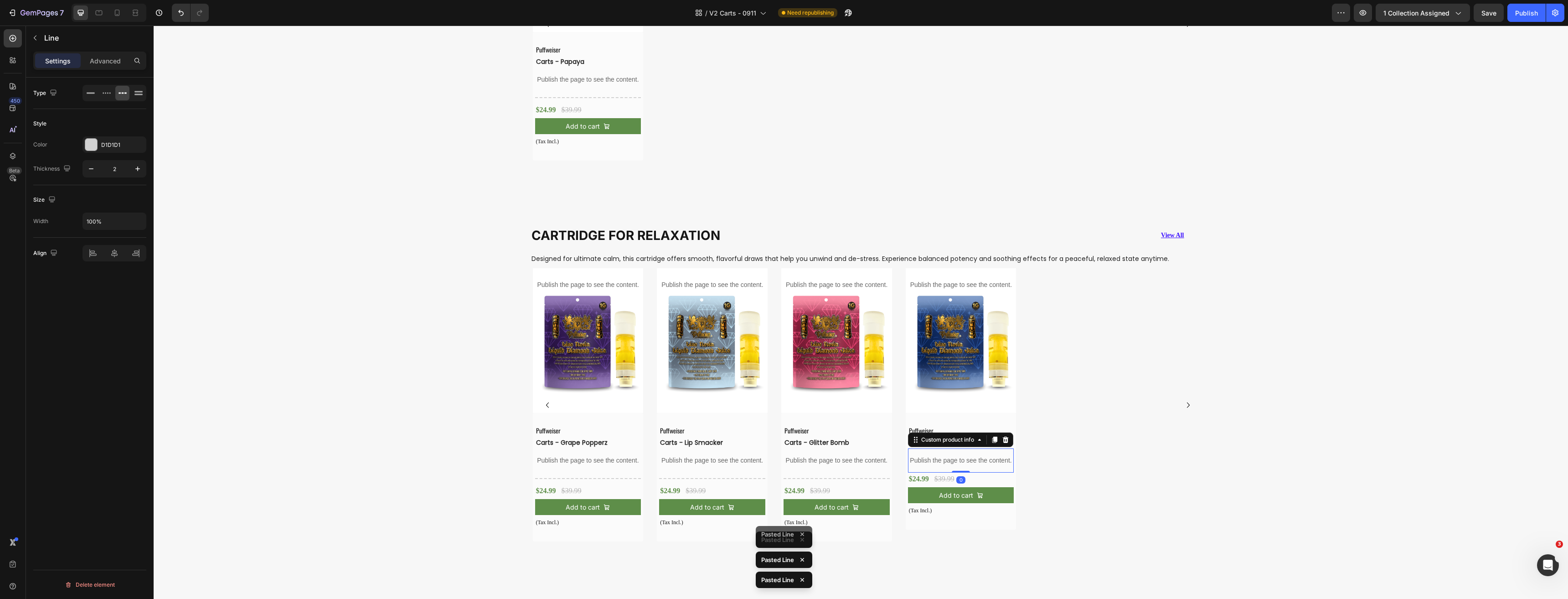
click at [940, 451] on div "Publish the page to see the content." at bounding box center [961, 460] width 106 height 24
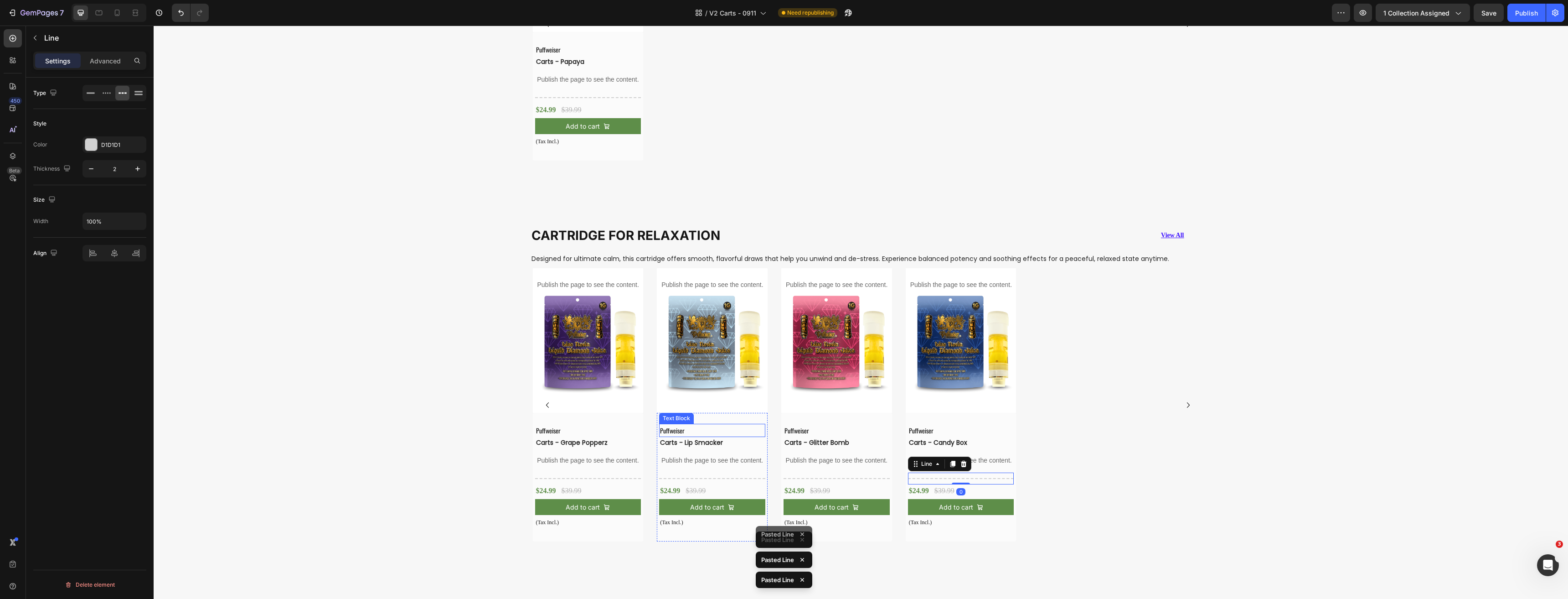
scroll to position [1559, 0]
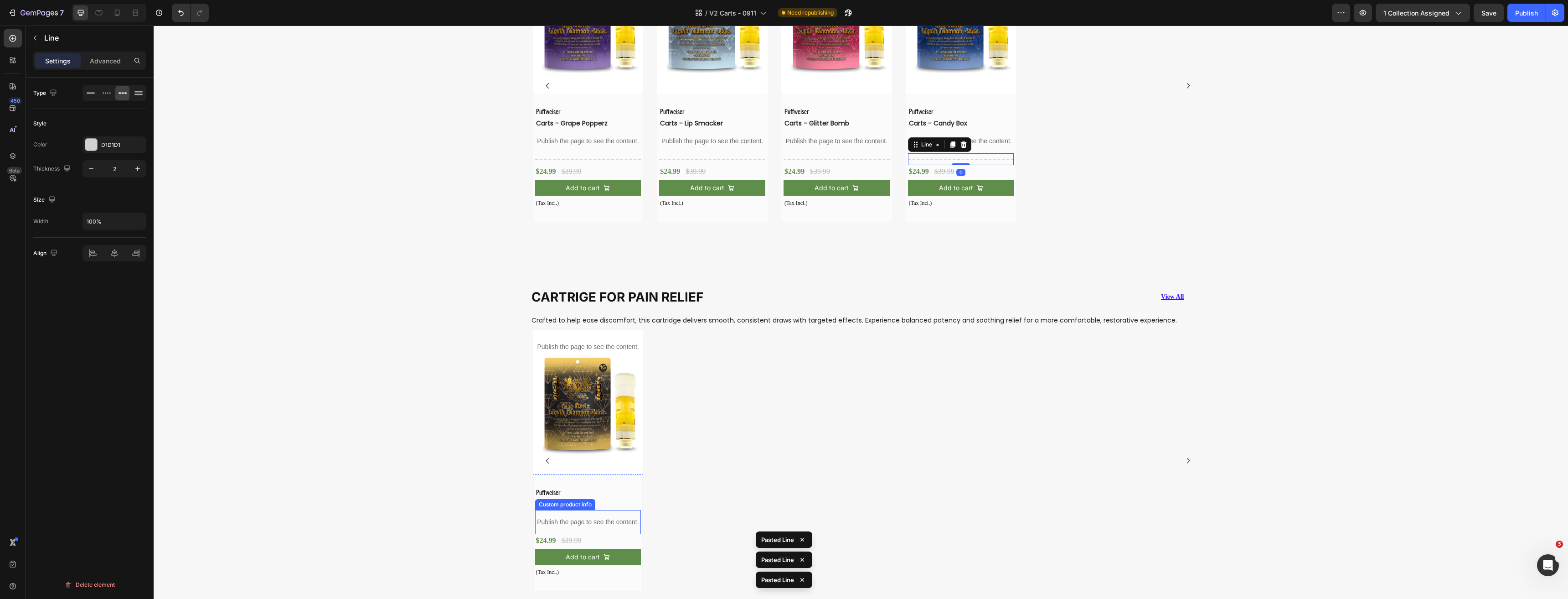
click at [561, 529] on div "Publish the page to see the content." at bounding box center [588, 522] width 106 height 24
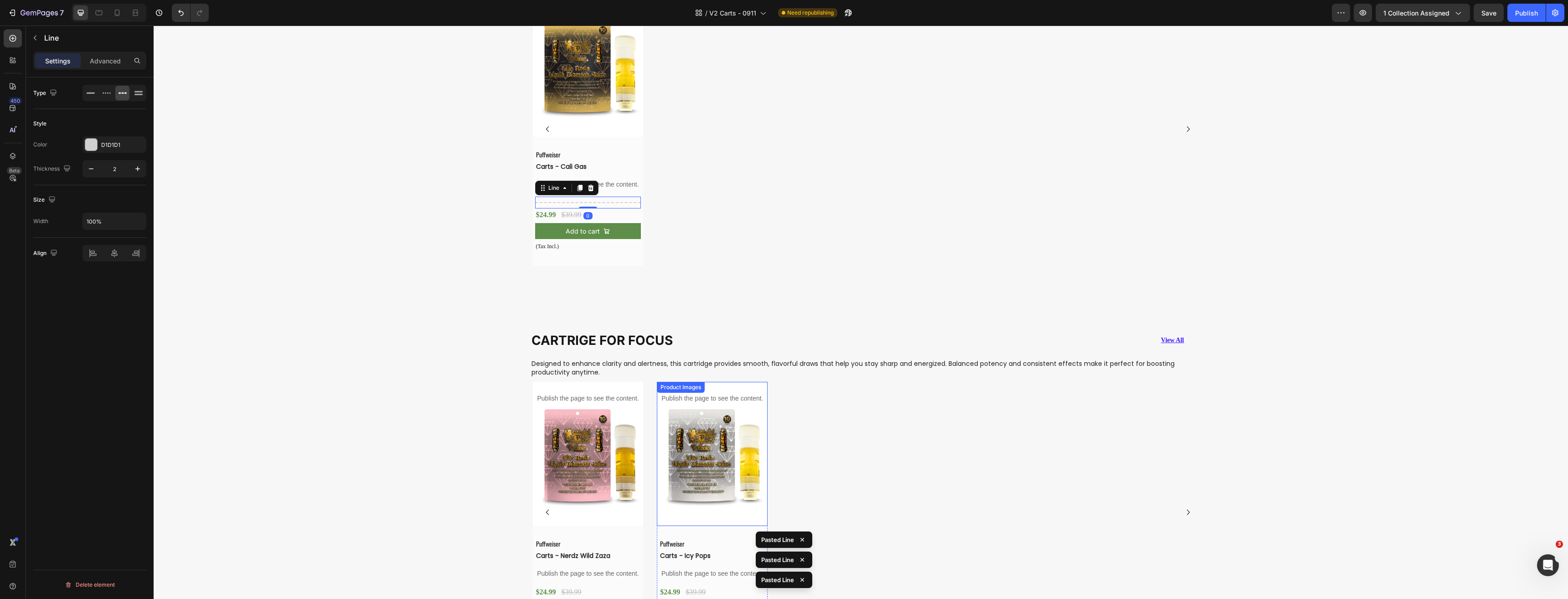
scroll to position [1924, 0]
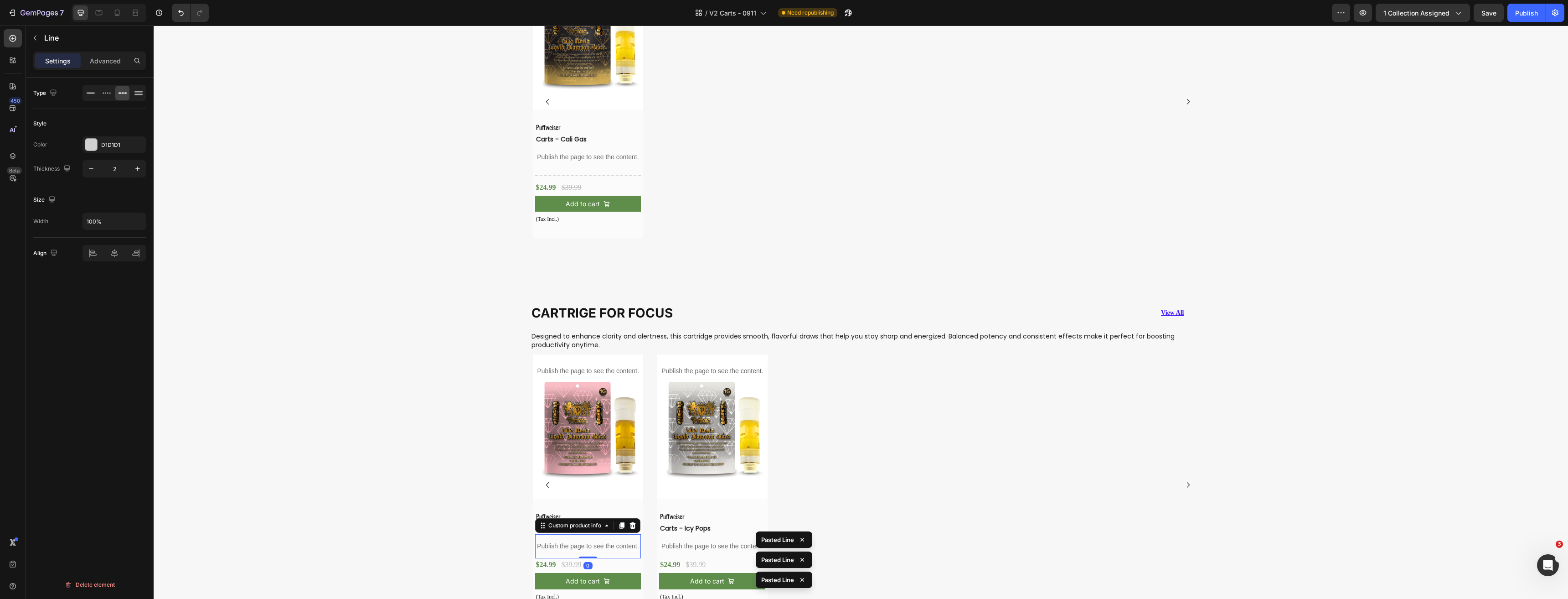
click at [588, 542] on p "Publish the page to see the content." at bounding box center [588, 546] width 106 height 9
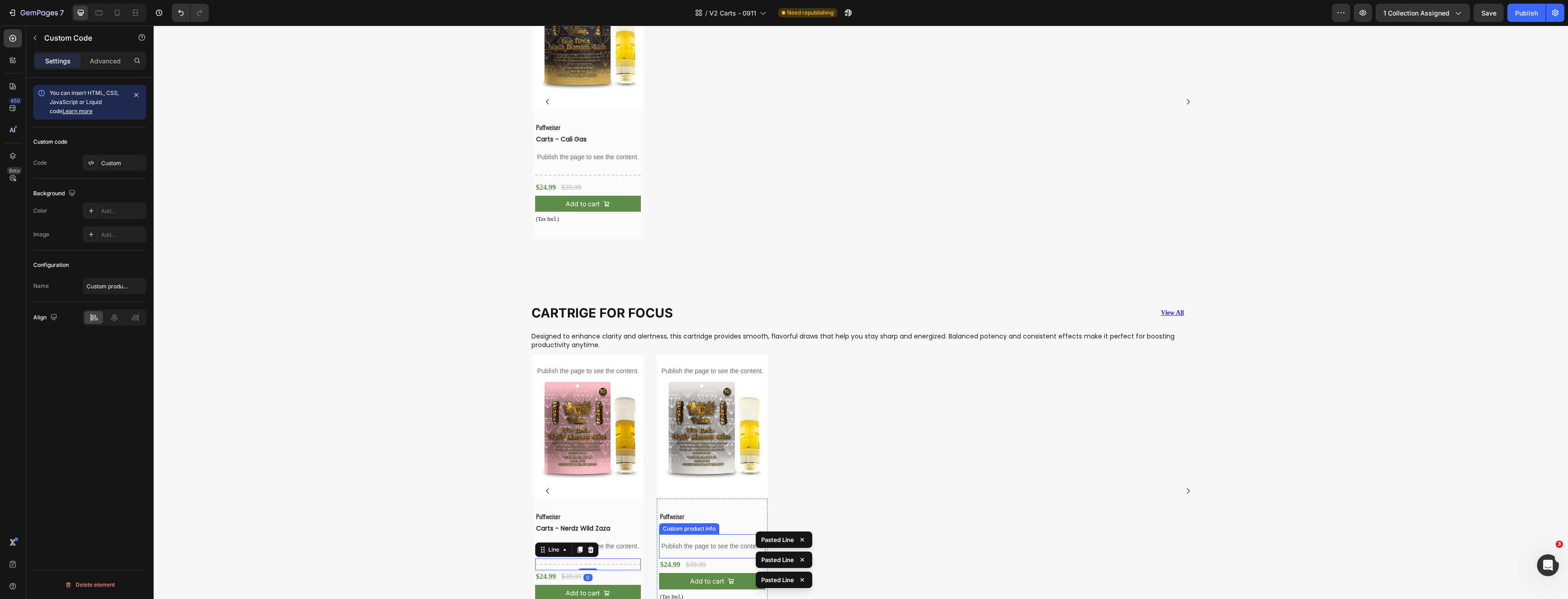
click at [691, 544] on p "Publish the page to see the content." at bounding box center [712, 546] width 106 height 9
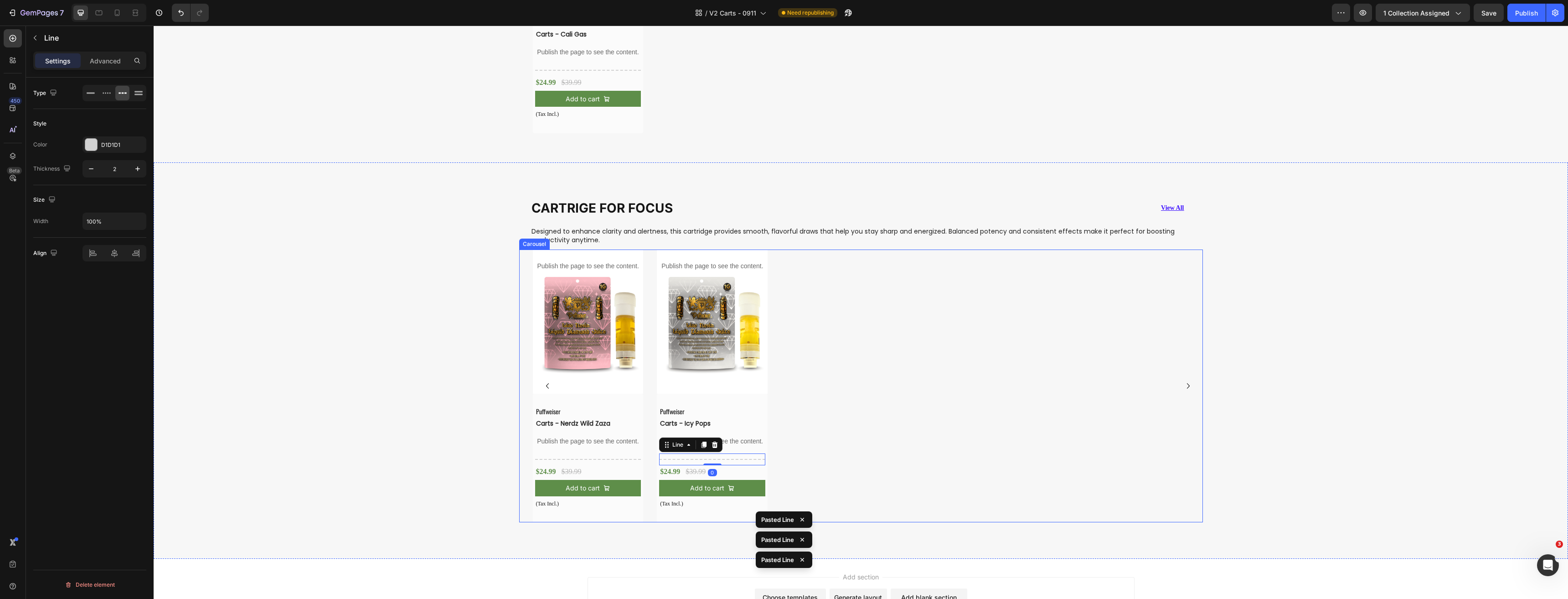
scroll to position [2120, 0]
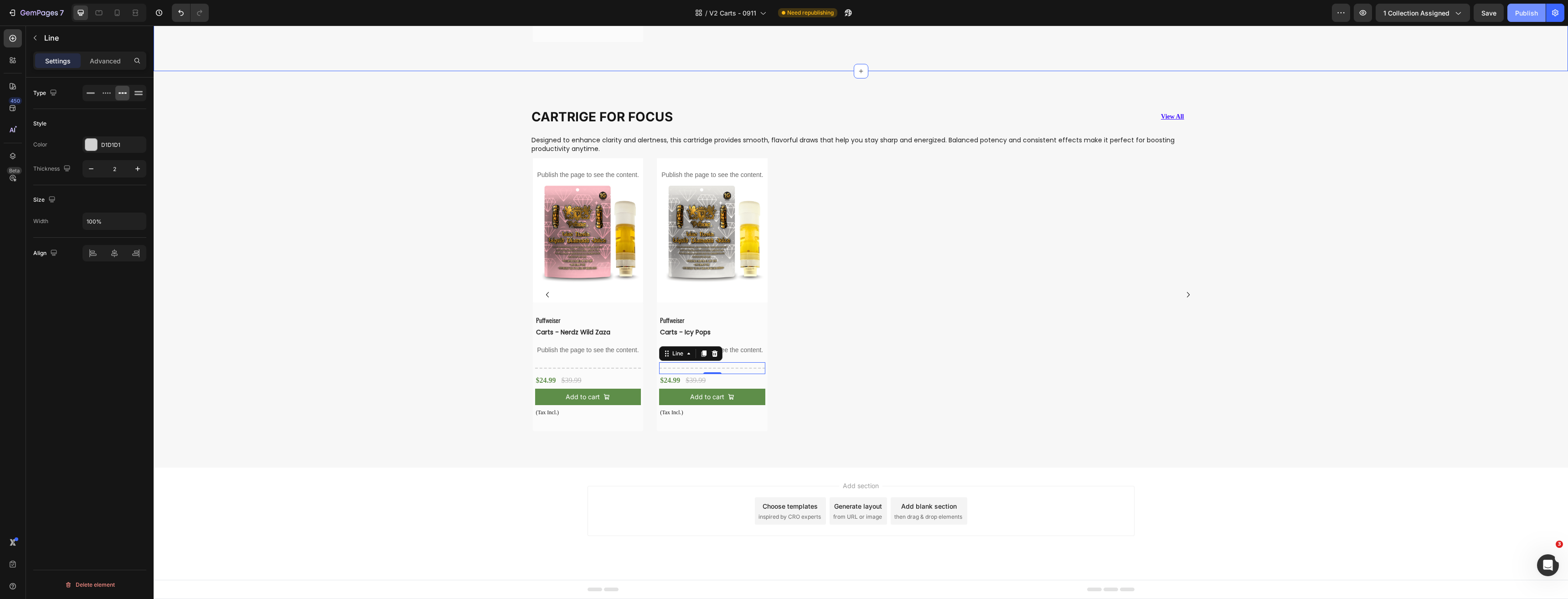
click at [1525, 13] on div "Publish" at bounding box center [1526, 13] width 23 height 9
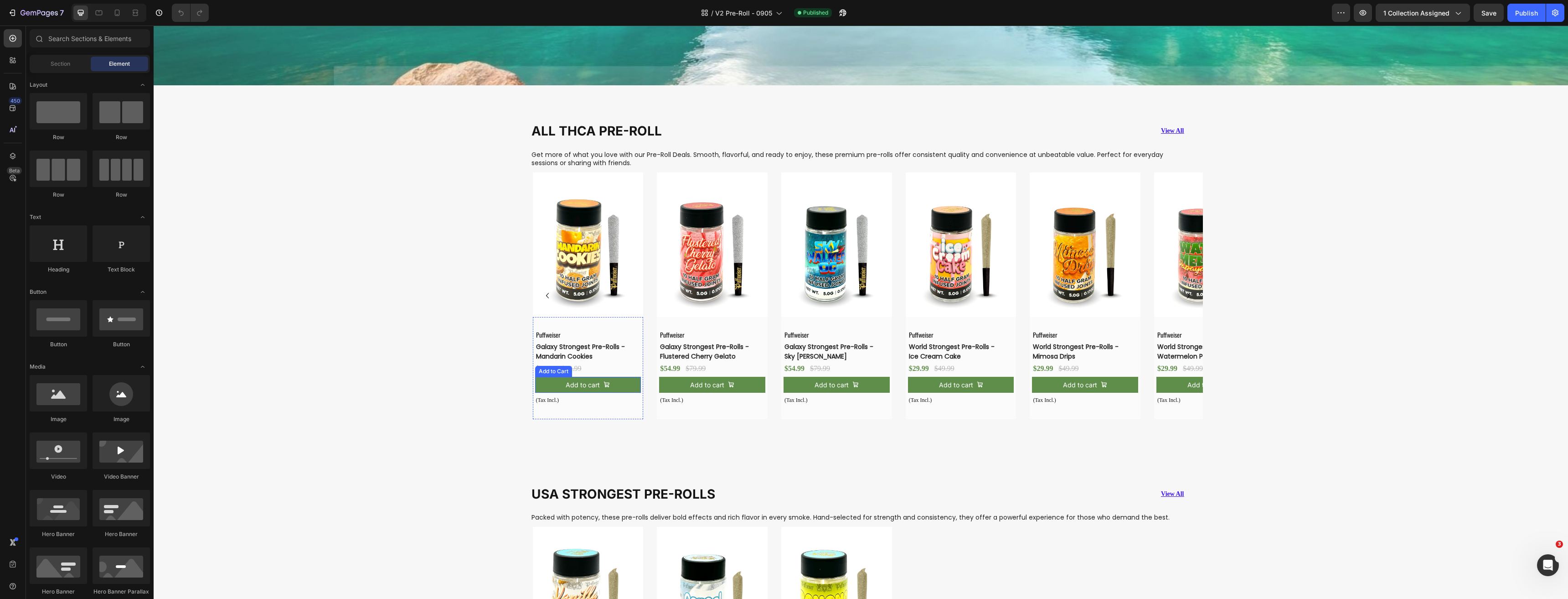
scroll to position [593, 0]
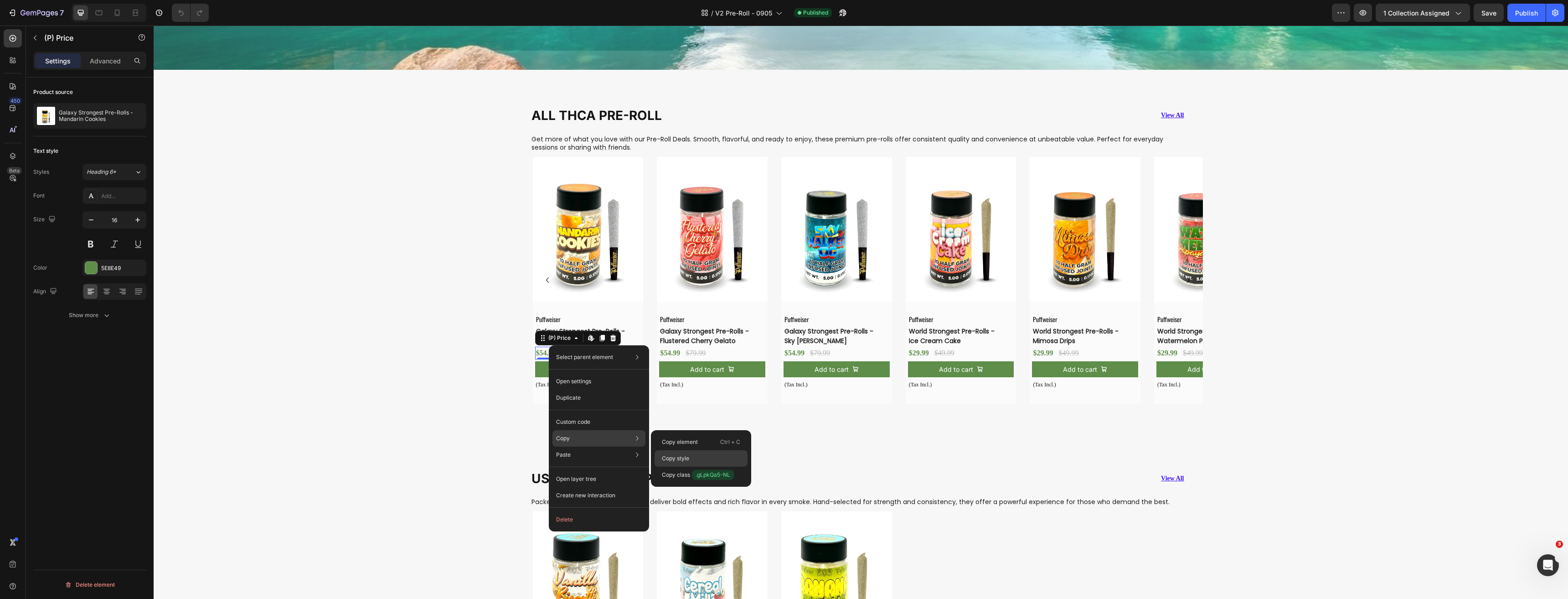
click at [677, 457] on p "Copy style" at bounding box center [675, 458] width 27 height 8
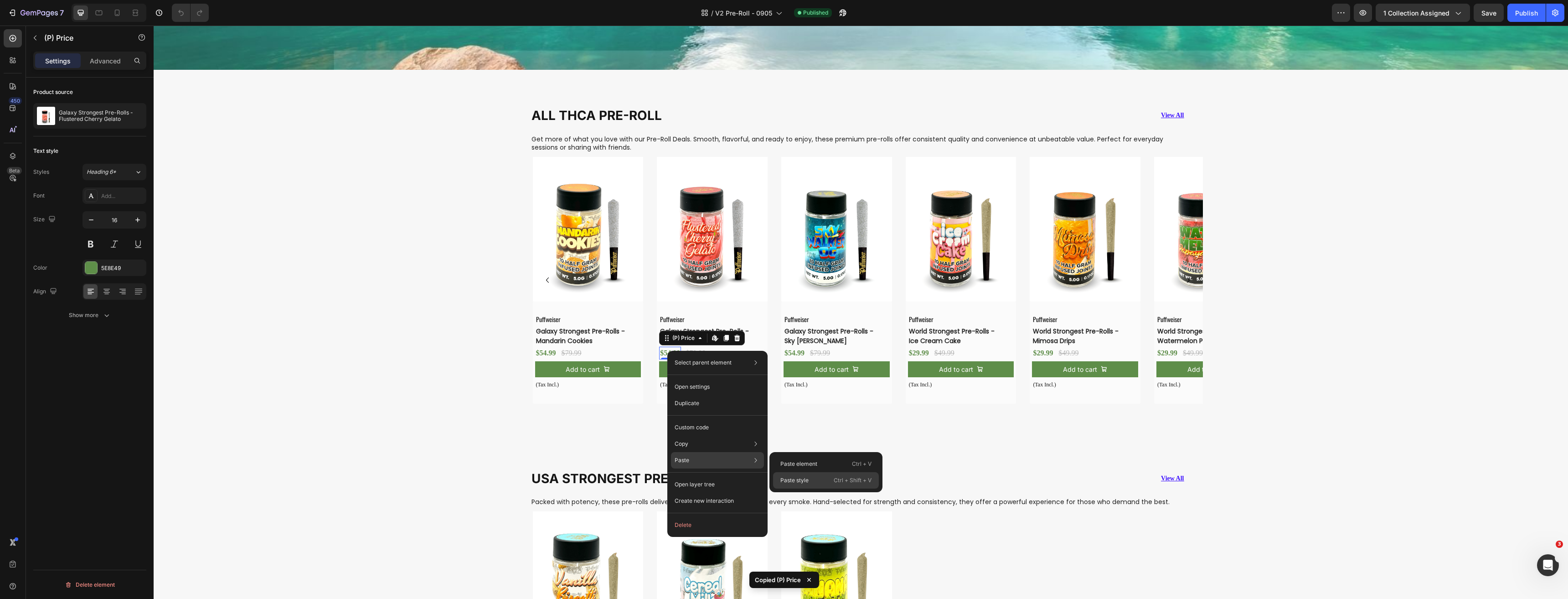
drag, startPoint x: 792, startPoint y: 478, endPoint x: 658, endPoint y: 349, distance: 186.0
click at [792, 478] on p "Paste style" at bounding box center [794, 480] width 28 height 8
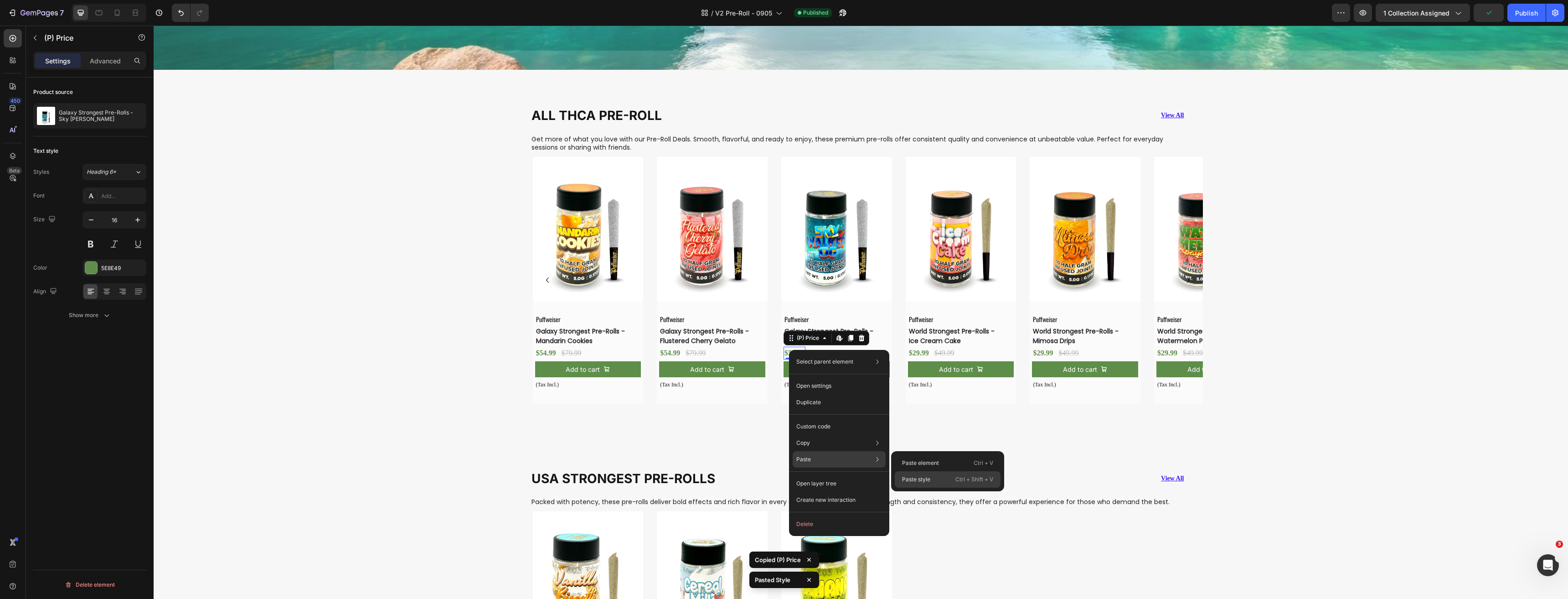
drag, startPoint x: 777, startPoint y: 424, endPoint x: 917, endPoint y: 476, distance: 149.3
click at [917, 476] on p "Paste style" at bounding box center [916, 479] width 28 height 8
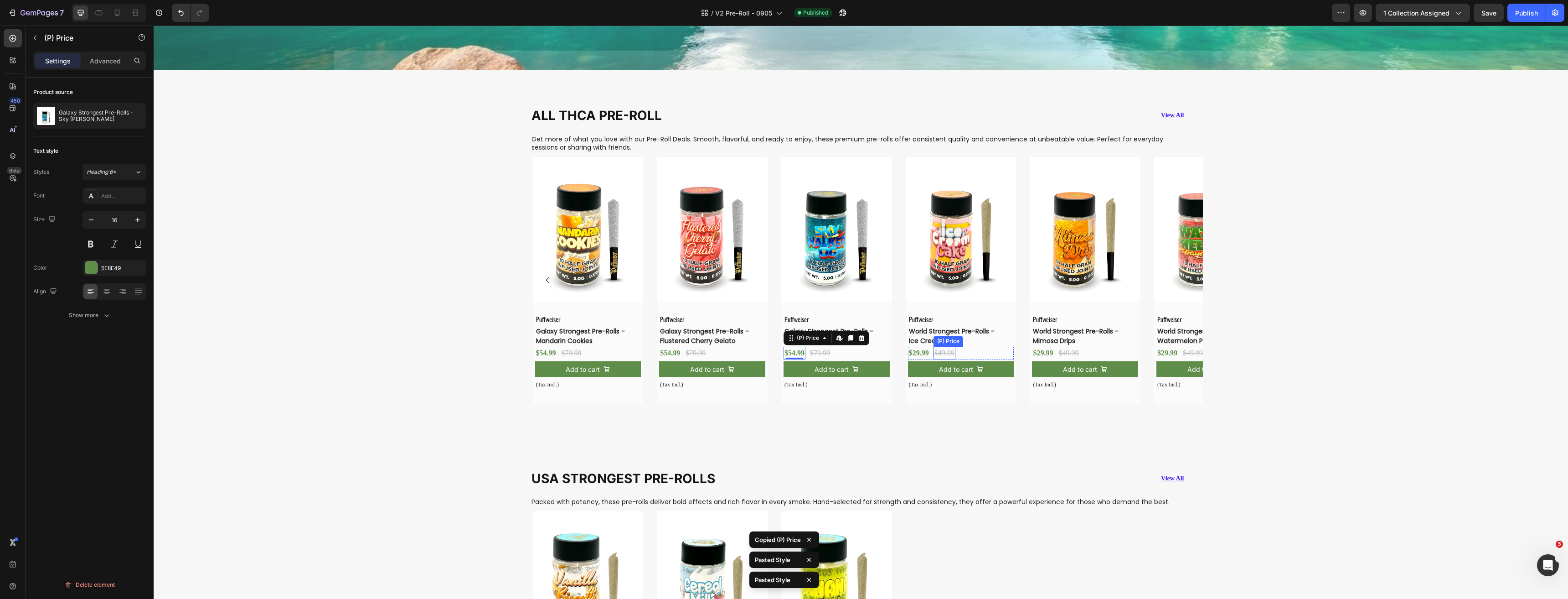
scroll to position [0, 0]
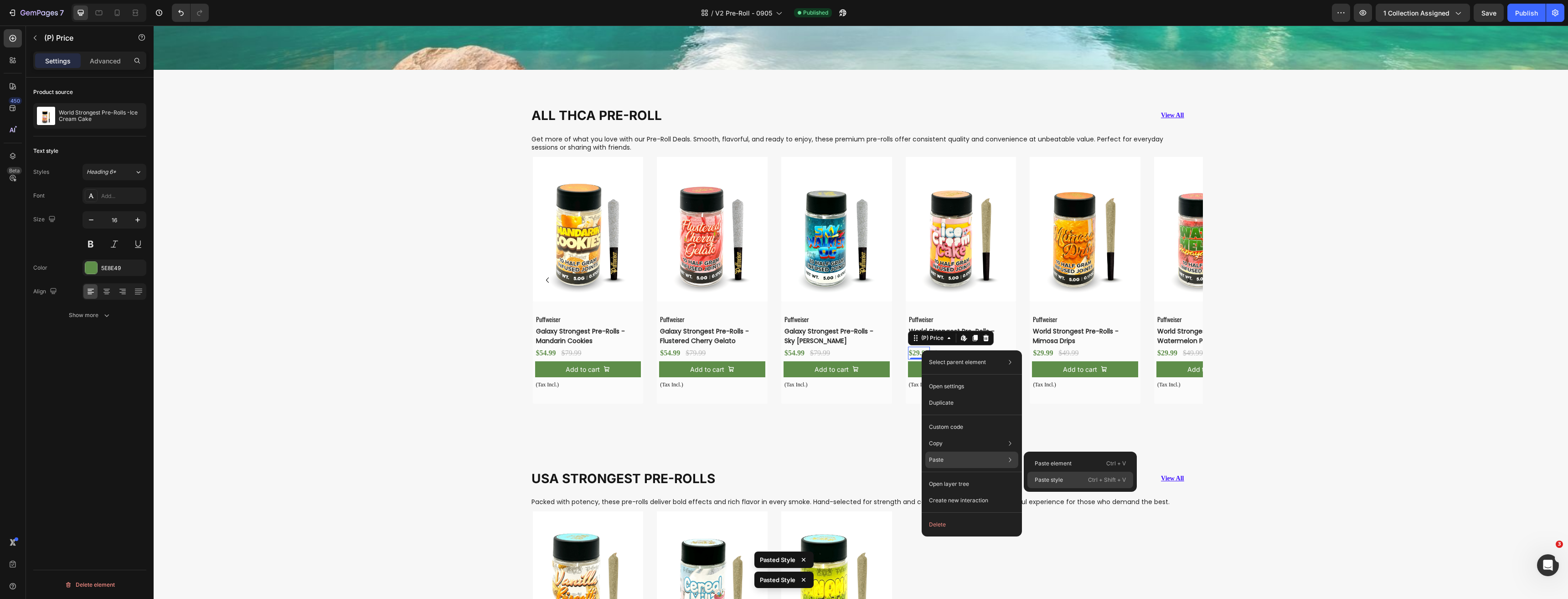
click at [1048, 478] on p "Paste style" at bounding box center [1049, 480] width 28 height 8
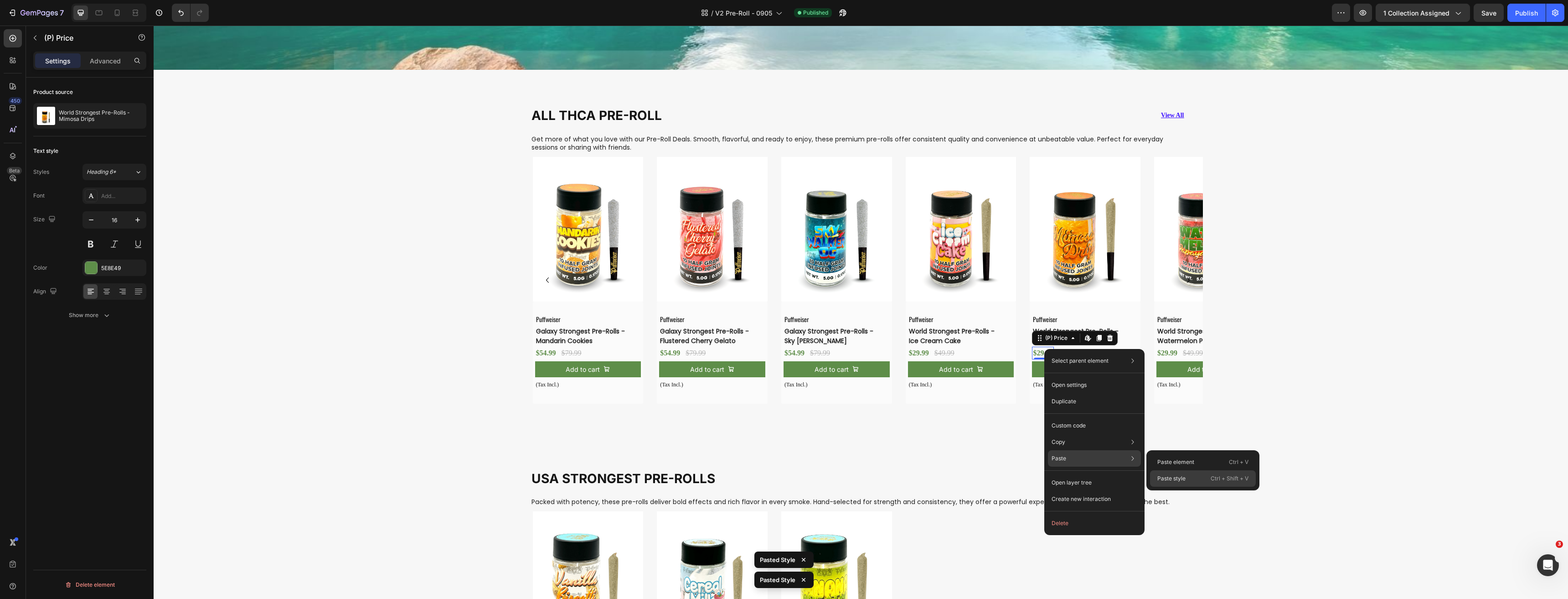
click at [1189, 480] on div "Paste style Ctrl + Shift + V" at bounding box center [1203, 478] width 106 height 17
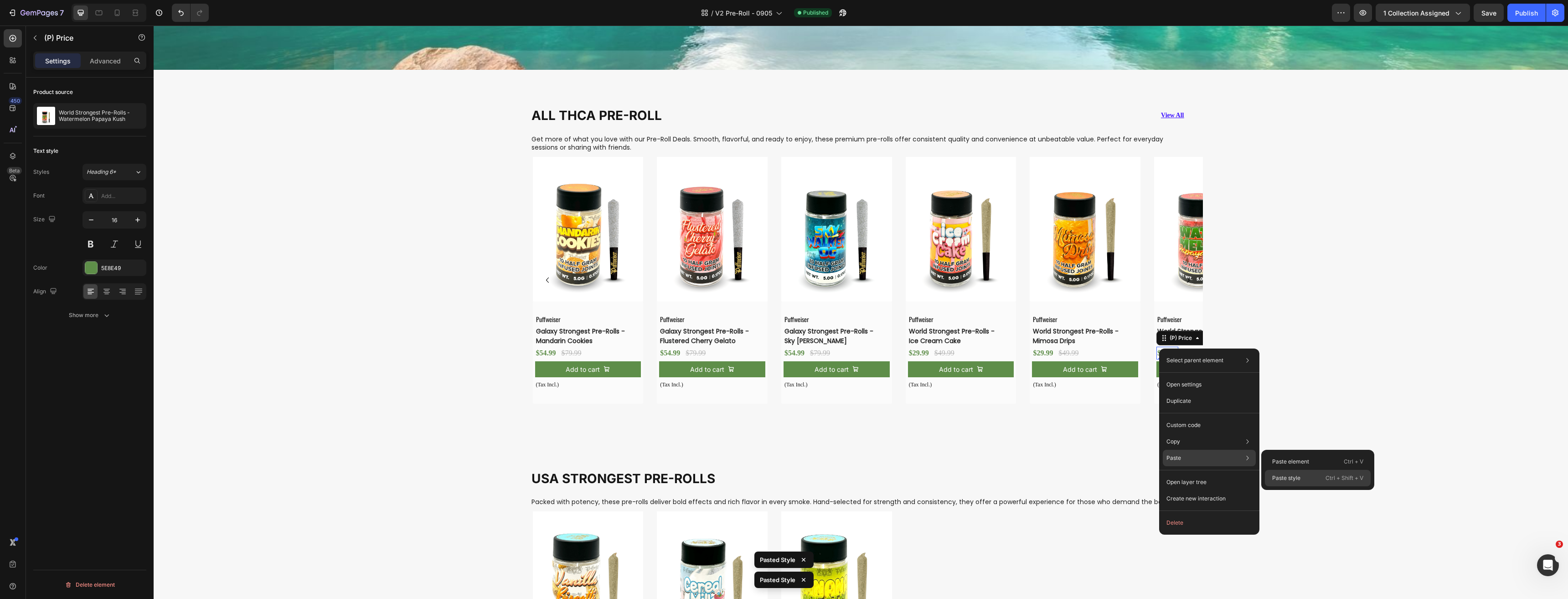
click at [1282, 474] on p "Paste style" at bounding box center [1286, 478] width 28 height 8
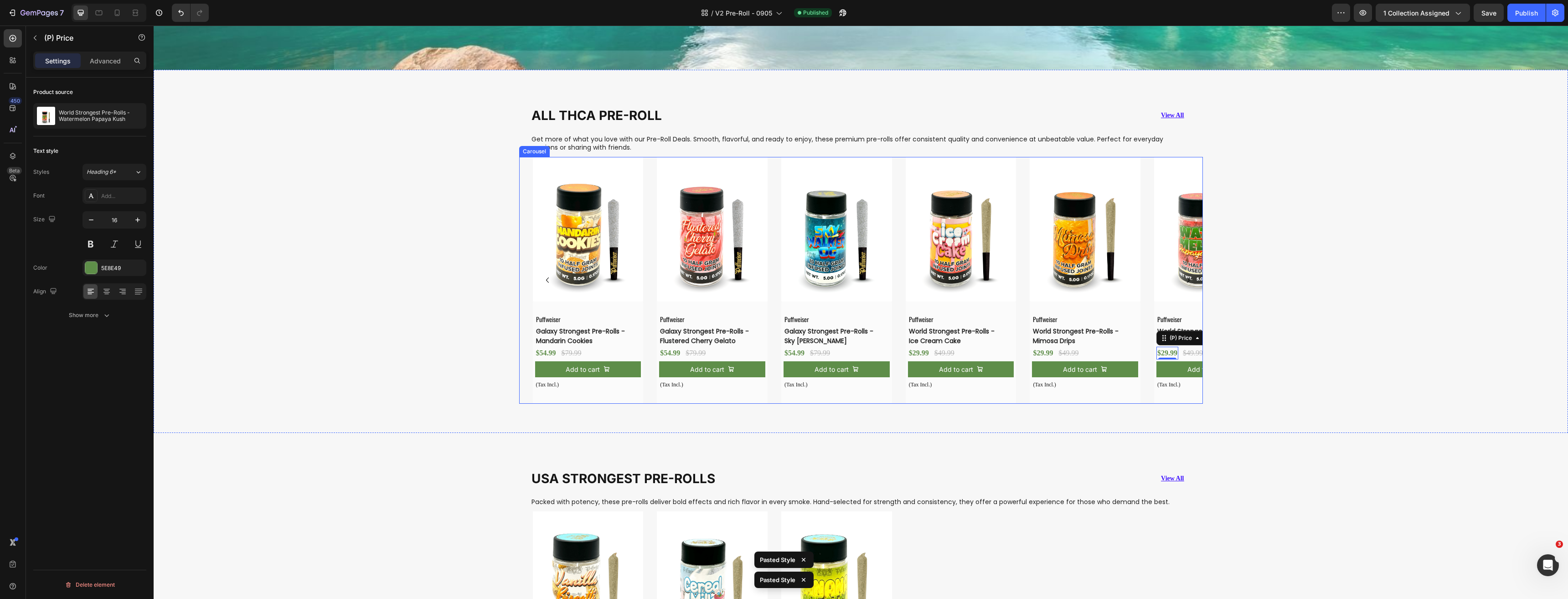
click at [1187, 278] on icon "Carousel Next Arrow" at bounding box center [1188, 280] width 2 height 6
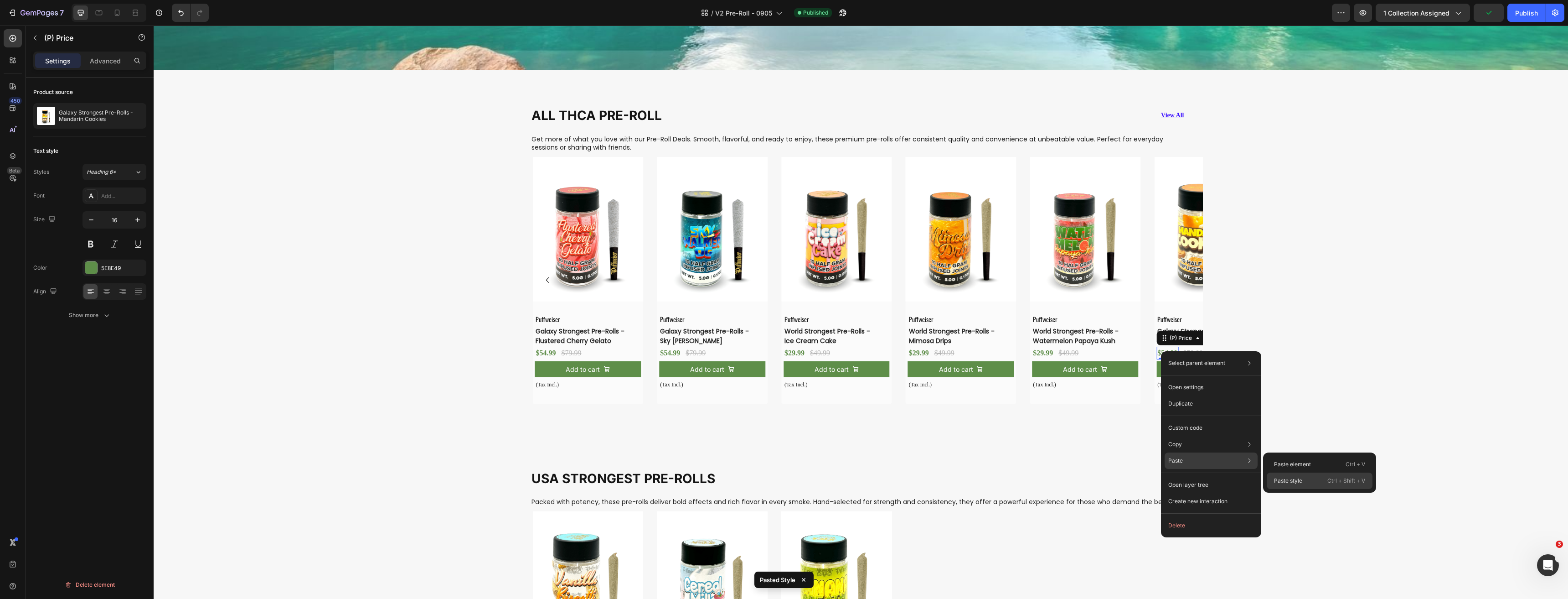
drag, startPoint x: 1277, startPoint y: 477, endPoint x: 1072, endPoint y: 352, distance: 240.1
click at [1277, 477] on p "Paste style" at bounding box center [1288, 480] width 28 height 8
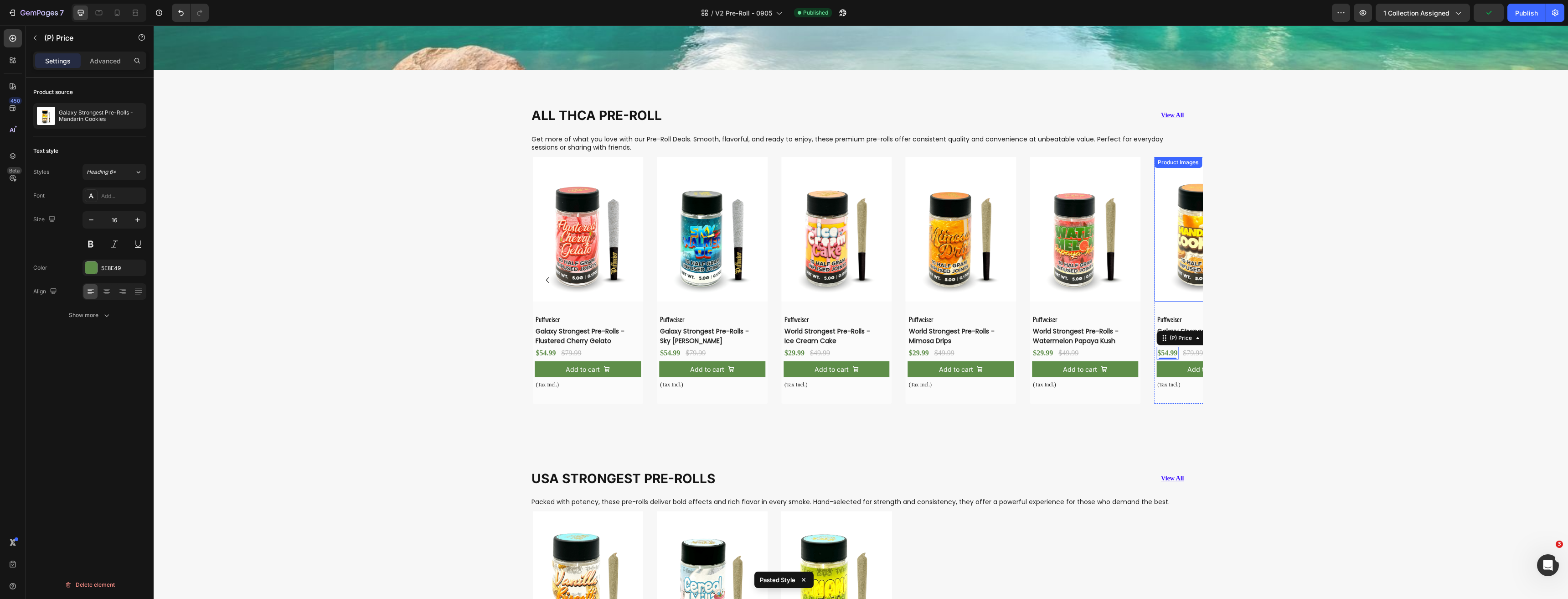
click at [1184, 269] on img at bounding box center [1209, 229] width 111 height 144
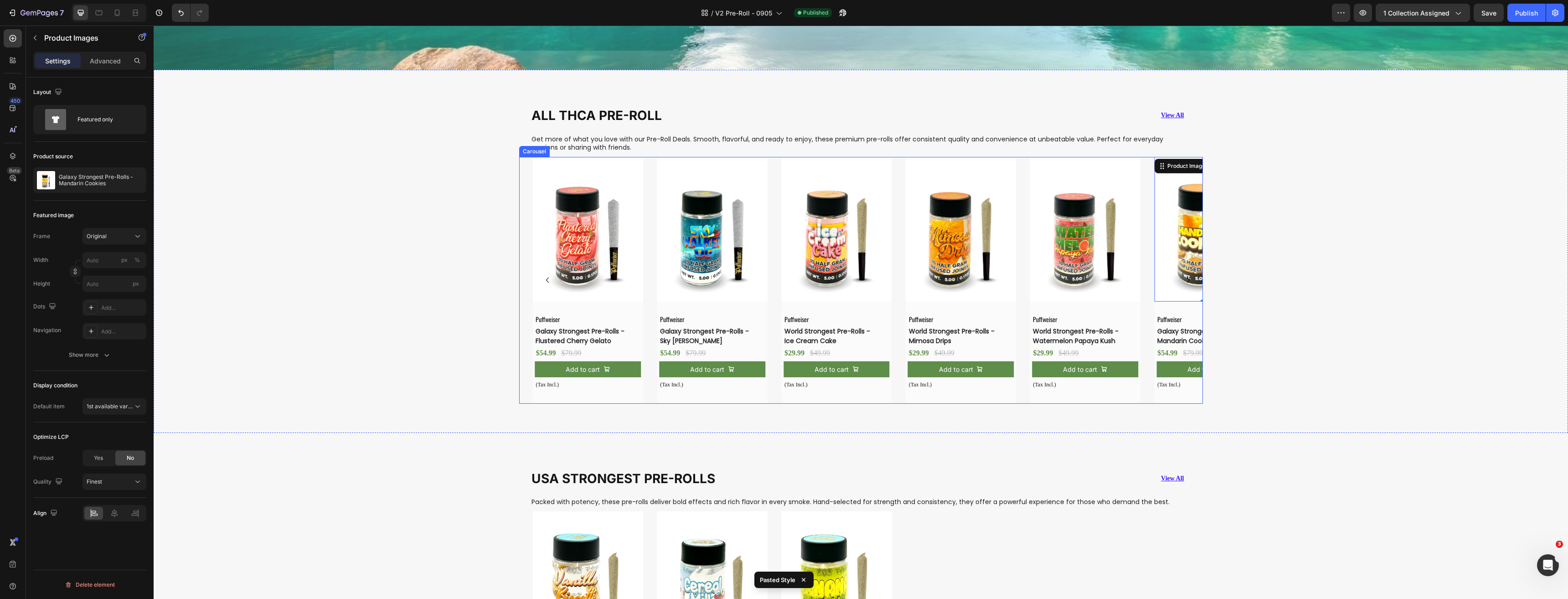
click at [1185, 276] on icon "Carousel Next Arrow" at bounding box center [1188, 280] width 11 height 11
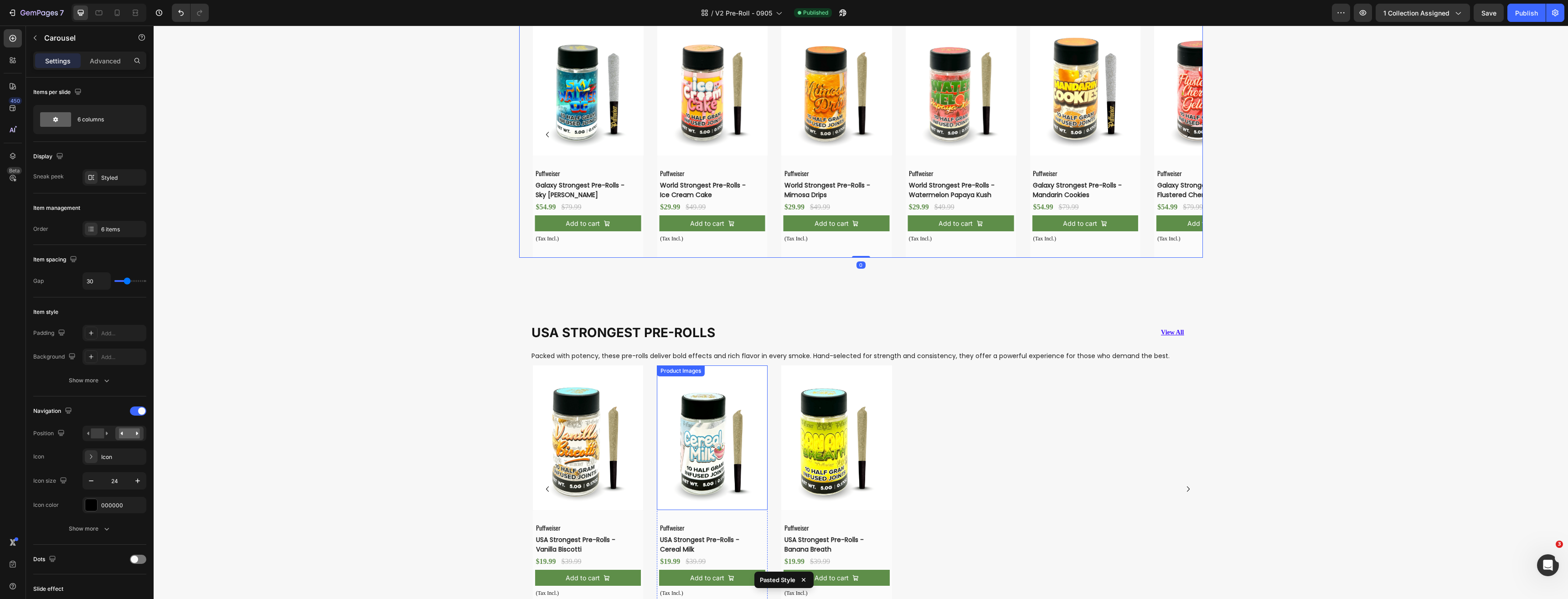
scroll to position [912, 0]
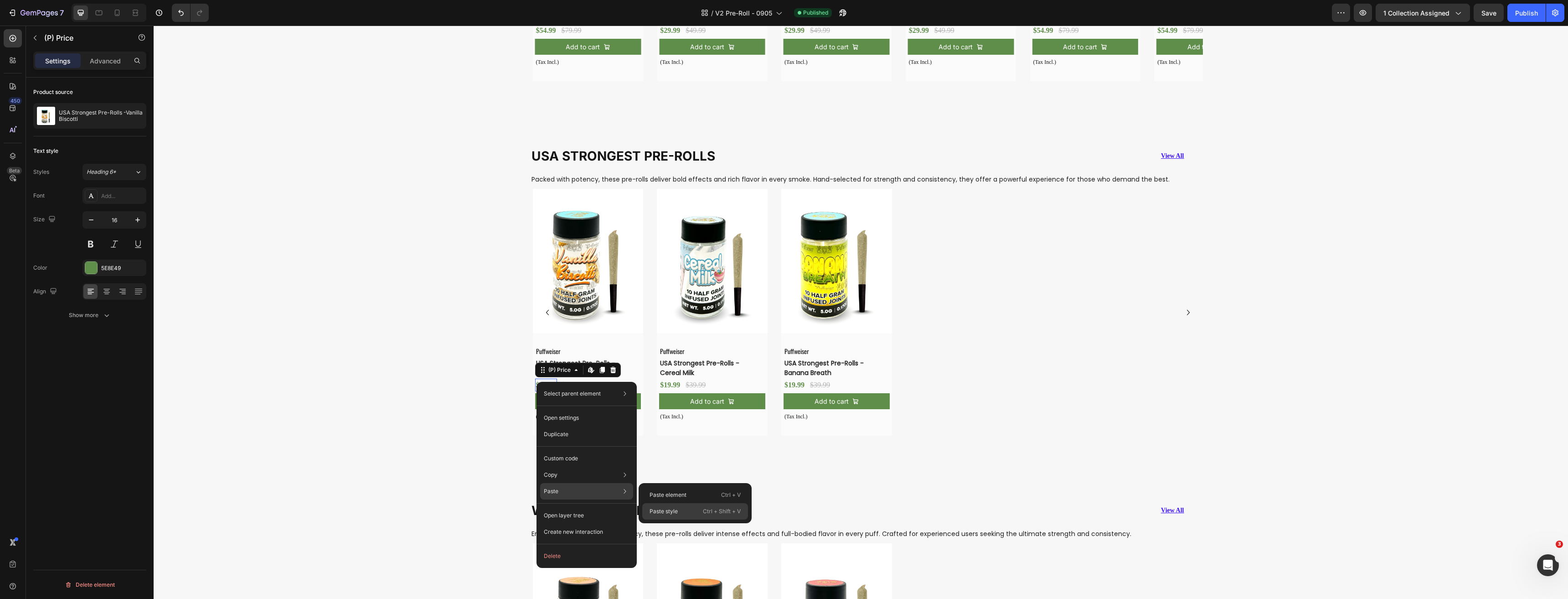
drag, startPoint x: 669, startPoint y: 509, endPoint x: 533, endPoint y: 397, distance: 176.2
click at [669, 509] on p "Paste style" at bounding box center [664, 511] width 28 height 8
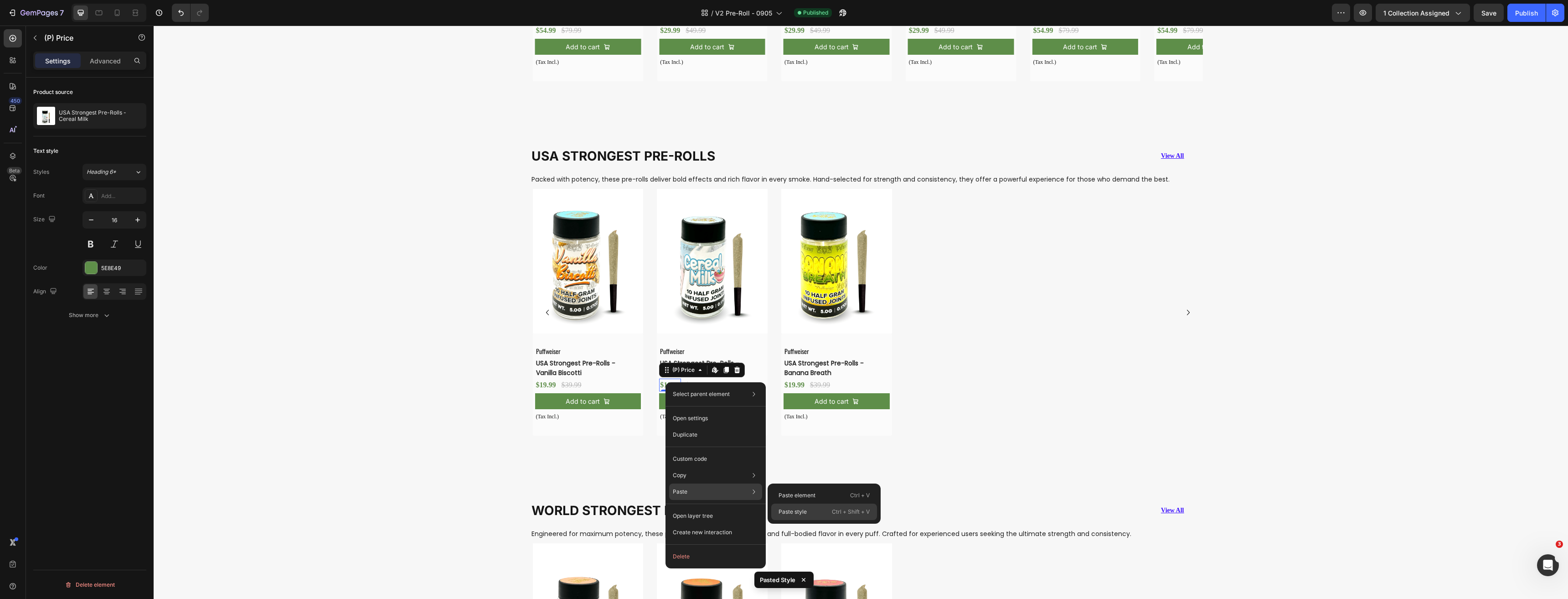
drag, startPoint x: 795, startPoint y: 512, endPoint x: 649, endPoint y: 366, distance: 206.5
click at [795, 512] on p "Paste style" at bounding box center [793, 512] width 28 height 8
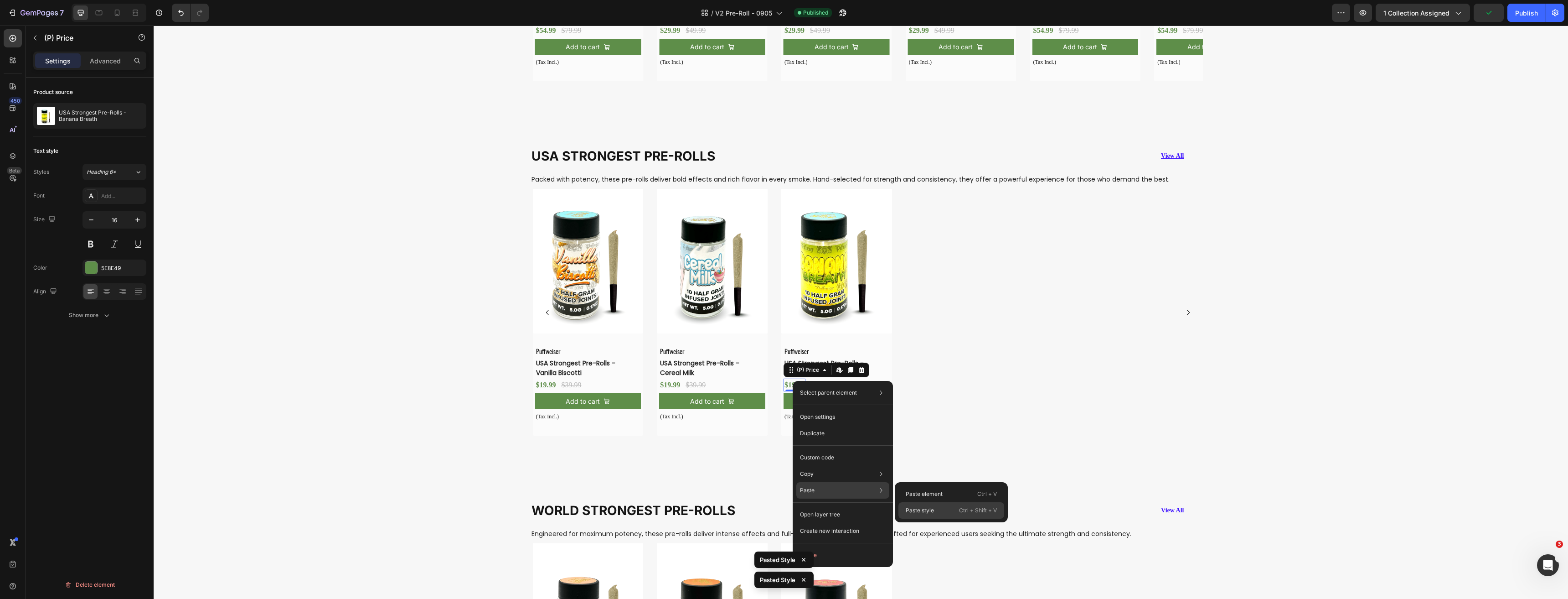
click at [933, 512] on p "Paste style" at bounding box center [920, 510] width 28 height 8
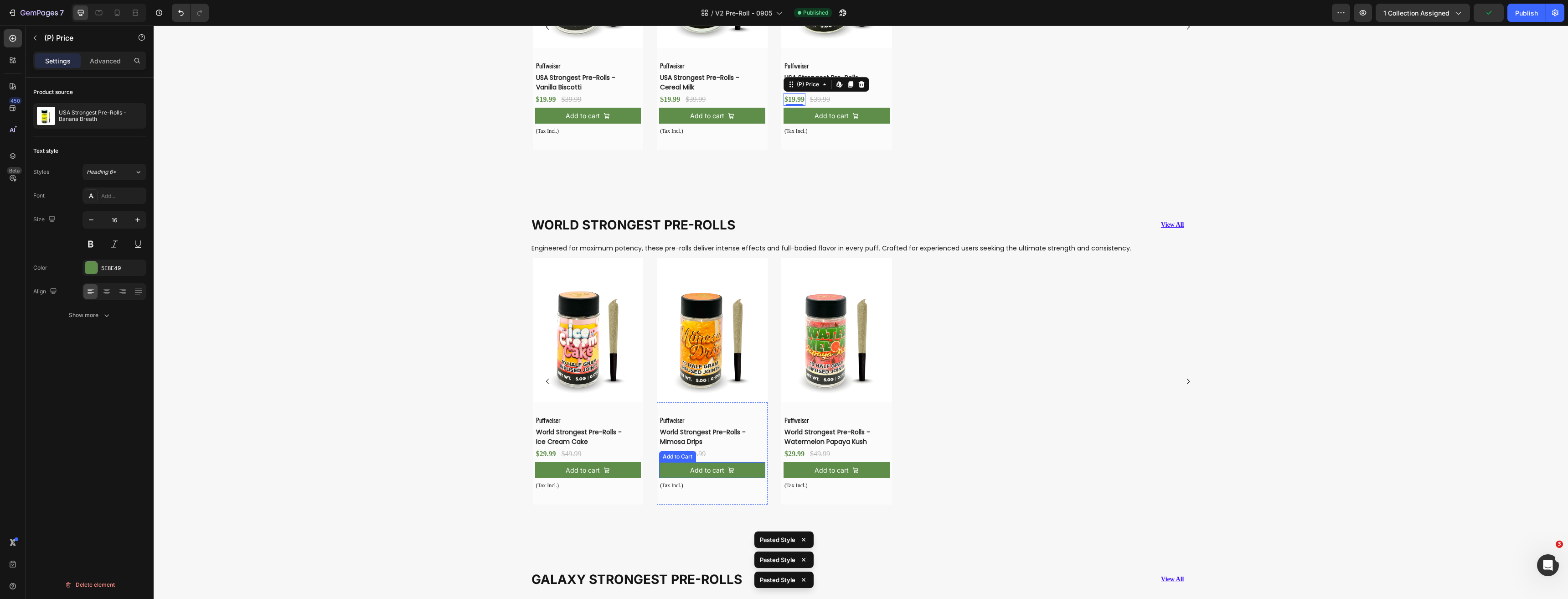
scroll to position [1231, 0]
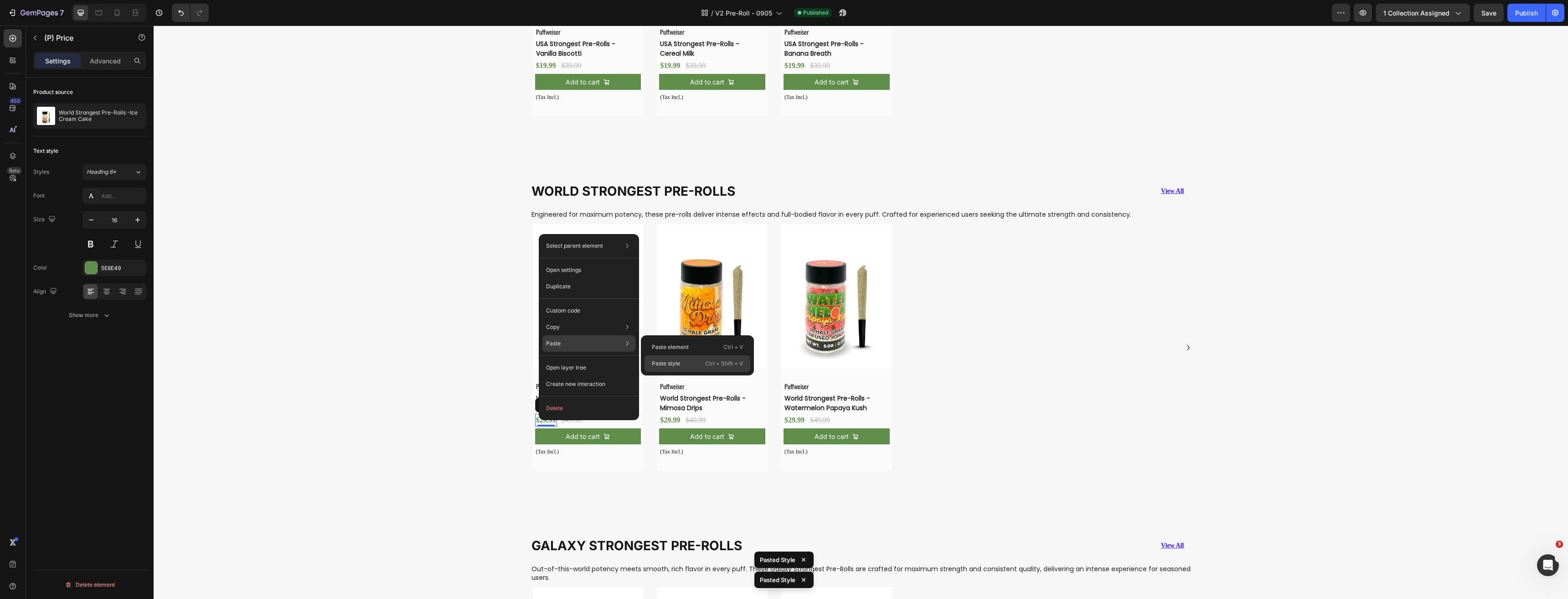
drag, startPoint x: 672, startPoint y: 359, endPoint x: 522, endPoint y: 342, distance: 151.0
click at [672, 359] on p "Paste style" at bounding box center [666, 363] width 28 height 8
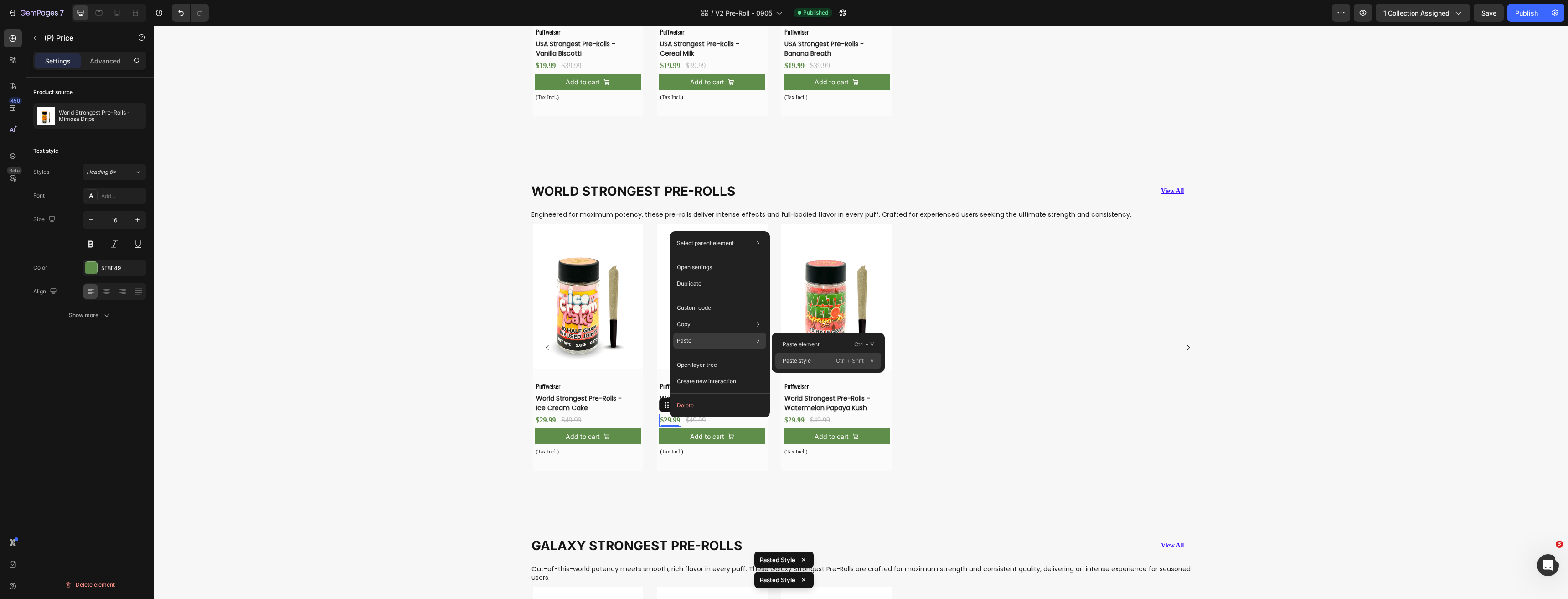
drag, startPoint x: 794, startPoint y: 362, endPoint x: 654, endPoint y: 379, distance: 141.0
click at [794, 362] on p "Paste style" at bounding box center [797, 361] width 28 height 8
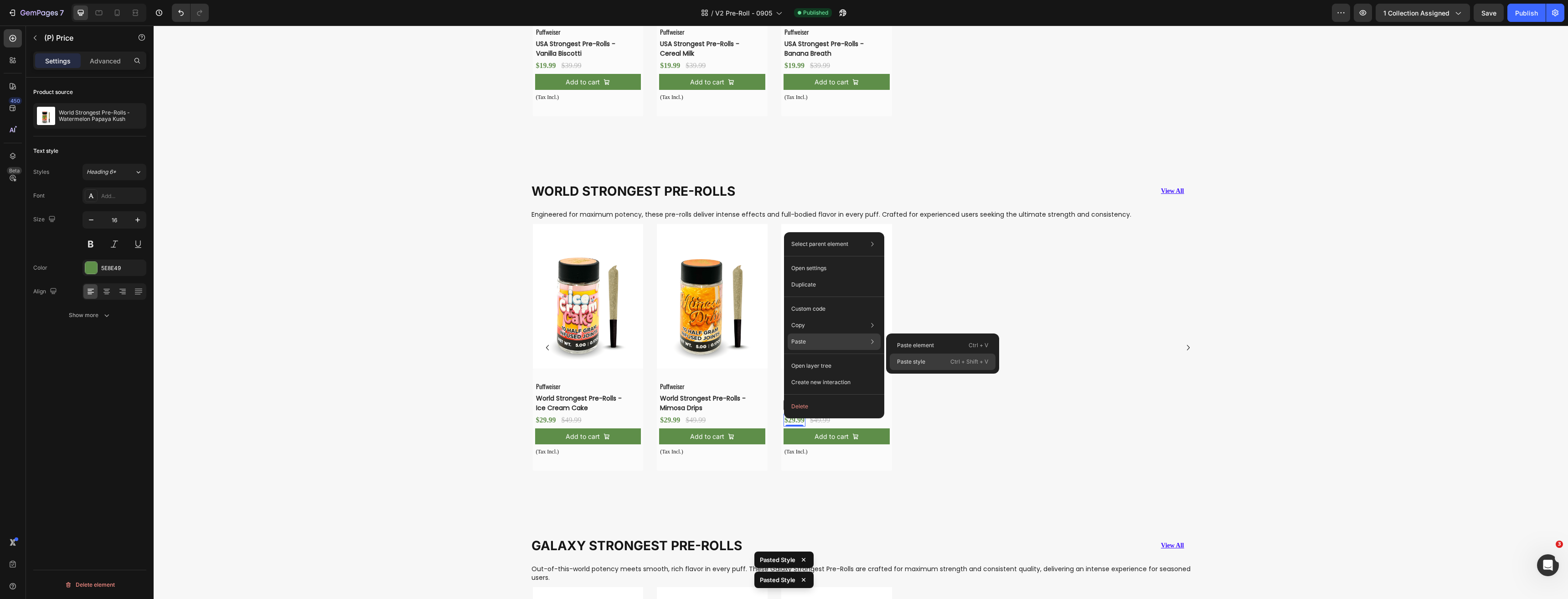
drag, startPoint x: 921, startPoint y: 362, endPoint x: 695, endPoint y: 388, distance: 227.5
click at [921, 362] on p "Paste style" at bounding box center [911, 362] width 28 height 8
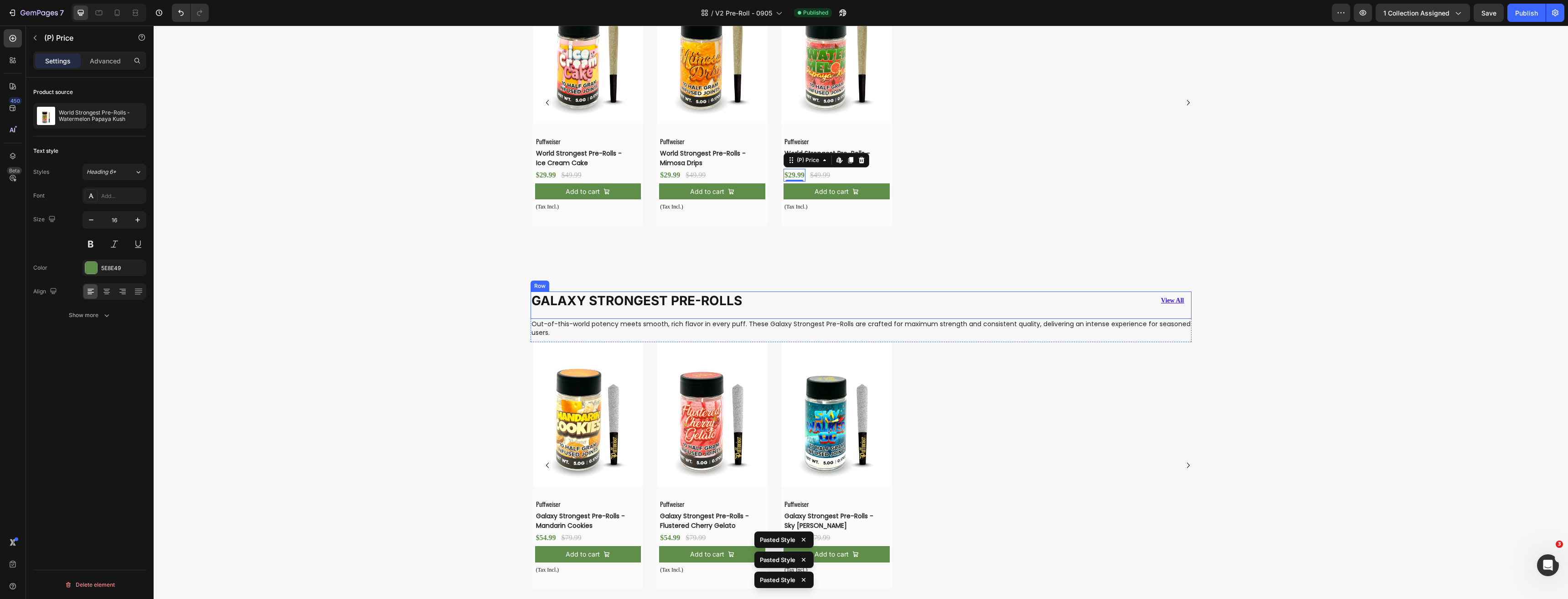
scroll to position [1596, 0]
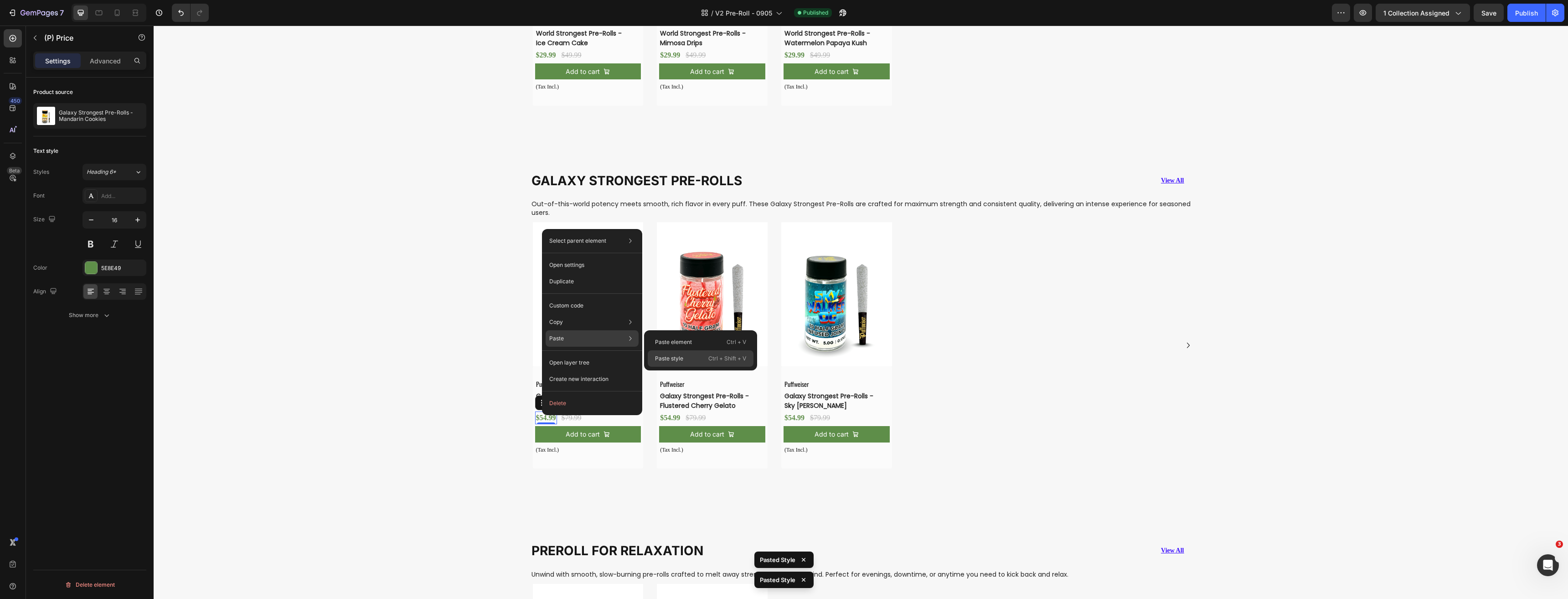
drag, startPoint x: 679, startPoint y: 358, endPoint x: 544, endPoint y: 388, distance: 138.3
click at [679, 358] on p "Paste style" at bounding box center [669, 358] width 28 height 8
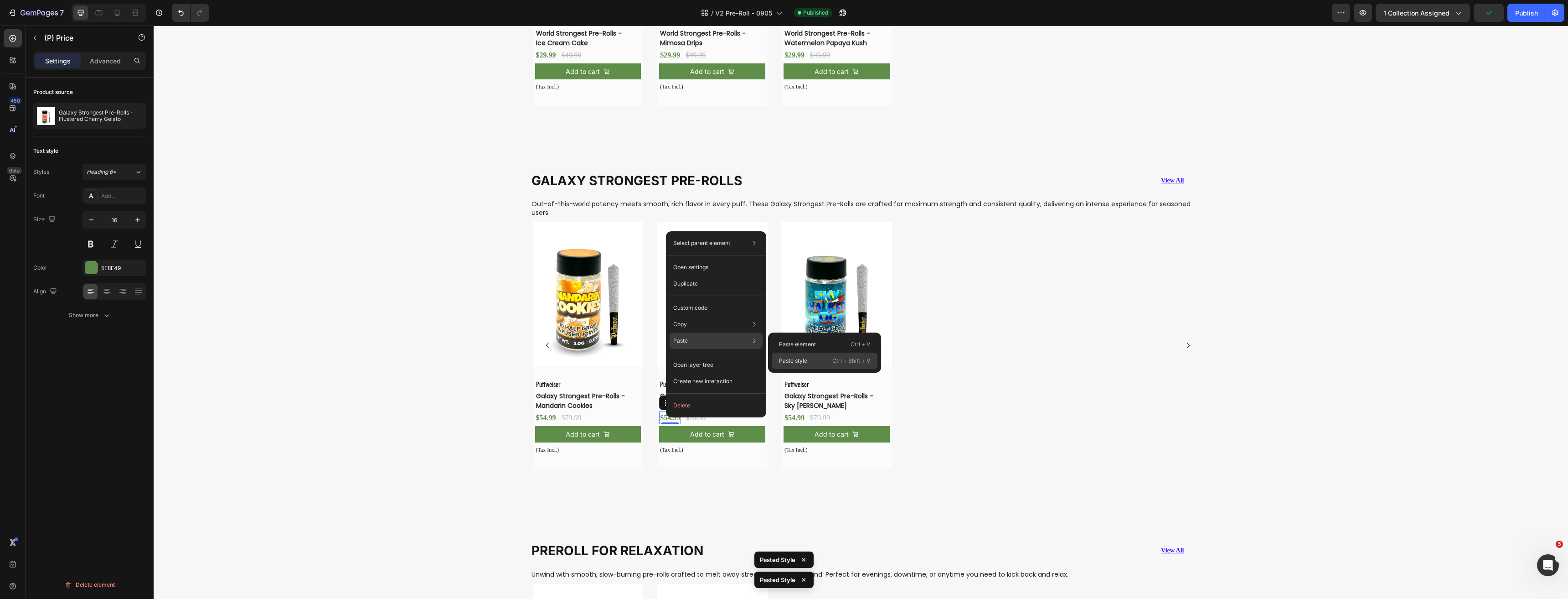
click at [792, 358] on p "Paste style" at bounding box center [793, 361] width 28 height 8
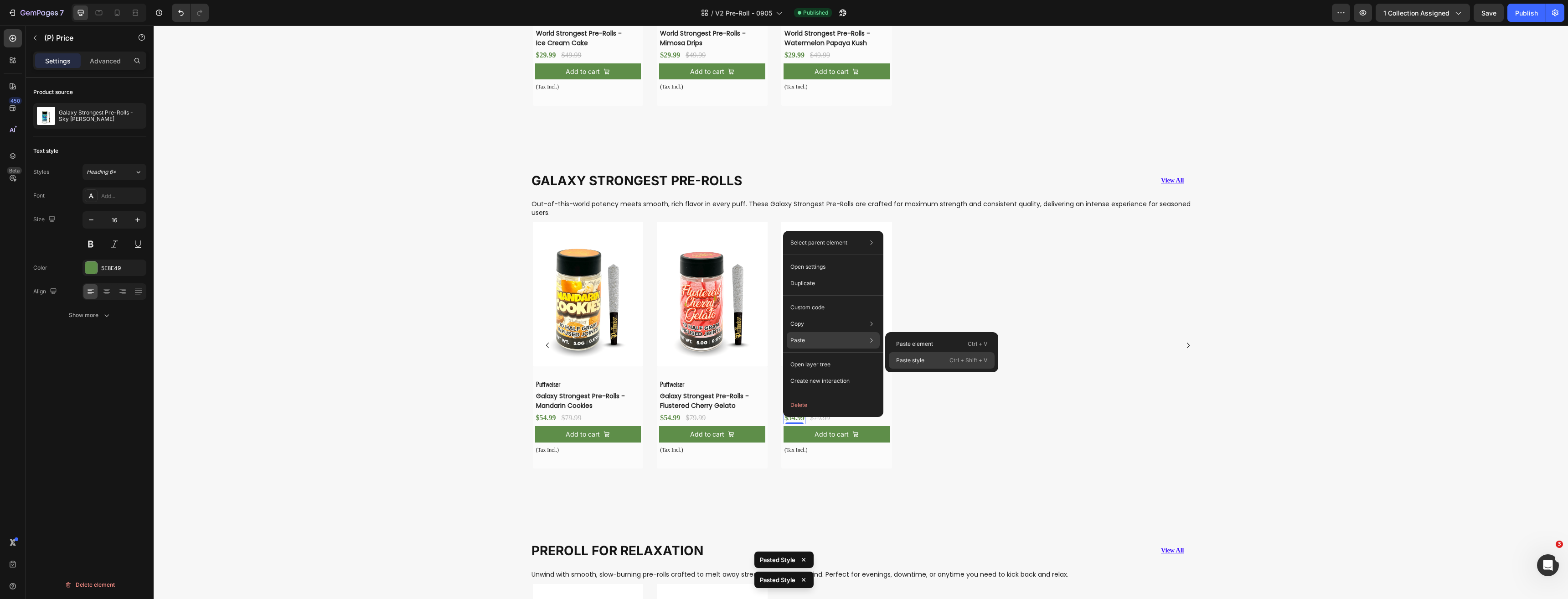
drag, startPoint x: 765, startPoint y: 343, endPoint x: 925, endPoint y: 363, distance: 161.2
click at [925, 363] on div "Paste style Ctrl + Shift + V" at bounding box center [941, 360] width 106 height 17
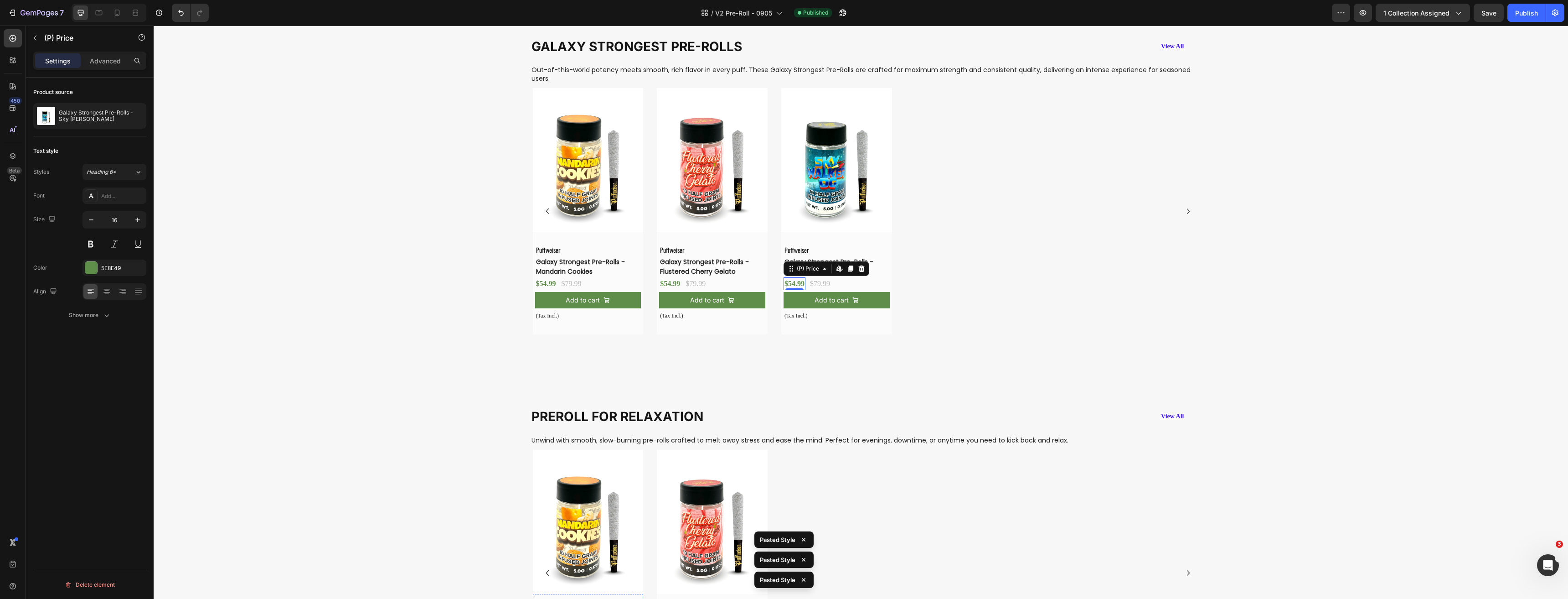
scroll to position [1916, 0]
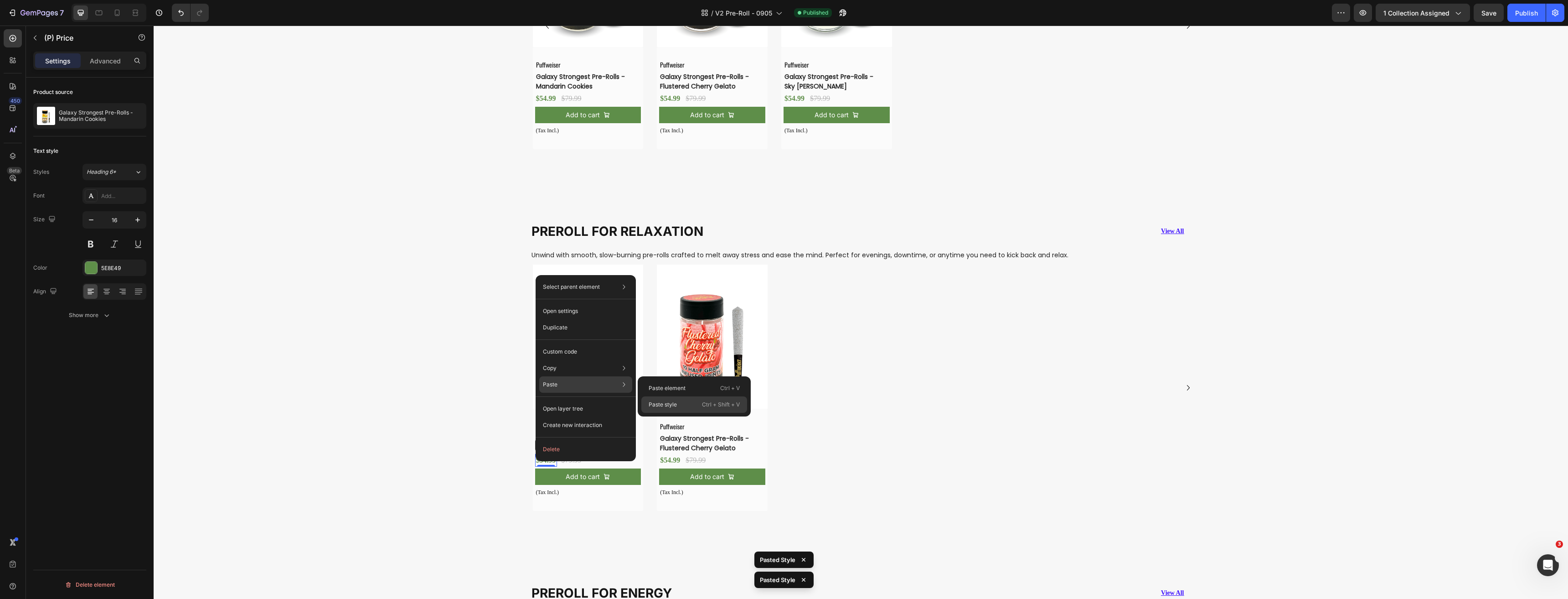
drag, startPoint x: 661, startPoint y: 406, endPoint x: 514, endPoint y: 388, distance: 148.1
click at [661, 406] on p "Paste style" at bounding box center [663, 404] width 28 height 8
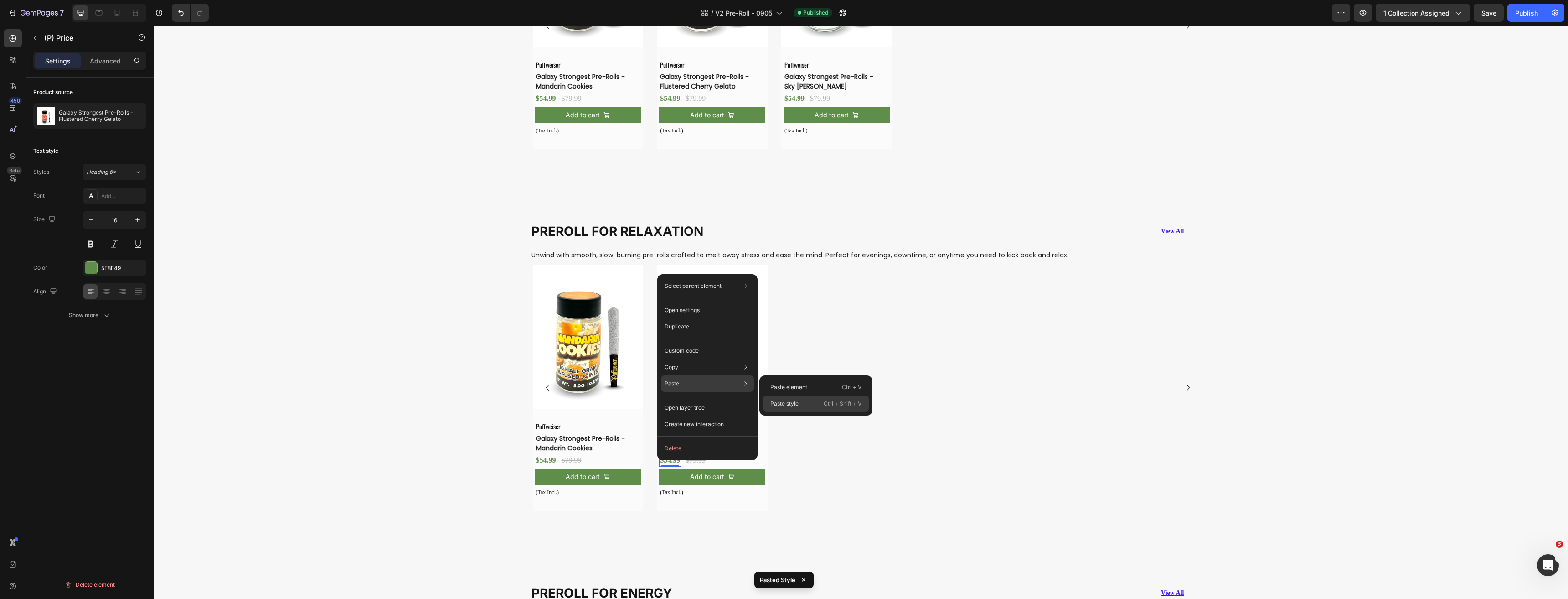
drag, startPoint x: 799, startPoint y: 406, endPoint x: 644, endPoint y: 382, distance: 156.8
click at [799, 406] on div "Paste style Ctrl + Shift + V" at bounding box center [815, 403] width 106 height 17
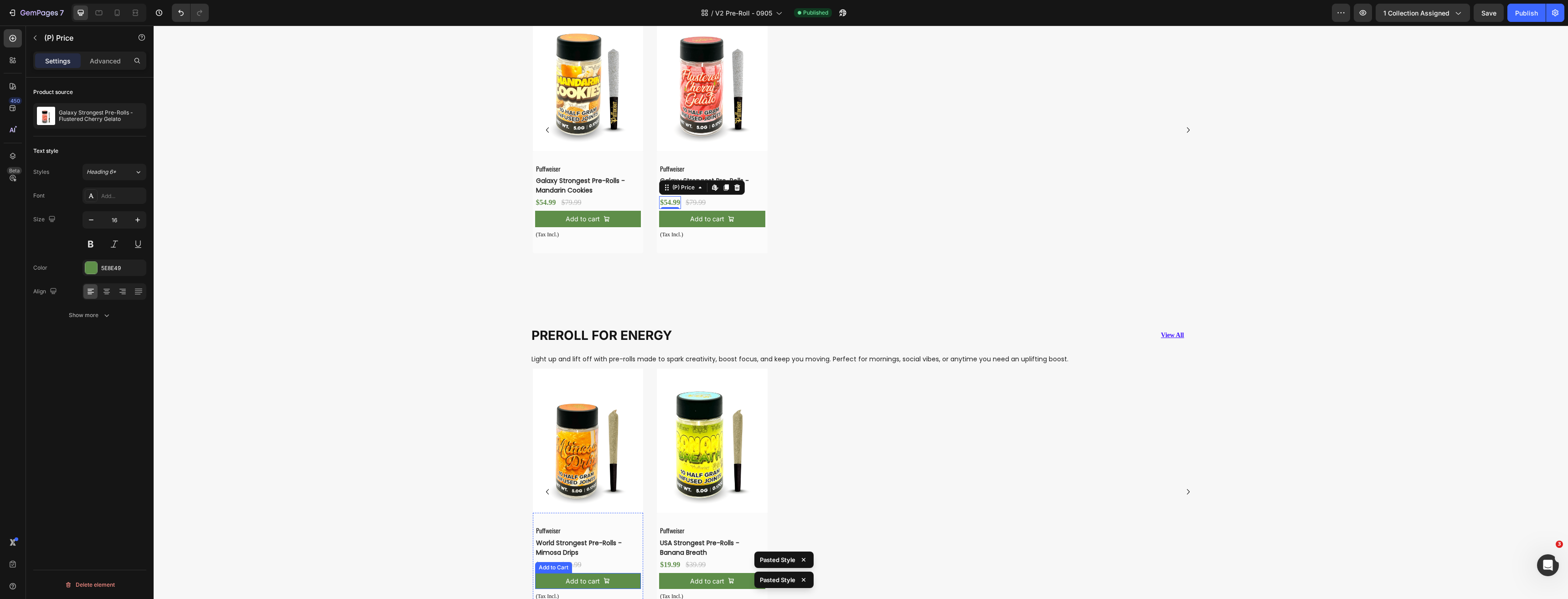
scroll to position [2280, 0]
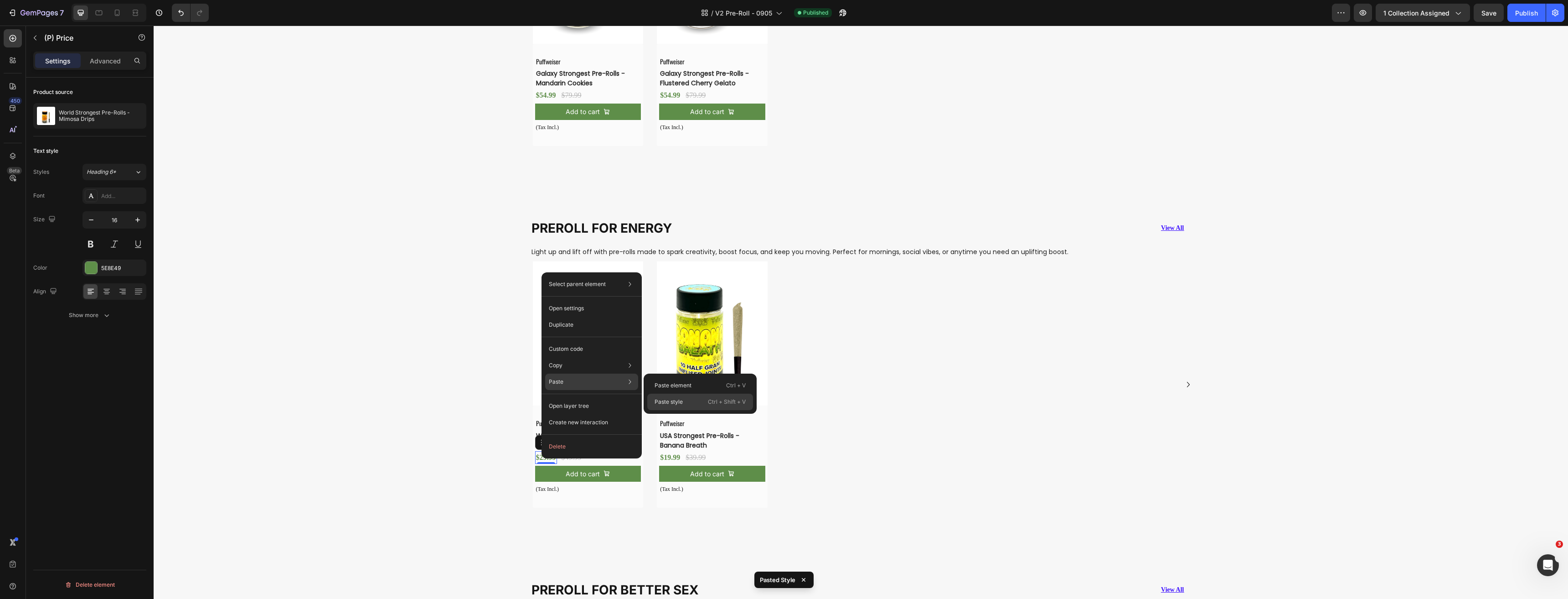
drag, startPoint x: 674, startPoint y: 400, endPoint x: 519, endPoint y: 394, distance: 155.1
click at [674, 400] on p "Paste style" at bounding box center [669, 402] width 28 height 8
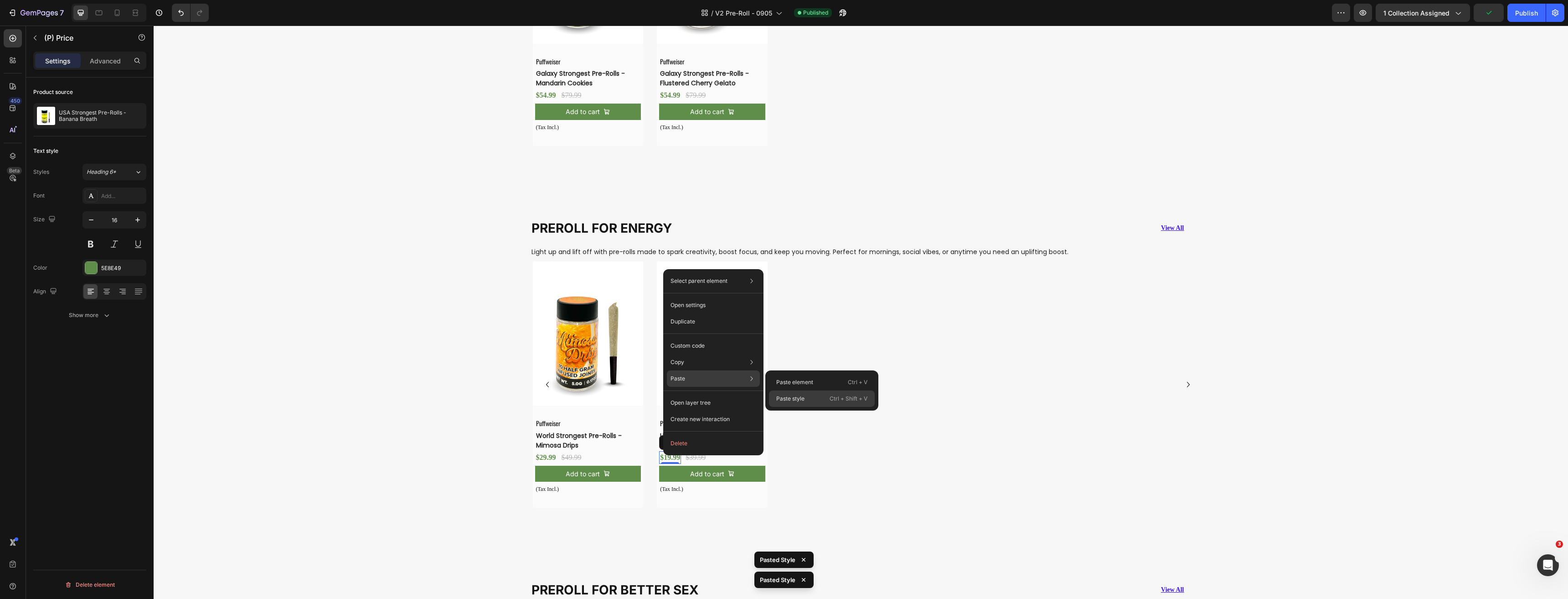
click at [803, 399] on p "Paste style" at bounding box center [790, 399] width 28 height 8
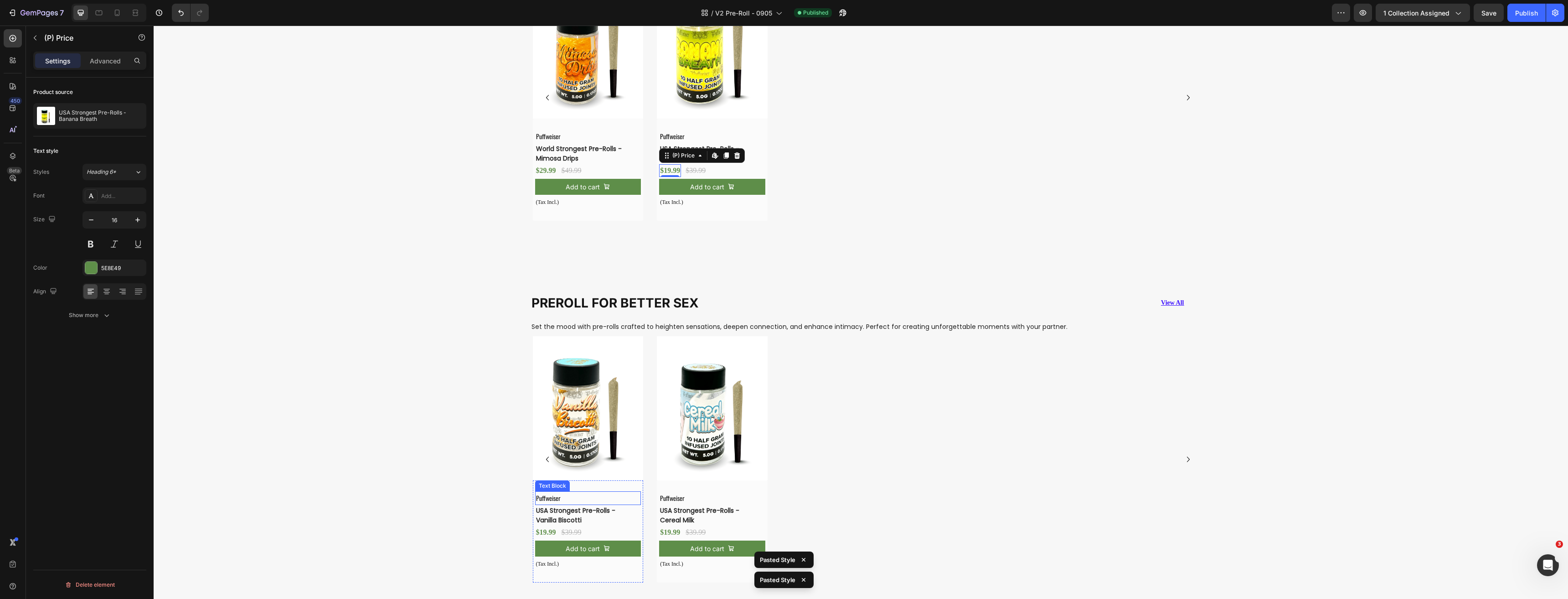
scroll to position [2600, 0]
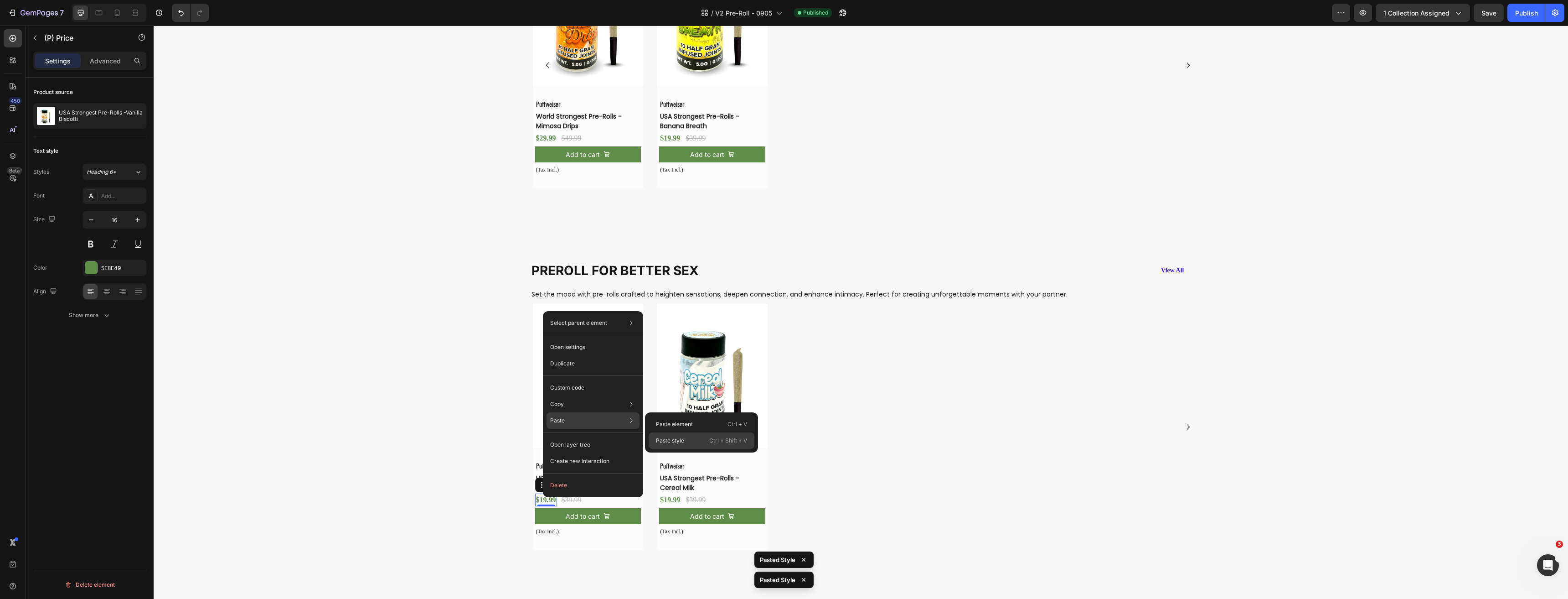
drag, startPoint x: 687, startPoint y: 442, endPoint x: 534, endPoint y: 453, distance: 153.4
click at [687, 442] on div "Paste style Ctrl + Shift + V" at bounding box center [702, 440] width 106 height 17
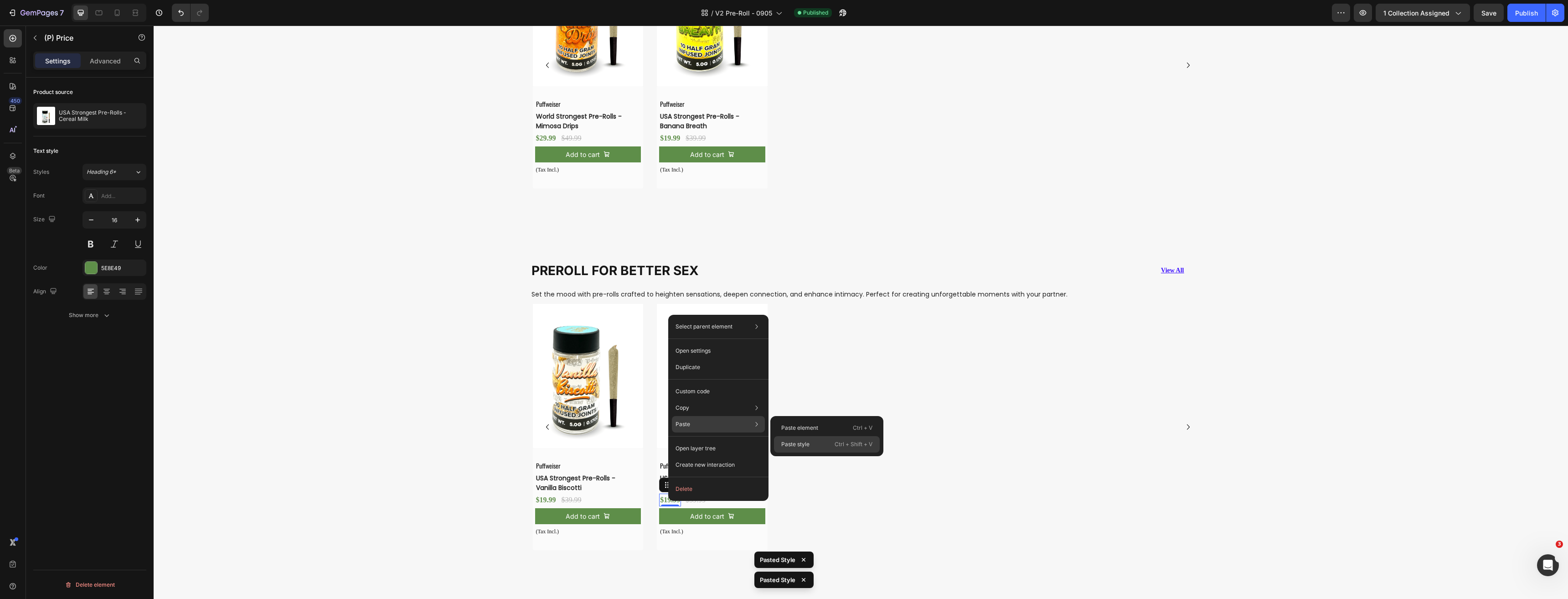
click at [797, 448] on p "Paste style" at bounding box center [795, 444] width 28 height 8
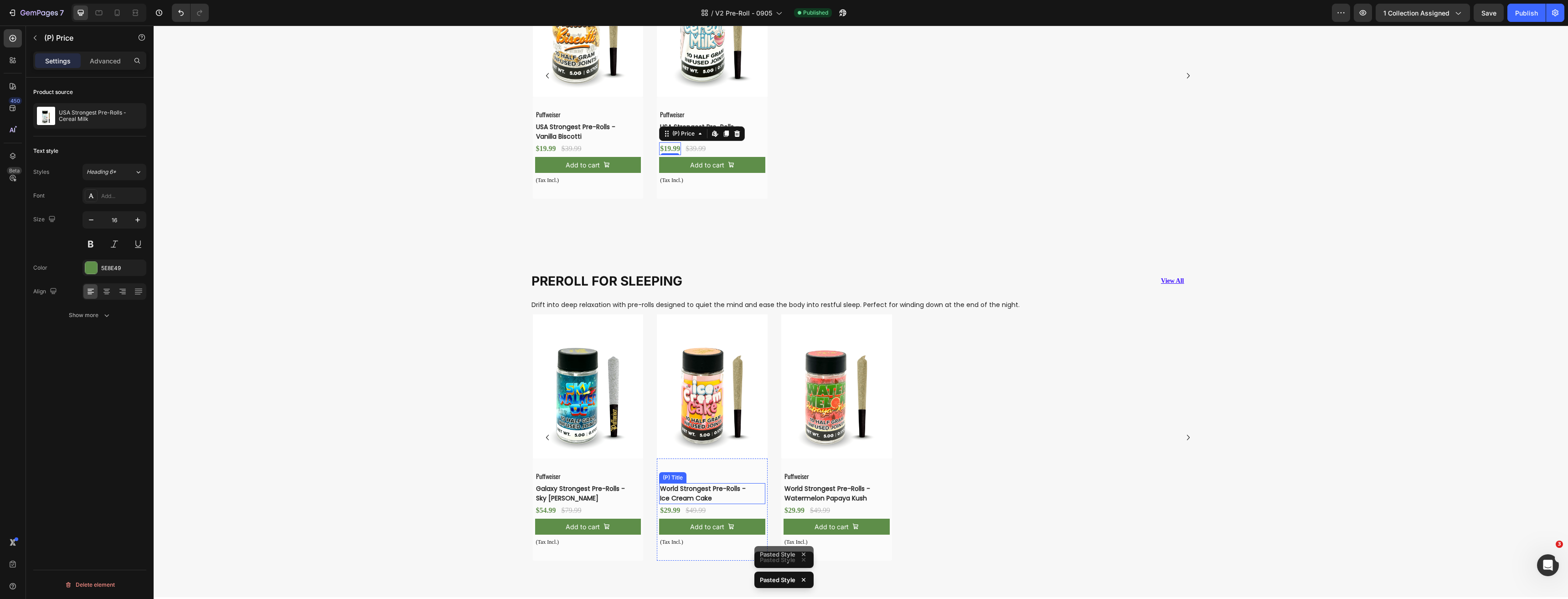
scroll to position [2964, 0]
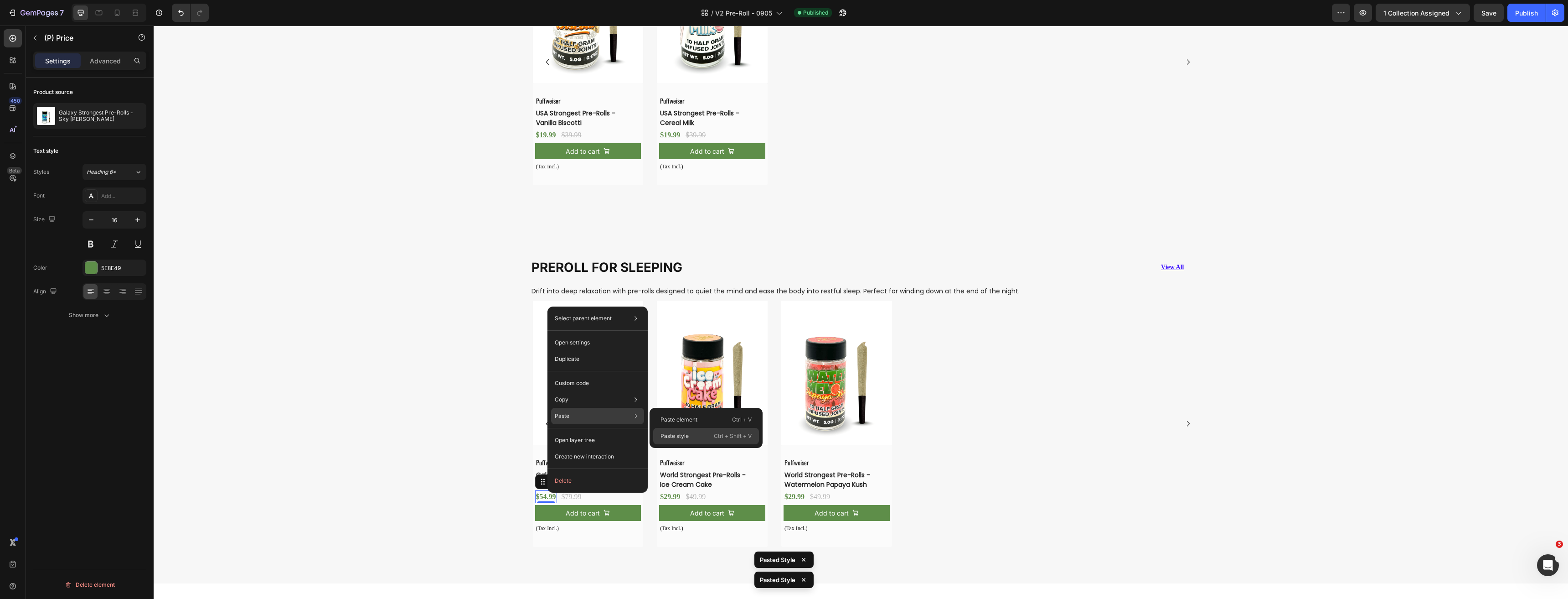
drag, startPoint x: 682, startPoint y: 437, endPoint x: 528, endPoint y: 449, distance: 154.5
click at [682, 437] on p "Paste style" at bounding box center [675, 435] width 28 height 8
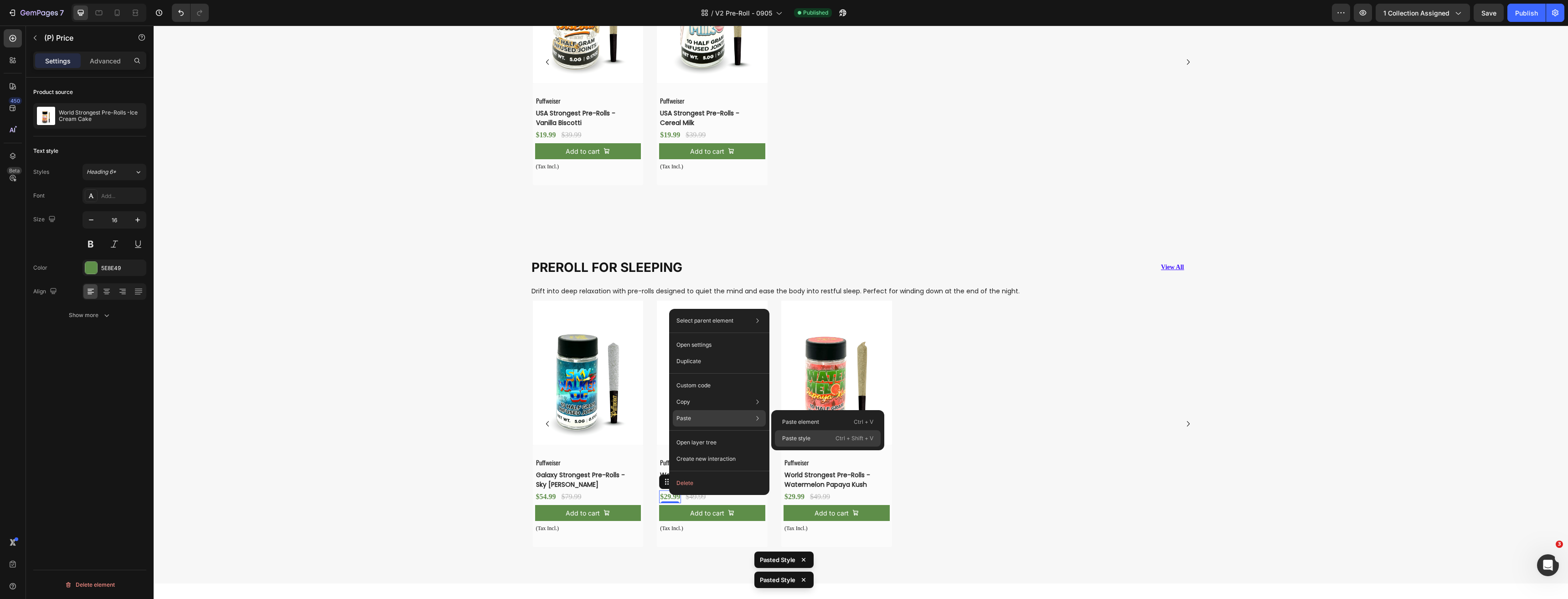
drag, startPoint x: 804, startPoint y: 437, endPoint x: 645, endPoint y: 449, distance: 159.5
click at [804, 437] on p "Paste style" at bounding box center [796, 438] width 28 height 8
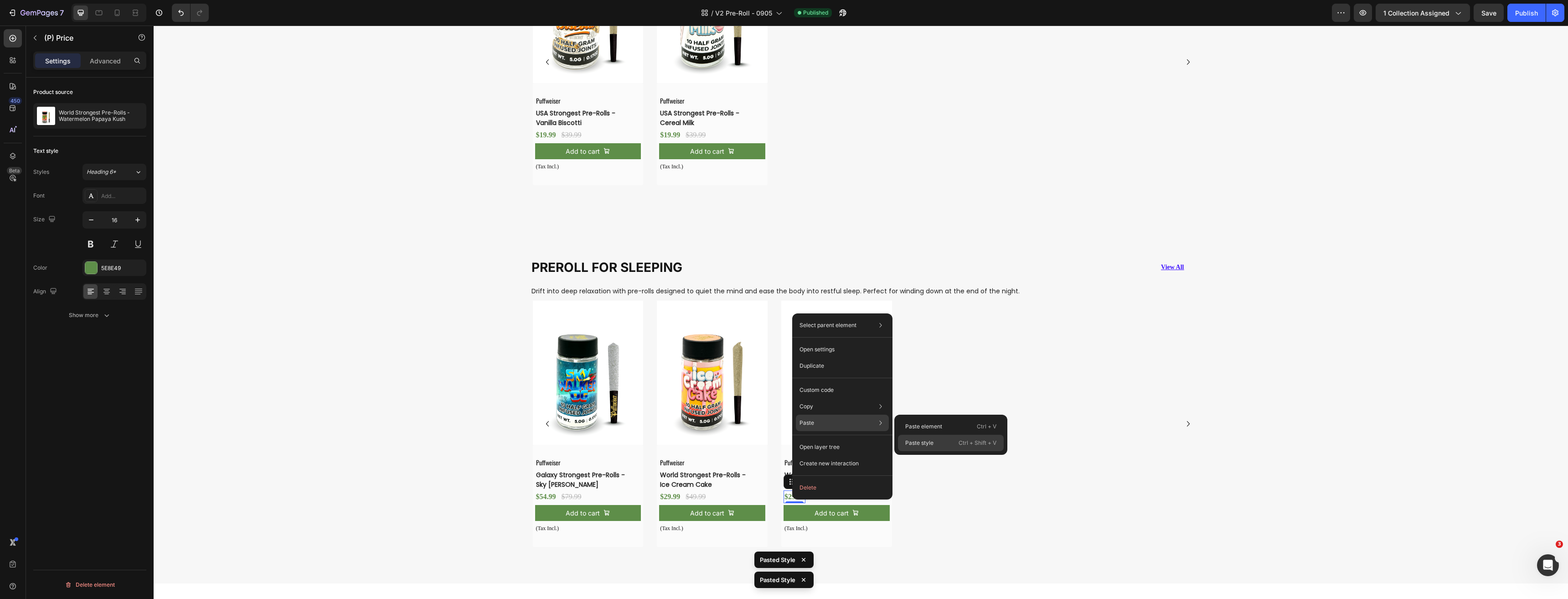
click at [930, 439] on p "Paste style" at bounding box center [919, 443] width 28 height 8
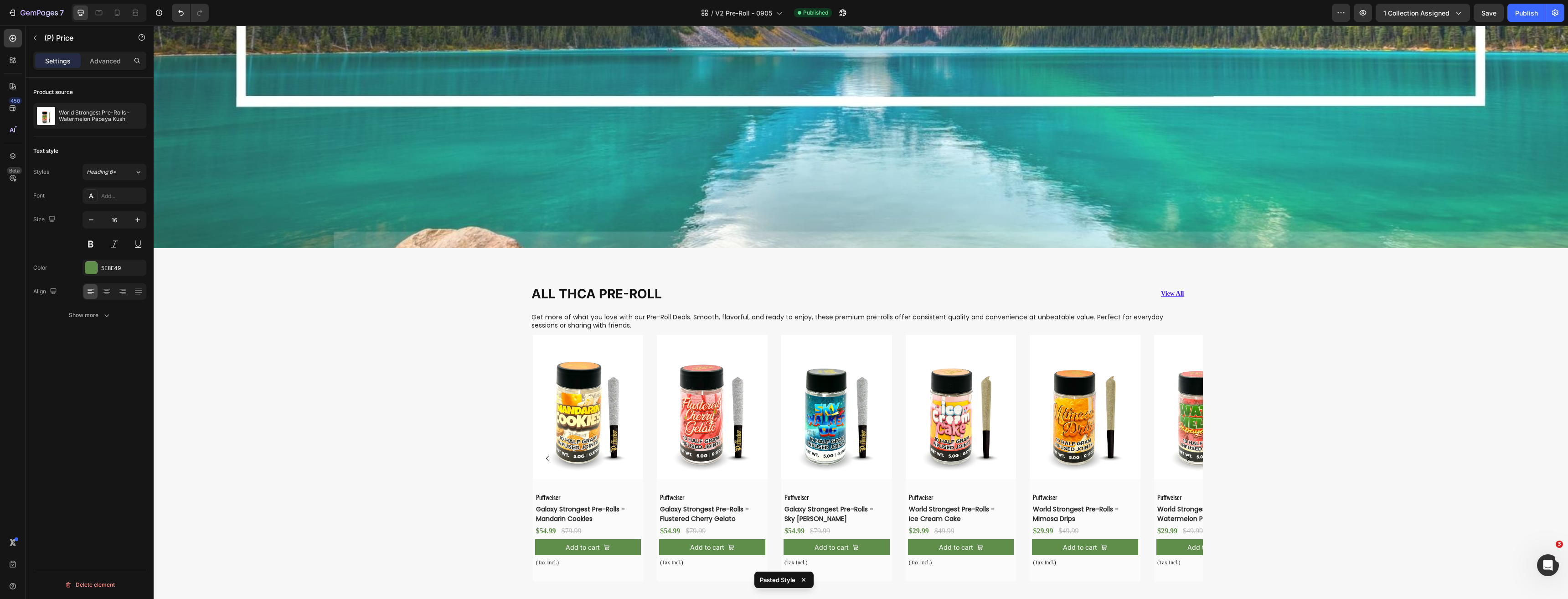
scroll to position [618, 0]
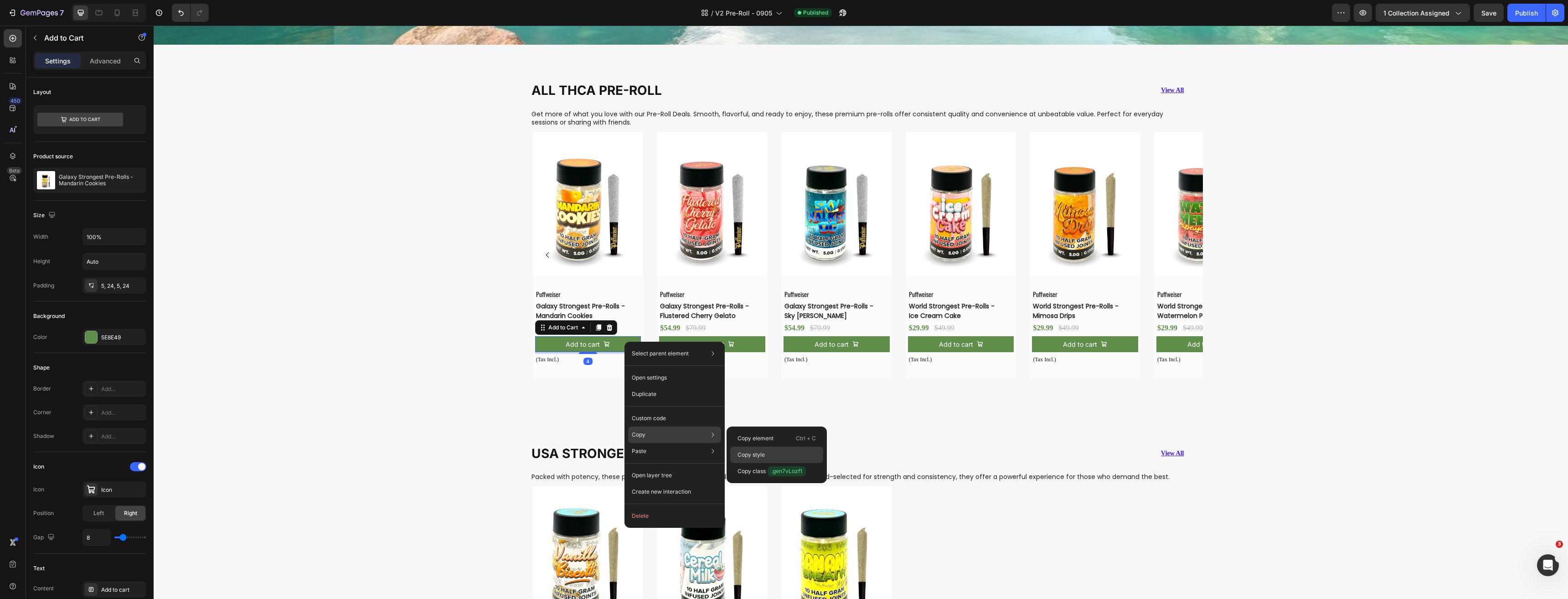
click at [758, 457] on p "Copy style" at bounding box center [751, 454] width 27 height 8
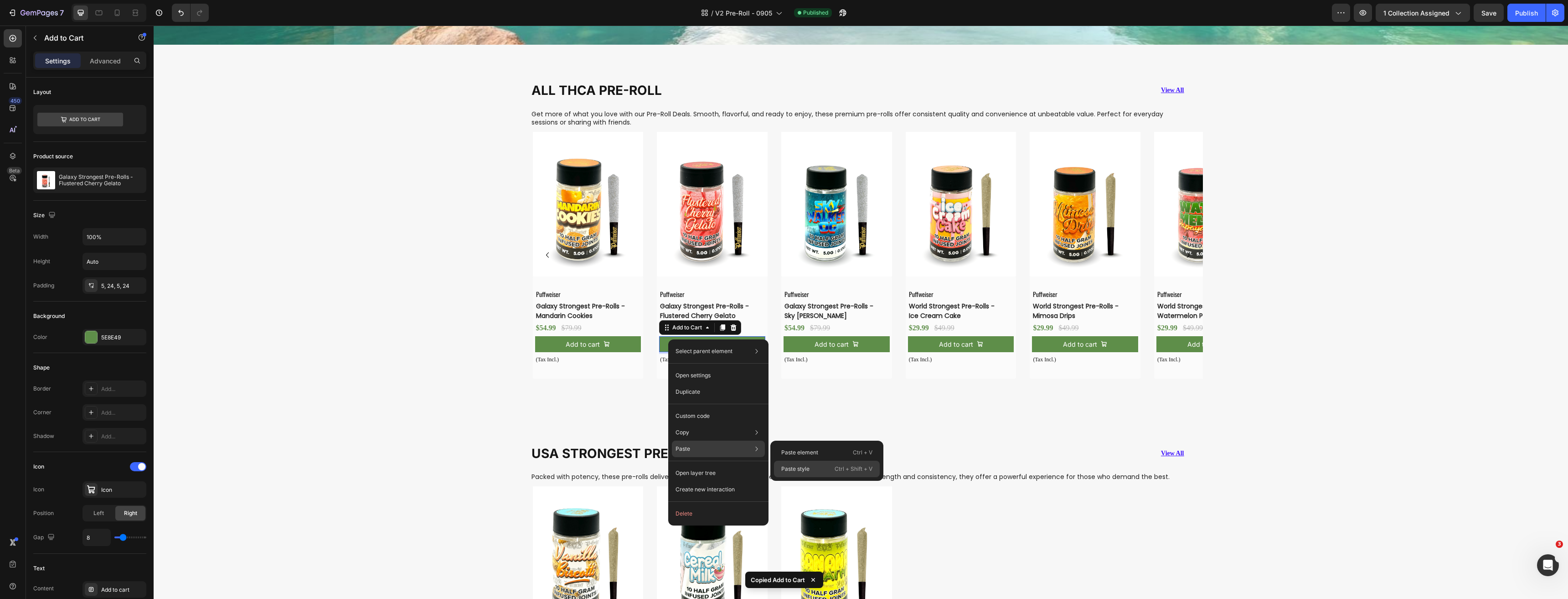
click at [793, 466] on p "Paste style" at bounding box center [795, 469] width 28 height 8
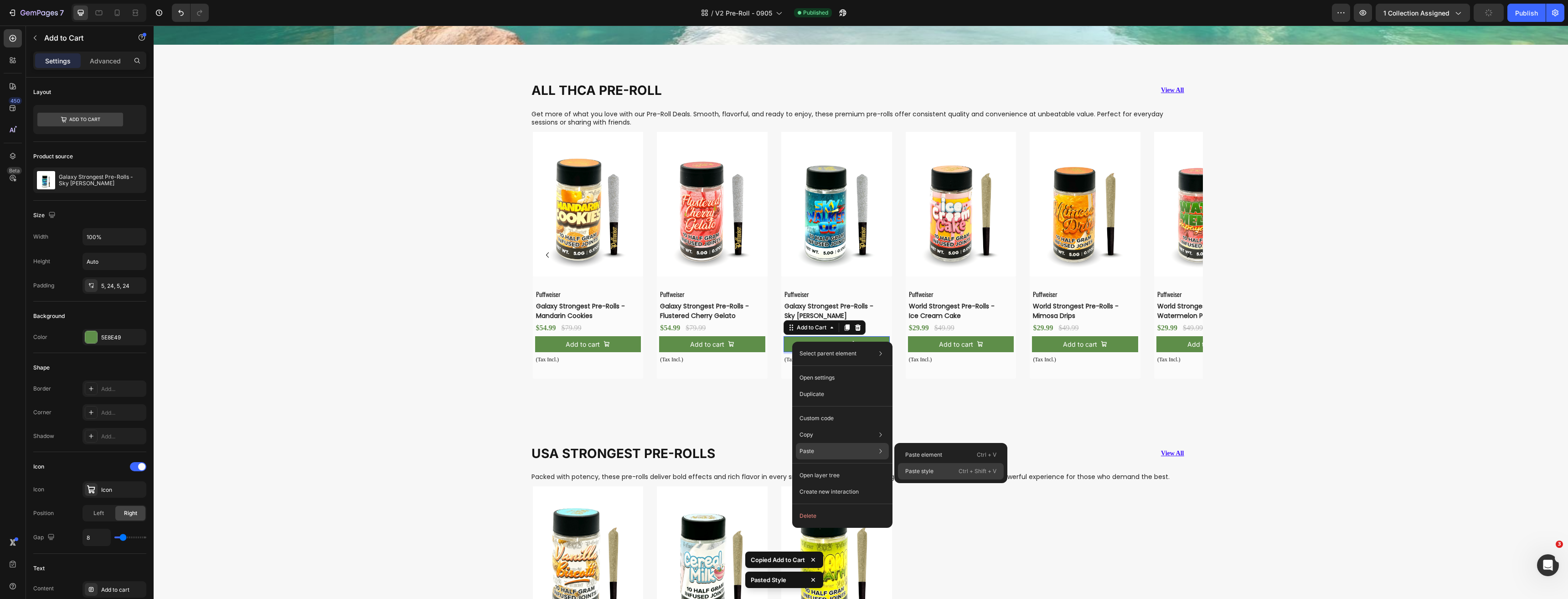
click at [927, 471] on p "Paste style" at bounding box center [919, 471] width 28 height 8
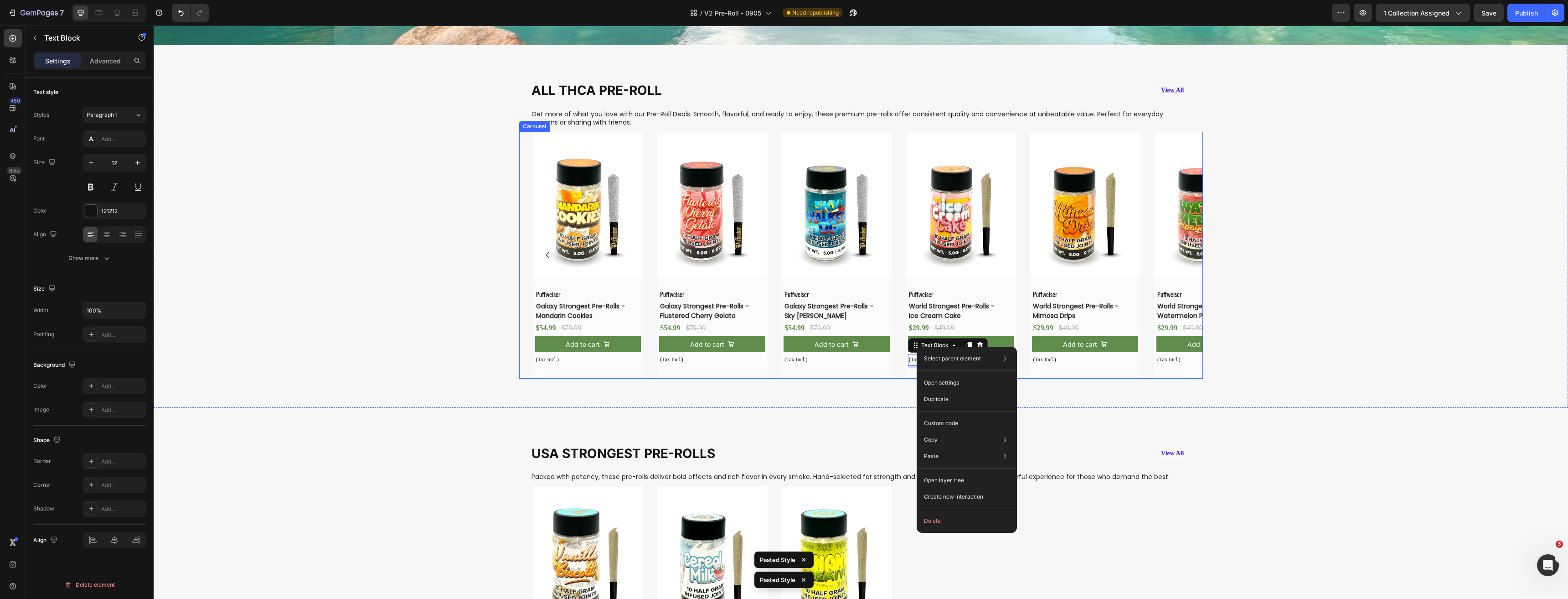
click at [895, 334] on div "Product Images Puffweiser Text Block Galaxy Strongest Pre-Rolls -Mandarin Cooki…" at bounding box center [867, 255] width 670 height 246
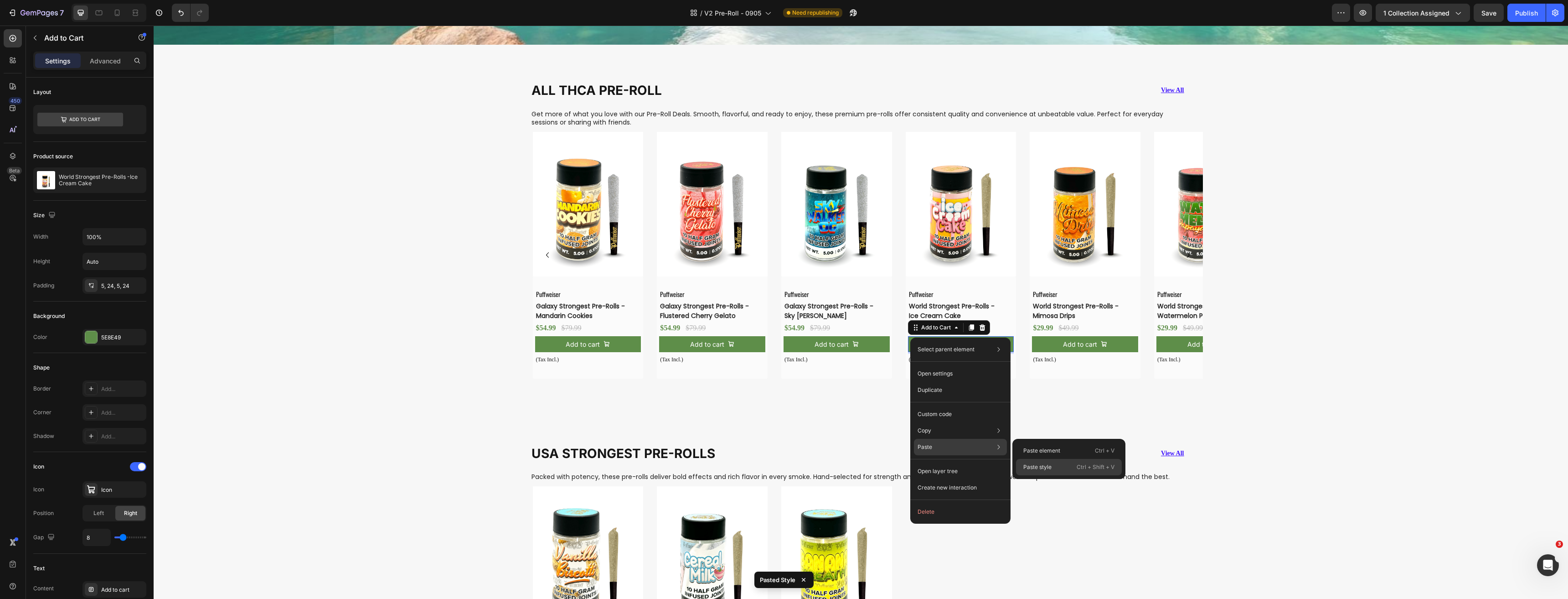
drag, startPoint x: 1044, startPoint y: 466, endPoint x: 897, endPoint y: 414, distance: 155.9
click at [1044, 466] on p "Paste style" at bounding box center [1037, 467] width 28 height 8
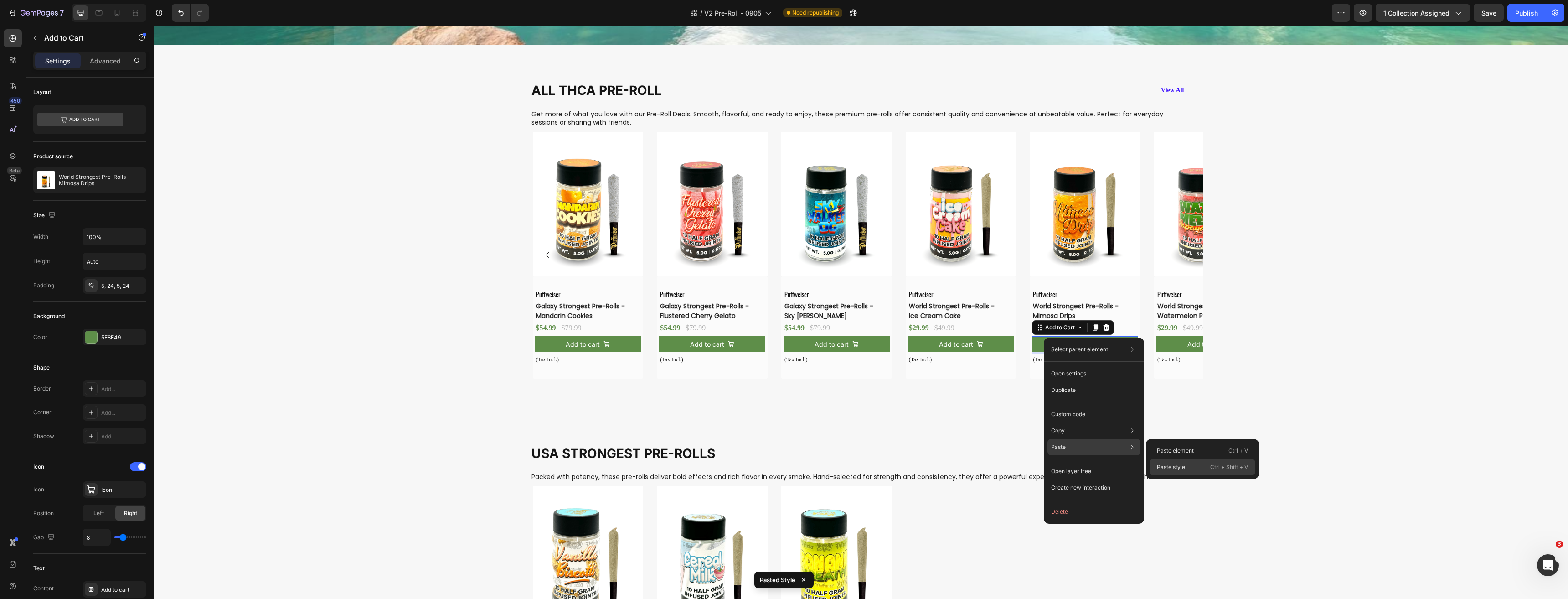
click at [1174, 465] on p "Paste style" at bounding box center [1171, 467] width 28 height 8
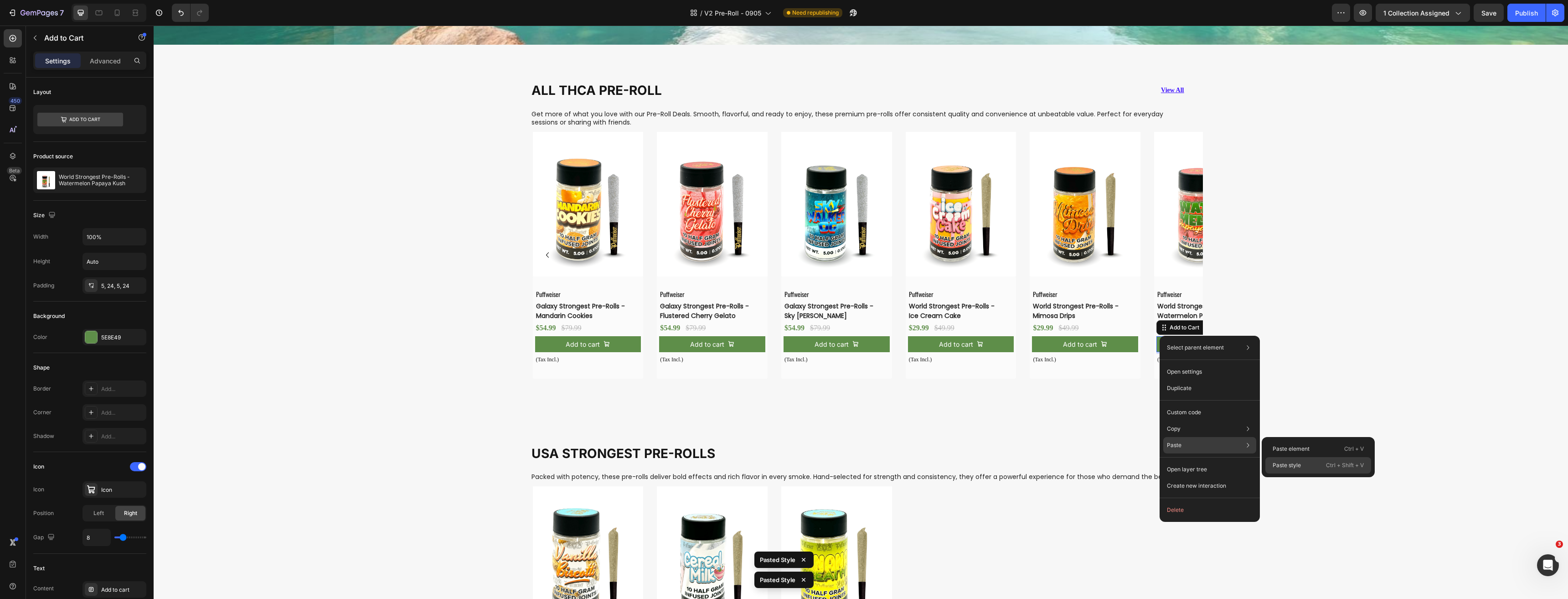
click at [1291, 469] on p "Paste style" at bounding box center [1287, 465] width 28 height 8
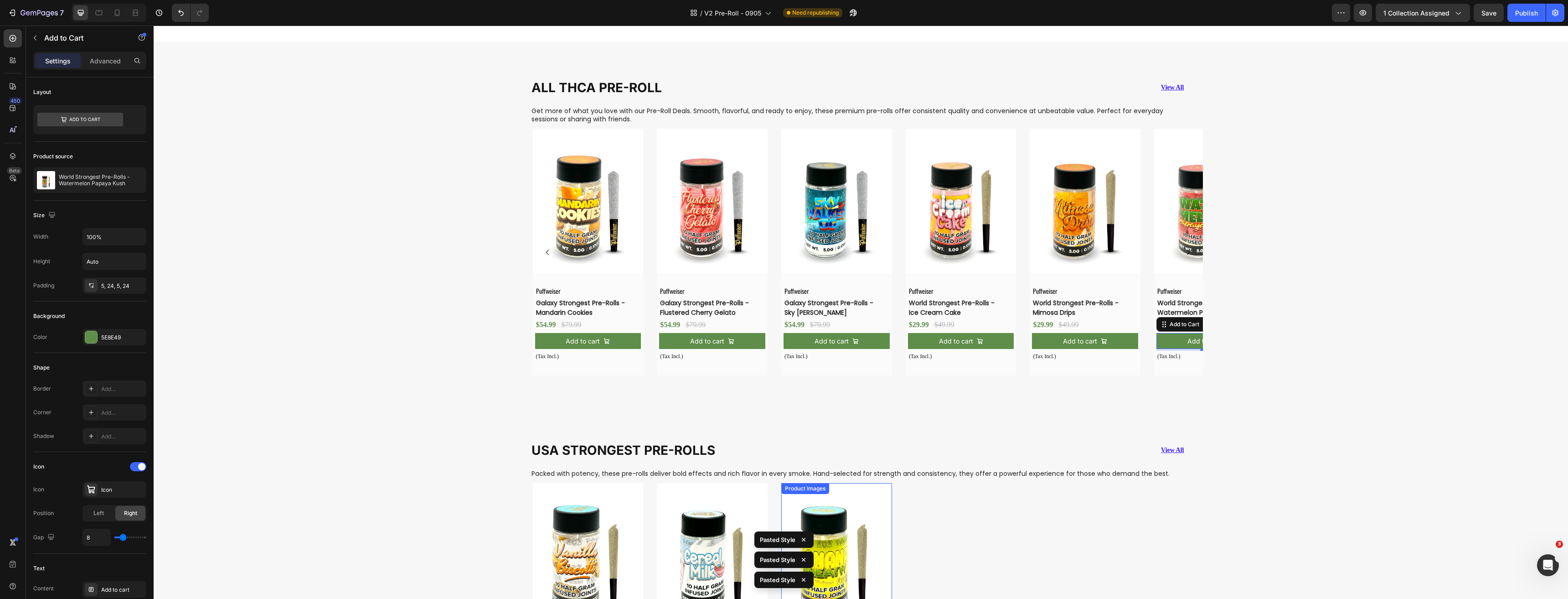
scroll to position [983, 0]
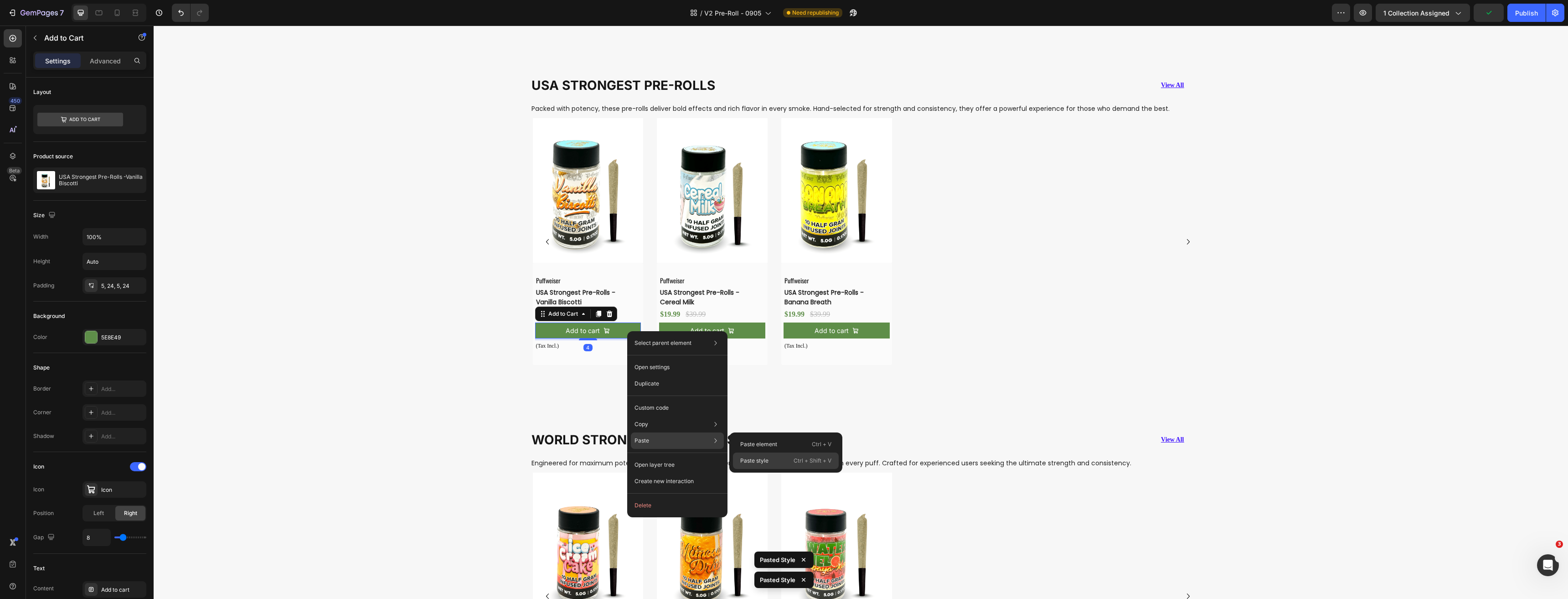
drag, startPoint x: 772, startPoint y: 460, endPoint x: 566, endPoint y: 318, distance: 250.2
click at [772, 460] on div "Paste style Ctrl + Shift + V" at bounding box center [786, 460] width 106 height 17
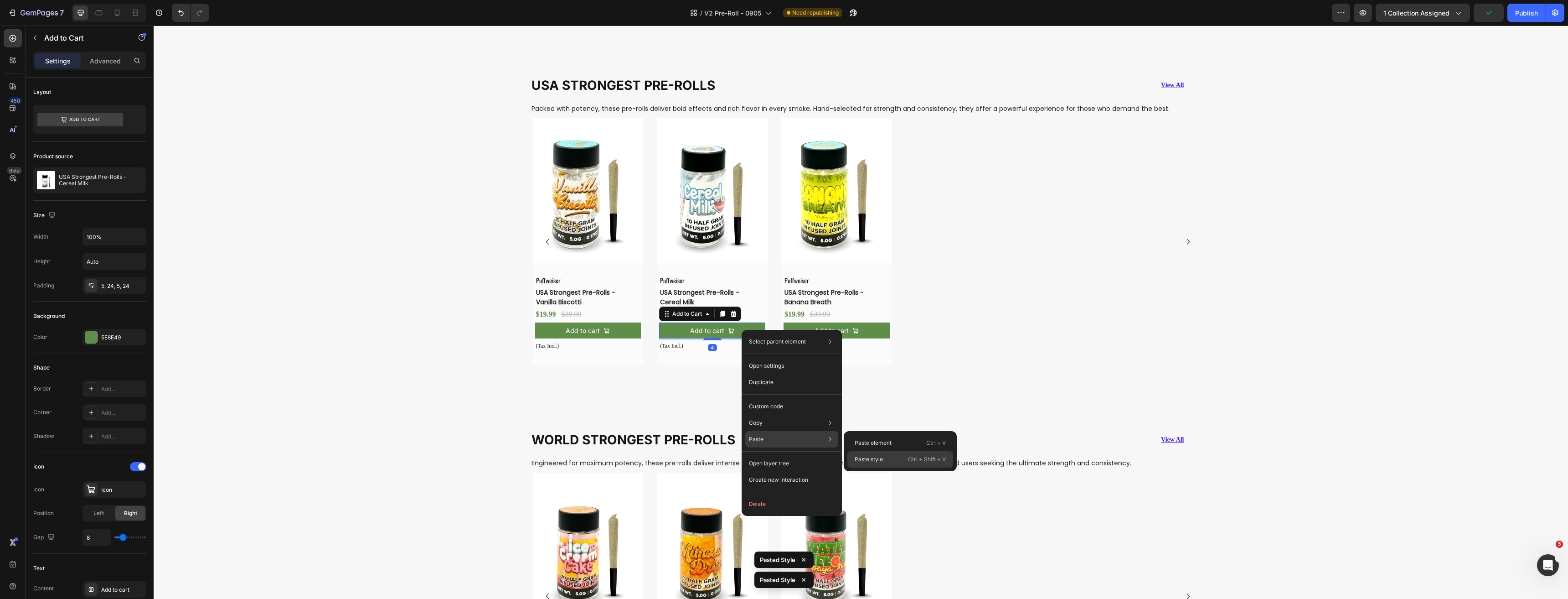
click at [863, 458] on p "Paste style" at bounding box center [869, 459] width 28 height 8
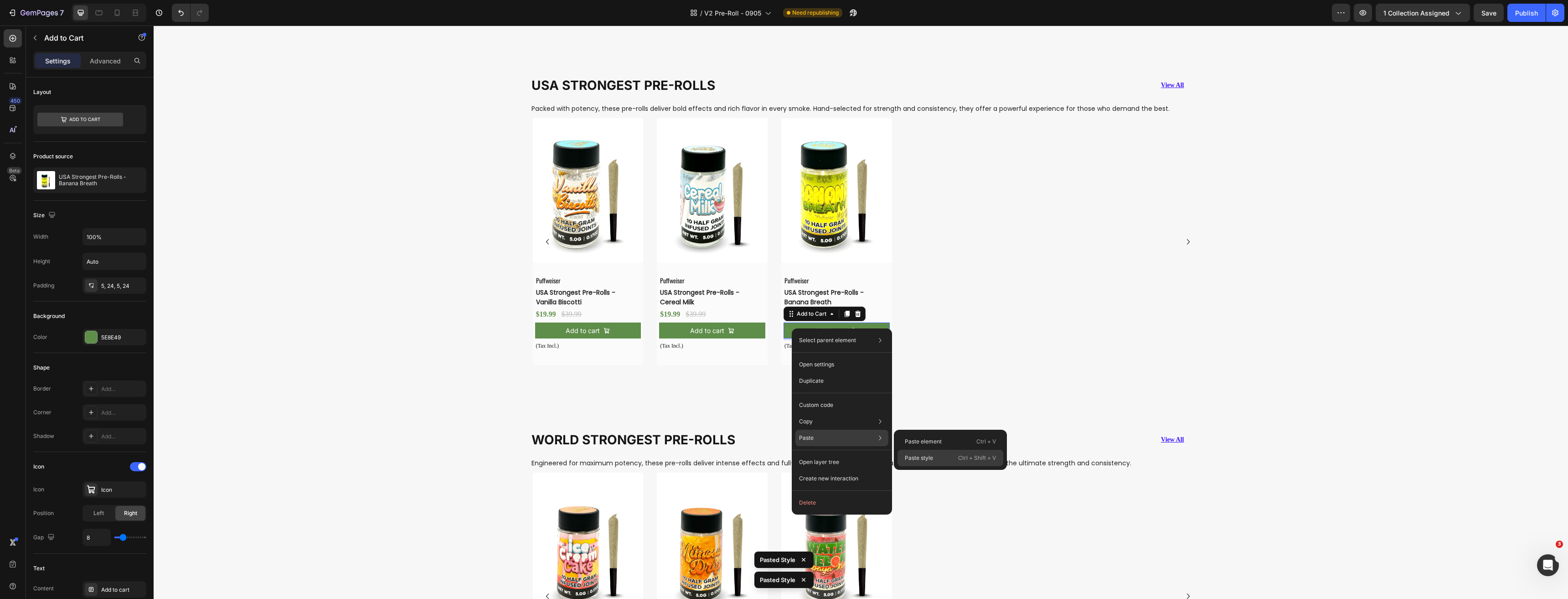
click at [925, 459] on p "Paste style" at bounding box center [919, 458] width 28 height 8
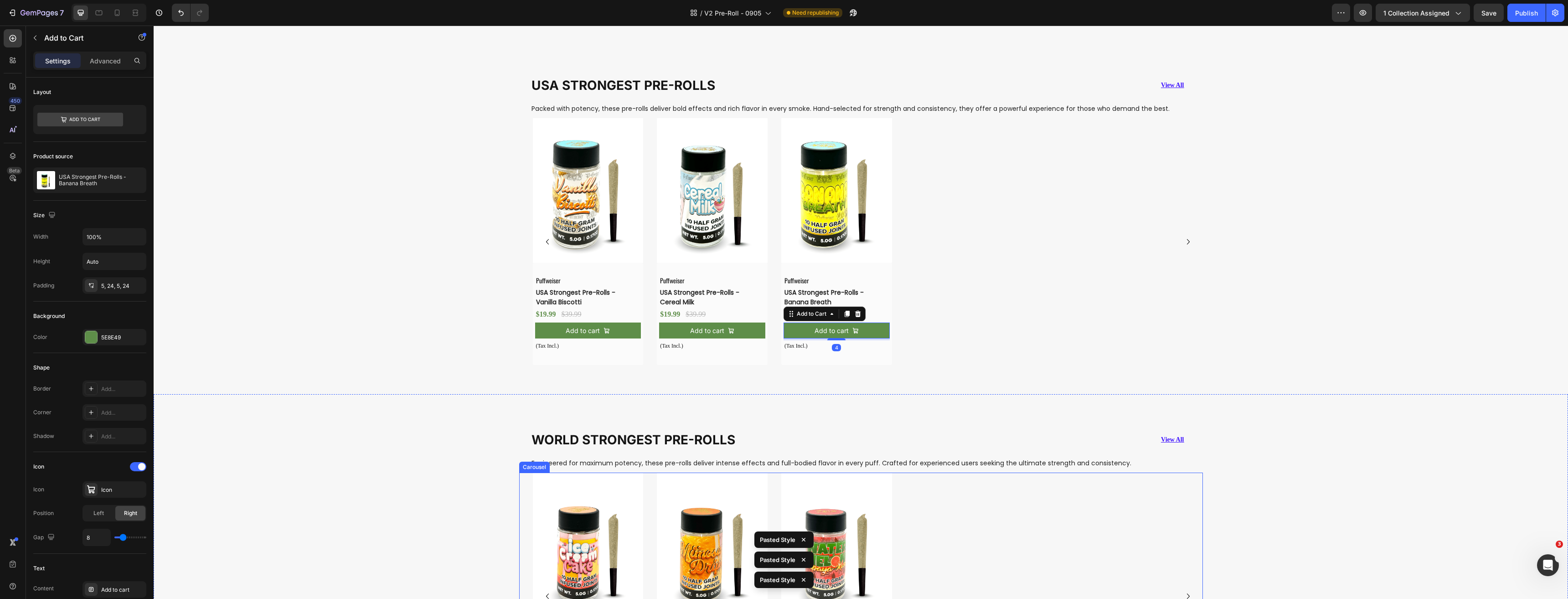
scroll to position [1302, 0]
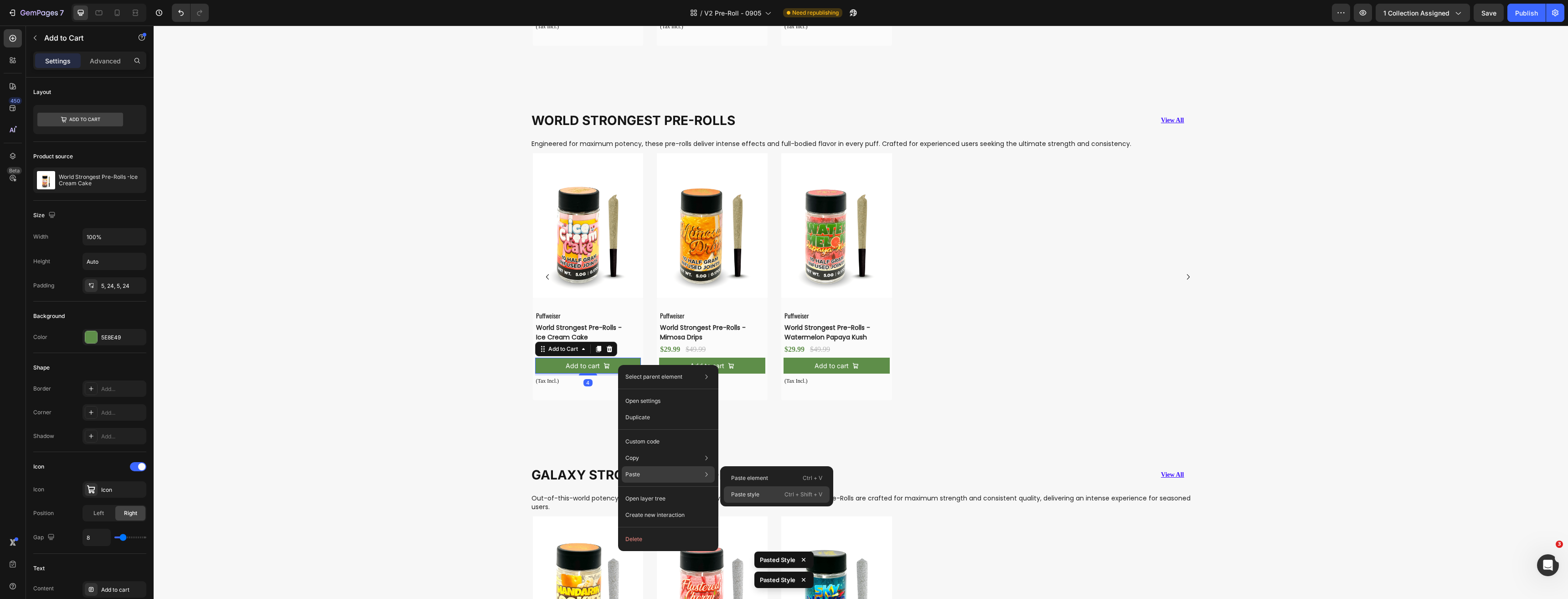
drag, startPoint x: 760, startPoint y: 502, endPoint x: 603, endPoint y: 452, distance: 164.8
click at [760, 502] on div "Paste style Ctrl + Shift + V" at bounding box center [776, 494] width 106 height 17
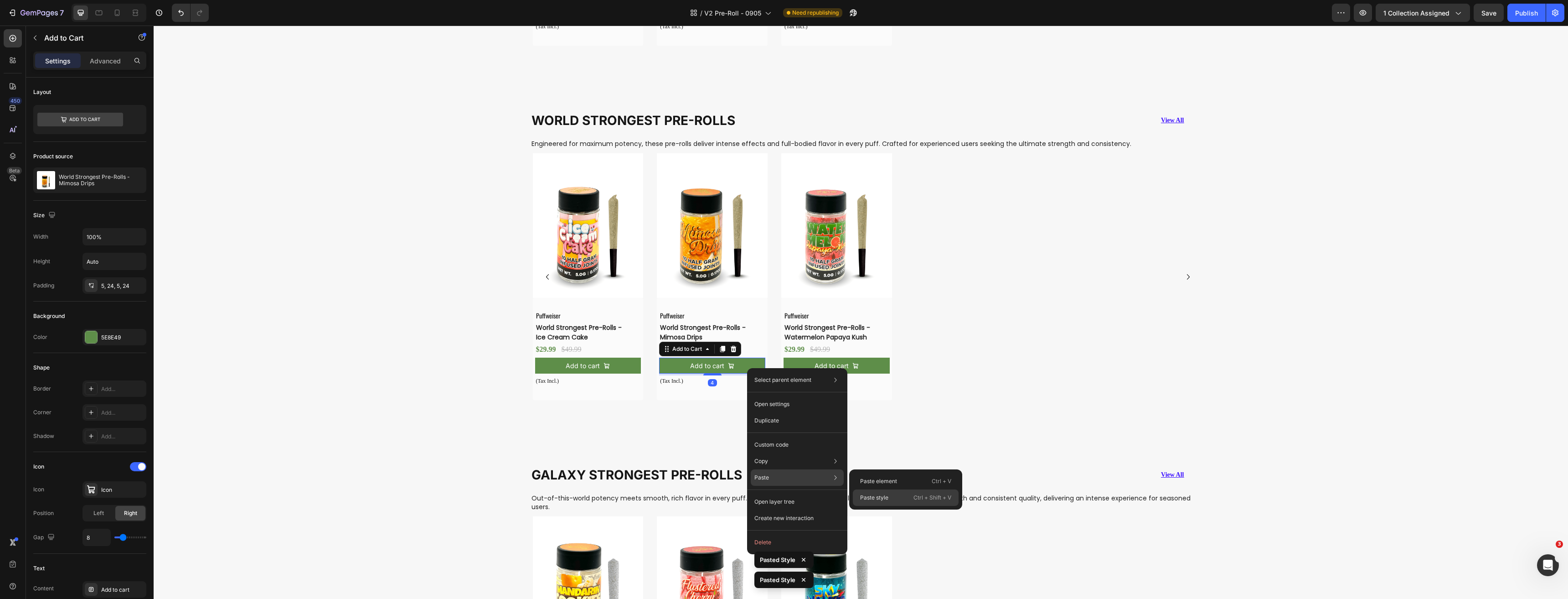
click at [880, 500] on p "Paste style" at bounding box center [874, 498] width 28 height 8
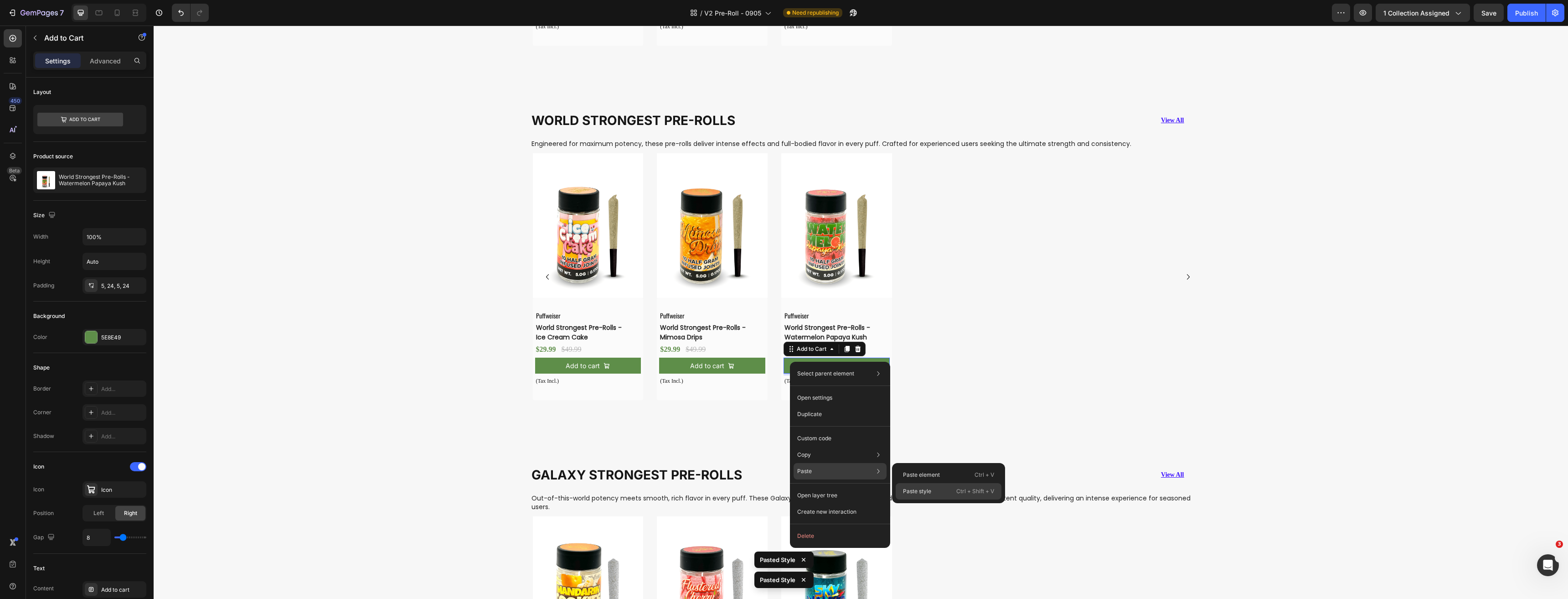
drag, startPoint x: 919, startPoint y: 492, endPoint x: 764, endPoint y: 469, distance: 156.7
click at [919, 492] on p "Paste style" at bounding box center [917, 491] width 28 height 8
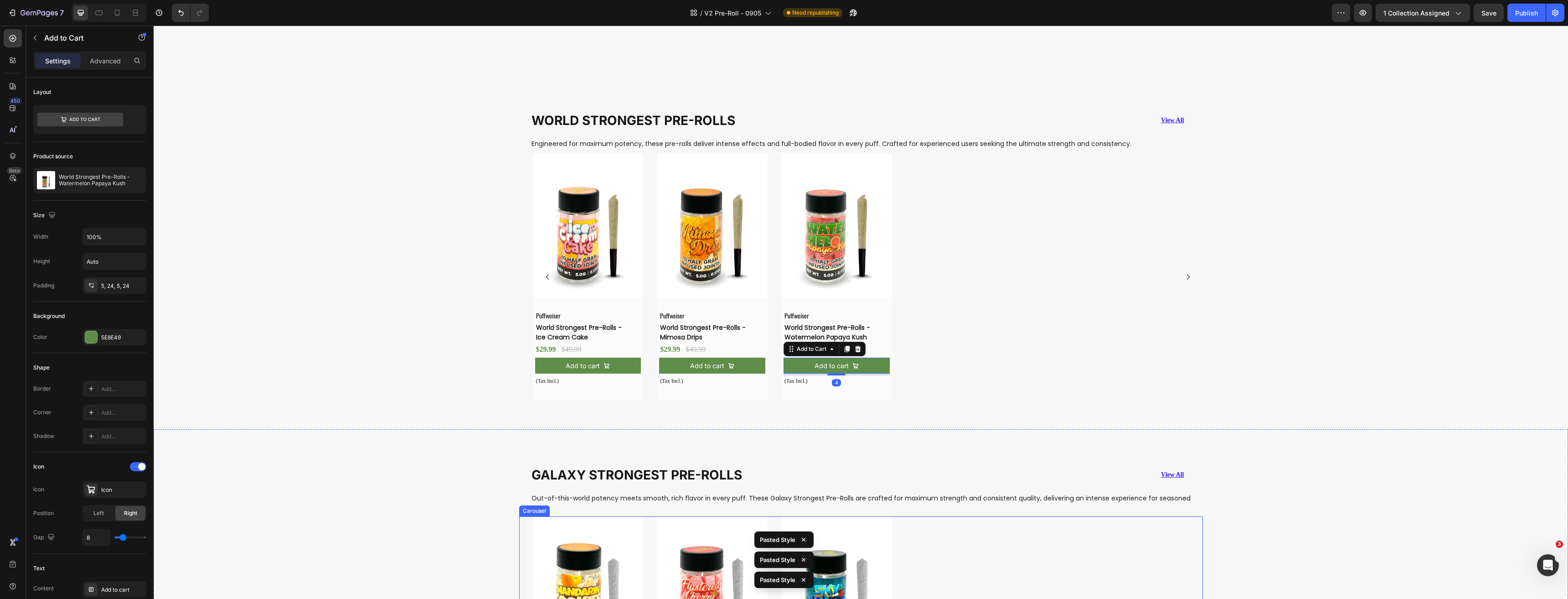
scroll to position [1621, 0]
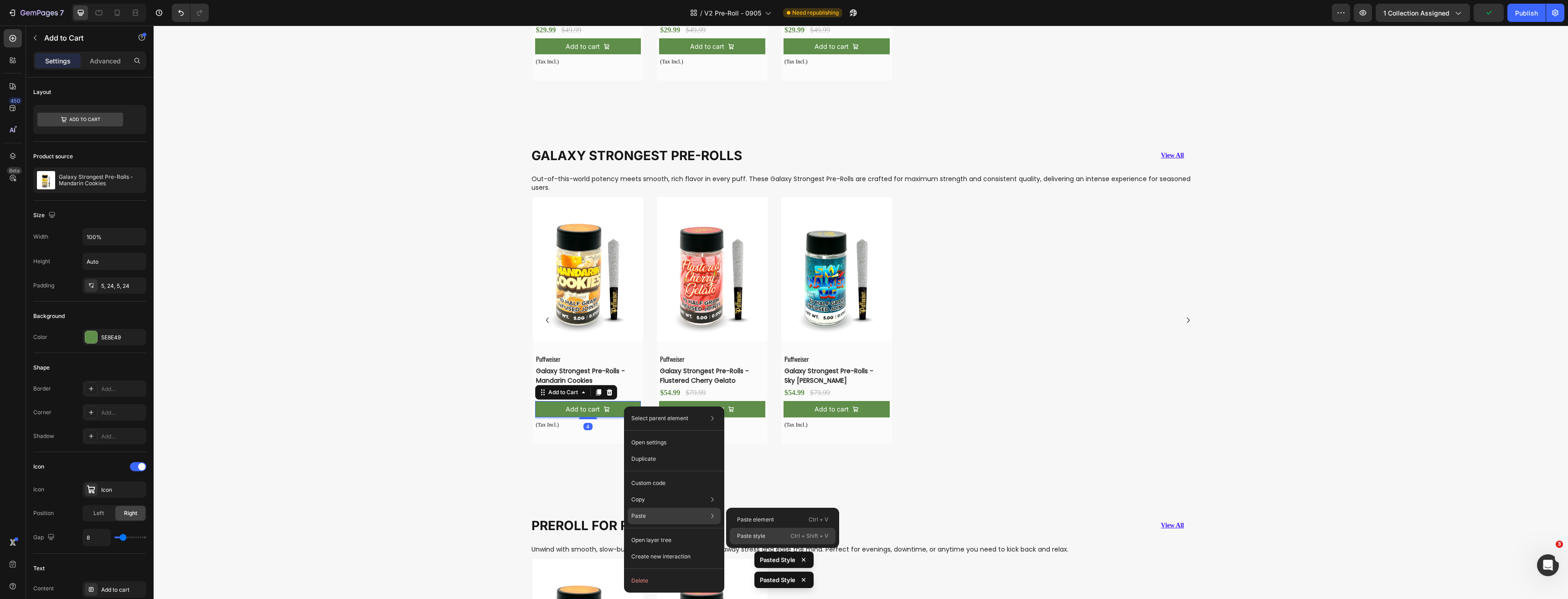
click at [749, 536] on p "Paste style" at bounding box center [751, 535] width 28 height 8
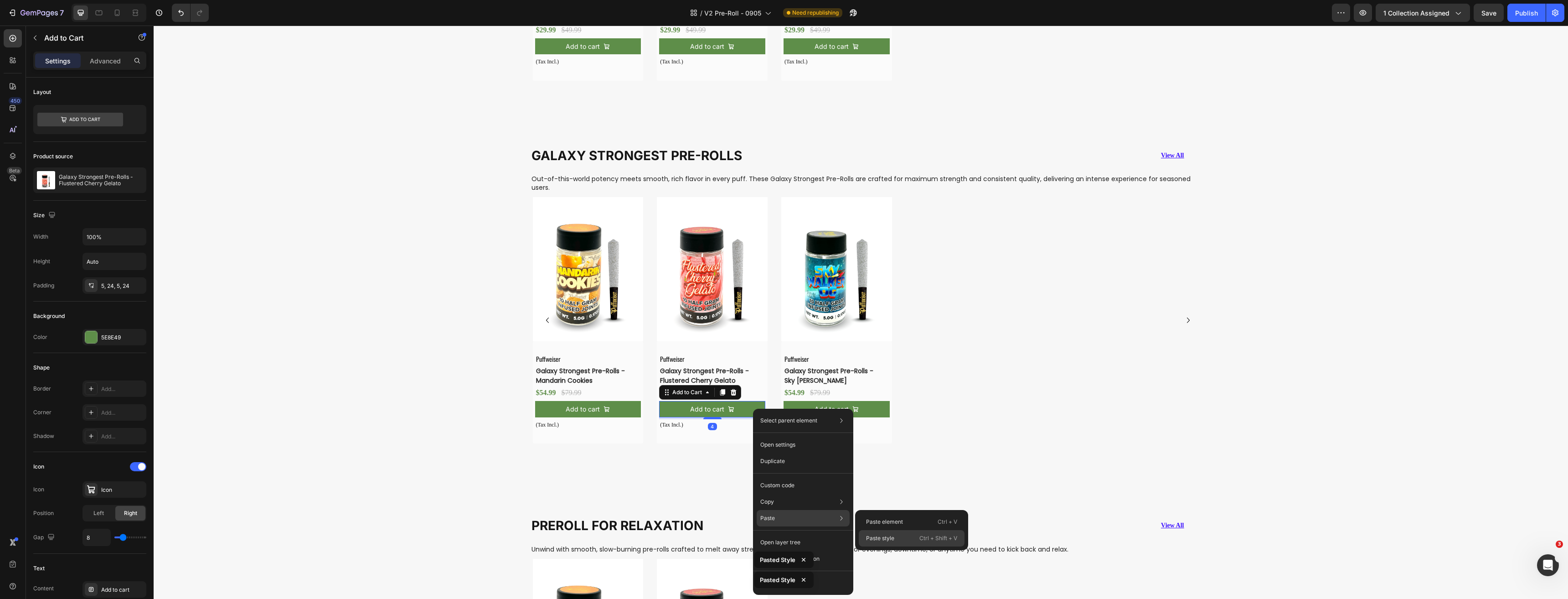
click at [885, 539] on p "Paste style" at bounding box center [880, 538] width 28 height 8
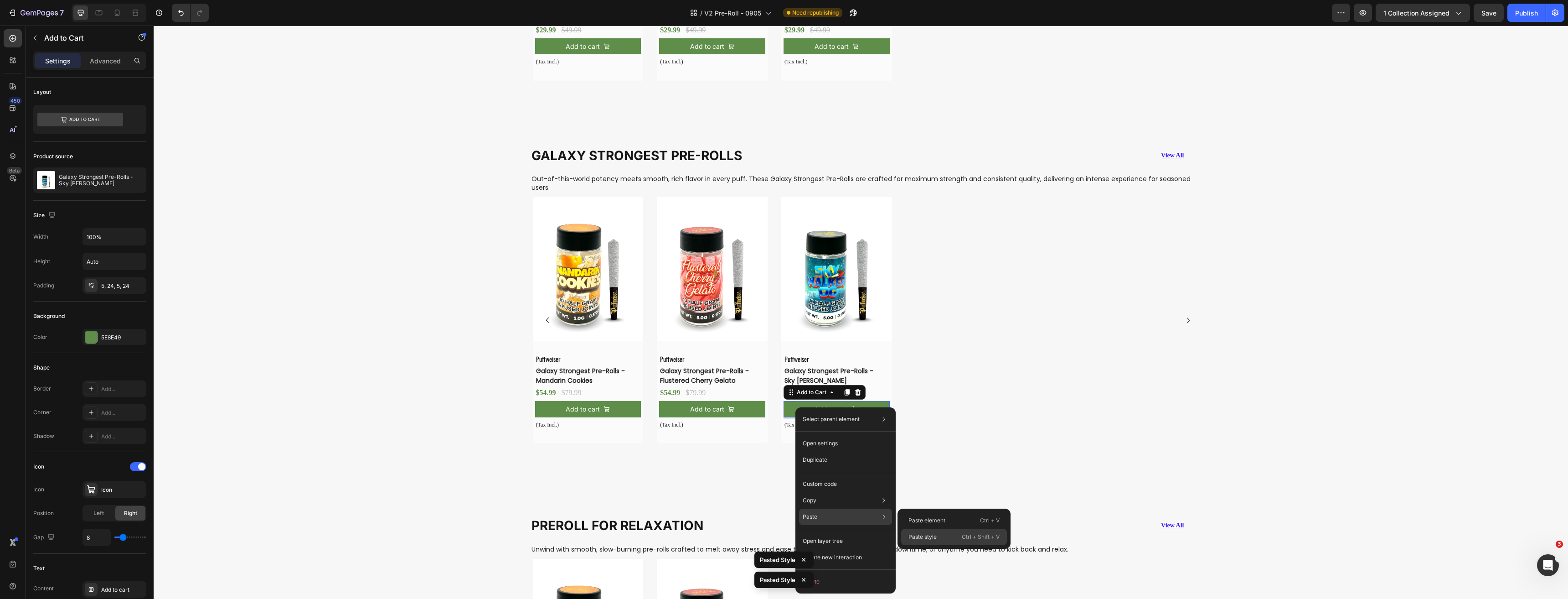
drag, startPoint x: 923, startPoint y: 541, endPoint x: 770, endPoint y: 516, distance: 155.0
click at [923, 541] on div "Paste style Ctrl + Shift + V" at bounding box center [954, 536] width 106 height 17
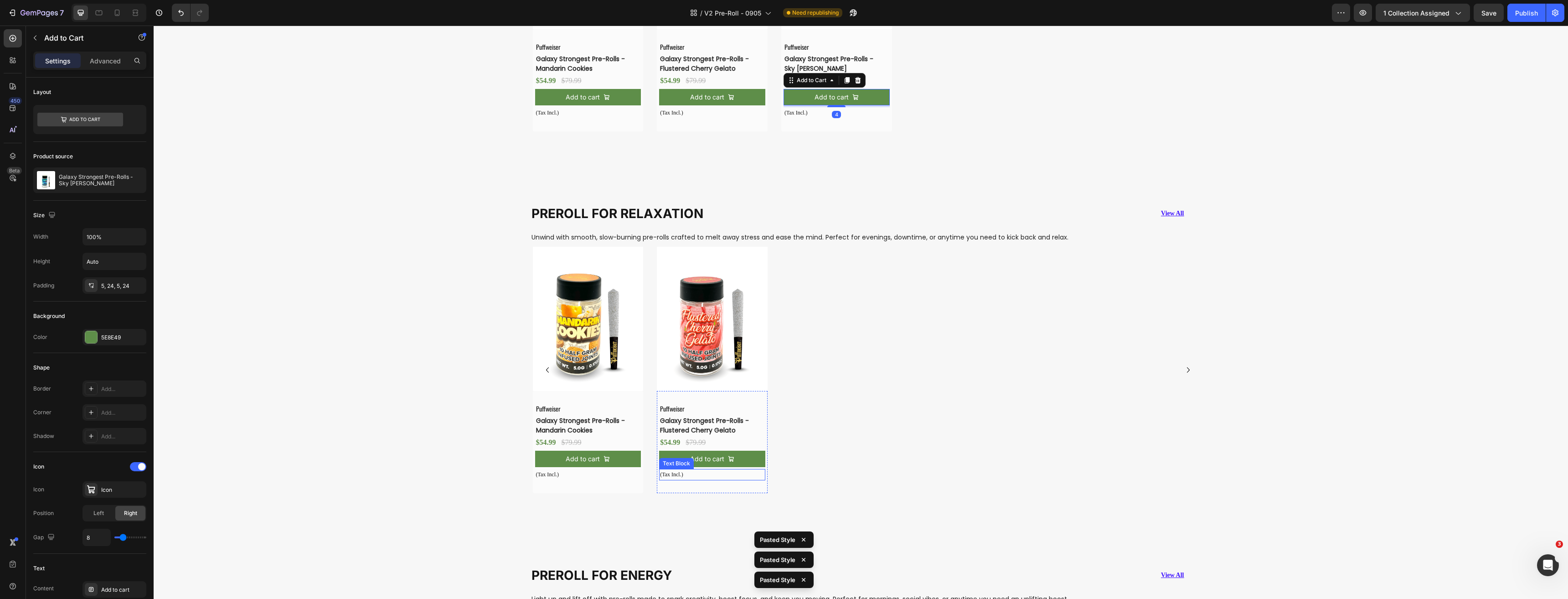
scroll to position [1940, 0]
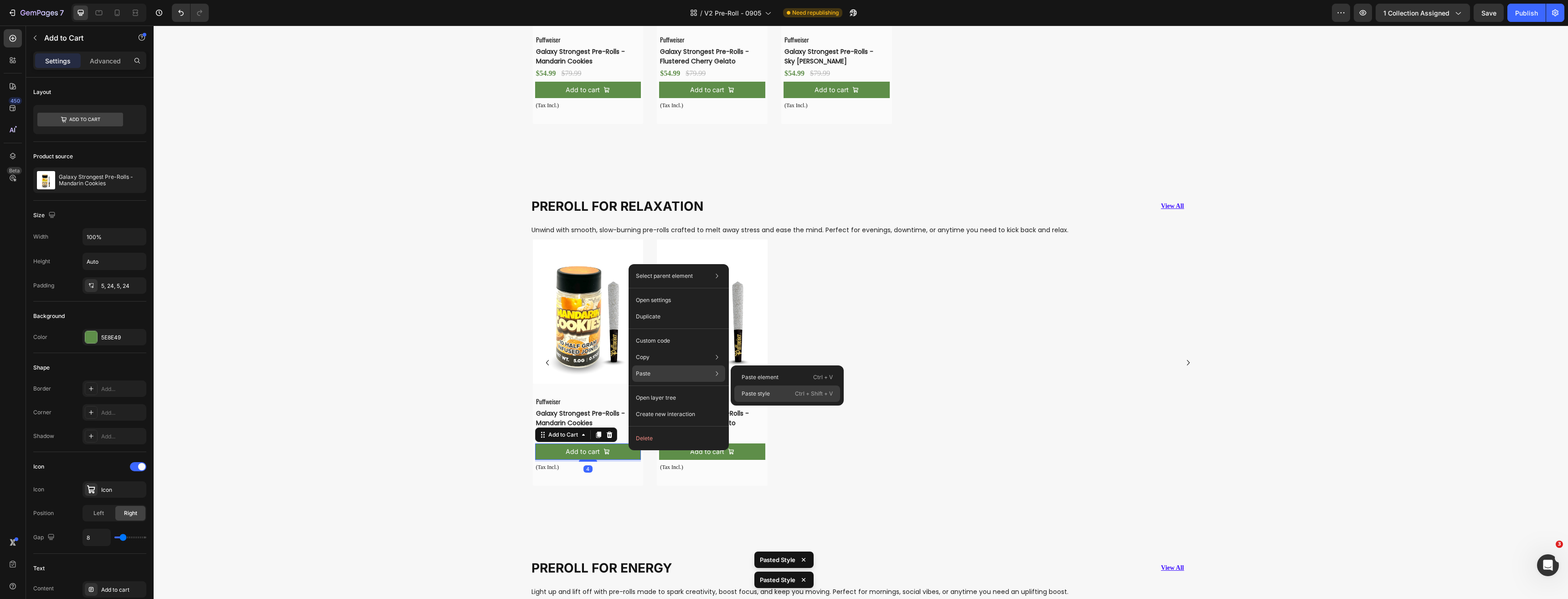
click at [766, 394] on p "Paste style" at bounding box center [756, 393] width 28 height 8
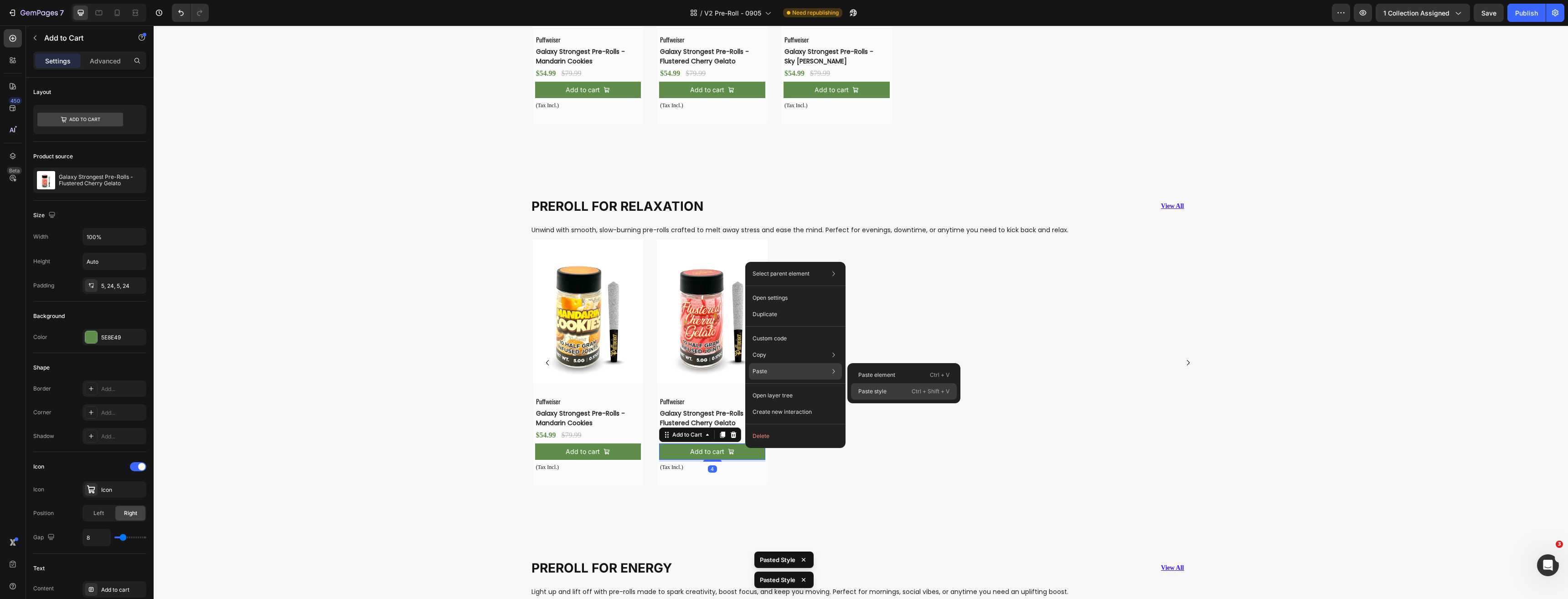
drag, startPoint x: 870, startPoint y: 391, endPoint x: 761, endPoint y: 423, distance: 113.6
click at [870, 391] on p "Paste style" at bounding box center [872, 391] width 28 height 8
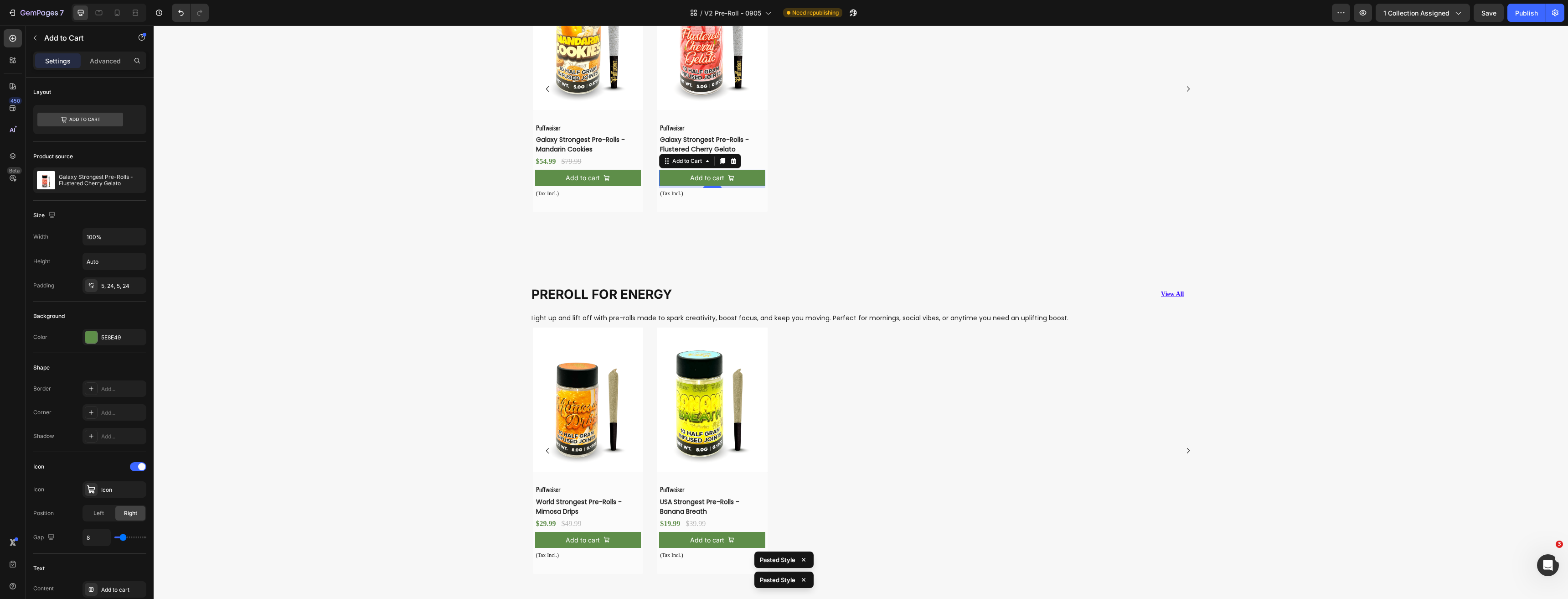
scroll to position [2351, 0]
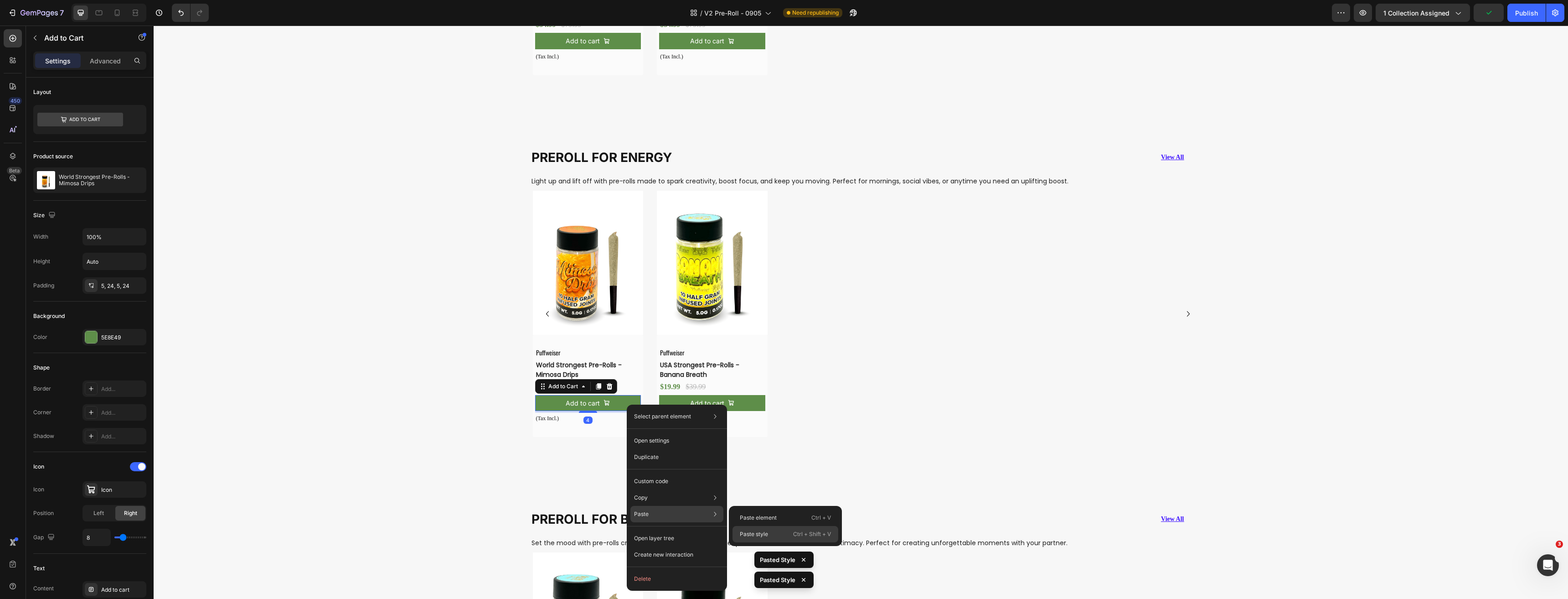
click at [764, 534] on p "Paste style" at bounding box center [754, 534] width 28 height 8
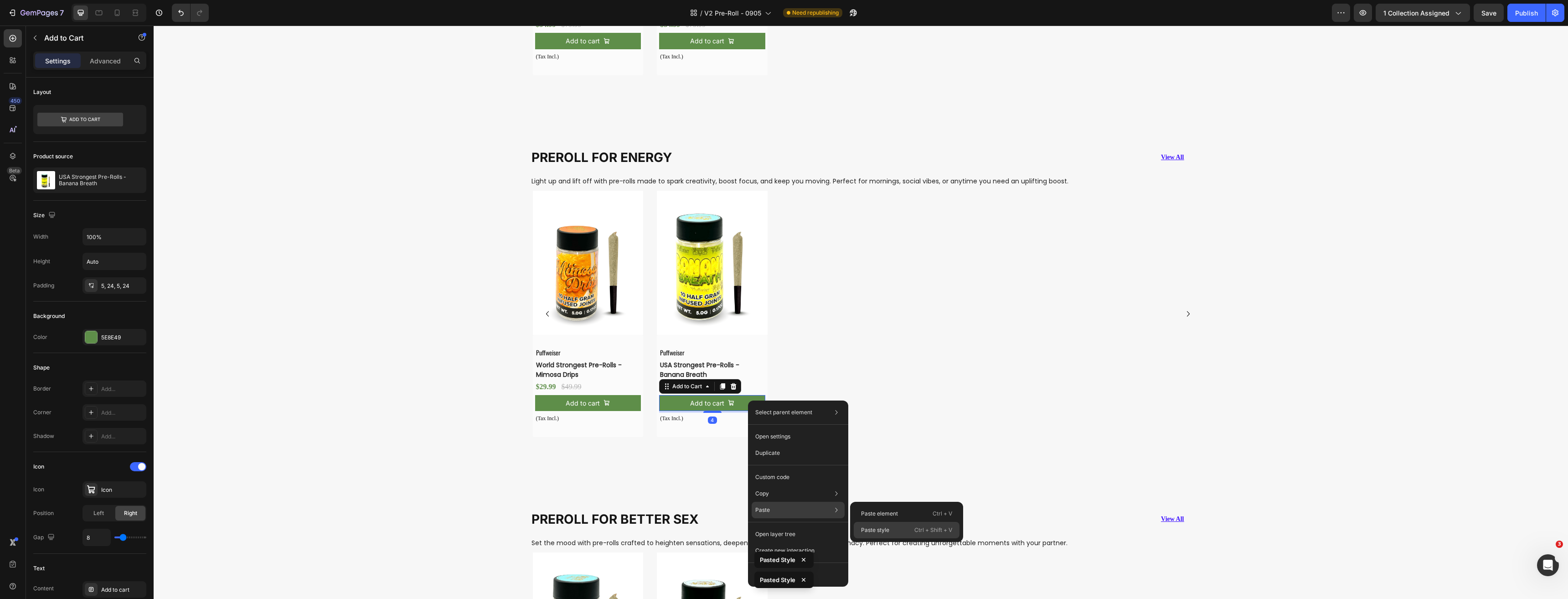
click at [886, 534] on p "Paste style" at bounding box center [875, 530] width 28 height 8
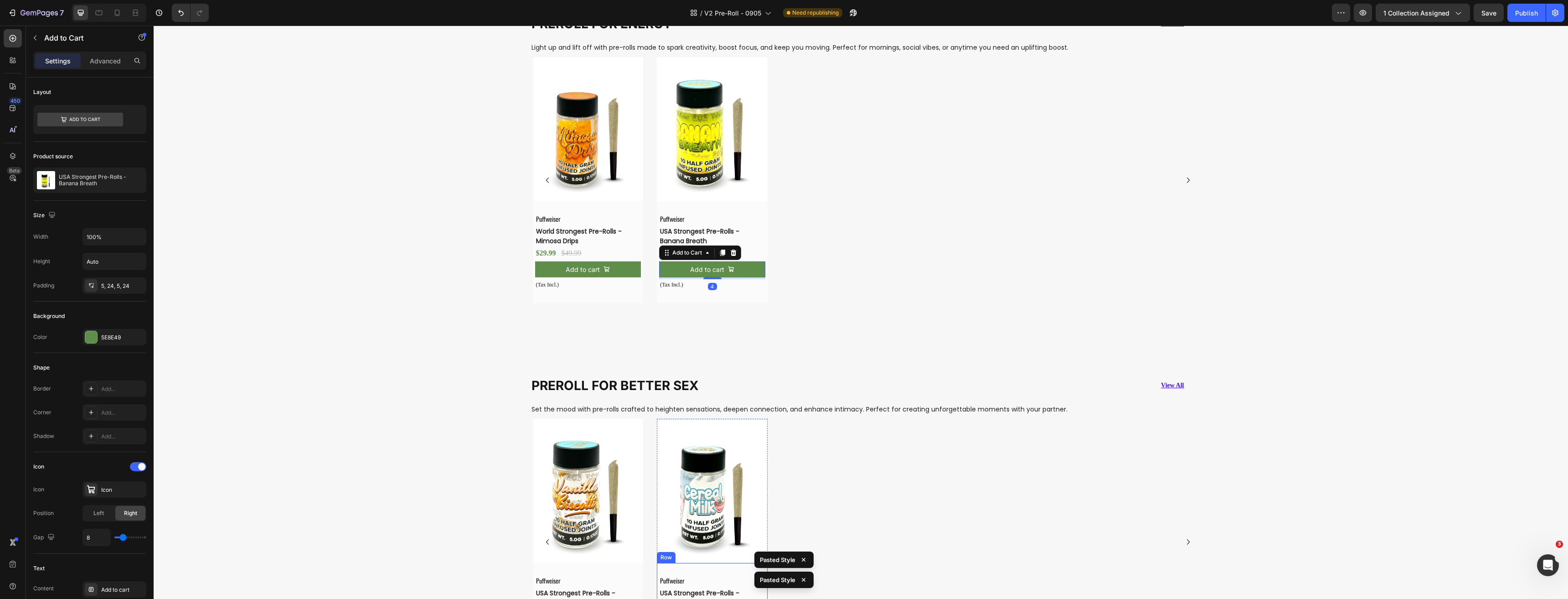
scroll to position [2670, 0]
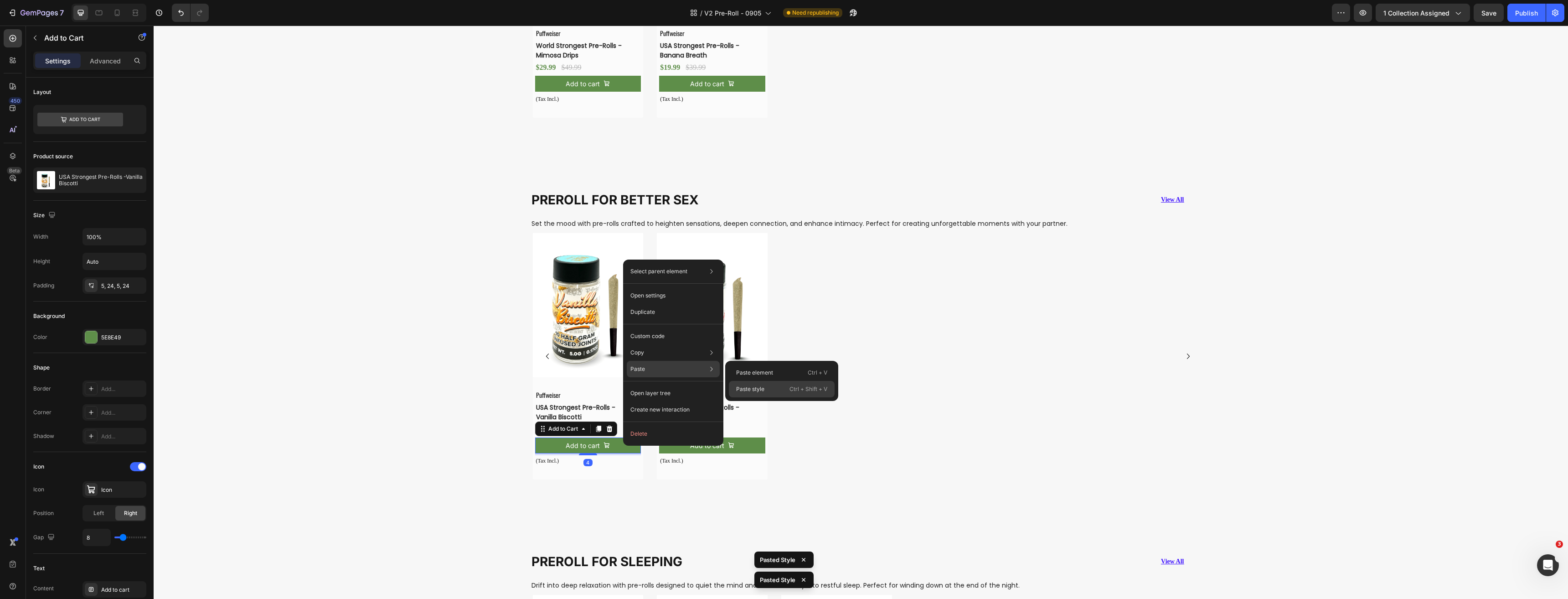
drag, startPoint x: 760, startPoint y: 391, endPoint x: 612, endPoint y: 400, distance: 148.3
click at [760, 391] on p "Paste style" at bounding box center [750, 389] width 28 height 8
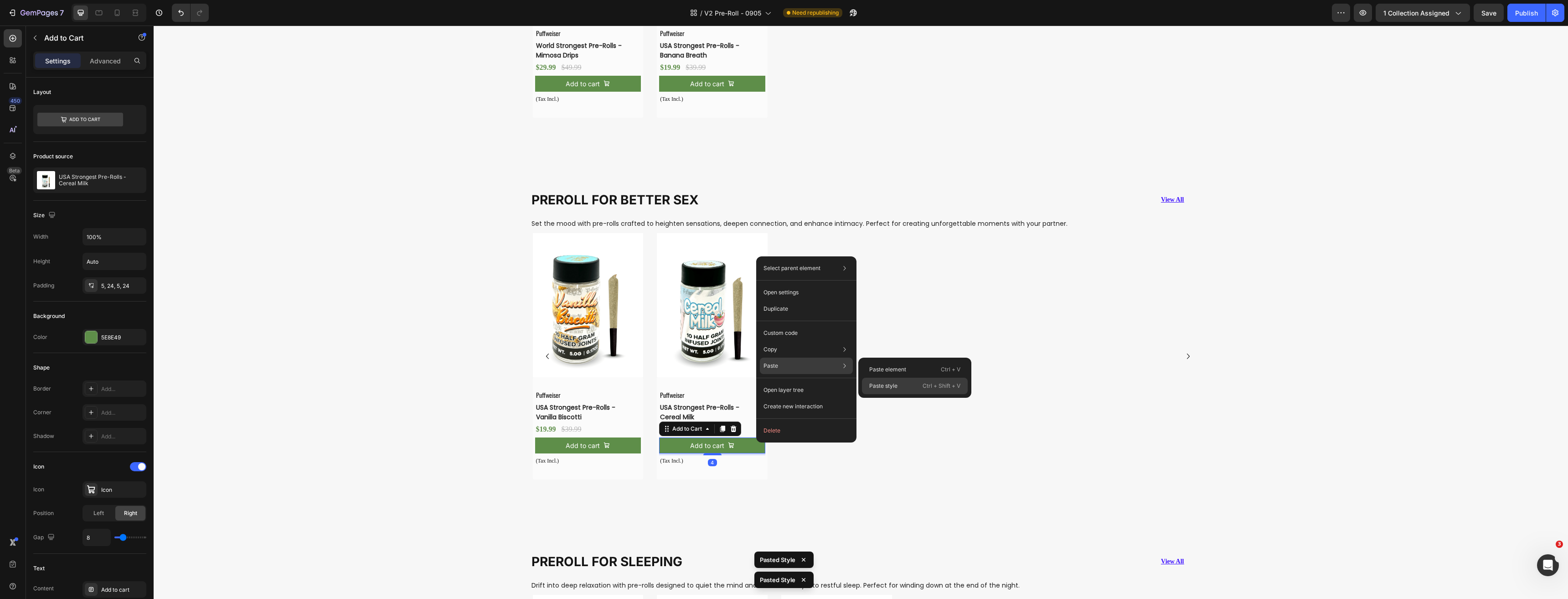
click at [875, 386] on p "Paste style" at bounding box center [883, 386] width 28 height 8
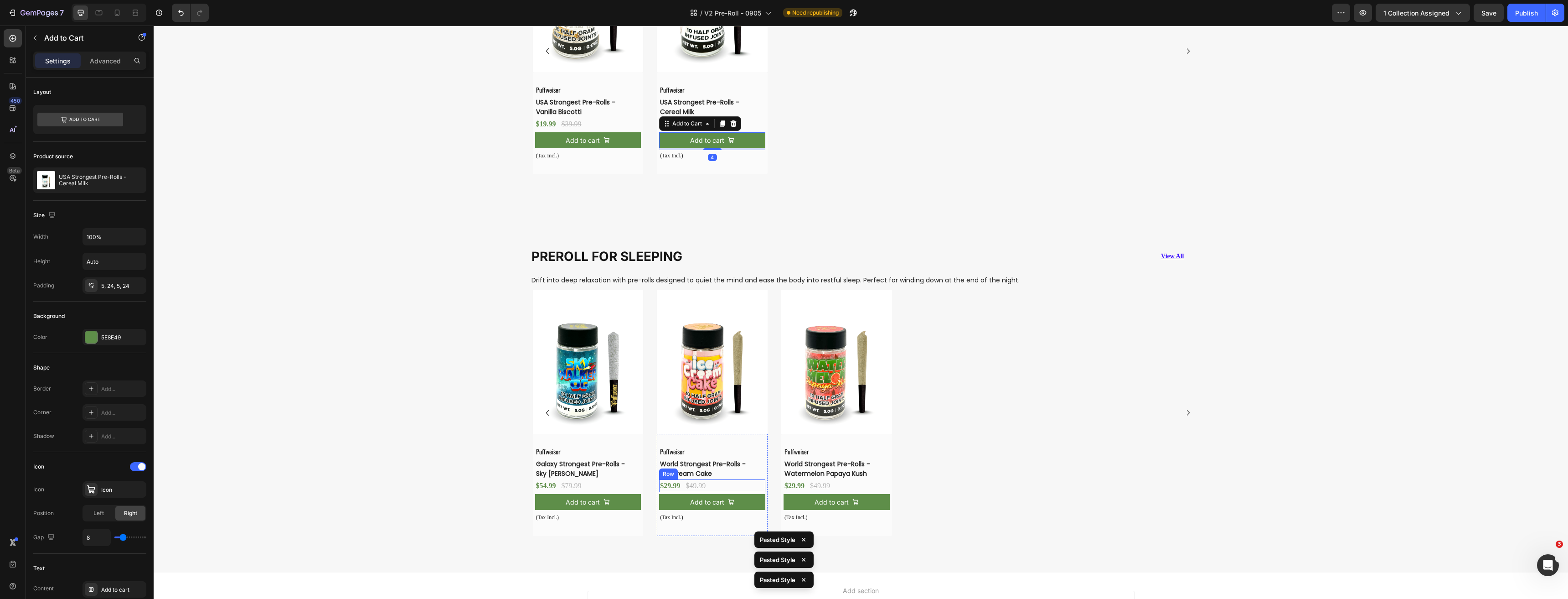
scroll to position [2989, 0]
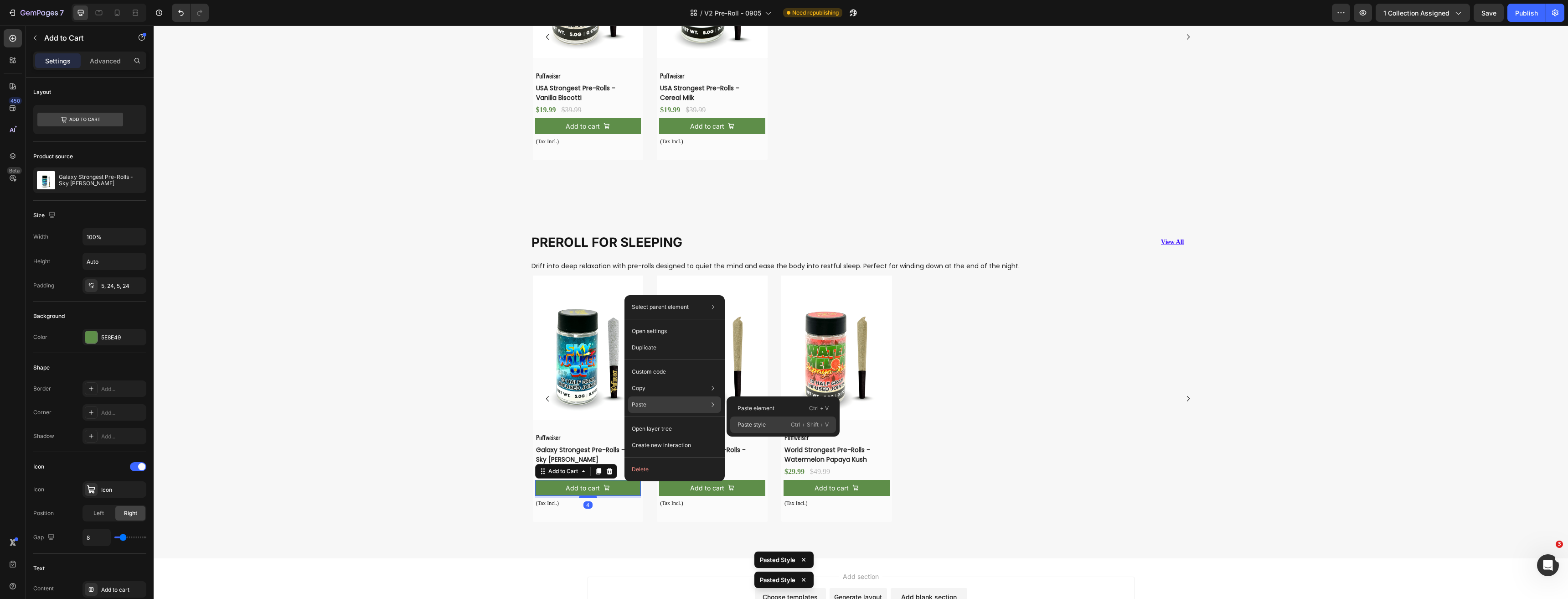
click at [750, 422] on p "Paste style" at bounding box center [752, 424] width 28 height 8
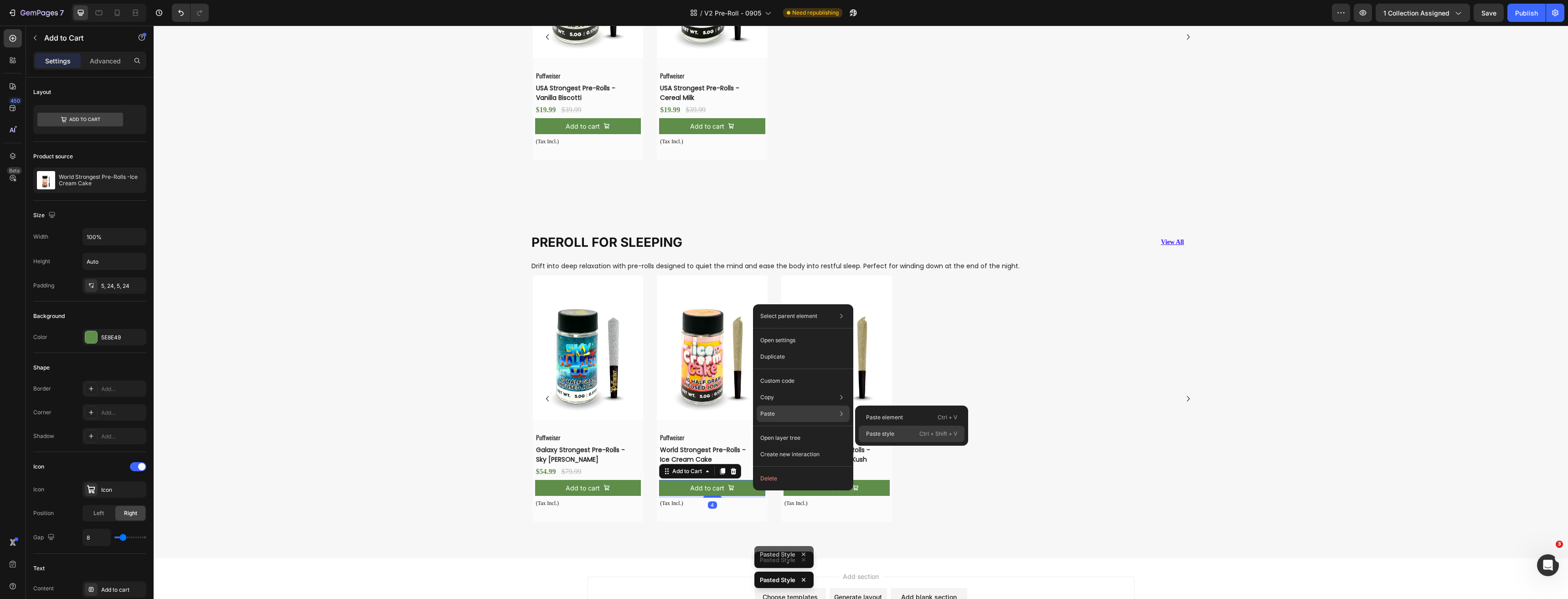
drag, startPoint x: 892, startPoint y: 437, endPoint x: 735, endPoint y: 420, distance: 157.9
click at [892, 437] on p "Paste style" at bounding box center [880, 433] width 28 height 8
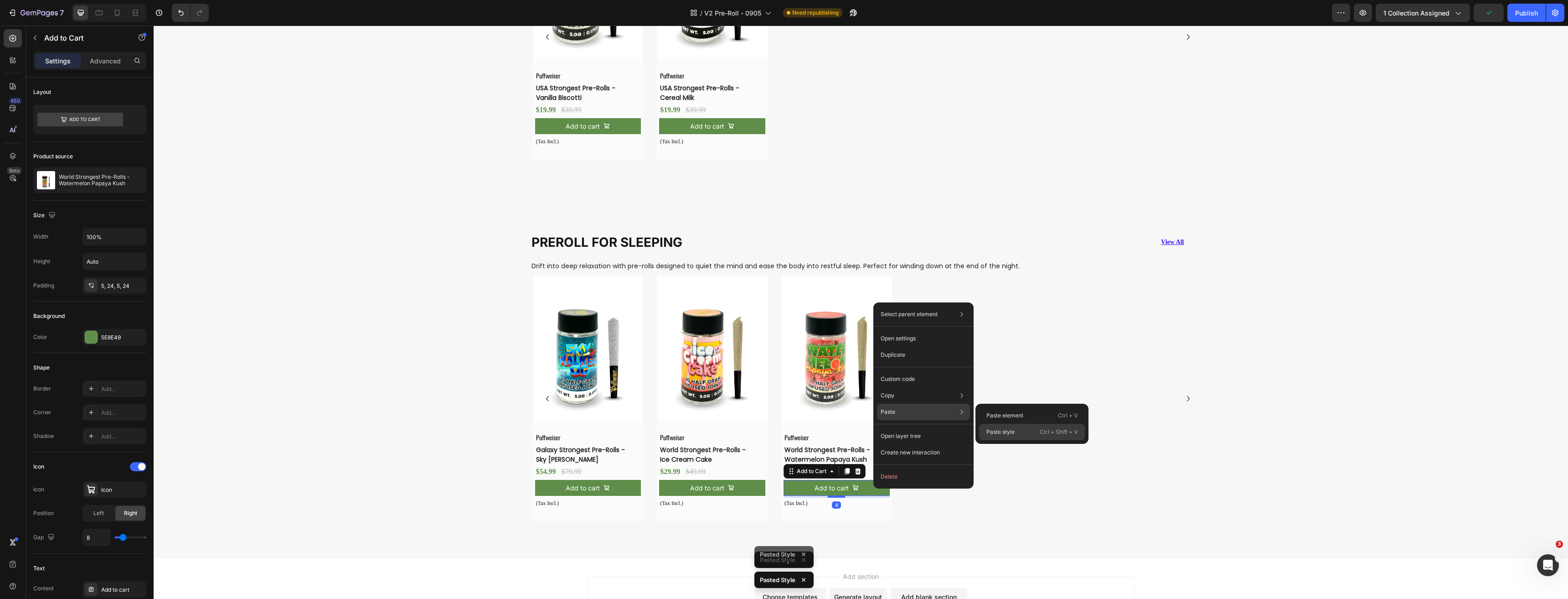
click at [1014, 435] on div "Paste style Ctrl + Shift + V" at bounding box center [1031, 432] width 106 height 17
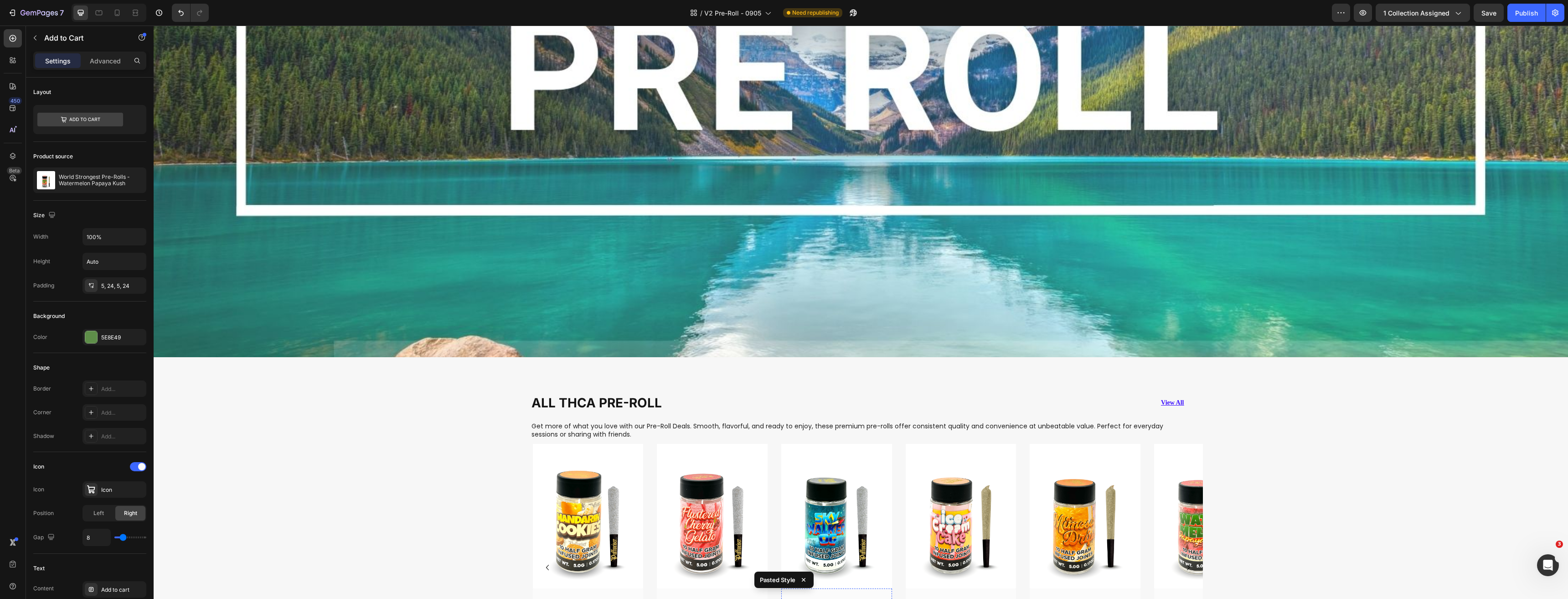
scroll to position [527, 0]
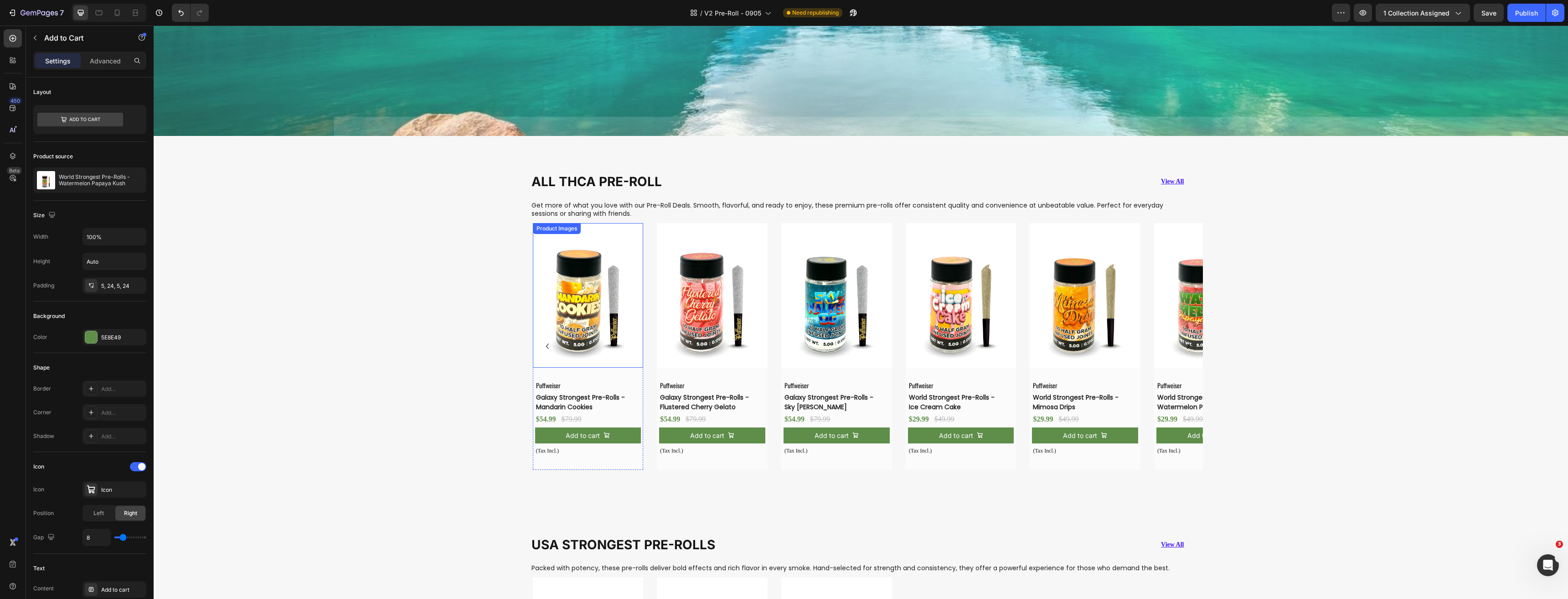
click at [588, 275] on img at bounding box center [588, 295] width 111 height 144
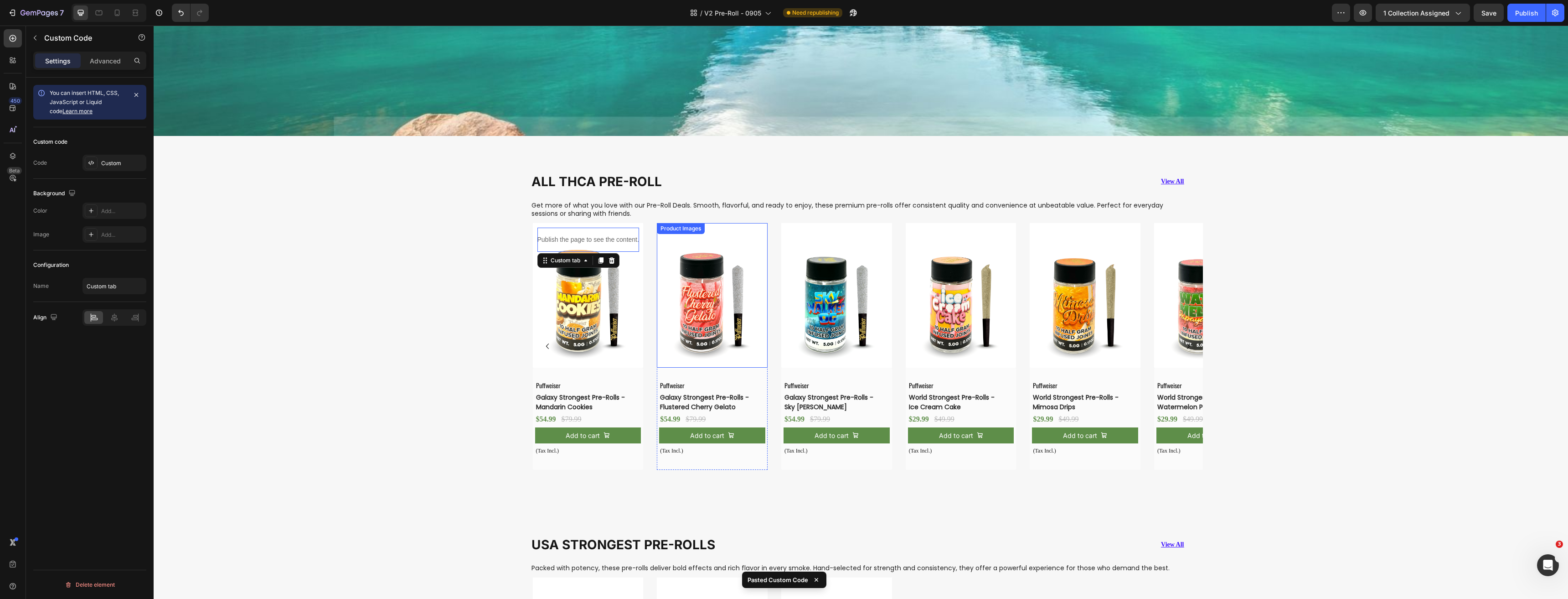
click at [703, 301] on img at bounding box center [712, 295] width 111 height 144
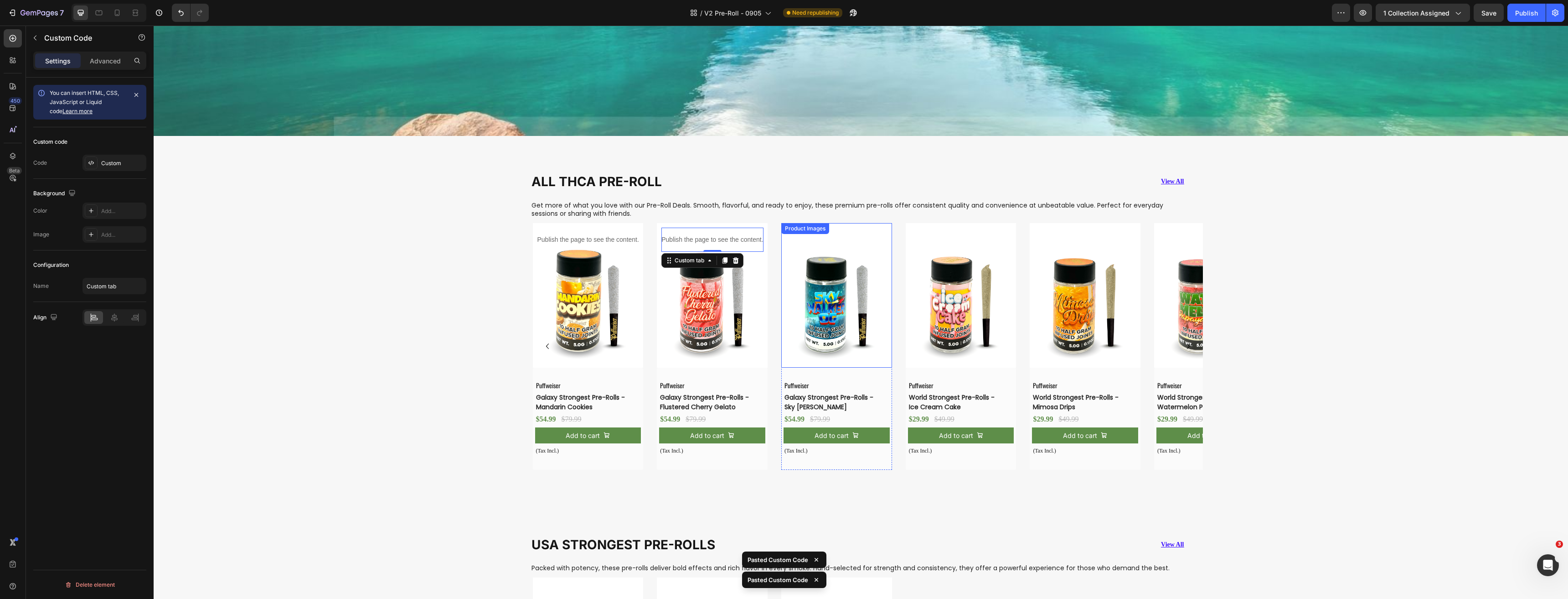
click at [830, 309] on img at bounding box center [836, 295] width 111 height 144
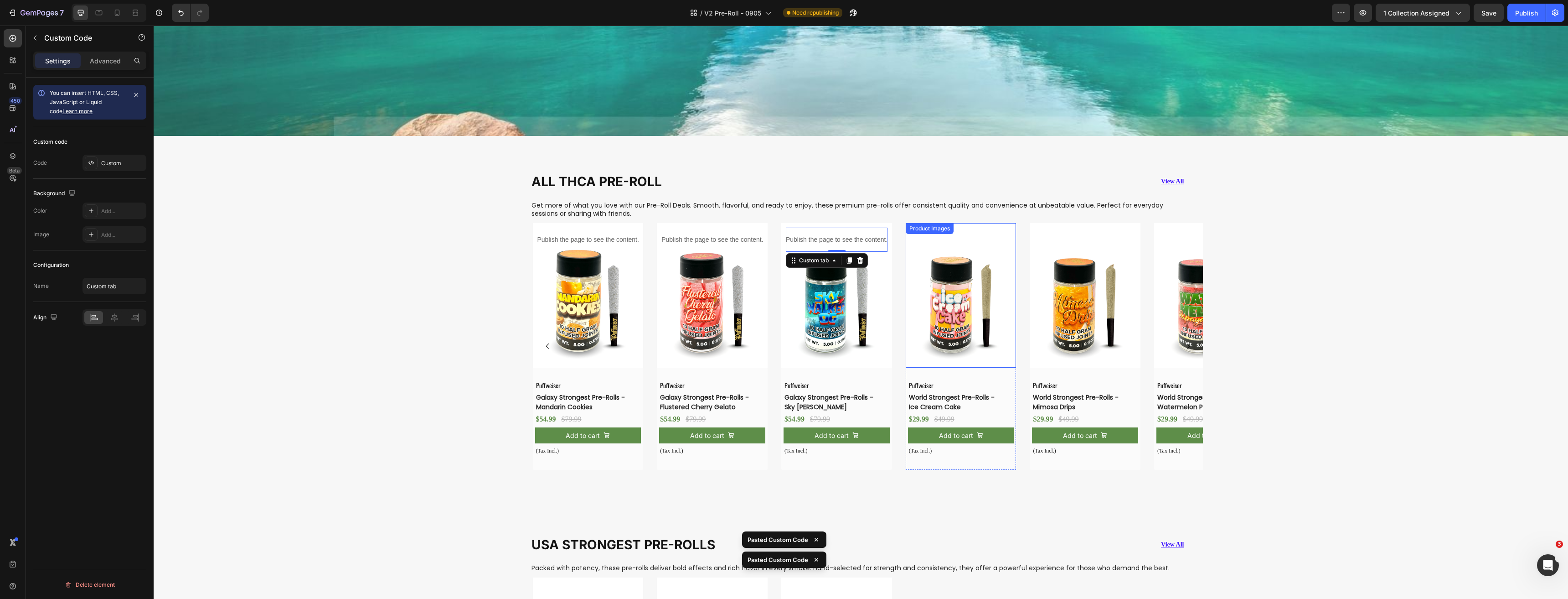
click at [943, 315] on img at bounding box center [961, 295] width 111 height 144
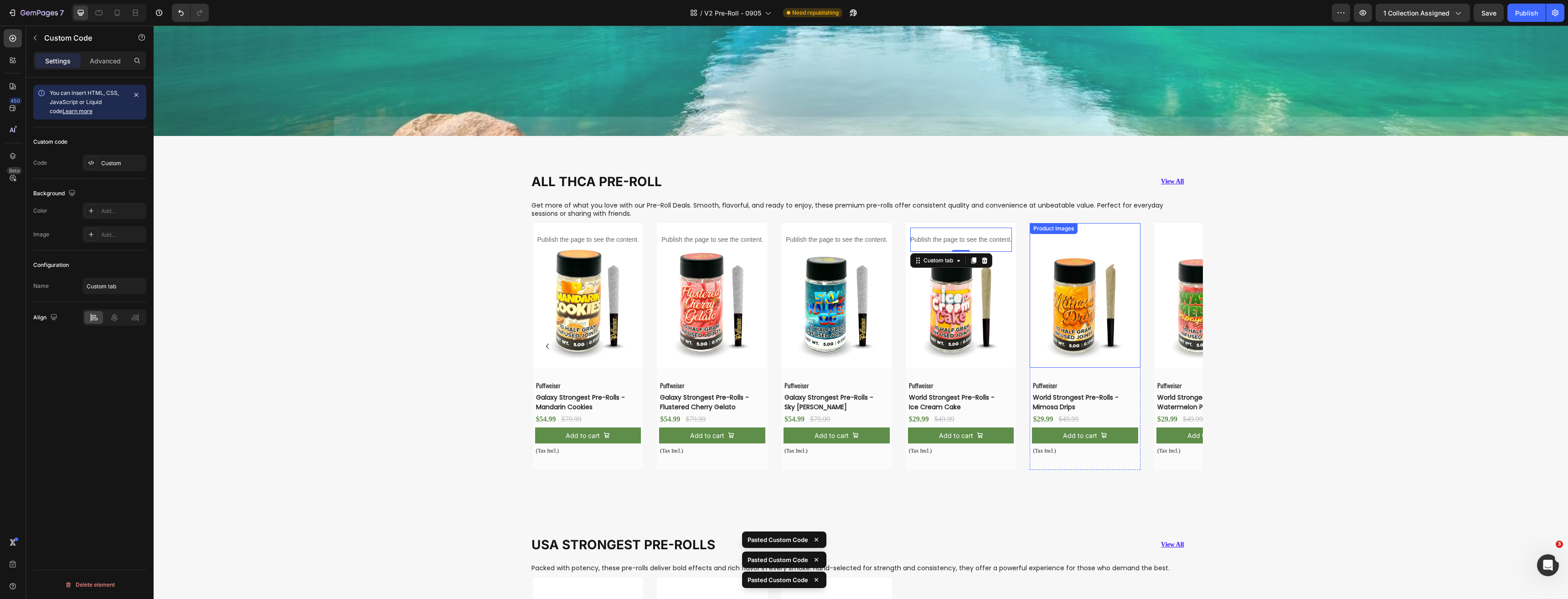
drag, startPoint x: 1065, startPoint y: 323, endPoint x: 1065, endPoint y: 331, distance: 8.0
click at [1065, 323] on img at bounding box center [1084, 295] width 111 height 144
click at [1171, 328] on img at bounding box center [1209, 295] width 111 height 144
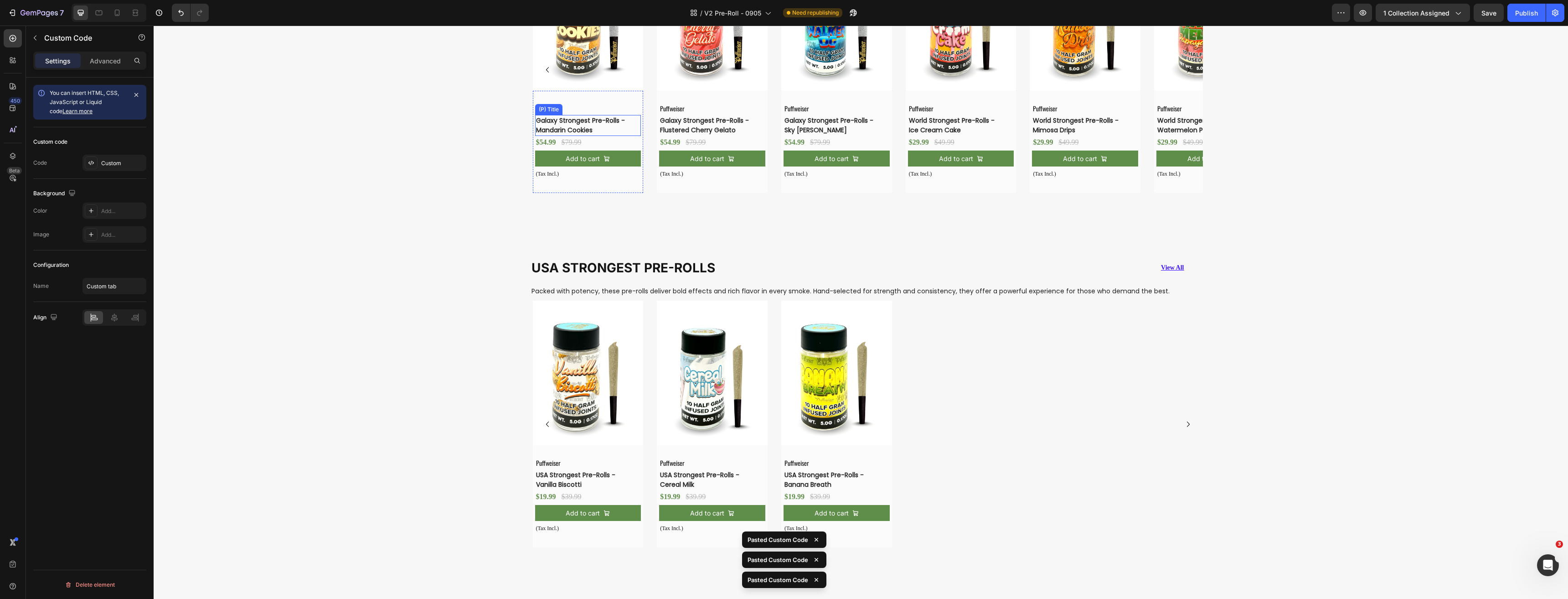
scroll to position [846, 0]
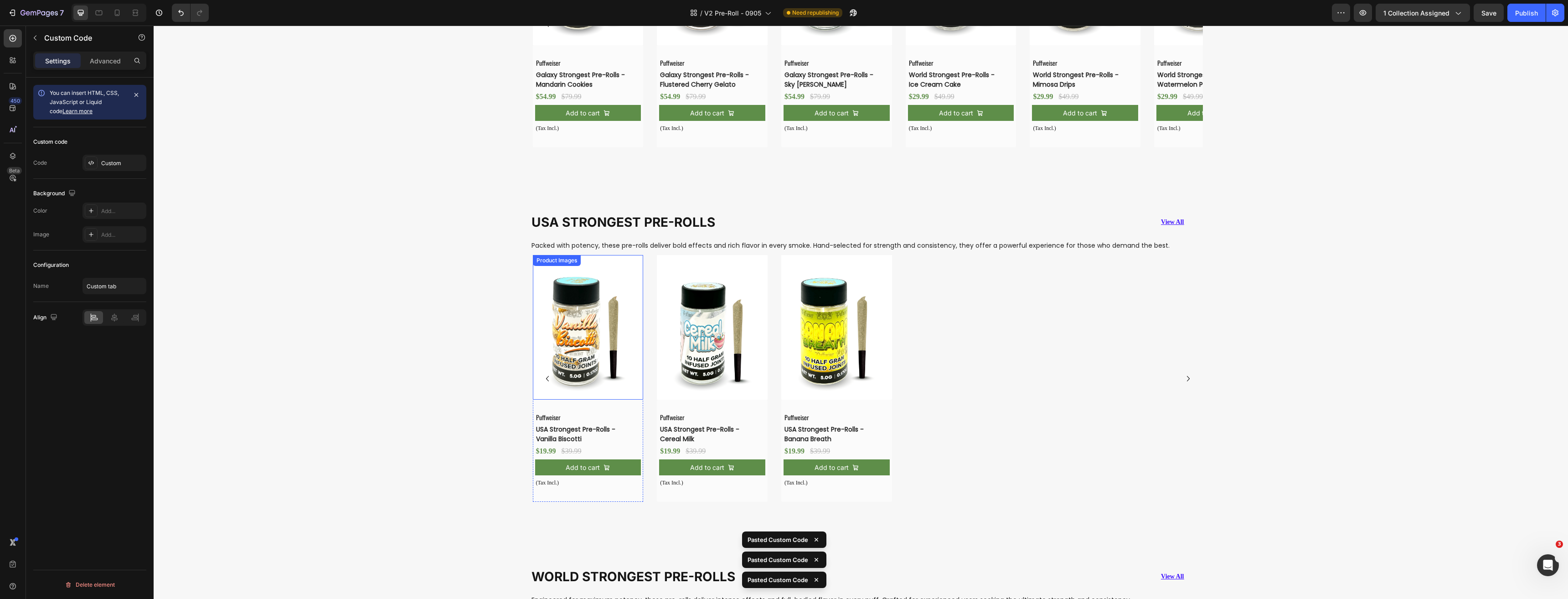
click at [612, 353] on img at bounding box center [588, 326] width 111 height 144
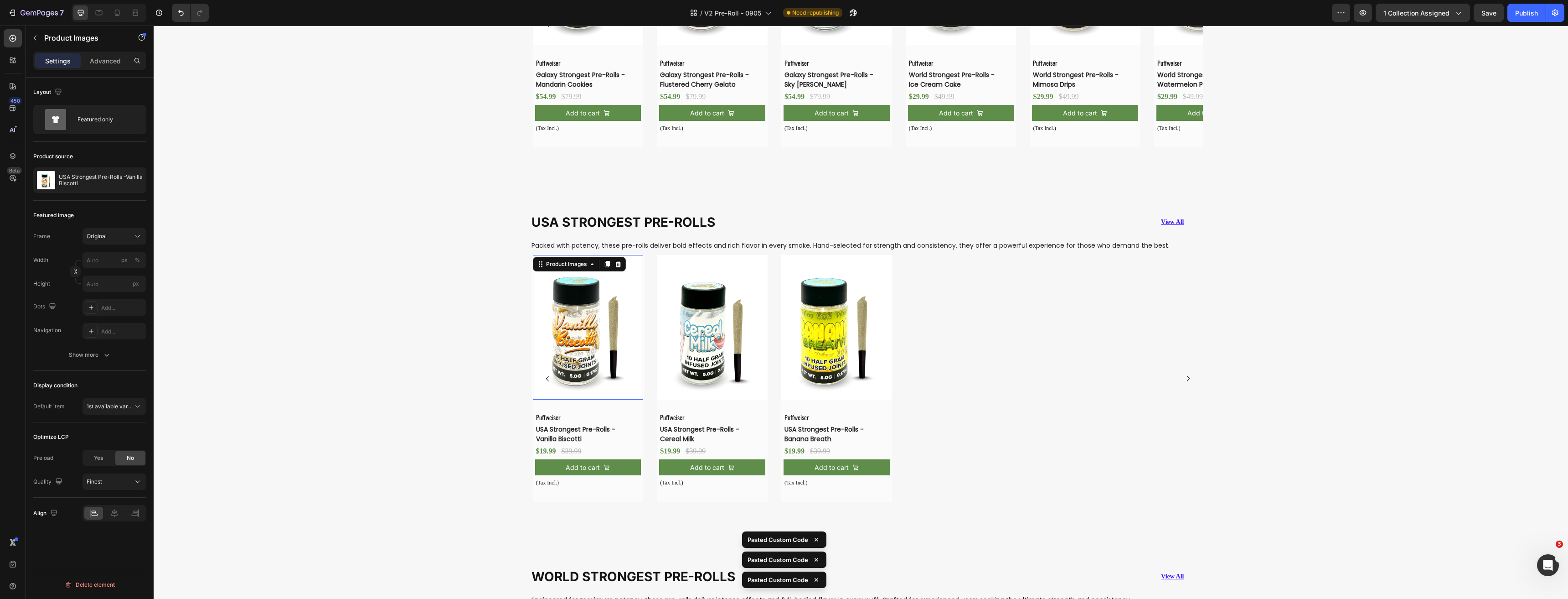
click at [726, 369] on img at bounding box center [712, 326] width 111 height 144
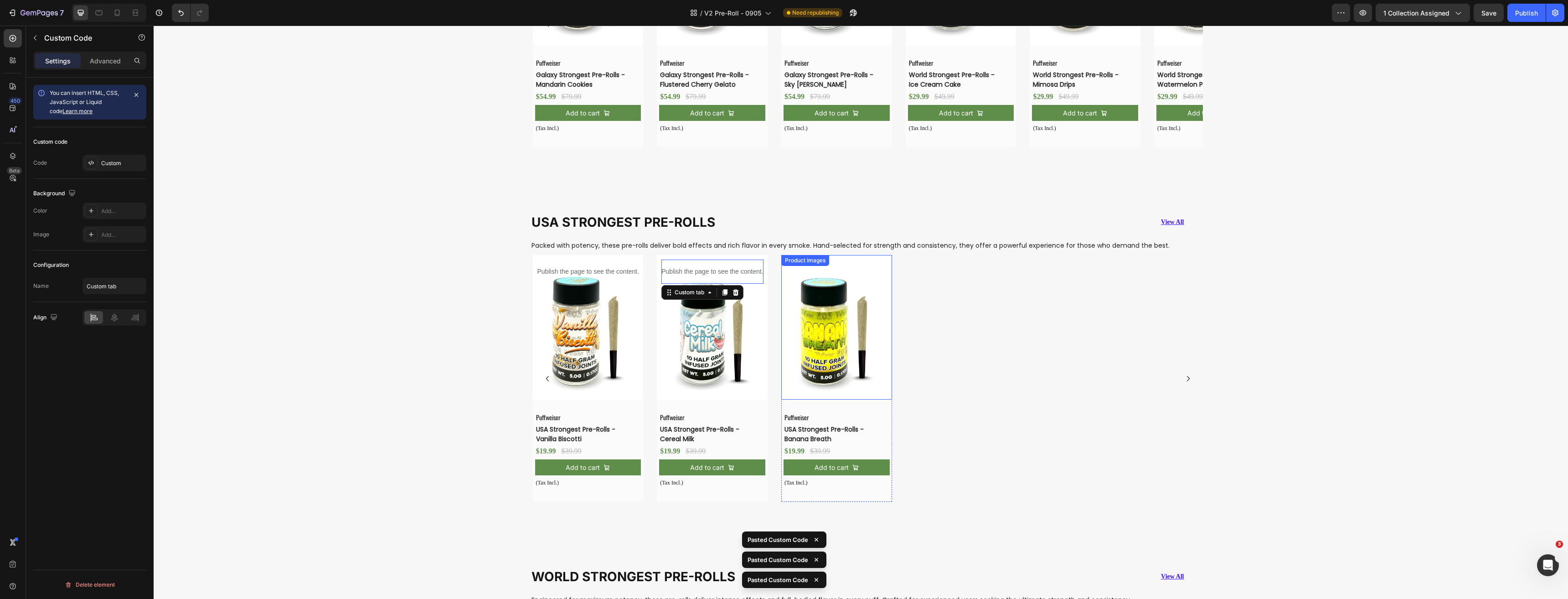
click at [830, 362] on img at bounding box center [836, 326] width 111 height 144
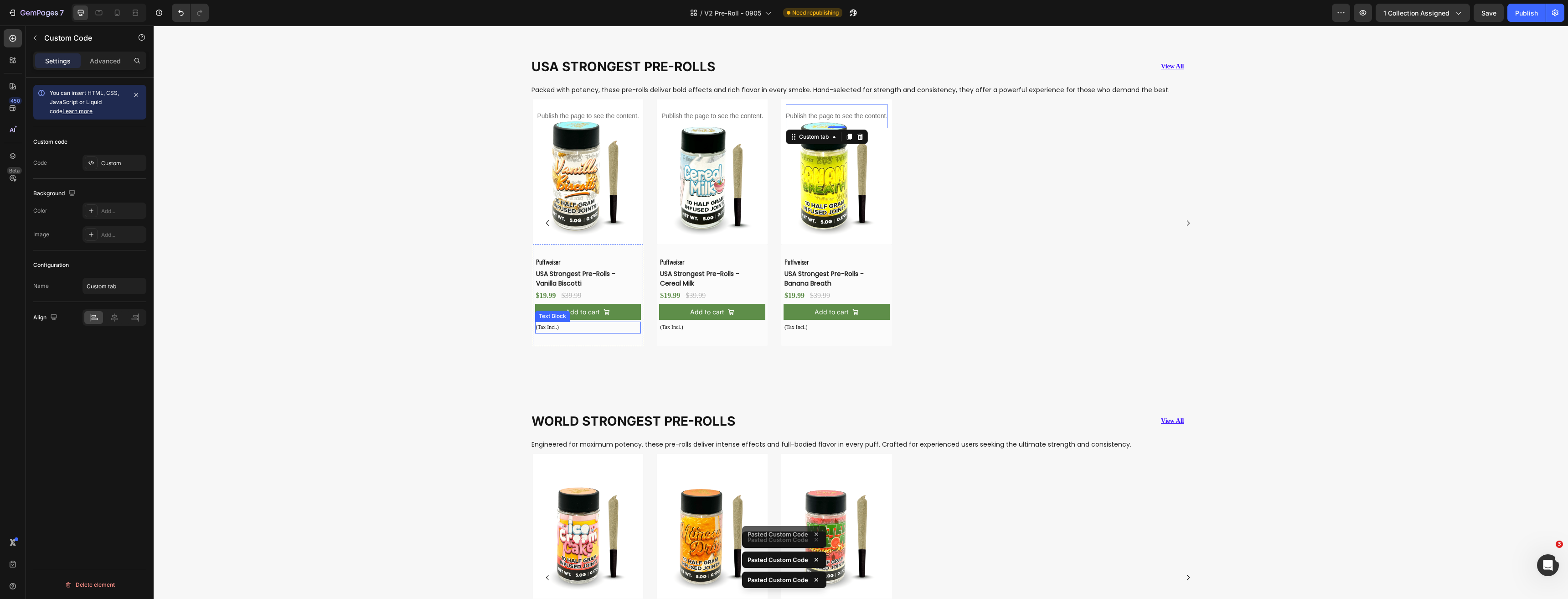
scroll to position [1165, 0]
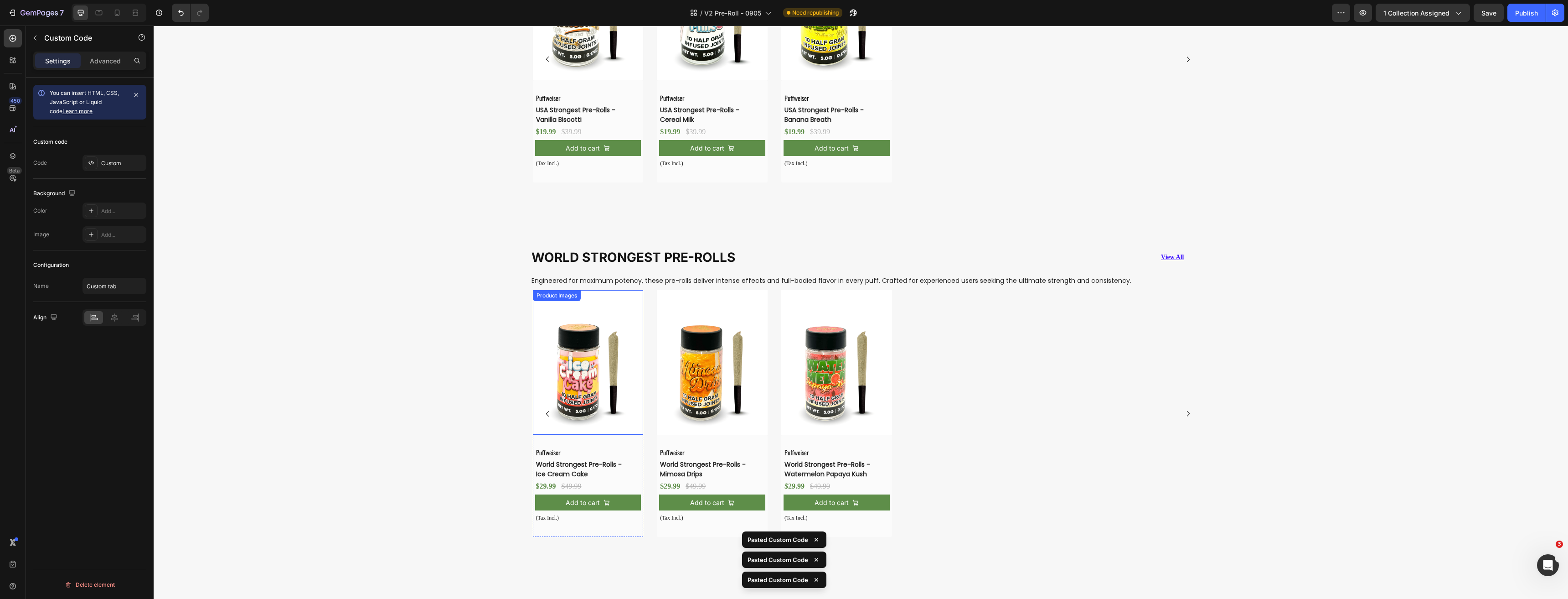
click at [590, 391] on img at bounding box center [588, 362] width 111 height 144
click at [707, 388] on img at bounding box center [712, 362] width 111 height 144
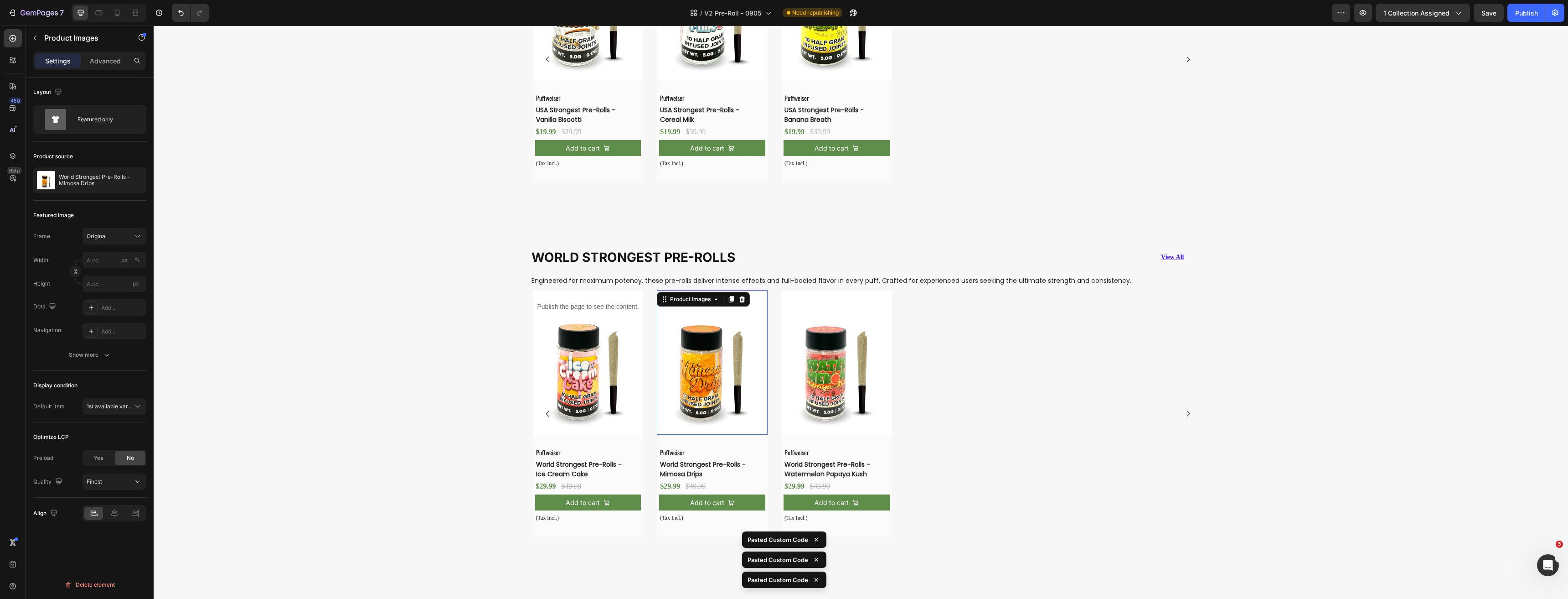
click at [828, 383] on img at bounding box center [836, 362] width 111 height 144
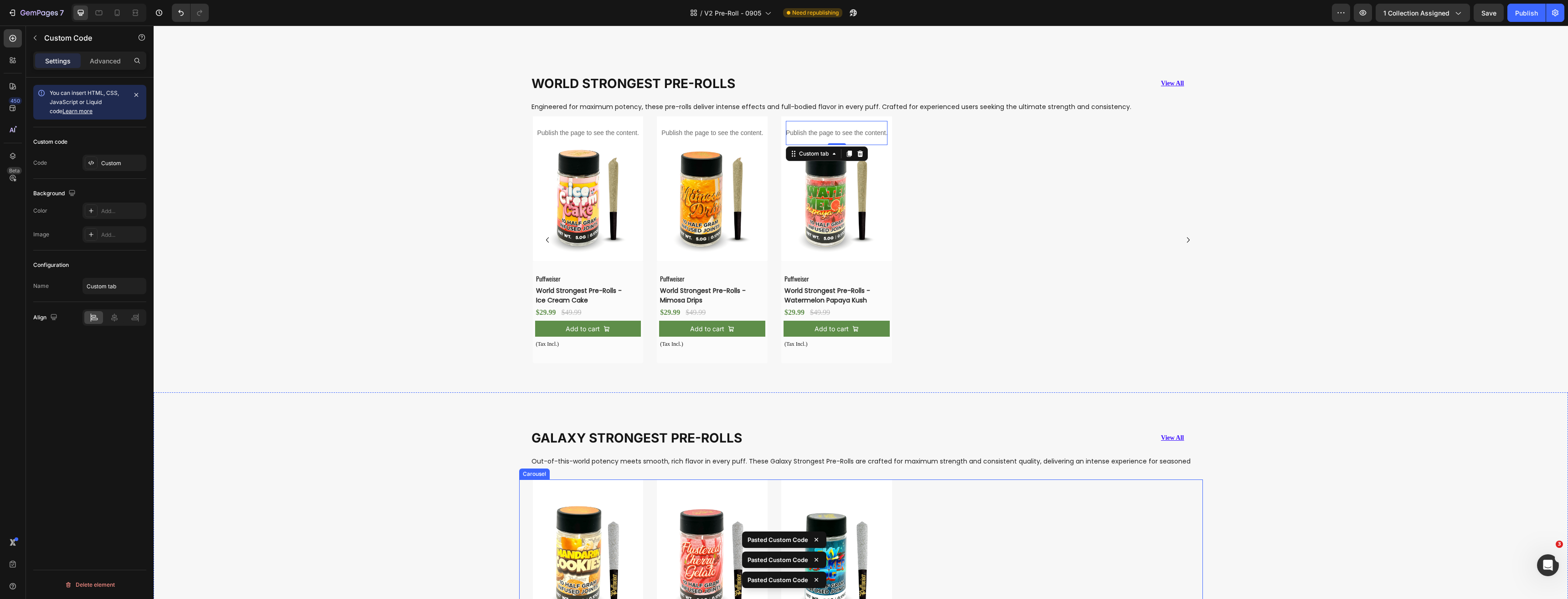
scroll to position [1530, 0]
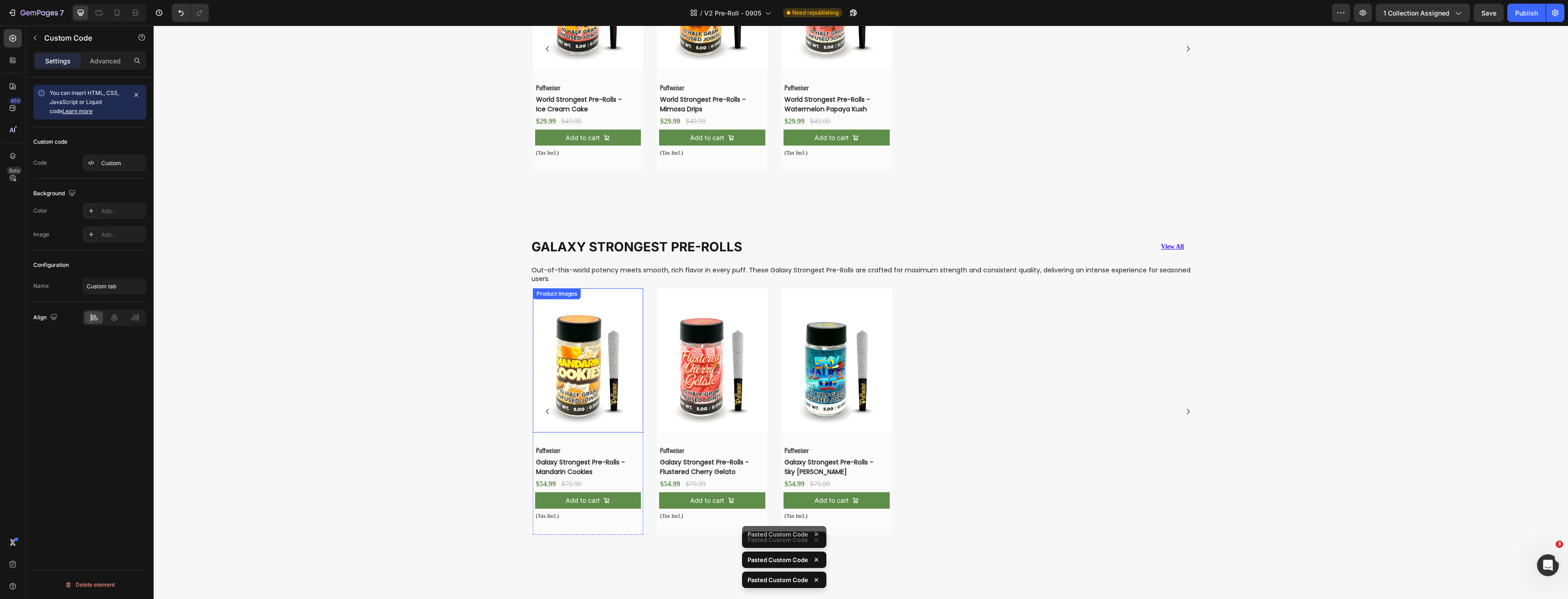
click at [603, 382] on img at bounding box center [588, 360] width 111 height 144
click at [712, 384] on img at bounding box center [712, 360] width 111 height 144
click at [819, 384] on img at bounding box center [836, 360] width 111 height 144
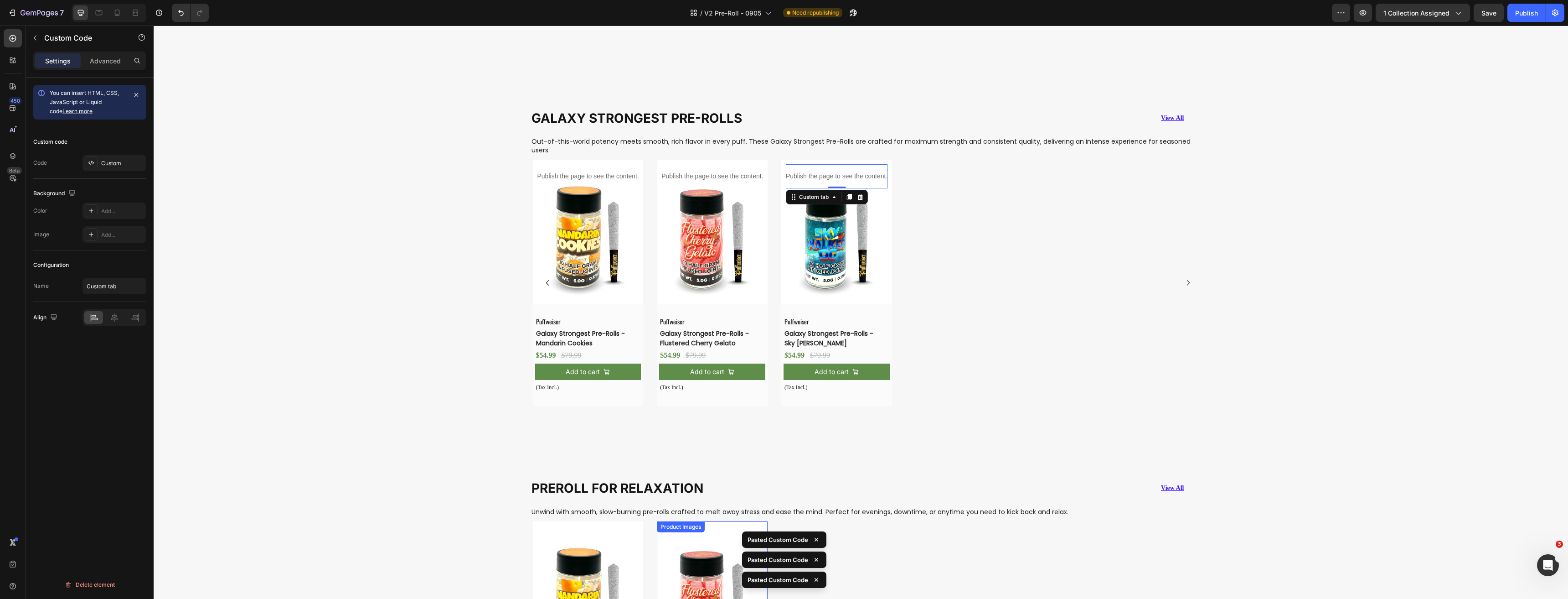
scroll to position [1894, 0]
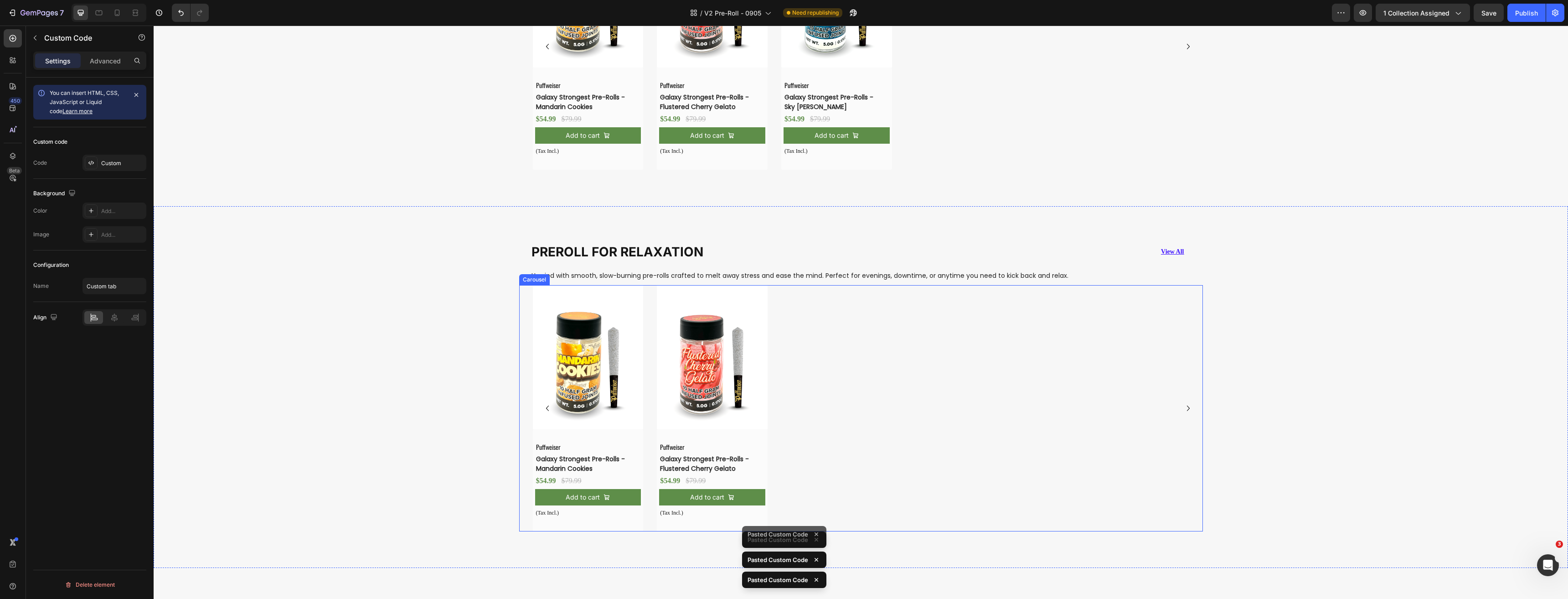
click at [581, 375] on img at bounding box center [588, 357] width 111 height 144
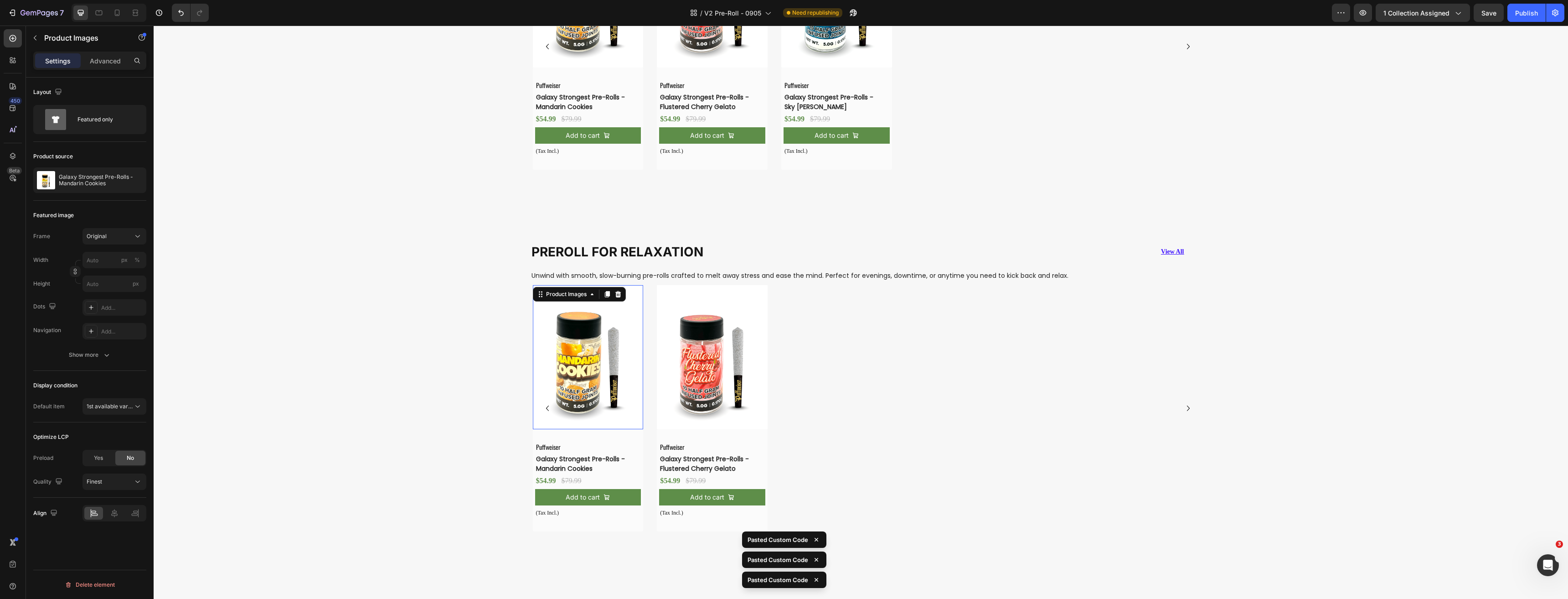
click at [720, 374] on img at bounding box center [712, 357] width 111 height 144
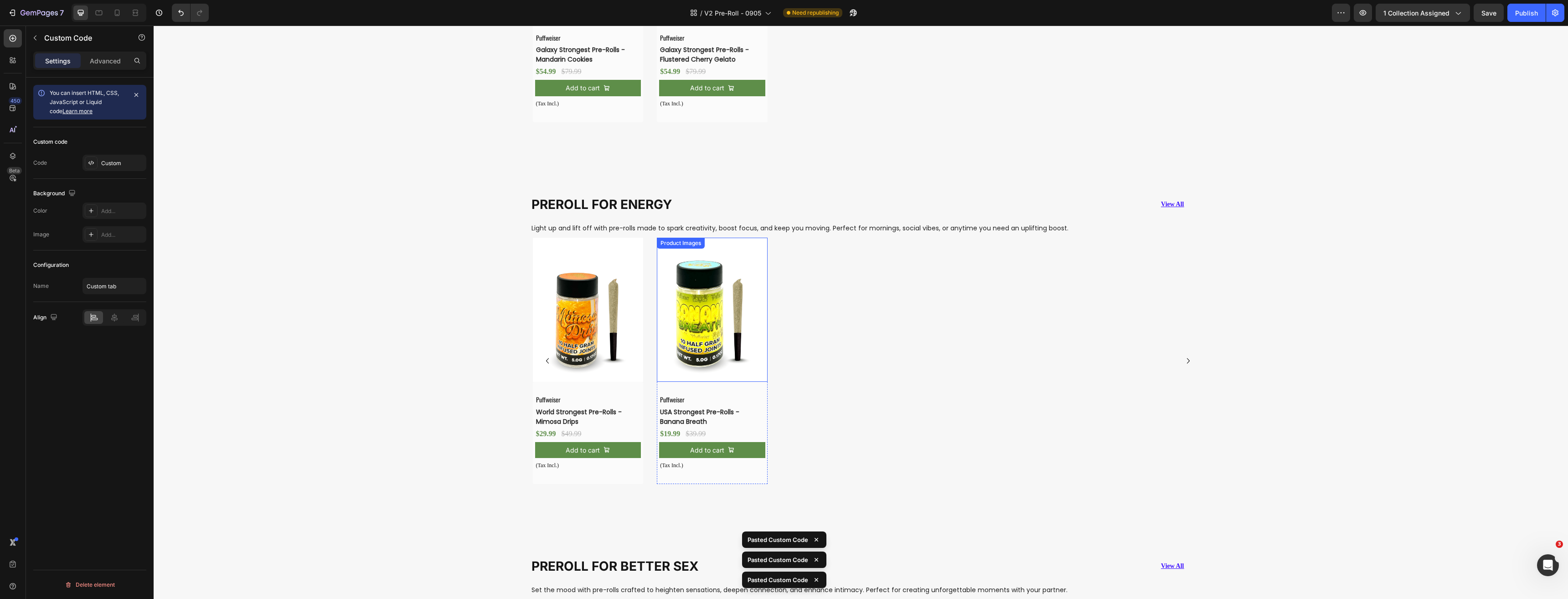
scroll to position [2306, 0]
click at [584, 357] on img at bounding box center [588, 308] width 111 height 144
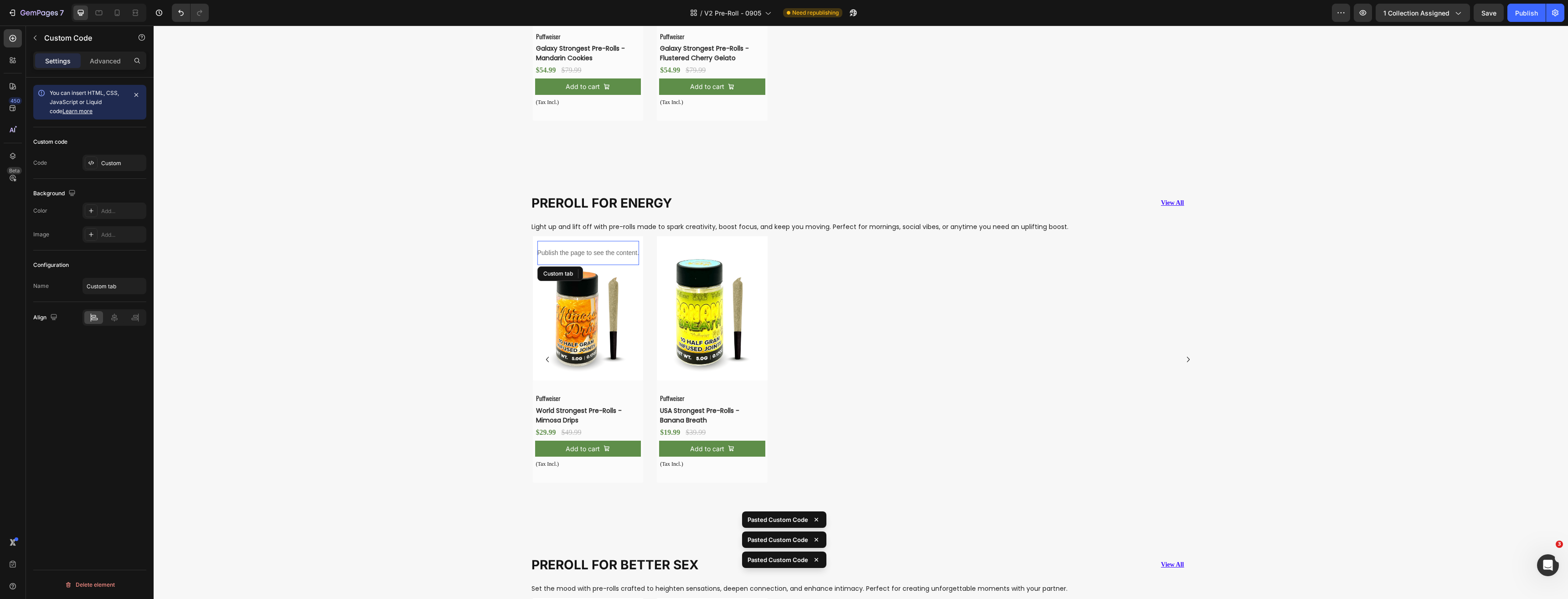
click at [700, 353] on img at bounding box center [712, 308] width 111 height 144
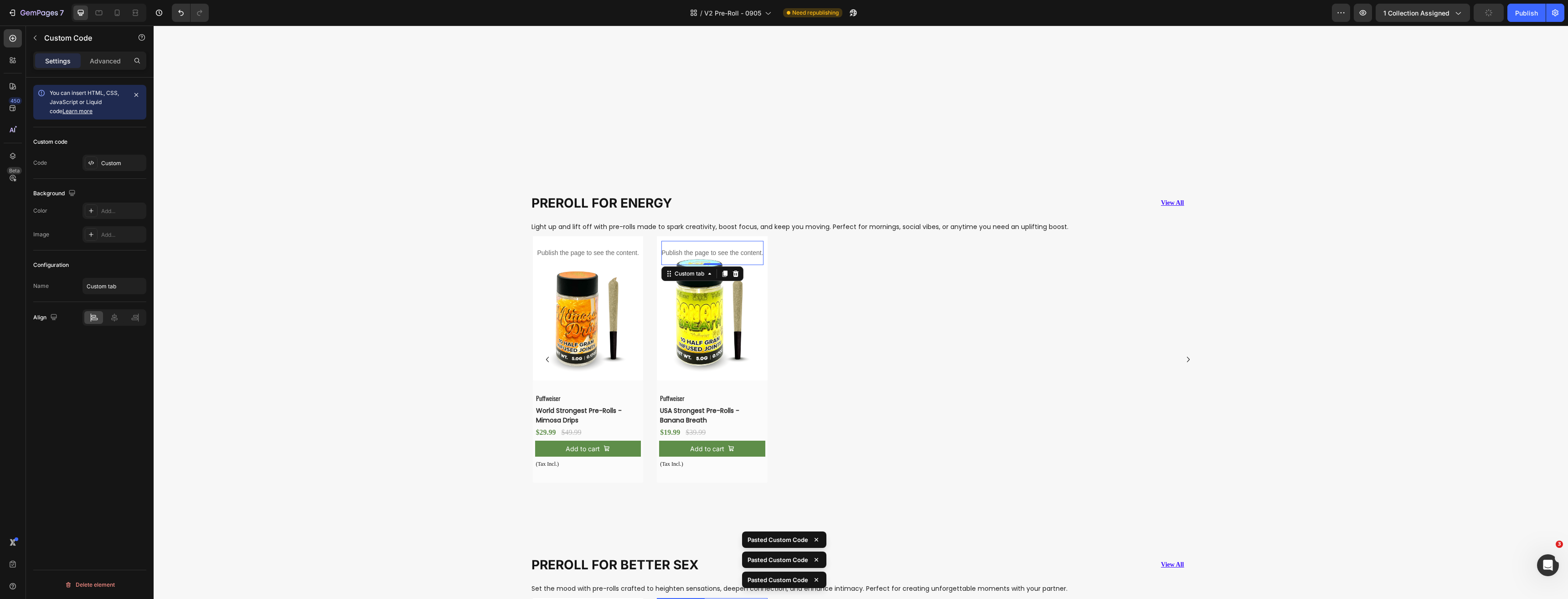
scroll to position [2670, 0]
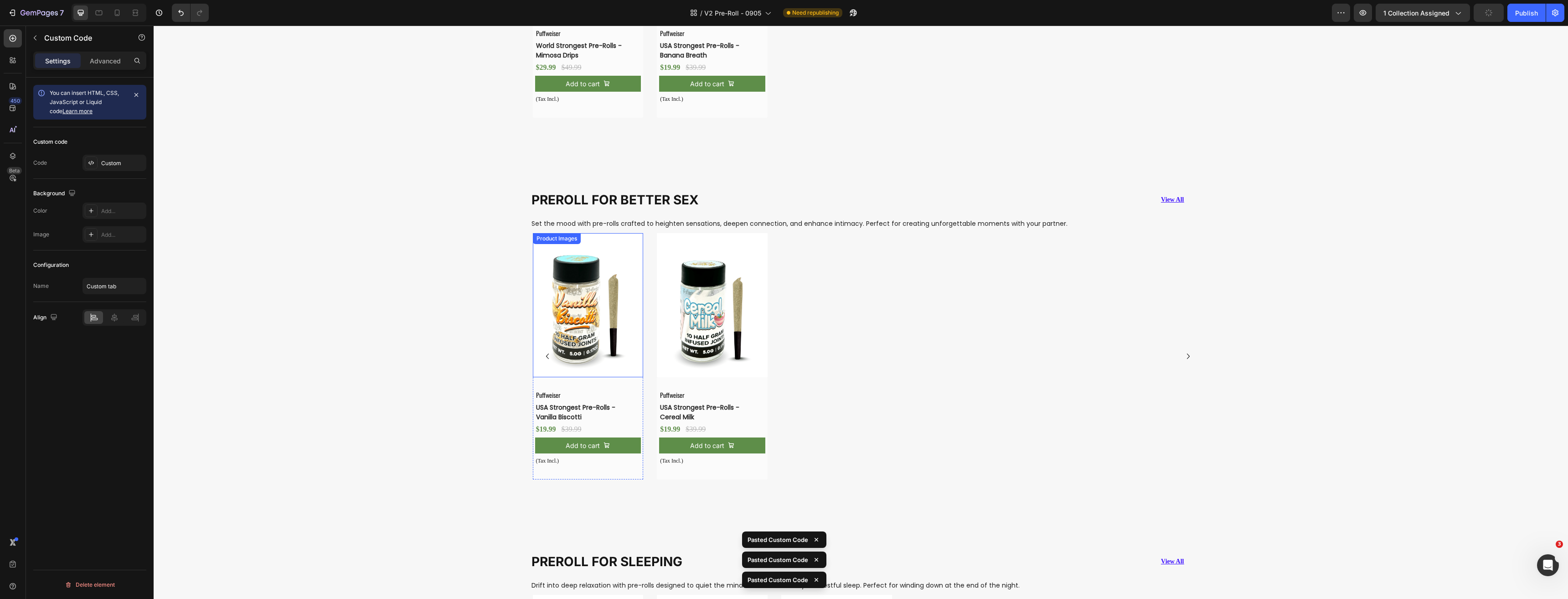
click at [579, 372] on img at bounding box center [588, 304] width 111 height 144
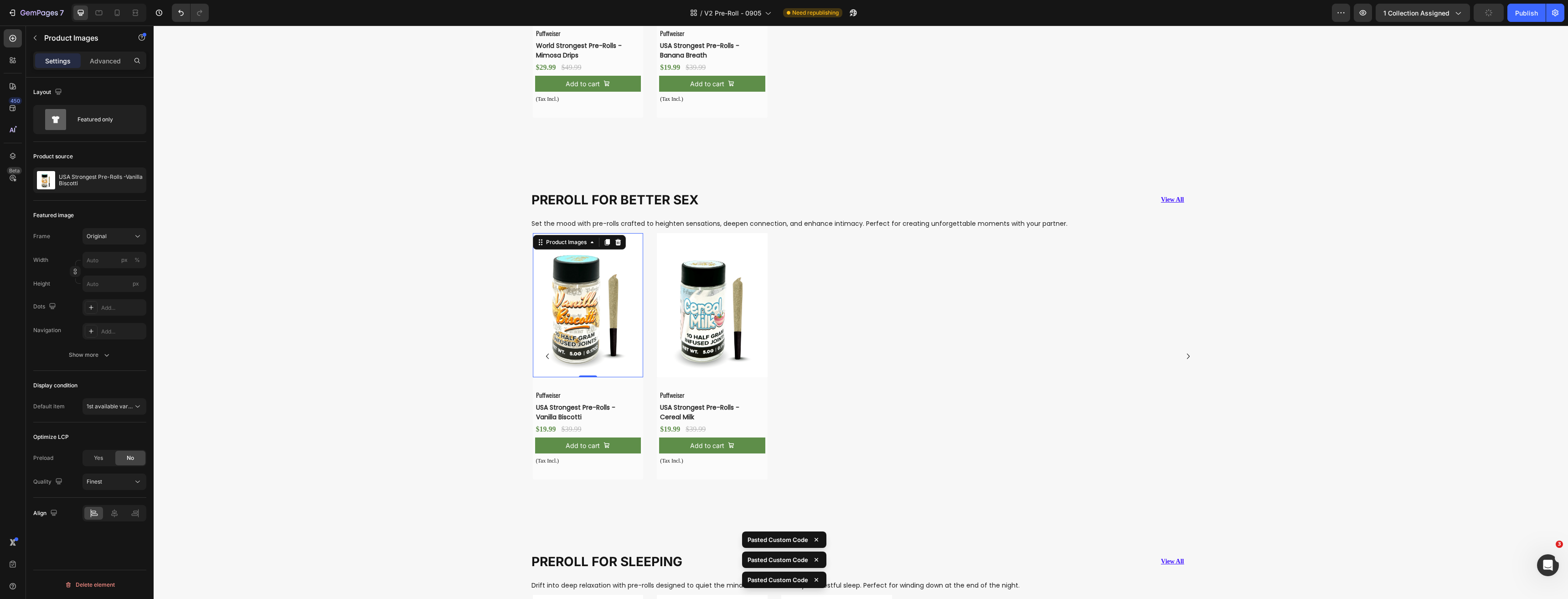
click at [710, 347] on img at bounding box center [712, 304] width 111 height 144
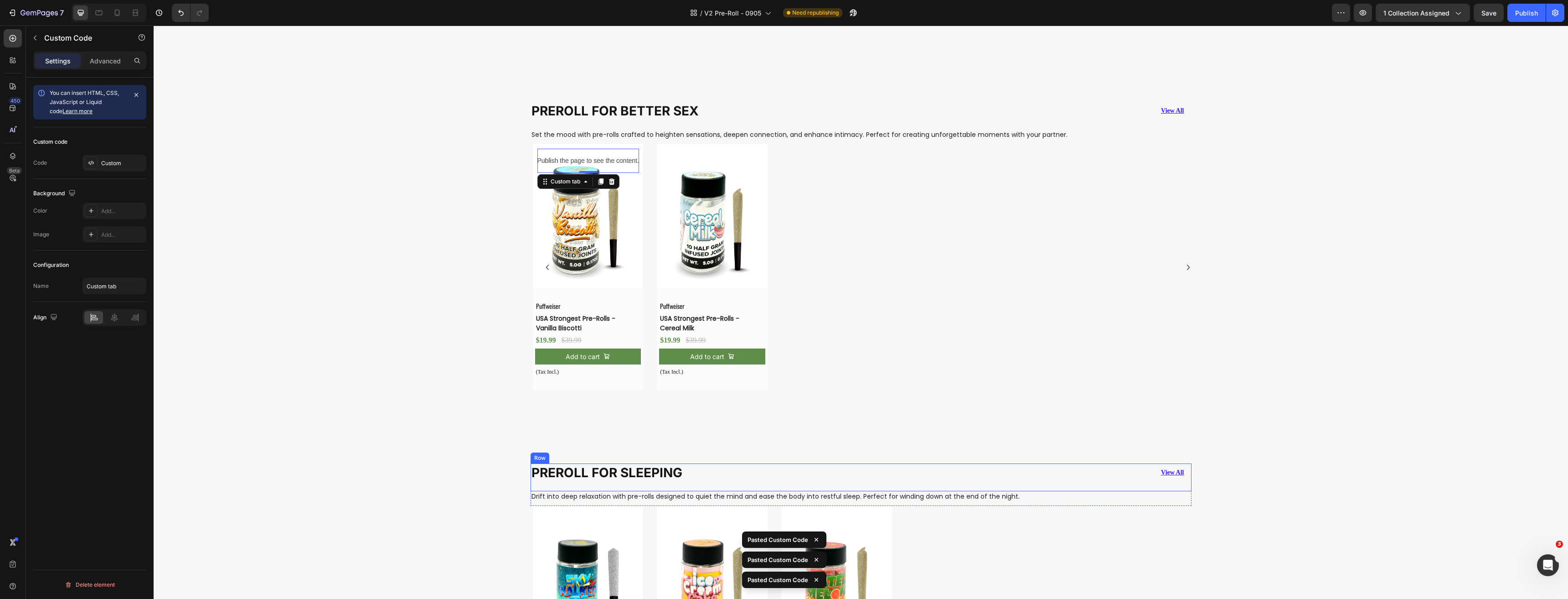
scroll to position [2716, 0]
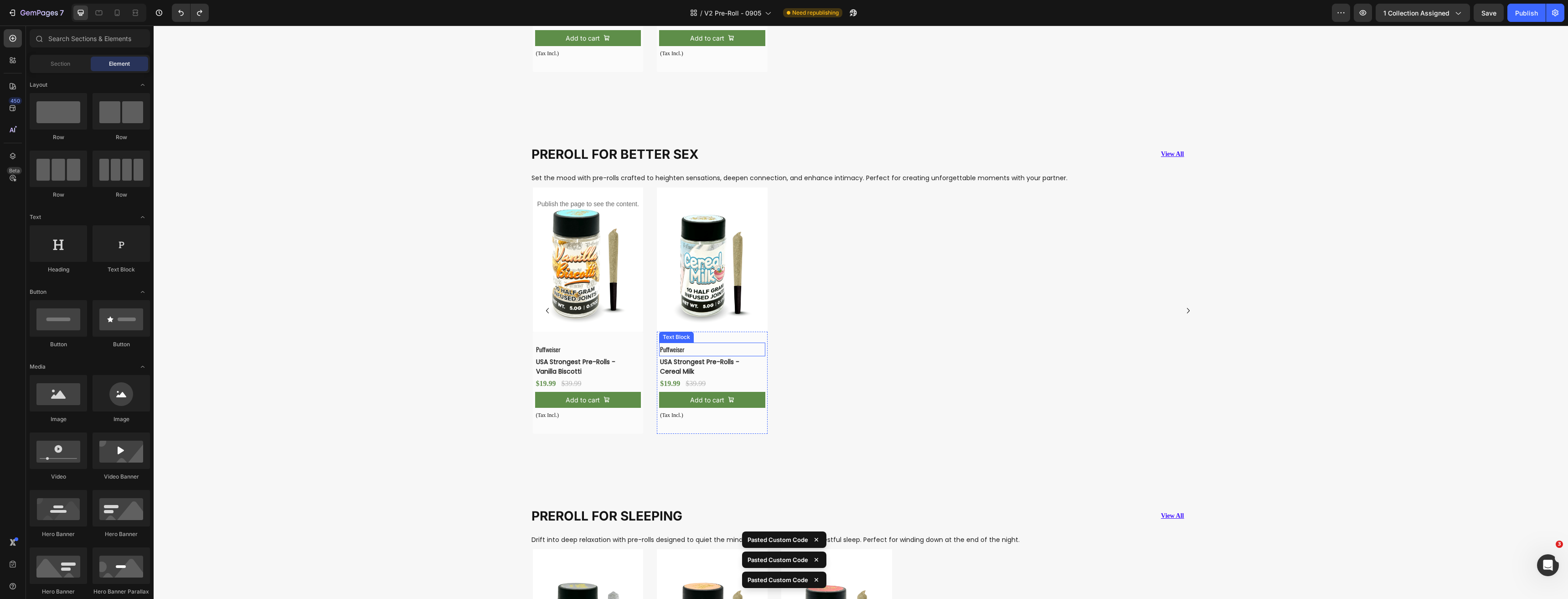
click at [699, 292] on img at bounding box center [712, 259] width 111 height 144
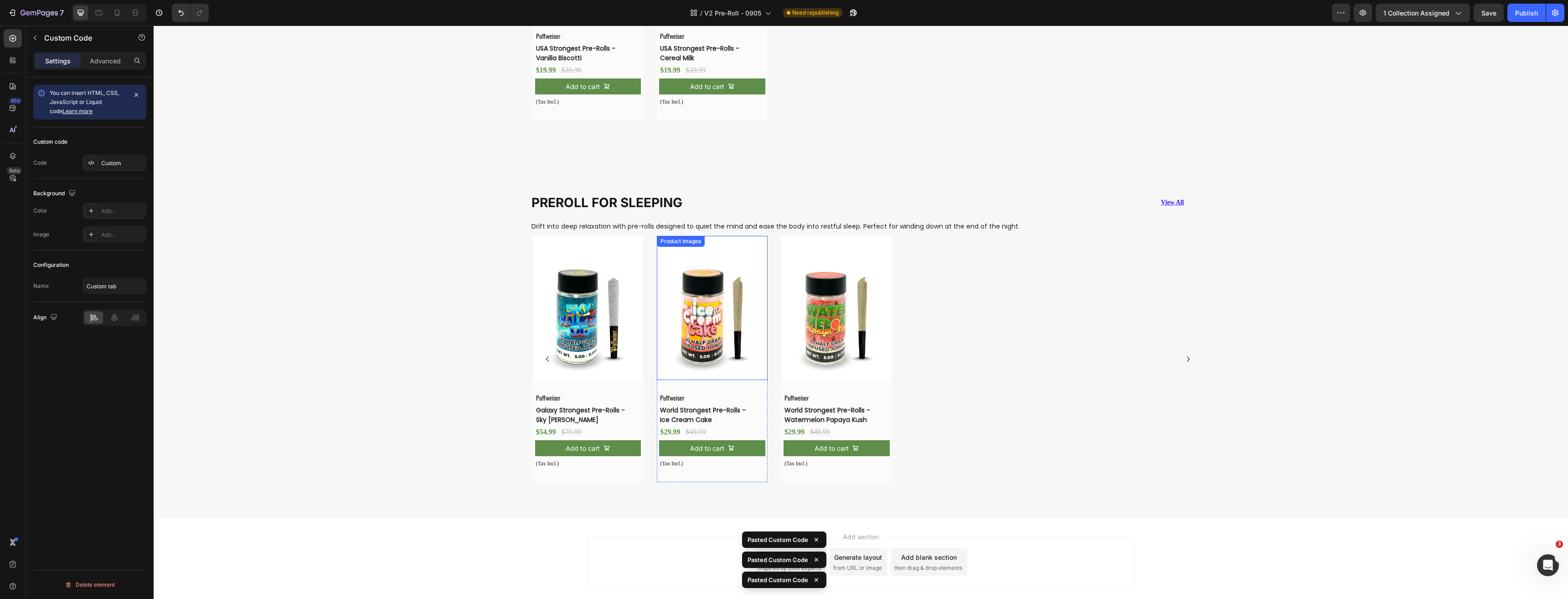
scroll to position [3035, 0]
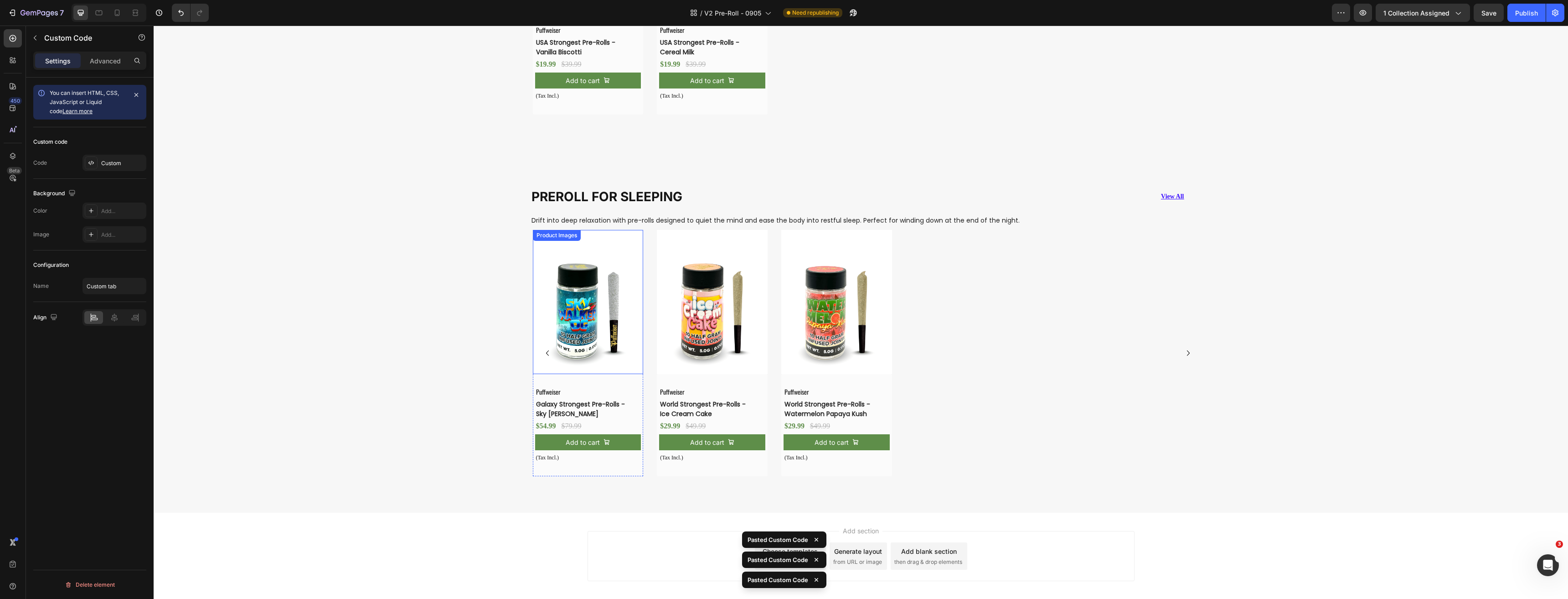
click at [605, 331] on img at bounding box center [588, 301] width 111 height 144
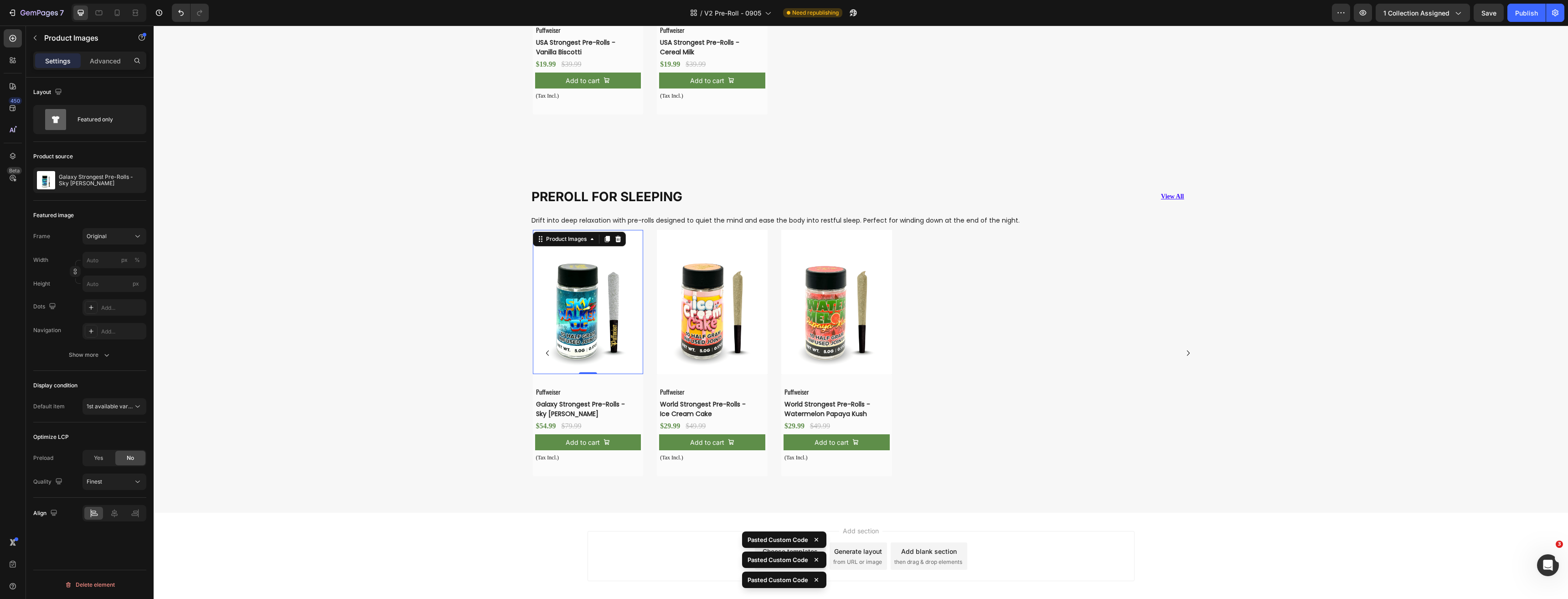
click at [736, 323] on img at bounding box center [712, 301] width 111 height 144
click at [838, 328] on img at bounding box center [836, 301] width 111 height 144
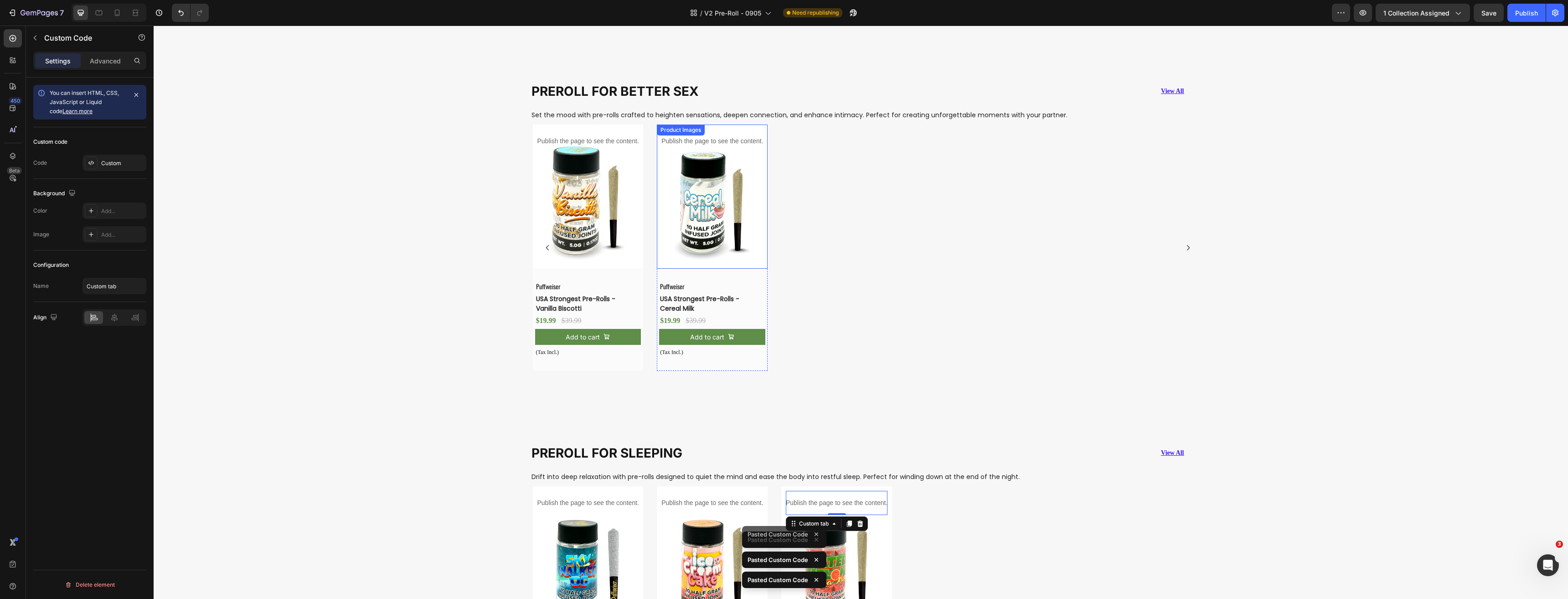
scroll to position [2625, 0]
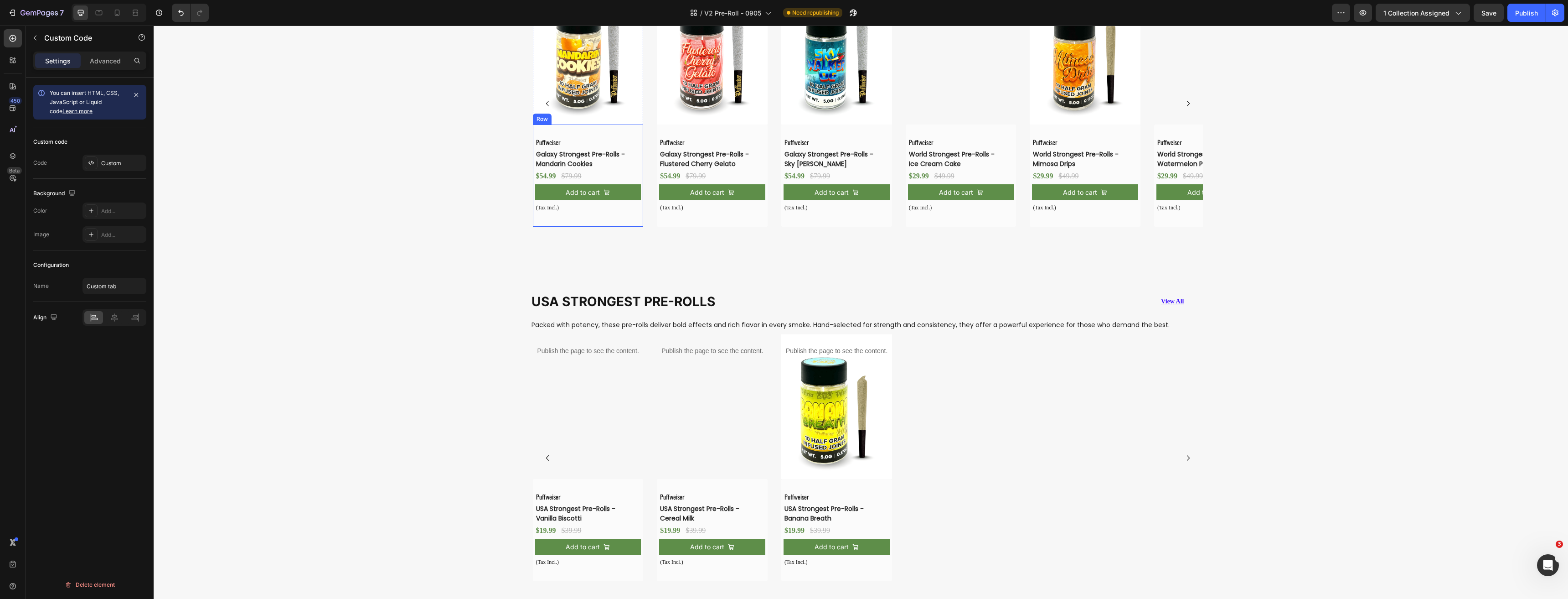
scroll to position [572, 0]
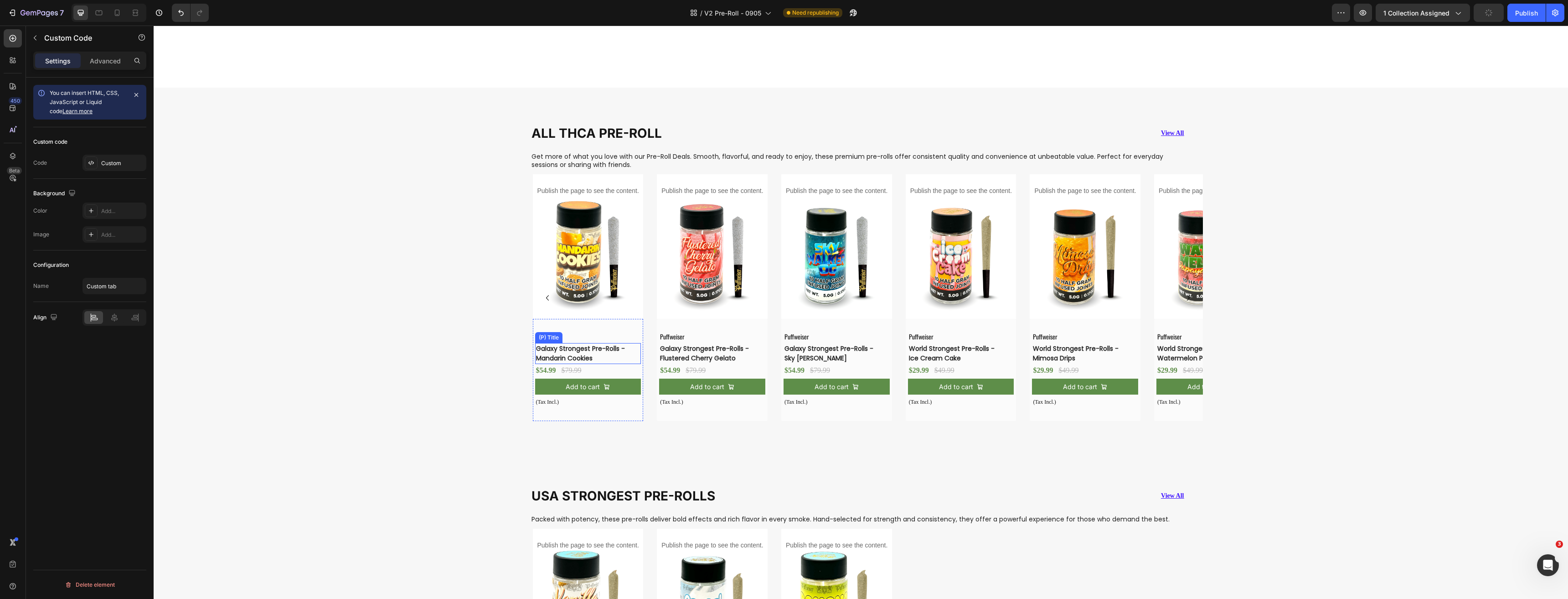
click at [586, 351] on h3 "Galaxy Strongest Pre-Rolls -Mandarin Cookies" at bounding box center [581, 353] width 92 height 21
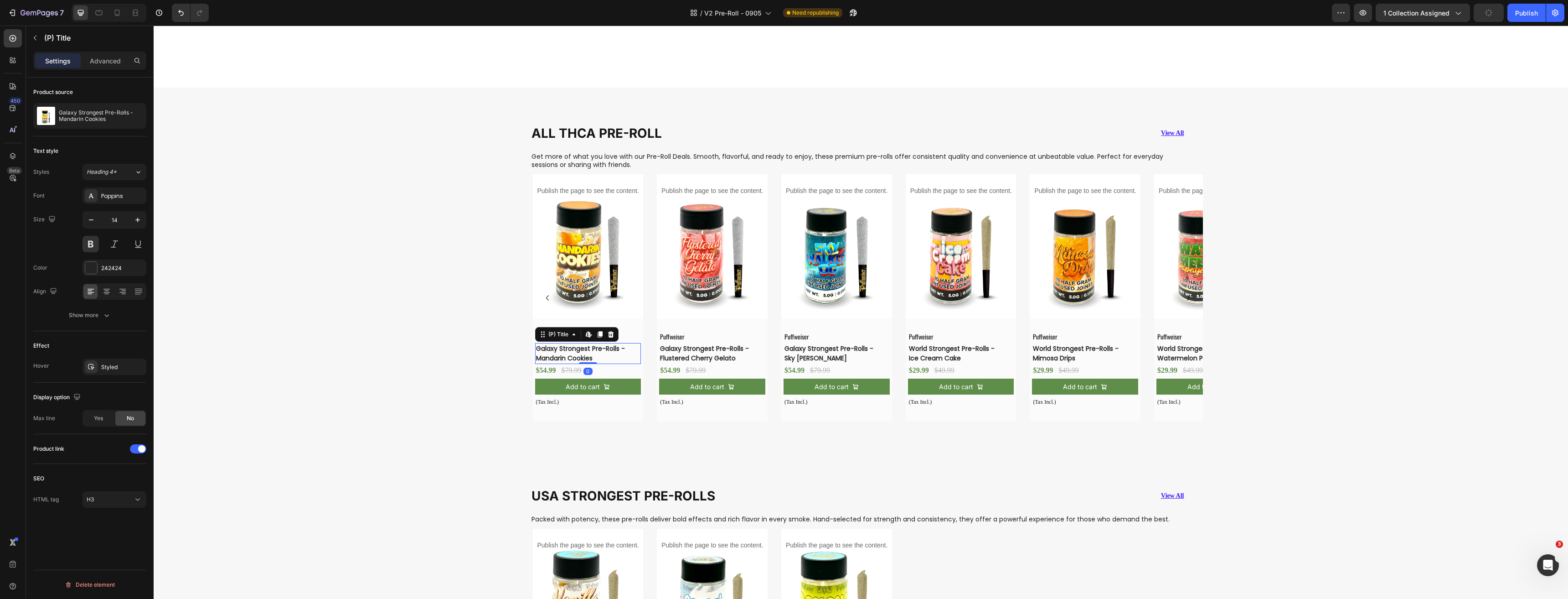
click at [678, 355] on h3 "Galaxy Strongest Pre-Rolls -Flustered Cherry Gelato" at bounding box center [705, 353] width 92 height 21
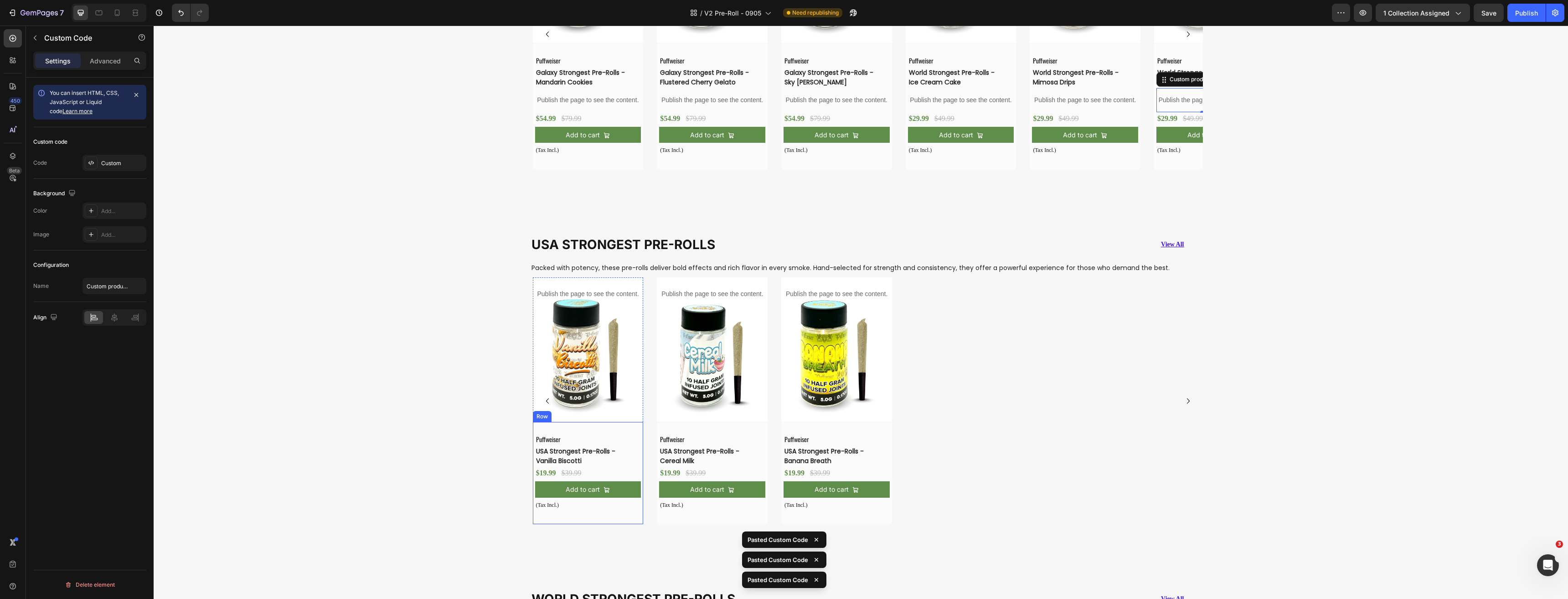
scroll to position [891, 0]
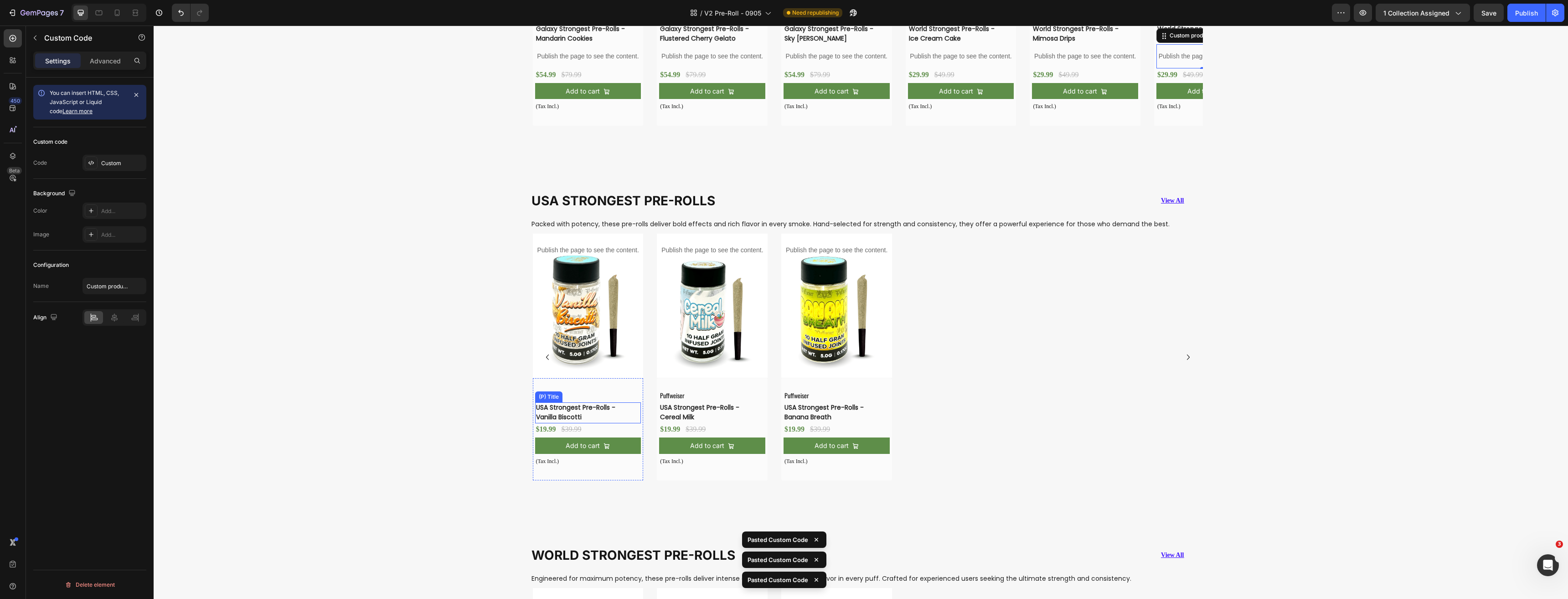
click at [588, 413] on h3 "USA Strongest Pre-Rolls -Vanilla Biscotti" at bounding box center [581, 413] width 92 height 21
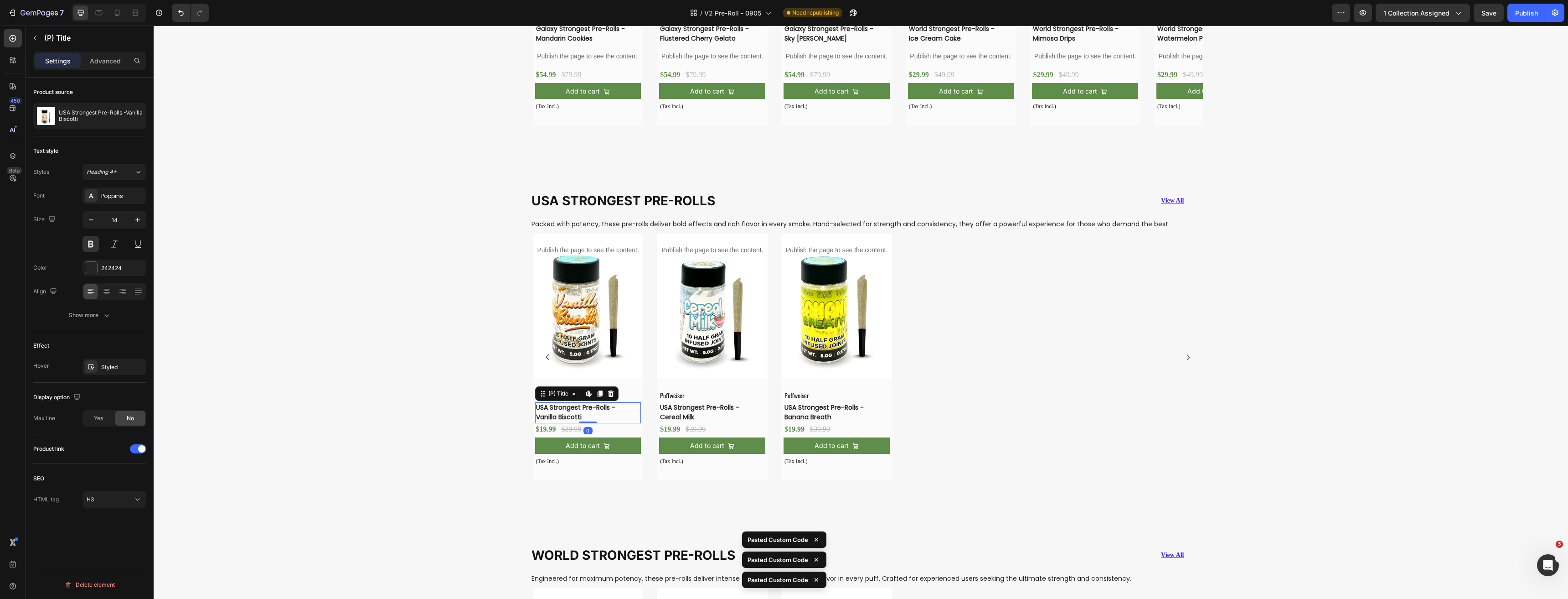
click at [687, 413] on h3 "USA Strongest Pre-Rolls -Cereal Milk" at bounding box center [705, 413] width 92 height 21
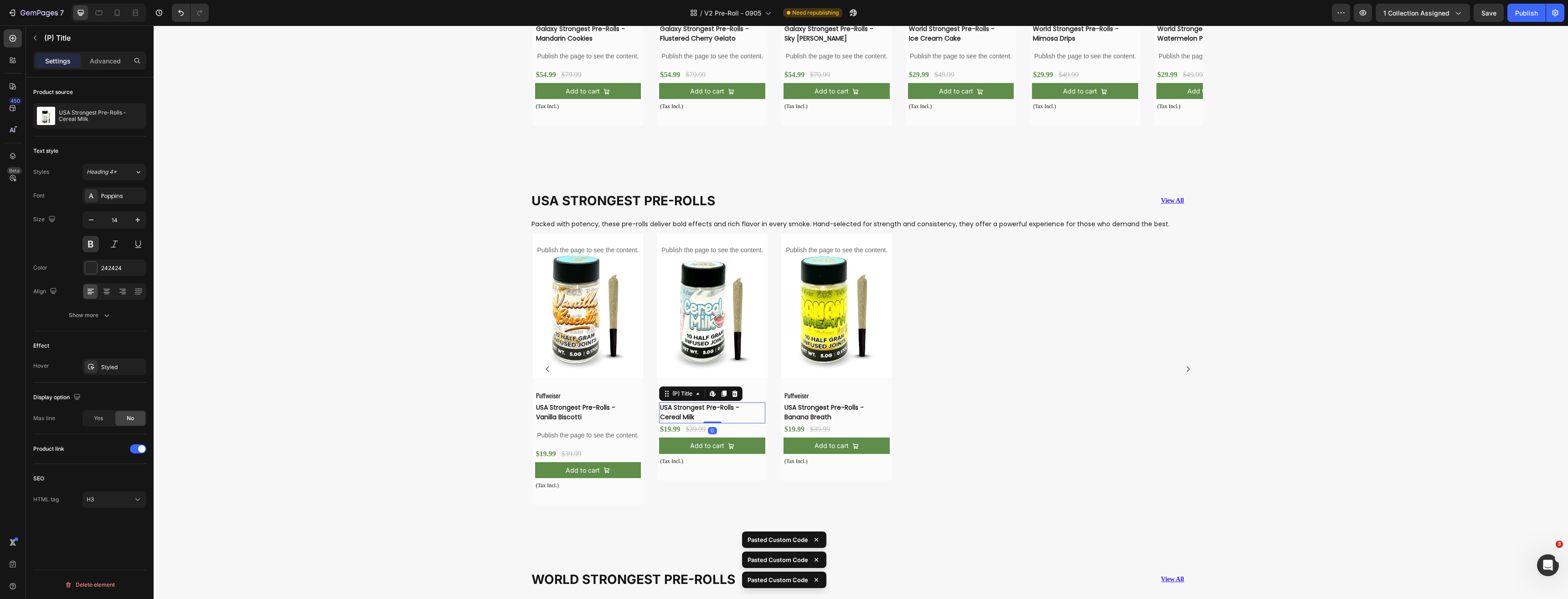
click at [815, 413] on h3 "USA Strongest Pre-Rolls -Banana Breath" at bounding box center [829, 413] width 92 height 21
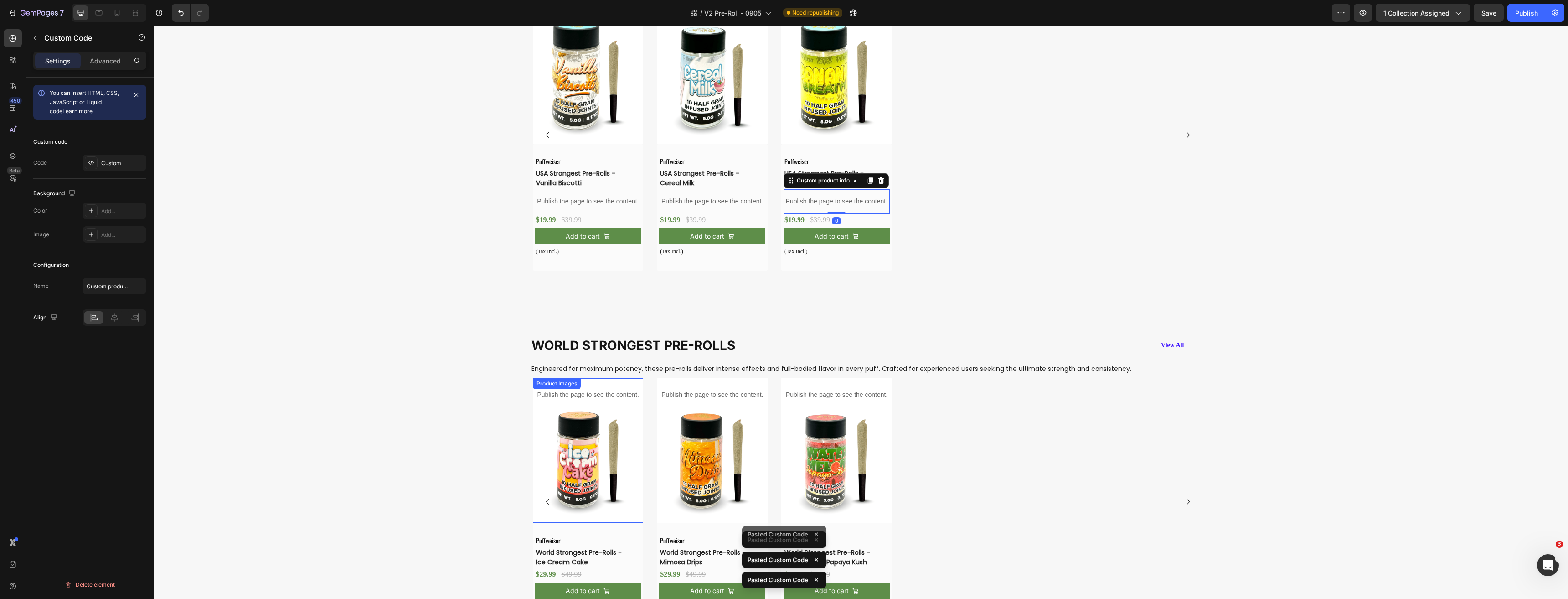
scroll to position [1302, 0]
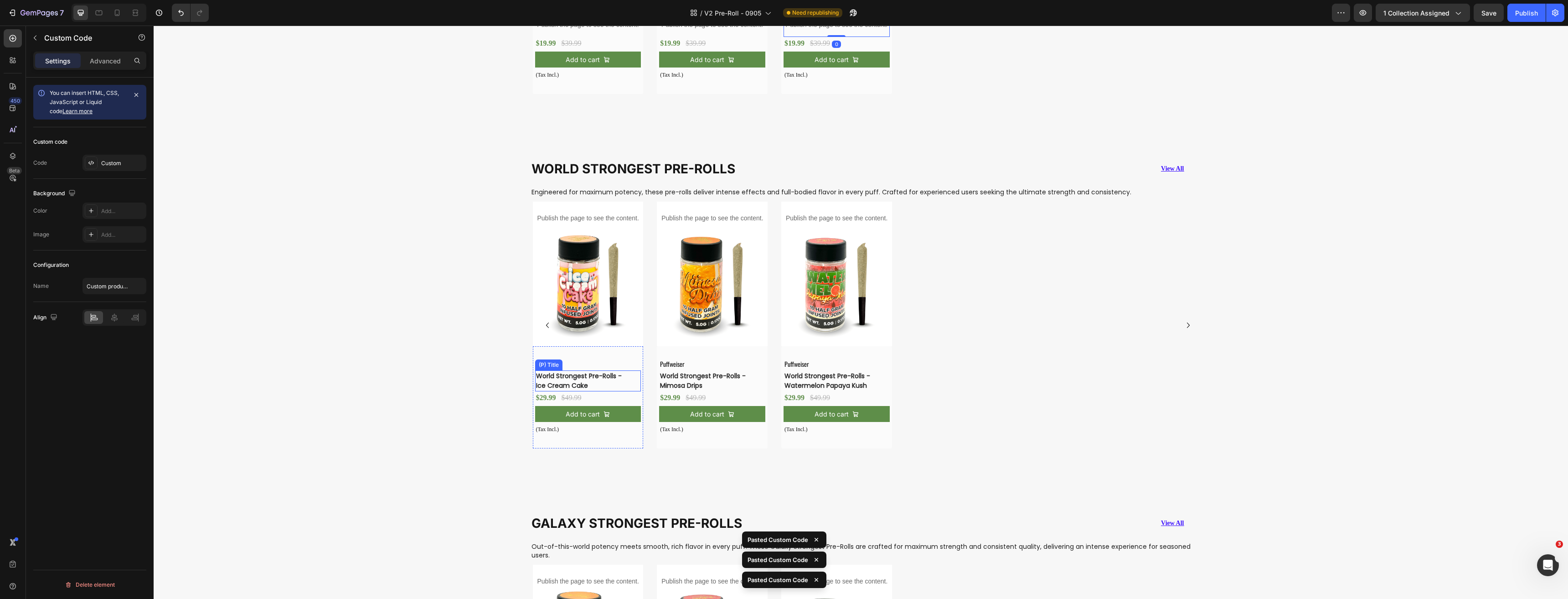
click at [573, 375] on h3 "World Strongest Pre-Rolls -Ice Cream Cake" at bounding box center [581, 380] width 92 height 21
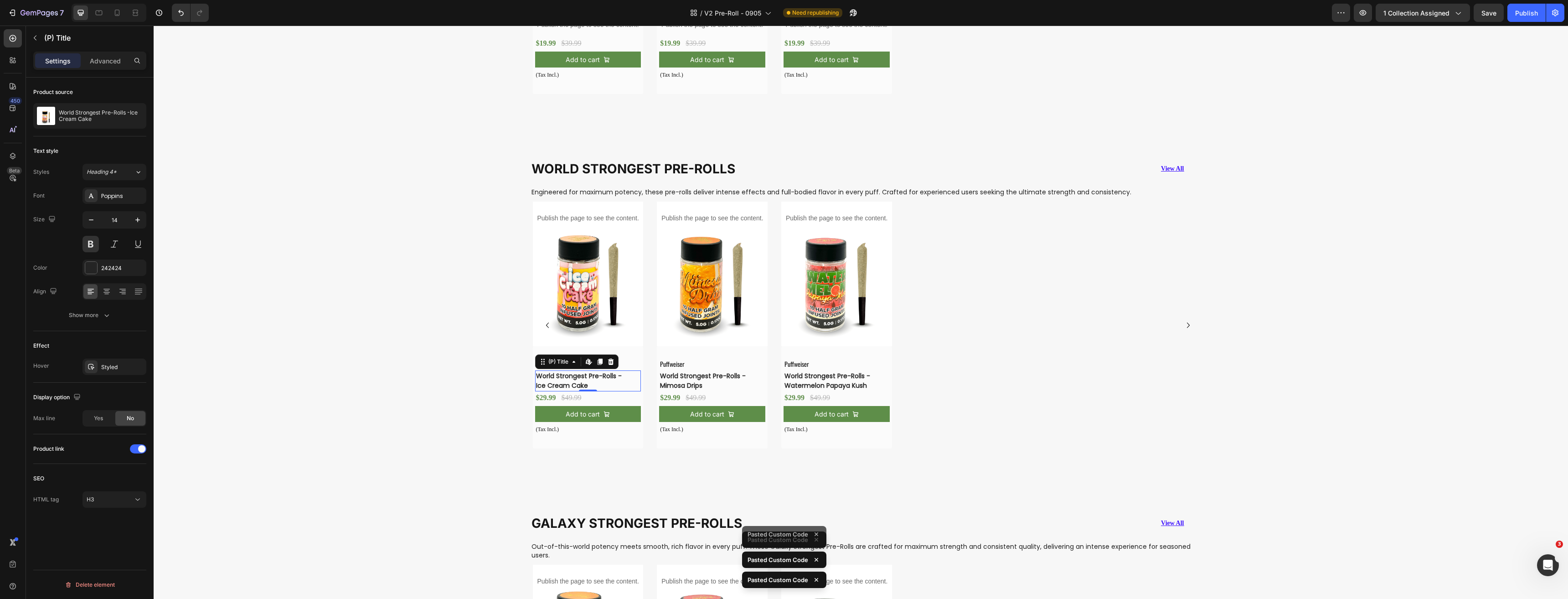
click at [694, 380] on h3 "World Strongest Pre-Rolls -Mimosa Drips" at bounding box center [705, 380] width 92 height 21
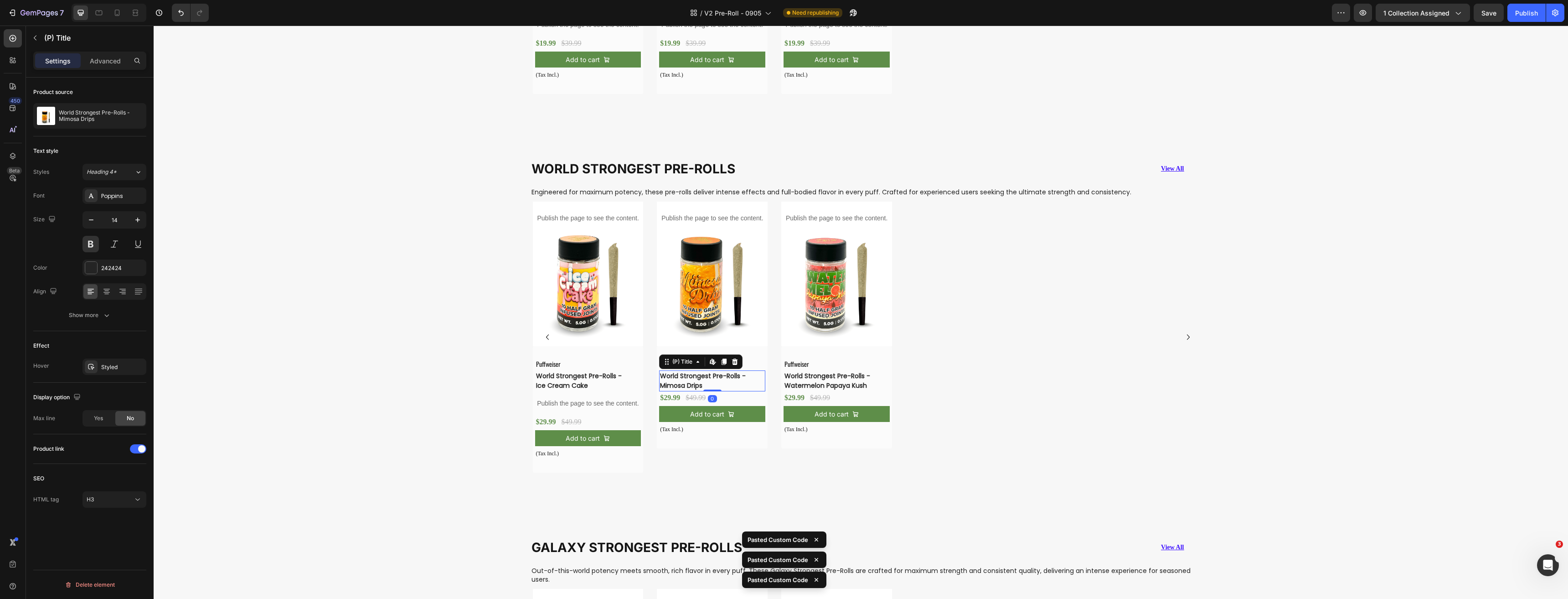
click at [813, 384] on h3 "World Strongest Pre-Rolls -Watermelon Papaya Kush" at bounding box center [829, 380] width 92 height 21
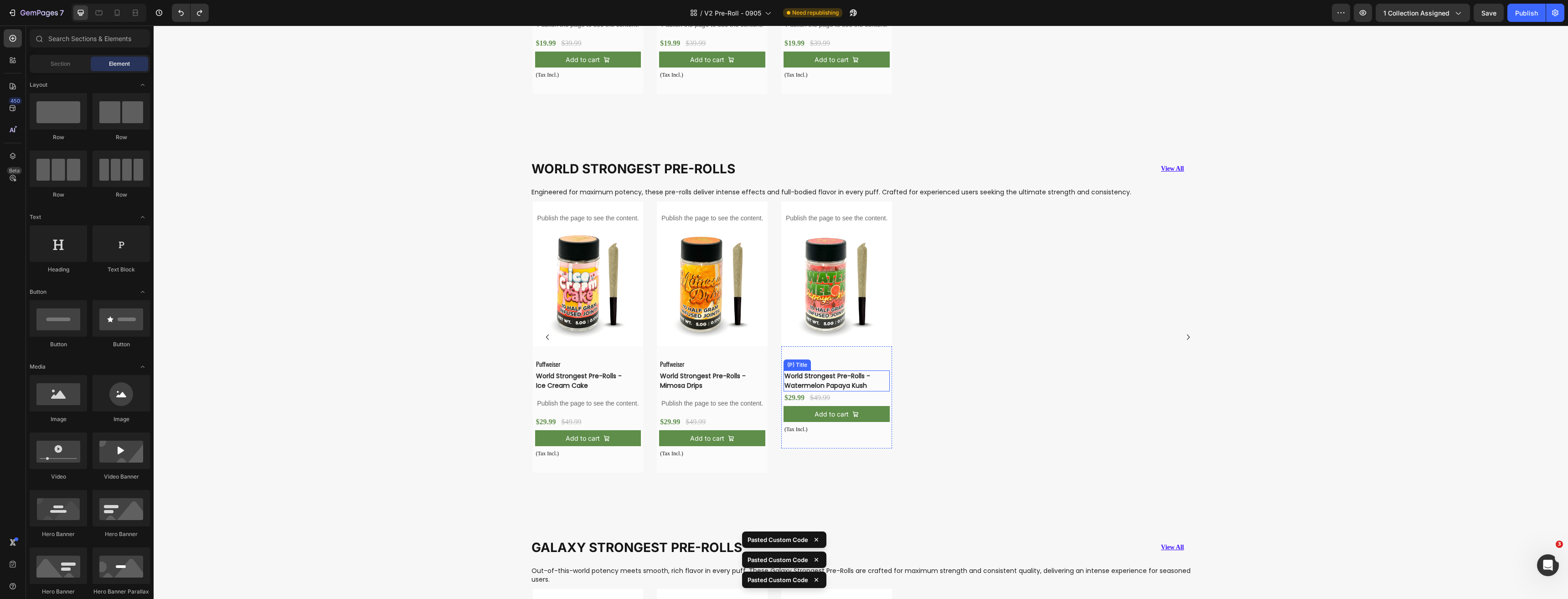
click at [815, 379] on h3 "World Strongest Pre-Rolls -Watermelon Papaya Kush" at bounding box center [829, 380] width 92 height 21
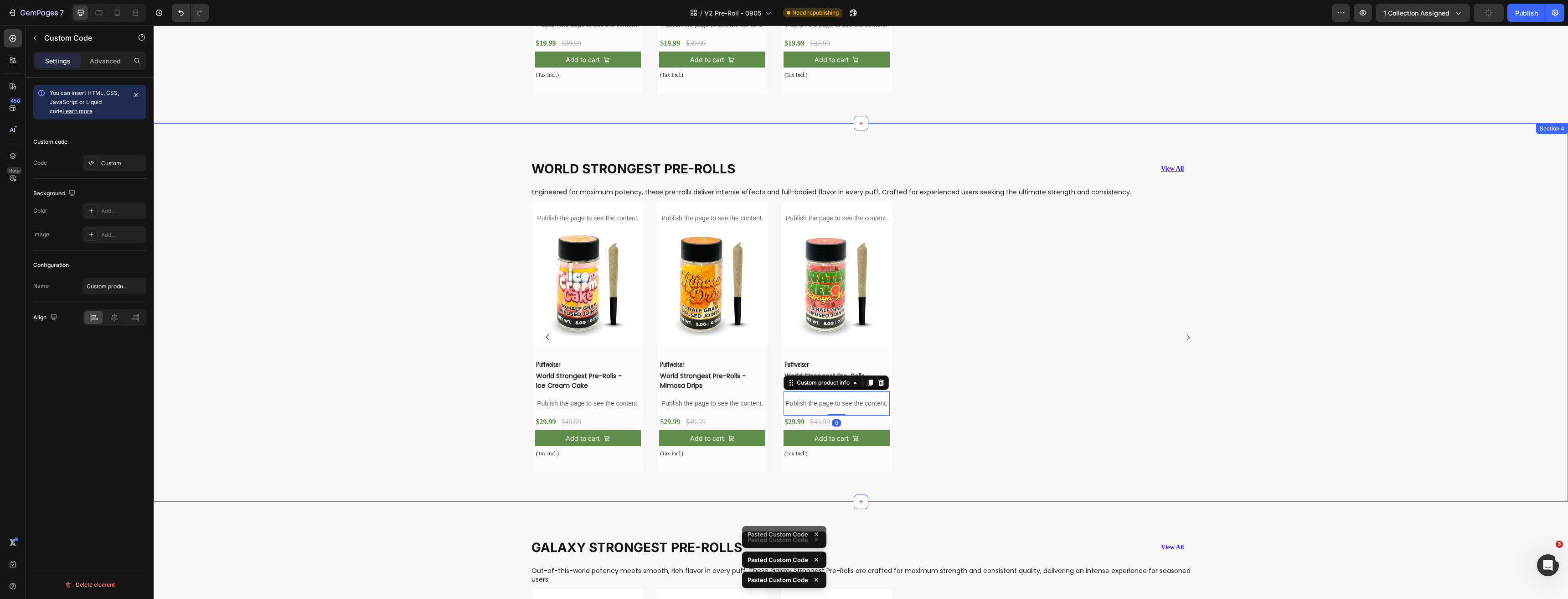
scroll to position [1667, 0]
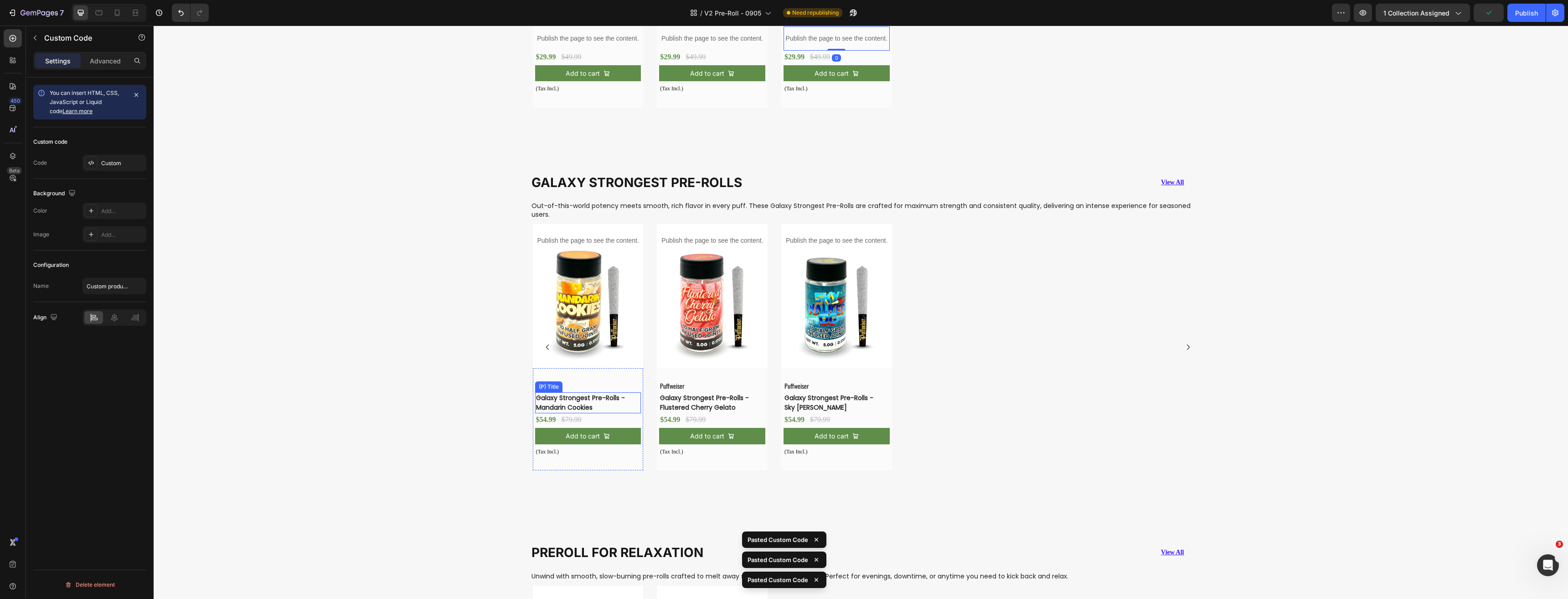
click at [590, 403] on h3 "Galaxy Strongest Pre-Rolls -Mandarin Cookies" at bounding box center [581, 402] width 92 height 21
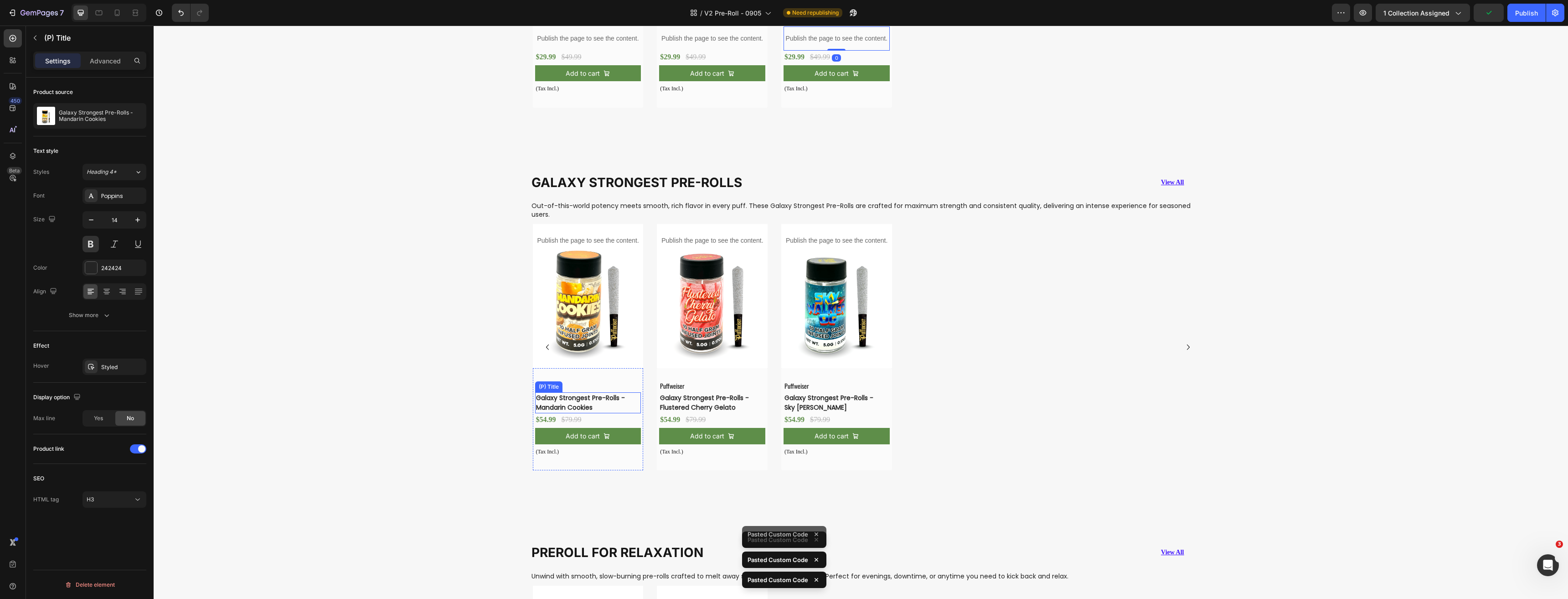
click at [690, 405] on h3 "Galaxy Strongest Pre-Rolls -Flustered Cherry Gelato" at bounding box center [705, 402] width 92 height 21
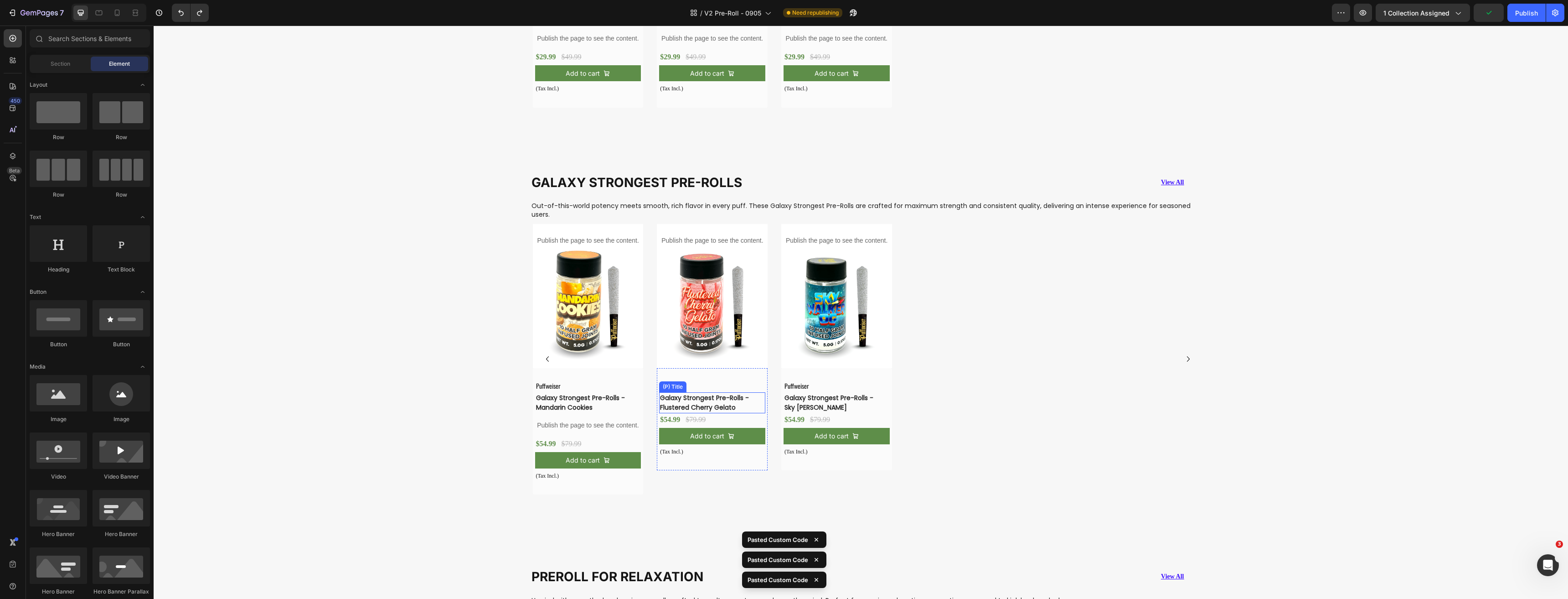
click at [726, 403] on h3 "Galaxy Strongest Pre-Rolls -Flustered Cherry Gelato" at bounding box center [705, 402] width 92 height 21
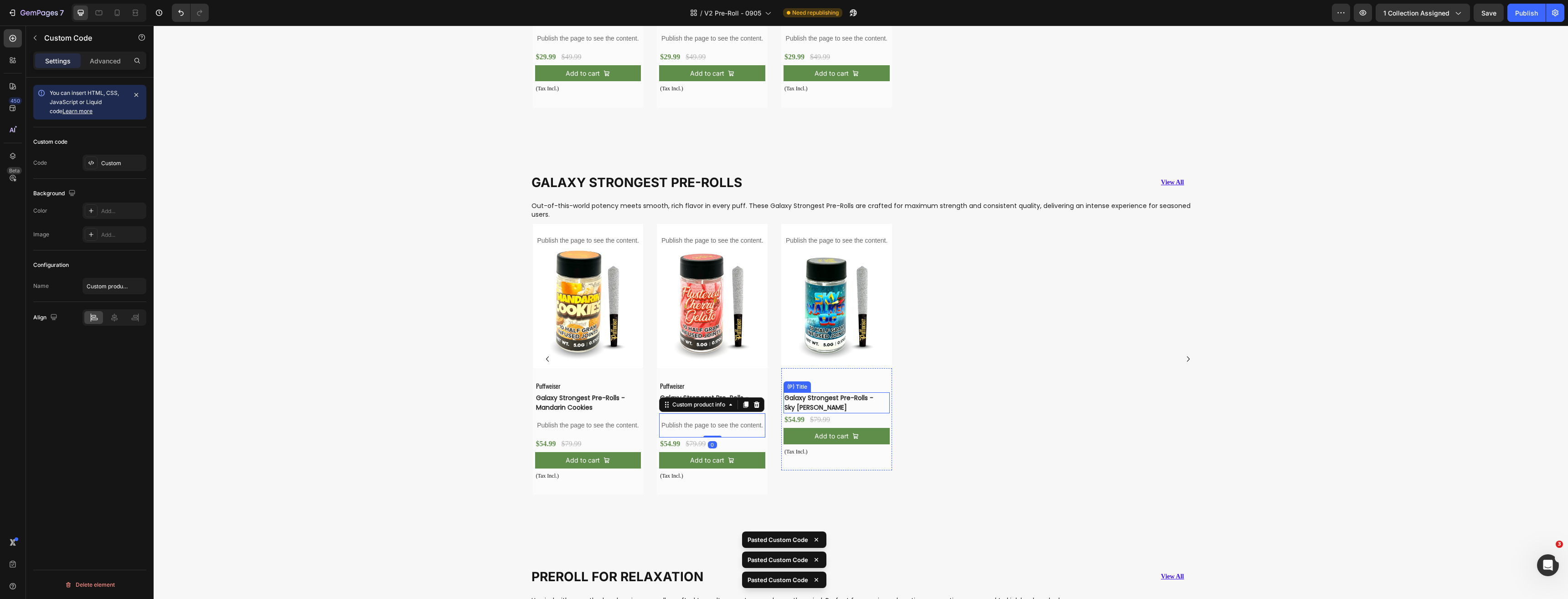
click at [823, 404] on h3 "Galaxy Strongest Pre-Rolls -Sky [PERSON_NAME]" at bounding box center [829, 402] width 92 height 21
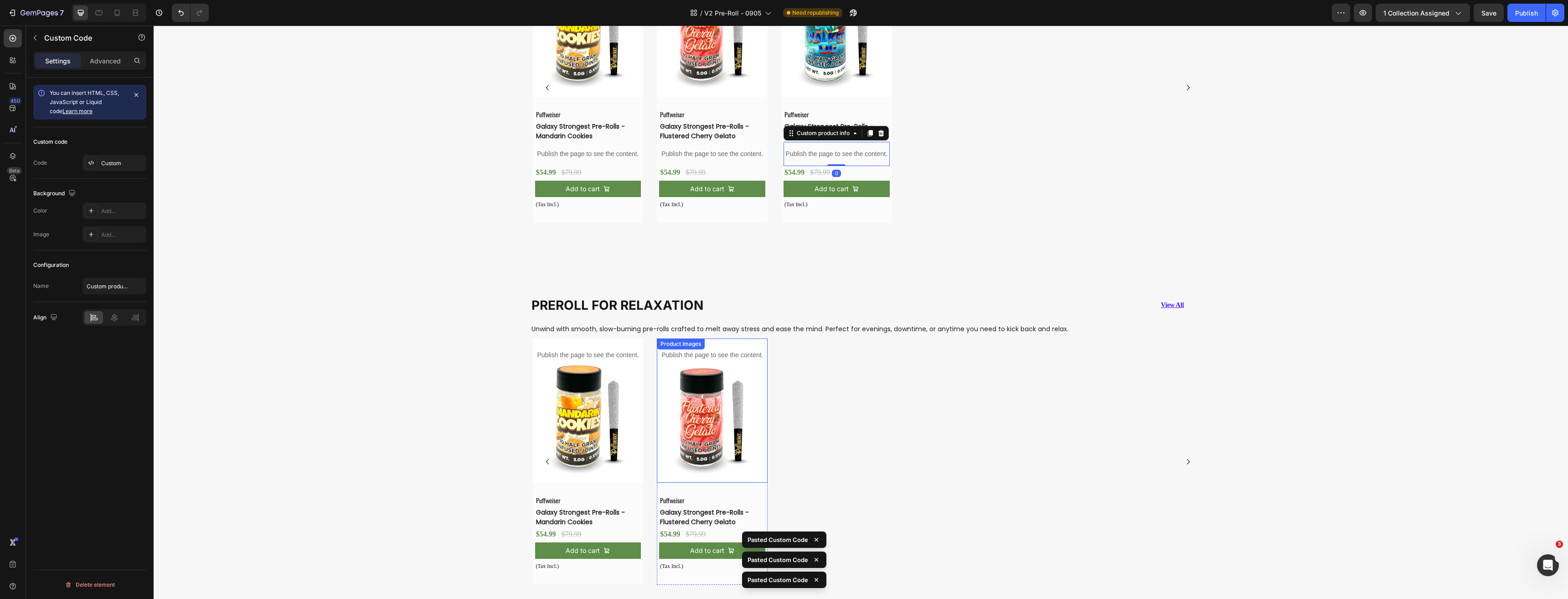
scroll to position [1940, 0]
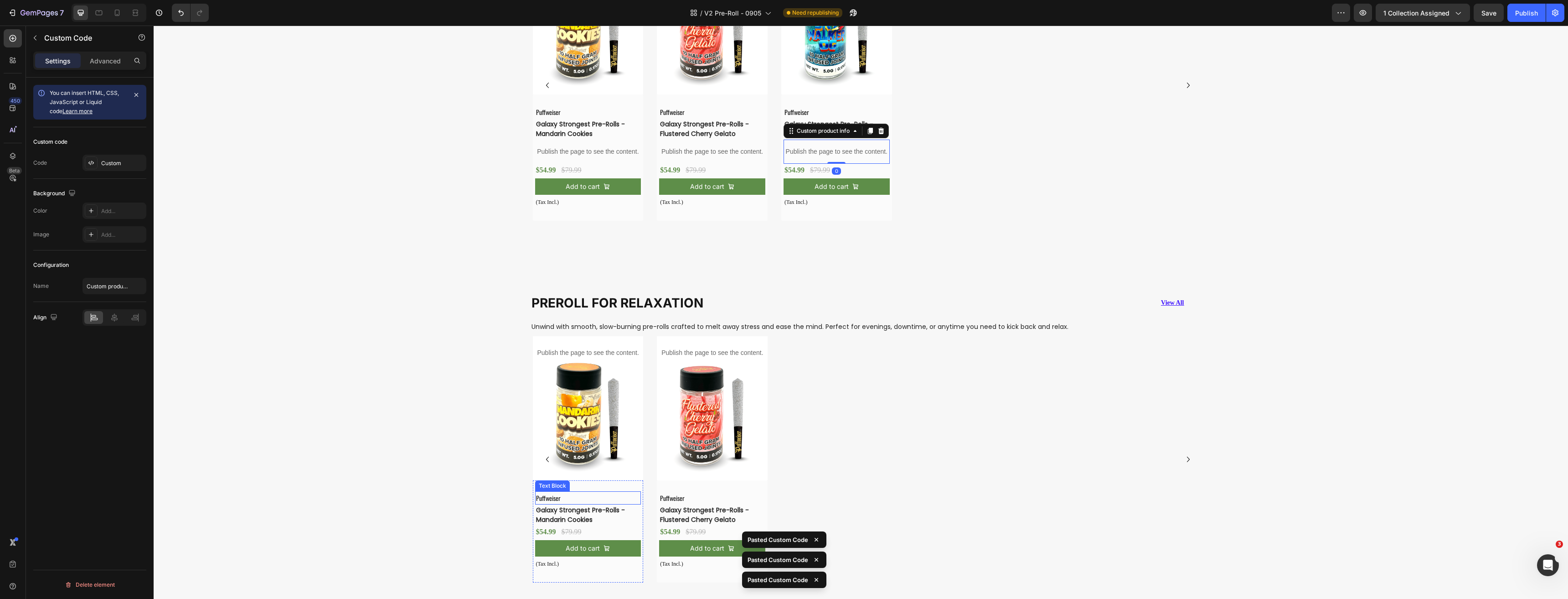
click at [571, 516] on h3 "Galaxy Strongest Pre-Rolls -Mandarin Cookies" at bounding box center [581, 515] width 92 height 21
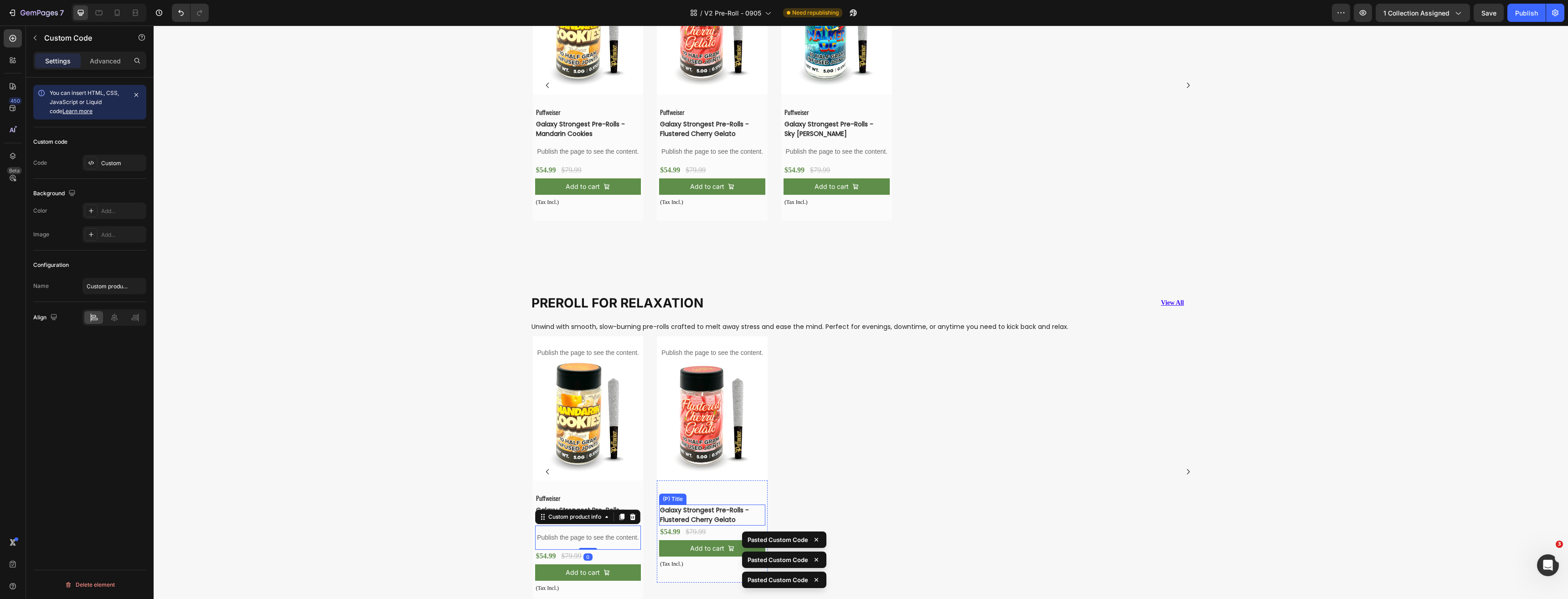
click at [683, 512] on h3 "Galaxy Strongest Pre-Rolls -Flustered Cherry Gelato" at bounding box center [705, 515] width 92 height 21
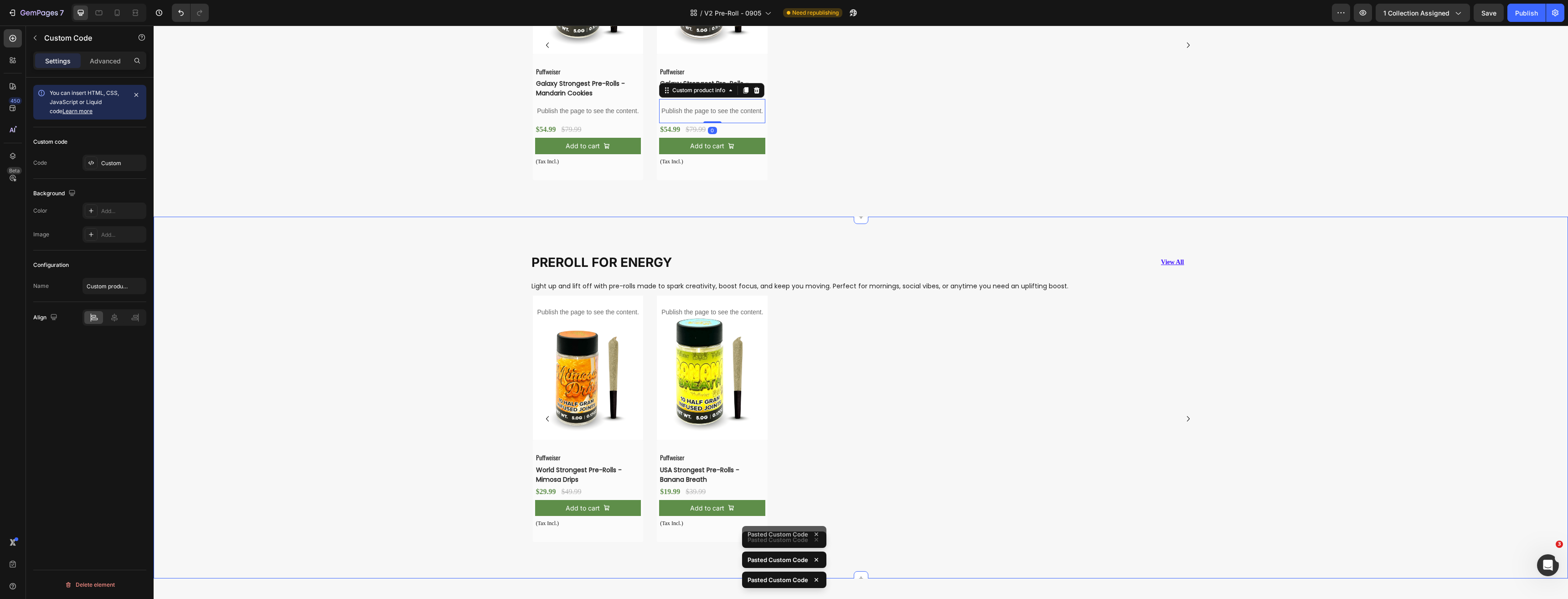
scroll to position [2534, 0]
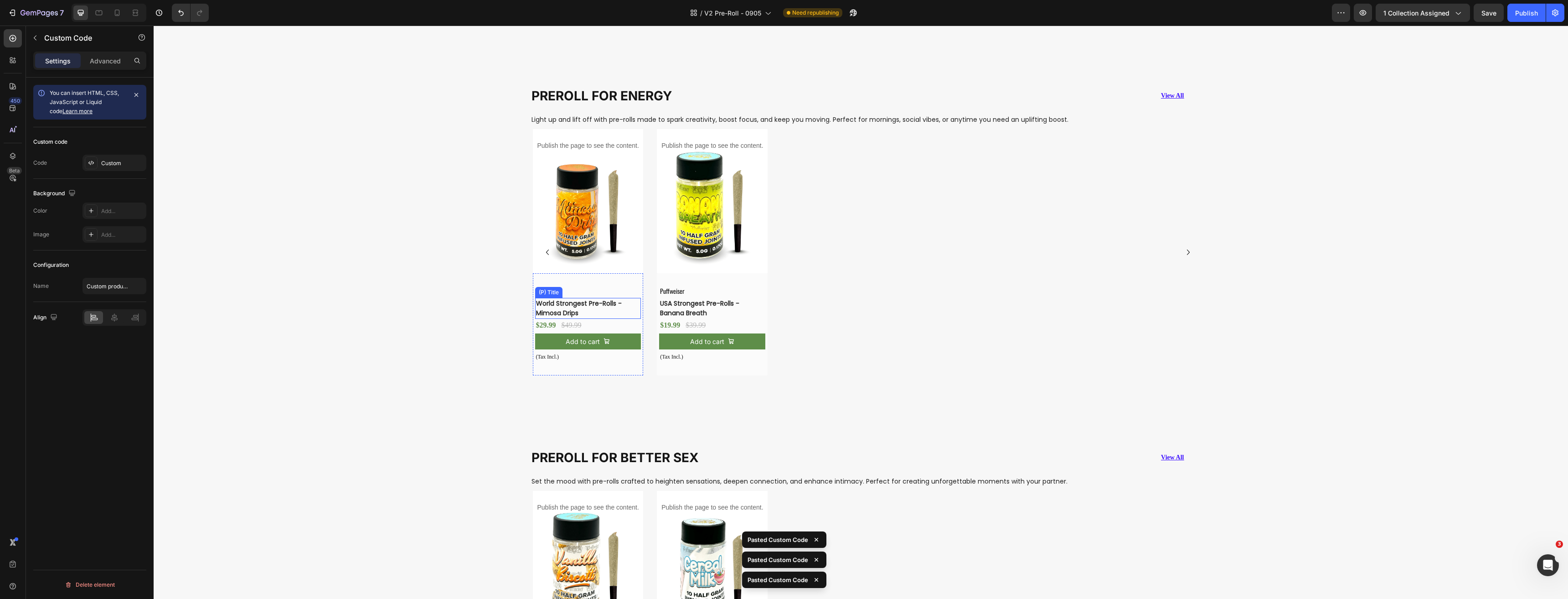
click at [577, 307] on h3 "World Strongest Pre-Rolls -Mimosa Drips" at bounding box center [581, 308] width 92 height 21
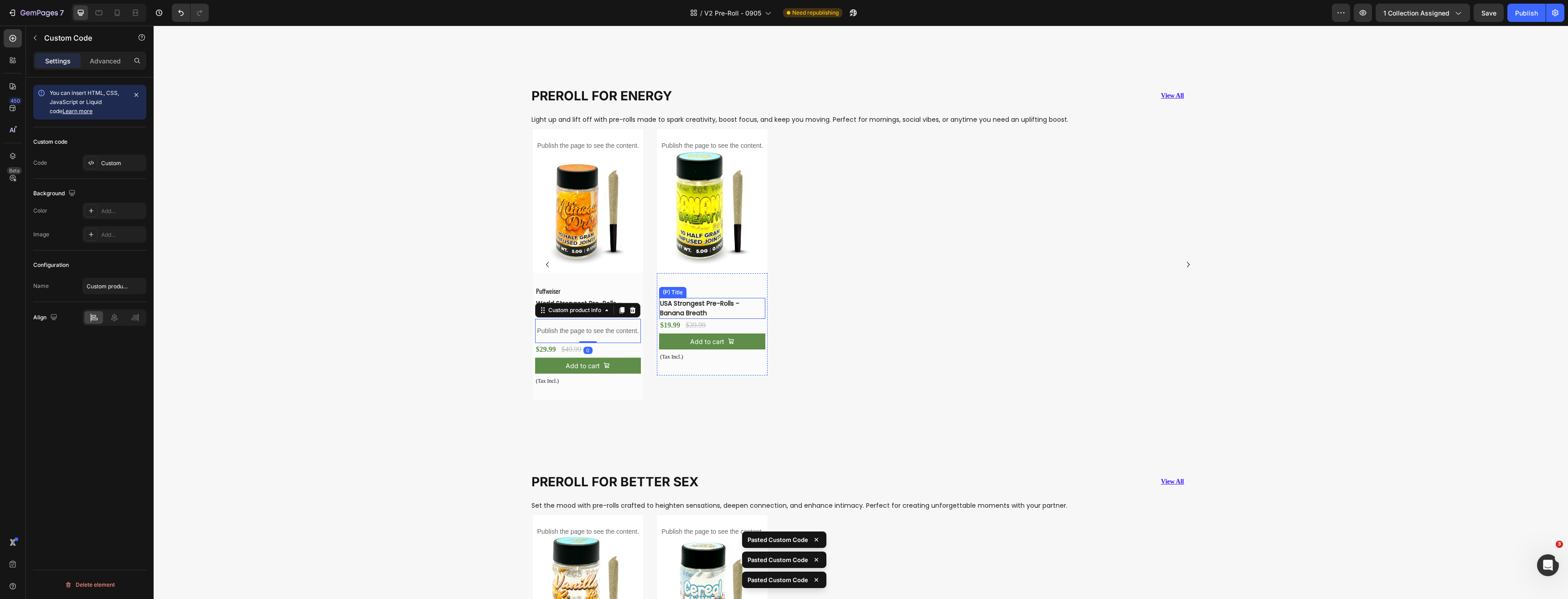
click at [701, 311] on h3 "USA Strongest Pre-Rolls -Banana Breath" at bounding box center [705, 308] width 92 height 21
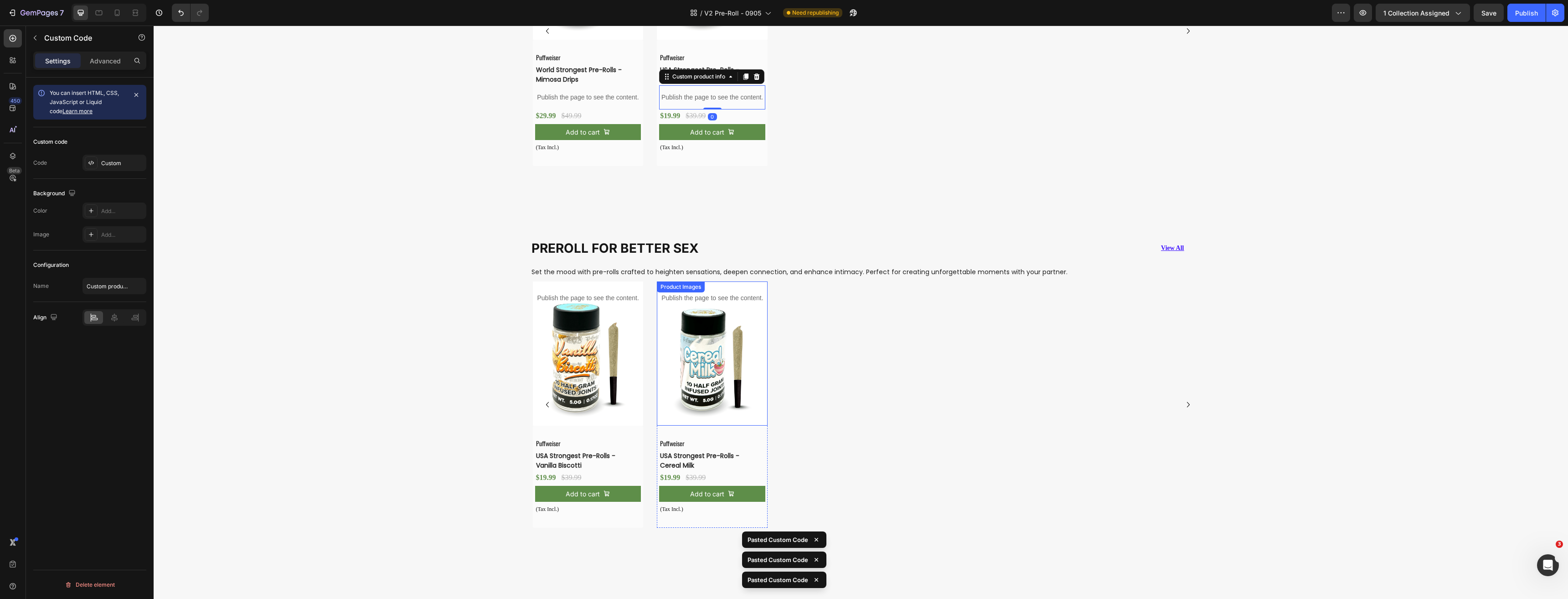
scroll to position [2807, 0]
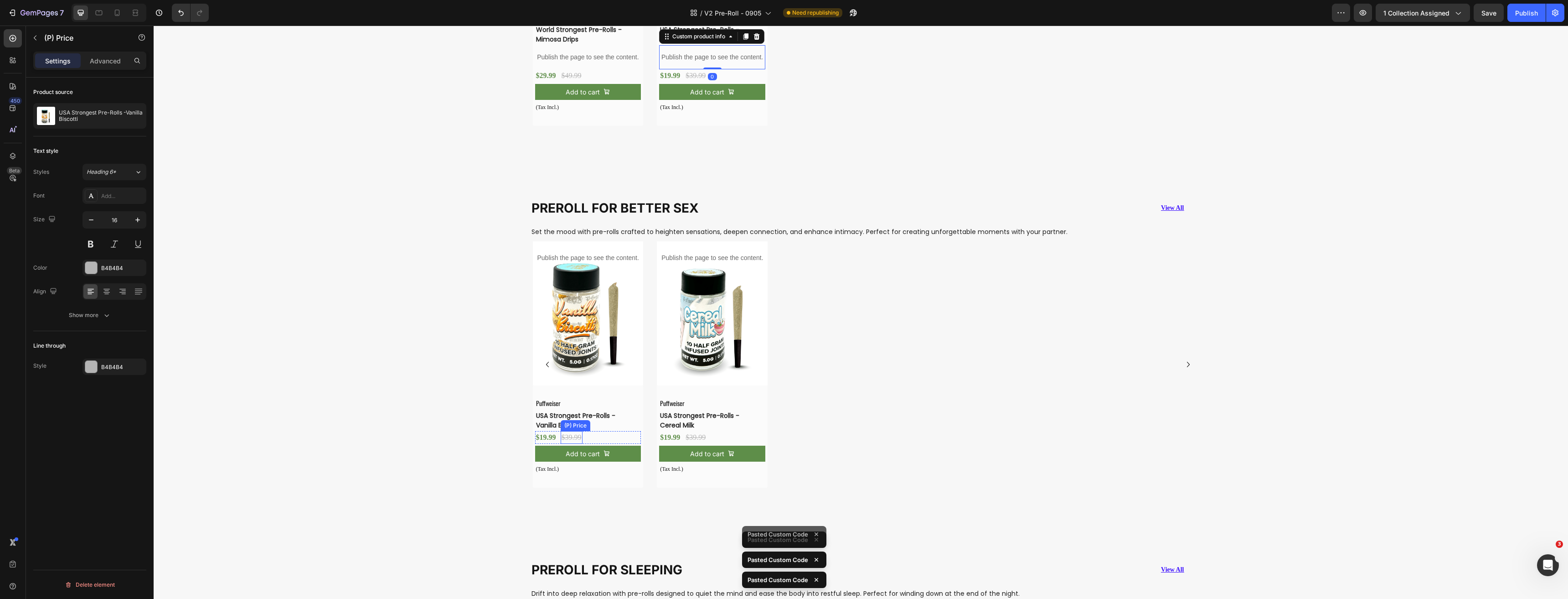
click at [566, 422] on div "(P) Price" at bounding box center [575, 425] width 26 height 8
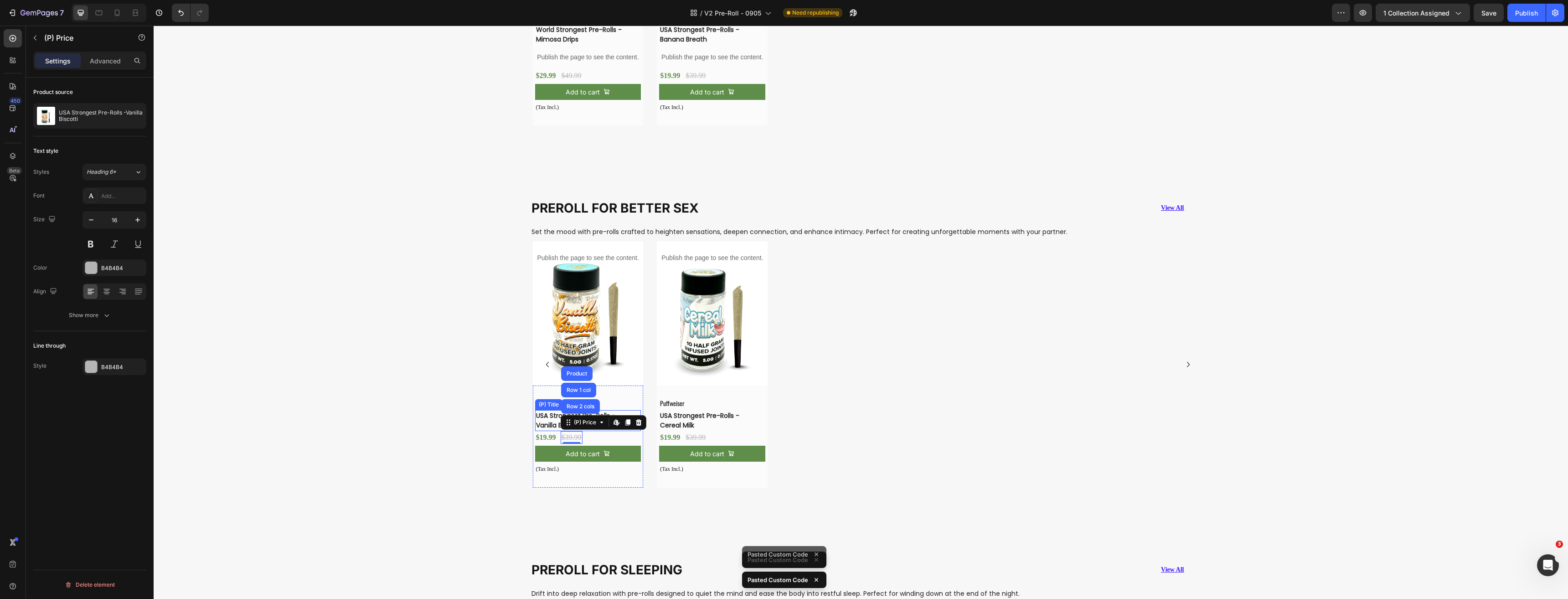
click at [537, 417] on h3 "USA Strongest Pre-Rolls -Vanilla Biscotti" at bounding box center [581, 421] width 92 height 21
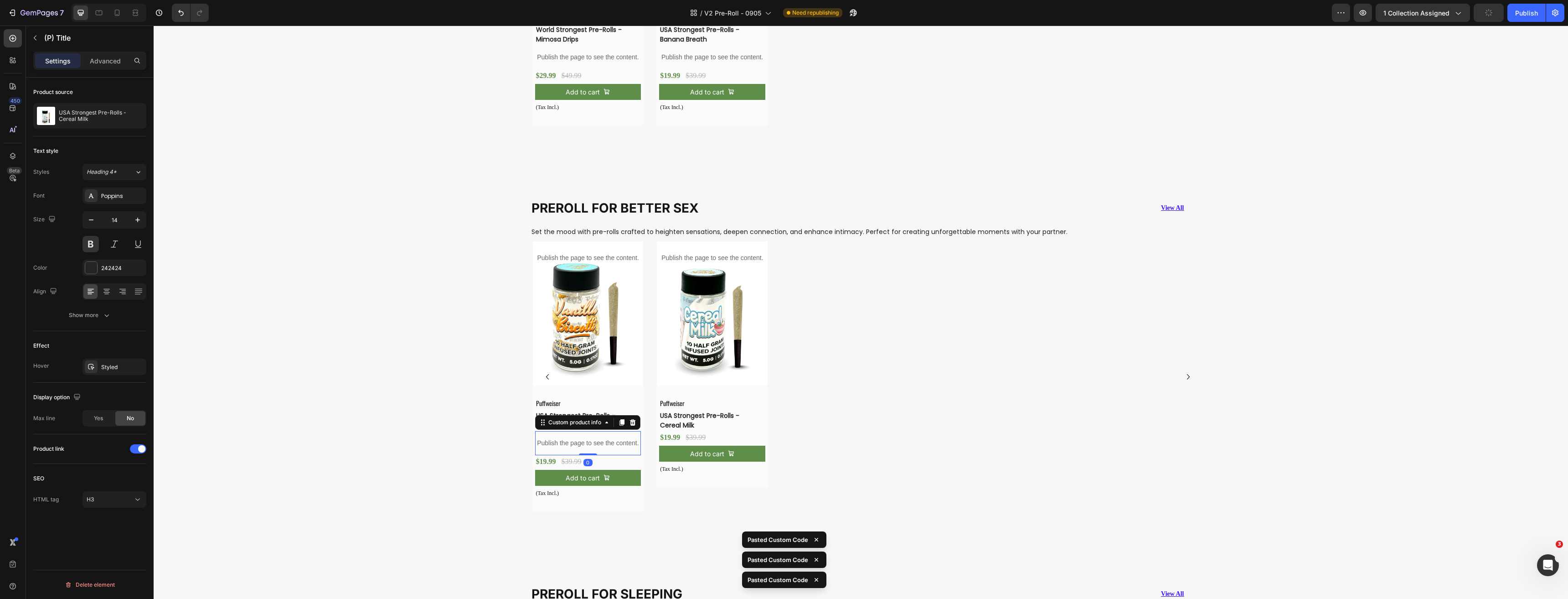
click at [726, 416] on h3 "USA Strongest Pre-Rolls -Cereal Milk" at bounding box center [705, 421] width 92 height 21
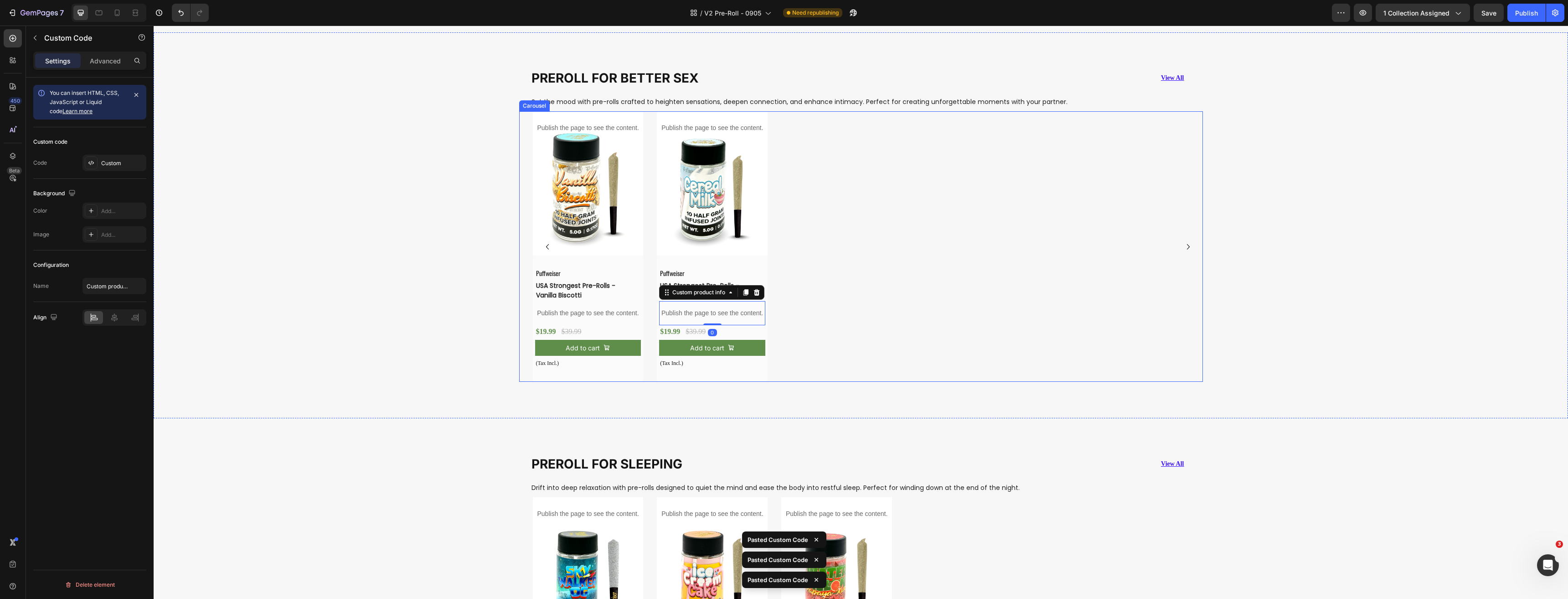
scroll to position [3126, 0]
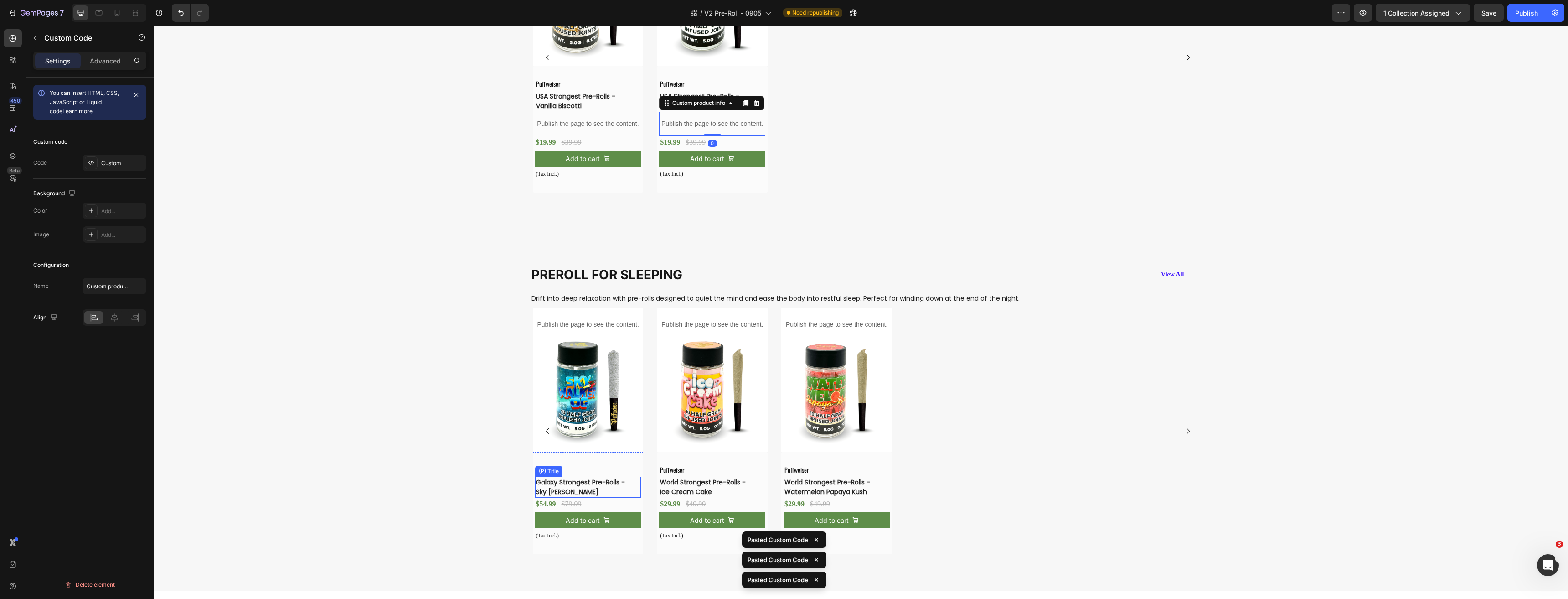
click at [573, 491] on h3 "Galaxy Strongest Pre-Rolls -Sky [PERSON_NAME]" at bounding box center [581, 487] width 92 height 21
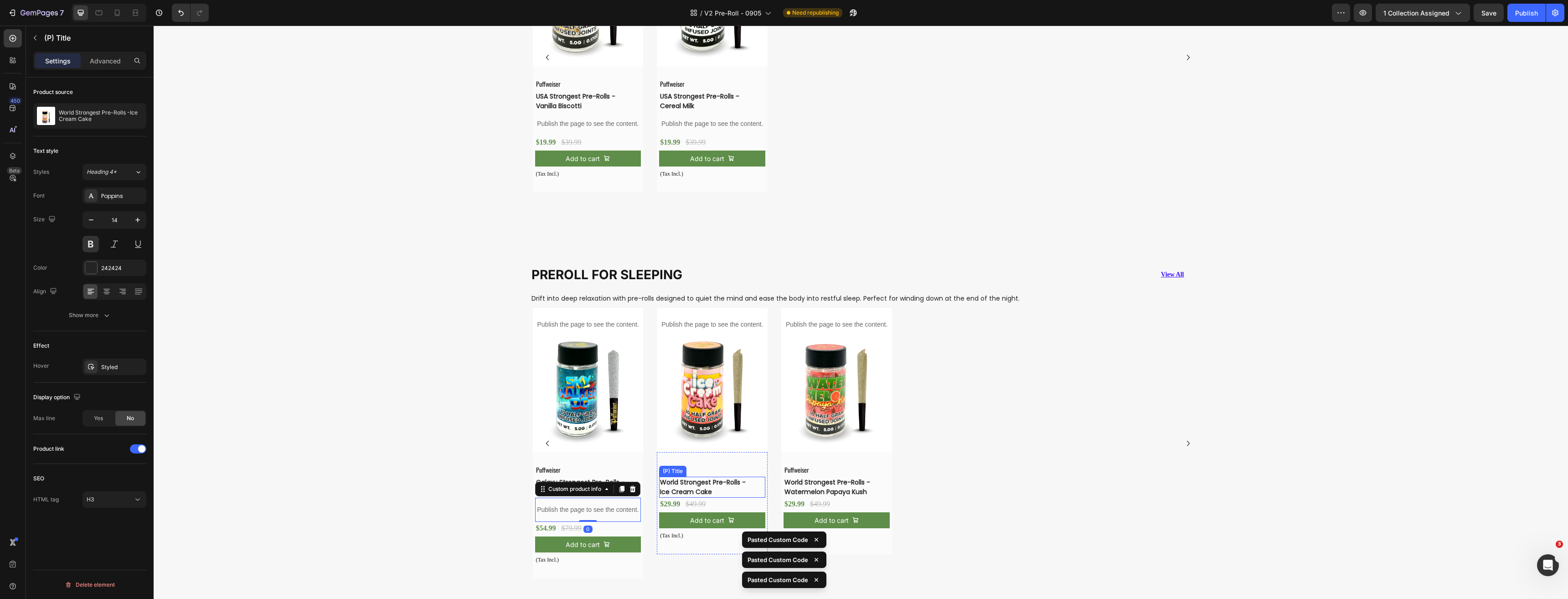
click at [698, 485] on h3 "World Strongest Pre-Rolls -Ice Cream Cake" at bounding box center [705, 487] width 92 height 21
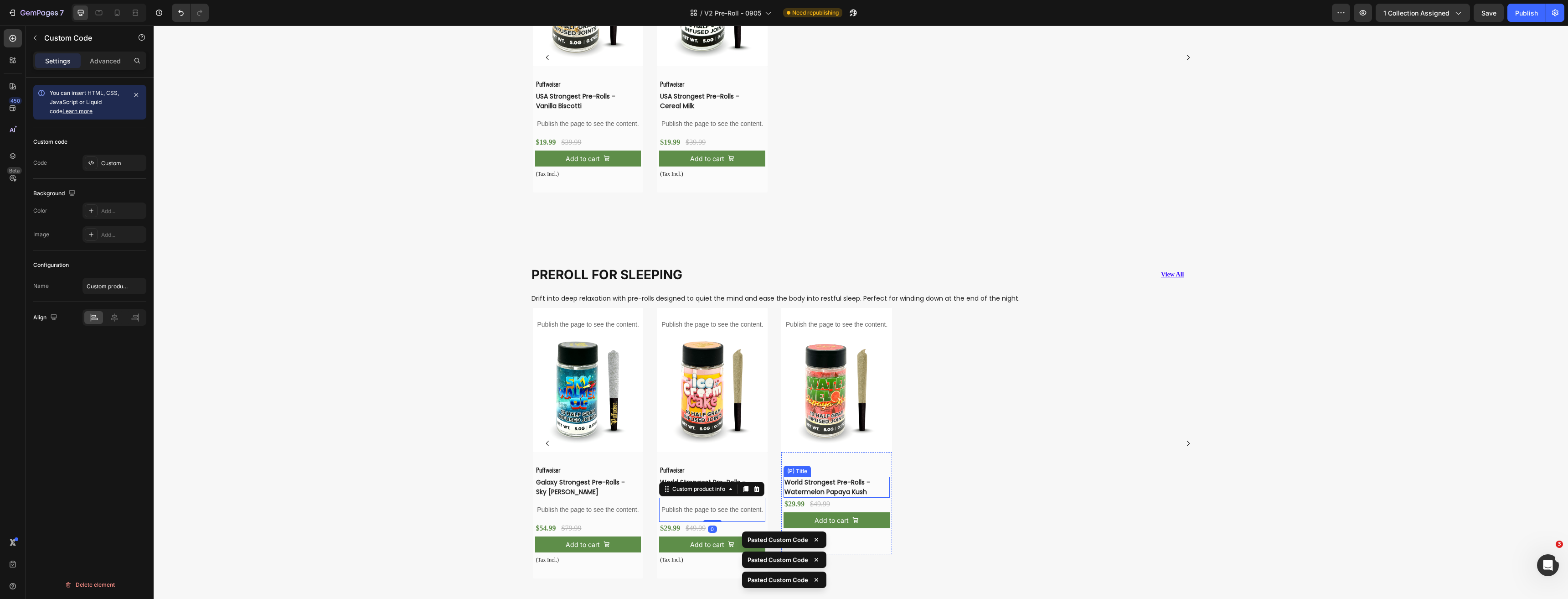
click at [818, 483] on h3 "World Strongest Pre-Rolls -Watermelon Papaya Kush" at bounding box center [829, 487] width 92 height 21
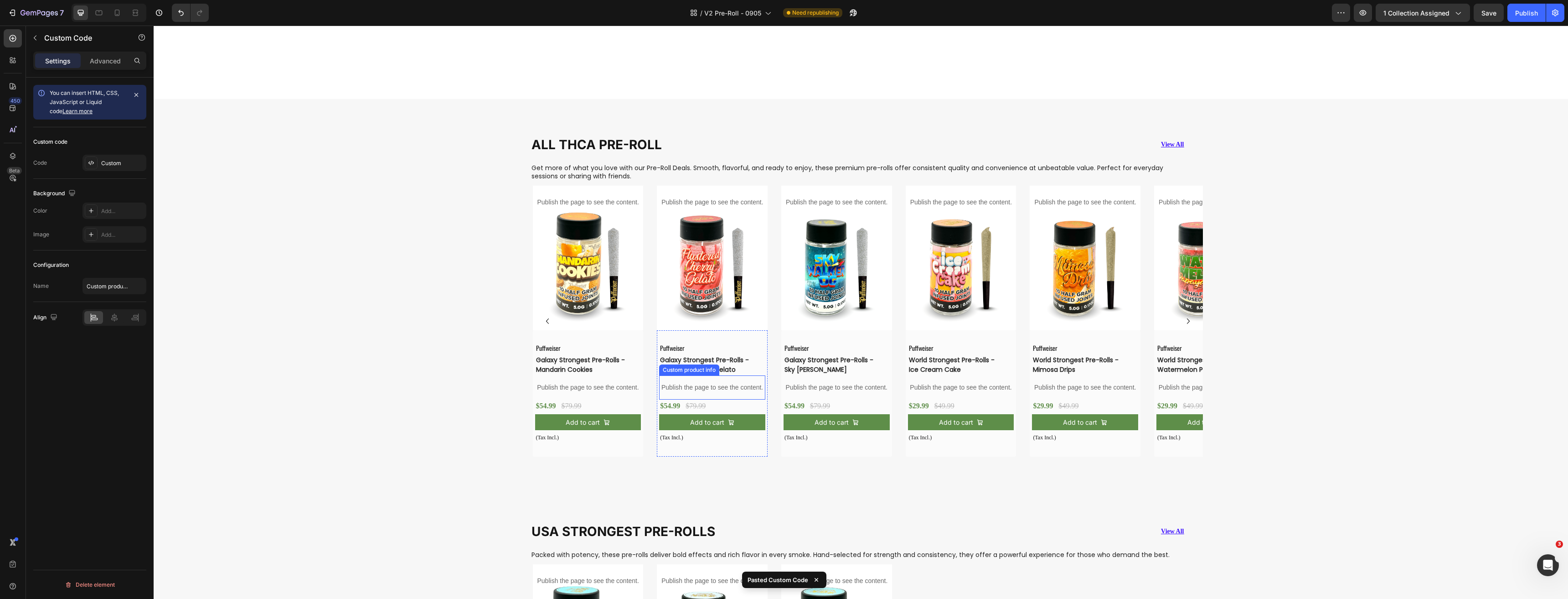
scroll to position [583, 0]
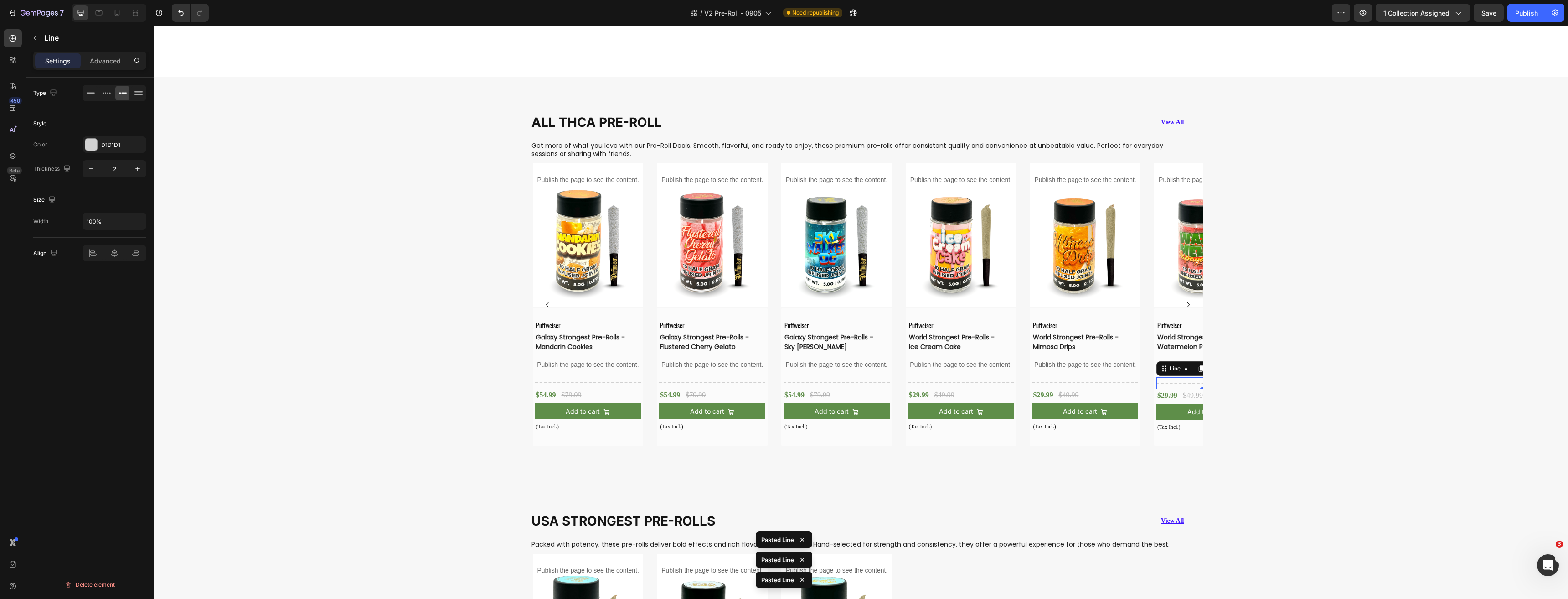
scroll to position [902, 0]
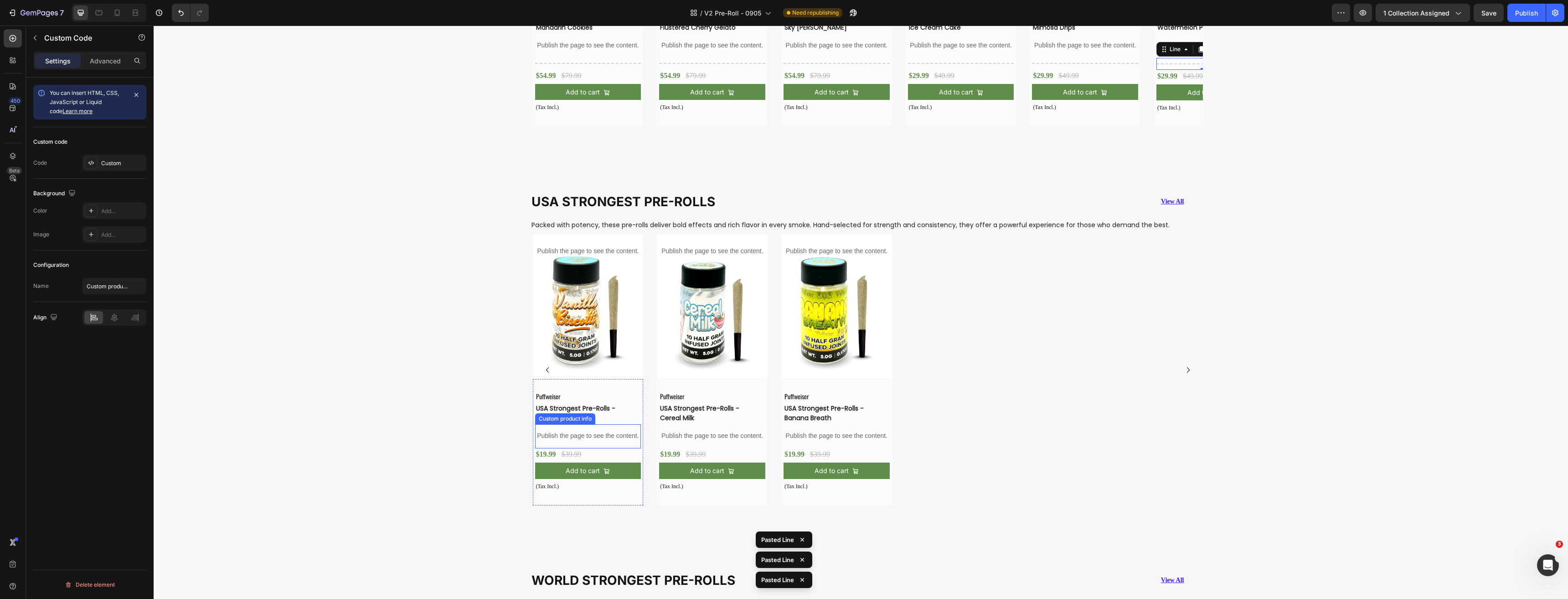
click at [591, 432] on p "Publish the page to see the content." at bounding box center [588, 436] width 106 height 9
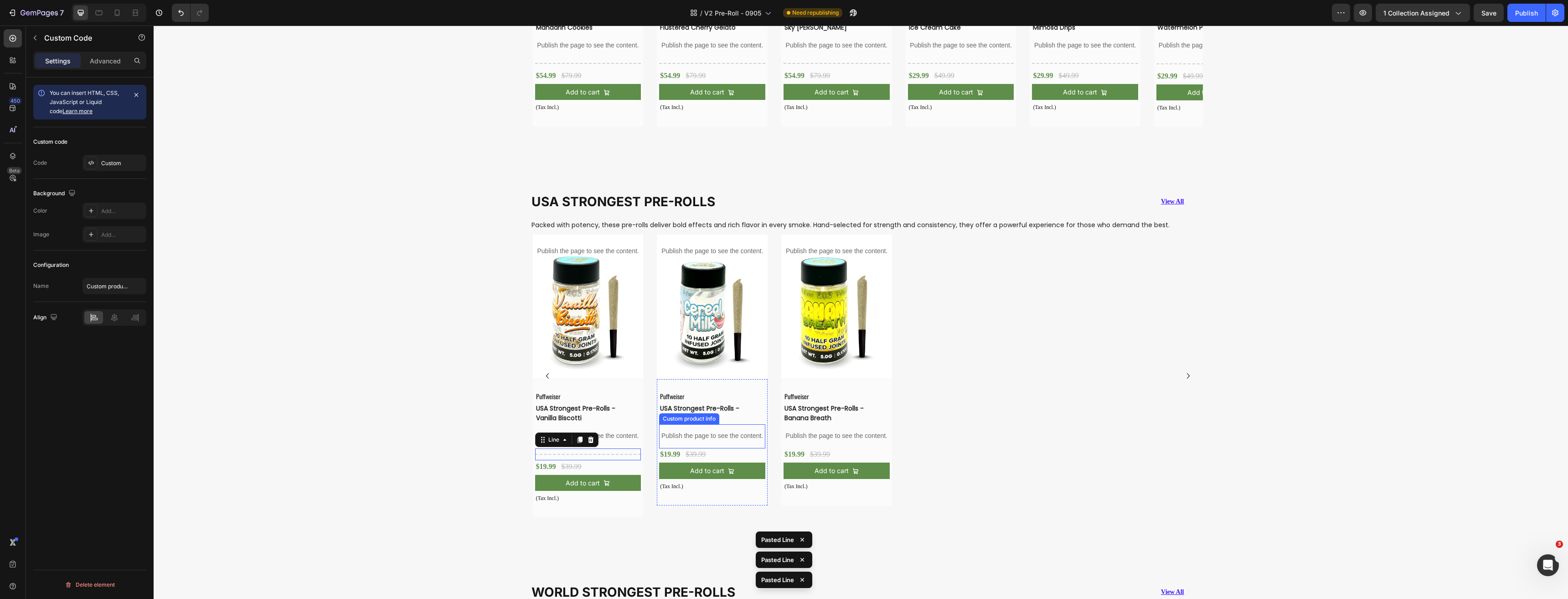
click at [684, 437] on p "Publish the page to see the content." at bounding box center [712, 436] width 106 height 9
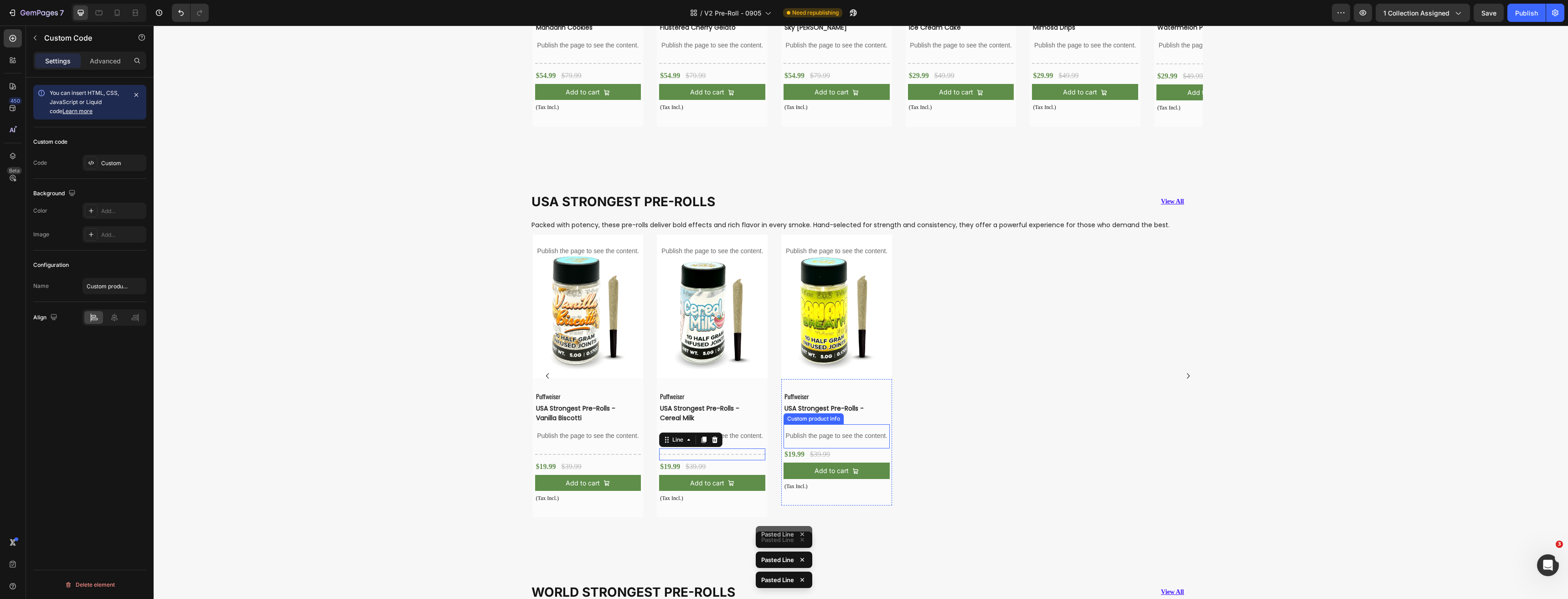
click at [825, 438] on p "Publish the page to see the content." at bounding box center [836, 436] width 106 height 9
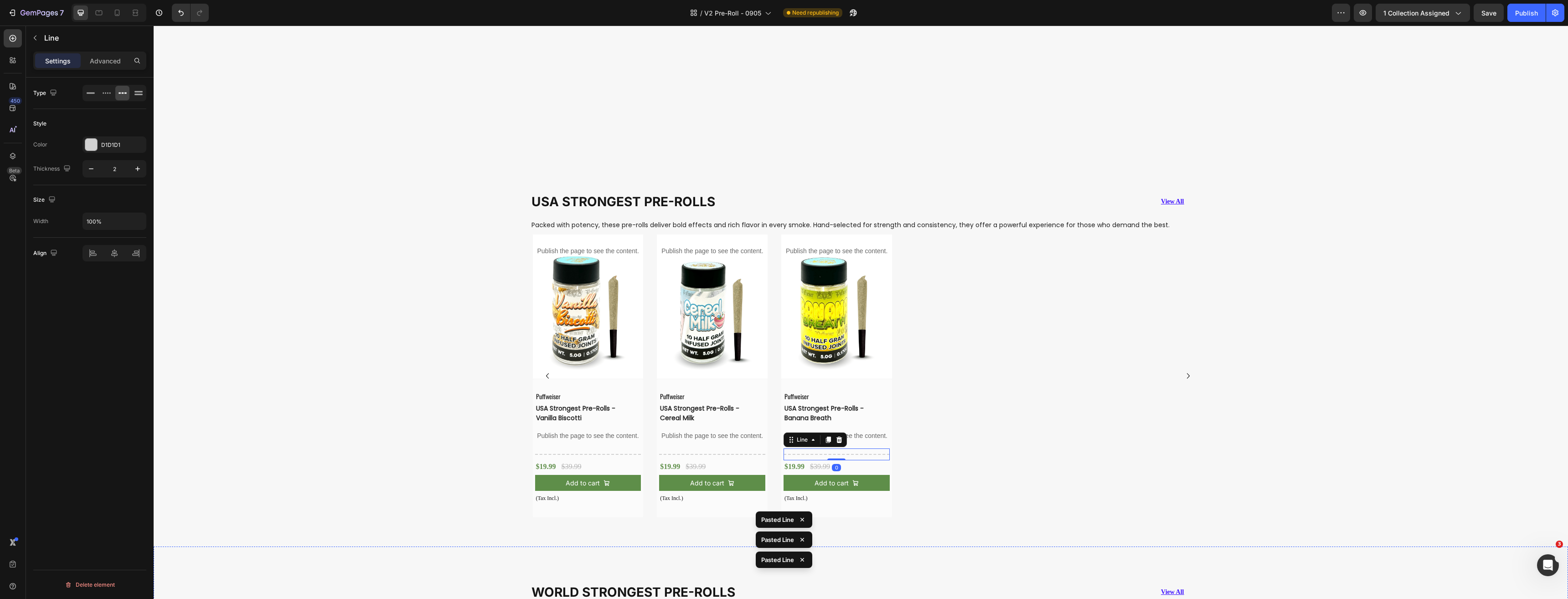
scroll to position [1267, 0]
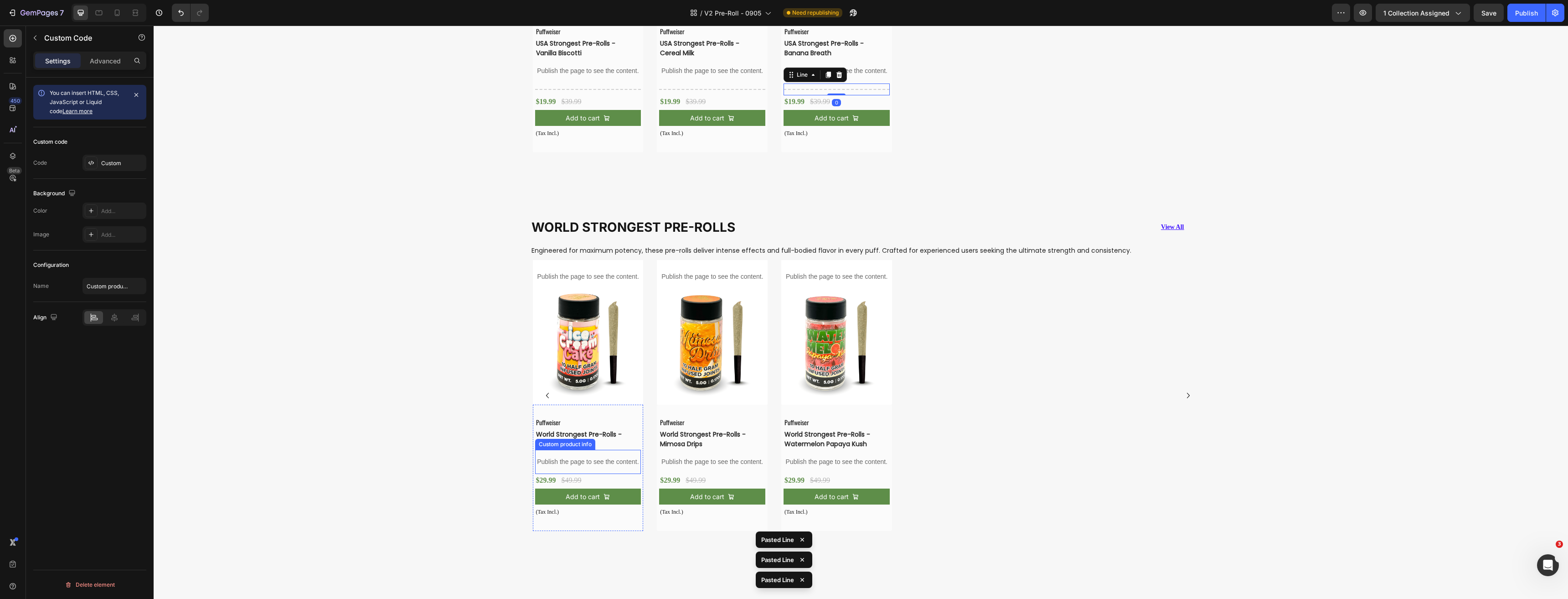
click at [601, 461] on p "Publish the page to see the content." at bounding box center [588, 461] width 106 height 9
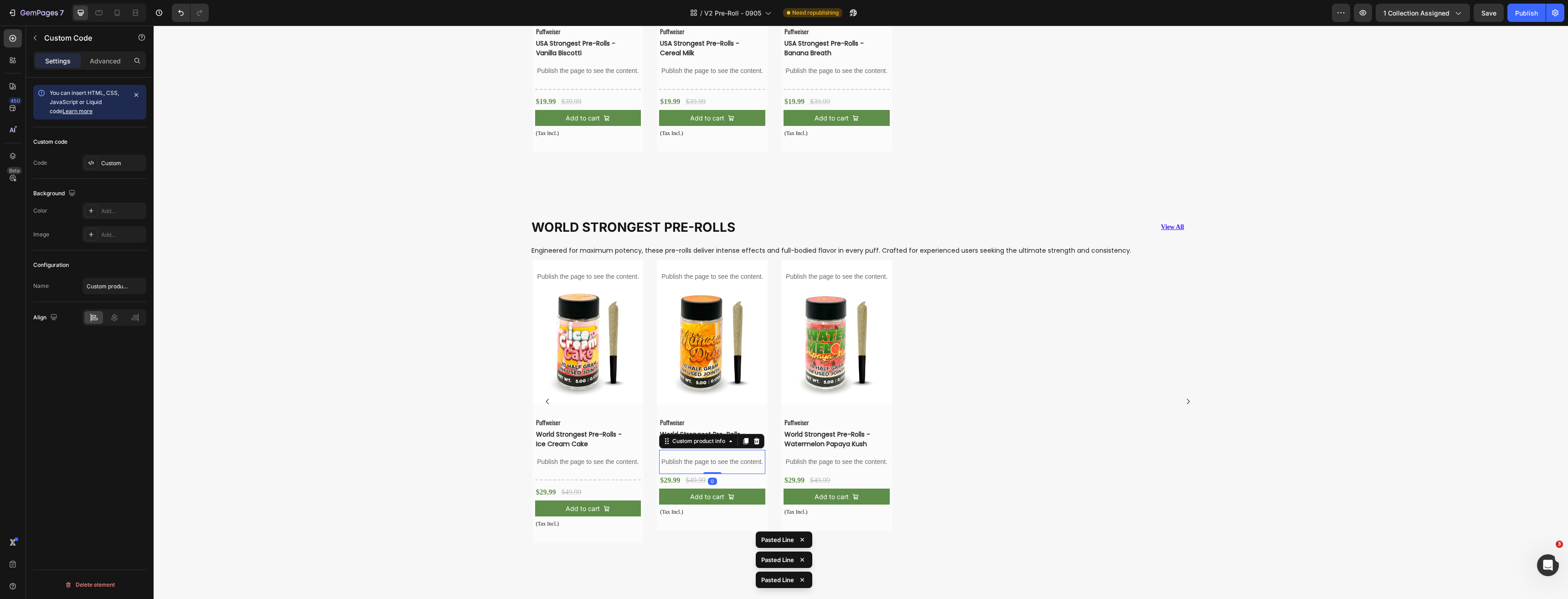
click at [707, 464] on p "Publish the page to see the content." at bounding box center [712, 461] width 106 height 9
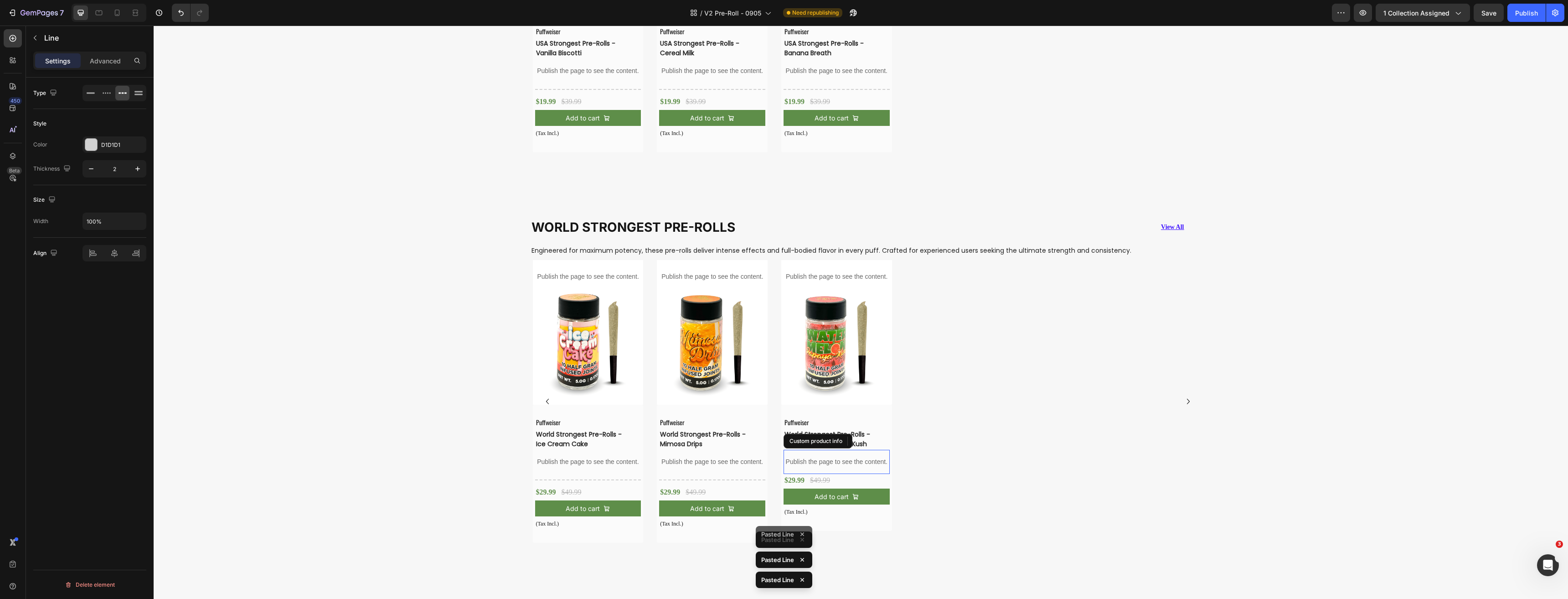
click at [817, 464] on p "Publish the page to see the content." at bounding box center [836, 461] width 106 height 9
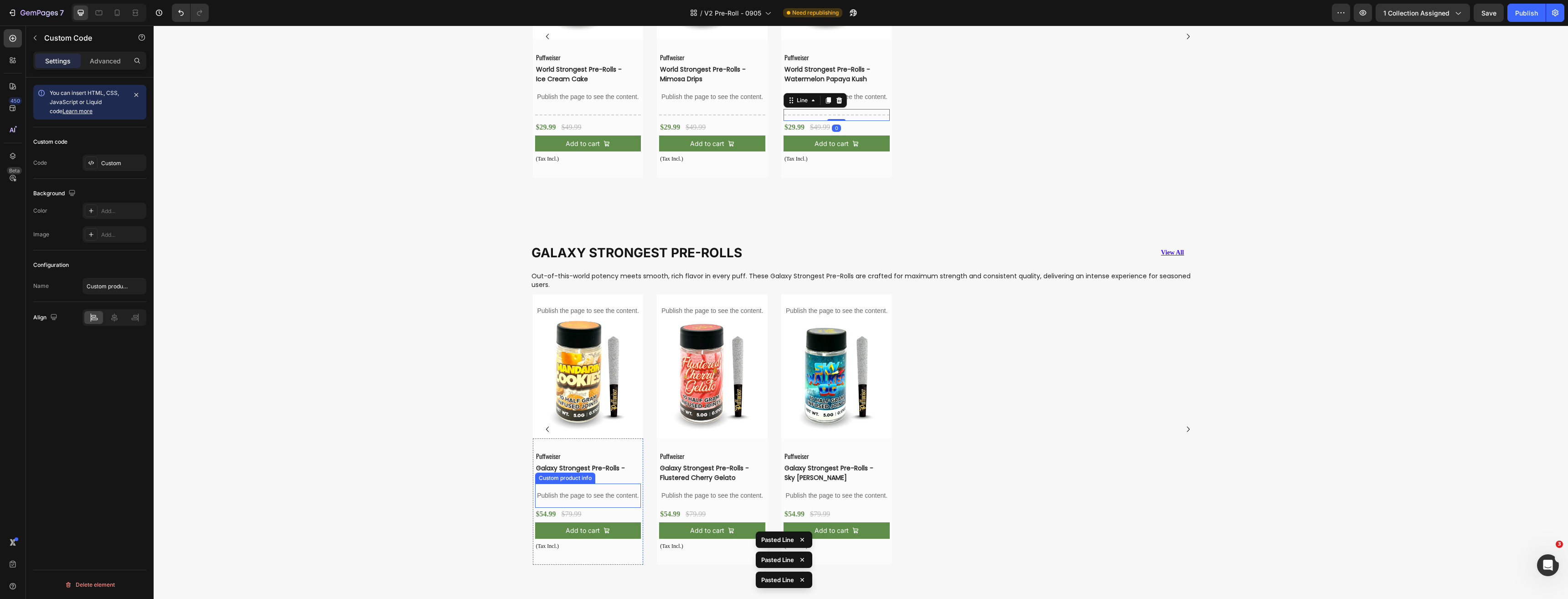
click at [606, 495] on p "Publish the page to see the content." at bounding box center [588, 495] width 106 height 9
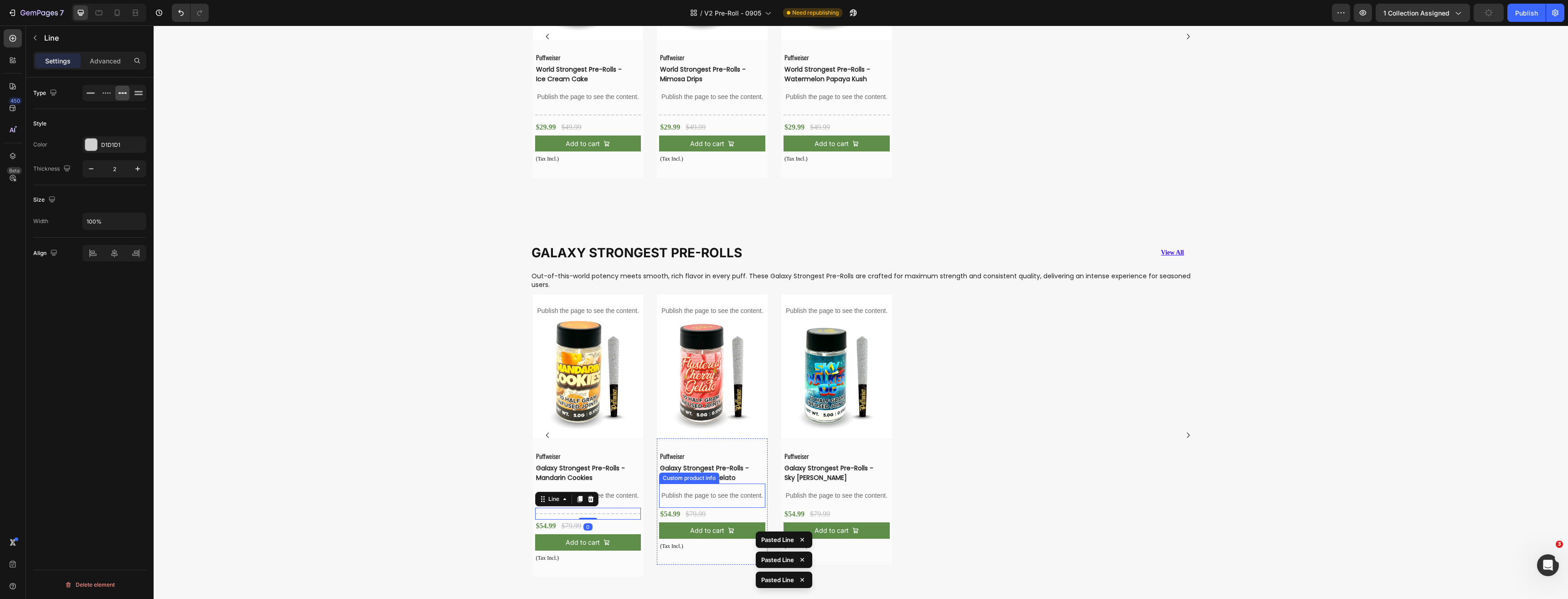
click at [736, 495] on p "Publish the page to see the content." at bounding box center [712, 495] width 106 height 9
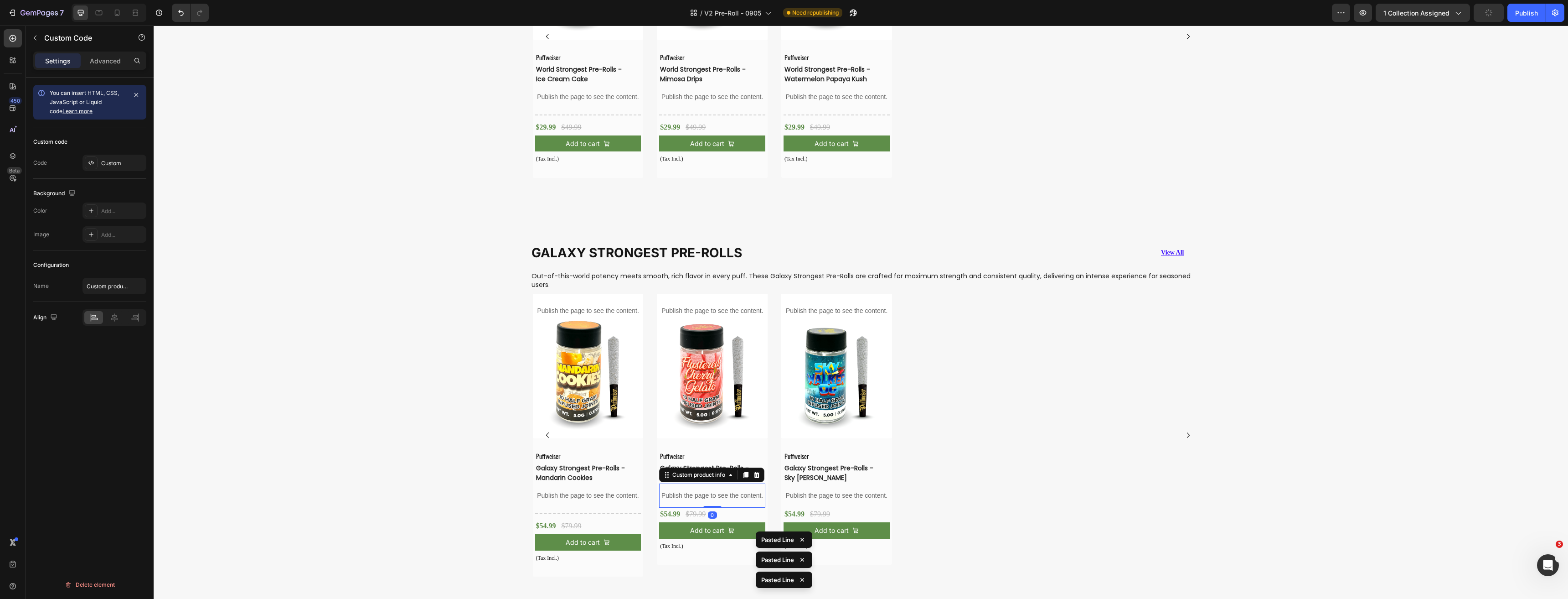
click at [819, 497] on p "Publish the page to see the content." at bounding box center [836, 495] width 106 height 9
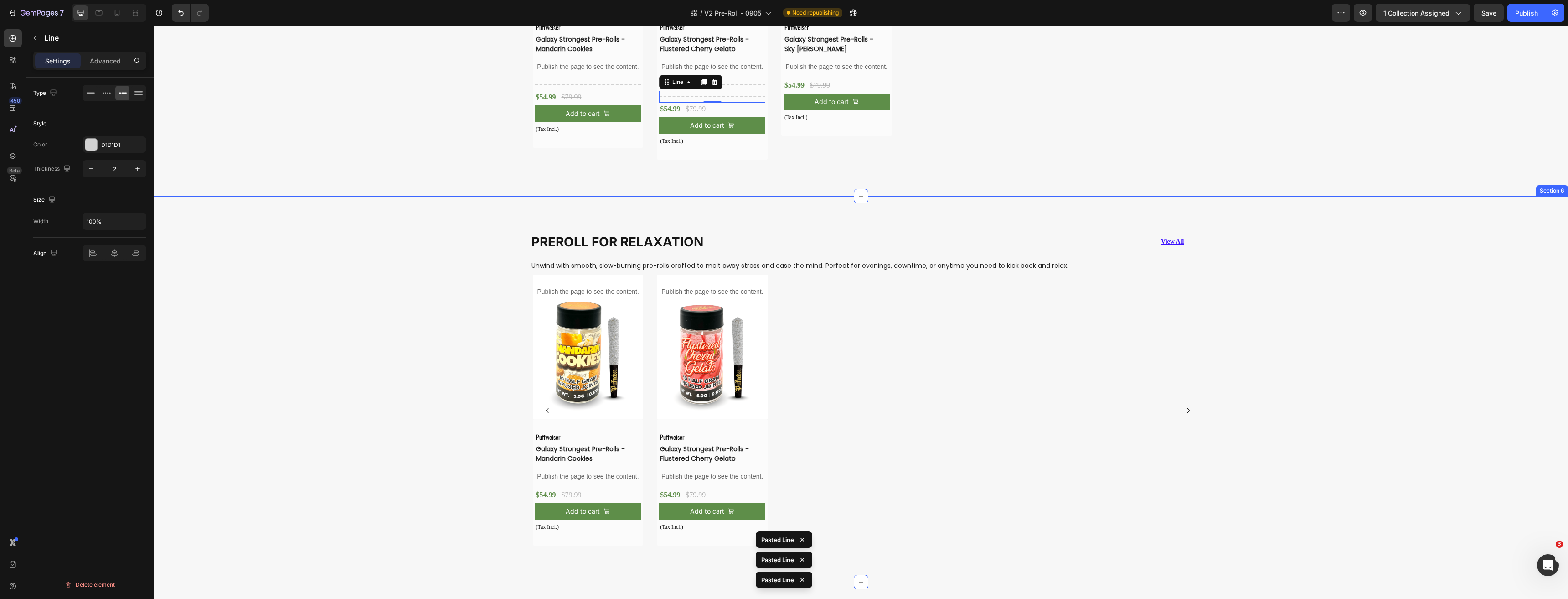
scroll to position [1951, 0]
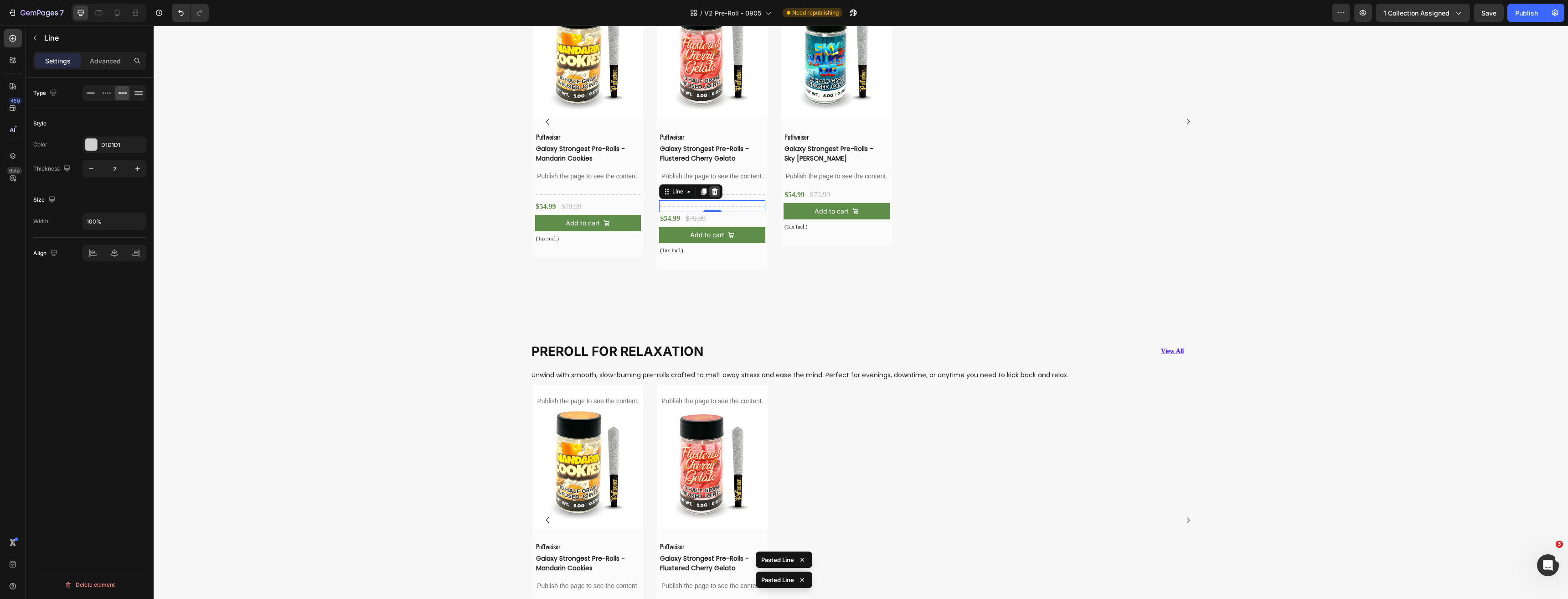
click at [715, 193] on div at bounding box center [715, 192] width 11 height 11
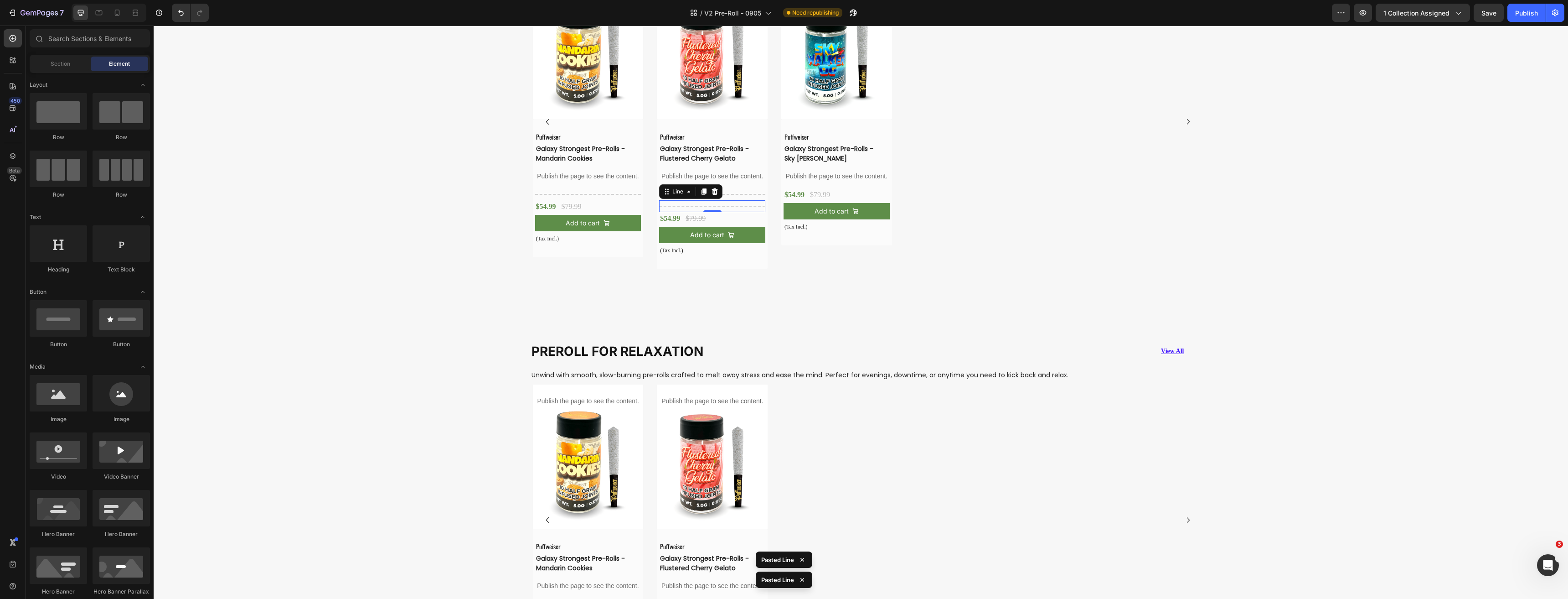
scroll to position [1946, 0]
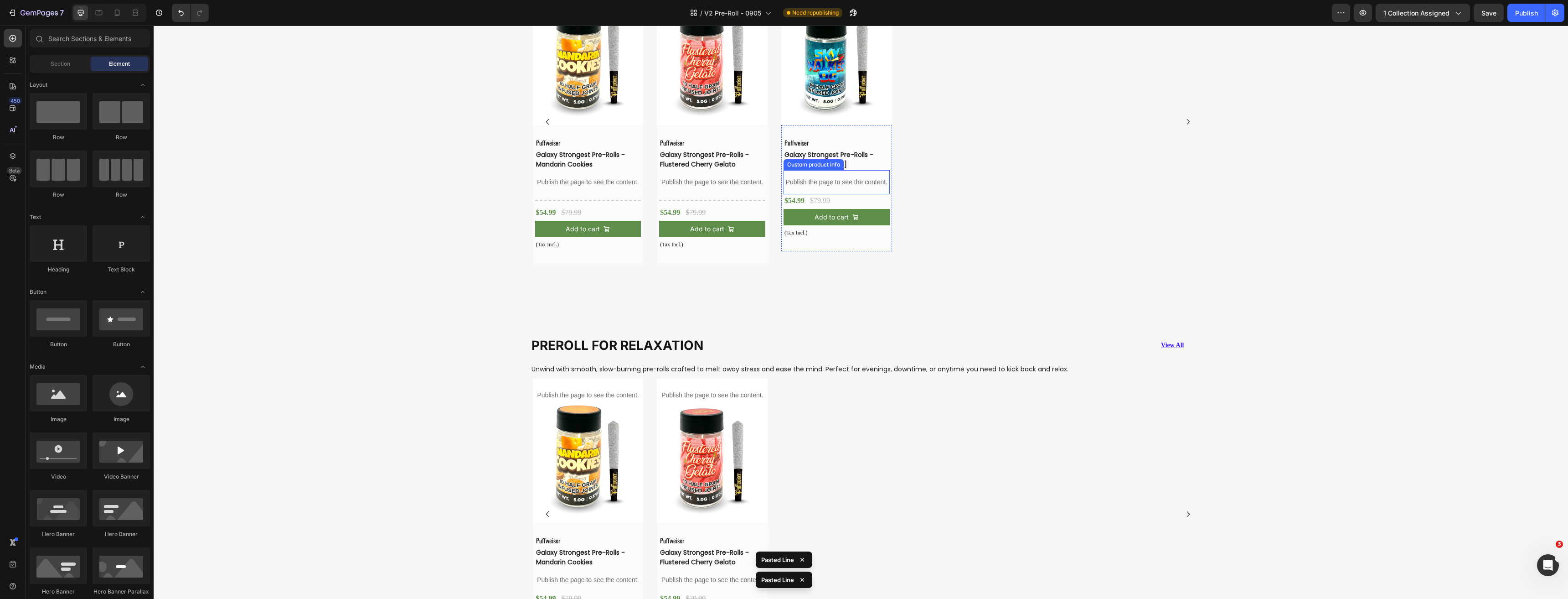
click at [838, 180] on p "Publish the page to see the content." at bounding box center [836, 182] width 106 height 9
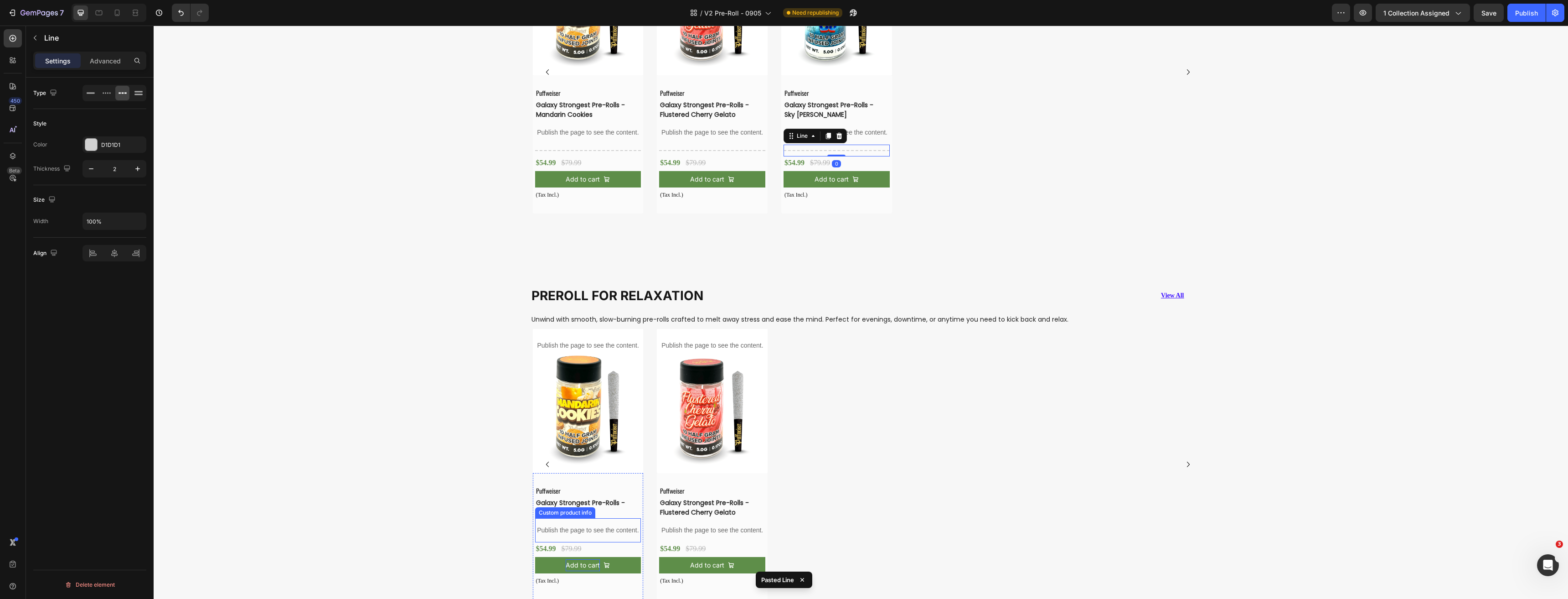
scroll to position [2128, 0]
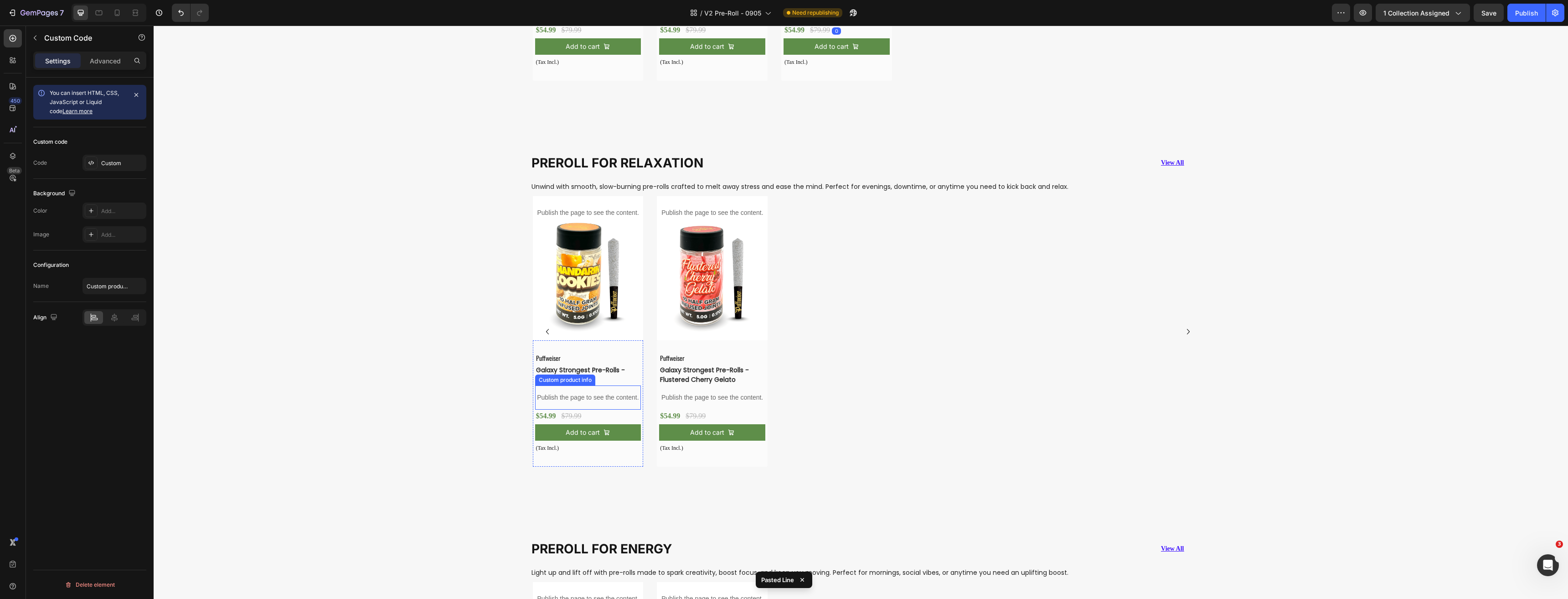
click at [594, 400] on p "Publish the page to see the content." at bounding box center [588, 397] width 106 height 9
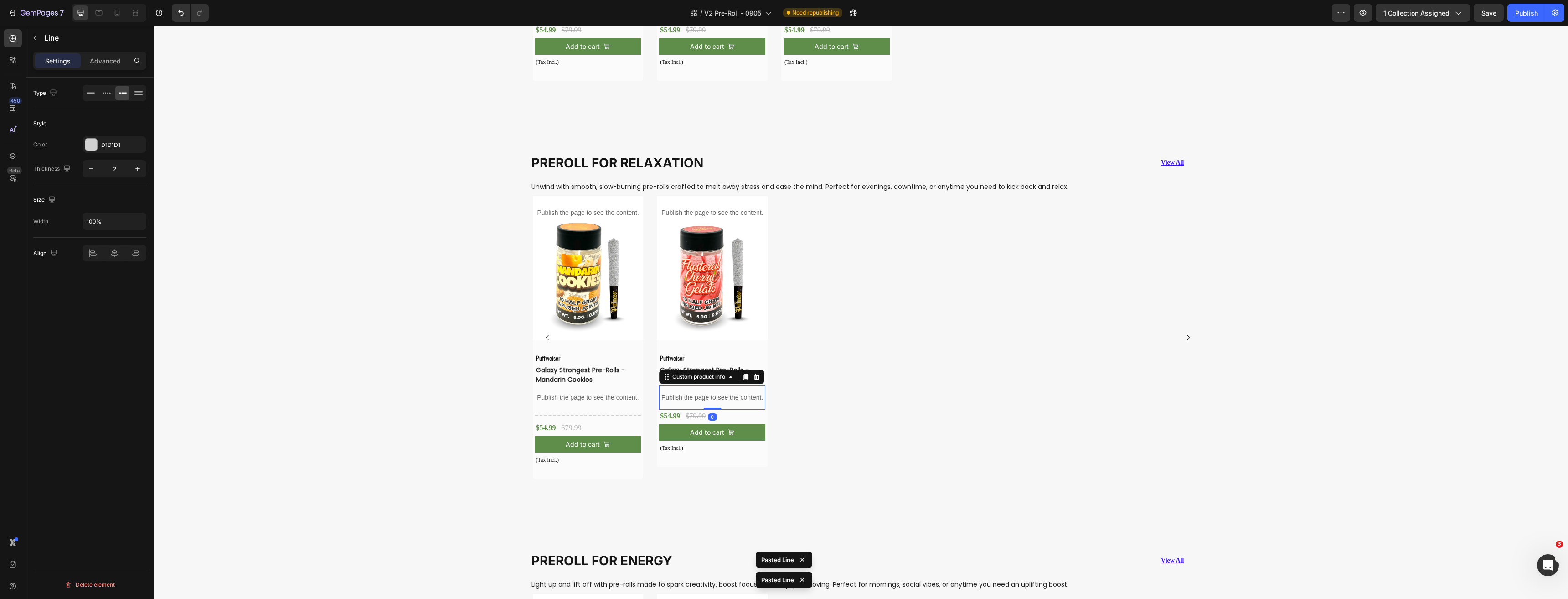
click at [702, 398] on p "Publish the page to see the content." at bounding box center [712, 397] width 106 height 9
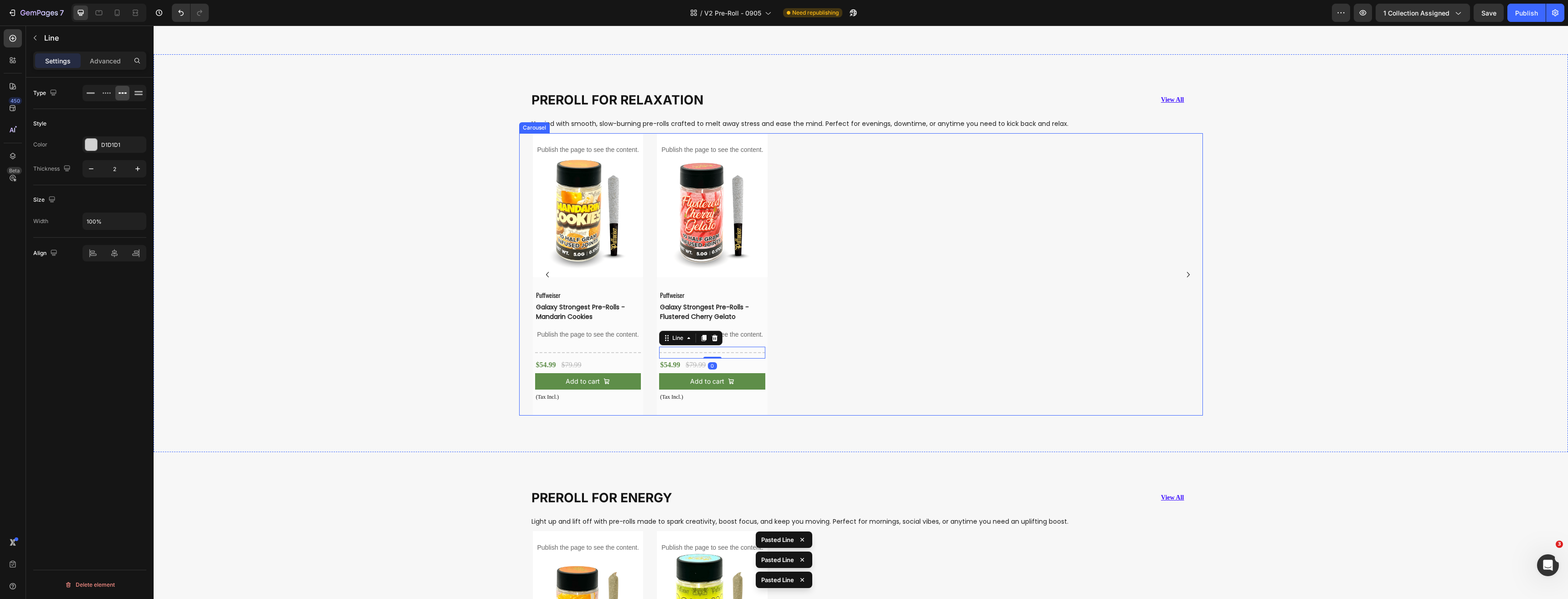
scroll to position [2402, 0]
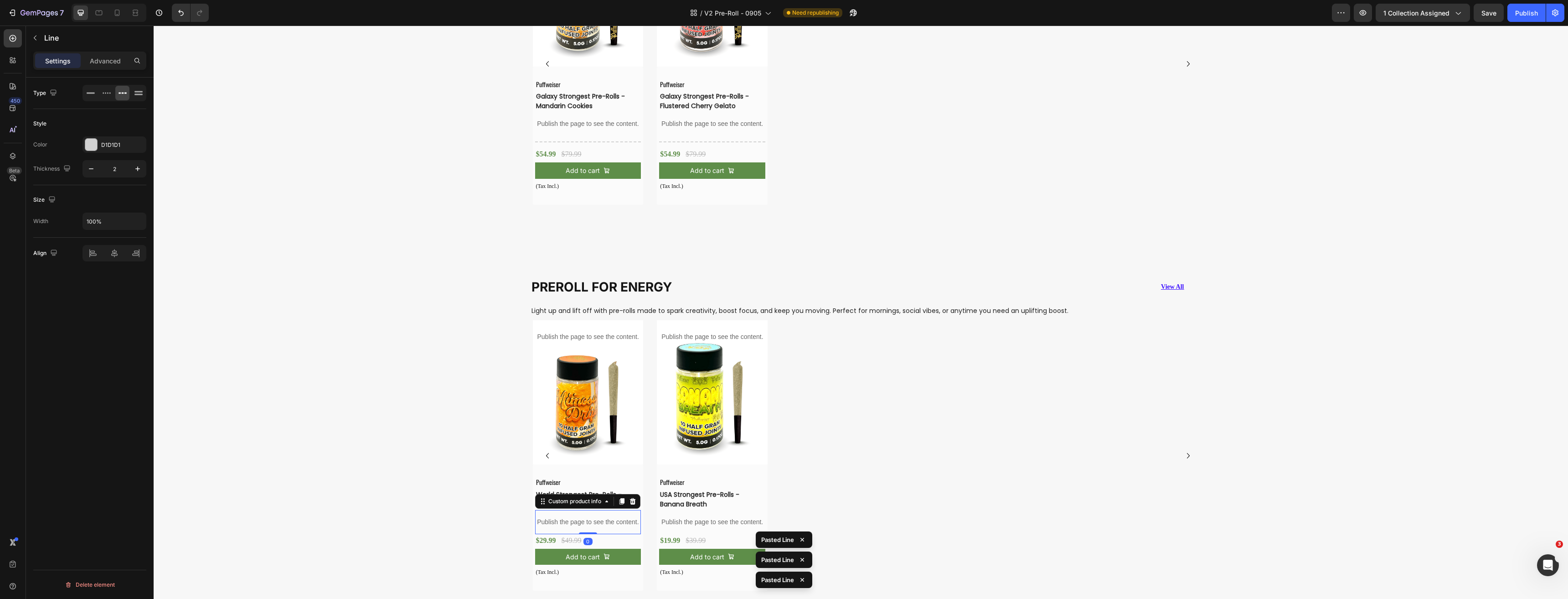
click at [589, 518] on p "Publish the page to see the content." at bounding box center [588, 522] width 106 height 9
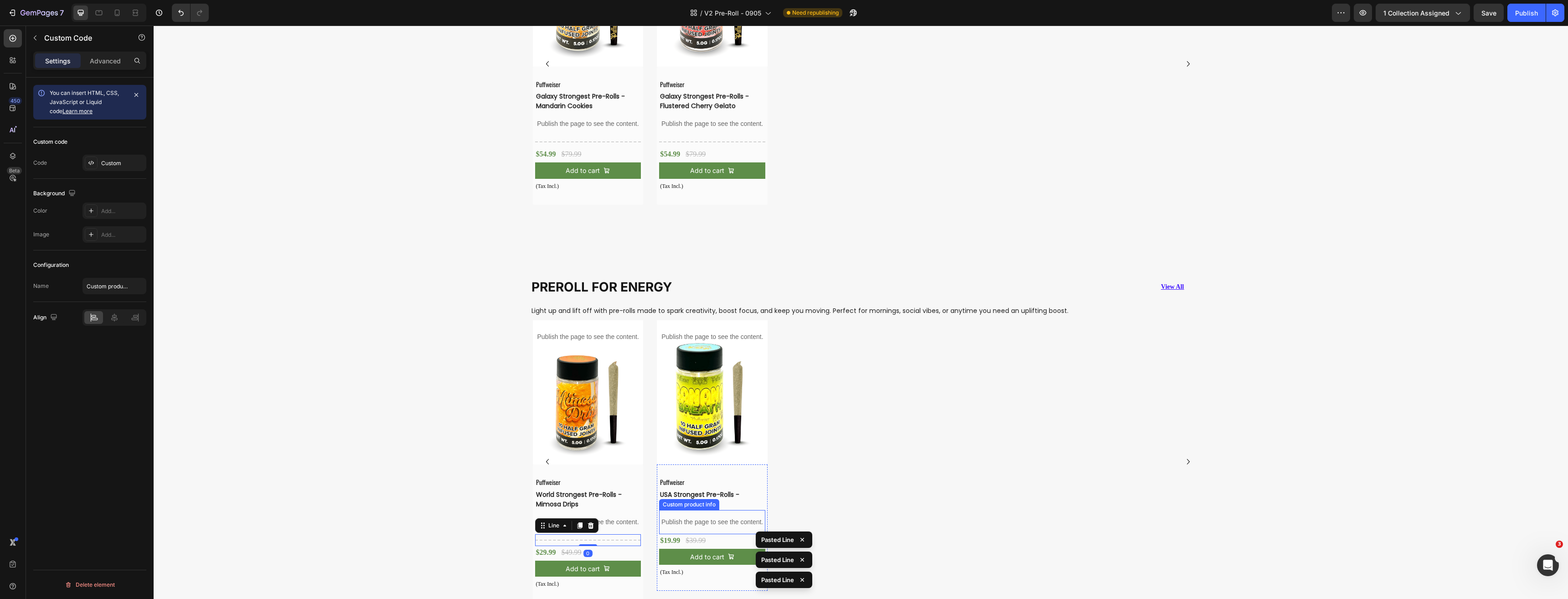
click at [698, 520] on p "Publish the page to see the content." at bounding box center [712, 522] width 106 height 9
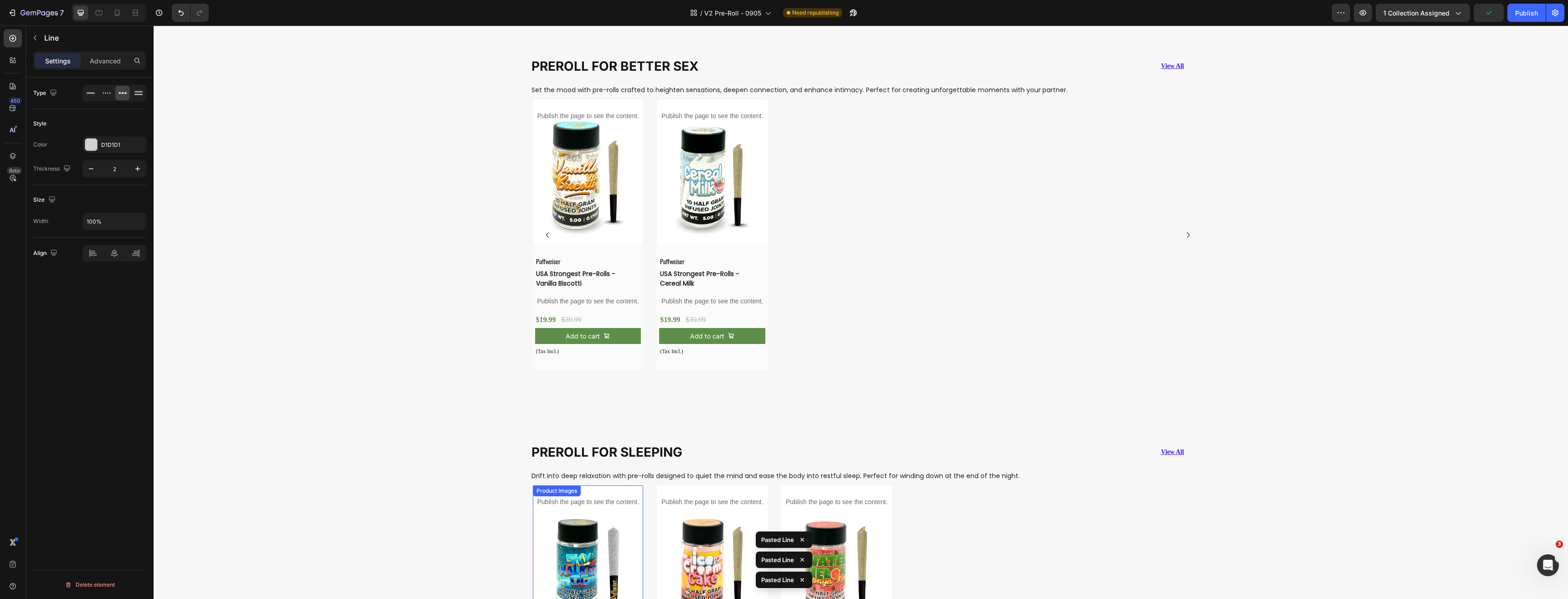
scroll to position [3177, 0]
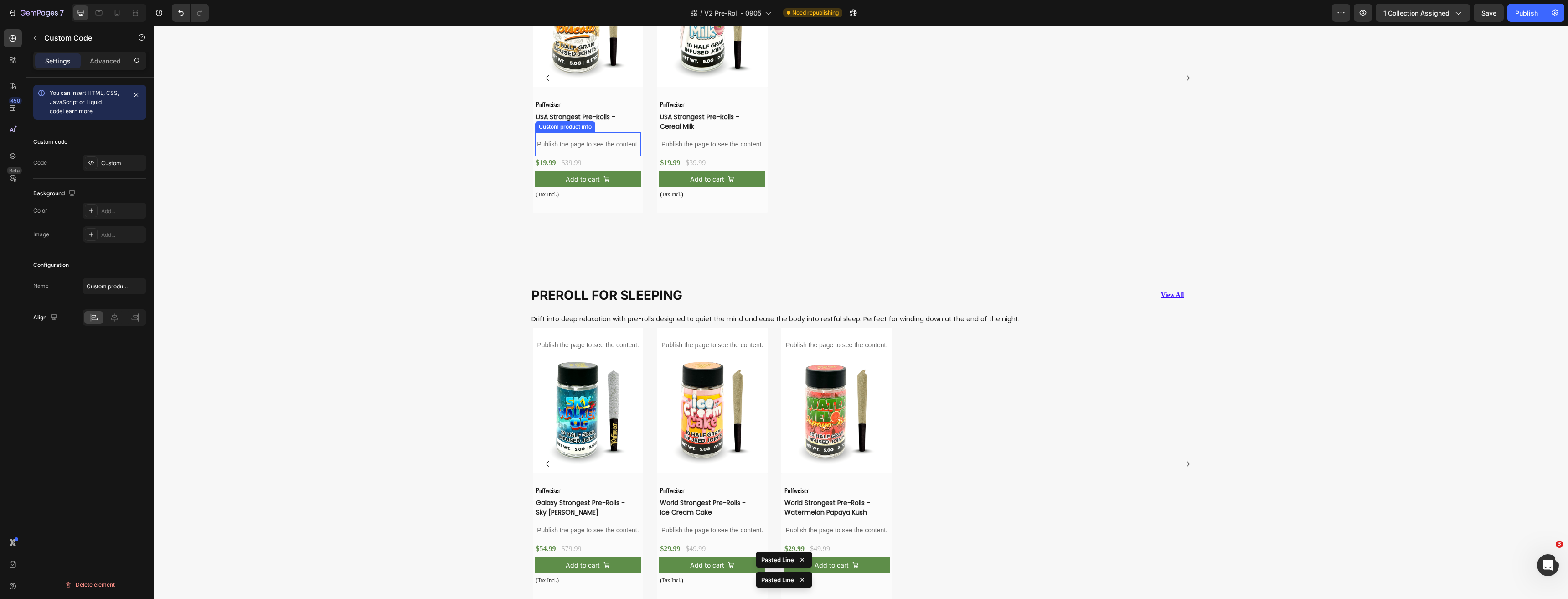
click at [595, 143] on p "Publish the page to see the content." at bounding box center [588, 145] width 106 height 9
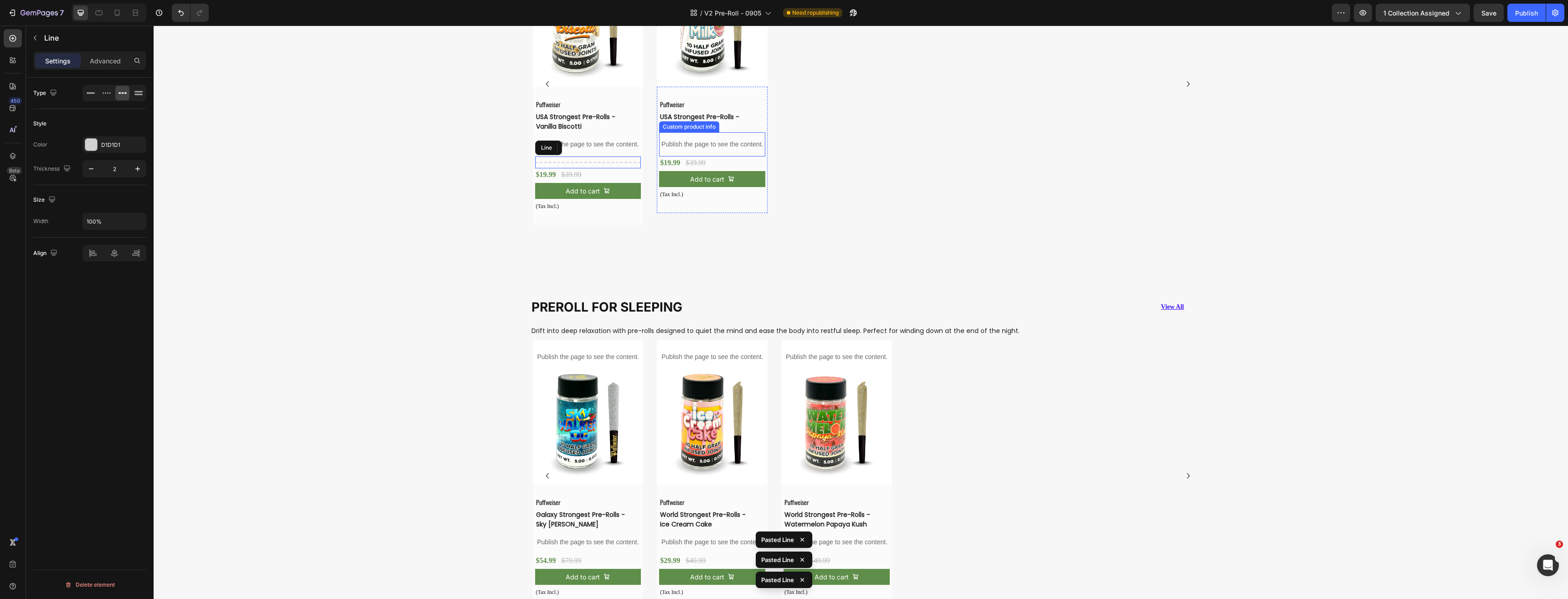
scroll to position [3183, 0]
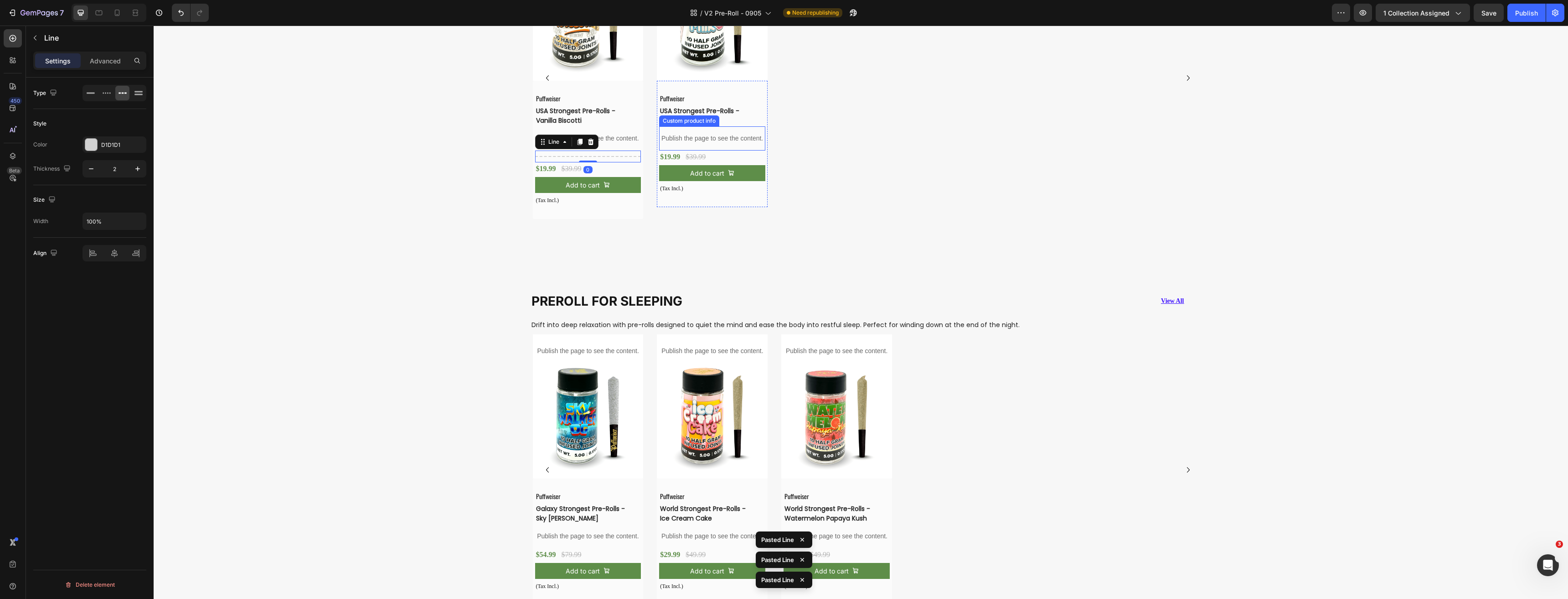
click at [687, 144] on div "Publish the page to see the content." at bounding box center [712, 138] width 106 height 24
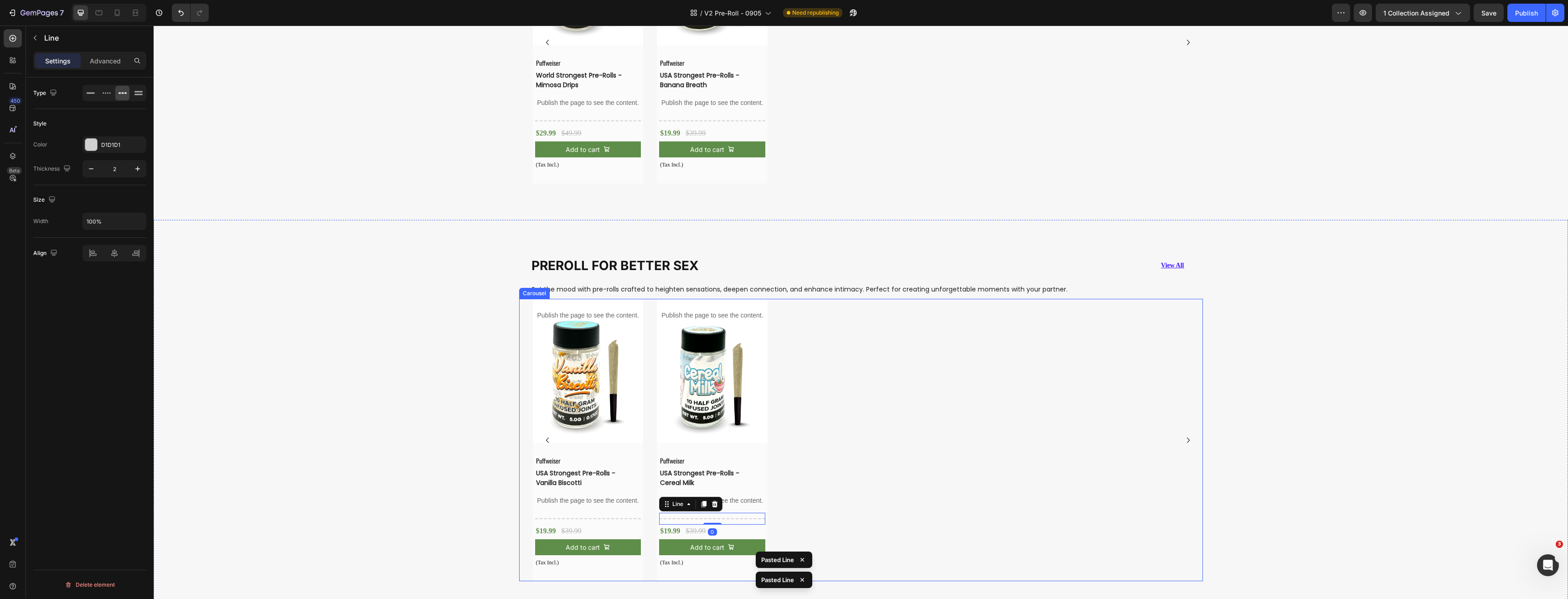
scroll to position [3228, 0]
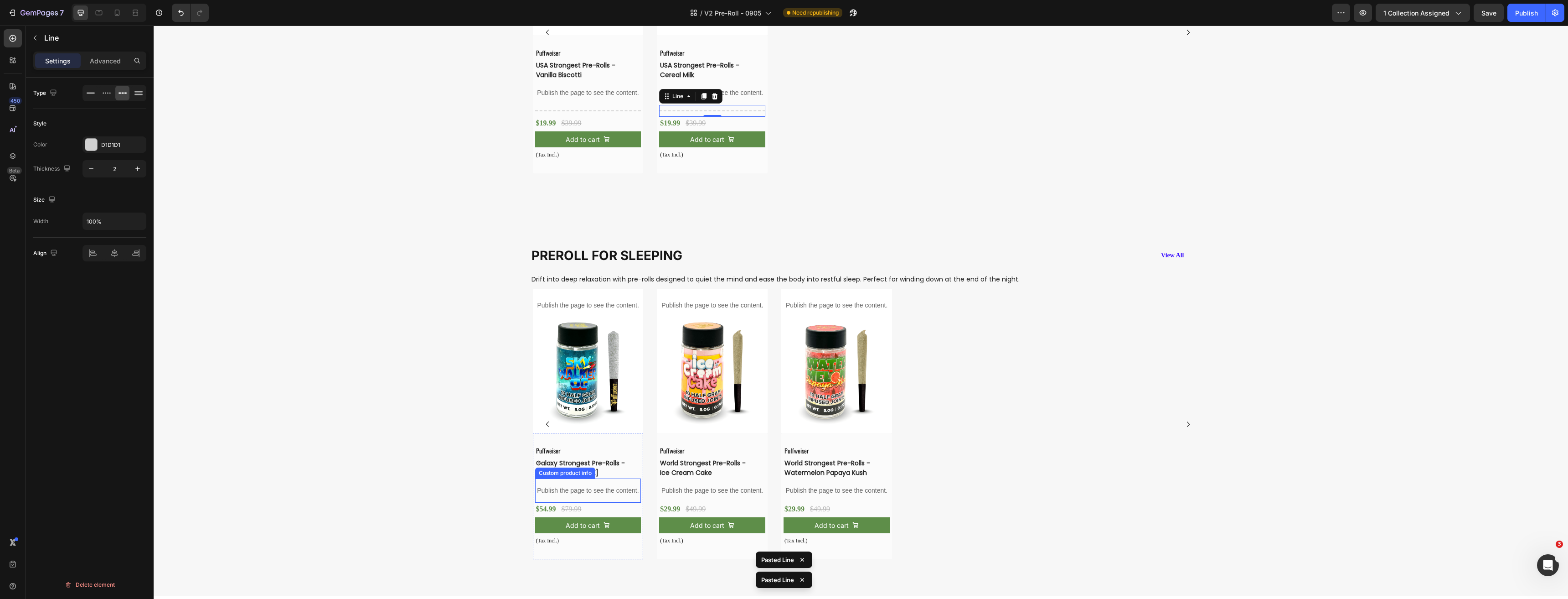
click at [605, 491] on p "Publish the page to see the content." at bounding box center [588, 491] width 106 height 9
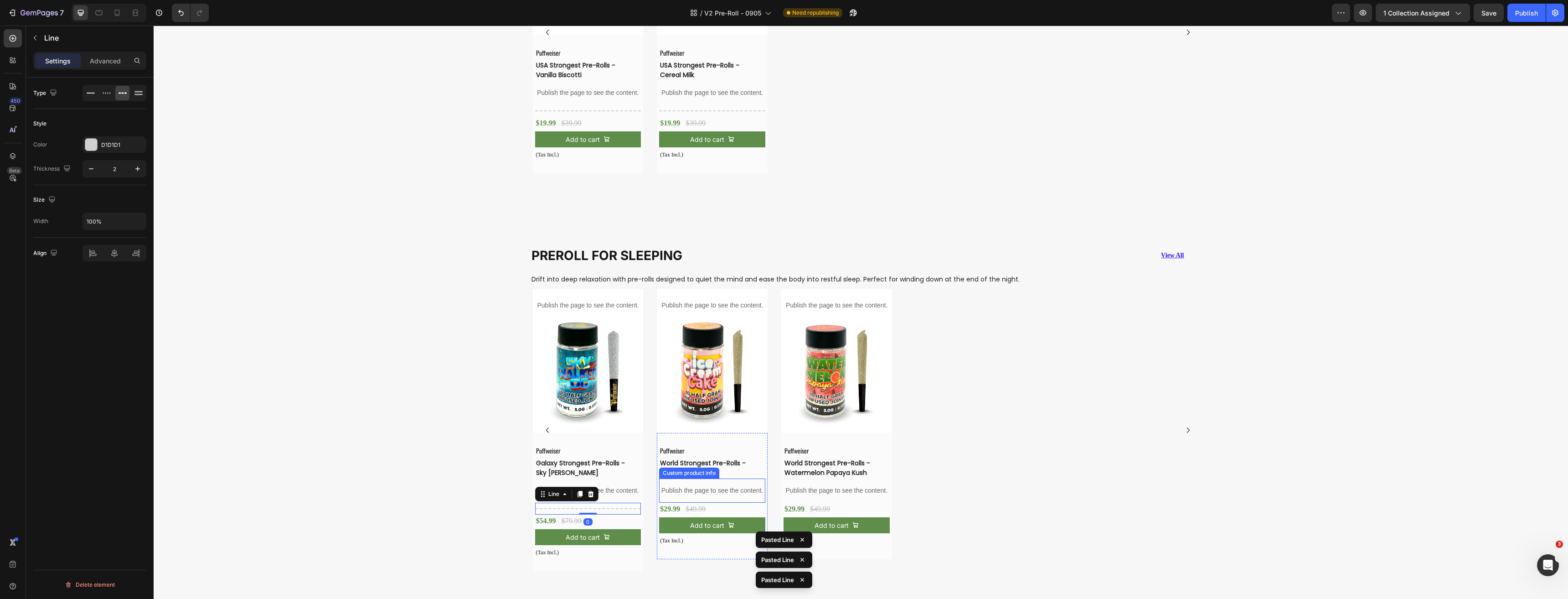
click at [682, 490] on p "Publish the page to see the content." at bounding box center [712, 491] width 106 height 9
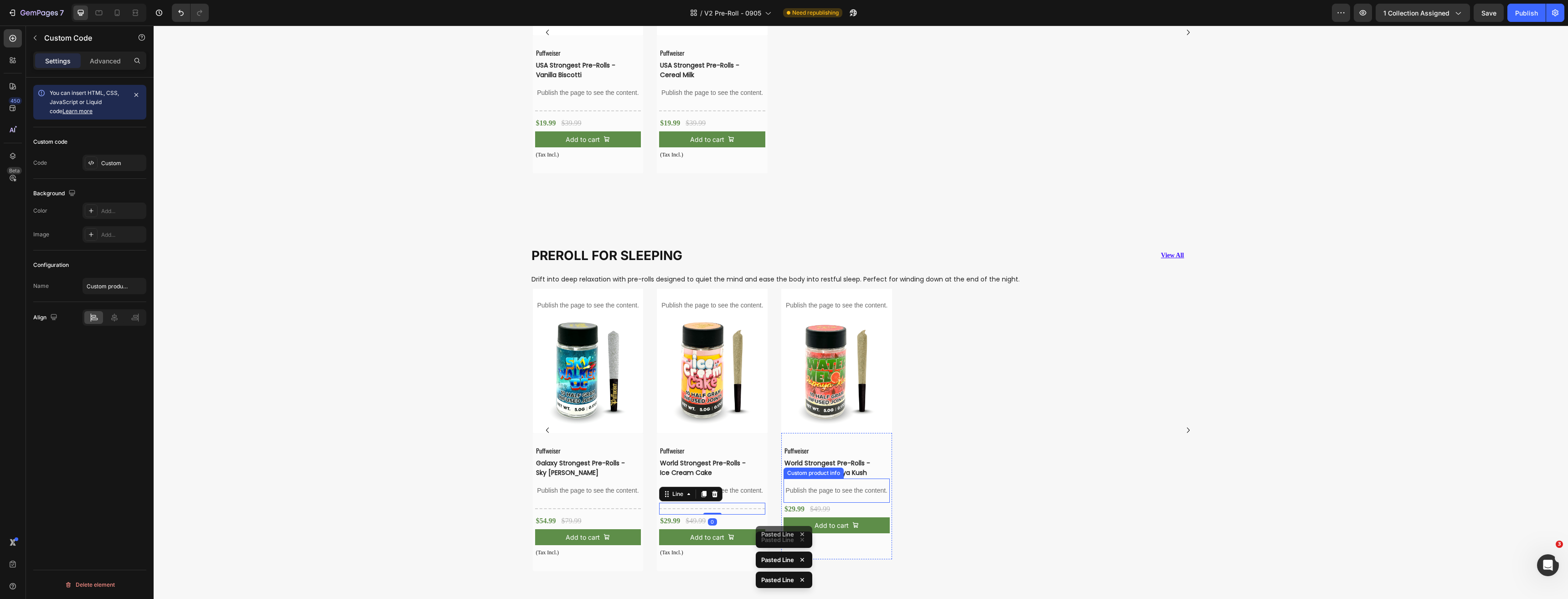
click at [822, 493] on p "Publish the page to see the content." at bounding box center [836, 491] width 106 height 9
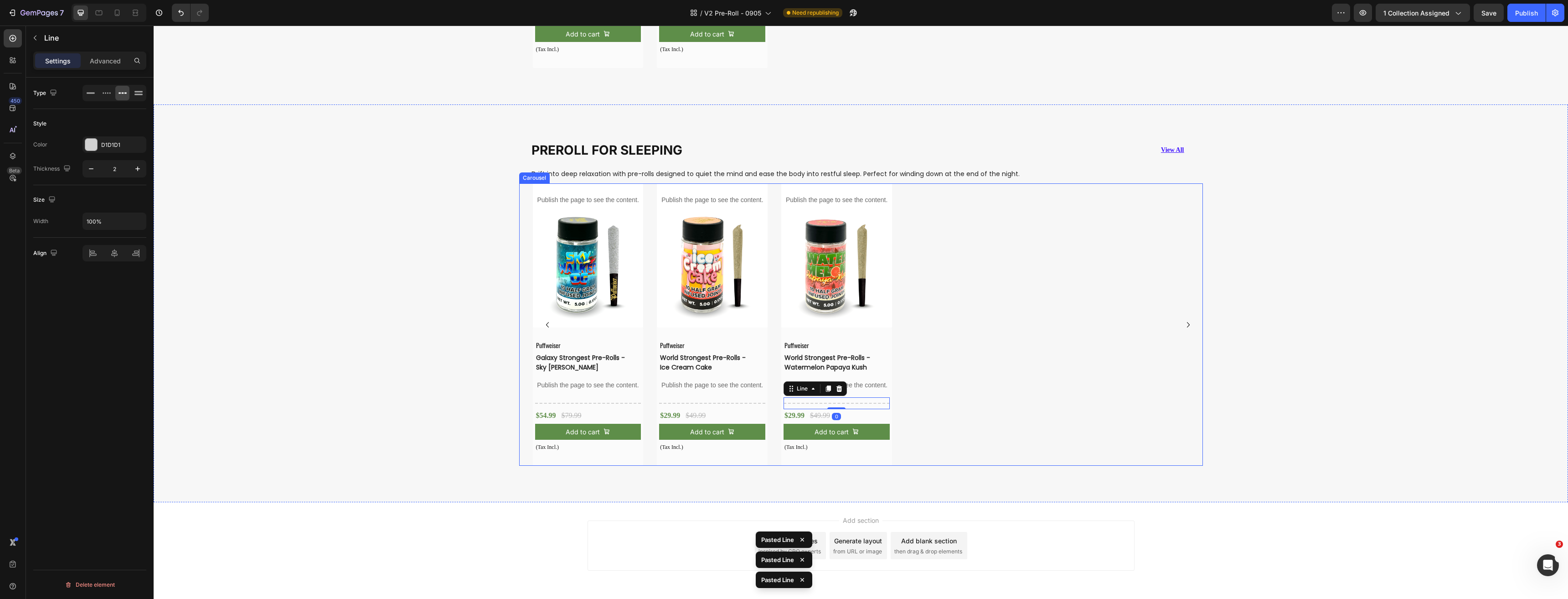
scroll to position [3368, 0]
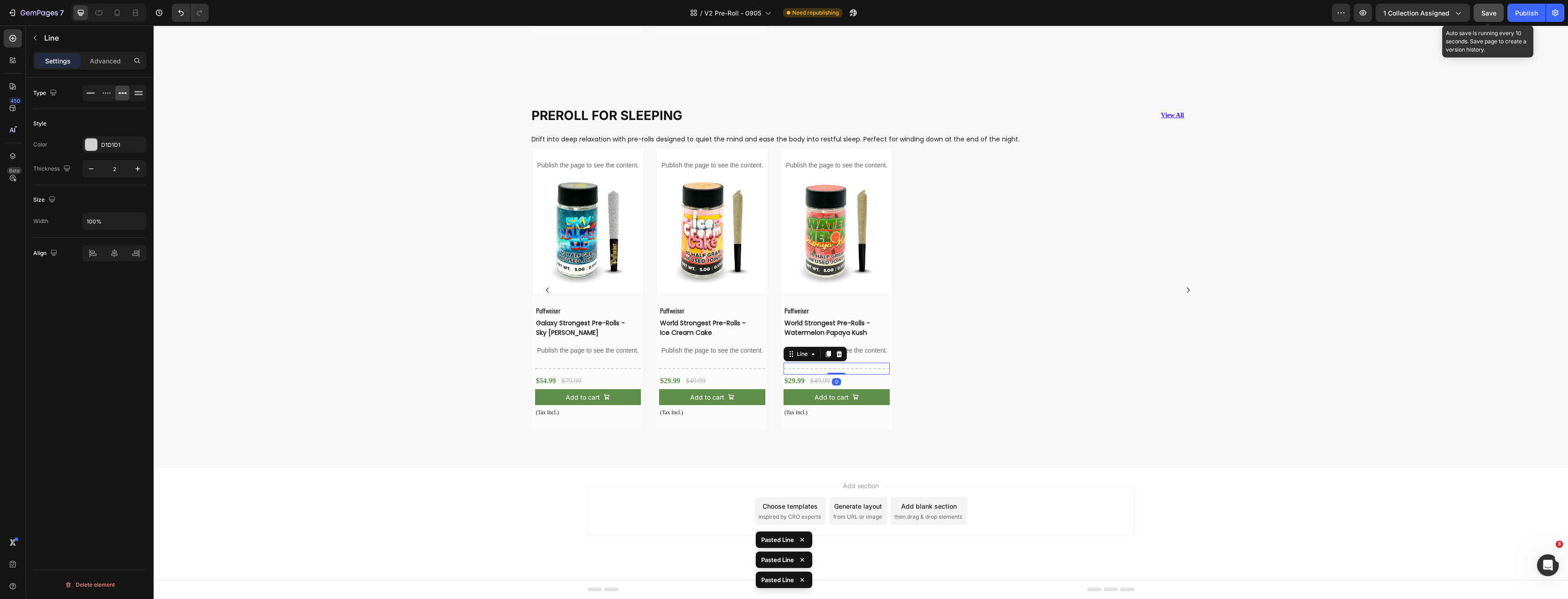
click at [1485, 18] on button "Save" at bounding box center [1489, 13] width 30 height 18
click at [1519, 16] on div "Publish" at bounding box center [1526, 13] width 23 height 9
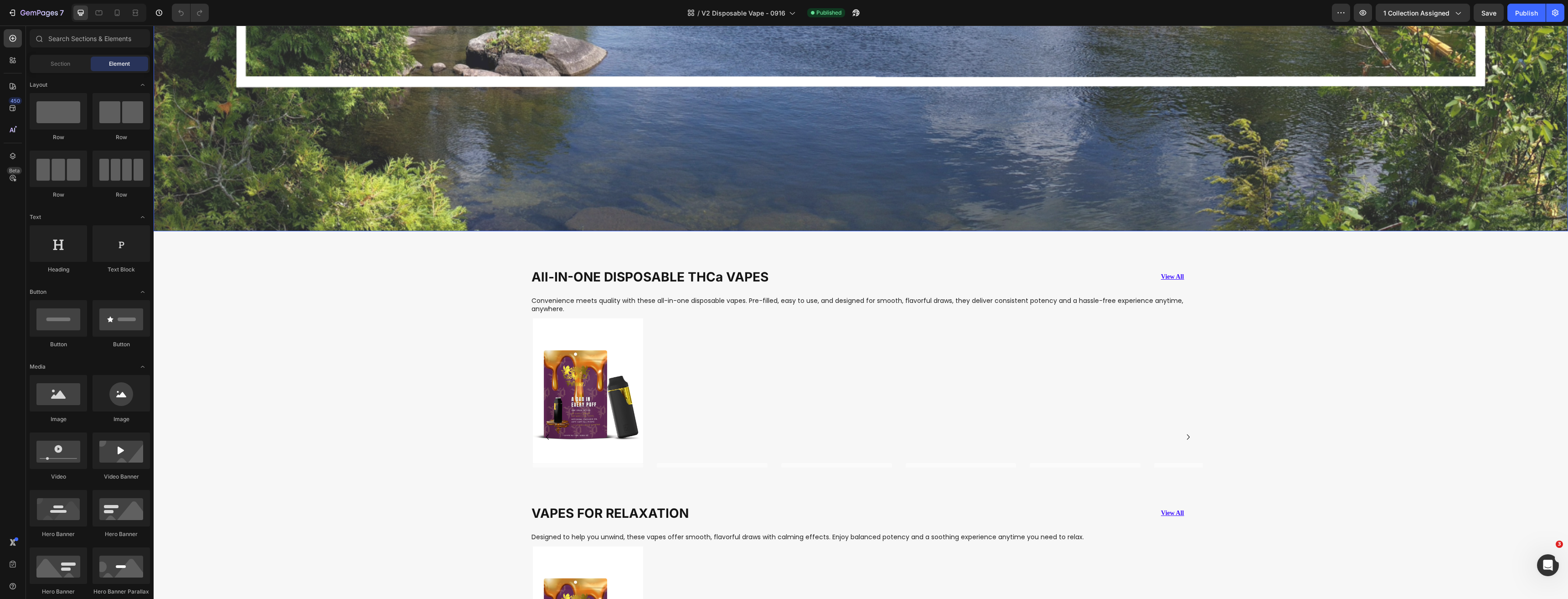
scroll to position [547, 0]
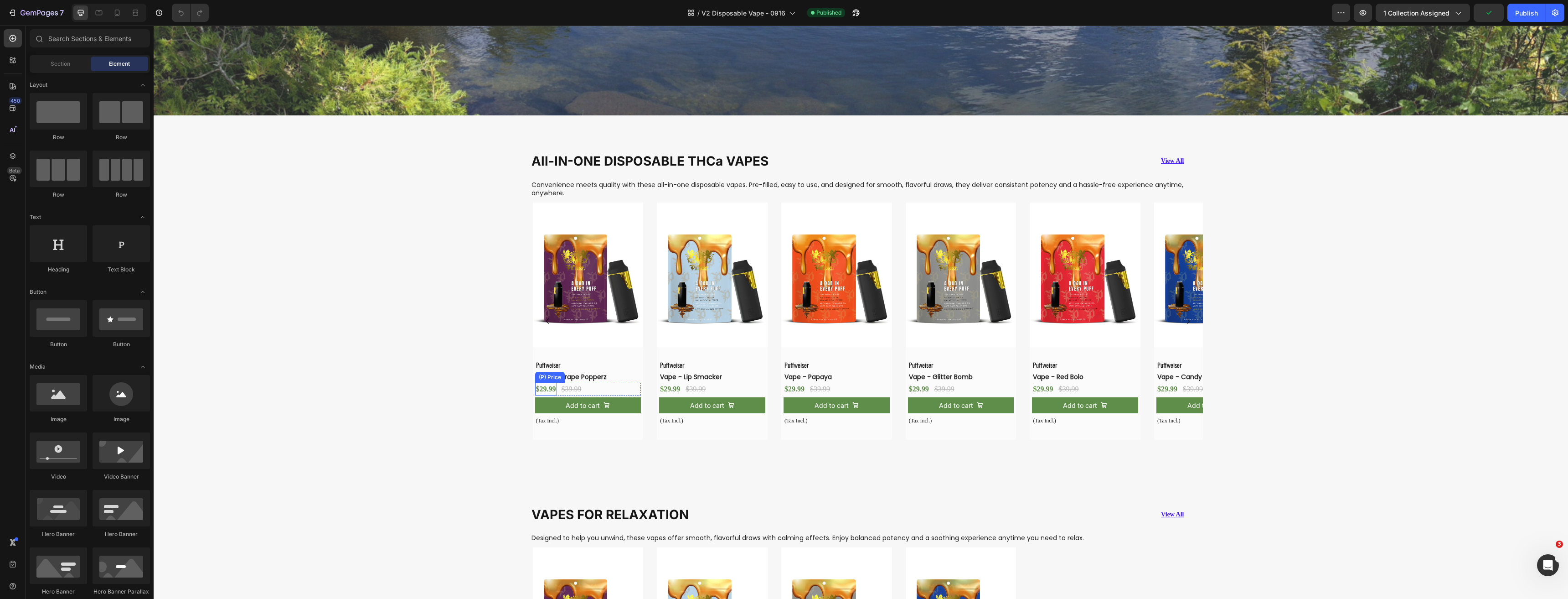
click at [548, 384] on div "$29.99" at bounding box center [546, 389] width 22 height 13
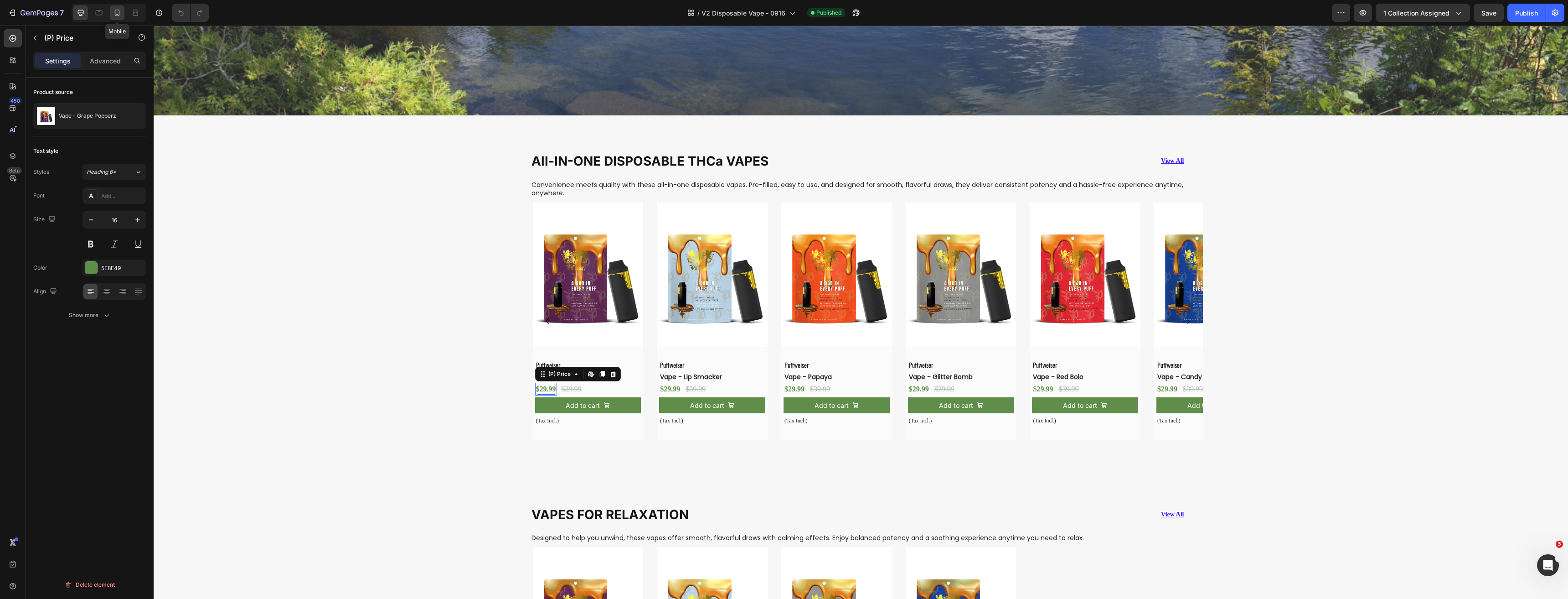
click at [115, 6] on div at bounding box center [117, 13] width 15 height 15
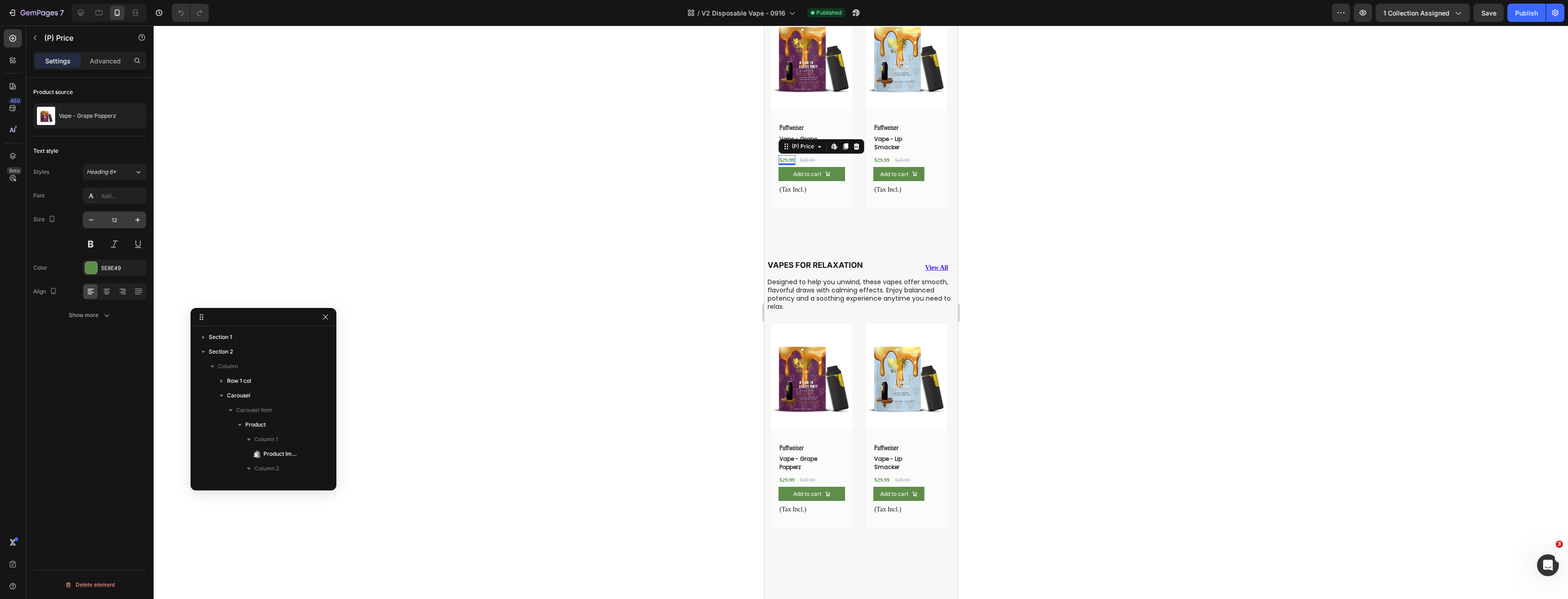
click at [117, 225] on input "12" at bounding box center [114, 219] width 30 height 17
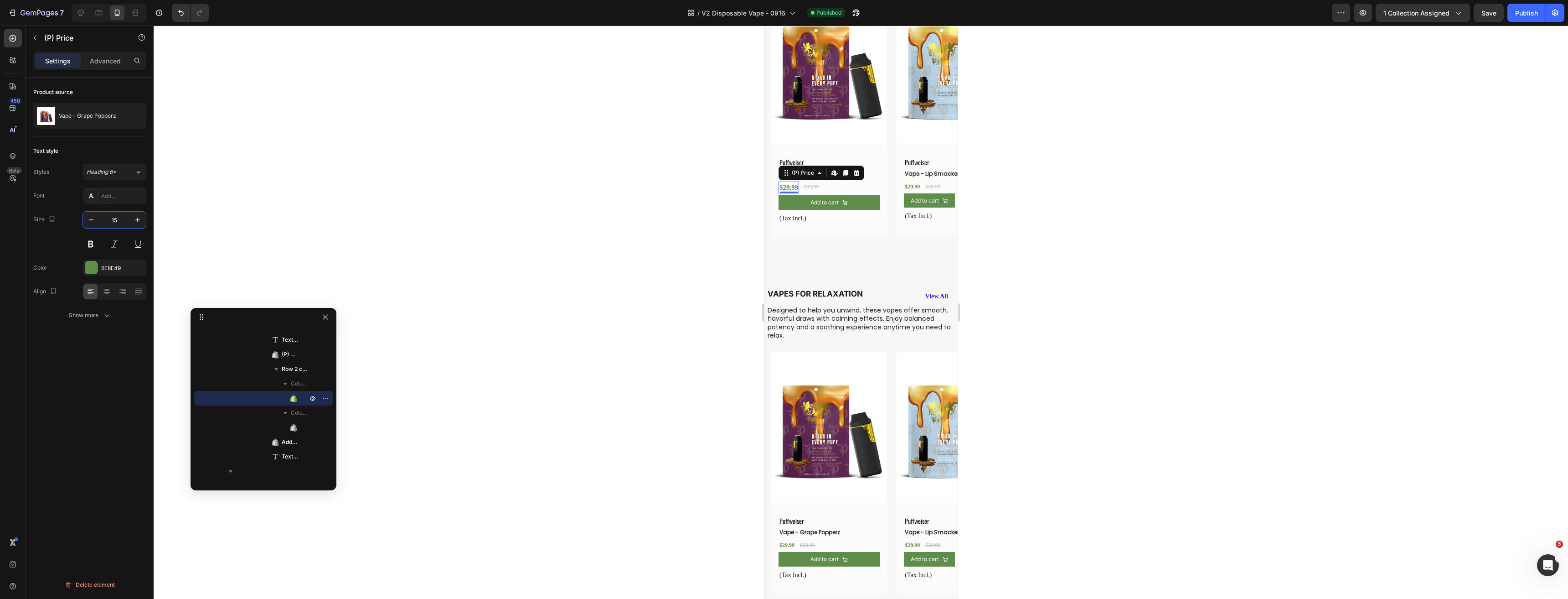
scroll to position [652, 0]
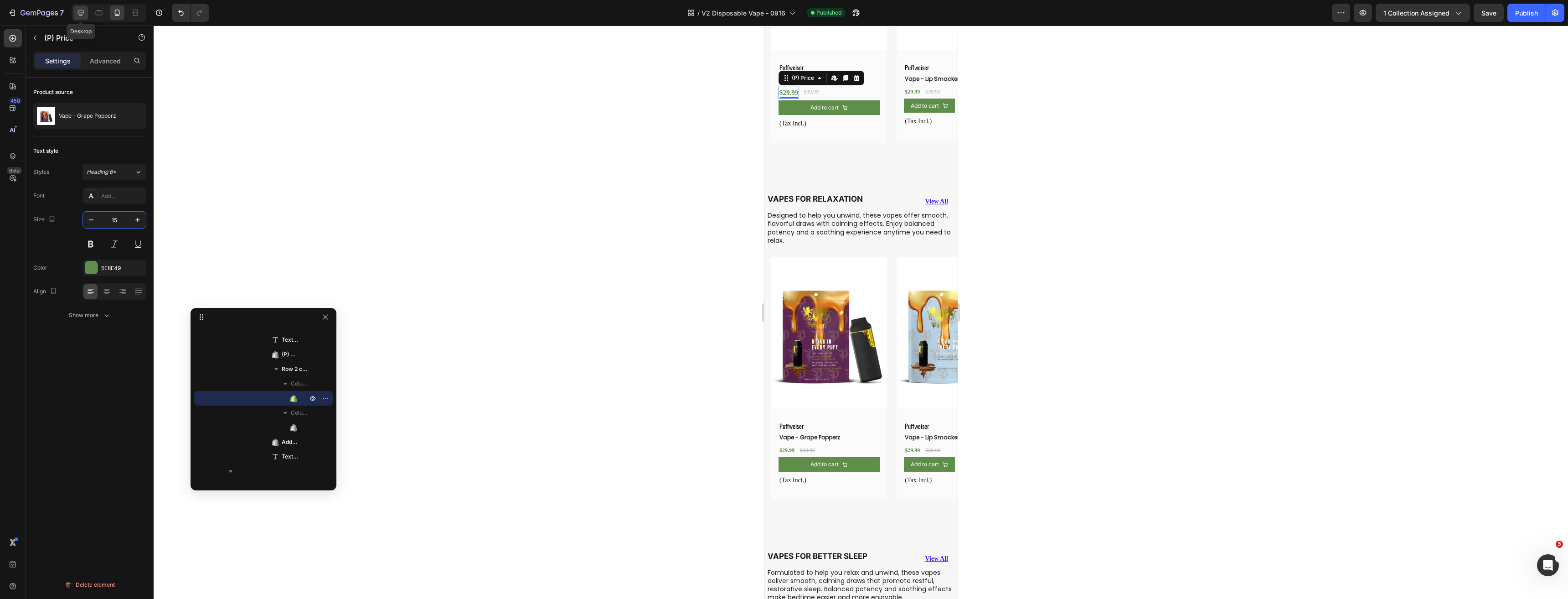
click at [85, 13] on icon at bounding box center [81, 13] width 9 height 9
type input "16"
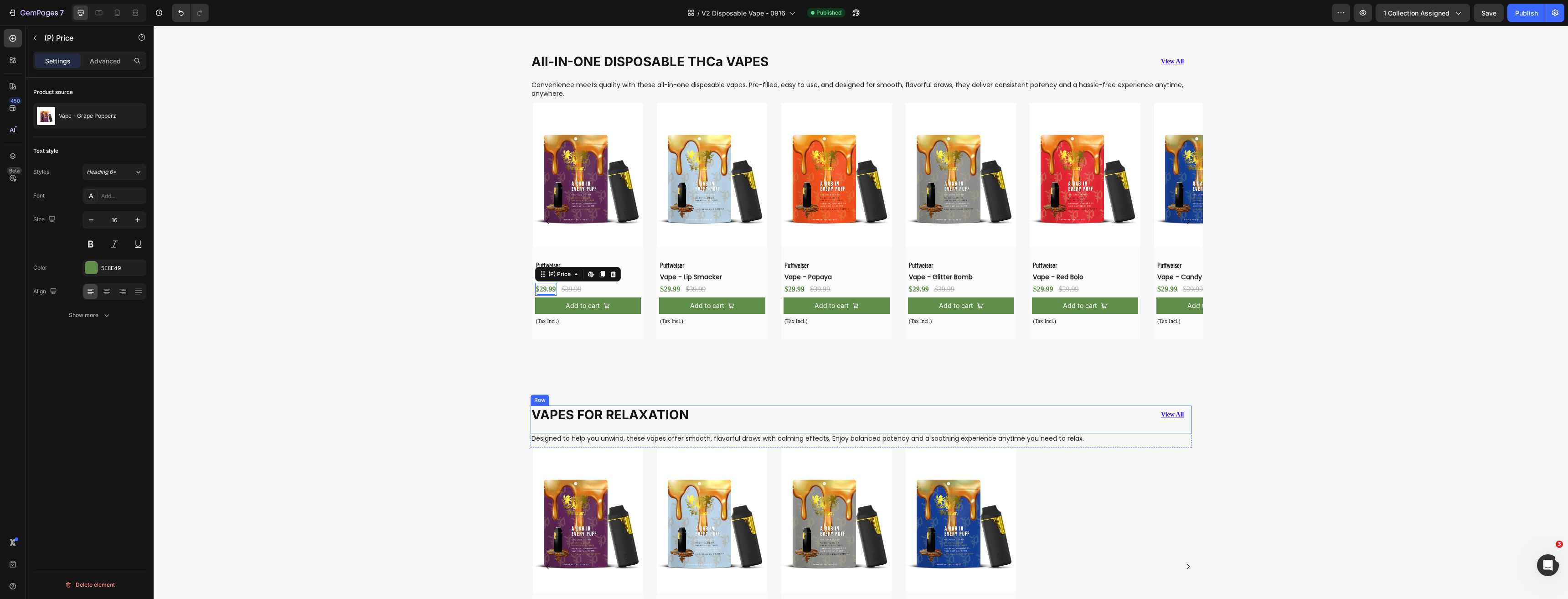
scroll to position [442, 0]
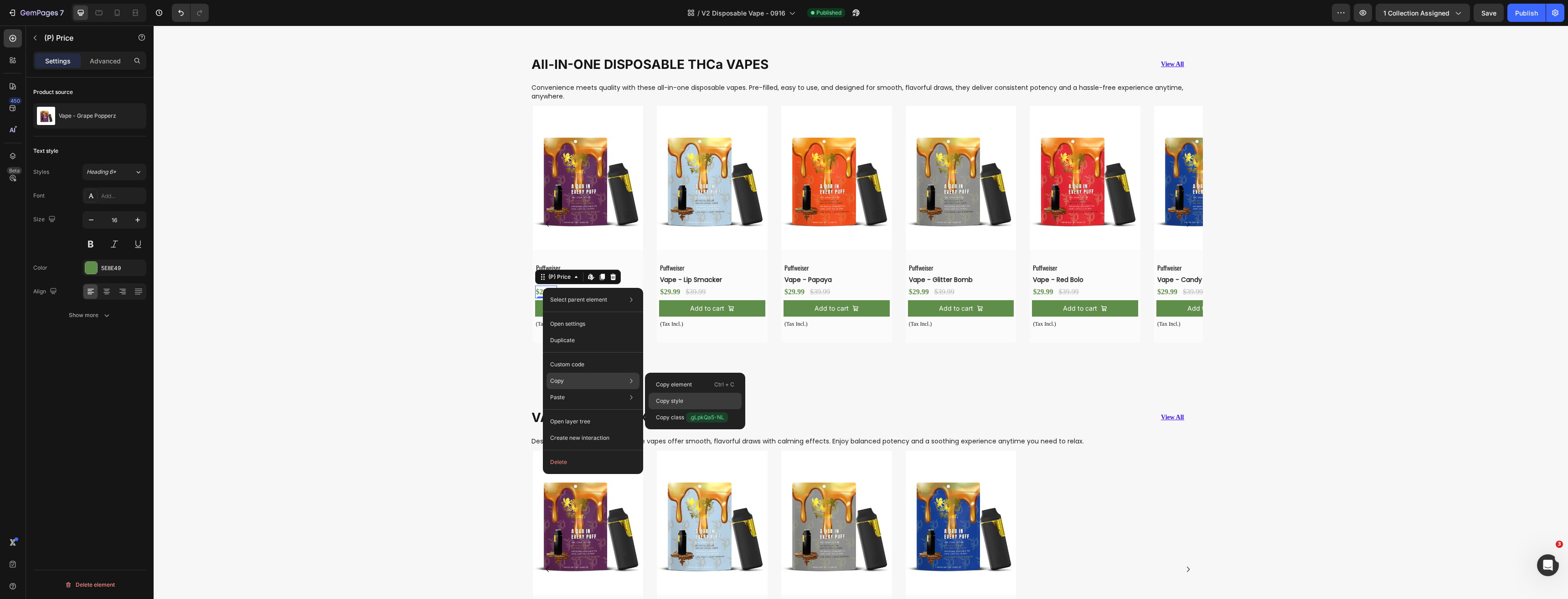
click at [694, 402] on div "Copy style" at bounding box center [695, 400] width 93 height 17
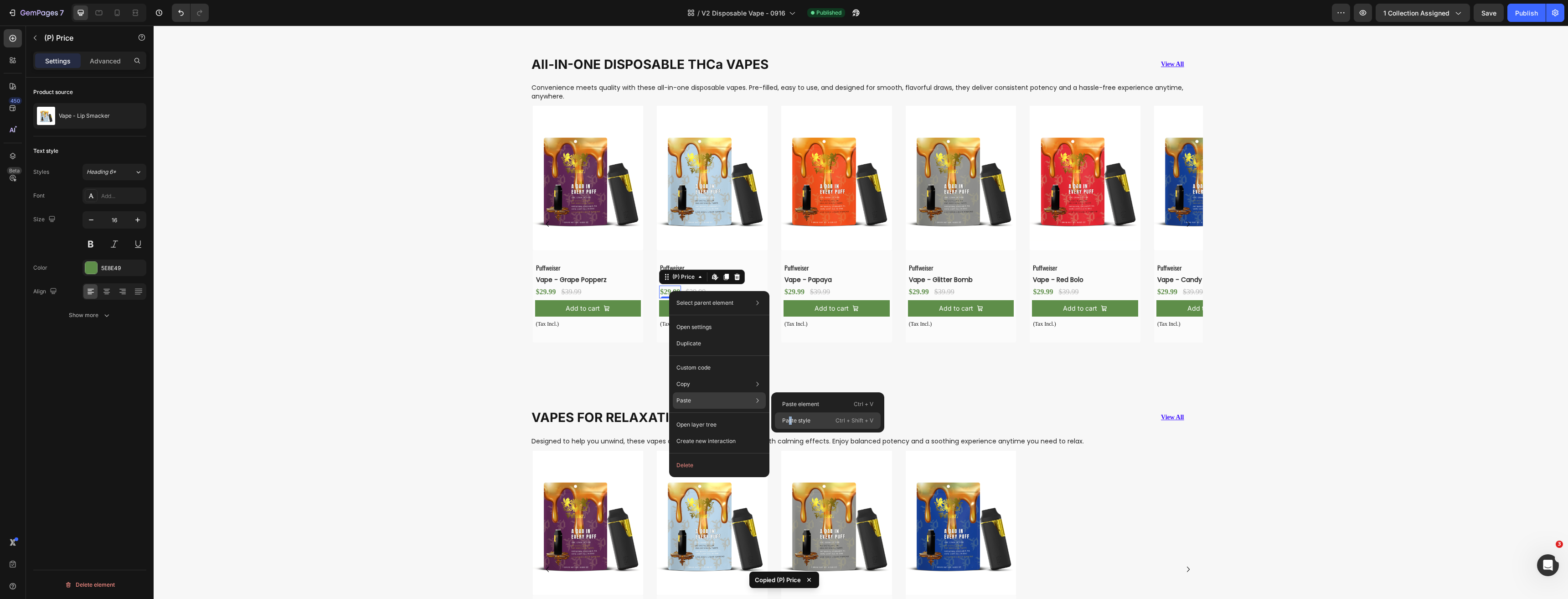
click at [791, 417] on p "Paste style" at bounding box center [796, 421] width 28 height 8
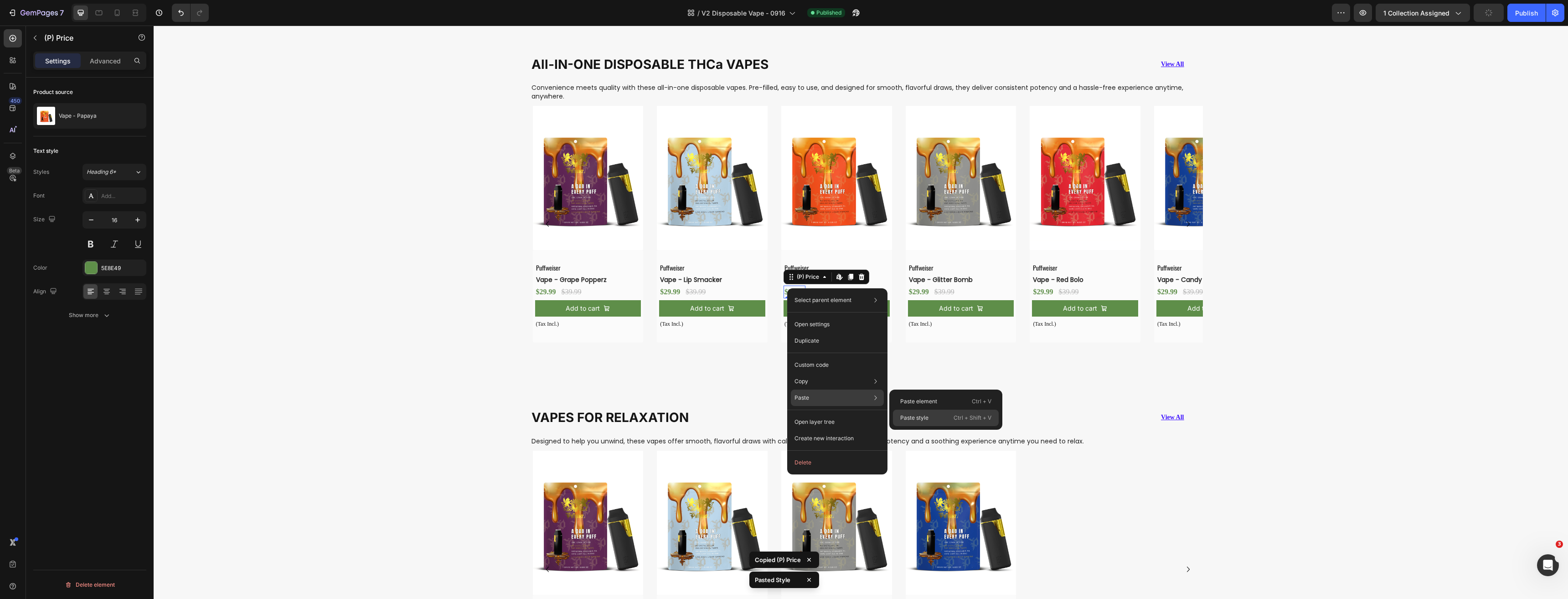
click at [912, 413] on div "Paste style Ctrl + Shift + V" at bounding box center [945, 417] width 106 height 17
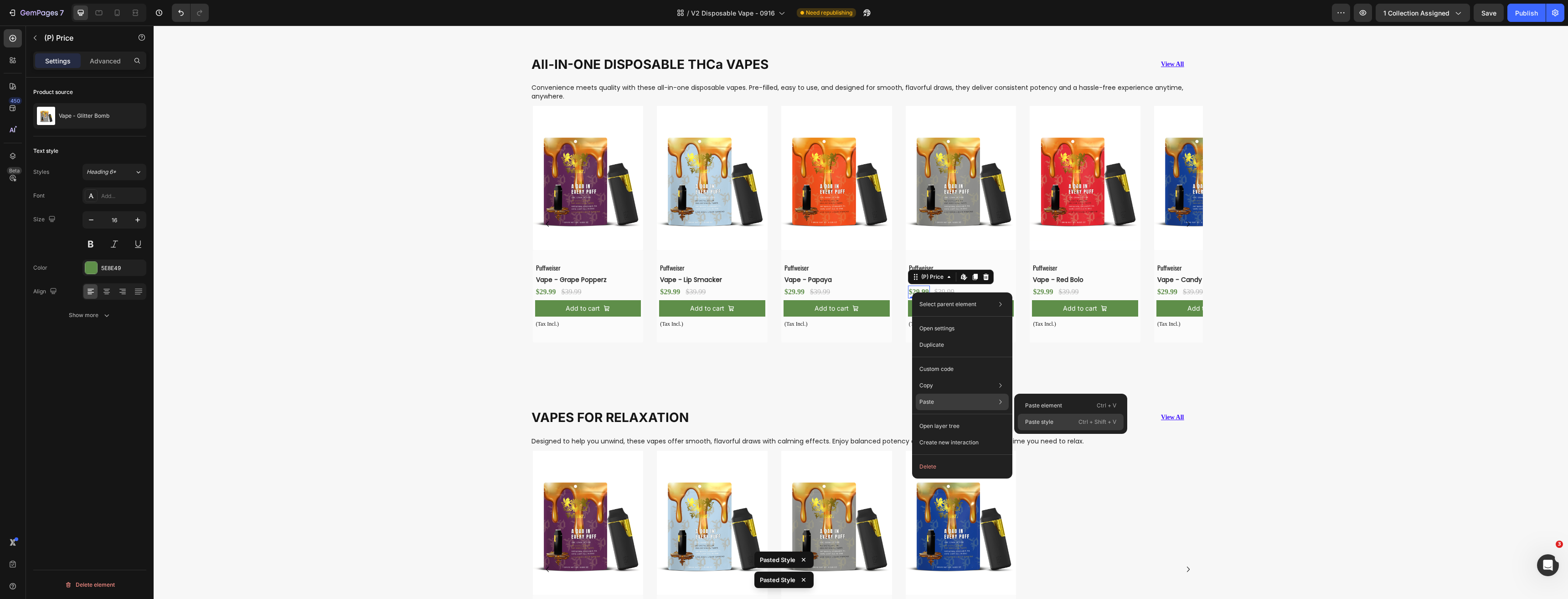
click at [1042, 421] on p "Paste style" at bounding box center [1039, 421] width 28 height 8
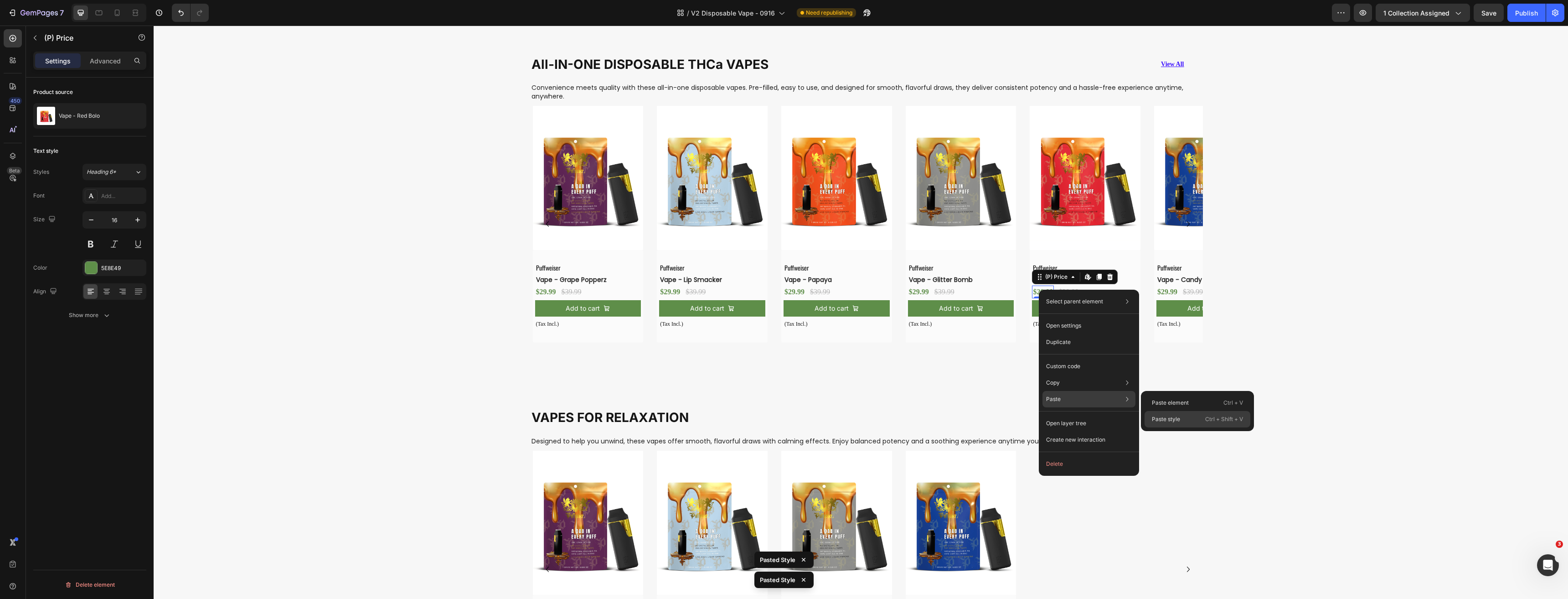
click at [1150, 412] on div "Paste style Ctrl + Shift + V" at bounding box center [1197, 419] width 106 height 17
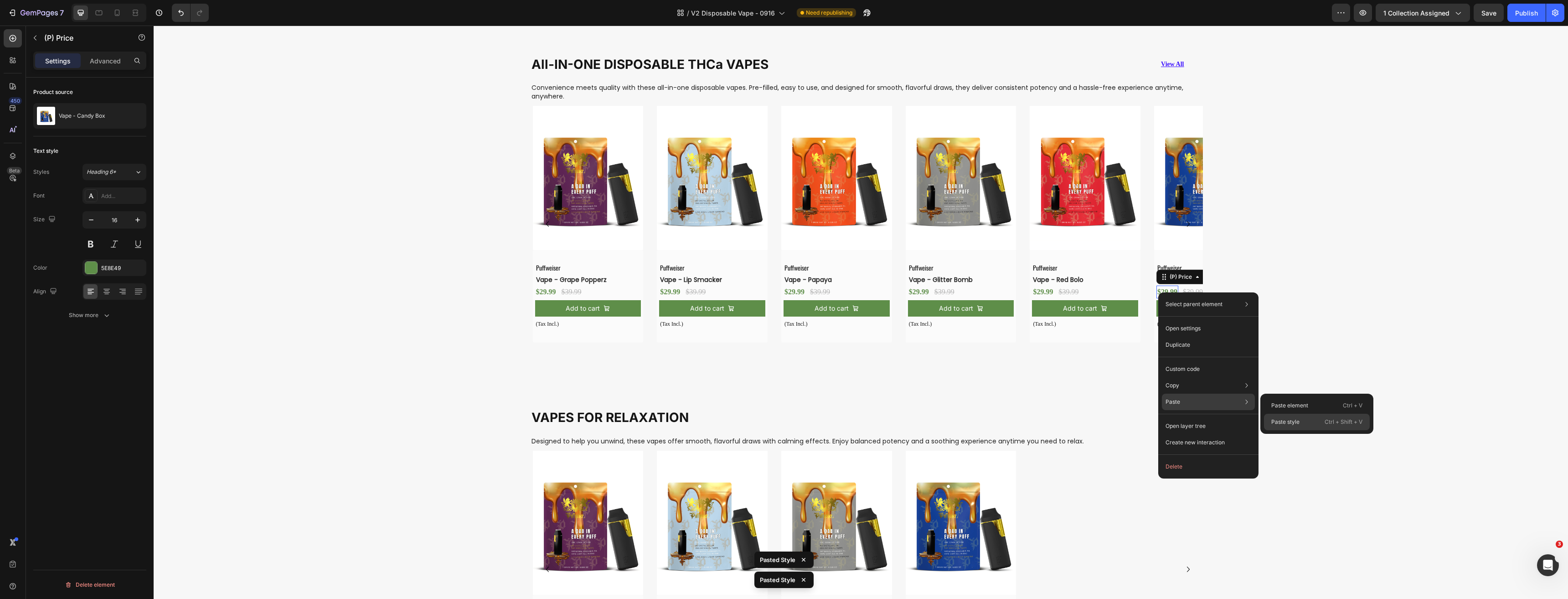
click at [1284, 419] on p "Paste style" at bounding box center [1285, 421] width 28 height 8
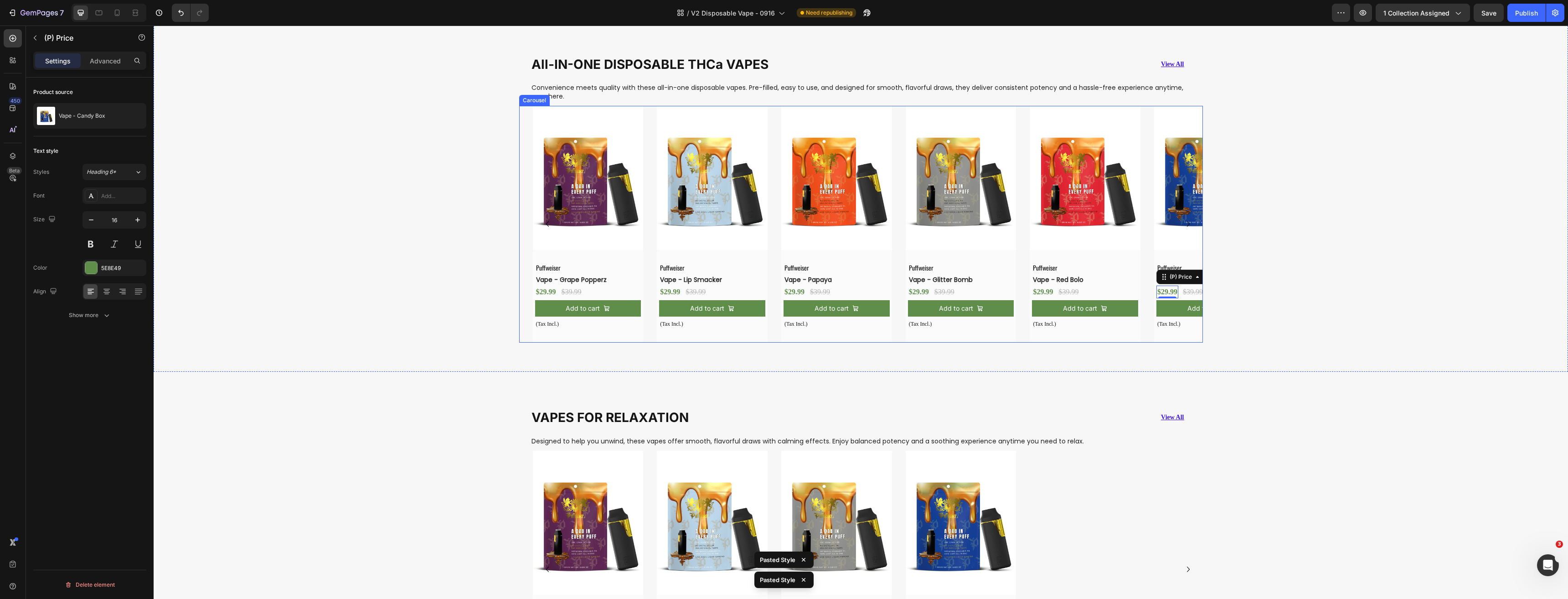
click at [1185, 223] on icon "Carousel Next Arrow" at bounding box center [1188, 224] width 11 height 11
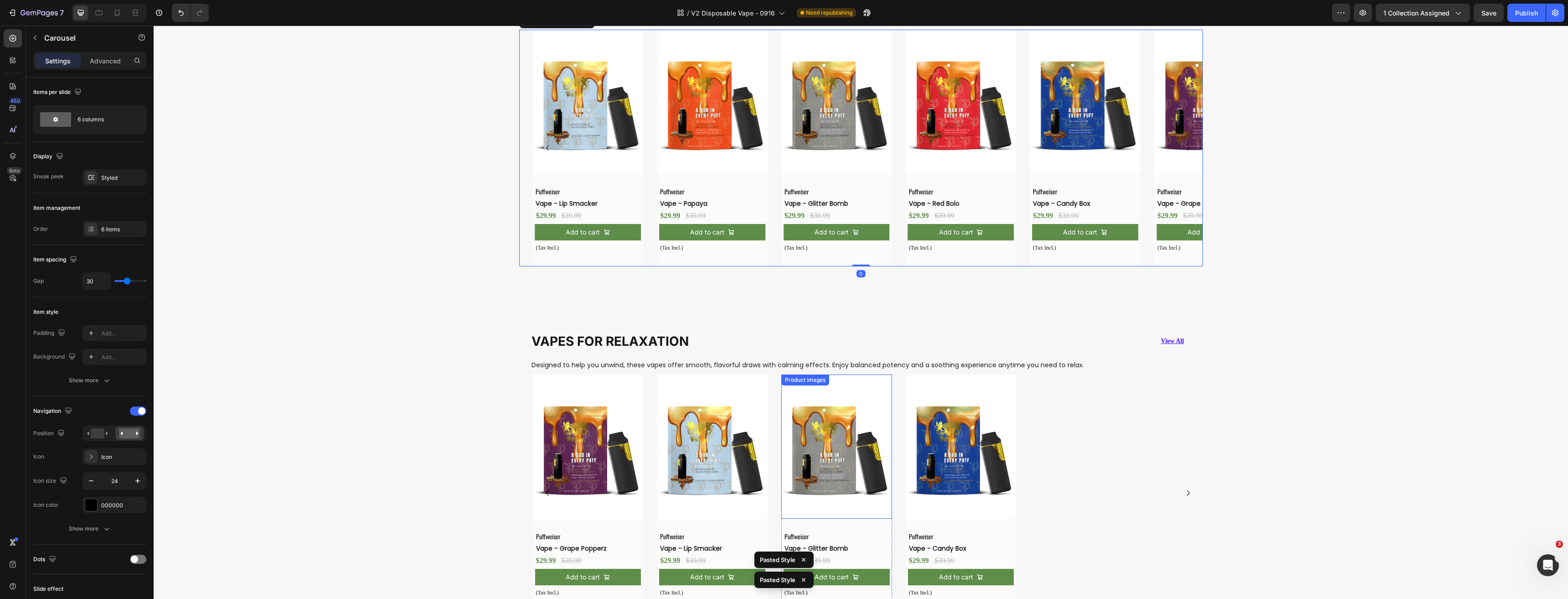
scroll to position [670, 0]
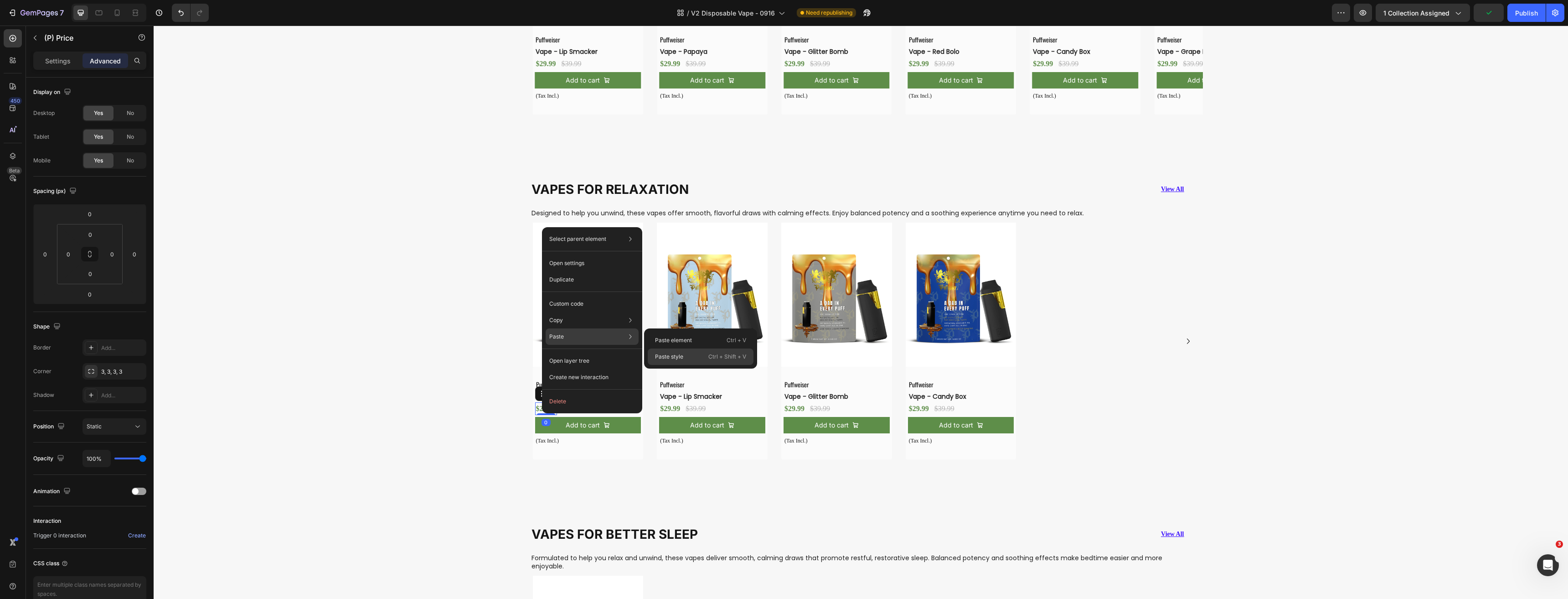
click at [684, 360] on div "Paste style Ctrl + Shift + V" at bounding box center [700, 356] width 106 height 17
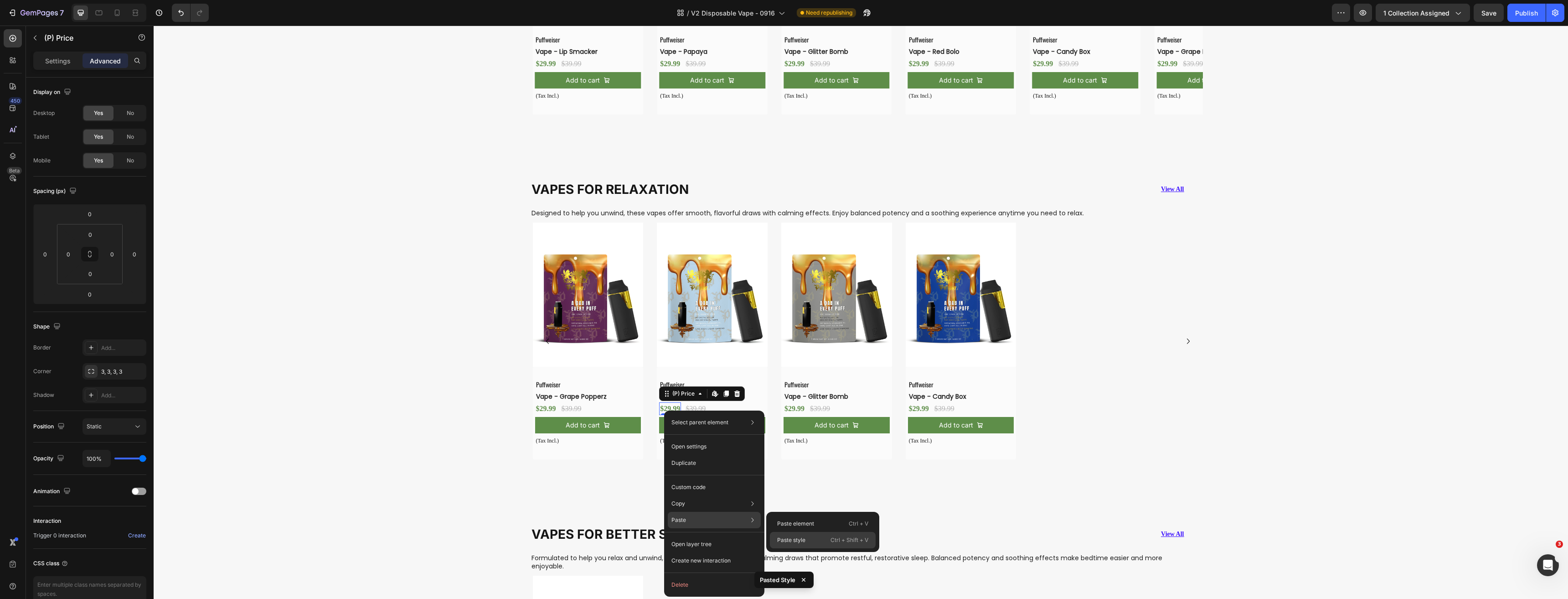
click at [790, 541] on p "Paste style" at bounding box center [791, 540] width 28 height 8
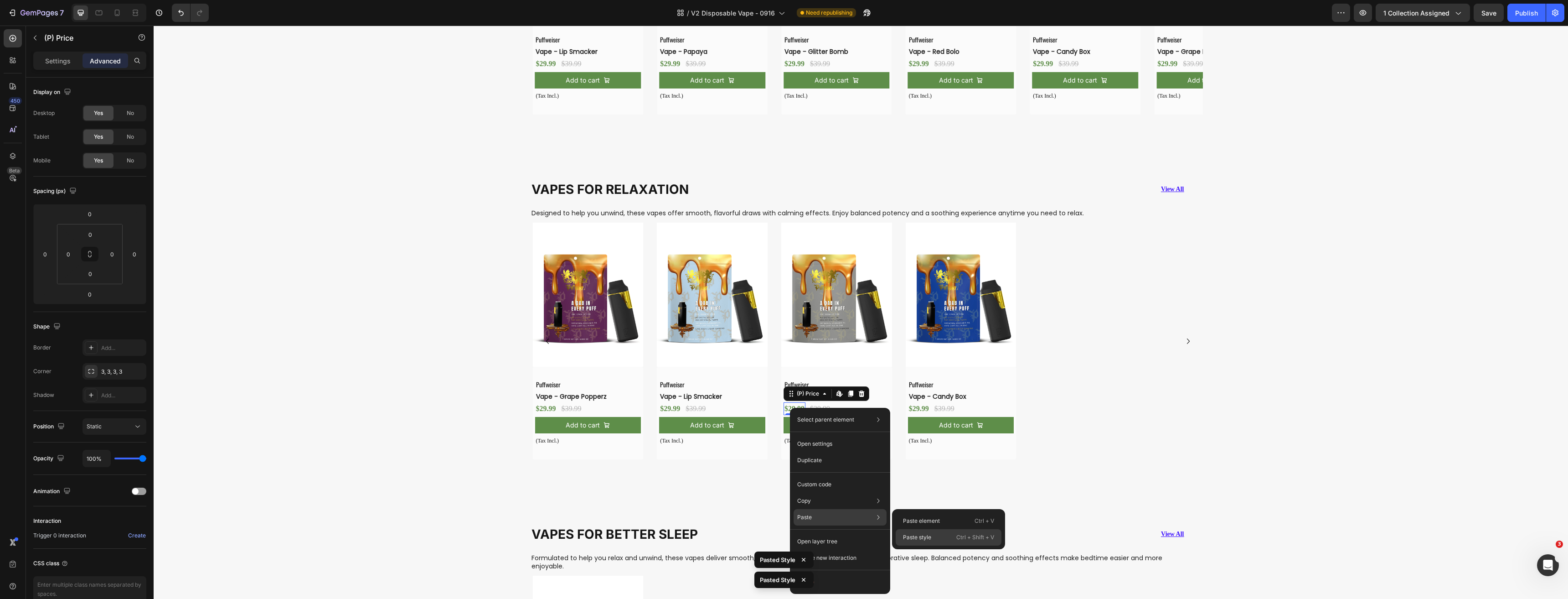
click at [933, 533] on div "Paste style Ctrl + Shift + V" at bounding box center [948, 537] width 106 height 17
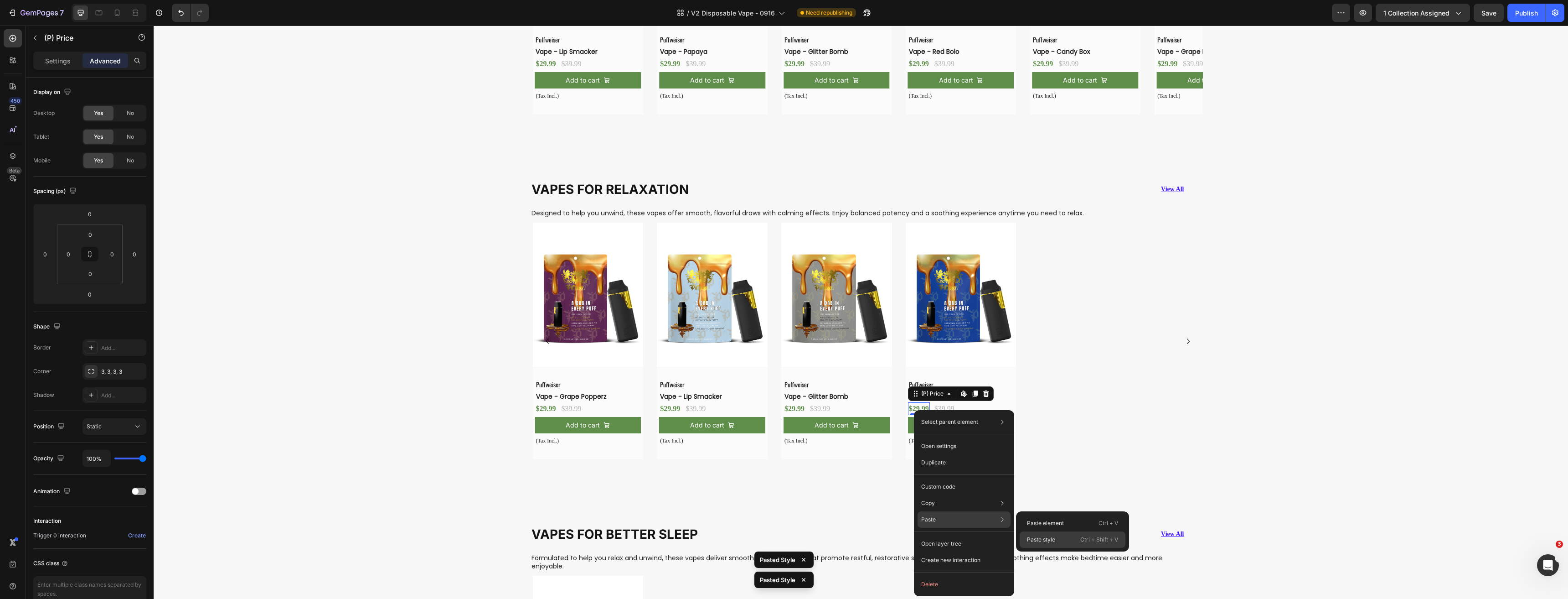
click at [1047, 542] on p "Paste style" at bounding box center [1041, 539] width 28 height 8
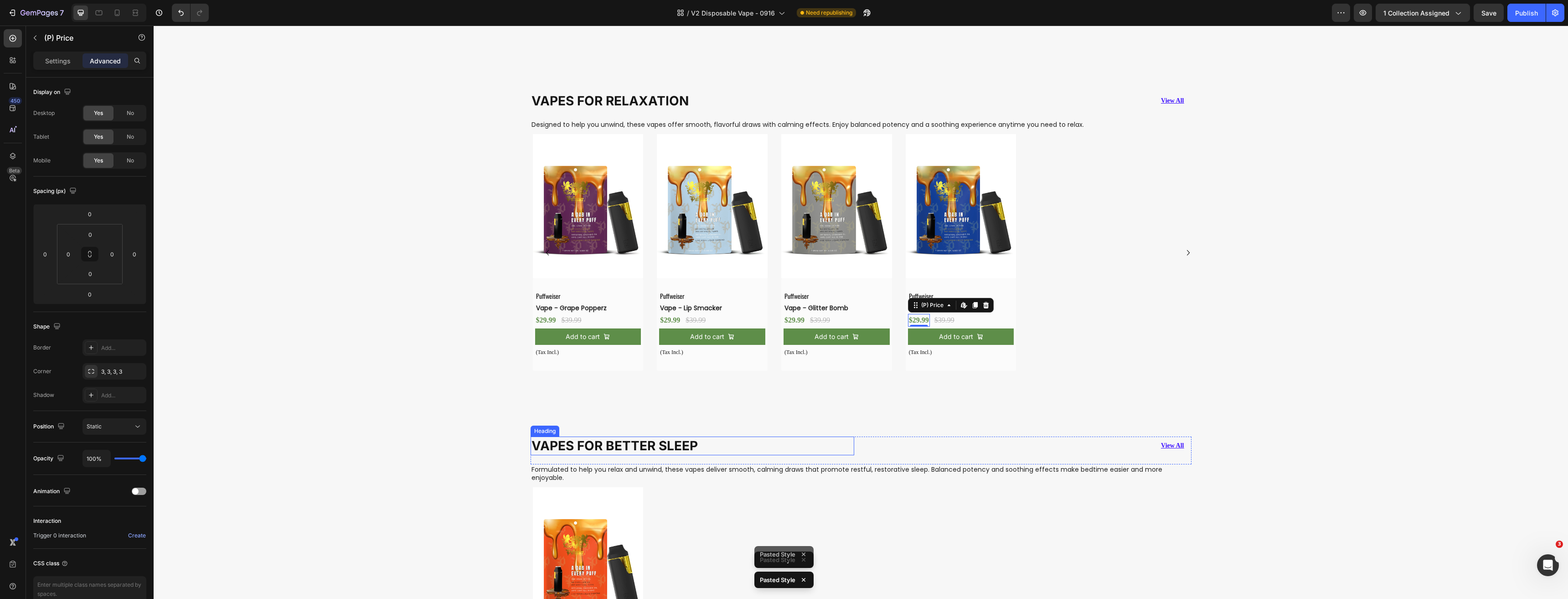
scroll to position [943, 0]
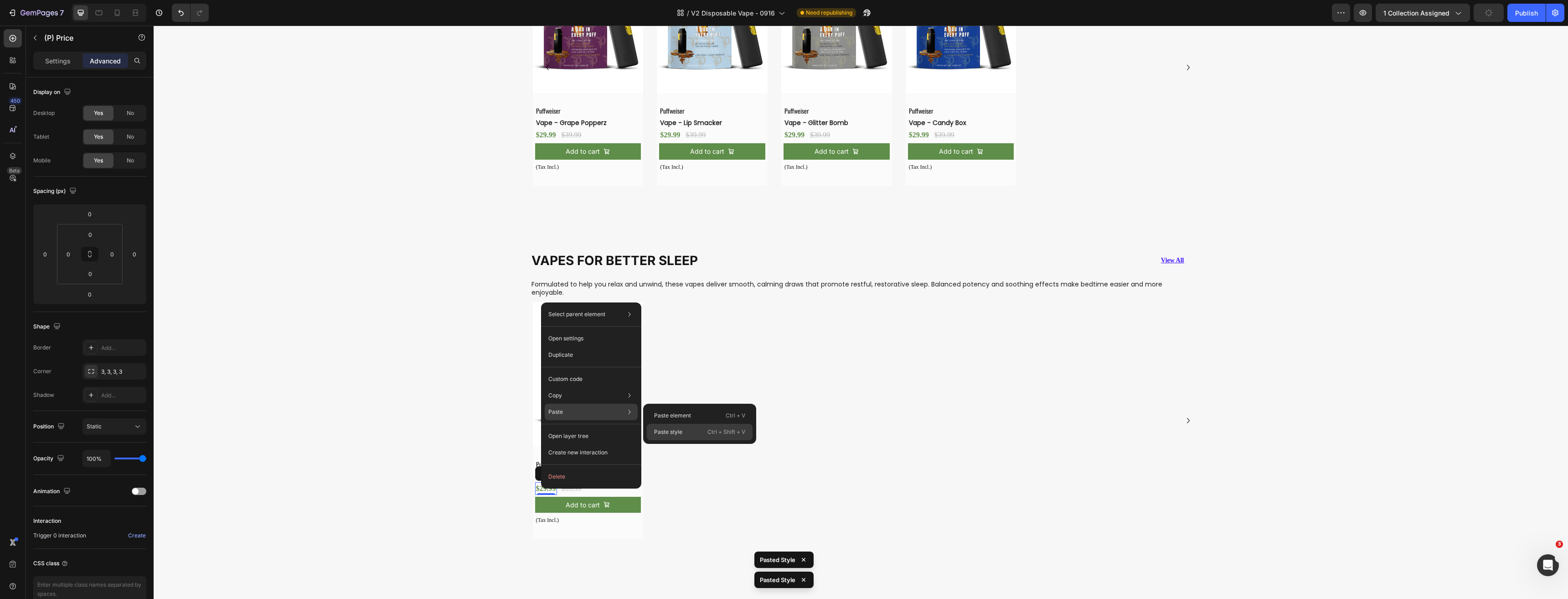
click at [672, 429] on p "Paste style" at bounding box center [668, 432] width 28 height 8
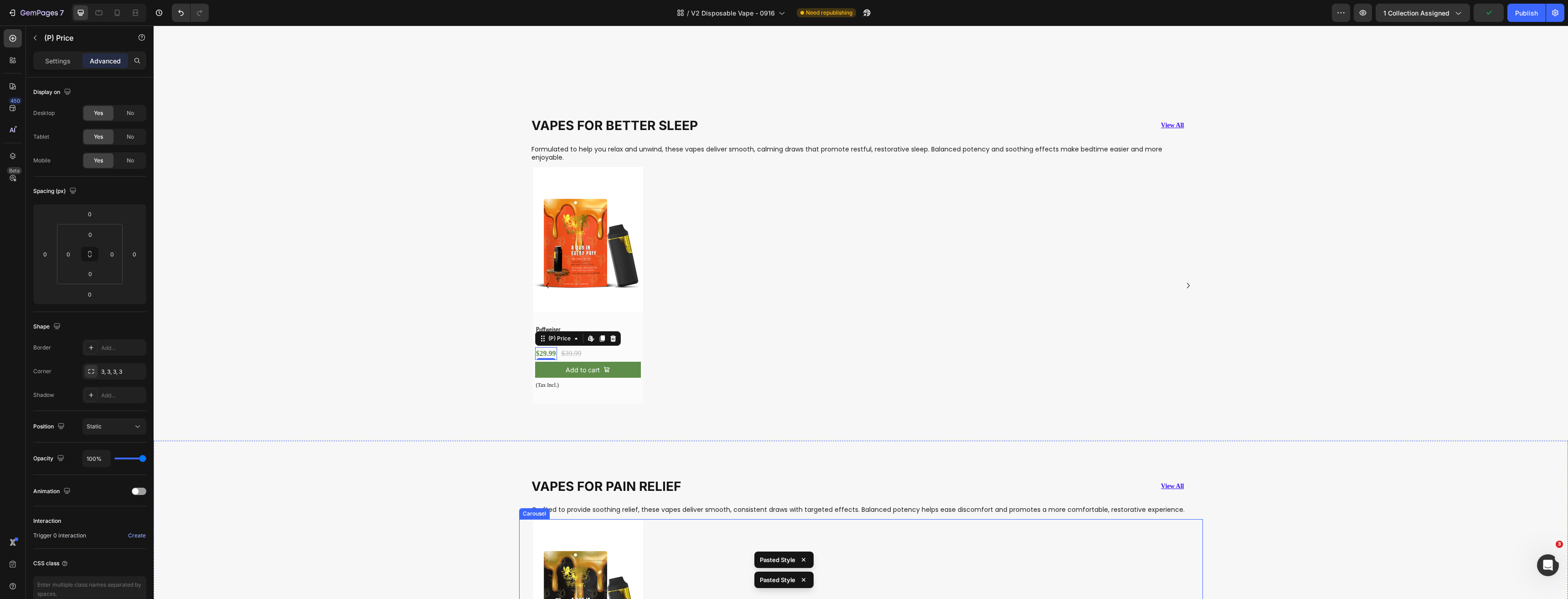
scroll to position [1308, 0]
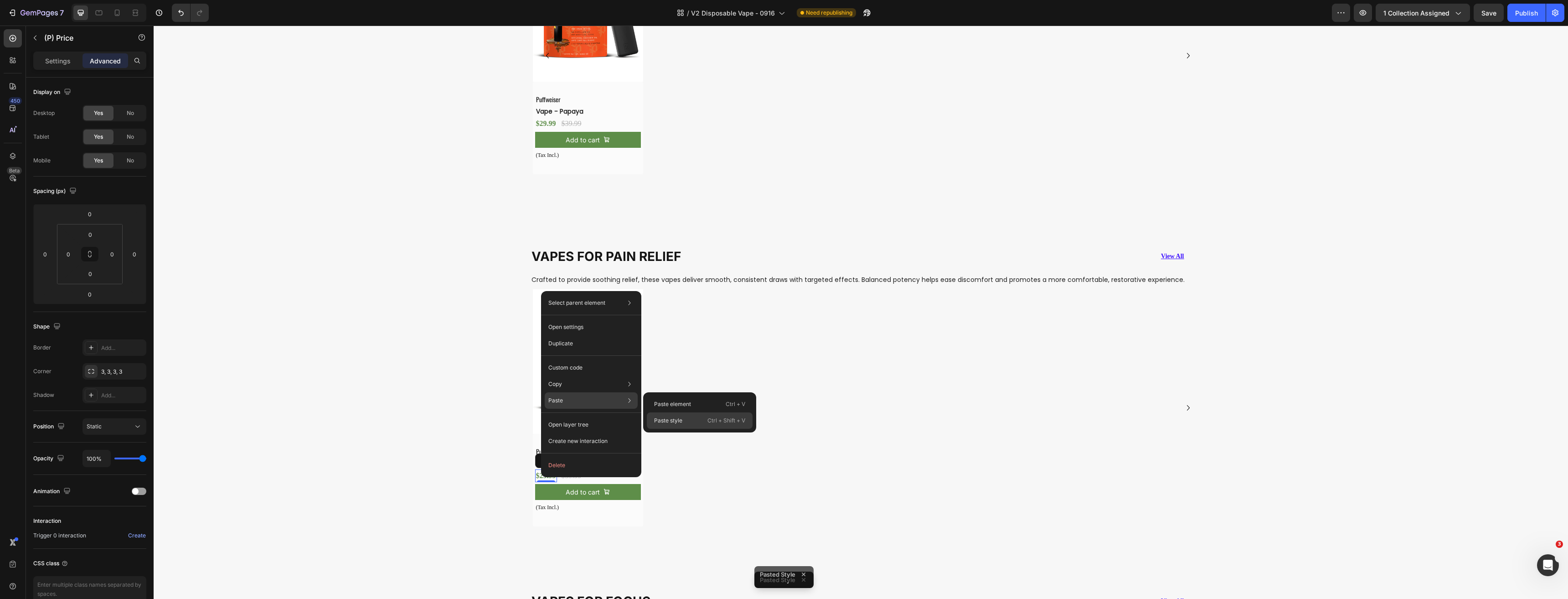
click at [661, 417] on p "Paste style" at bounding box center [668, 421] width 28 height 8
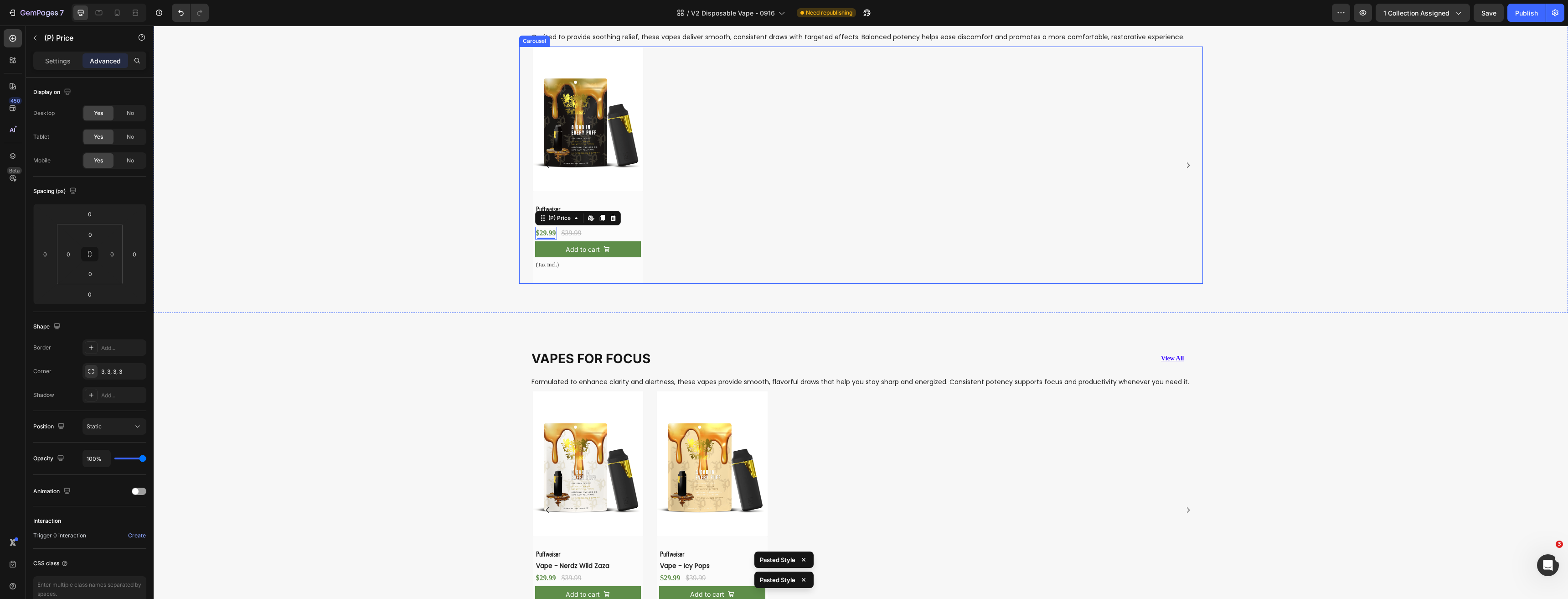
scroll to position [1673, 0]
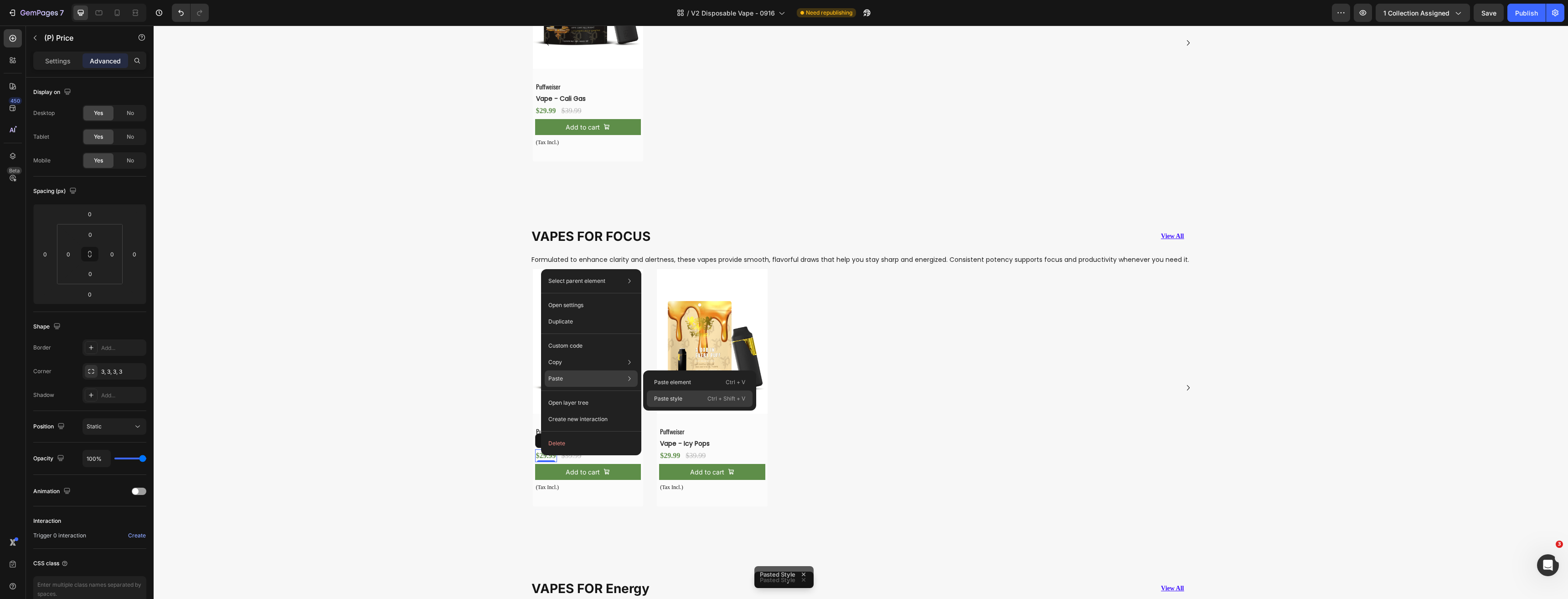
click at [663, 396] on p "Paste style" at bounding box center [668, 399] width 28 height 8
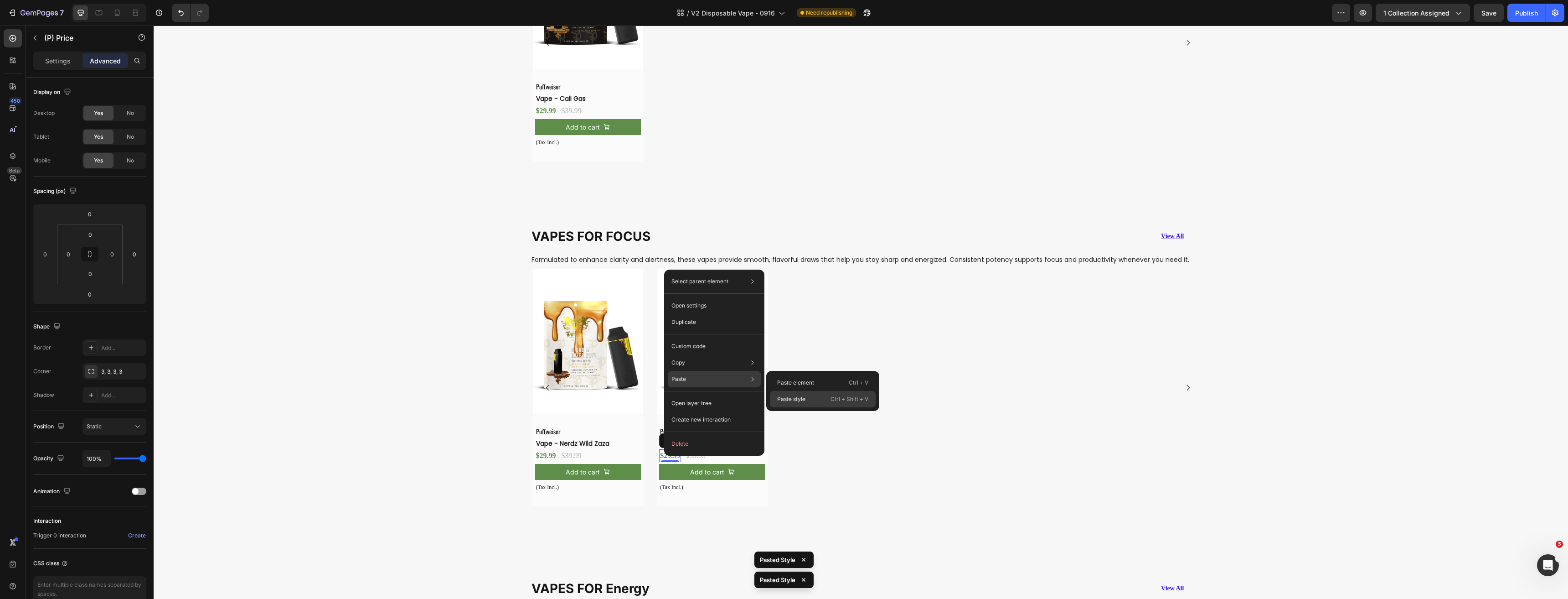
click at [791, 398] on p "Paste style" at bounding box center [791, 399] width 28 height 8
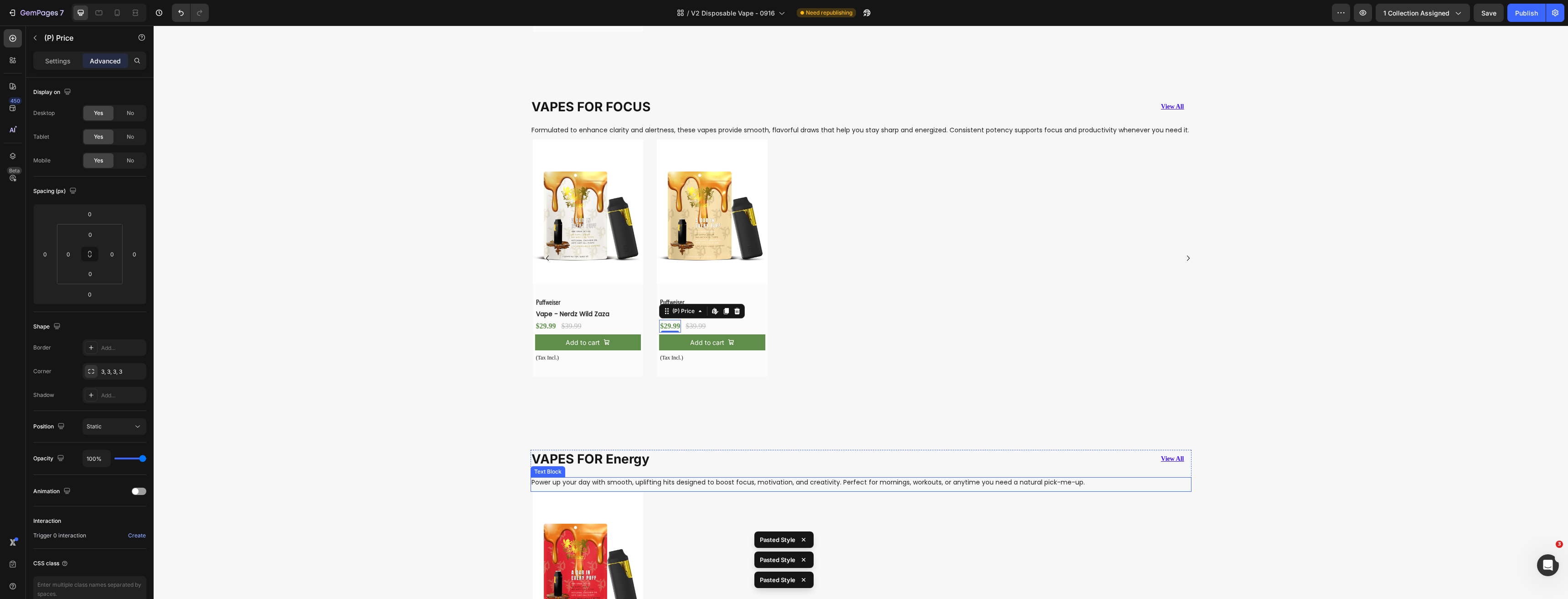
scroll to position [1992, 0]
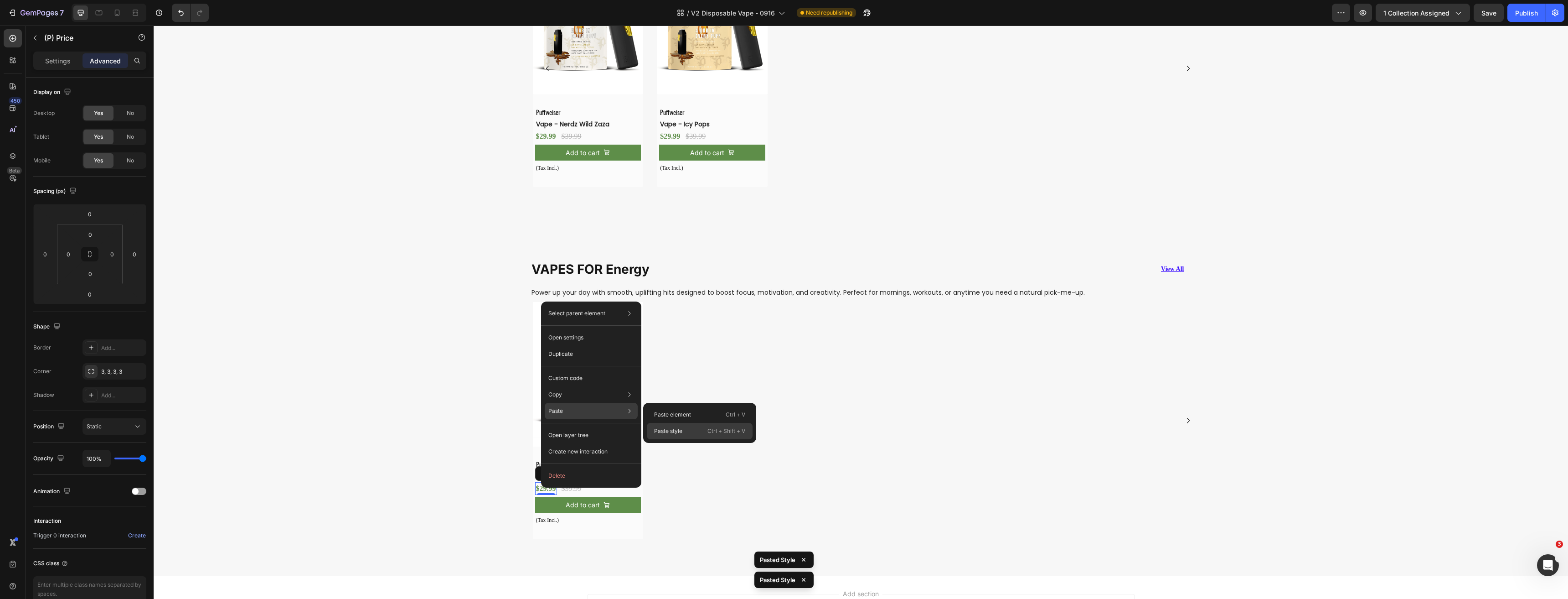
drag, startPoint x: 516, startPoint y: 409, endPoint x: 665, endPoint y: 431, distance: 150.6
click at [665, 431] on p "Paste style" at bounding box center [668, 431] width 28 height 8
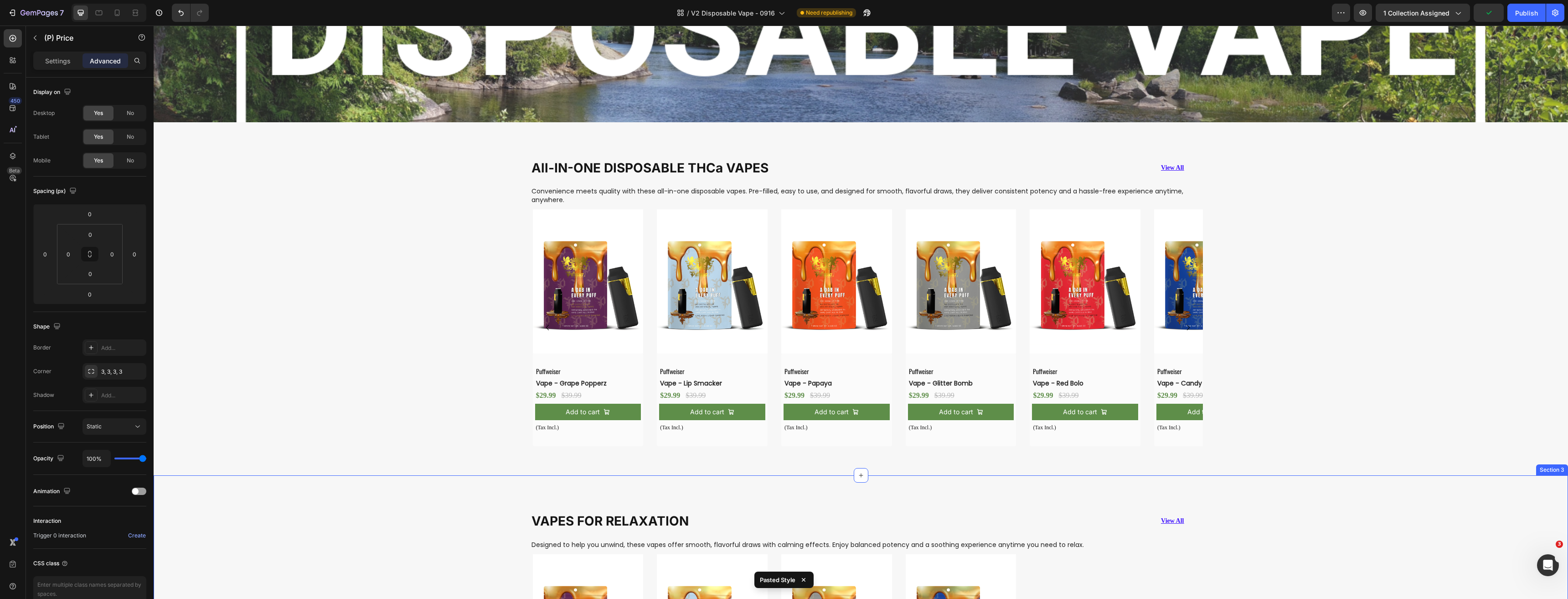
scroll to position [322, 0]
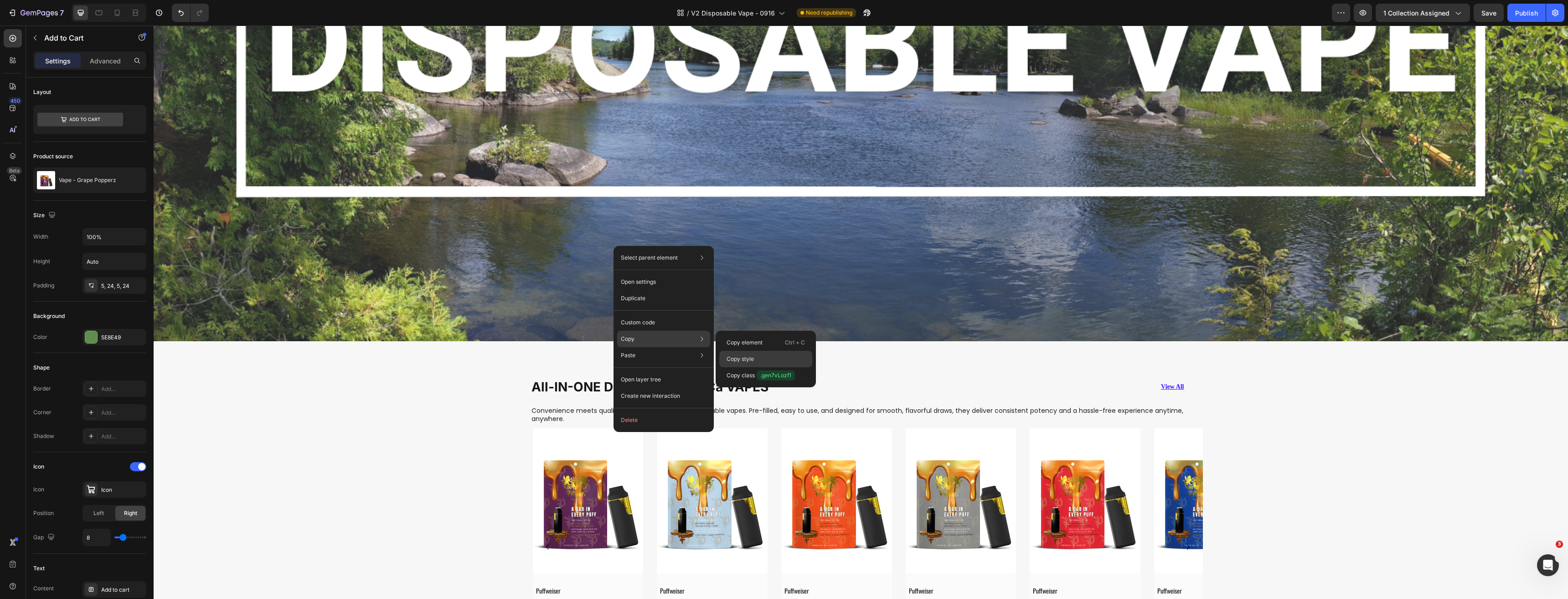
click at [744, 358] on p "Copy style" at bounding box center [740, 358] width 27 height 8
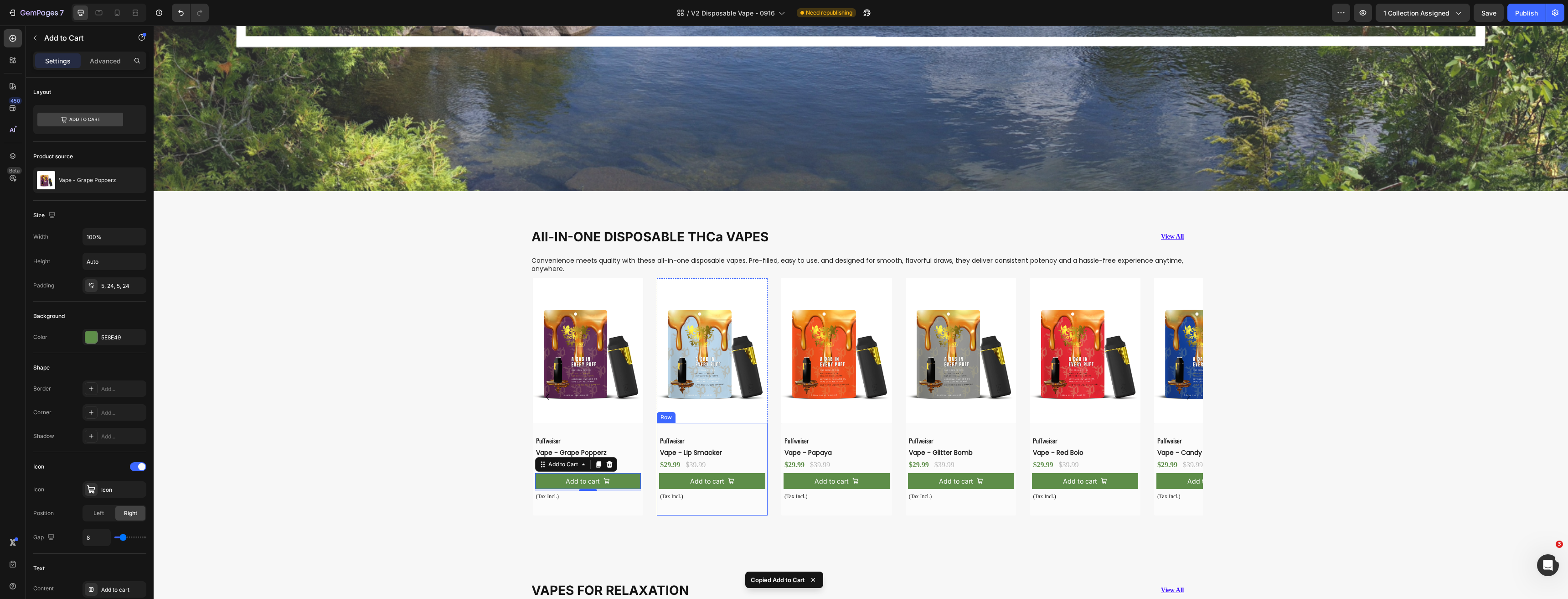
scroll to position [549, 0]
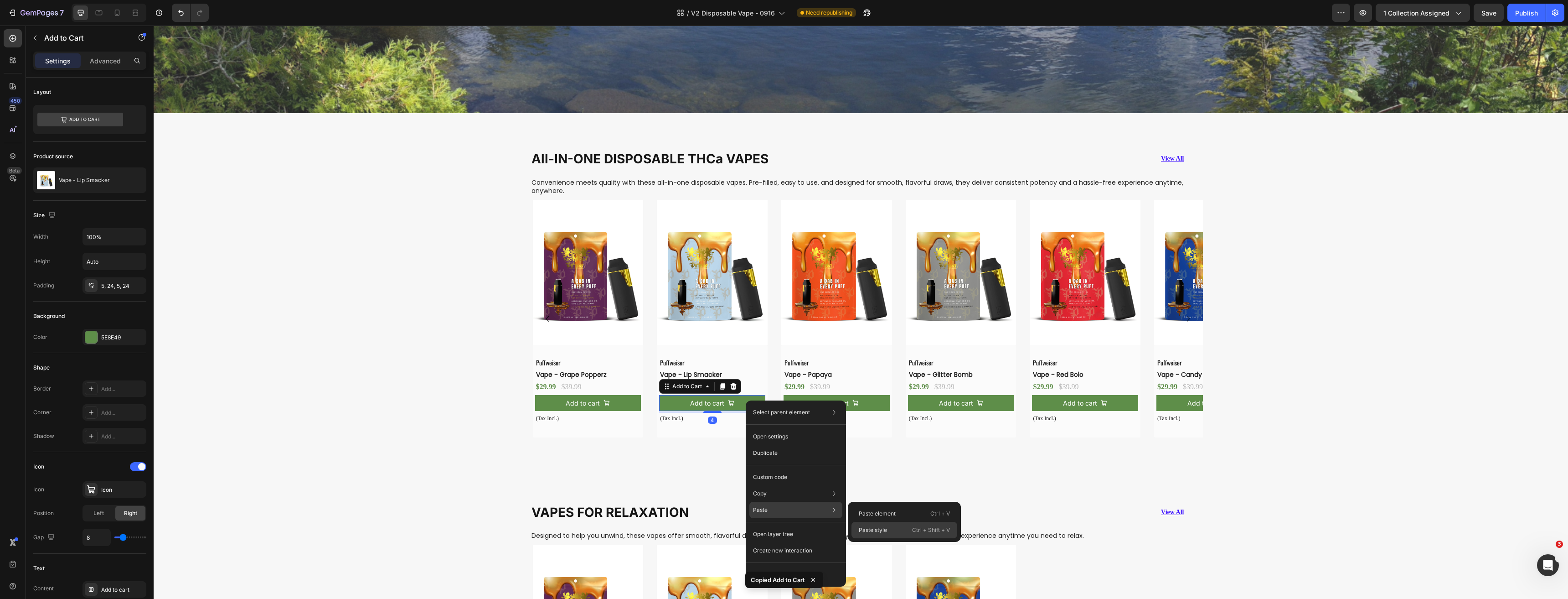
click at [882, 530] on p "Paste style" at bounding box center [873, 530] width 28 height 8
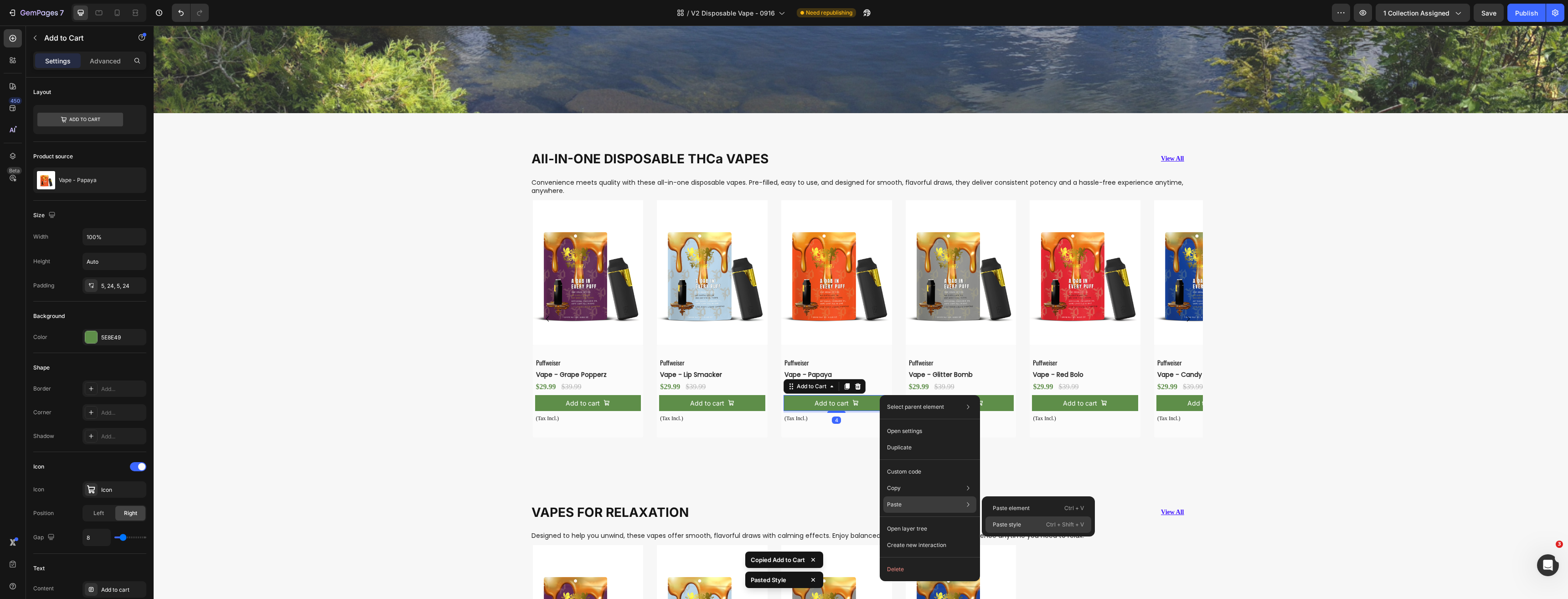
click at [998, 524] on p "Paste style" at bounding box center [1007, 524] width 28 height 8
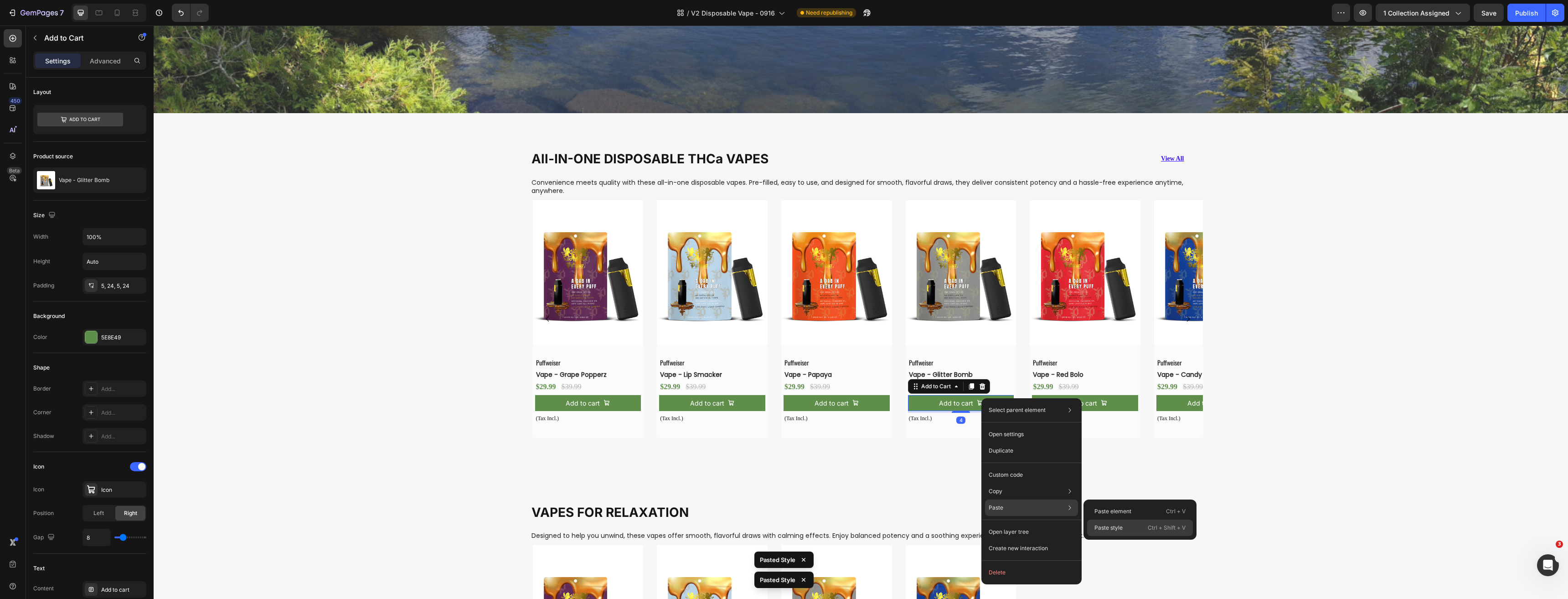
click at [1119, 524] on p "Paste style" at bounding box center [1108, 527] width 28 height 8
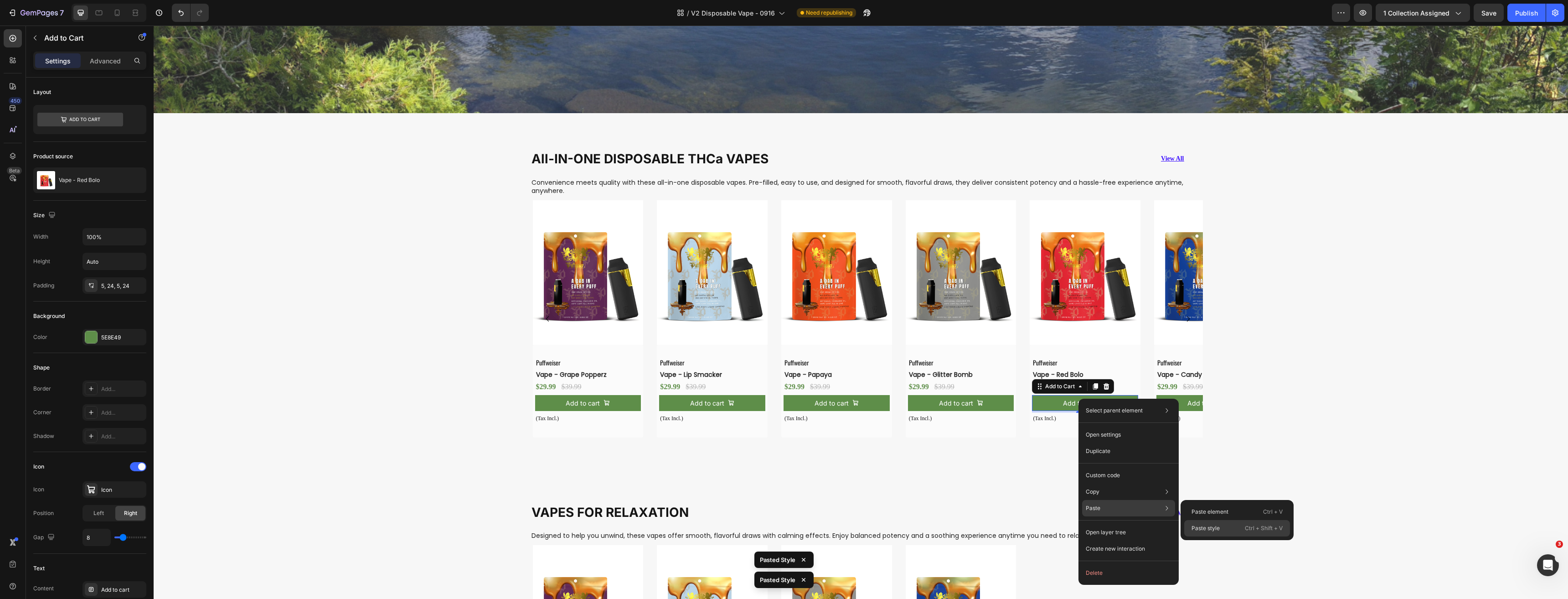
click at [1187, 526] on div "Paste style Ctrl + Shift + V" at bounding box center [1236, 527] width 106 height 17
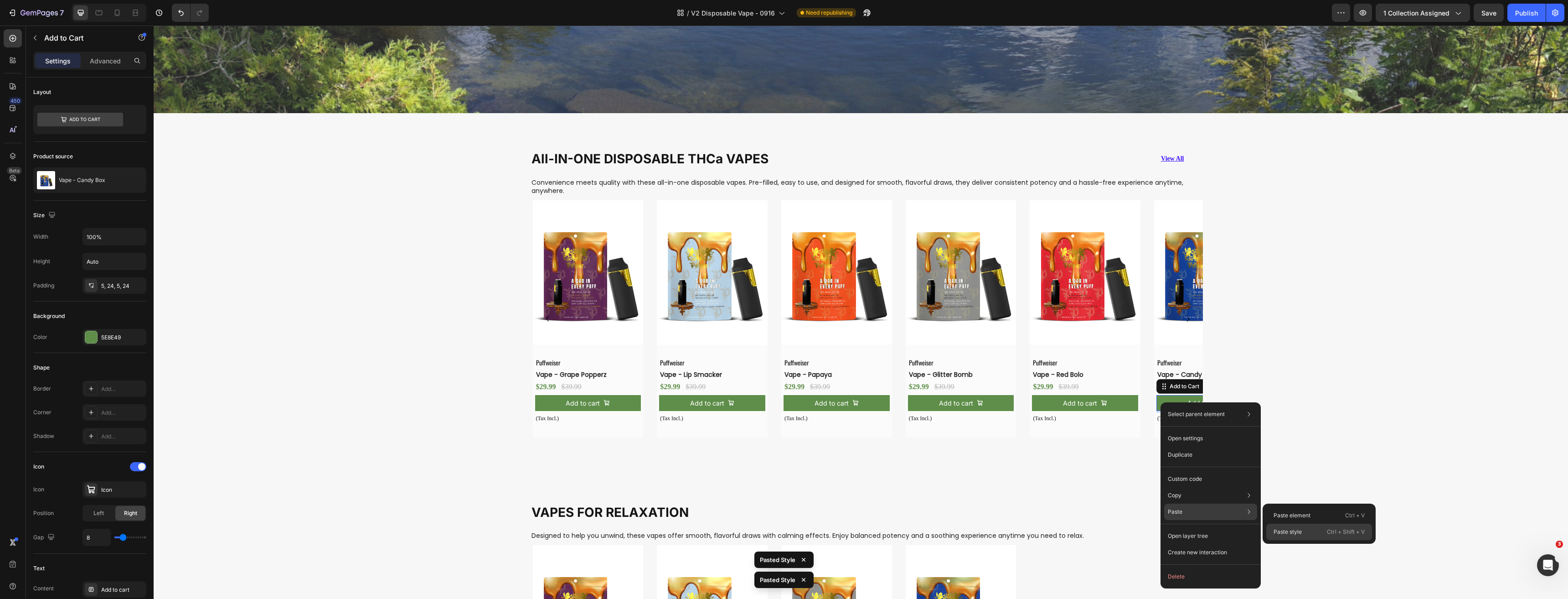
click at [1301, 531] on p "Paste style" at bounding box center [1288, 531] width 28 height 8
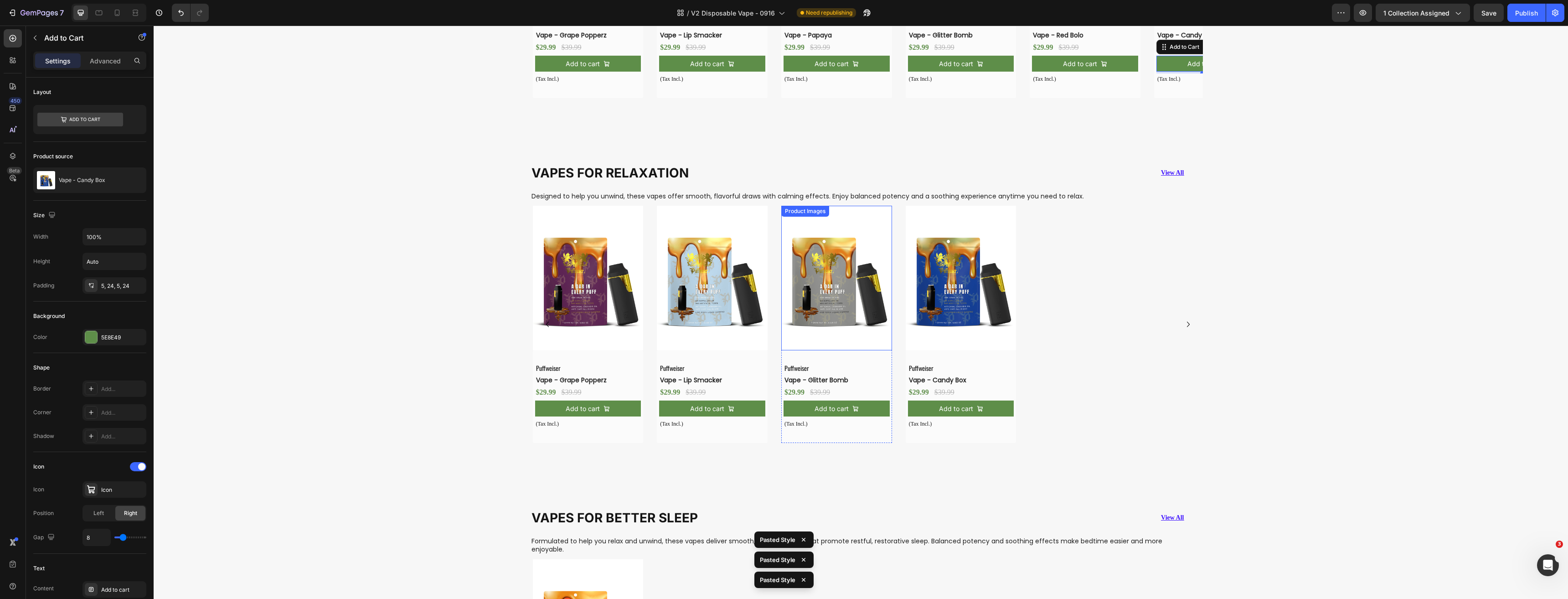
scroll to position [914, 0]
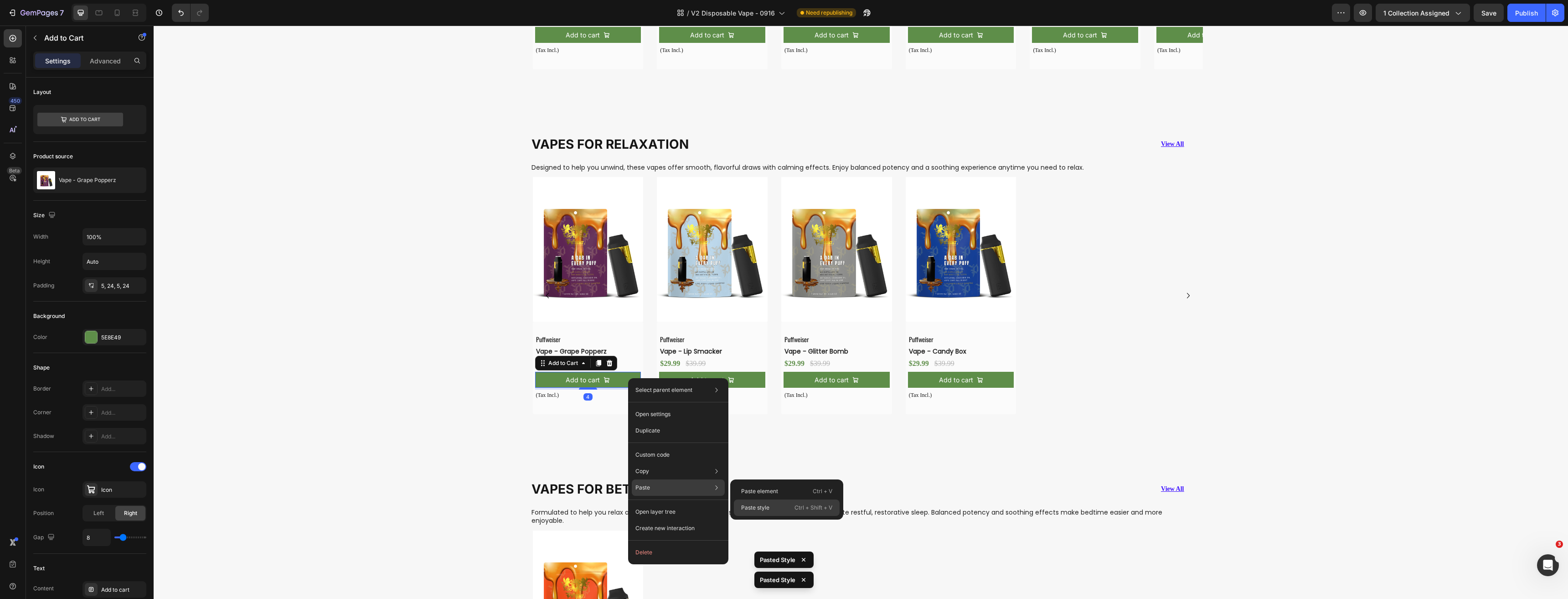
click at [761, 511] on p "Paste style" at bounding box center [755, 507] width 28 height 8
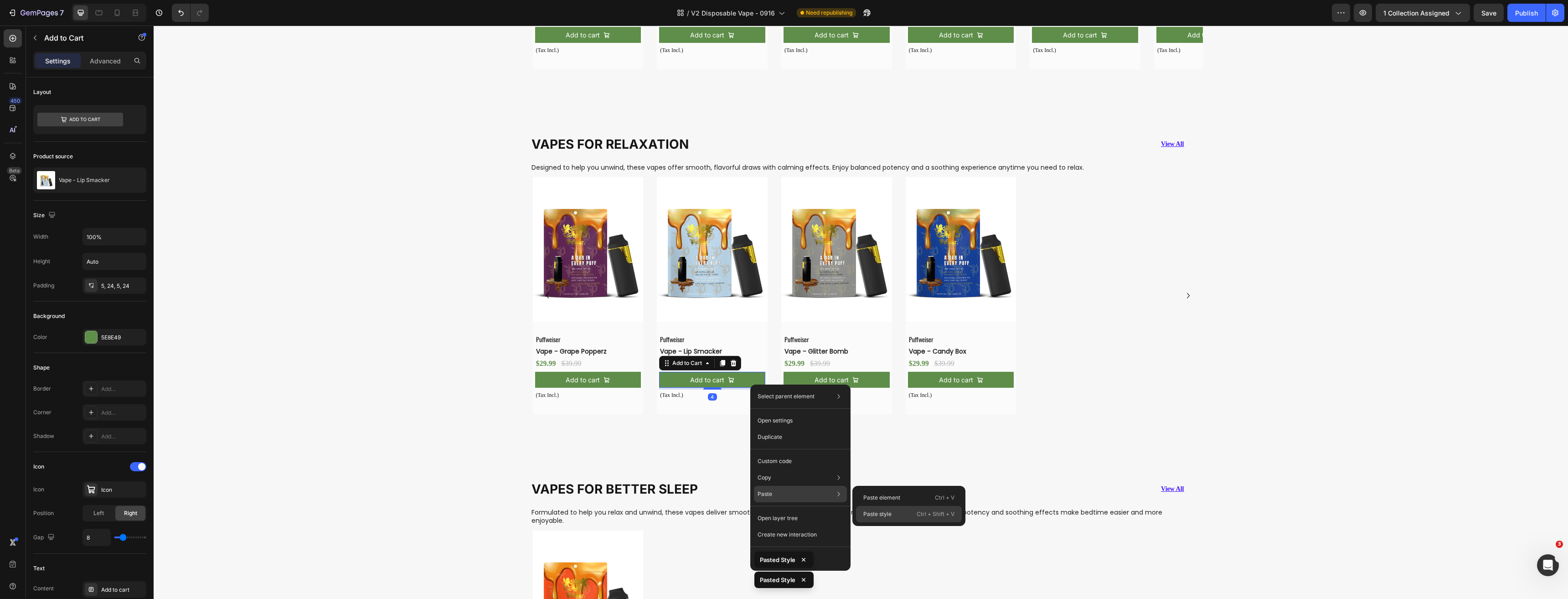
click at [889, 516] on p "Paste style" at bounding box center [877, 514] width 28 height 8
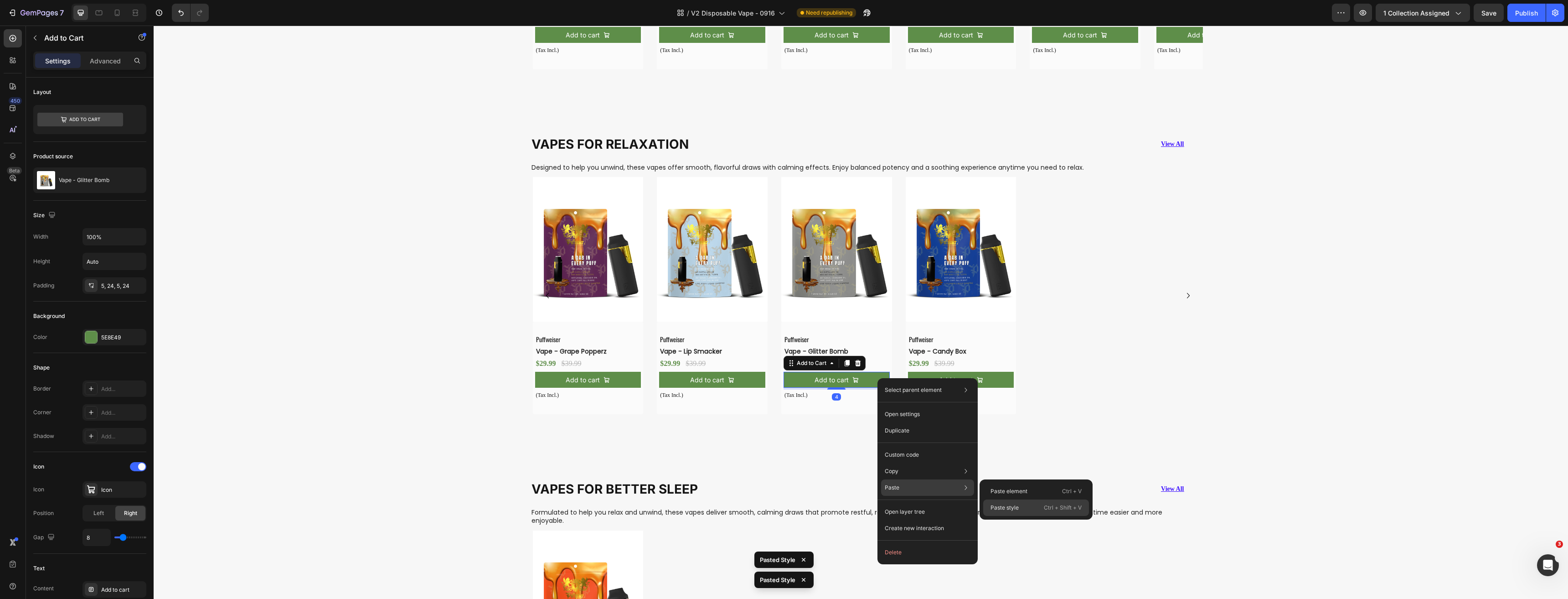
click at [1000, 505] on p "Paste style" at bounding box center [1005, 507] width 28 height 8
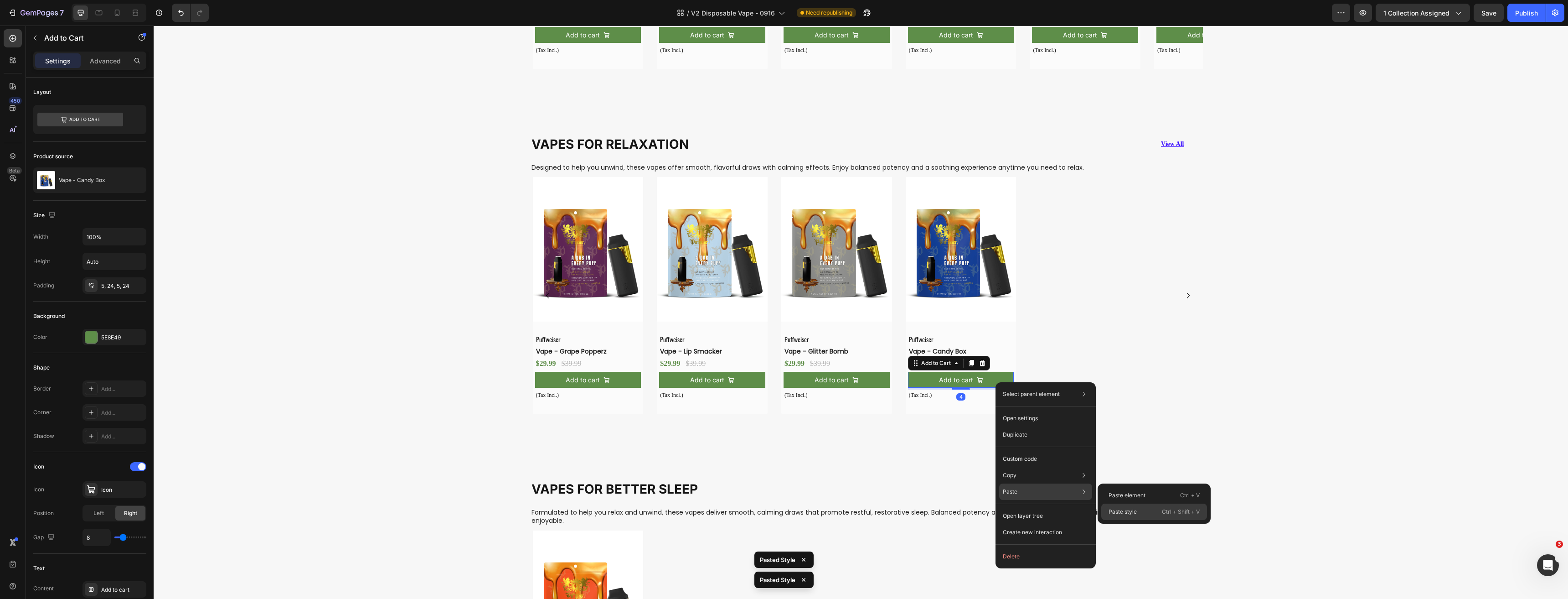
click at [1124, 517] on div "Paste style Ctrl + Shift + V" at bounding box center [1154, 511] width 106 height 17
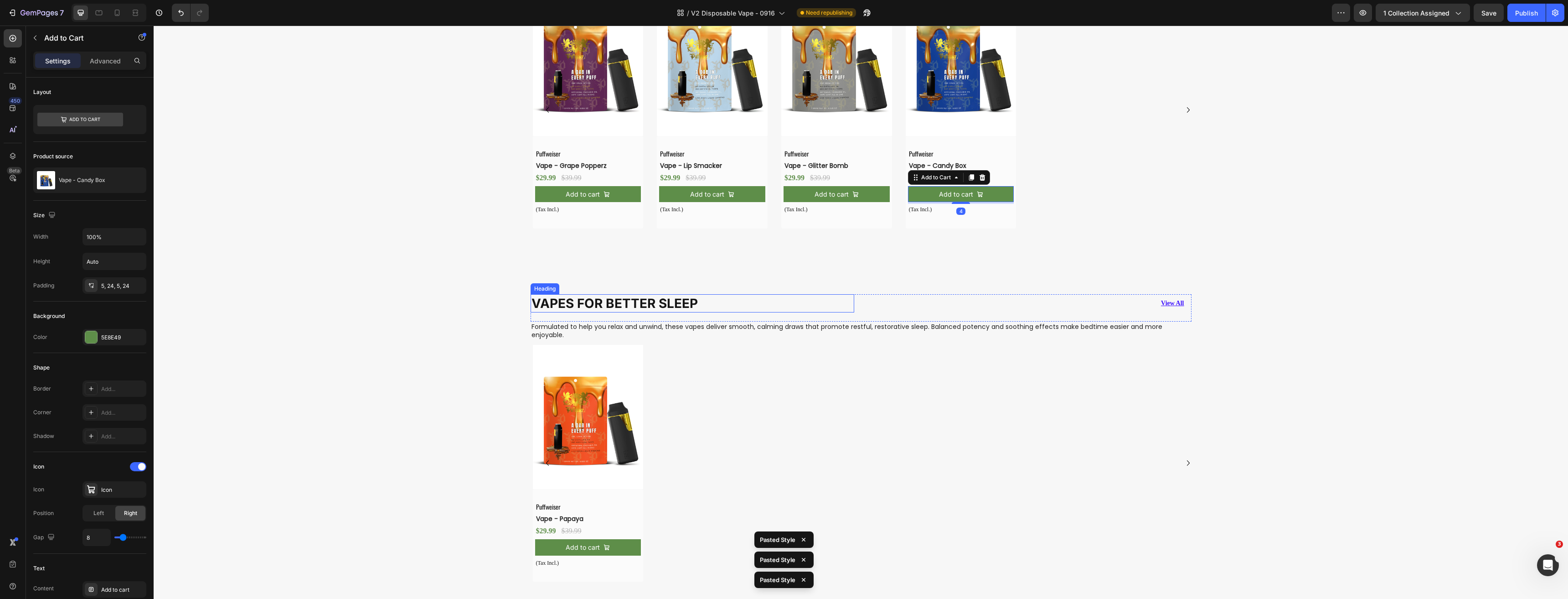
scroll to position [1233, 0]
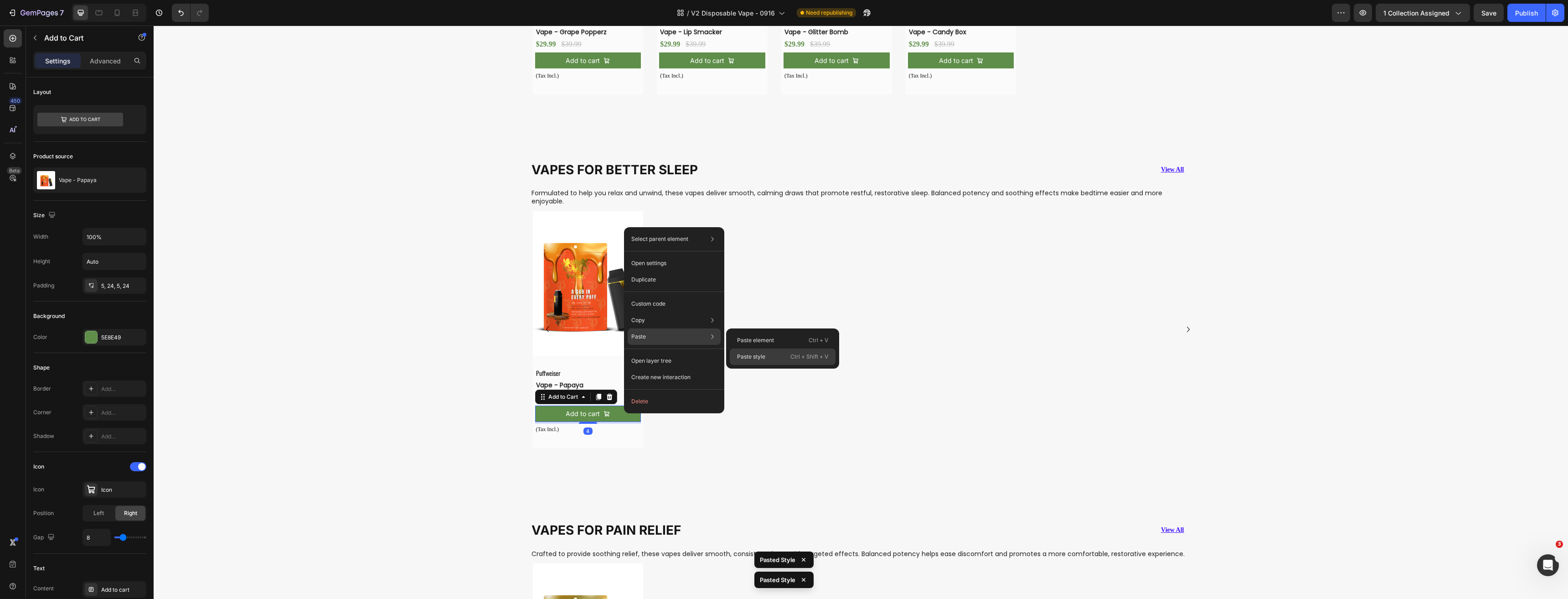
click at [745, 358] on p "Paste style" at bounding box center [751, 356] width 28 height 8
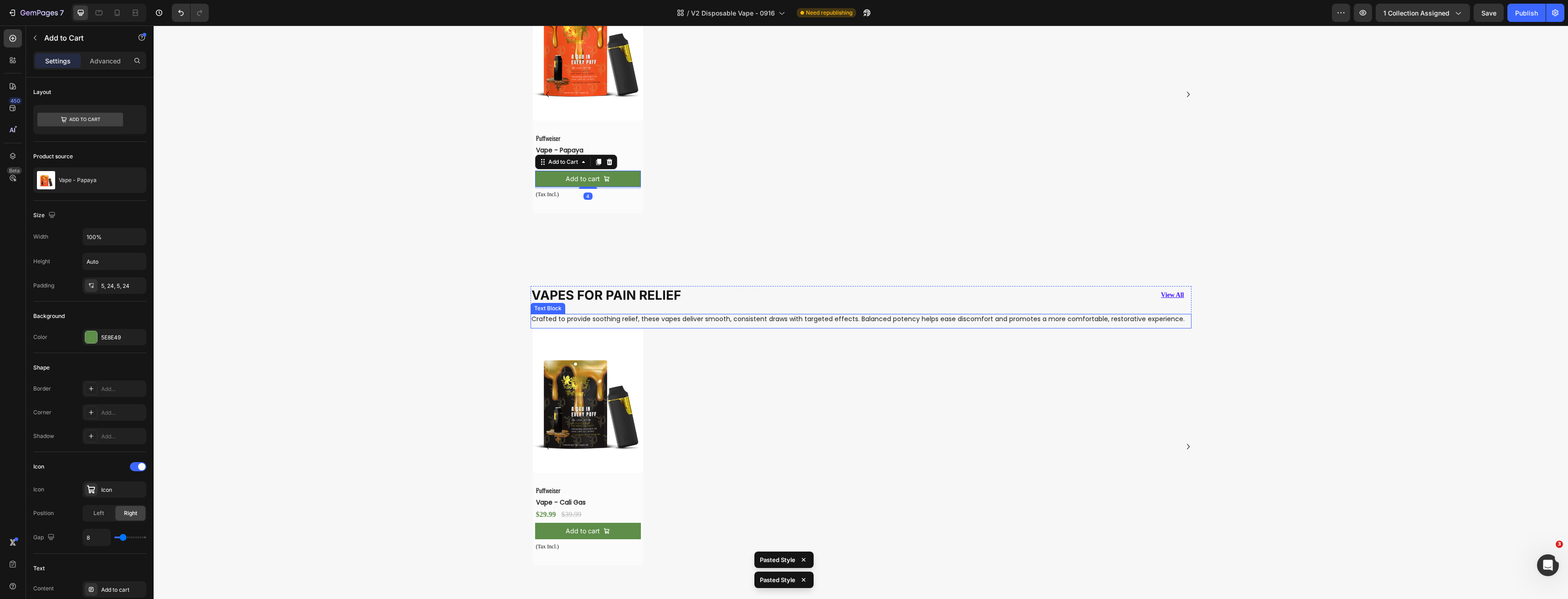
scroll to position [1553, 0]
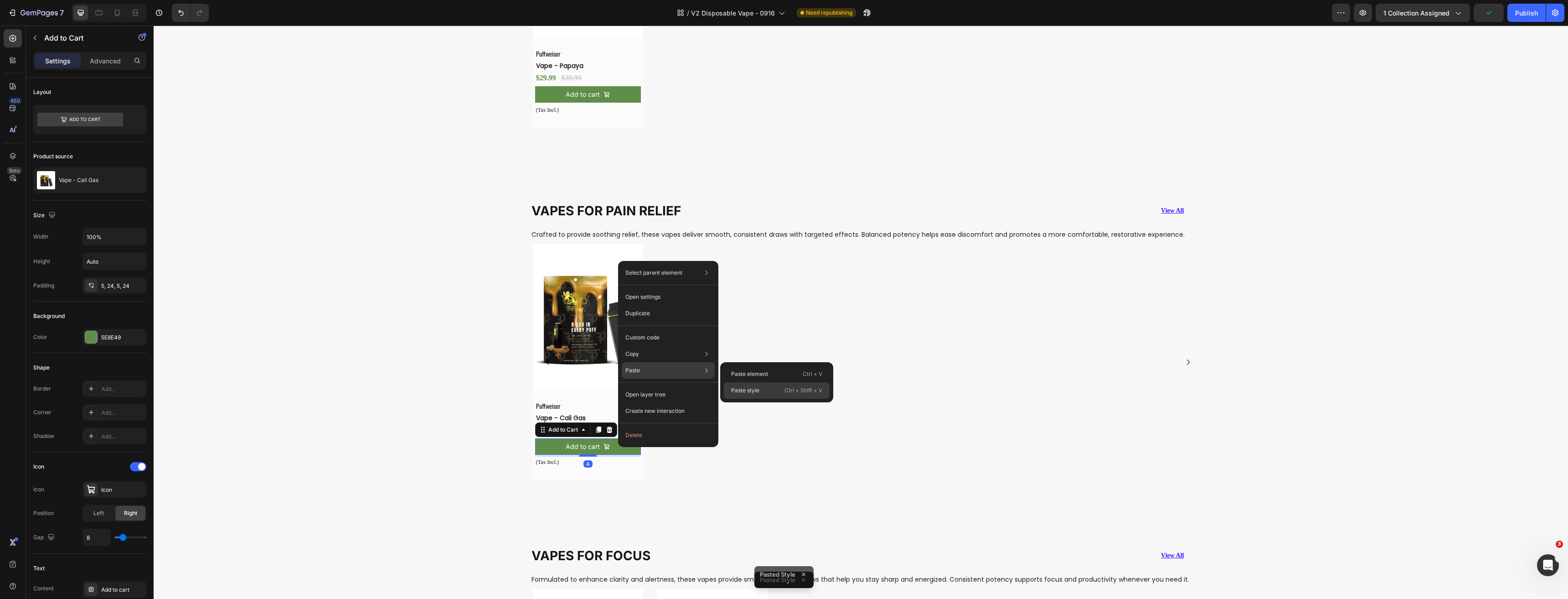
click at [746, 394] on p "Paste style" at bounding box center [746, 390] width 28 height 8
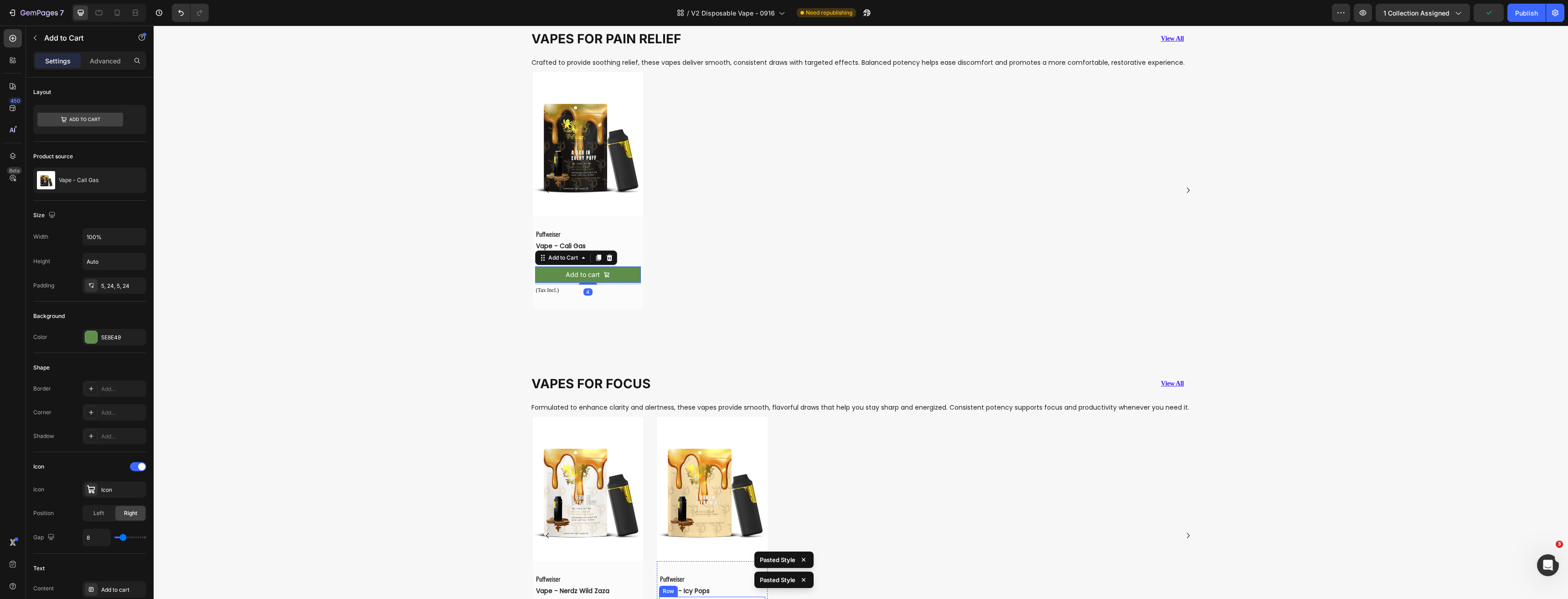
scroll to position [1917, 0]
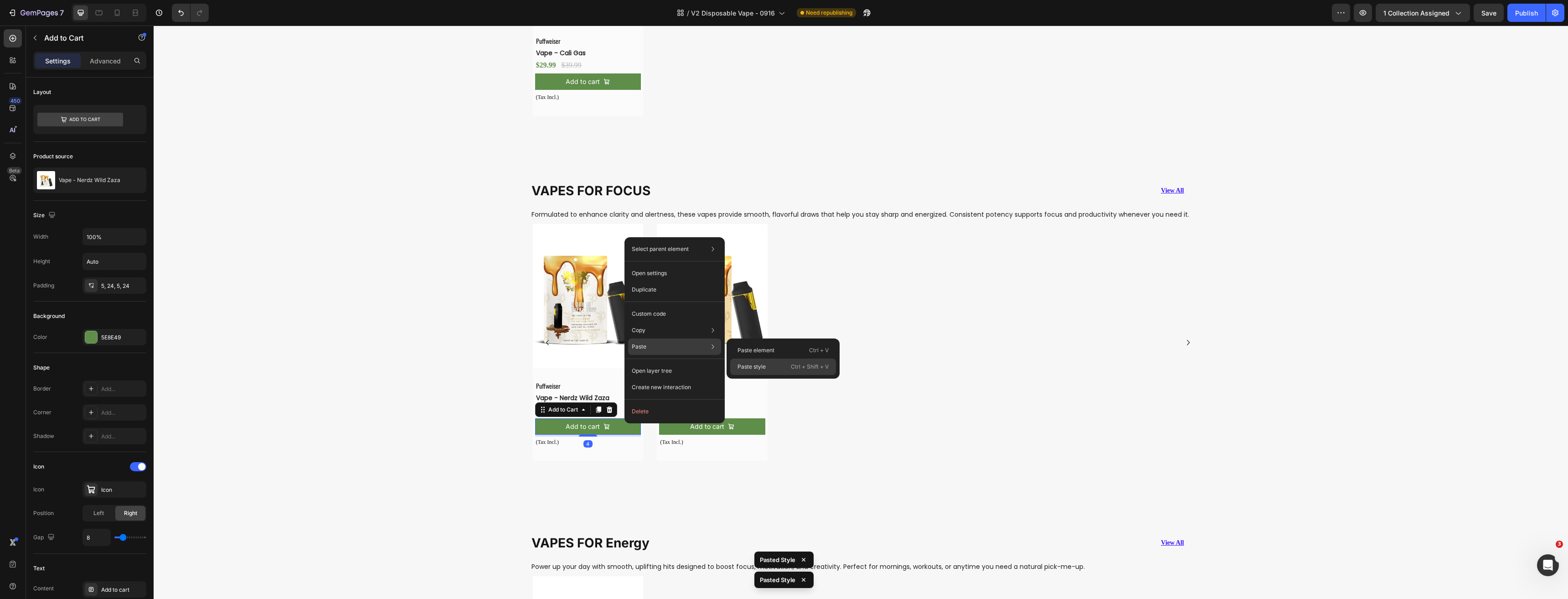
drag, startPoint x: 767, startPoint y: 366, endPoint x: 590, endPoint y: 386, distance: 178.1
click at [767, 366] on div "Paste style Ctrl + Shift + V" at bounding box center [782, 366] width 106 height 17
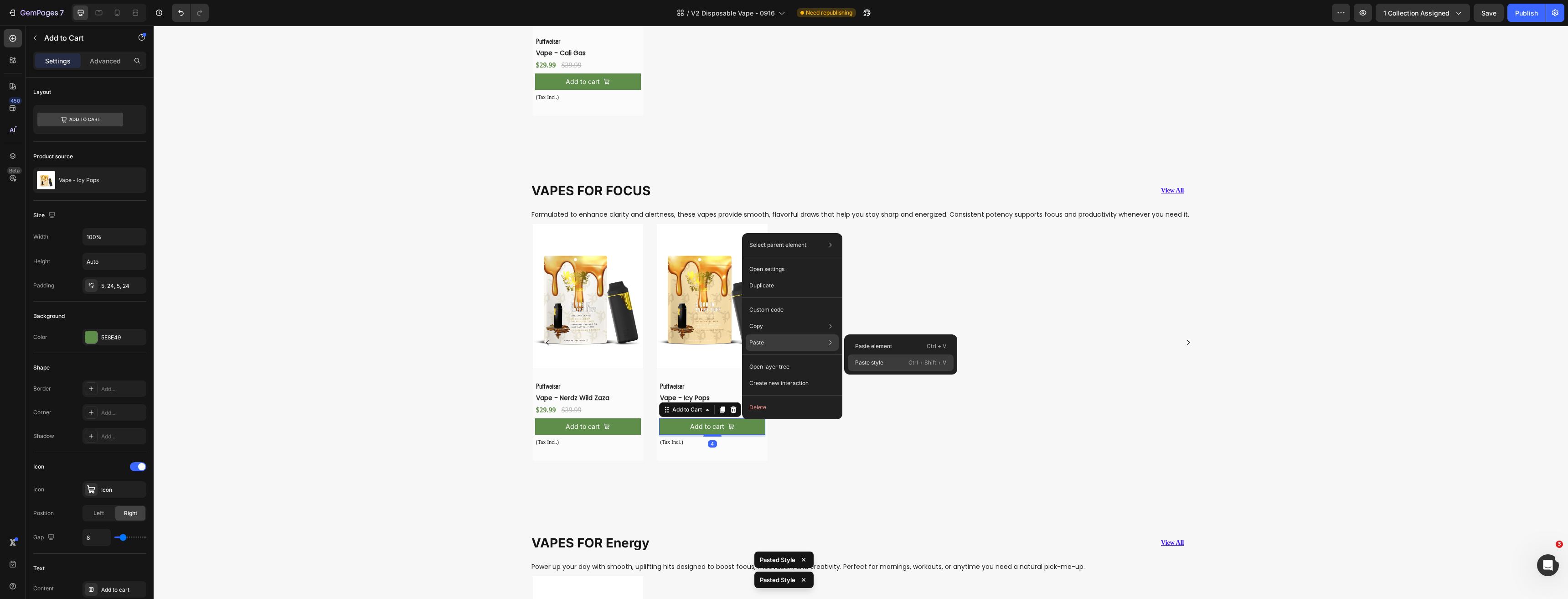
click at [871, 362] on p "Paste style" at bounding box center [869, 362] width 28 height 8
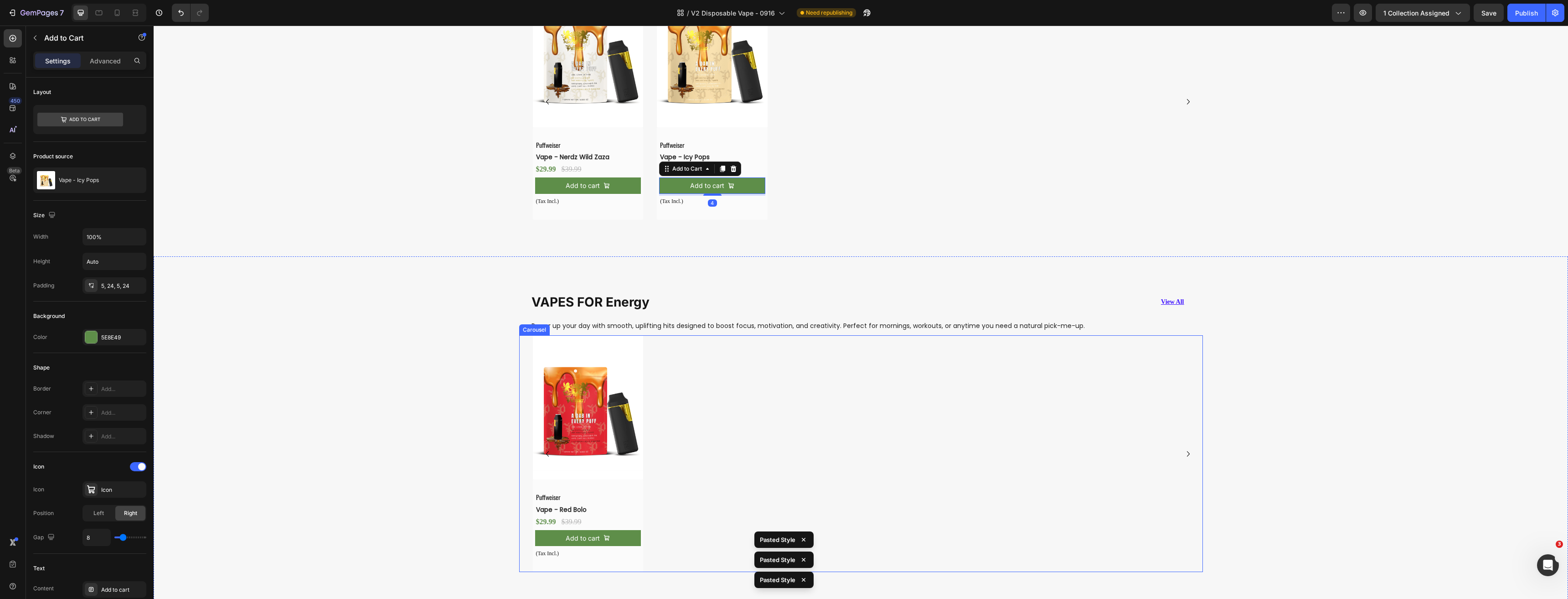
scroll to position [2237, 0]
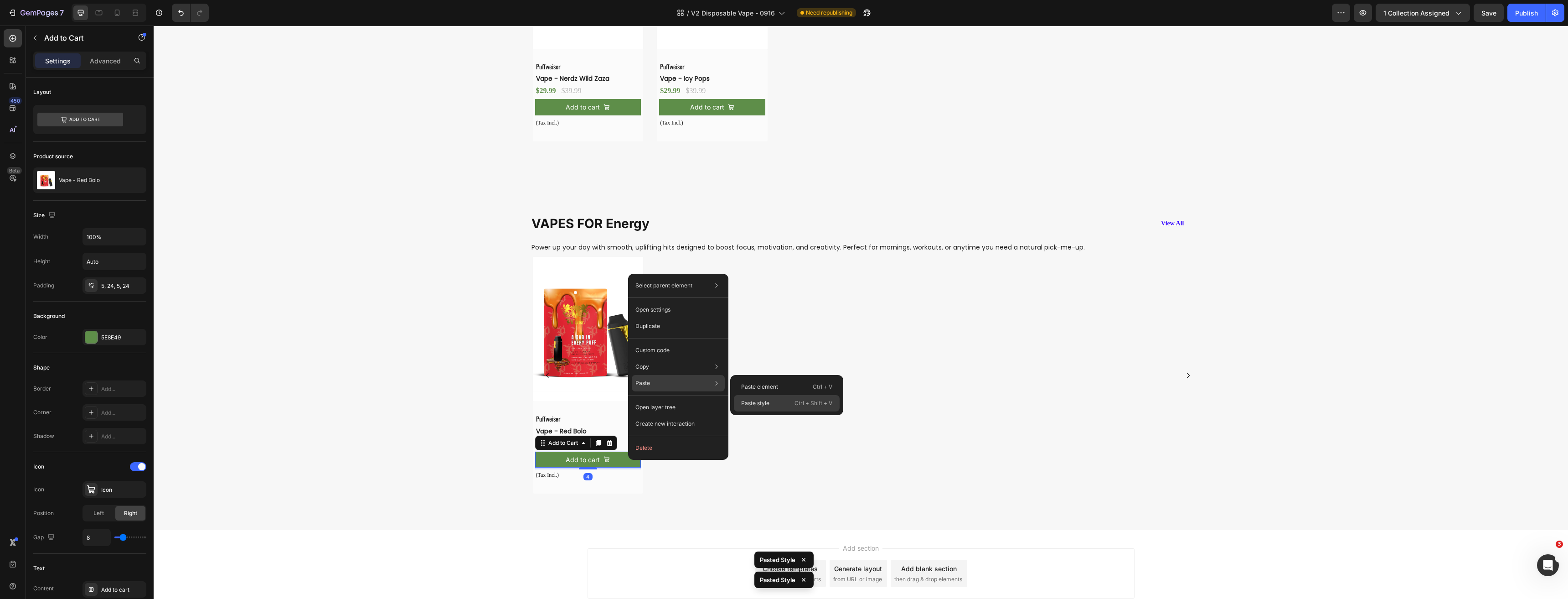
click at [760, 399] on p "Paste style" at bounding box center [755, 403] width 28 height 8
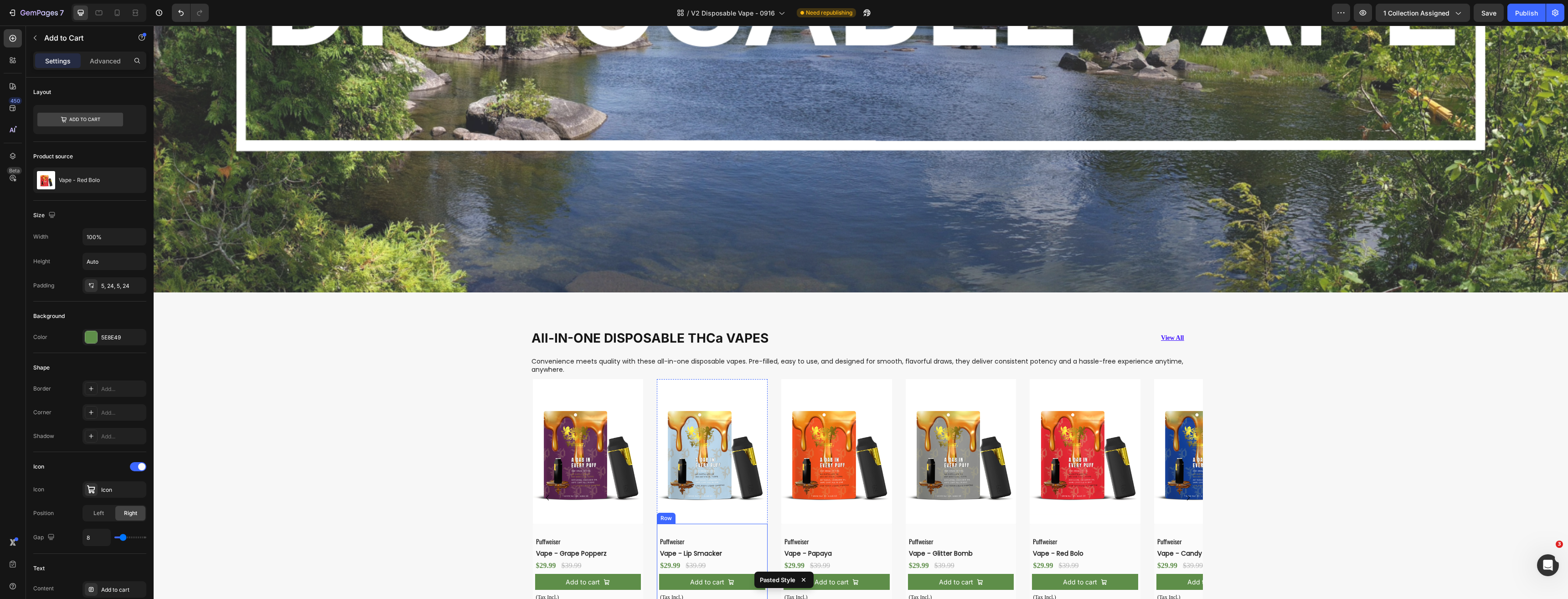
scroll to position [612, 0]
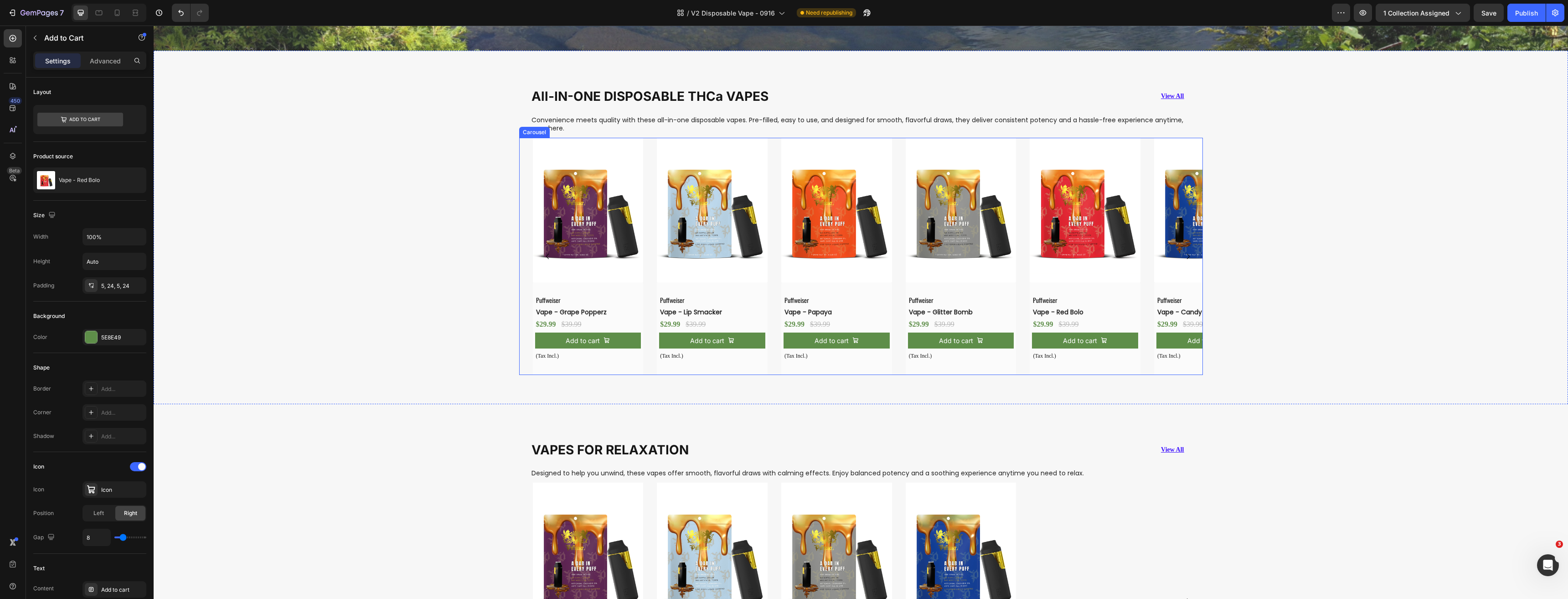
click at [607, 203] on img at bounding box center [588, 209] width 111 height 144
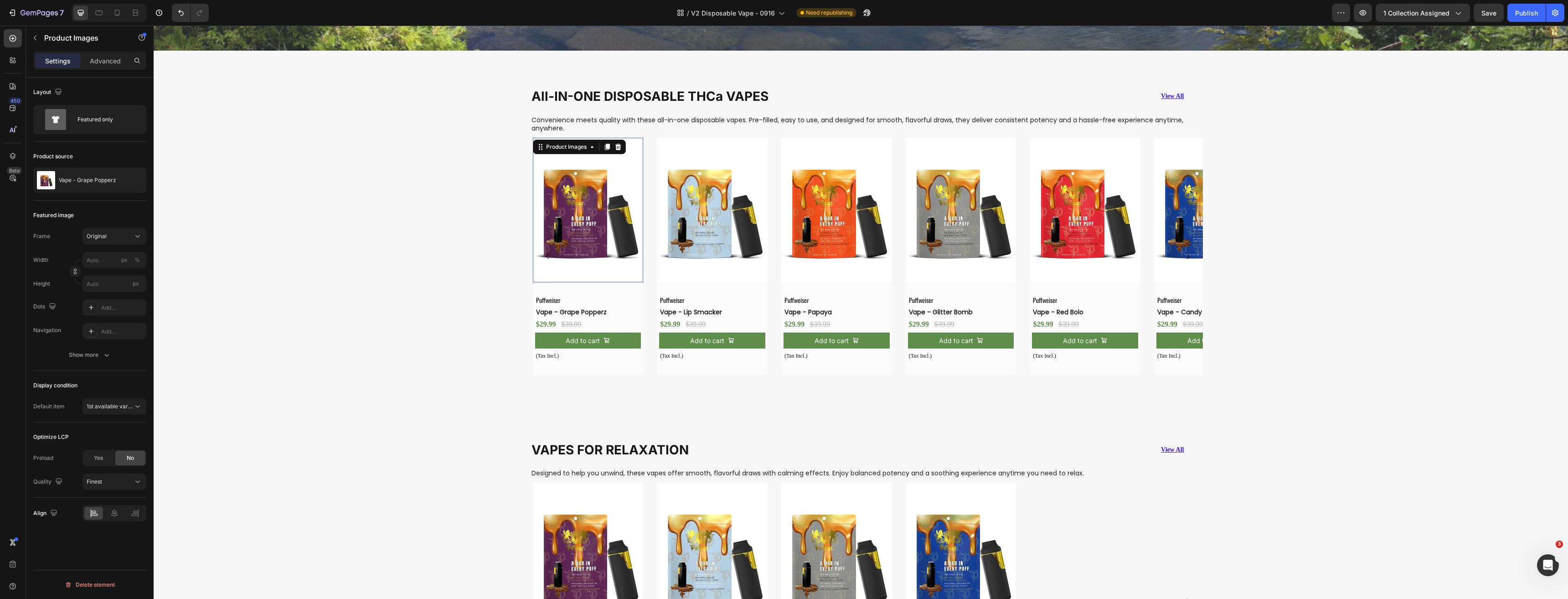
click at [696, 215] on img at bounding box center [712, 209] width 111 height 144
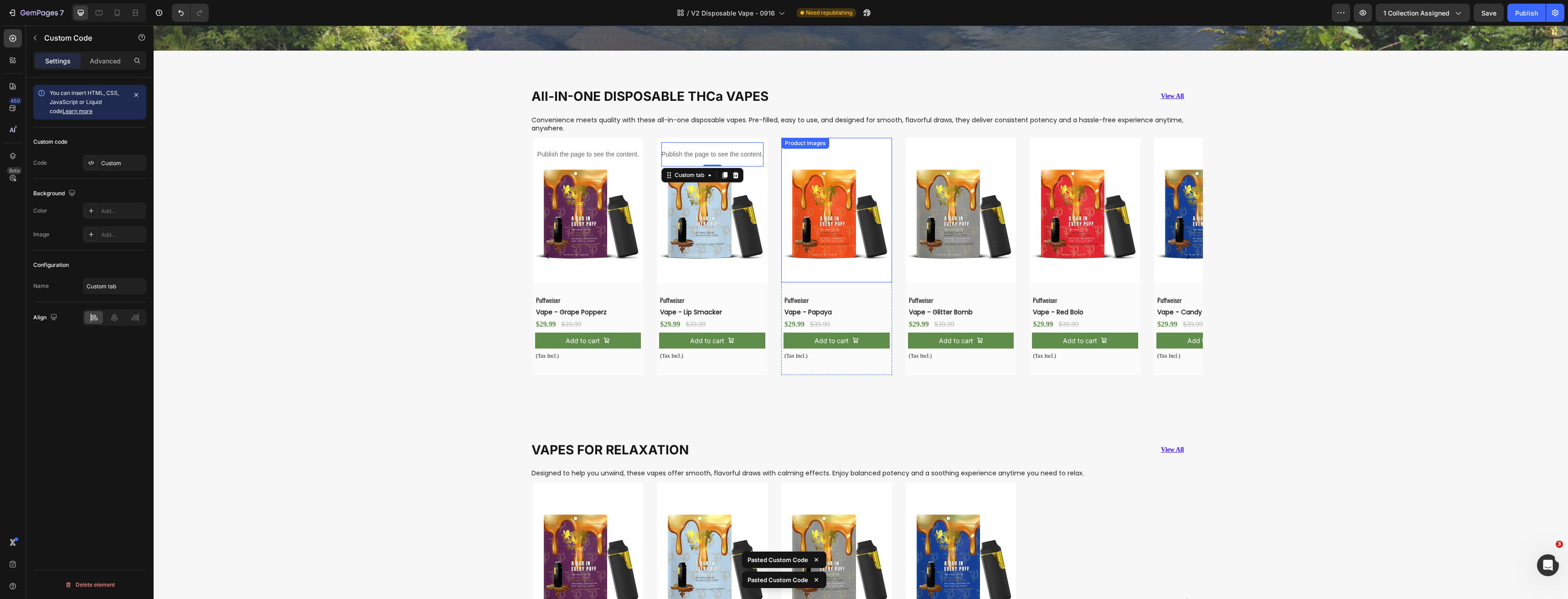
click at [834, 230] on img at bounding box center [836, 209] width 111 height 144
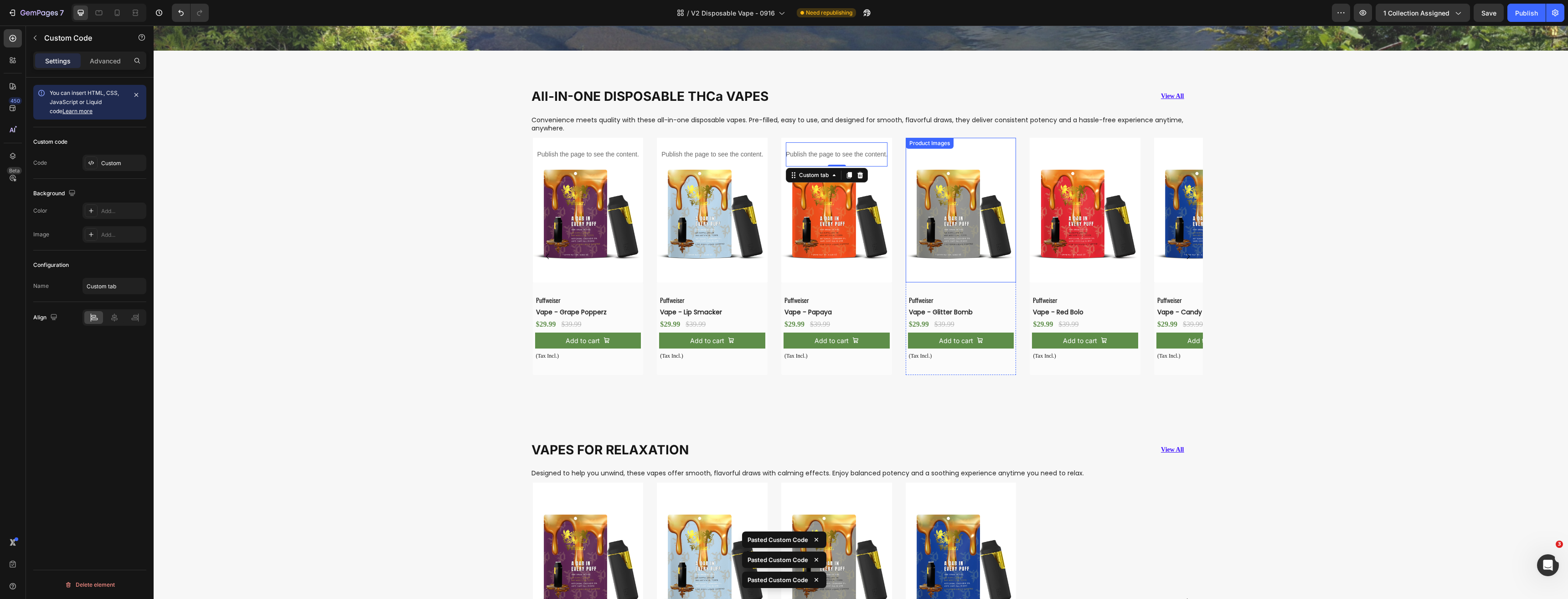
click at [960, 238] on img at bounding box center [961, 209] width 111 height 144
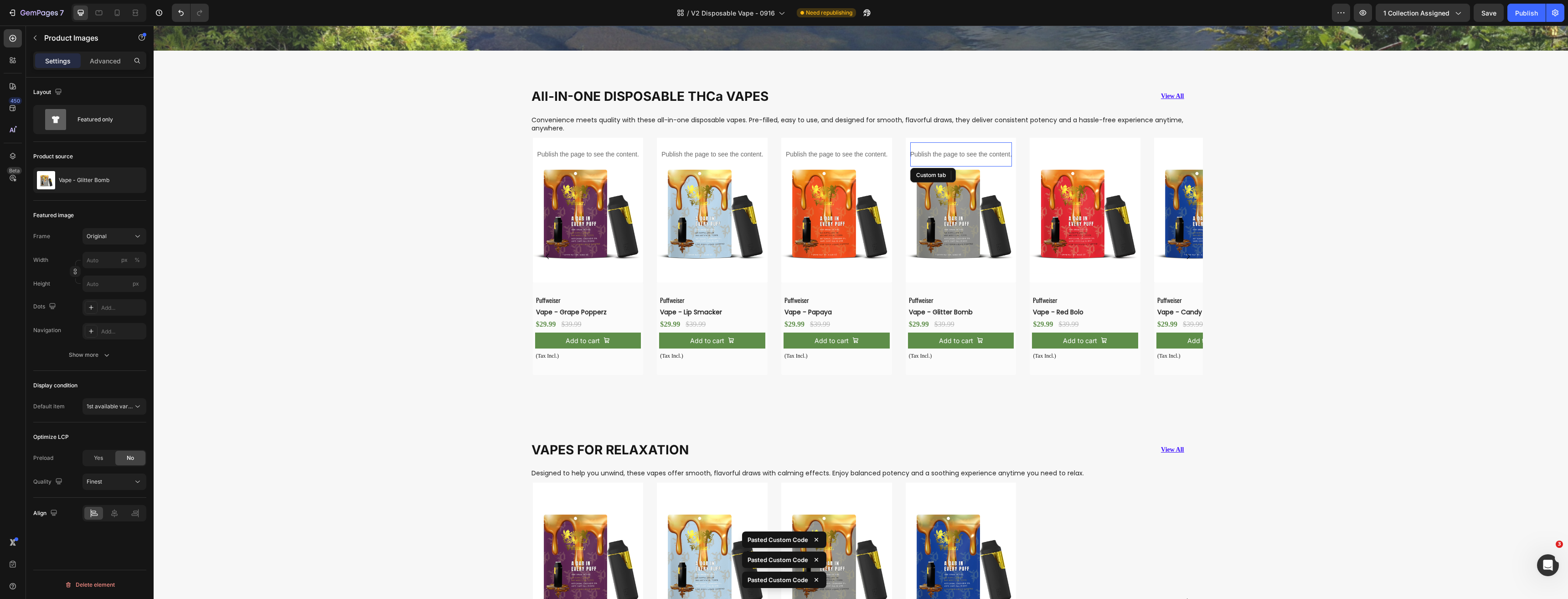
click at [1050, 238] on img at bounding box center [1084, 209] width 111 height 144
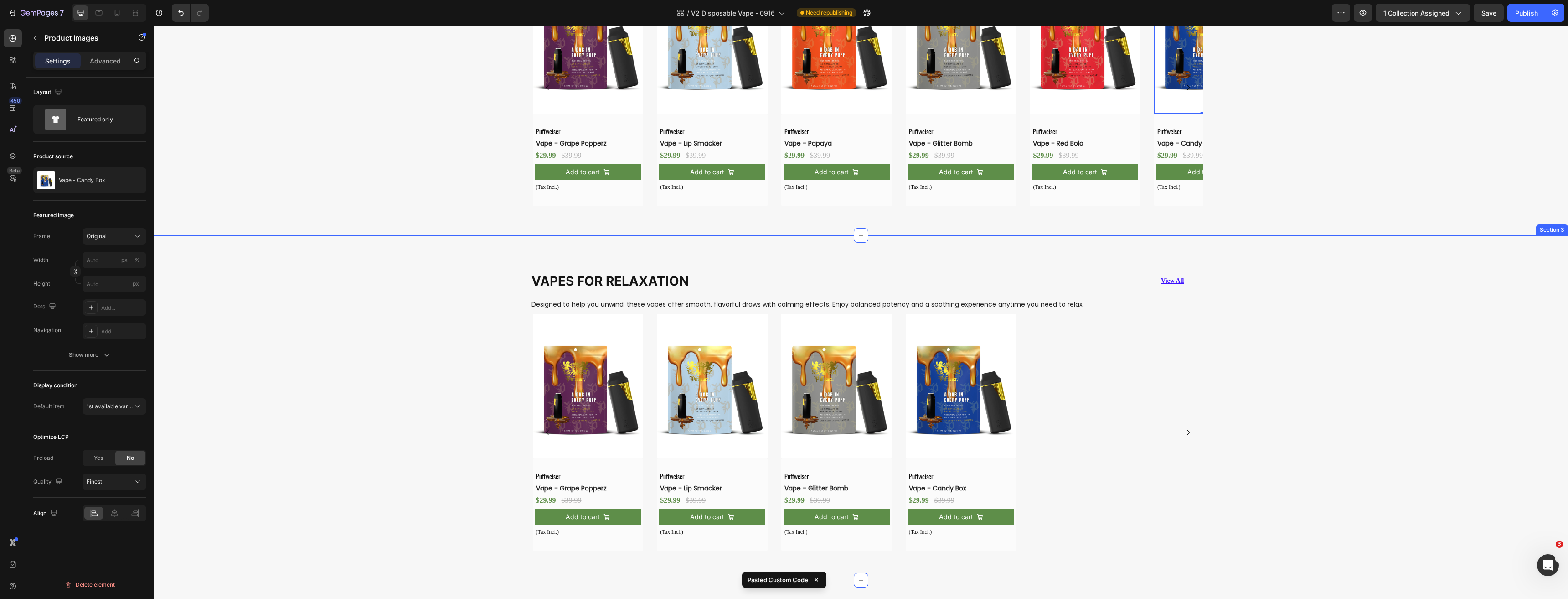
scroll to position [795, 0]
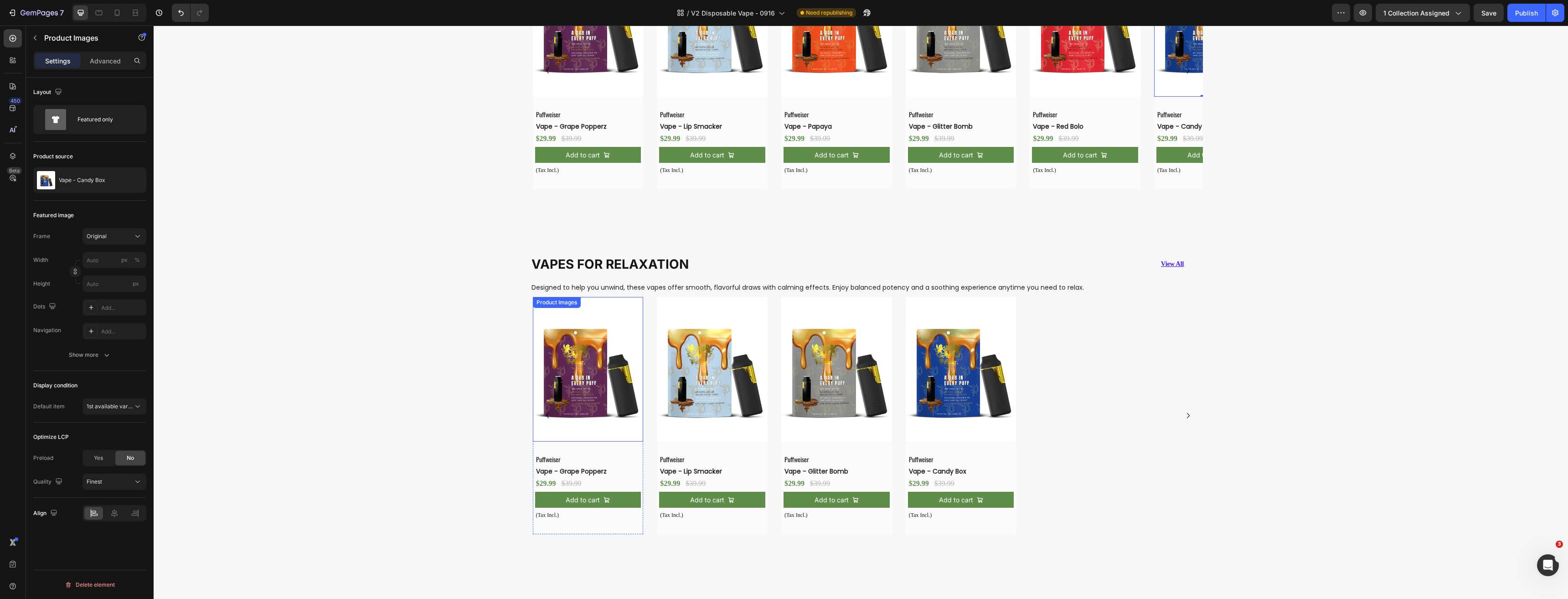
click at [615, 364] on img at bounding box center [588, 369] width 111 height 144
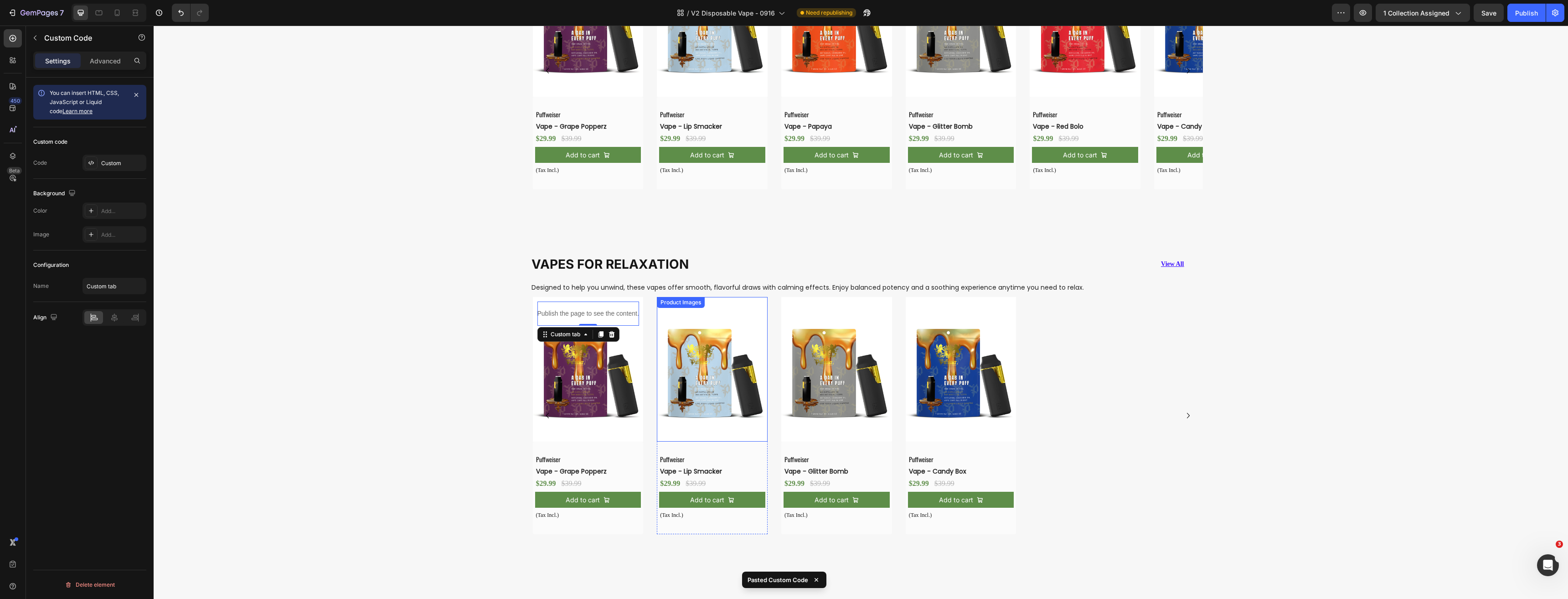
click at [705, 385] on img at bounding box center [712, 369] width 111 height 144
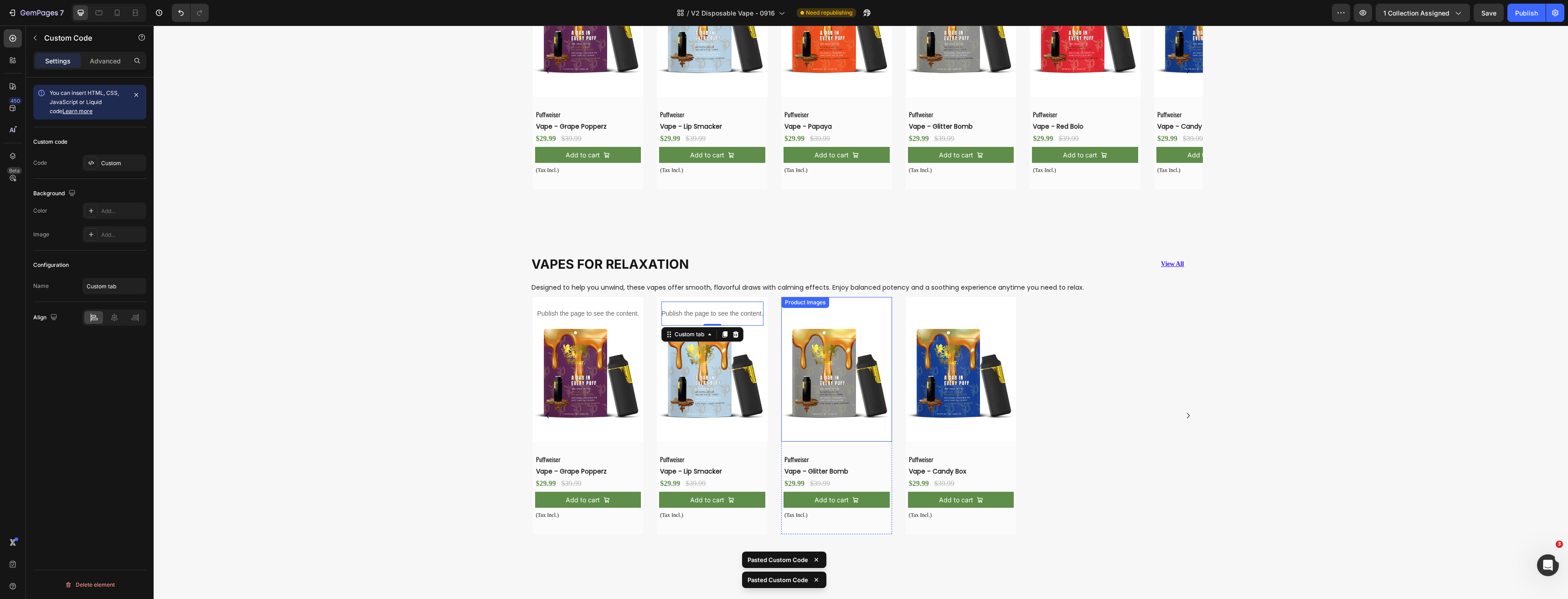
click at [821, 392] on img at bounding box center [836, 369] width 111 height 144
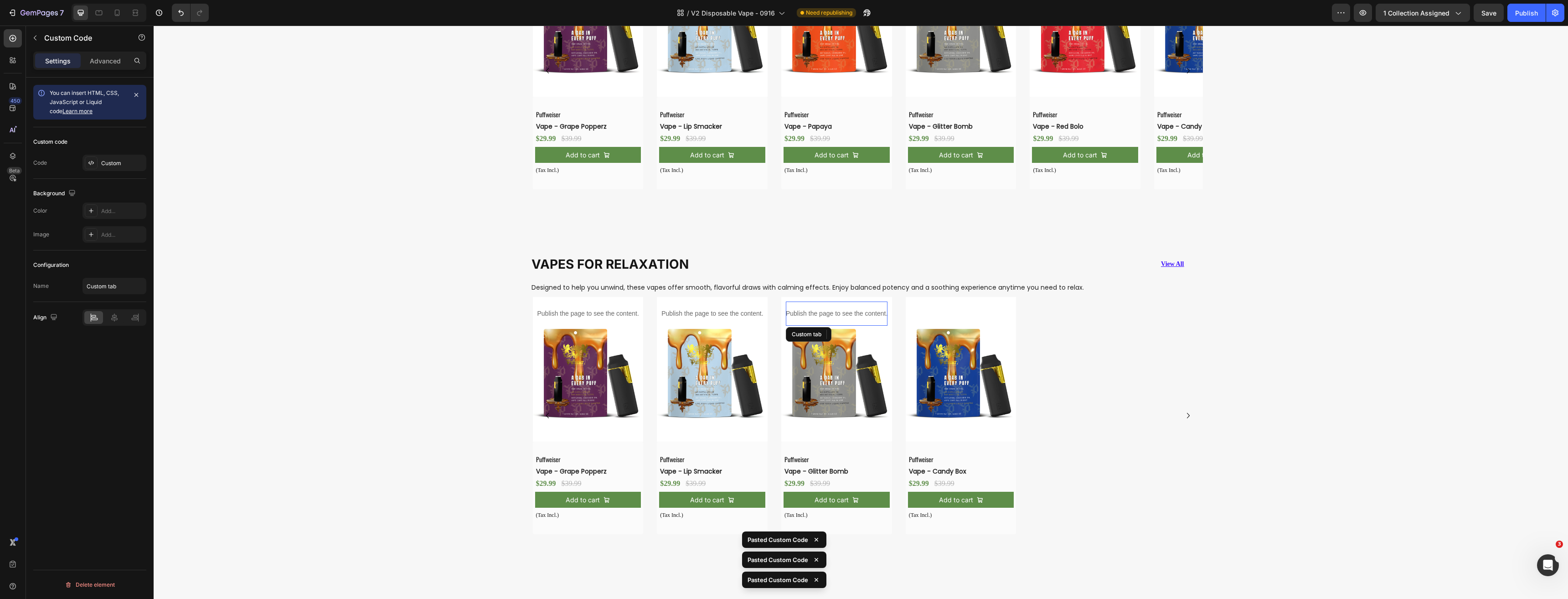
click at [958, 385] on img at bounding box center [961, 369] width 111 height 144
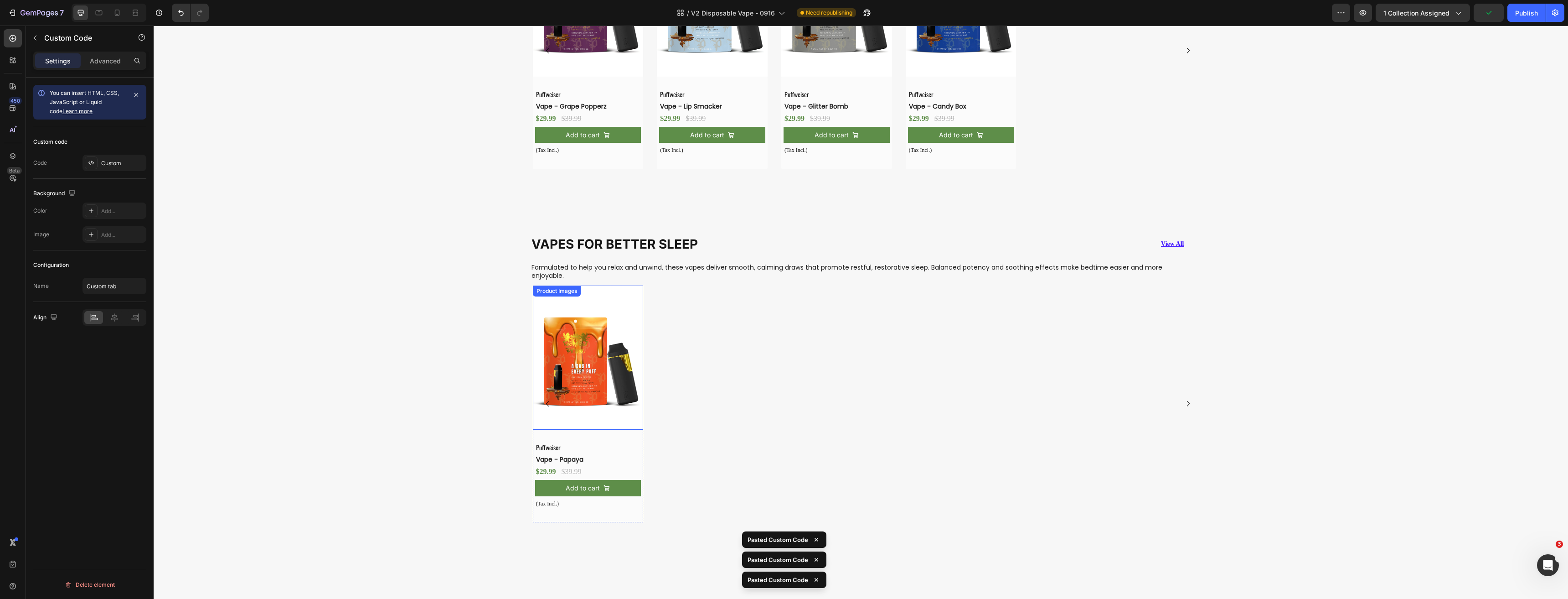
click at [574, 377] on img at bounding box center [588, 357] width 111 height 144
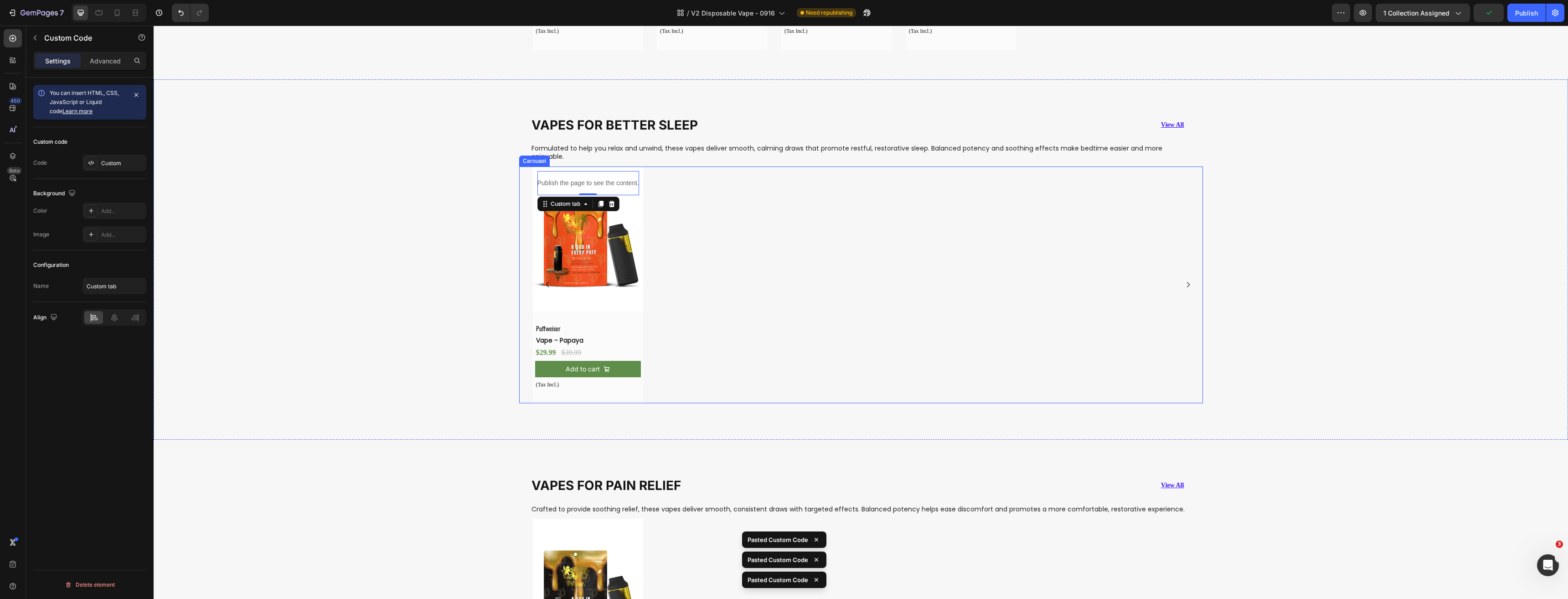
scroll to position [1570, 0]
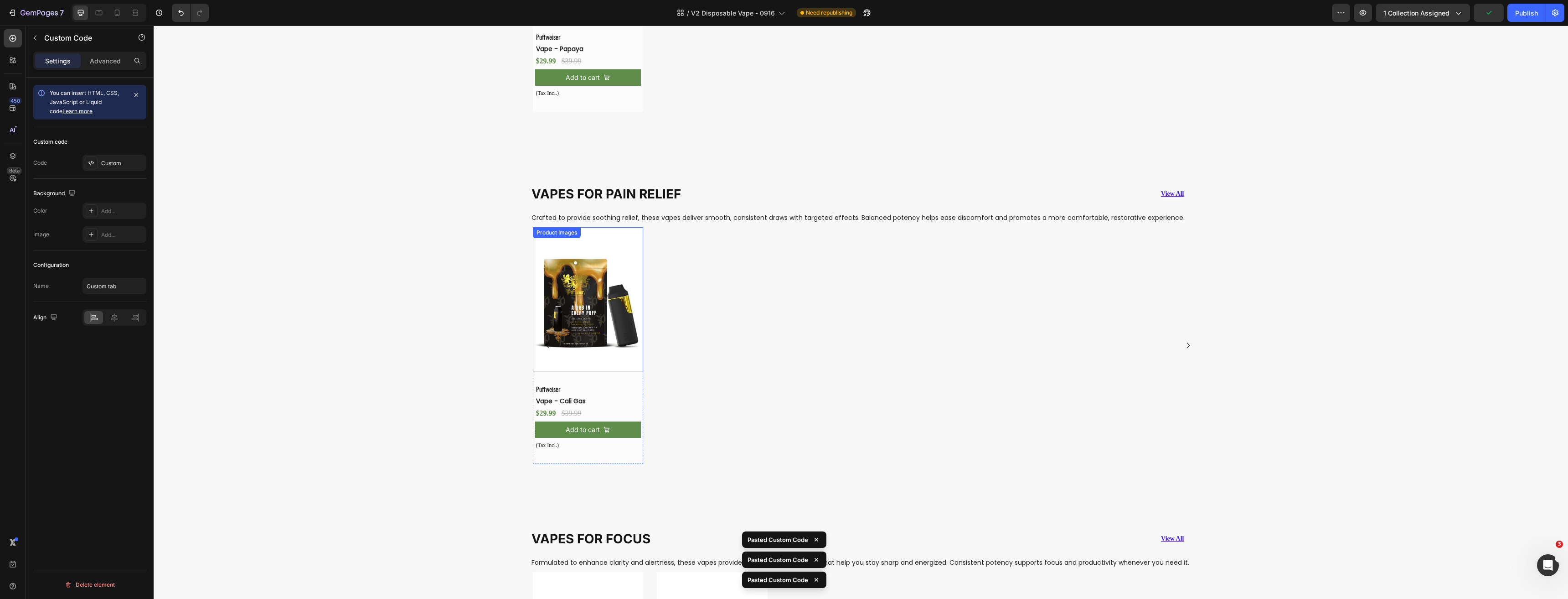
click at [590, 307] on img at bounding box center [588, 299] width 111 height 144
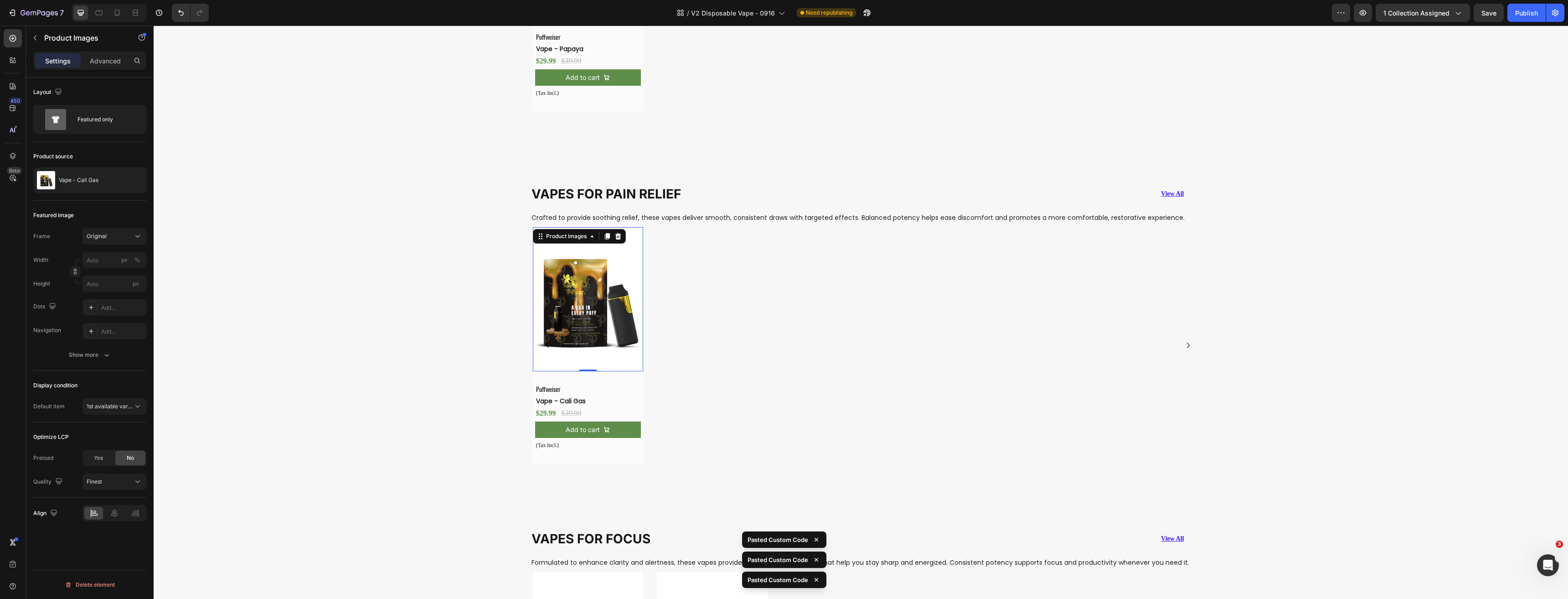
click at [571, 309] on img at bounding box center [588, 299] width 111 height 144
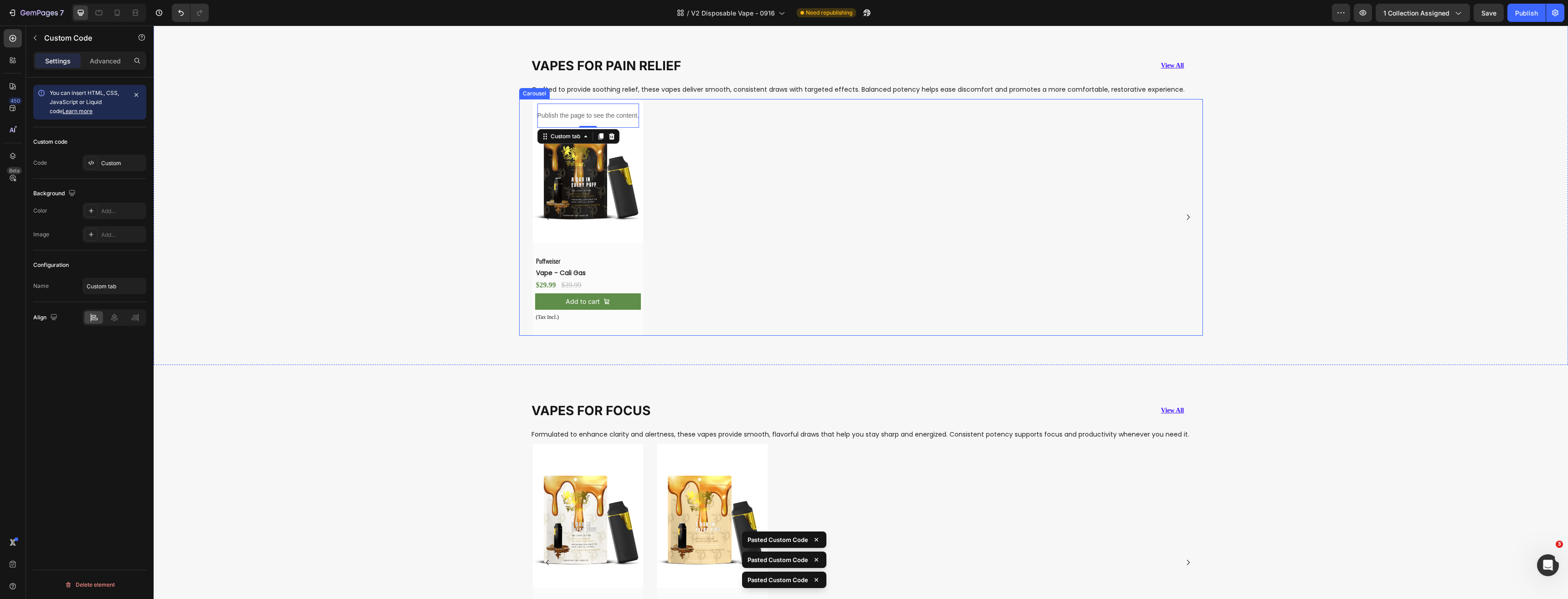
scroll to position [1935, 0]
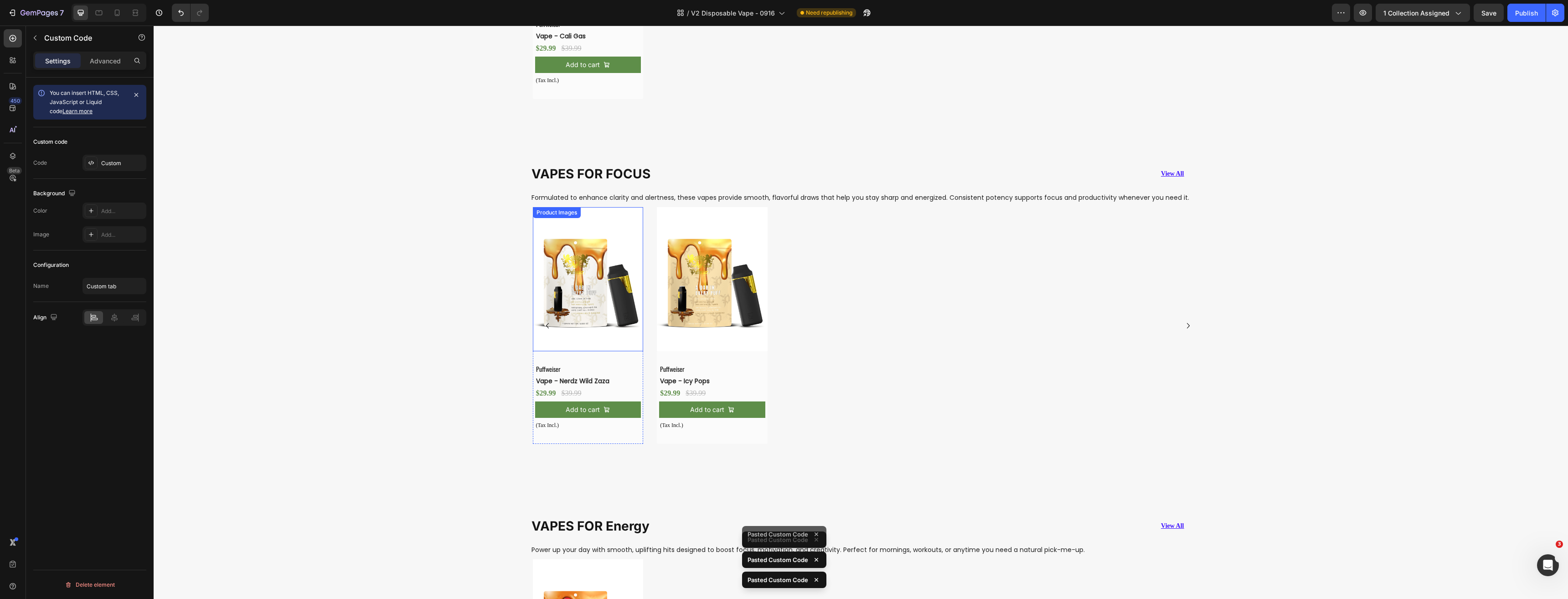
click at [587, 303] on img at bounding box center [588, 278] width 111 height 144
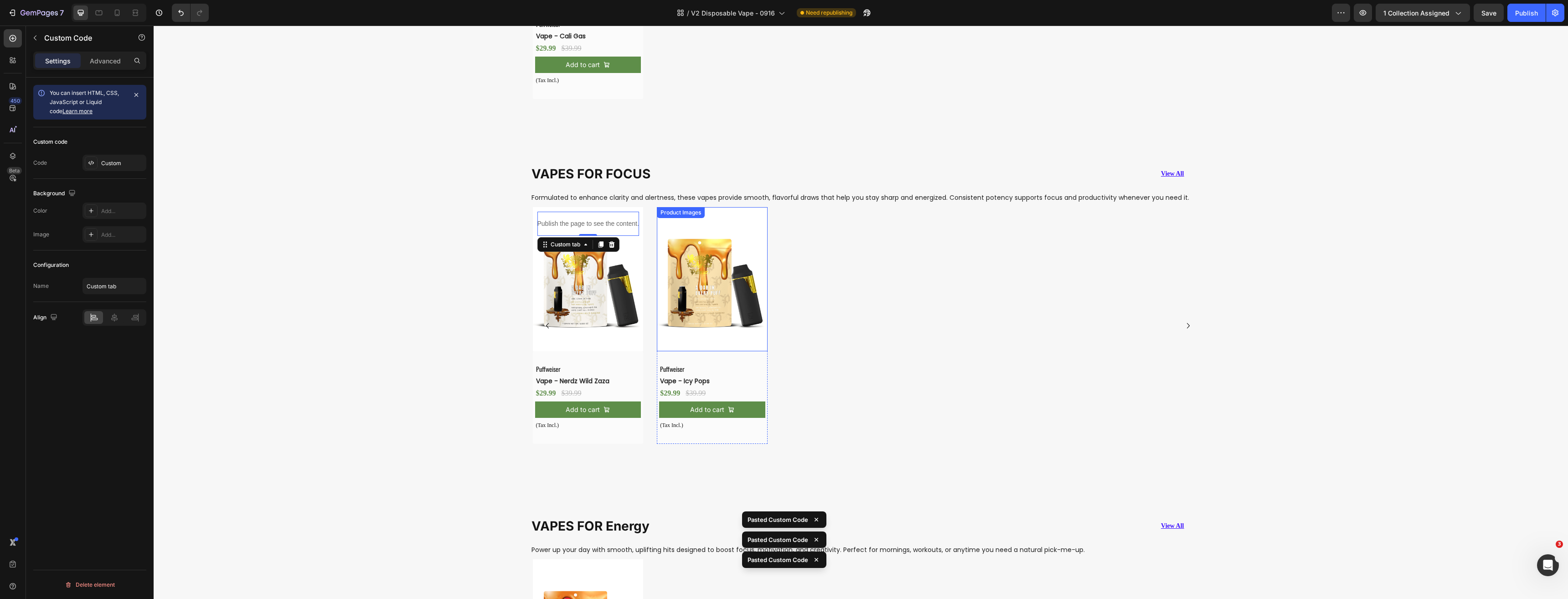
click at [712, 312] on img at bounding box center [712, 278] width 111 height 144
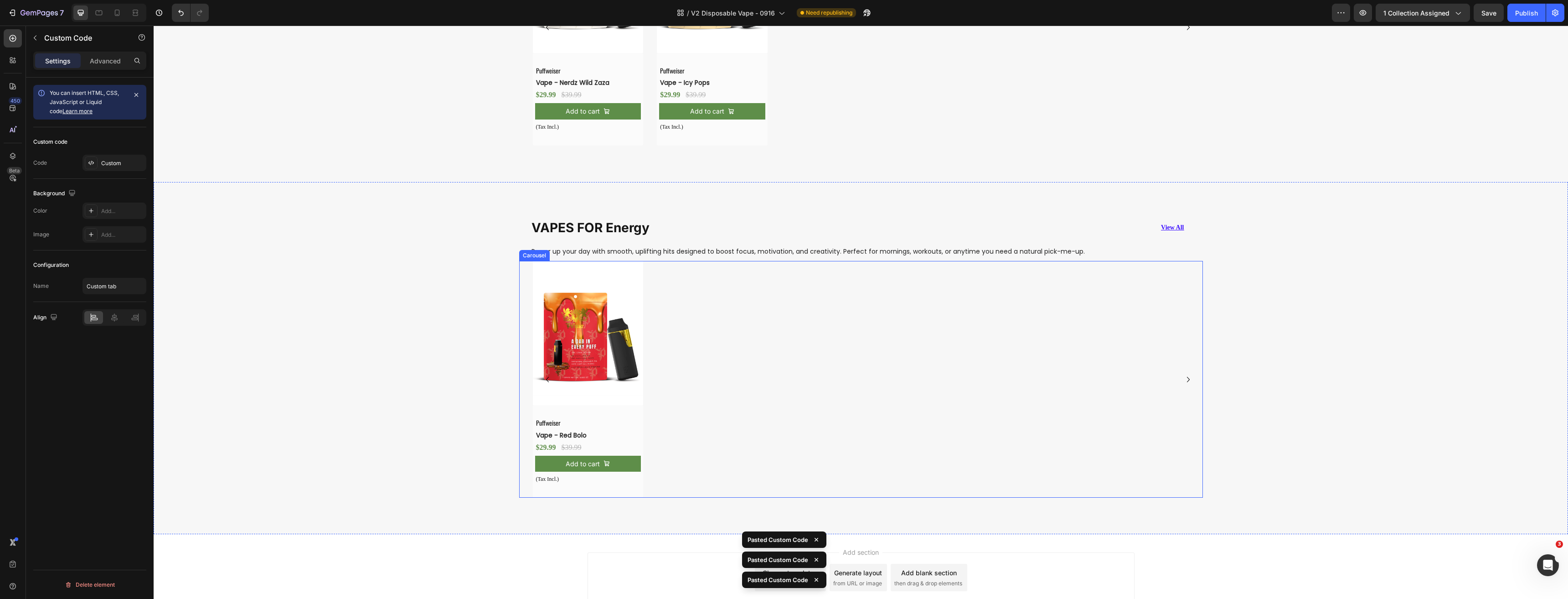
scroll to position [2254, 0]
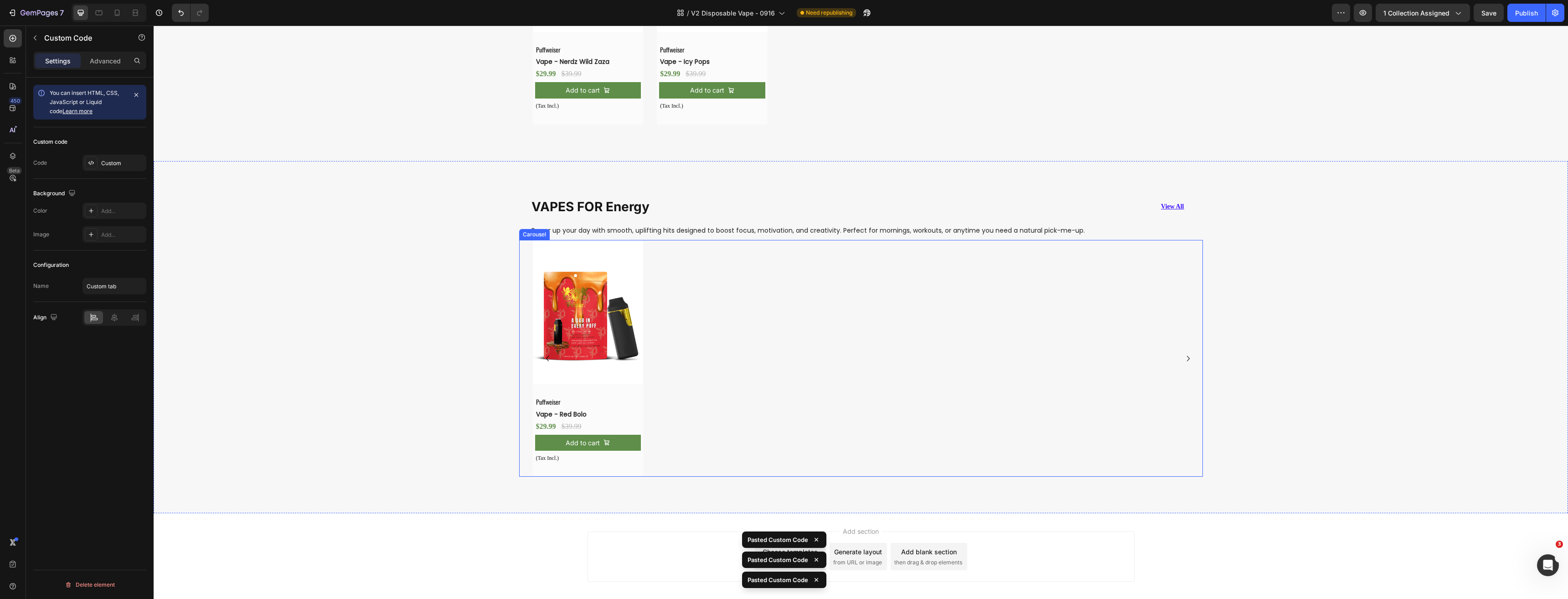
click at [599, 323] on img at bounding box center [588, 311] width 111 height 144
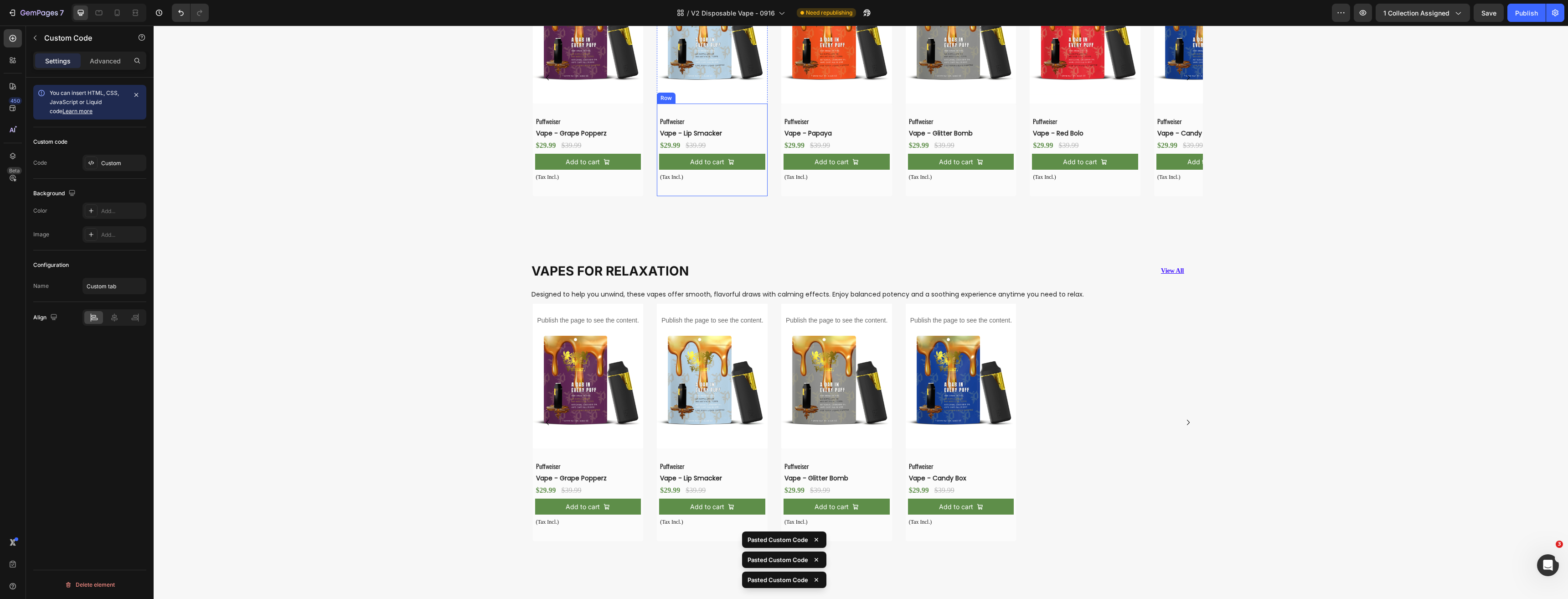
scroll to position [567, 0]
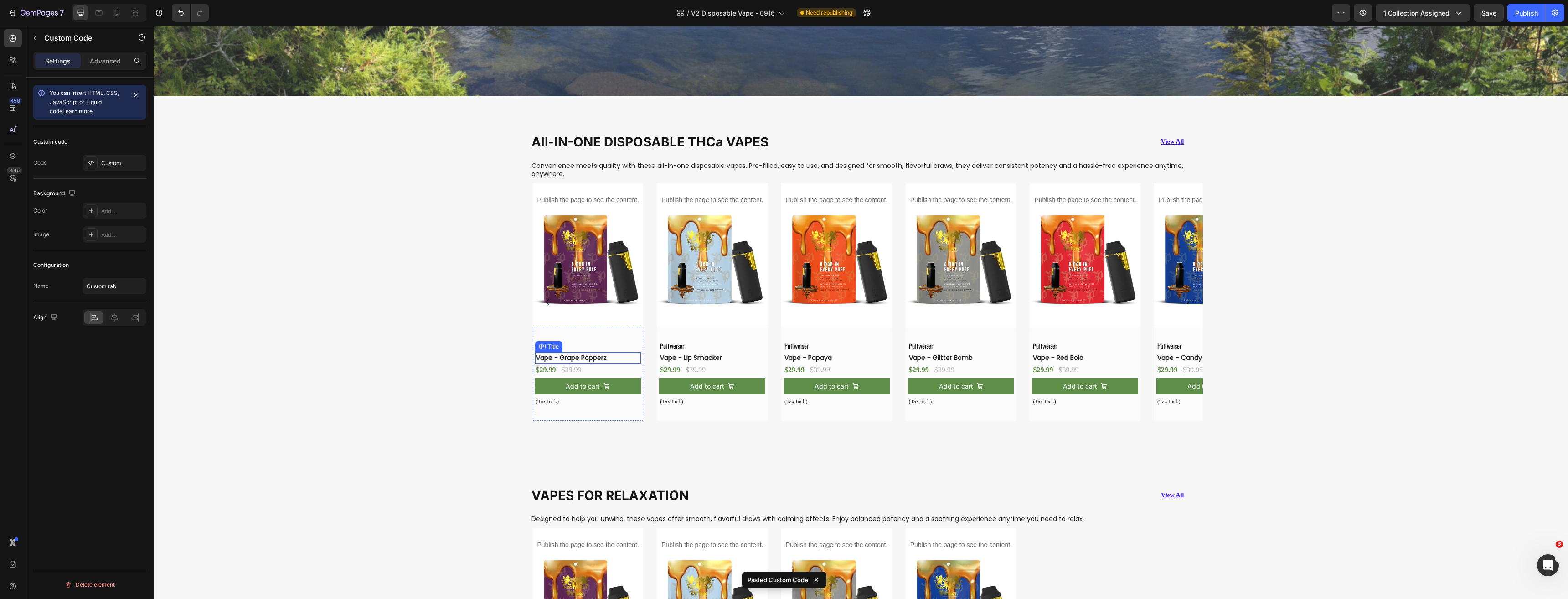
click at [575, 355] on h2 "Vape - Grape Popperz" at bounding box center [581, 358] width 92 height 12
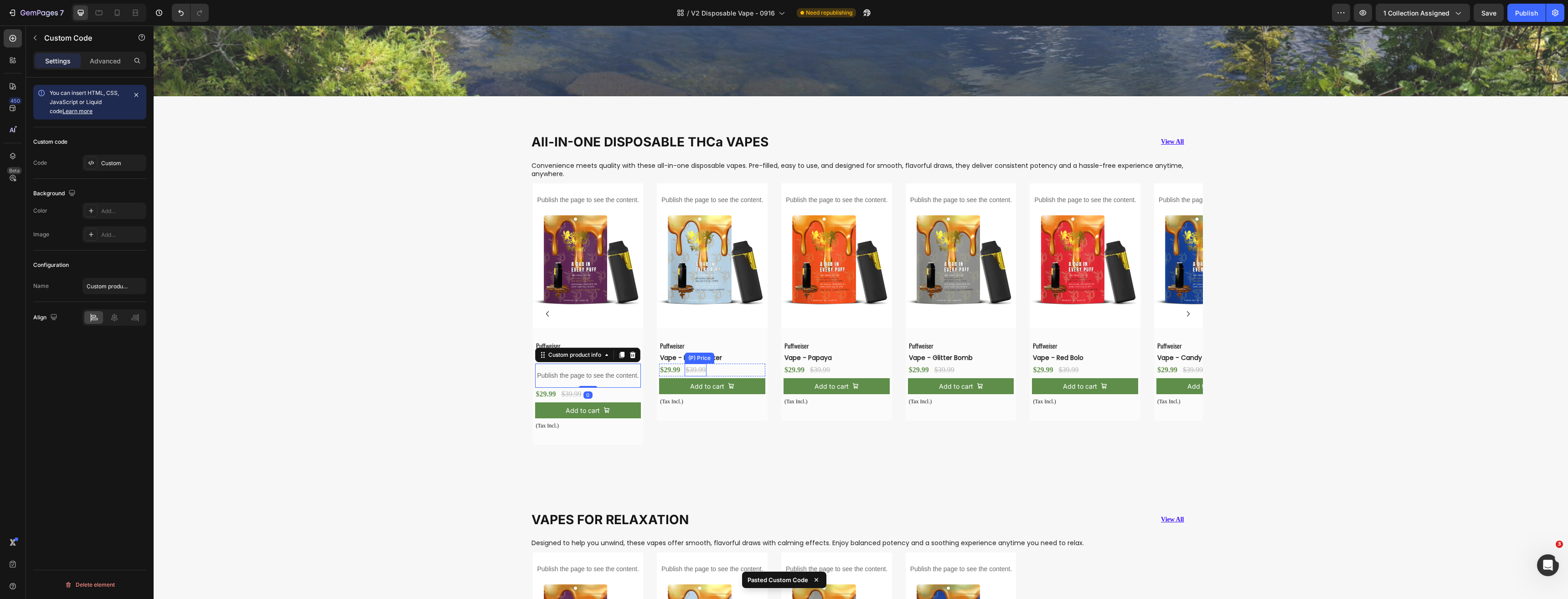
click at [691, 355] on div "(P) Price" at bounding box center [699, 358] width 26 height 8
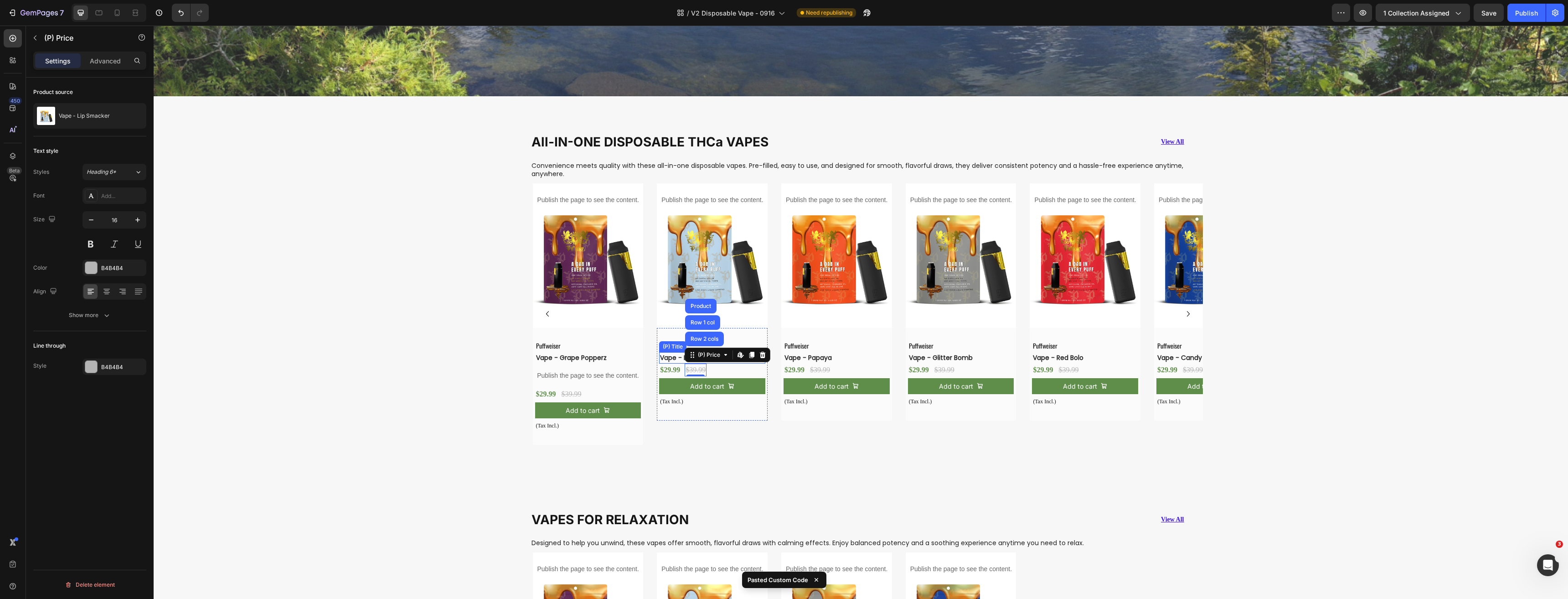
click at [661, 354] on h2 "Vape - Lip Smacker" at bounding box center [705, 358] width 92 height 12
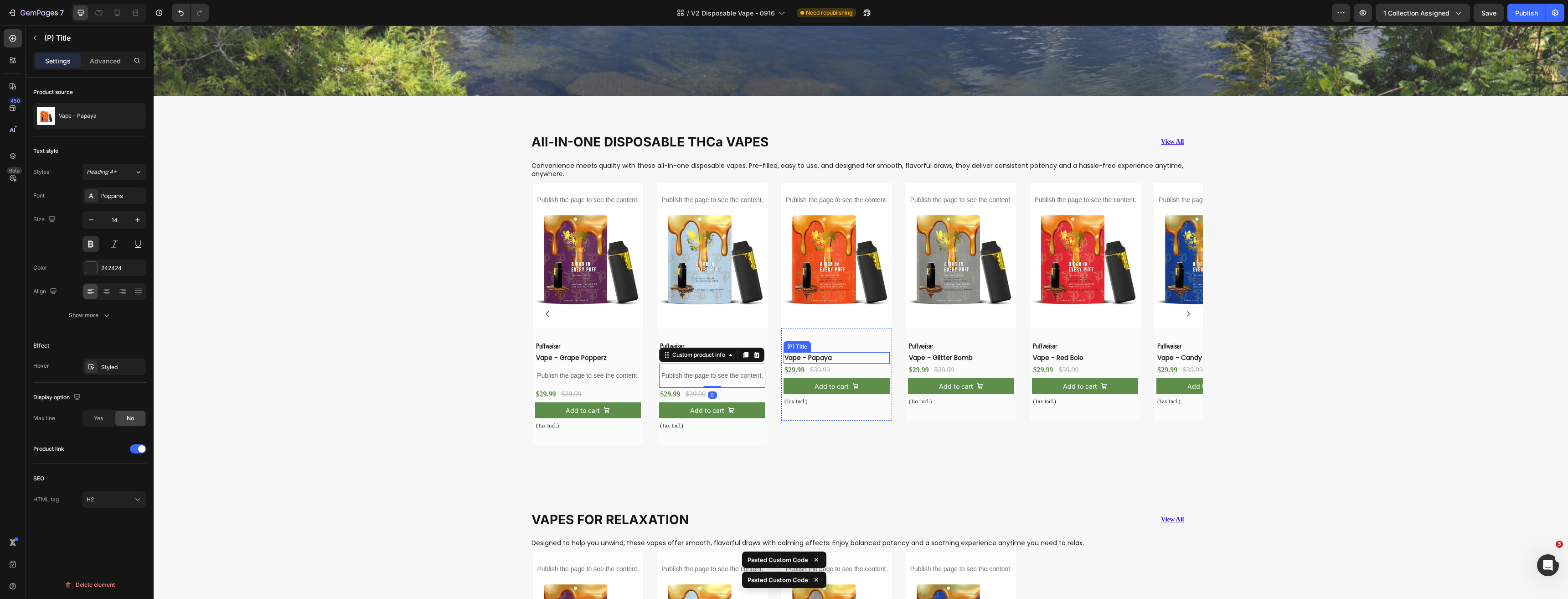
click at [854, 355] on h2 "Vape - Papaya" at bounding box center [829, 358] width 92 height 12
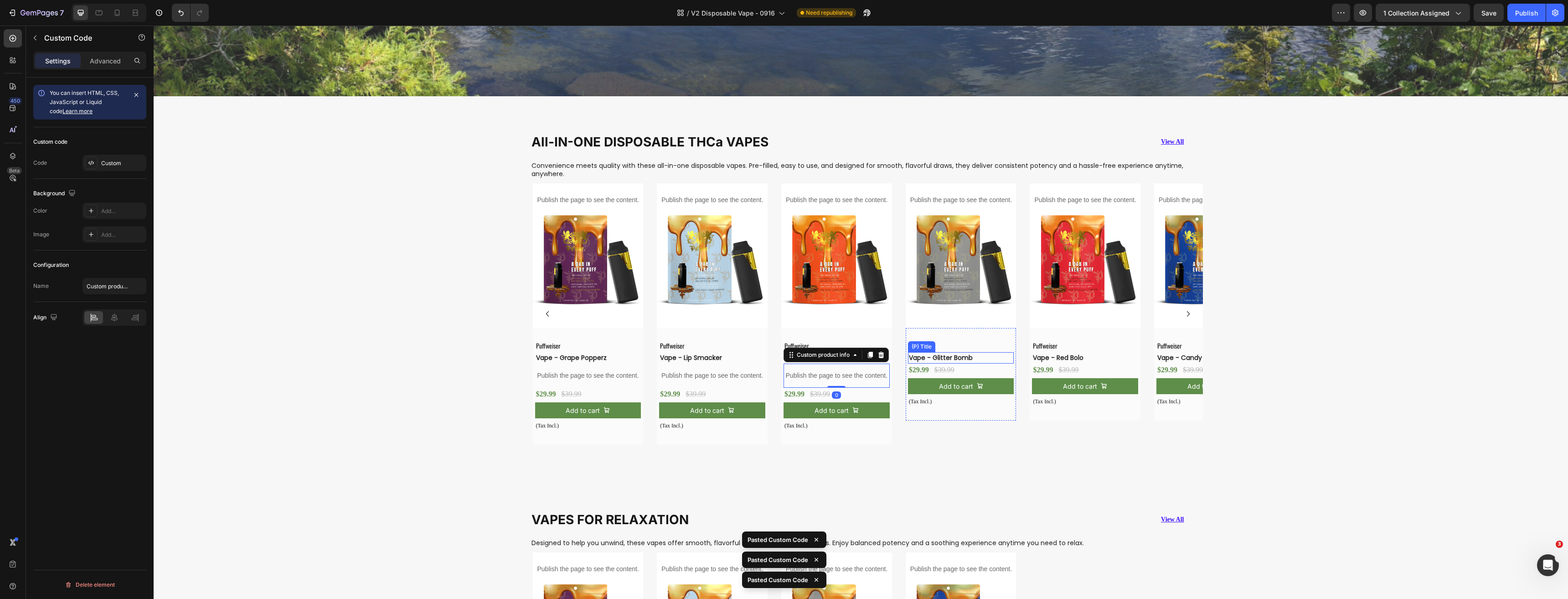
click at [980, 354] on h2 "Vape - Glitter Bomb" at bounding box center [954, 358] width 92 height 12
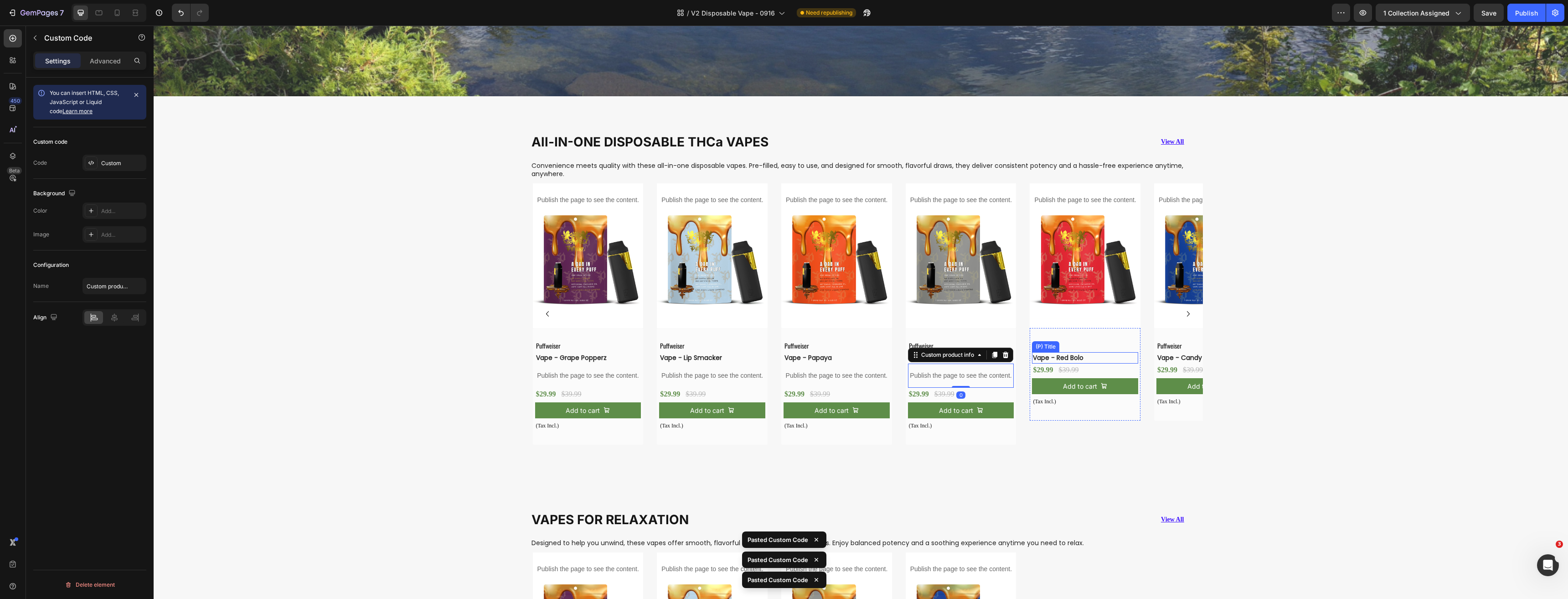
click at [1077, 352] on h2 "Vape - Red Bolo" at bounding box center [1077, 358] width 92 height 12
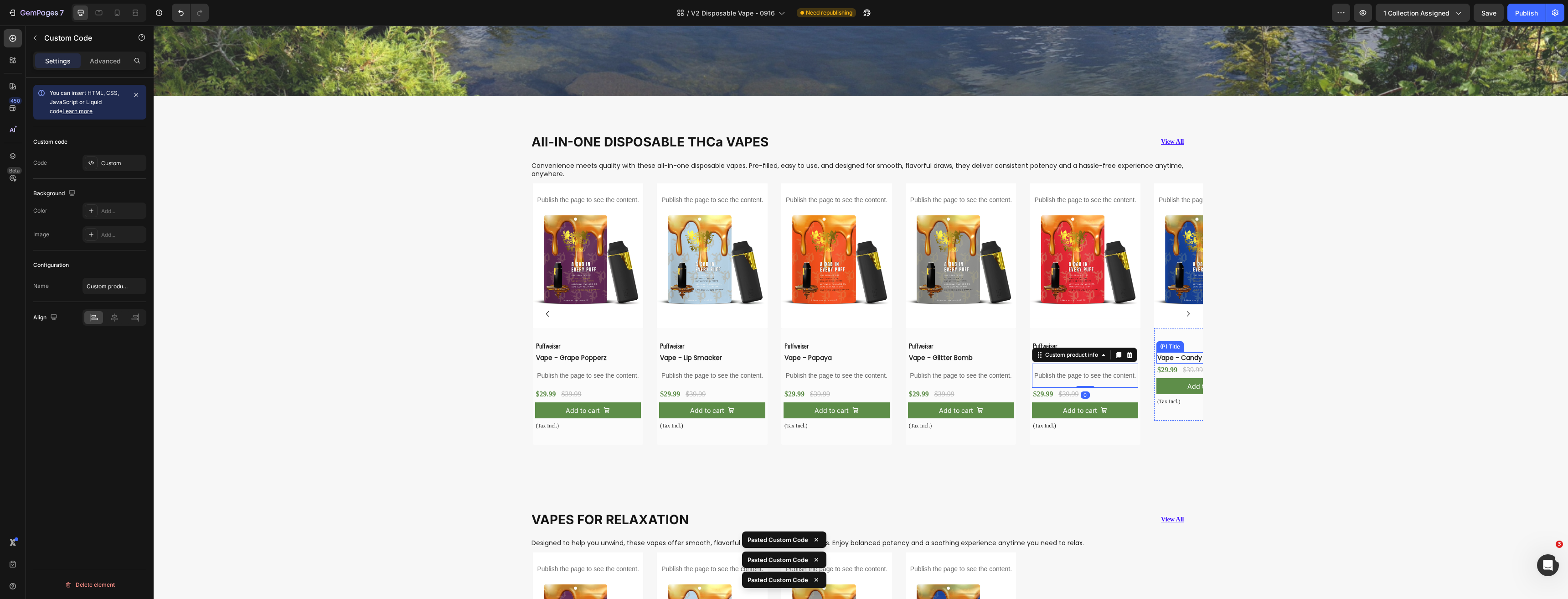
click at [1181, 355] on h2 "Vape - Candy Box" at bounding box center [1202, 358] width 92 height 12
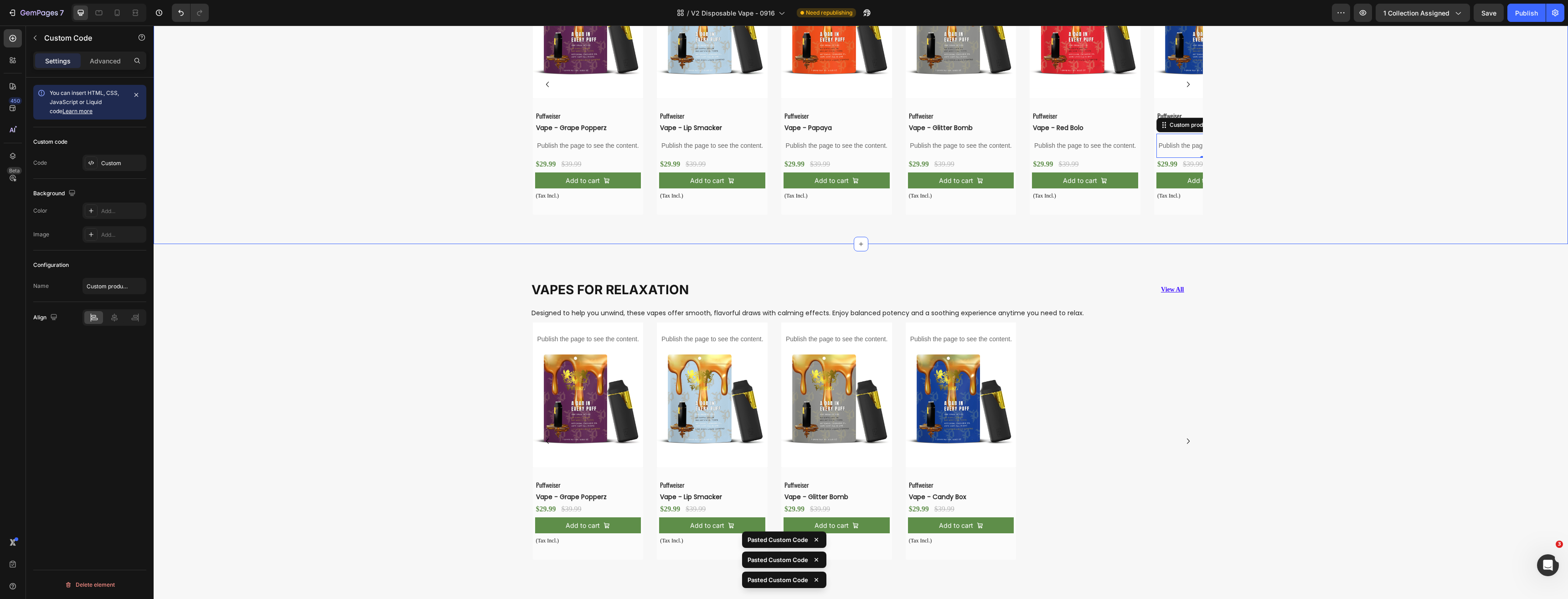
scroll to position [795, 0]
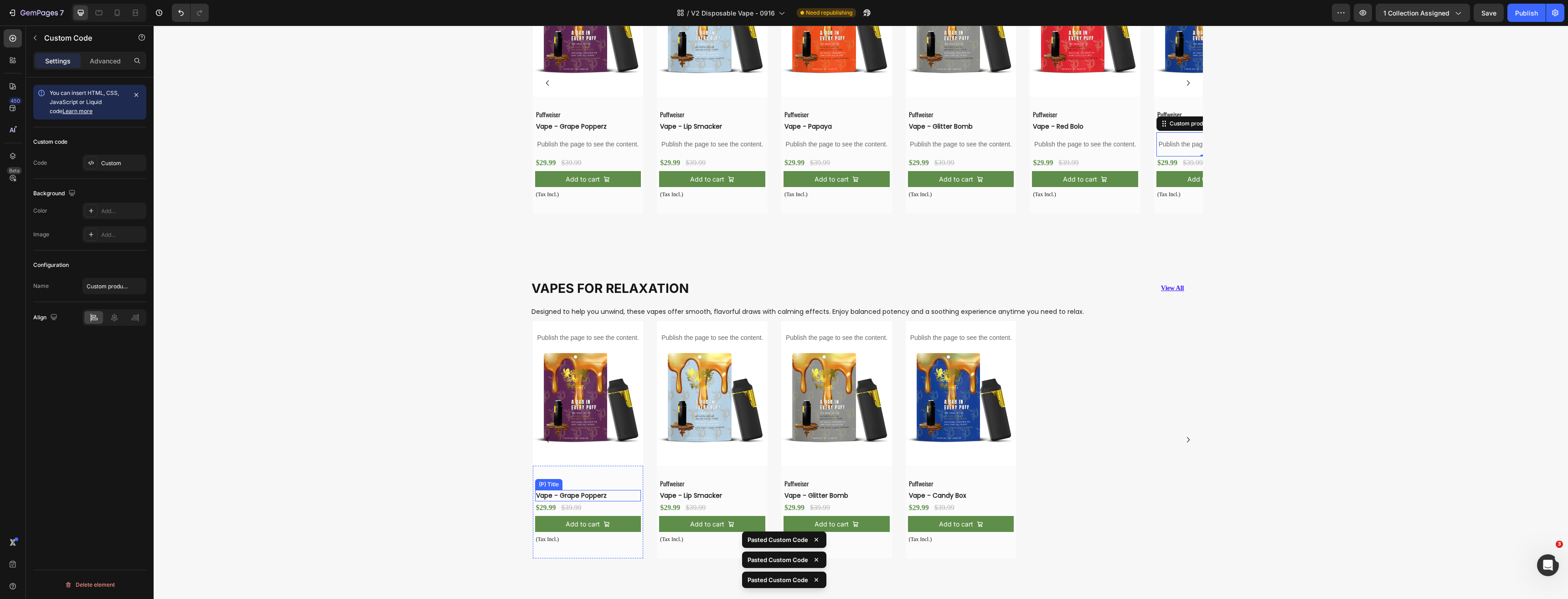
click at [577, 491] on h2 "Vape - Grape Popperz" at bounding box center [581, 495] width 92 height 12
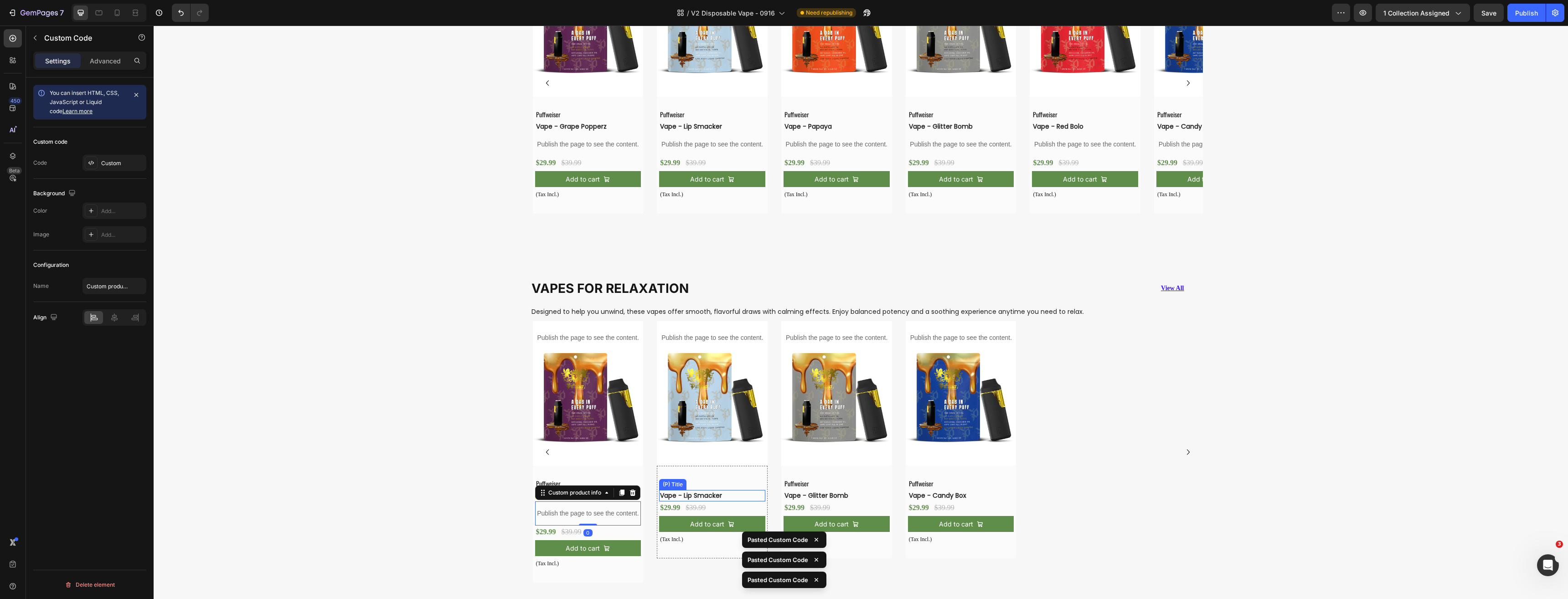
click at [720, 498] on h2 "Vape - Lip Smacker" at bounding box center [705, 495] width 92 height 12
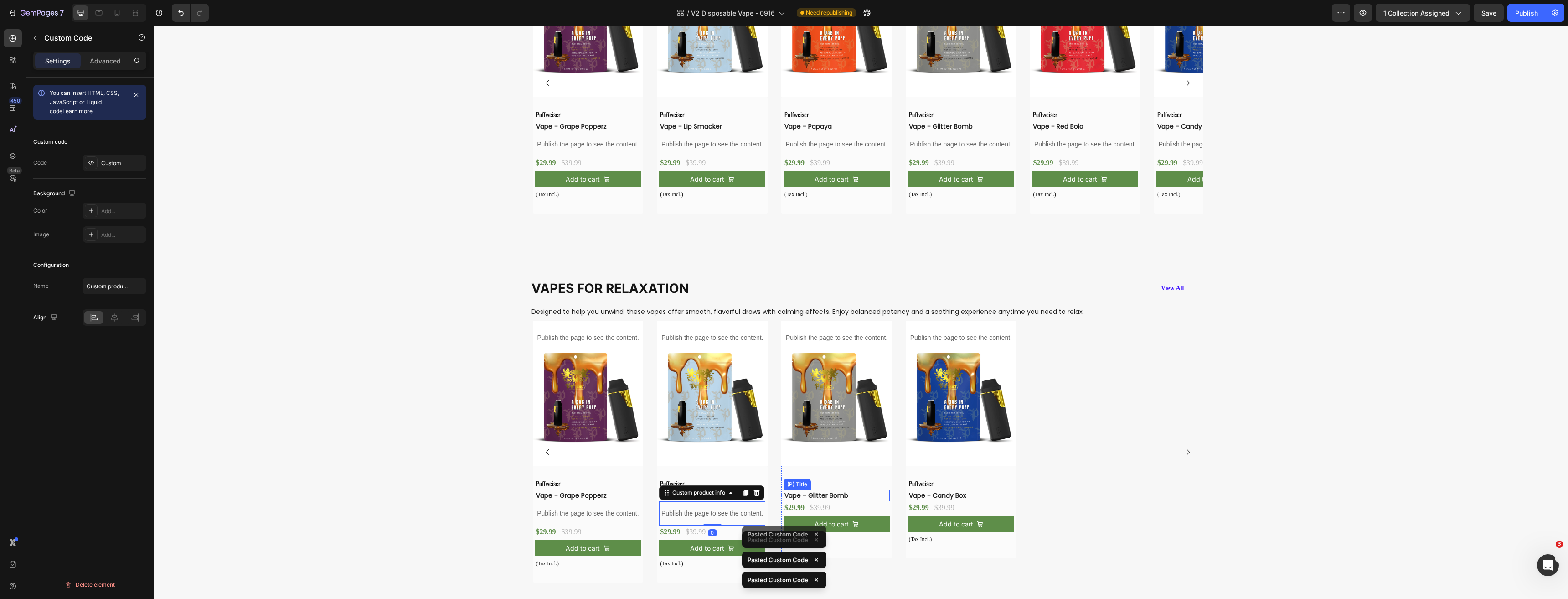
click at [809, 498] on h2 "Vape - Glitter Bomb" at bounding box center [829, 495] width 92 height 12
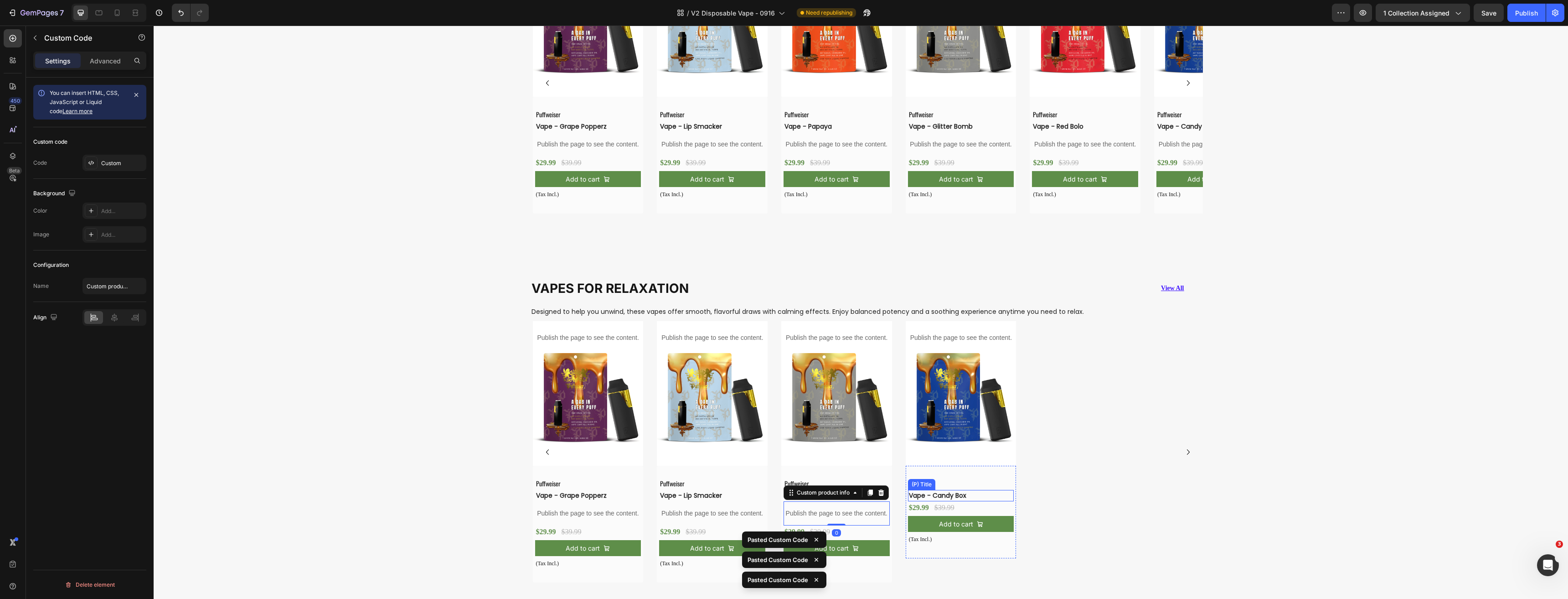
click at [972, 494] on h2 "Vape - Candy Box" at bounding box center [954, 495] width 92 height 12
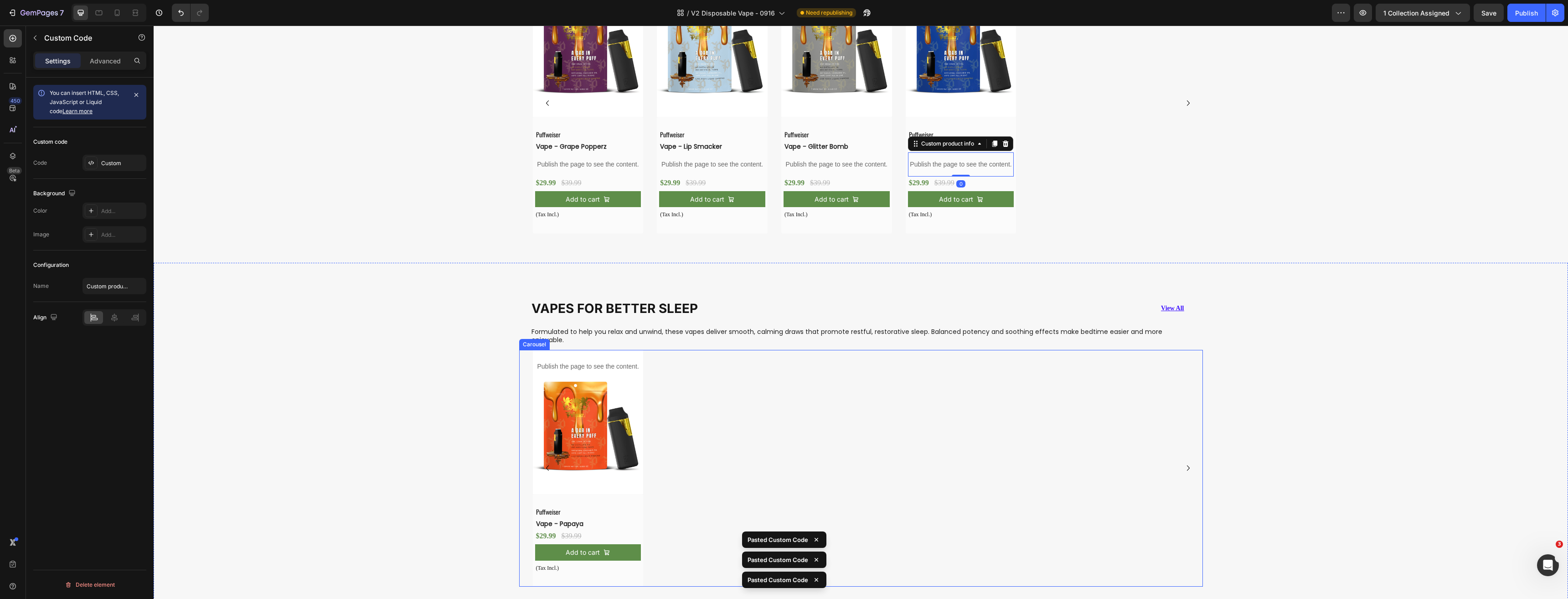
scroll to position [1159, 0]
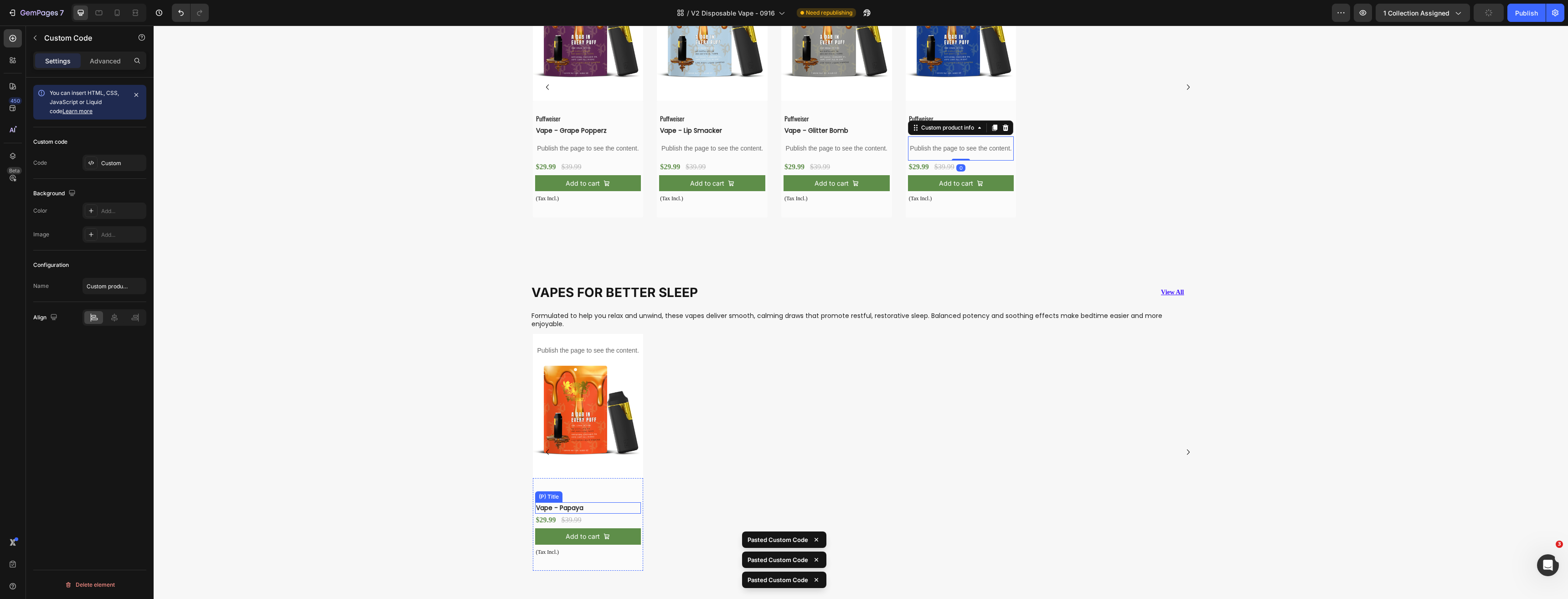
click at [590, 508] on h2 "Vape - Papaya" at bounding box center [581, 508] width 92 height 12
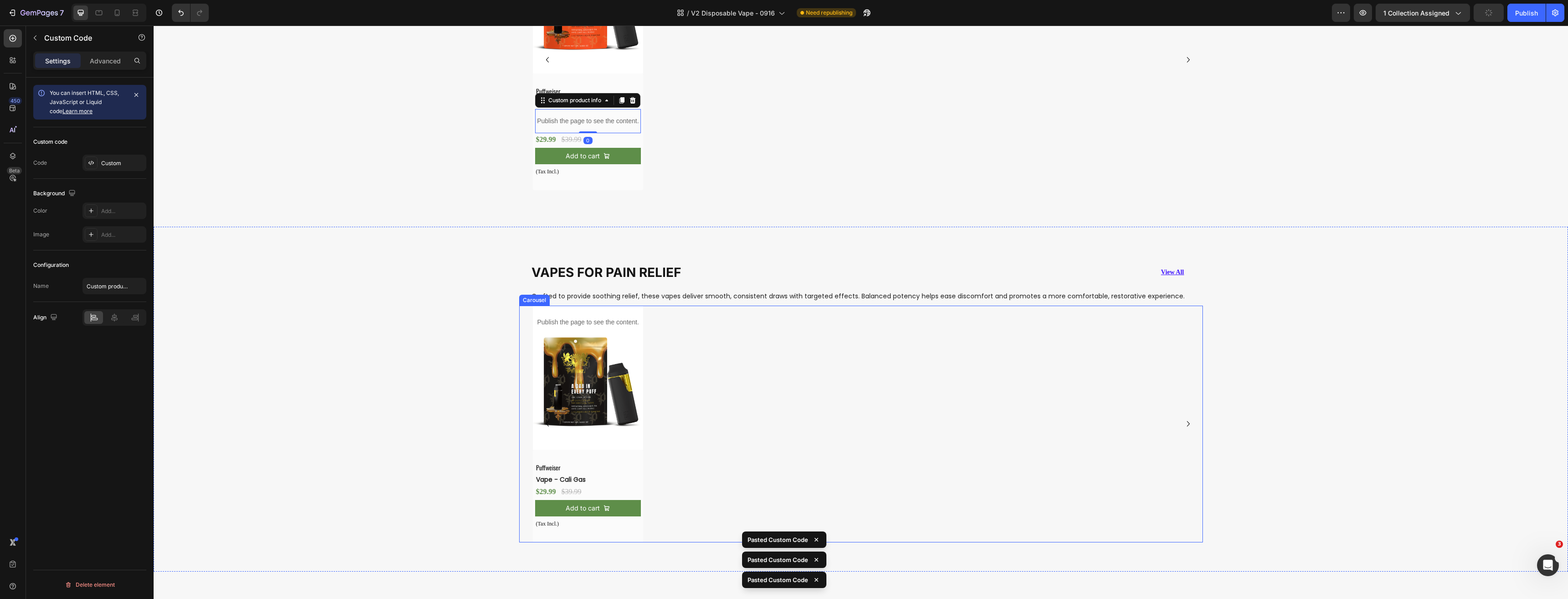
scroll to position [1570, 0]
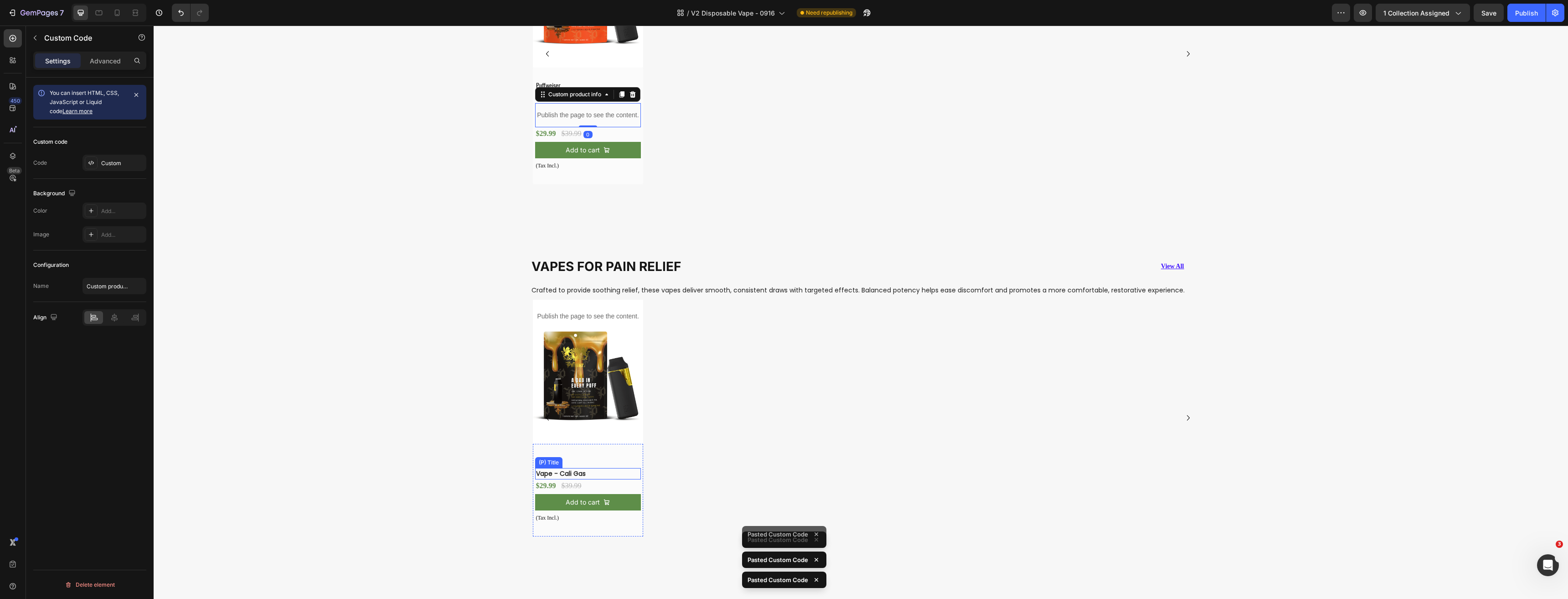
click at [585, 473] on h2 "Vape - Cali Gas" at bounding box center [581, 473] width 92 height 12
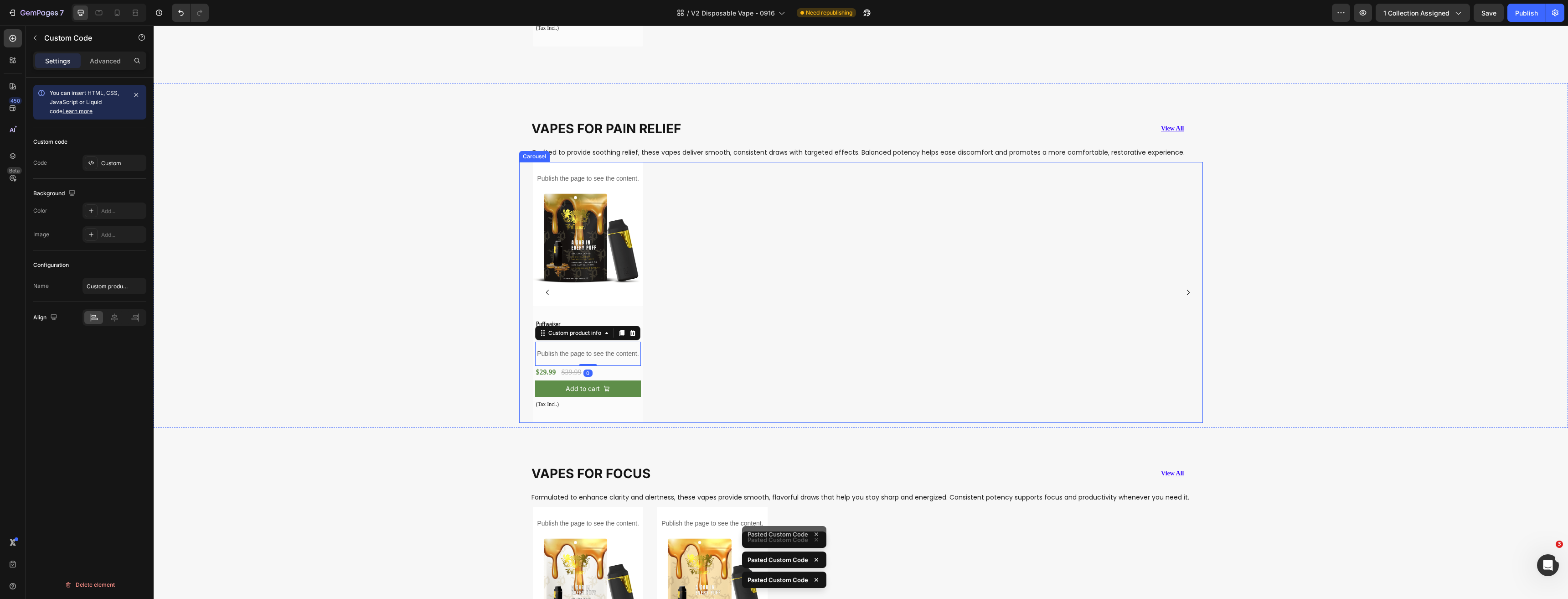
scroll to position [1889, 0]
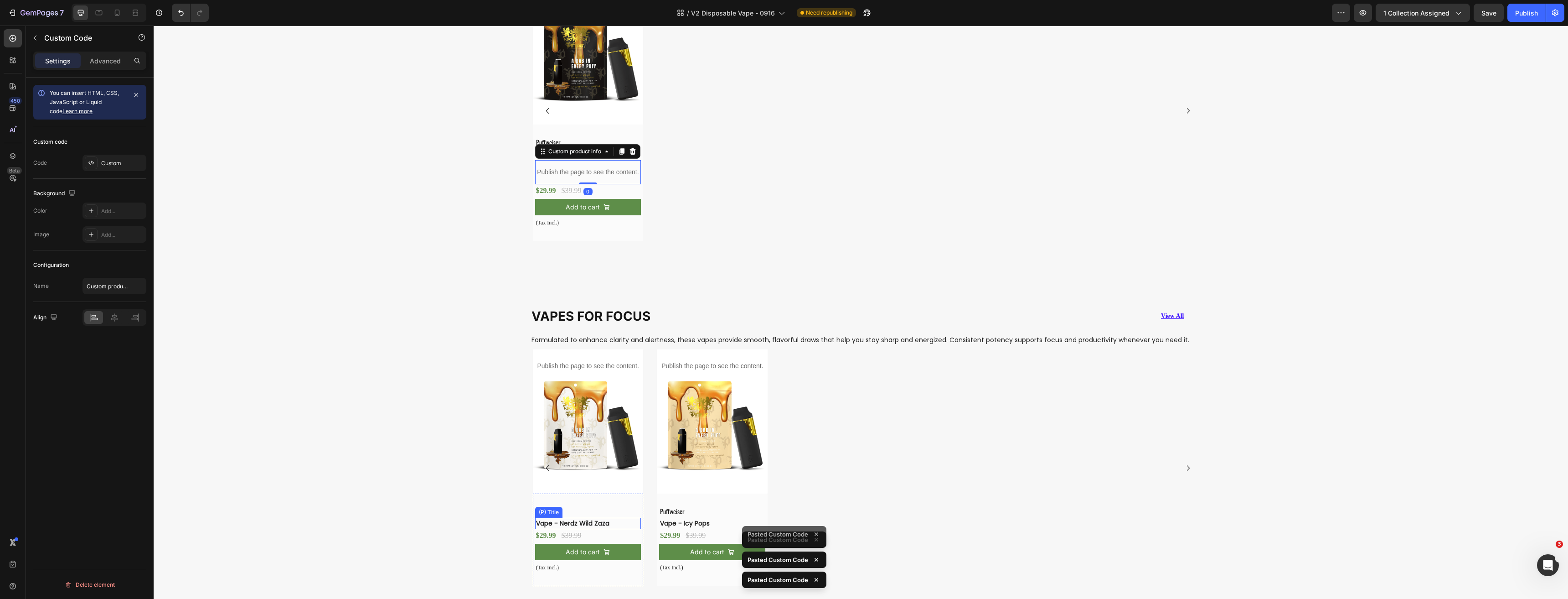
click at [591, 520] on h2 "Vape - Nerdz Wild Zaza" at bounding box center [581, 523] width 92 height 12
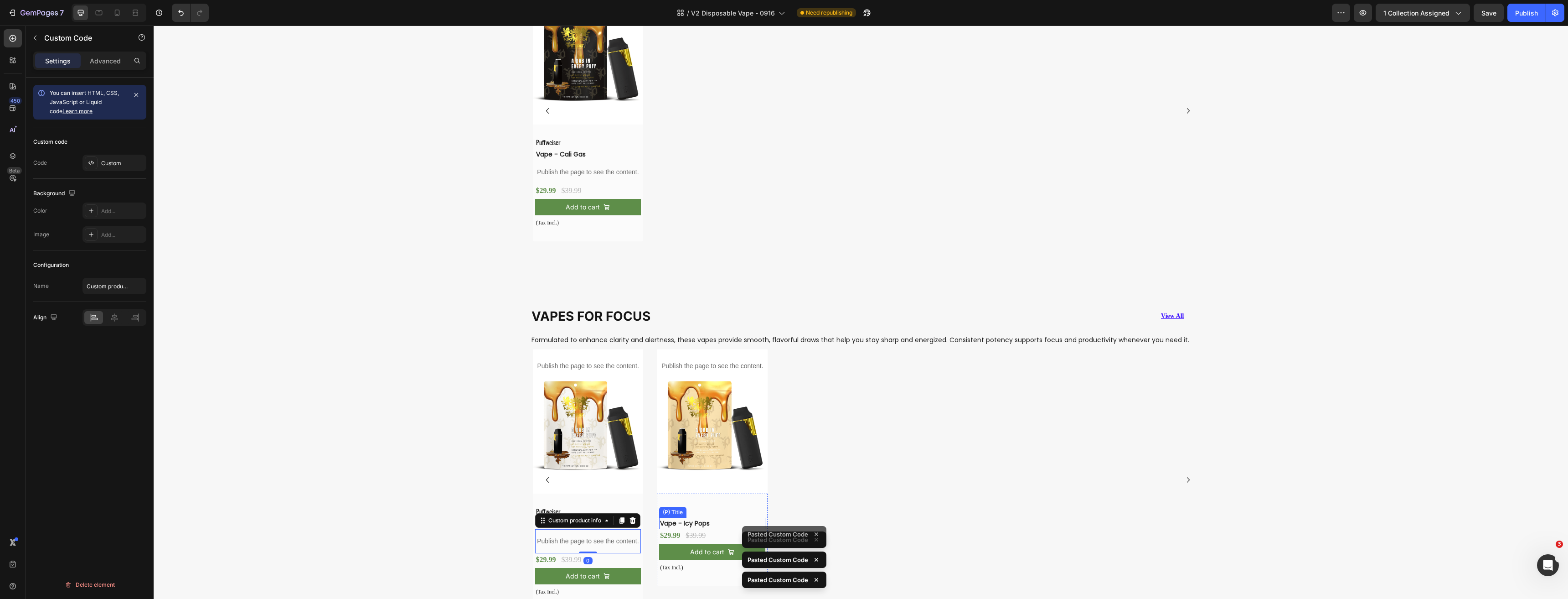
click at [738, 525] on h2 "Vape - Icy Pops" at bounding box center [705, 523] width 92 height 12
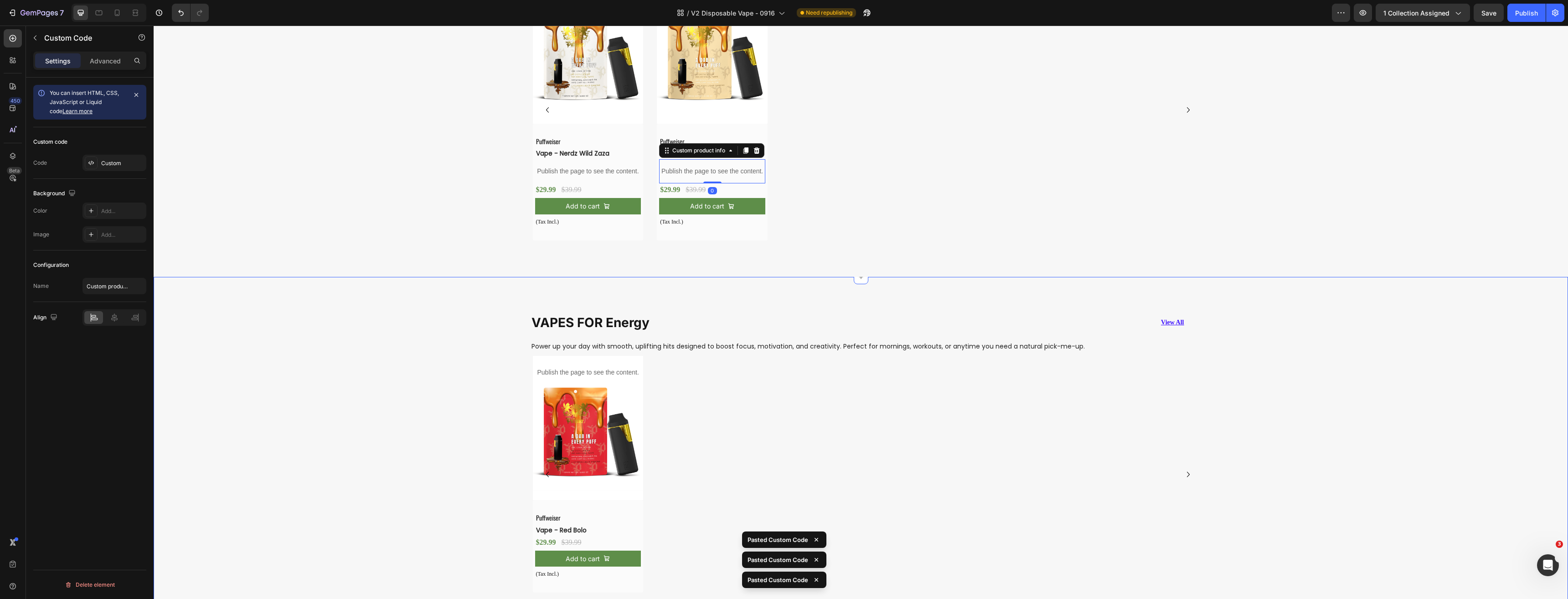
scroll to position [2390, 0]
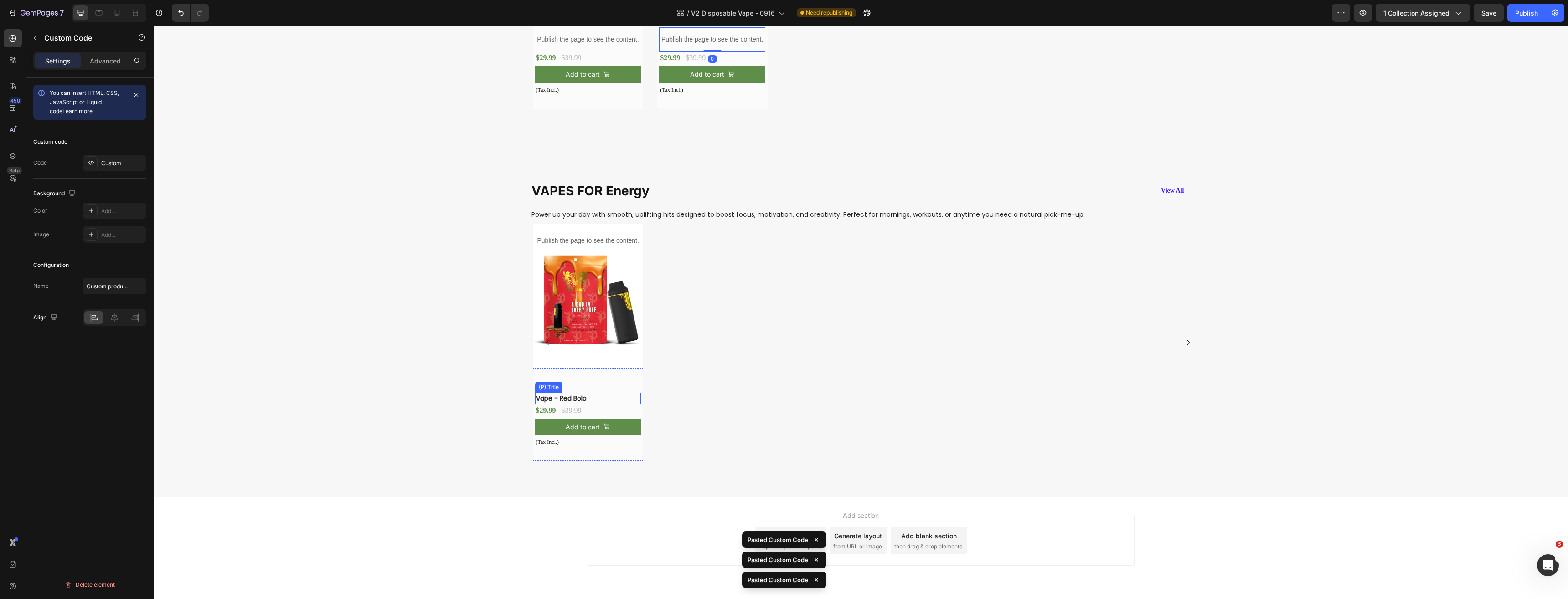
click at [587, 397] on h2 "Vape - Red Bolo" at bounding box center [581, 398] width 92 height 12
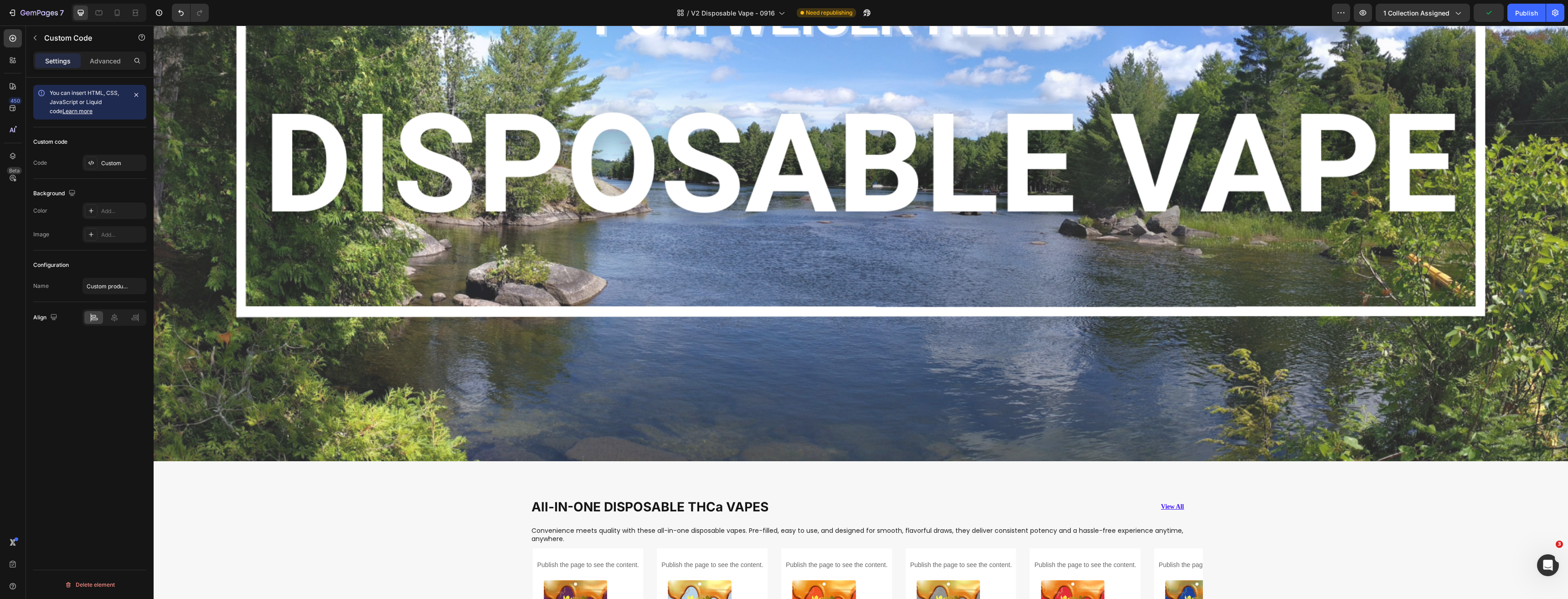
scroll to position [475, 0]
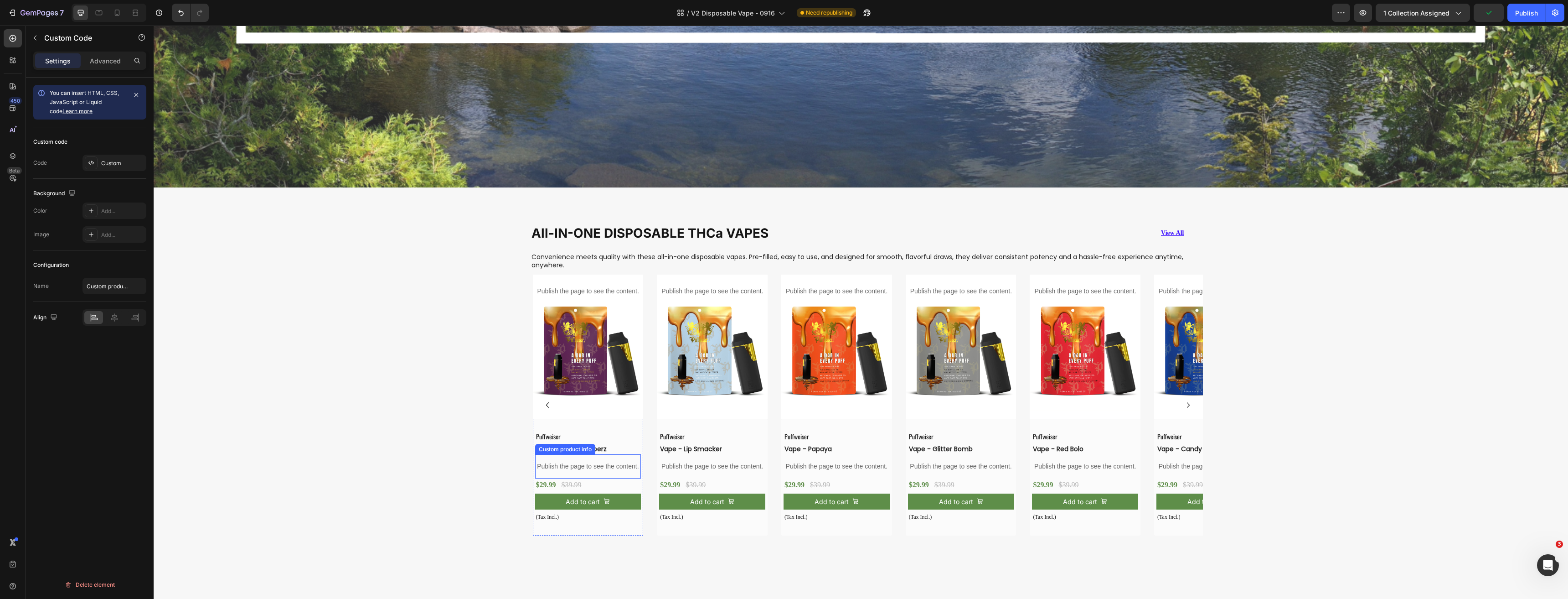
click at [606, 462] on p "Publish the page to see the content." at bounding box center [588, 467] width 106 height 9
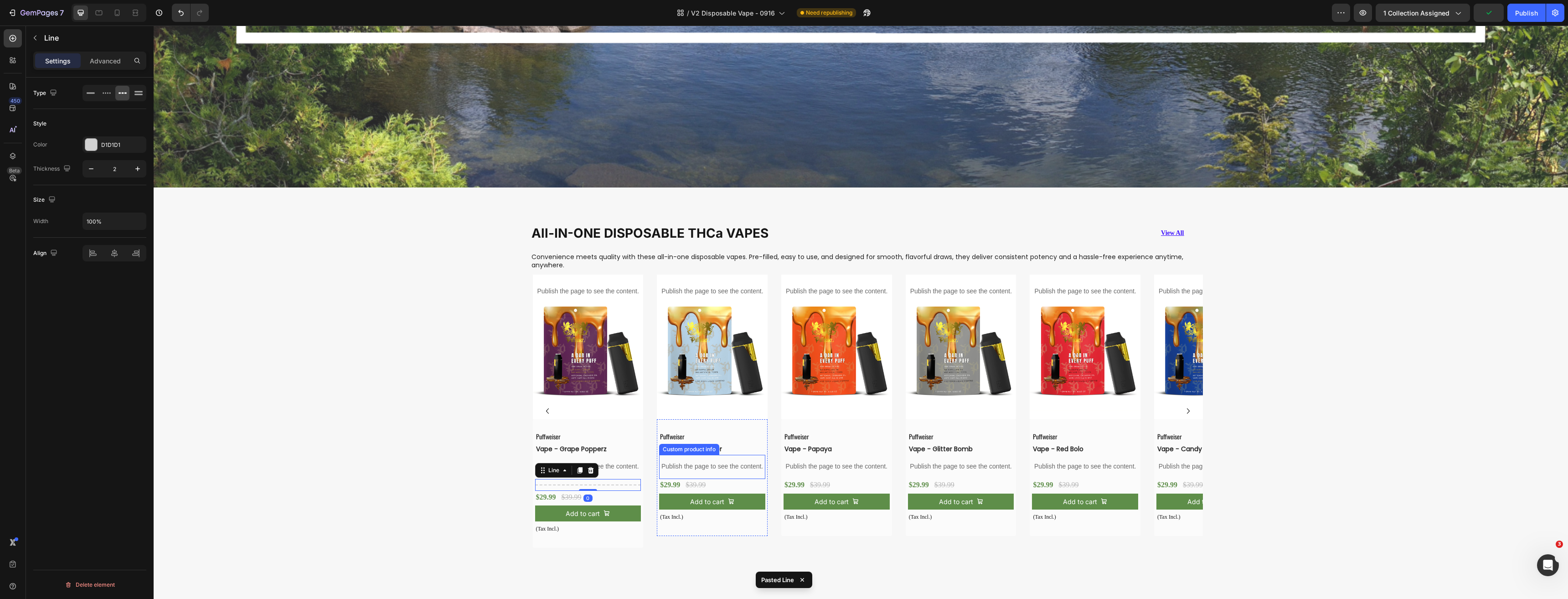
click at [715, 464] on p "Publish the page to see the content." at bounding box center [712, 467] width 106 height 9
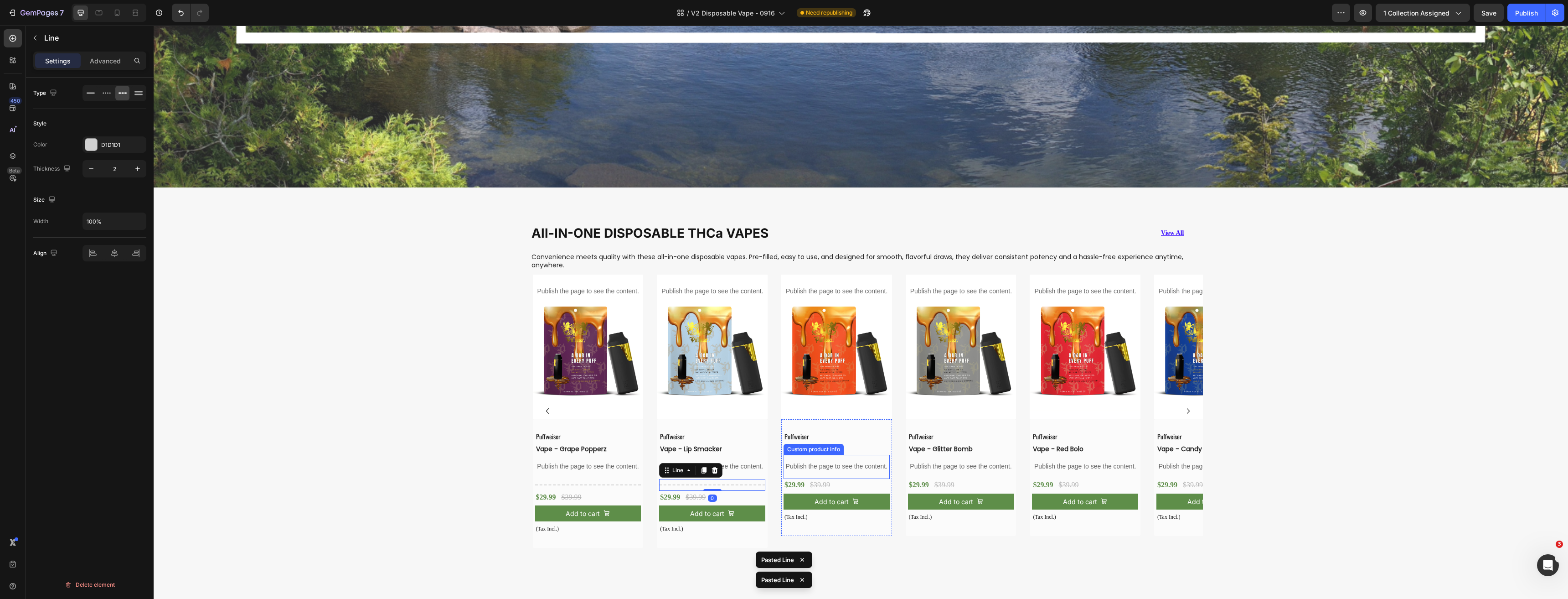
click at [820, 468] on p "Publish the page to see the content." at bounding box center [836, 467] width 106 height 9
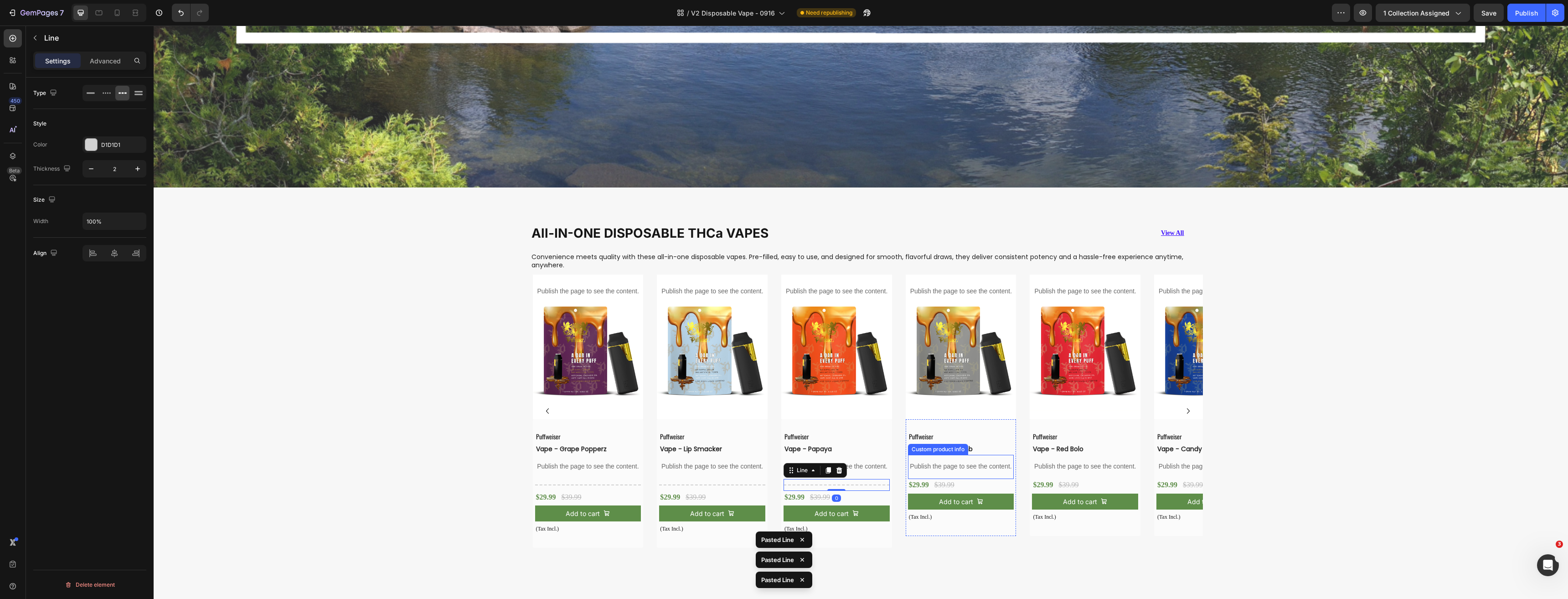
click at [954, 465] on p "Publish the page to see the content." at bounding box center [961, 467] width 106 height 9
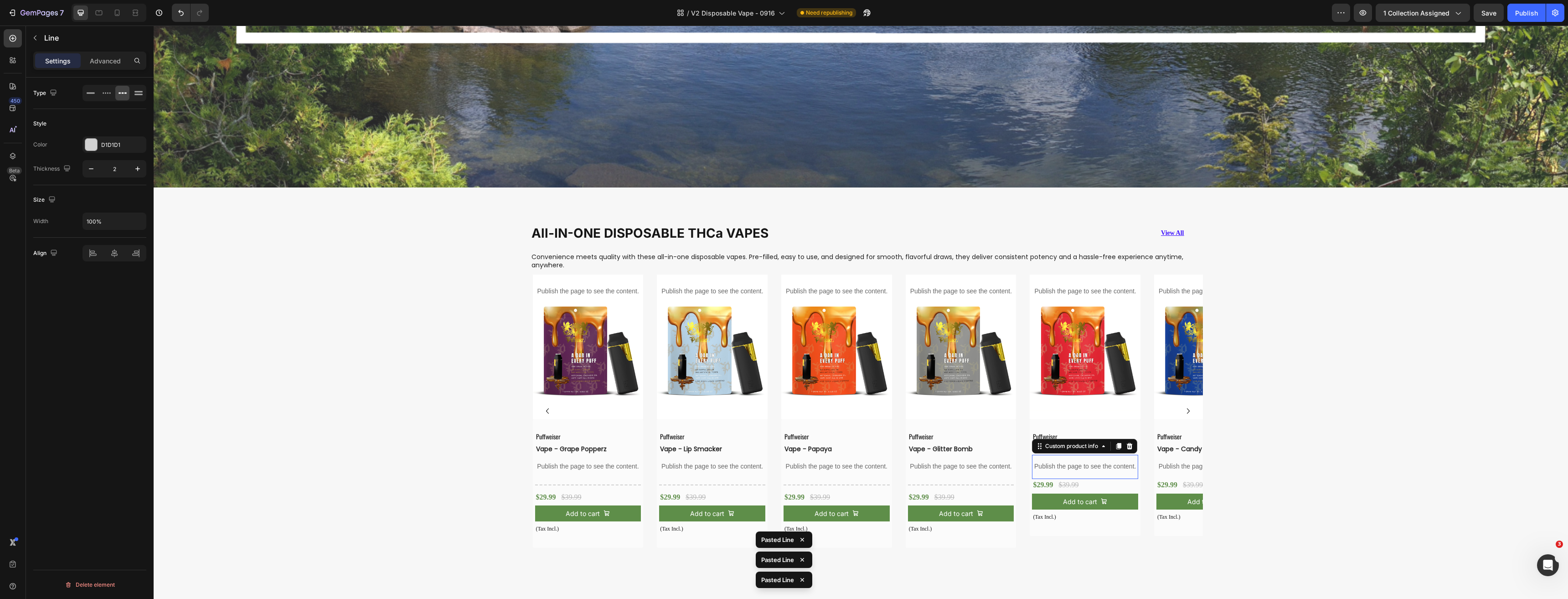
click at [1075, 469] on div "Publish the page to see the content." at bounding box center [1084, 466] width 106 height 24
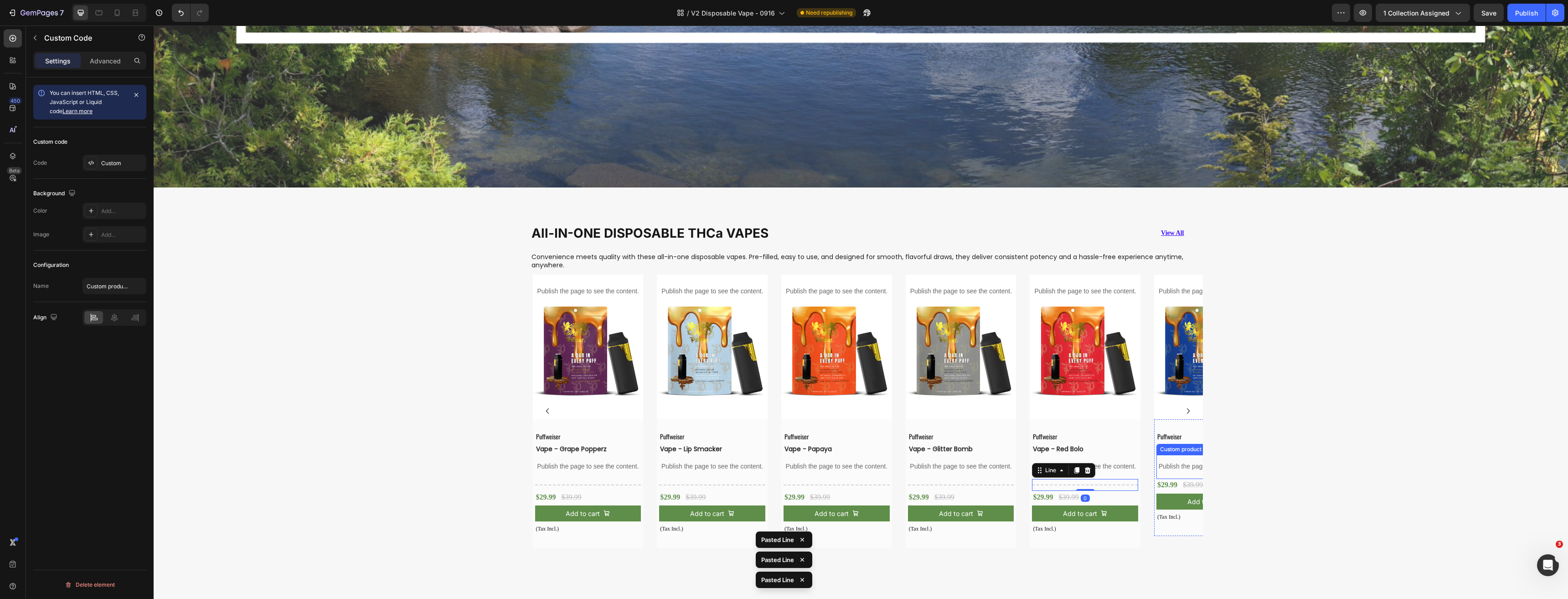
click at [1166, 466] on p "Publish the page to see the content." at bounding box center [1209, 467] width 106 height 9
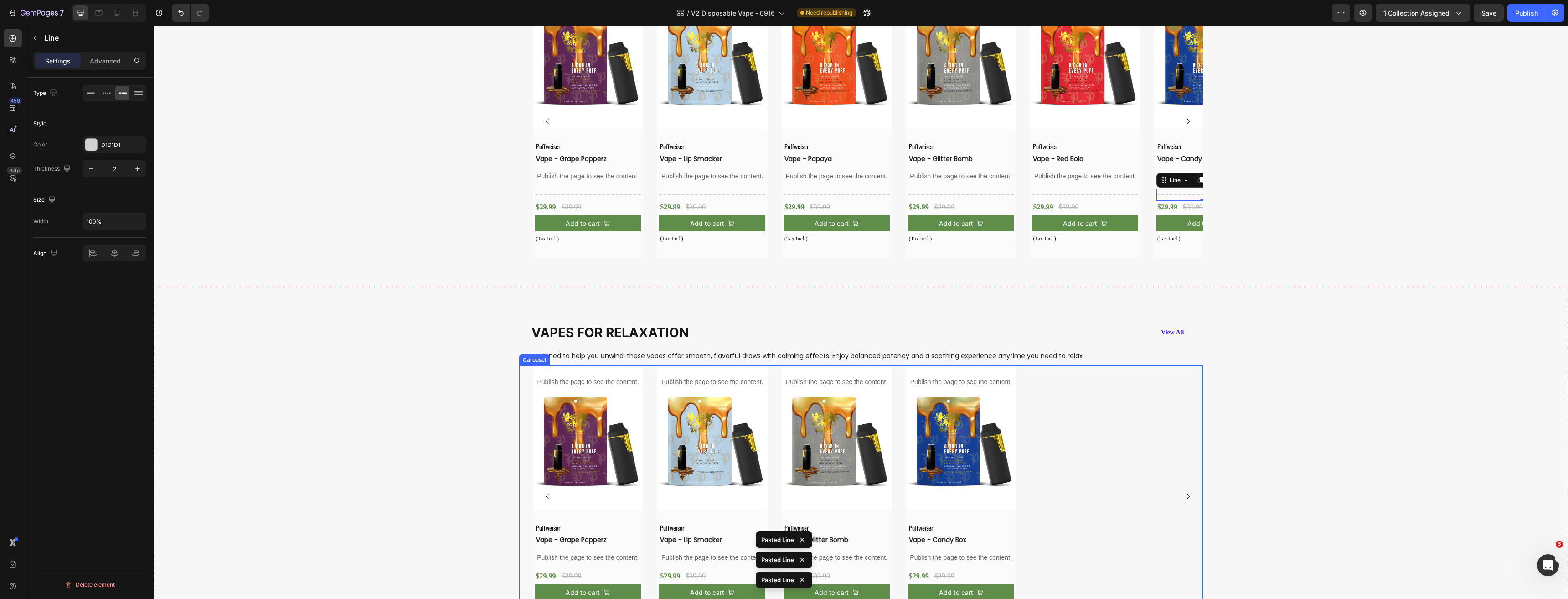
scroll to position [886, 0]
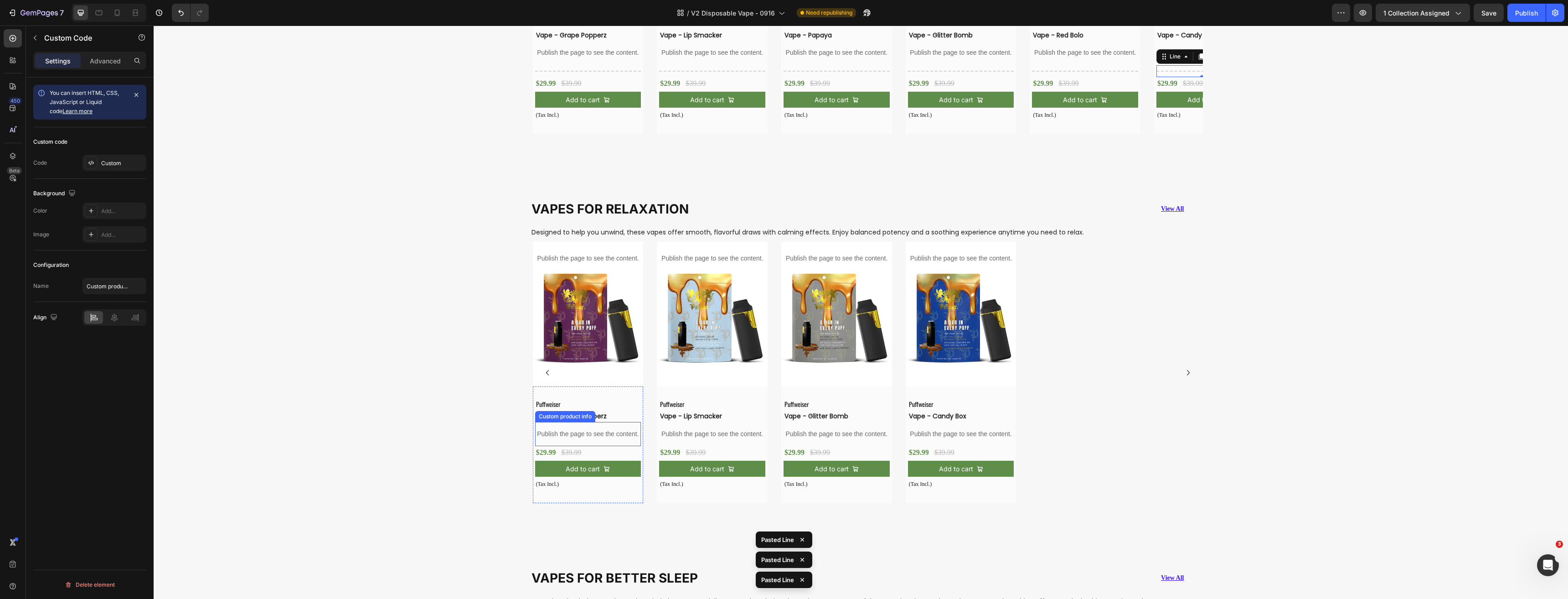
click at [599, 432] on p "Publish the page to see the content." at bounding box center [588, 434] width 106 height 9
click at [709, 435] on p "Publish the page to see the content." at bounding box center [712, 434] width 106 height 9
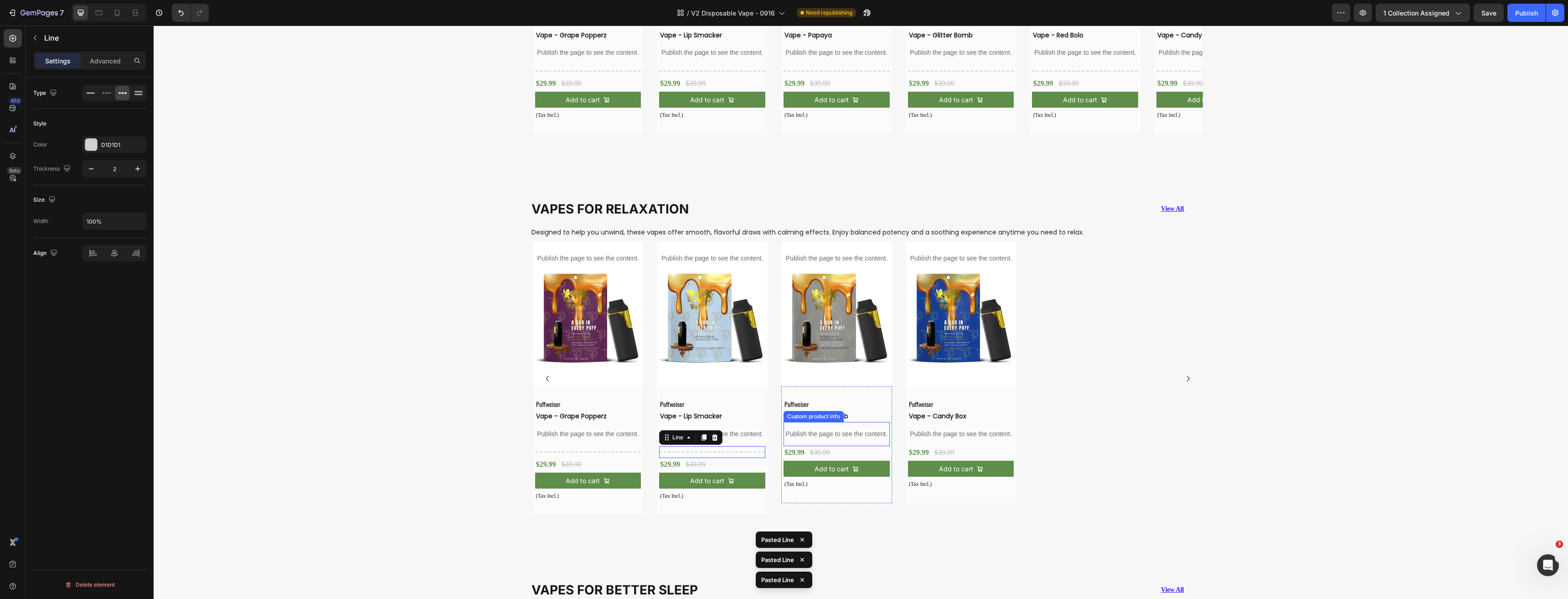
click at [832, 439] on p "Publish the page to see the content." at bounding box center [836, 434] width 106 height 9
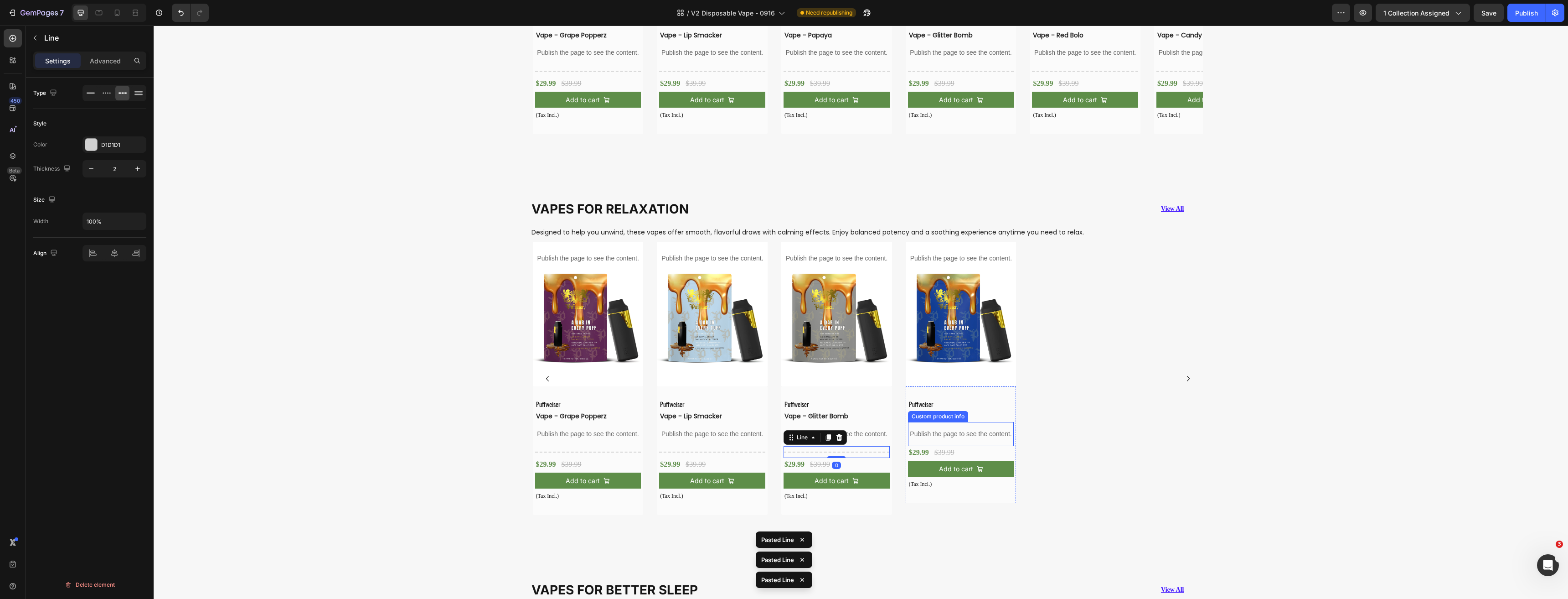
click at [936, 436] on p "Publish the page to see the content." at bounding box center [961, 434] width 106 height 9
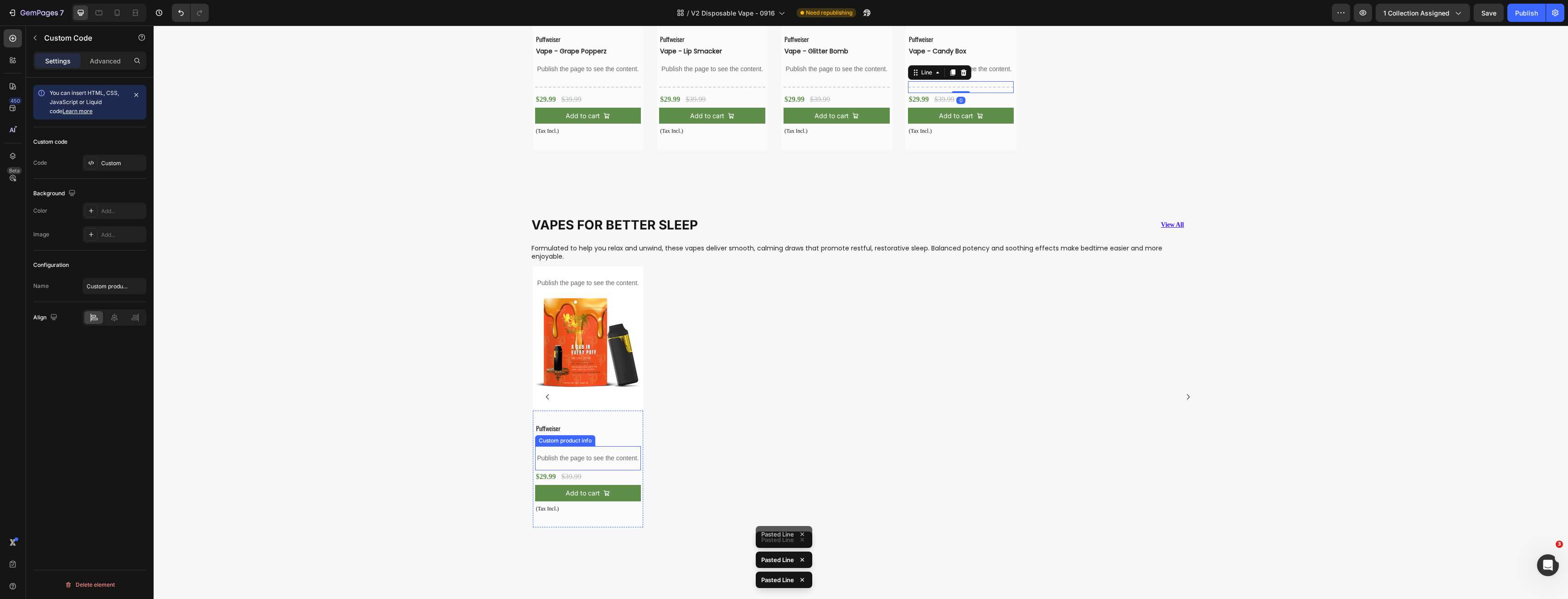
click at [594, 462] on p "Publish the page to see the content." at bounding box center [588, 458] width 106 height 9
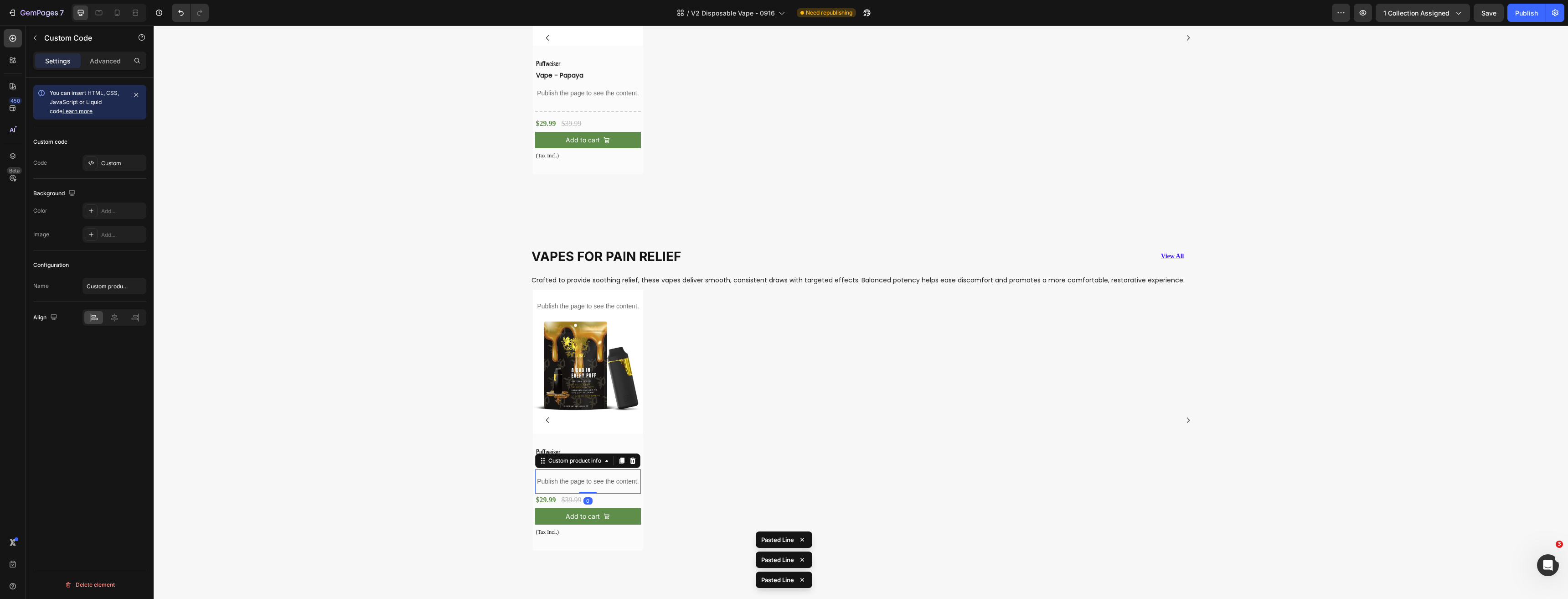
click at [605, 476] on p "Publish the page to see the content." at bounding box center [588, 481] width 106 height 9
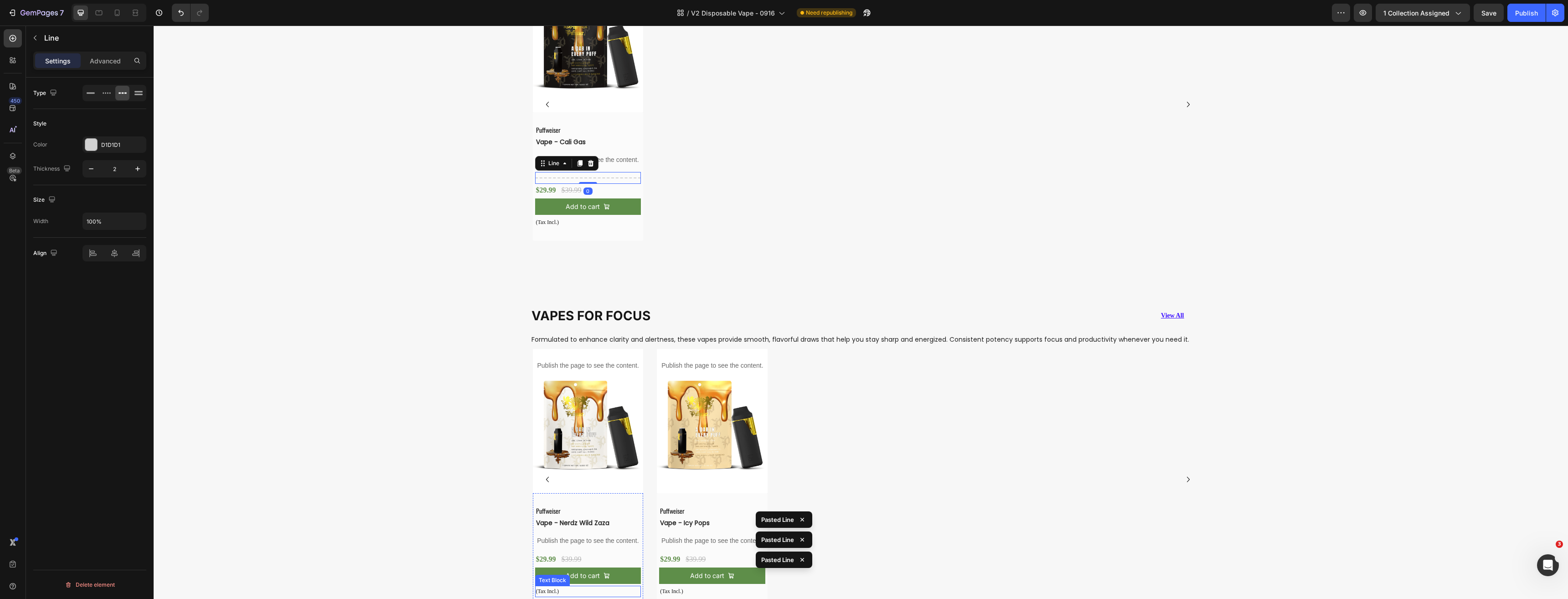
scroll to position [2026, 0]
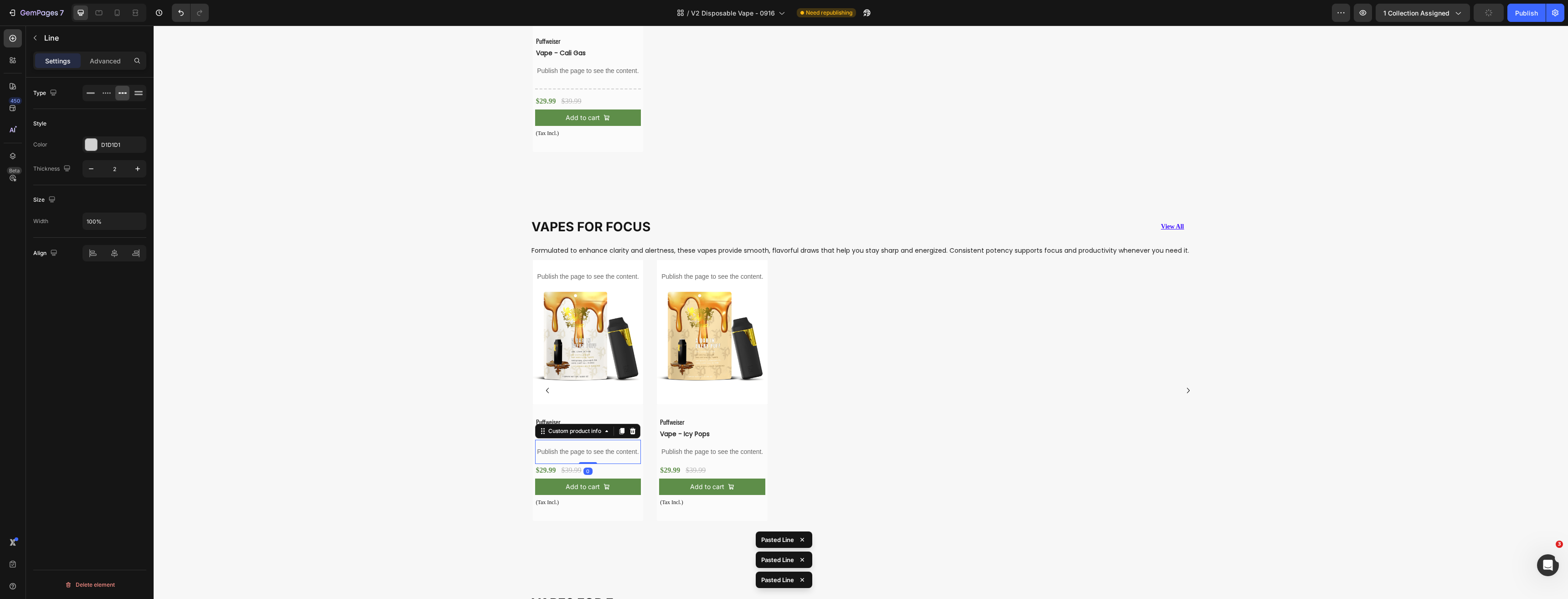
click at [604, 457] on p "Publish the page to see the content." at bounding box center [588, 452] width 106 height 9
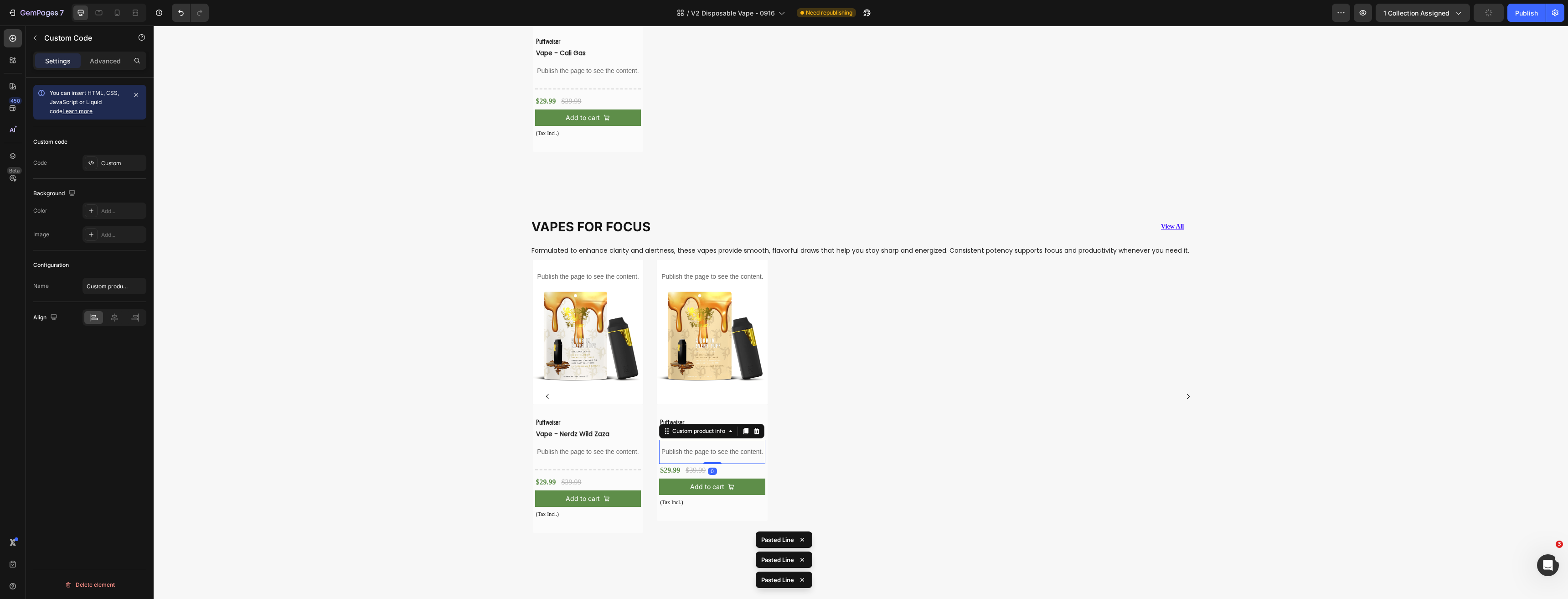
click at [701, 453] on p "Publish the page to see the content." at bounding box center [712, 452] width 106 height 9
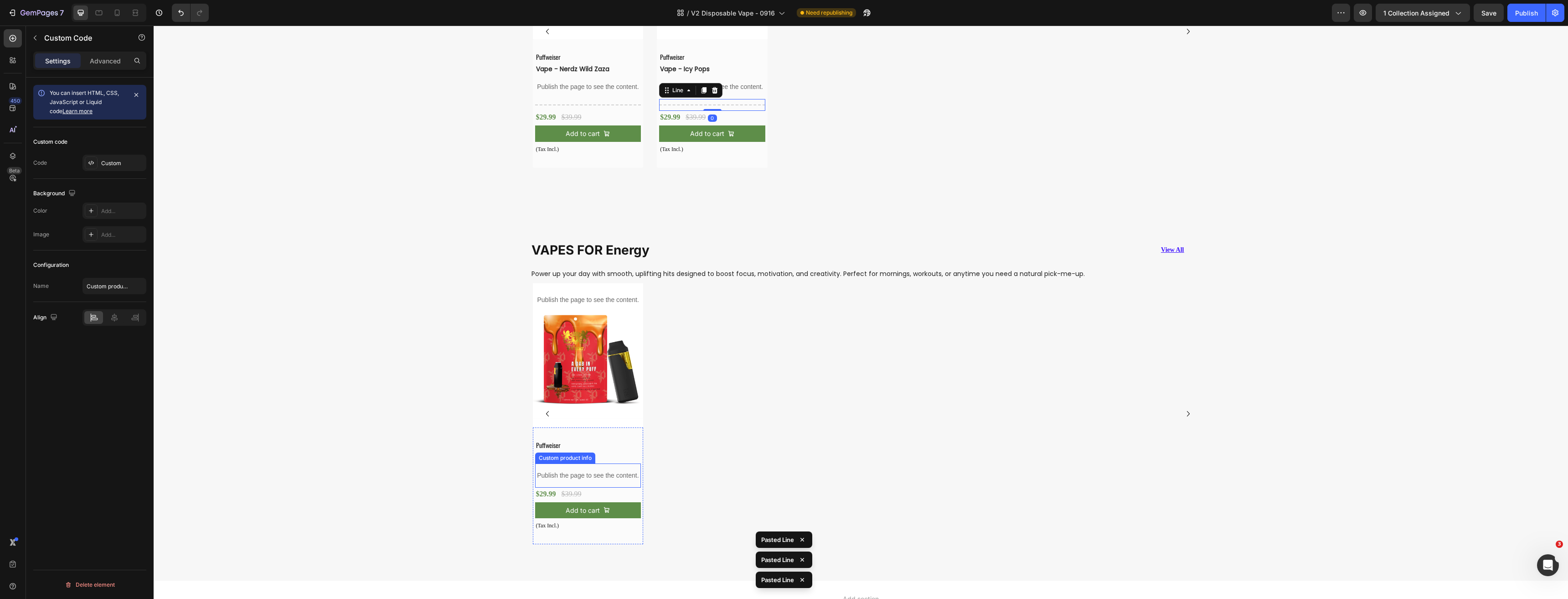
click at [593, 476] on p "Publish the page to see the content." at bounding box center [588, 476] width 106 height 9
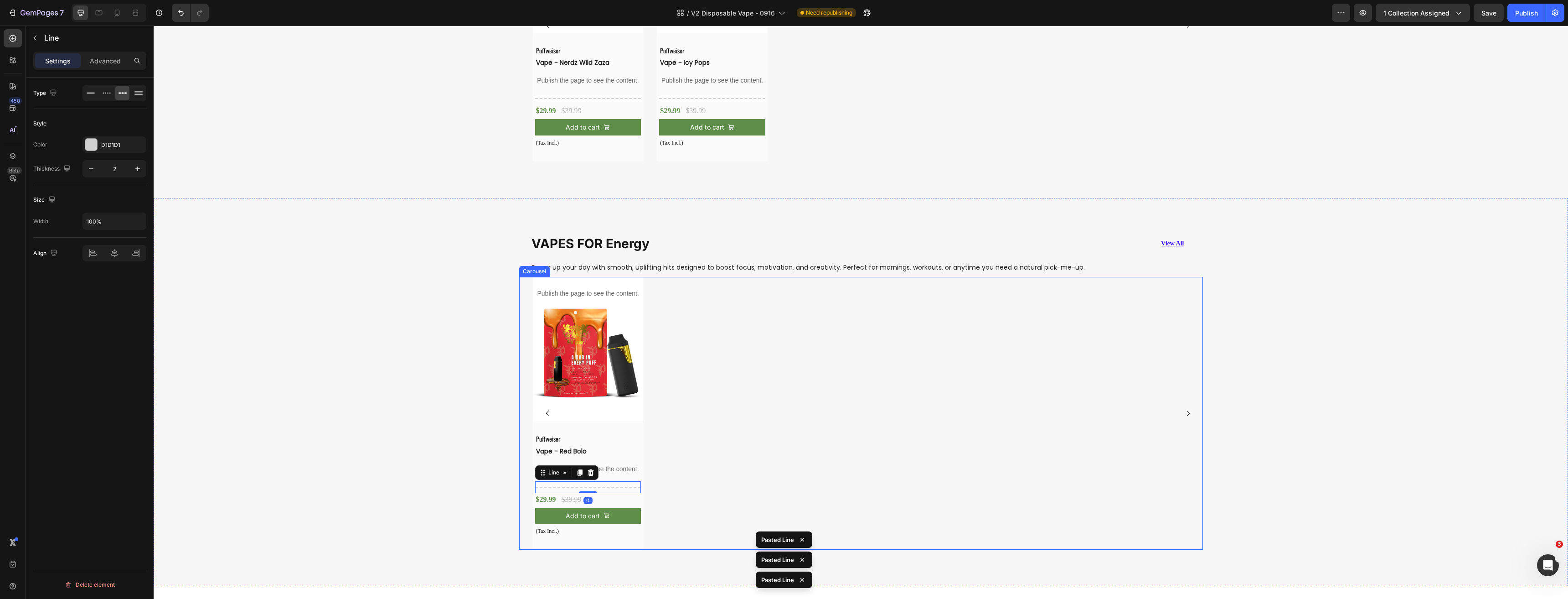
scroll to position [2515, 0]
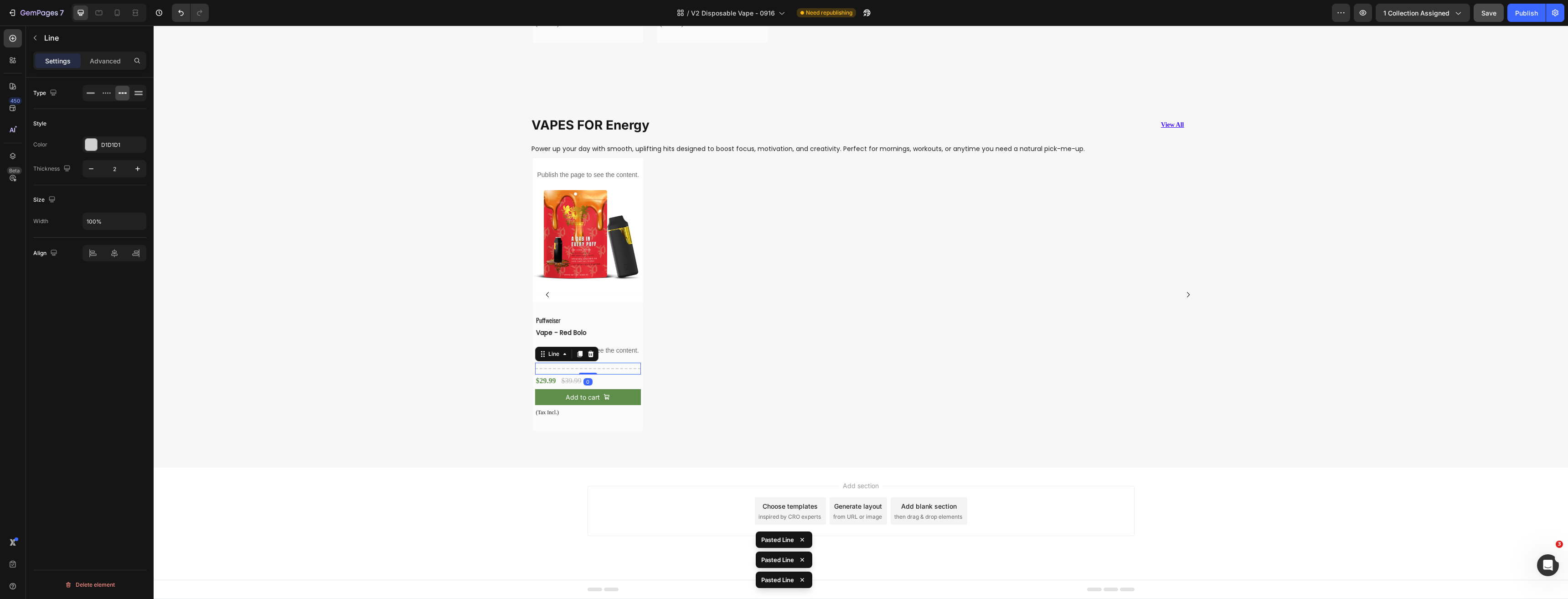
click at [1484, 17] on div "Save" at bounding box center [1488, 13] width 15 height 9
click at [1515, 16] on div "Publish" at bounding box center [1526, 13] width 23 height 9
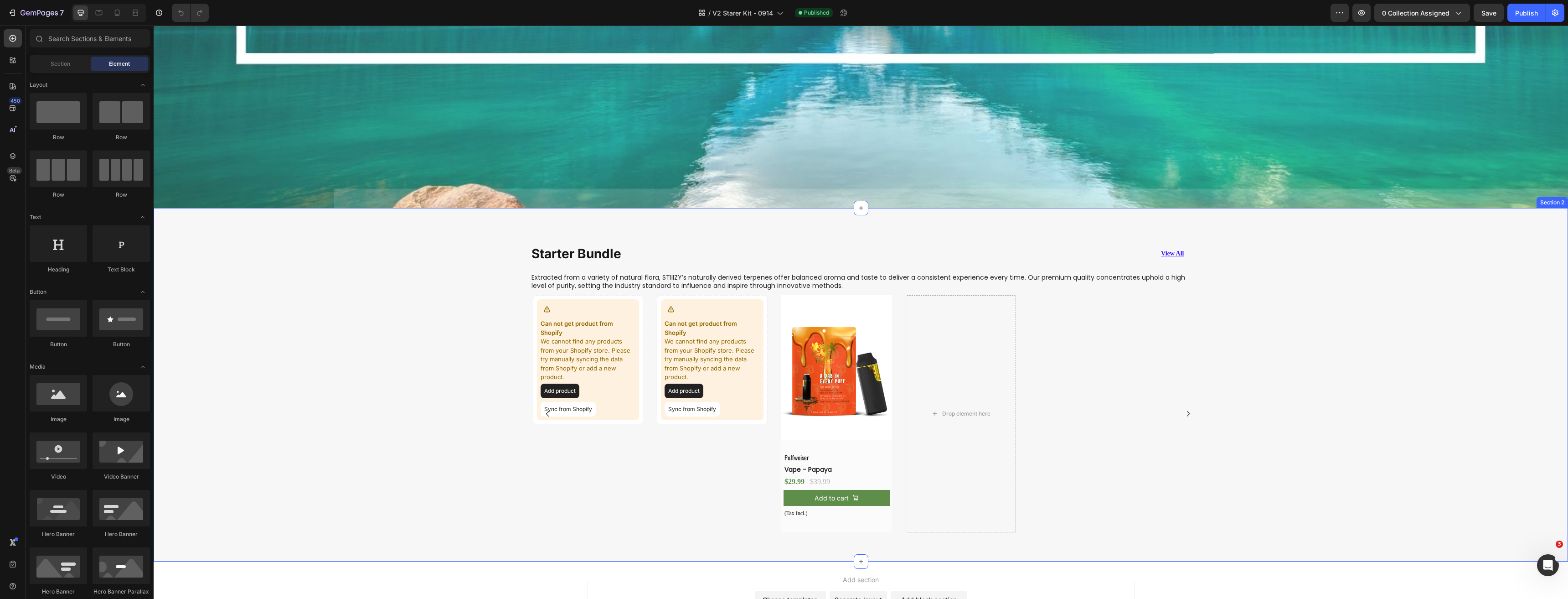
scroll to position [363, 0]
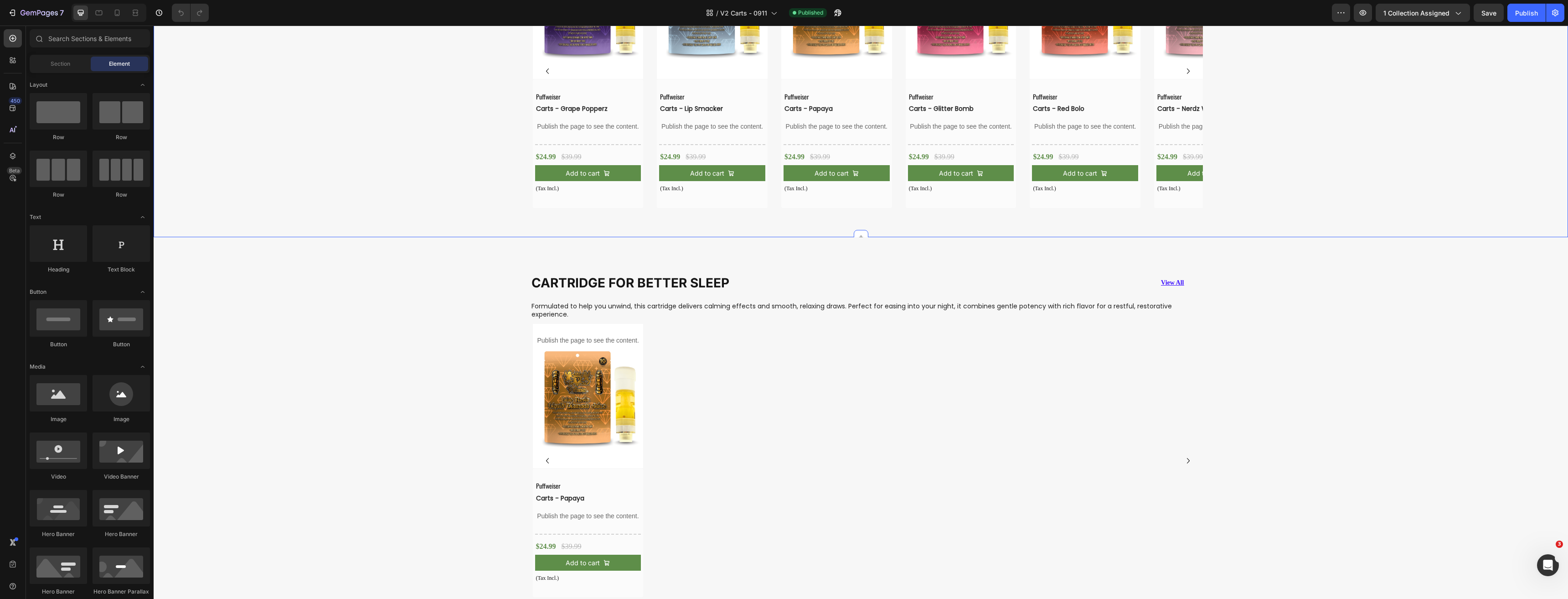
scroll to position [821, 0]
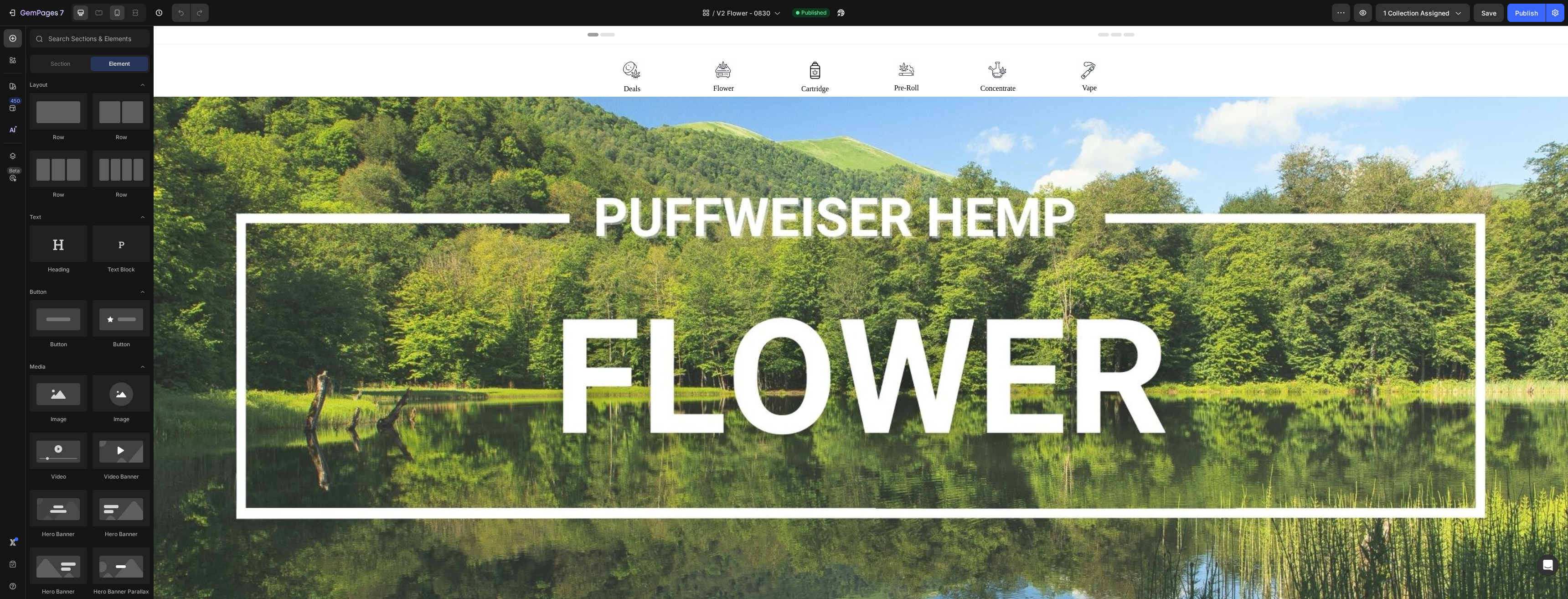
click at [114, 17] on icon at bounding box center [117, 13] width 9 height 9
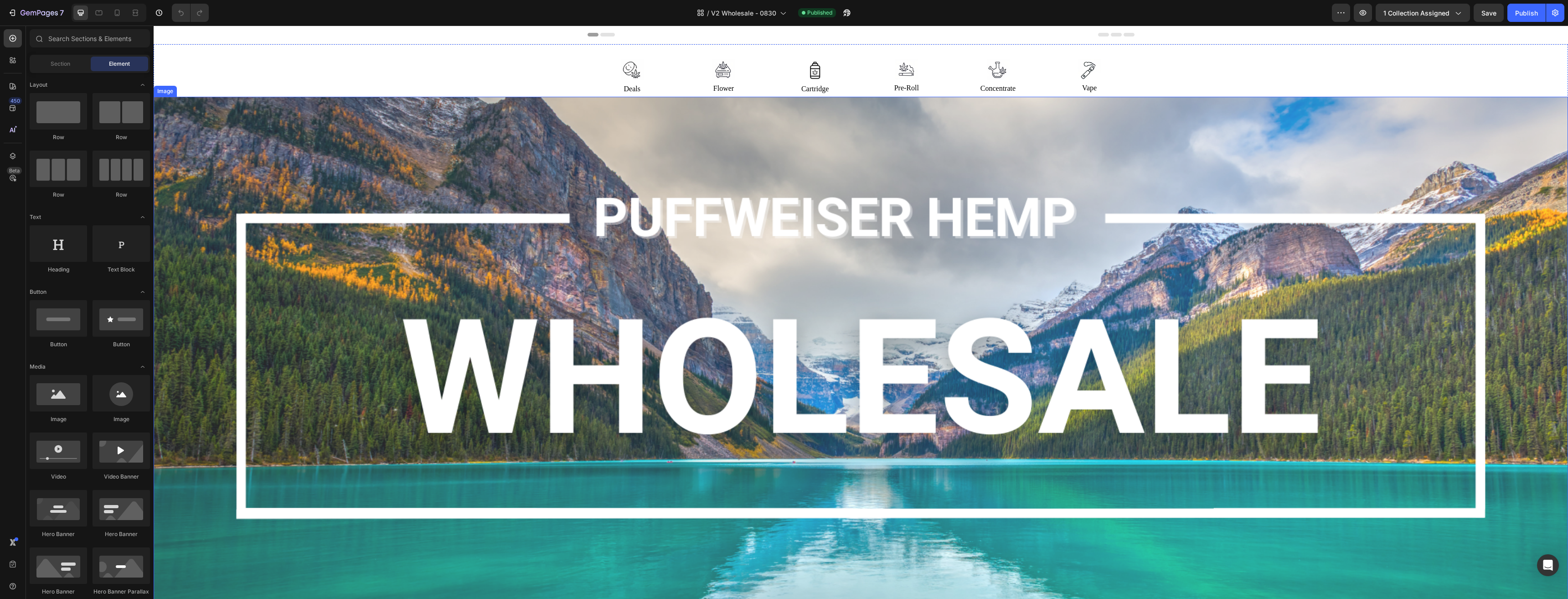
scroll to position [129, 0]
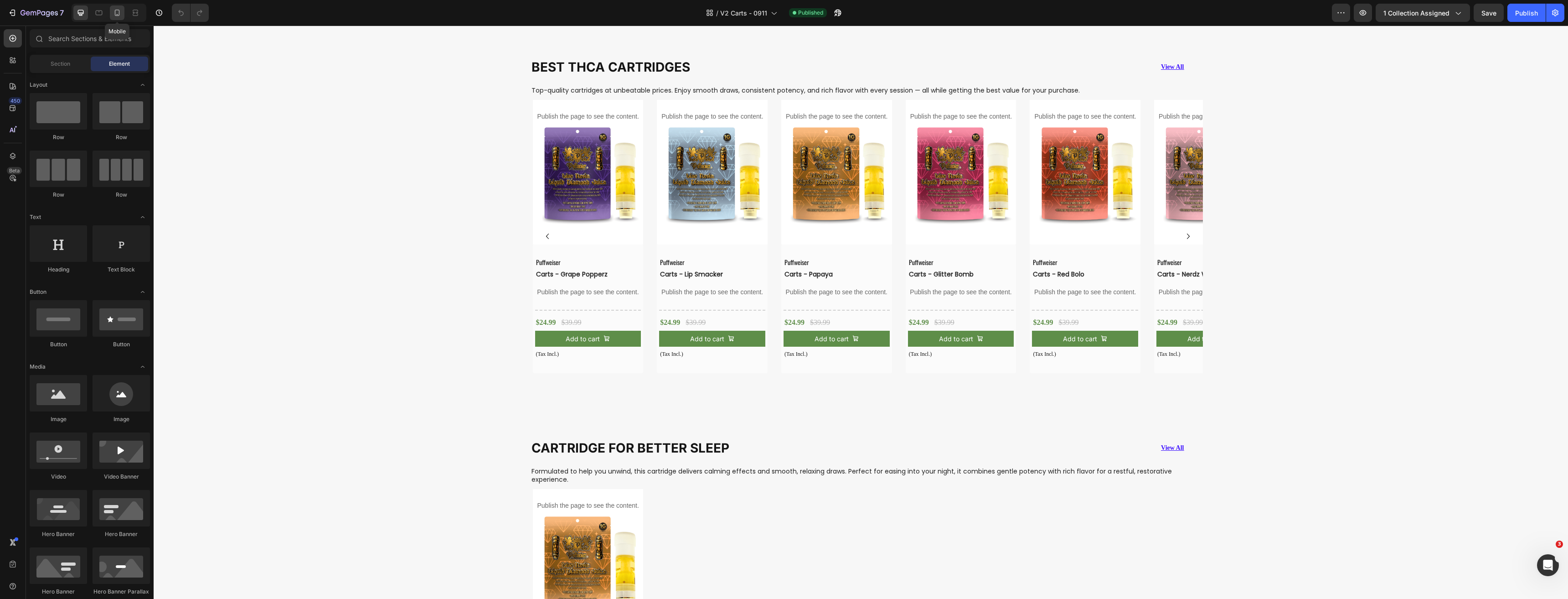
click at [119, 13] on icon at bounding box center [117, 13] width 9 height 9
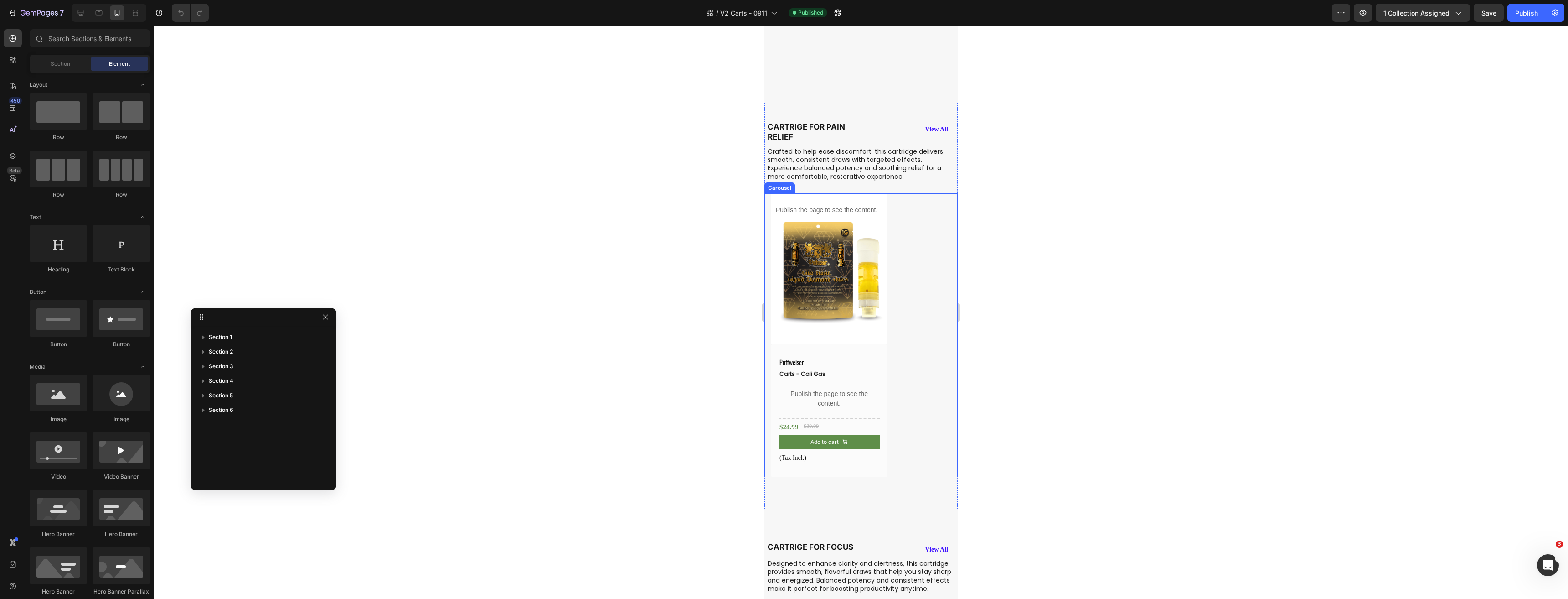
scroll to position [1870, 0]
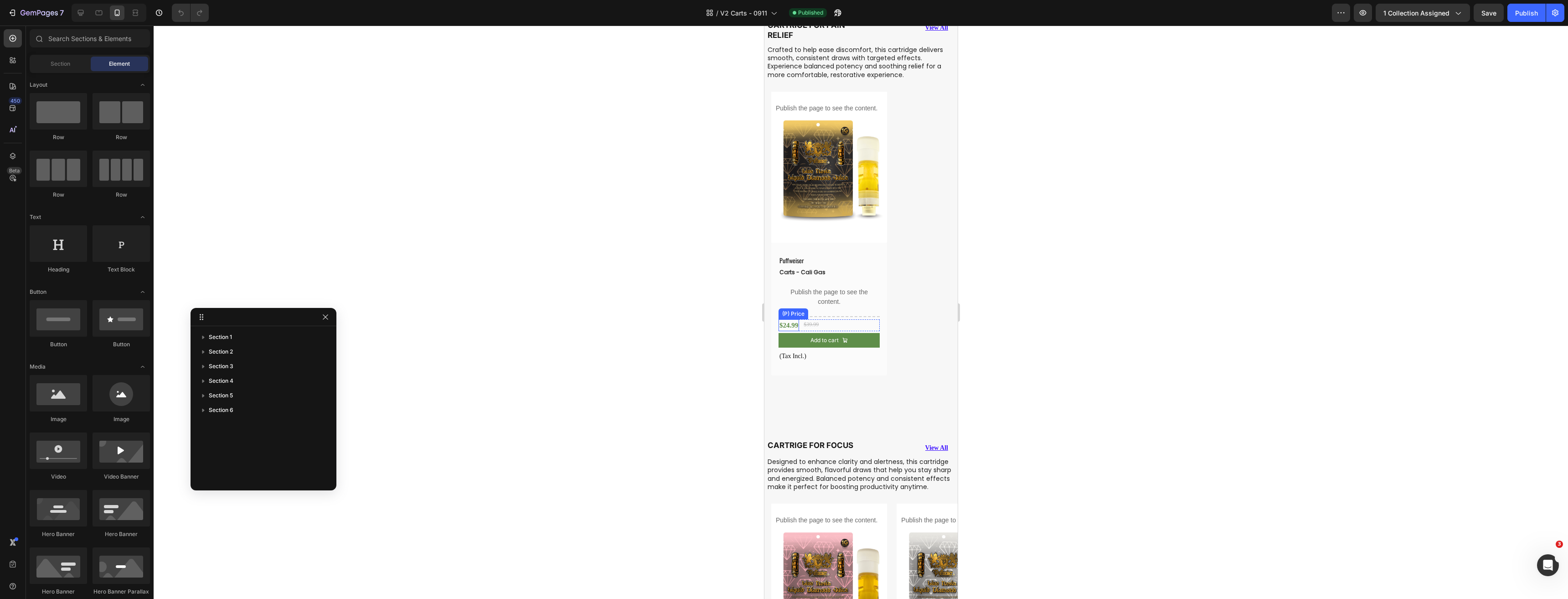
click at [786, 323] on div "$24.99" at bounding box center [788, 325] width 20 height 13
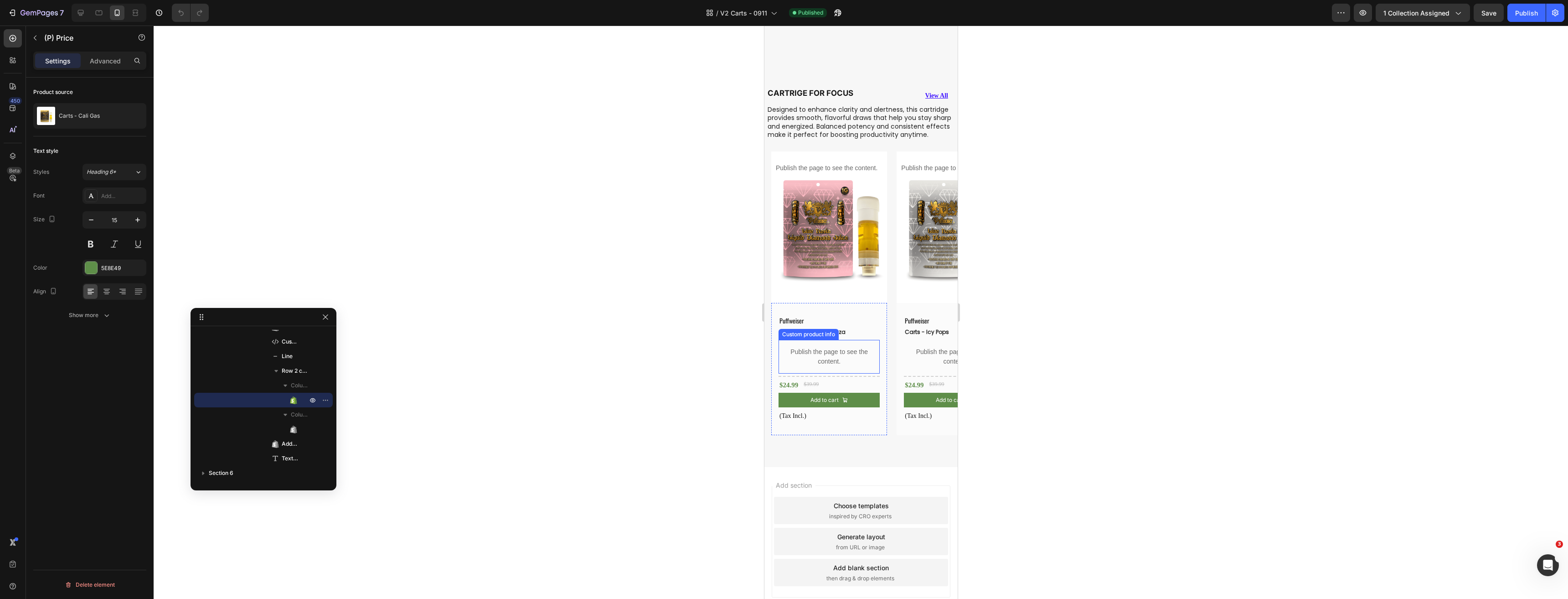
scroll to position [2291, 0]
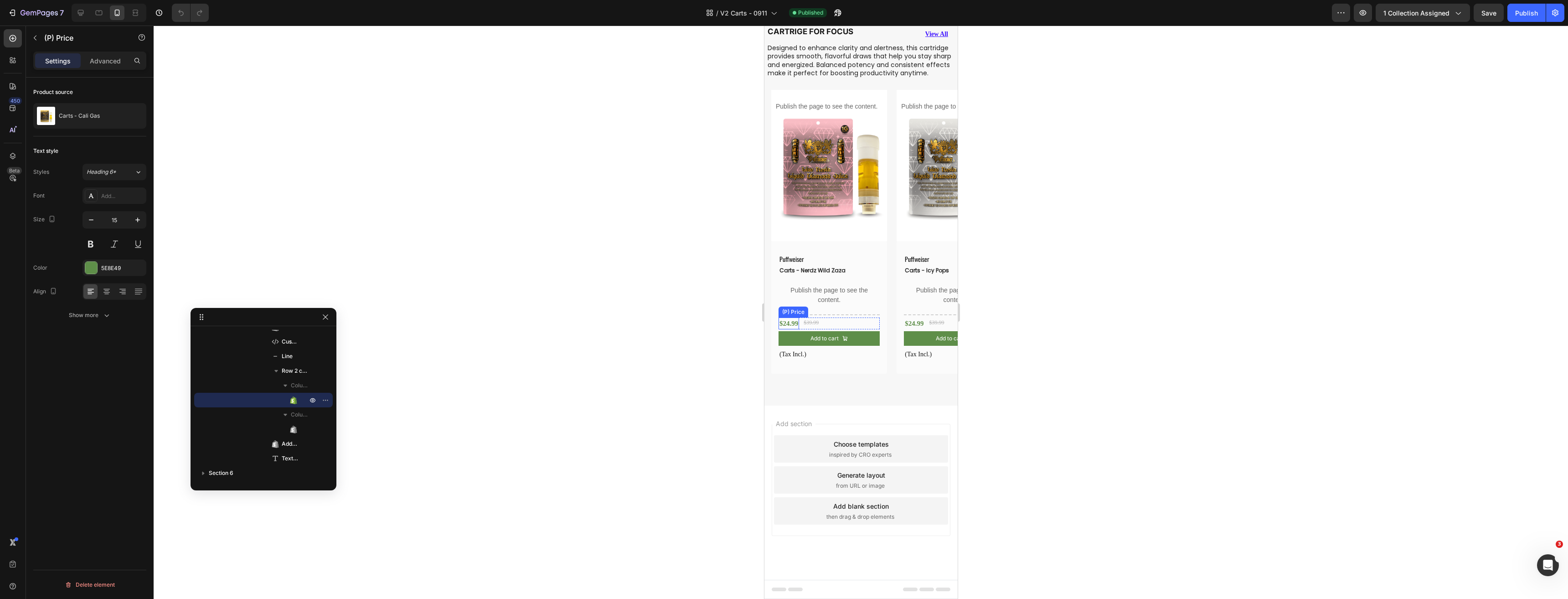
click at [789, 322] on div "$24.99" at bounding box center [788, 324] width 20 height 13
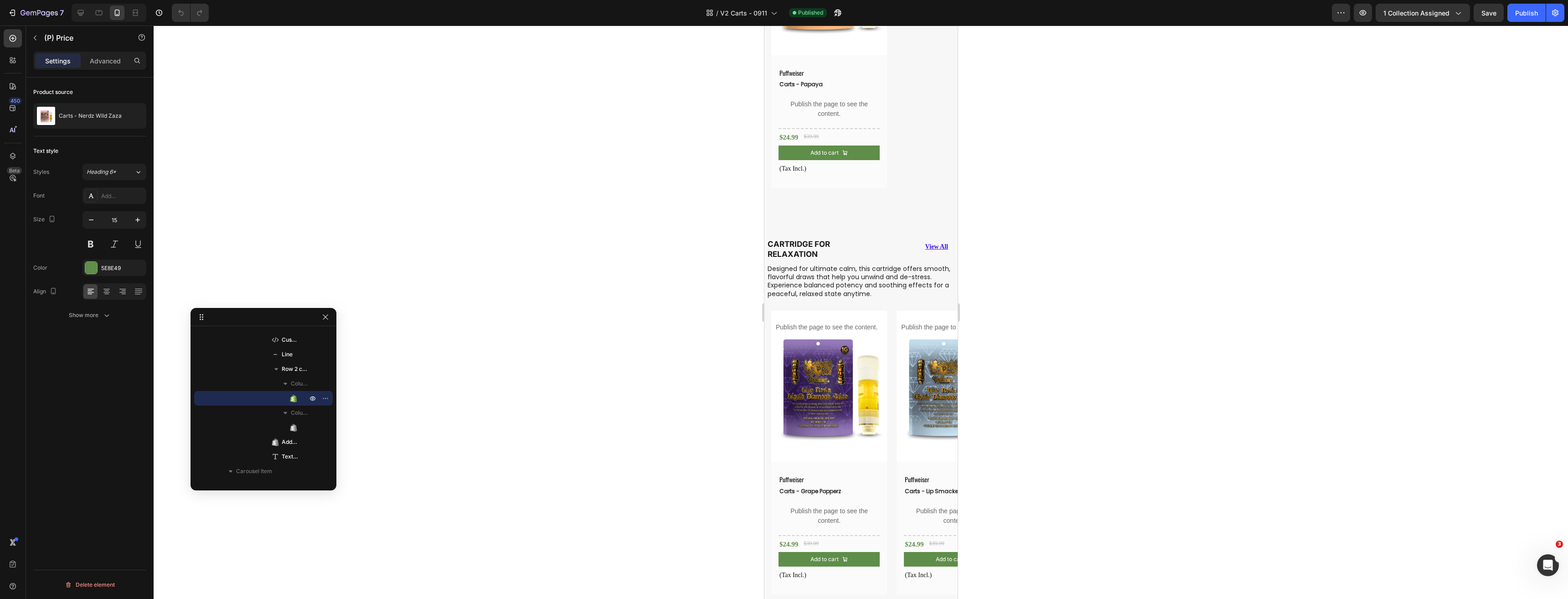
scroll to position [1197, 0]
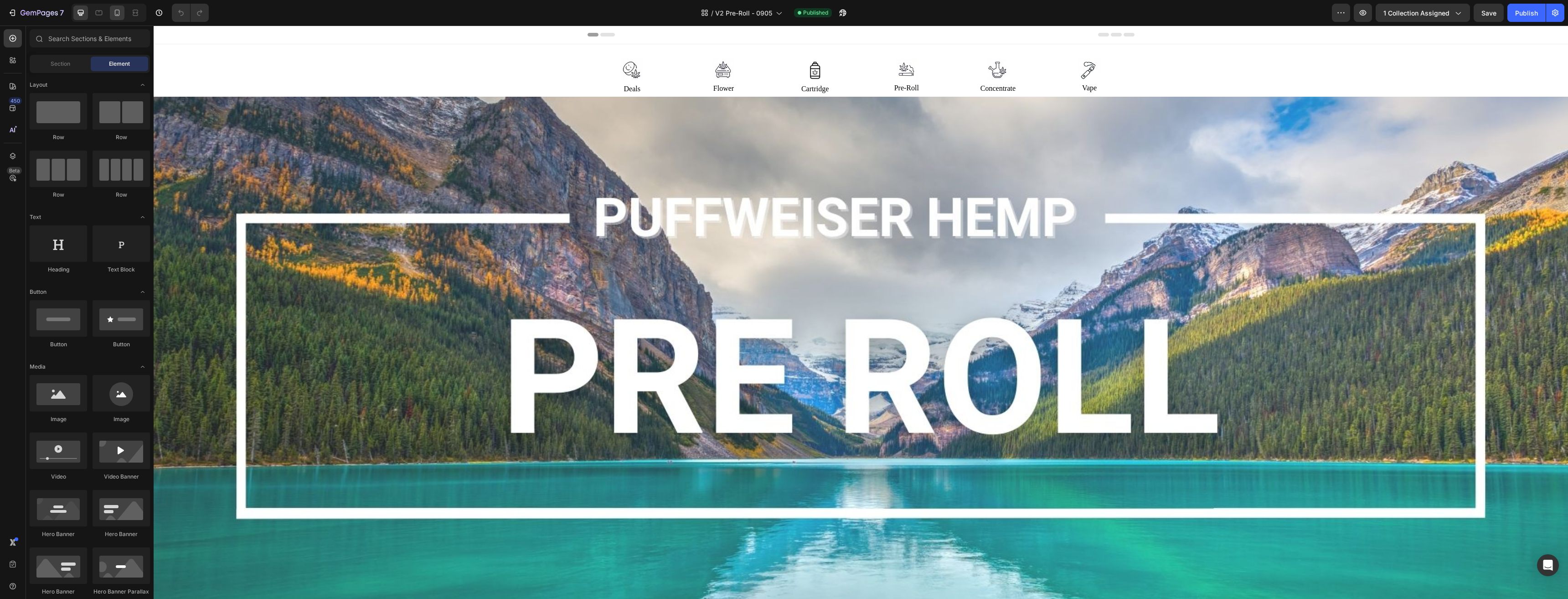
click at [112, 13] on icon at bounding box center [117, 13] width 9 height 9
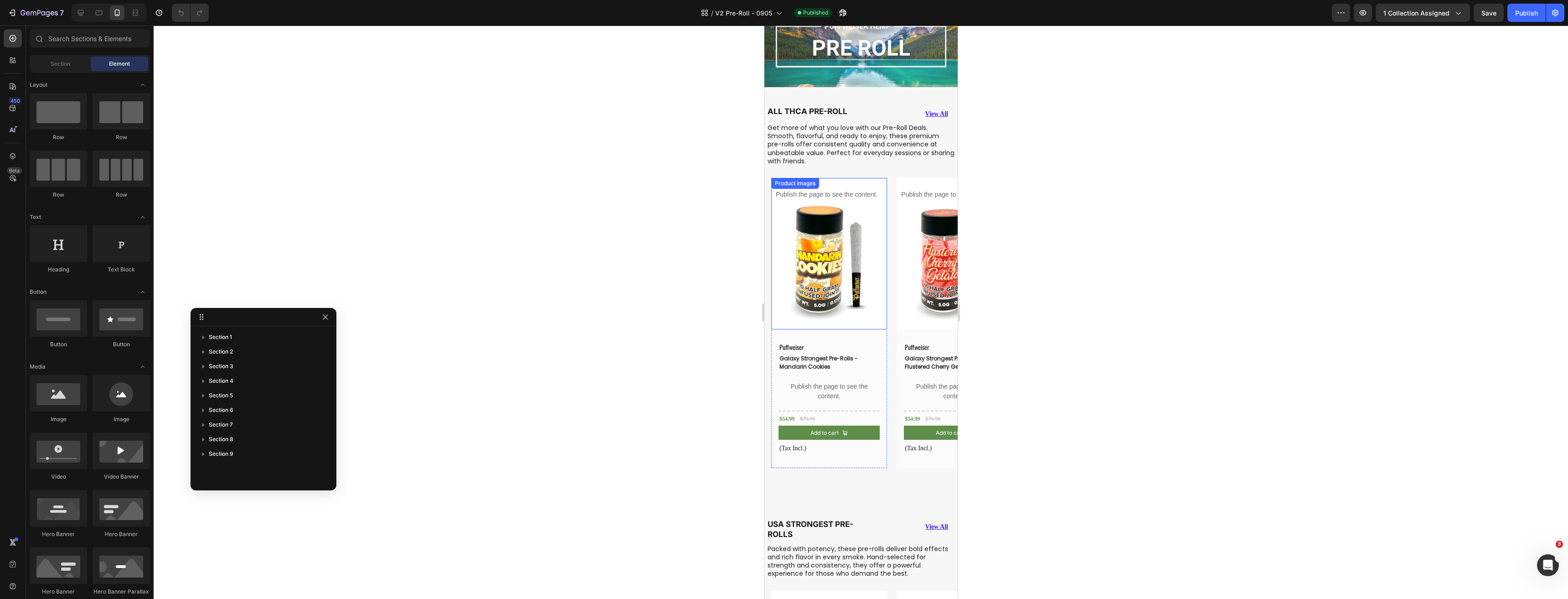
scroll to position [91, 0]
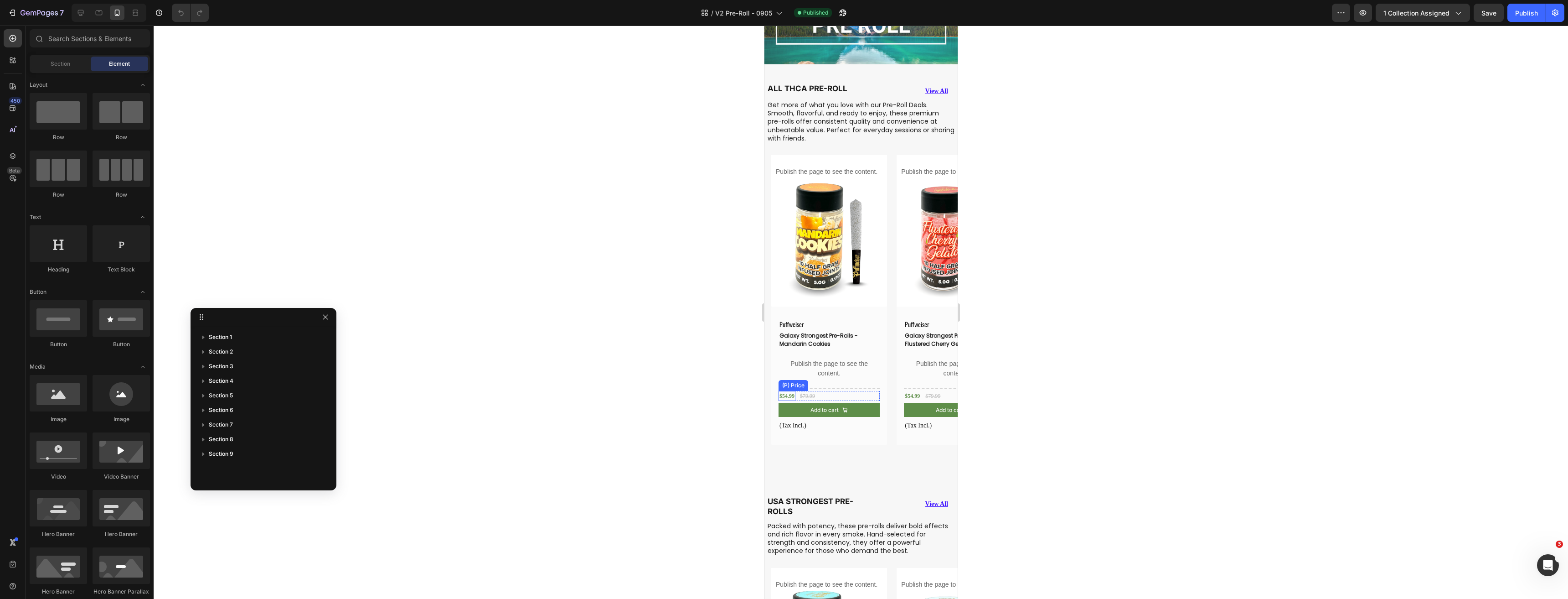
click at [782, 391] on div "$54.99" at bounding box center [786, 395] width 16 height 10
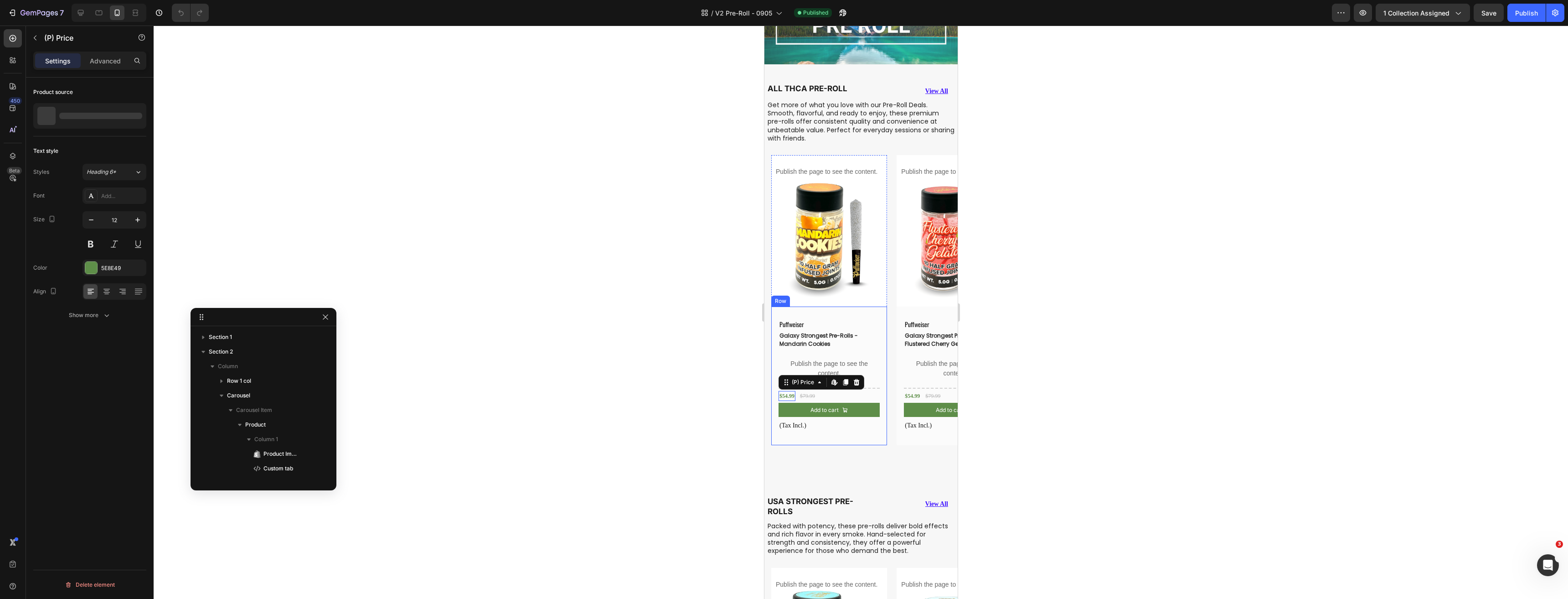
scroll to position [216, 0]
click at [87, 9] on div at bounding box center [80, 13] width 15 height 15
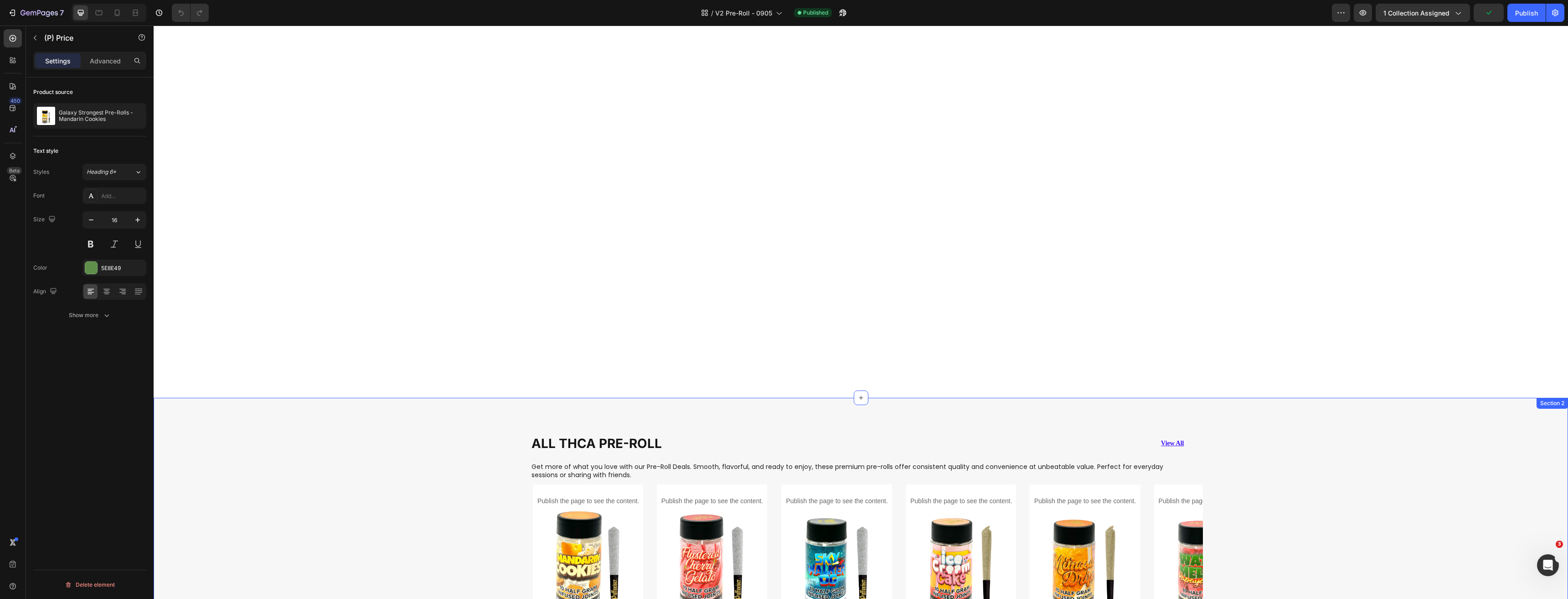
scroll to position [878, 0]
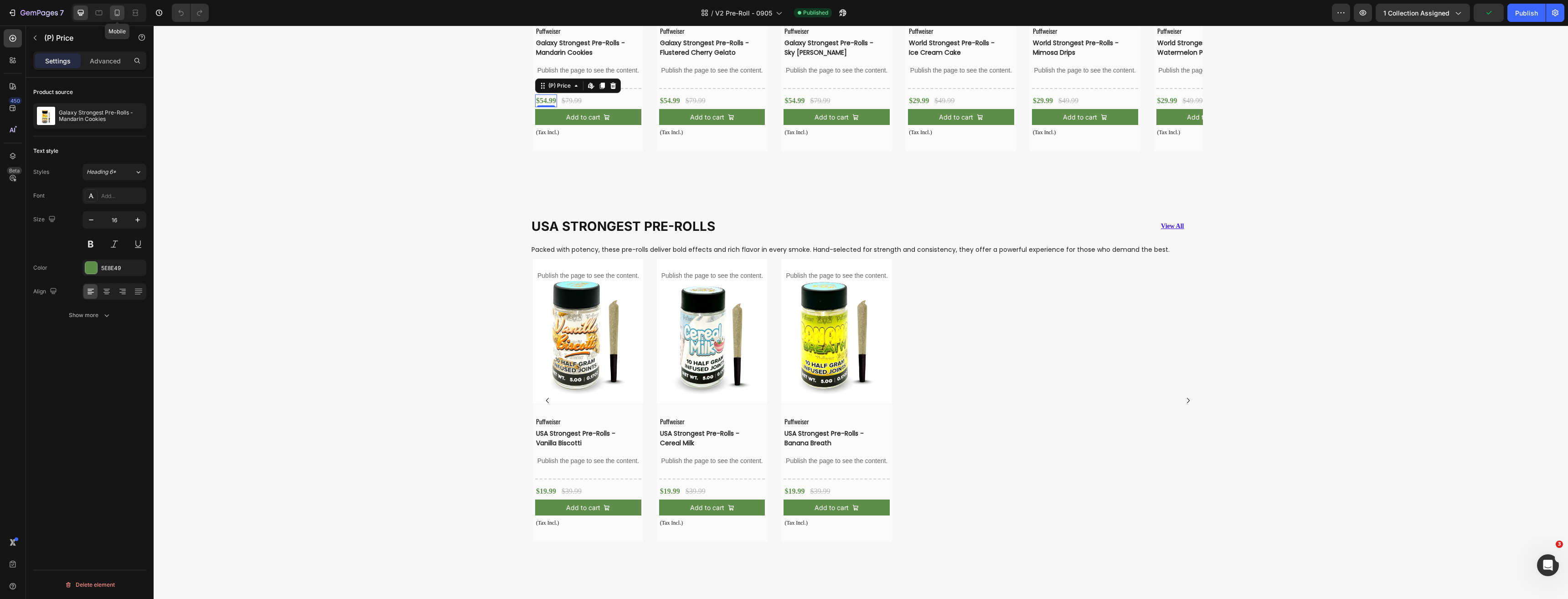
click at [117, 10] on icon at bounding box center [117, 13] width 5 height 6
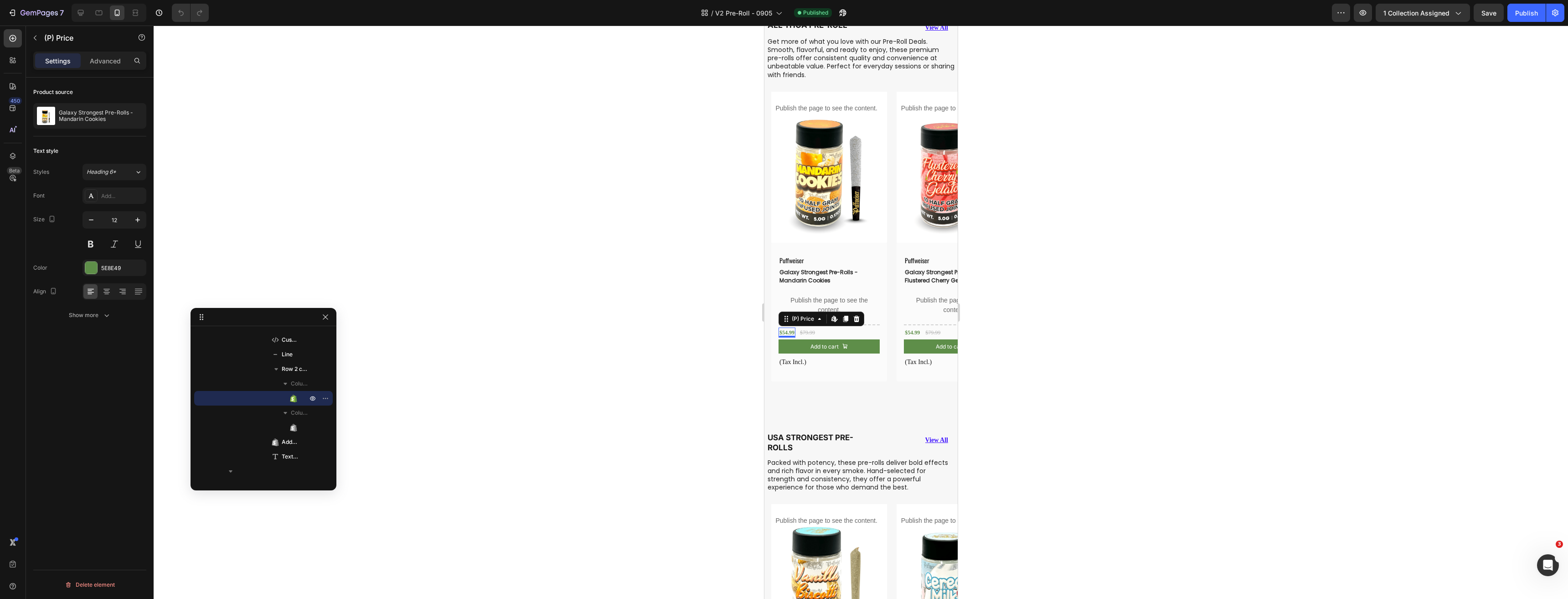
scroll to position [655, 0]
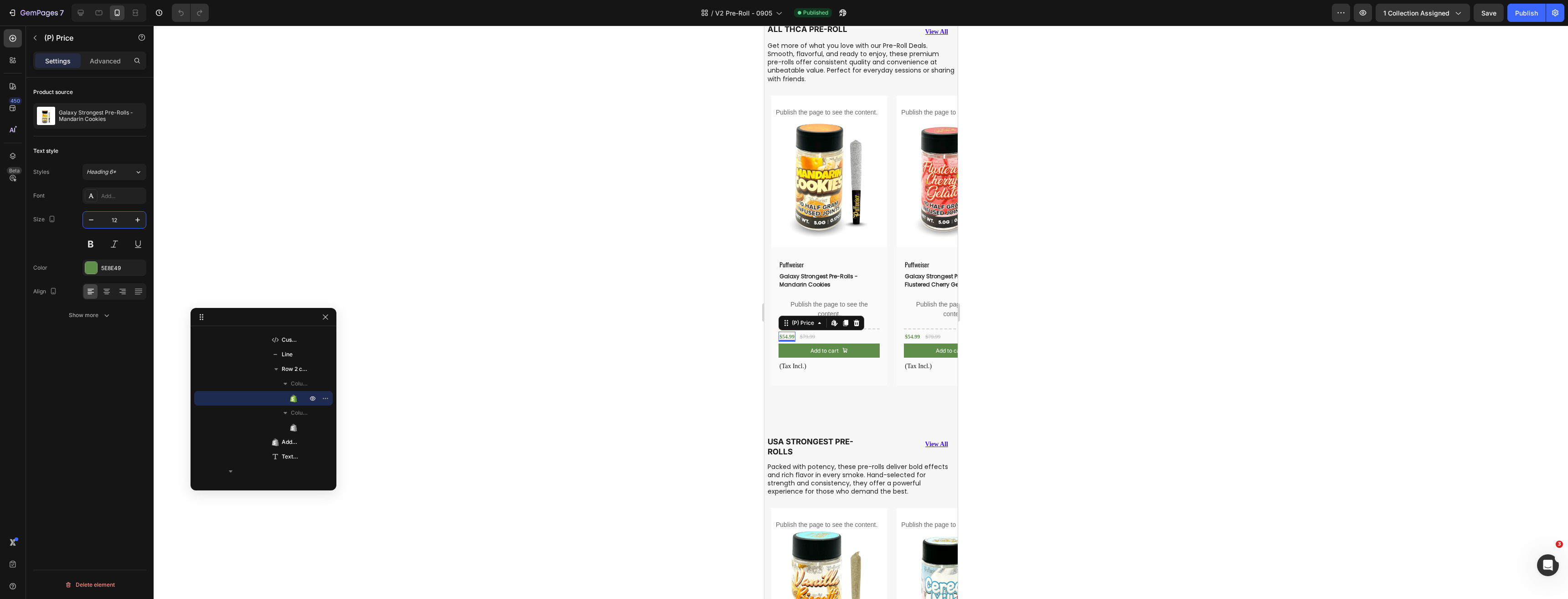
click at [112, 215] on input "12" at bounding box center [114, 219] width 30 height 17
click at [80, 9] on icon at bounding box center [81, 13] width 9 height 9
type input "16"
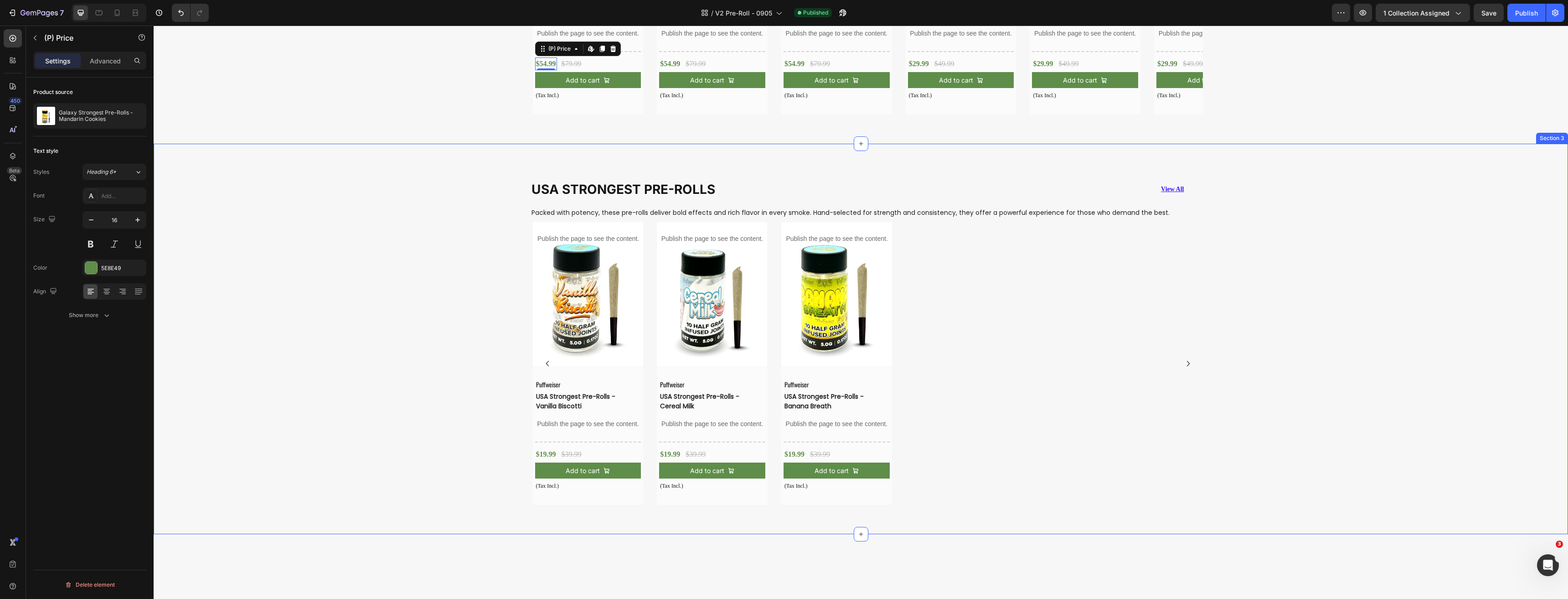
scroll to position [733, 0]
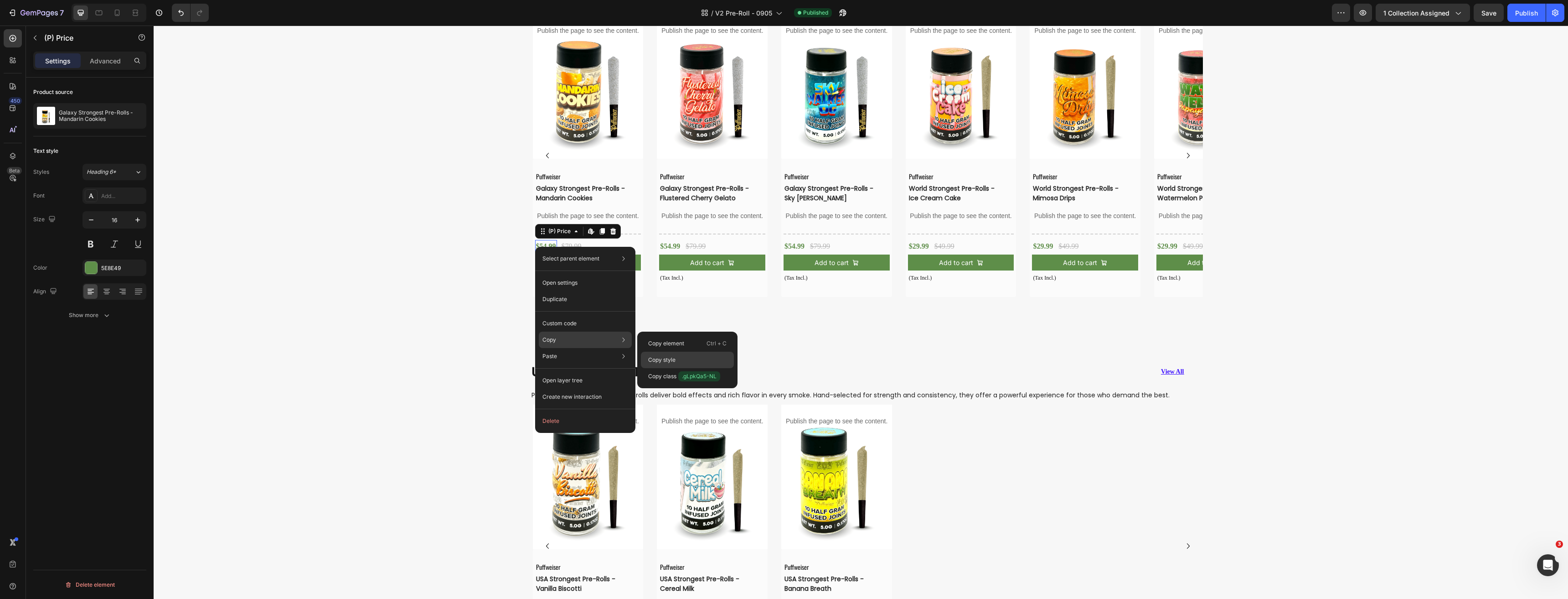
click at [655, 357] on p "Copy style" at bounding box center [661, 359] width 27 height 8
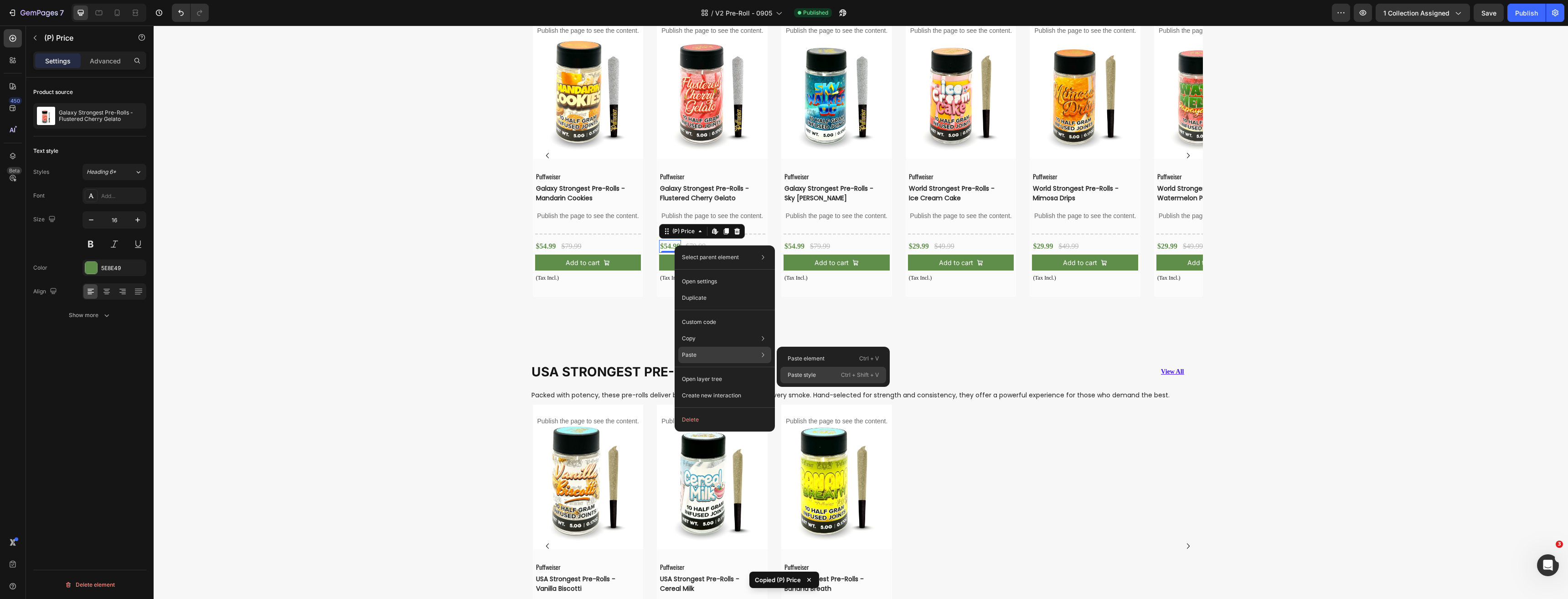
drag, startPoint x: 809, startPoint y: 375, endPoint x: 665, endPoint y: 203, distance: 224.3
click at [809, 375] on p "Paste style" at bounding box center [801, 375] width 28 height 8
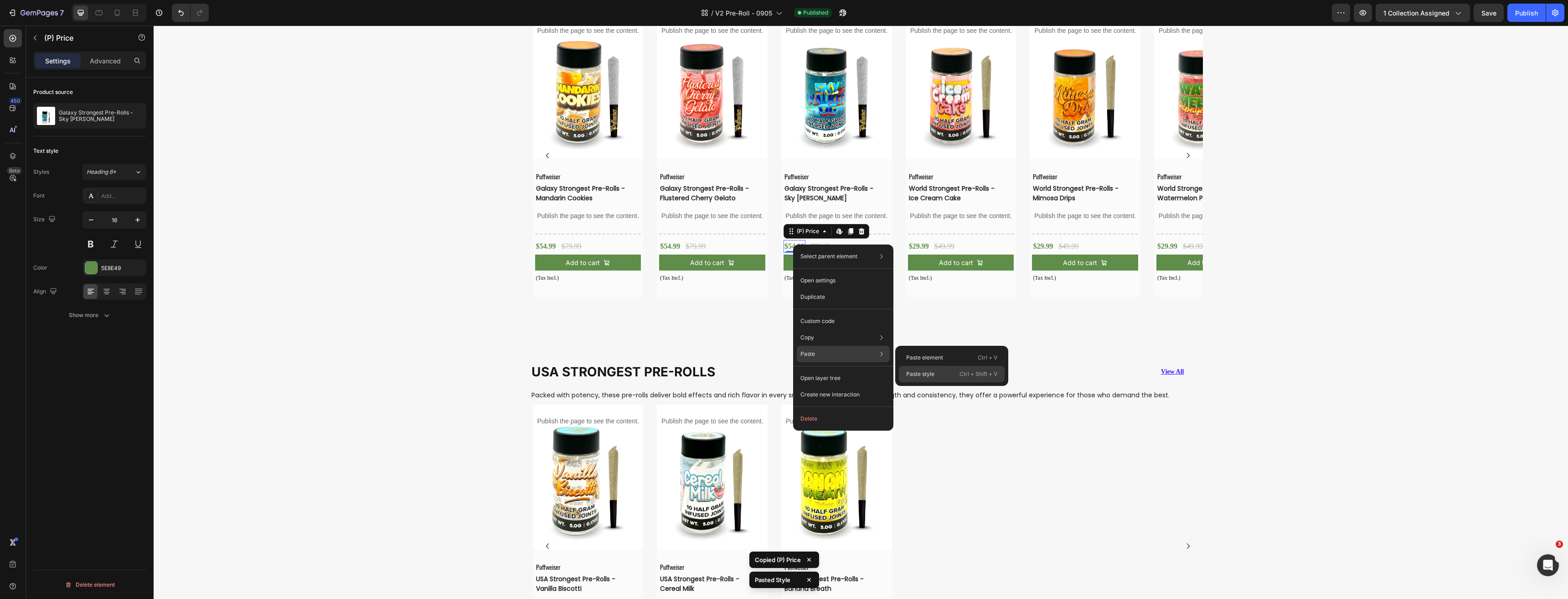
click at [926, 371] on p "Paste style" at bounding box center [920, 373] width 28 height 8
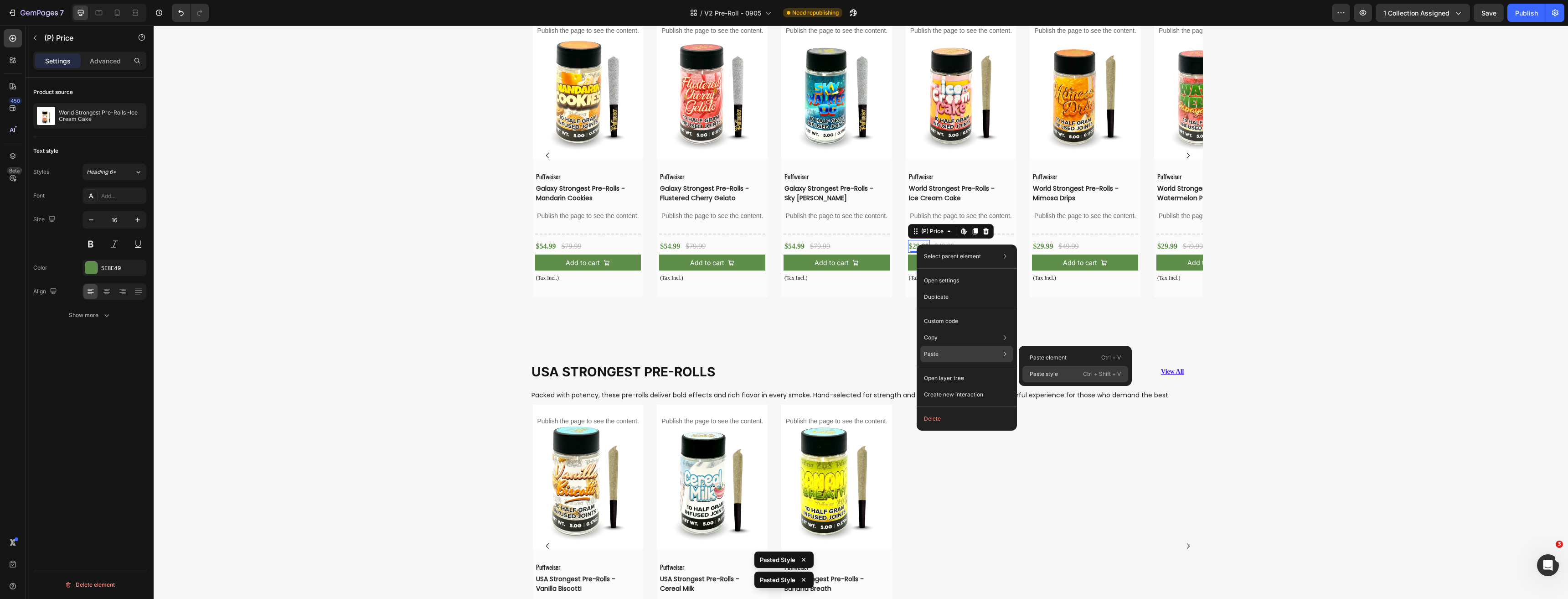
drag, startPoint x: 1044, startPoint y: 373, endPoint x: 891, endPoint y: 347, distance: 155.2
click at [1044, 373] on p "Paste style" at bounding box center [1043, 373] width 28 height 8
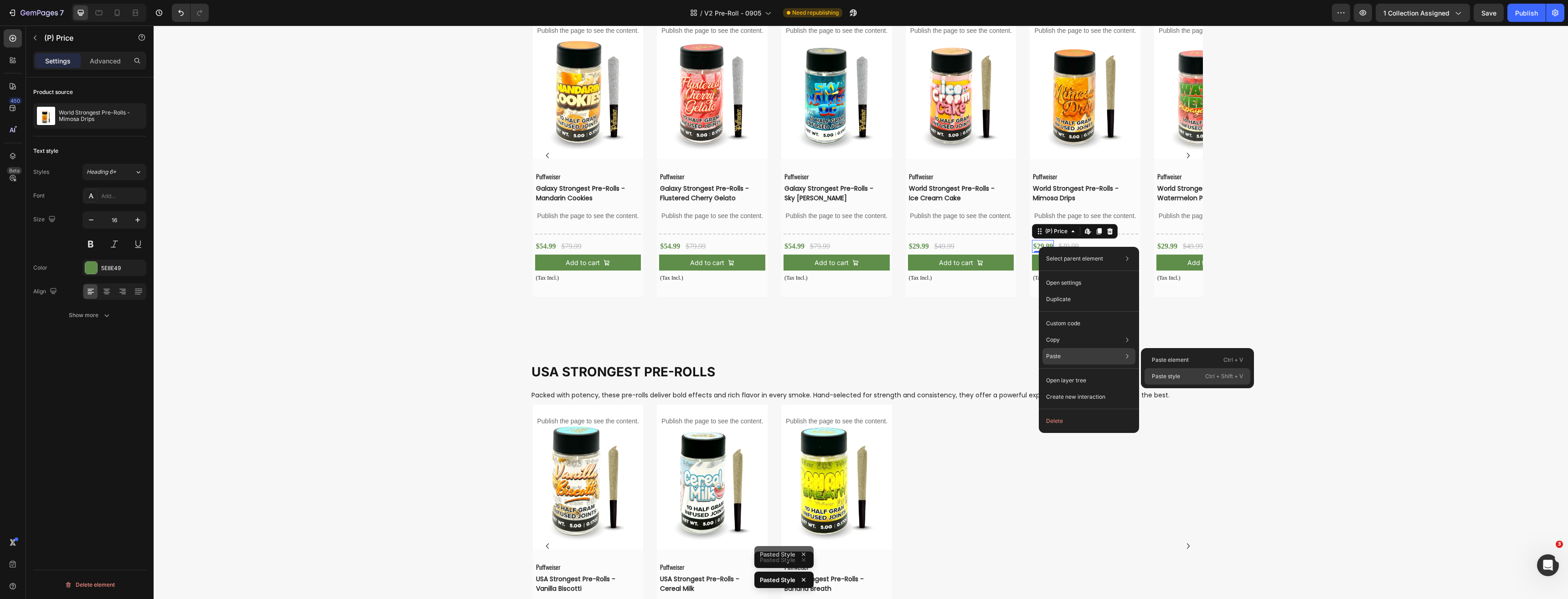
click at [1166, 375] on p "Paste style" at bounding box center [1166, 376] width 28 height 8
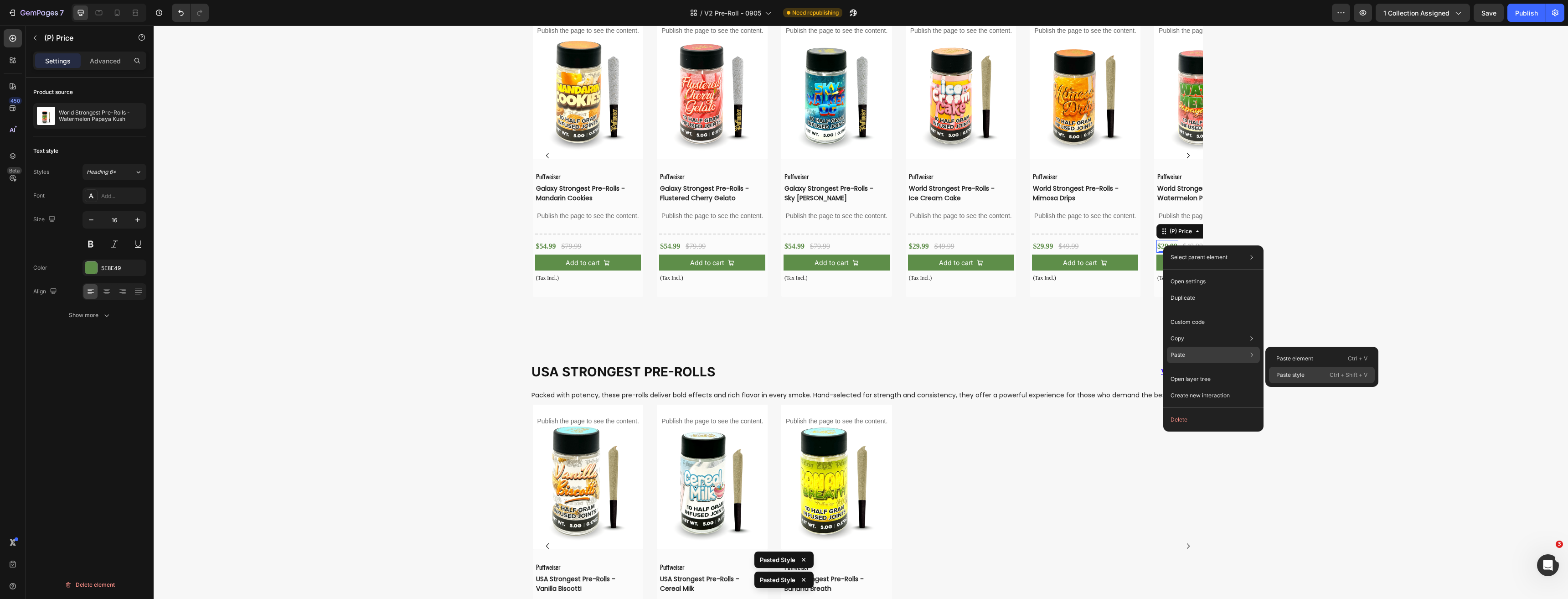
click at [1287, 369] on div "Paste style Ctrl + Shift + V" at bounding box center [1321, 374] width 106 height 17
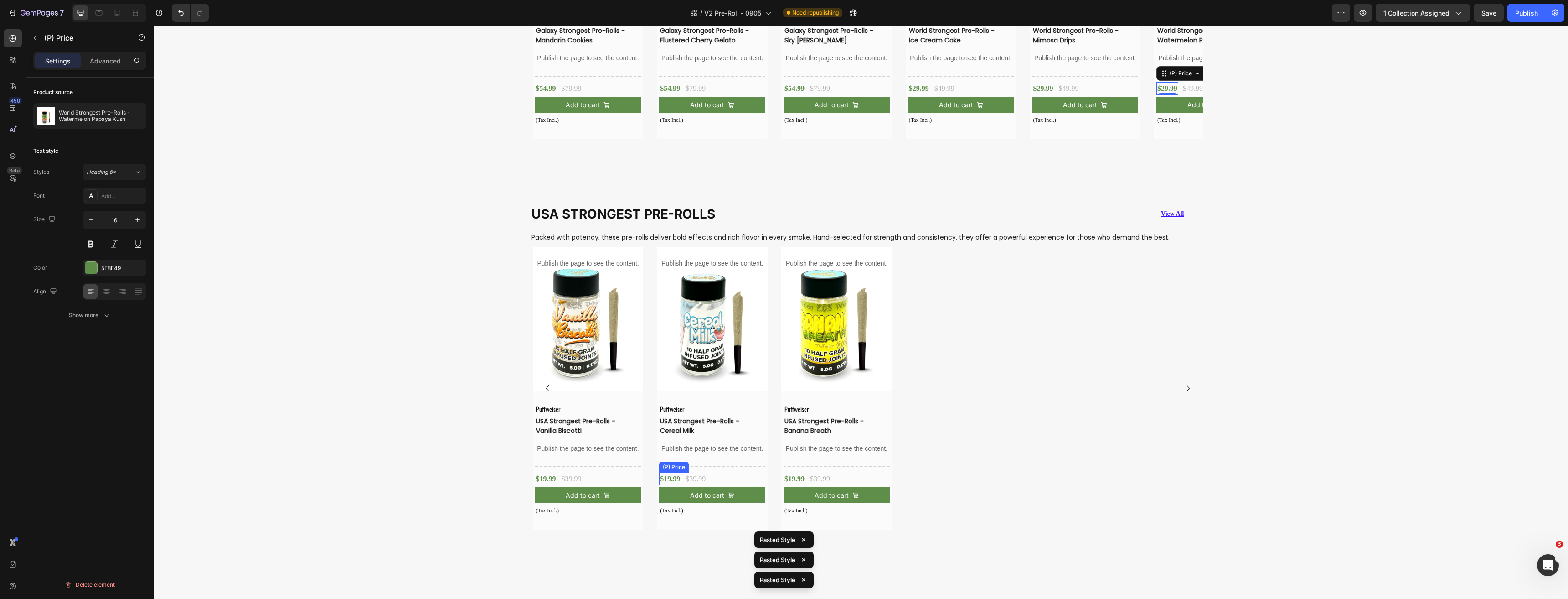
scroll to position [1006, 0]
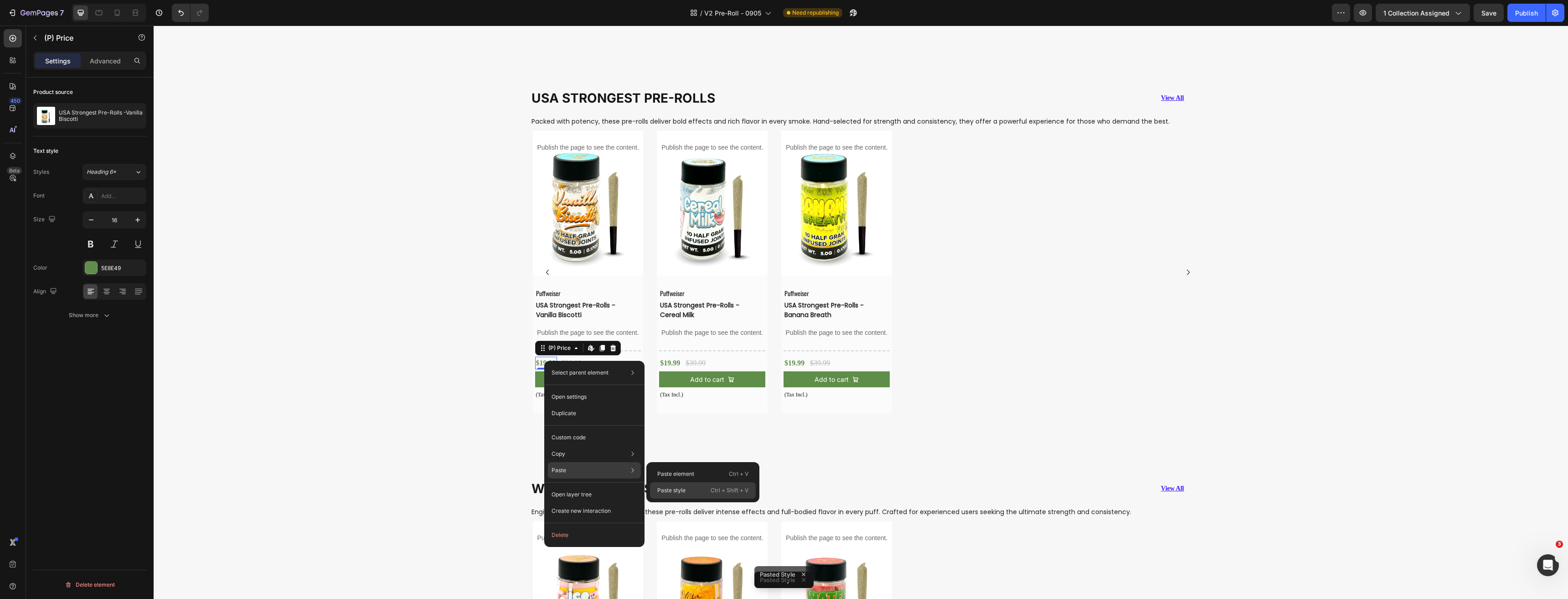
click at [669, 491] on p "Paste style" at bounding box center [672, 490] width 28 height 8
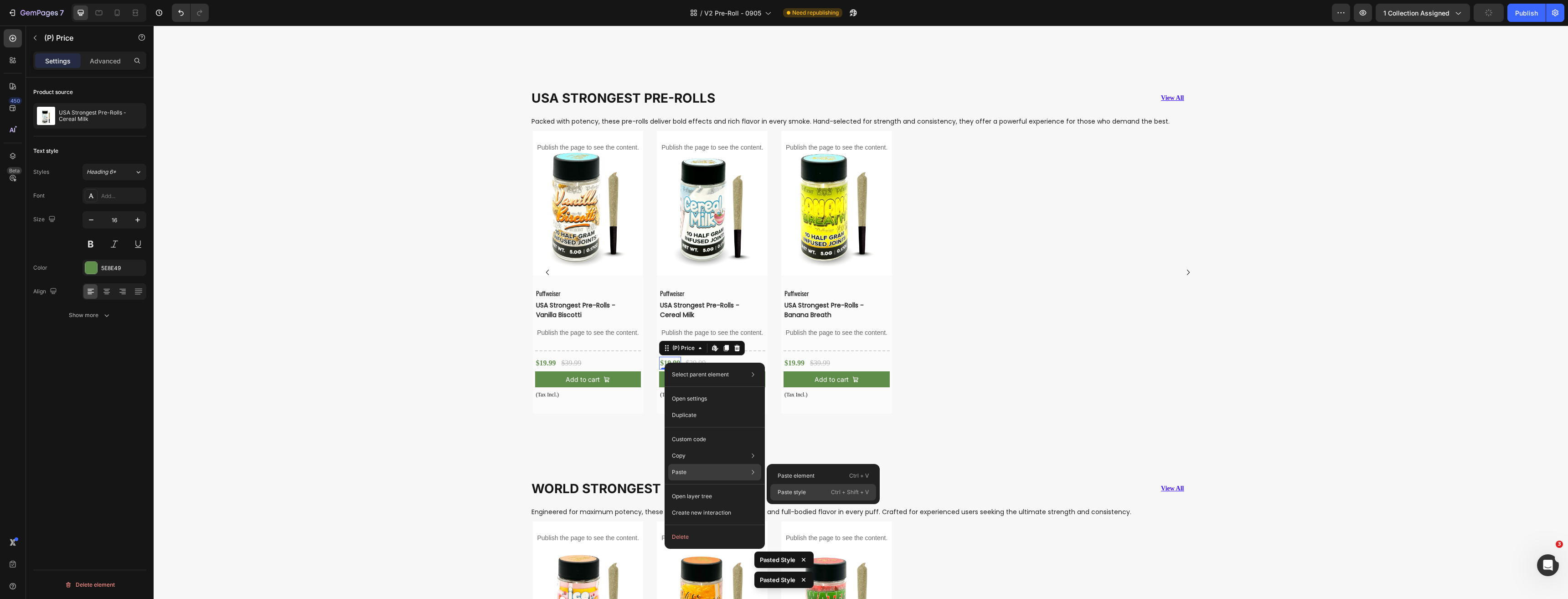
click at [793, 487] on div "Paste style Ctrl + Shift + V" at bounding box center [822, 492] width 106 height 17
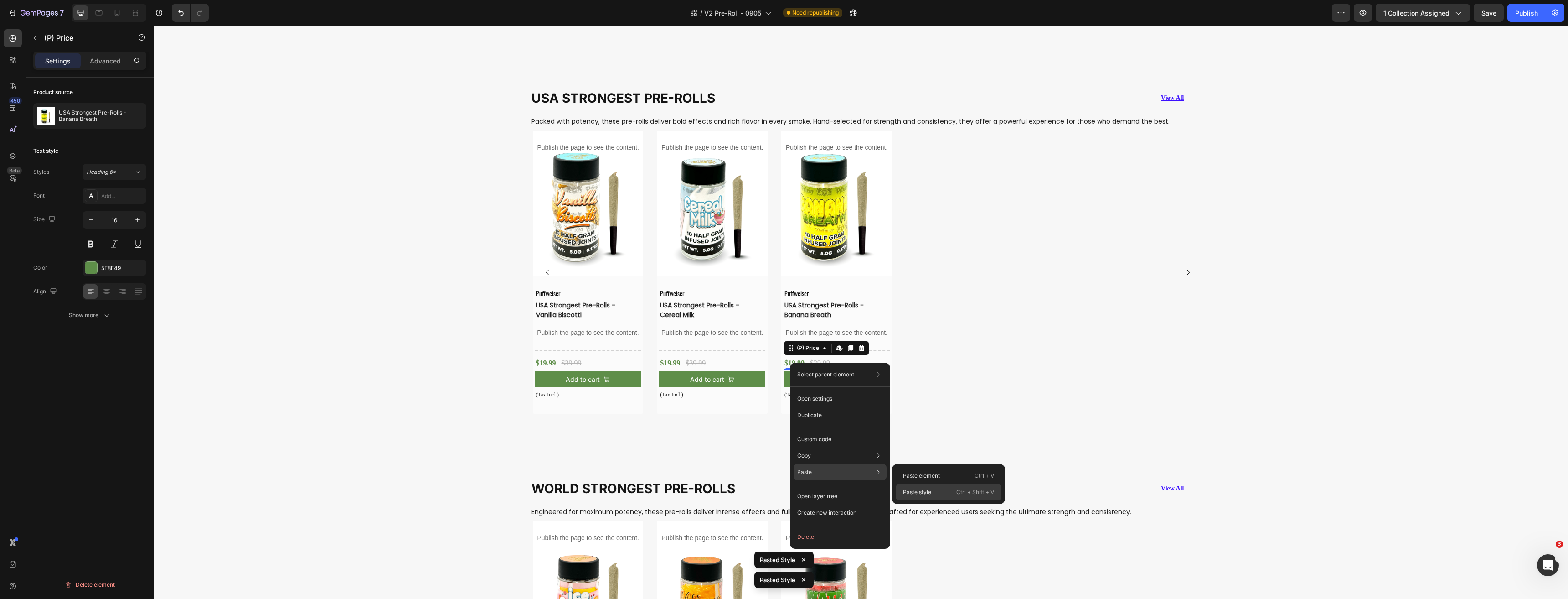
drag, startPoint x: 928, startPoint y: 494, endPoint x: 648, endPoint y: 461, distance: 281.9
click at [928, 494] on p "Paste style" at bounding box center [917, 492] width 28 height 8
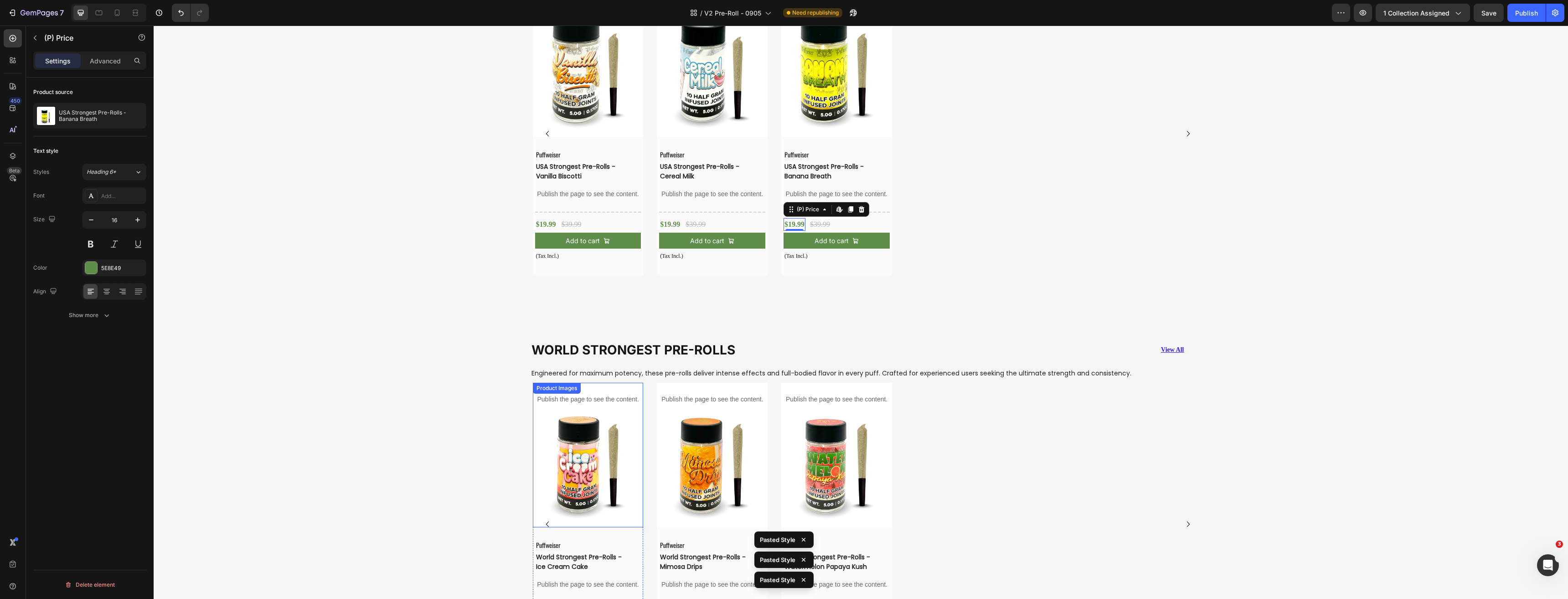
scroll to position [1234, 0]
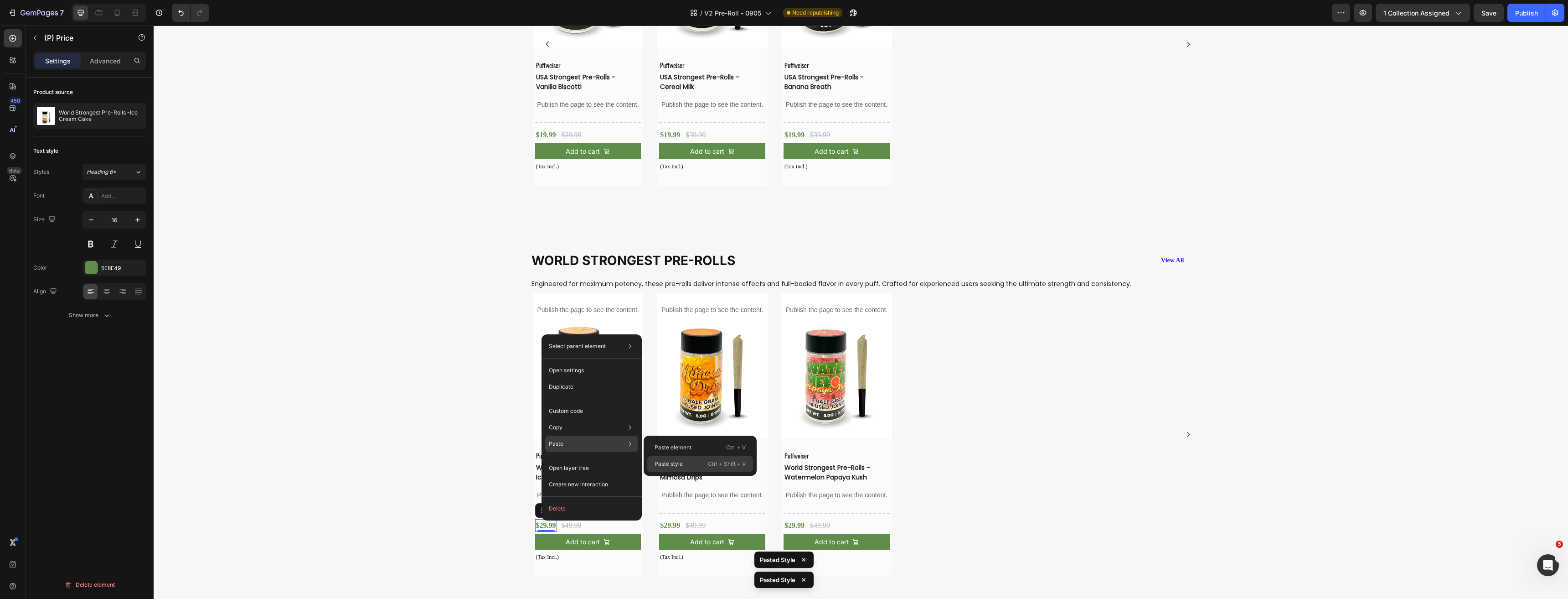
click at [663, 462] on p "Paste style" at bounding box center [669, 464] width 28 height 8
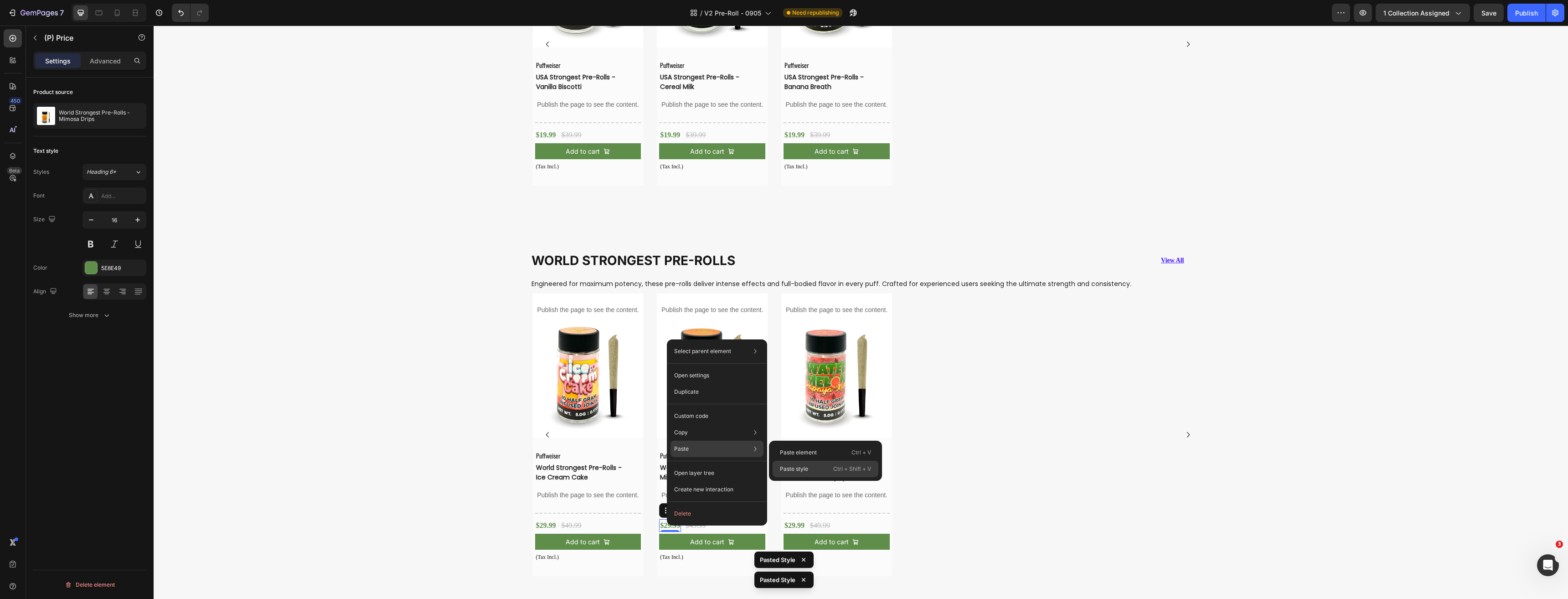
click at [792, 463] on div "Paste style Ctrl + Shift + V" at bounding box center [825, 469] width 106 height 17
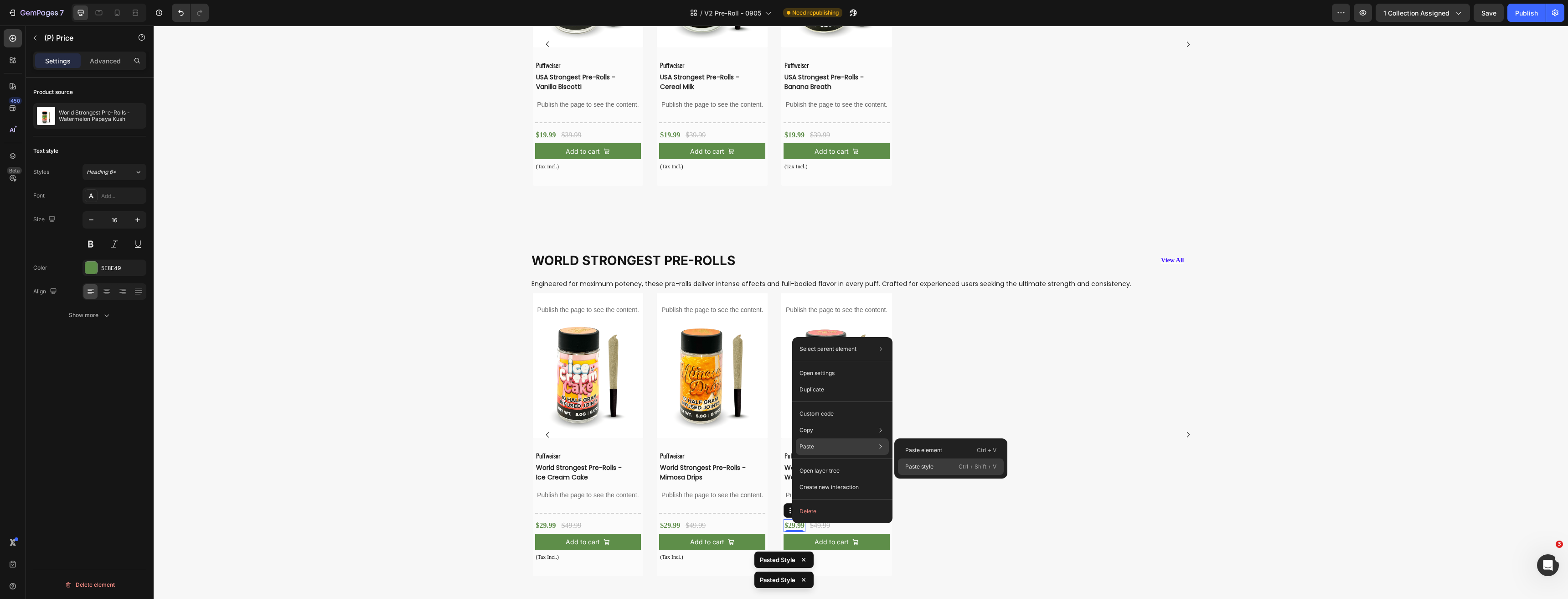
click at [914, 468] on p "Paste style" at bounding box center [919, 466] width 28 height 8
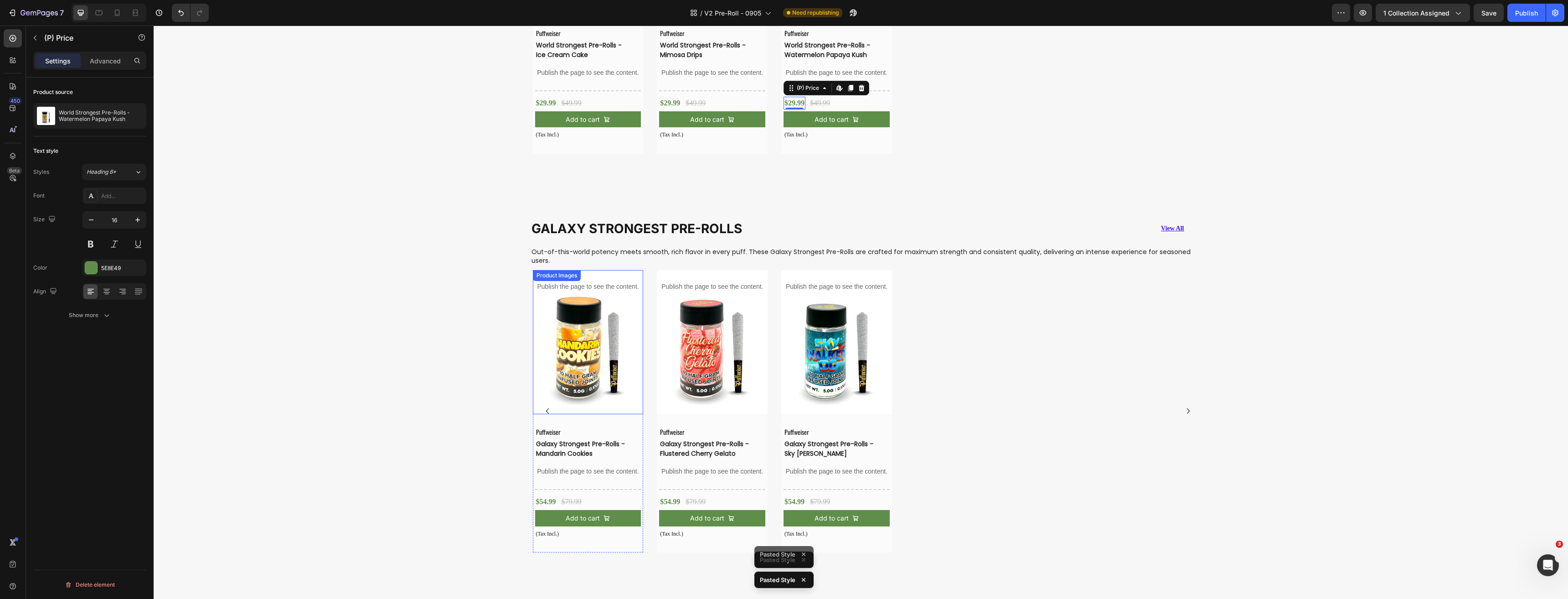
scroll to position [1690, 0]
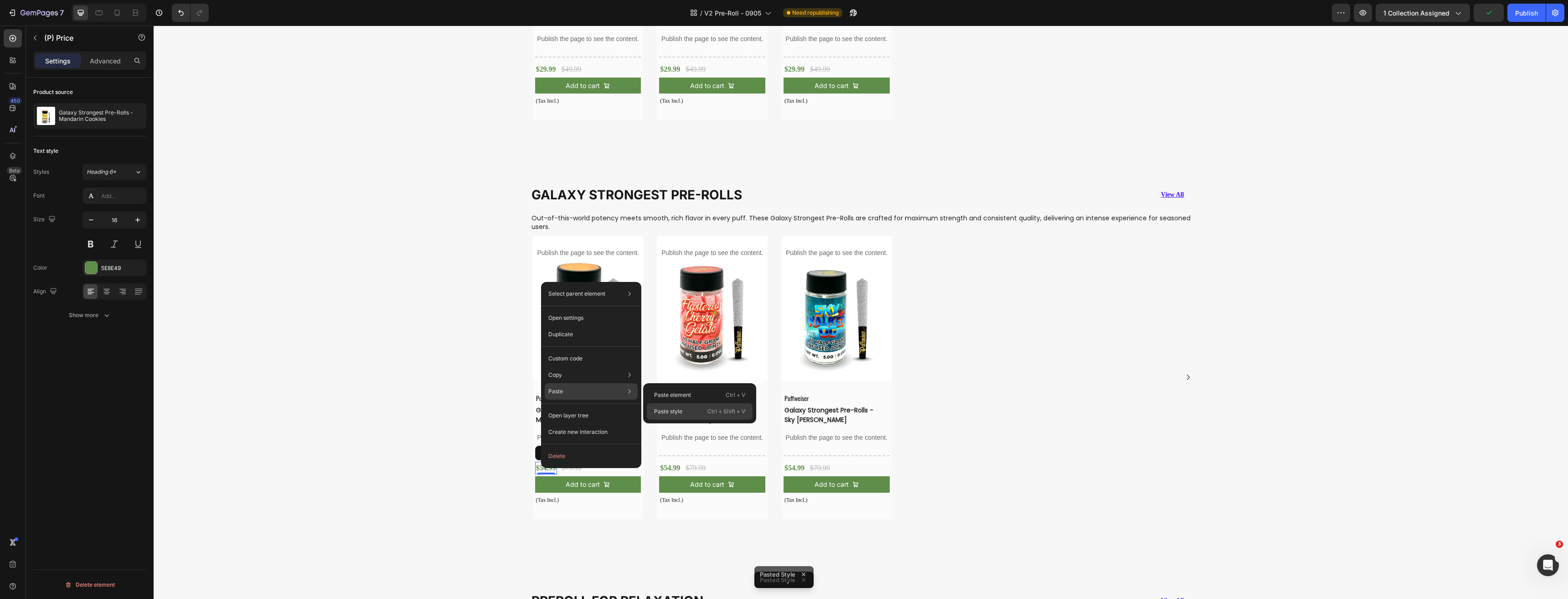
drag, startPoint x: 664, startPoint y: 409, endPoint x: 535, endPoint y: 439, distance: 132.4
click at [664, 409] on p "Paste style" at bounding box center [668, 411] width 28 height 8
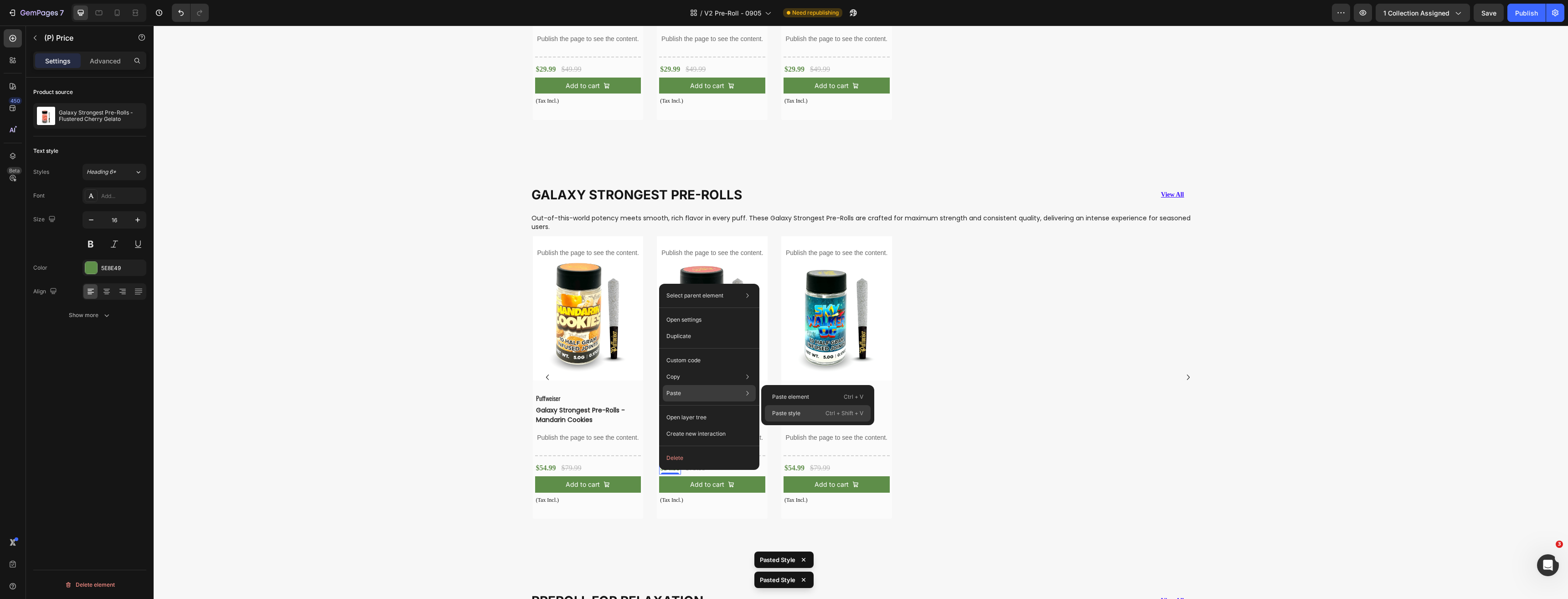
click at [788, 412] on p "Paste style" at bounding box center [786, 413] width 28 height 8
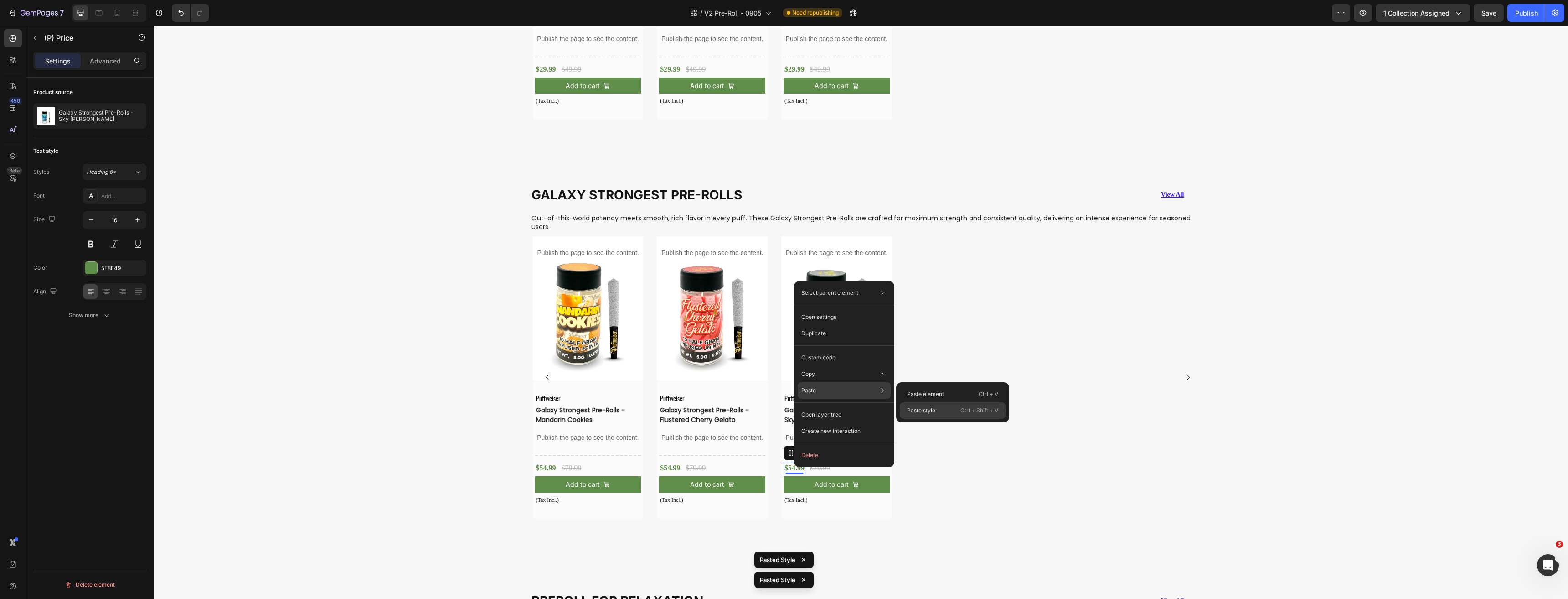
click at [940, 410] on div "Paste style Ctrl + Shift + V" at bounding box center [952, 410] width 106 height 17
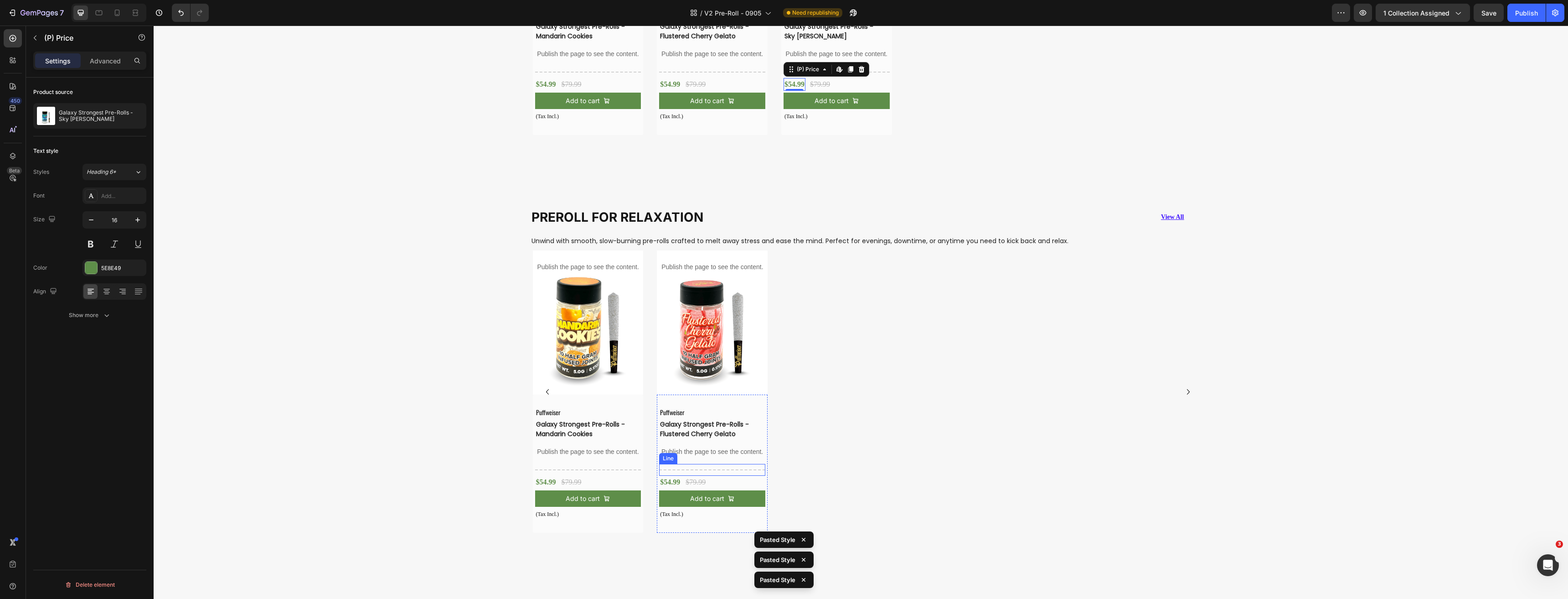
scroll to position [2100, 0]
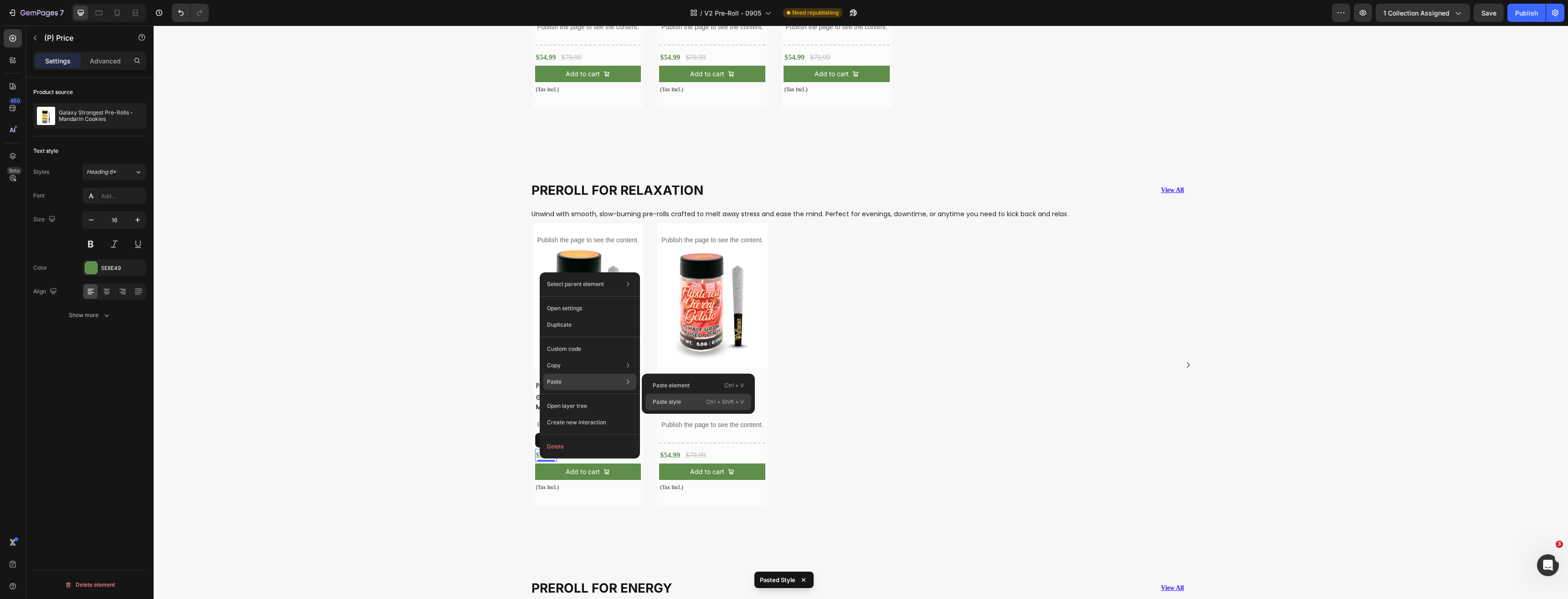
click at [677, 405] on p "Paste style" at bounding box center [667, 402] width 28 height 8
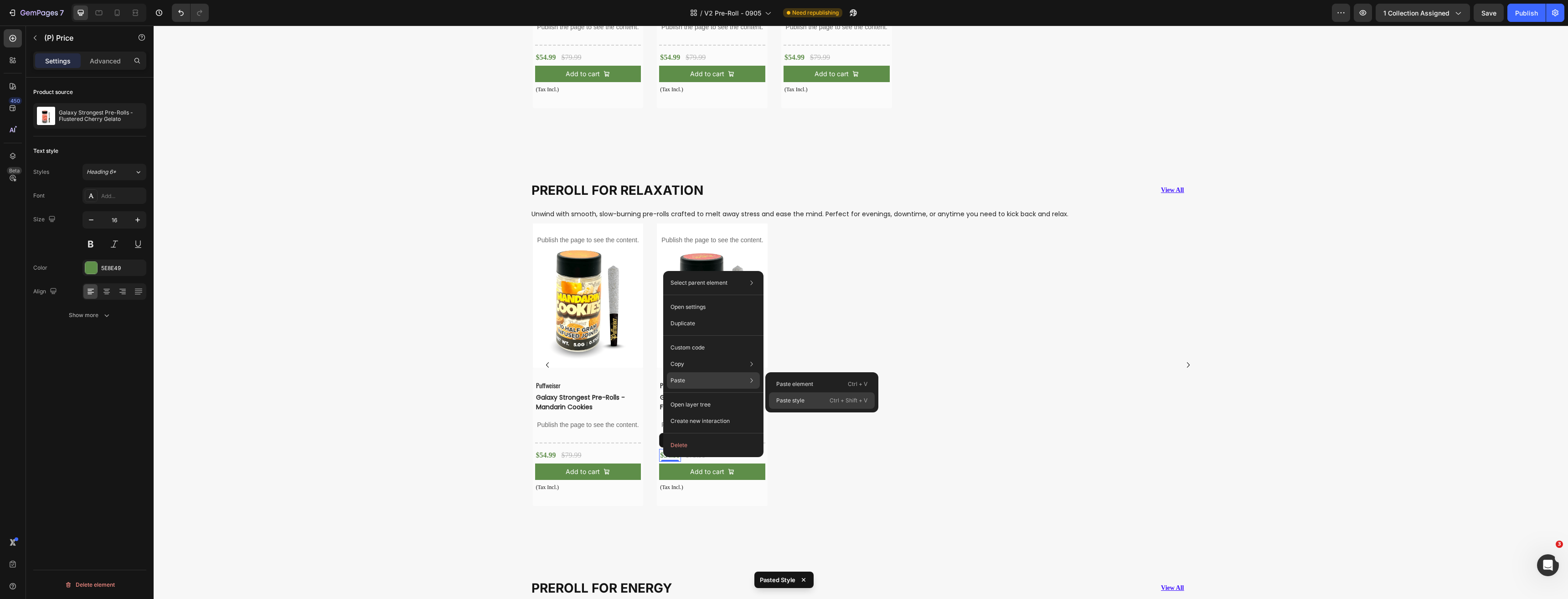
click at [795, 399] on p "Paste style" at bounding box center [790, 400] width 28 height 8
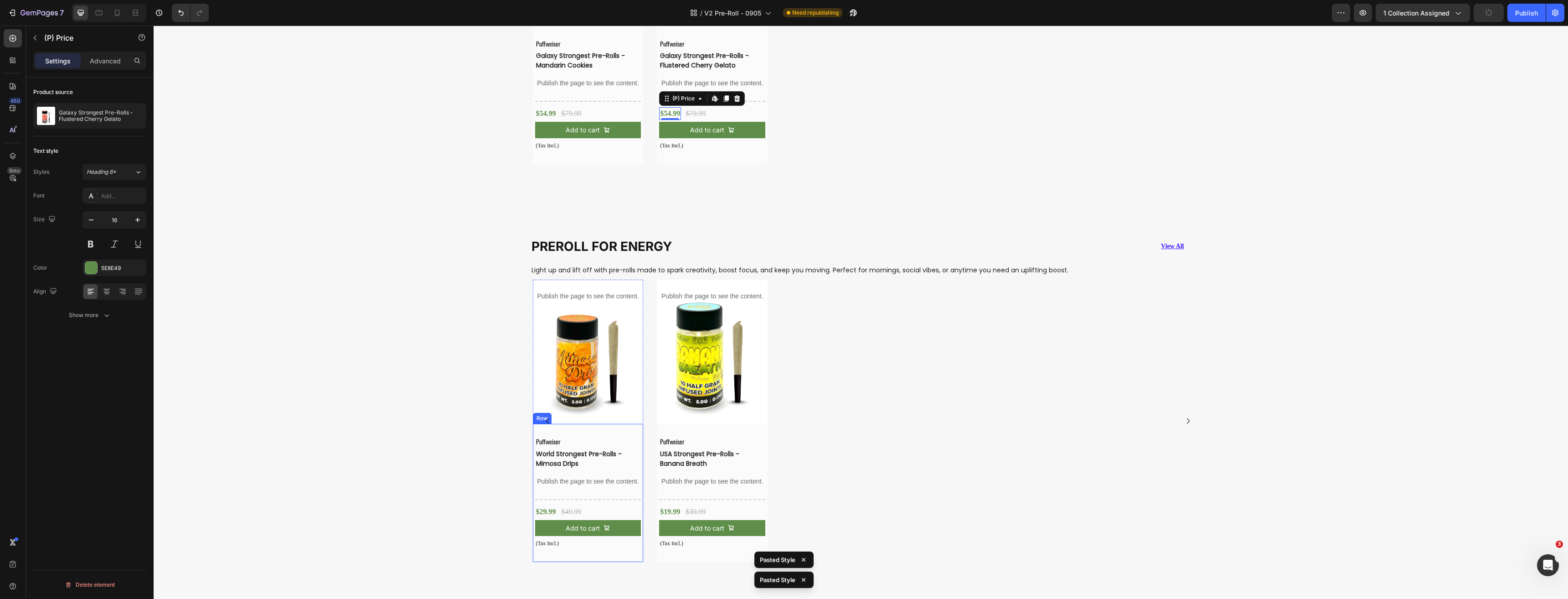
scroll to position [2511, 0]
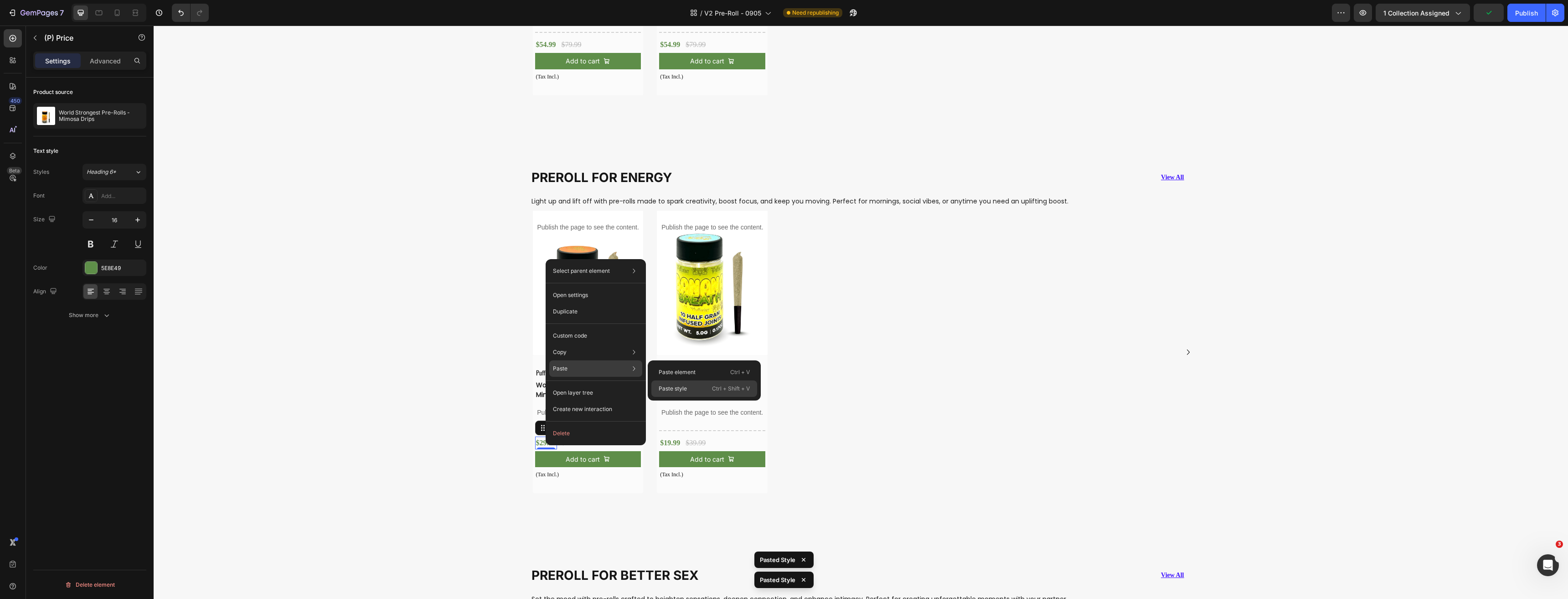
click at [684, 385] on p "Paste style" at bounding box center [672, 388] width 28 height 8
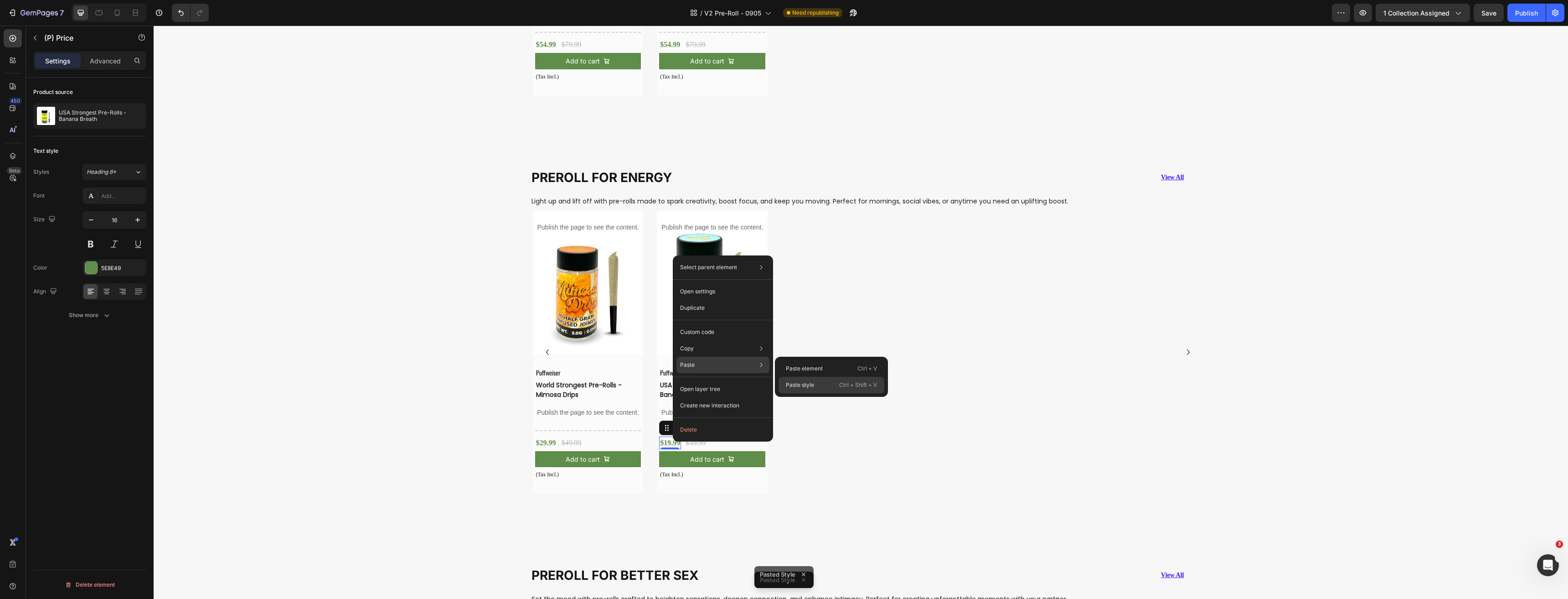
click at [811, 385] on p "Paste style" at bounding box center [800, 384] width 28 height 8
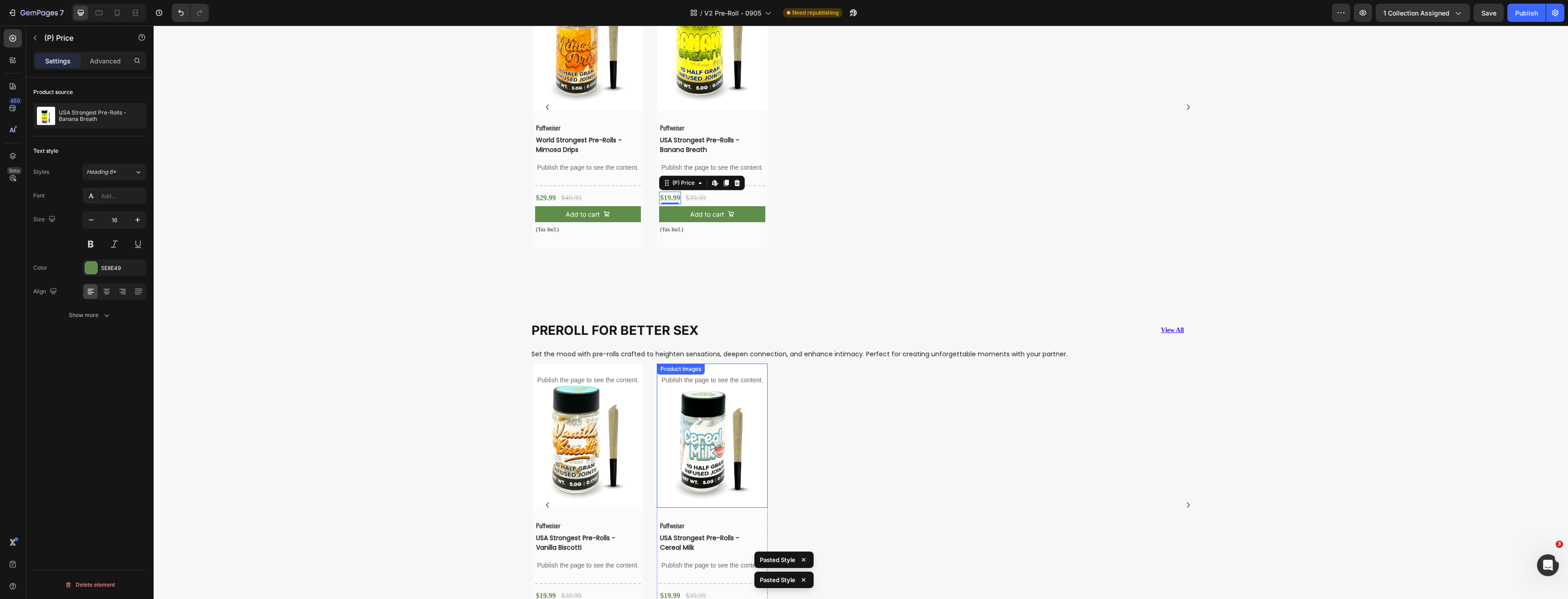
scroll to position [2784, 0]
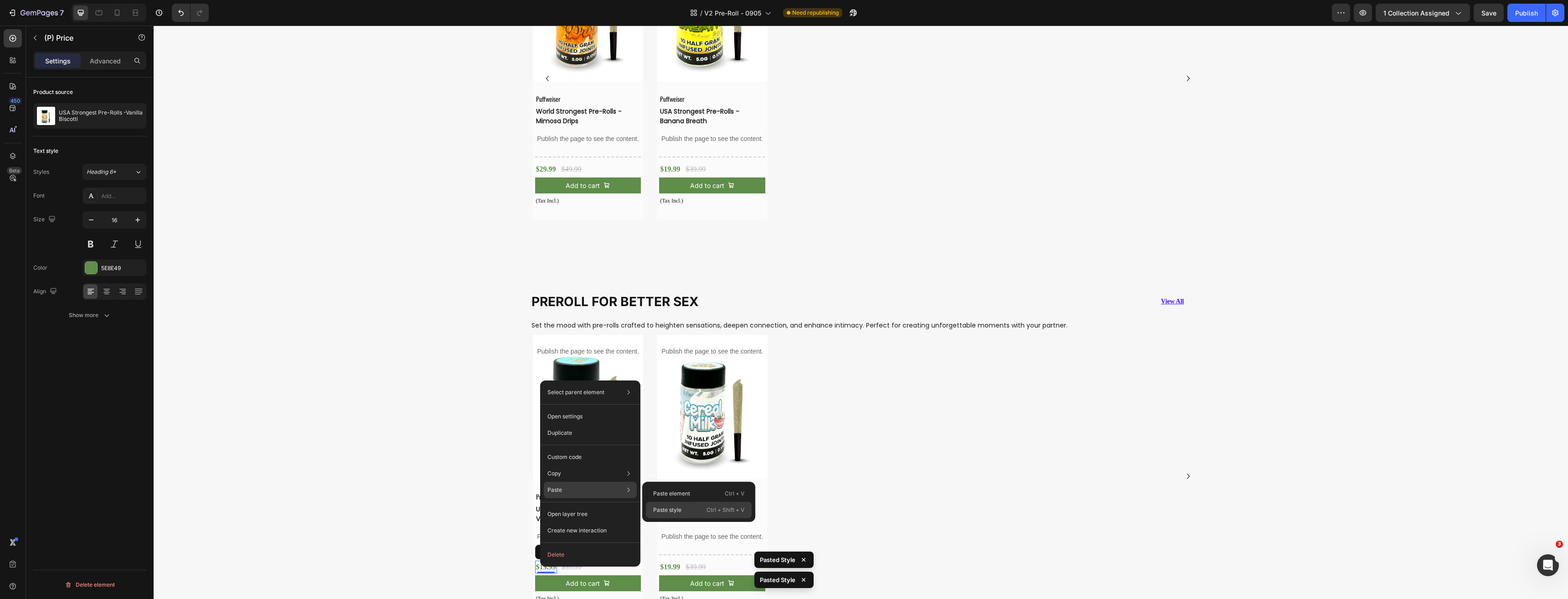
click at [675, 509] on p "Paste style" at bounding box center [667, 509] width 28 height 8
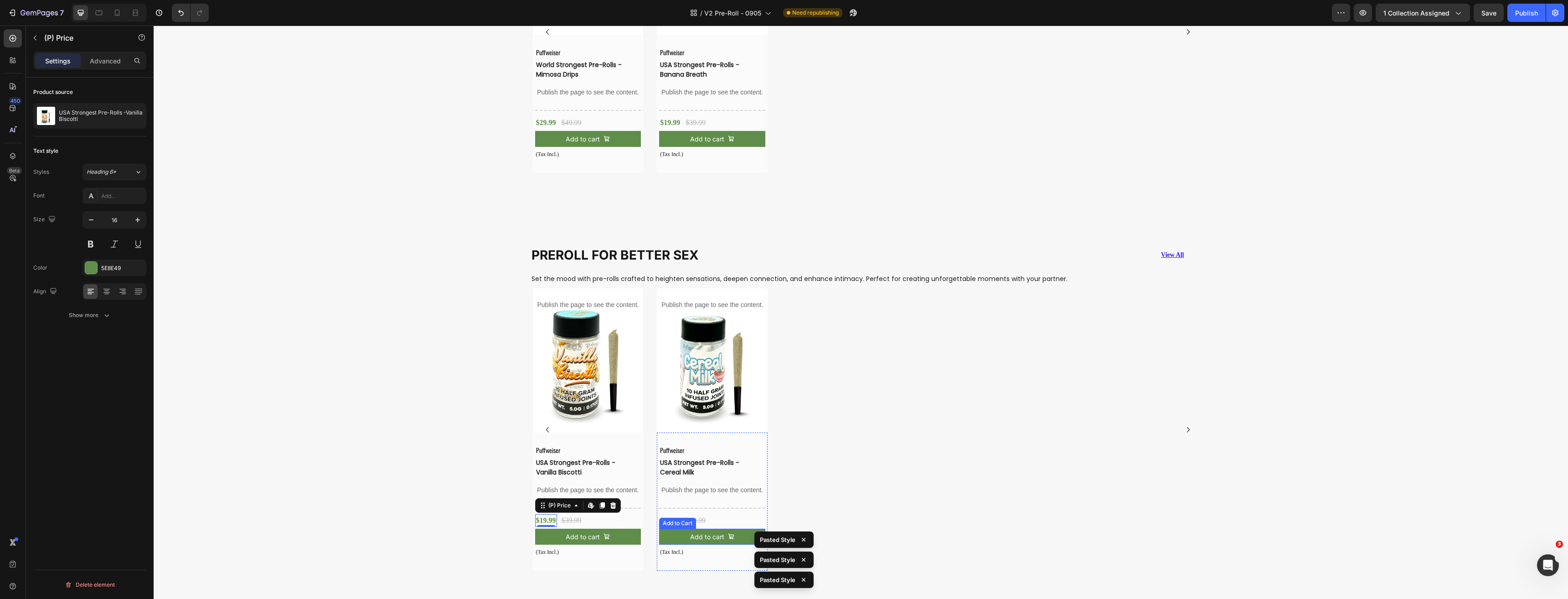
scroll to position [2876, 0]
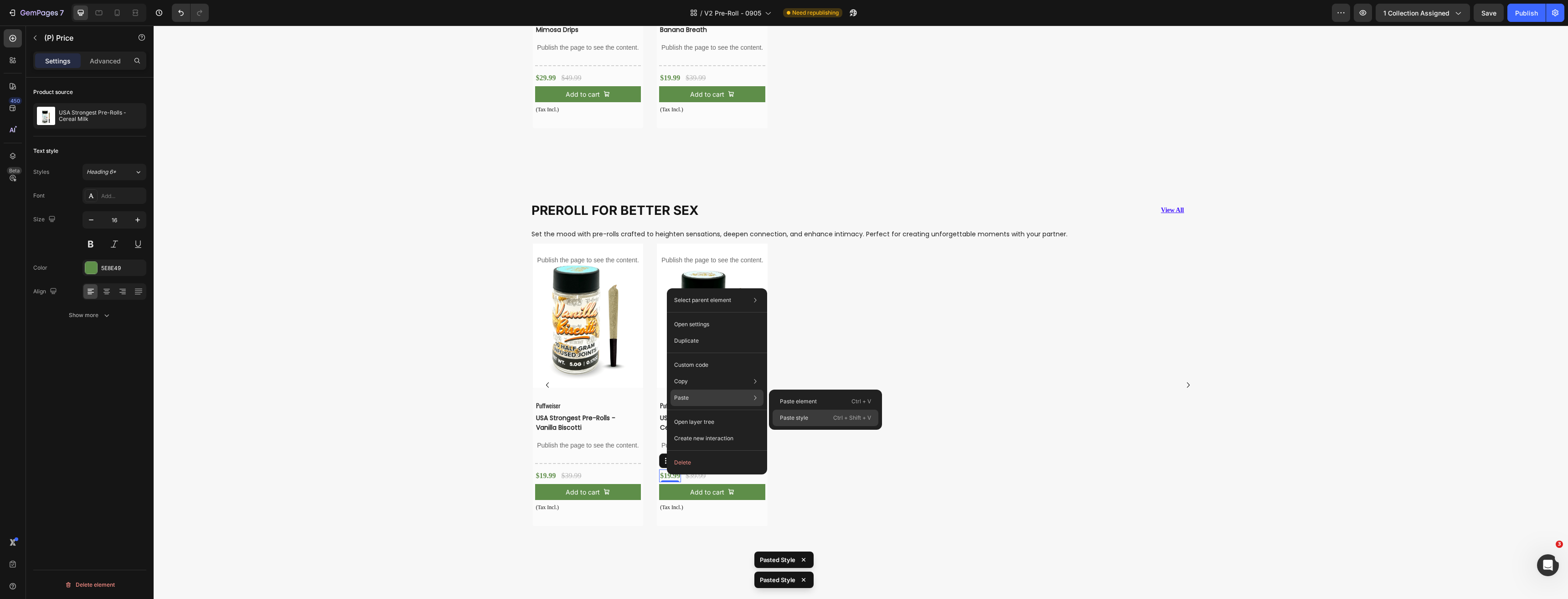
click at [792, 415] on p "Paste style" at bounding box center [794, 417] width 28 height 8
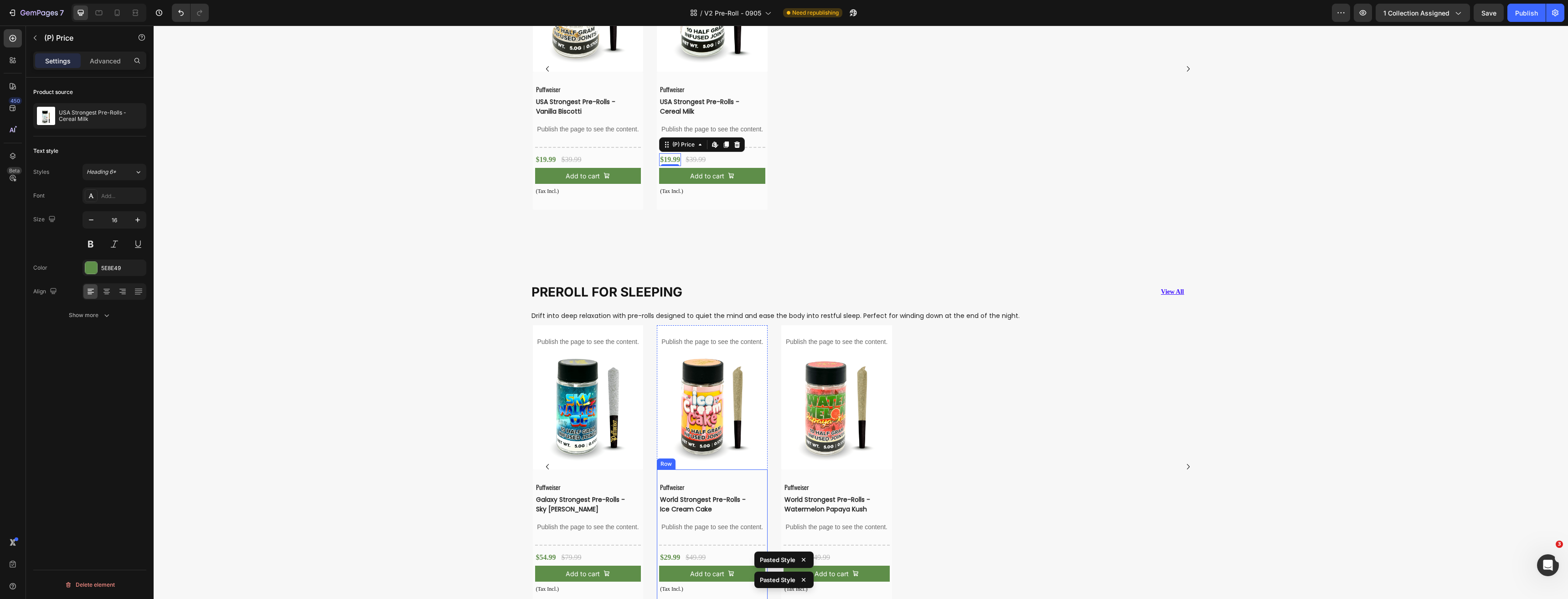
scroll to position [3331, 0]
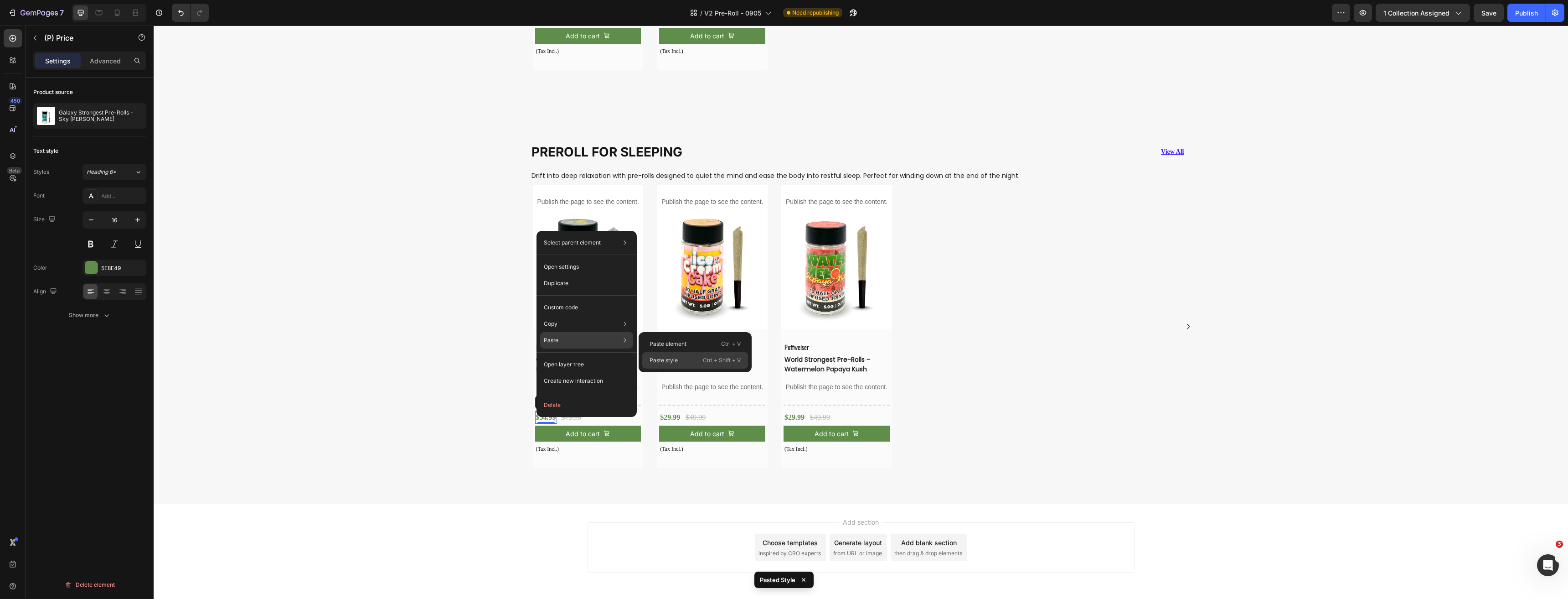
click at [665, 355] on div "Paste style Ctrl + Shift + V" at bounding box center [694, 360] width 106 height 17
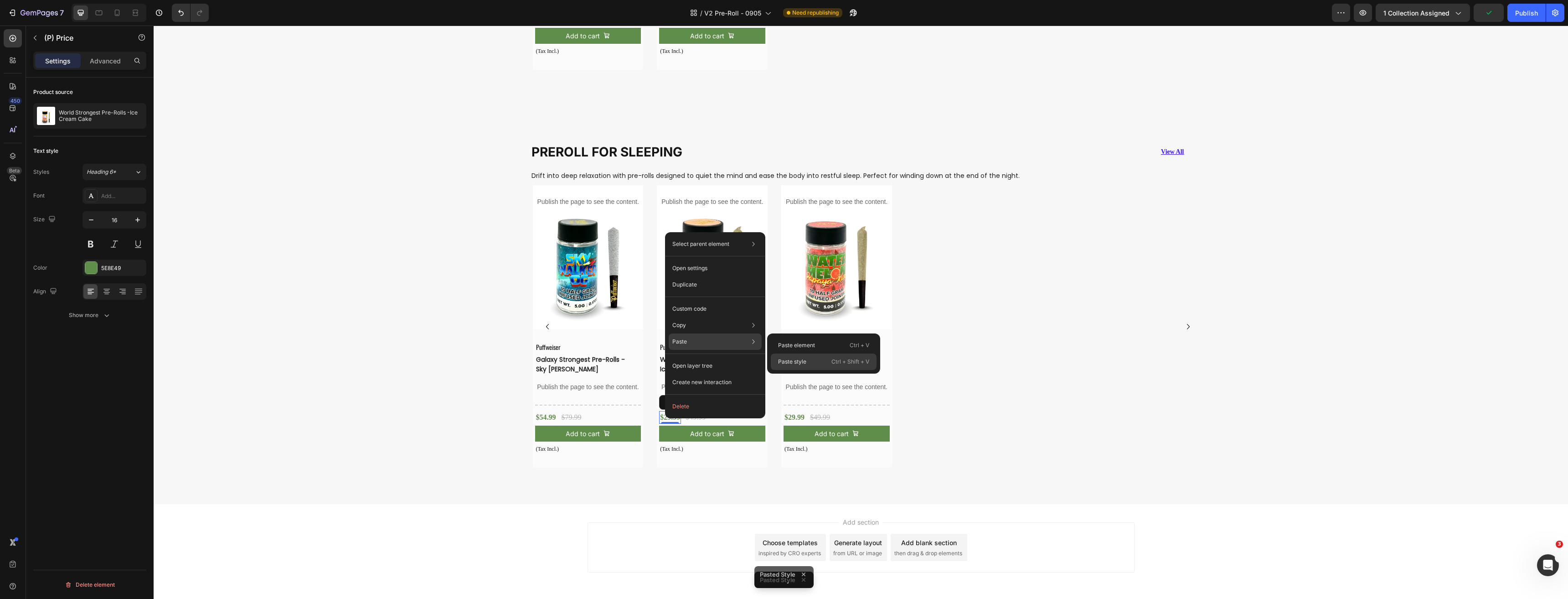
drag, startPoint x: 802, startPoint y: 360, endPoint x: 650, endPoint y: 372, distance: 152.5
click at [802, 360] on p "Paste style" at bounding box center [792, 362] width 28 height 8
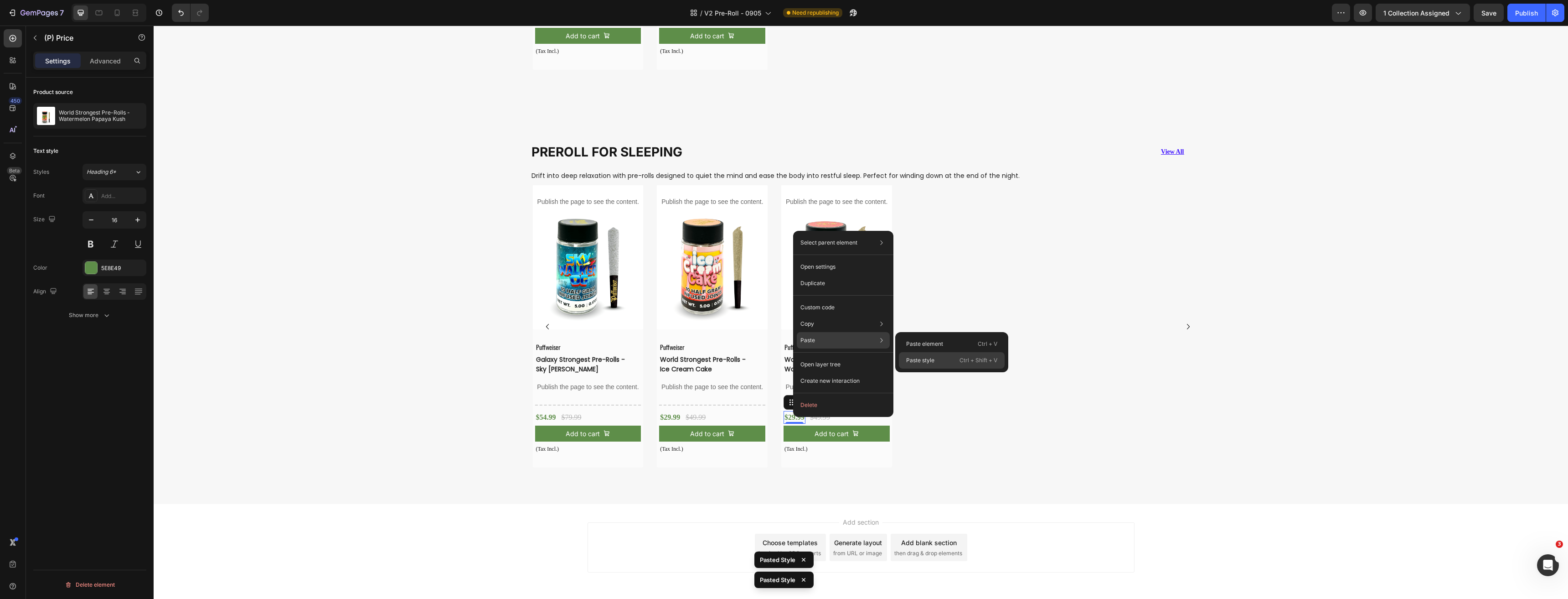
click at [930, 361] on p "Paste style" at bounding box center [920, 360] width 28 height 8
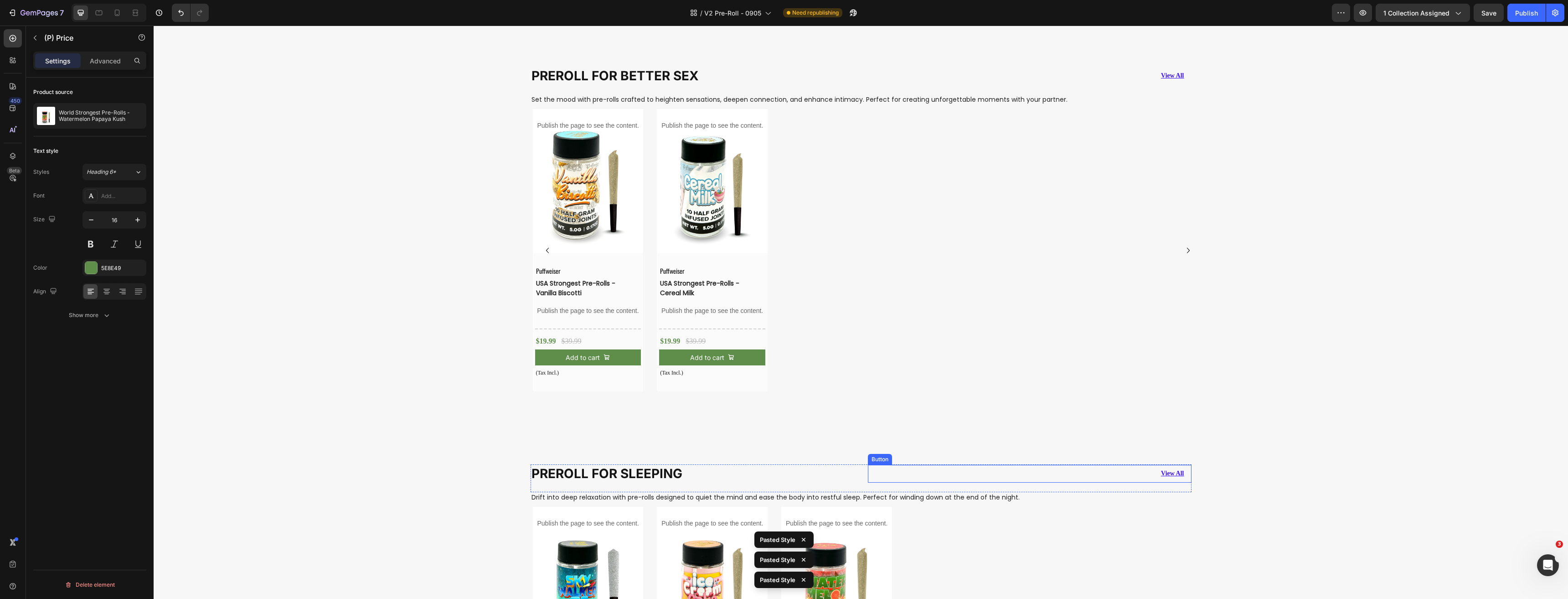
scroll to position [3004, 0]
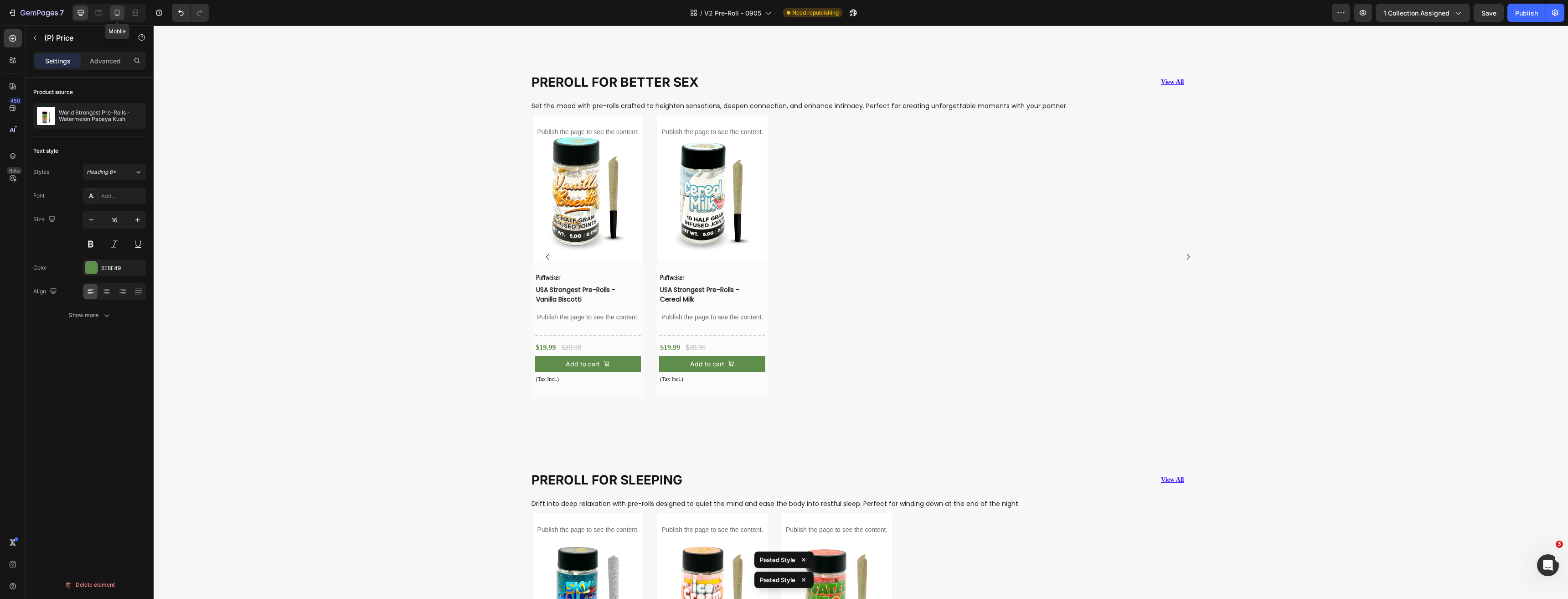
click at [119, 16] on icon at bounding box center [117, 13] width 9 height 9
type input "15"
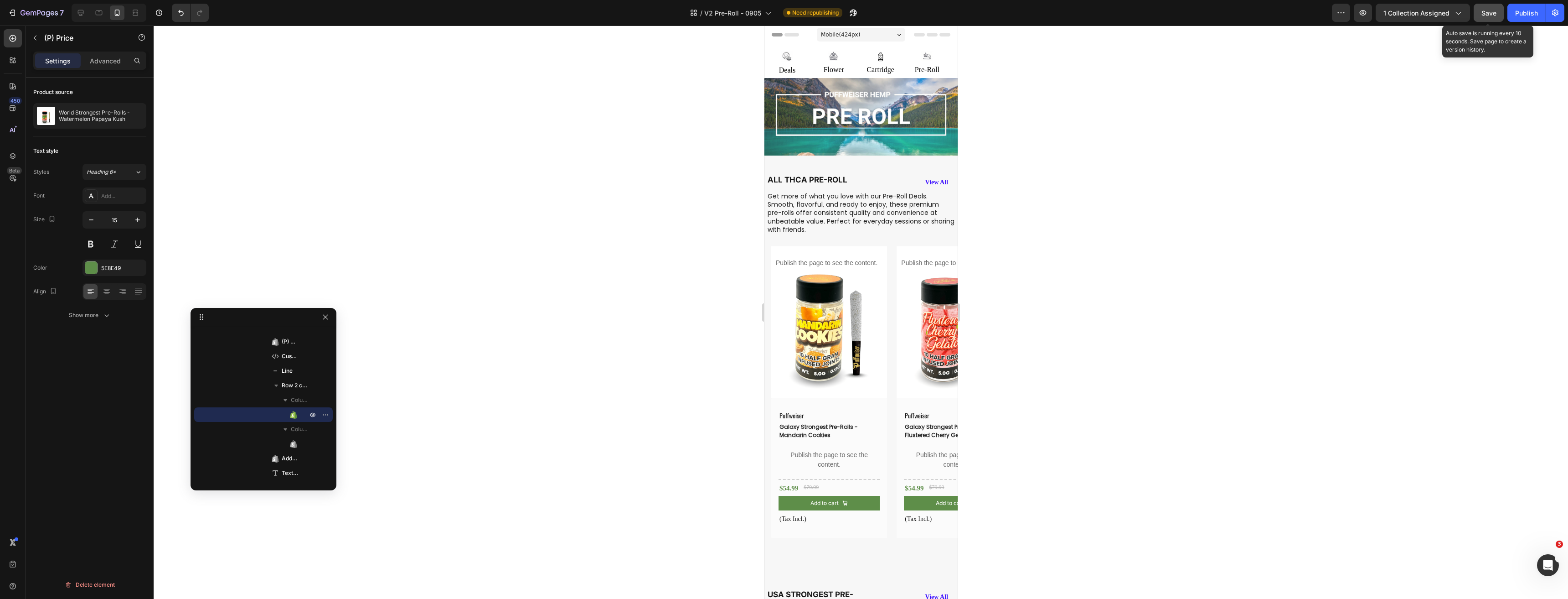
click at [1484, 17] on span "Save" at bounding box center [1488, 13] width 15 height 8
click at [1521, 18] on button "Publish" at bounding box center [1526, 13] width 38 height 18
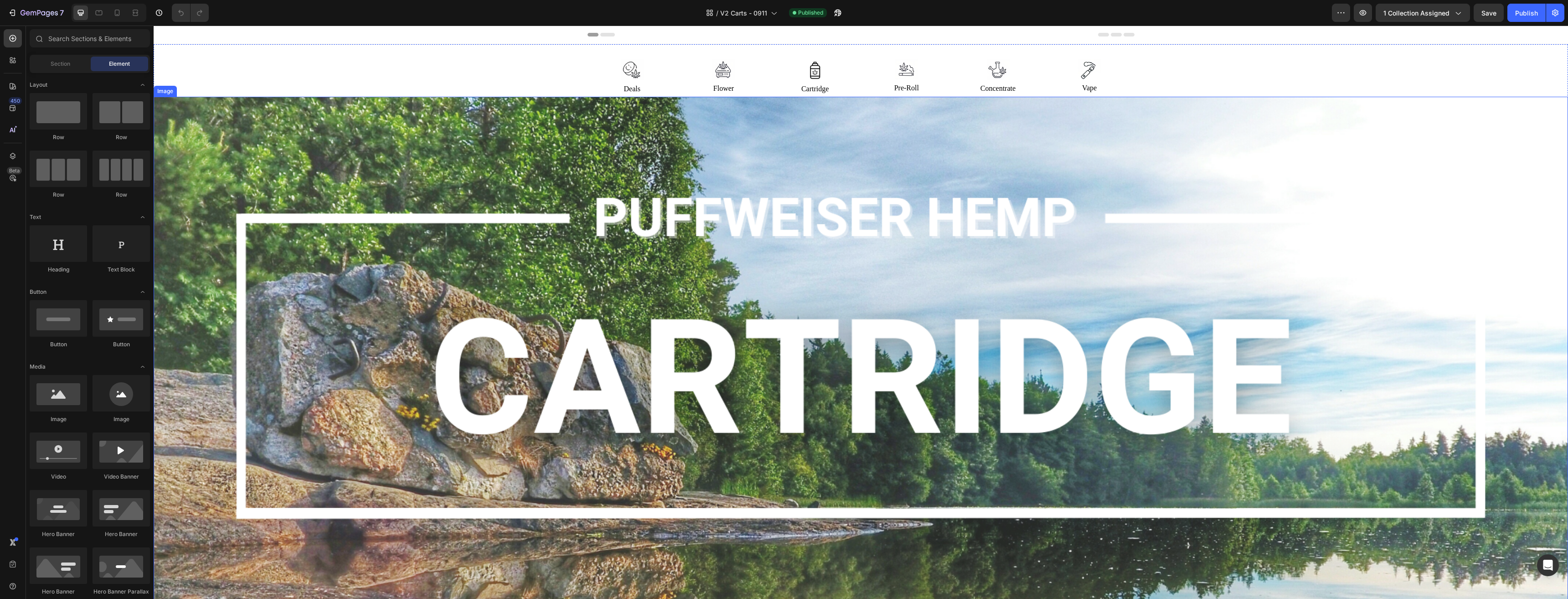
scroll to position [365, 0]
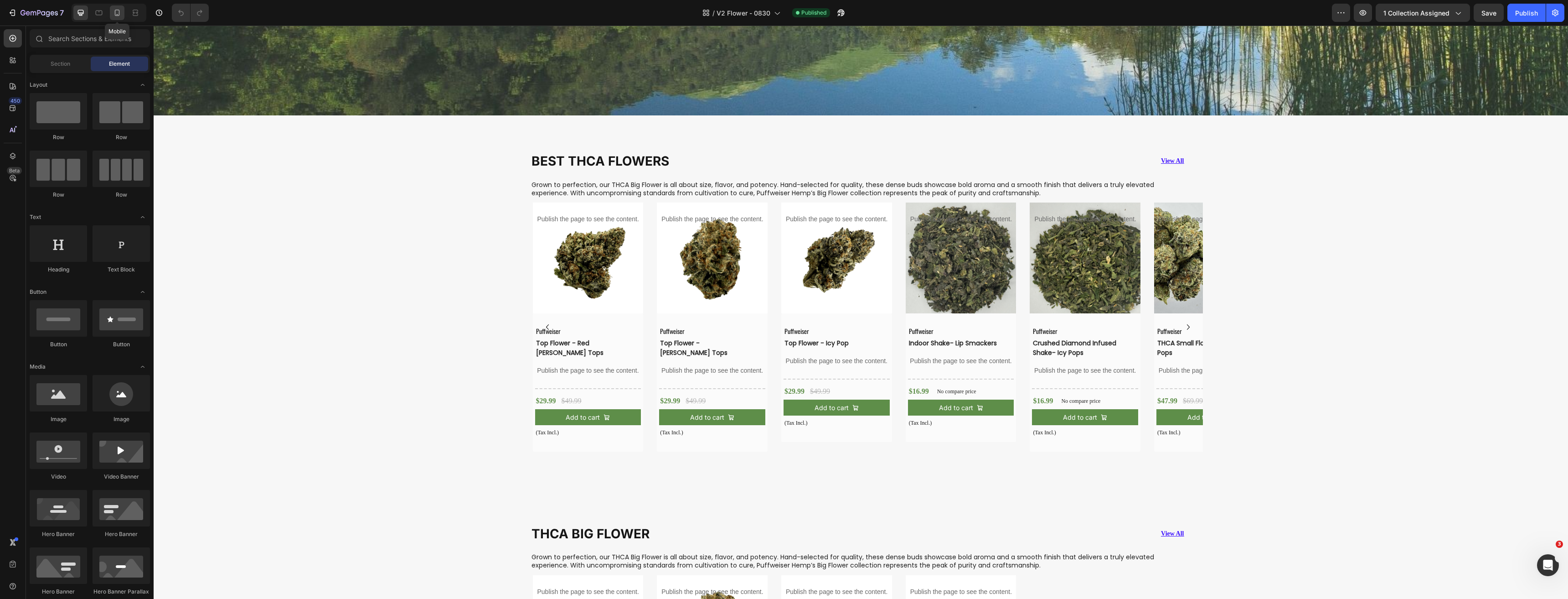
click at [115, 16] on icon at bounding box center [117, 13] width 9 height 9
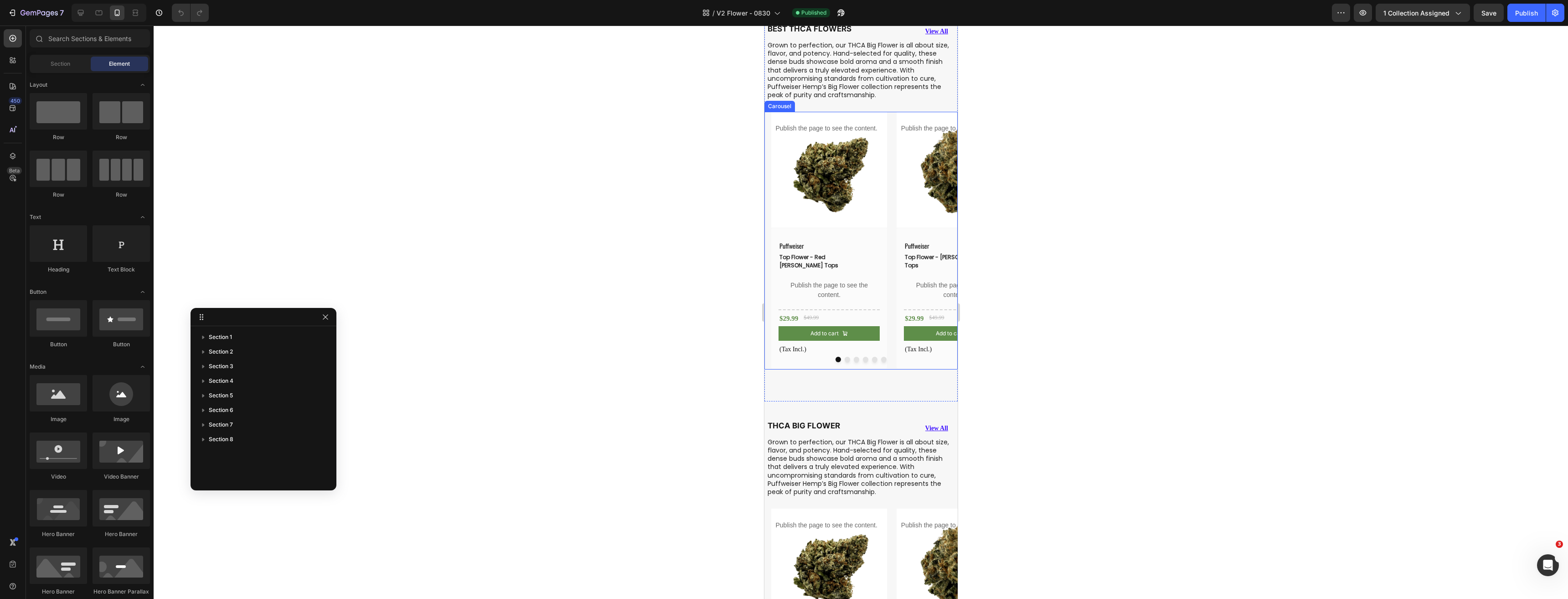
click at [892, 358] on div at bounding box center [860, 359] width 193 height 6
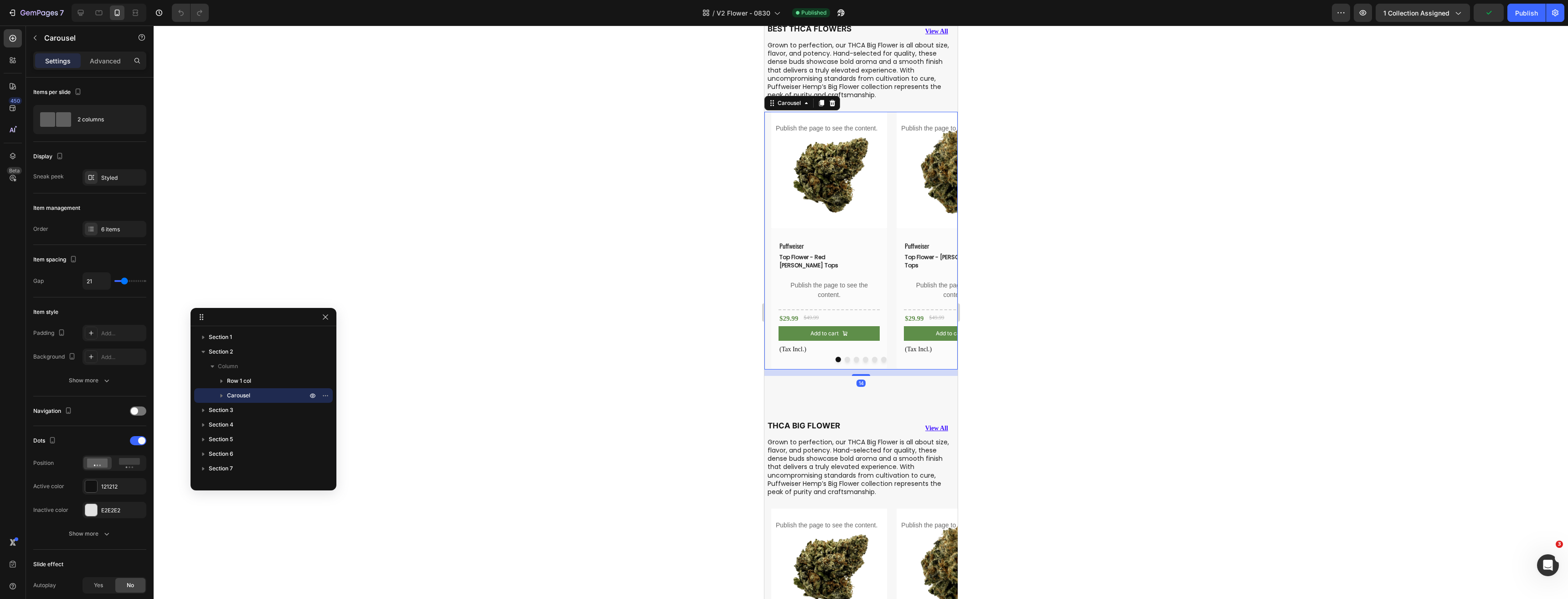
click at [144, 437] on span at bounding box center [141, 440] width 7 height 7
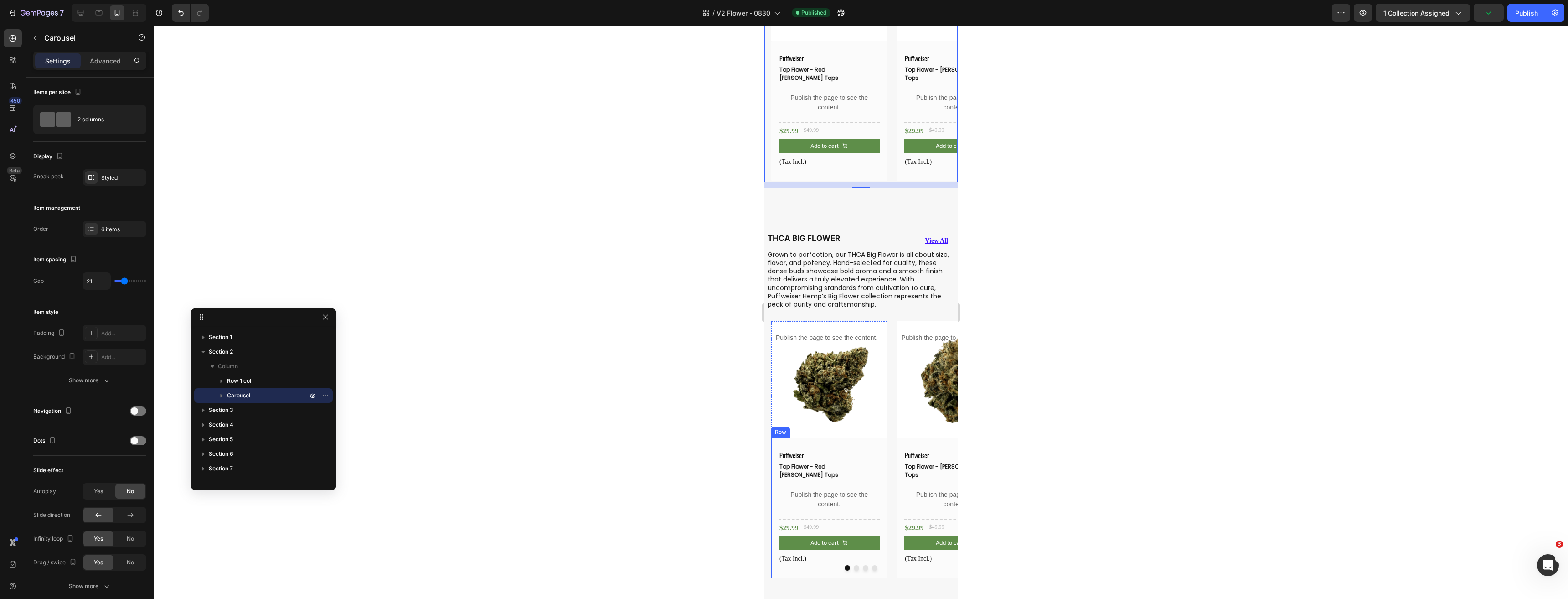
scroll to position [821, 0]
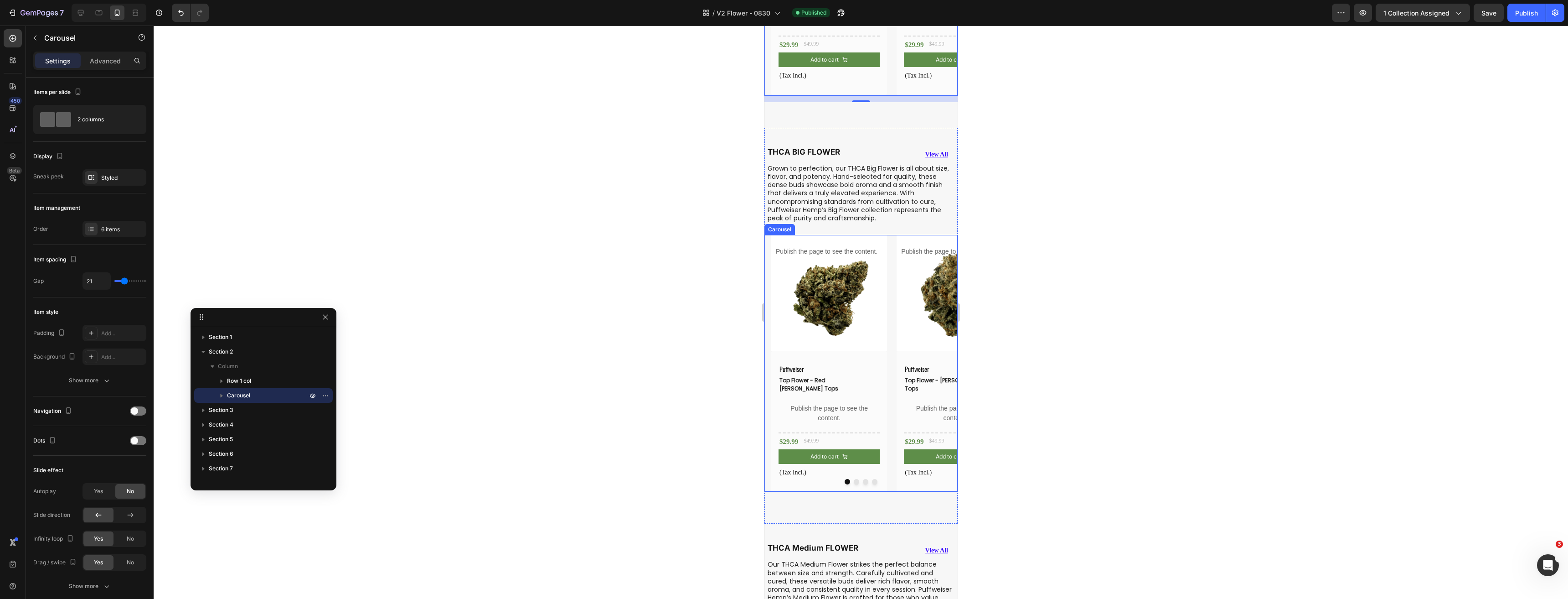
drag, startPoint x: 889, startPoint y: 474, endPoint x: 877, endPoint y: 476, distance: 12.2
click at [890, 479] on div at bounding box center [860, 481] width 193 height 6
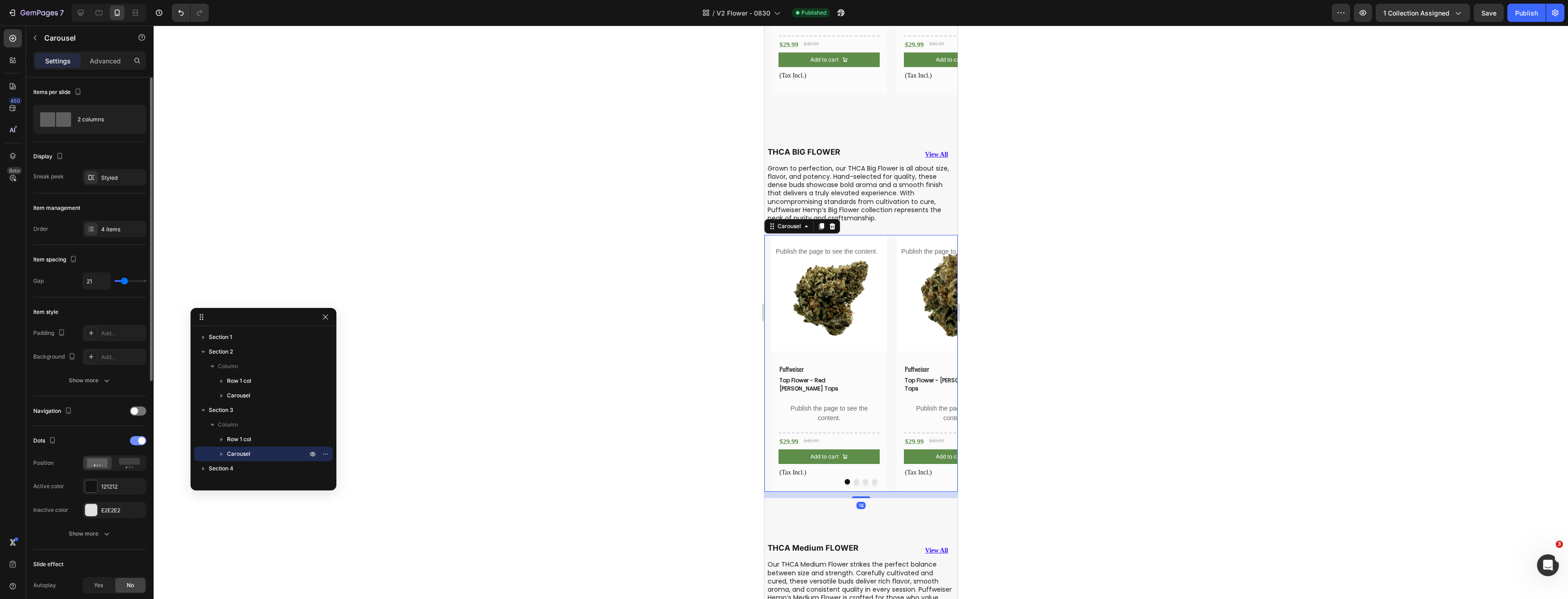
click at [140, 438] on span at bounding box center [141, 440] width 7 height 7
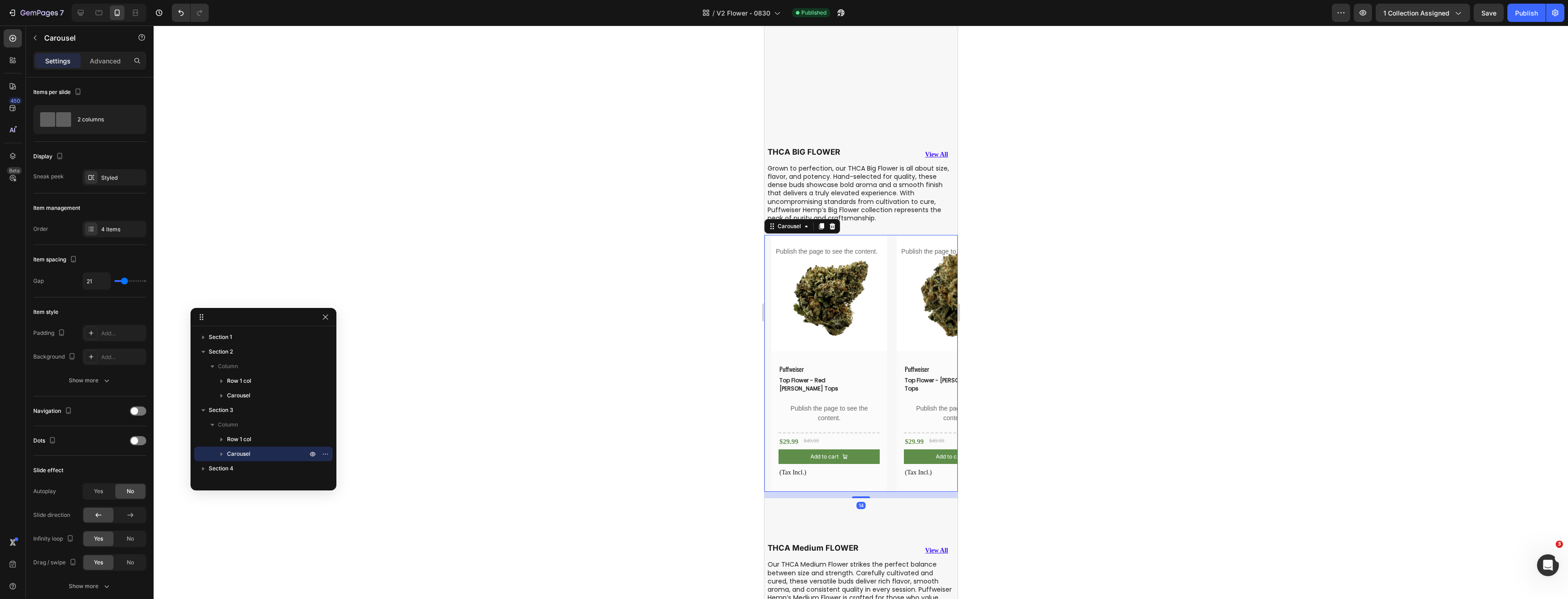
scroll to position [1140, 0]
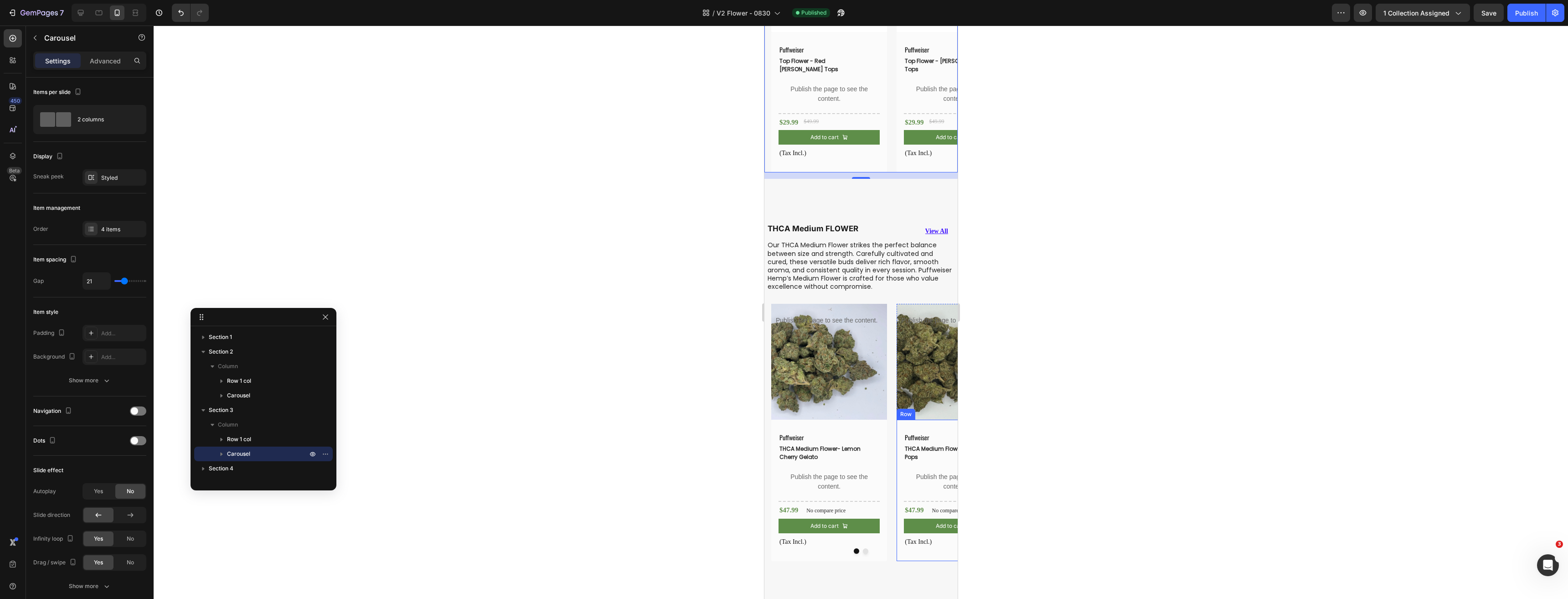
click at [896, 477] on div "Puffweiser Text Block THCA Medium Flowers- Icy Pops (P) Title Publish the page …" at bounding box center [954, 491] width 115 height 141
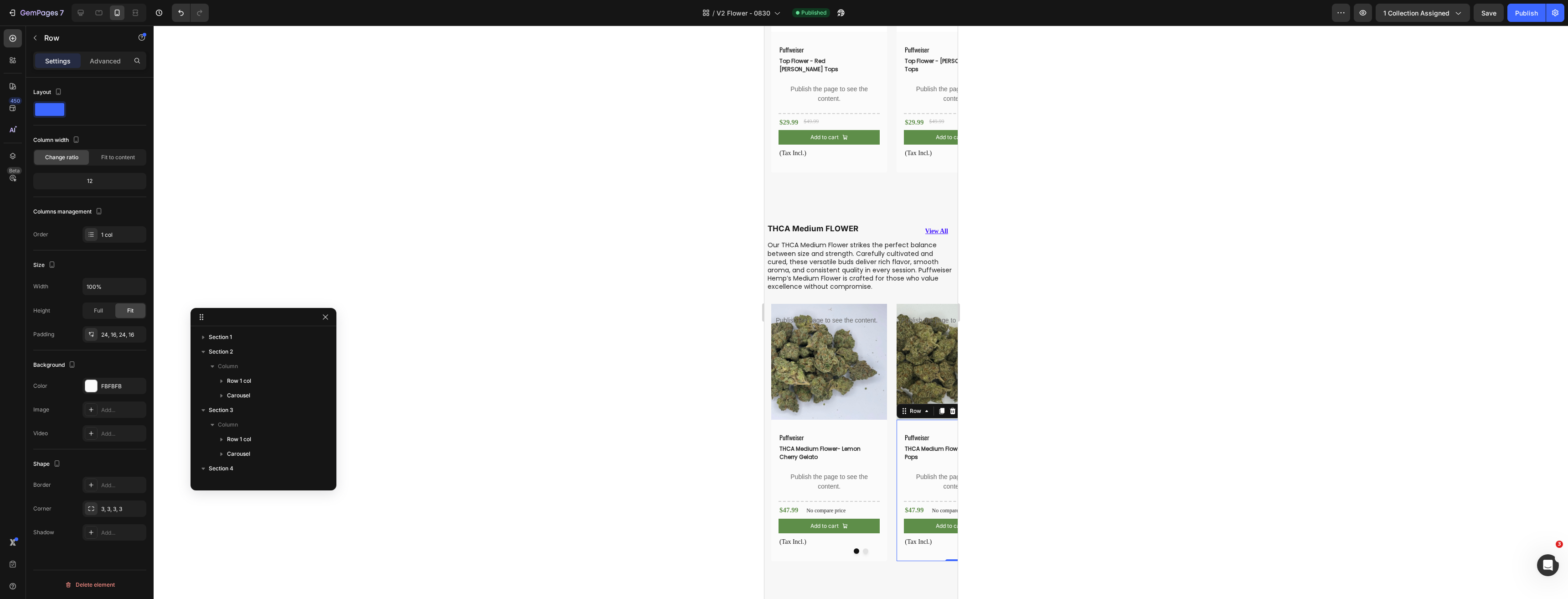
scroll to position [229, 0]
click at [892, 483] on div "Product Images Publish the page to see the content. Custom tab Puffweiser Text …" at bounding box center [863, 432] width 186 height 257
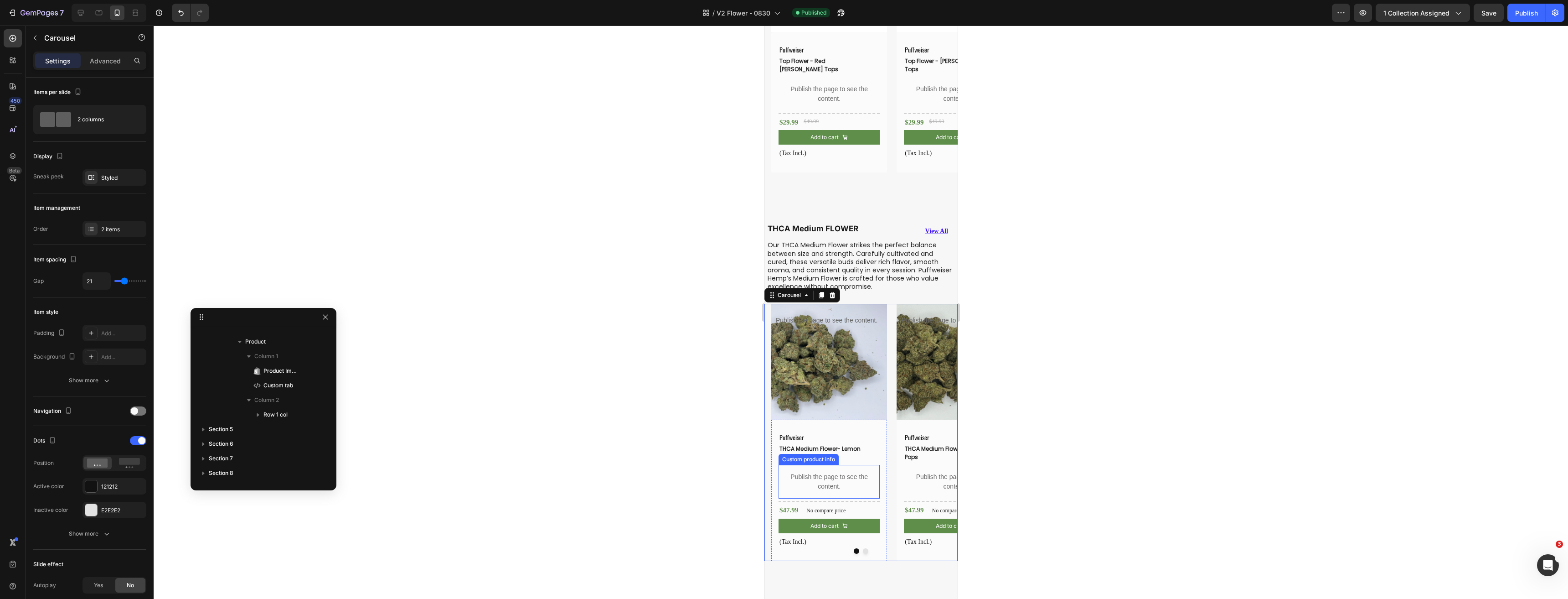
scroll to position [114, 0]
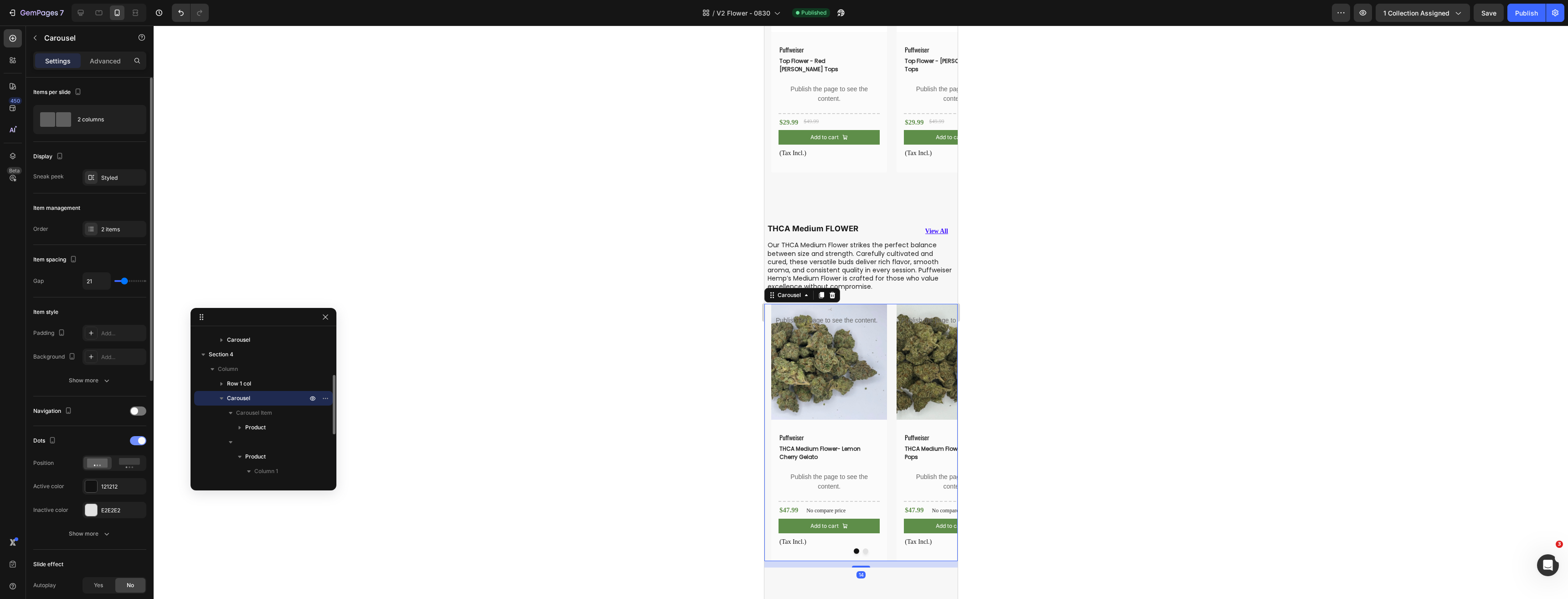
click at [141, 439] on span at bounding box center [141, 440] width 7 height 7
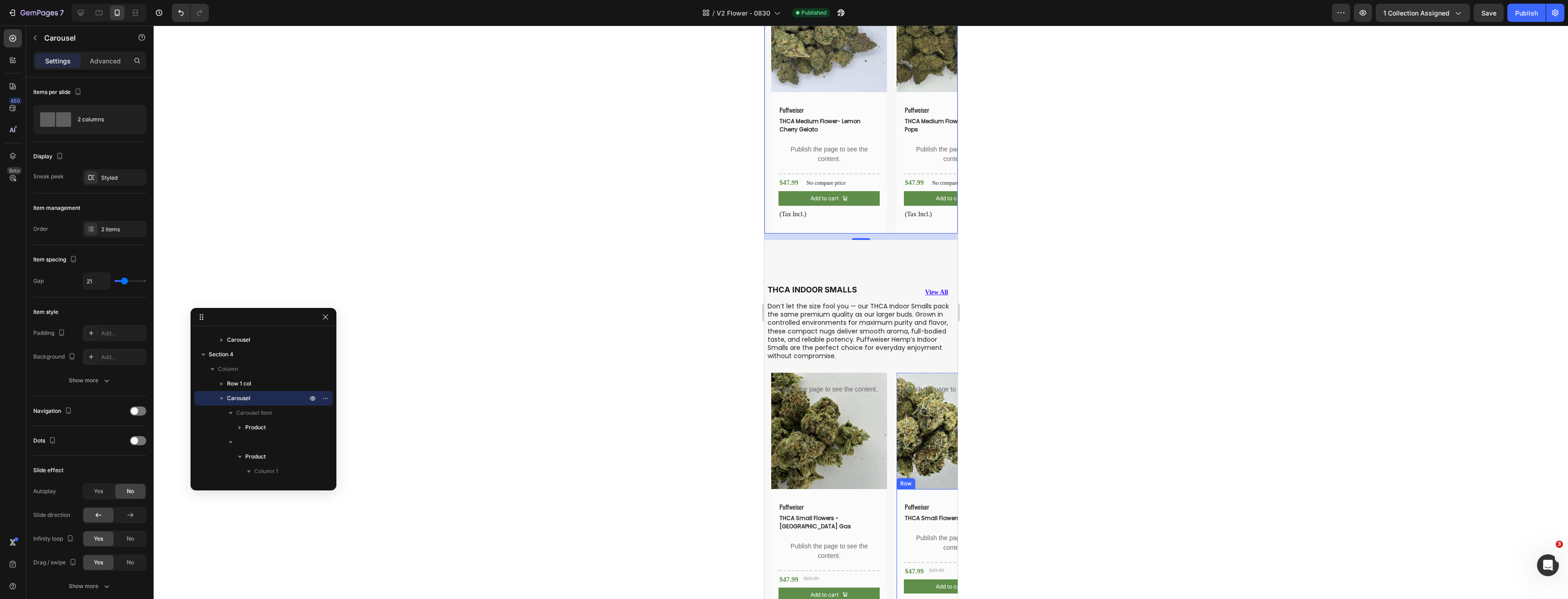
click at [894, 480] on div "Product Images Publish the page to see the content. Custom tab Puffweiser Text …" at bounding box center [863, 501] width 186 height 257
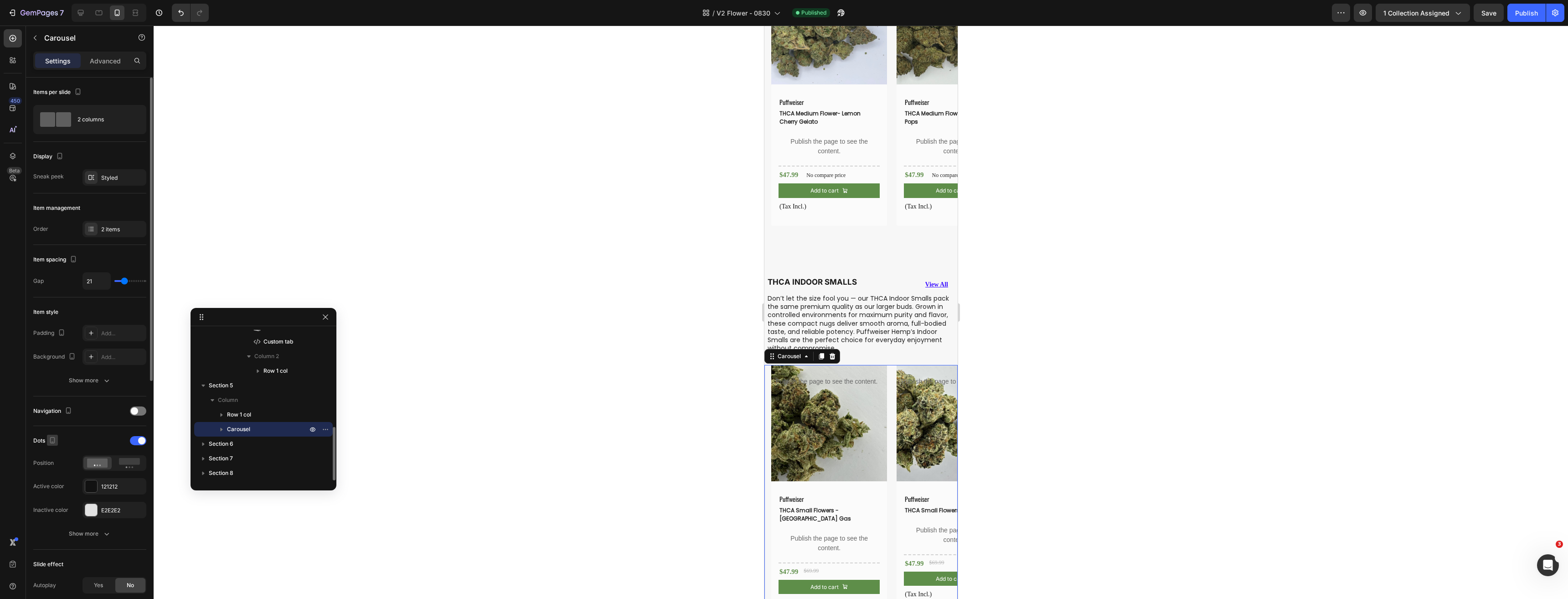
scroll to position [1687, 0]
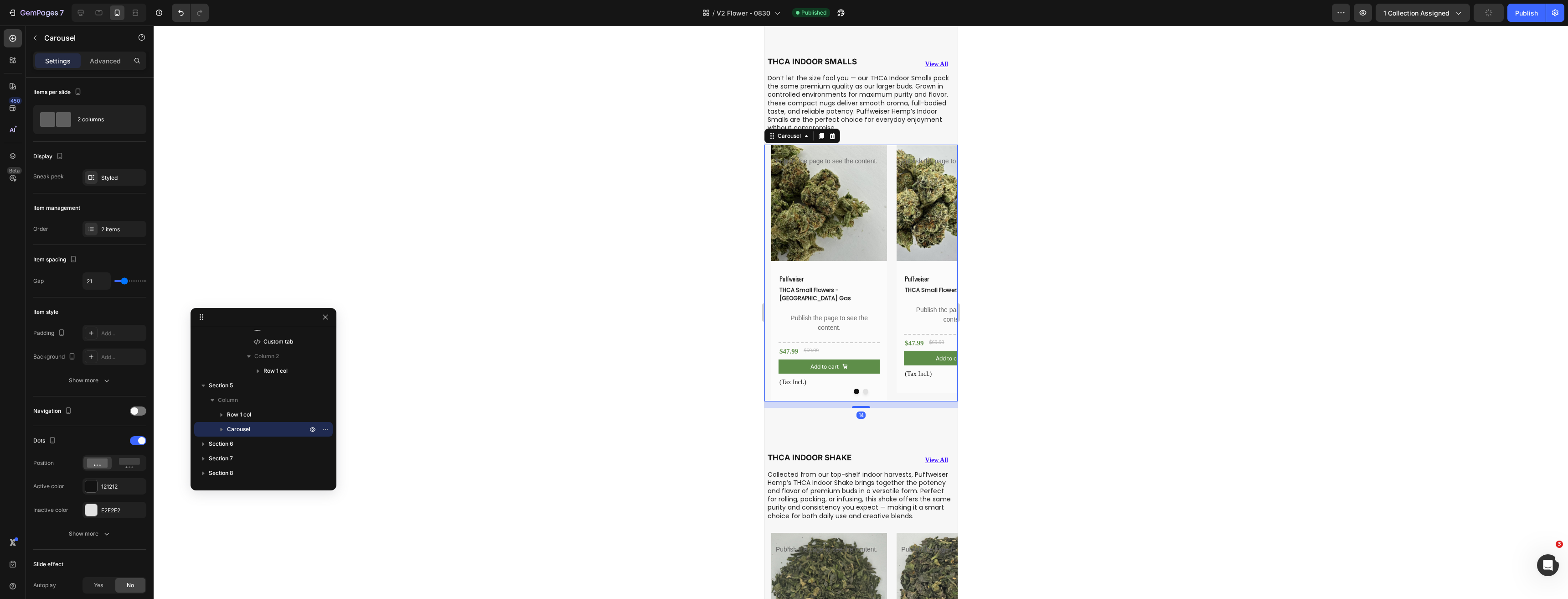
drag, startPoint x: 134, startPoint y: 444, endPoint x: 963, endPoint y: 480, distance: 829.8
click at [134, 444] on div at bounding box center [137, 441] width 16 height 9
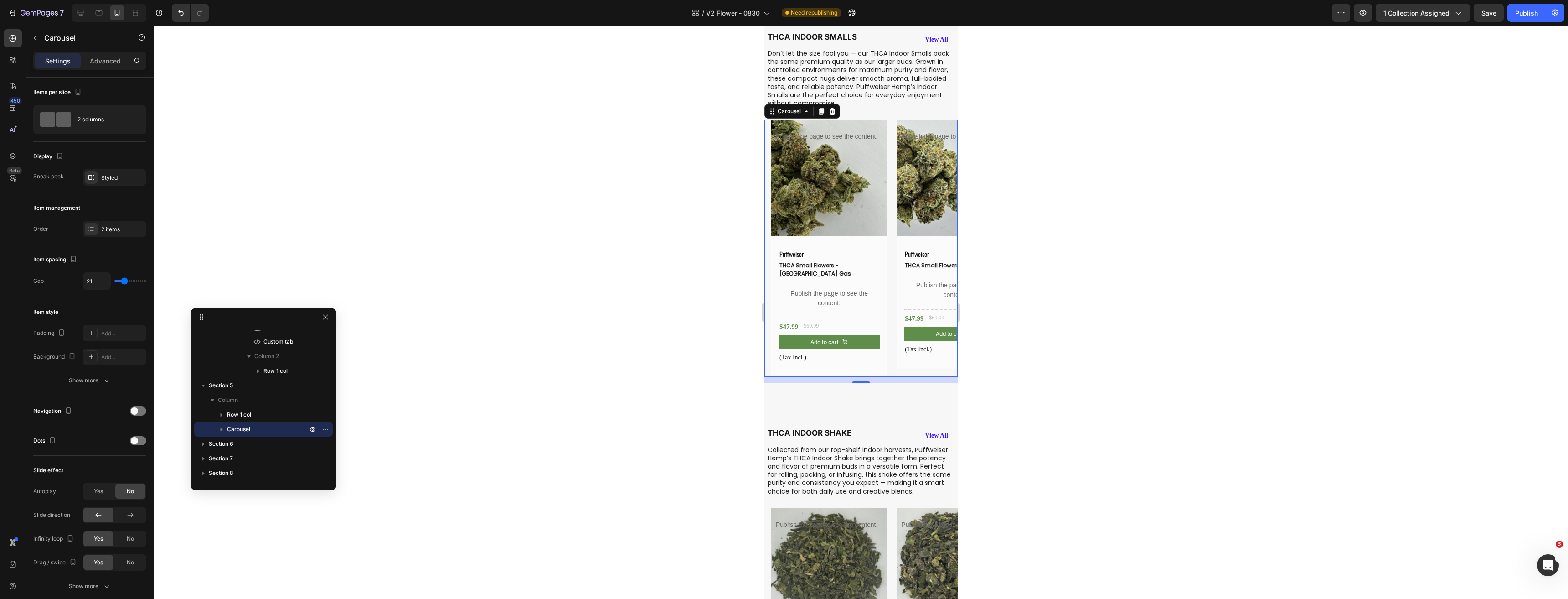
scroll to position [1961, 0]
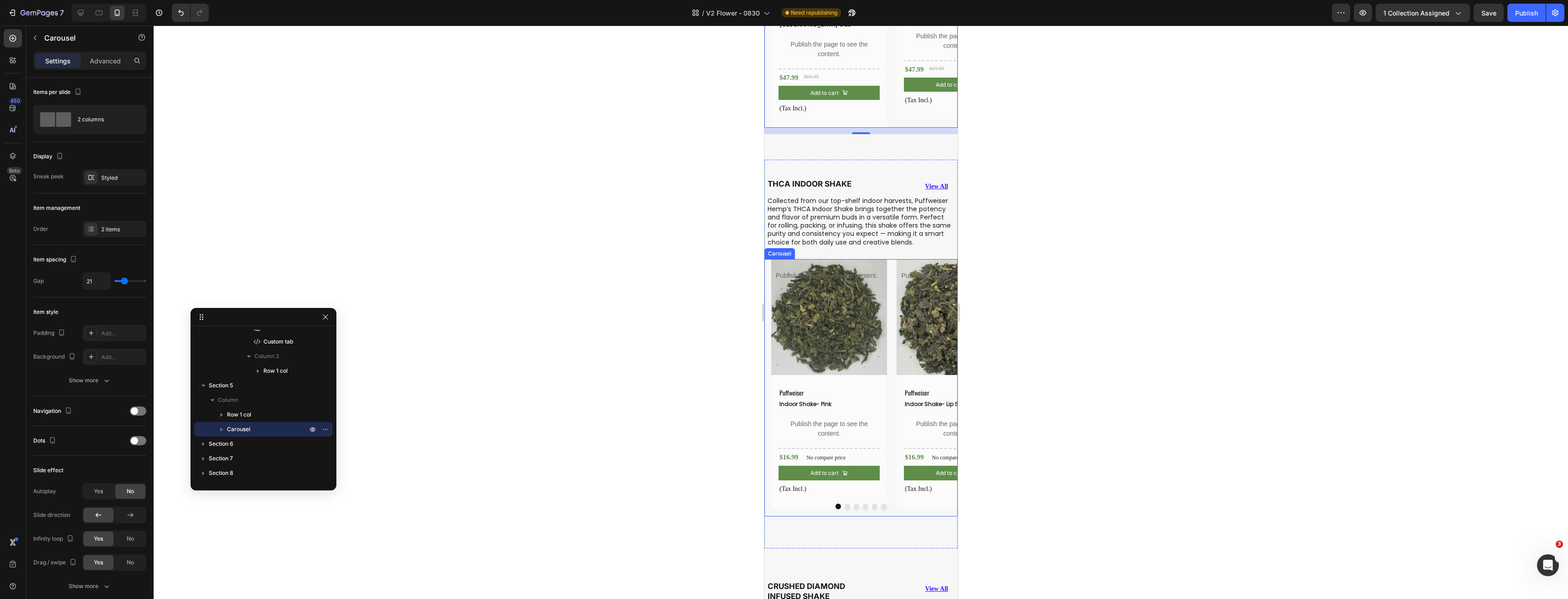
click at [886, 461] on div "Product Images Publish the page to see the content. Custom tab Puffweiser Text …" at bounding box center [863, 388] width 186 height 257
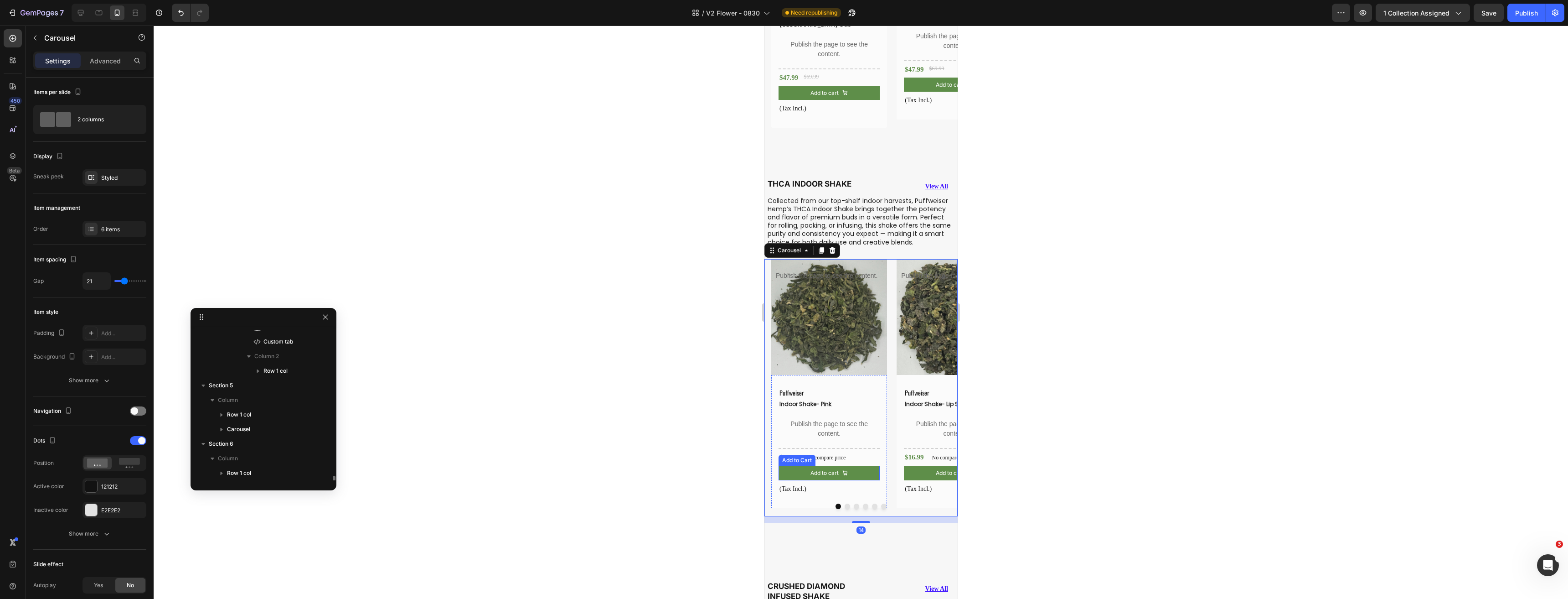
scroll to position [317, 0]
click at [136, 440] on div at bounding box center [137, 441] width 16 height 9
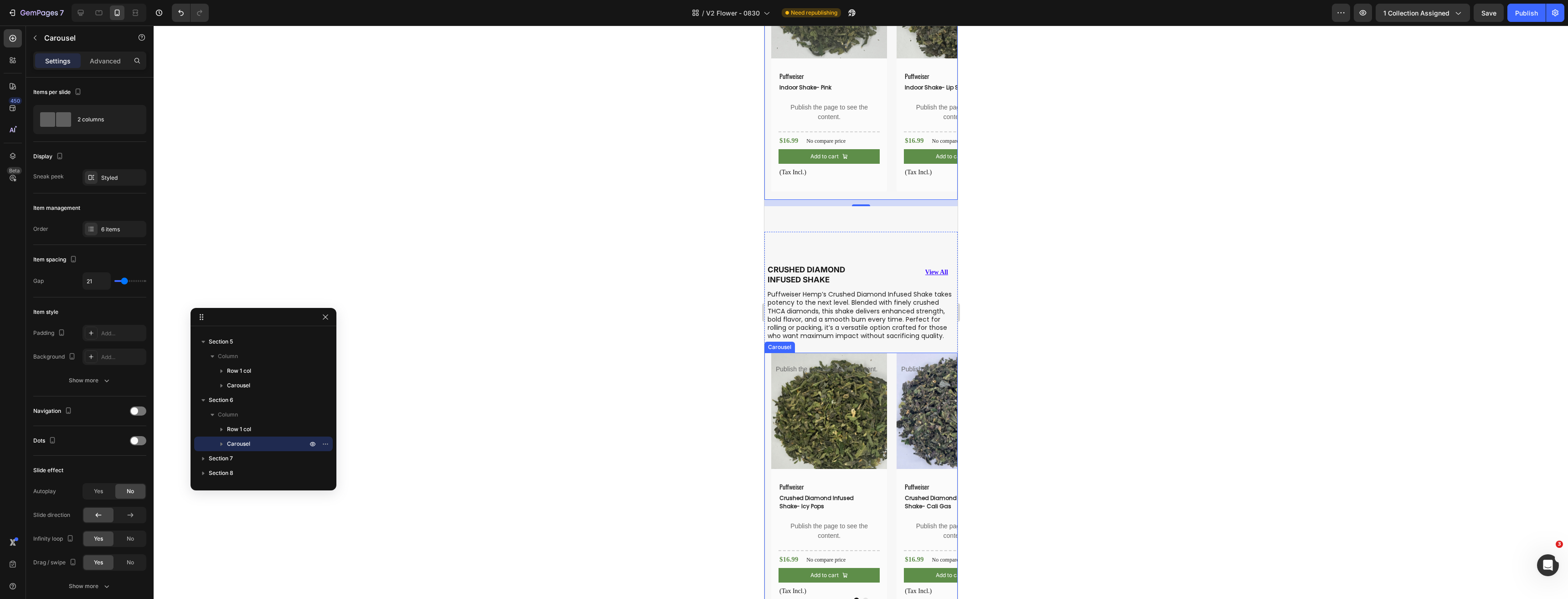
scroll to position [2372, 0]
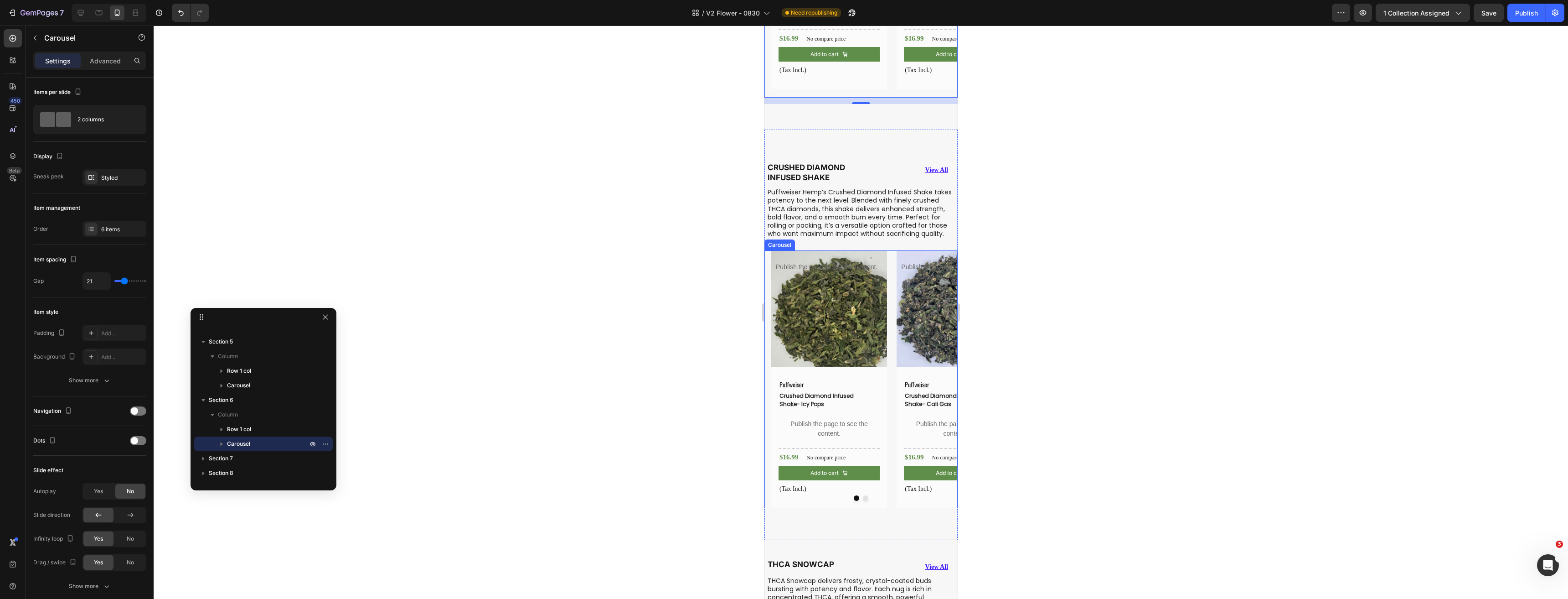
click at [895, 450] on div "Product Images Publish the page to see the content. Custom tab Puffweiser Text …" at bounding box center [863, 378] width 186 height 257
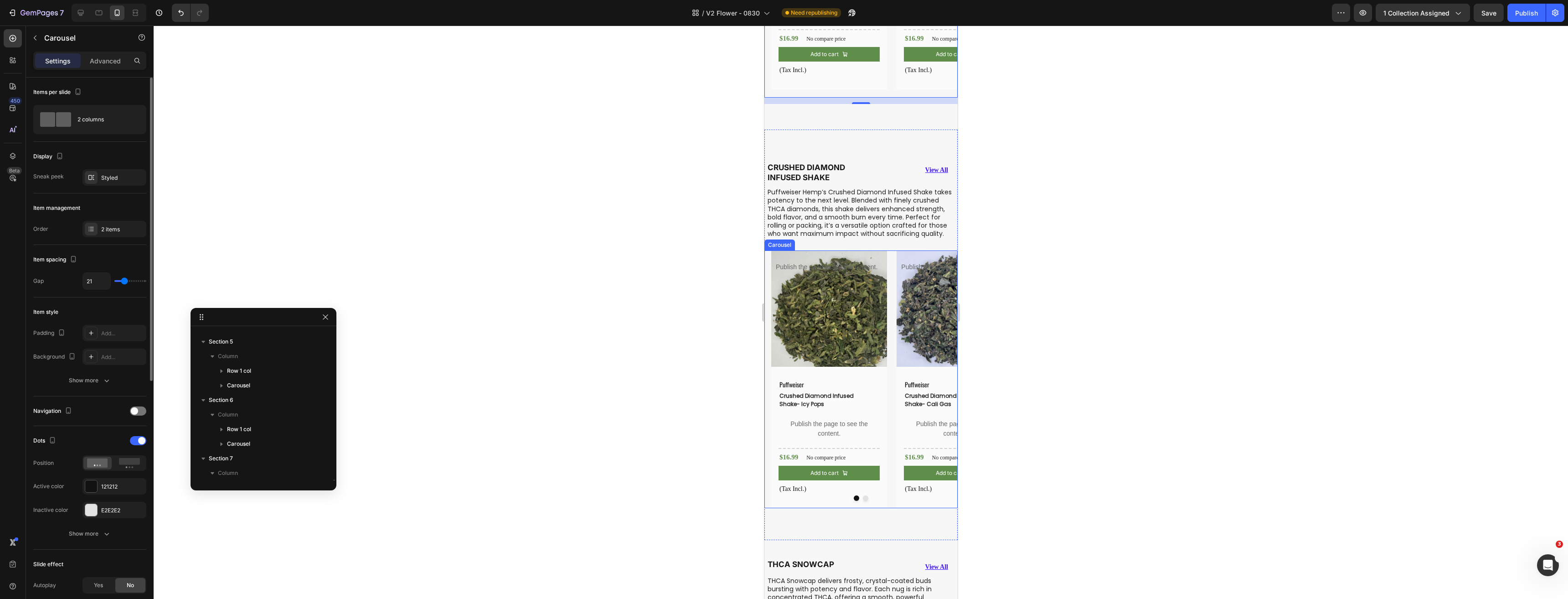
scroll to position [360, 0]
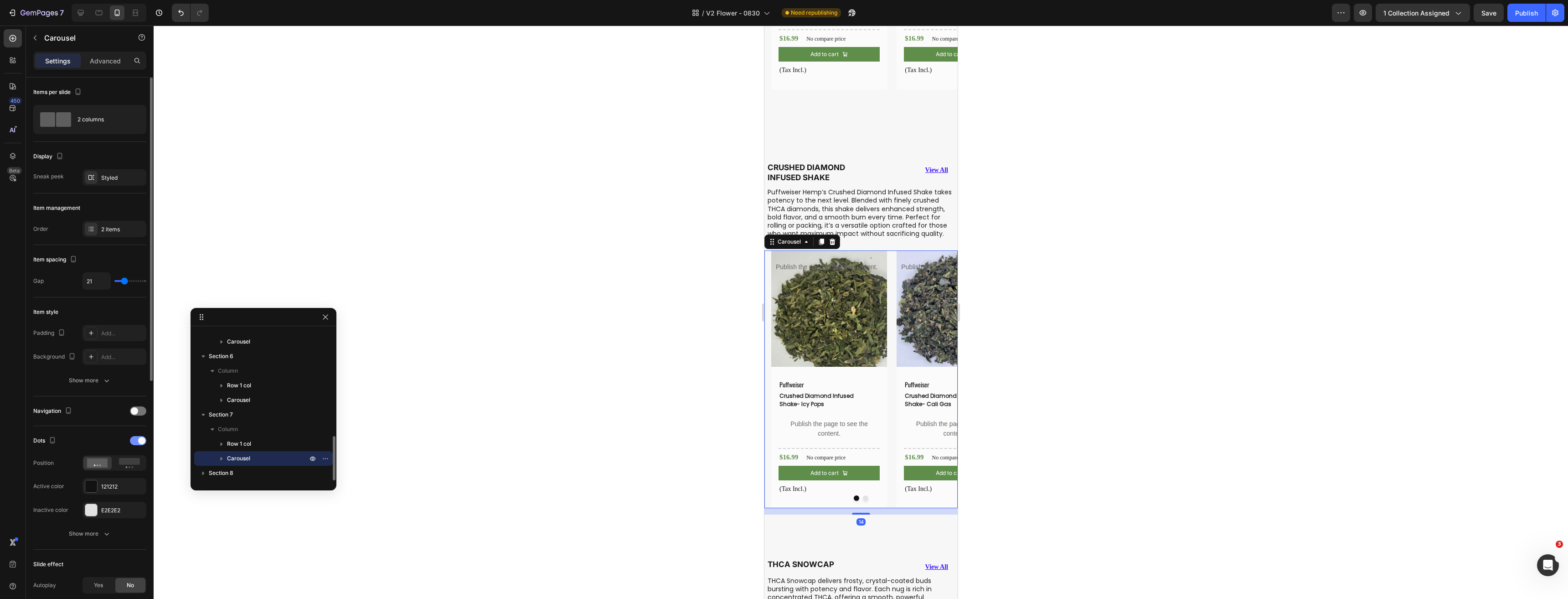
click at [141, 441] on span at bounding box center [141, 440] width 7 height 7
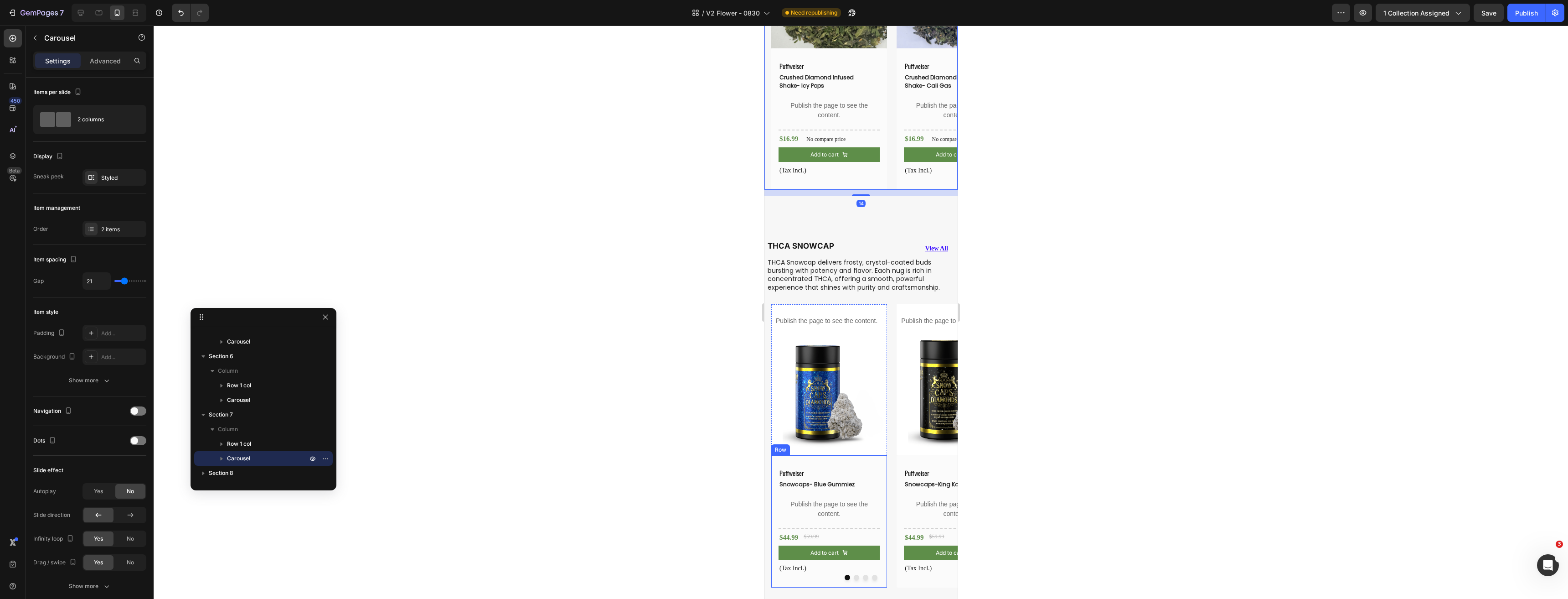
scroll to position [2691, 0]
click at [892, 501] on div "Product Images Publish the page to see the content. Custom tab Puffweiser Text …" at bounding box center [863, 445] width 186 height 284
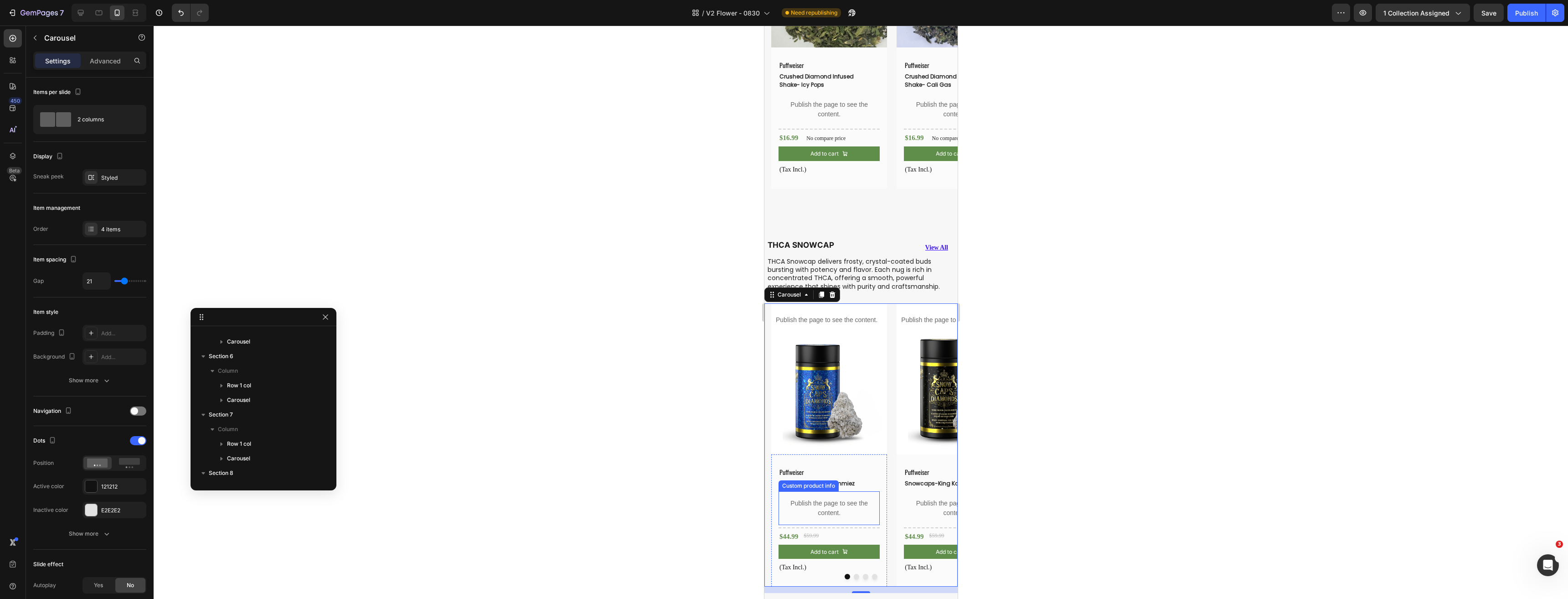
scroll to position [404, 0]
click at [138, 445] on div at bounding box center [137, 441] width 16 height 9
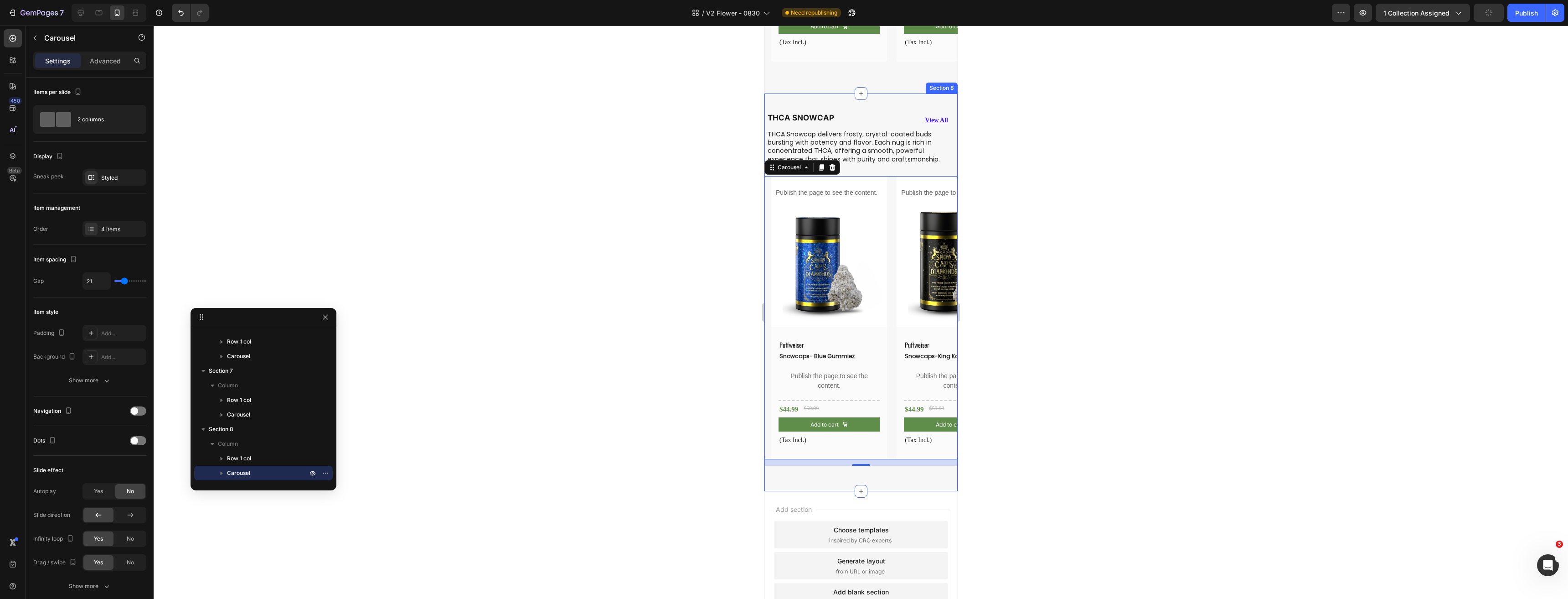
scroll to position [2912, 0]
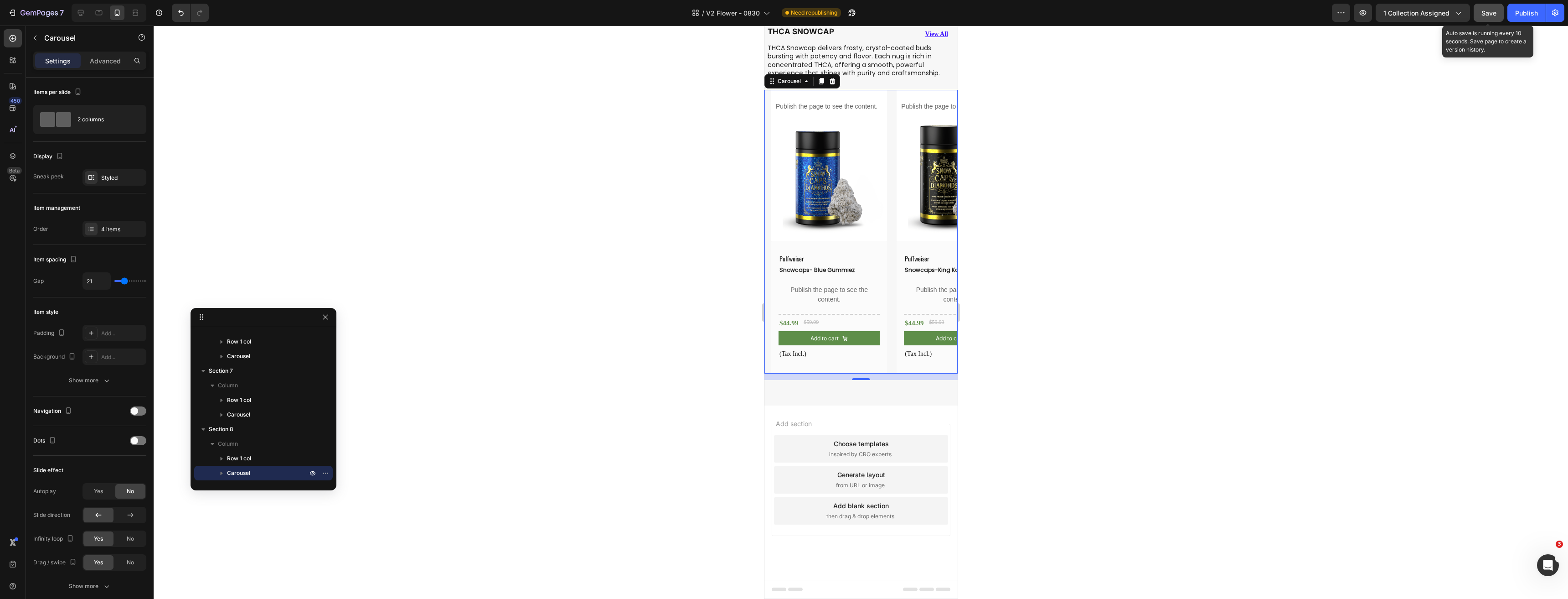
click at [1488, 13] on span "Save" at bounding box center [1488, 13] width 15 height 8
click at [1531, 16] on div "Publish" at bounding box center [1526, 13] width 23 height 9
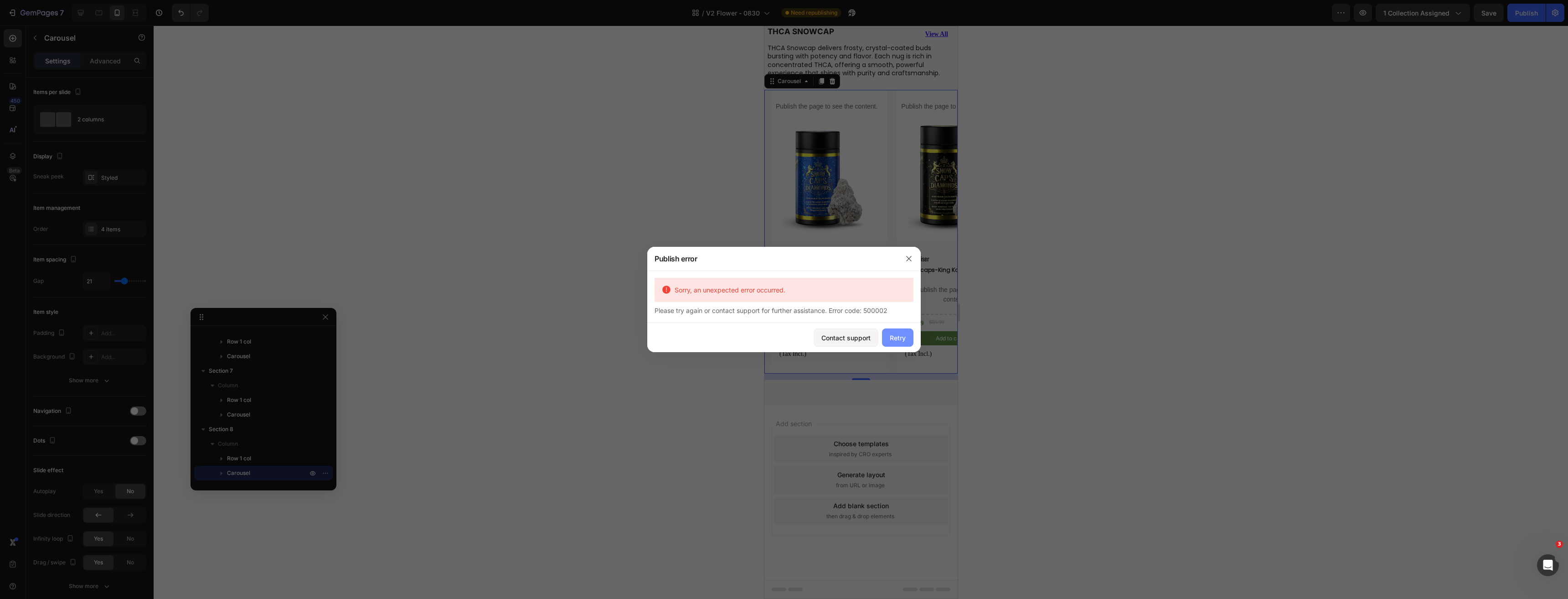
click at [898, 337] on div "Retry" at bounding box center [897, 337] width 16 height 9
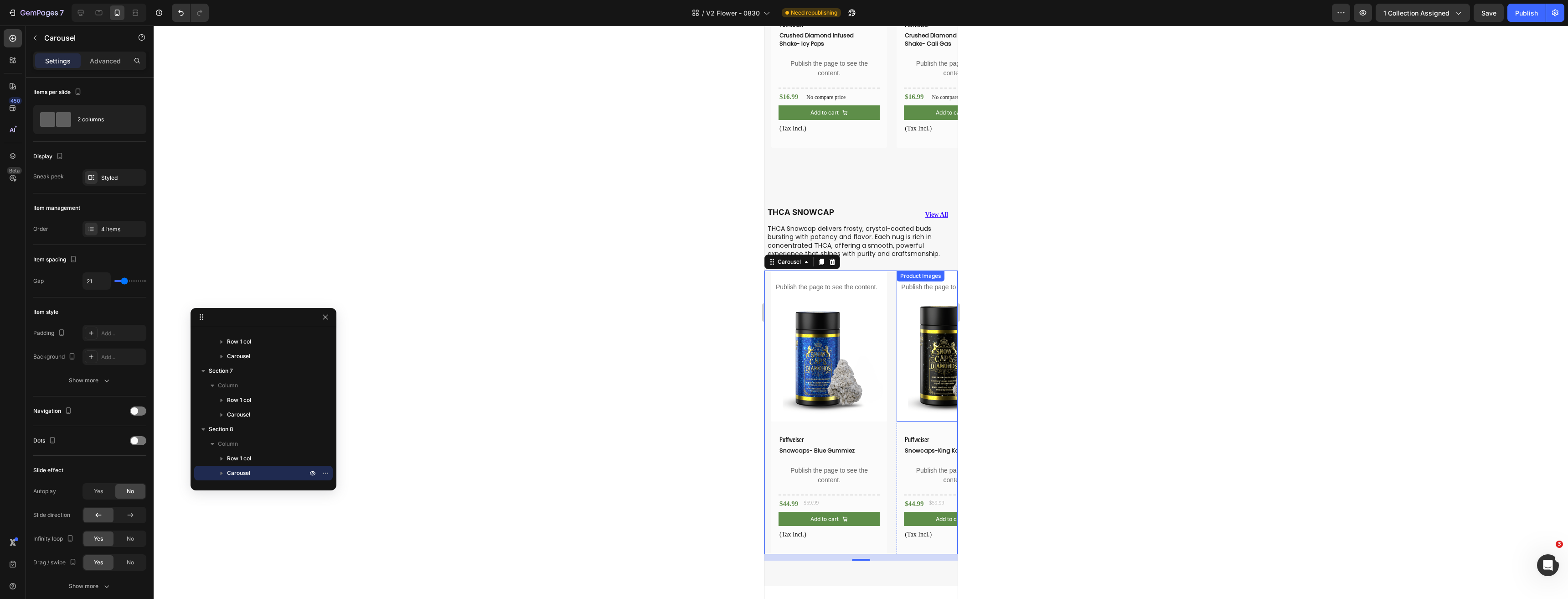
scroll to position [2730, 0]
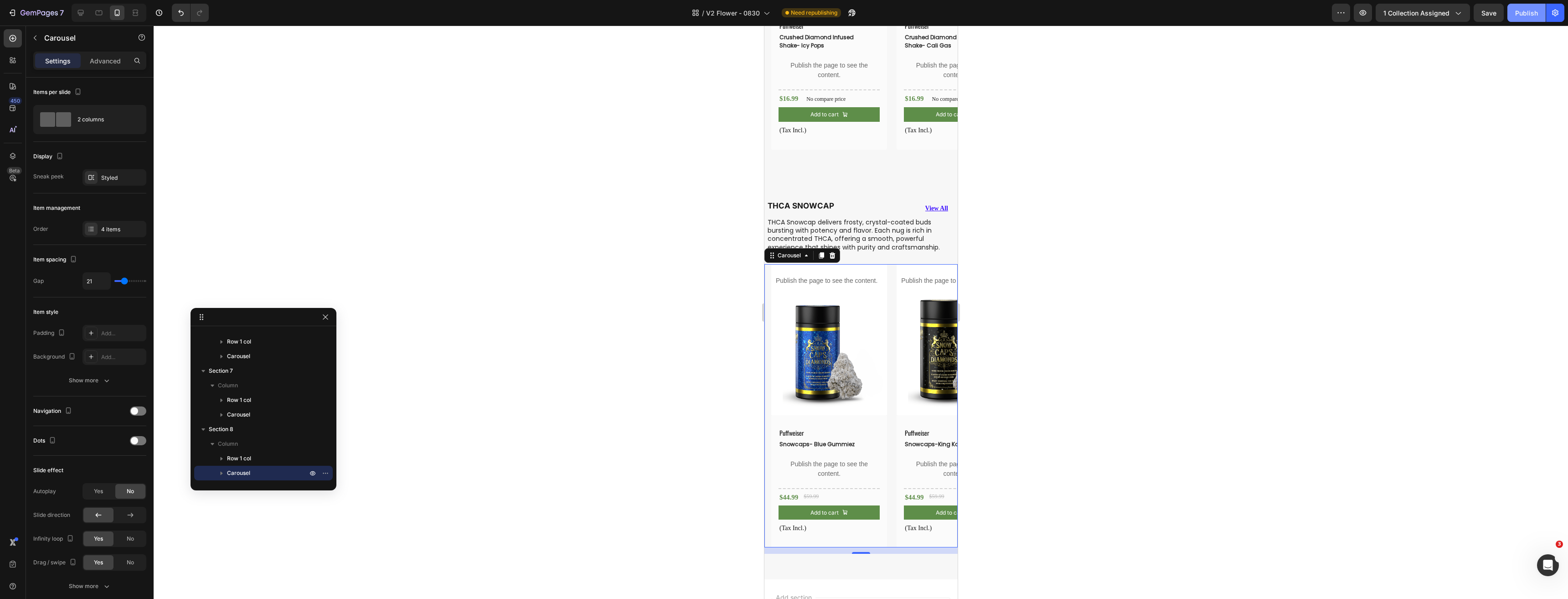
click at [1522, 18] on button "Publish" at bounding box center [1526, 13] width 38 height 18
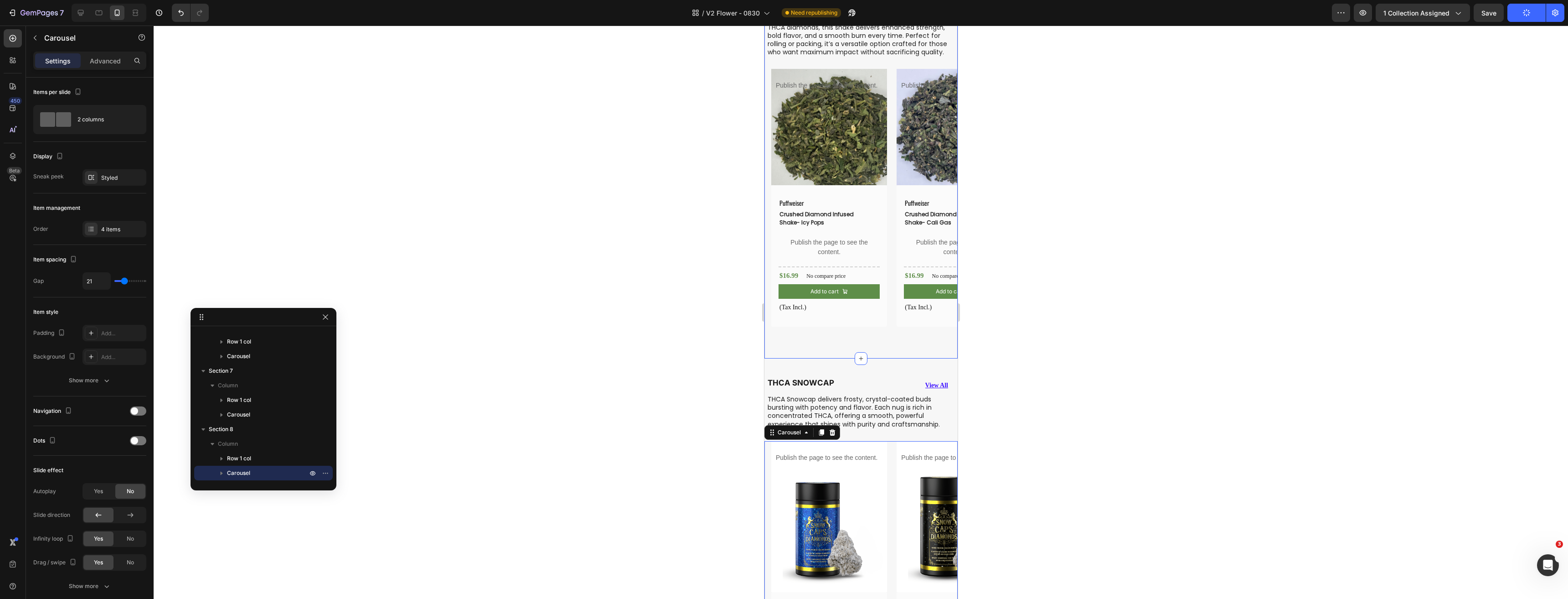
scroll to position [2548, 0]
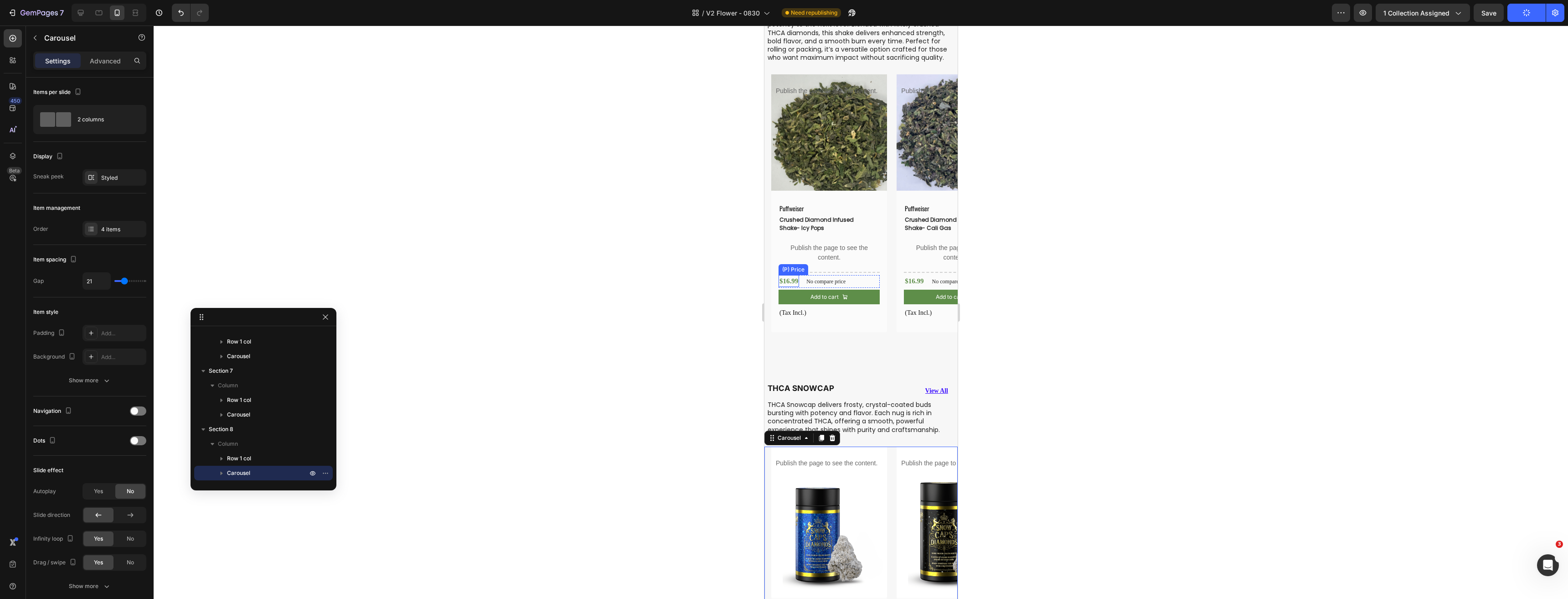
click at [790, 286] on div "$16.99" at bounding box center [788, 281] width 20 height 13
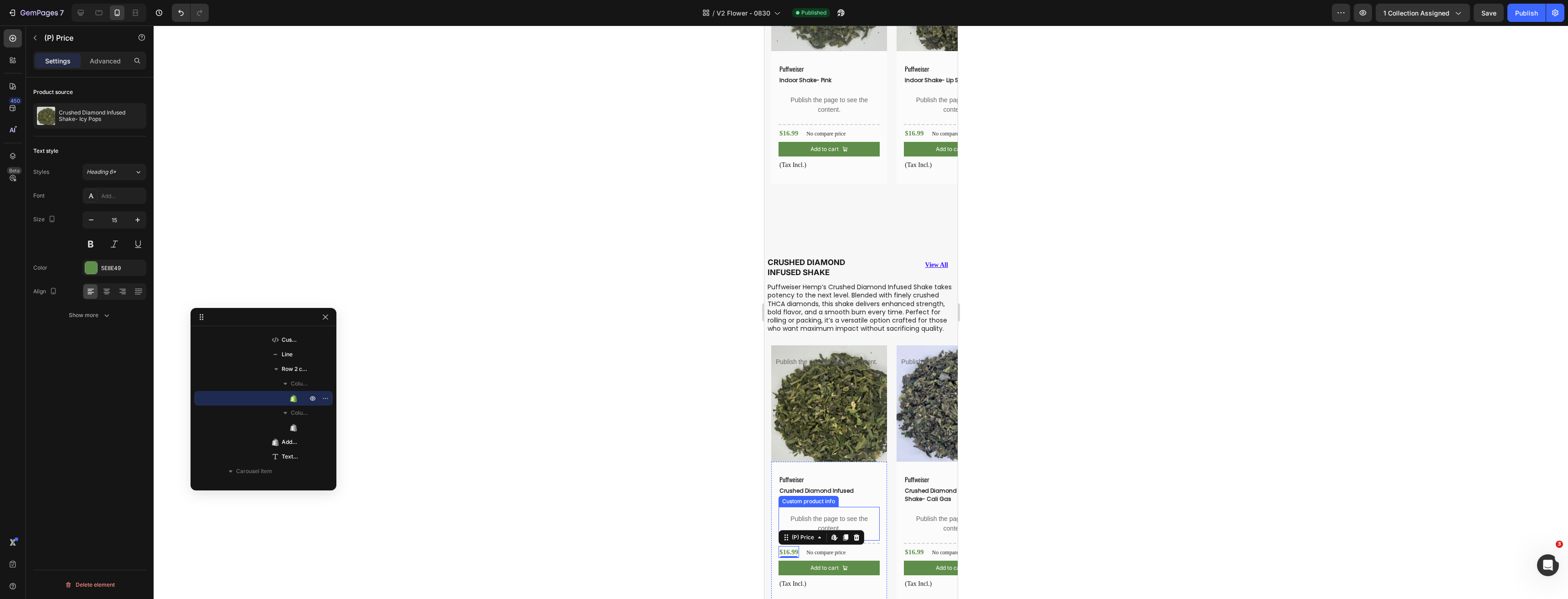
scroll to position [2365, 0]
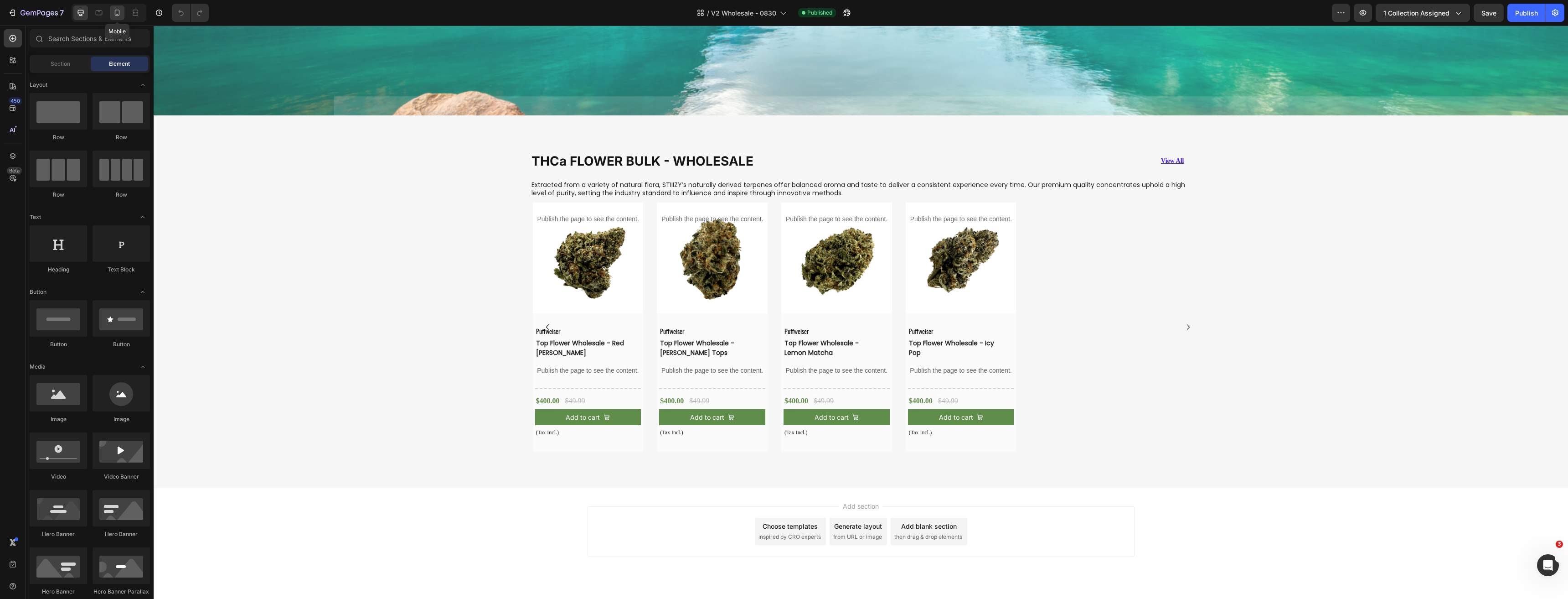
click at [122, 13] on icon at bounding box center [117, 13] width 9 height 9
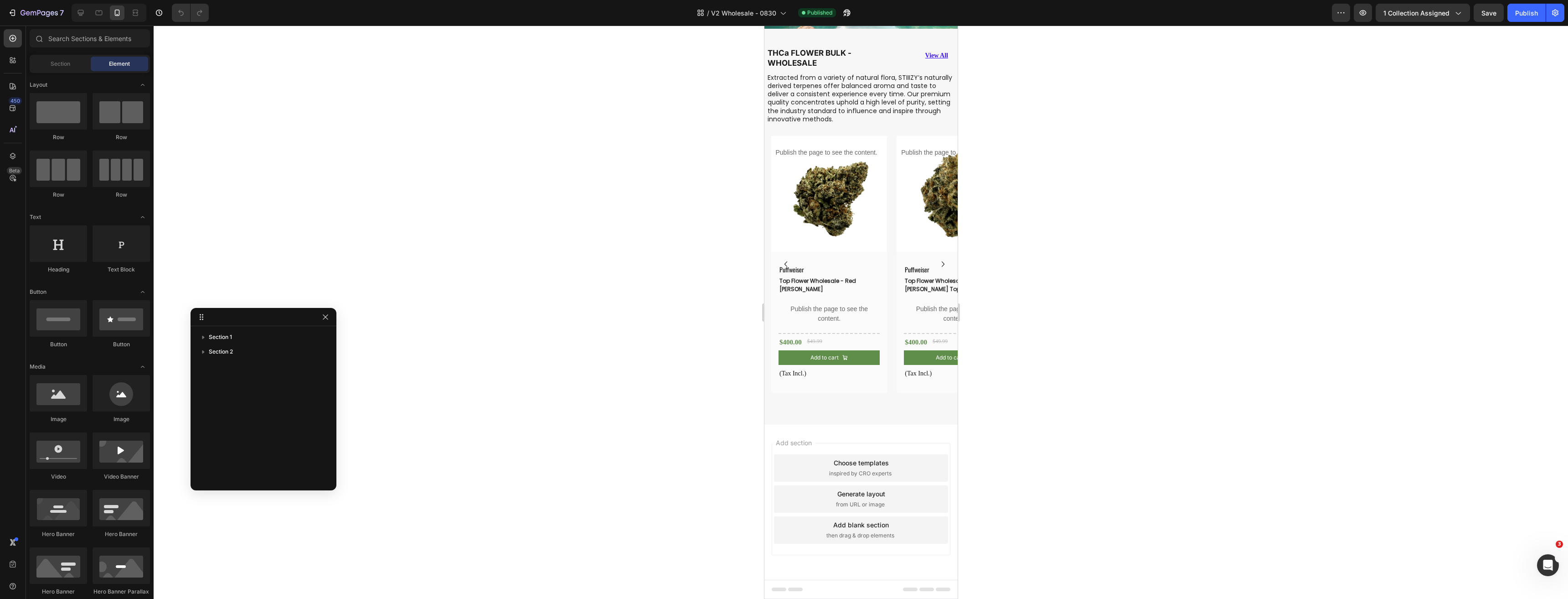
scroll to position [87, 0]
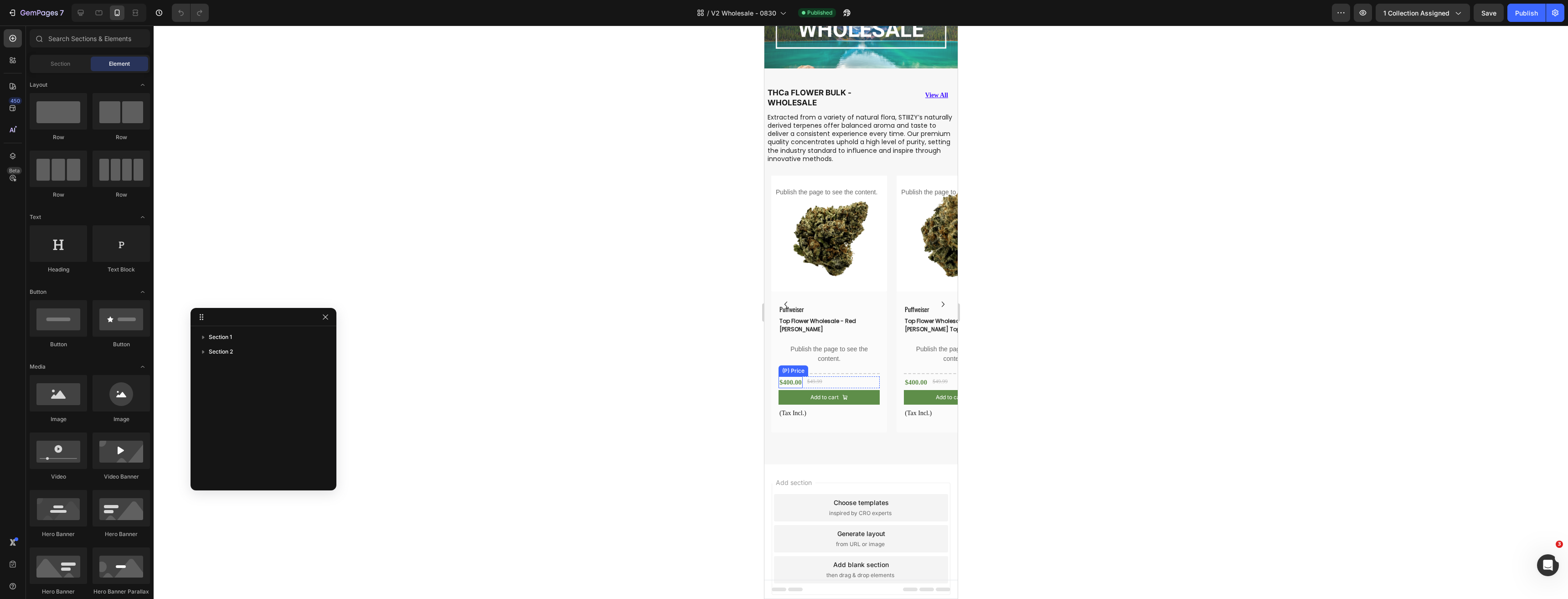
click at [789, 378] on div "$400.00" at bounding box center [789, 383] width 24 height 13
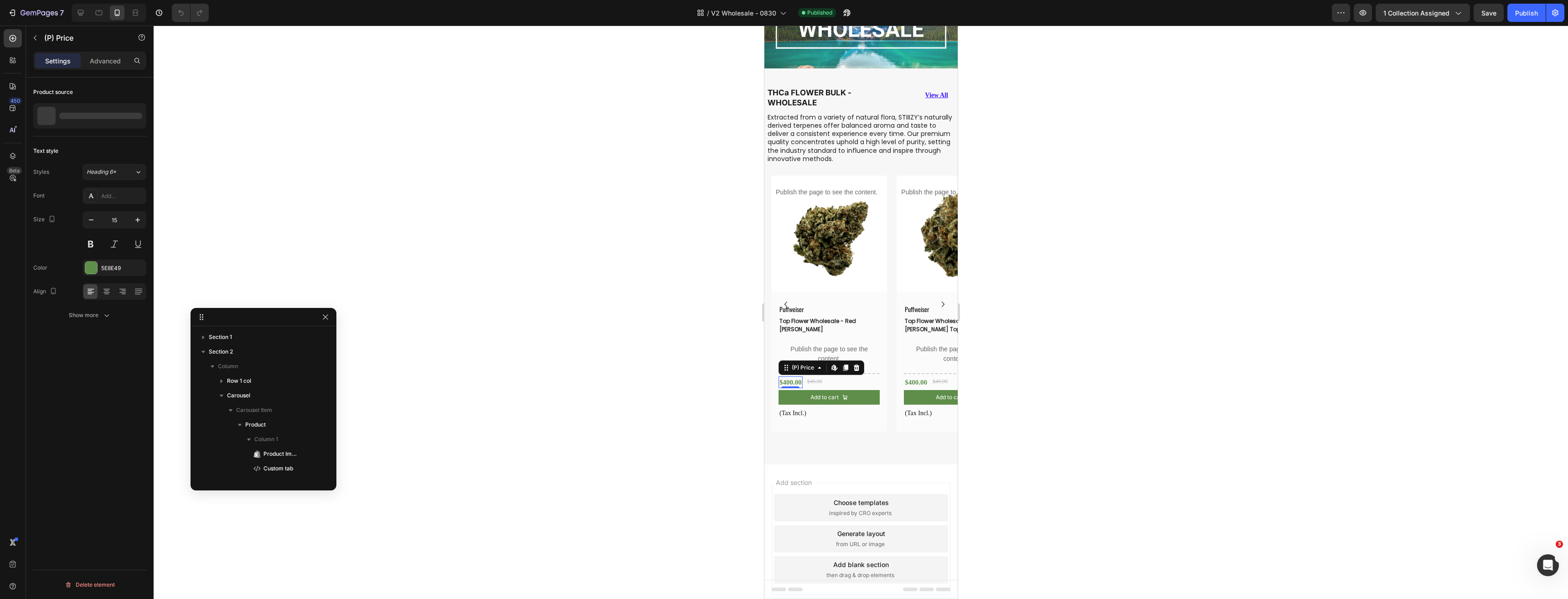
scroll to position [216, 0]
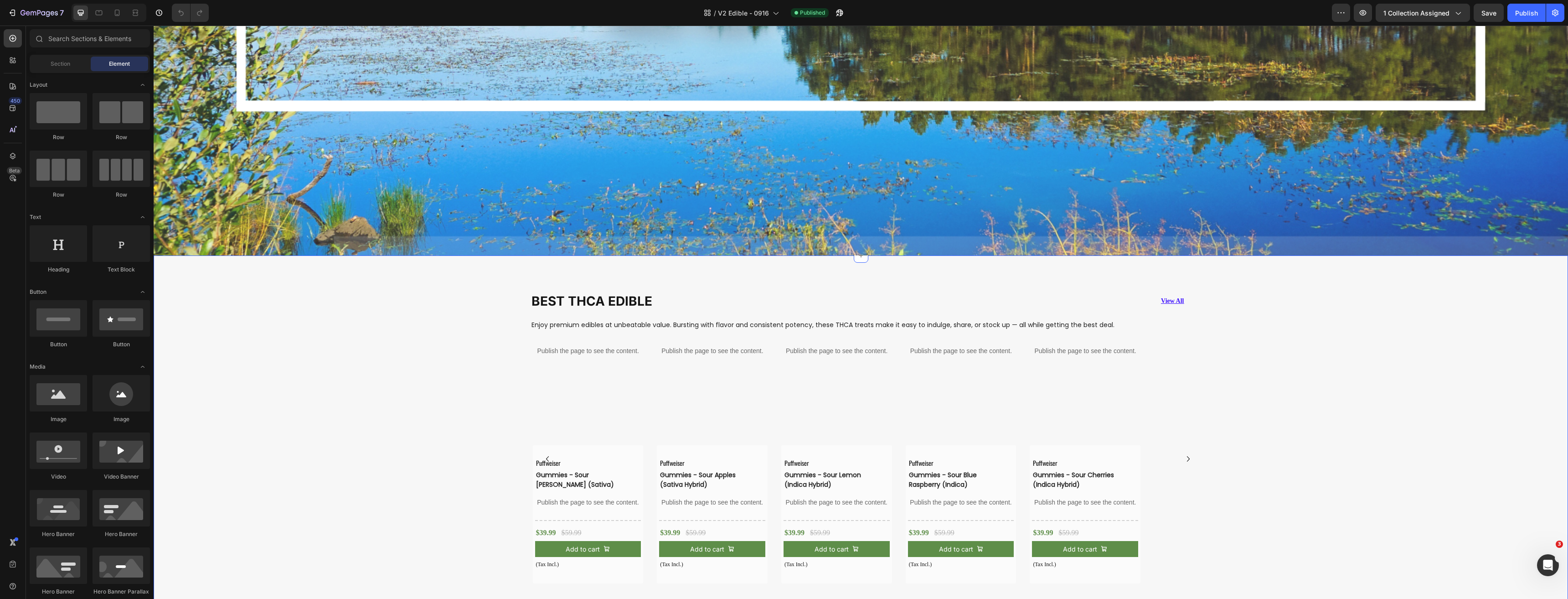
scroll to position [502, 0]
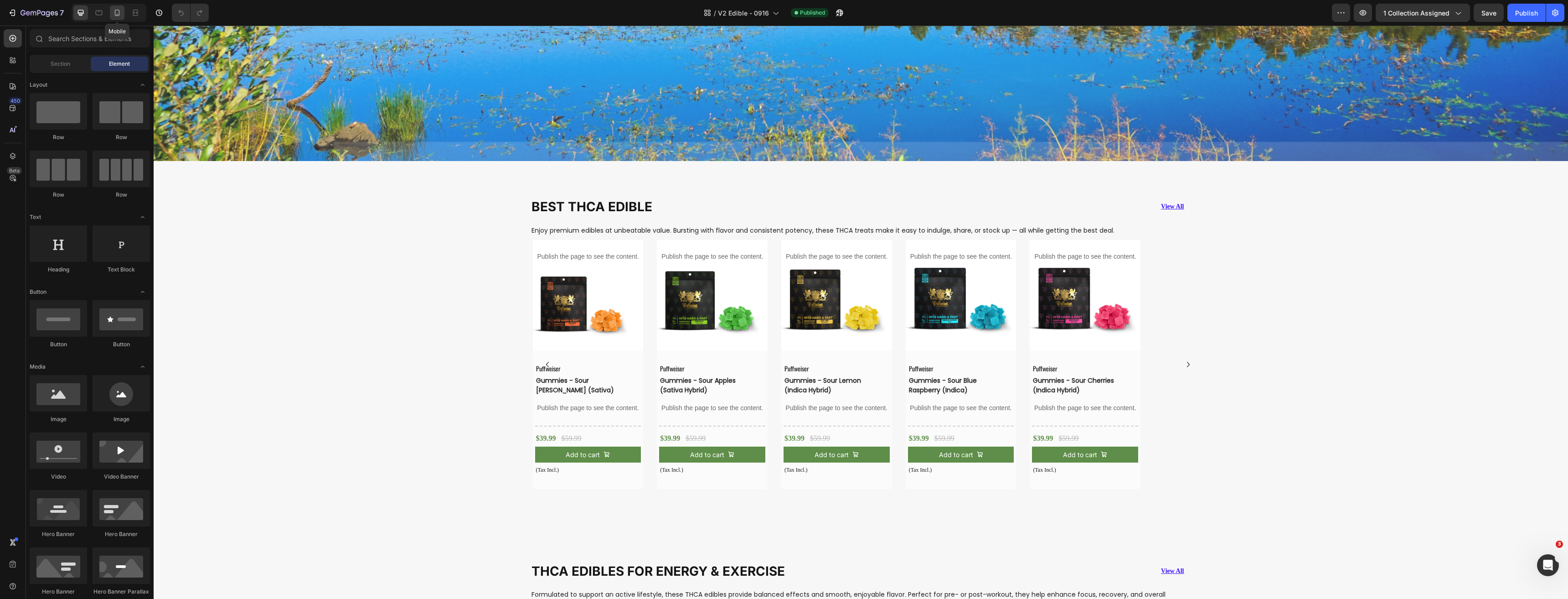
click at [110, 15] on div at bounding box center [117, 13] width 15 height 15
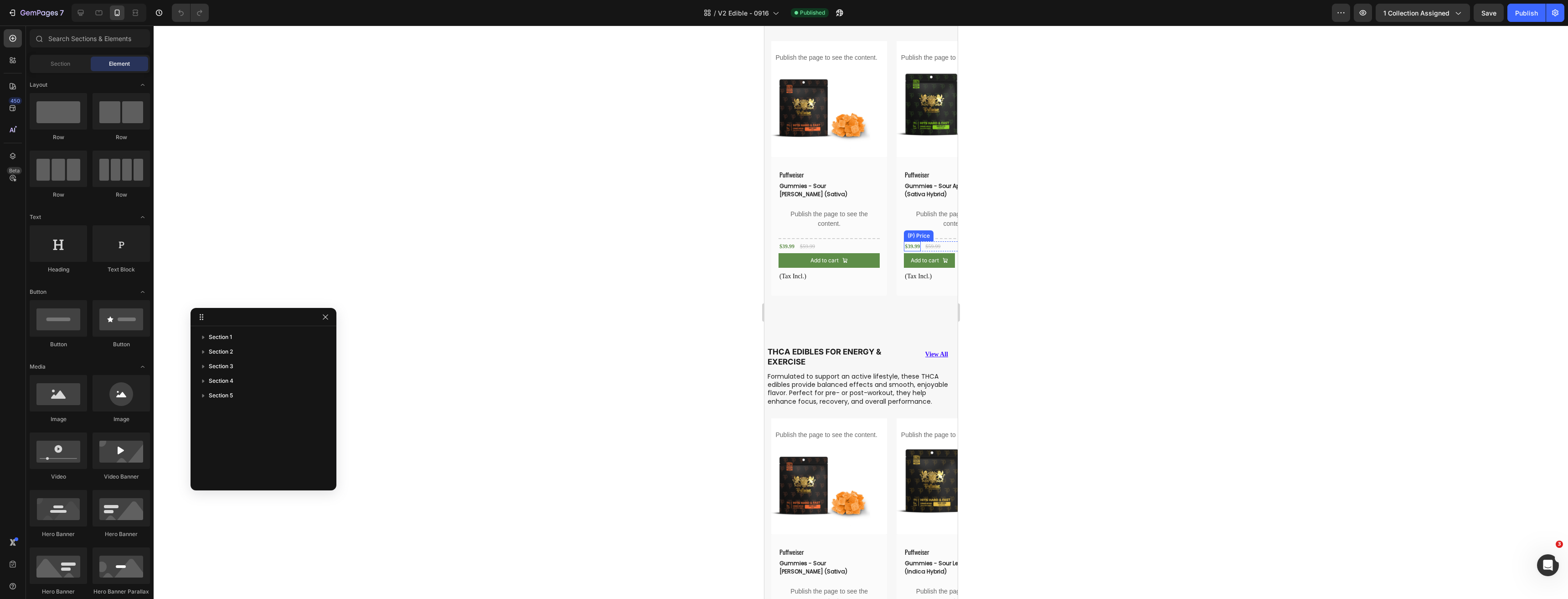
click at [911, 244] on div "$39.99" at bounding box center [911, 246] width 16 height 10
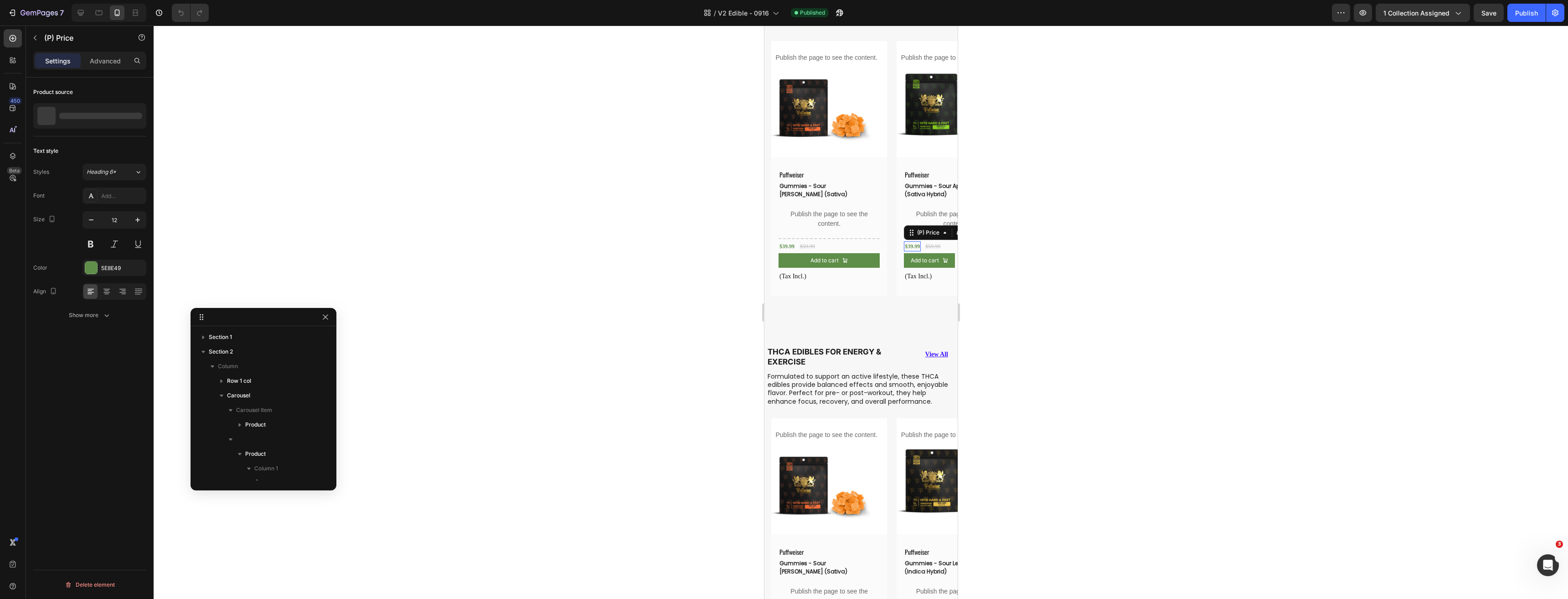
scroll to position [245, 0]
click at [786, 246] on div "$39.99" at bounding box center [786, 246] width 16 height 10
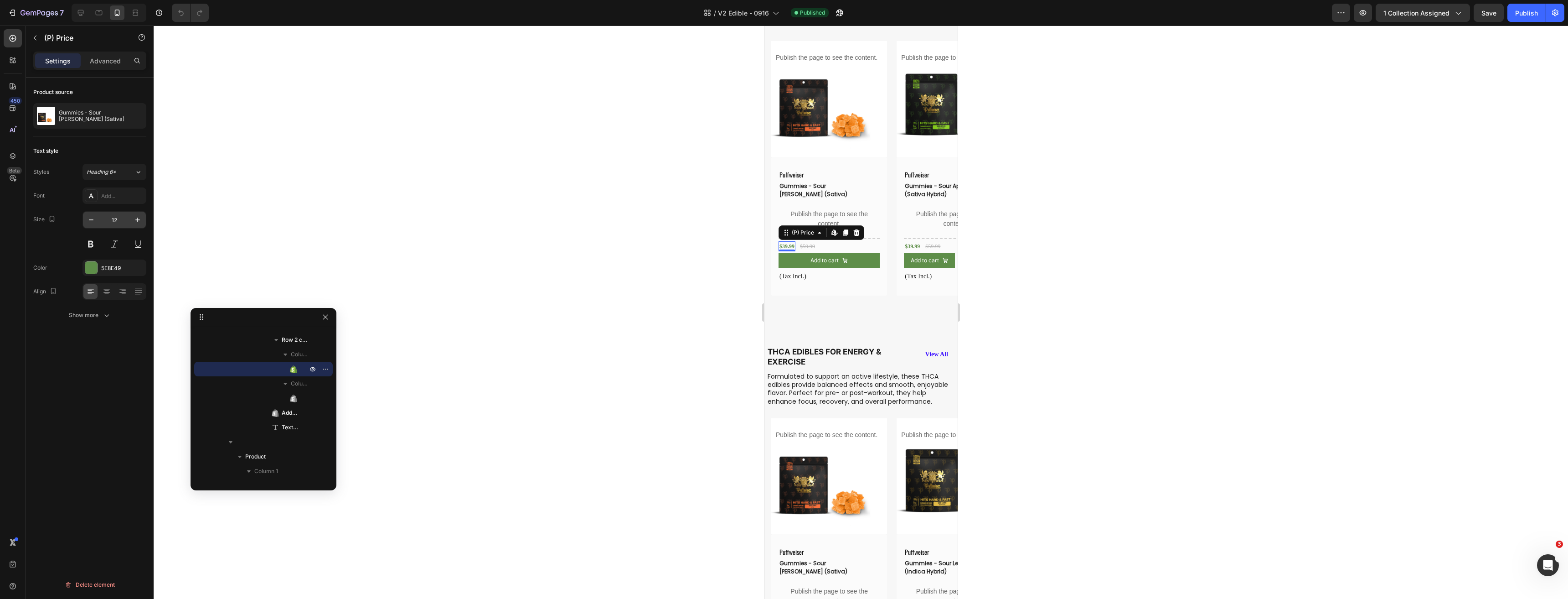
click at [115, 221] on input "12" at bounding box center [114, 219] width 30 height 17
click at [79, 13] on icon at bounding box center [81, 13] width 6 height 6
type input "16"
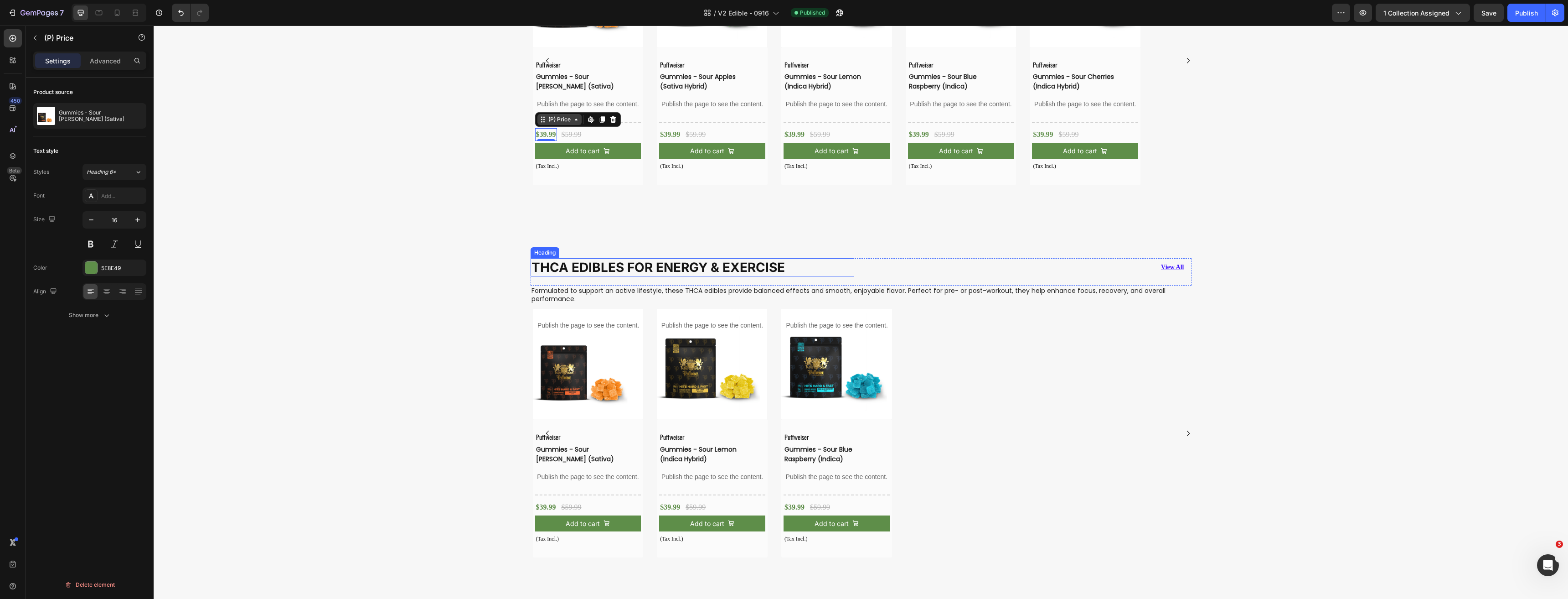
scroll to position [491, 0]
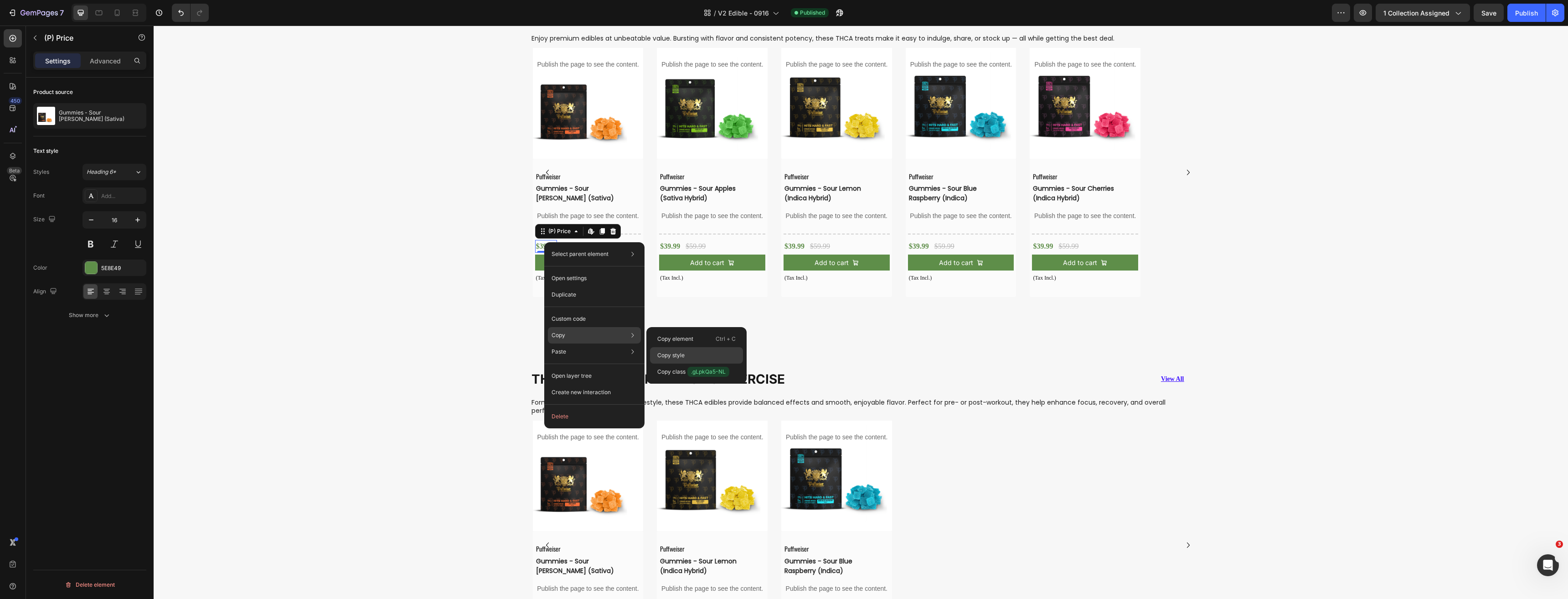
click at [676, 357] on p "Copy style" at bounding box center [671, 355] width 27 height 8
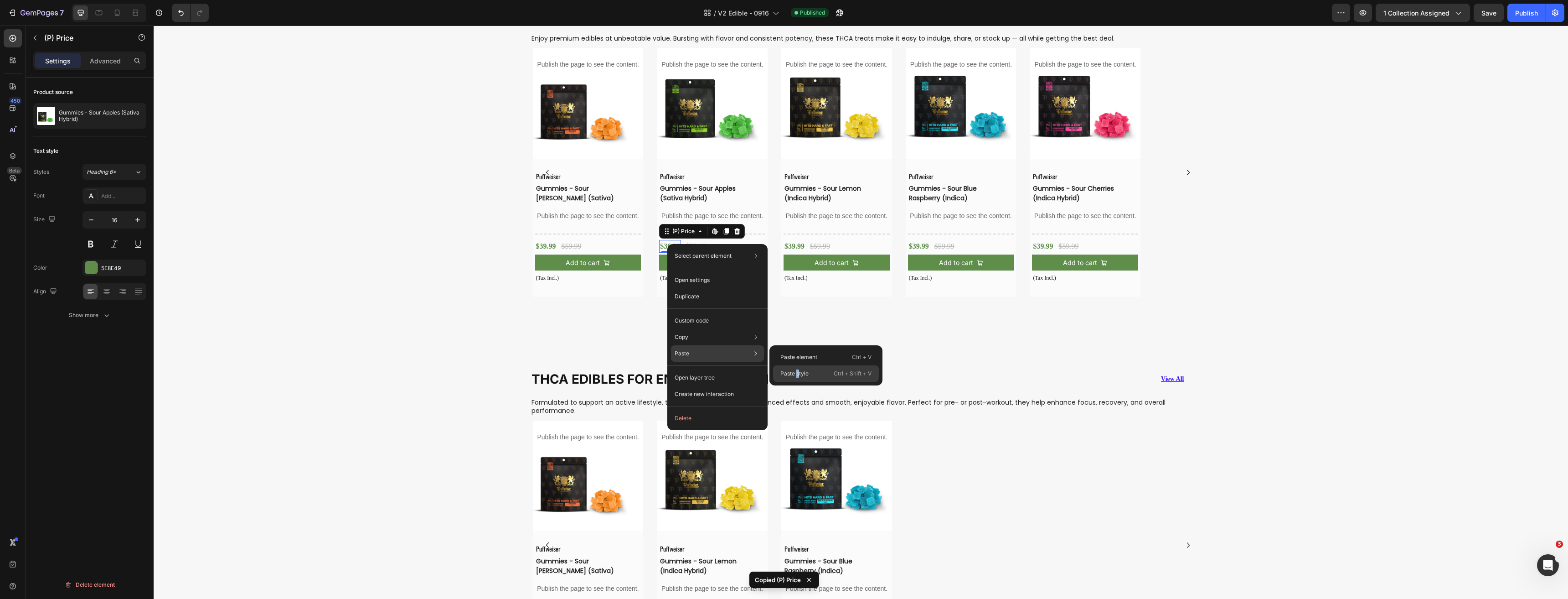
drag, startPoint x: 798, startPoint y: 373, endPoint x: 655, endPoint y: 272, distance: 175.1
click at [798, 373] on p "Paste style" at bounding box center [794, 373] width 28 height 8
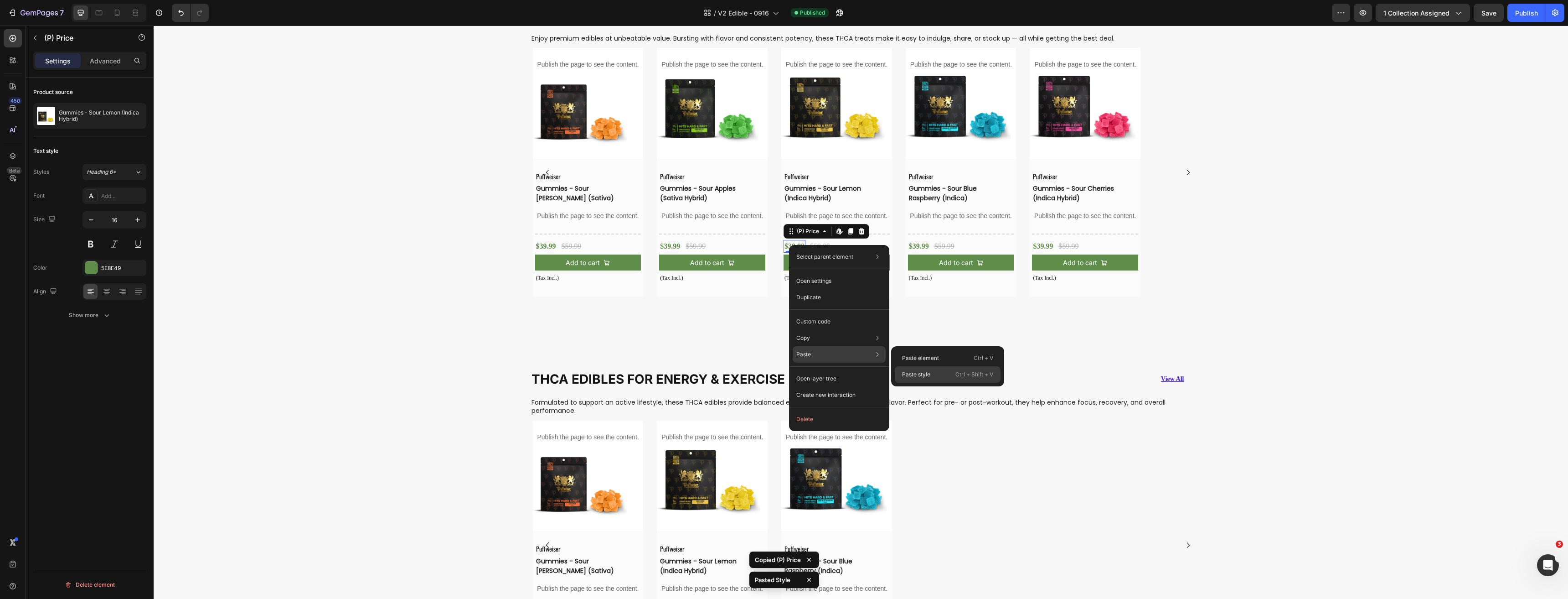
click at [912, 375] on p "Paste style" at bounding box center [916, 374] width 28 height 8
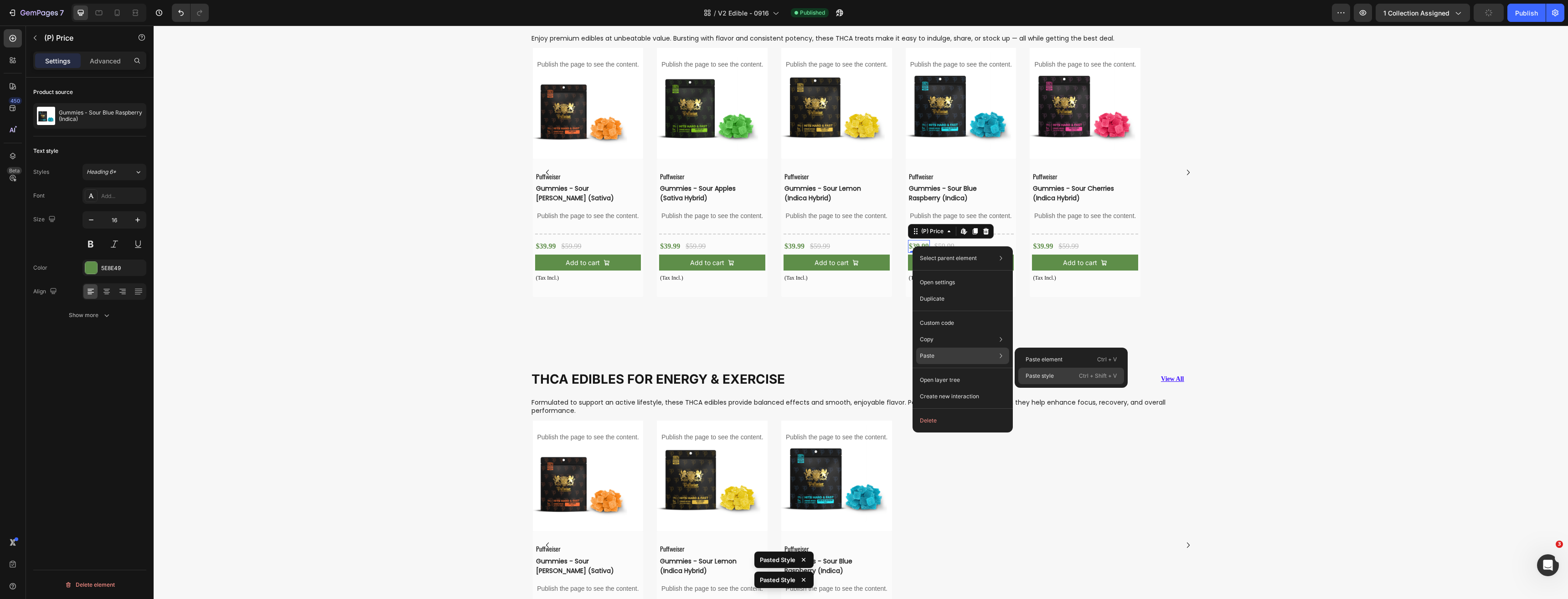
click at [1046, 381] on div "Paste style Ctrl + Shift + V" at bounding box center [1071, 376] width 106 height 17
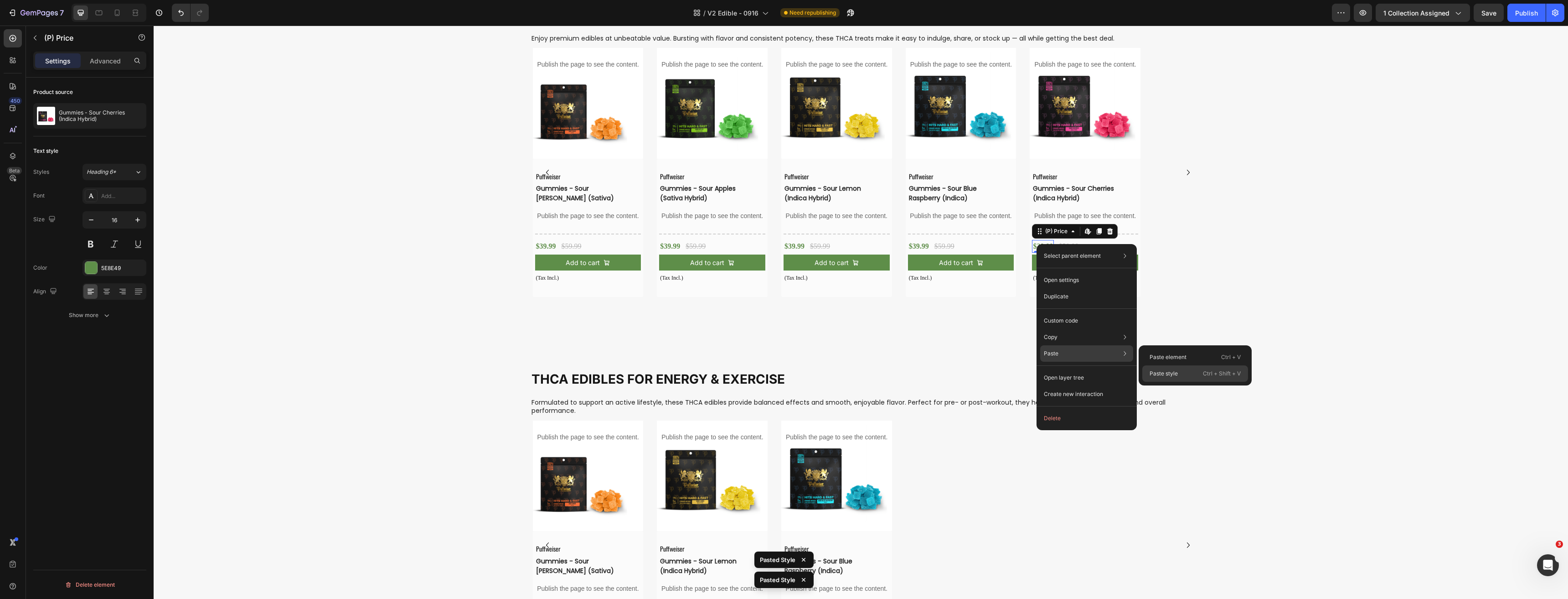
drag, startPoint x: 1164, startPoint y: 371, endPoint x: 965, endPoint y: 263, distance: 226.4
click at [1164, 371] on p "Paste style" at bounding box center [1163, 373] width 28 height 8
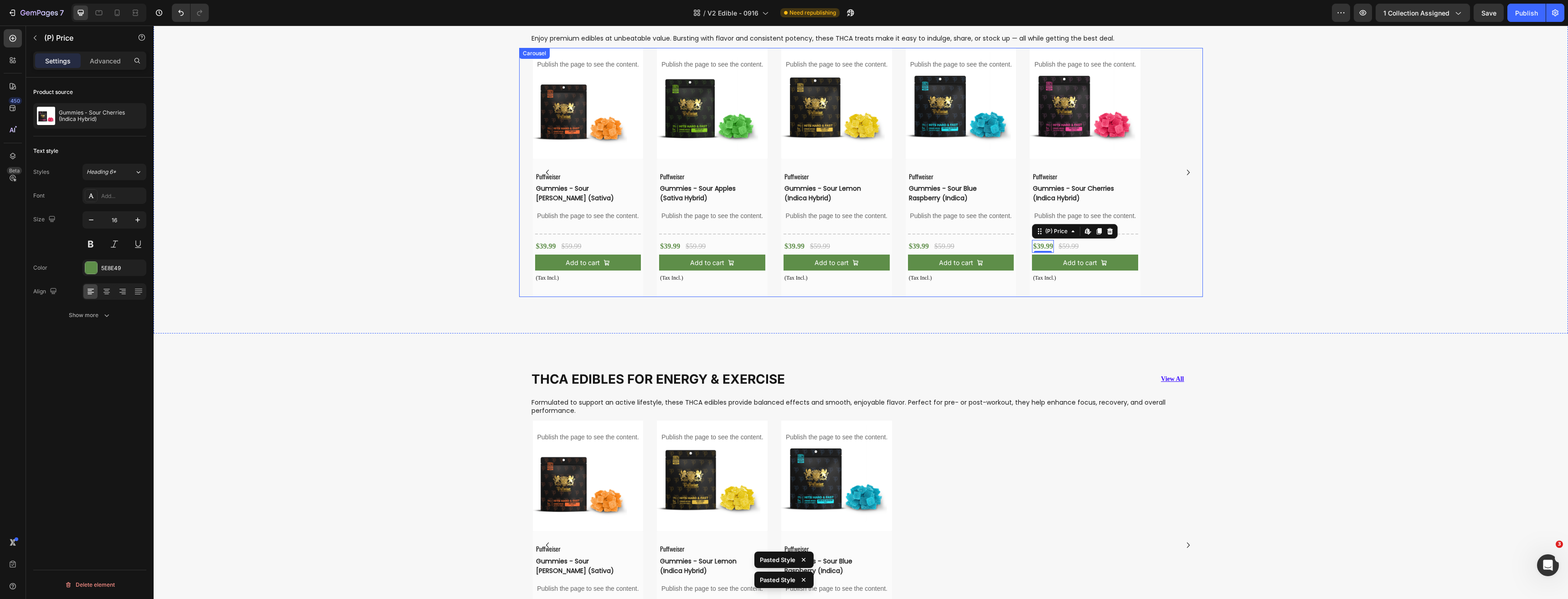
click at [1189, 172] on icon "Carousel Next Arrow" at bounding box center [1188, 172] width 11 height 11
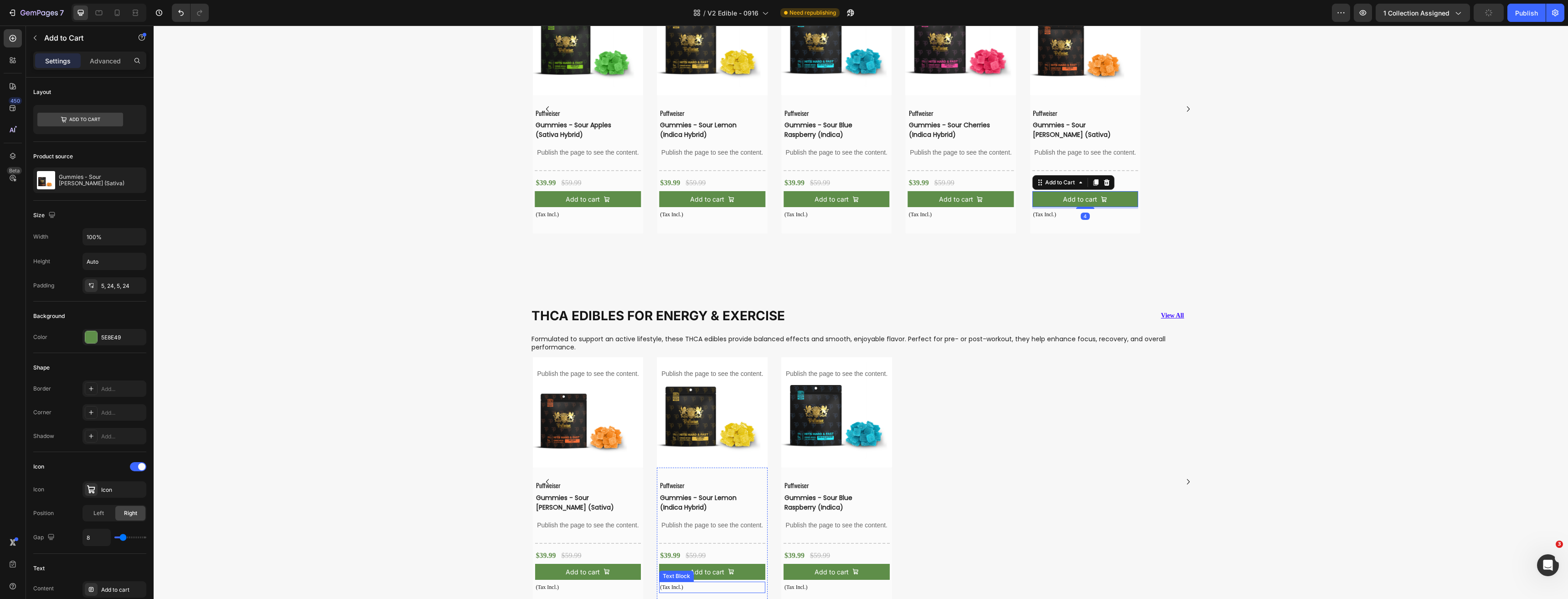
scroll to position [673, 0]
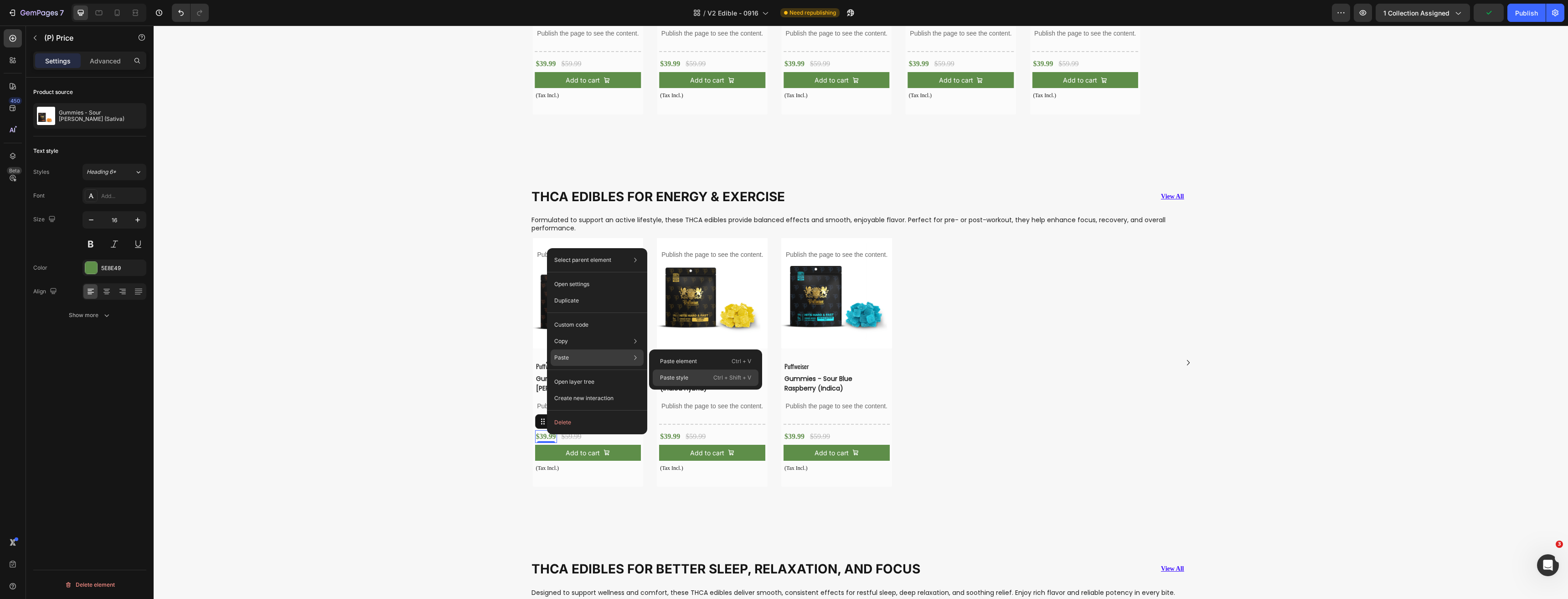
click at [669, 375] on p "Paste style" at bounding box center [674, 377] width 28 height 8
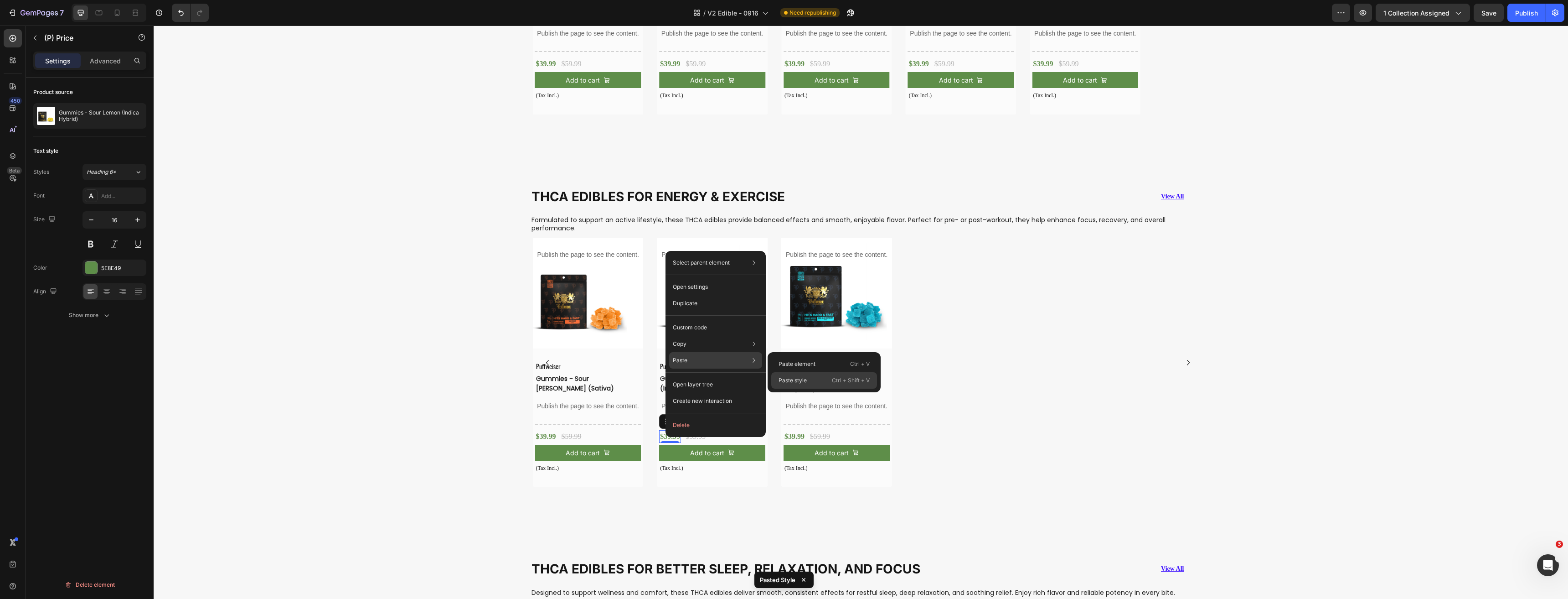
drag, startPoint x: 801, startPoint y: 381, endPoint x: 647, endPoint y: 398, distance: 154.9
click at [801, 381] on p "Paste style" at bounding box center [793, 380] width 28 height 8
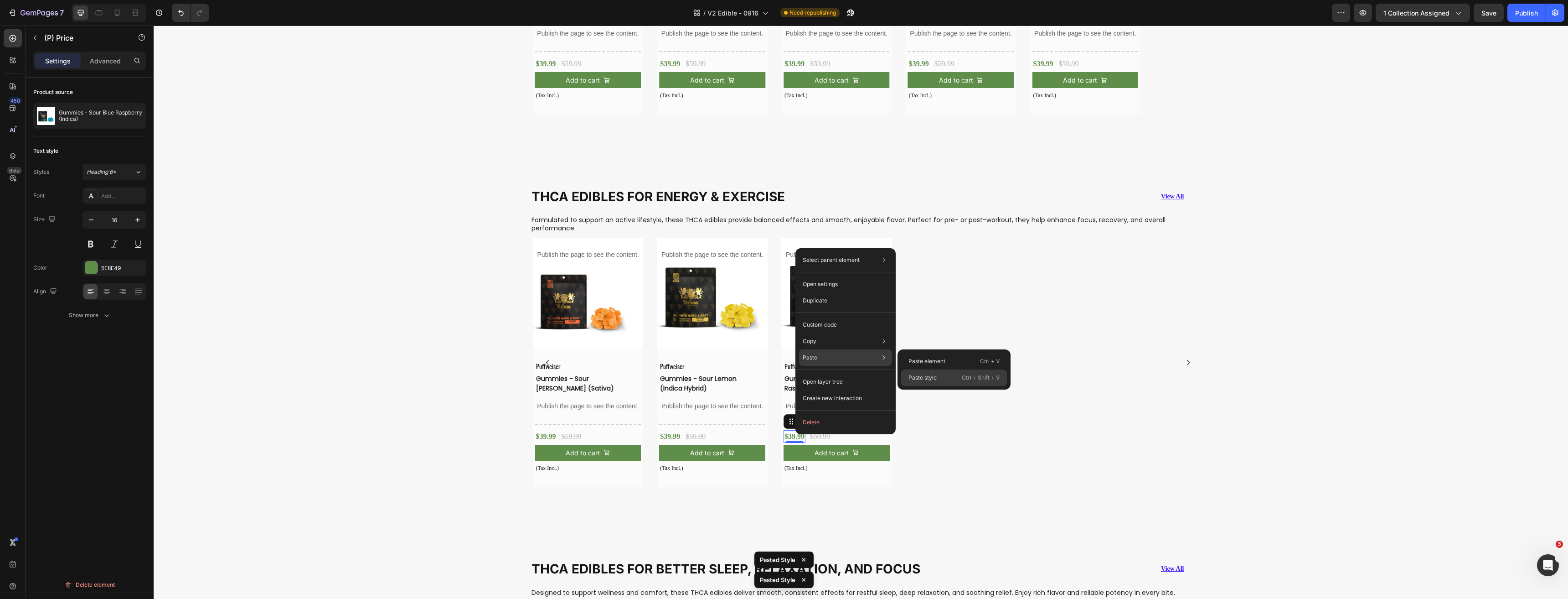
drag, startPoint x: 933, startPoint y: 375, endPoint x: 778, endPoint y: 354, distance: 156.4
click at [933, 376] on p "Paste style" at bounding box center [922, 377] width 28 height 8
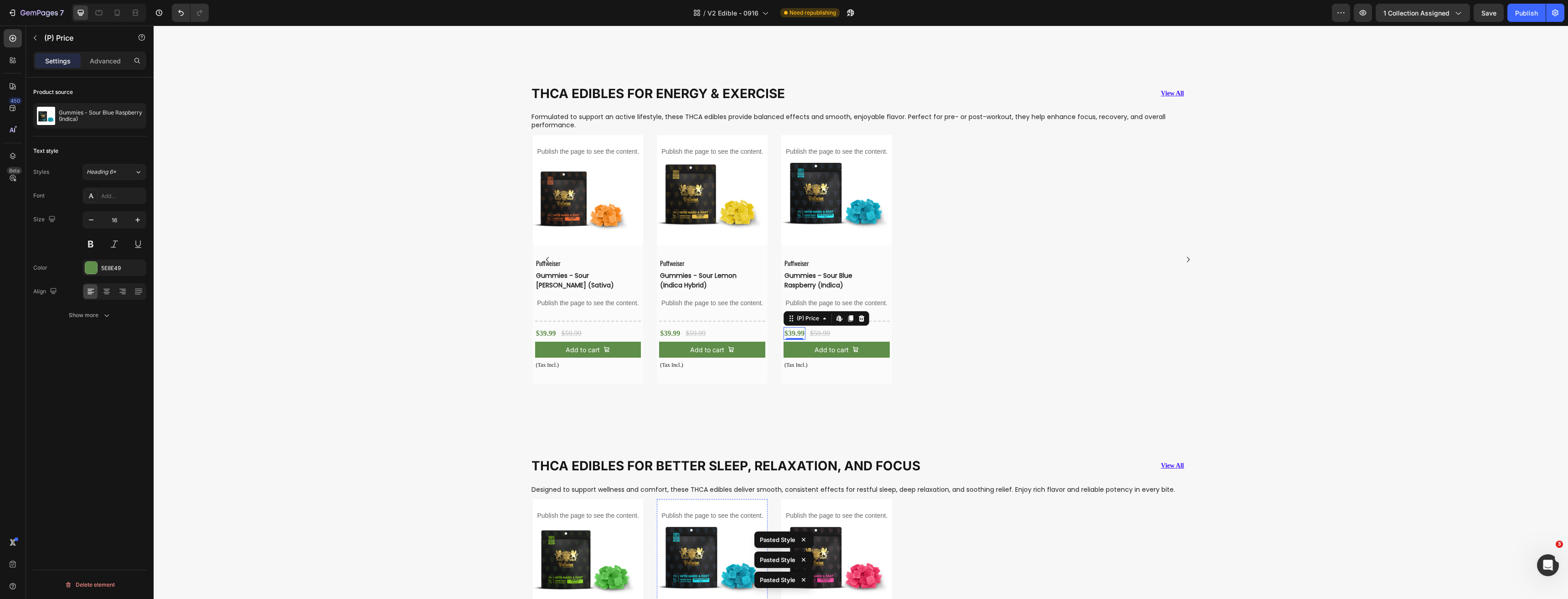
scroll to position [946, 0]
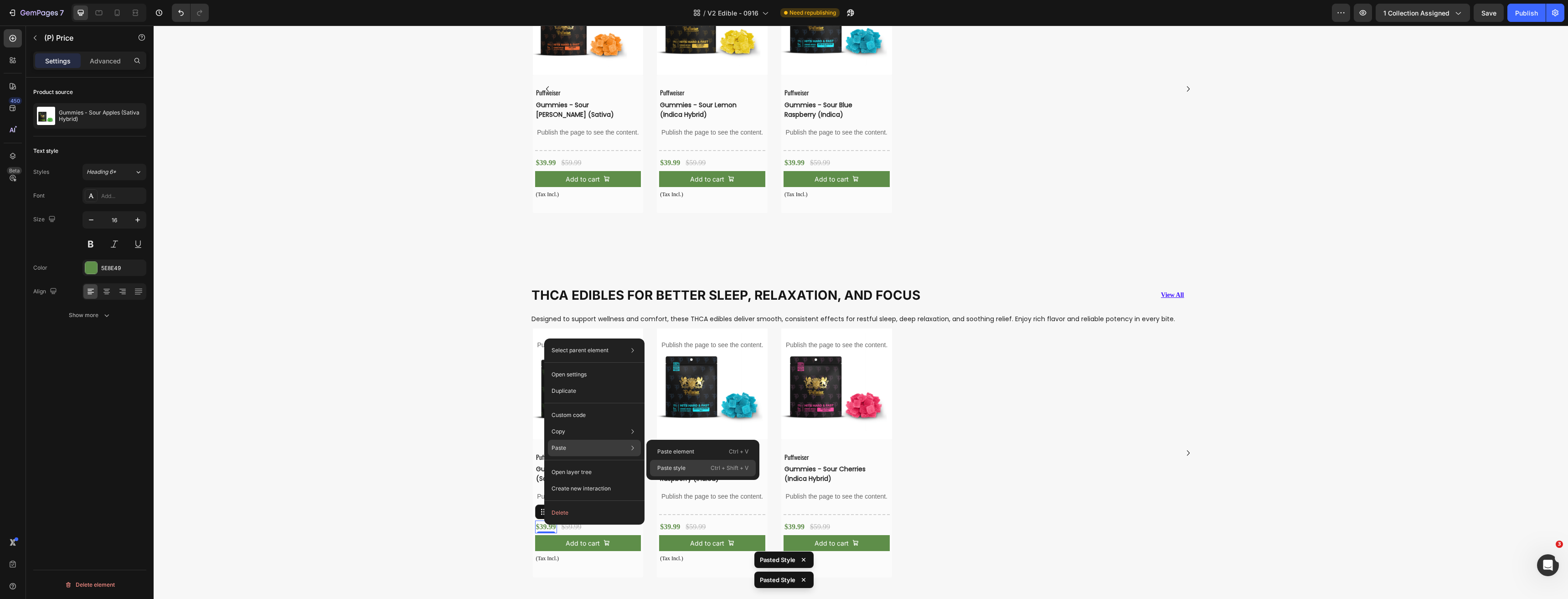
click at [665, 462] on div "Paste style Ctrl + Shift + V" at bounding box center [702, 468] width 106 height 17
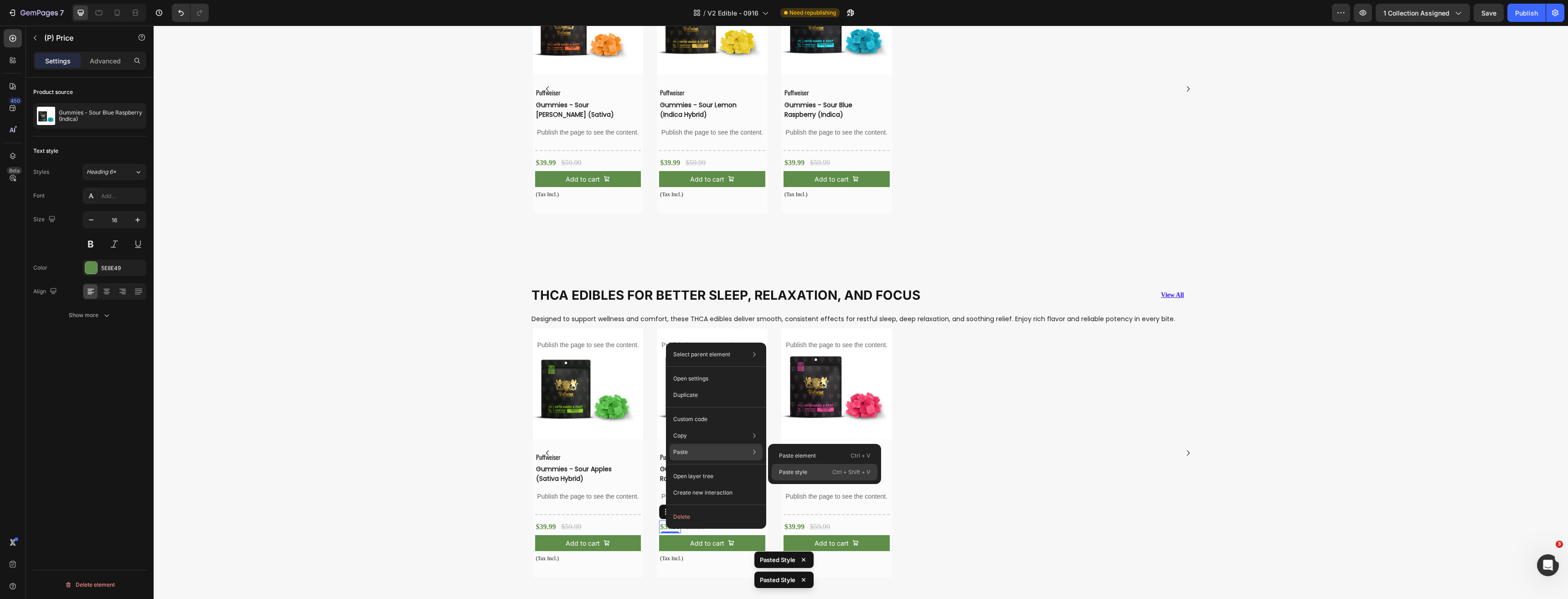
click at [801, 471] on p "Paste style" at bounding box center [793, 472] width 28 height 8
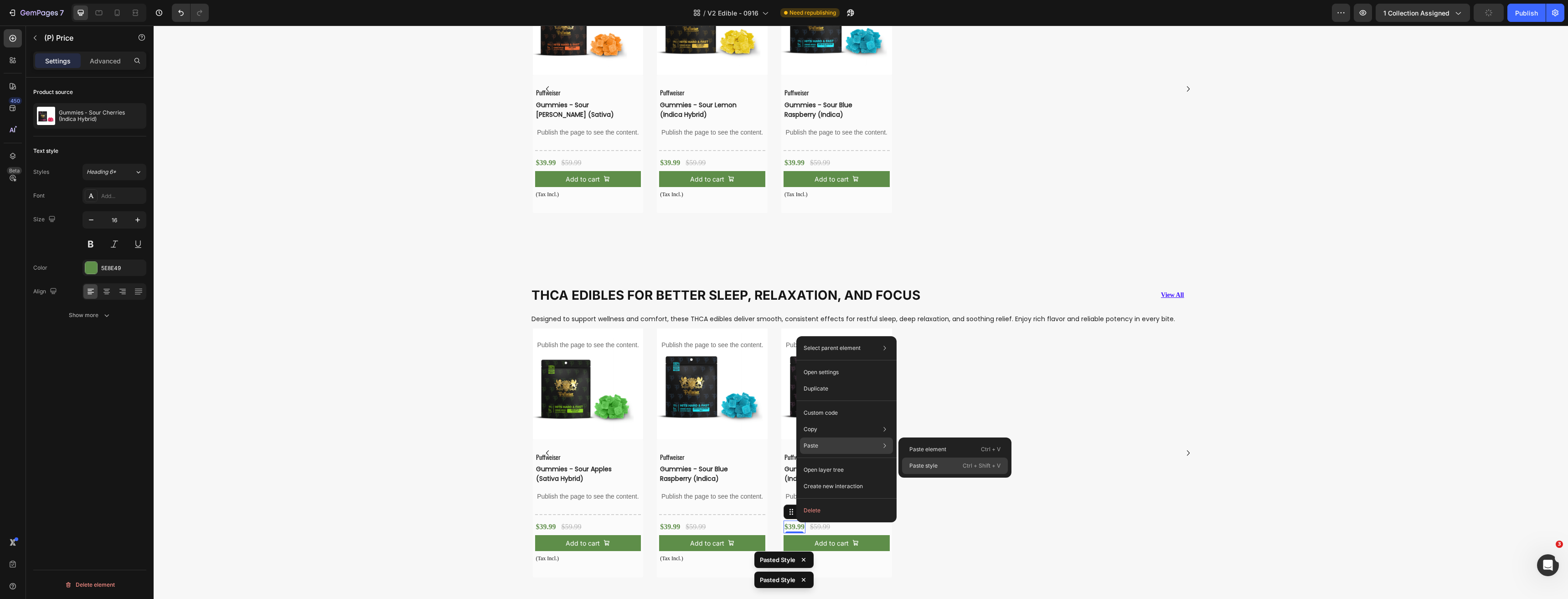
click at [935, 459] on div "Paste style Ctrl + Shift + V" at bounding box center [954, 465] width 106 height 17
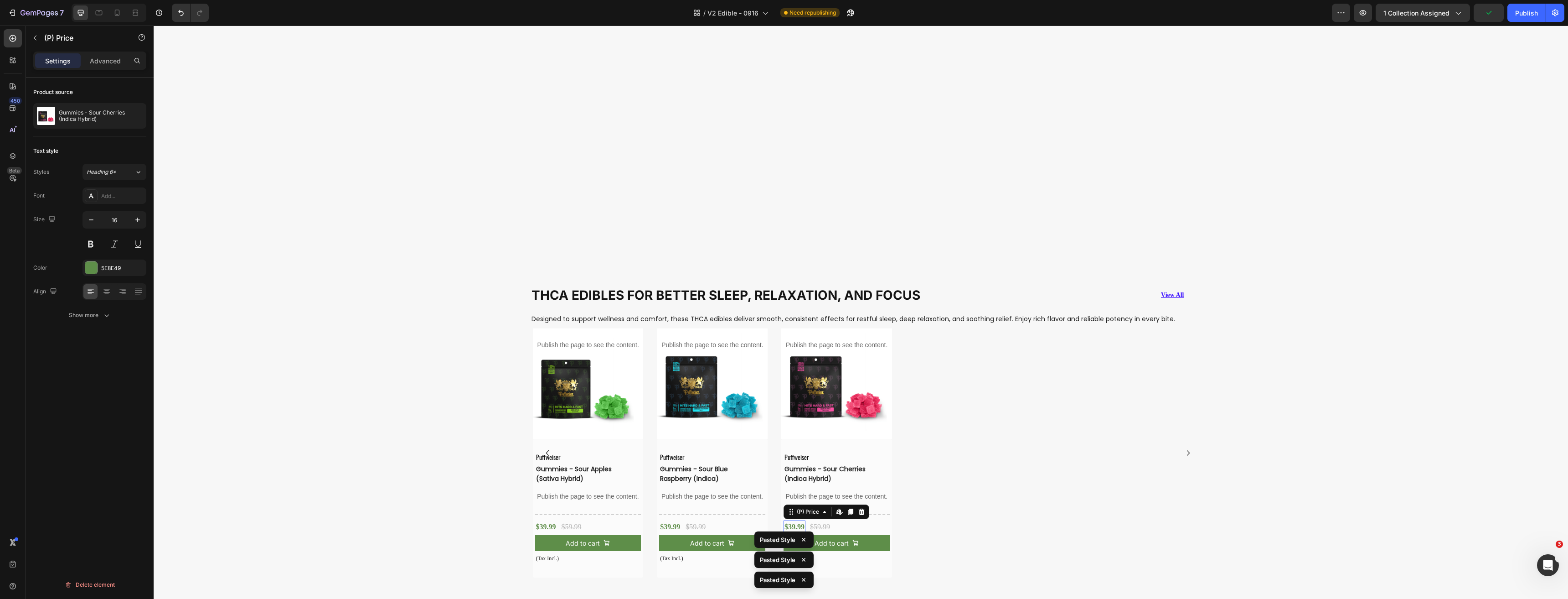
scroll to position [1311, 0]
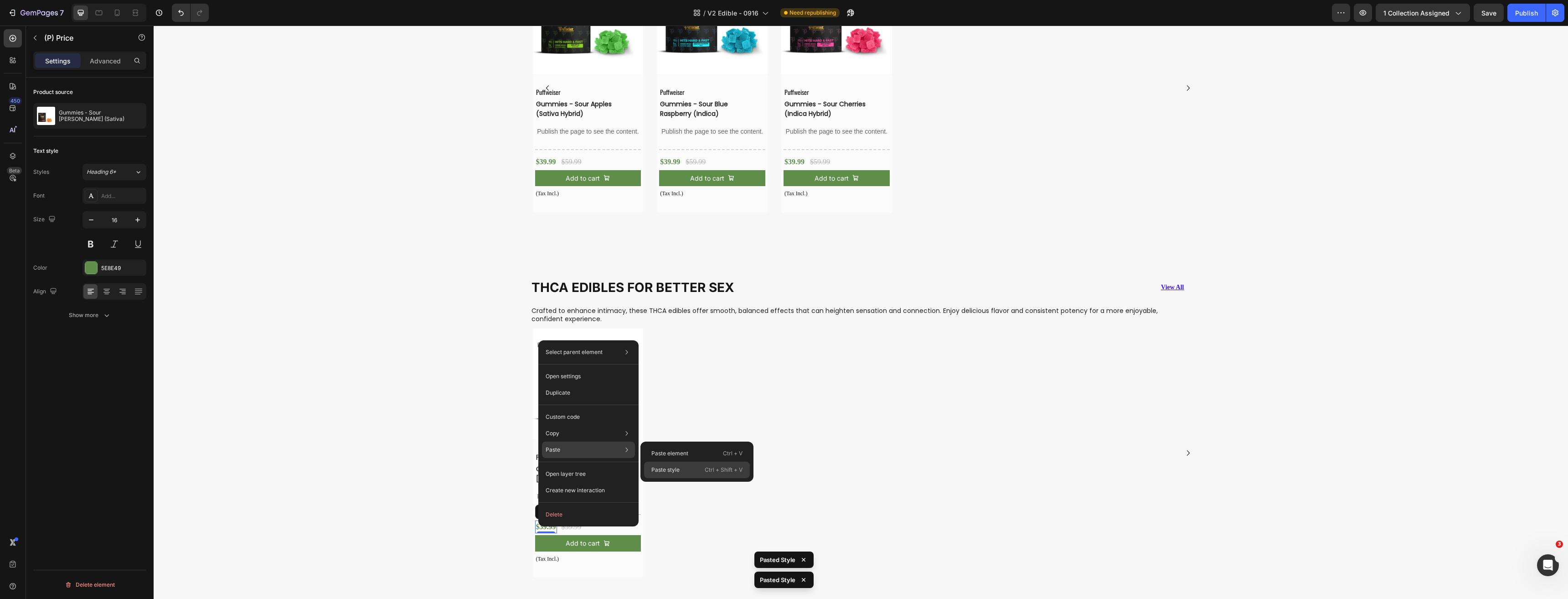
click at [666, 466] on p "Paste style" at bounding box center [665, 469] width 28 height 8
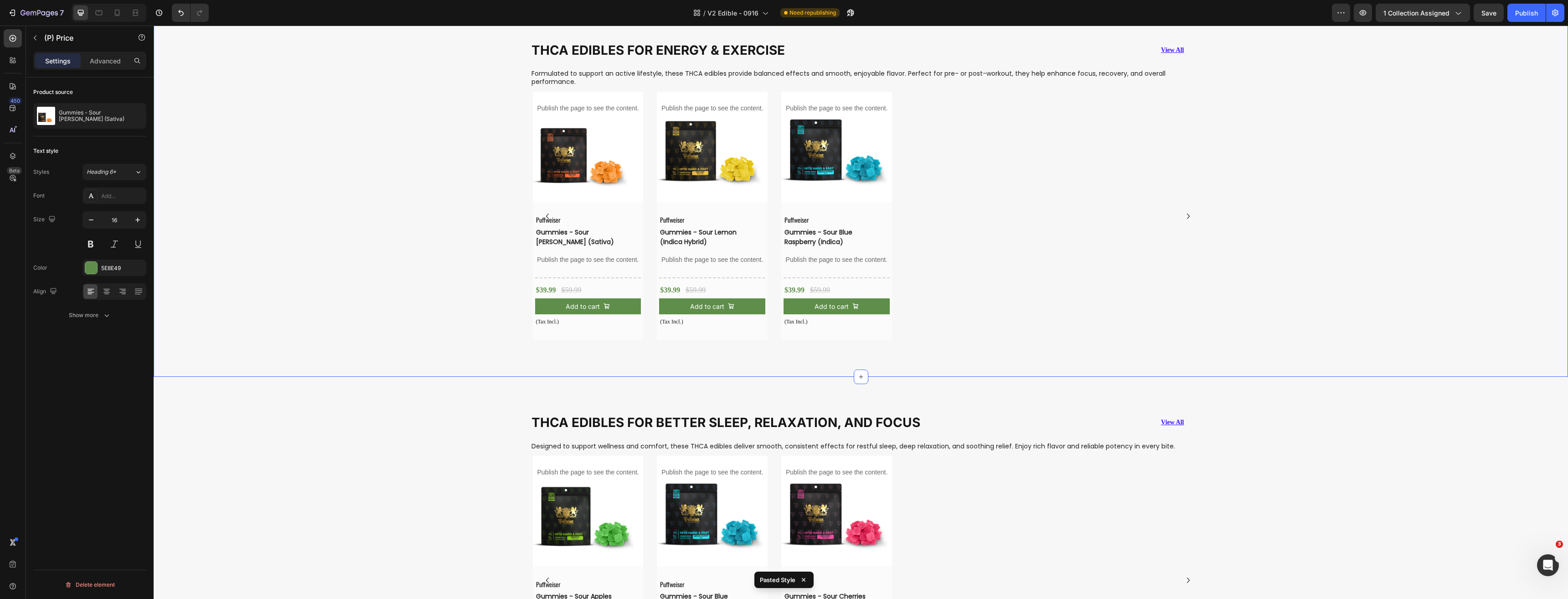
scroll to position [675, 0]
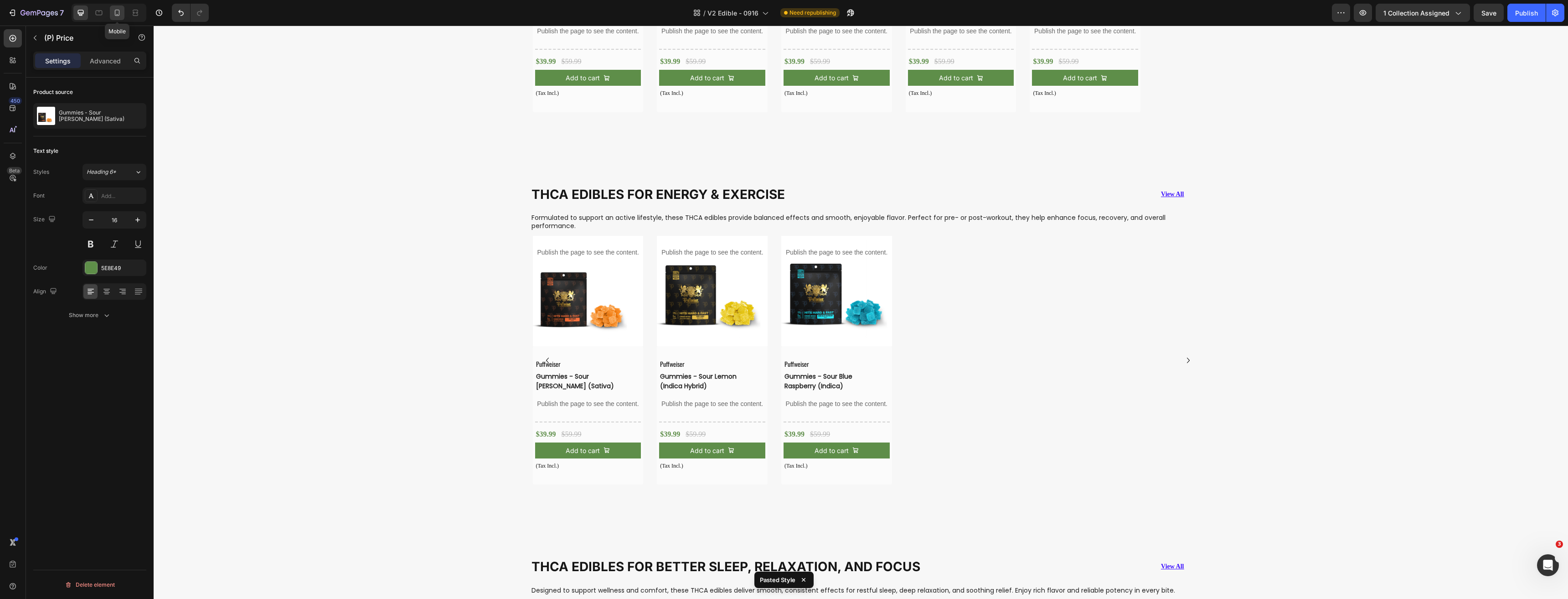
click at [114, 17] on div at bounding box center [117, 13] width 15 height 15
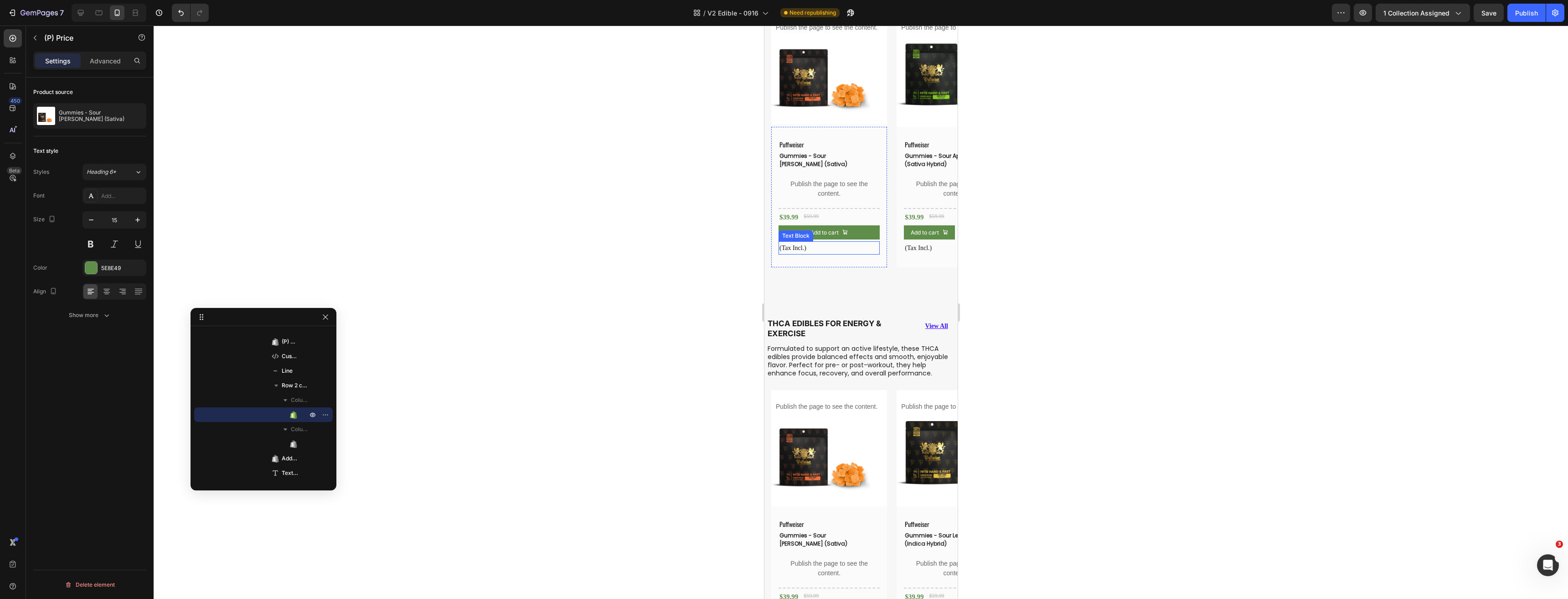
scroll to position [456, 0]
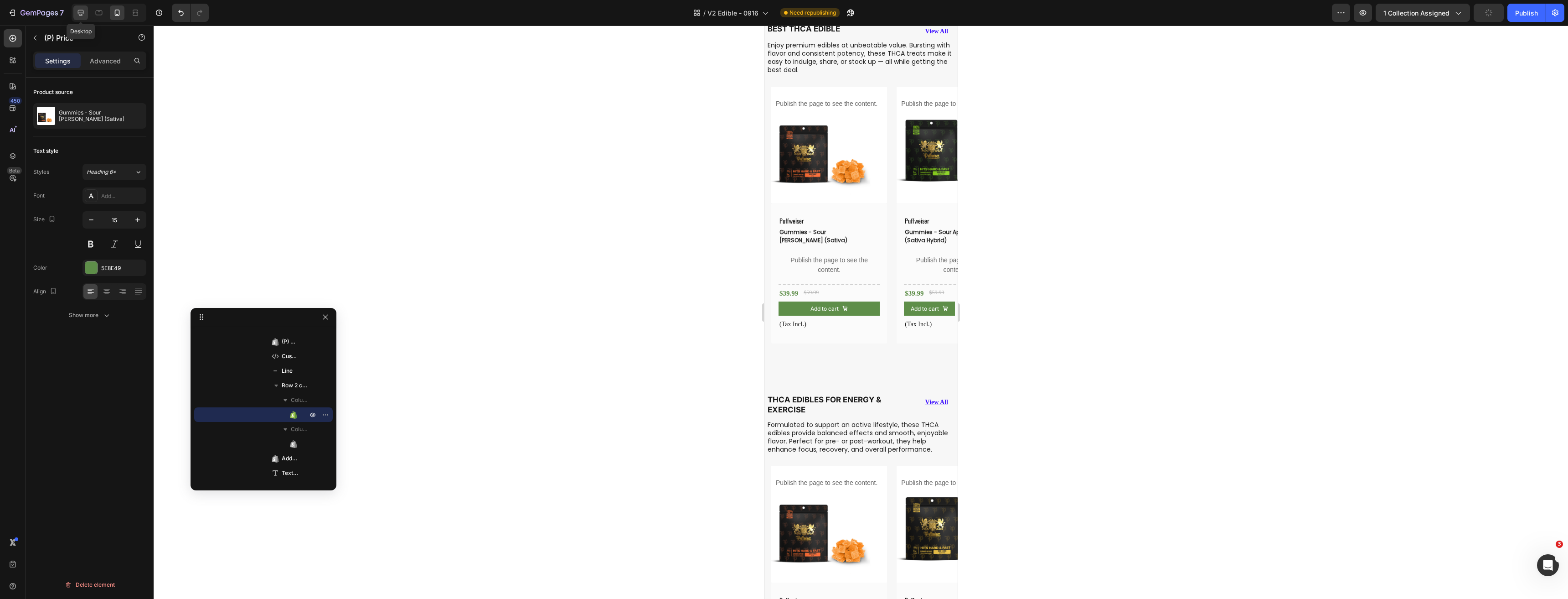
click at [86, 10] on div at bounding box center [80, 13] width 15 height 15
type input "16"
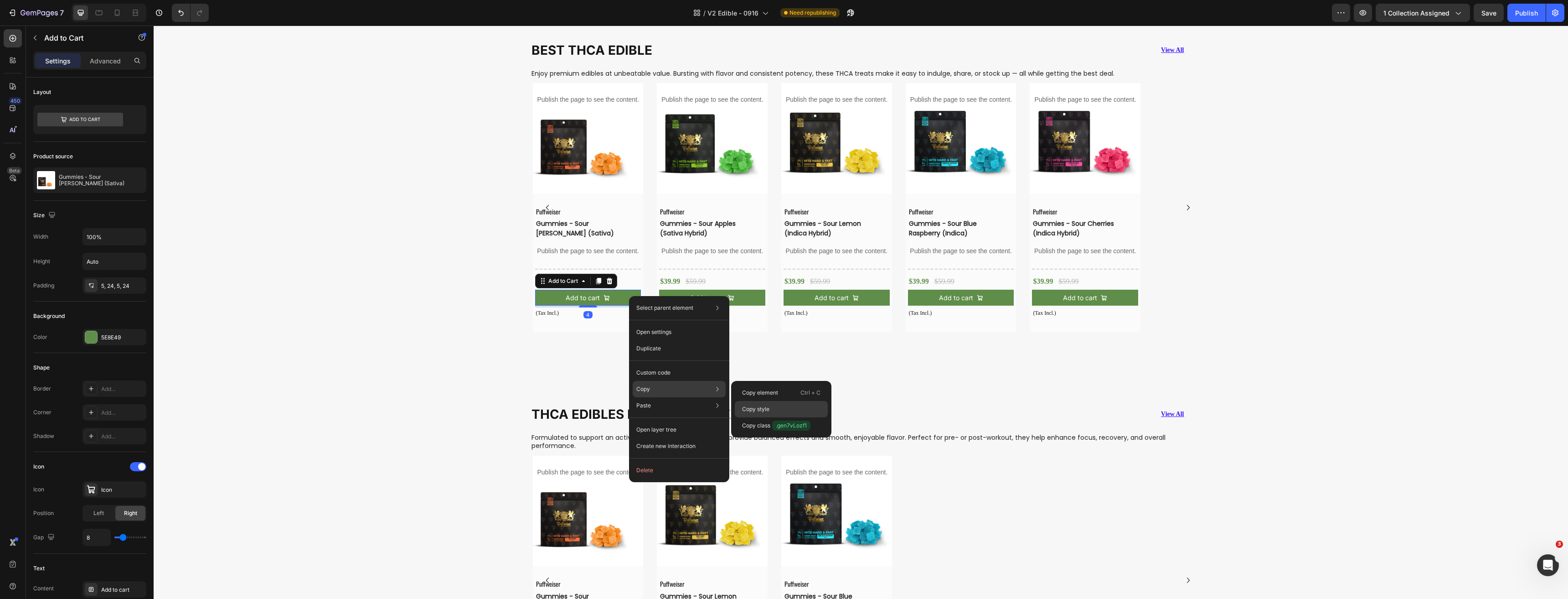
click at [760, 411] on p "Copy style" at bounding box center [755, 409] width 27 height 8
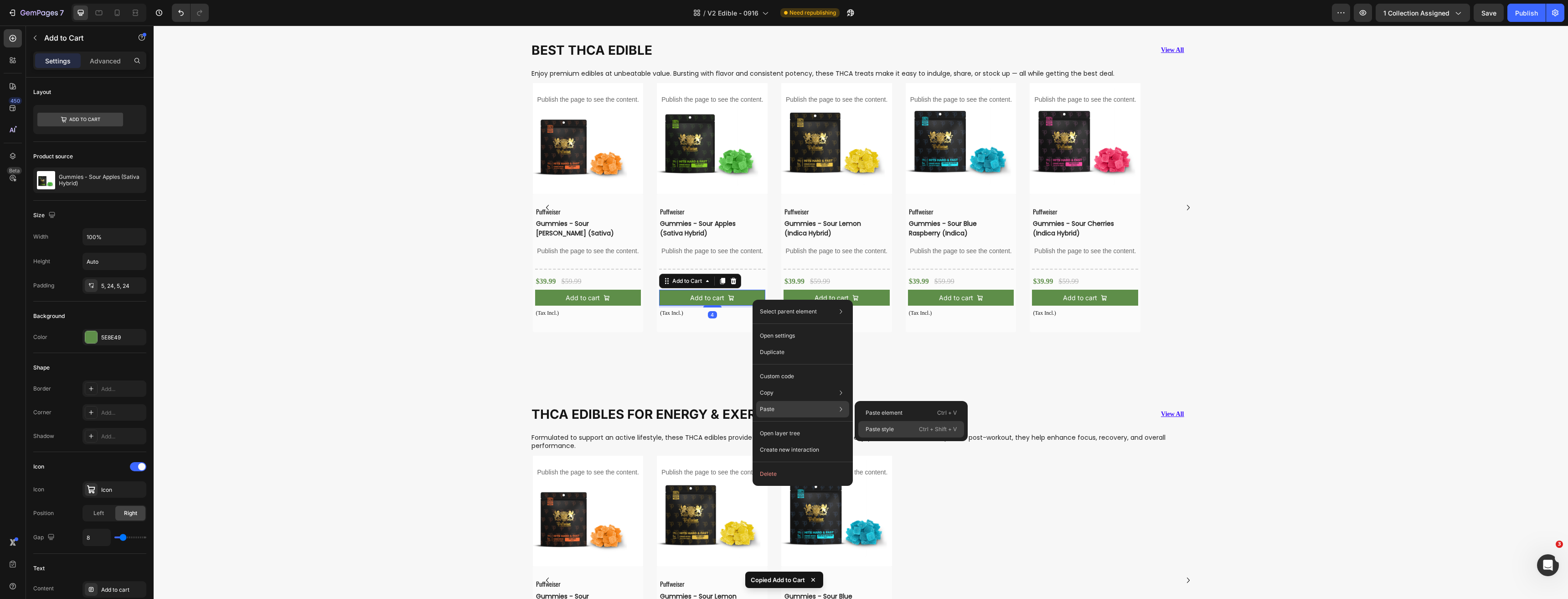
click at [892, 428] on p "Paste style" at bounding box center [880, 429] width 28 height 8
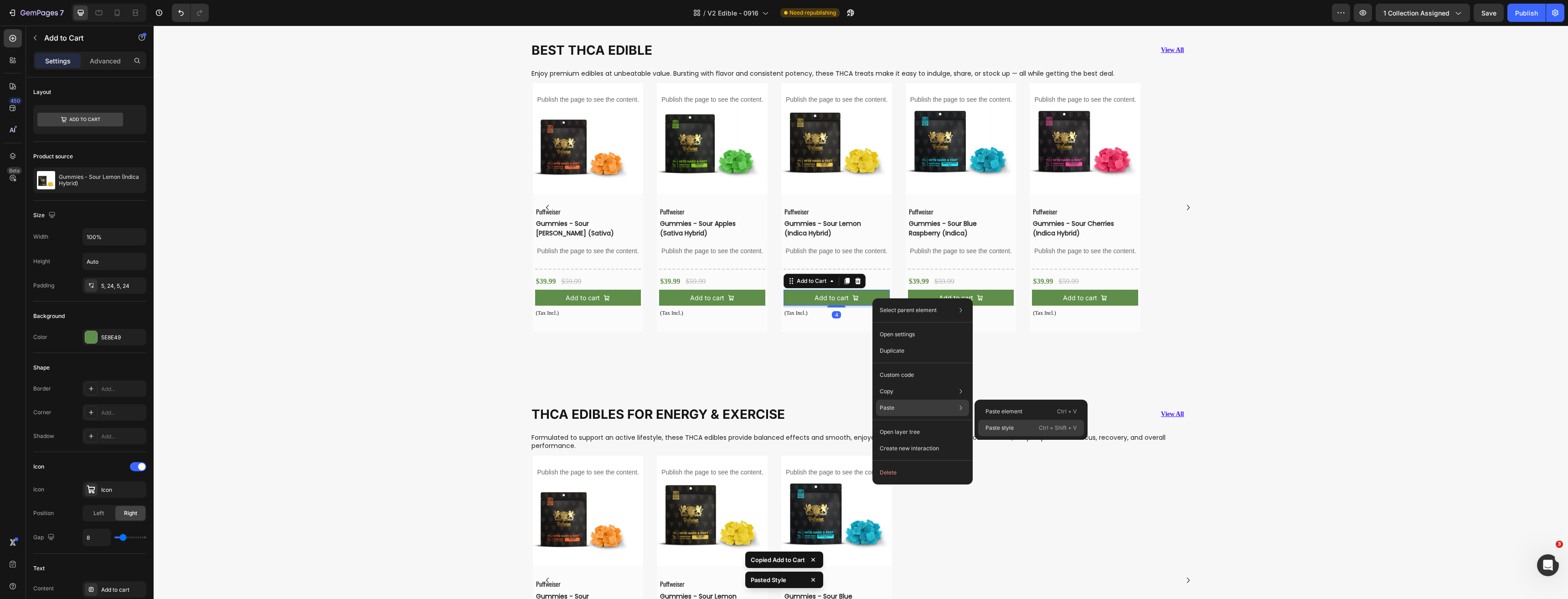
click at [1002, 426] on p "Paste style" at bounding box center [999, 428] width 28 height 8
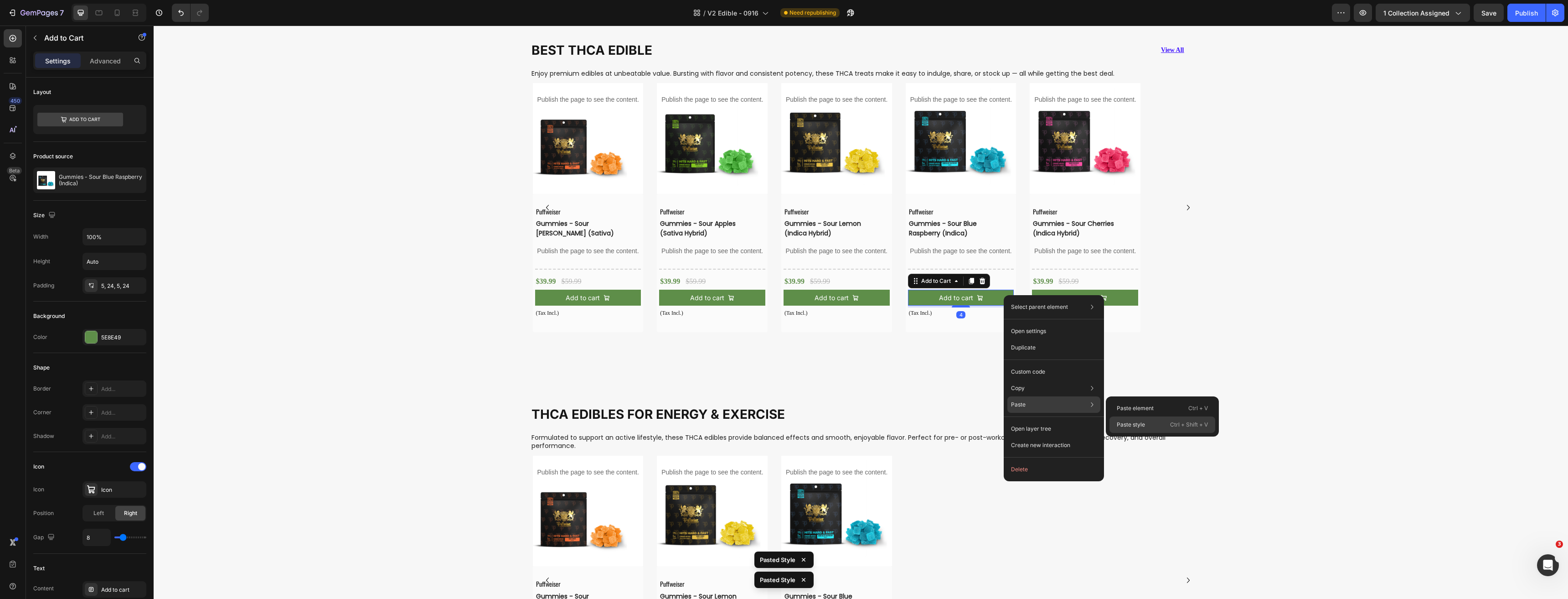
click at [1126, 424] on p "Paste style" at bounding box center [1130, 424] width 28 height 8
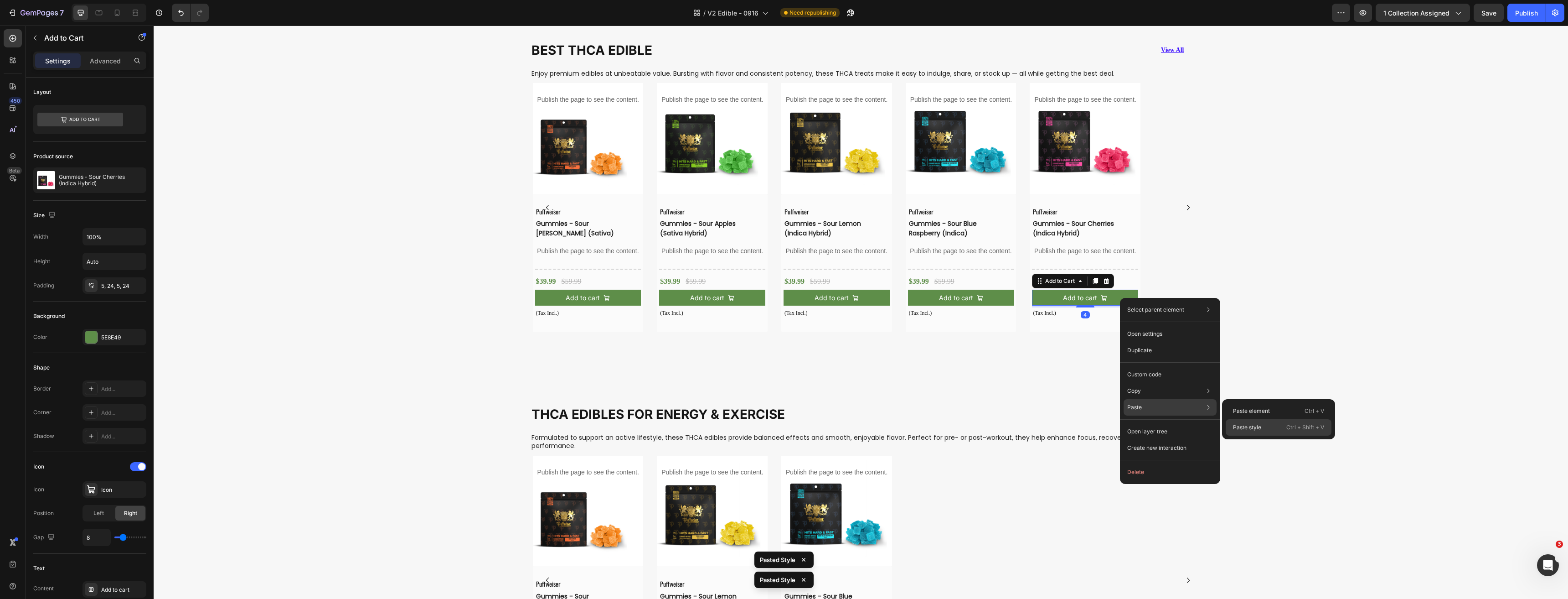
drag, startPoint x: 1257, startPoint y: 428, endPoint x: 778, endPoint y: 398, distance: 479.9
click at [1257, 428] on p "Paste style" at bounding box center [1247, 427] width 28 height 8
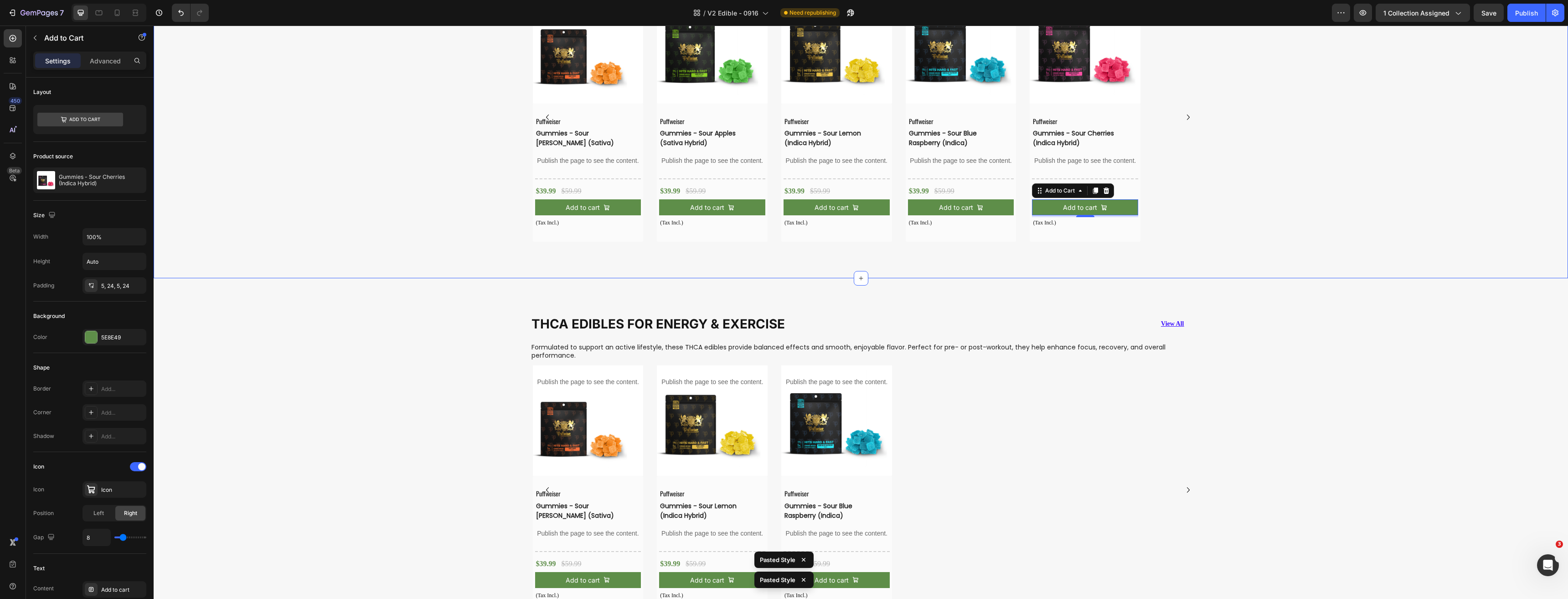
scroll to position [502, 0]
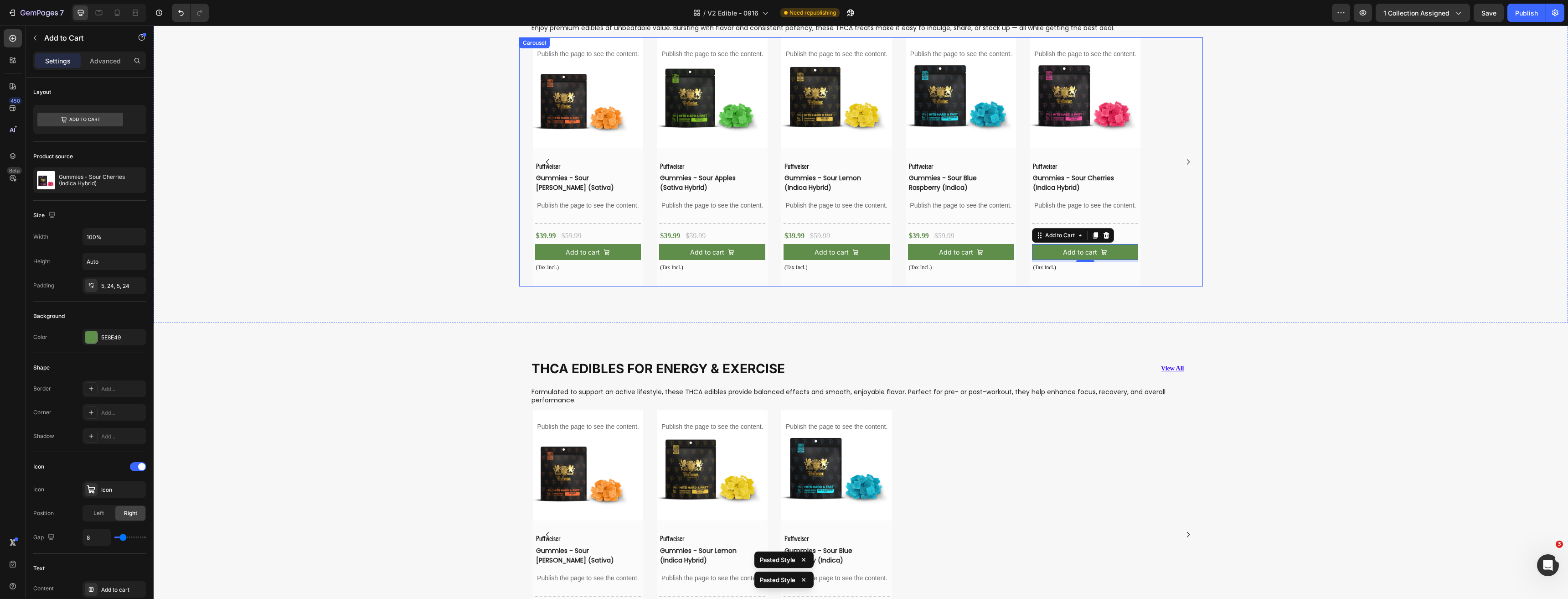
click at [1182, 160] on icon "Carousel Next Arrow" at bounding box center [1188, 162] width 11 height 11
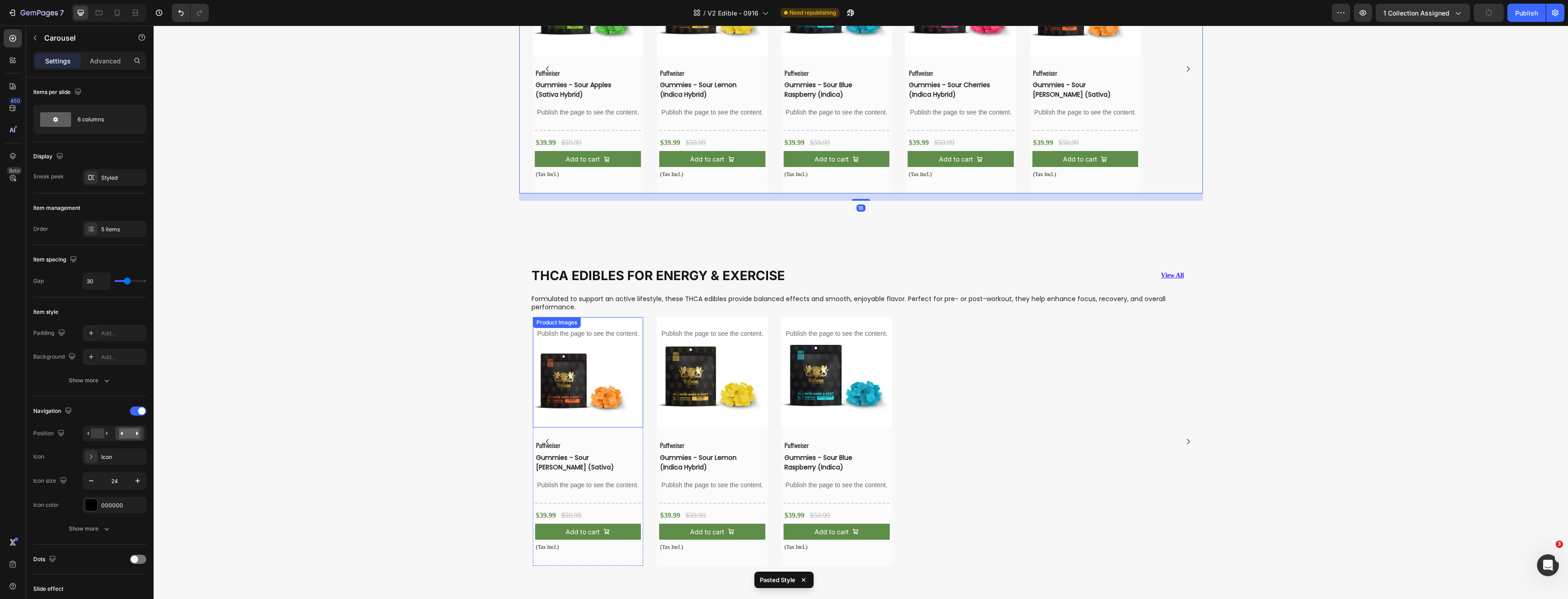
scroll to position [729, 0]
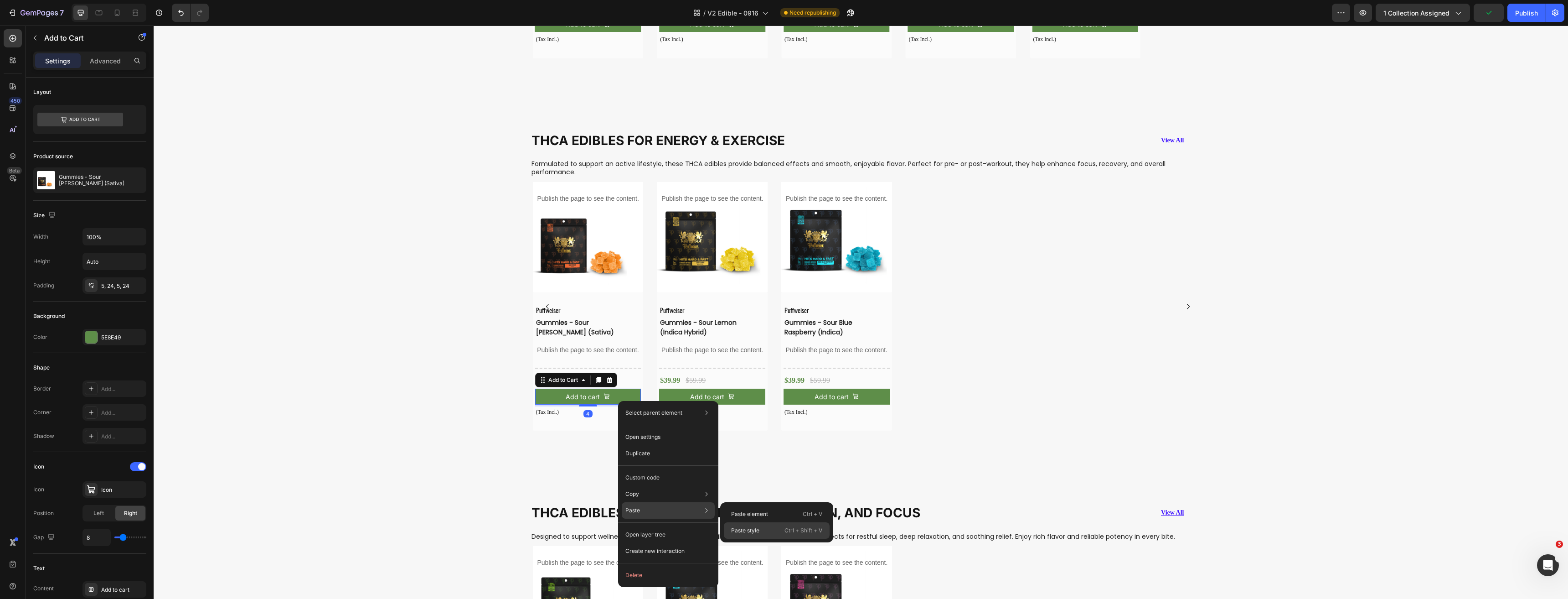
click at [753, 535] on div "Paste style Ctrl + Shift + V" at bounding box center [776, 530] width 106 height 17
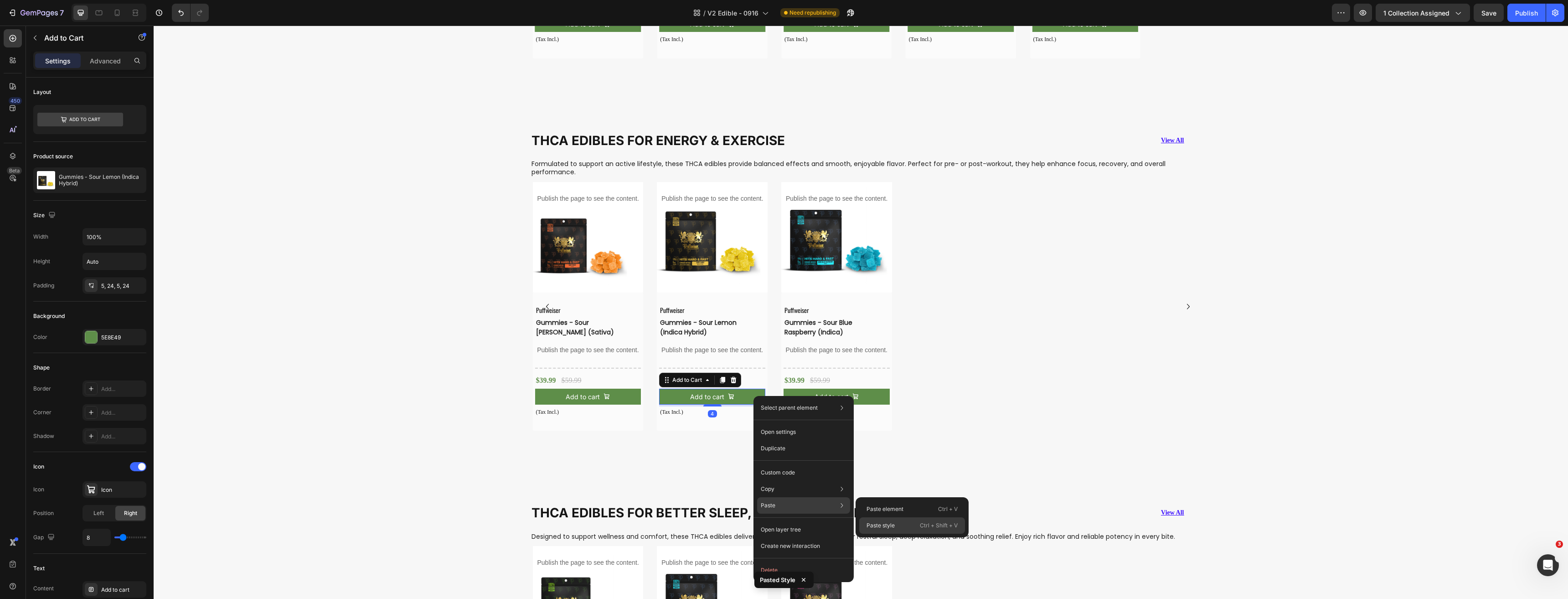
click at [891, 523] on p "Paste style" at bounding box center [881, 525] width 28 height 8
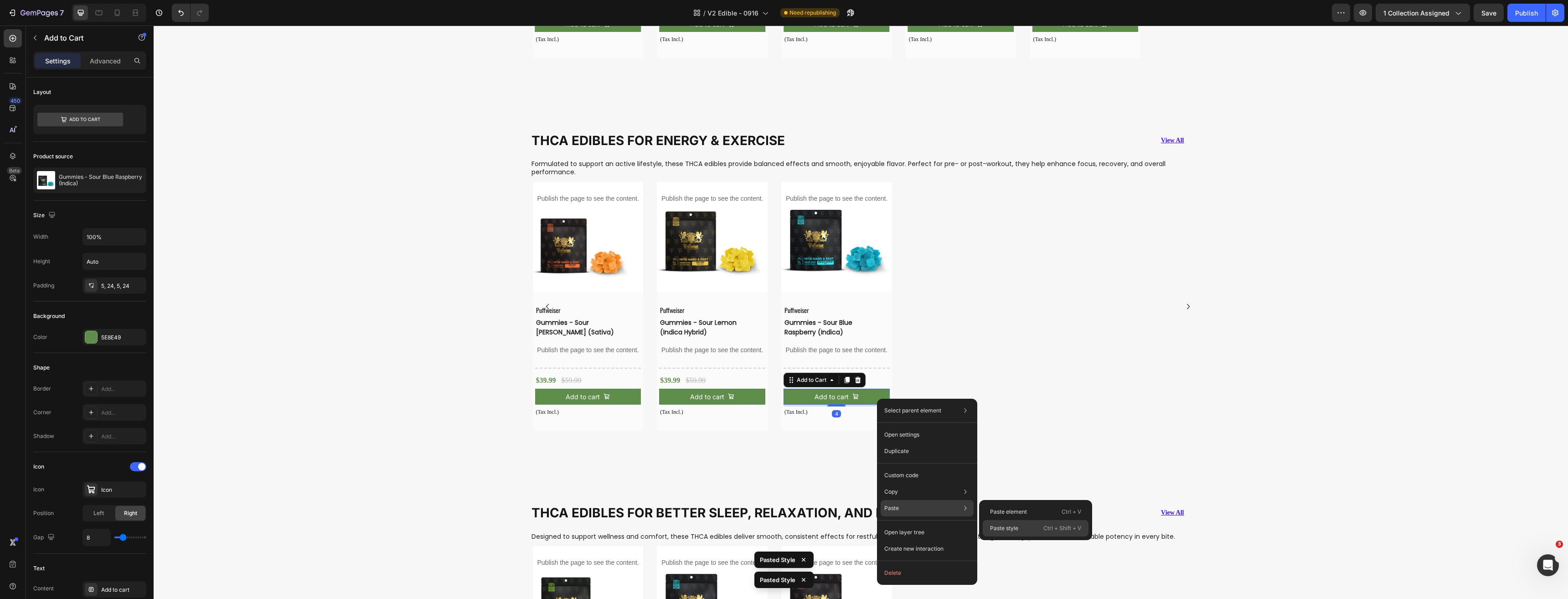
click at [1013, 529] on p "Paste style" at bounding box center [1004, 528] width 28 height 8
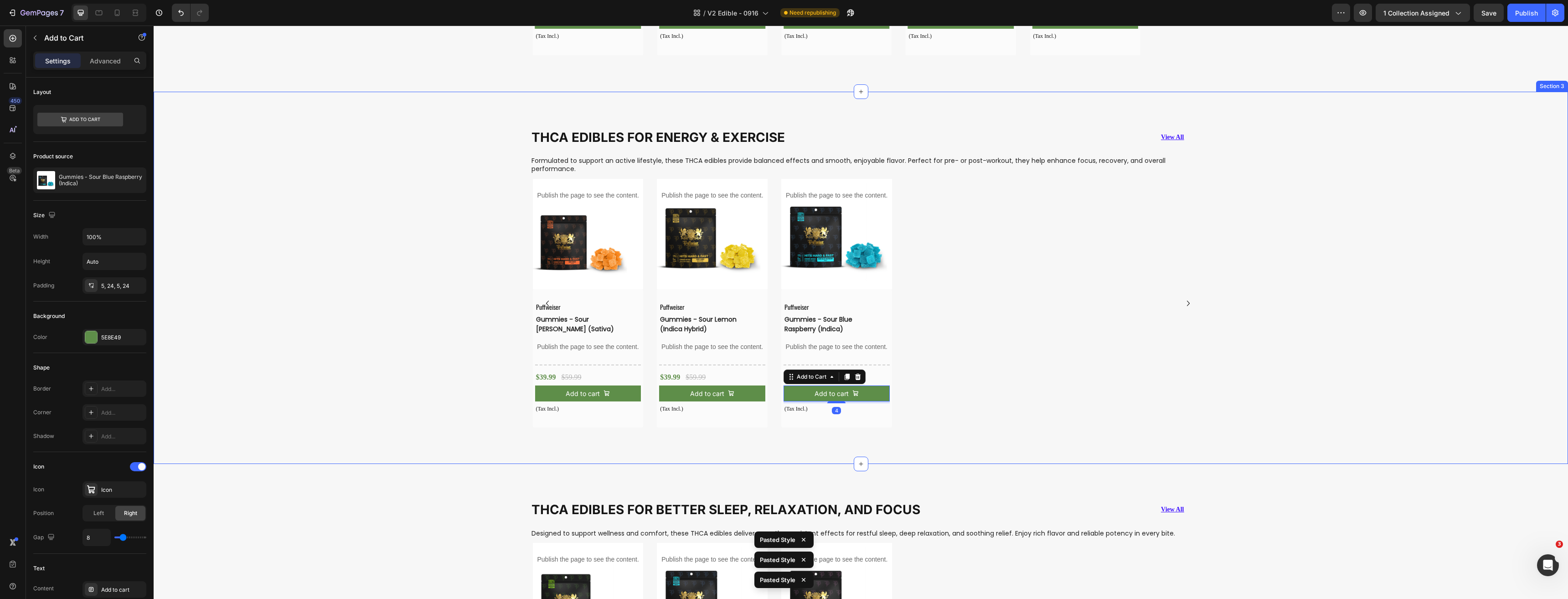
scroll to position [1049, 0]
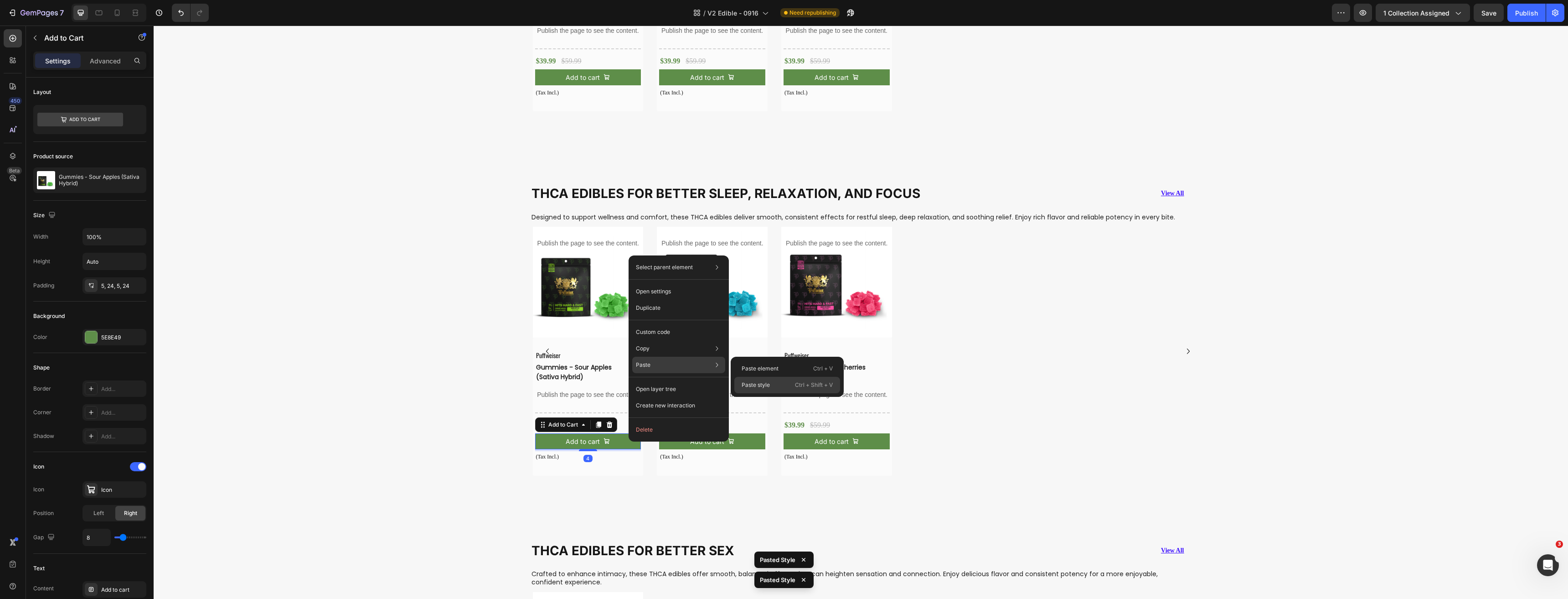
click at [752, 381] on p "Paste style" at bounding box center [756, 384] width 28 height 8
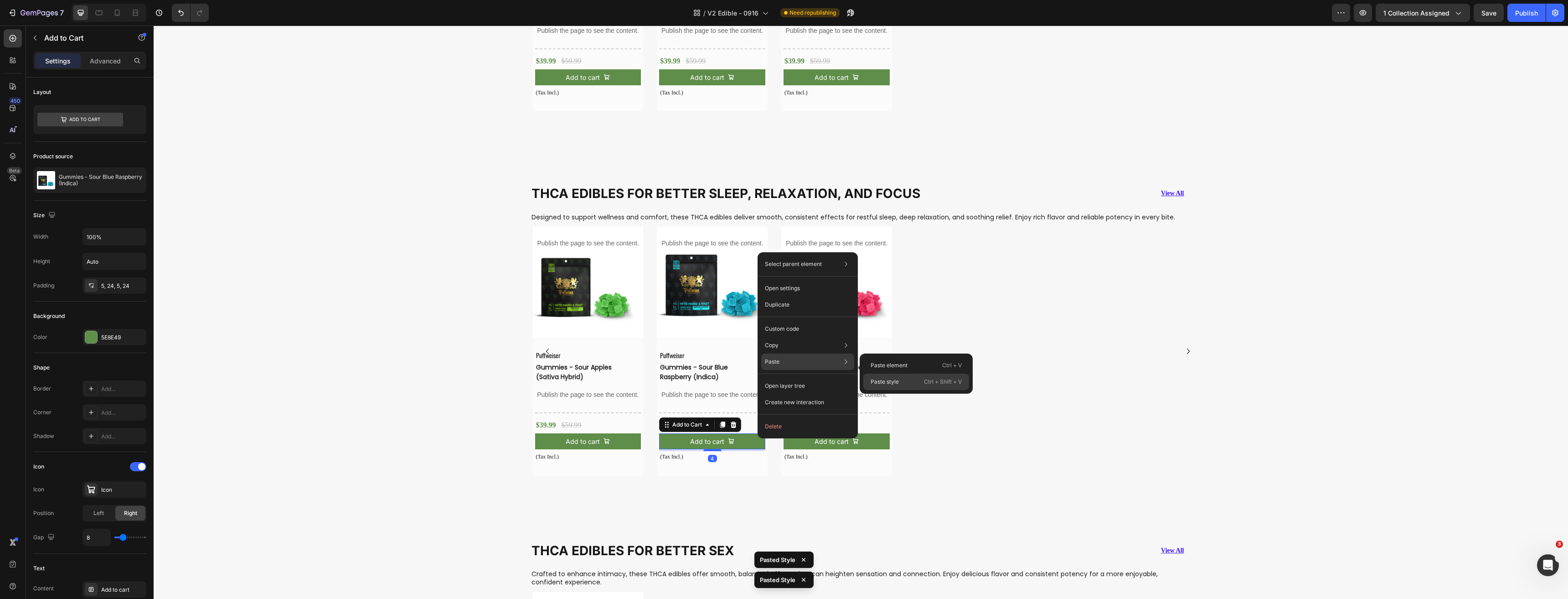
click at [882, 380] on p "Paste style" at bounding box center [885, 381] width 28 height 8
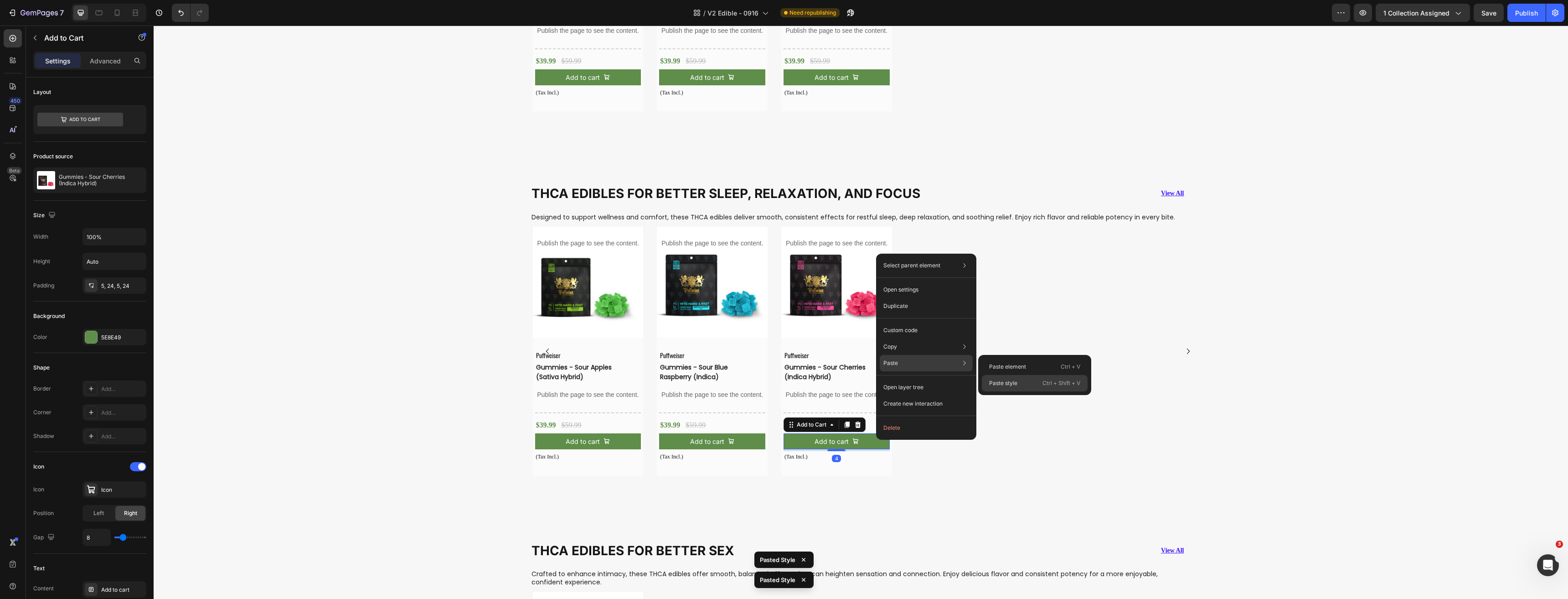
click at [1008, 384] on p "Paste style" at bounding box center [1003, 383] width 28 height 8
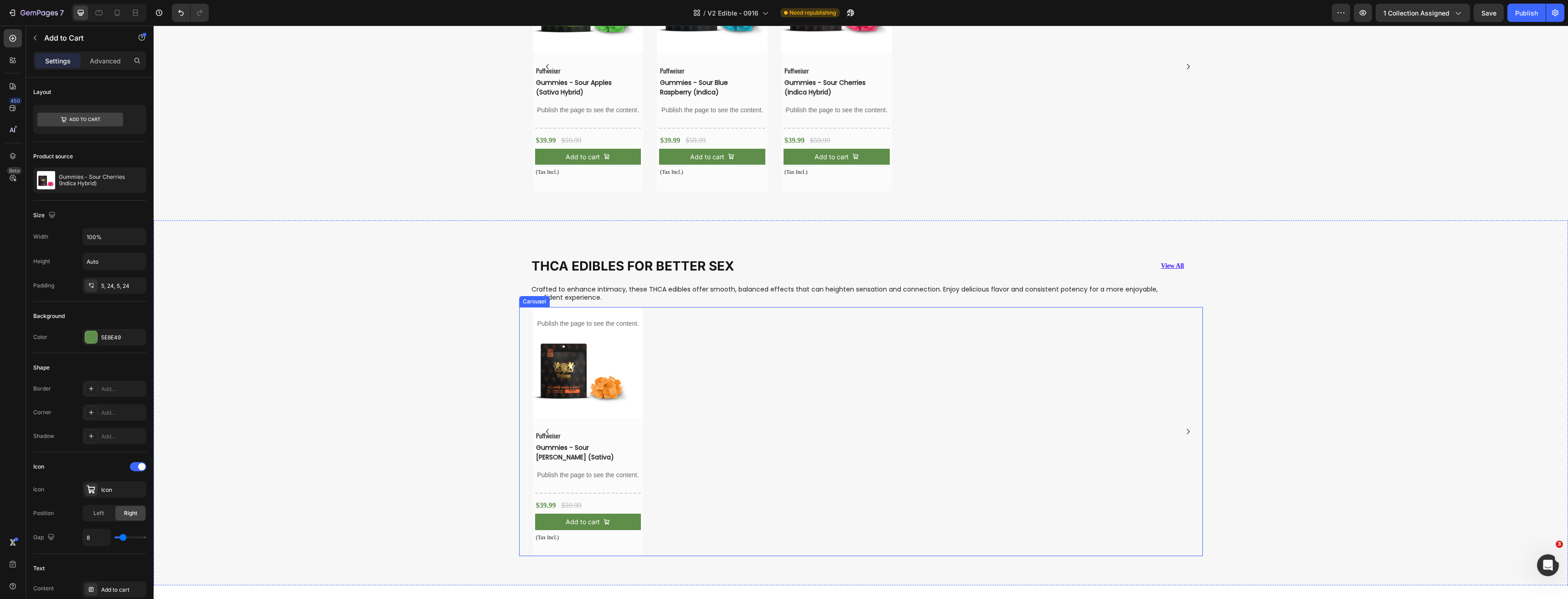
scroll to position [1650, 0]
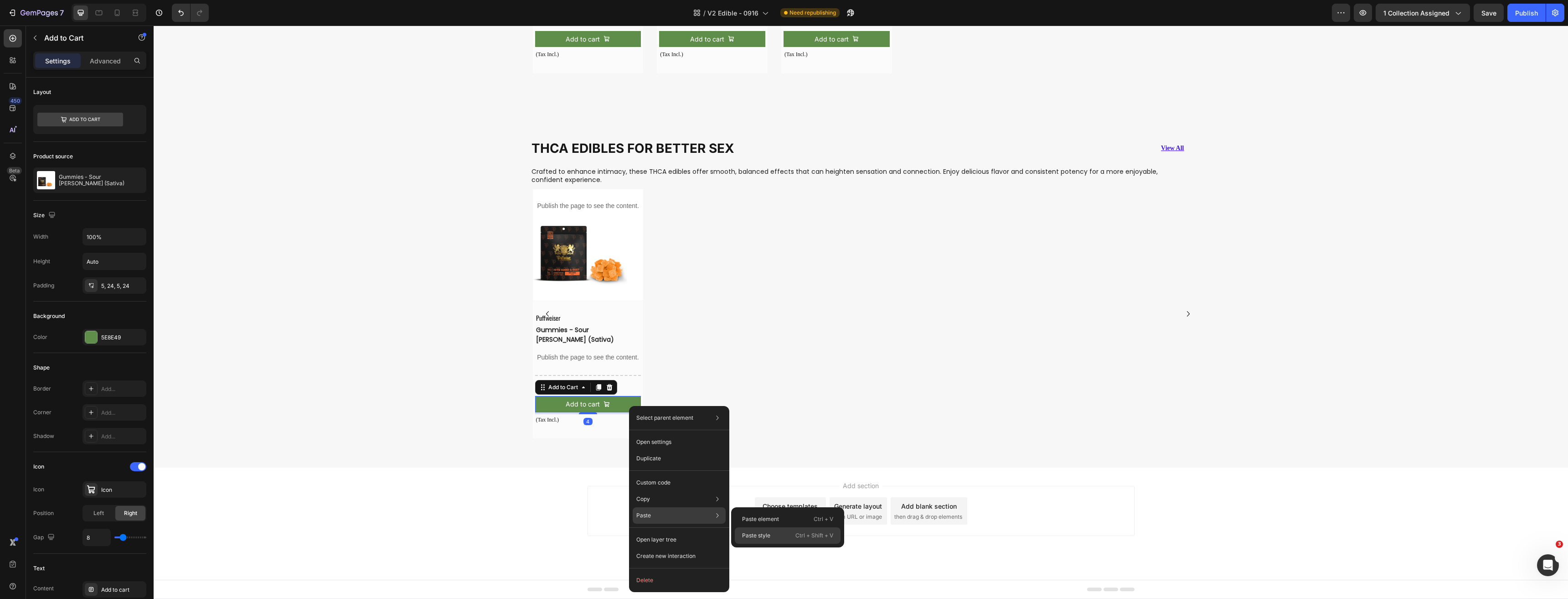
click at [768, 542] on div "Paste style Ctrl + Shift + V" at bounding box center [787, 535] width 106 height 17
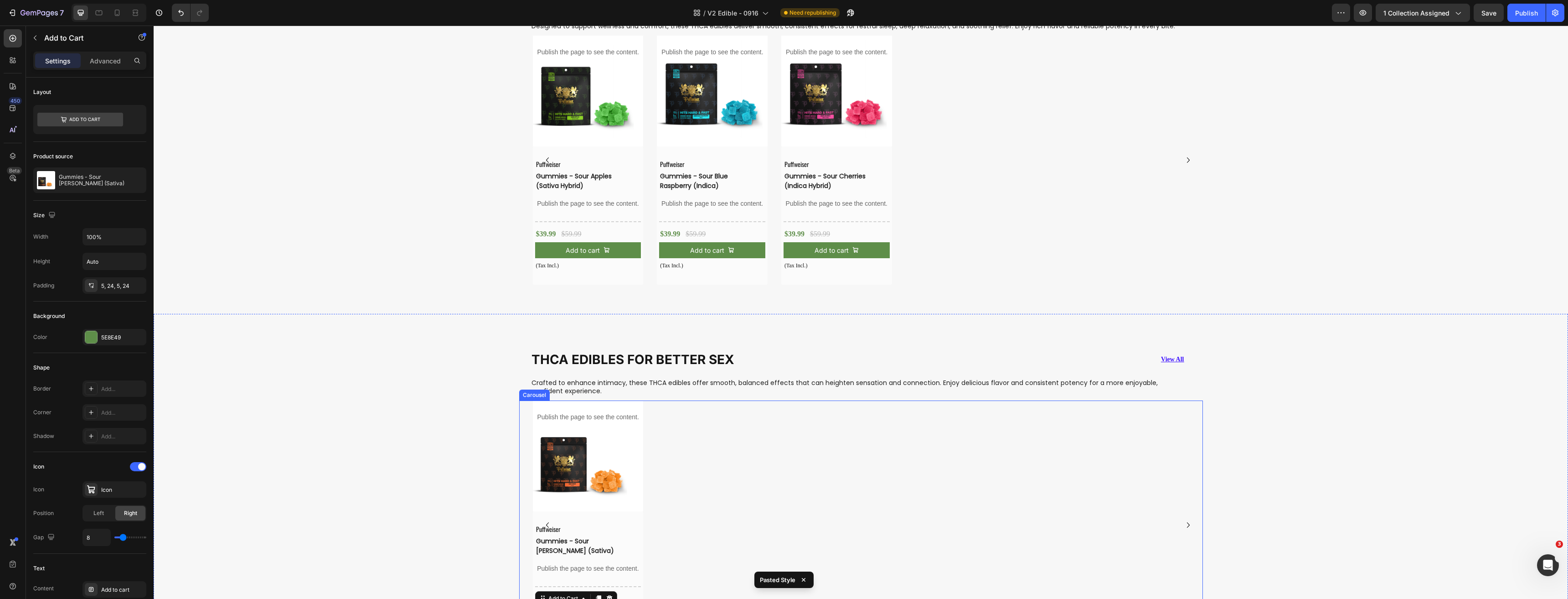
scroll to position [1422, 0]
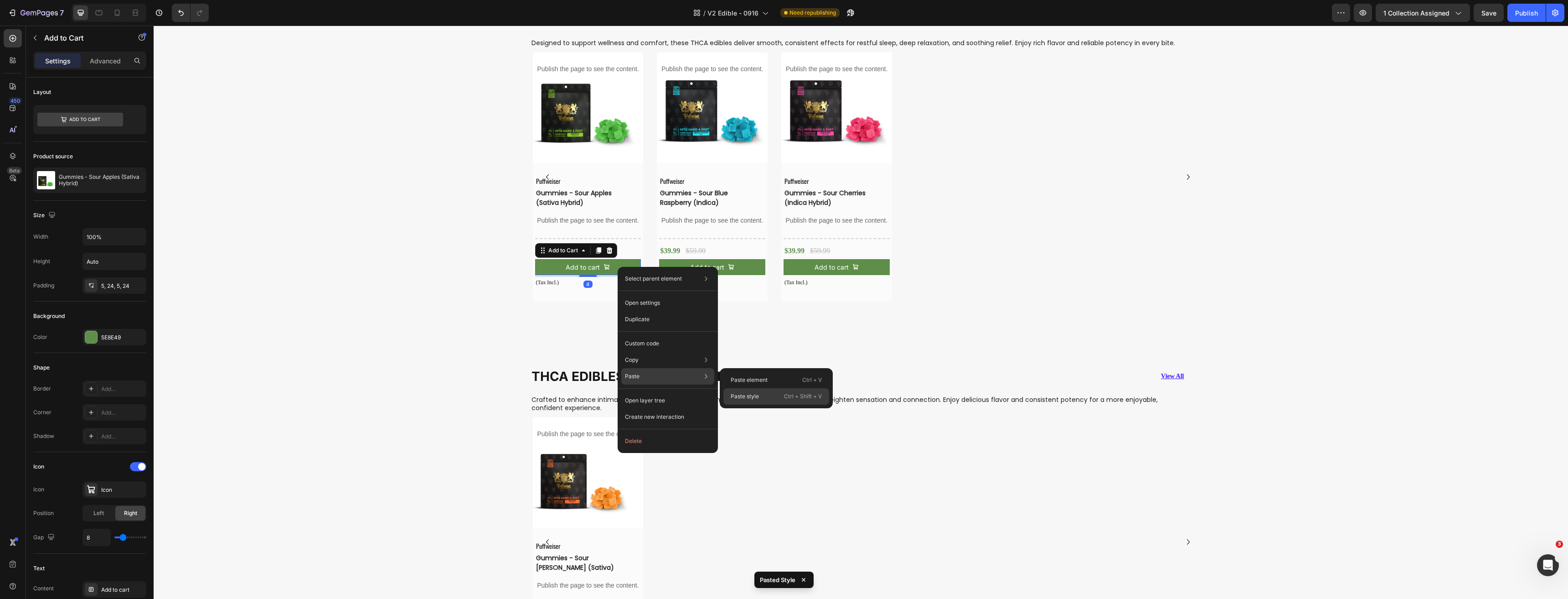
click at [744, 394] on p "Paste style" at bounding box center [745, 396] width 28 height 8
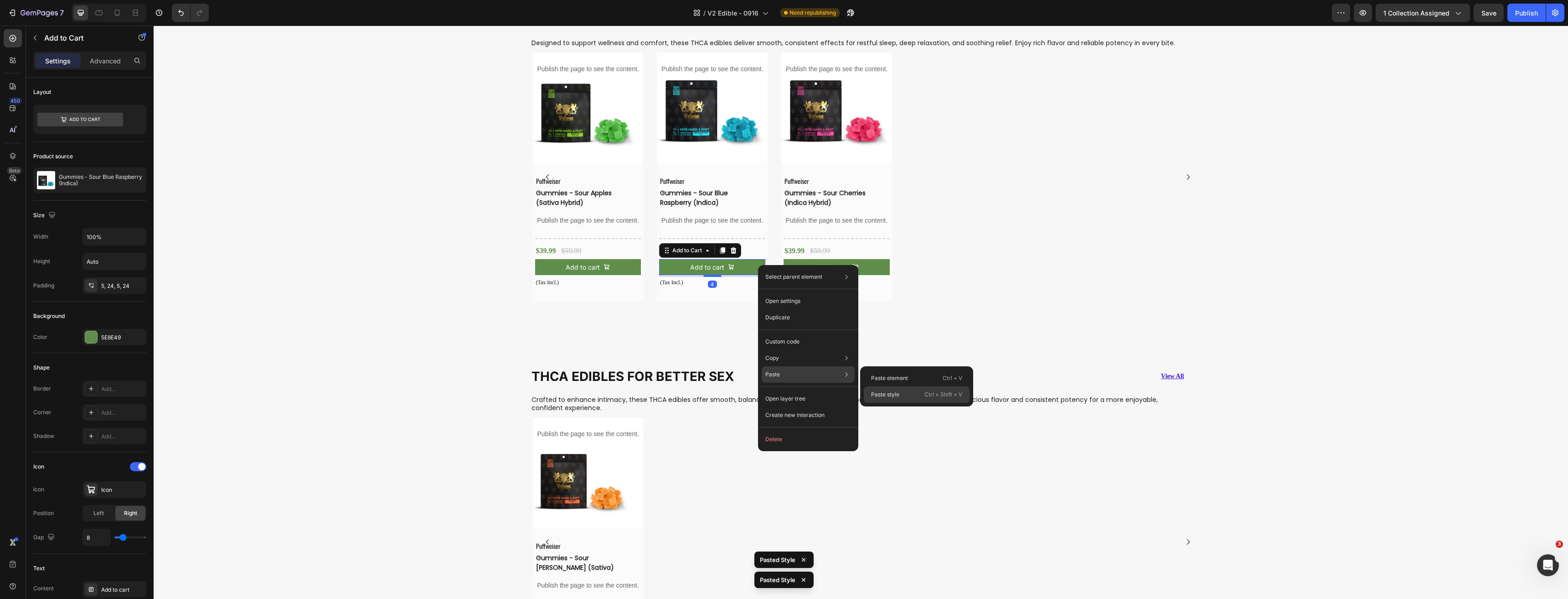
click at [882, 395] on p "Paste style" at bounding box center [885, 395] width 28 height 8
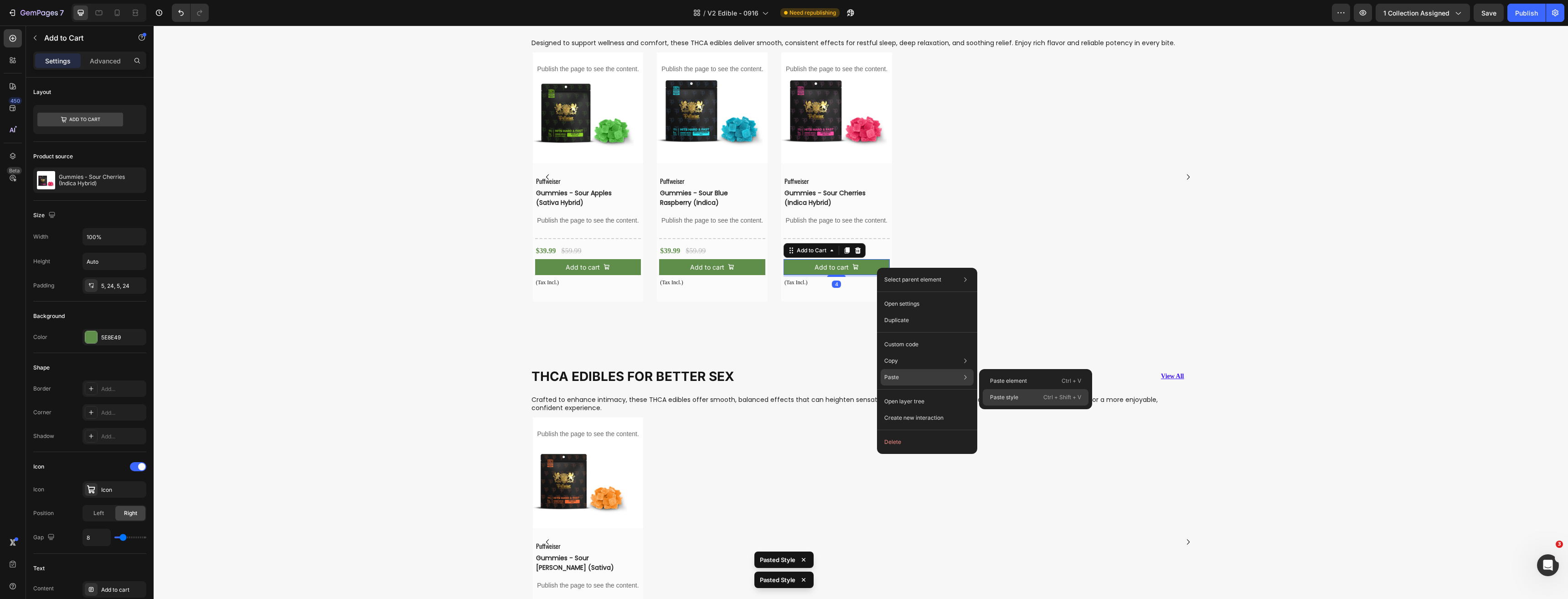
click at [1014, 394] on p "Paste style" at bounding box center [1004, 397] width 28 height 8
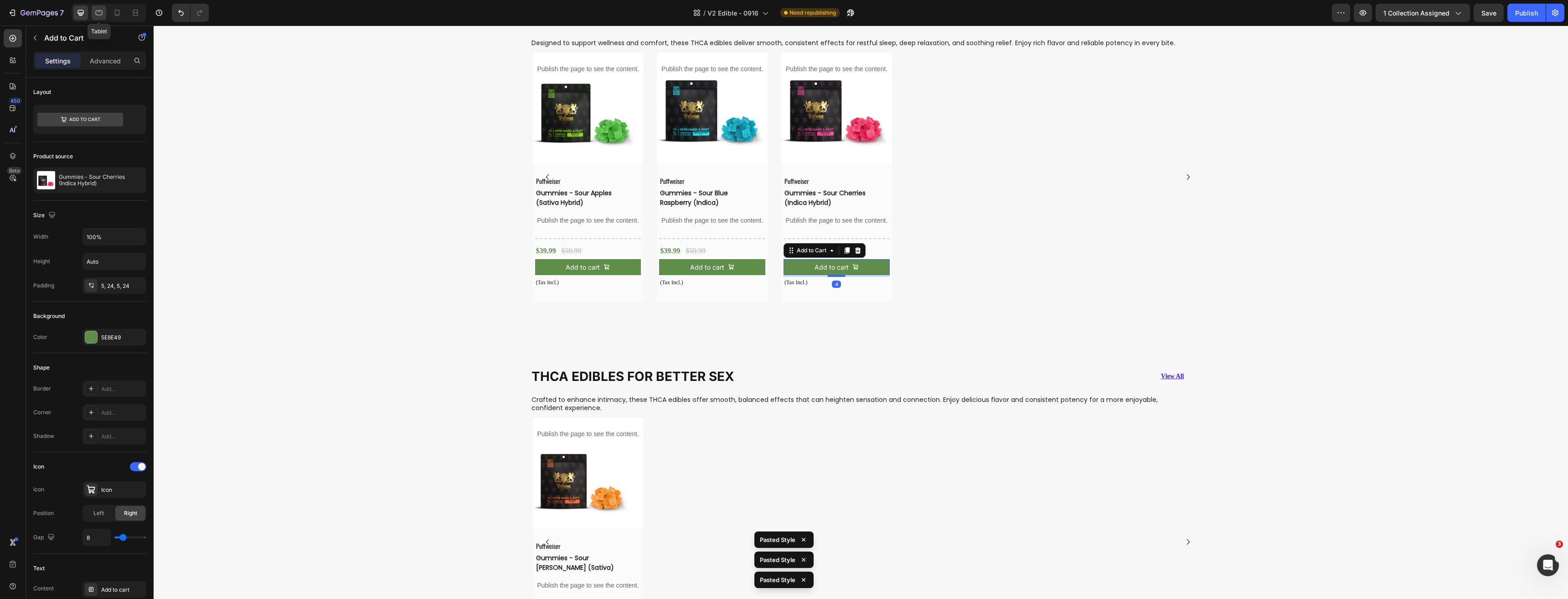
click at [104, 10] on div at bounding box center [99, 13] width 15 height 15
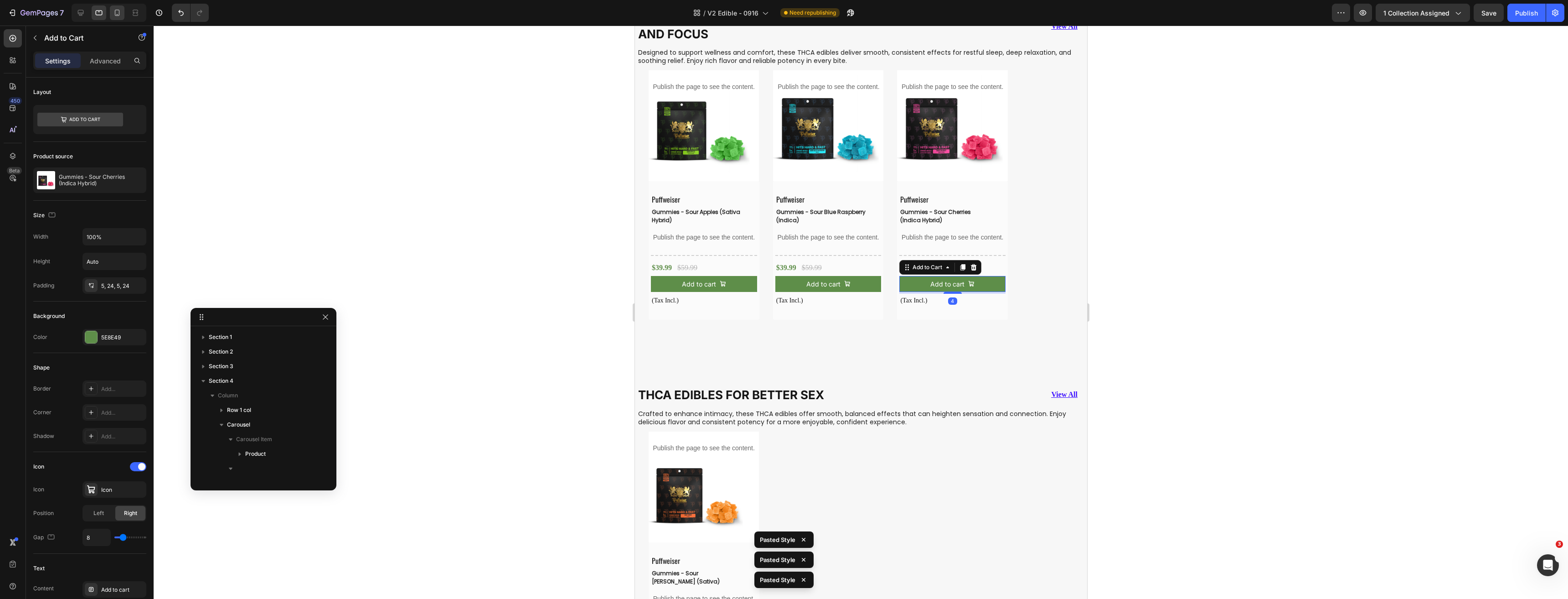
scroll to position [244, 0]
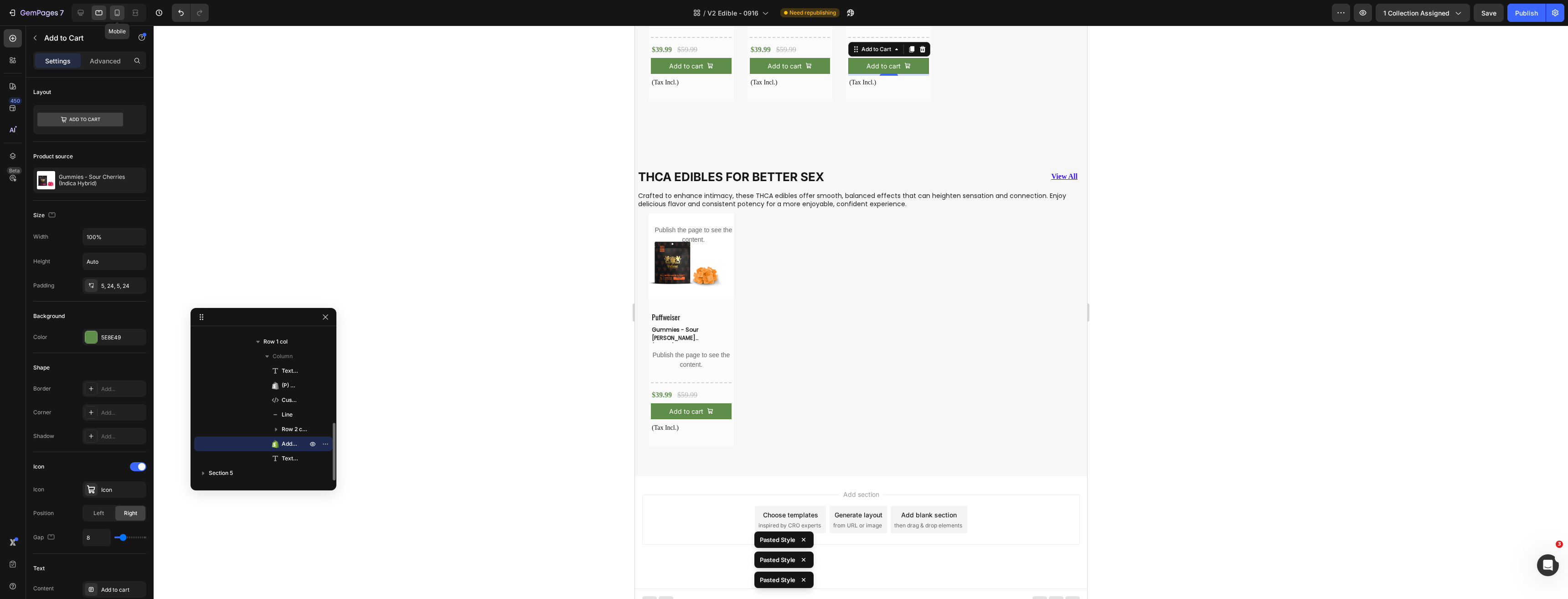
click at [121, 13] on icon at bounding box center [117, 13] width 9 height 9
type input "12"
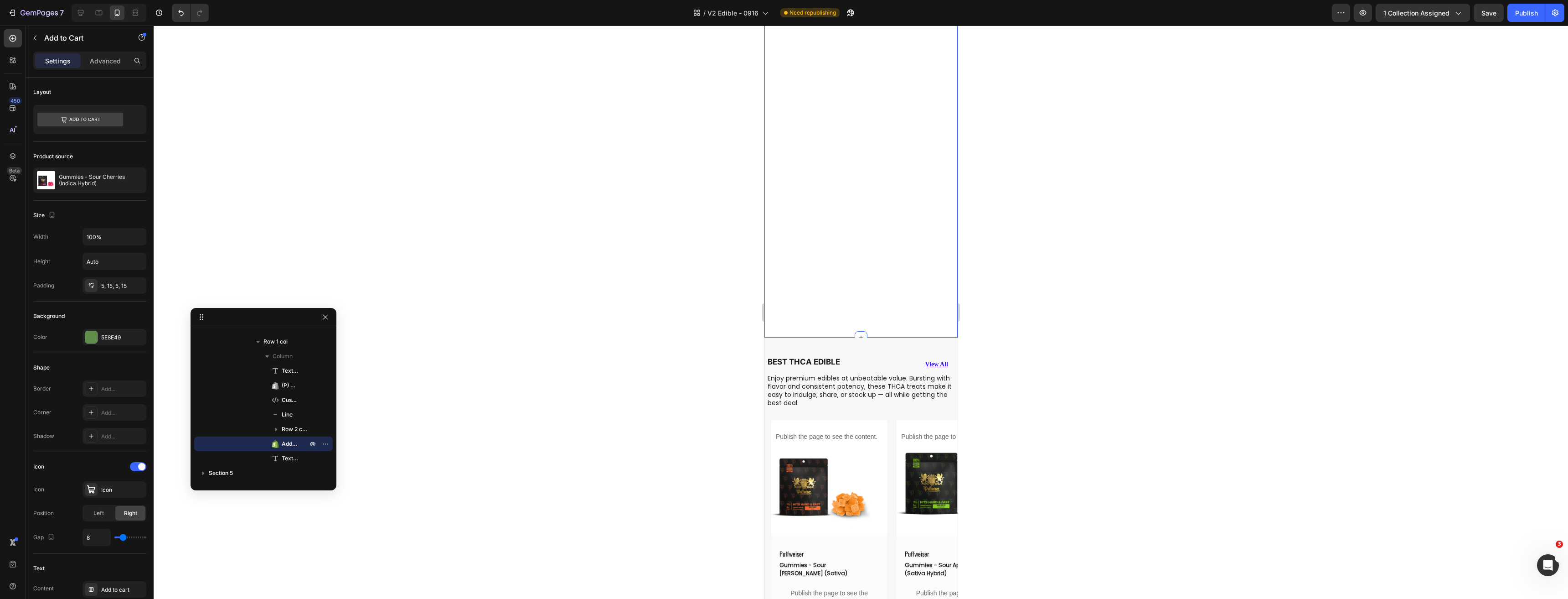
scroll to position [285, 0]
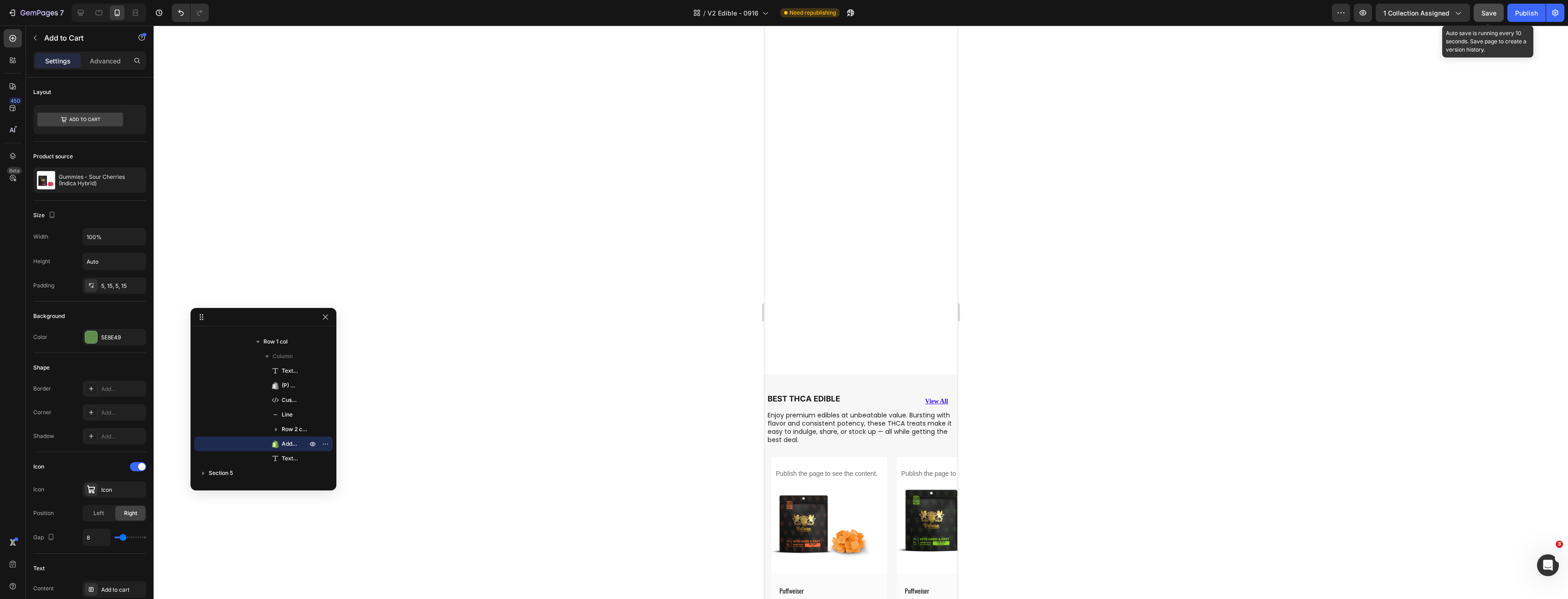
click at [1486, 17] on div "Save" at bounding box center [1488, 13] width 15 height 9
click at [1530, 20] on button "Publish" at bounding box center [1526, 13] width 38 height 18
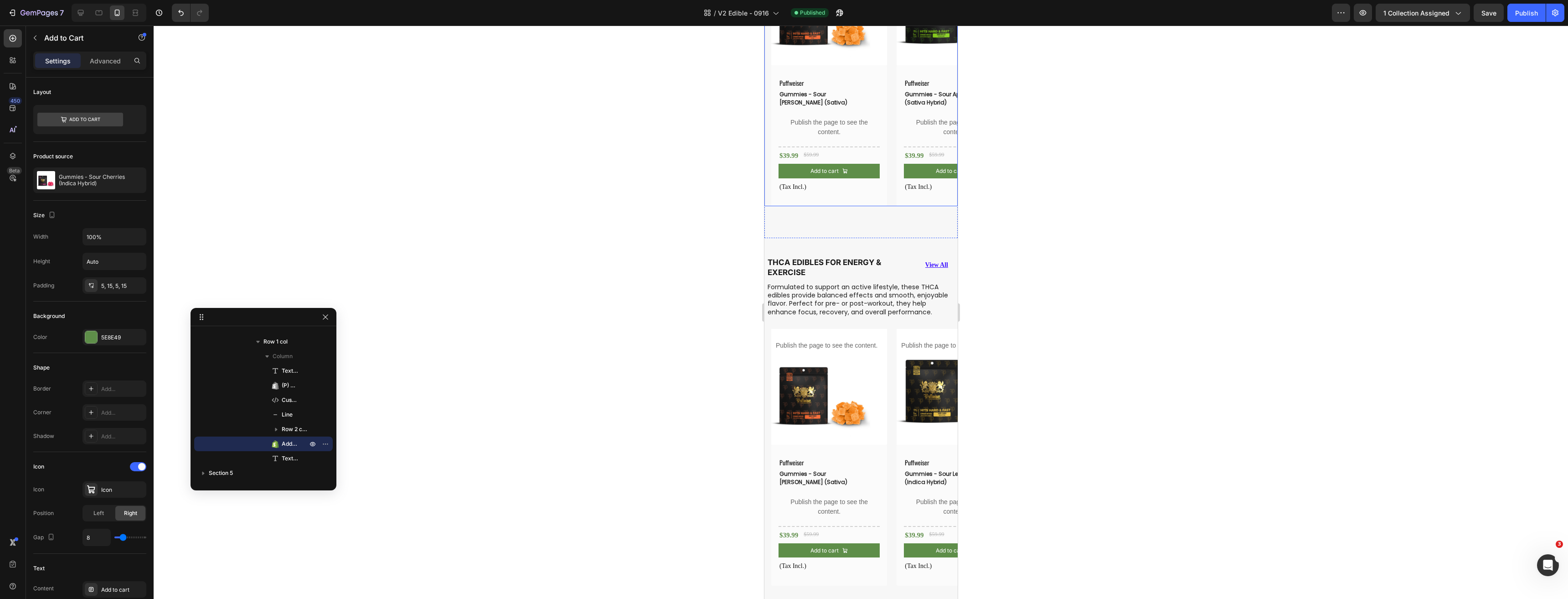
scroll to position [103, 0]
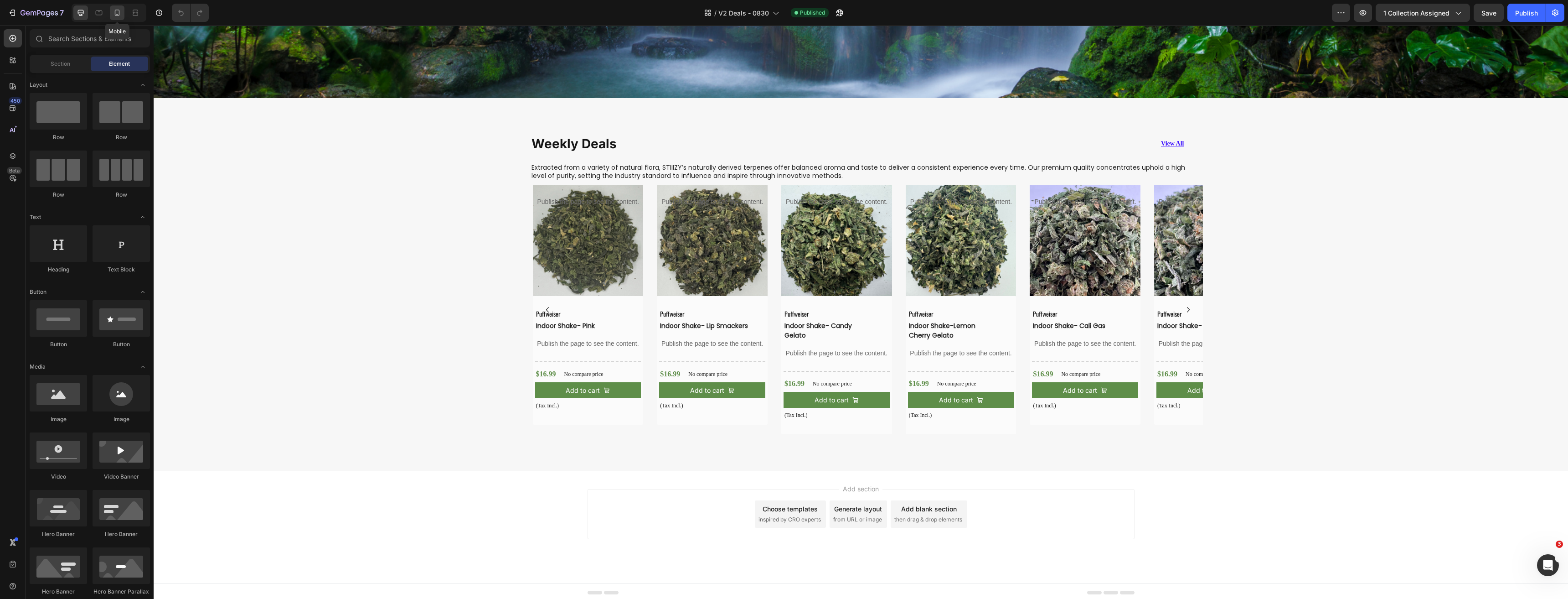
click at [120, 12] on icon at bounding box center [117, 13] width 9 height 9
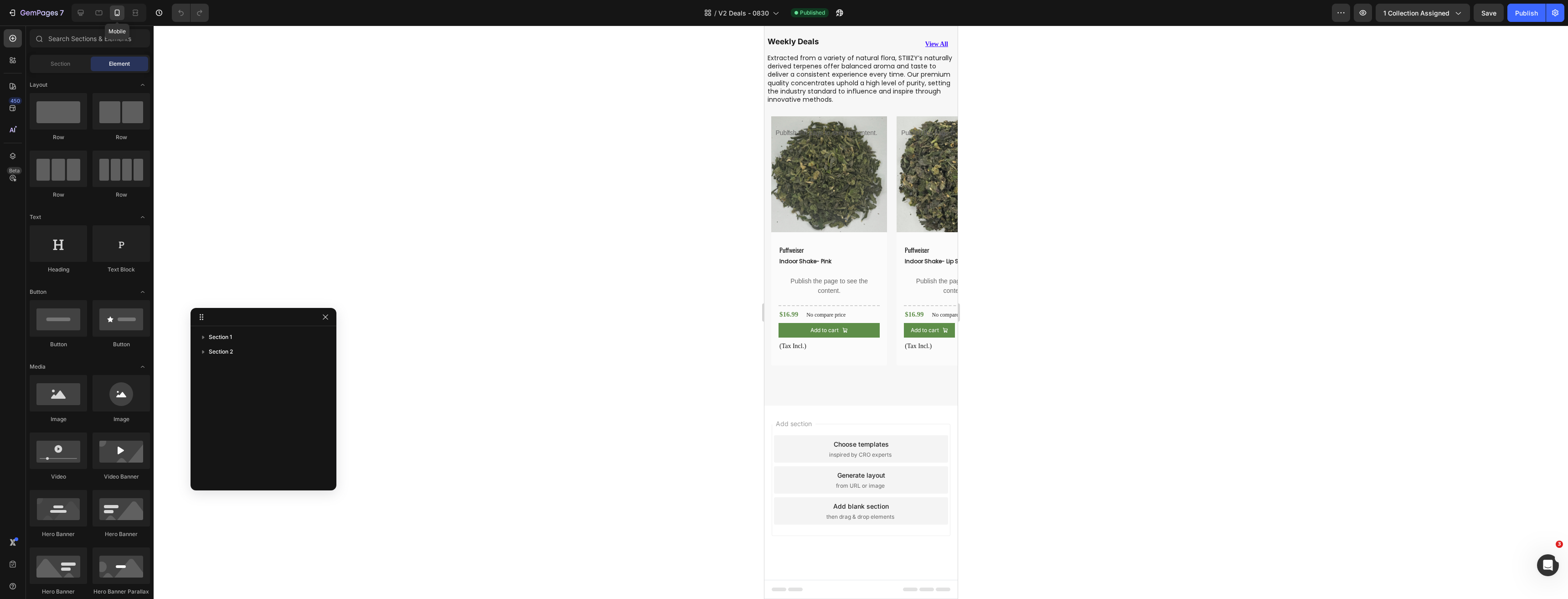
scroll to position [88, 0]
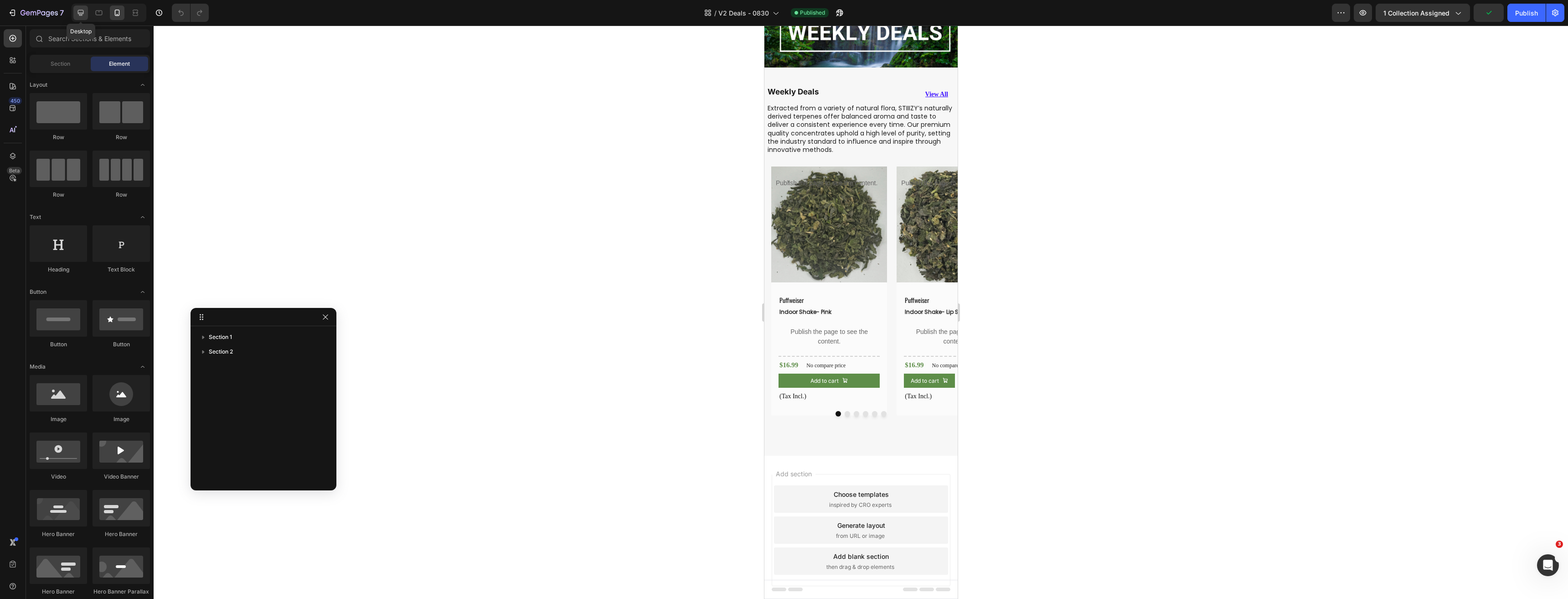
click at [75, 12] on div at bounding box center [80, 13] width 15 height 15
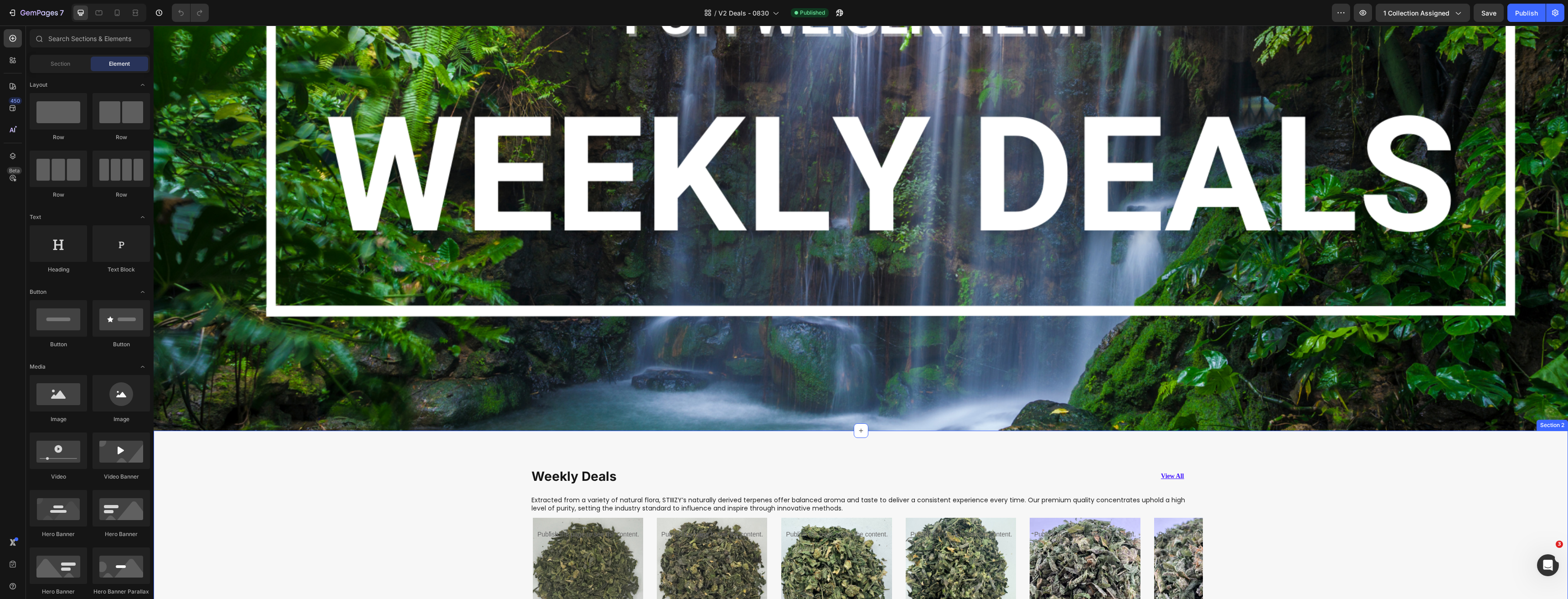
scroll to position [509, 0]
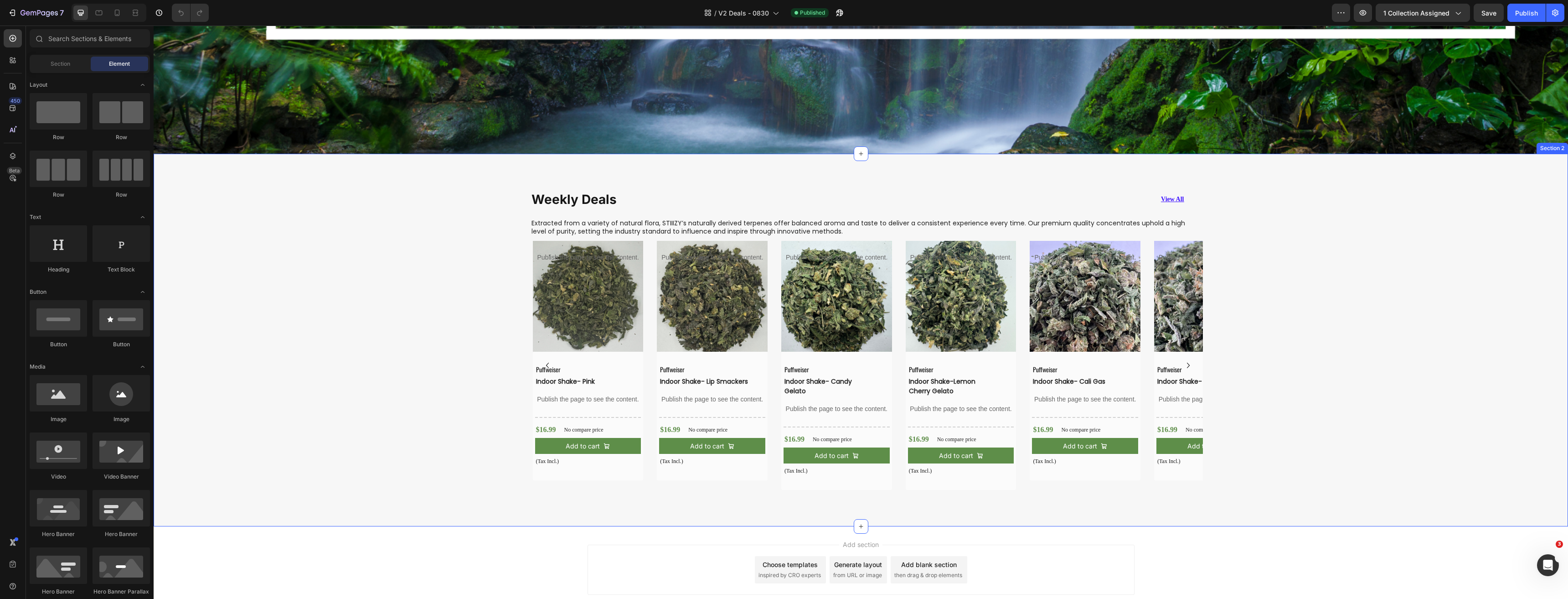
click at [399, 303] on div "Product Images Publish the page to see the content. Custom tab Puffweiser Text …" at bounding box center [861, 369] width 1414 height 256
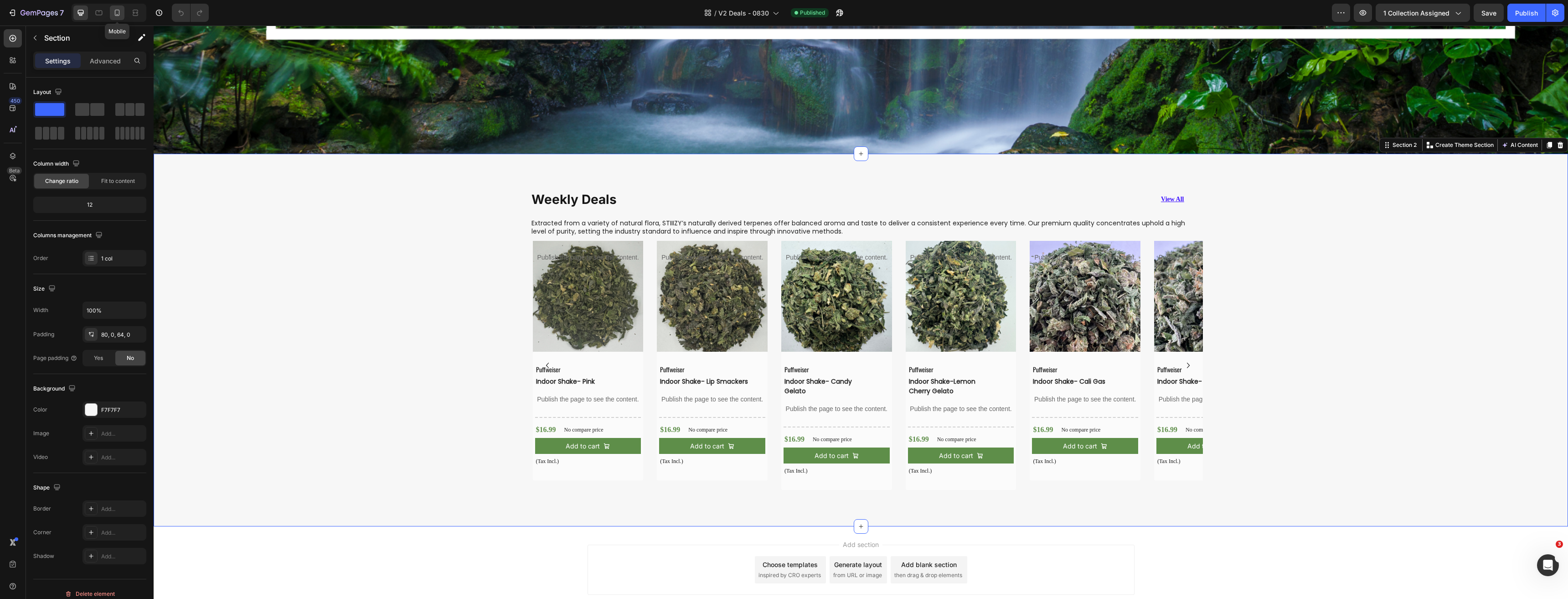
click at [115, 13] on icon at bounding box center [117, 13] width 5 height 6
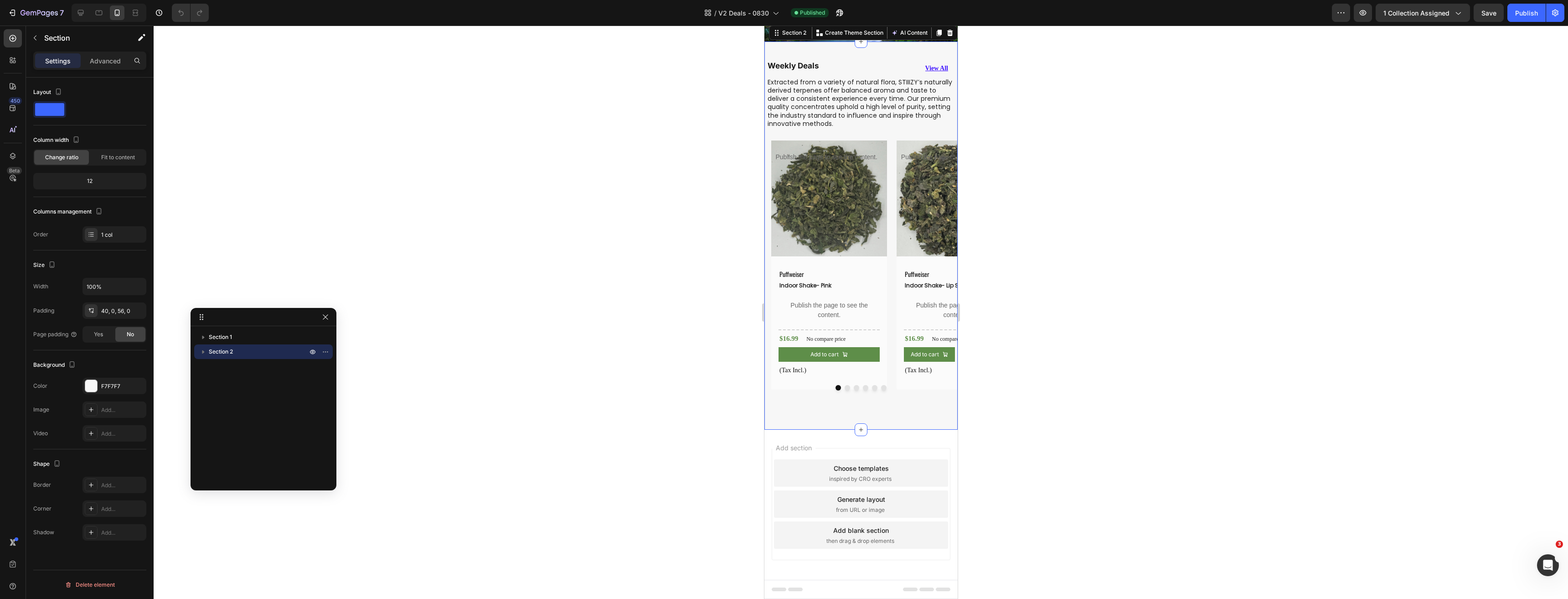
scroll to position [94, 0]
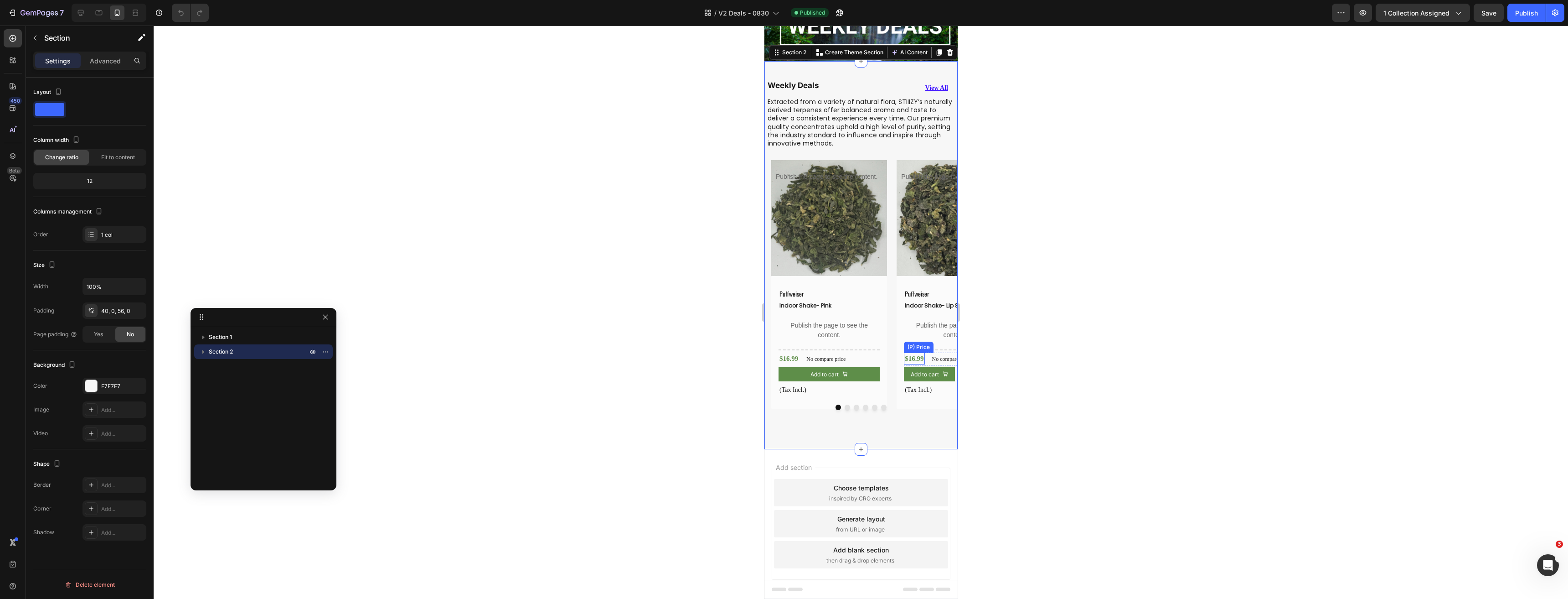
click at [916, 355] on div "$16.99" at bounding box center [914, 358] width 20 height 13
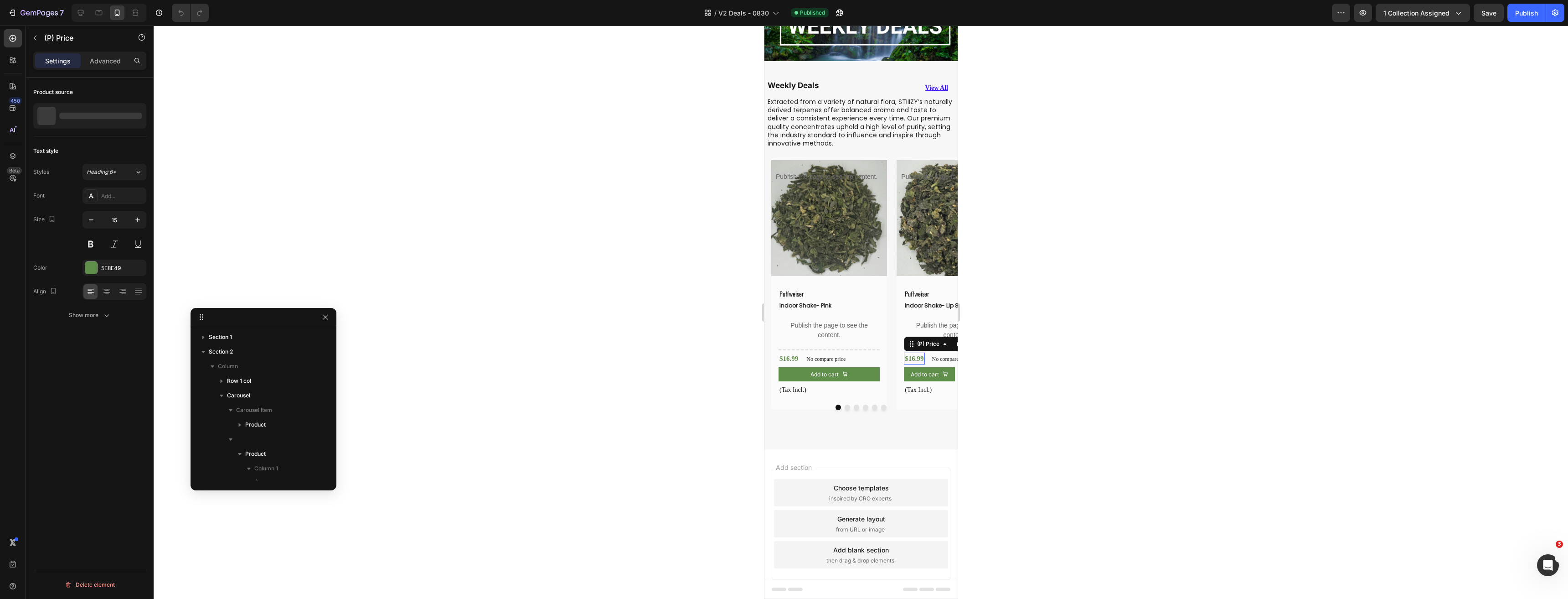
scroll to position [245, 0]
click at [81, 12] on icon at bounding box center [81, 13] width 9 height 9
type input "16"
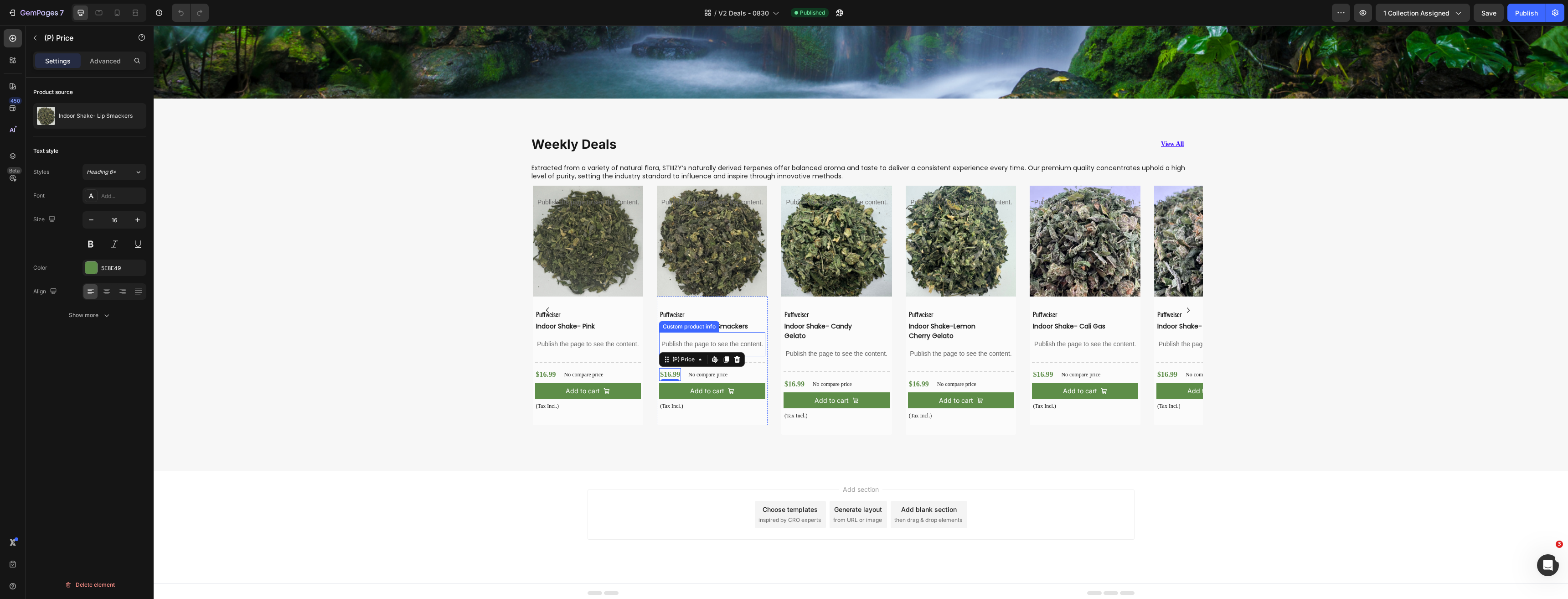
scroll to position [564, 0]
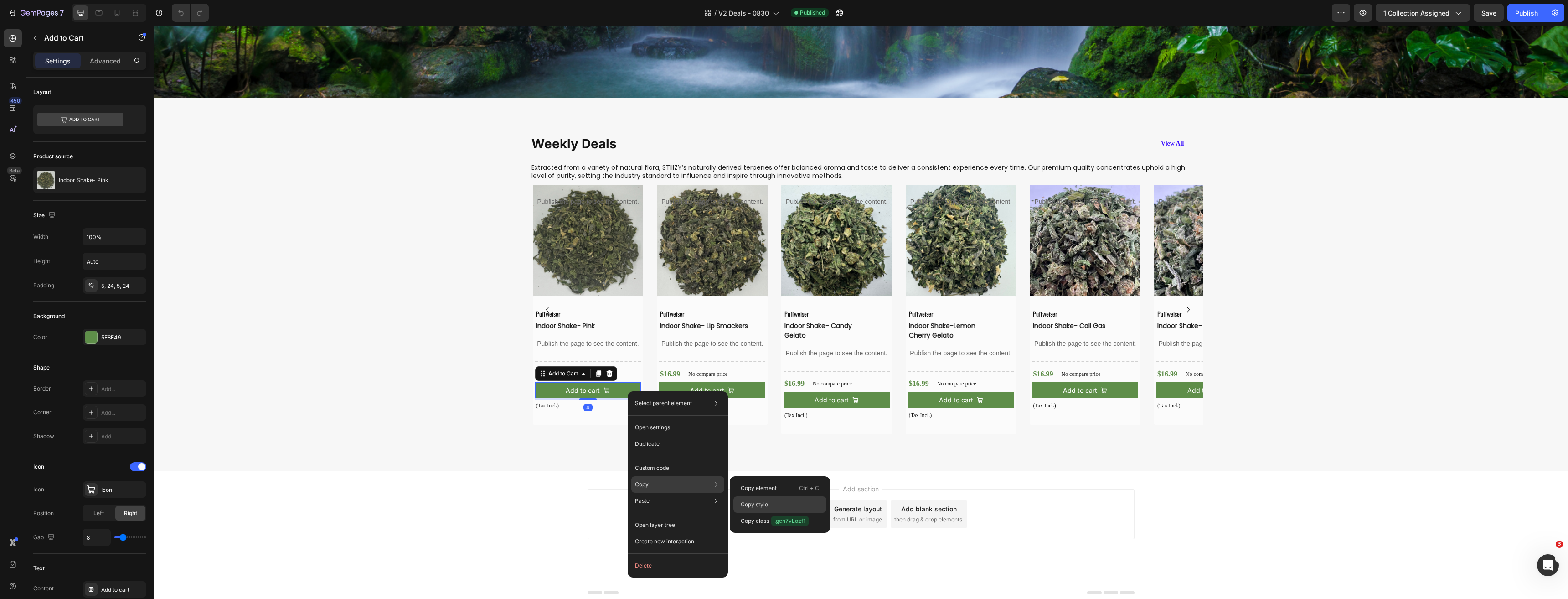
drag, startPoint x: 757, startPoint y: 502, endPoint x: 607, endPoint y: 392, distance: 186.0
click at [757, 502] on p "Copy style" at bounding box center [754, 504] width 27 height 8
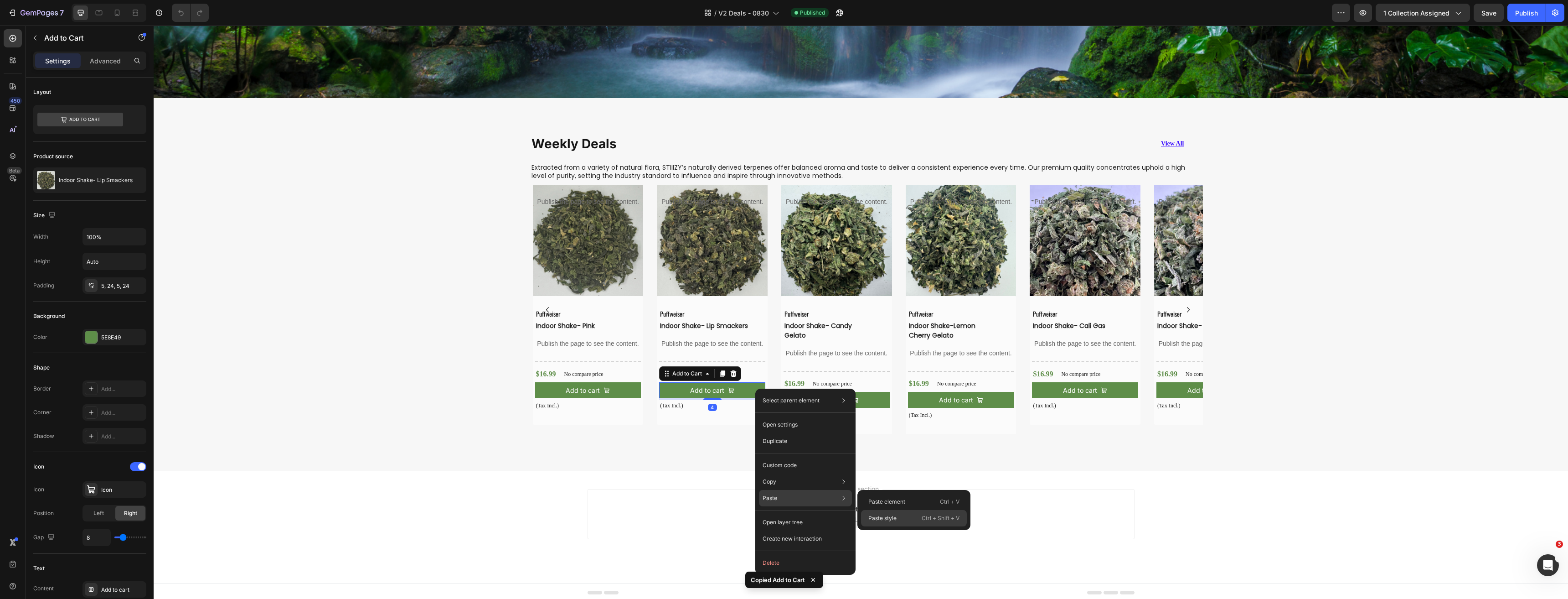
click at [894, 519] on p "Paste style" at bounding box center [882, 518] width 28 height 8
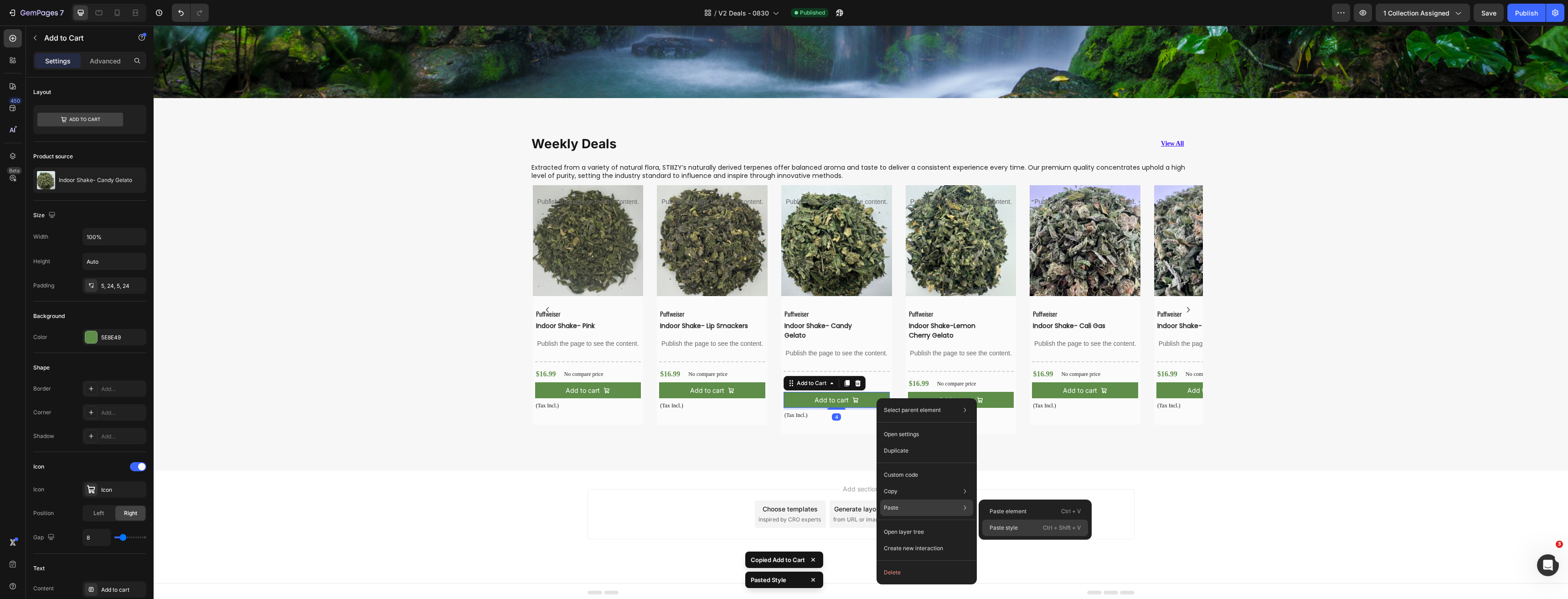
click at [1008, 525] on p "Paste style" at bounding box center [1003, 527] width 28 height 8
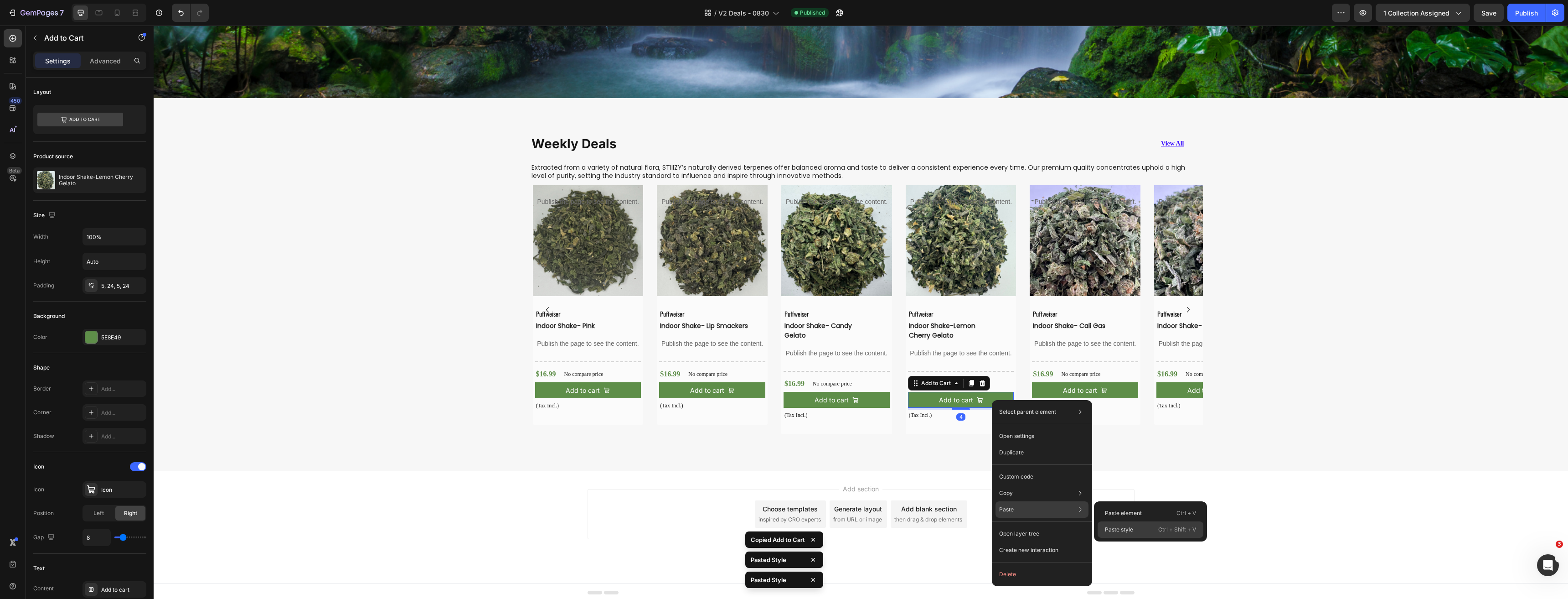
click at [1122, 530] on p "Paste style" at bounding box center [1119, 529] width 28 height 8
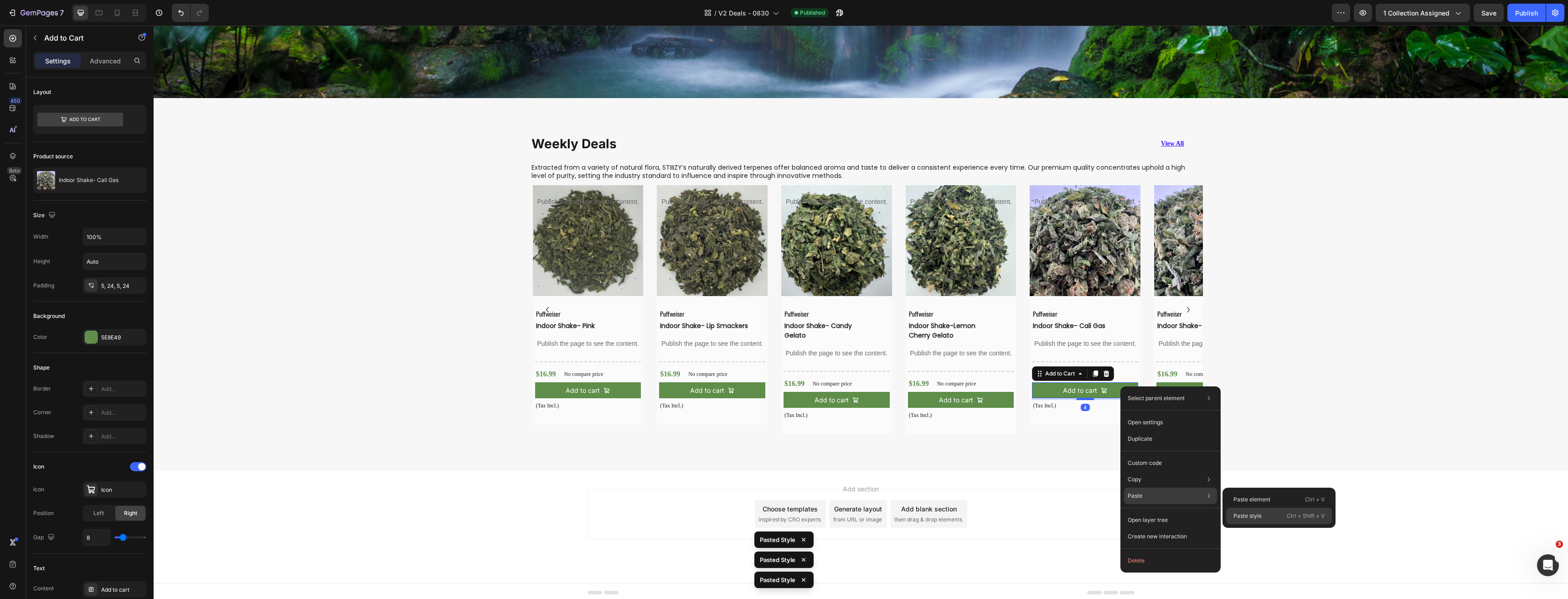
click at [1253, 518] on p "Paste style" at bounding box center [1247, 516] width 28 height 8
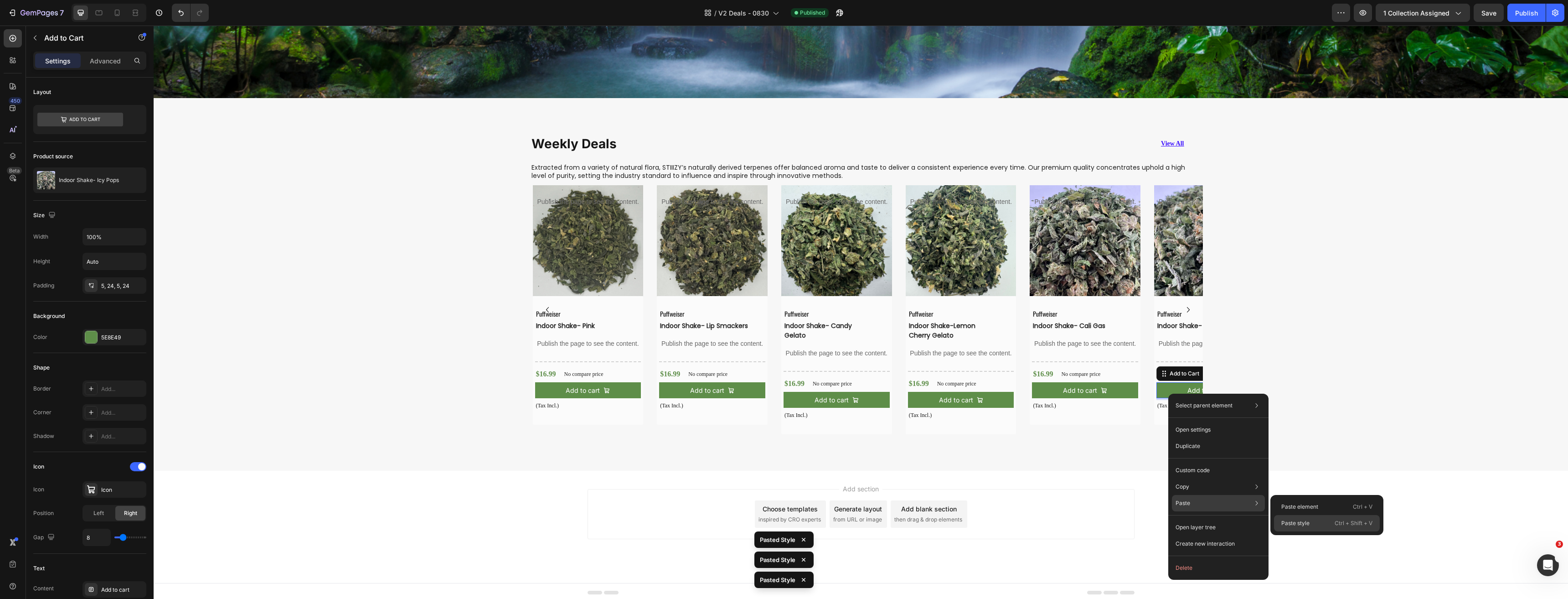
click at [1292, 522] on p "Paste style" at bounding box center [1295, 523] width 28 height 8
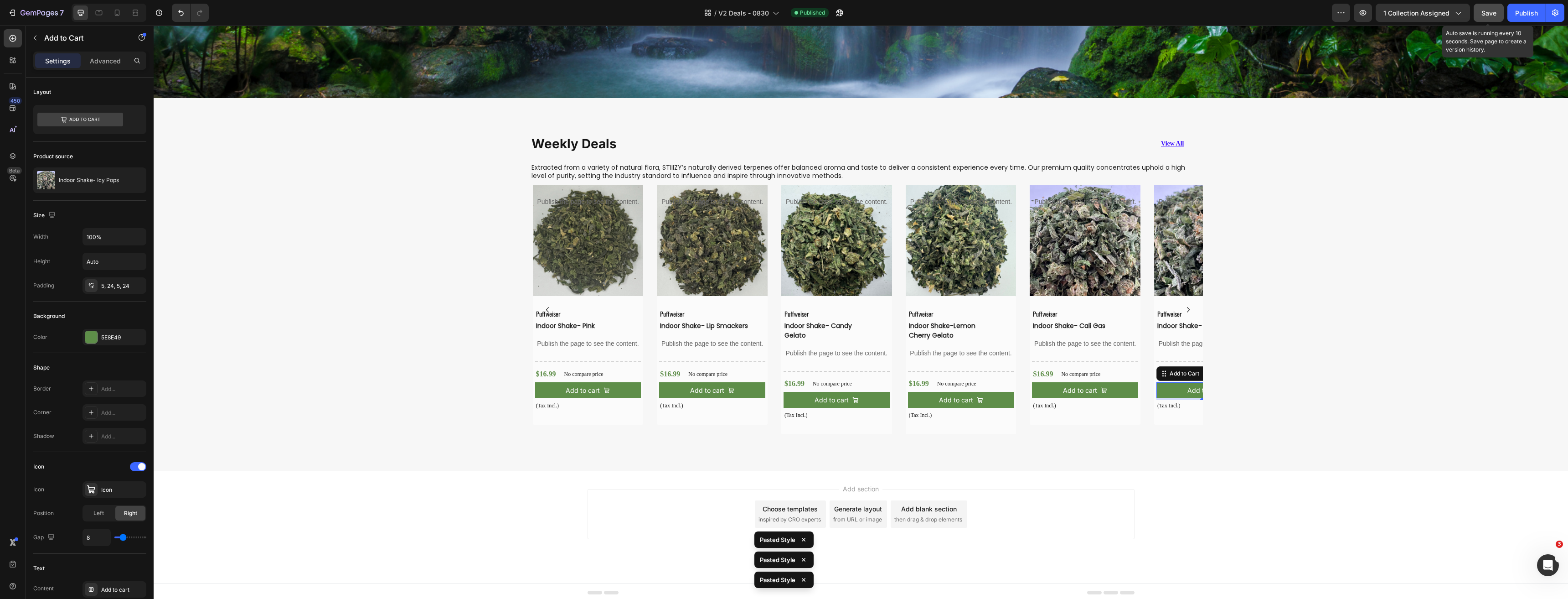
click at [1488, 13] on span "Save" at bounding box center [1488, 13] width 15 height 8
click at [1526, 16] on div "Publish" at bounding box center [1526, 13] width 23 height 9
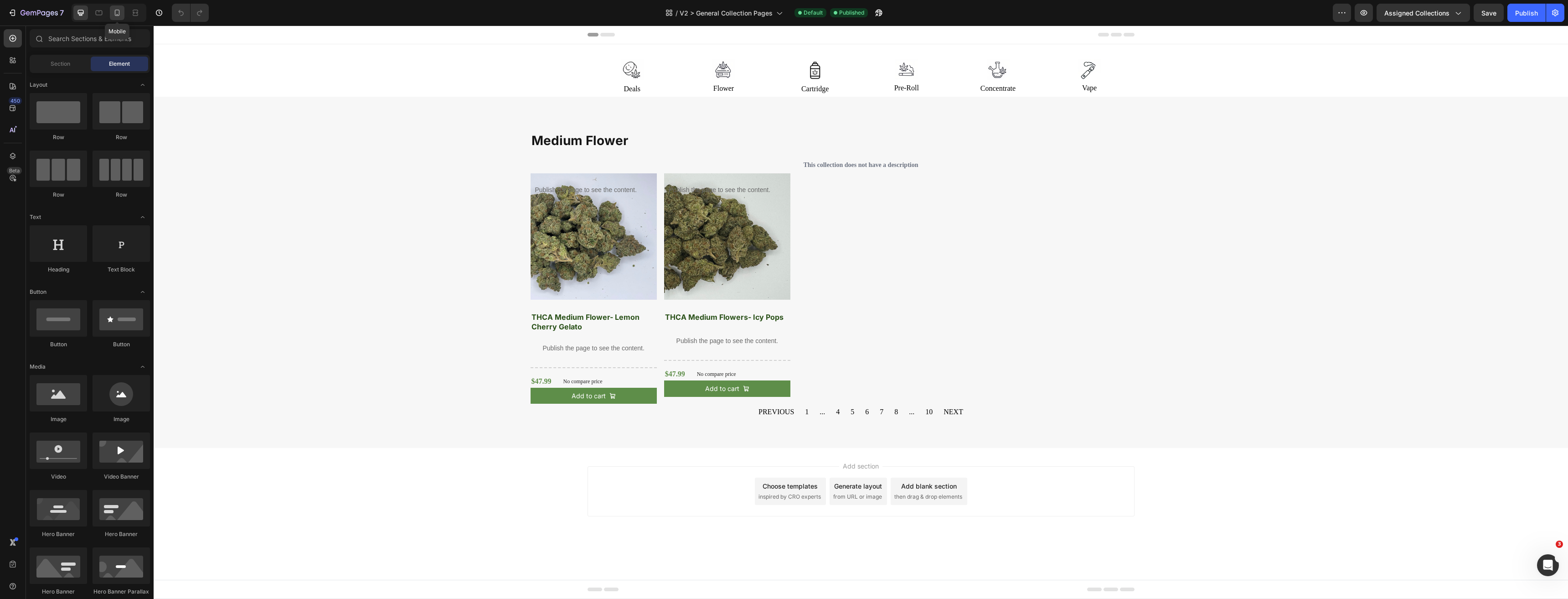
click at [112, 15] on div at bounding box center [117, 13] width 15 height 15
